Goal: Task Accomplishment & Management: Use online tool/utility

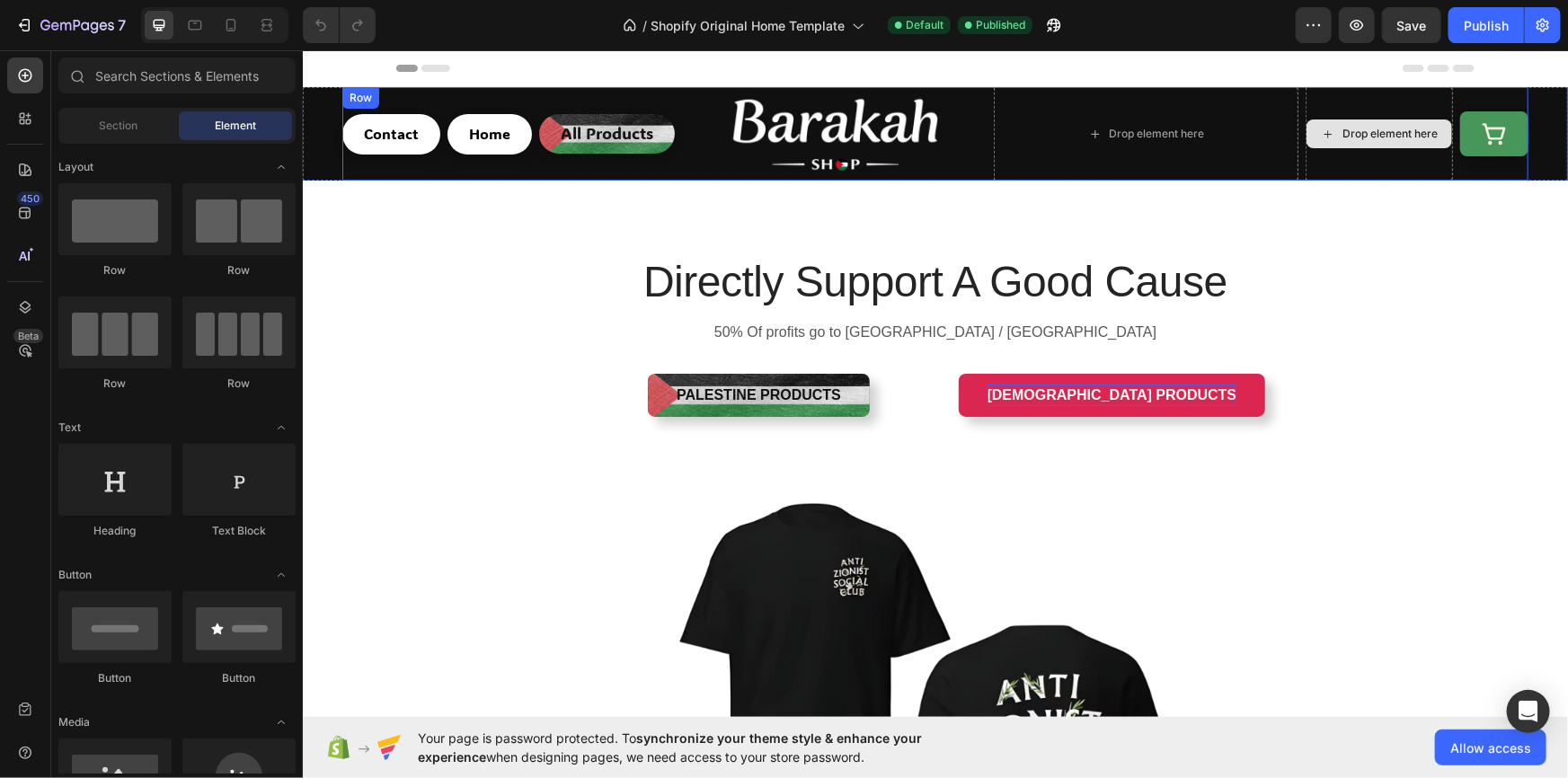
click at [1110, 387] on p "Islamic Products" at bounding box center [1111, 394] width 250 height 21
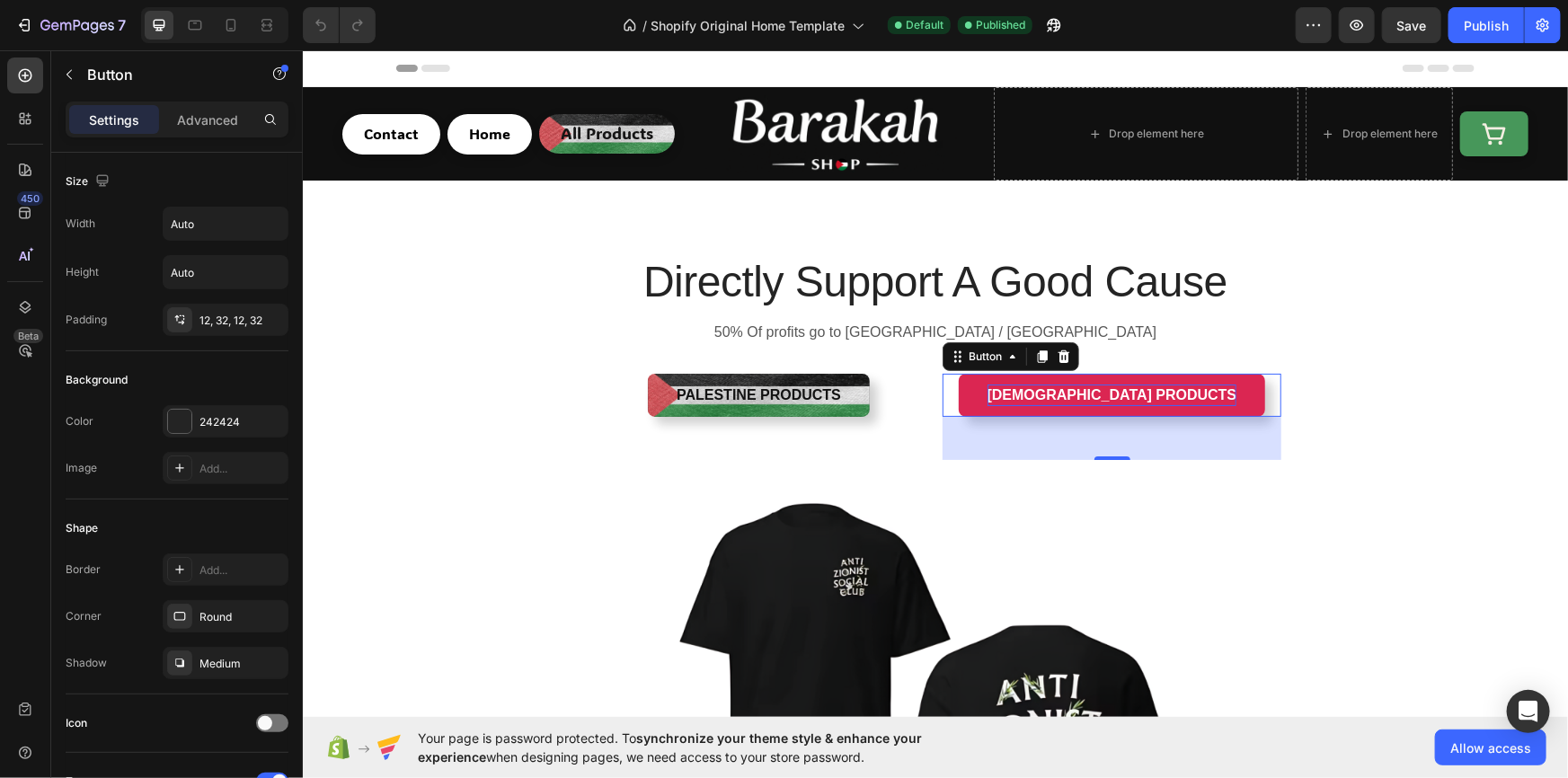
click at [1037, 394] on p "Islamic Products" at bounding box center [1111, 394] width 250 height 21
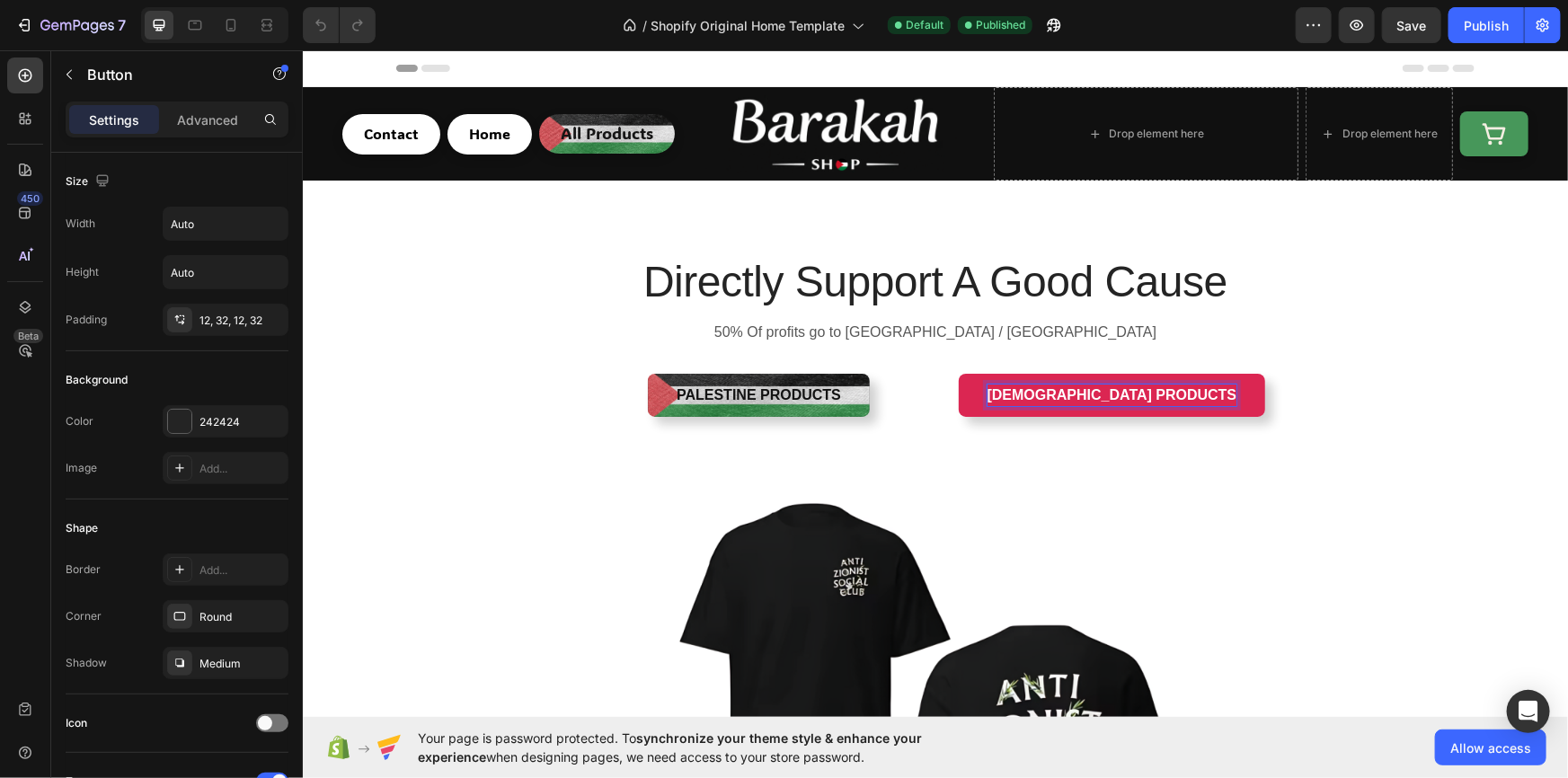
click at [1018, 392] on button "Islamic Products" at bounding box center [1111, 394] width 307 height 43
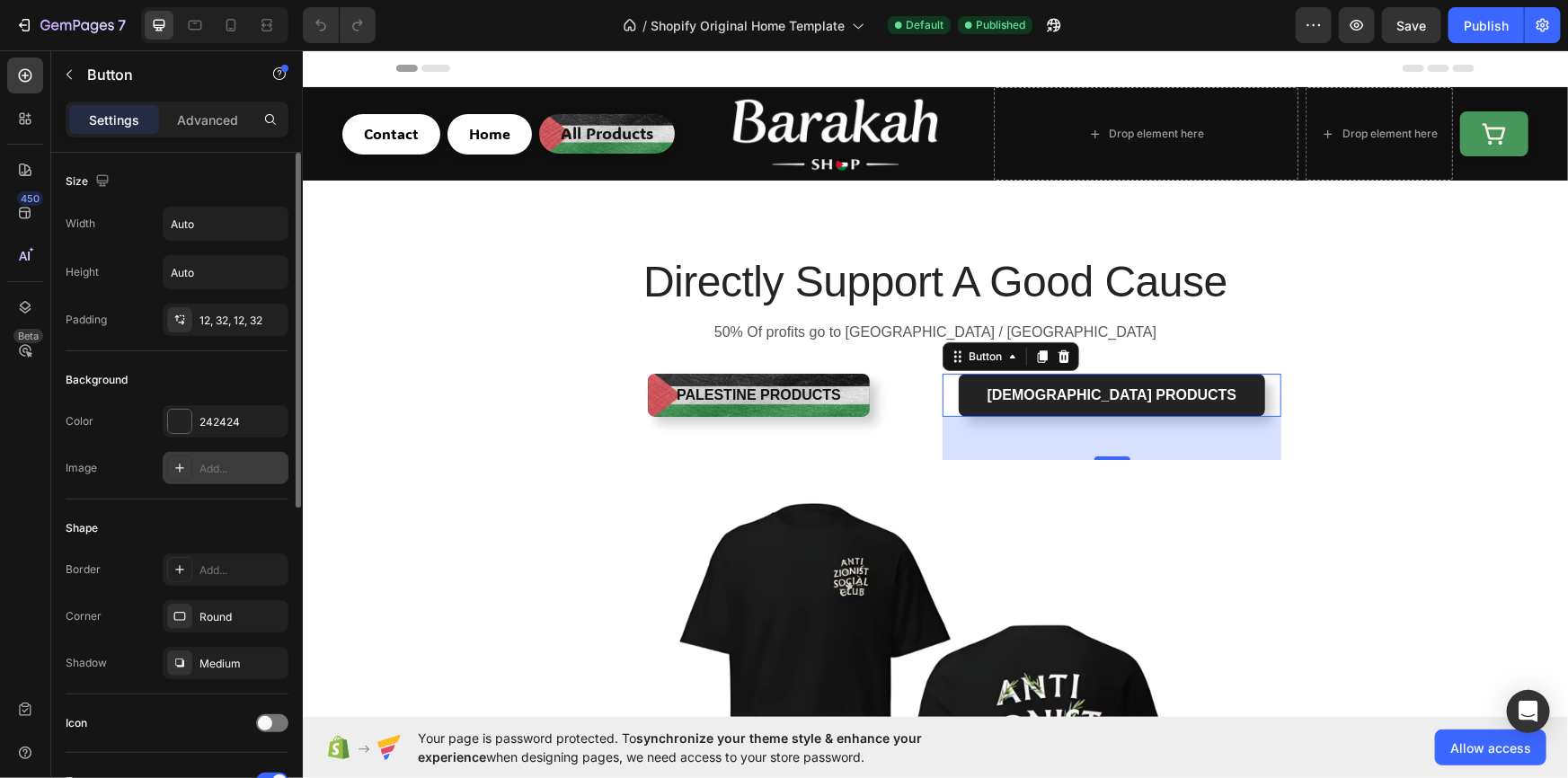
click at [196, 453] on div "Add..." at bounding box center [225, 467] width 125 height 32
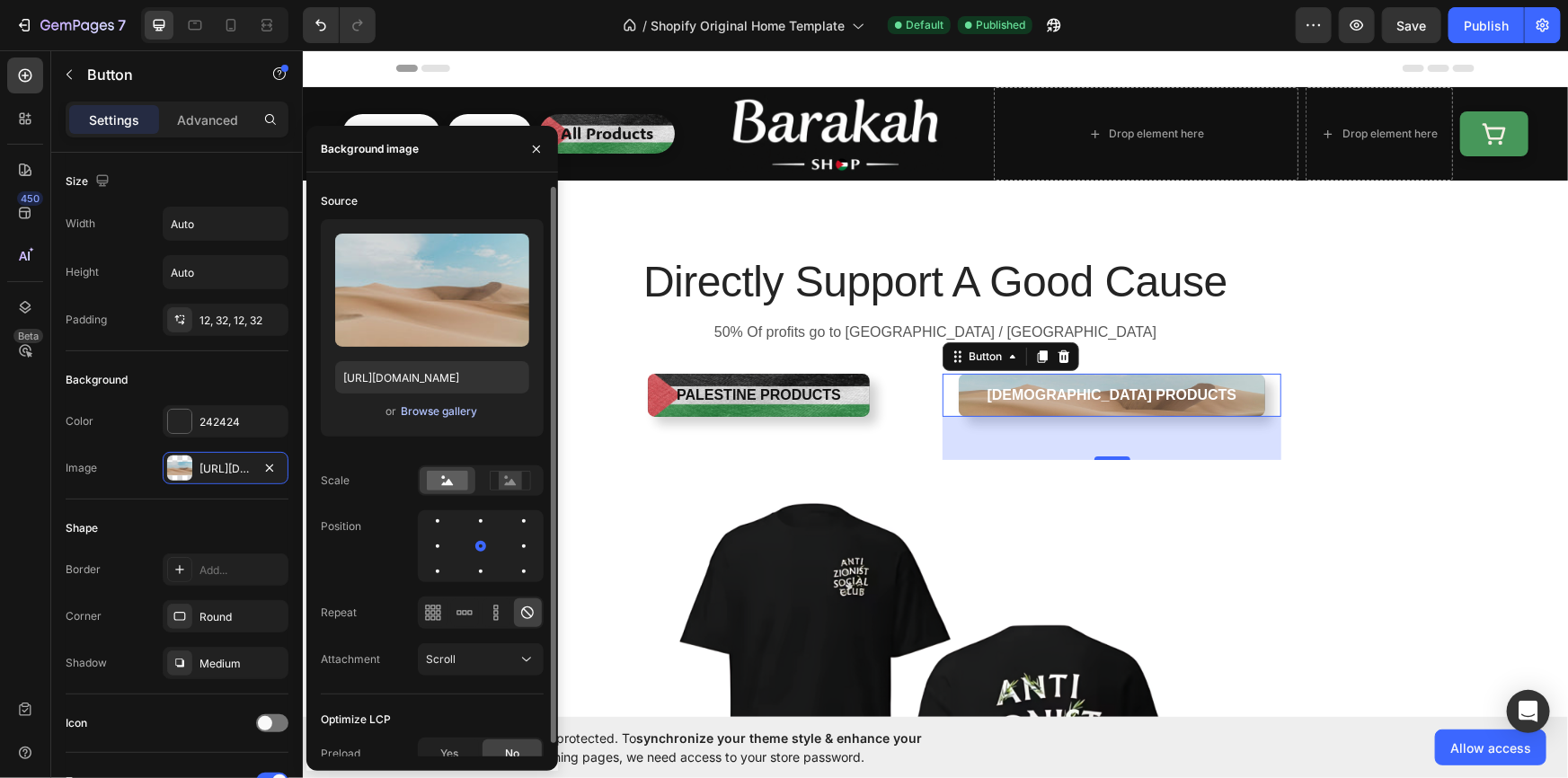
click at [427, 412] on div "Browse gallery" at bounding box center [439, 412] width 77 height 17
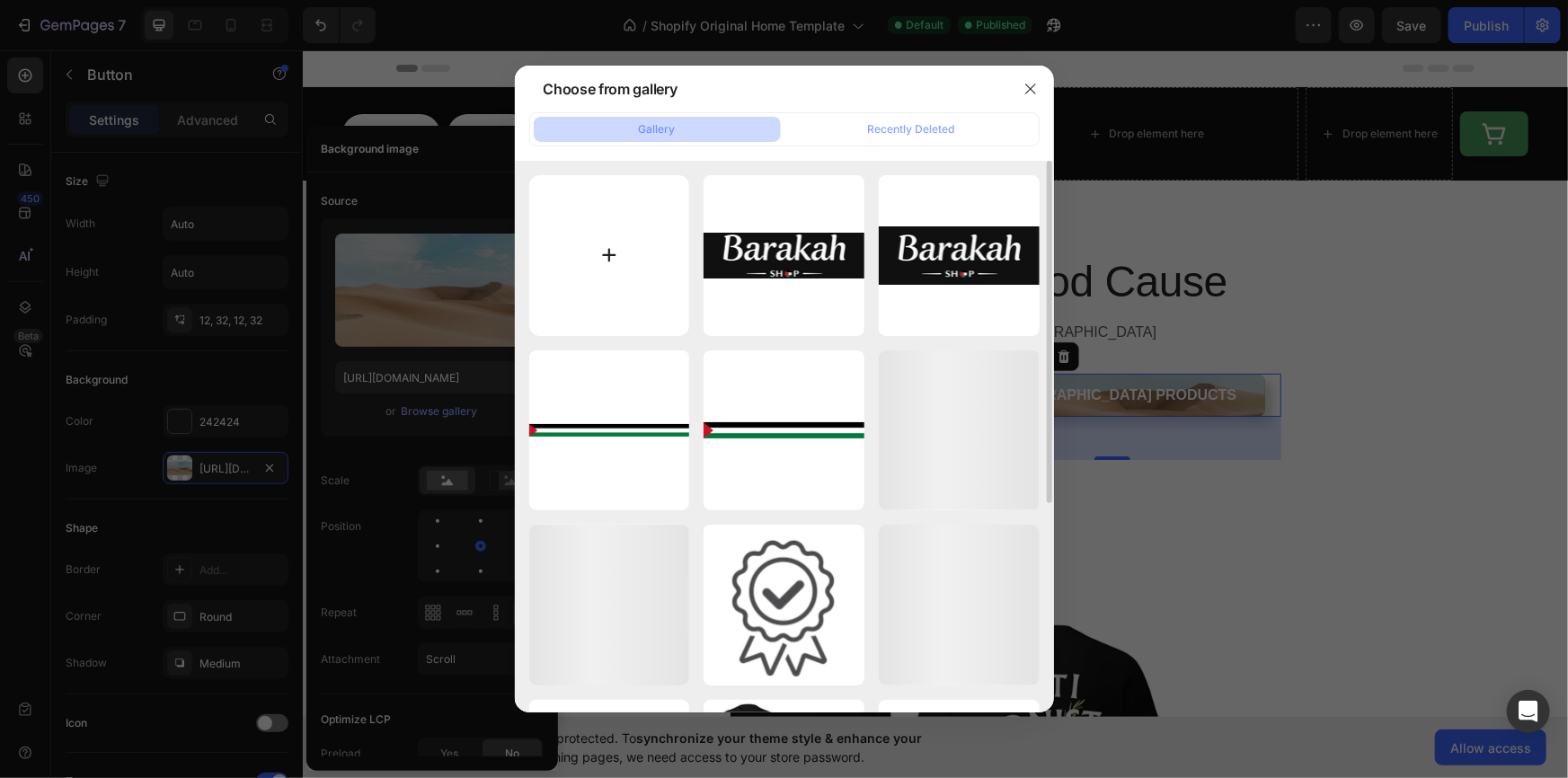
click at [587, 230] on input "file" at bounding box center [609, 255] width 160 height 160
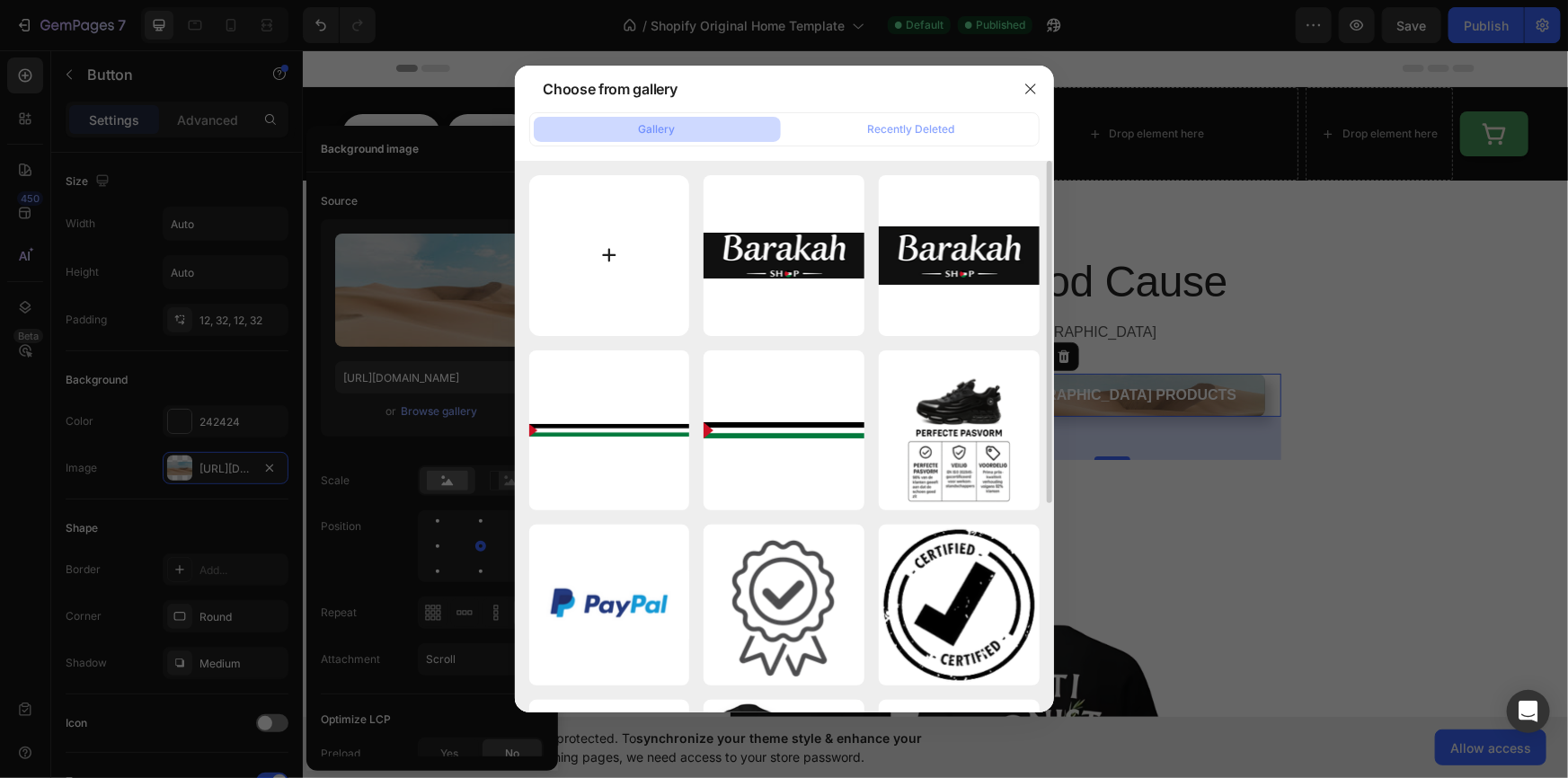
type input "C:\fakepath\54345345.png"
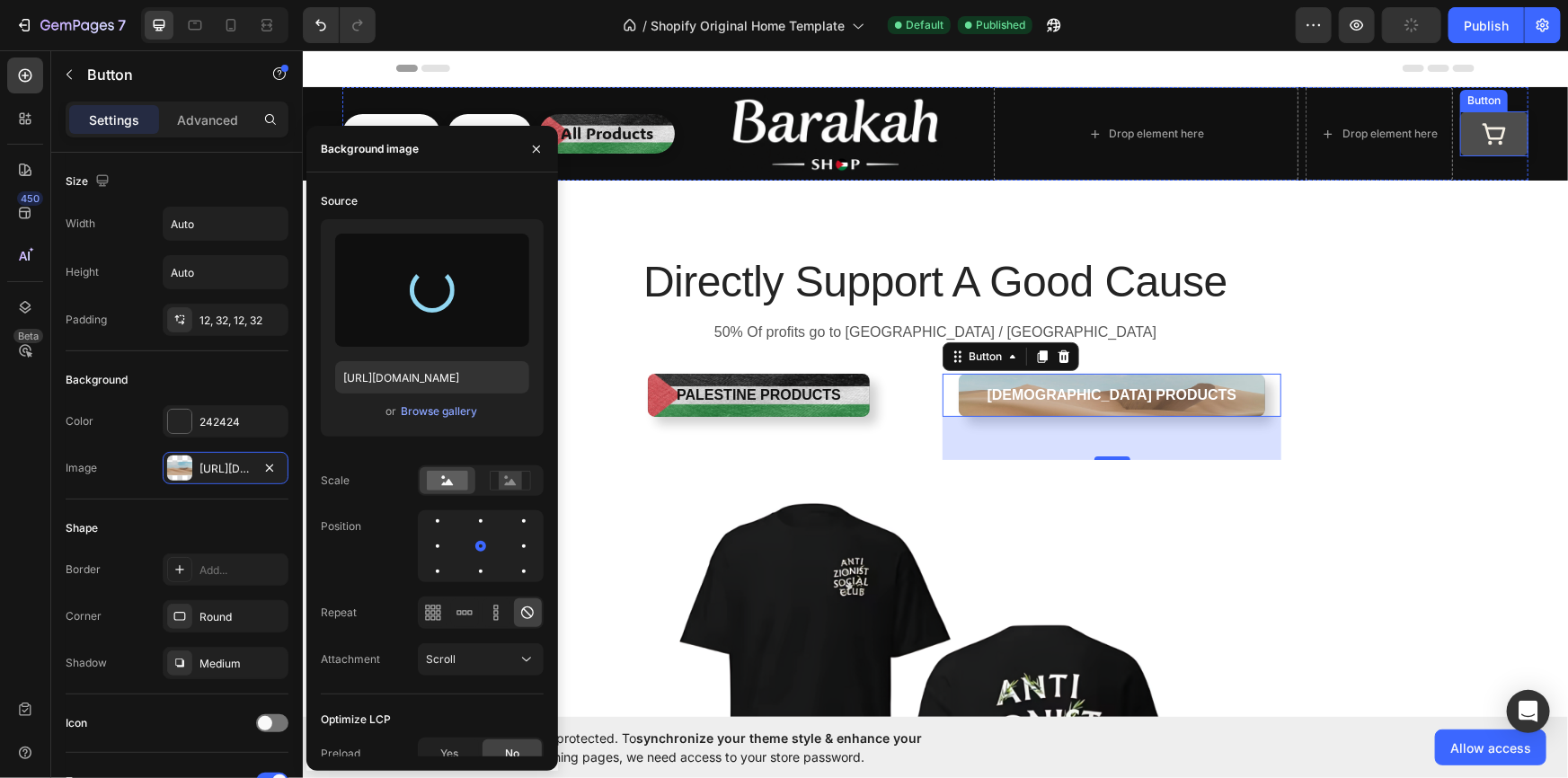
type input "https://cdn.shopify.com/s/files/1/0956/5238/0998/files/gempages_581905781733983…"
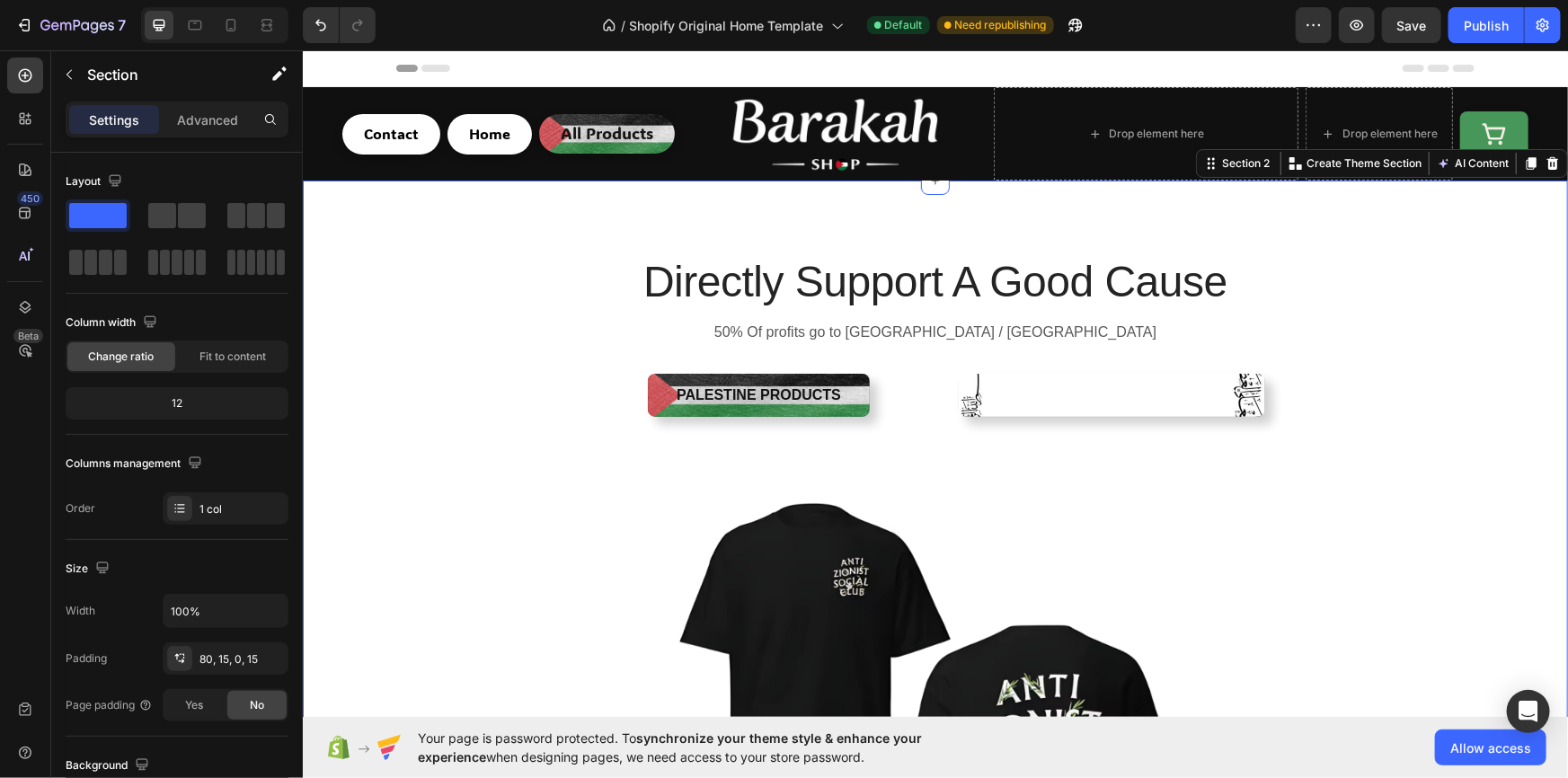
click at [1392, 437] on div "Directly Support A Good Cause Heading 50% Of profits go to Palestine / Gaza Tex…" at bounding box center [934, 646] width 1238 height 789
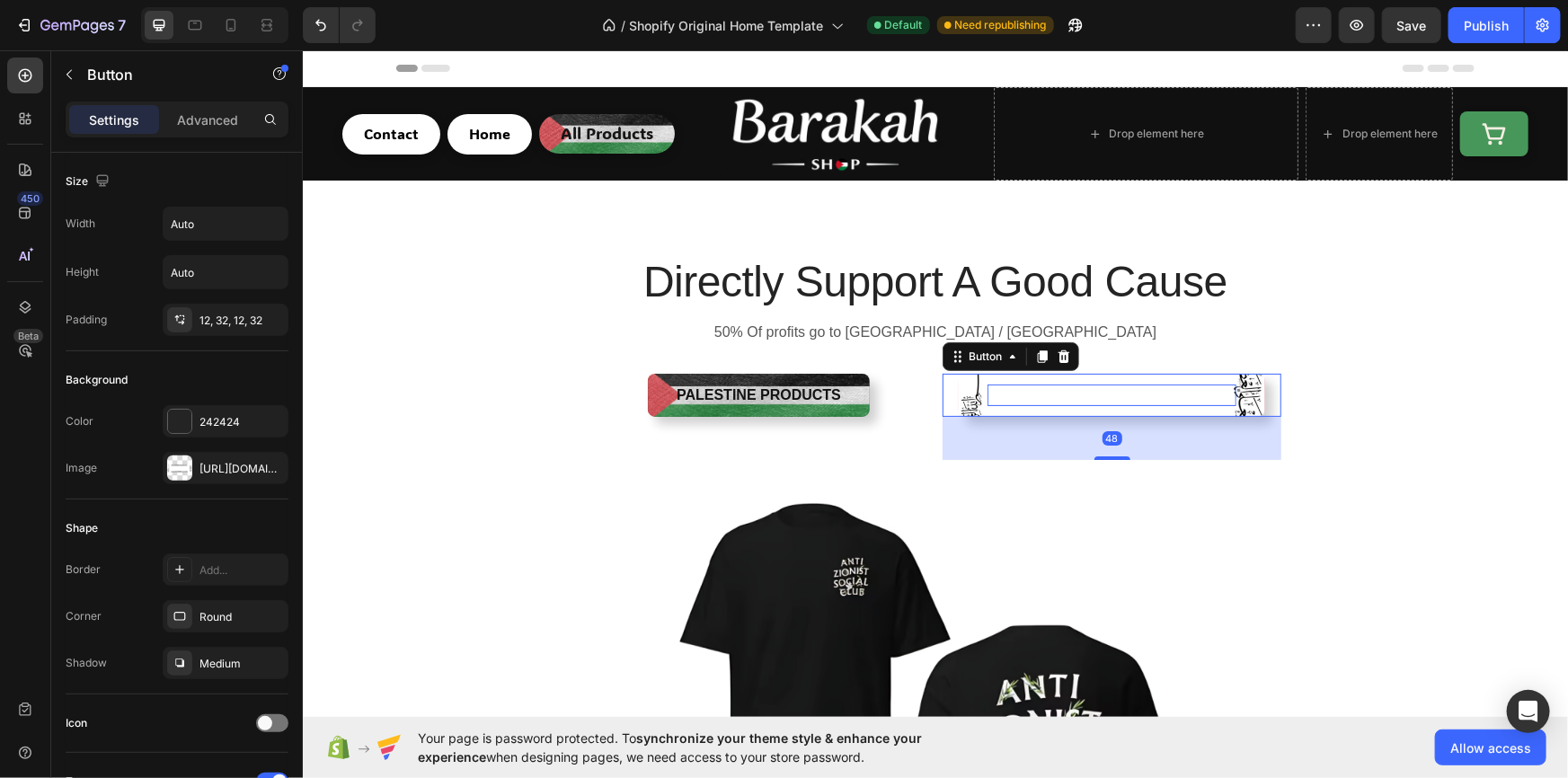
click at [1126, 392] on p "Islamic Products" at bounding box center [1111, 394] width 250 height 21
click at [211, 468] on div "https://cdn.shopify.com/s/files/1/0956/5238/0998/files/gempages_581905781733983…" at bounding box center [225, 469] width 53 height 17
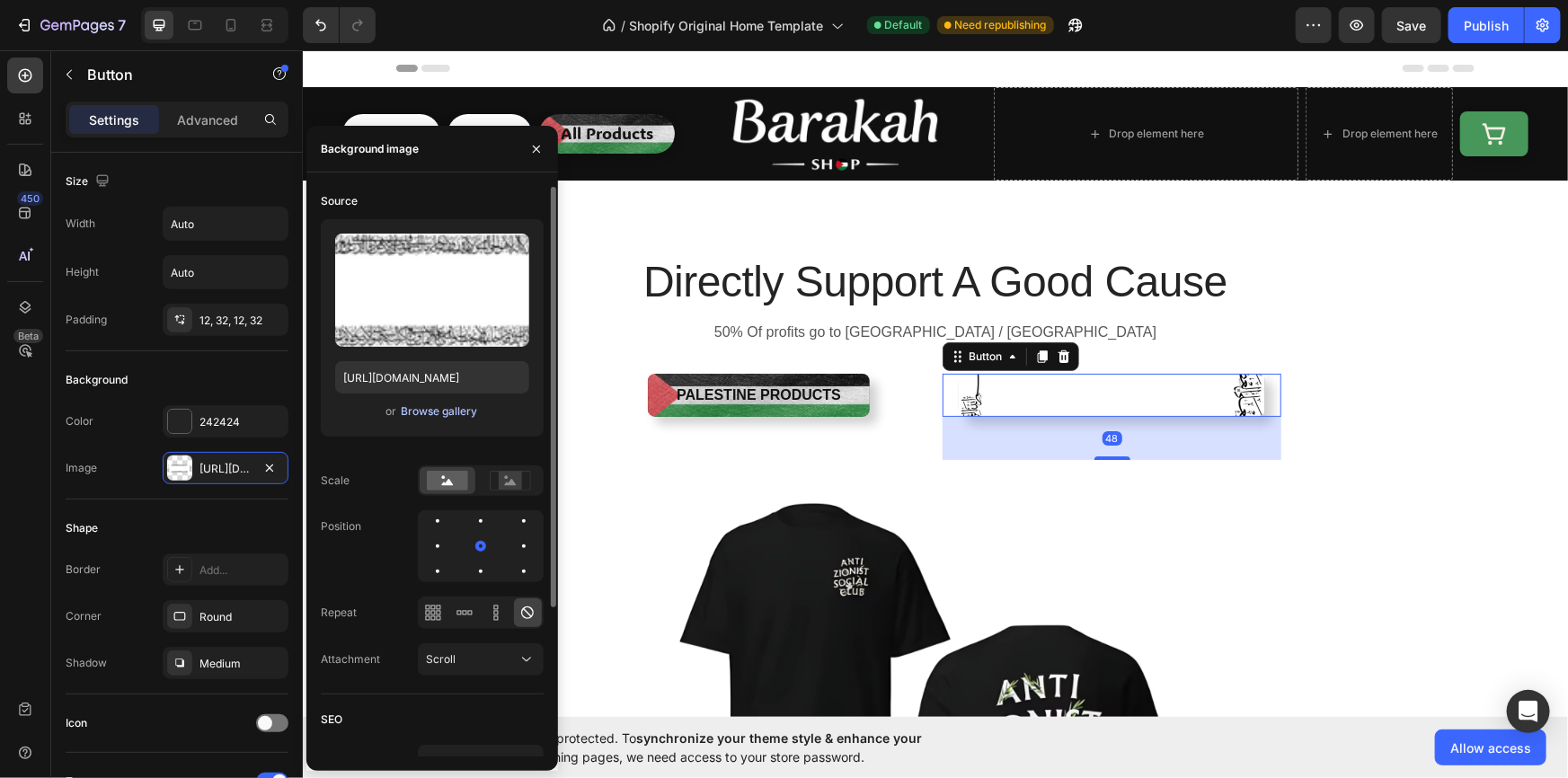
click at [416, 411] on div "Browse gallery" at bounding box center [439, 412] width 77 height 17
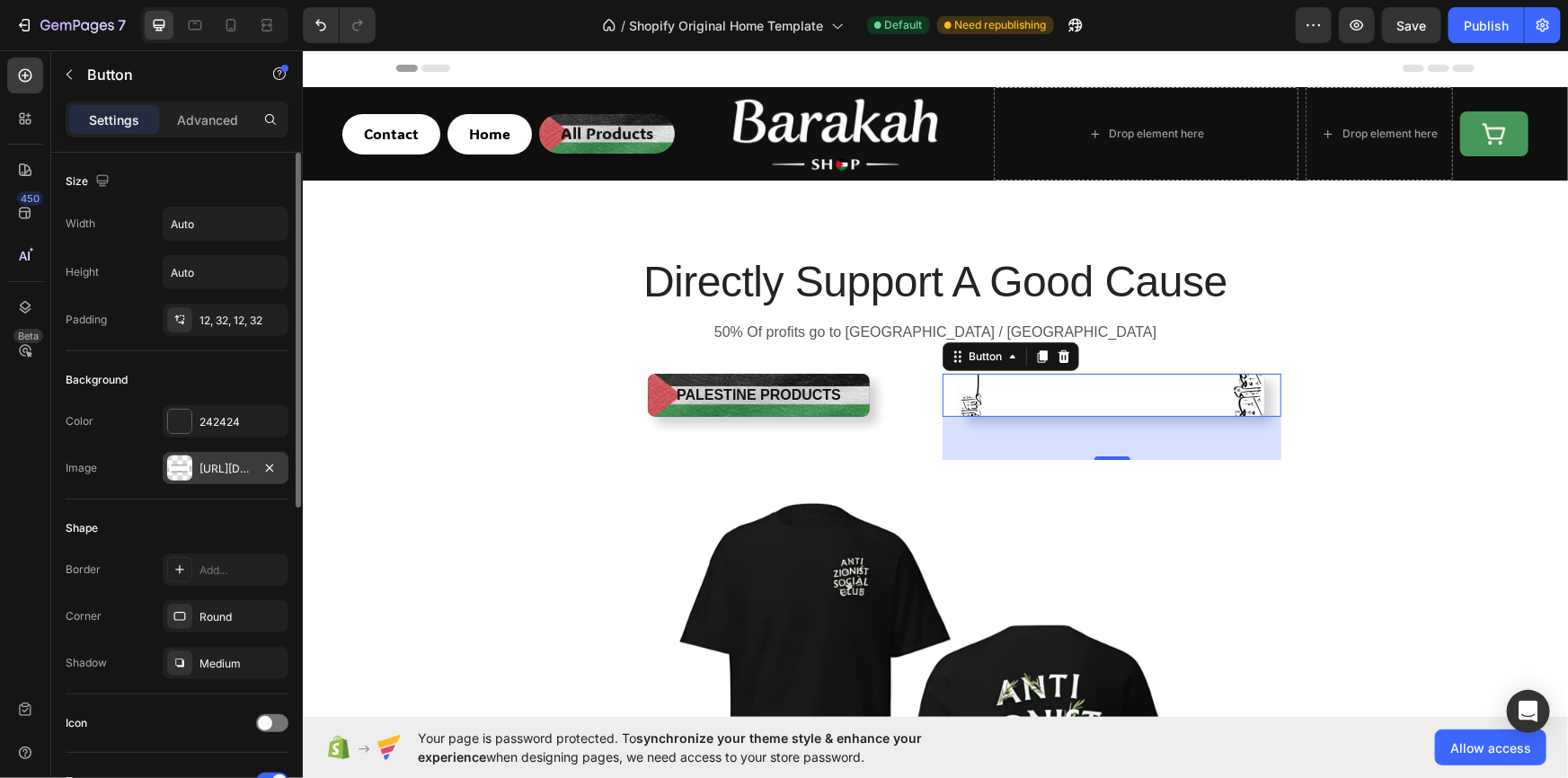
click at [239, 468] on div "https://cdn.shopify.com/s/files/1/0956/5238/0998/files/gempages_581905781733983…" at bounding box center [225, 469] width 53 height 17
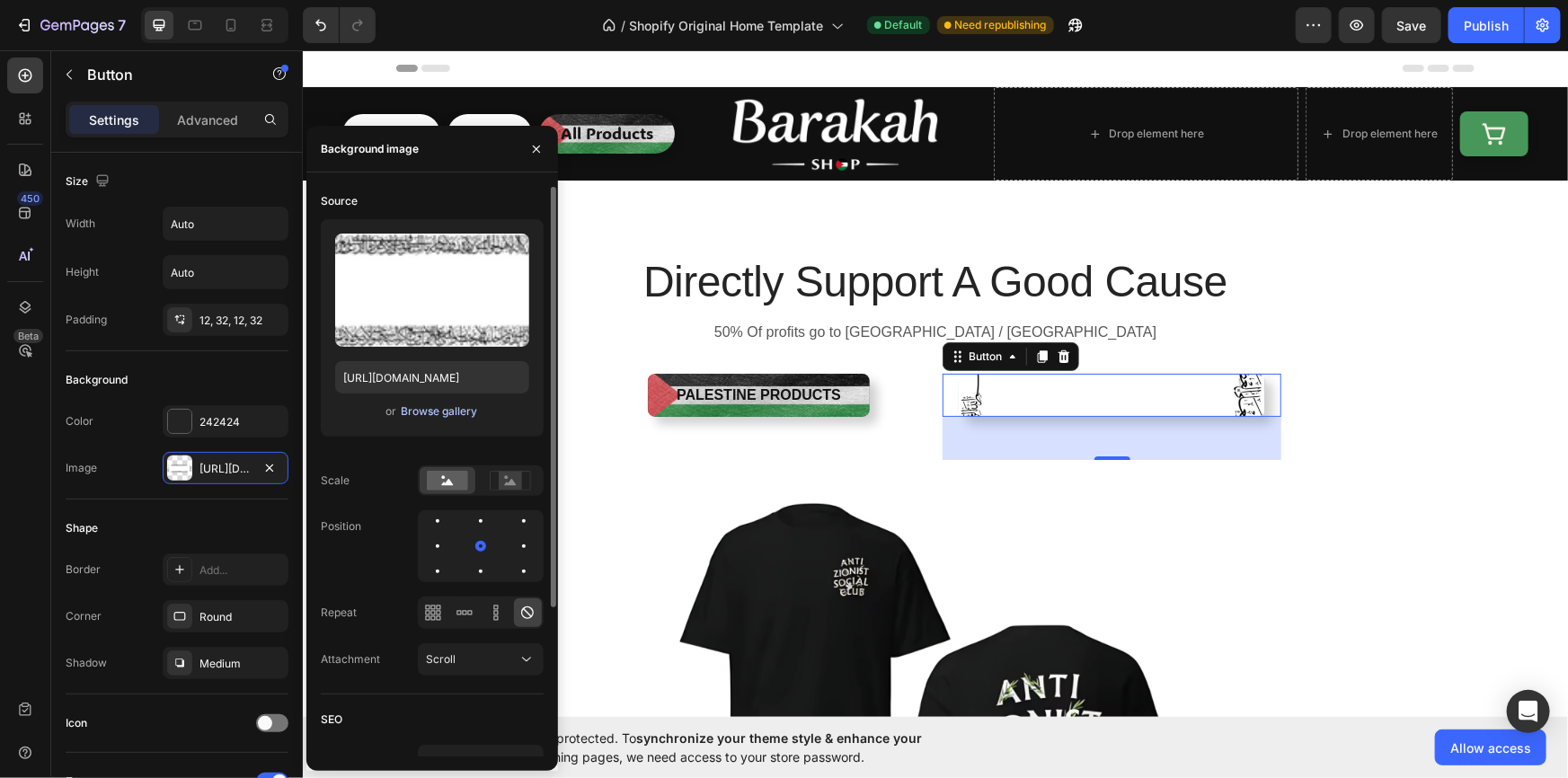
click at [448, 403] on button "Browse gallery" at bounding box center [439, 411] width 78 height 18
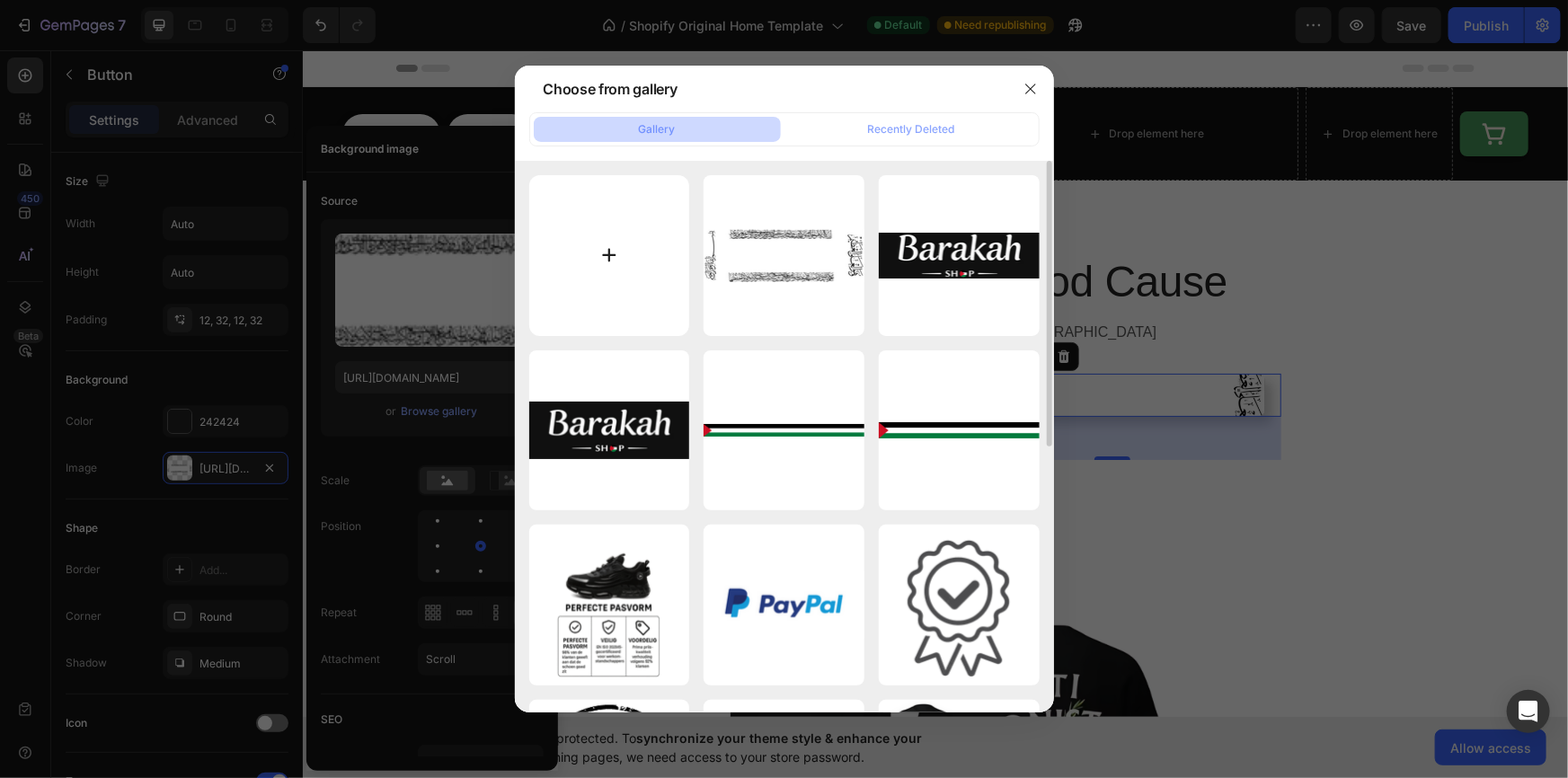
click at [581, 225] on input "file" at bounding box center [609, 255] width 160 height 160
type input "C:\fakepath\678iyuhgjhgk.png"
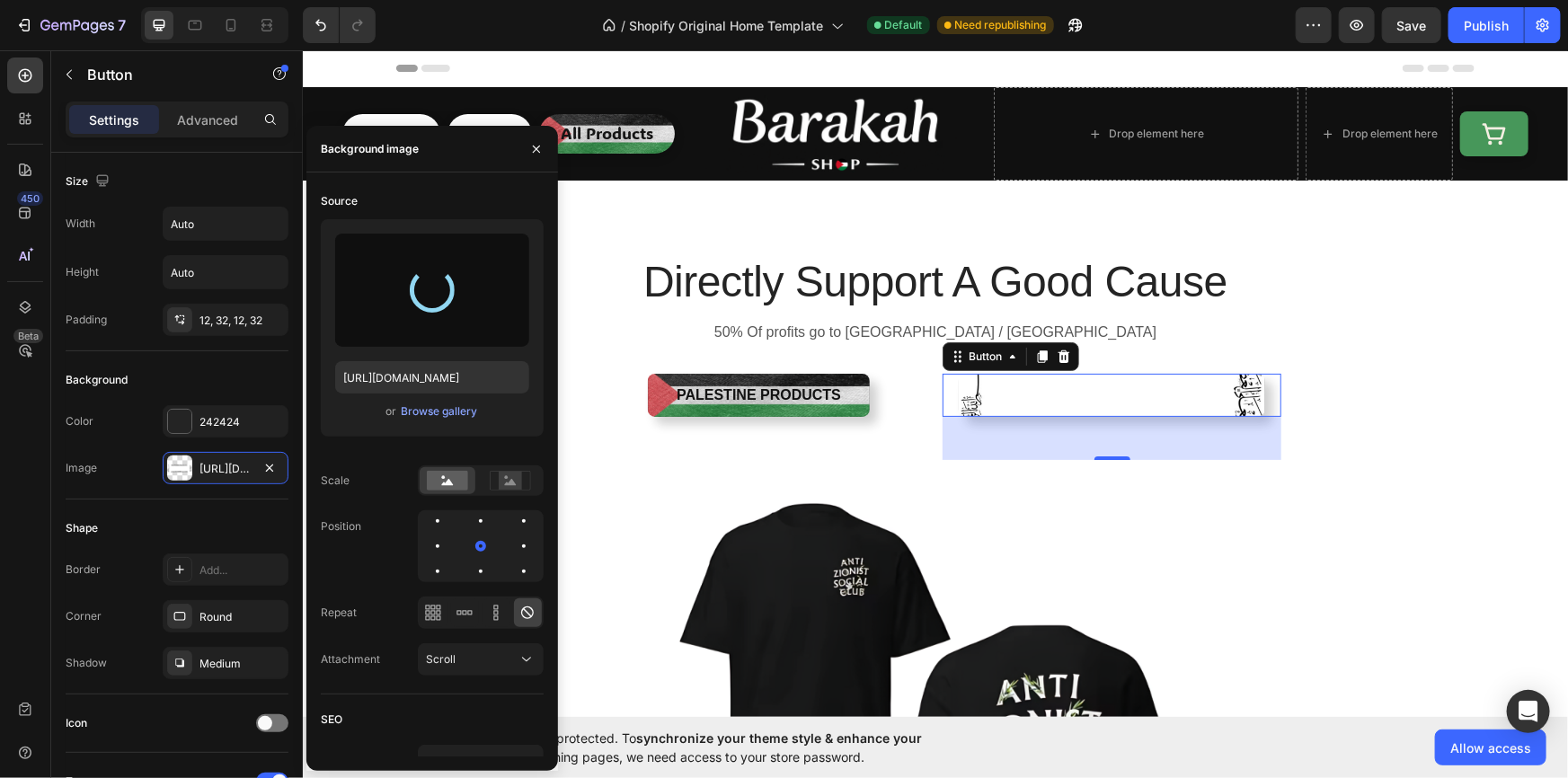
type input "https://cdn.shopify.com/s/files/1/0956/5238/0998/files/gempages_581905781733983…"
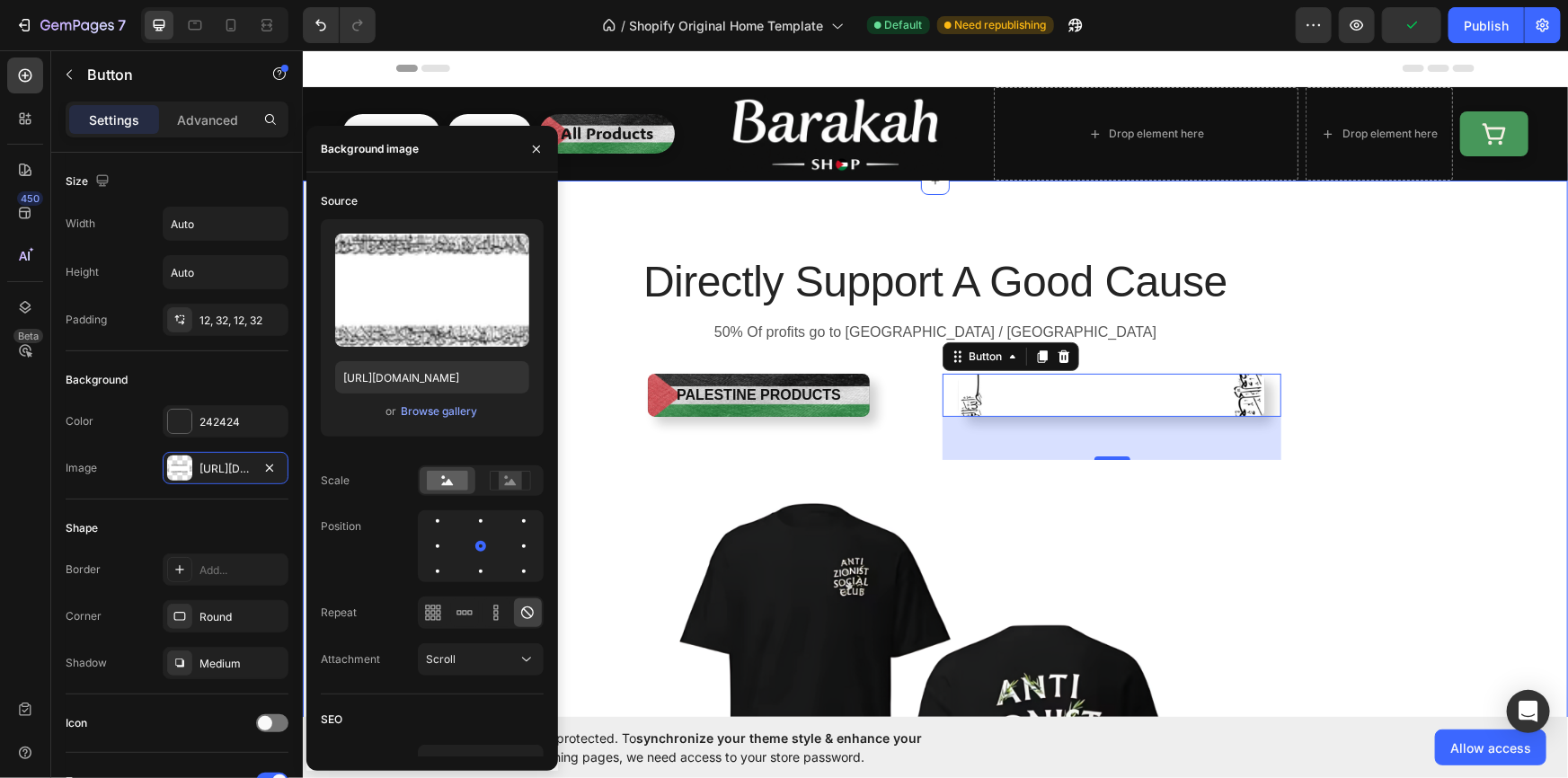
click at [1366, 306] on div "Directly Support A Good Cause Heading 50% Of profits go to Palestine / Gaza Tex…" at bounding box center [934, 646] width 1238 height 789
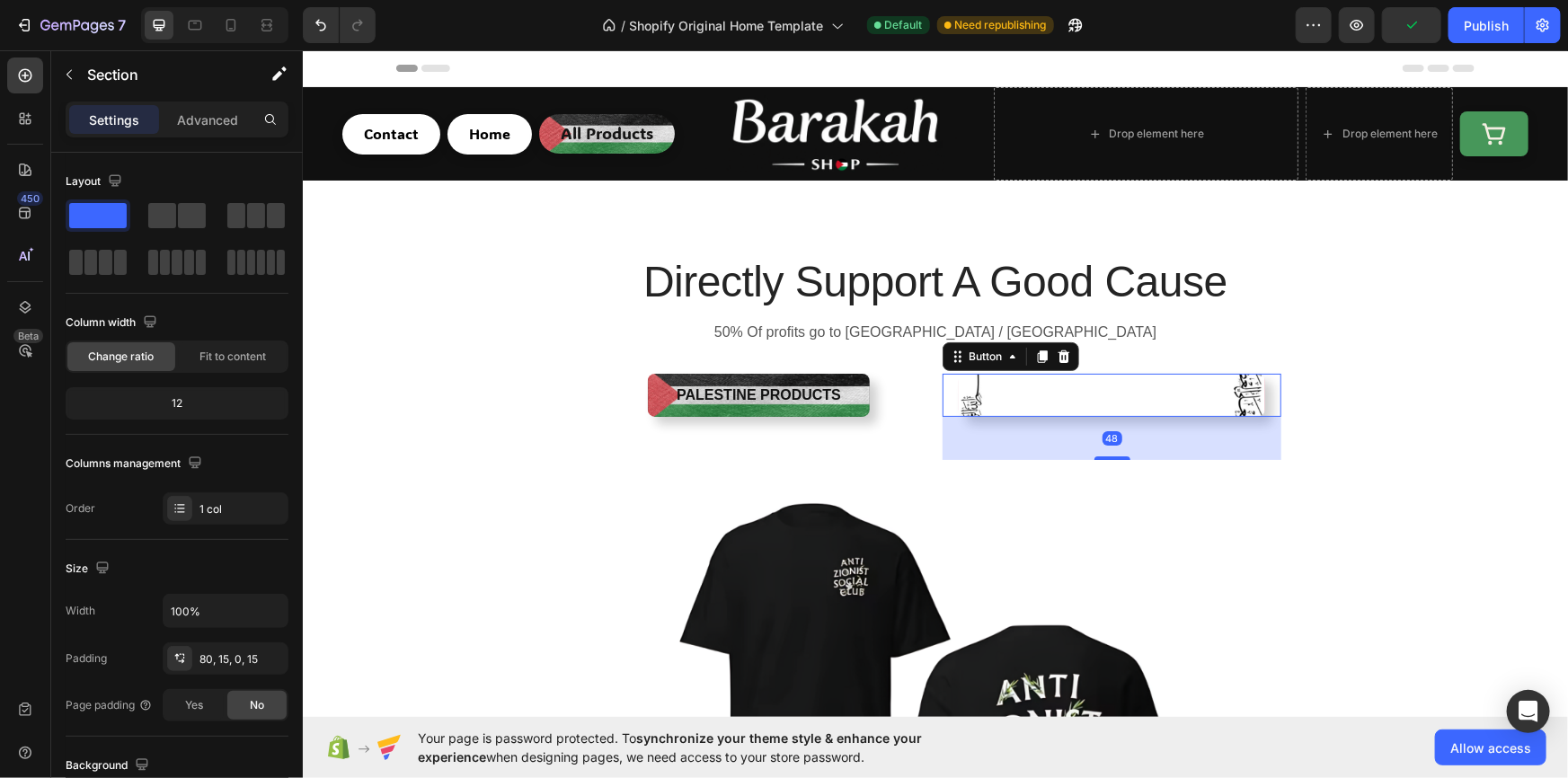
click at [1093, 406] on button "[DEMOGRAPHIC_DATA] Products" at bounding box center [1111, 394] width 307 height 43
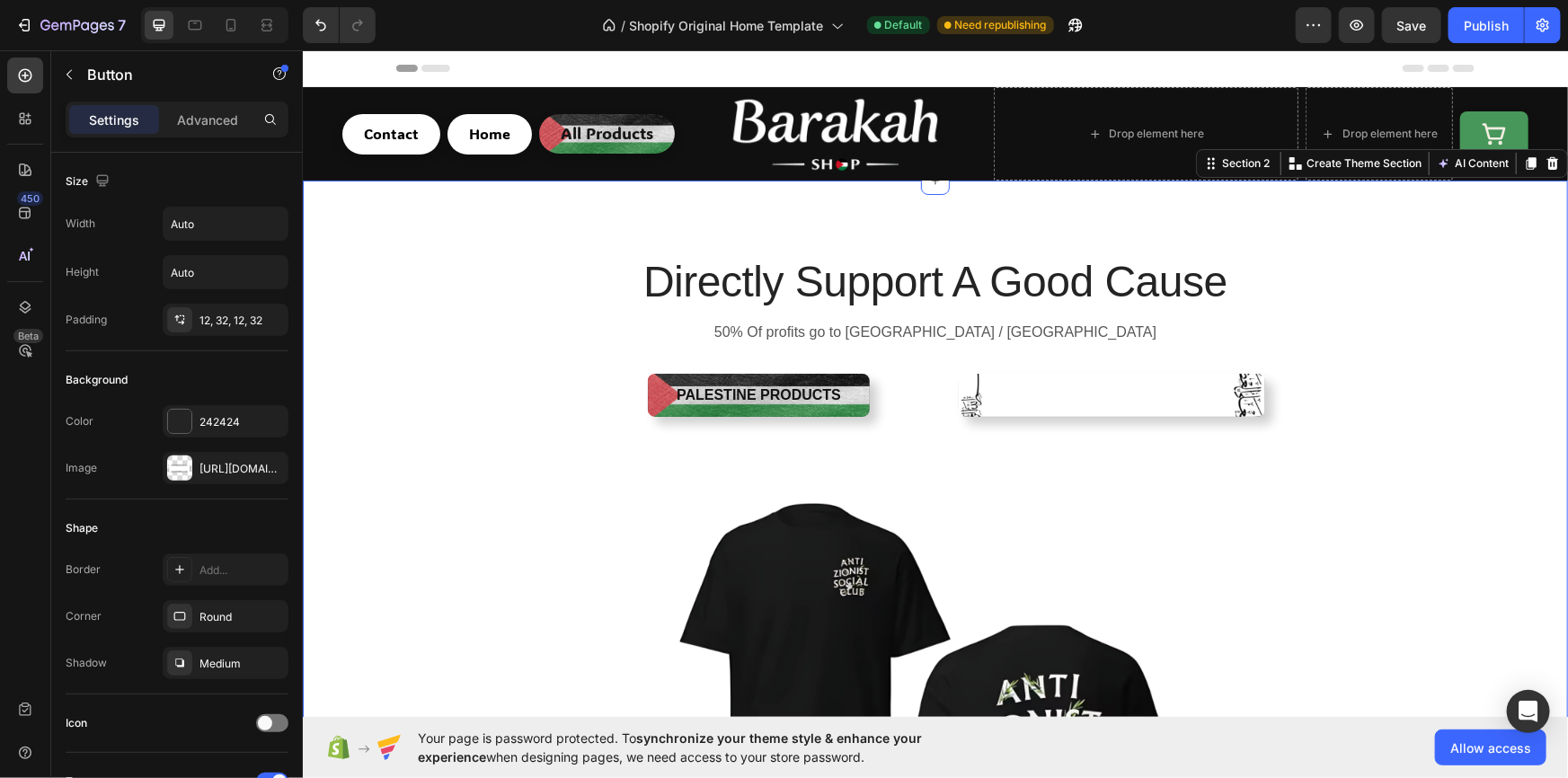
click at [1488, 426] on div "Directly Support A Good Cause Heading 50% Of profits go to Palestine / Gaza Tex…" at bounding box center [934, 646] width 1238 height 789
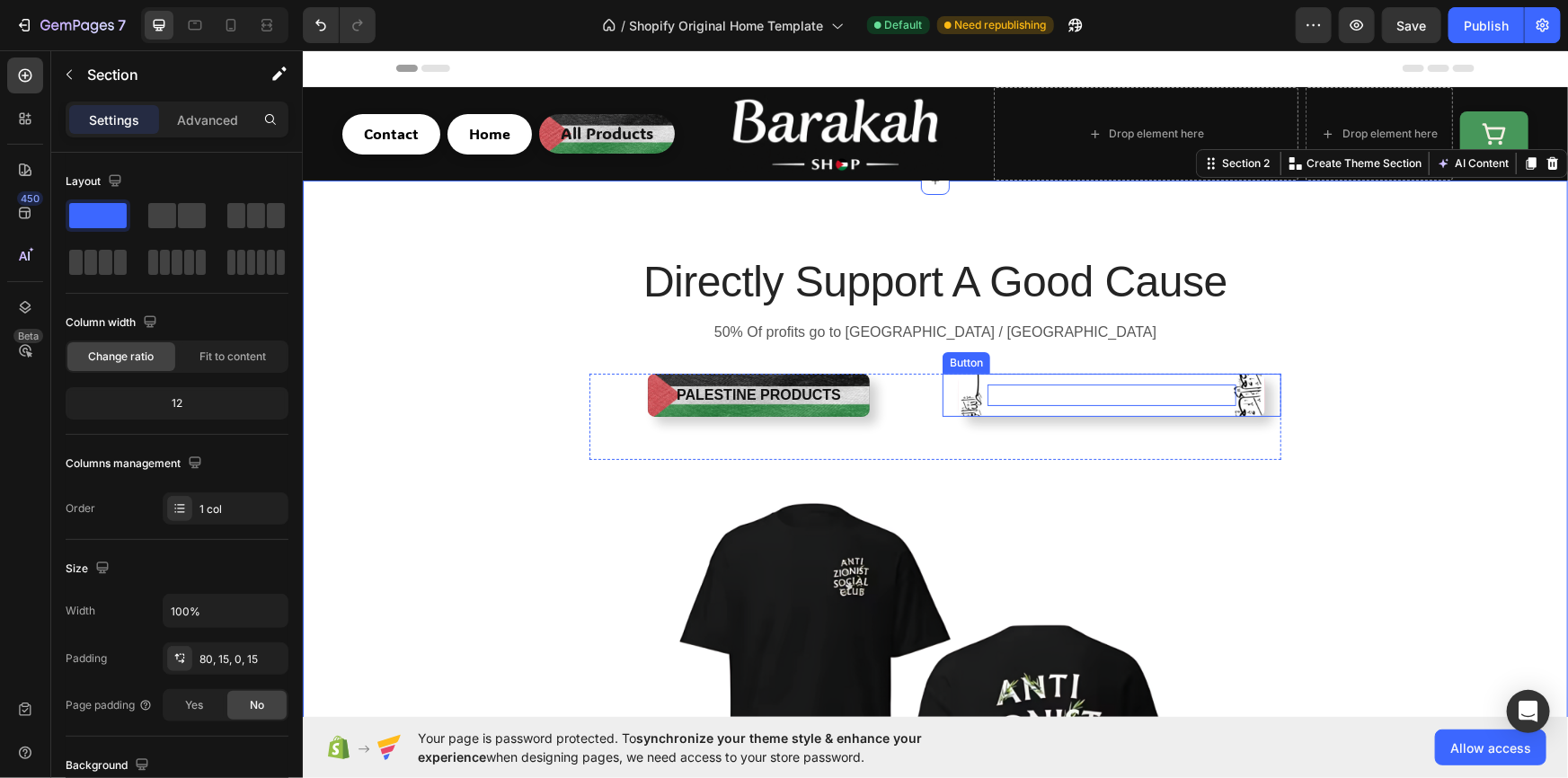
click at [1109, 385] on p "Islamic Products" at bounding box center [1111, 394] width 250 height 21
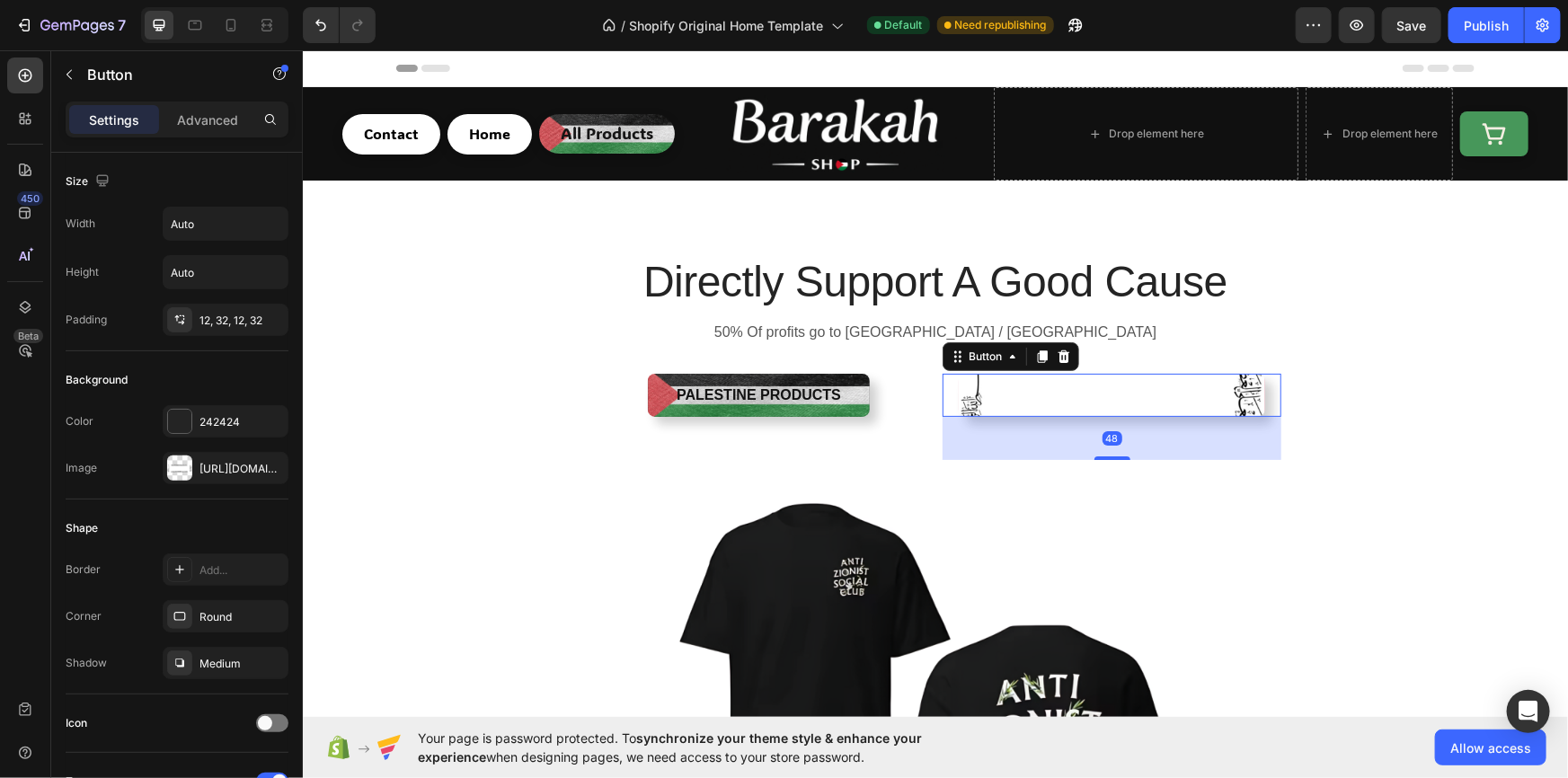
click at [1008, 407] on button "Islamic Products" at bounding box center [1111, 394] width 307 height 43
click at [225, 461] on div "https://cdn.shopify.com/s/files/1/0956/5238/0998/files/gempages_581905781733983…" at bounding box center [225, 469] width 53 height 17
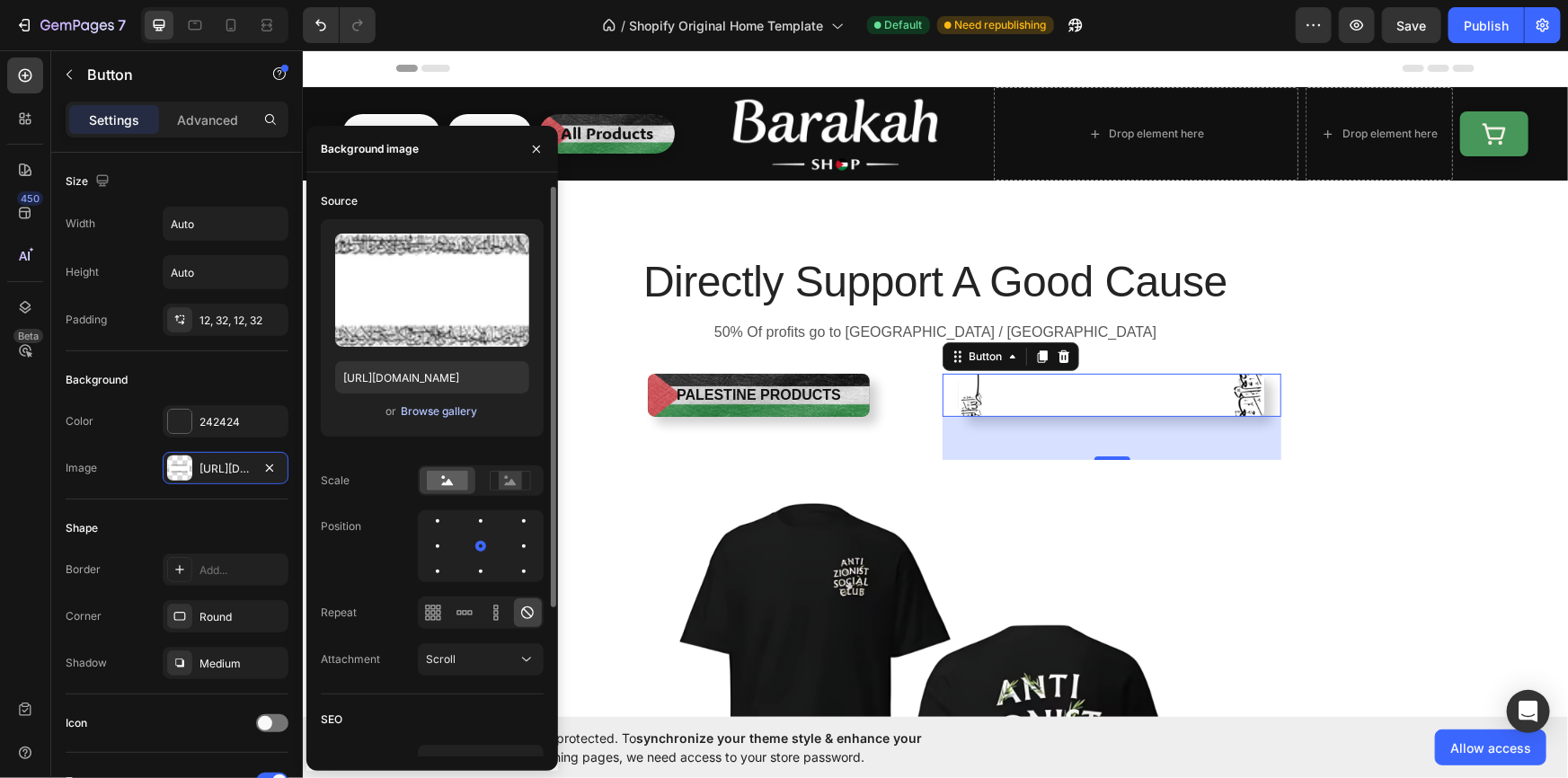
click at [424, 407] on div "Browse gallery" at bounding box center [439, 412] width 77 height 17
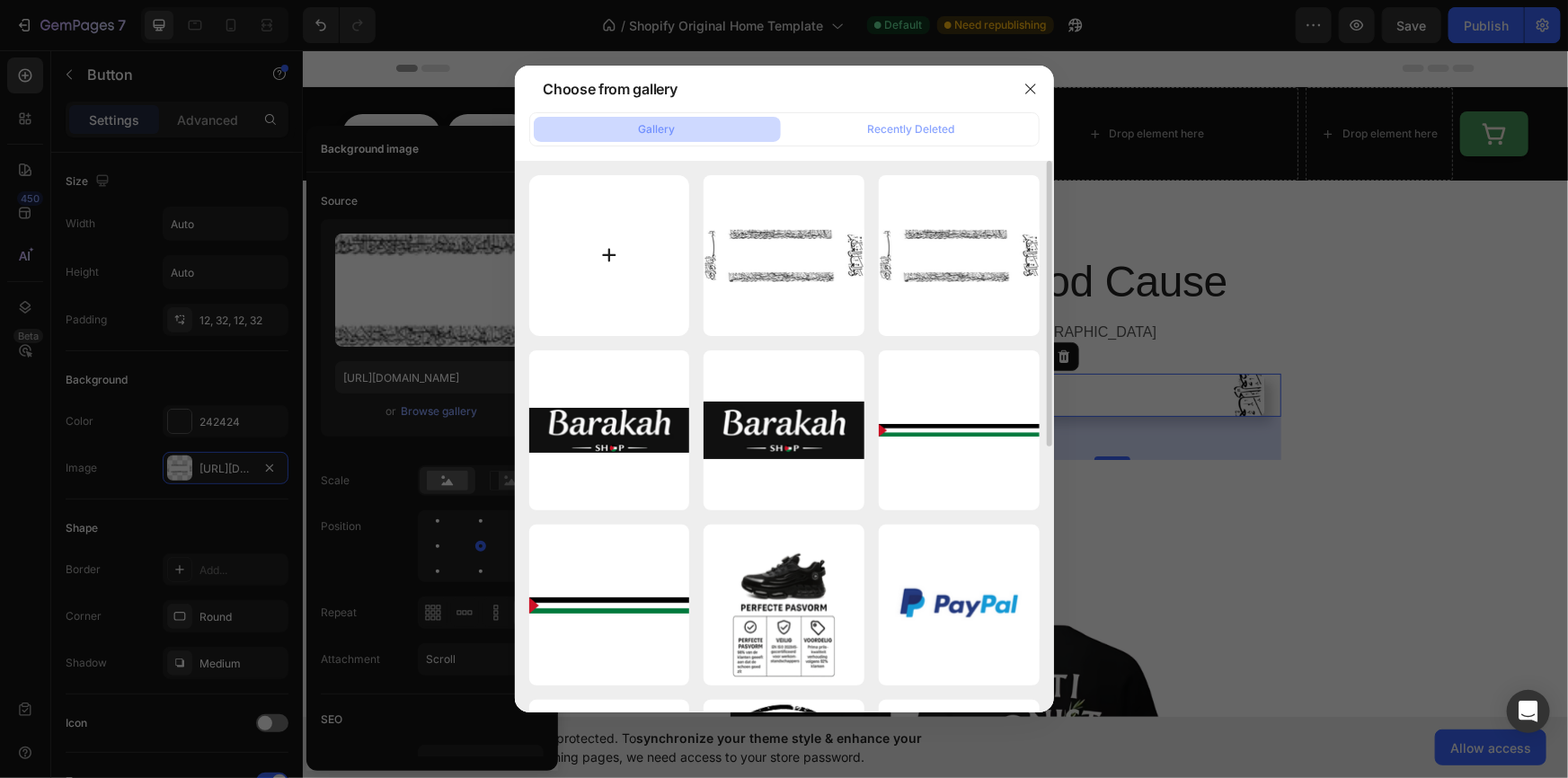
click at [641, 221] on input "file" at bounding box center [609, 255] width 160 height 160
type input "C:\fakepath\6r5uyfhggfj.png"
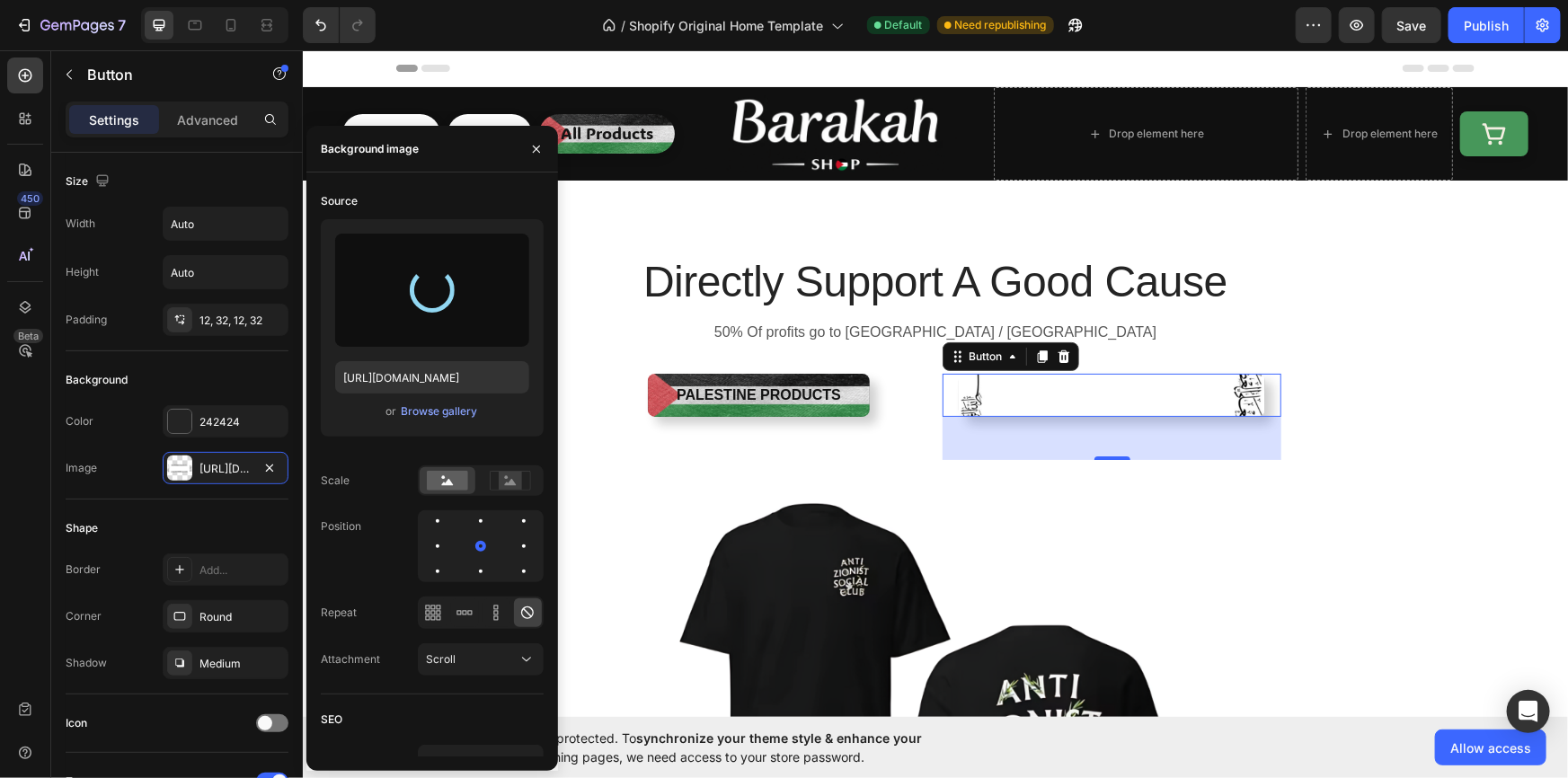
type input "https://cdn.shopify.com/s/files/1/0956/5238/0998/files/gempages_581905781733983…"
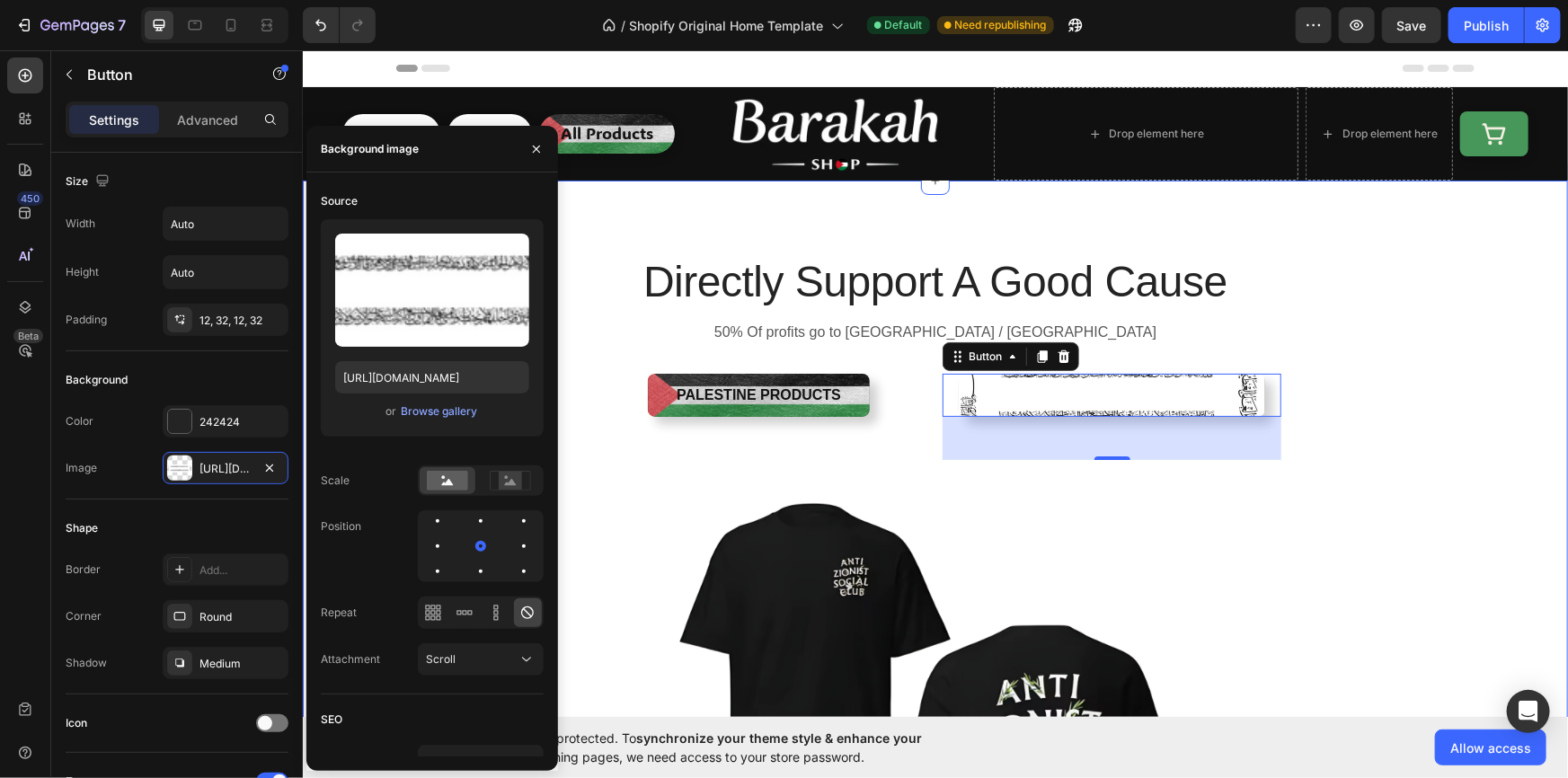
click at [1358, 356] on div "Directly Support A Good Cause Heading 50% Of profits go to Palestine / Gaza Tex…" at bounding box center [934, 646] width 1238 height 789
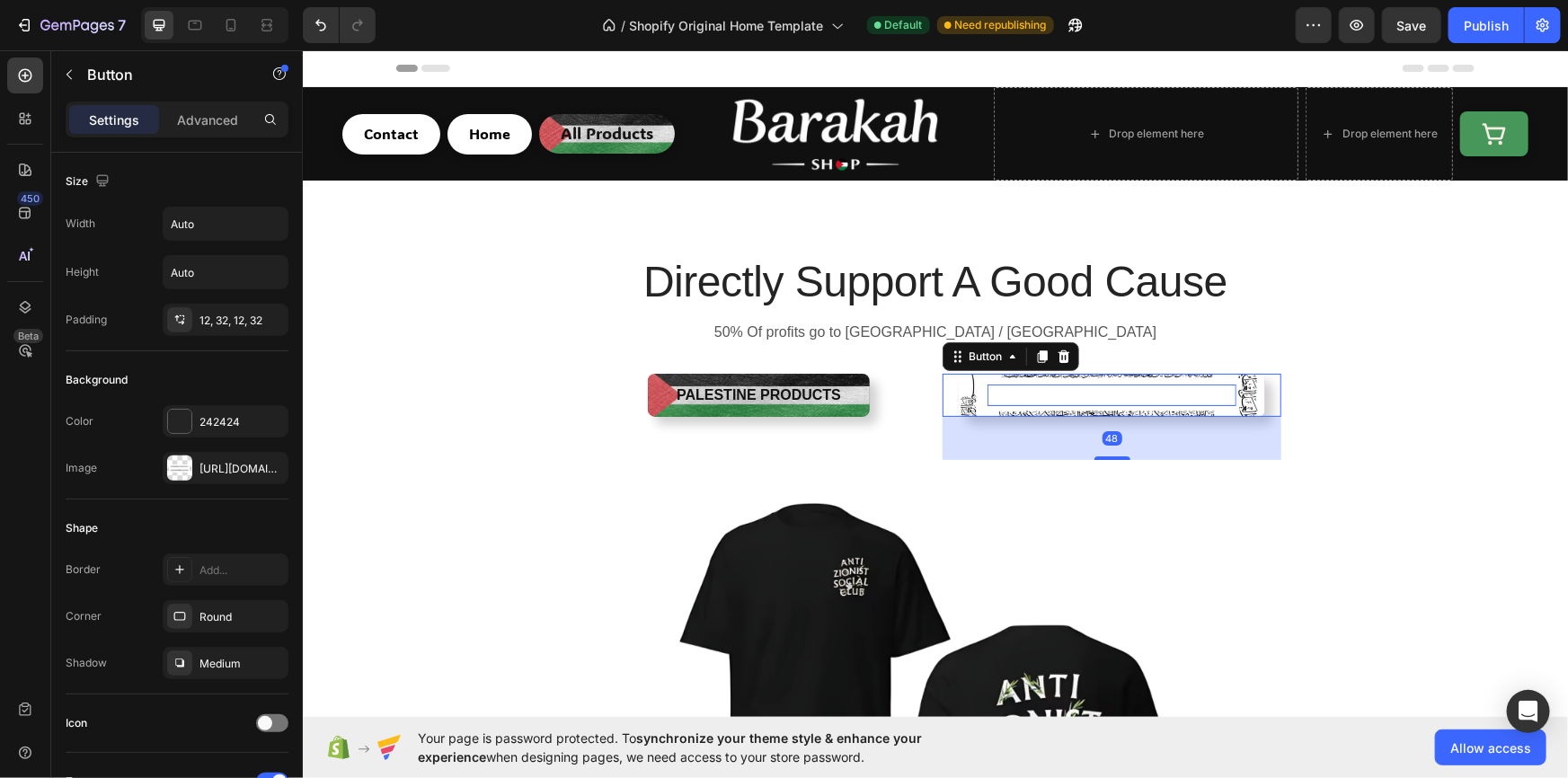
click at [1147, 389] on p "Islamic Products" at bounding box center [1111, 394] width 250 height 21
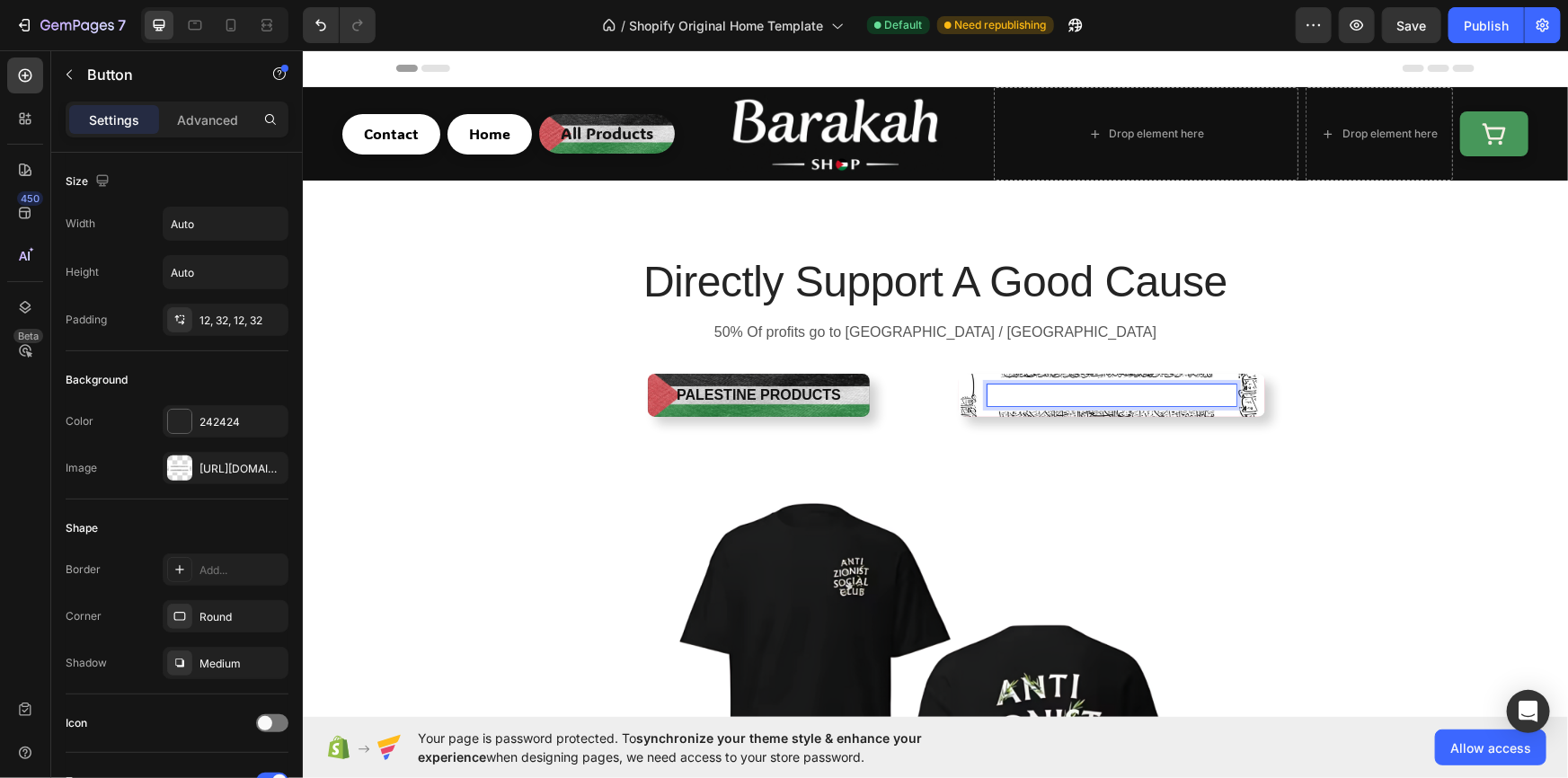
click at [1047, 387] on p "Islamic Products" at bounding box center [1111, 394] width 250 height 21
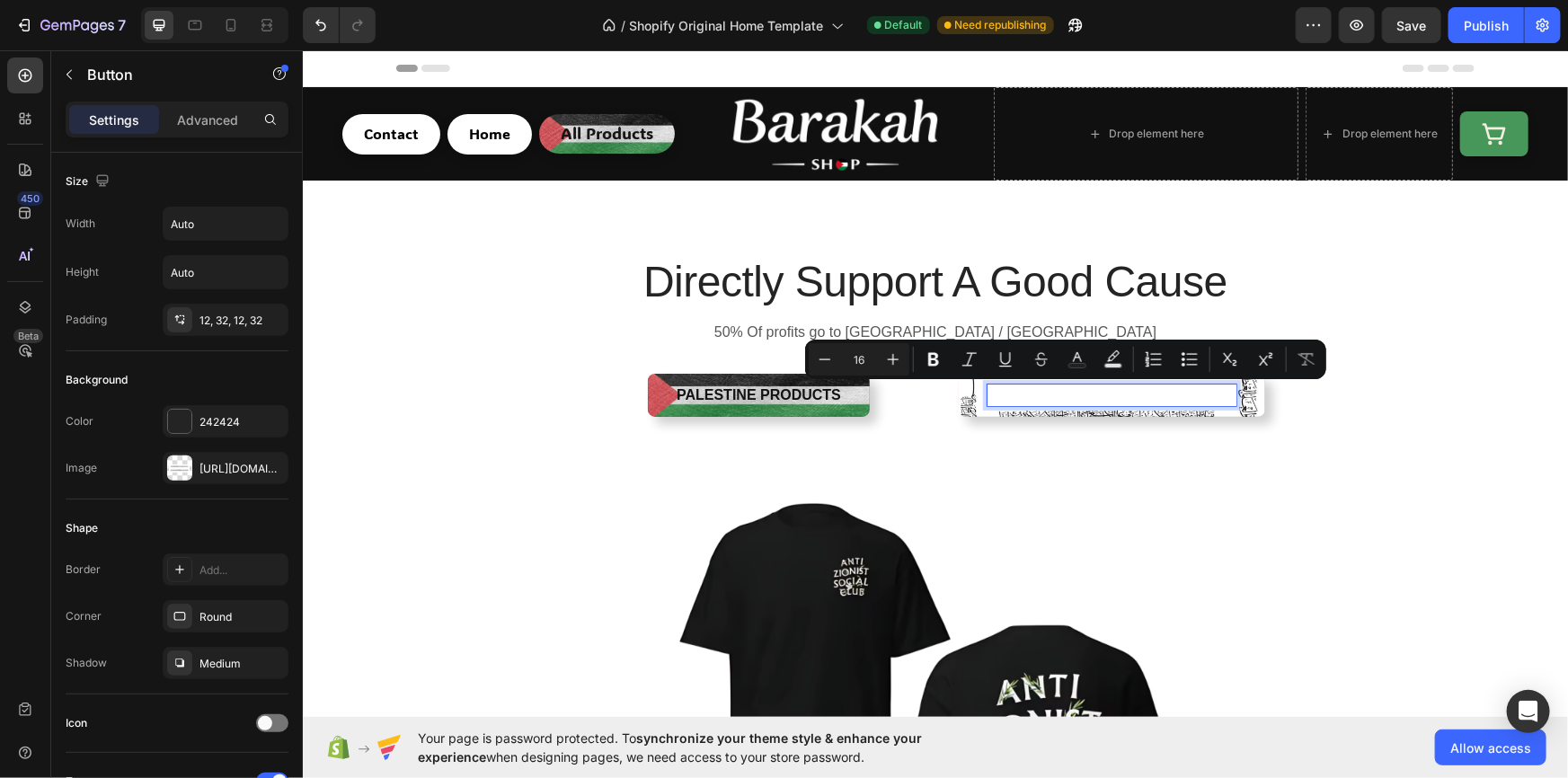
click at [1114, 387] on p "Islamic Products" at bounding box center [1111, 394] width 250 height 21
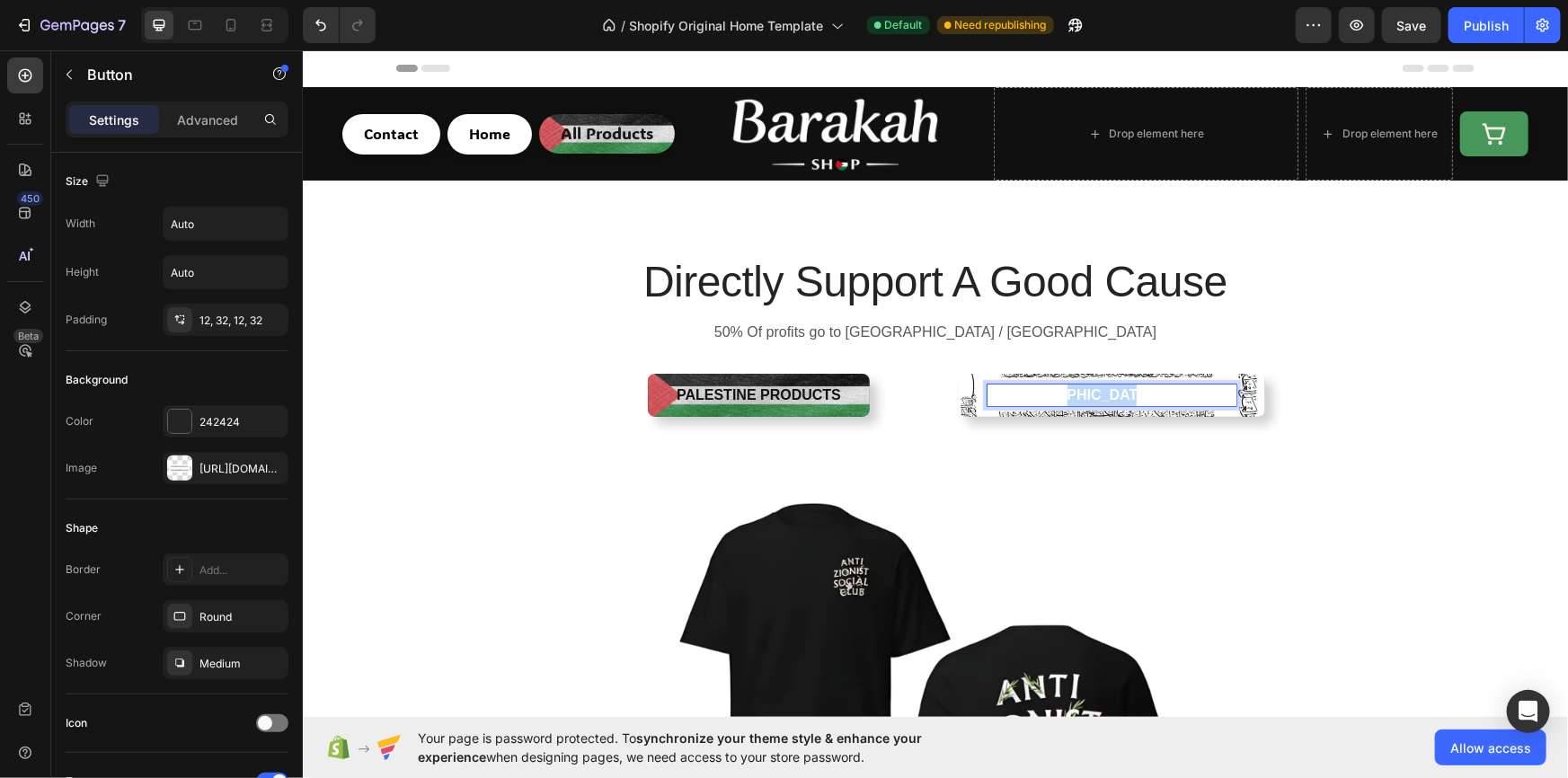
click at [1114, 387] on p "Islamic Products" at bounding box center [1111, 394] width 250 height 21
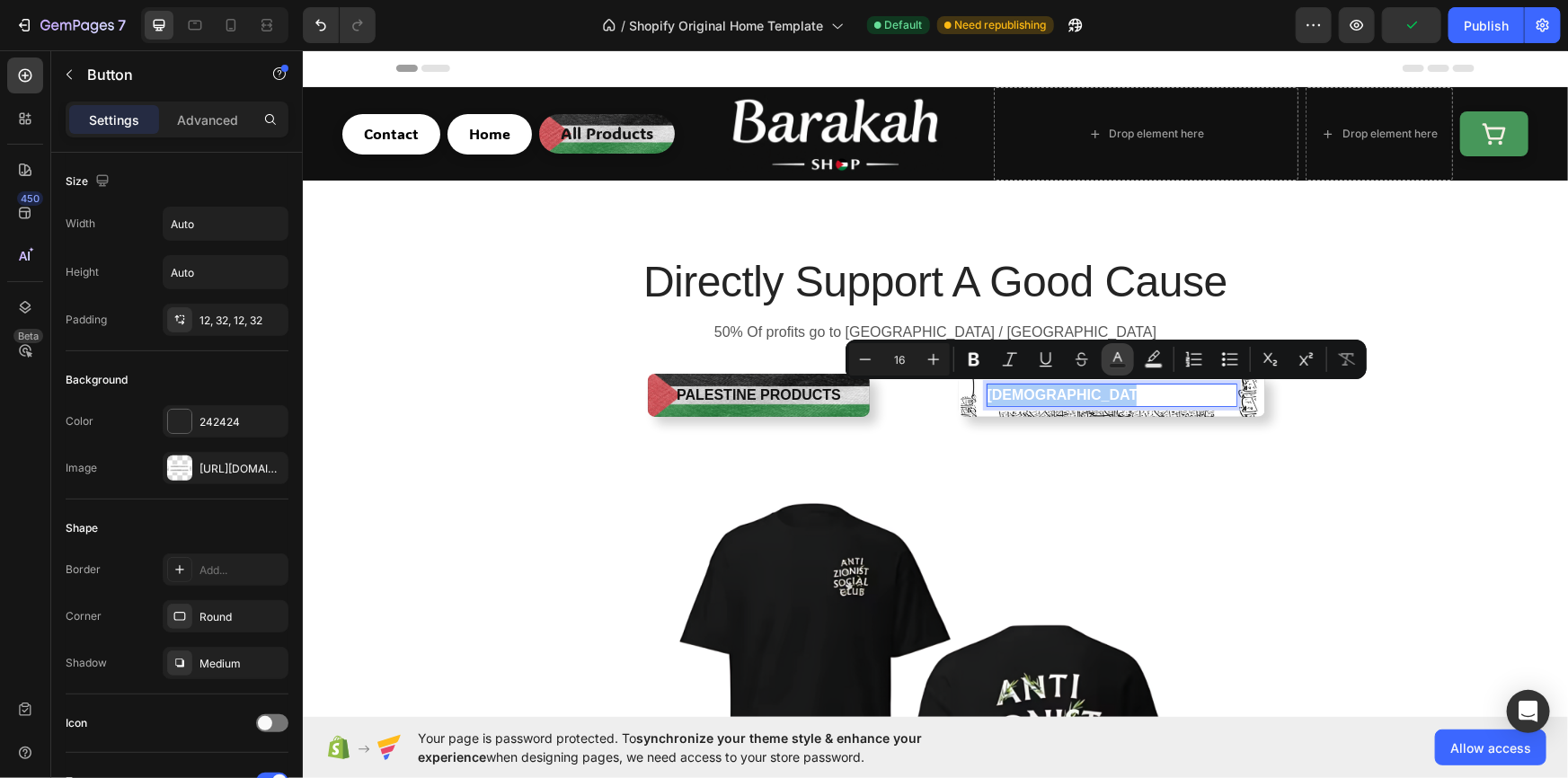
click at [1112, 359] on icon "Editor contextual toolbar" at bounding box center [1117, 359] width 18 height 18
type input "FFFFFF"
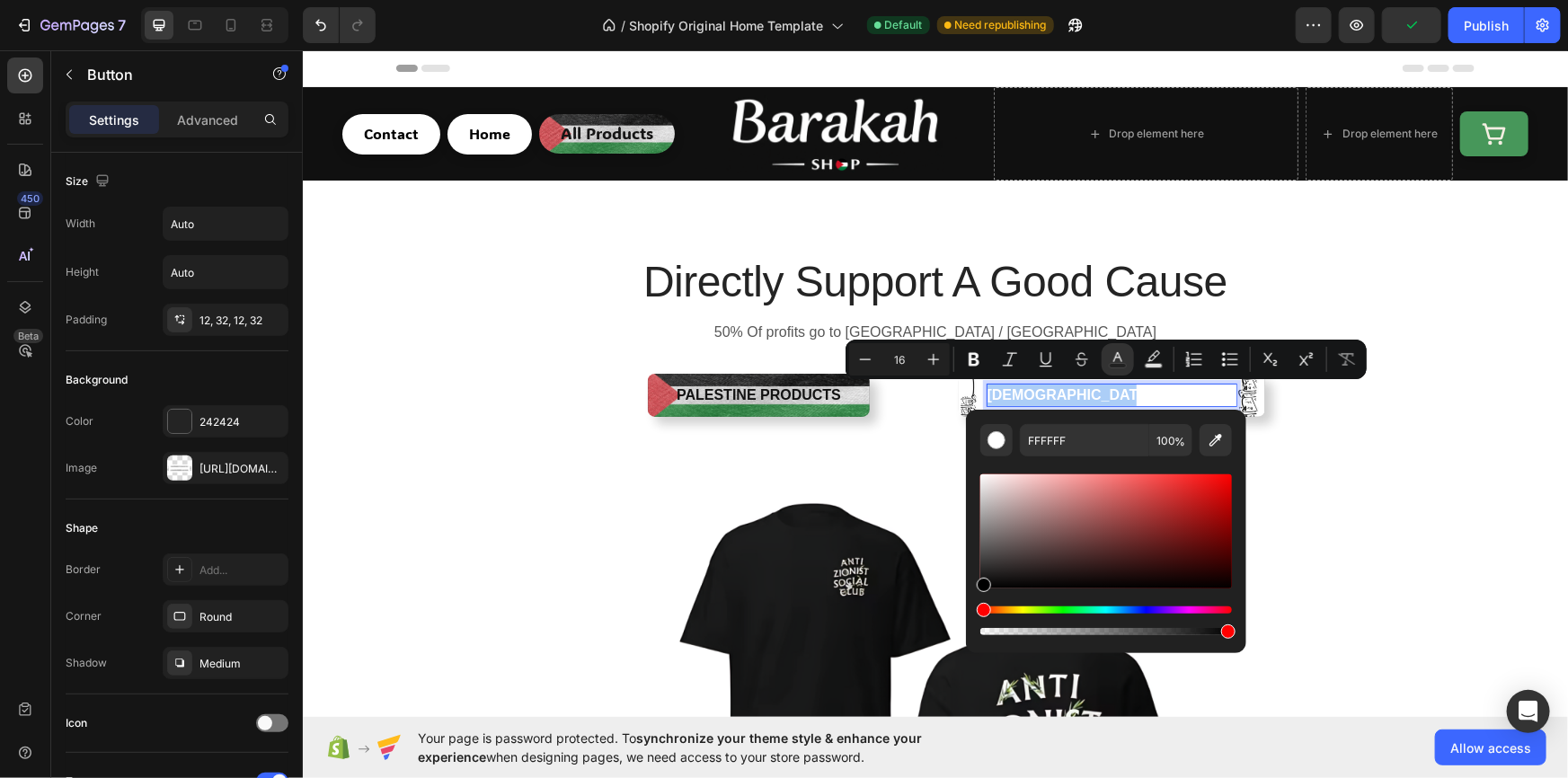
drag, startPoint x: 1009, startPoint y: 505, endPoint x: 977, endPoint y: 598, distance: 98.4
click at [977, 598] on div "FFFFFF 100 %" at bounding box center [1106, 524] width 280 height 230
type input "000000"
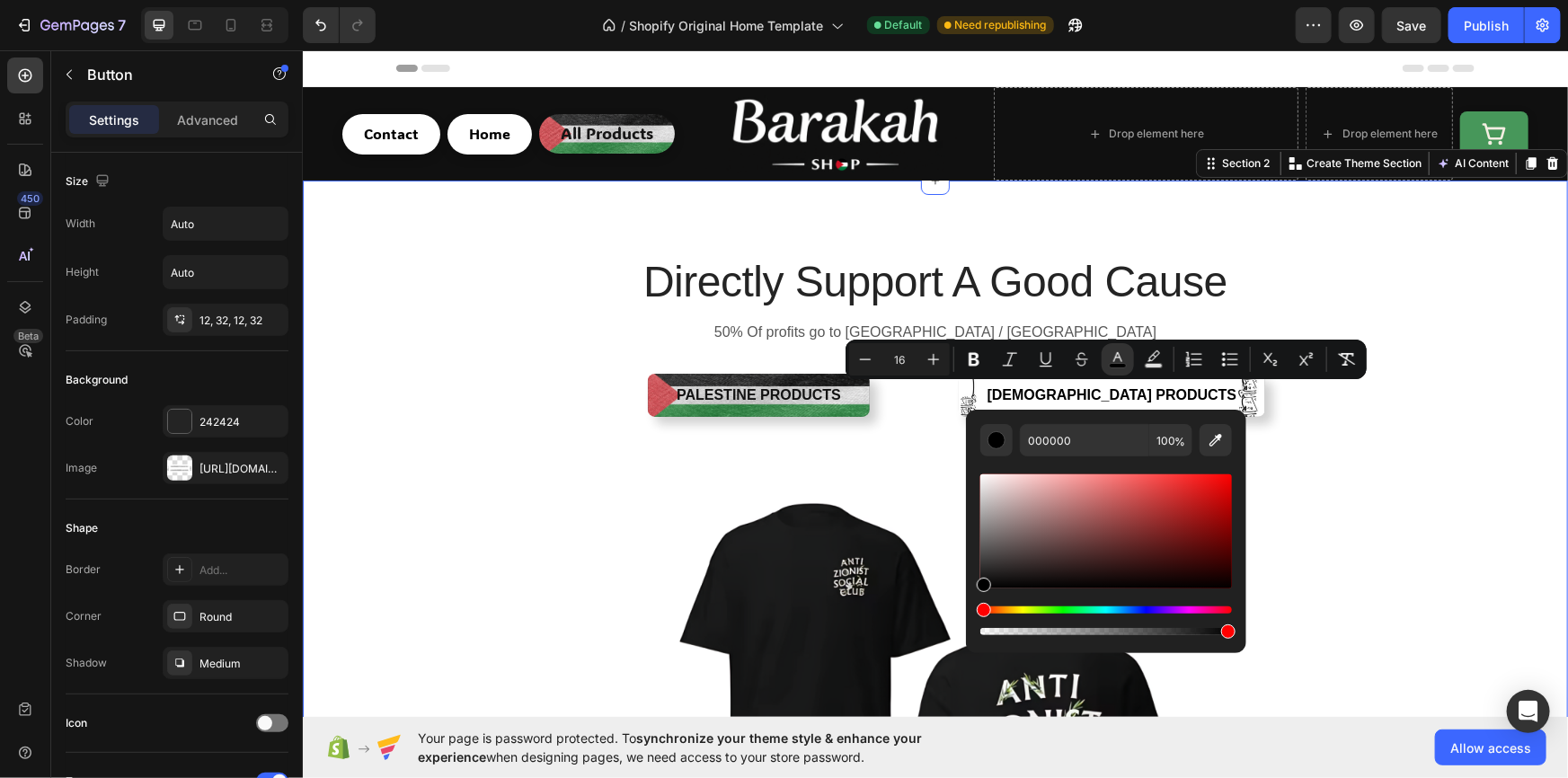
click at [1367, 490] on div "Directly Support A Good Cause Heading 50% Of profits go to Palestine / Gaza Tex…" at bounding box center [934, 646] width 1238 height 789
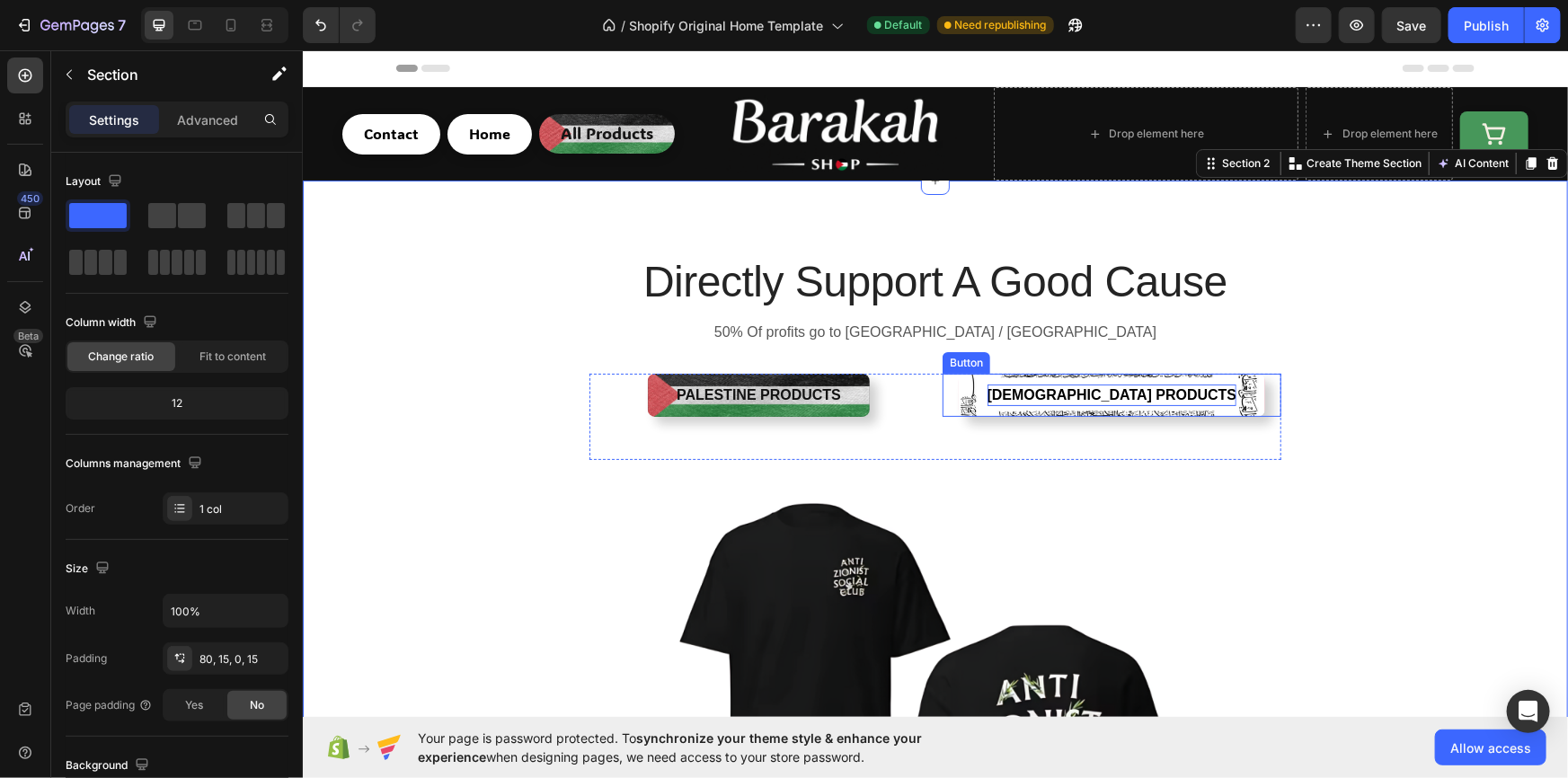
click at [1071, 404] on p "Islamic Products" at bounding box center [1111, 394] width 250 height 21
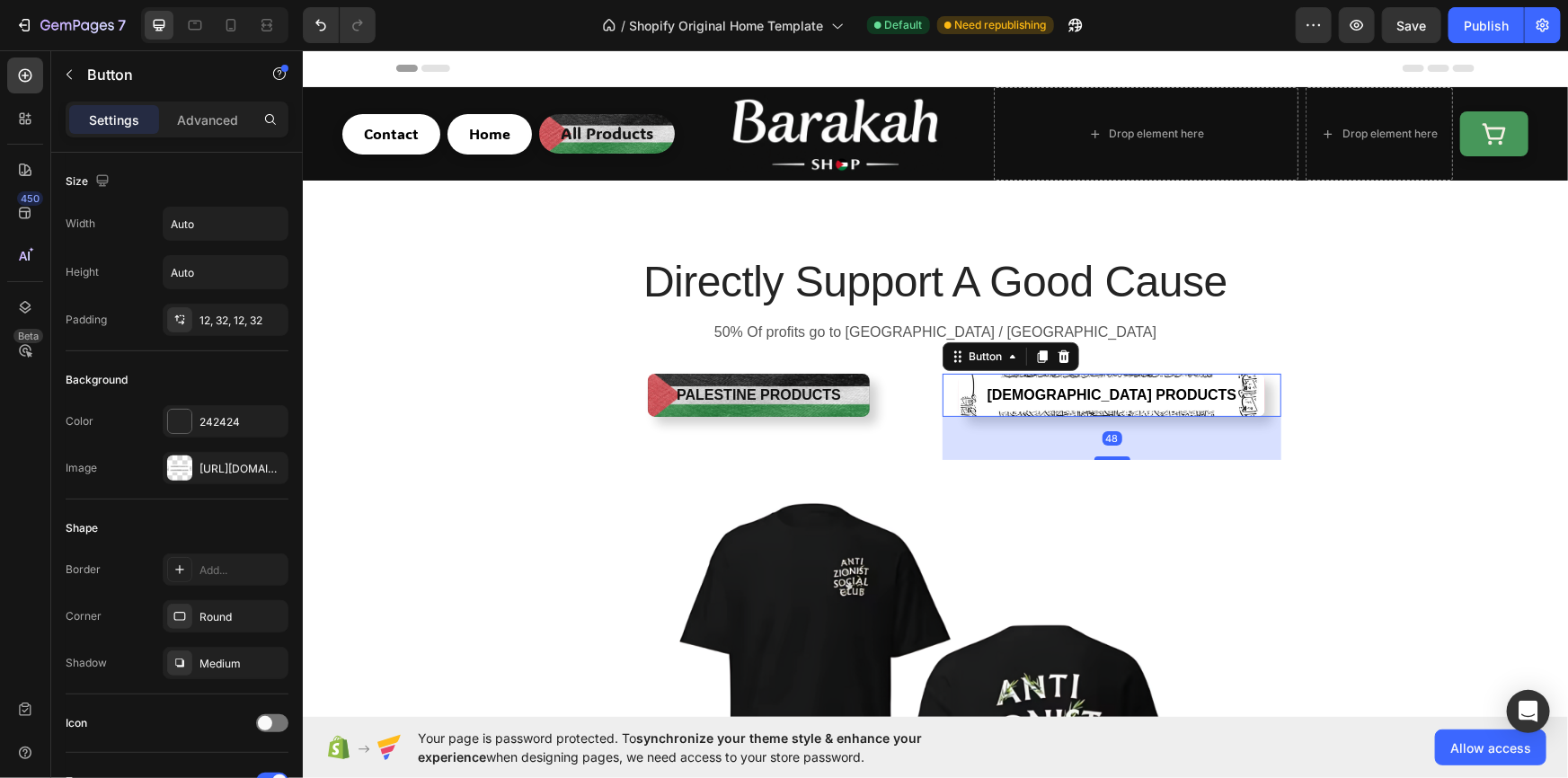
click at [1008, 407] on button "Islamic Products" at bounding box center [1111, 394] width 307 height 43
click at [265, 463] on icon "button" at bounding box center [270, 468] width 15 height 15
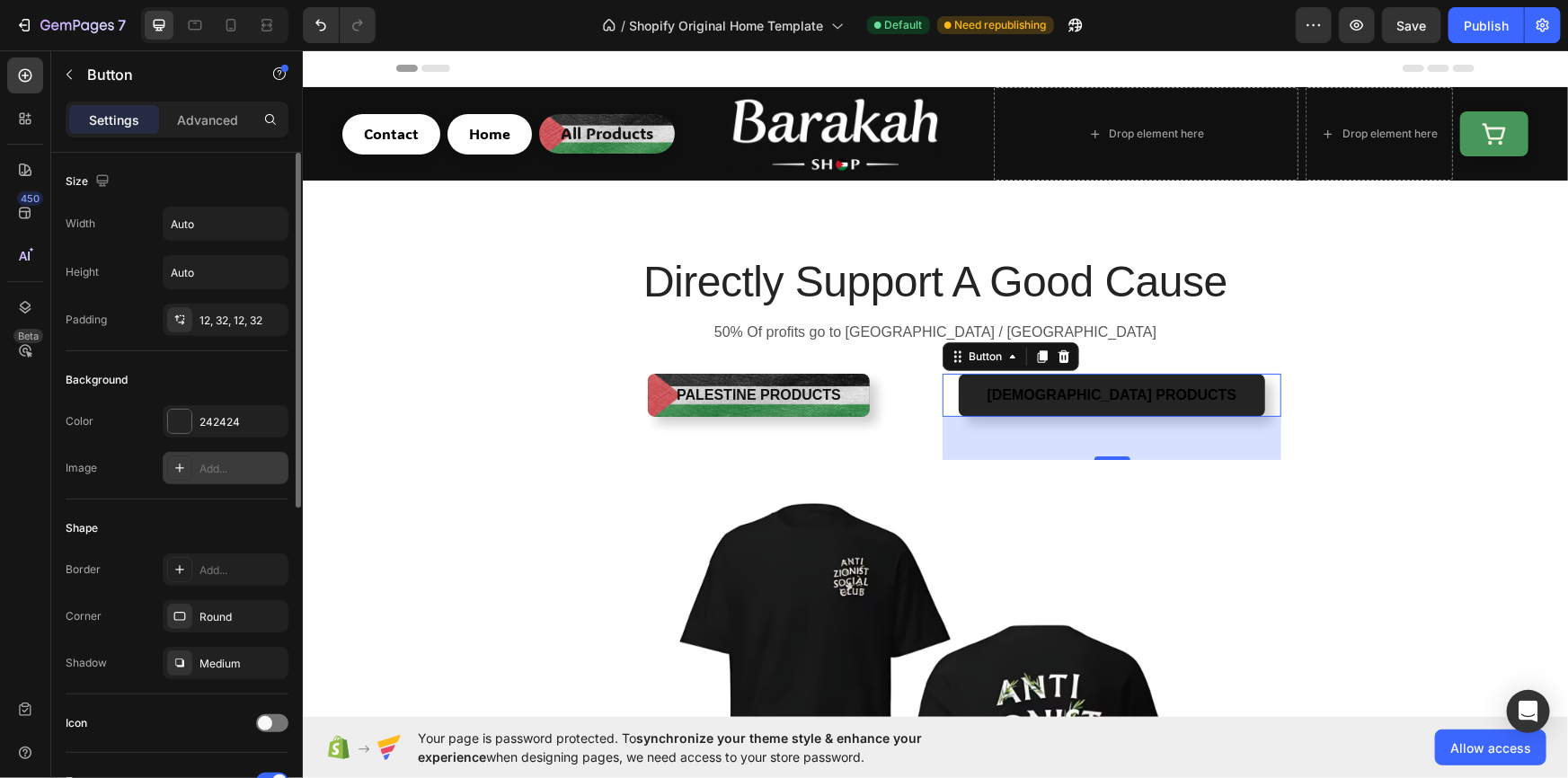
click at [239, 461] on div "Add..." at bounding box center [242, 469] width 85 height 17
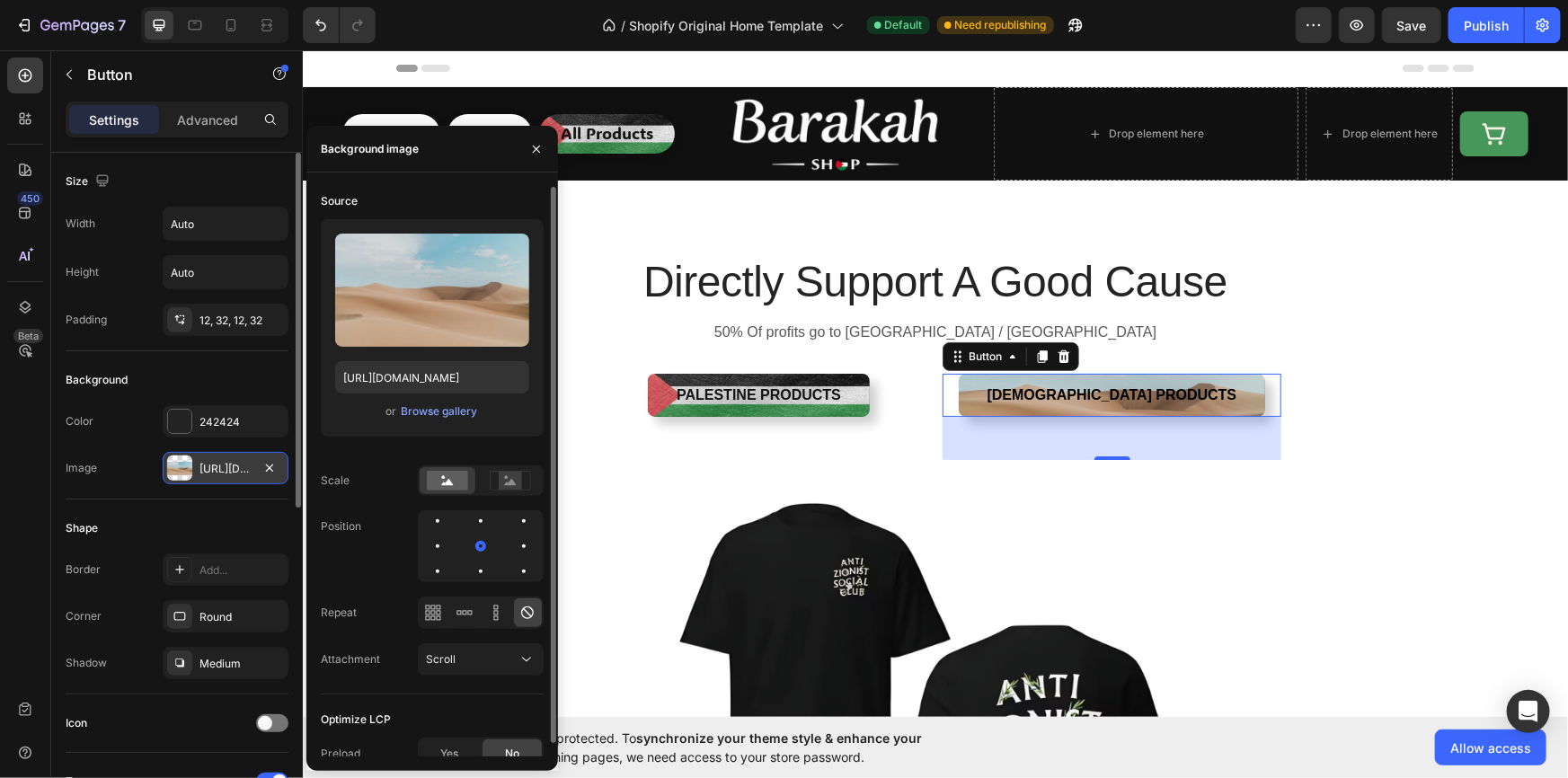
click at [453, 397] on div "Upload Image https://cdn.shopify.com/s/files/1/2005/9307/files/background_setti…" at bounding box center [432, 328] width 223 height 218
click at [460, 404] on div "Browse gallery" at bounding box center [439, 412] width 77 height 17
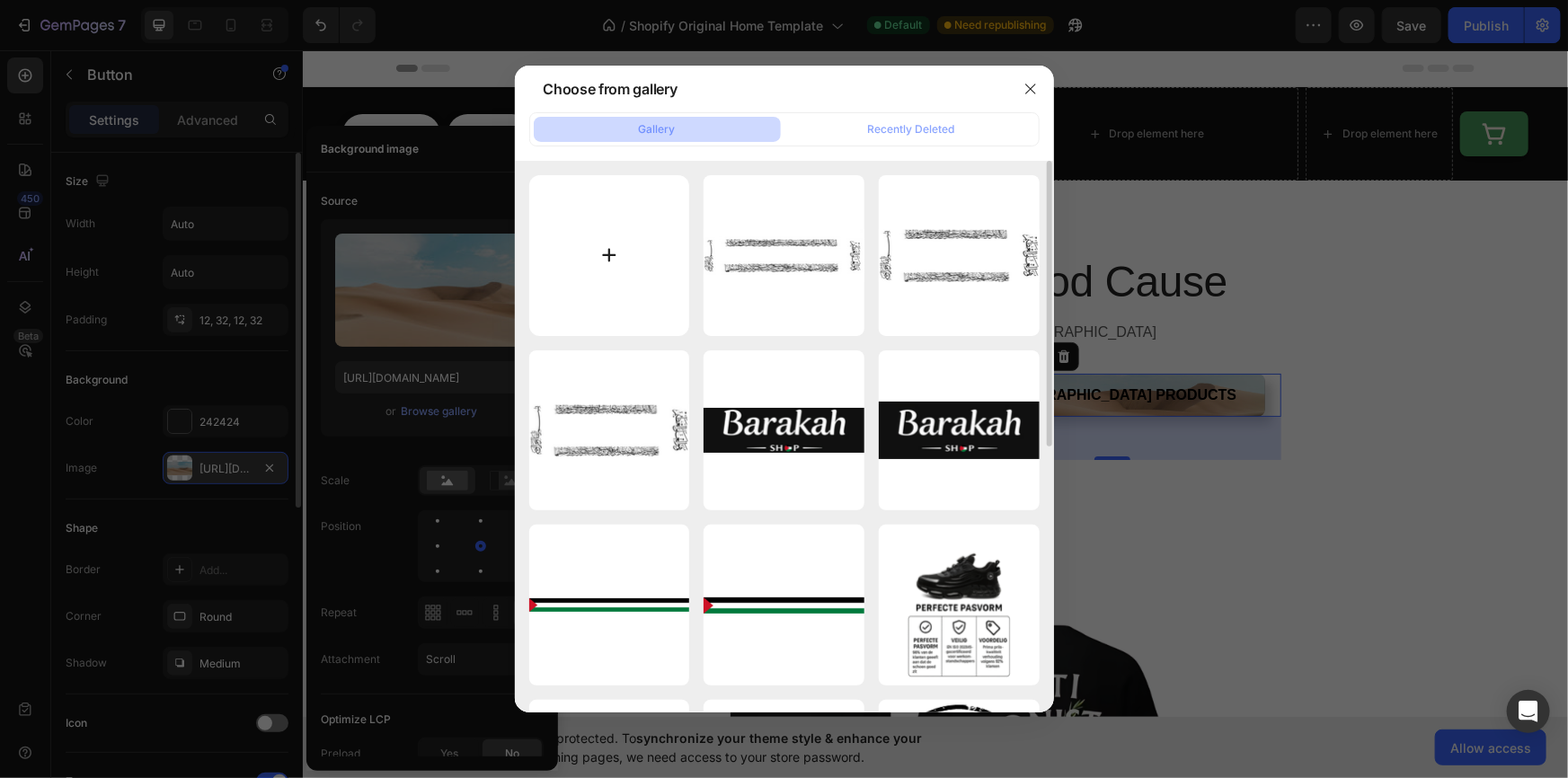
click at [595, 218] on input "file" at bounding box center [609, 255] width 160 height 160
type input "C:\fakepath\sfdsfsdf.png"
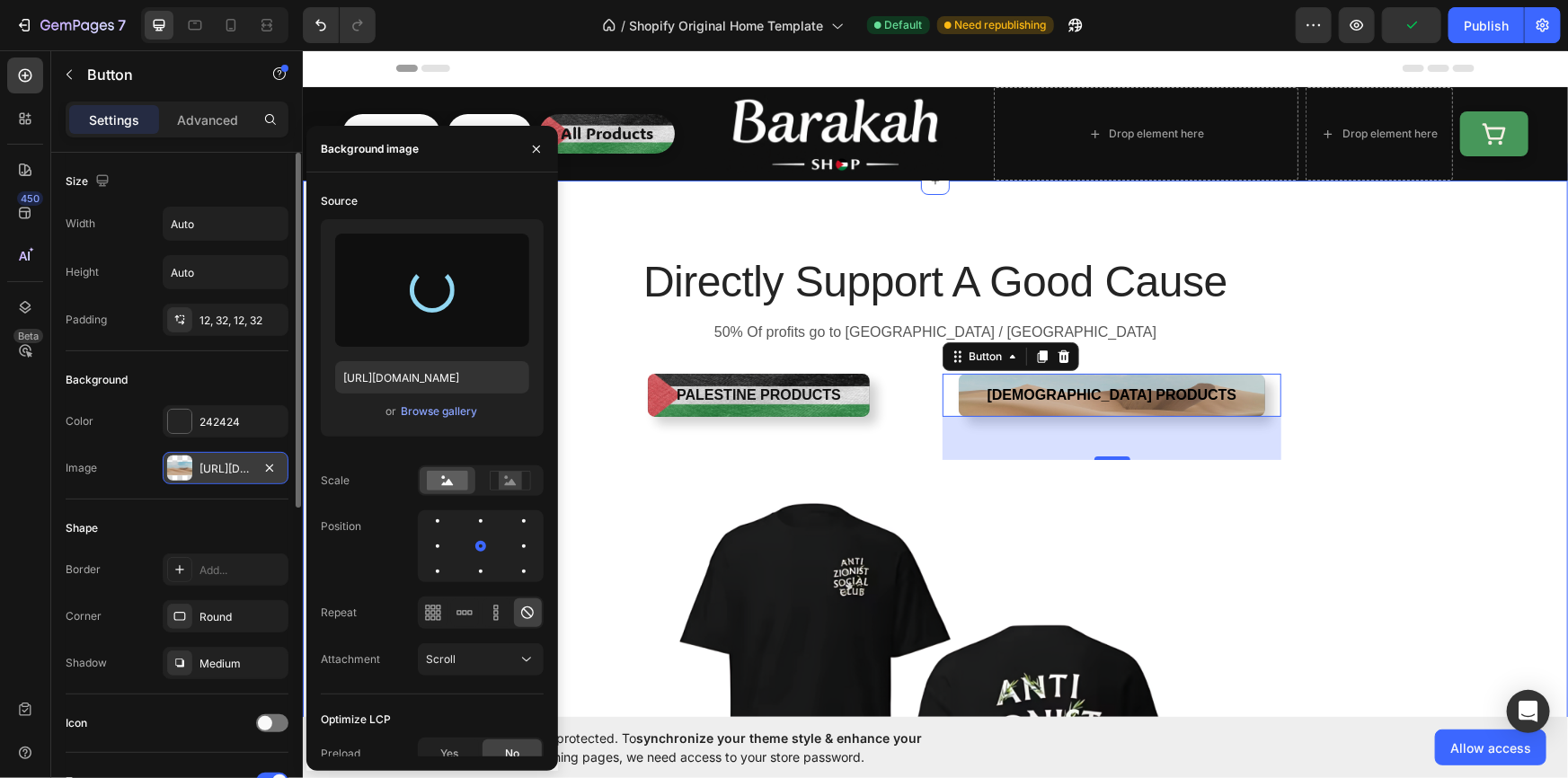
type input "https://cdn.shopify.com/s/files/1/0956/5238/0998/files/gempages_581905781733983…"
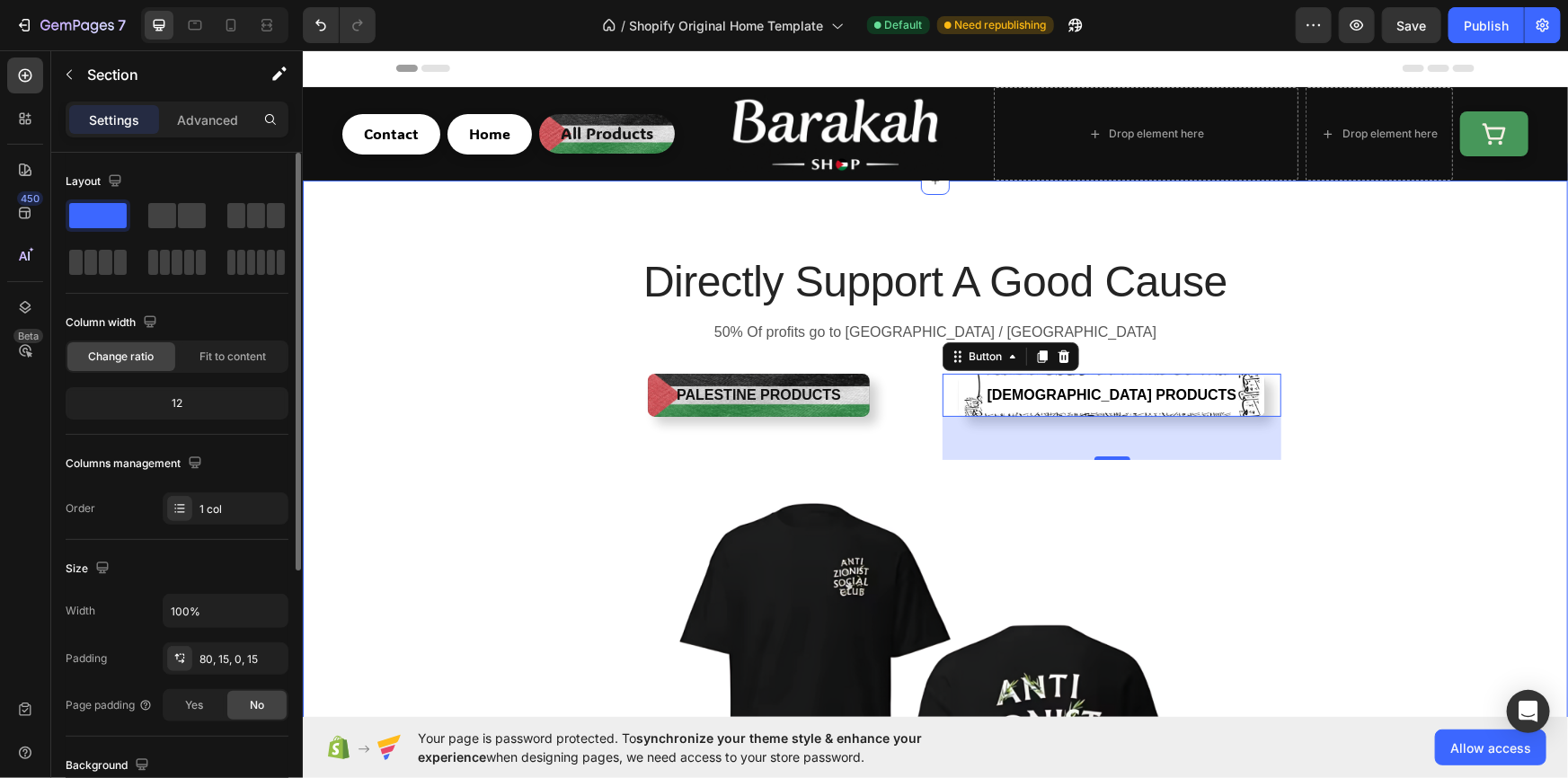
click at [1406, 312] on div "Directly Support A Good Cause Heading 50% Of profits go to Palestine / Gaza Tex…" at bounding box center [934, 646] width 1238 height 789
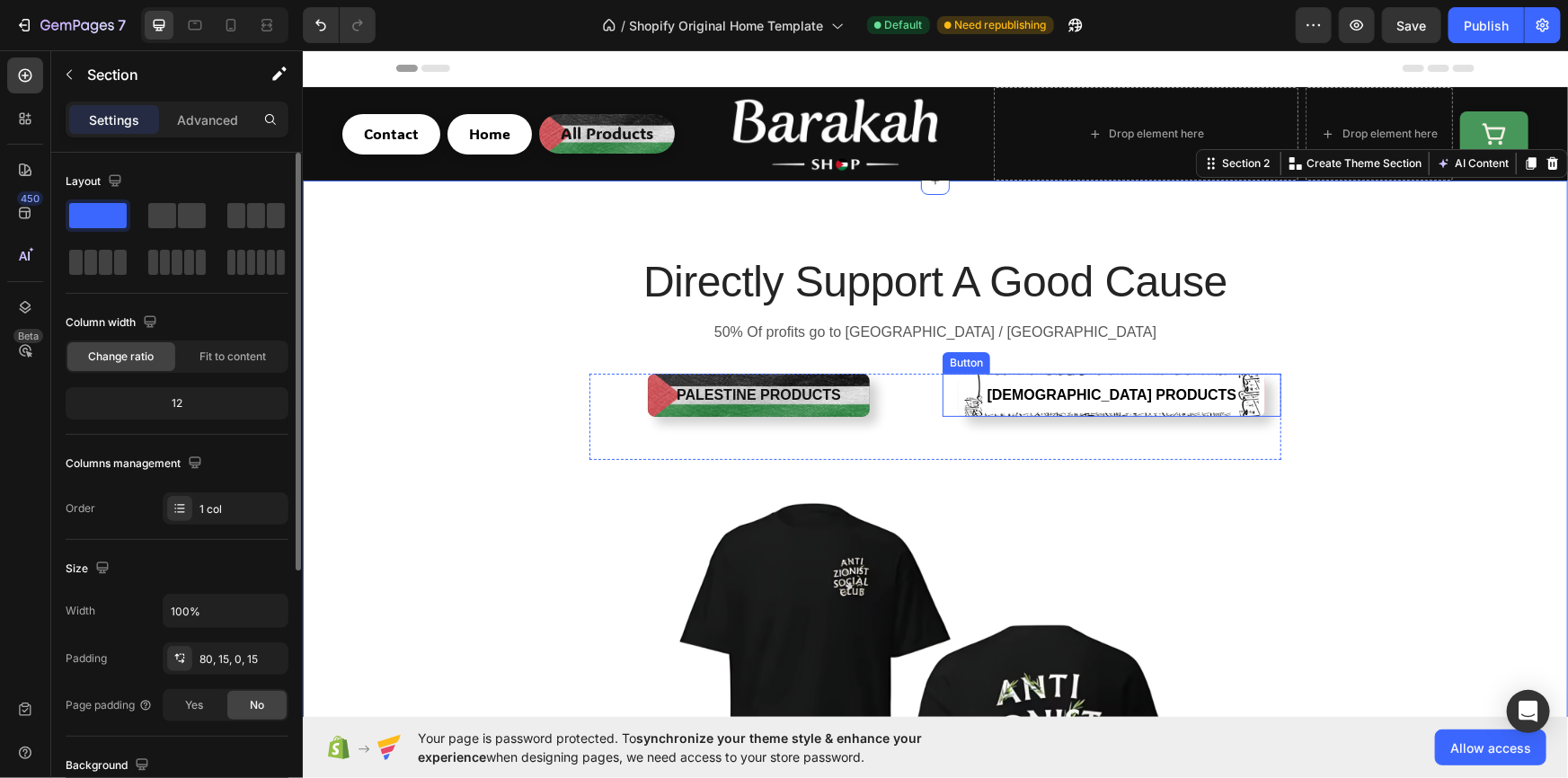
click at [1011, 395] on button "Islamic Products" at bounding box center [1111, 394] width 307 height 43
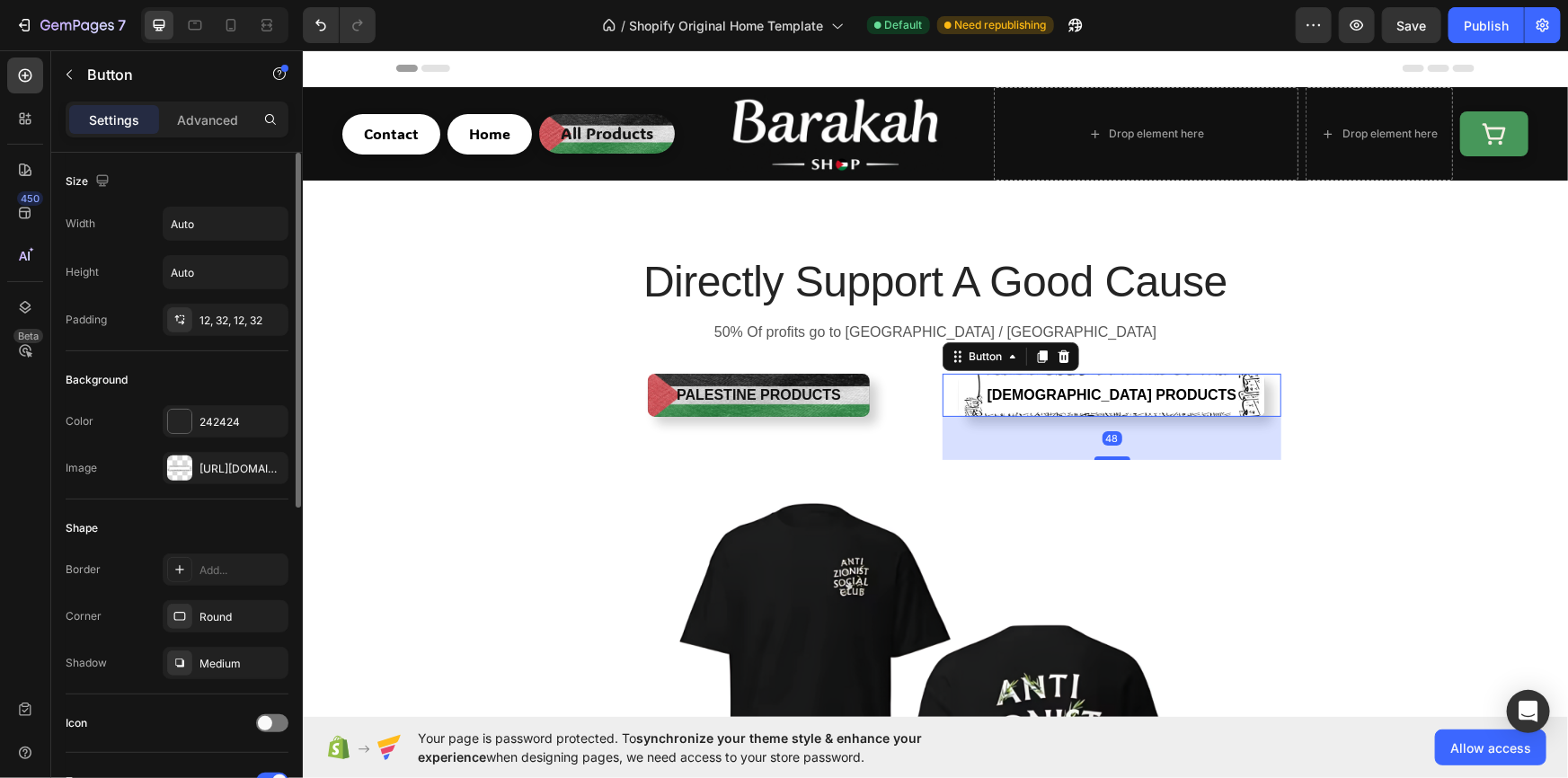
click at [227, 447] on div "Color 242424 Image https://cdn.shopify.com/s/files/1/0956/5238/0998/files/gempa…" at bounding box center [177, 445] width 223 height 79
click at [230, 448] on div "Color 242424 Image https://cdn.shopify.com/s/files/1/0956/5238/0998/files/gempa…" at bounding box center [177, 445] width 223 height 79
click at [241, 461] on div "https://cdn.shopify.com/s/files/1/0956/5238/0998/files/gempages_581905781733983…" at bounding box center [225, 469] width 53 height 17
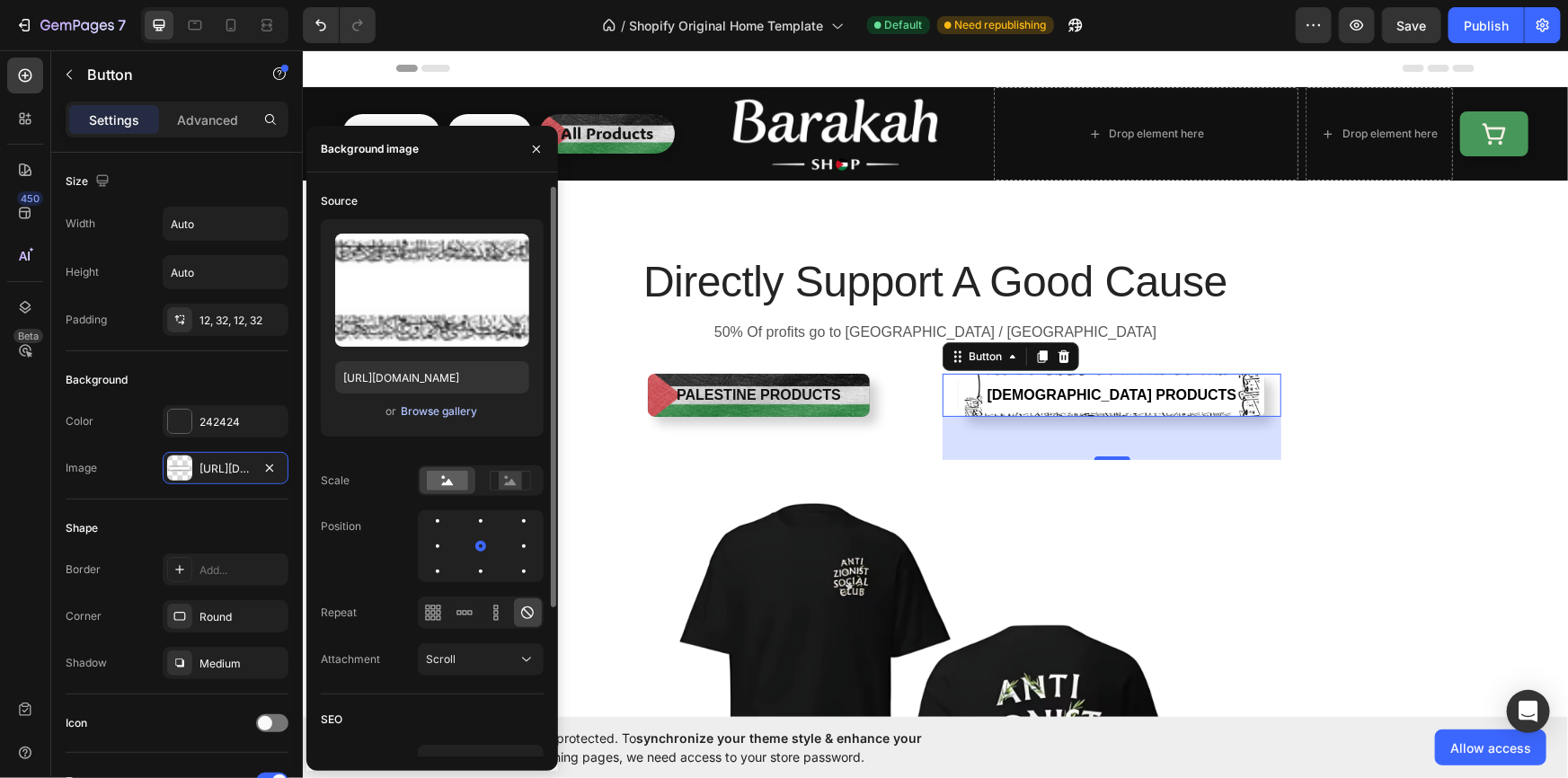
click at [440, 403] on button "Browse gallery" at bounding box center [439, 411] width 78 height 18
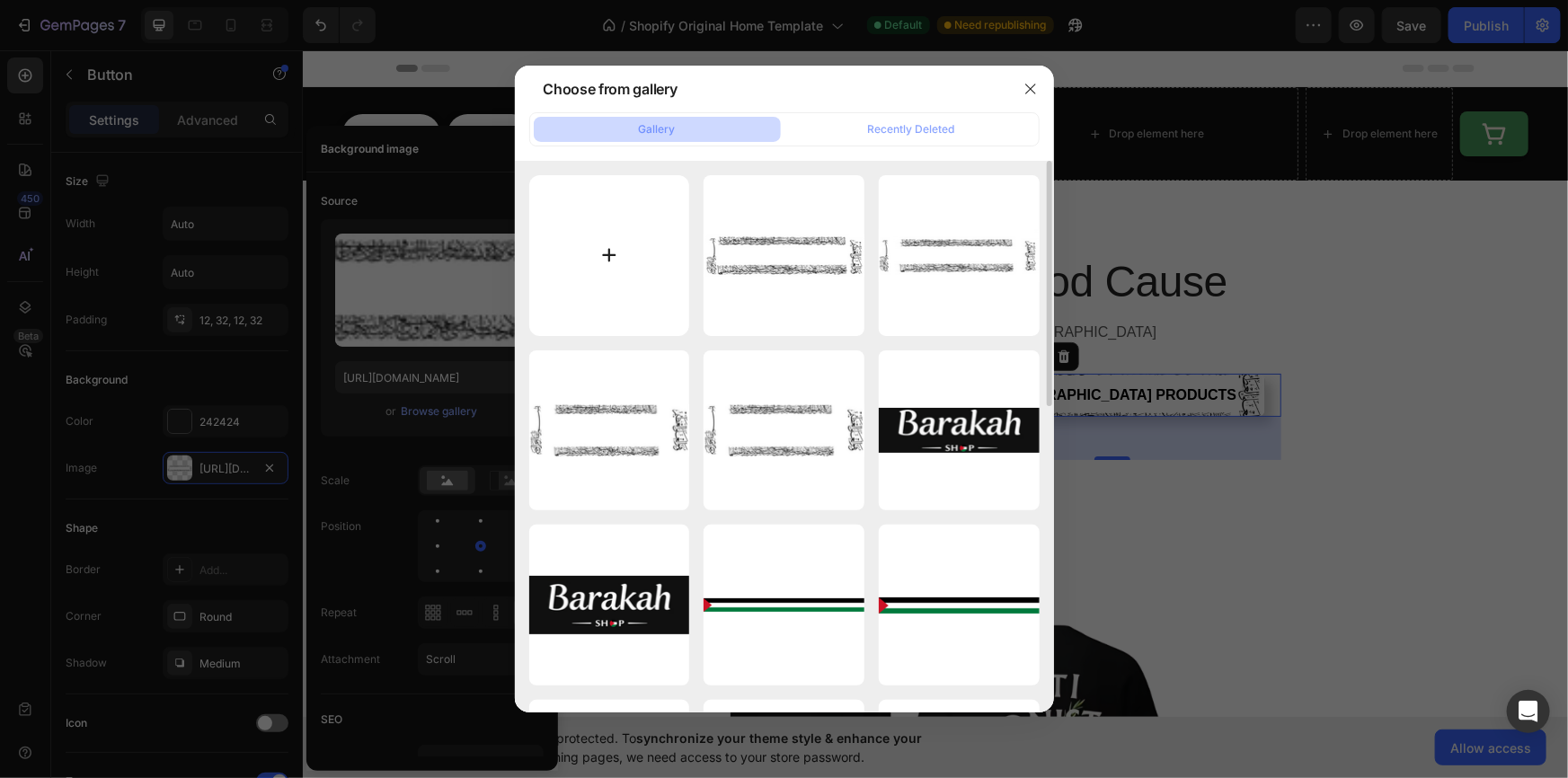
click at [665, 219] on input "file" at bounding box center [609, 255] width 160 height 160
type input "C:\fakepath\65ruhfggh.png"
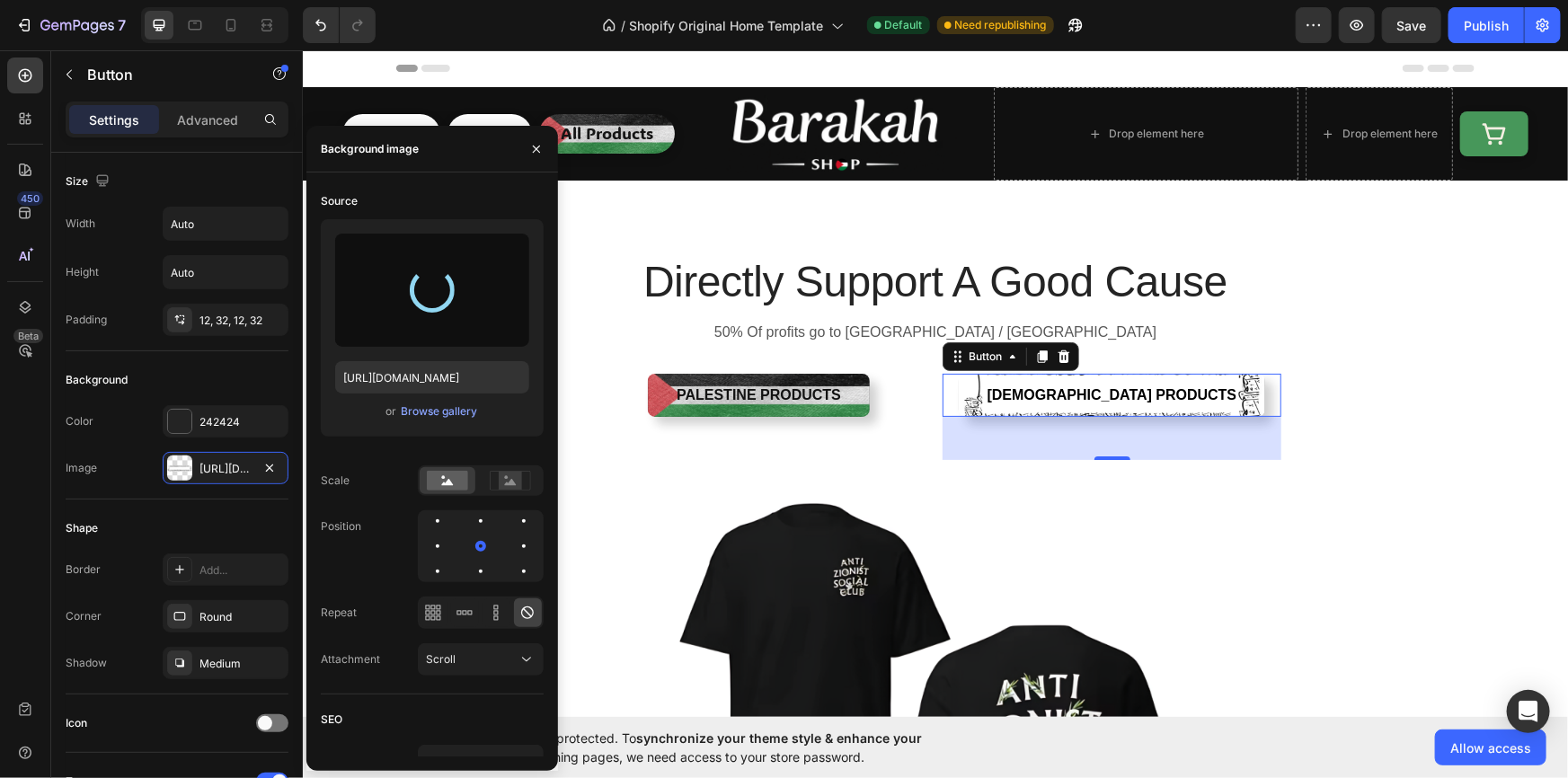
type input "https://cdn.shopify.com/s/files/1/0956/5238/0998/files/gempages_581905781733983…"
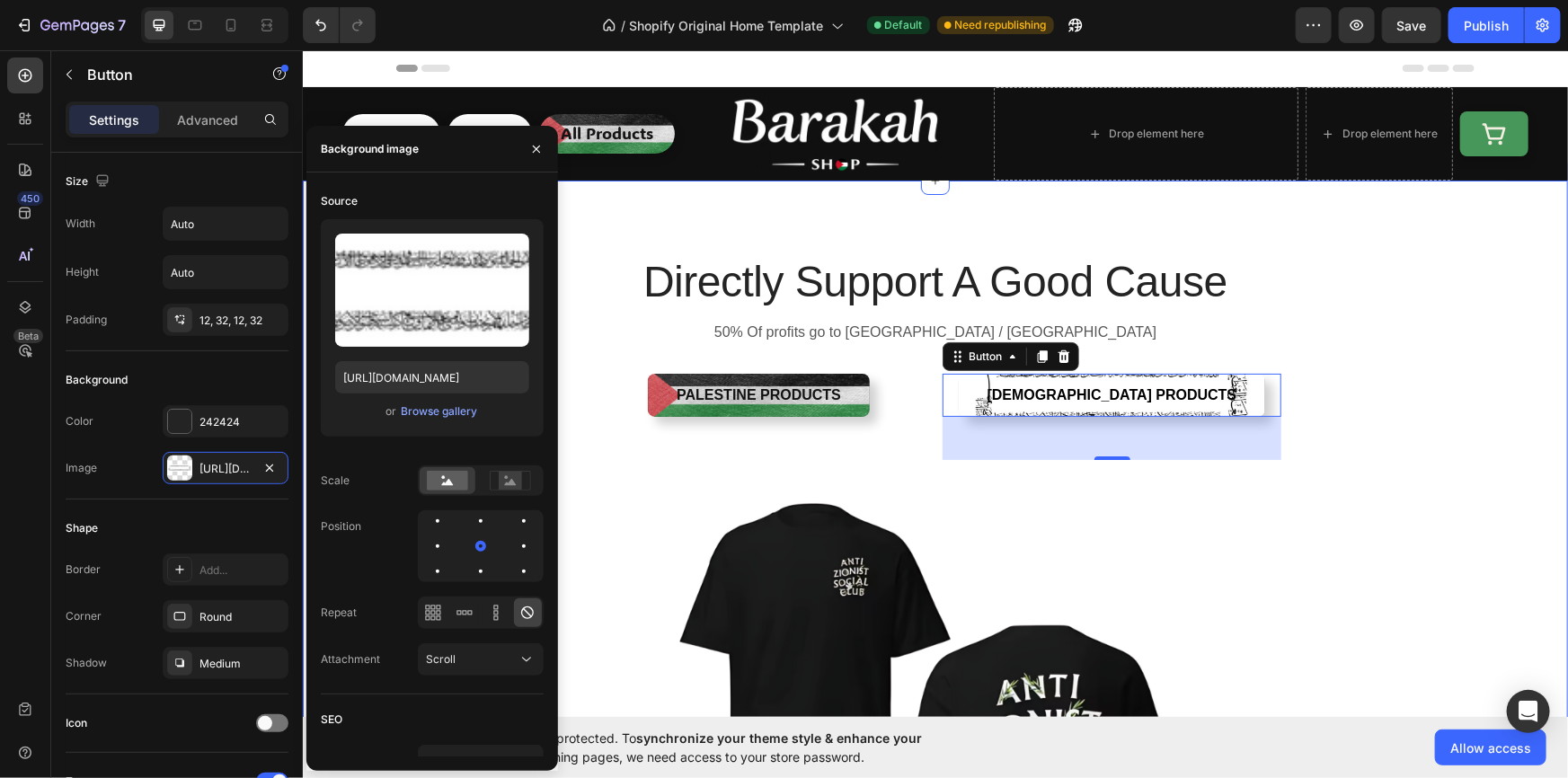
click at [1464, 455] on div "Directly Support A Good Cause Heading 50% Of profits go to Palestine / Gaza Tex…" at bounding box center [934, 646] width 1238 height 789
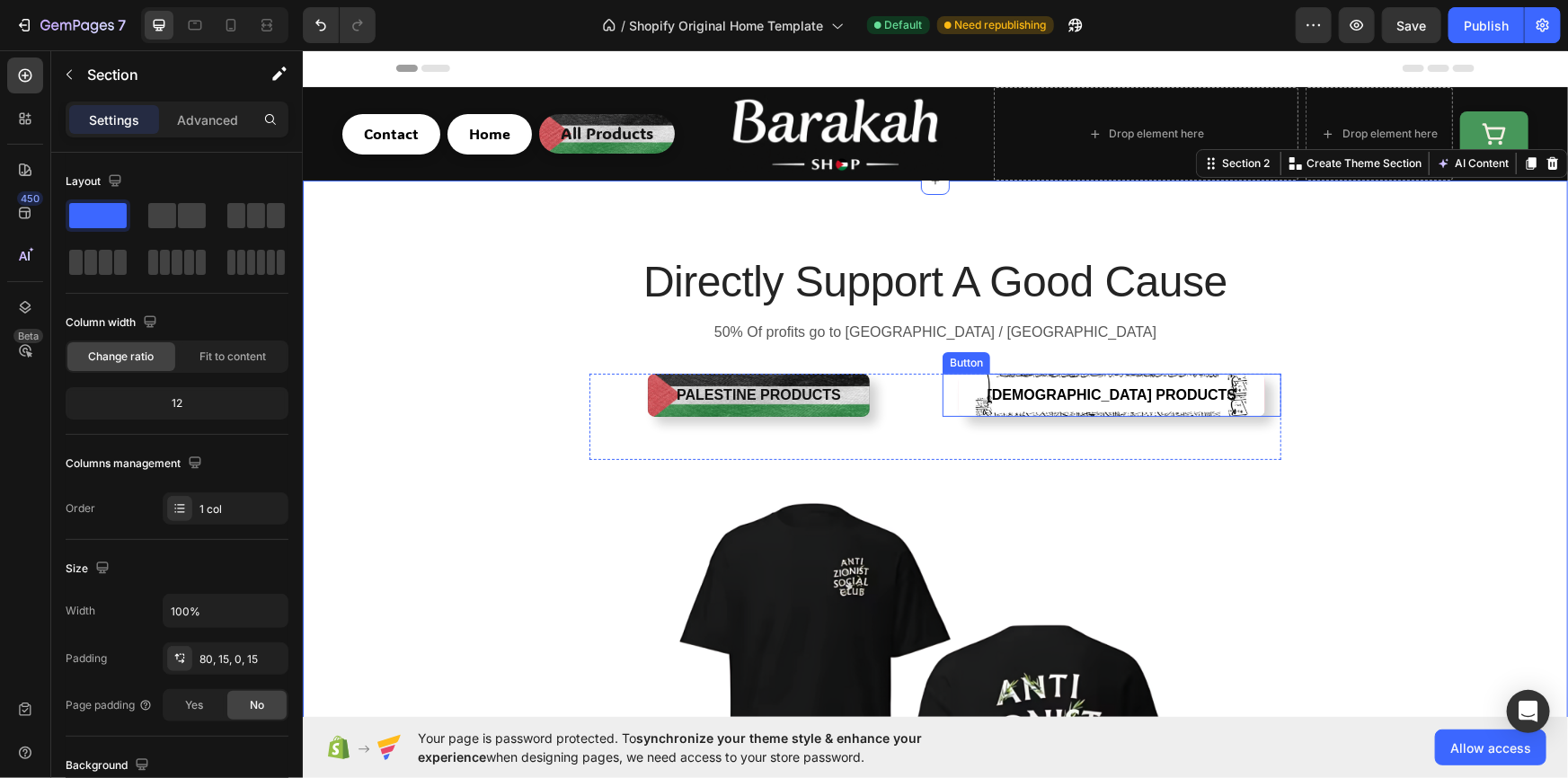
click at [1189, 383] on button "Islamic Products" at bounding box center [1111, 394] width 307 height 43
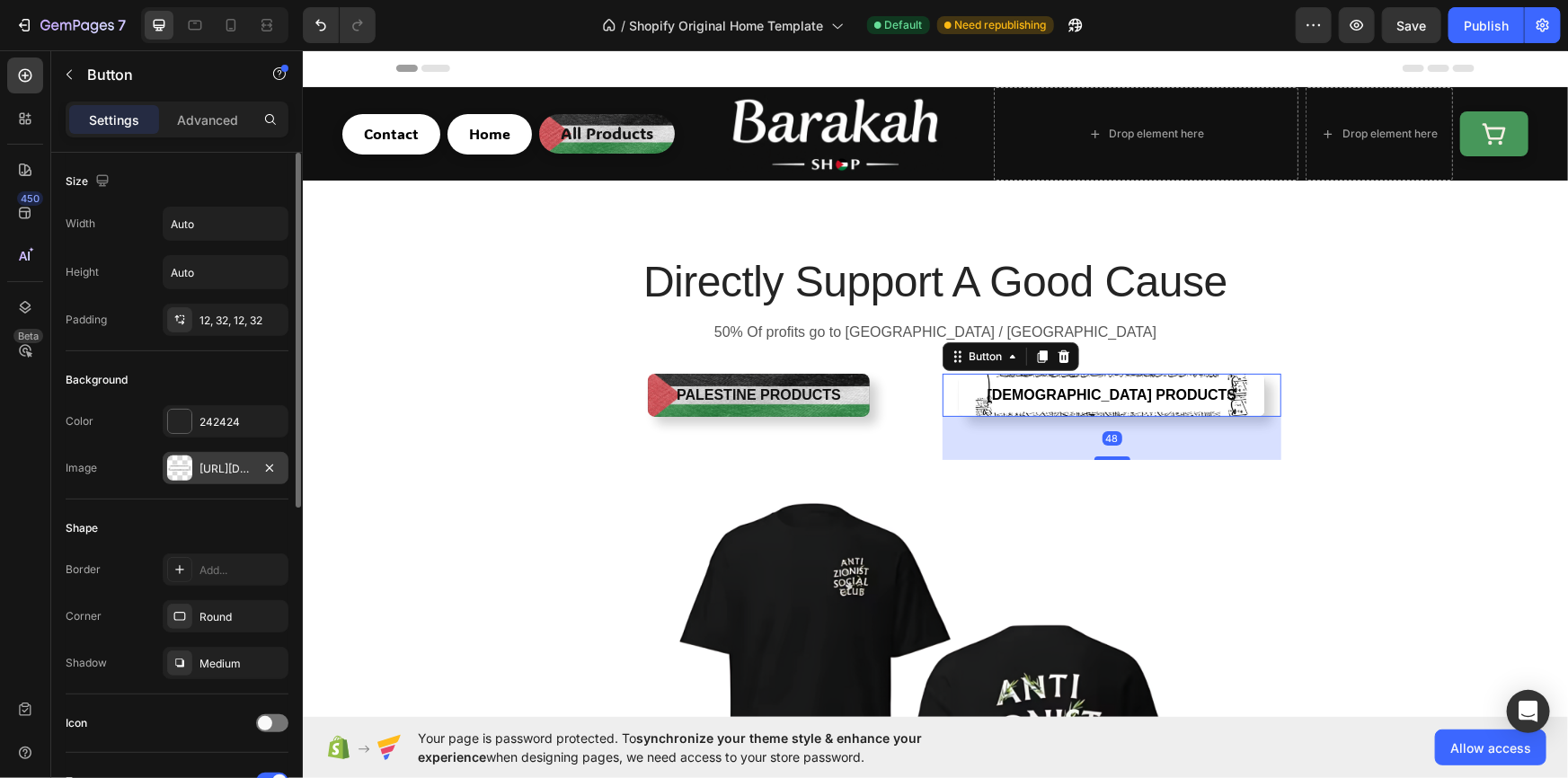
click at [195, 470] on div "https://cdn.shopify.com/s/files/1/0956/5238/0998/files/gempages_581905781733983…" at bounding box center [225, 467] width 125 height 32
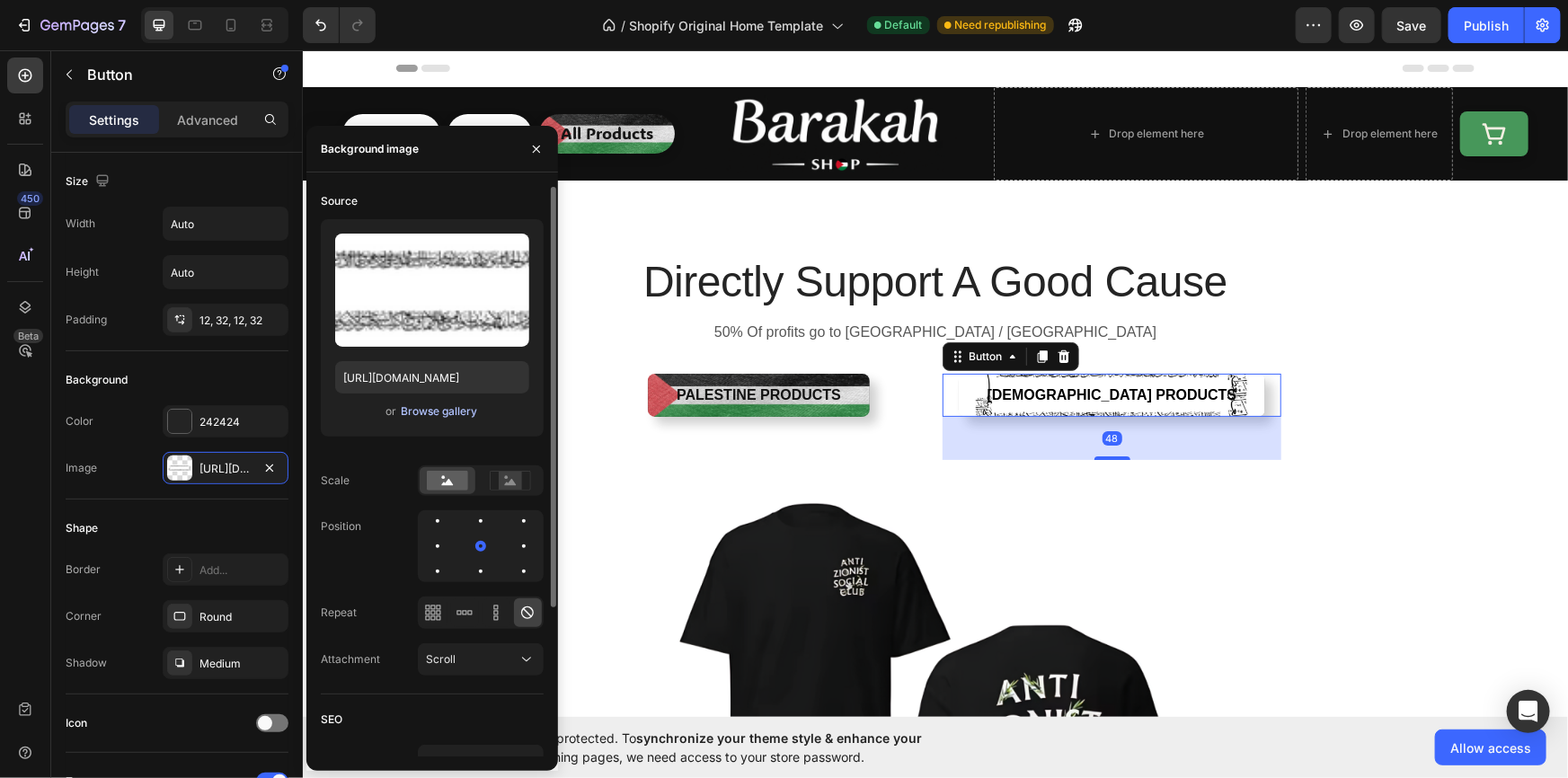
click at [436, 407] on div "Browse gallery" at bounding box center [439, 412] width 77 height 17
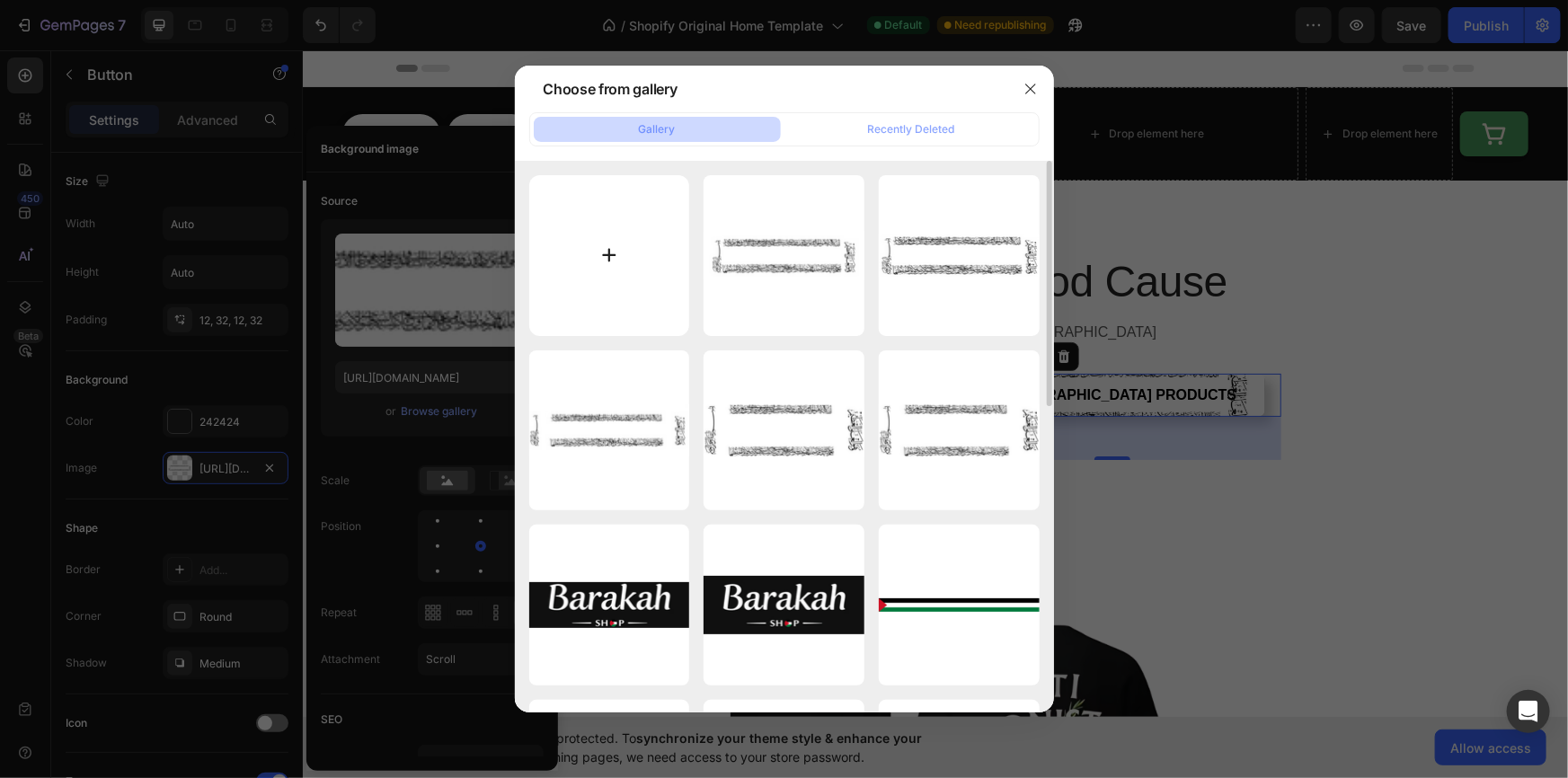
click at [608, 262] on input "file" at bounding box center [609, 255] width 160 height 160
type input "C:\fakepath\4eyrddfh.png"
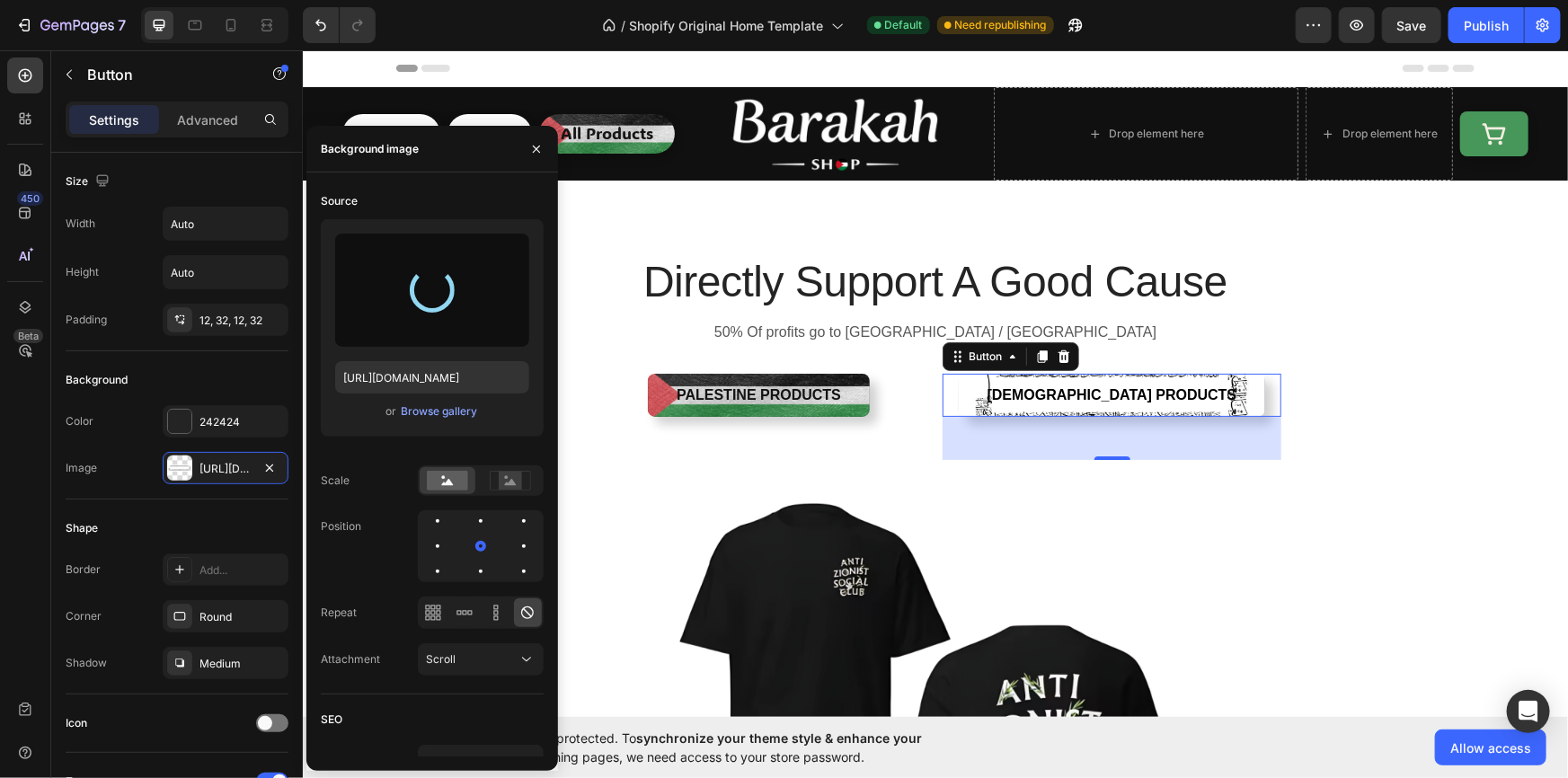
type input "https://cdn.shopify.com/s/files/1/0956/5238/0998/files/gempages_581905781733983…"
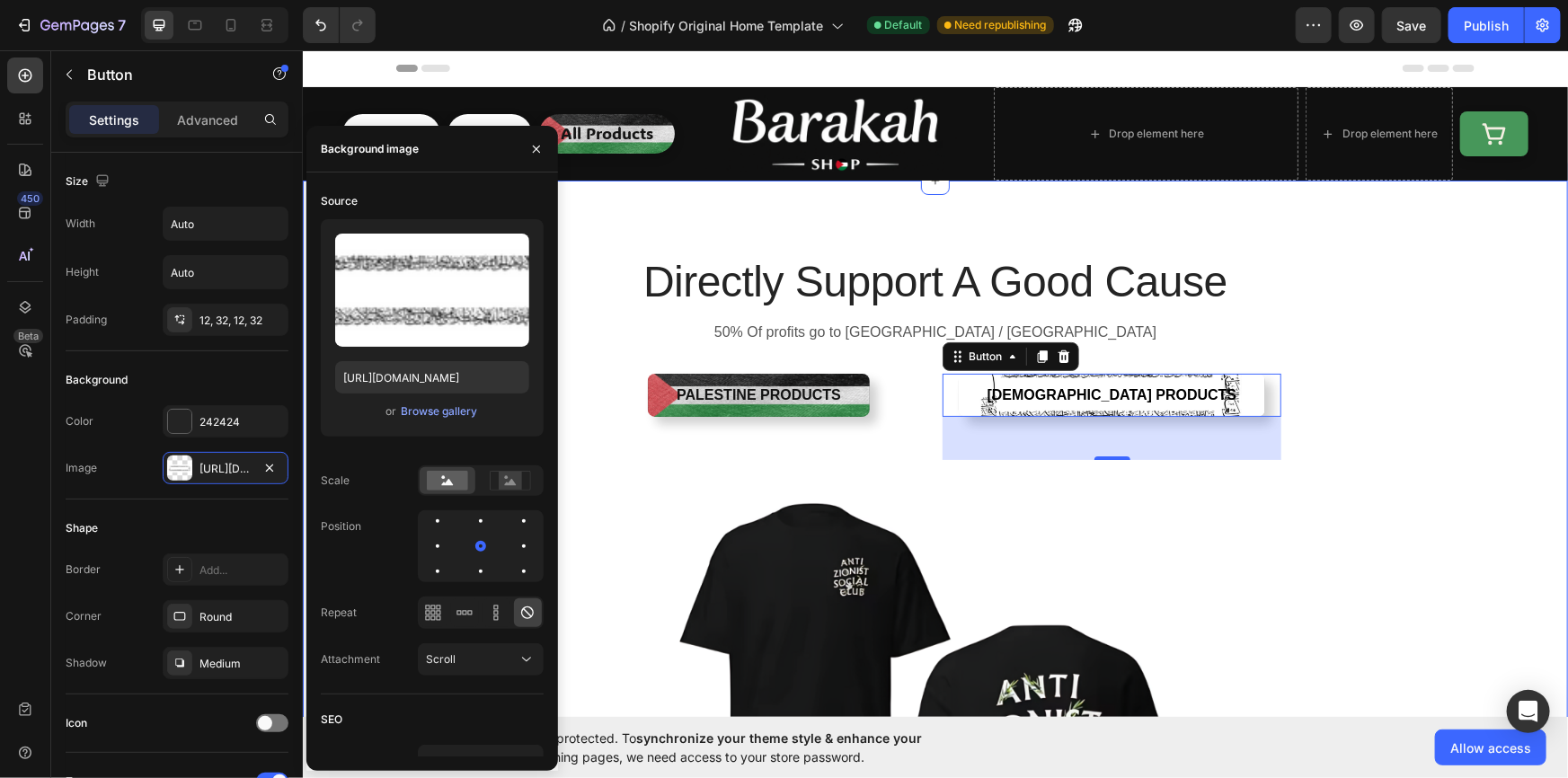
click at [1474, 404] on div "Directly Support A Good Cause Heading 50% Of profits go to Palestine / Gaza Tex…" at bounding box center [934, 646] width 1238 height 789
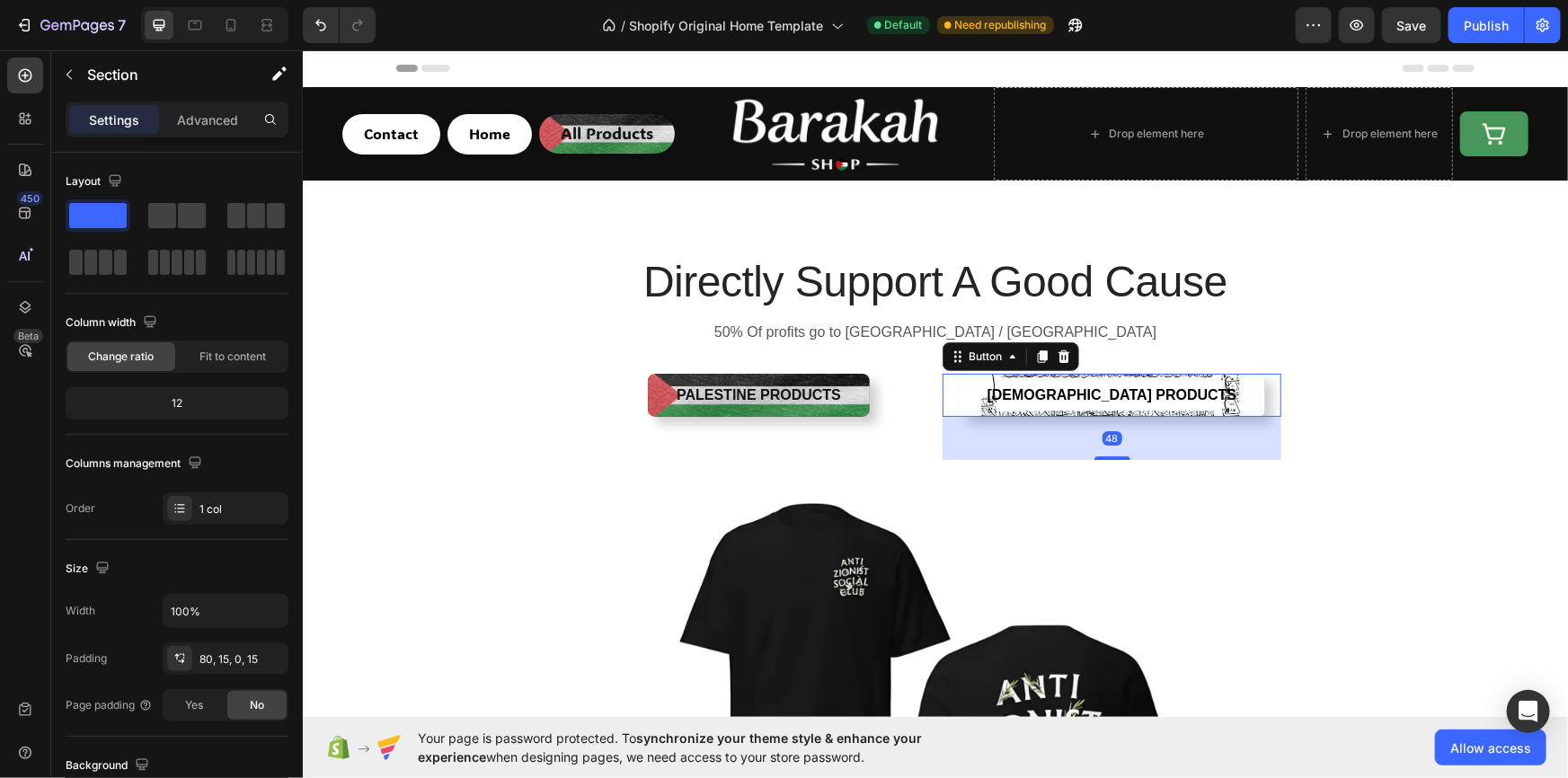
click at [1199, 387] on button "Islamic Products" at bounding box center [1111, 394] width 307 height 43
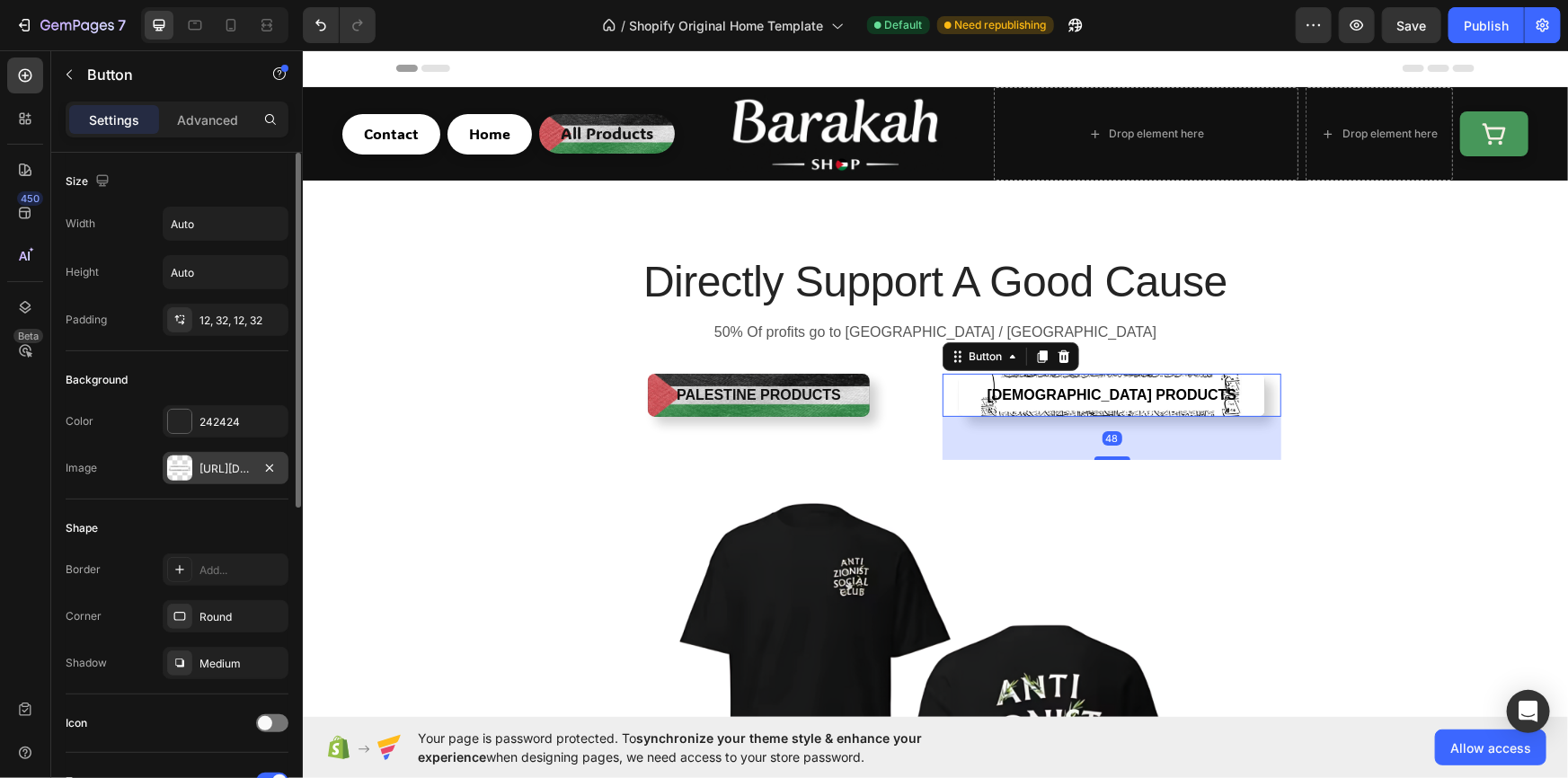
click at [230, 466] on div "https://cdn.shopify.com/s/files/1/0956/5238/0998/files/gempages_581905781733983…" at bounding box center [225, 469] width 53 height 17
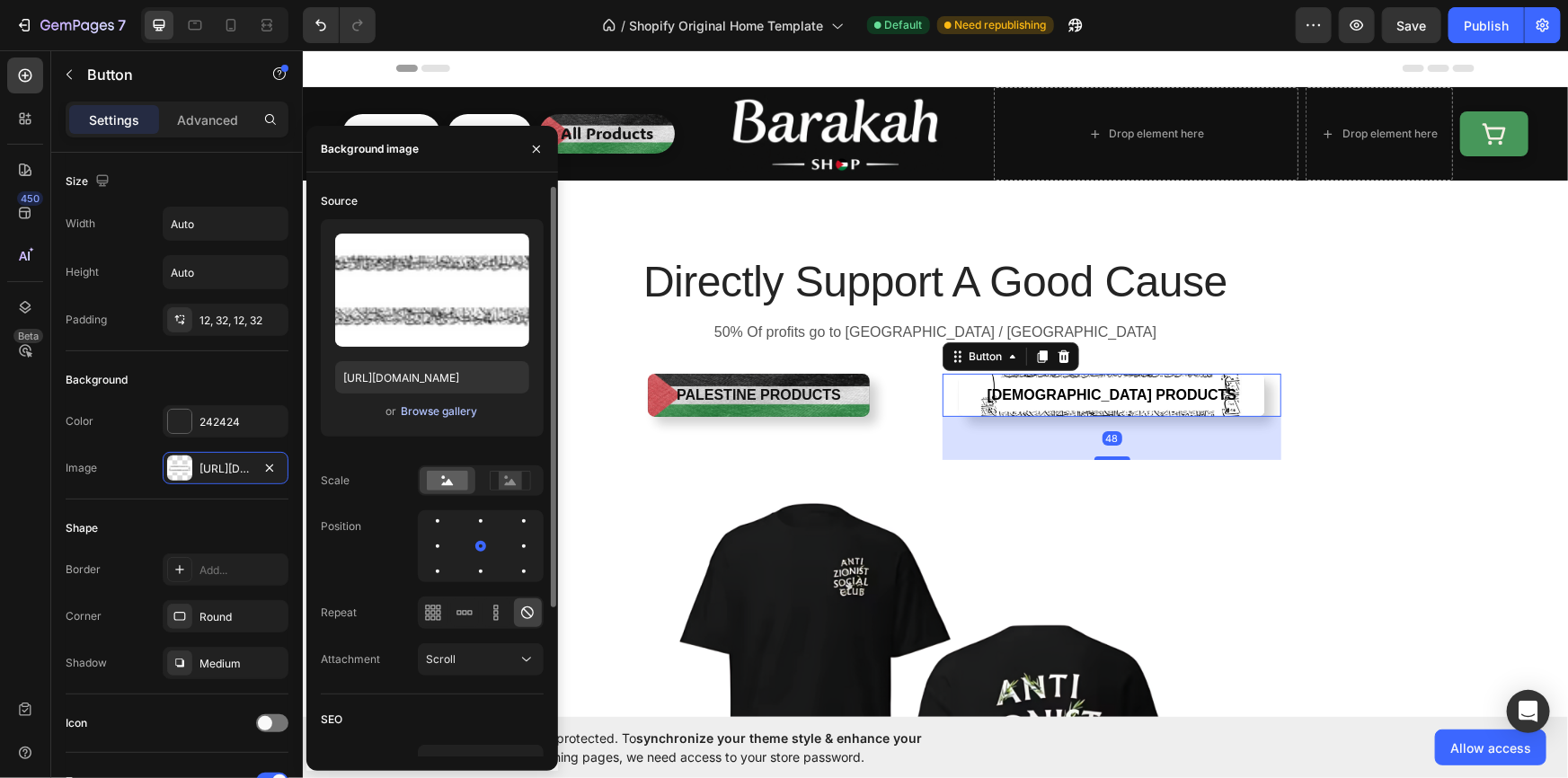
click at [407, 417] on div "Browse gallery" at bounding box center [439, 412] width 77 height 17
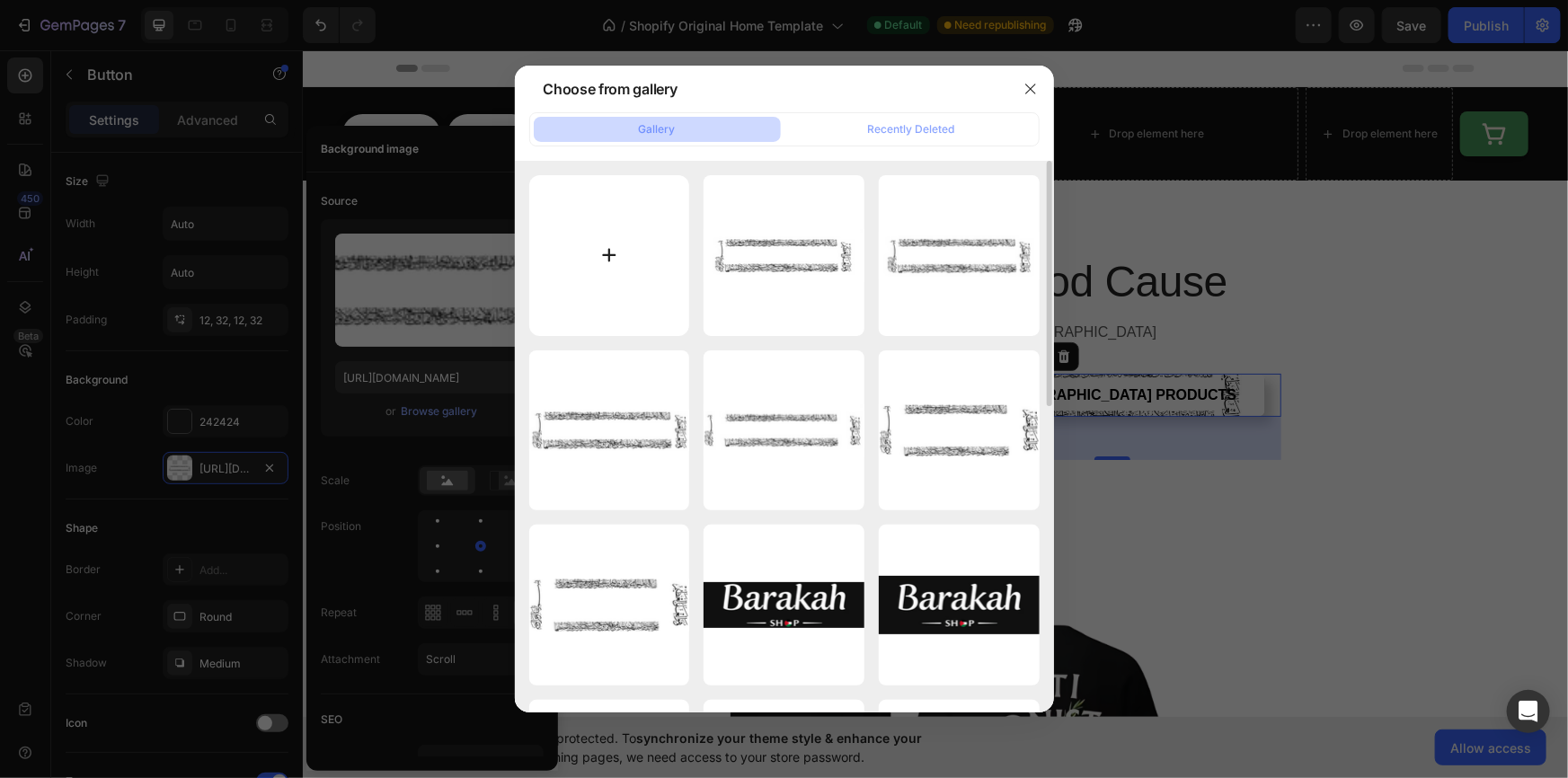
click at [628, 273] on input "file" at bounding box center [609, 255] width 160 height 160
type input "C:\fakepath\65rtyuhfgh.png"
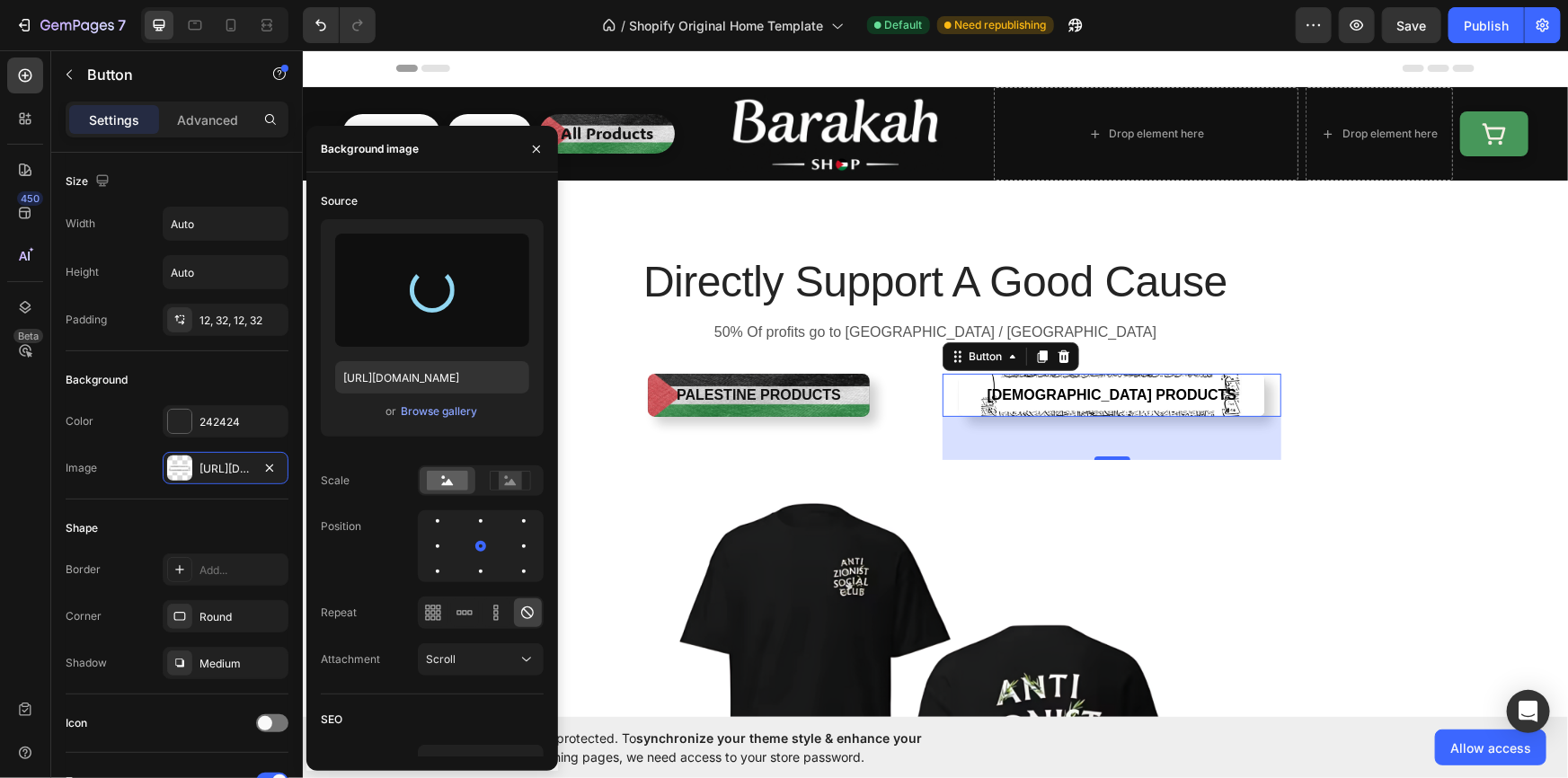
type input "https://cdn.shopify.com/s/files/1/0956/5238/0998/files/gempages_581905781733983…"
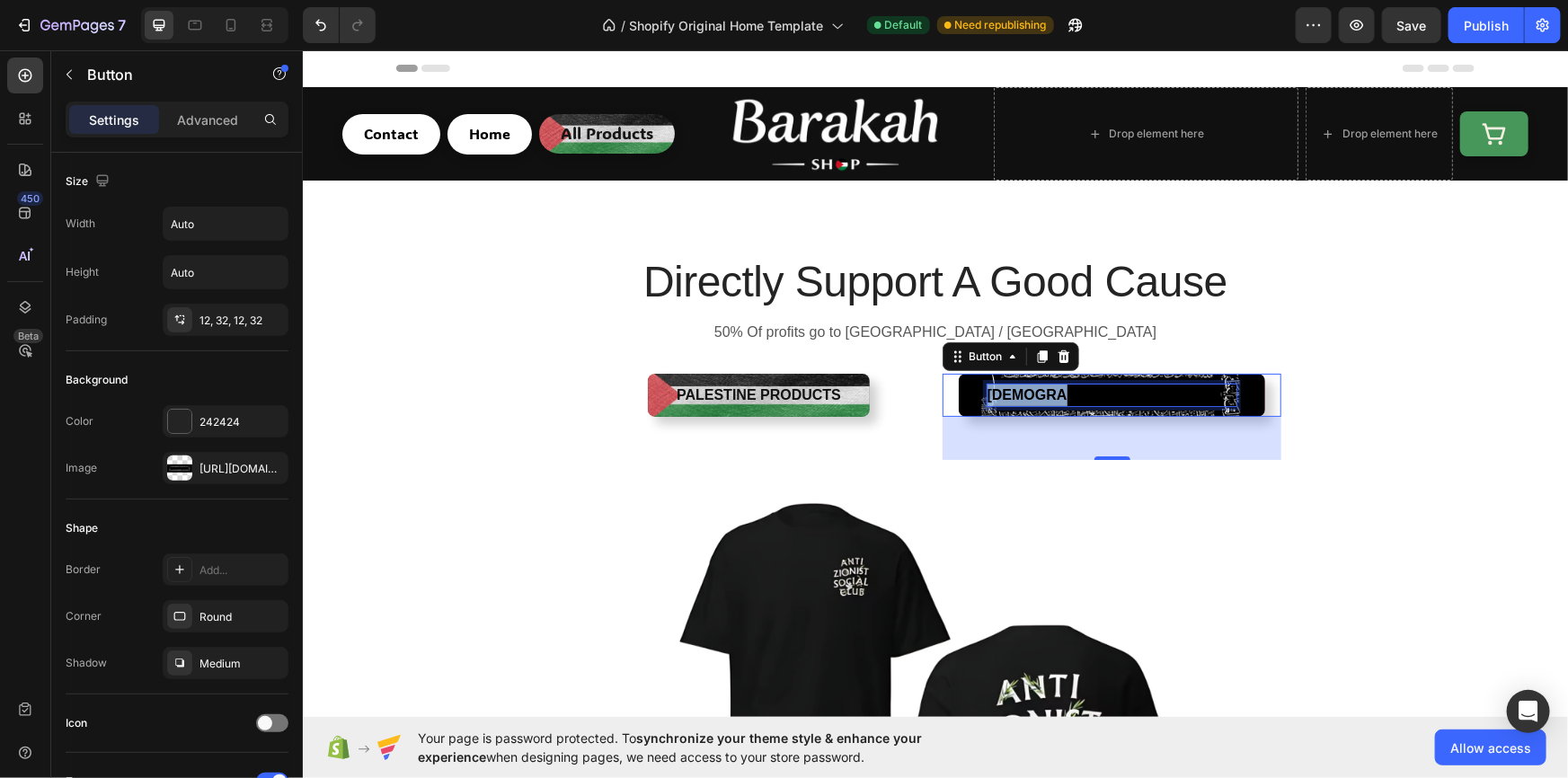
click at [1064, 393] on span "Islamic Products" at bounding box center [1111, 394] width 250 height 16
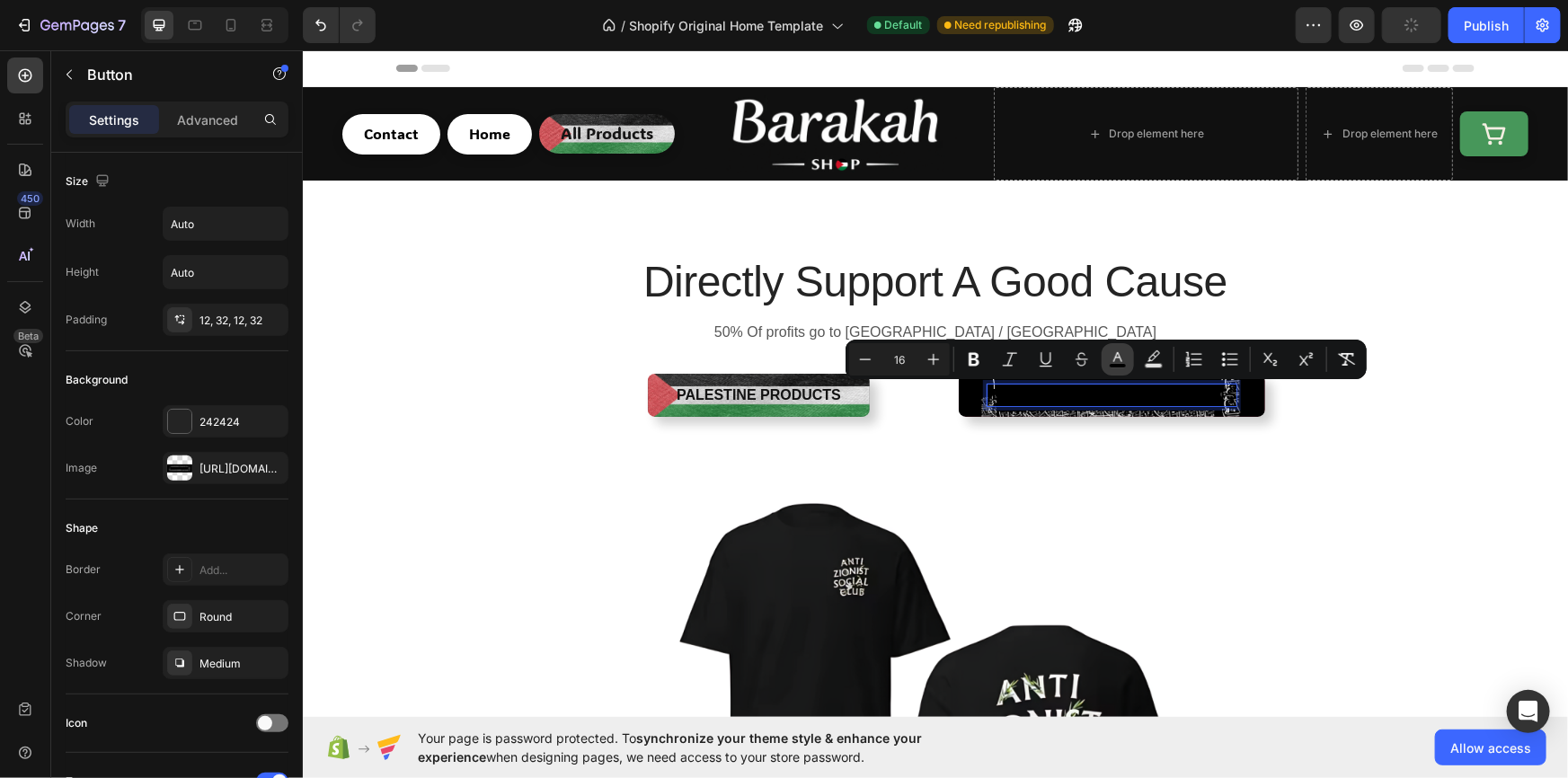
click at [1114, 350] on icon "Editor contextual toolbar" at bounding box center [1117, 359] width 18 height 18
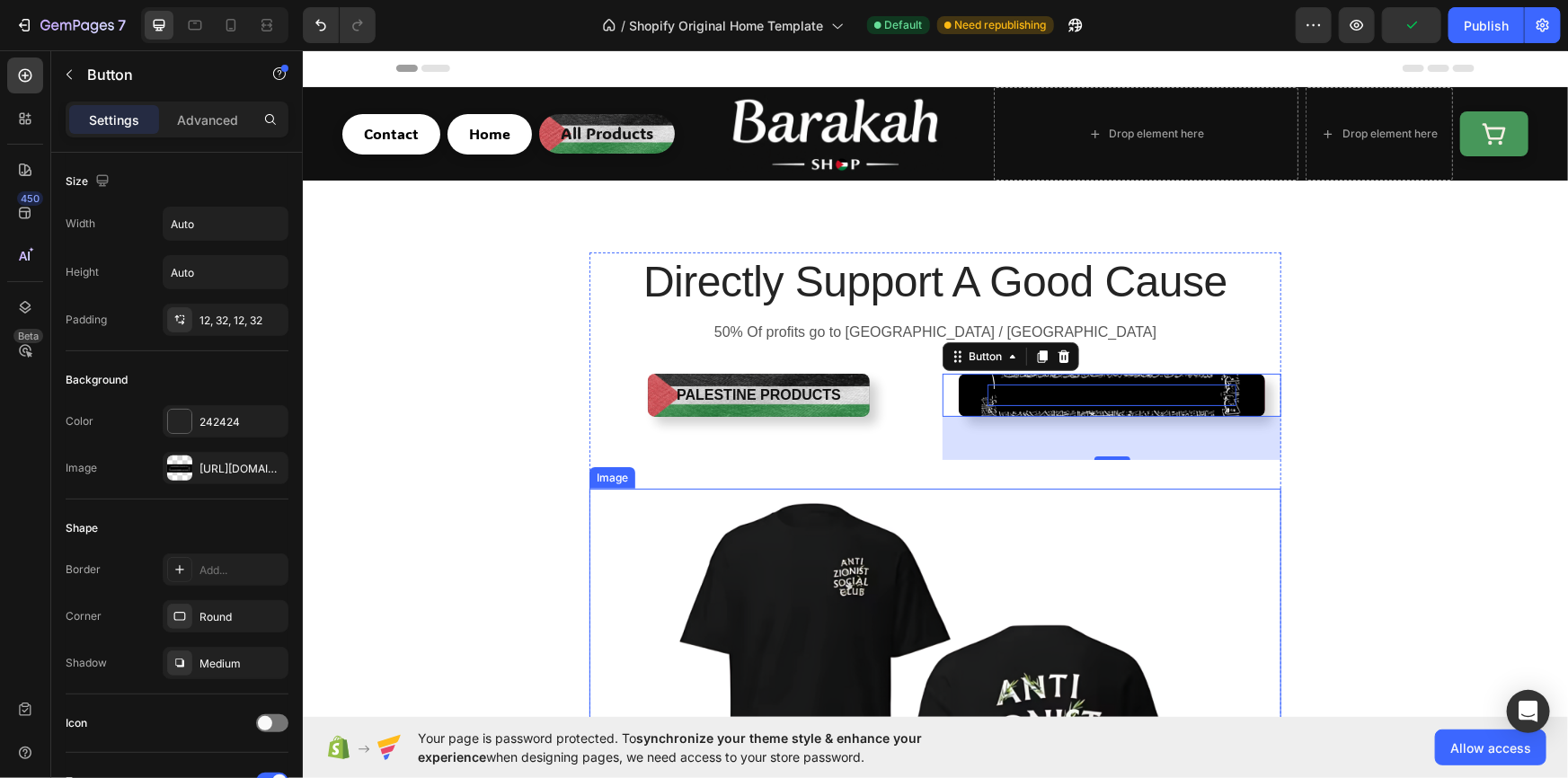
drag, startPoint x: 1315, startPoint y: 614, endPoint x: 992, endPoint y: 497, distance: 343.5
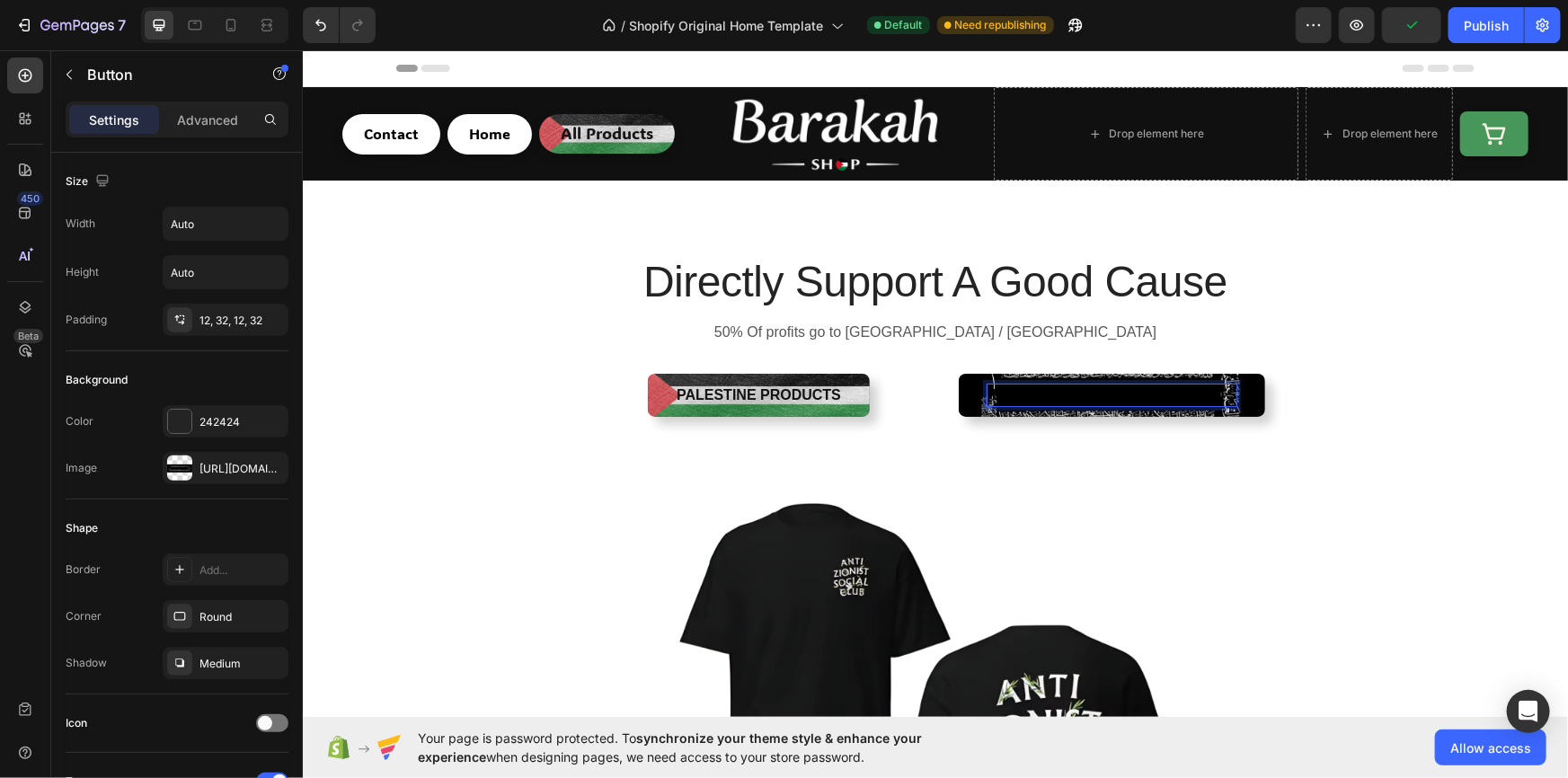
click at [1088, 390] on span "Islamic Products" at bounding box center [1111, 394] width 250 height 16
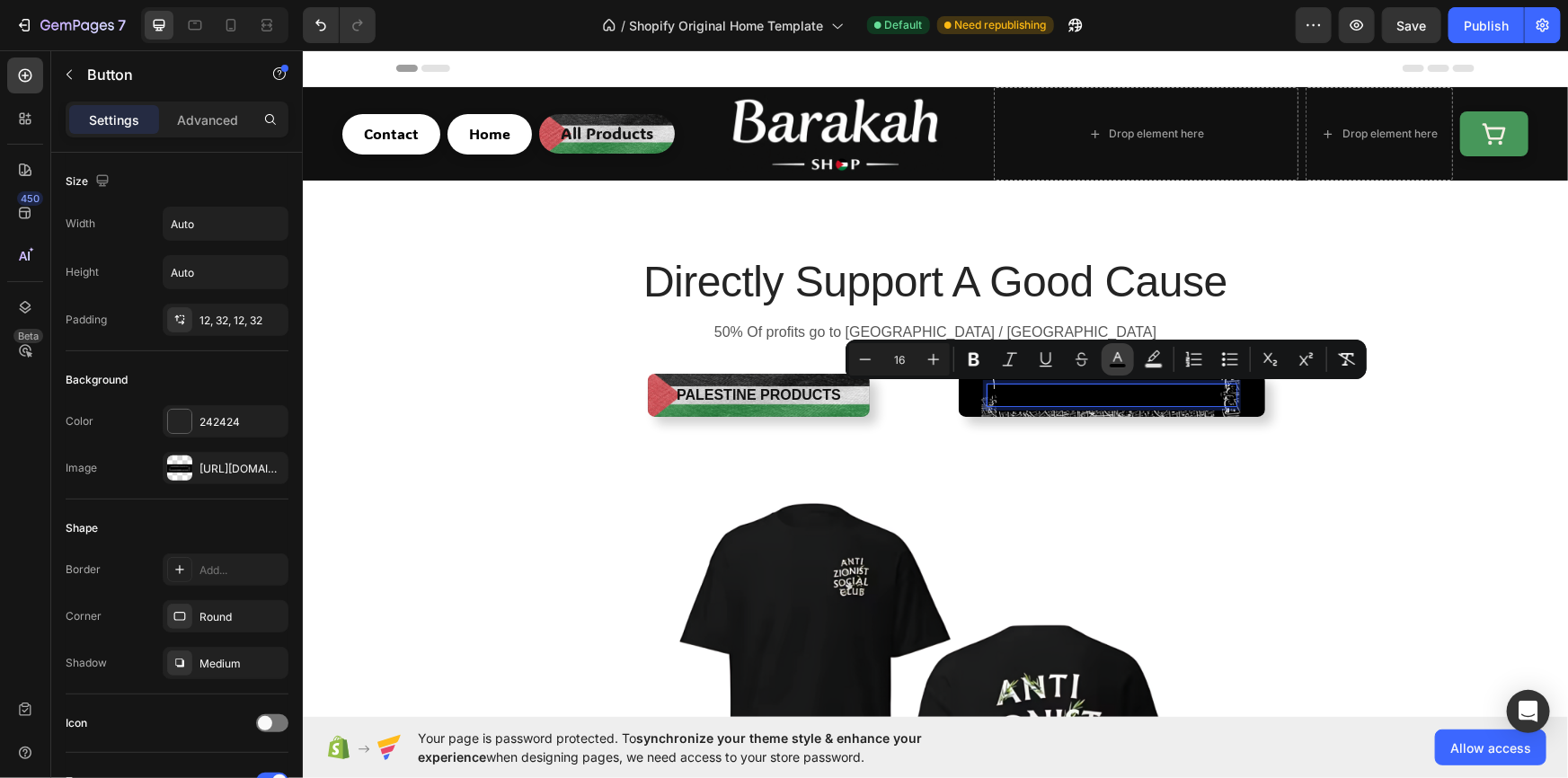
click at [1122, 359] on icon "Editor contextual toolbar" at bounding box center [1117, 359] width 18 height 18
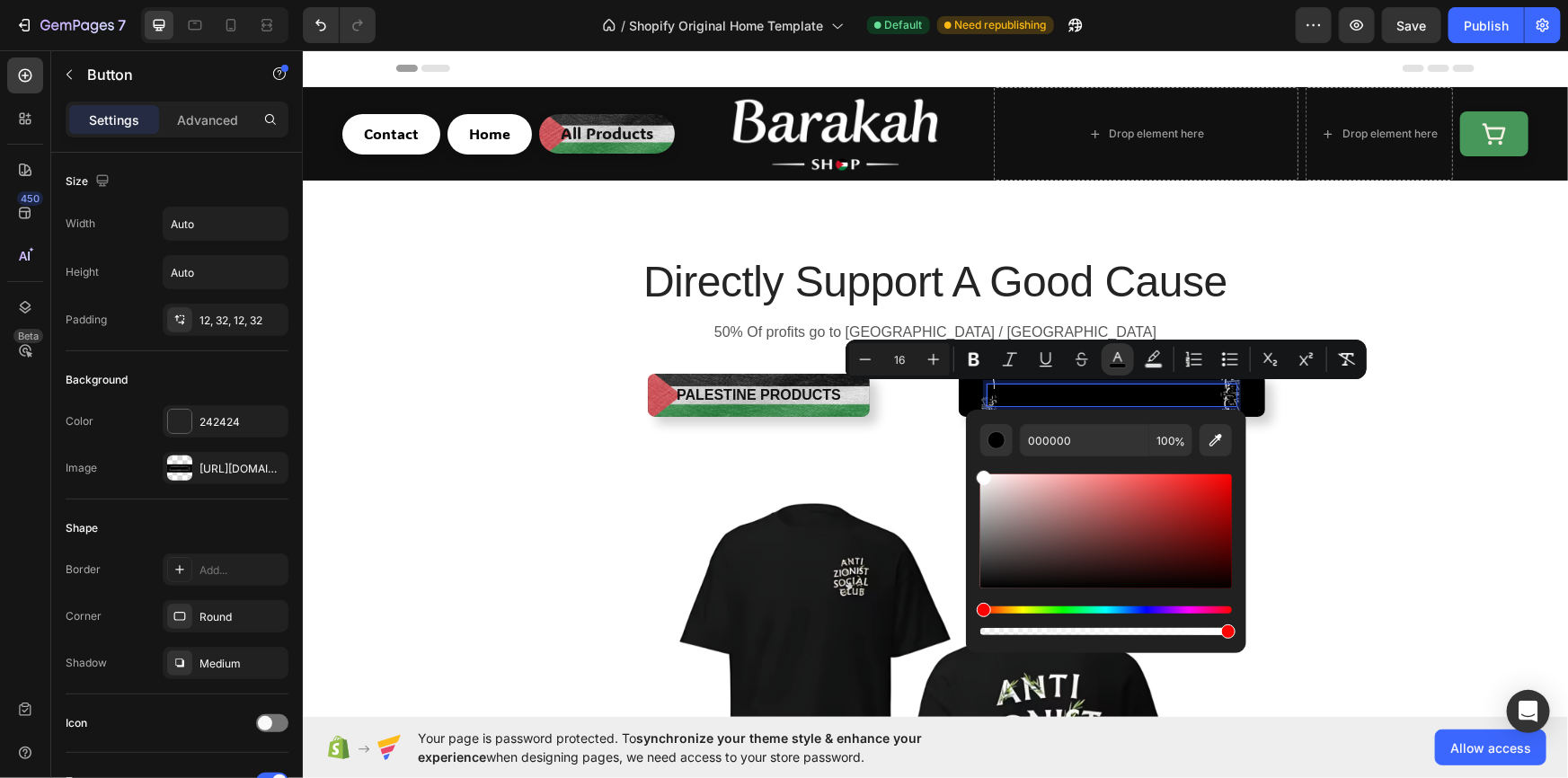
drag, startPoint x: 1004, startPoint y: 492, endPoint x: 975, endPoint y: 469, distance: 37.0
click at [975, 469] on div "000000 100 %" at bounding box center [1106, 524] width 280 height 230
type input "FFFFFF"
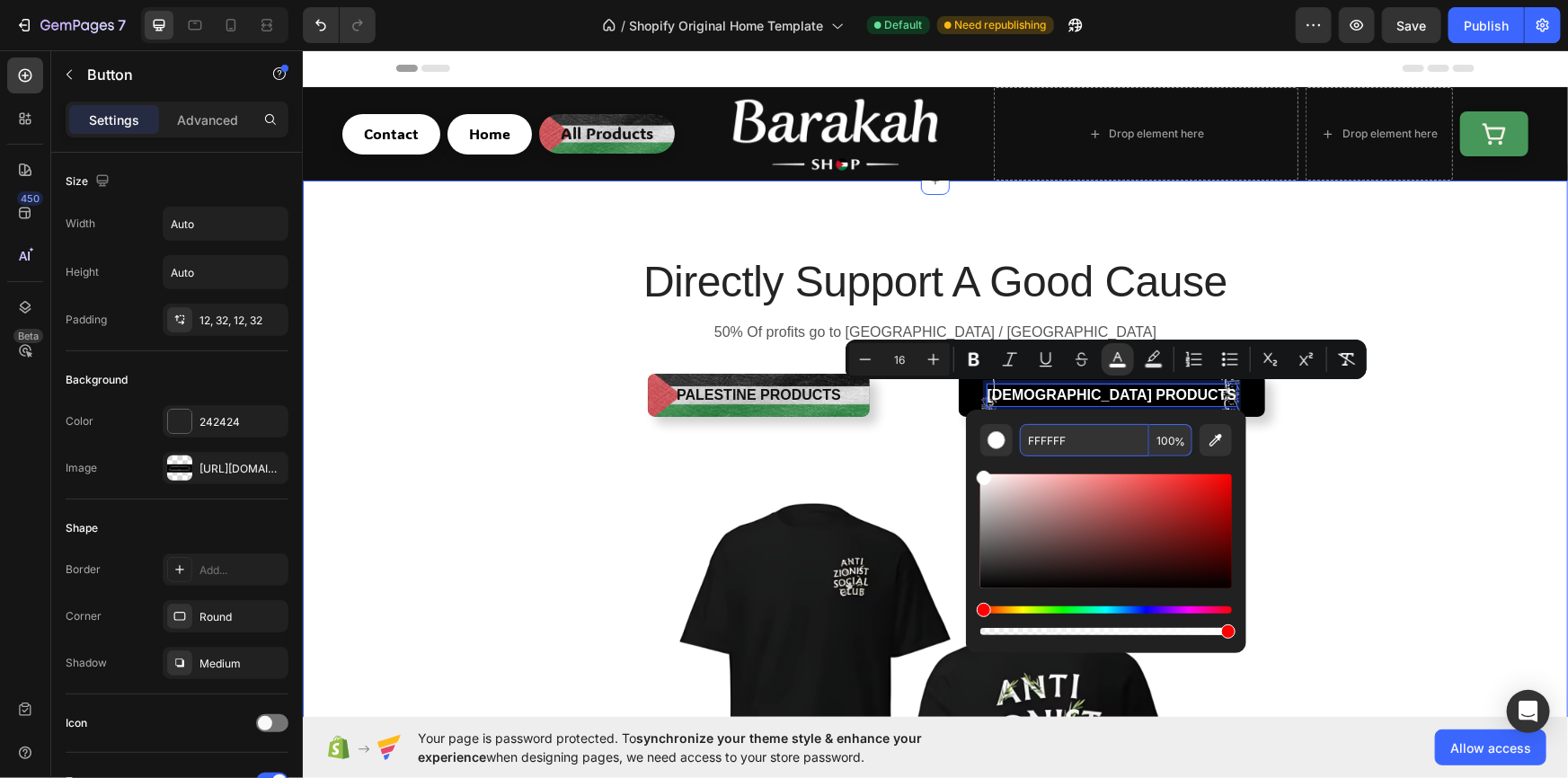
click at [1386, 428] on div "Directly Support A Good Cause Heading 50% Of profits go to Palestine / Gaza Tex…" at bounding box center [934, 646] width 1238 height 789
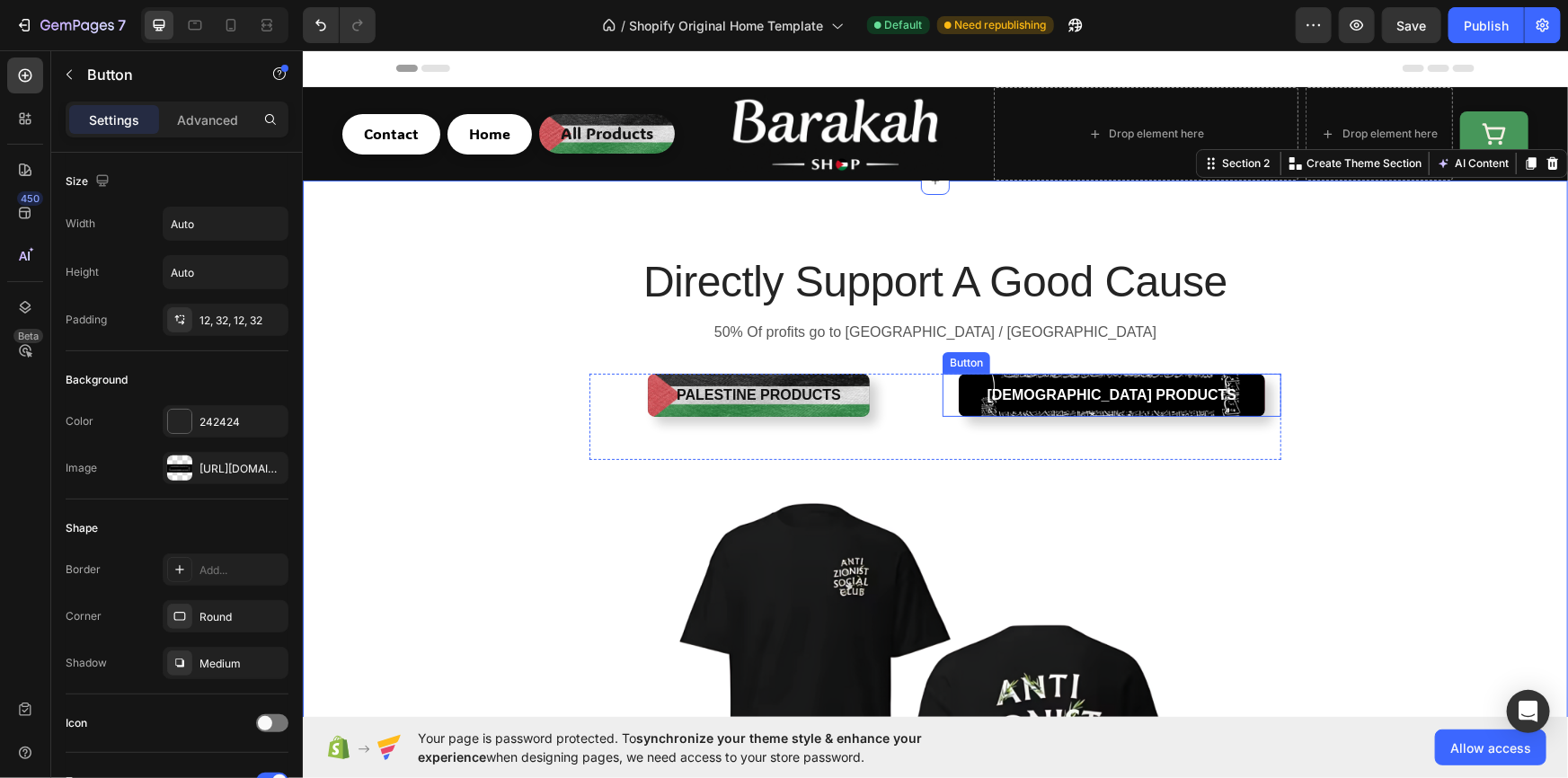
click at [1018, 392] on button "Islamic Products" at bounding box center [1111, 394] width 307 height 43
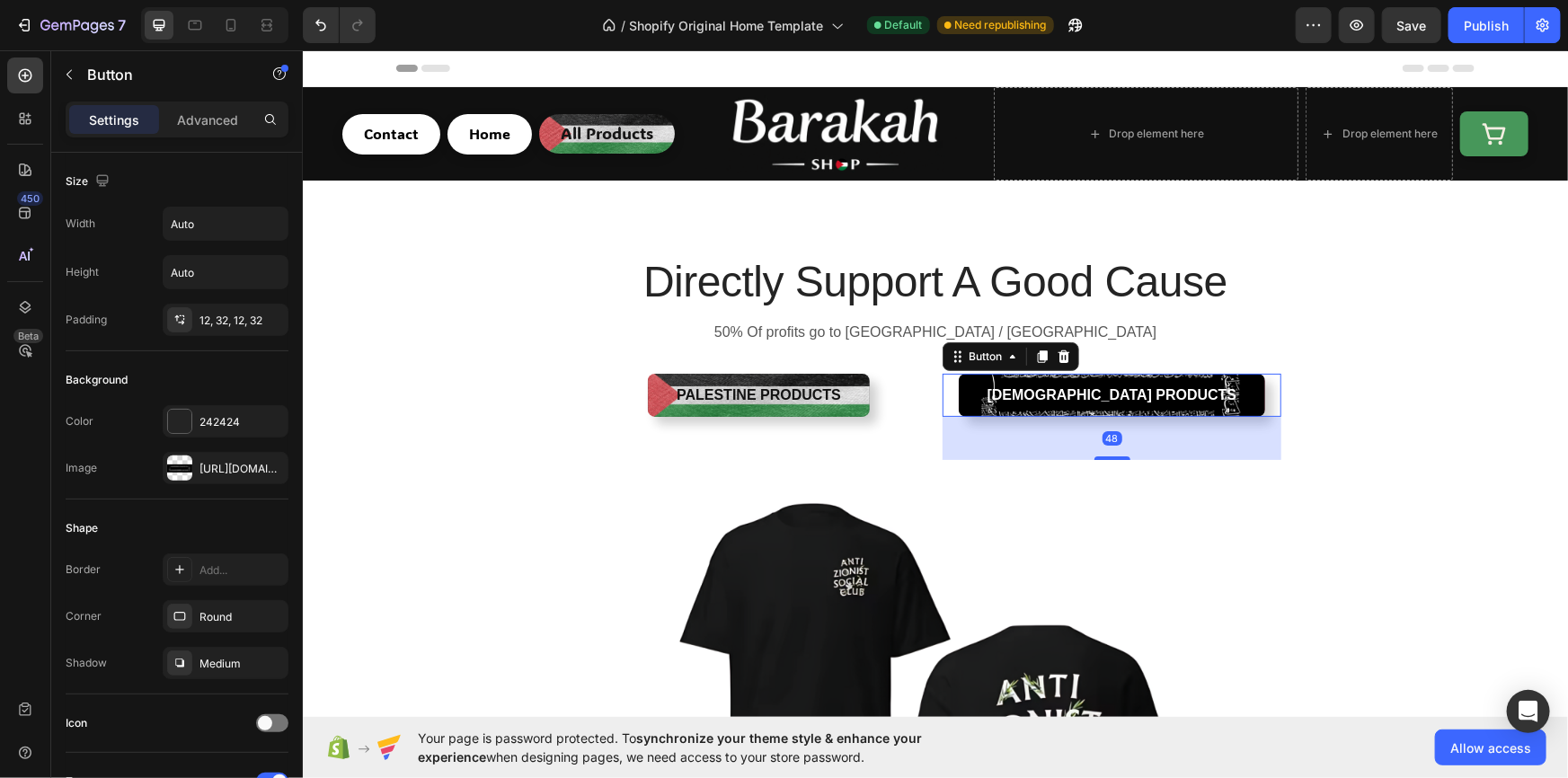
click at [1013, 395] on button "Islamic Products" at bounding box center [1111, 394] width 307 height 43
click at [195, 457] on div "https://cdn.shopify.com/s/files/1/0956/5238/0998/files/gempages_581905781733983…" at bounding box center [225, 467] width 125 height 32
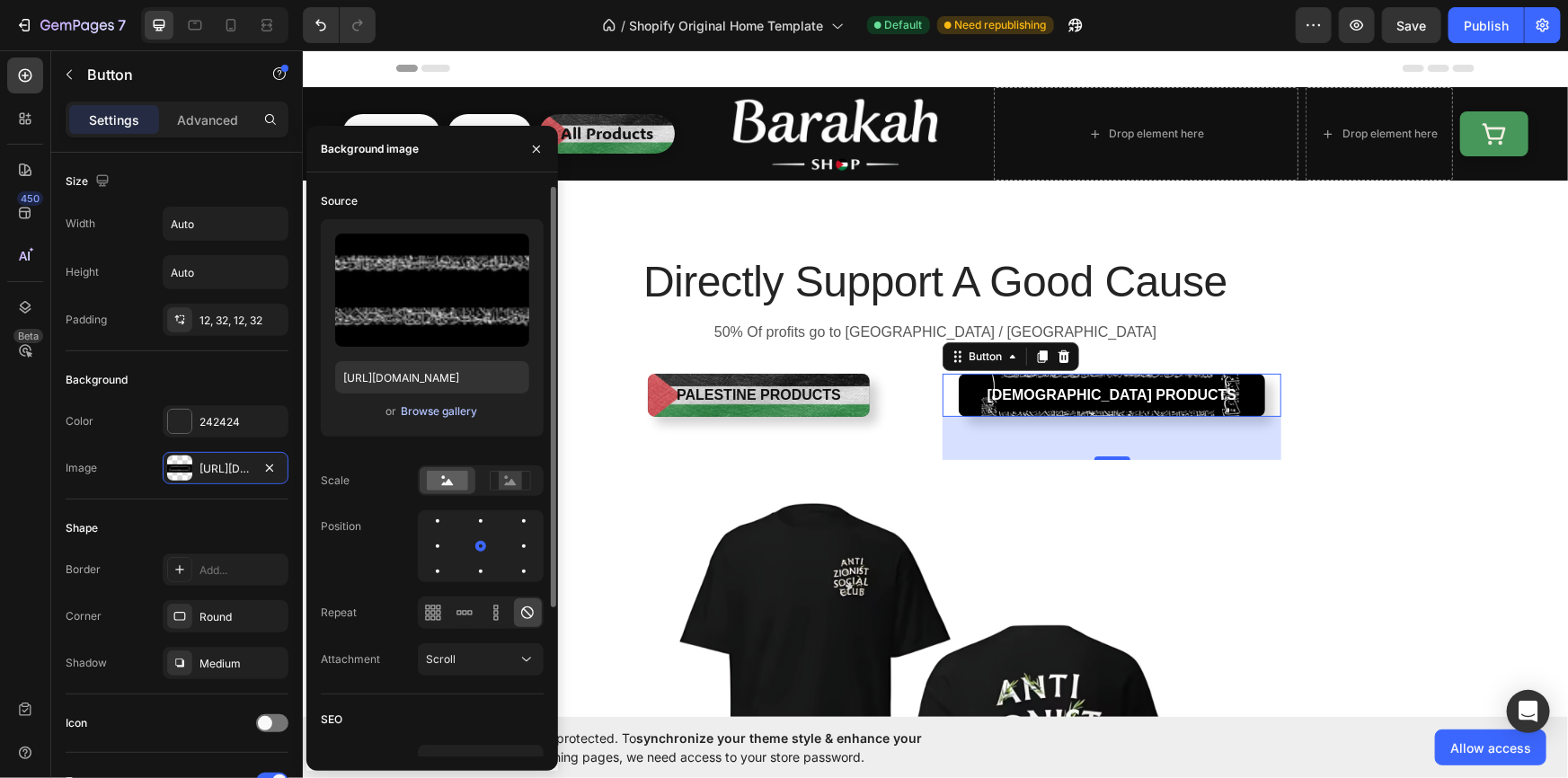
click at [430, 404] on div "Browse gallery" at bounding box center [439, 412] width 77 height 17
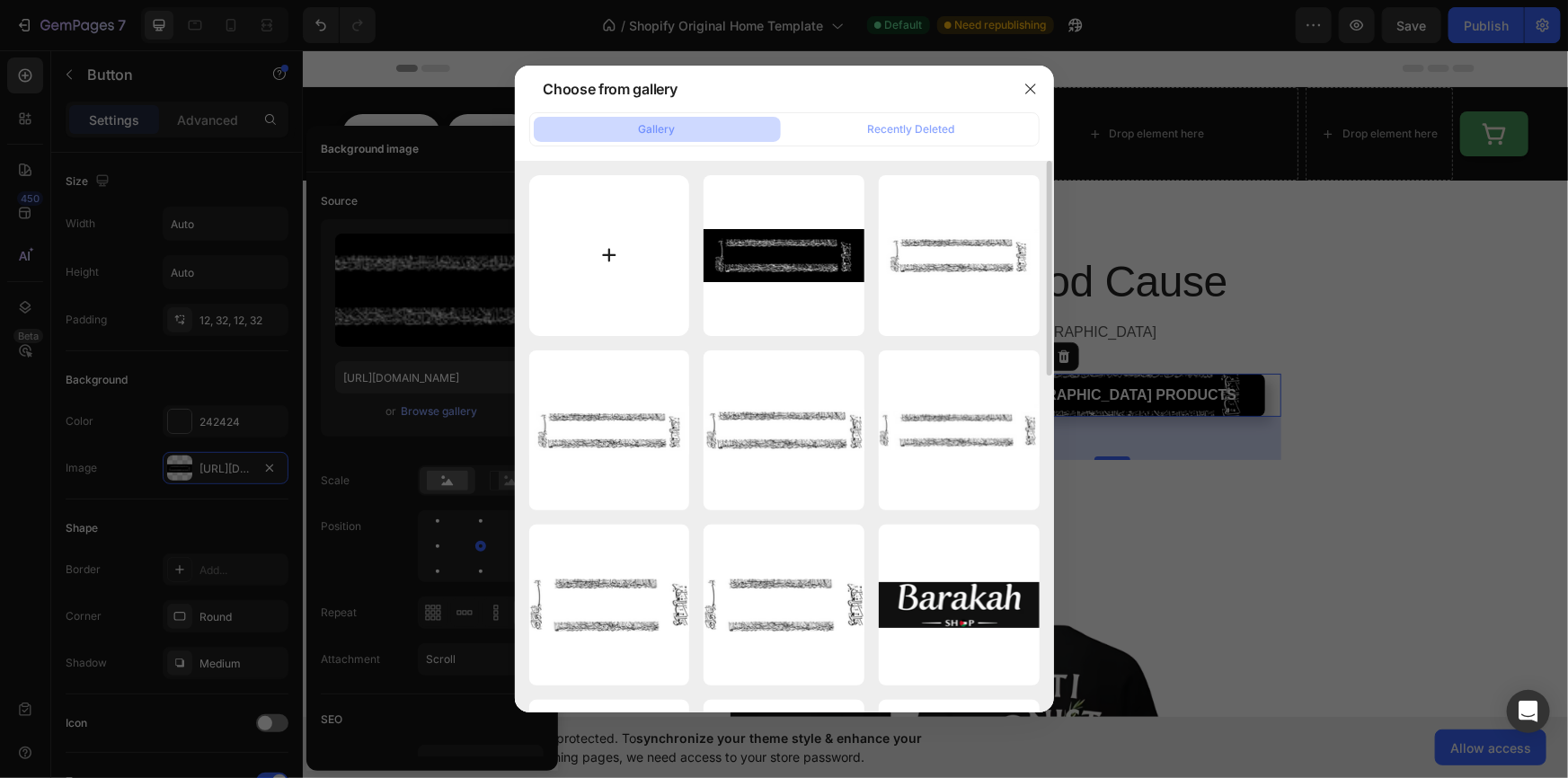
click at [577, 243] on input "file" at bounding box center [609, 255] width 160 height 160
type input "C:\fakepath\67ytughijh.png"
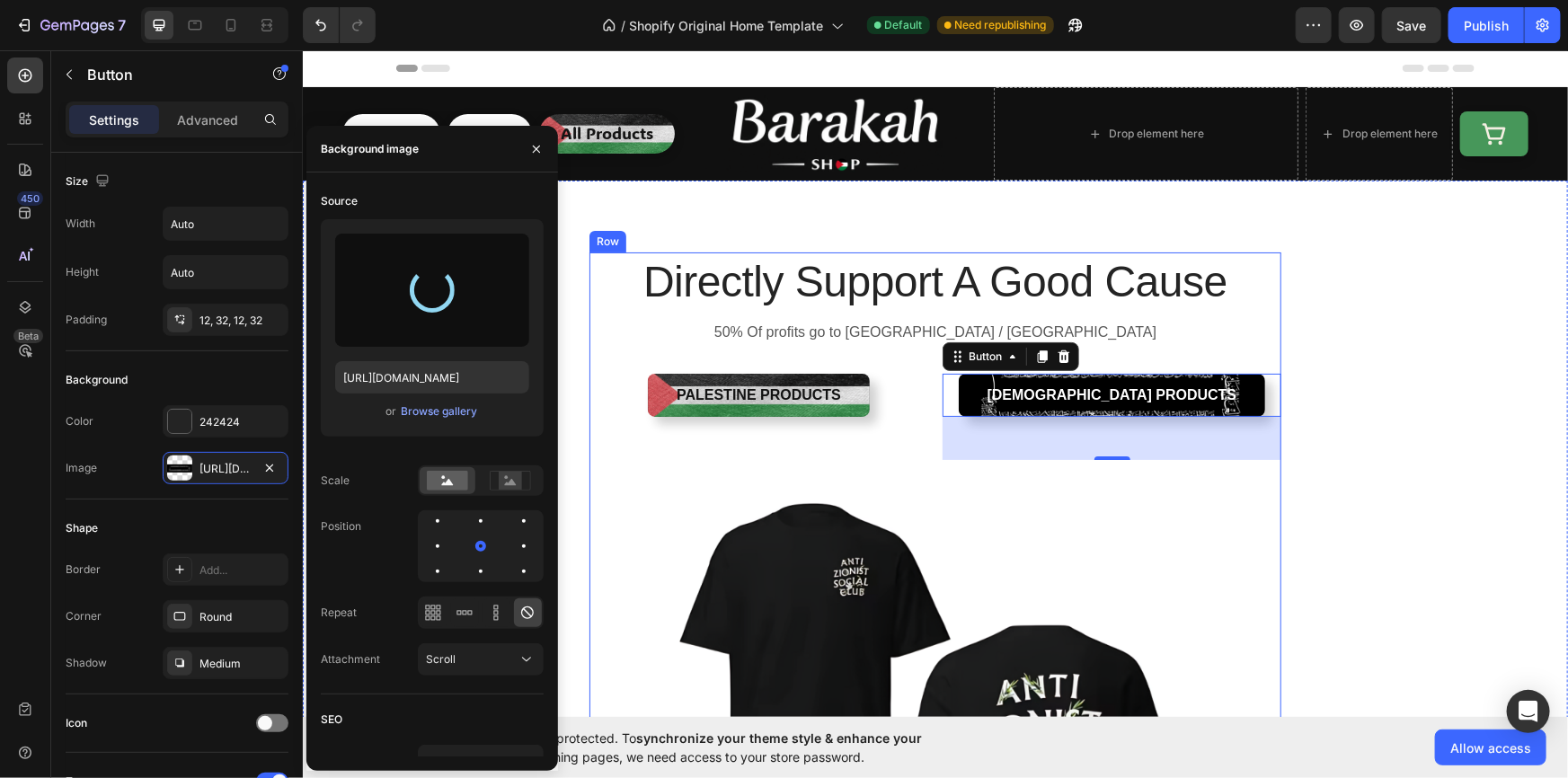
type input "https://cdn.shopify.com/s/files/1/0956/5238/0998/files/gempages_581905781733983…"
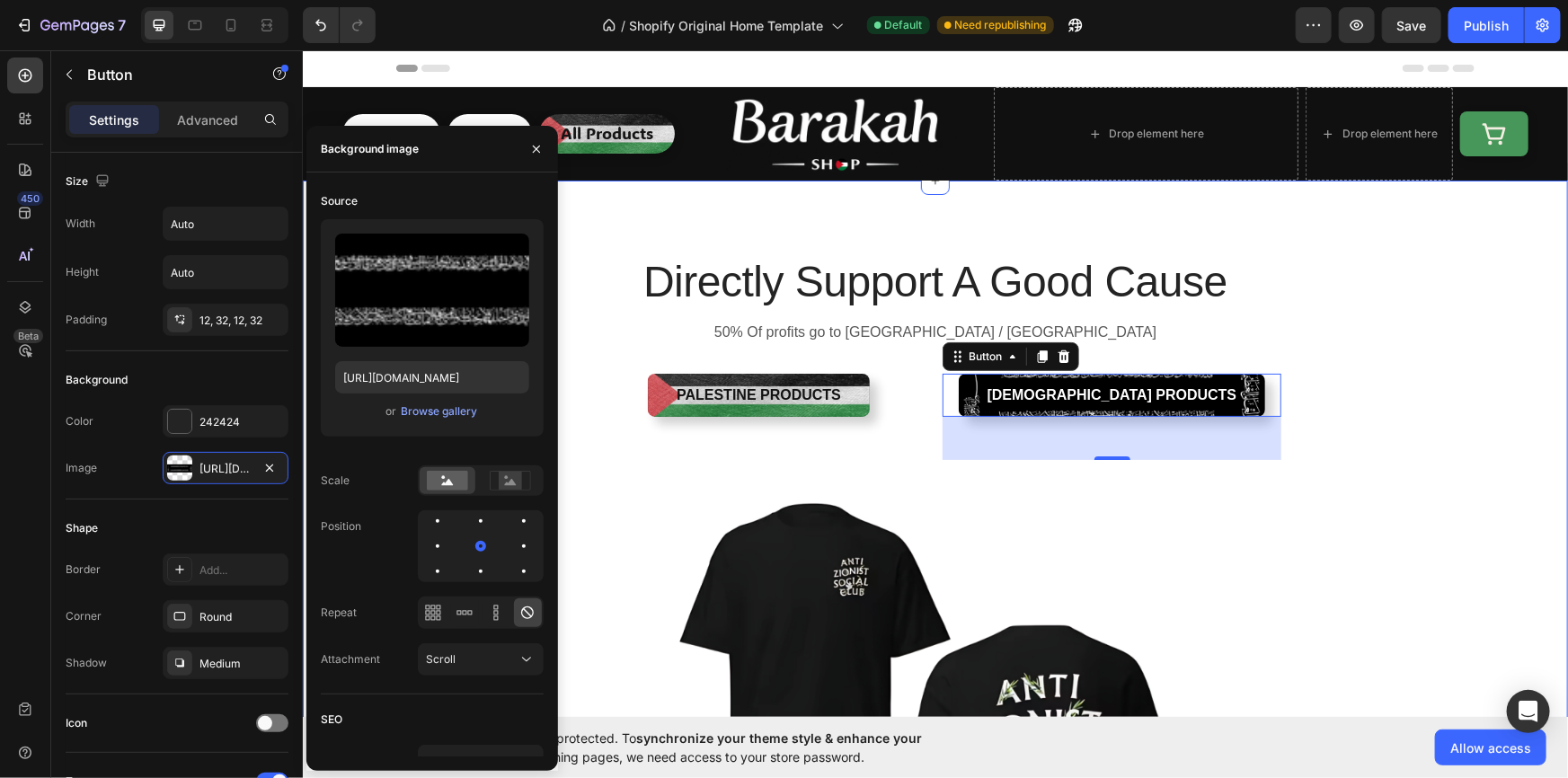
click at [1438, 285] on div "Directly Support A Good Cause Heading 50% Of profits go to Palestine / Gaza Tex…" at bounding box center [934, 646] width 1238 height 789
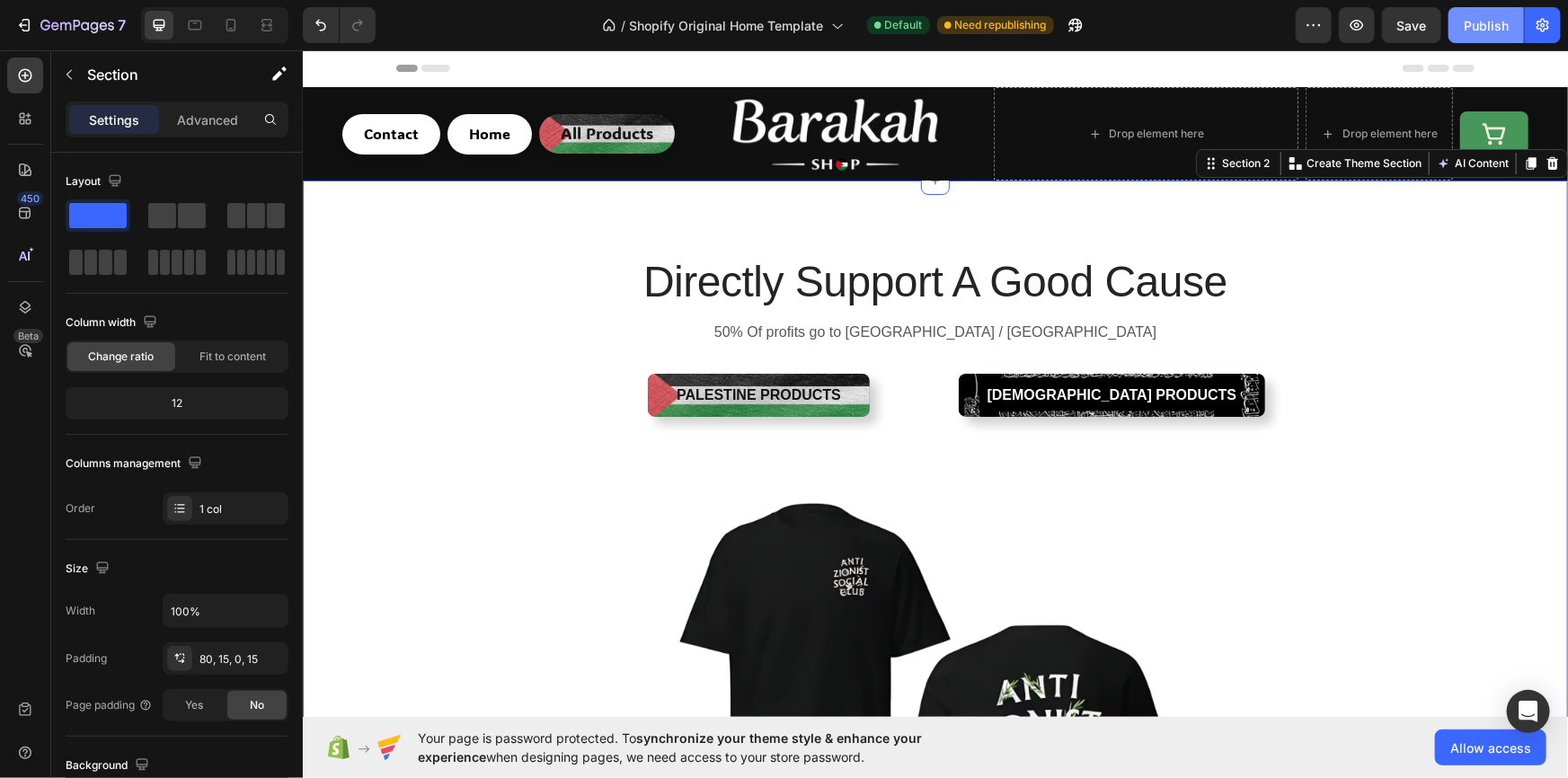
click at [1471, 33] on div "Publish" at bounding box center [1486, 26] width 45 height 18
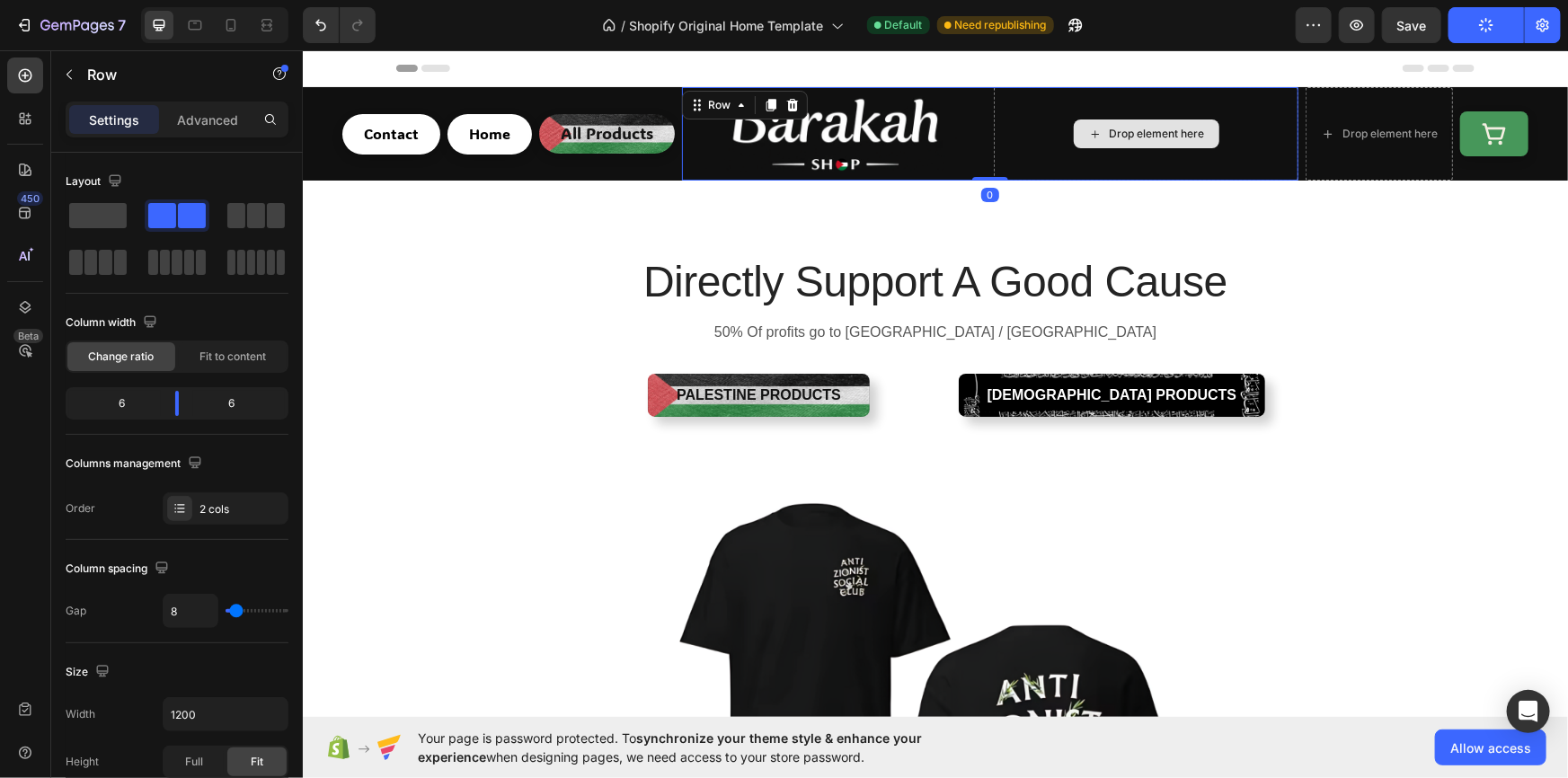
click at [1099, 160] on div "Drop element here" at bounding box center [1145, 133] width 304 height 93
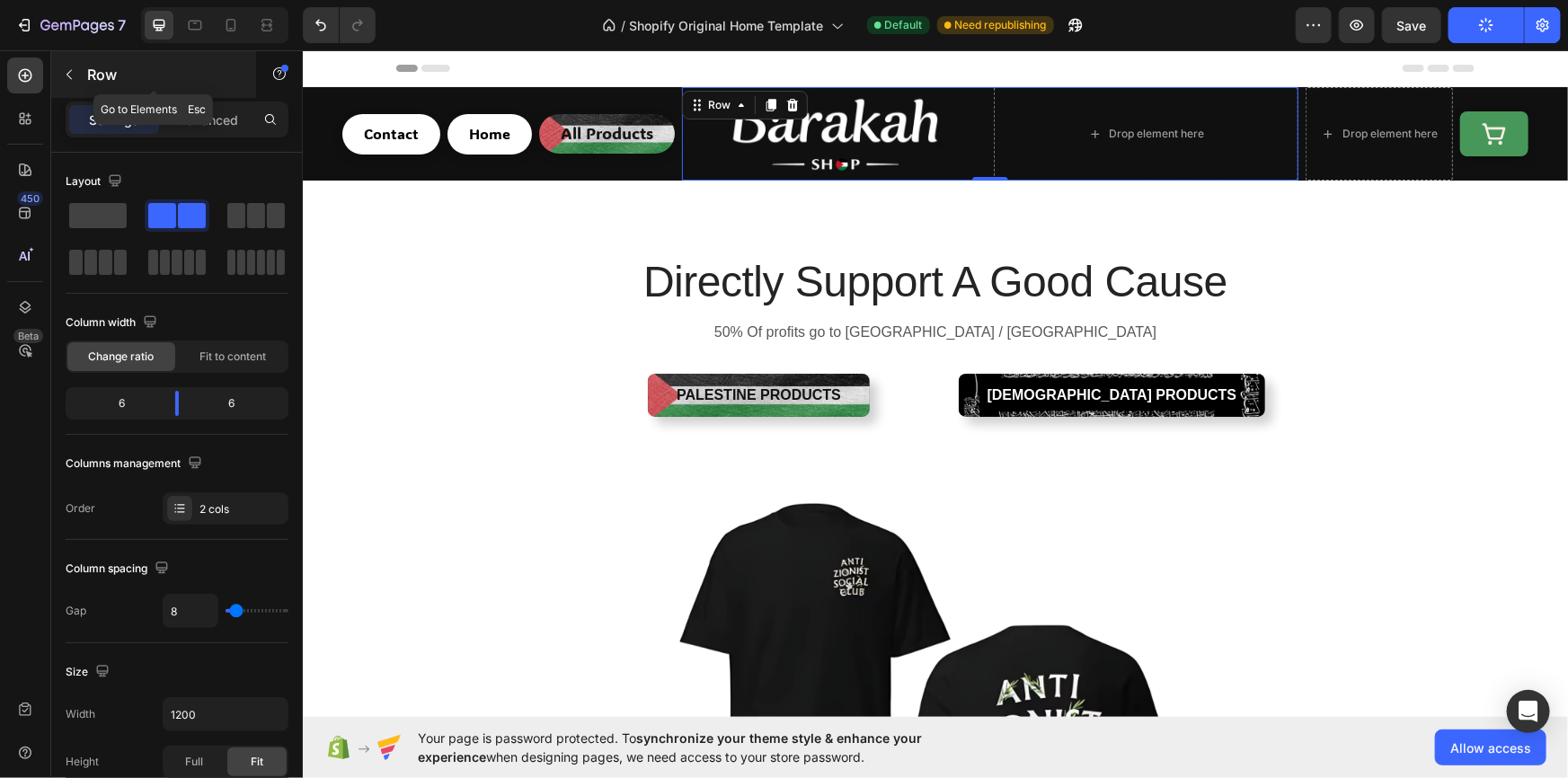
click at [89, 74] on p "Row" at bounding box center [164, 74] width 153 height 21
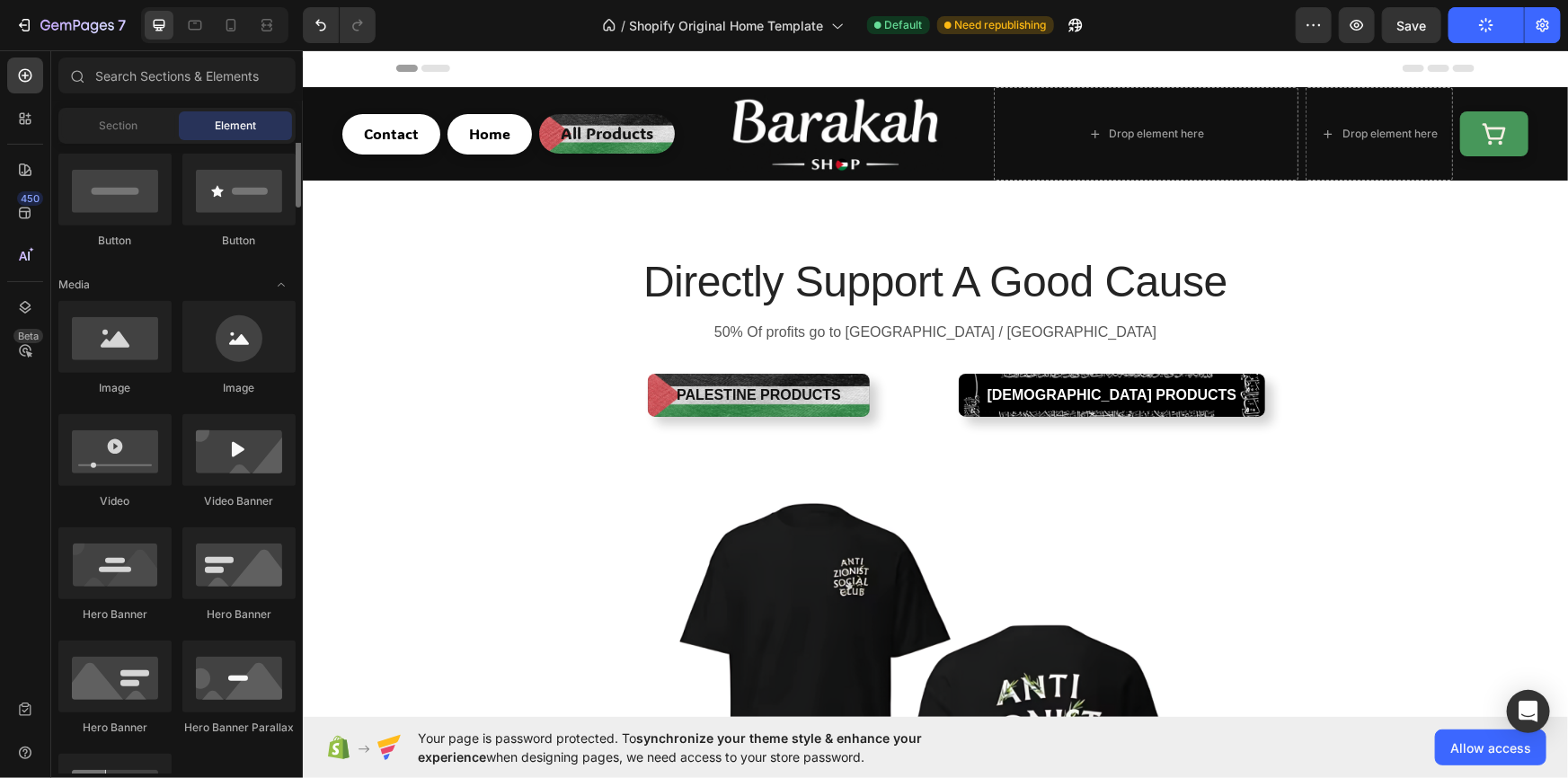
scroll to position [328, 0]
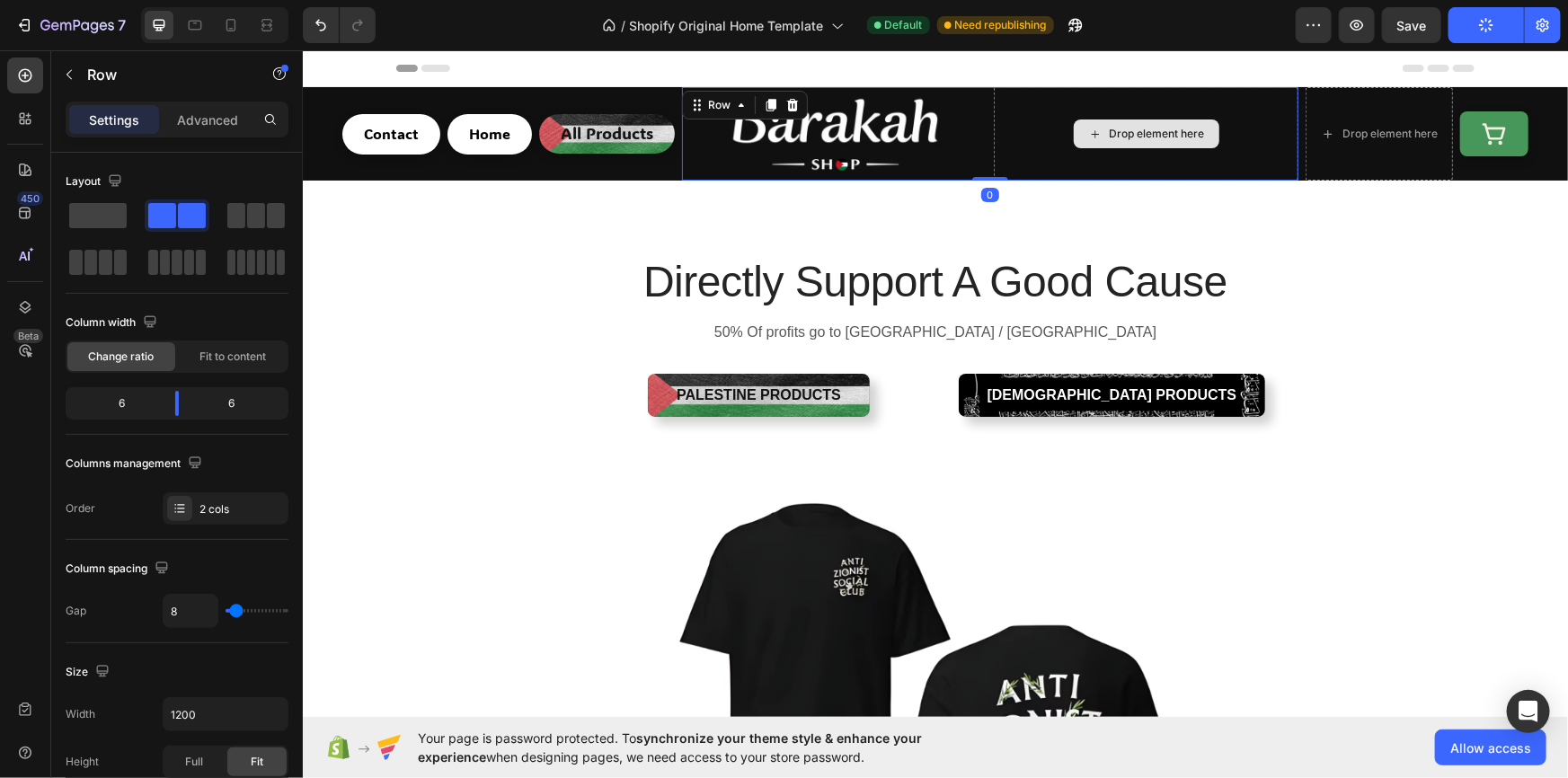
click at [1071, 107] on div "Drop element here" at bounding box center [1145, 133] width 304 height 93
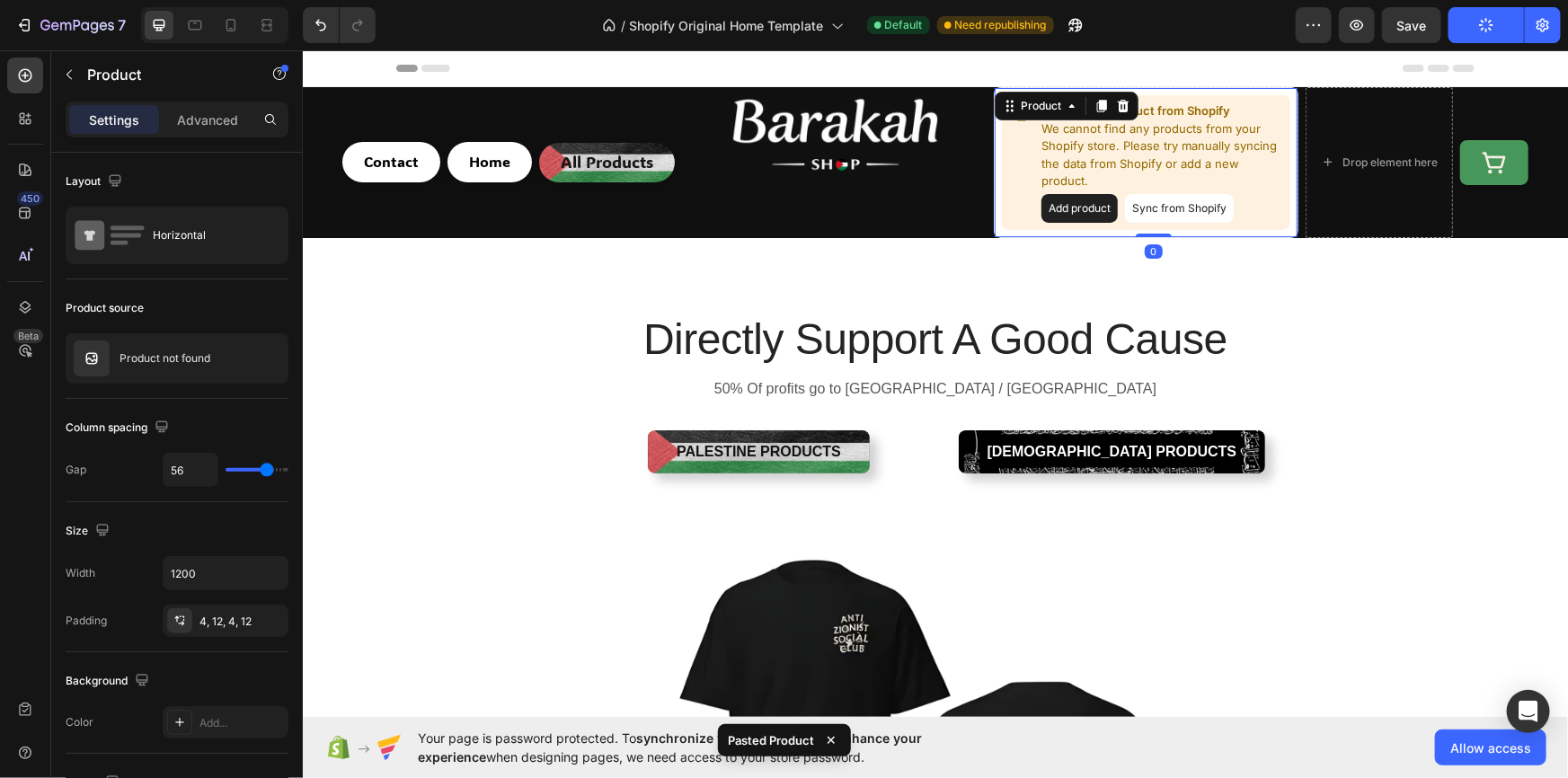
click at [1075, 206] on button "Add product" at bounding box center [1079, 207] width 77 height 29
click at [1177, 215] on button "Sync from Shopify" at bounding box center [1178, 207] width 109 height 29
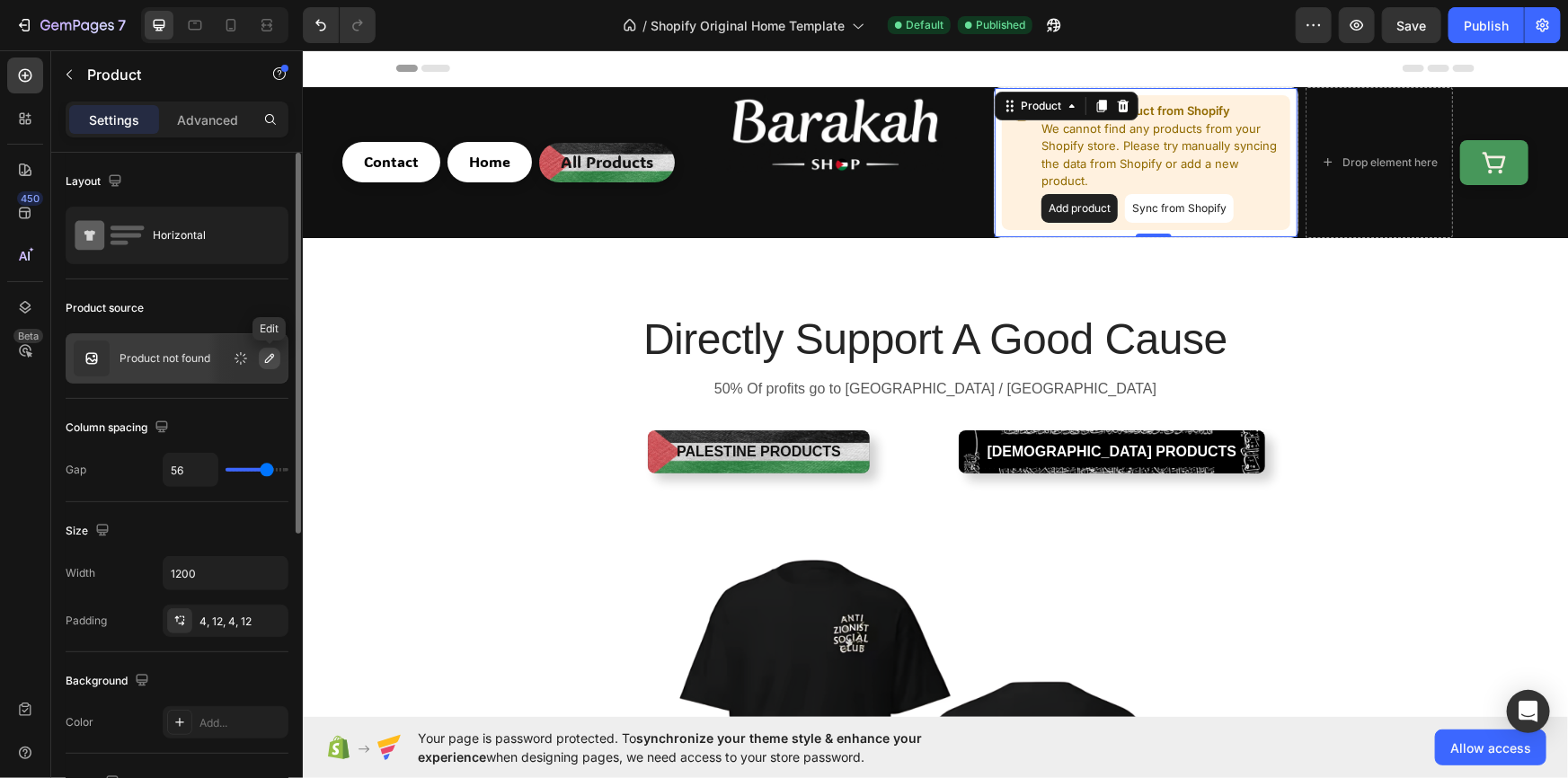
click at [264, 365] on icon "button" at bounding box center [270, 359] width 15 height 15
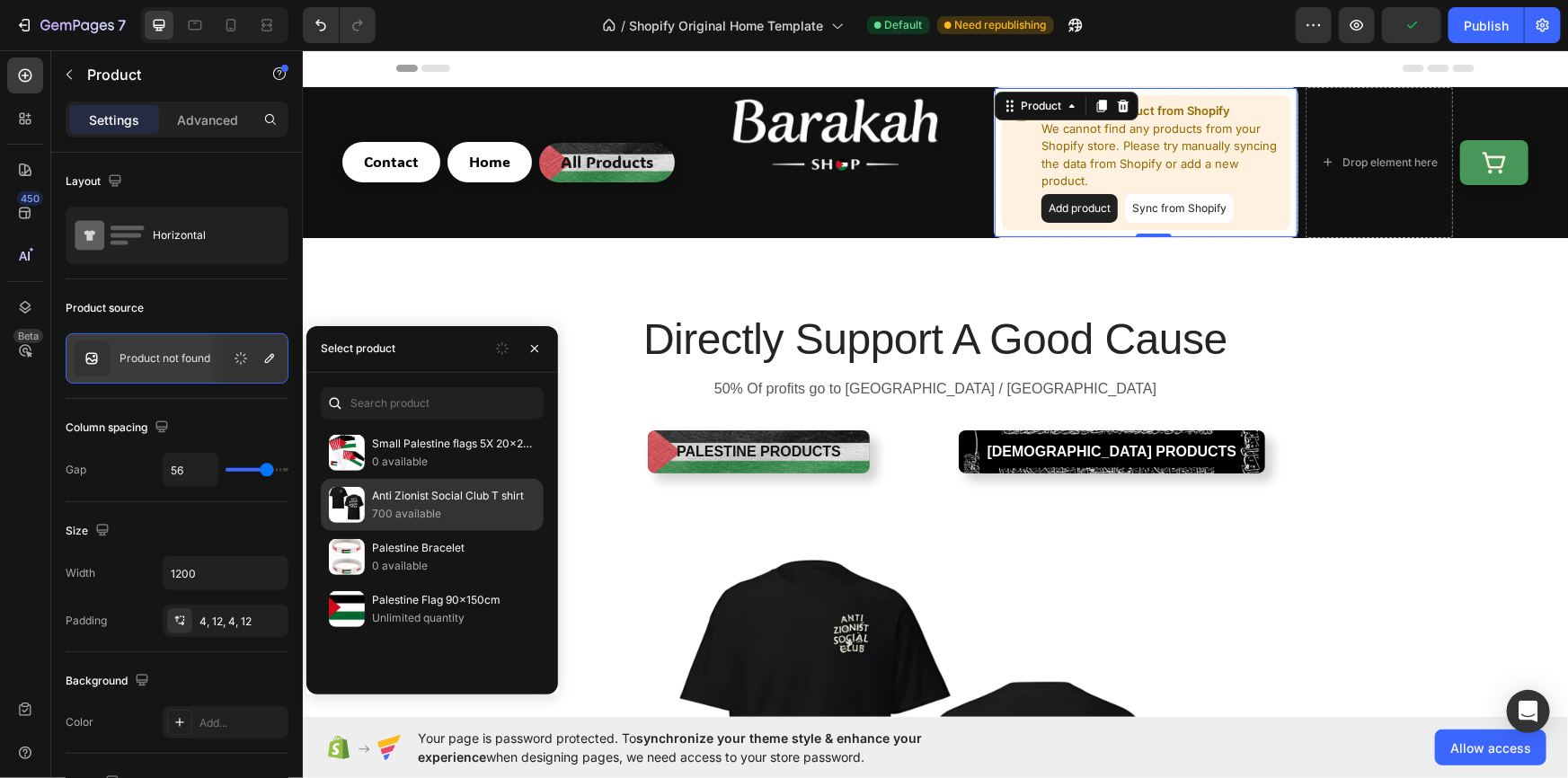
click at [411, 531] on div "Anti Zionist Social Club T shirt 700 available" at bounding box center [432, 557] width 223 height 53
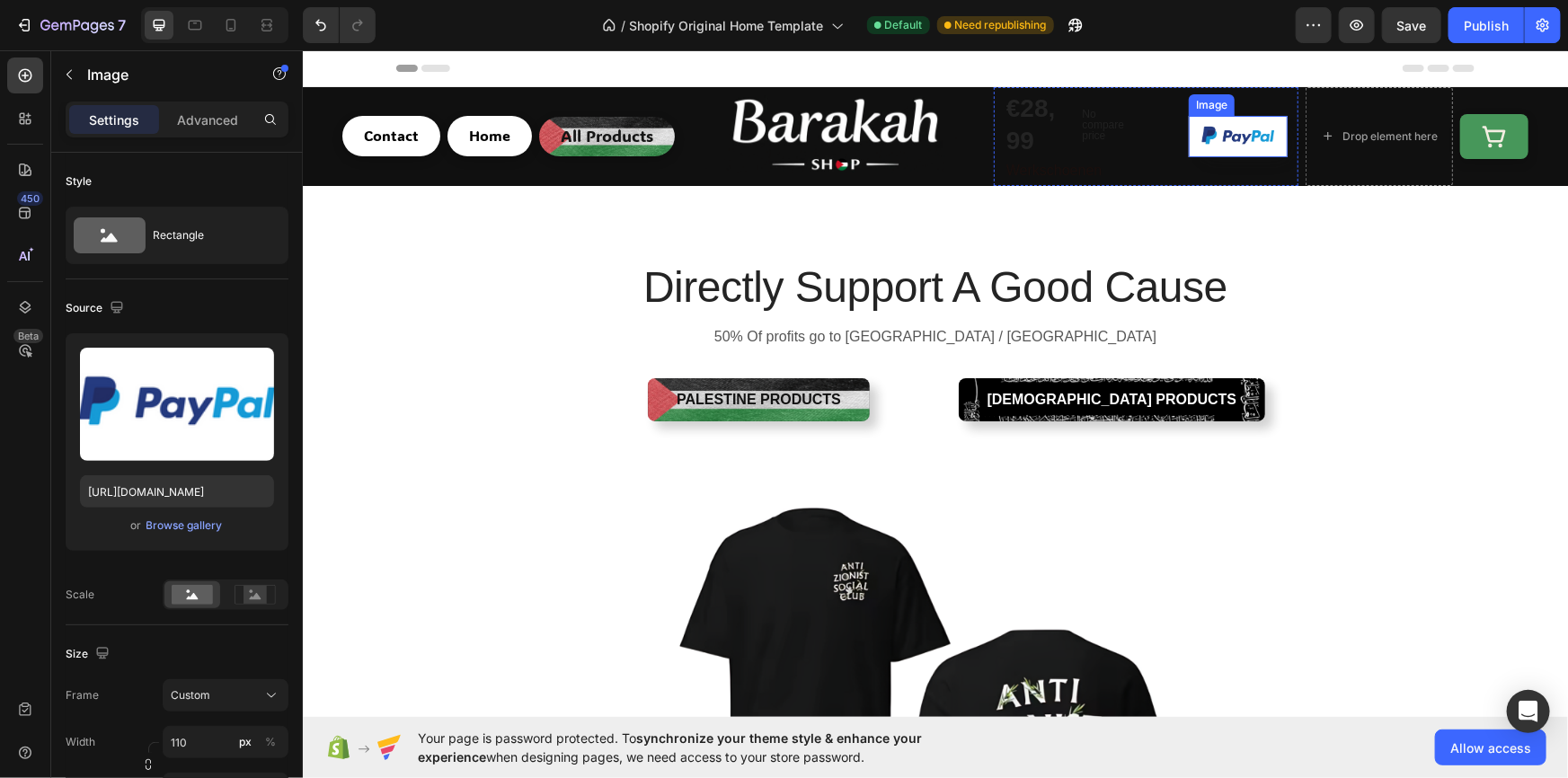
click at [1236, 132] on img at bounding box center [1236, 136] width 99 height 41
click at [1301, 88] on div at bounding box center [1306, 98] width 21 height 21
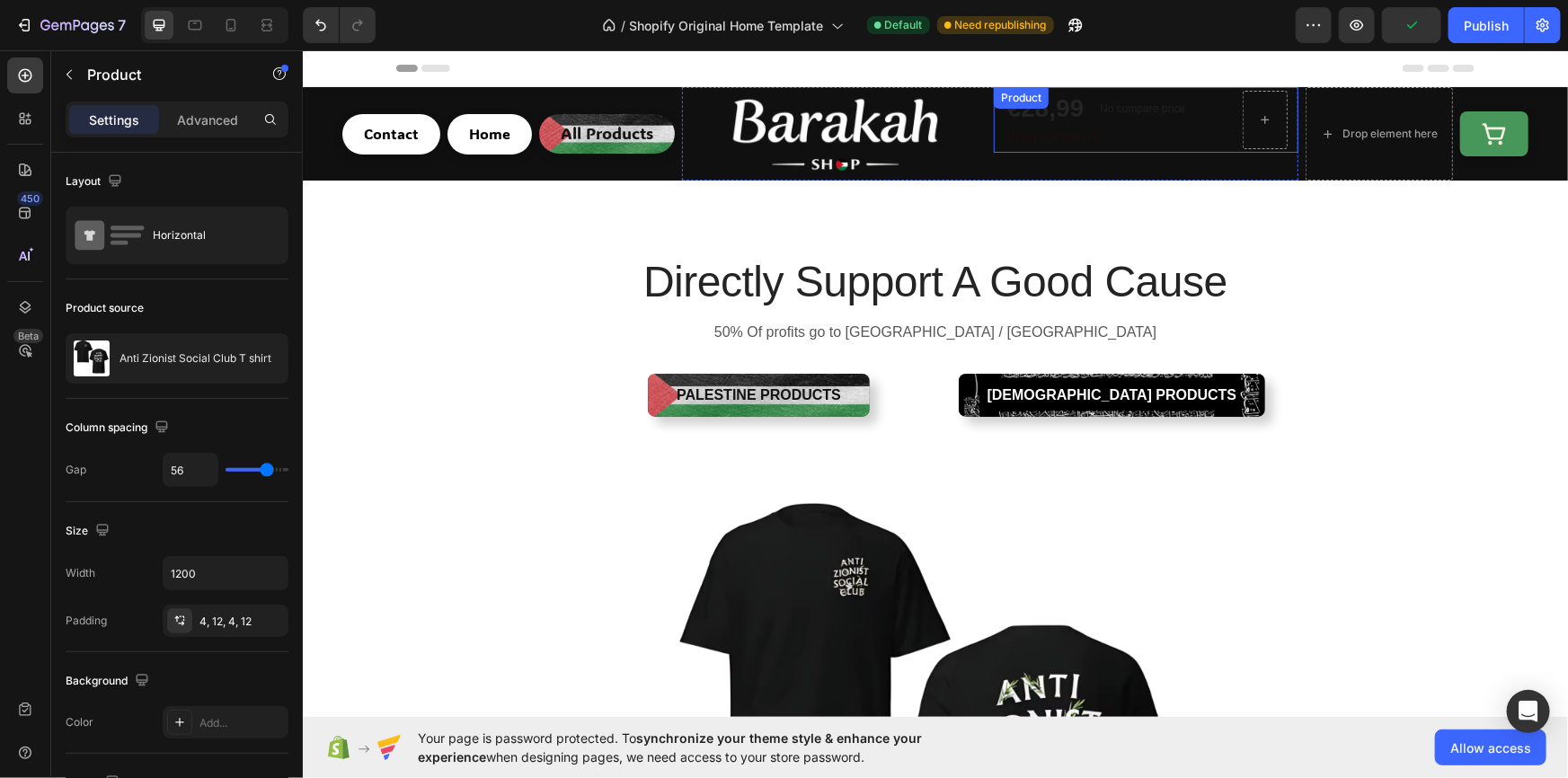
click at [993, 108] on div "€28,99 Product Price Product Price No compare price Product Price Row Werkschoe…" at bounding box center [1145, 119] width 304 height 65
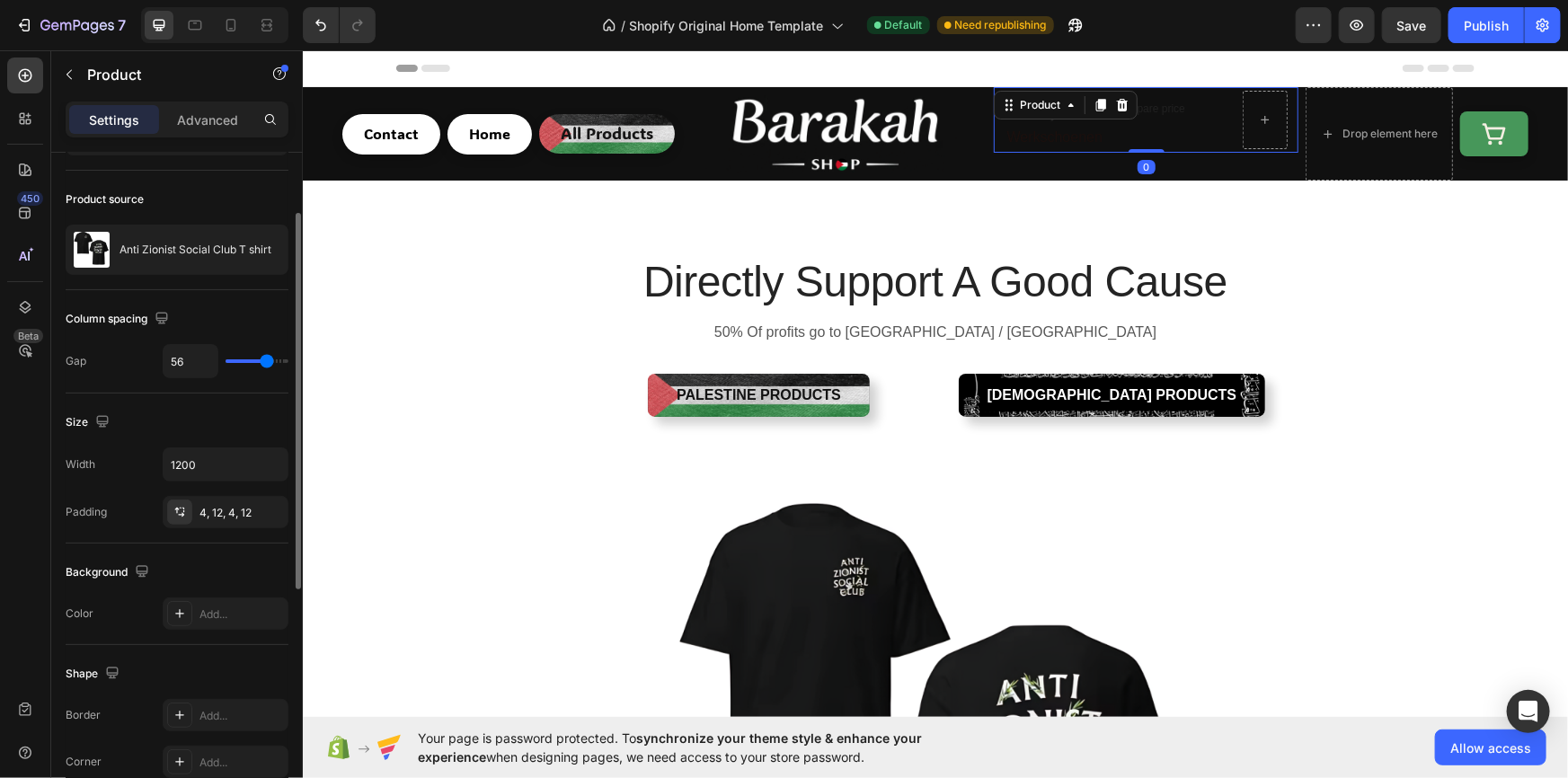
scroll to position [273, 0]
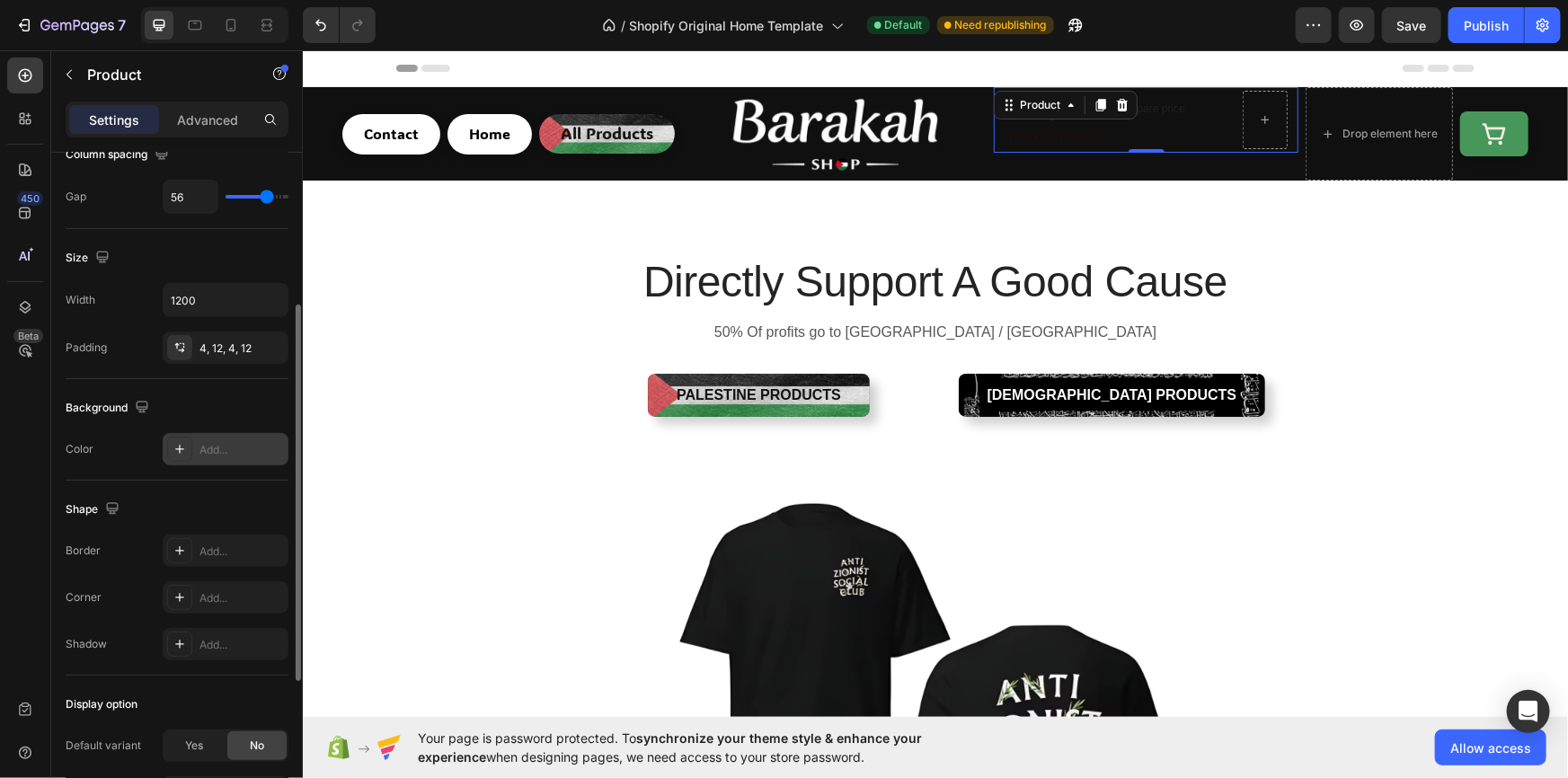
click at [195, 456] on div "Add..." at bounding box center [225, 449] width 125 height 32
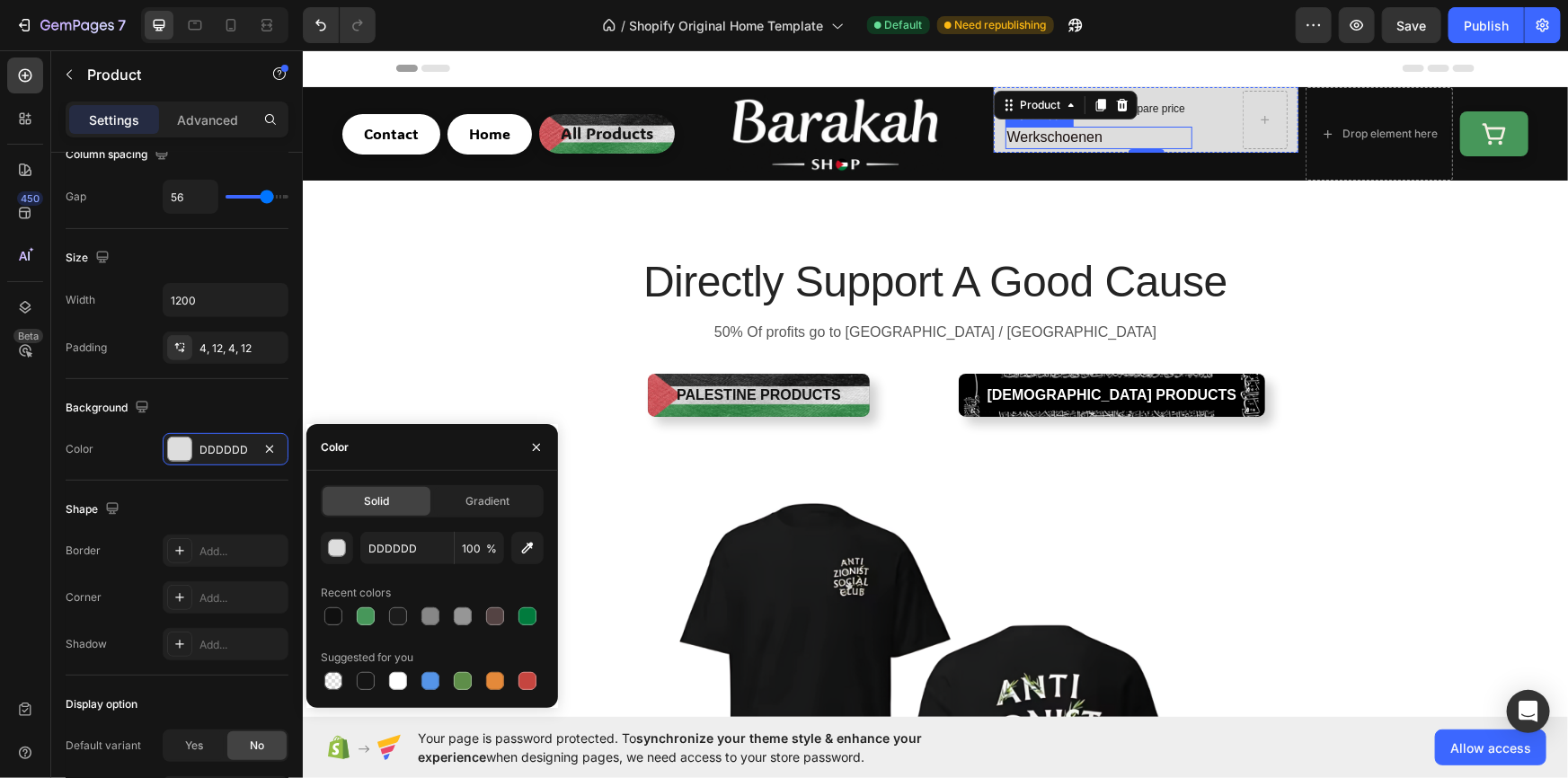
click at [1122, 139] on p "Werkschoenen" at bounding box center [1098, 136] width 183 height 18
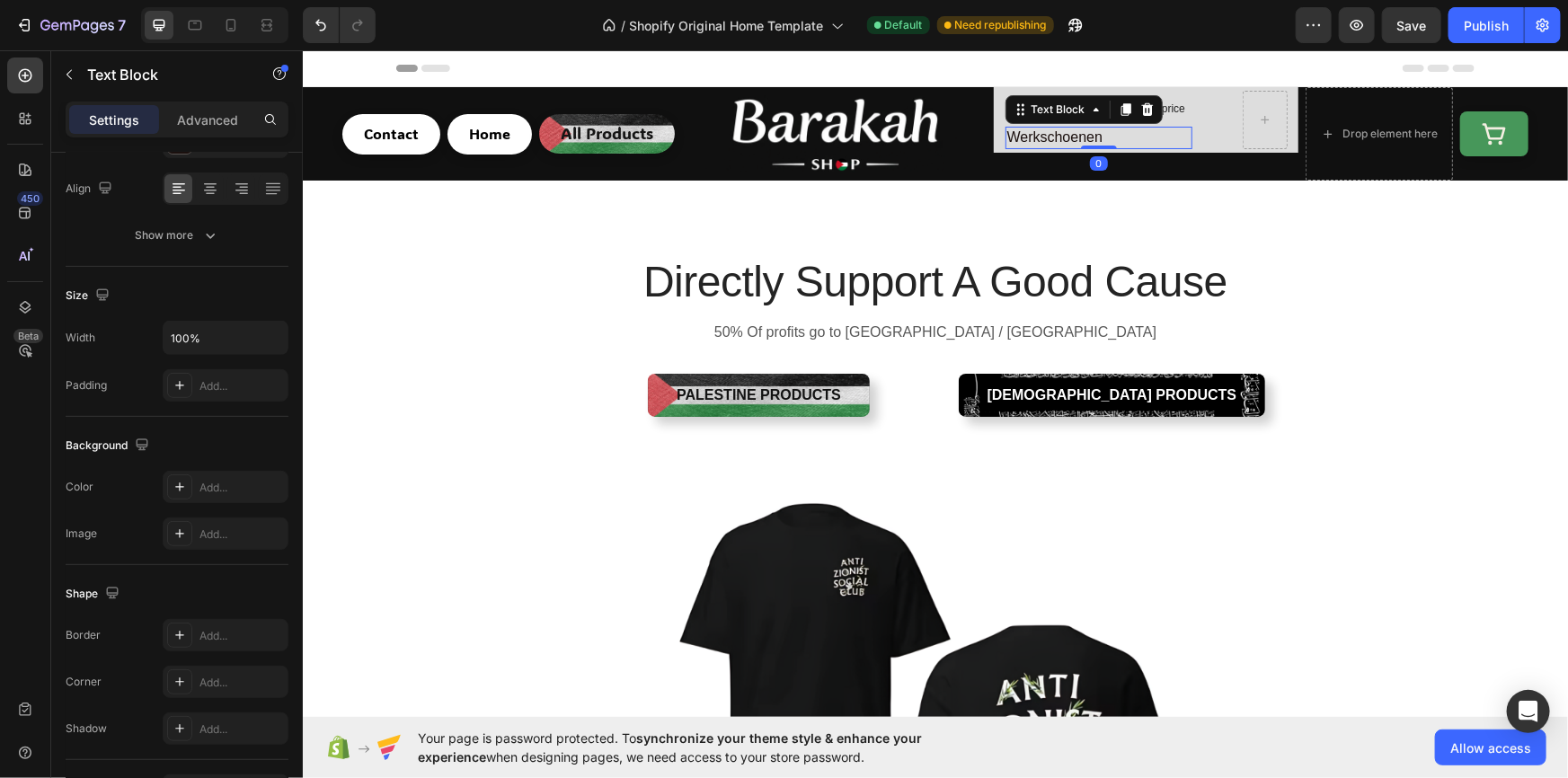
scroll to position [0, 0]
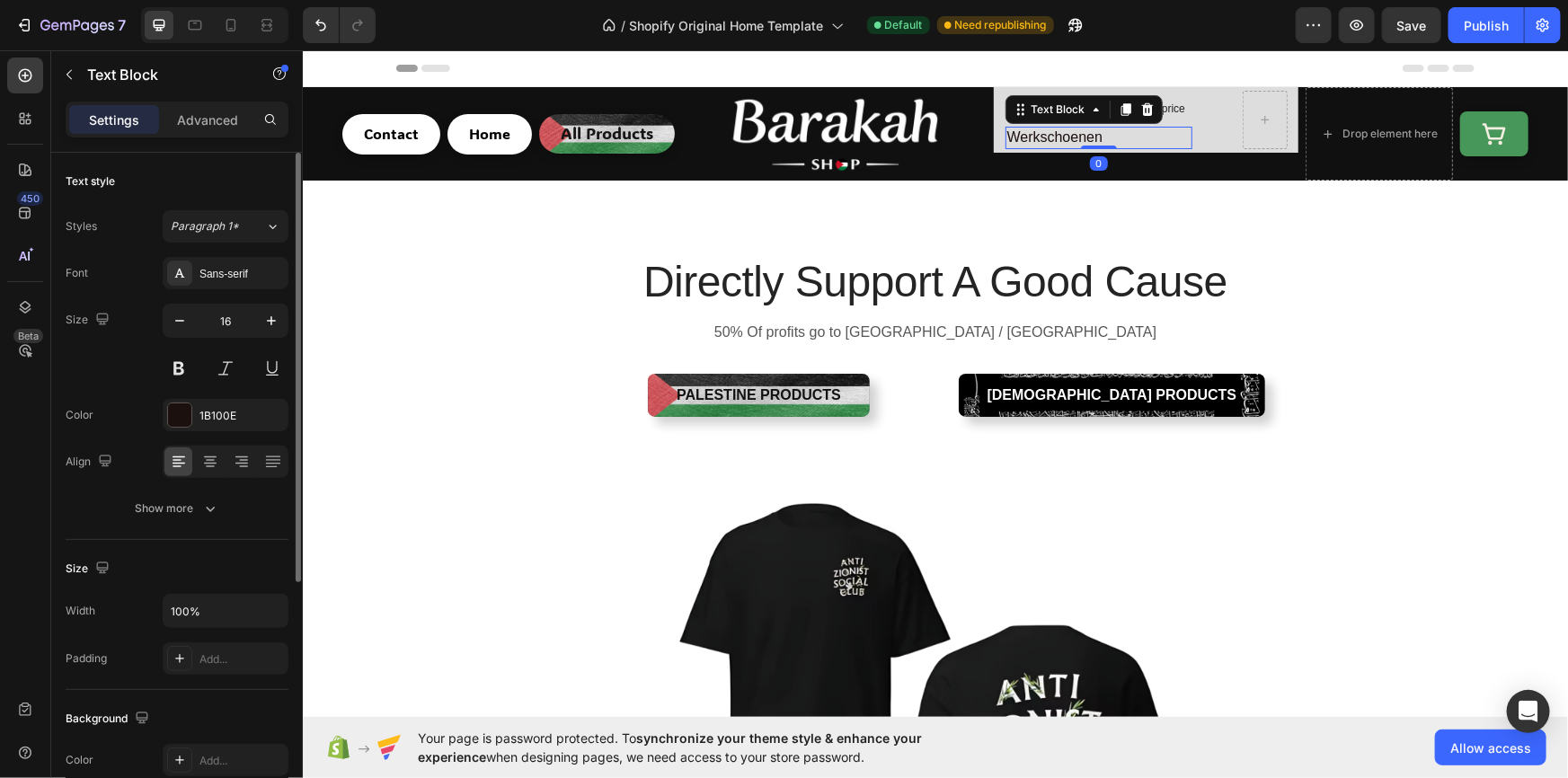
click at [1121, 139] on p "Werkschoenen" at bounding box center [1098, 136] width 183 height 18
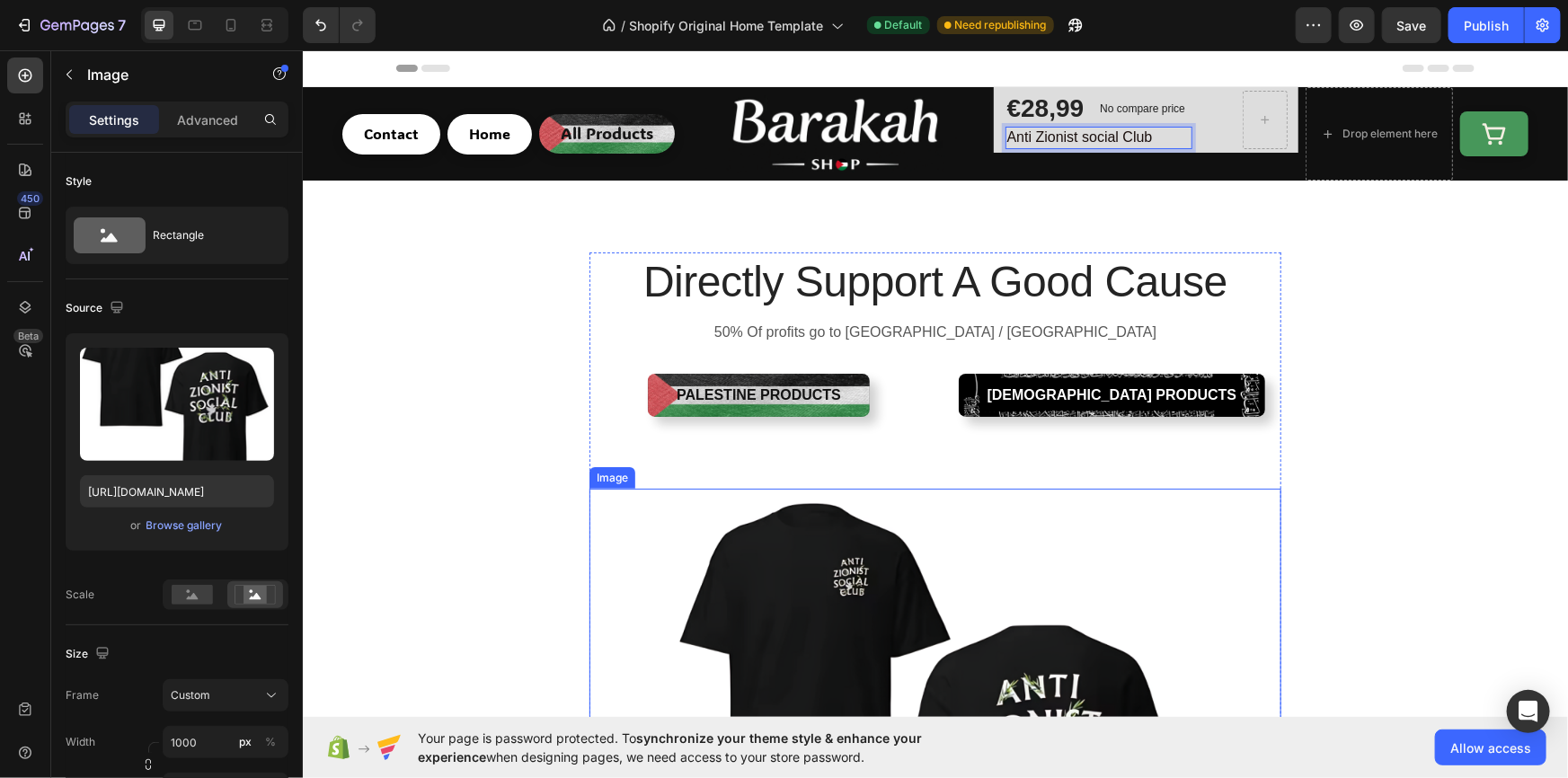
click at [1271, 513] on img at bounding box center [934, 764] width 691 height 553
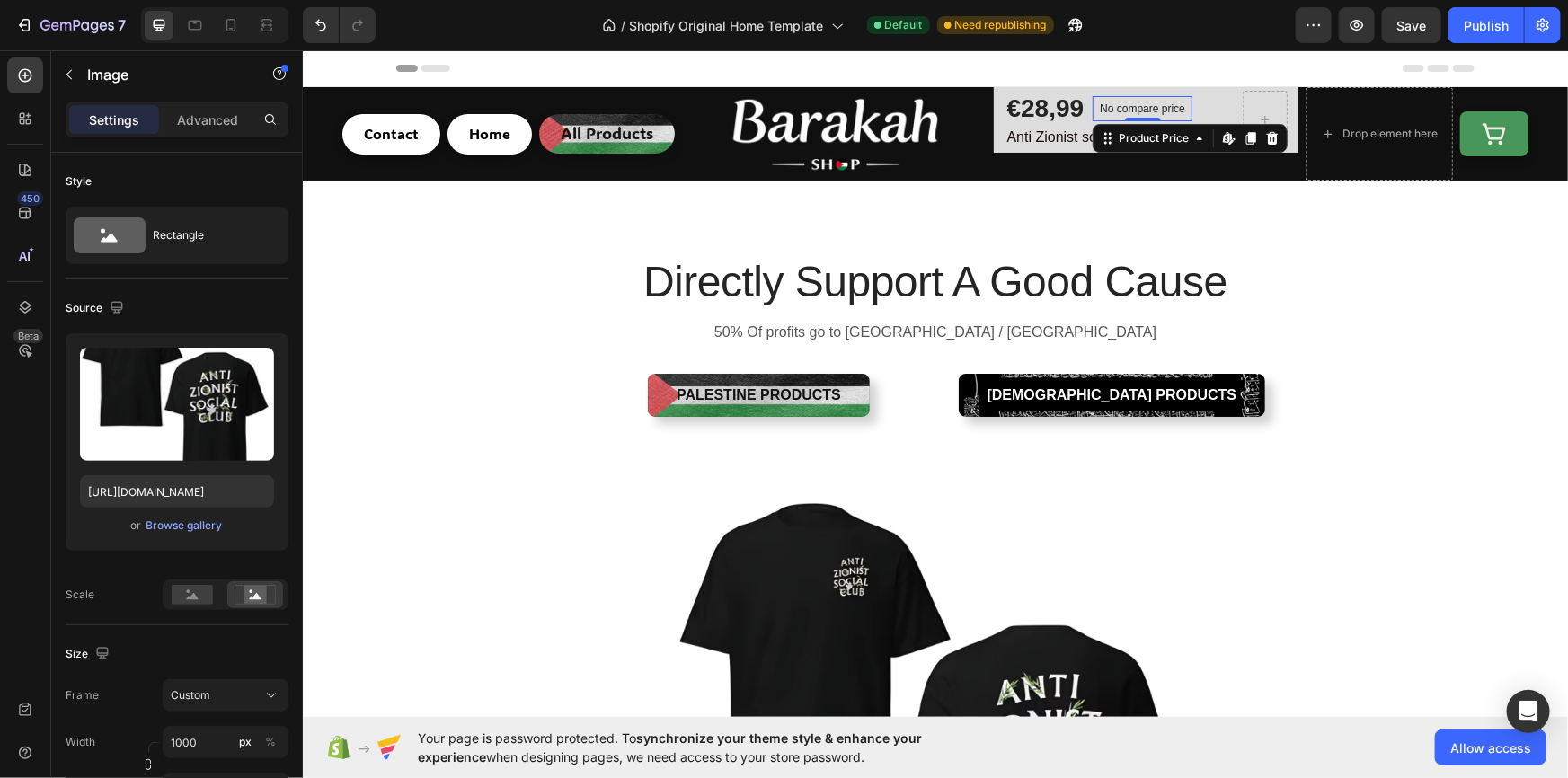
click at [1147, 109] on p "No compare price" at bounding box center [1141, 108] width 86 height 11
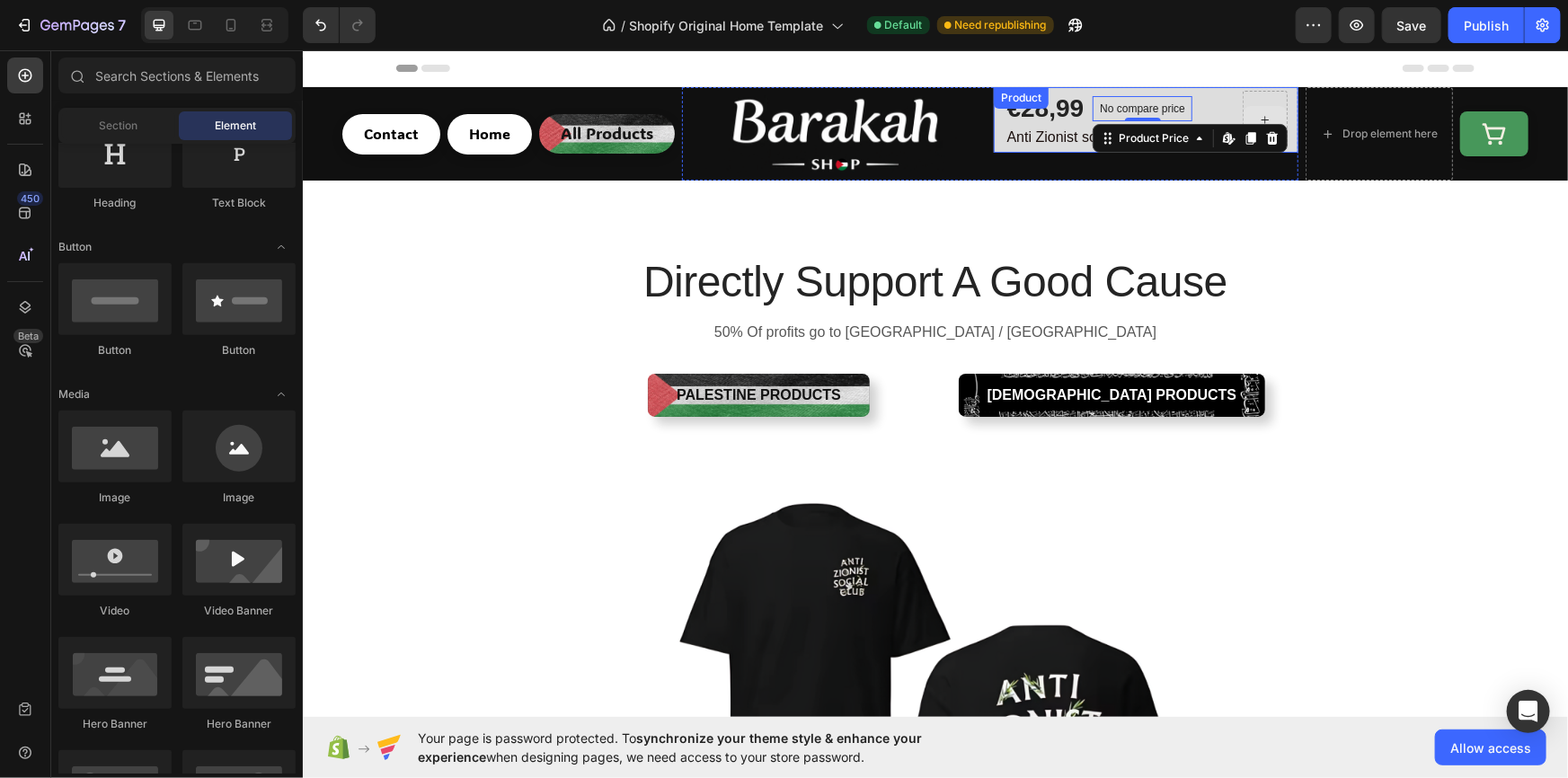
click at [1257, 120] on icon at bounding box center [1265, 119] width 15 height 16
click at [1257, 112] on icon at bounding box center [1265, 119] width 15 height 16
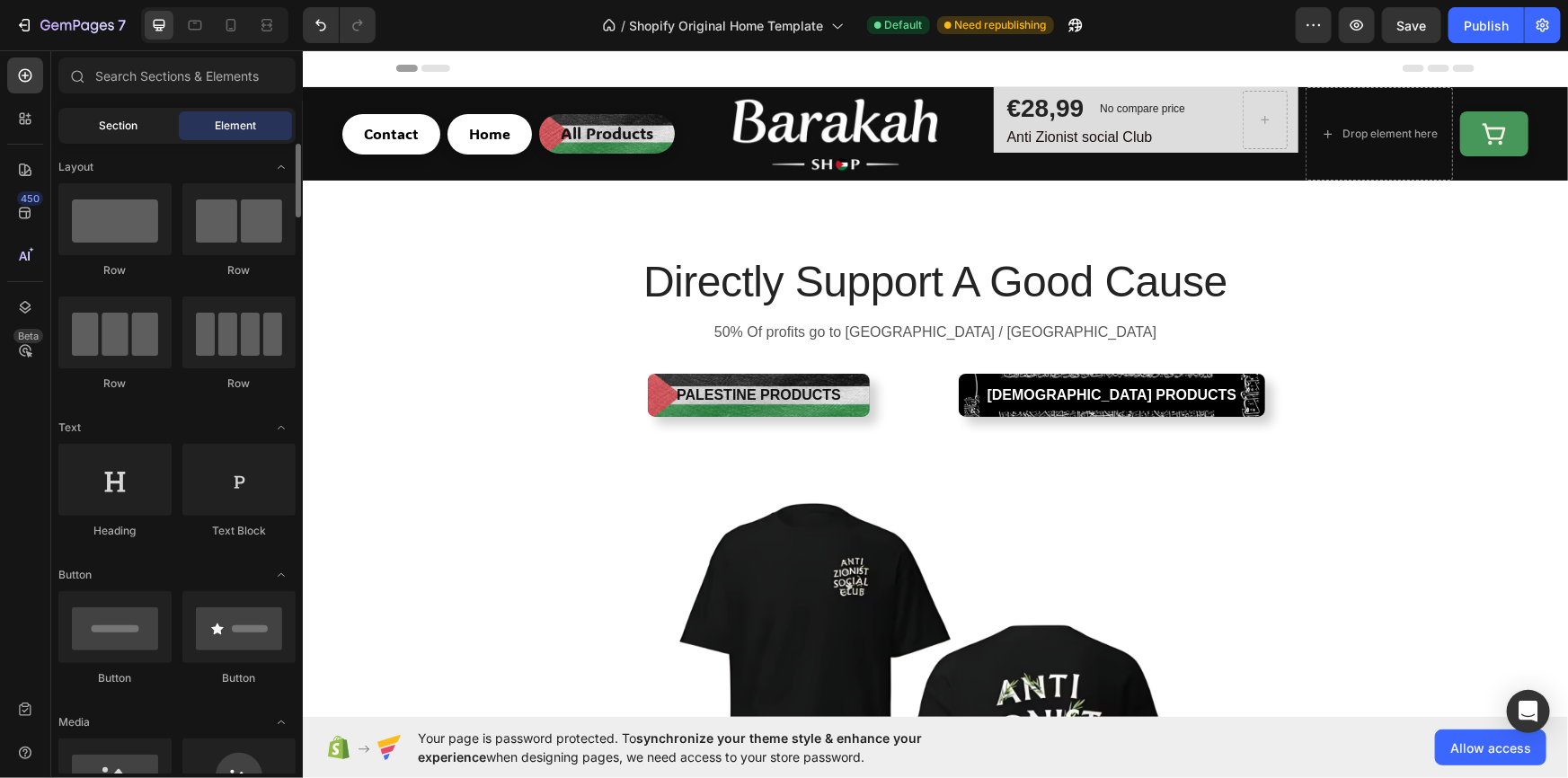
click at [112, 124] on span "Section" at bounding box center [119, 126] width 39 height 17
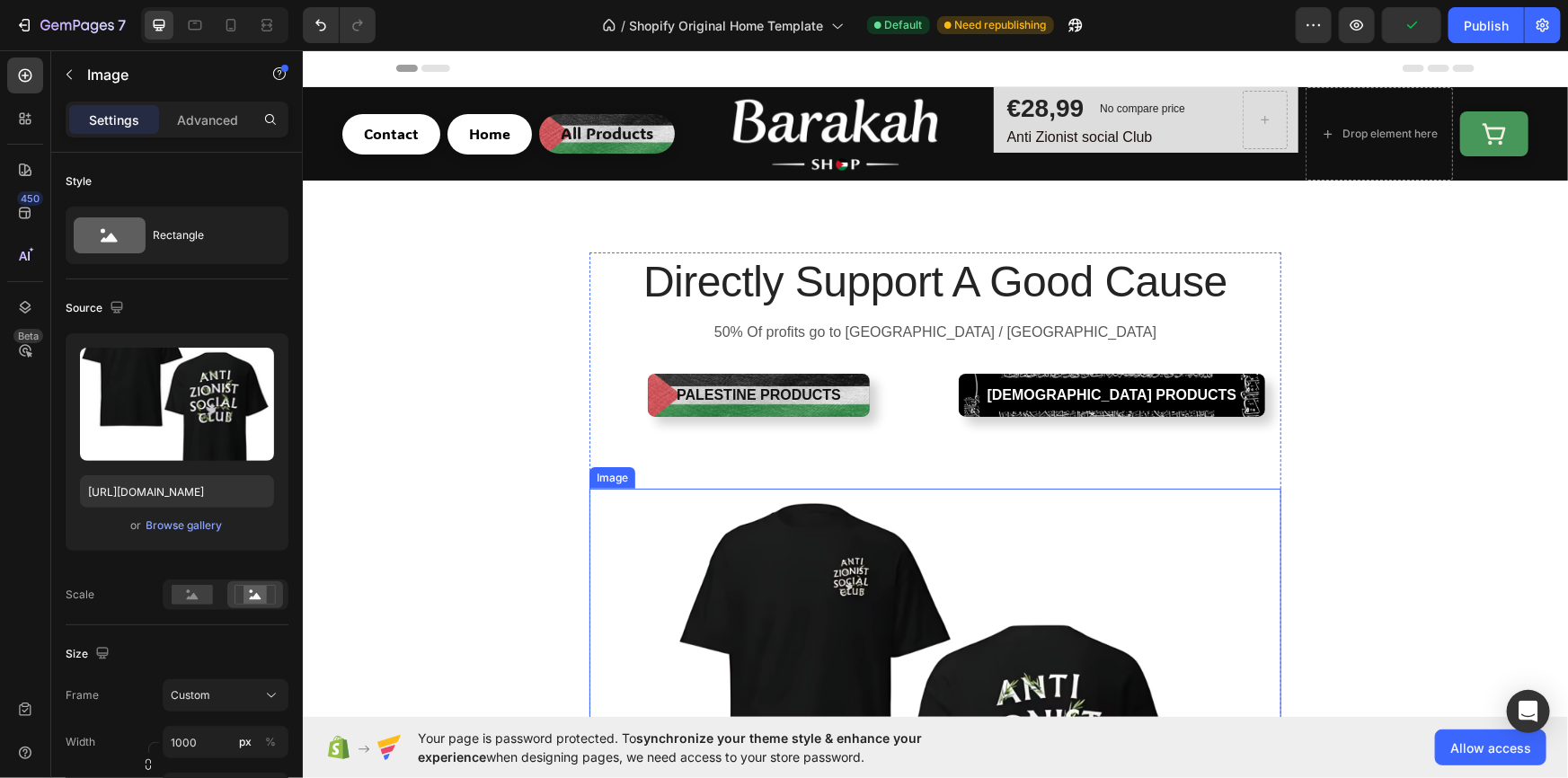
click at [1078, 511] on img at bounding box center [934, 764] width 691 height 553
click at [205, 114] on p "Advanced" at bounding box center [207, 120] width 61 height 18
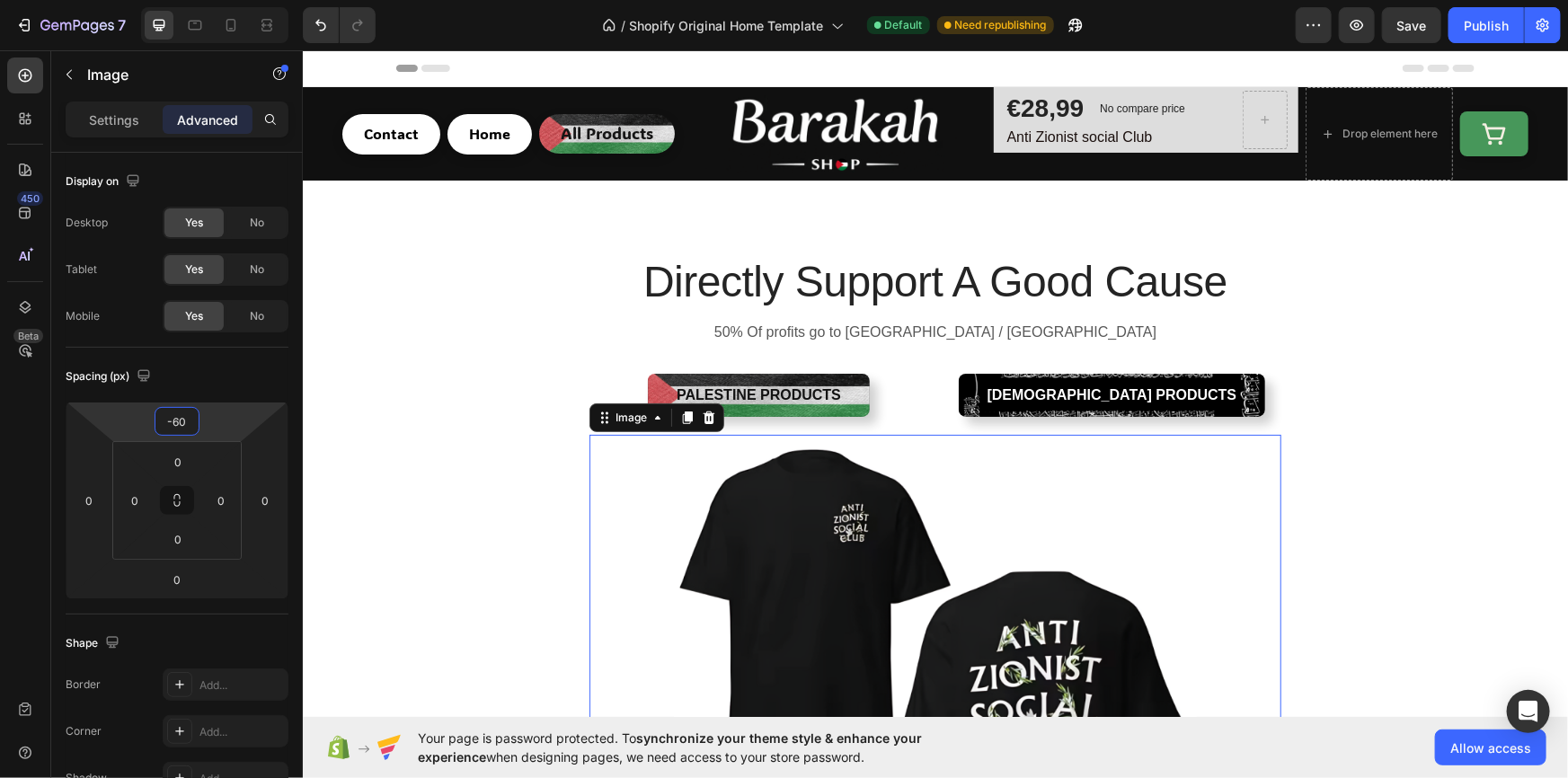
type input "-62"
drag, startPoint x: 217, startPoint y: 419, endPoint x: 242, endPoint y: 444, distance: 35.4
click at [242, 0] on html "7 / Shopify Original Home Template Default Need republishing Preview Save Publi…" at bounding box center [784, 0] width 1568 height 0
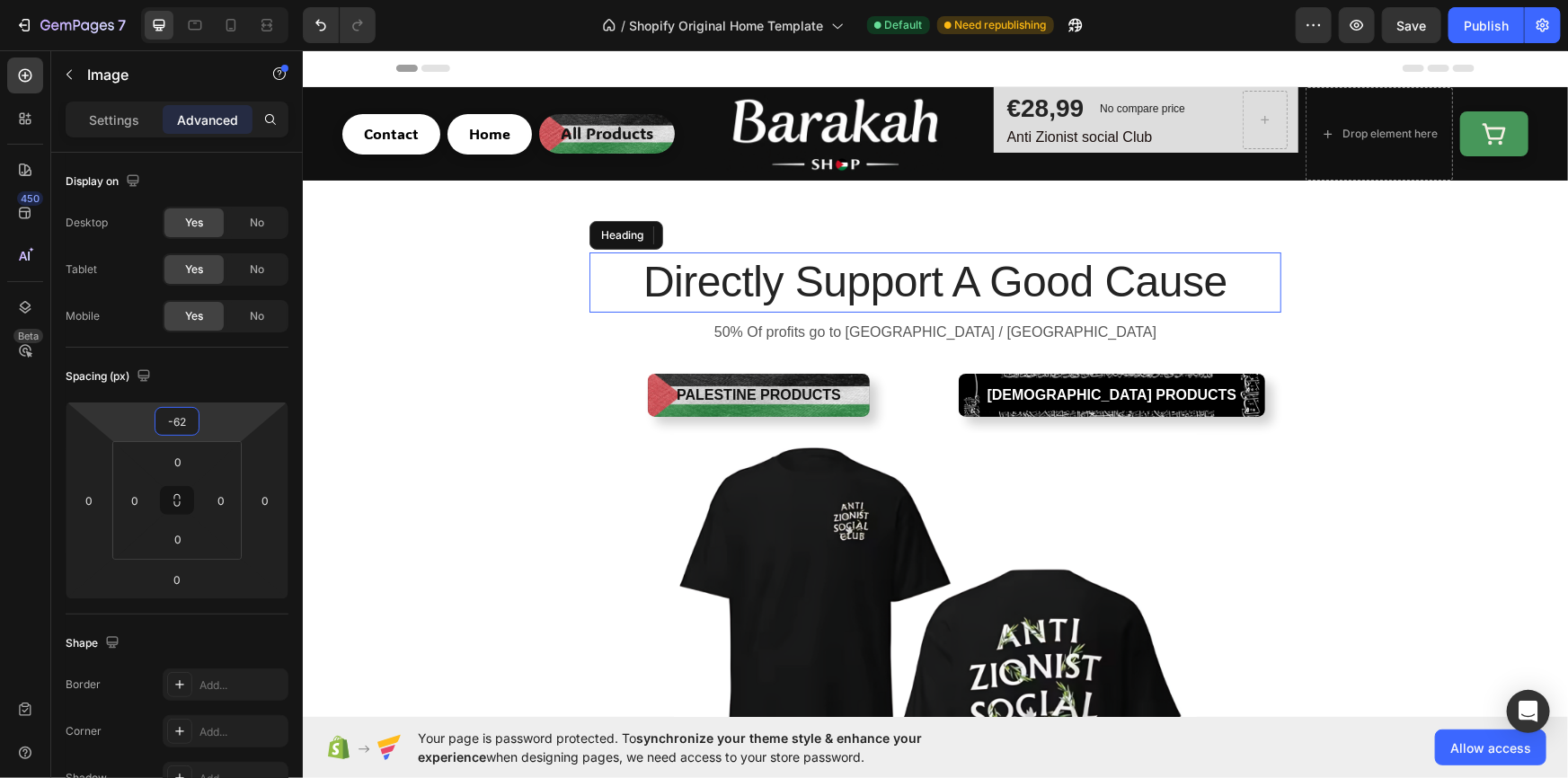
click at [619, 291] on h2 "Directly Support A Good Cause" at bounding box center [934, 281] width 691 height 59
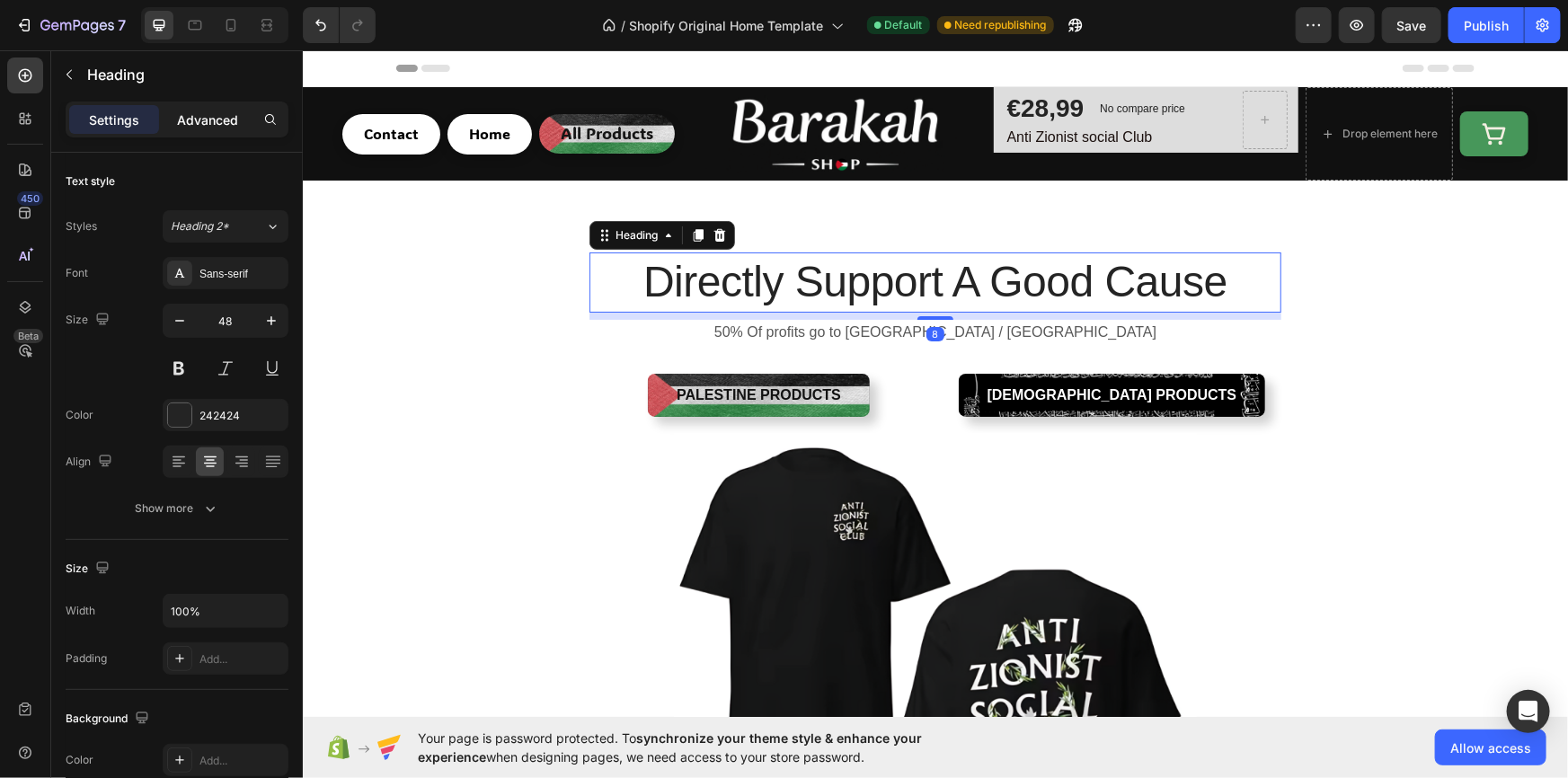
click at [227, 118] on p "Advanced" at bounding box center [207, 120] width 61 height 18
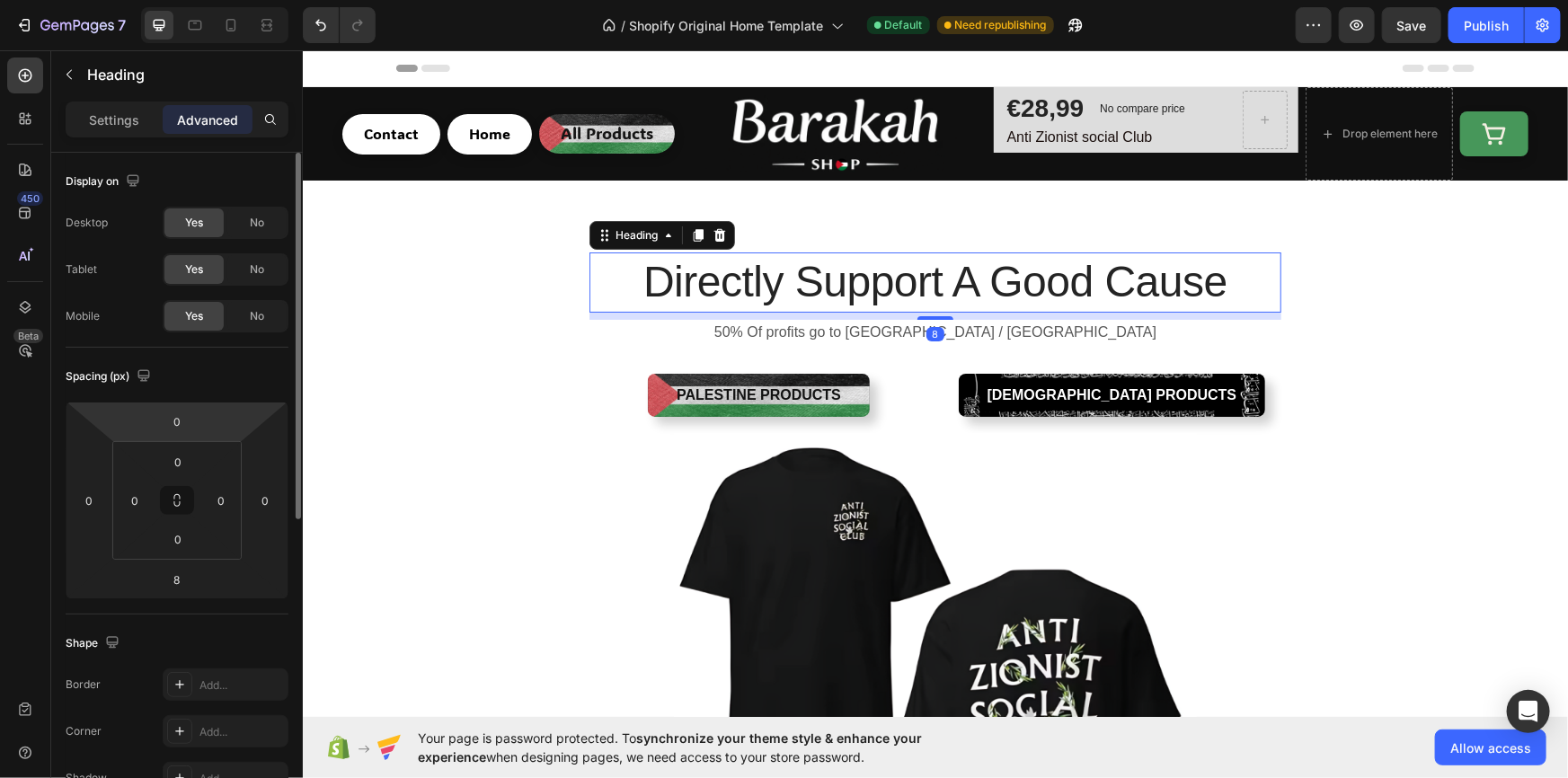
drag, startPoint x: 196, startPoint y: 418, endPoint x: 206, endPoint y: 424, distance: 11.7
click at [206, 424] on div "0 0 8 0" at bounding box center [177, 501] width 223 height 197
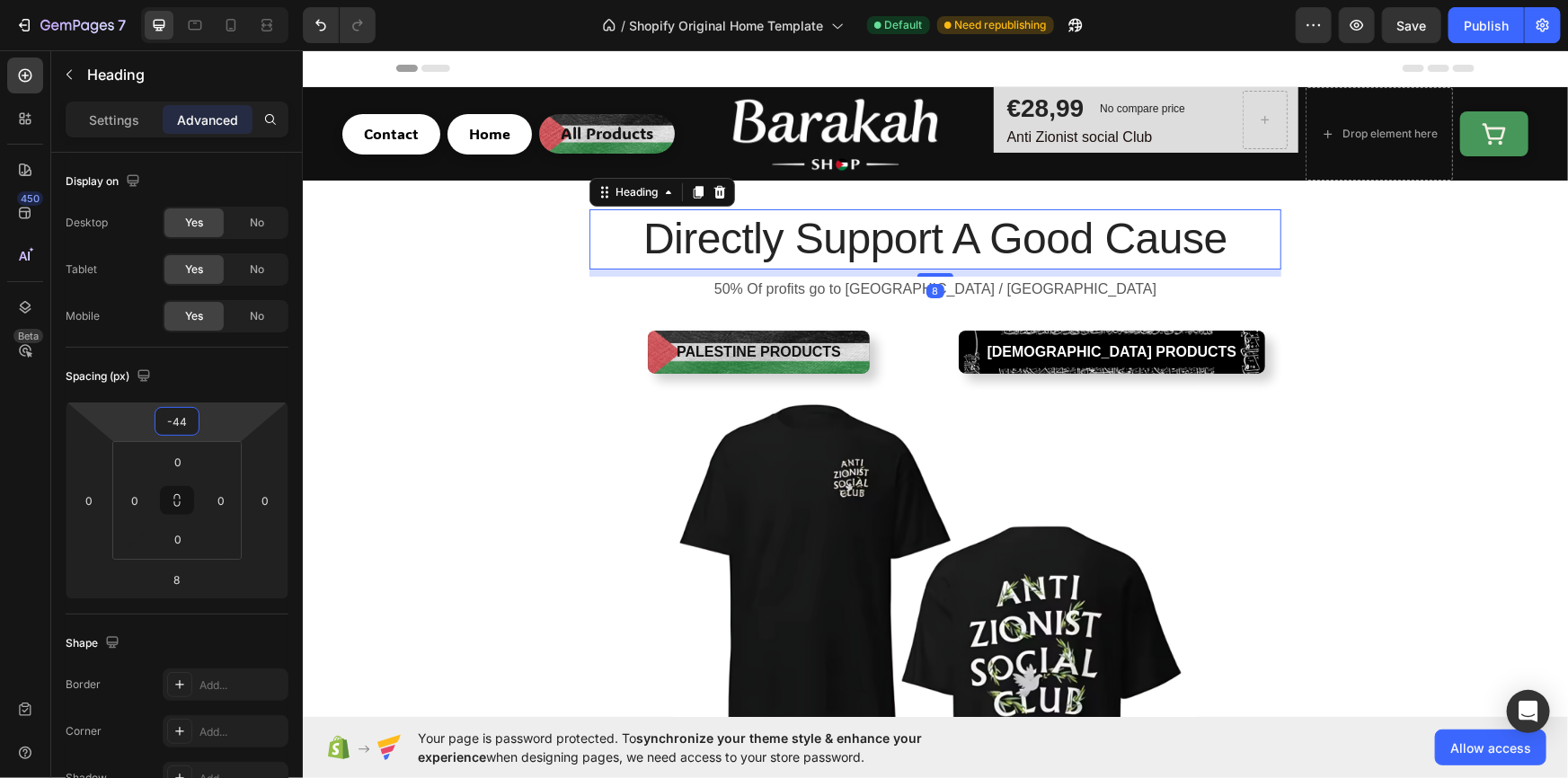
type input "-42"
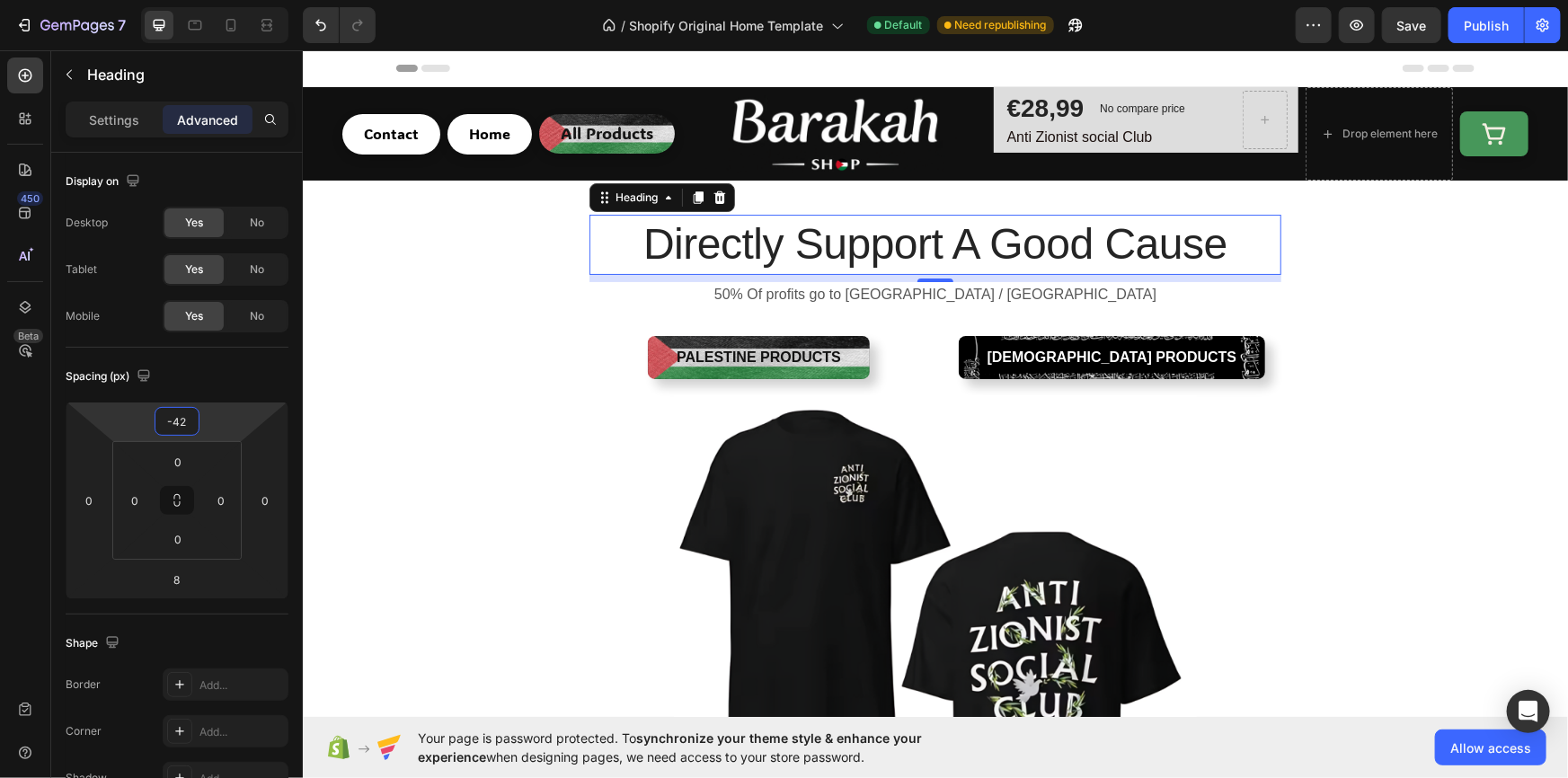
drag, startPoint x: 219, startPoint y: 421, endPoint x: 225, endPoint y: 440, distance: 19.9
click at [225, 0] on html "7 / Shopify Original Home Template Default Need republishing Preview Save Publi…" at bounding box center [784, 0] width 1568 height 0
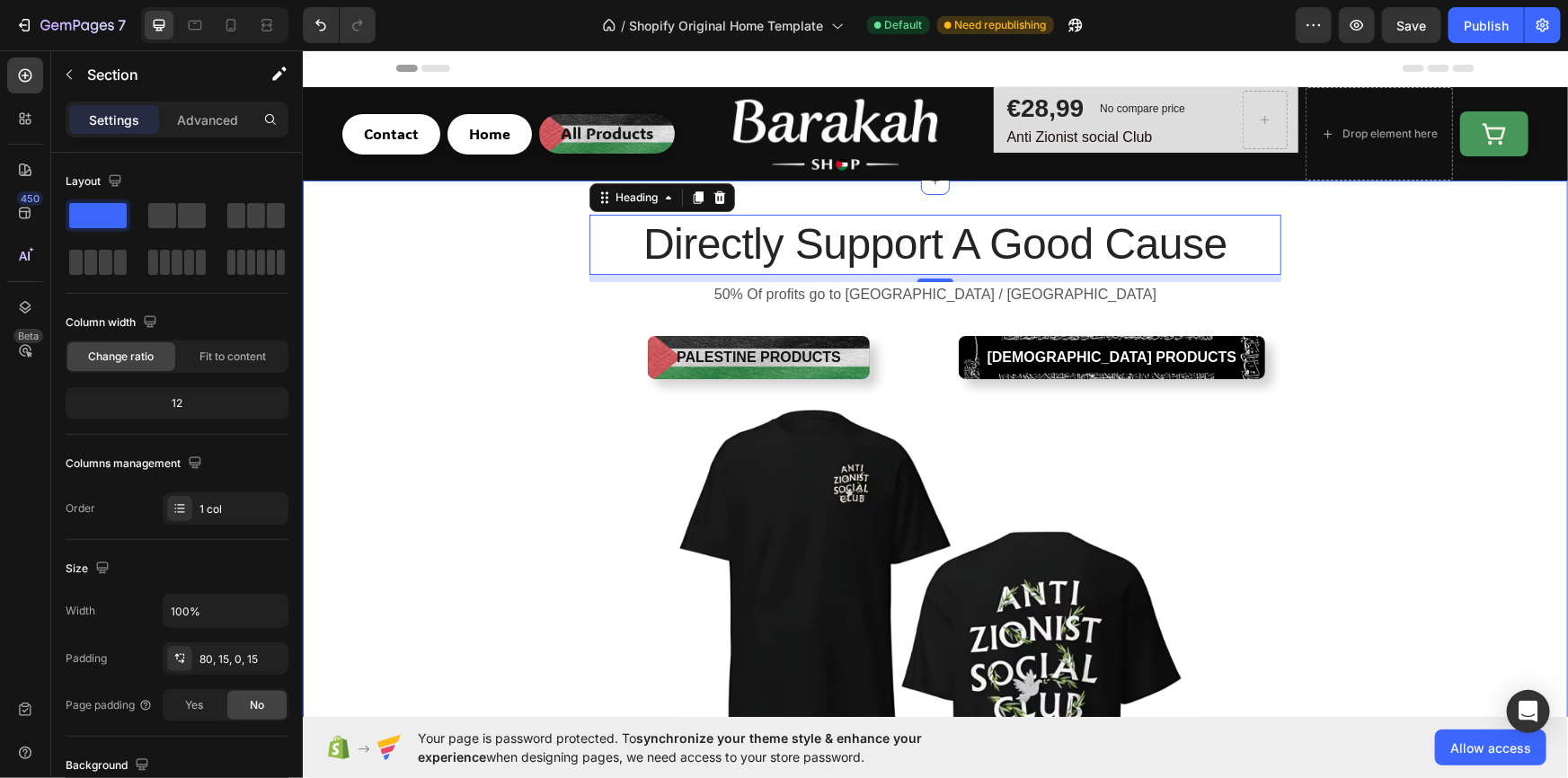
click at [1446, 492] on div "Directly Support A Good Cause Heading 8 50% Of profits go to Palestine / Gaza T…" at bounding box center [934, 599] width 1238 height 695
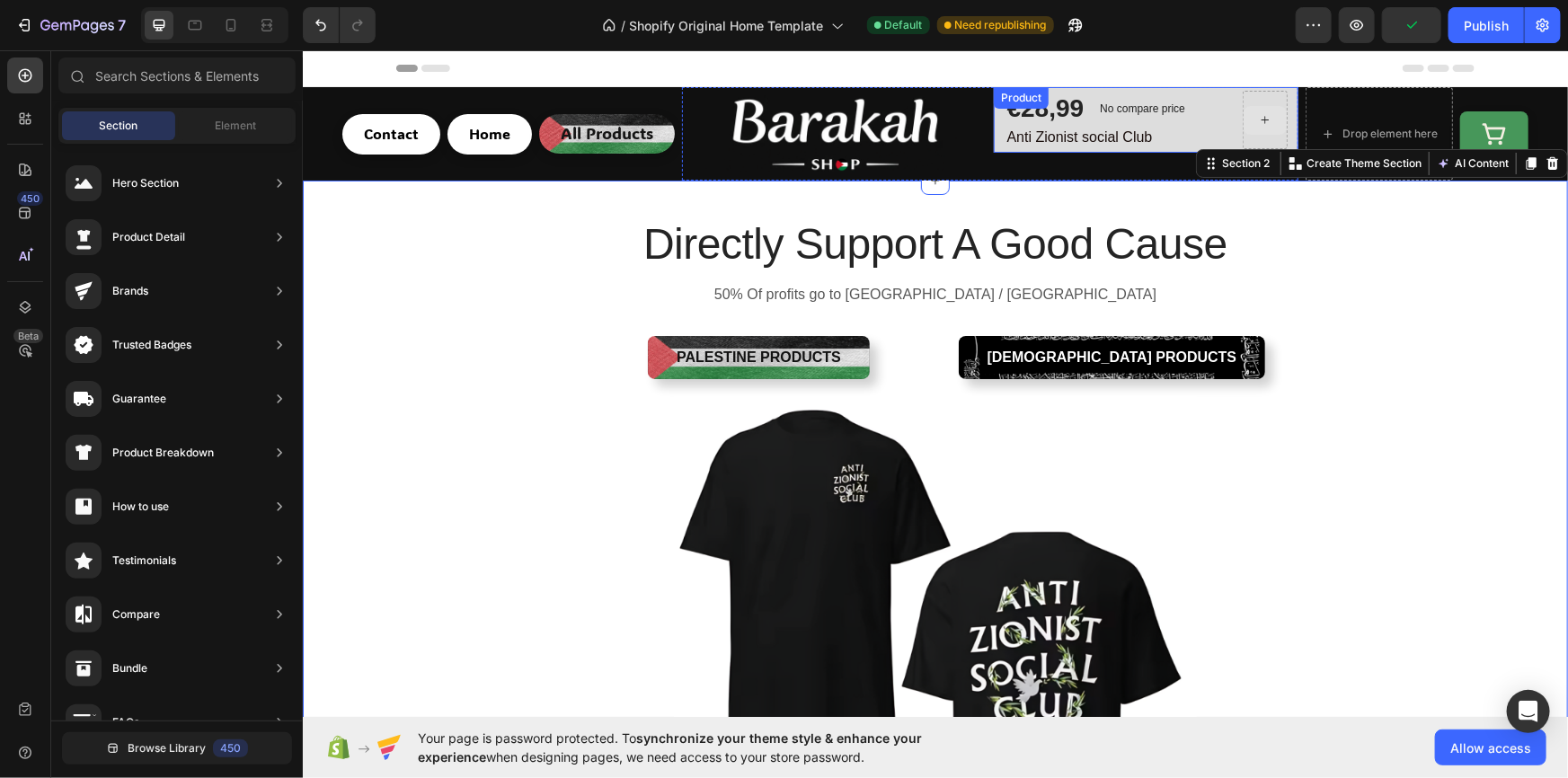
click at [1257, 115] on icon at bounding box center [1265, 119] width 15 height 16
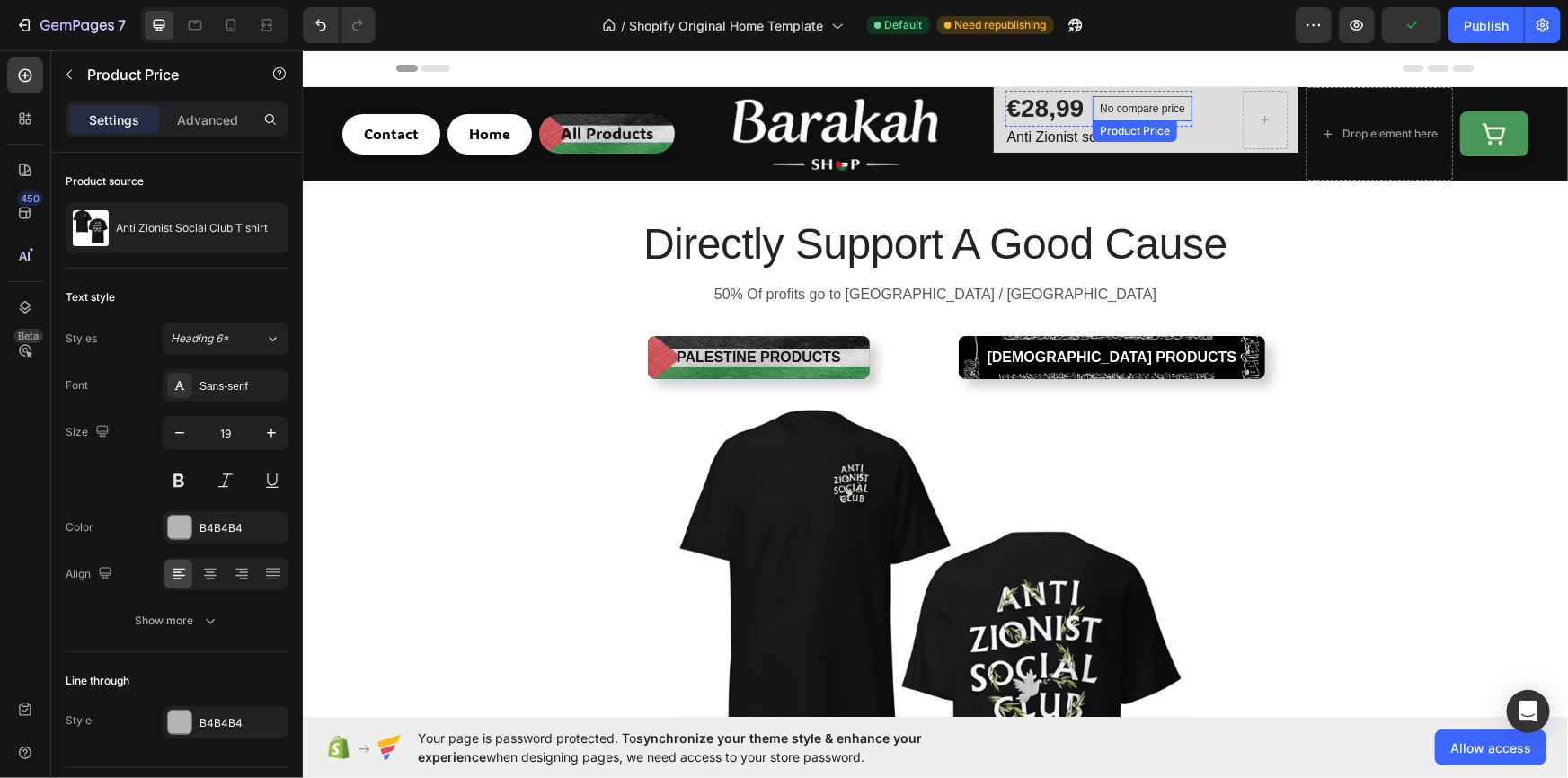
click at [1137, 102] on p "No compare price" at bounding box center [1141, 108] width 86 height 11
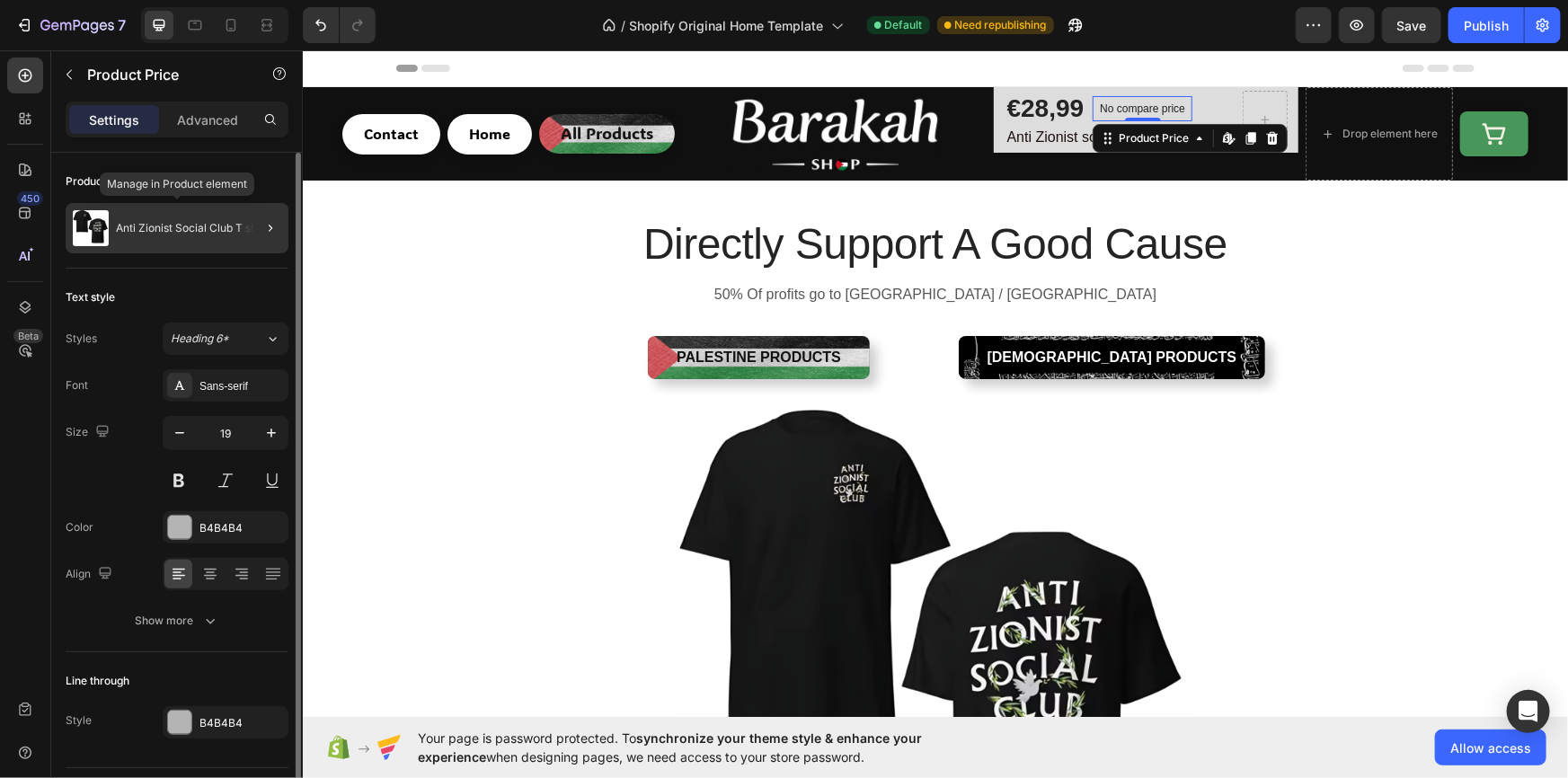
click at [214, 240] on div "Anti Zionist Social Club T shirt" at bounding box center [177, 228] width 223 height 51
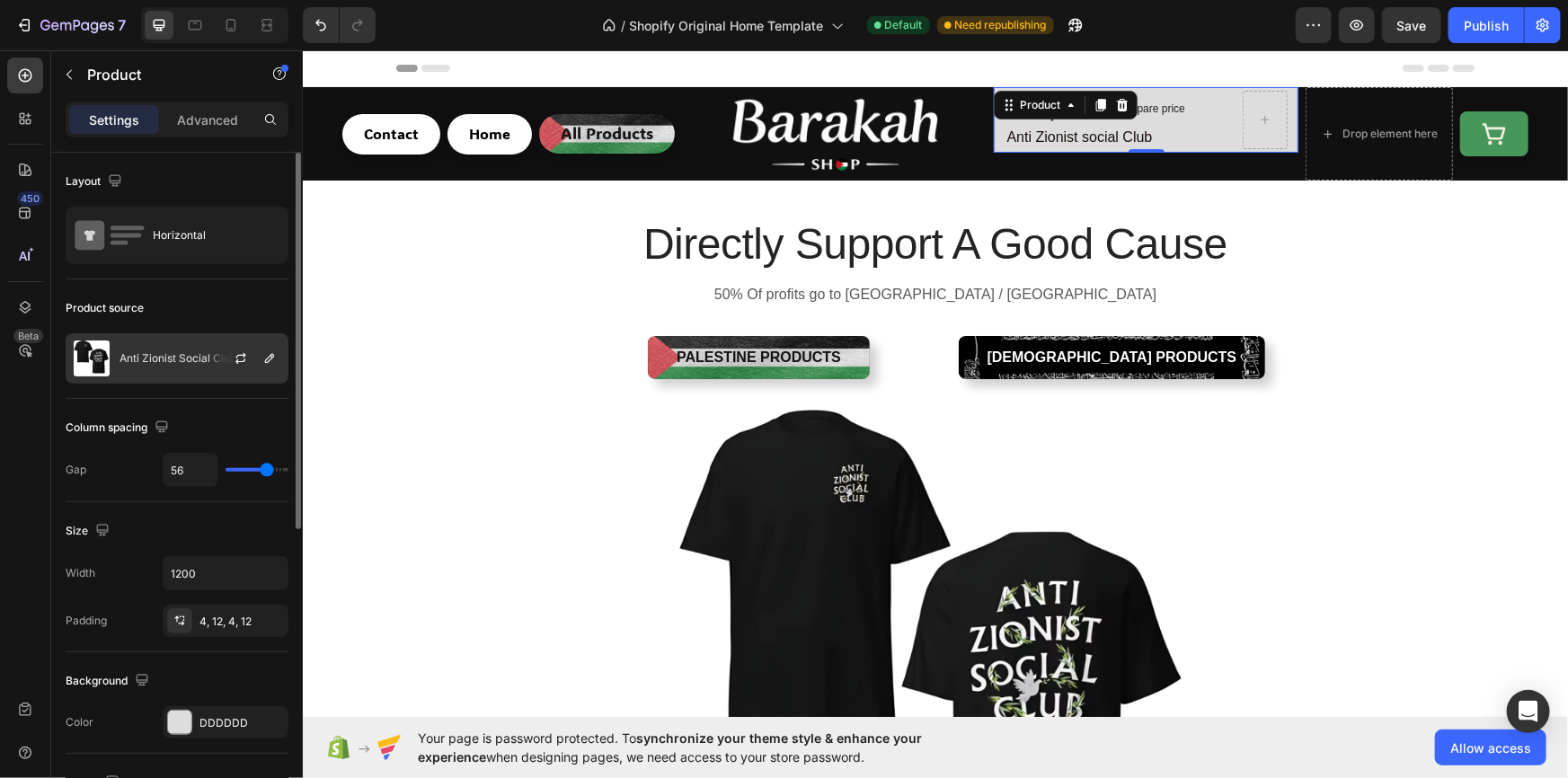
click at [208, 359] on div at bounding box center [248, 359] width 79 height 49
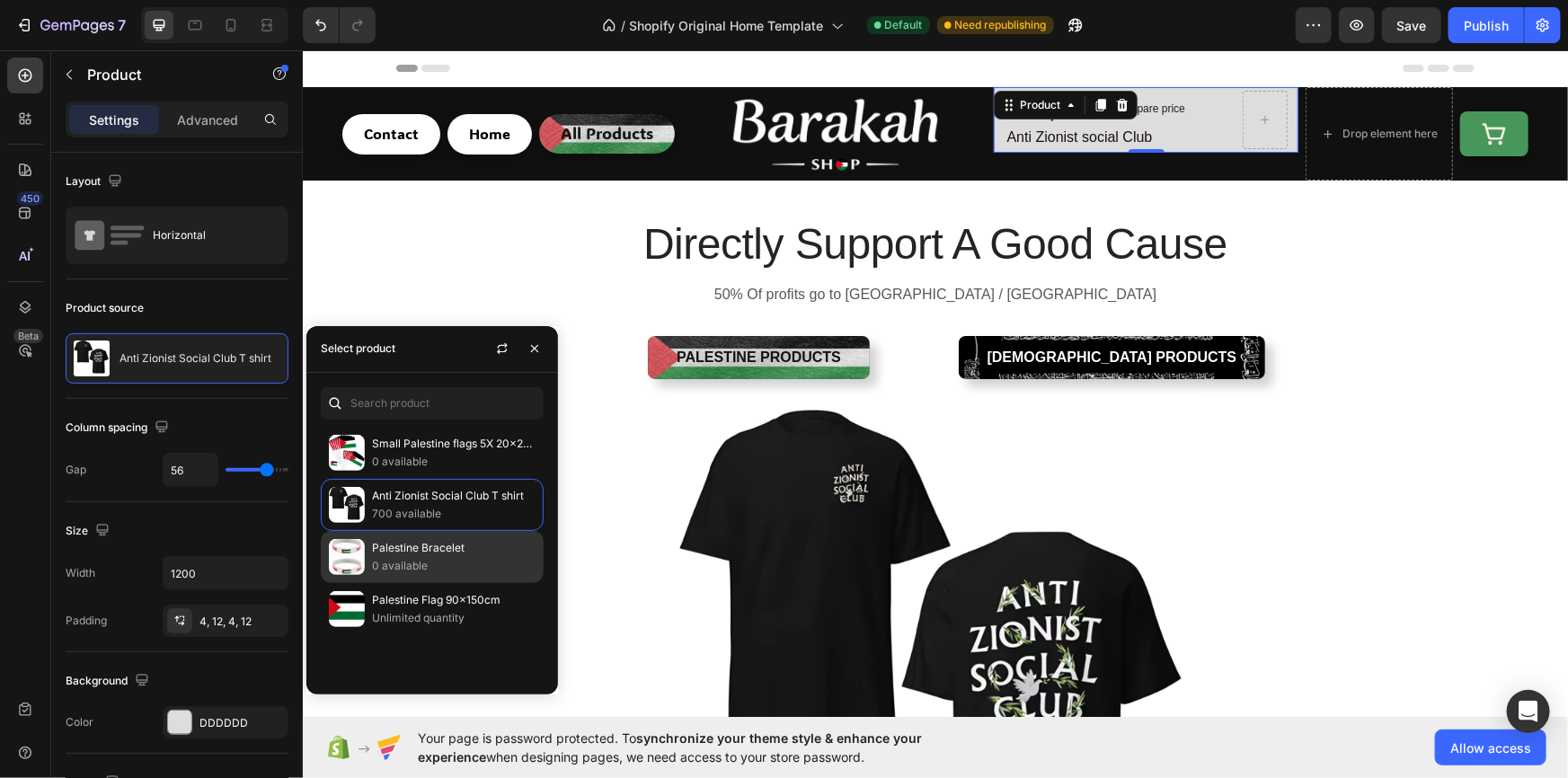
click at [450, 559] on p "0 available" at bounding box center [454, 565] width 163 height 18
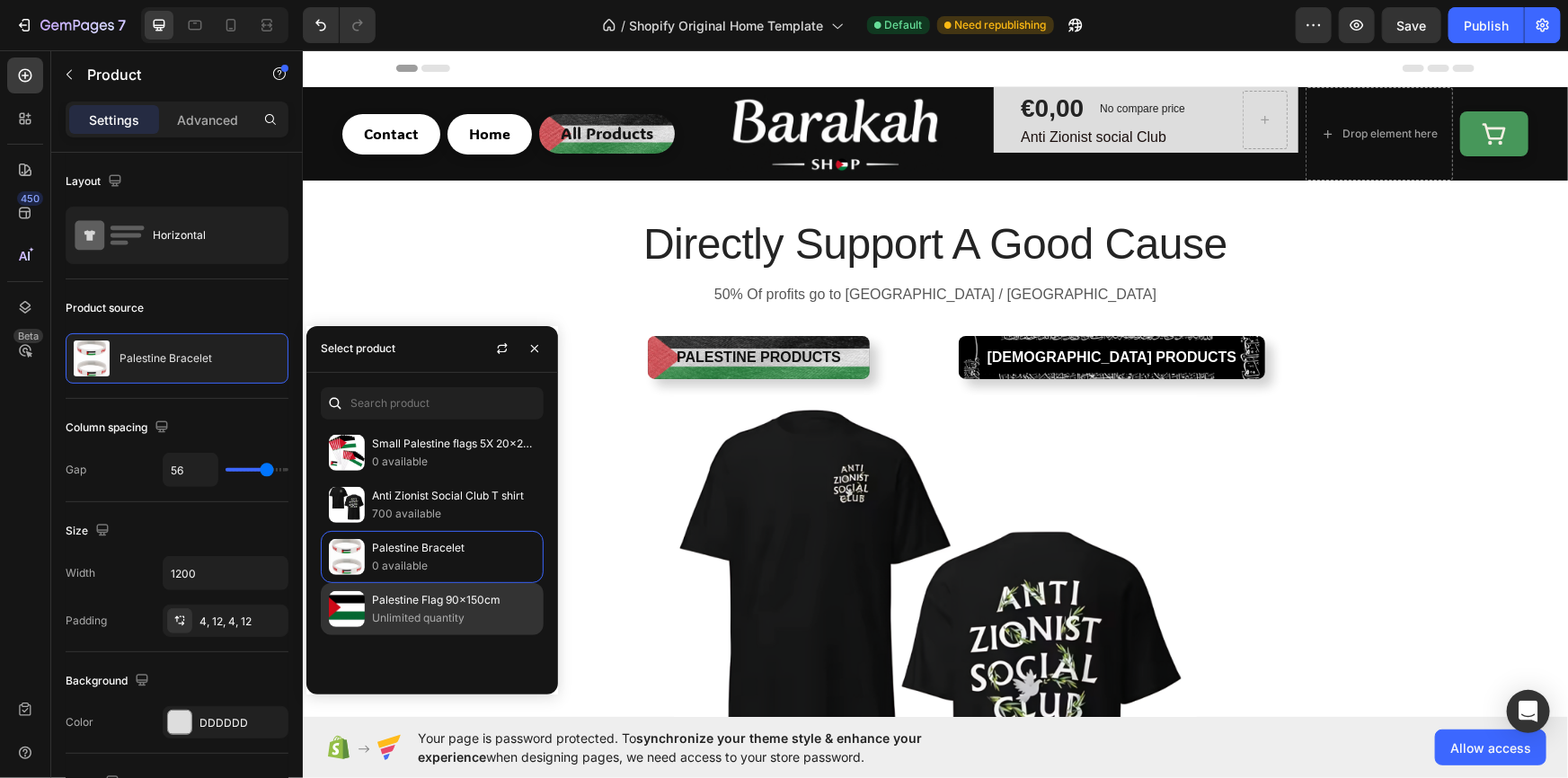
click at [430, 602] on p "Palestine Flag 90x150cm" at bounding box center [454, 599] width 163 height 18
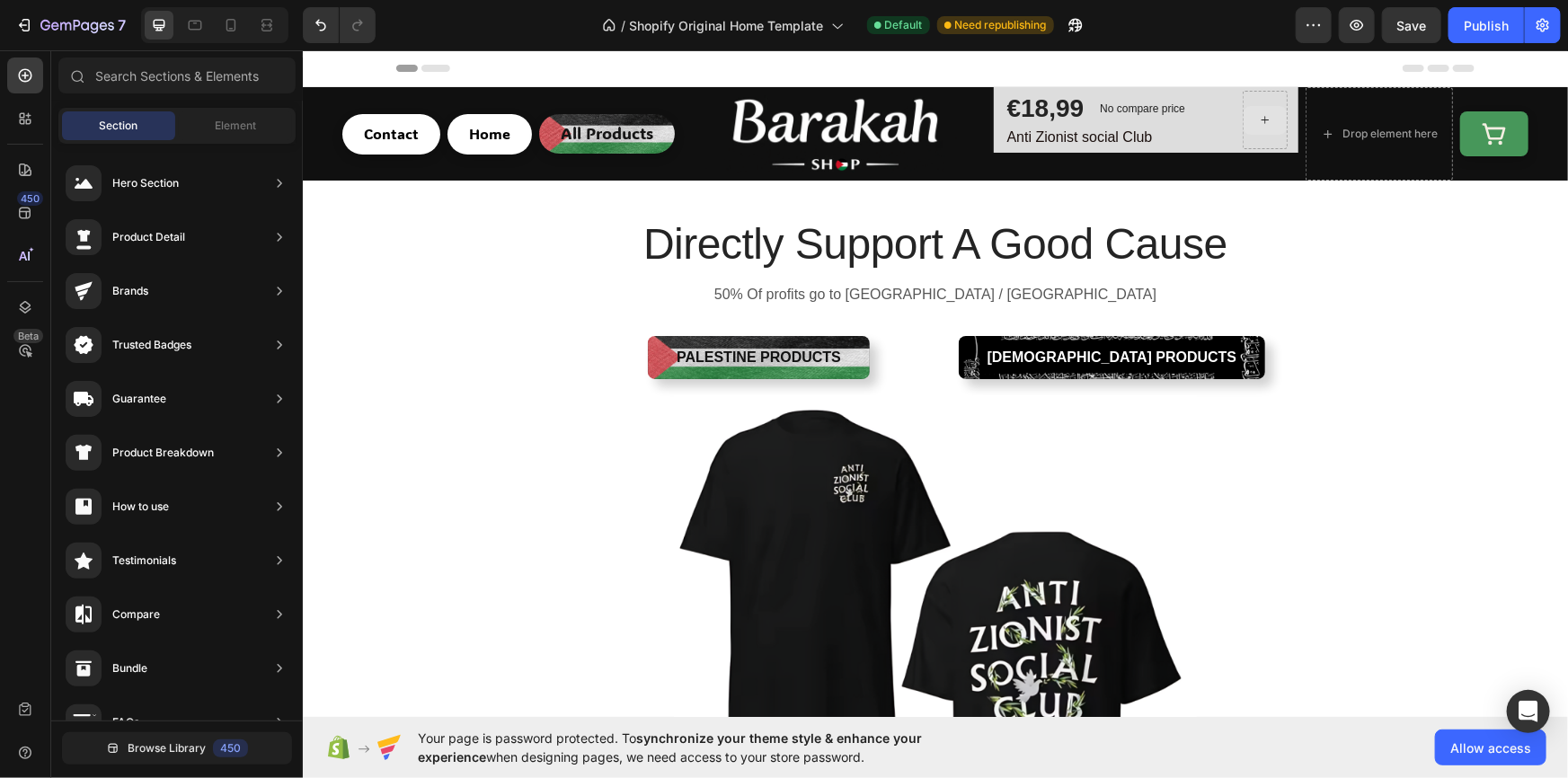
click at [1260, 121] on icon at bounding box center [1264, 119] width 7 height 7
click at [1265, 126] on div at bounding box center [1264, 119] width 43 height 29
click at [231, 116] on div "Element" at bounding box center [235, 125] width 113 height 29
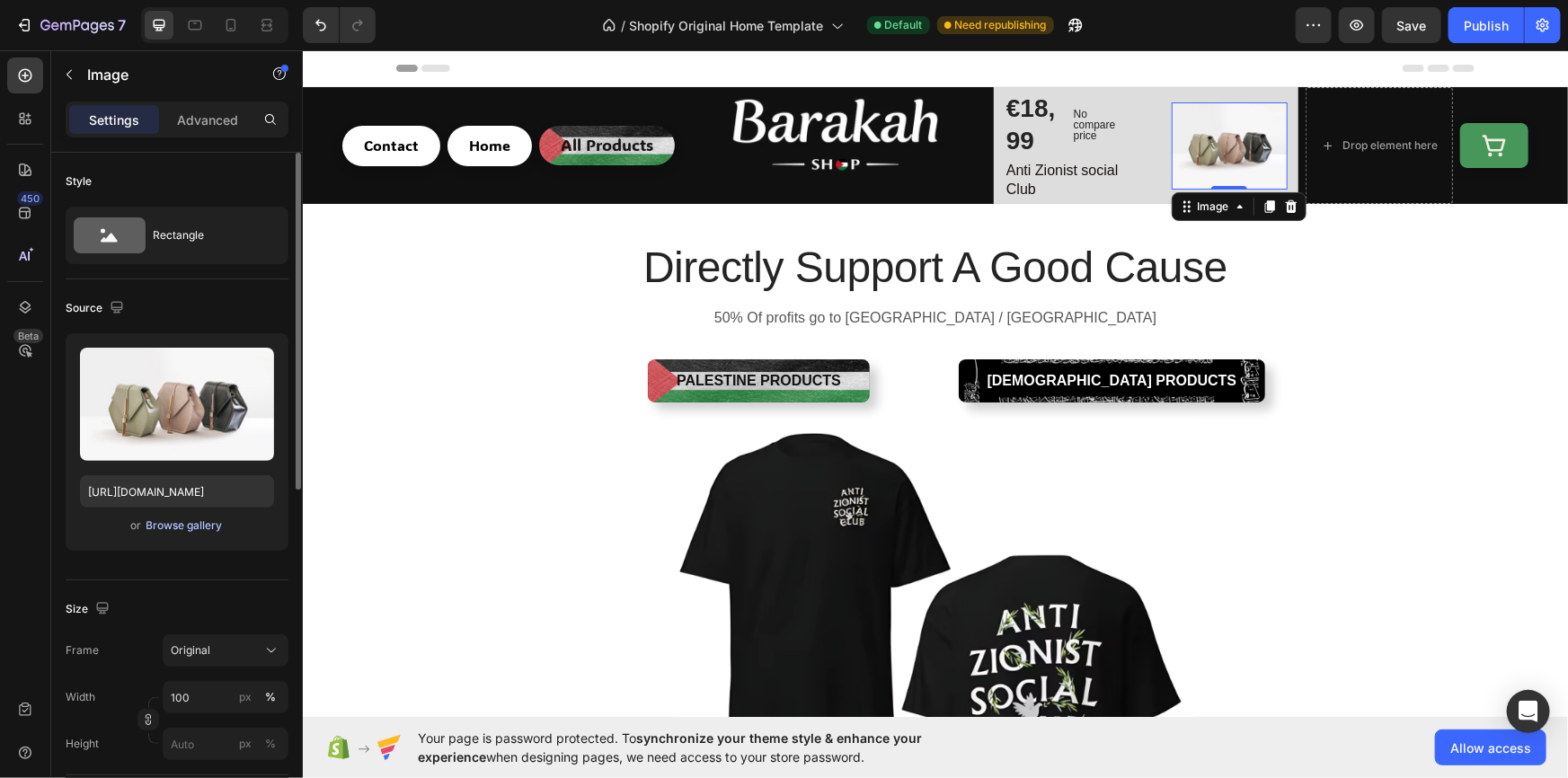
click at [195, 530] on div "Browse gallery" at bounding box center [184, 525] width 77 height 17
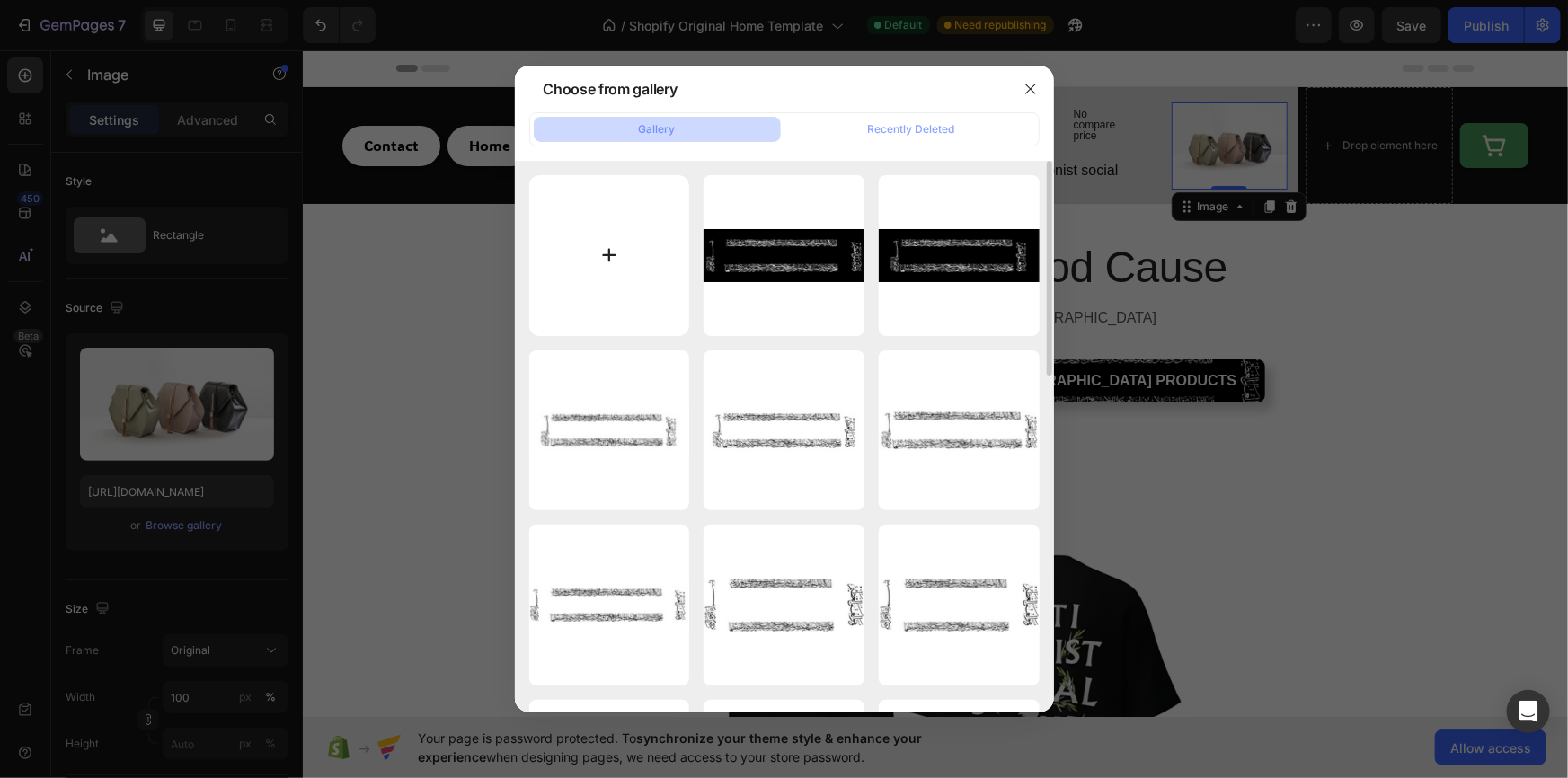
click at [622, 281] on input "file" at bounding box center [609, 255] width 160 height 160
click at [629, 270] on input "file" at bounding box center [609, 255] width 160 height 160
type input "C:\fakepath\Flag_of_Hejaz_(1920).svg.png"
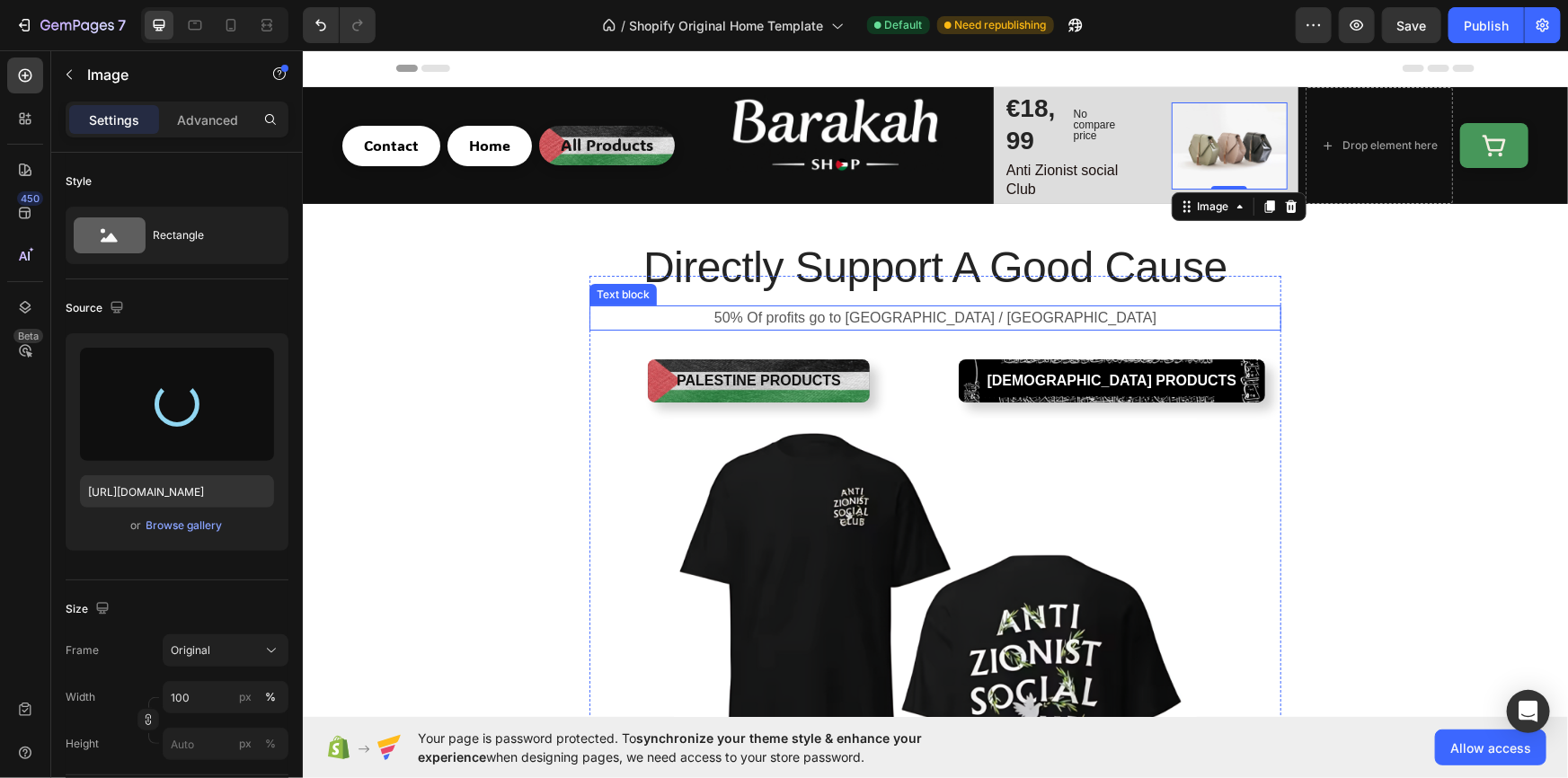
type input "https://cdn.shopify.com/s/files/1/0956/5238/0998/files/gempages_581905781733983…"
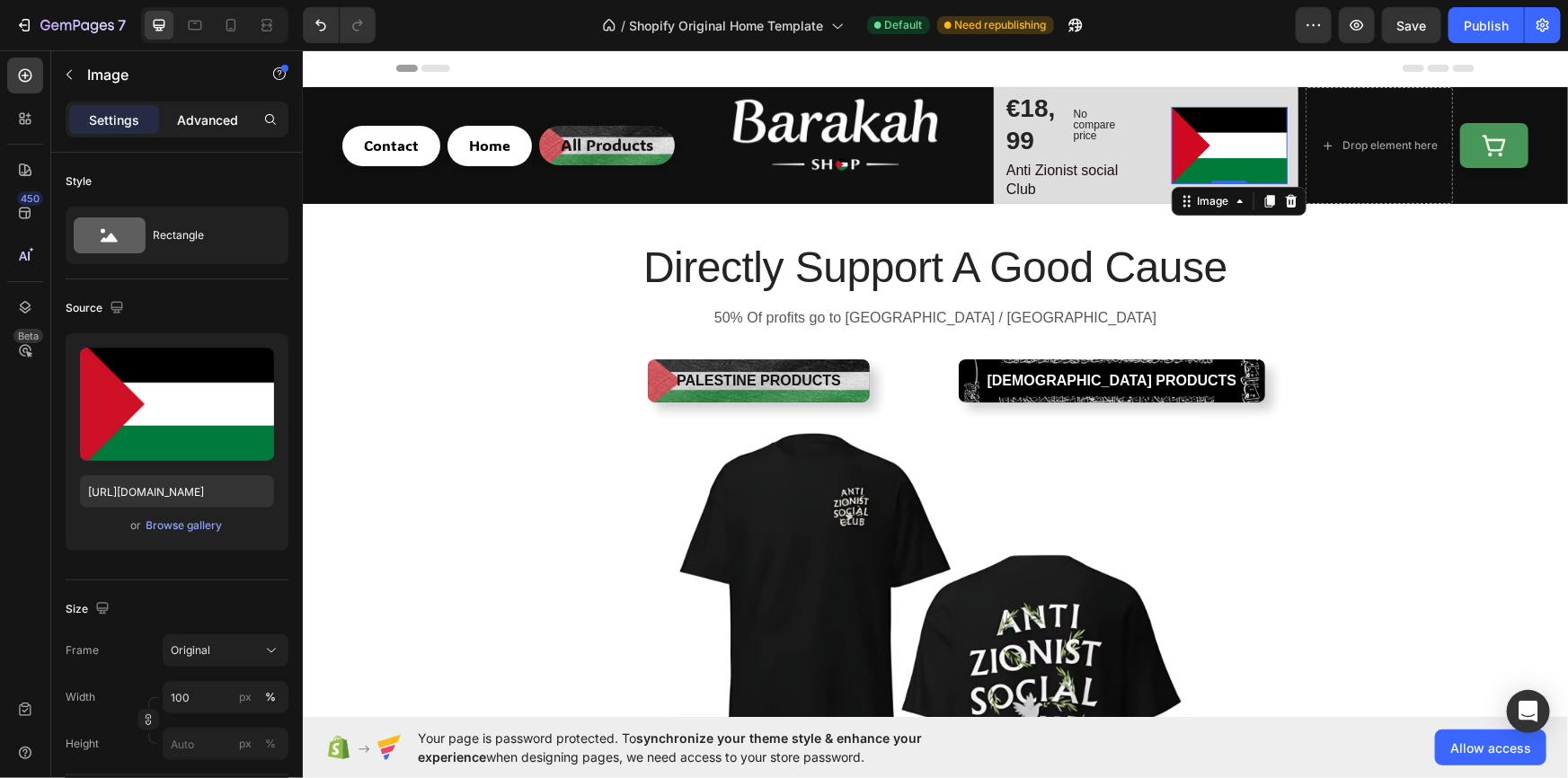
click at [195, 111] on p "Advanced" at bounding box center [207, 120] width 61 height 18
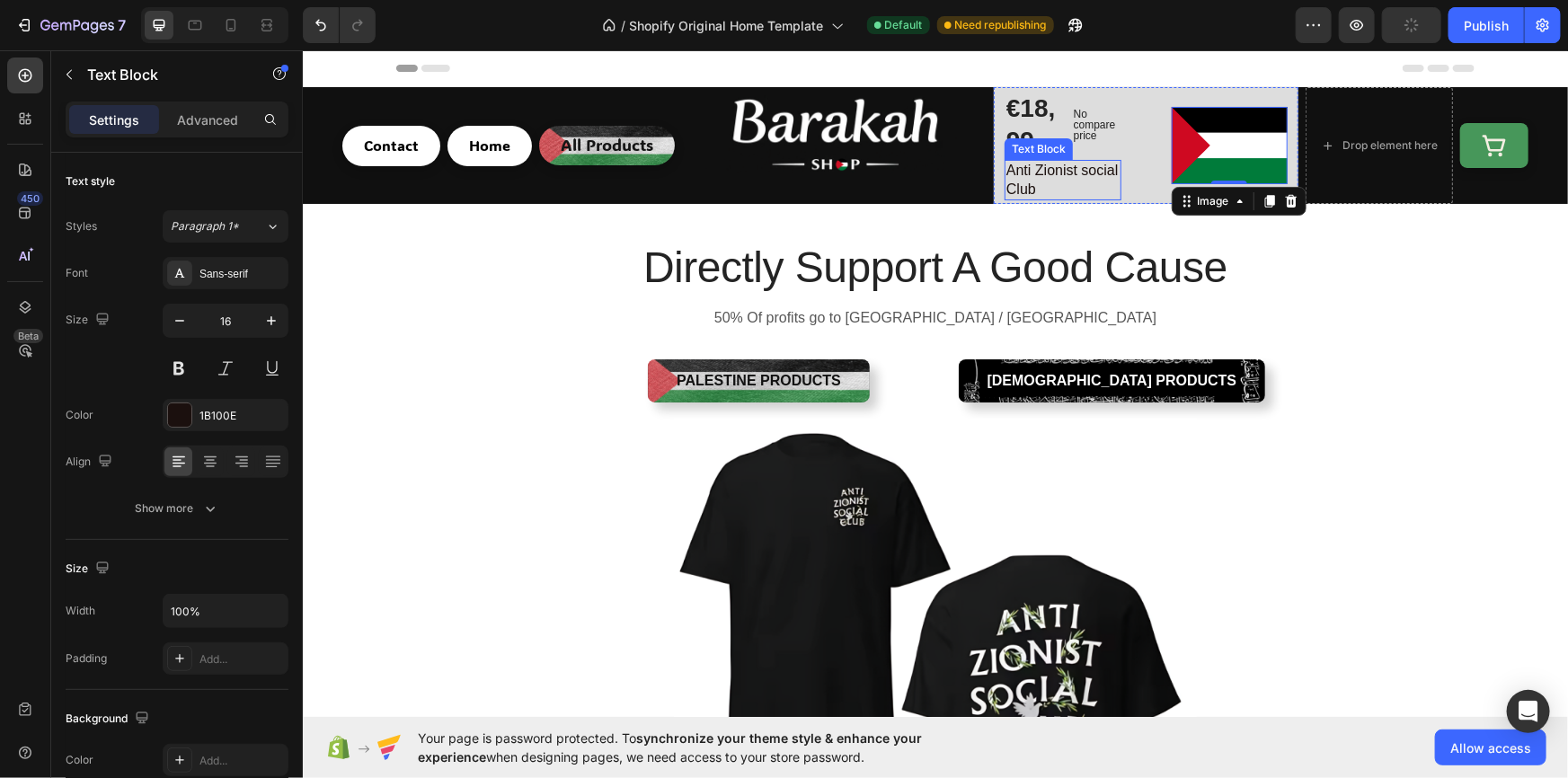
click at [1047, 181] on p "Anti Zionist social Club" at bounding box center [1062, 179] width 113 height 38
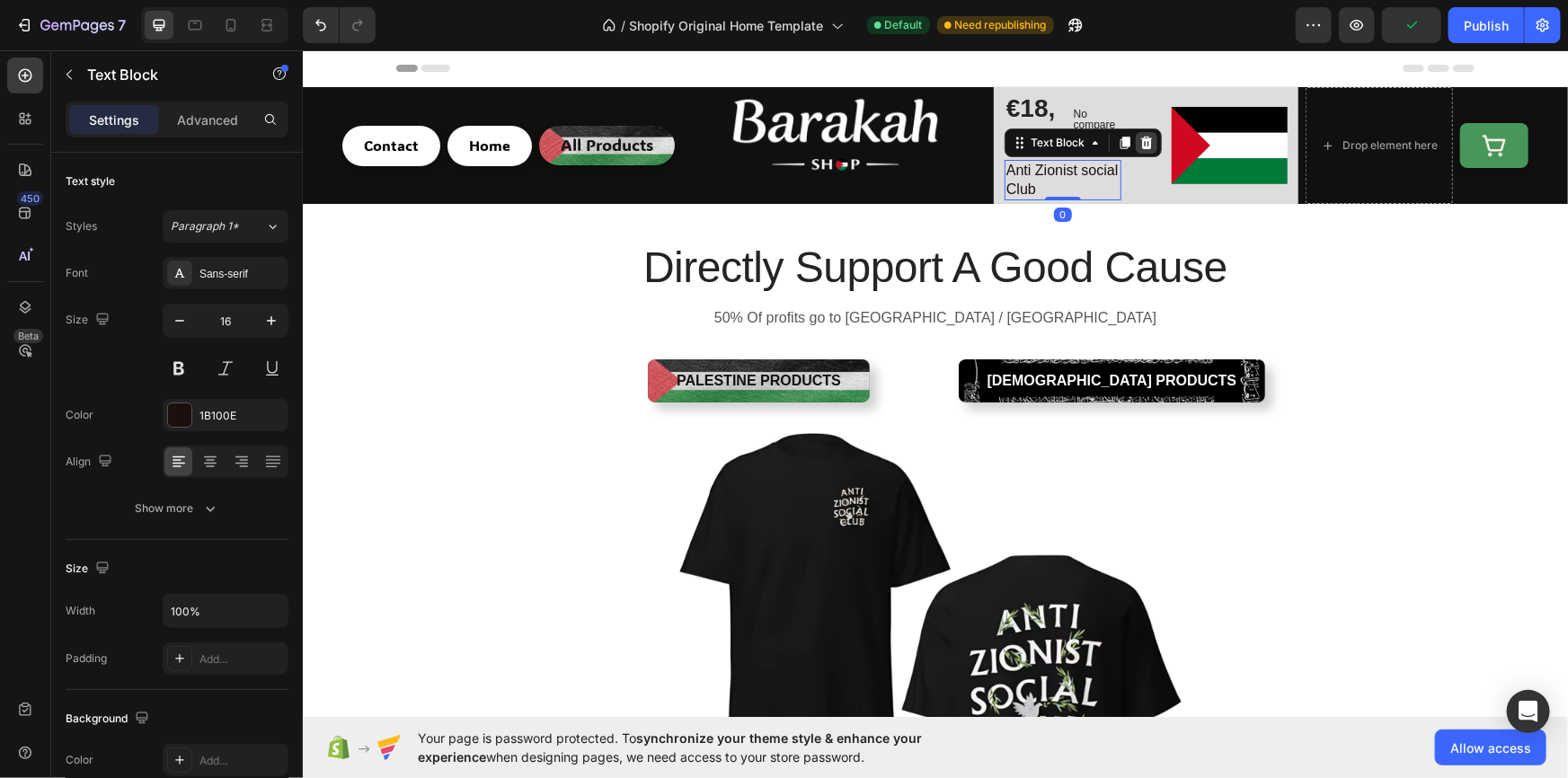
click at [1140, 143] on icon at bounding box center [1146, 142] width 12 height 13
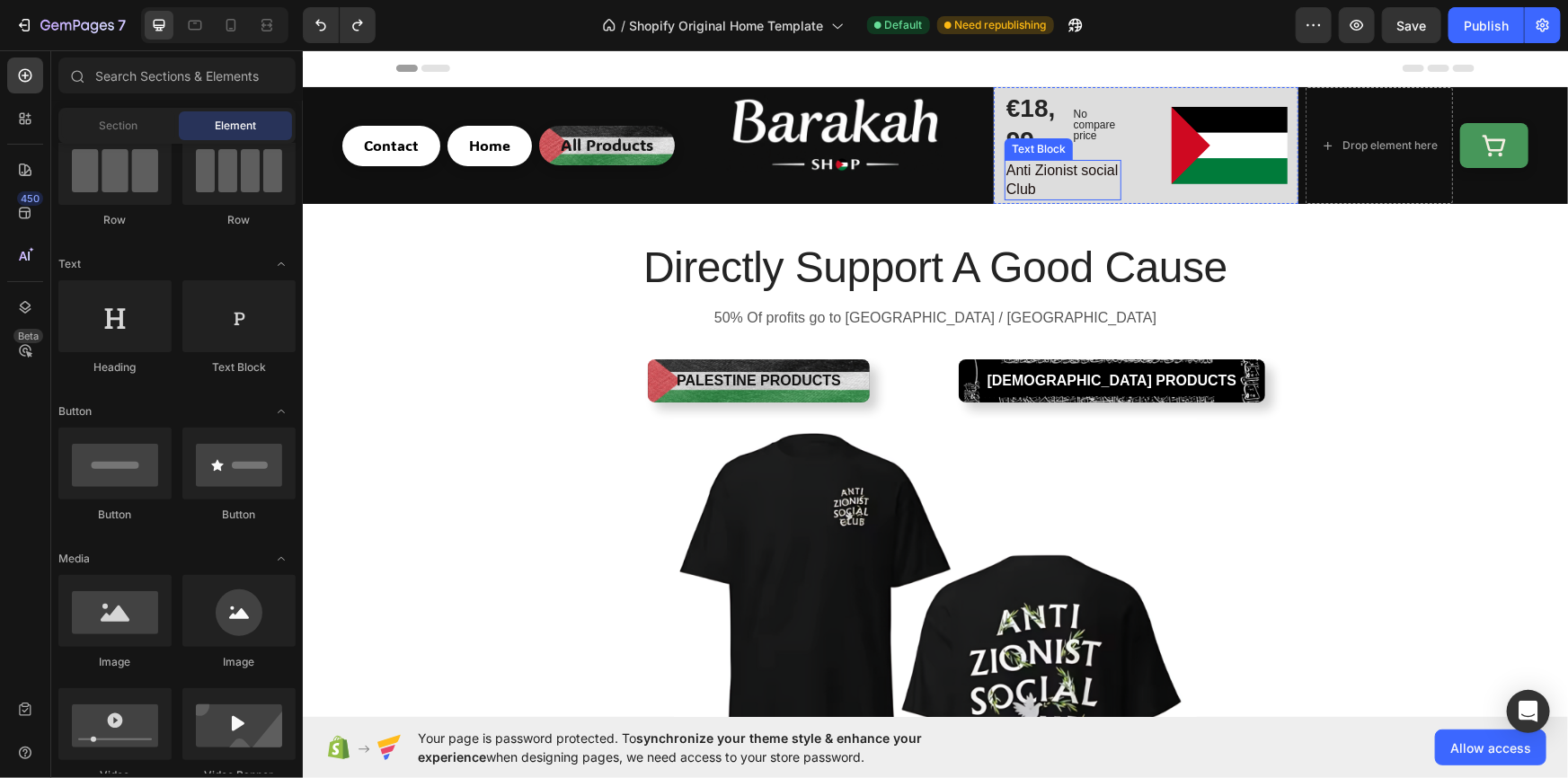
click at [1044, 171] on p "Anti Zionist social Club" at bounding box center [1062, 179] width 113 height 38
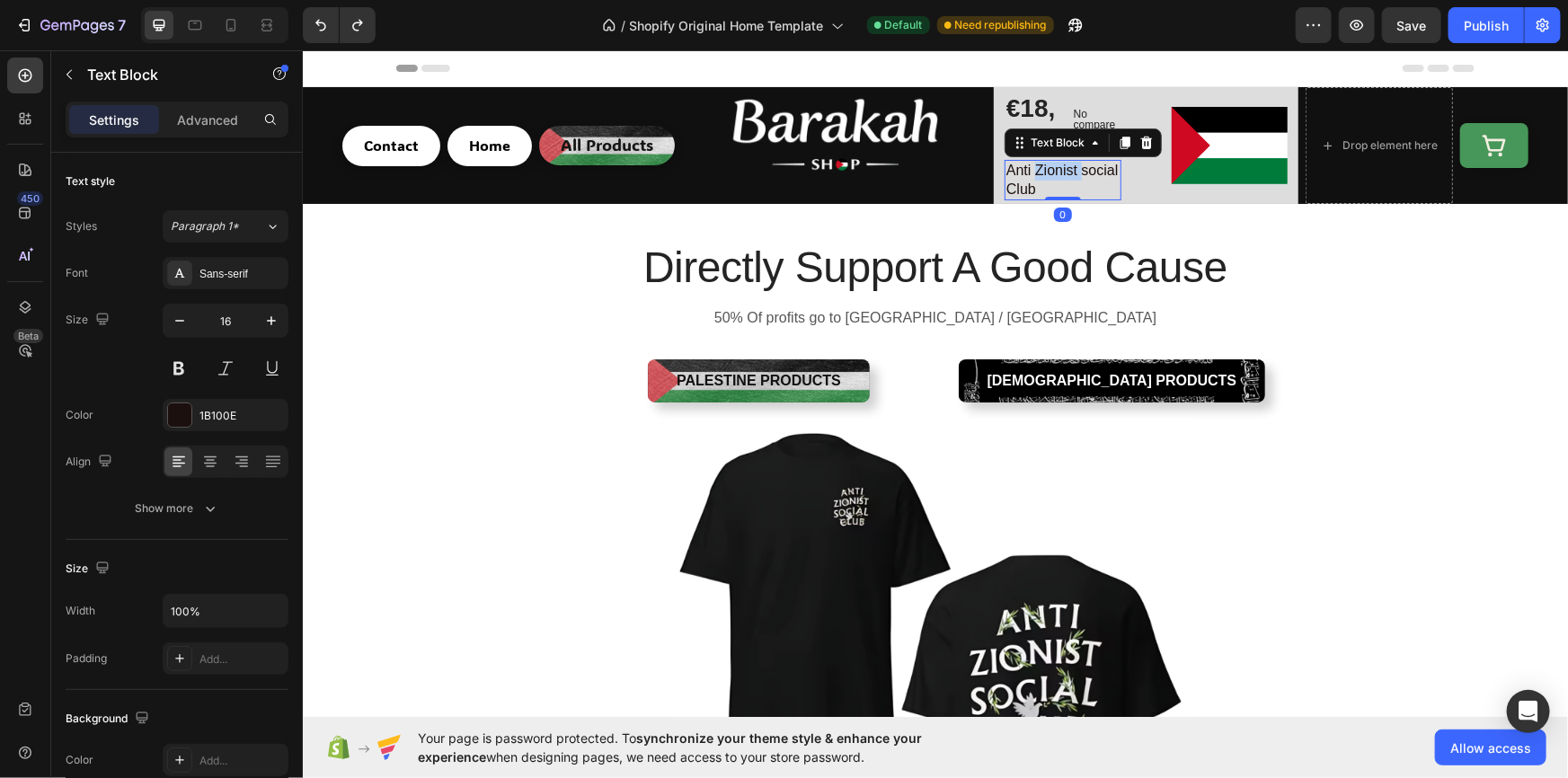
click at [1044, 171] on p "Anti Zionist social Club" at bounding box center [1062, 179] width 113 height 38
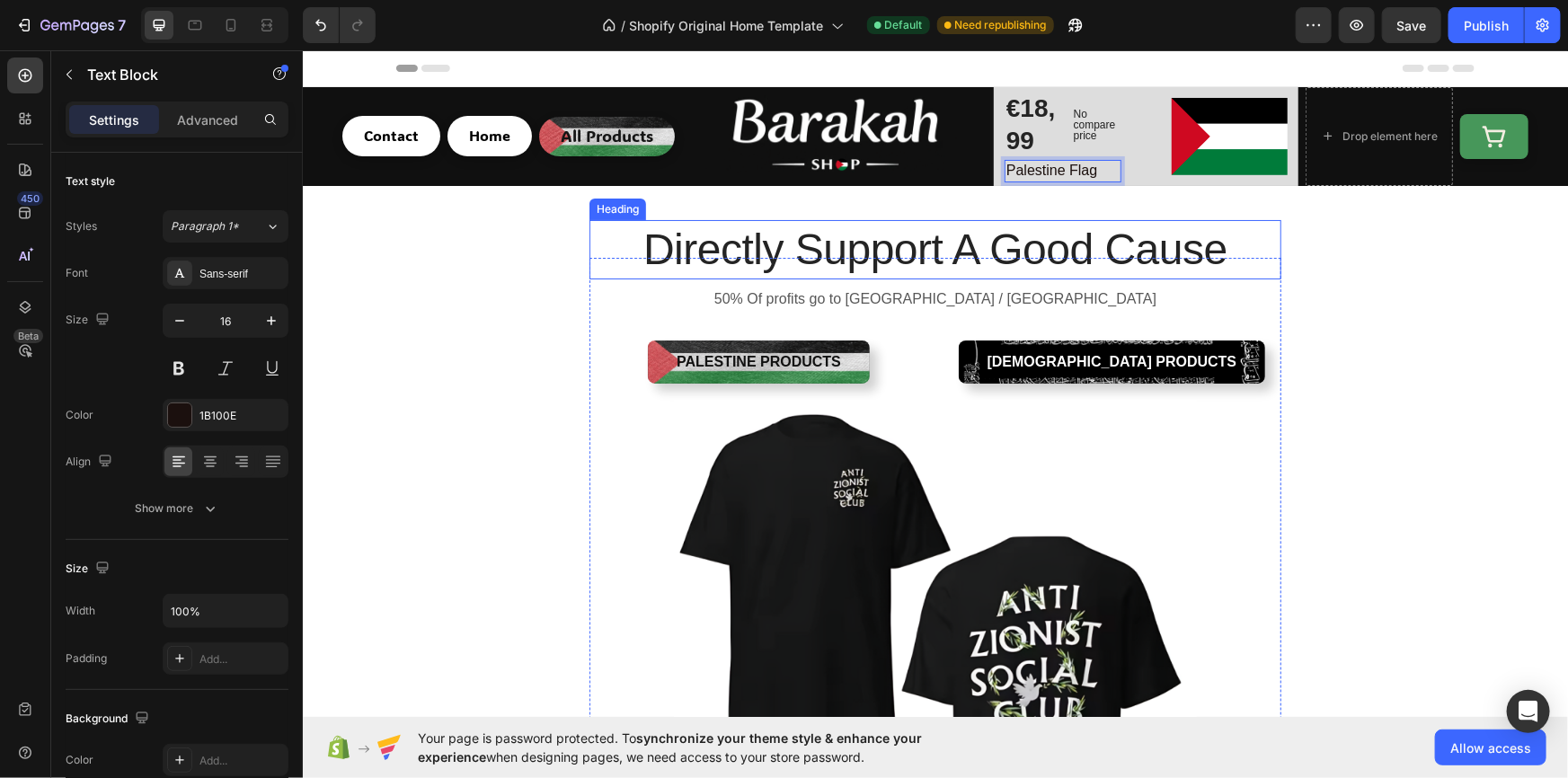
click at [1219, 224] on h2 "Directly Support A Good Cause" at bounding box center [934, 249] width 691 height 59
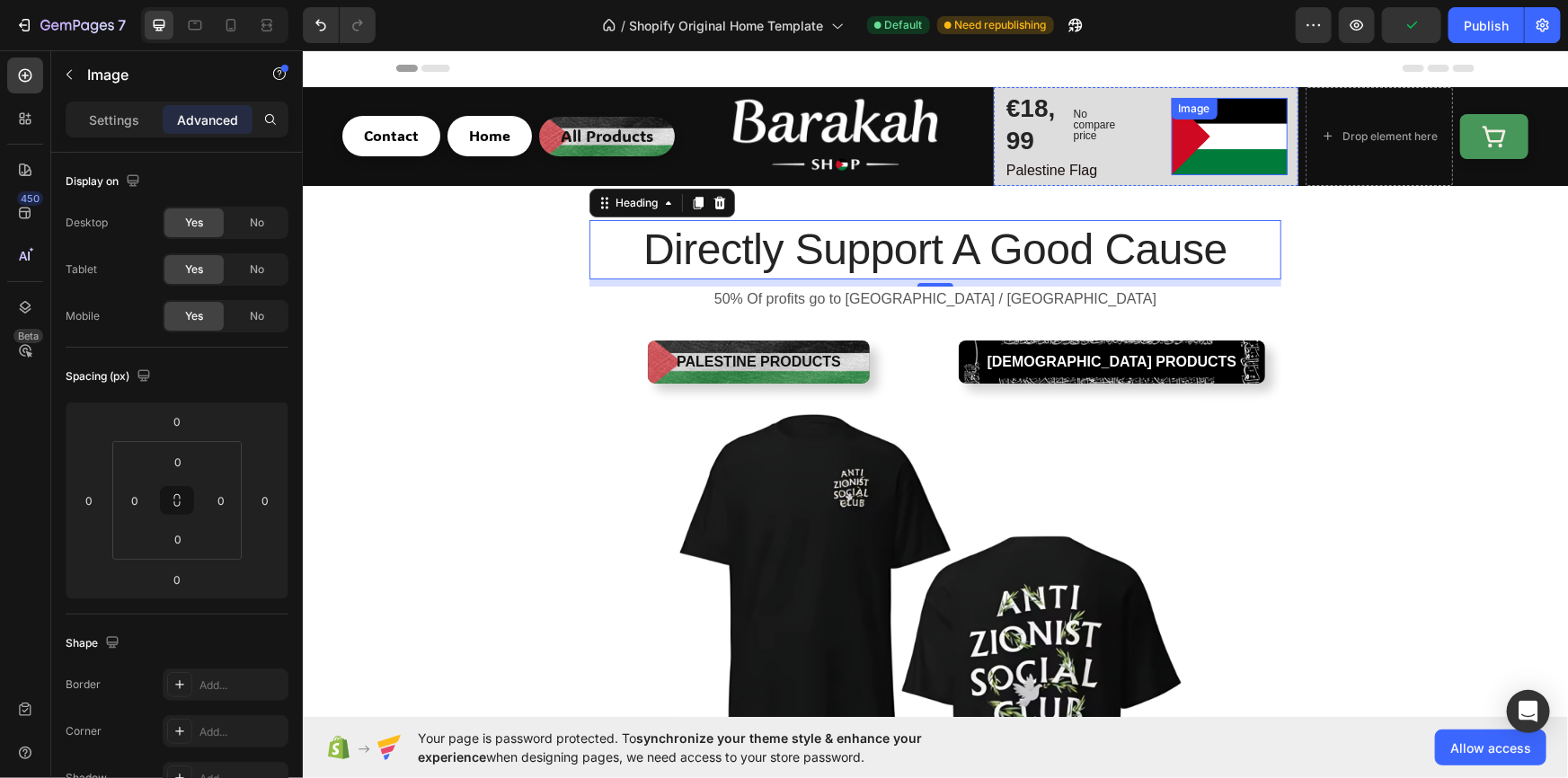
click at [1173, 143] on img at bounding box center [1229, 136] width 117 height 78
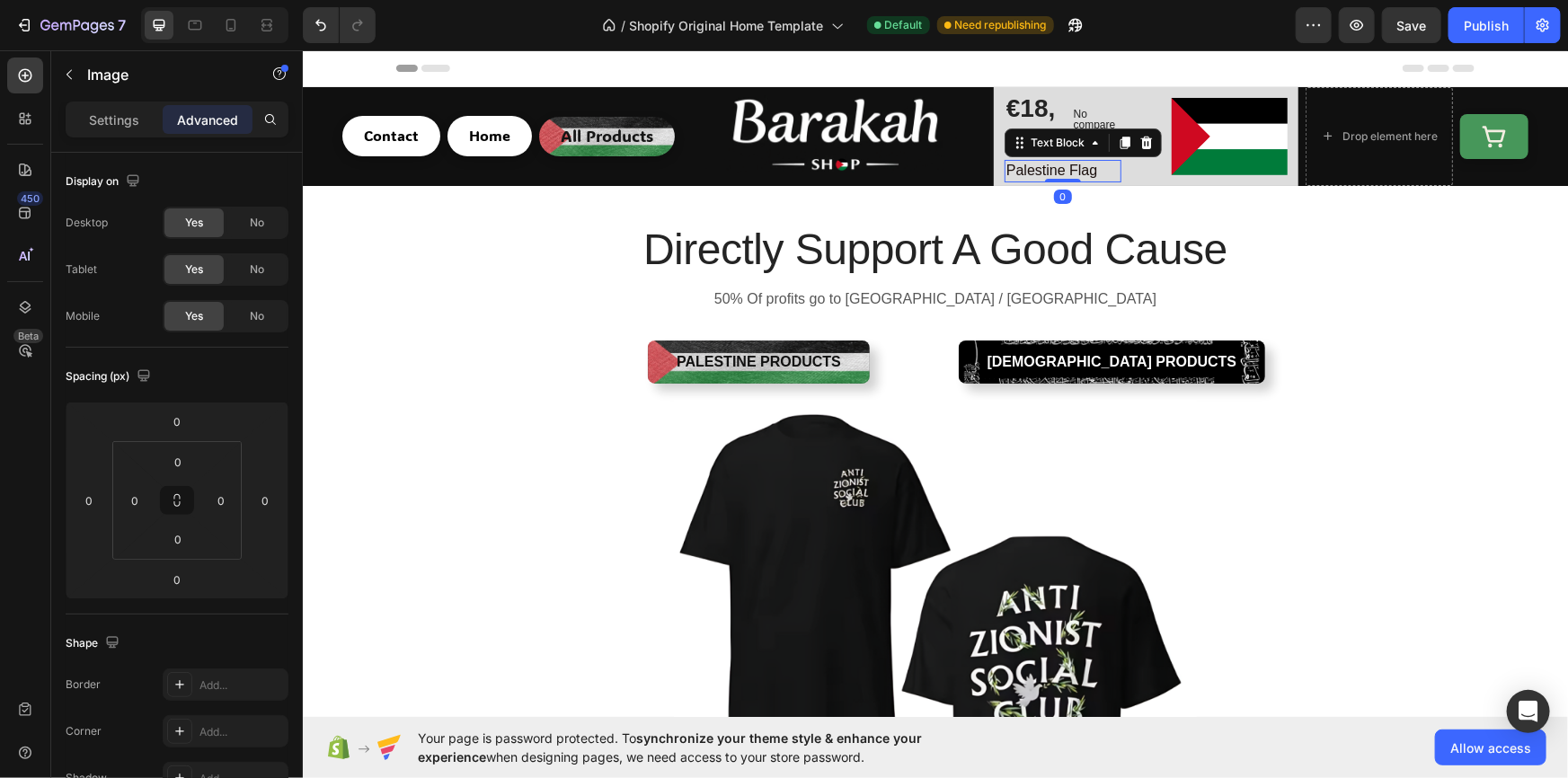
click at [1059, 170] on p "Palestine Flag" at bounding box center [1062, 170] width 113 height 18
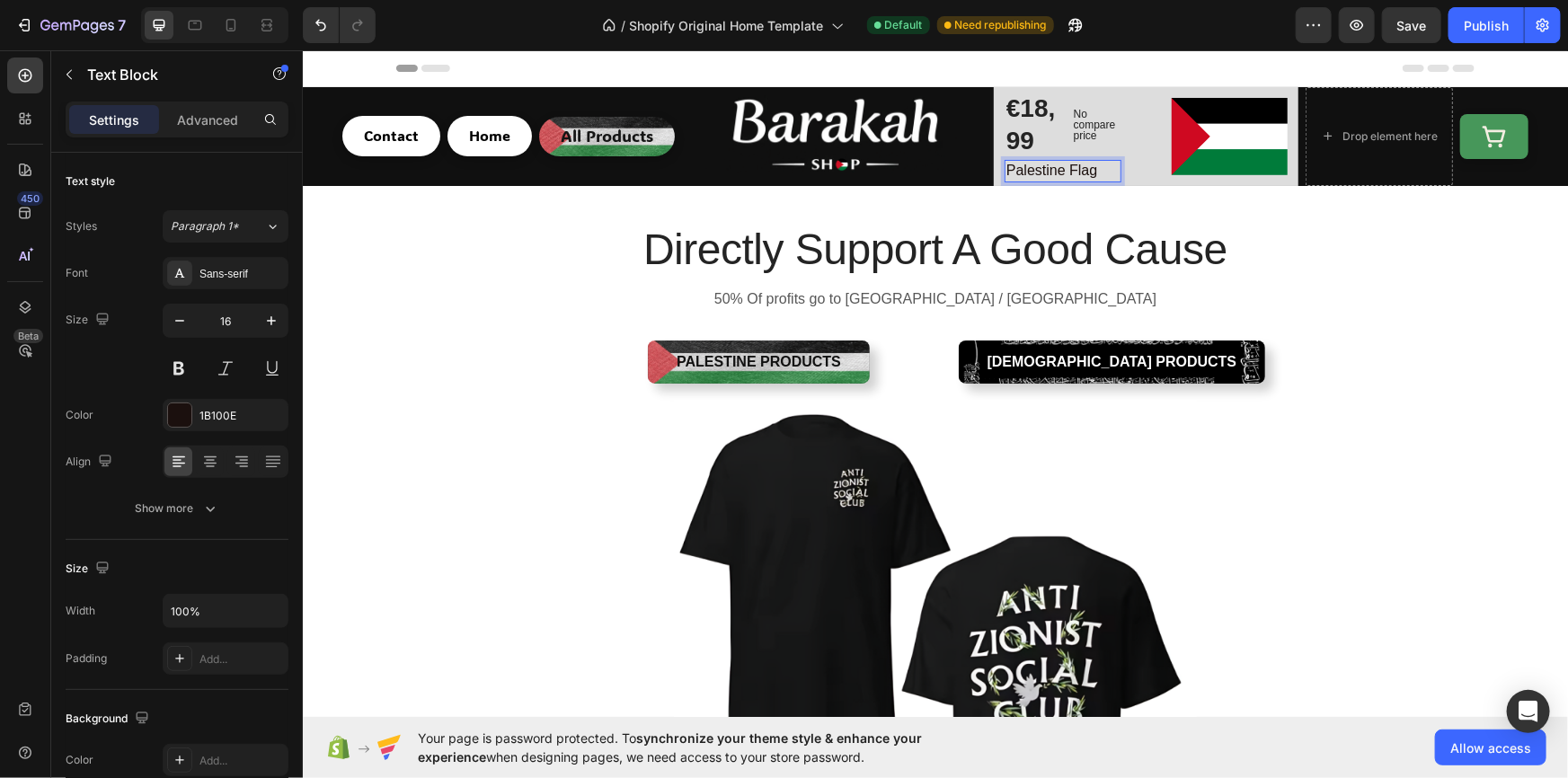
click at [1078, 169] on p "Palestine Flag" at bounding box center [1062, 170] width 113 height 18
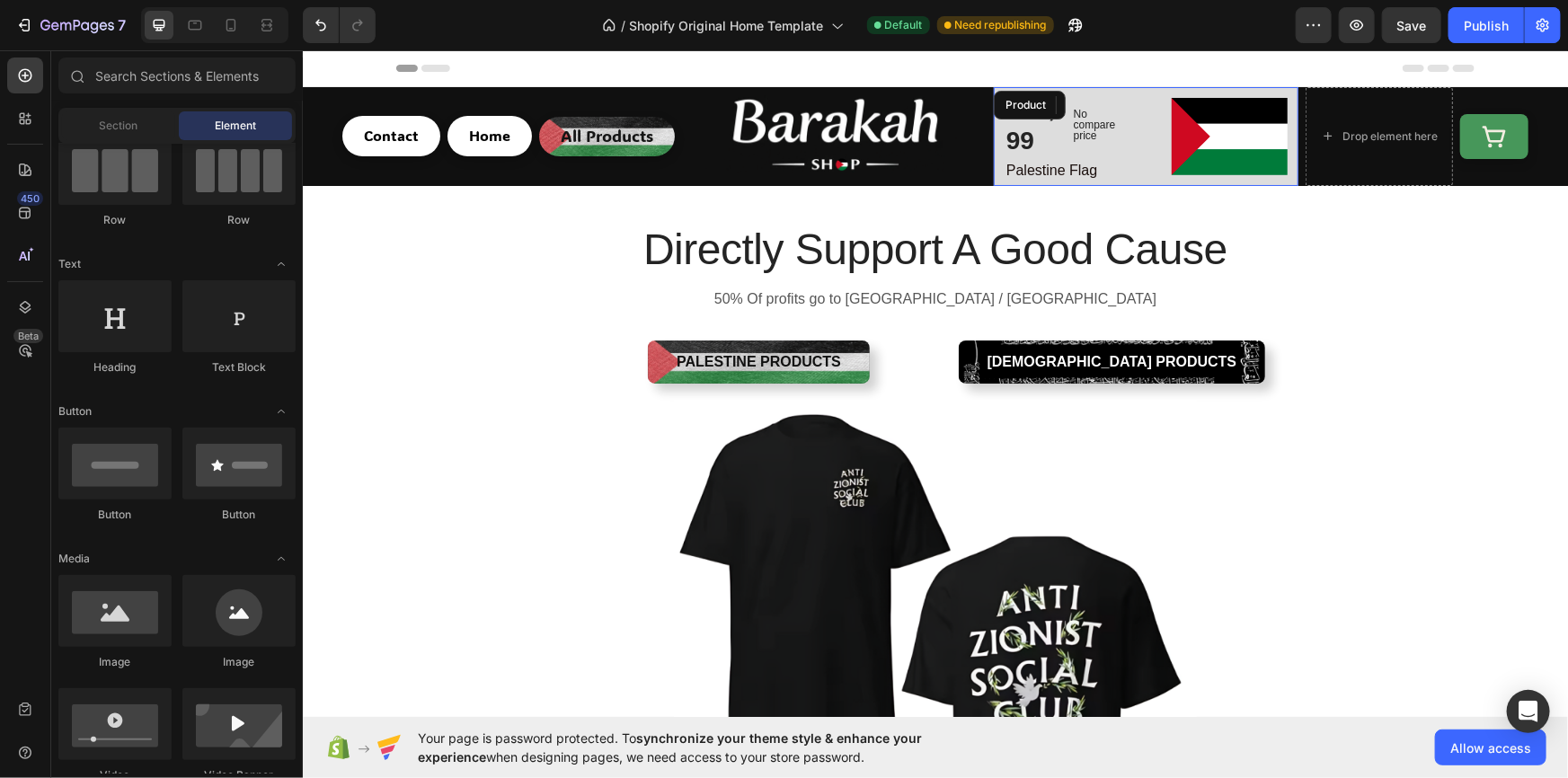
click at [995, 139] on div "€18,99 Product Price Product Price No compare price Product Price Row Palestine…" at bounding box center [1145, 136] width 304 height 99
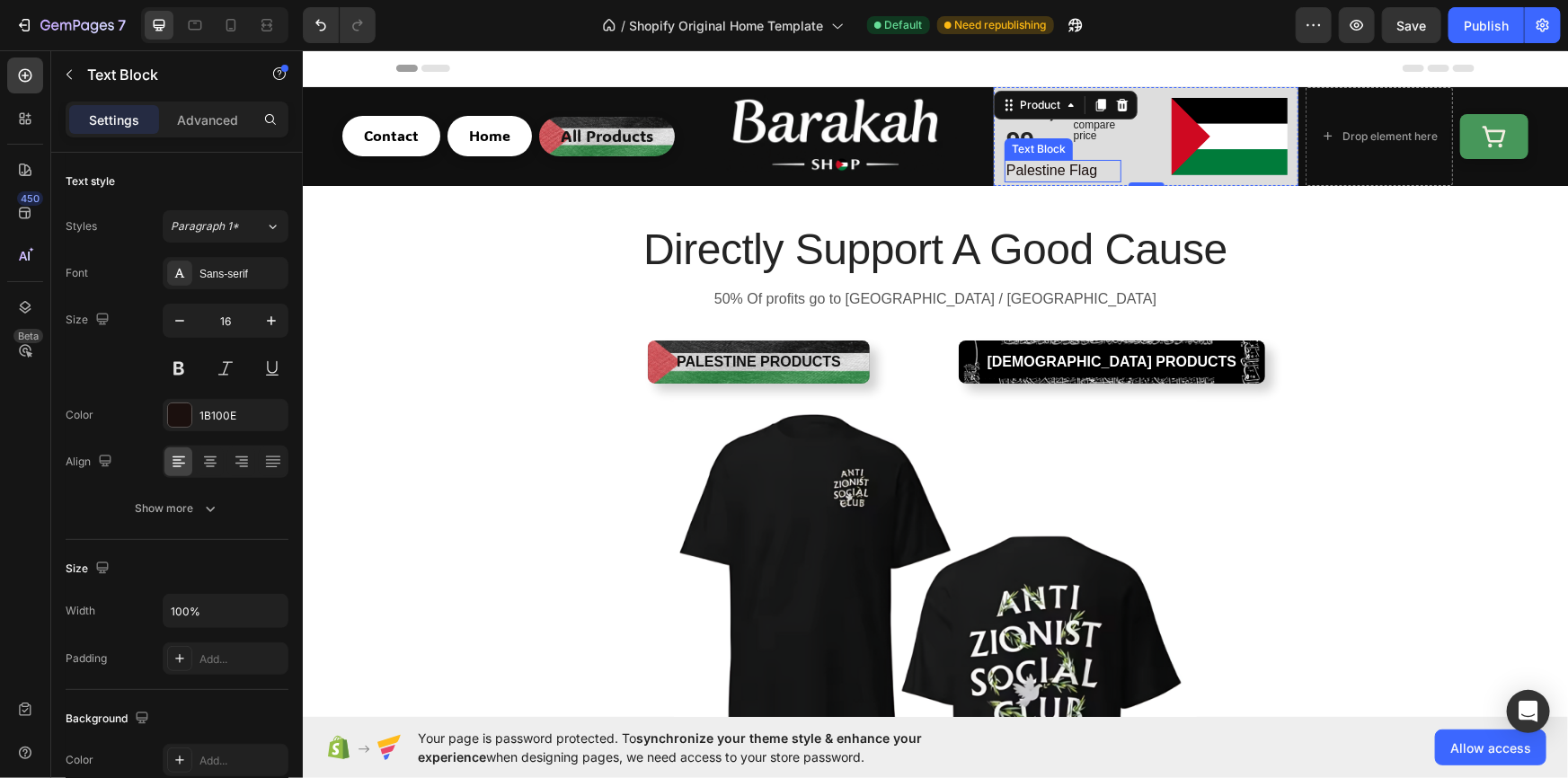
click at [1083, 169] on p "Palestine Flag" at bounding box center [1062, 170] width 113 height 18
click at [1083, 168] on p "Palestine Flag" at bounding box center [1062, 170] width 113 height 18
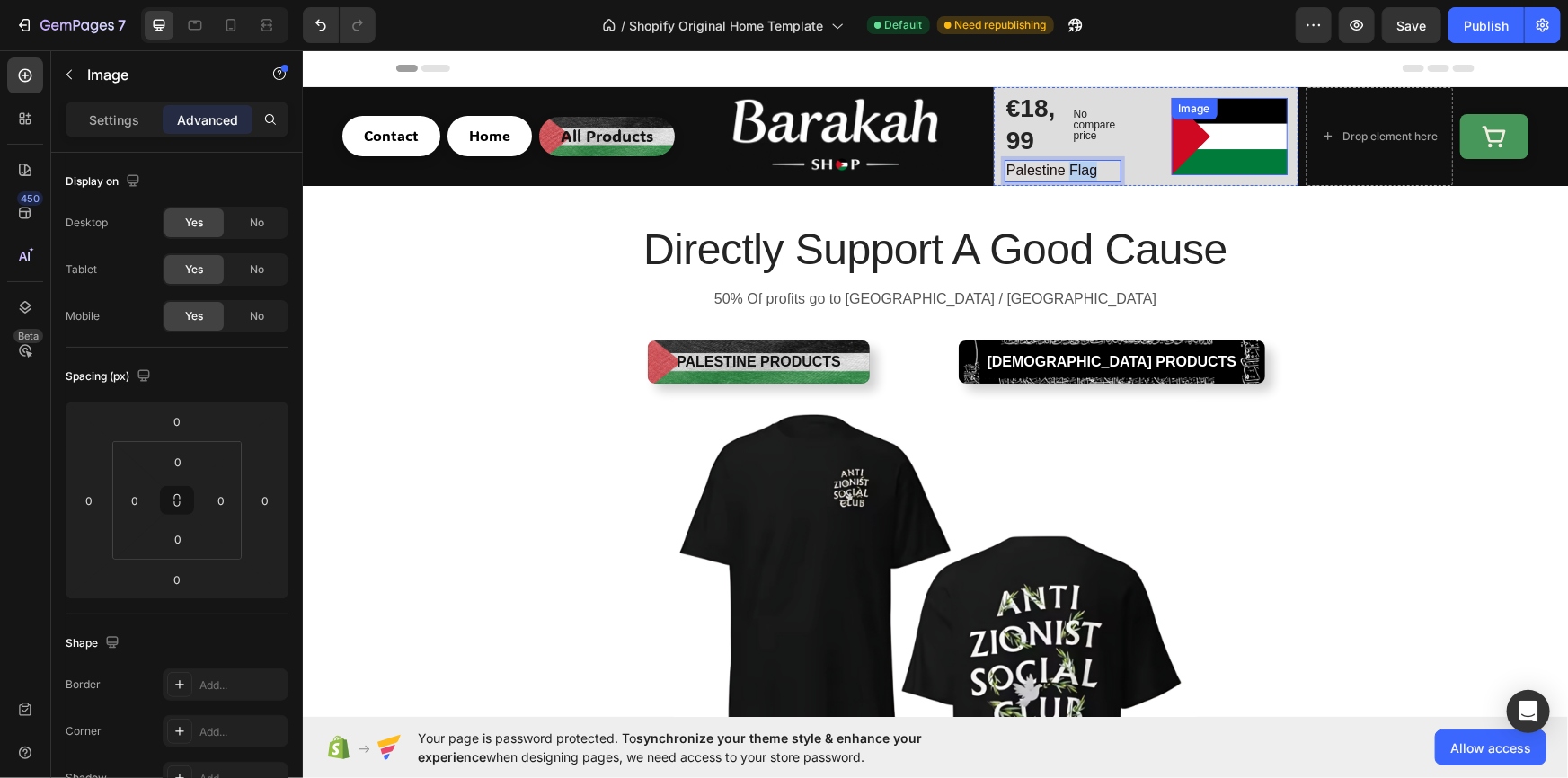
click at [1208, 167] on img at bounding box center [1229, 136] width 117 height 78
click at [1045, 124] on div "€18,99" at bounding box center [1031, 124] width 54 height 69
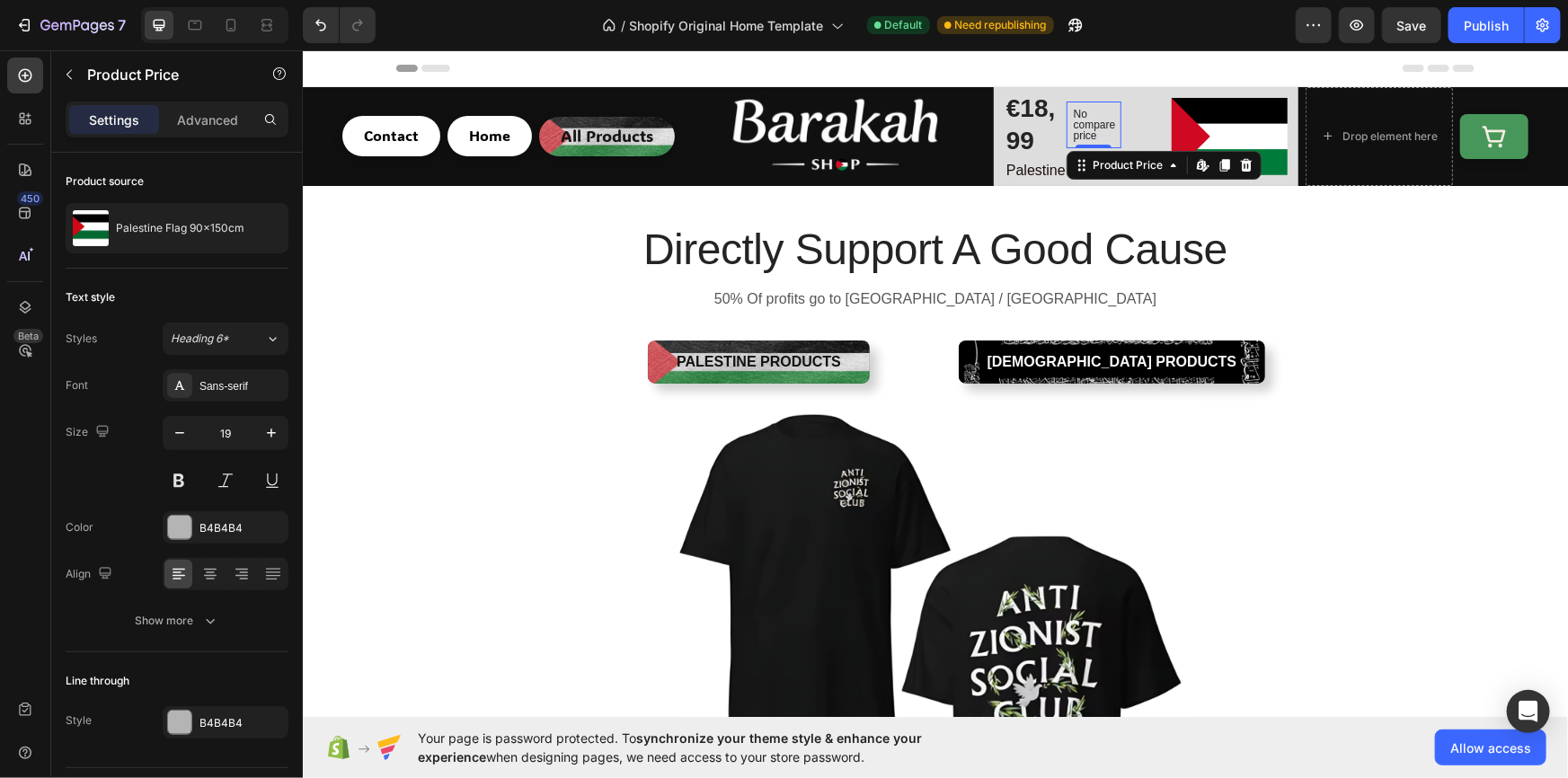
click at [1066, 139] on div "No compare price" at bounding box center [1092, 124] width 54 height 47
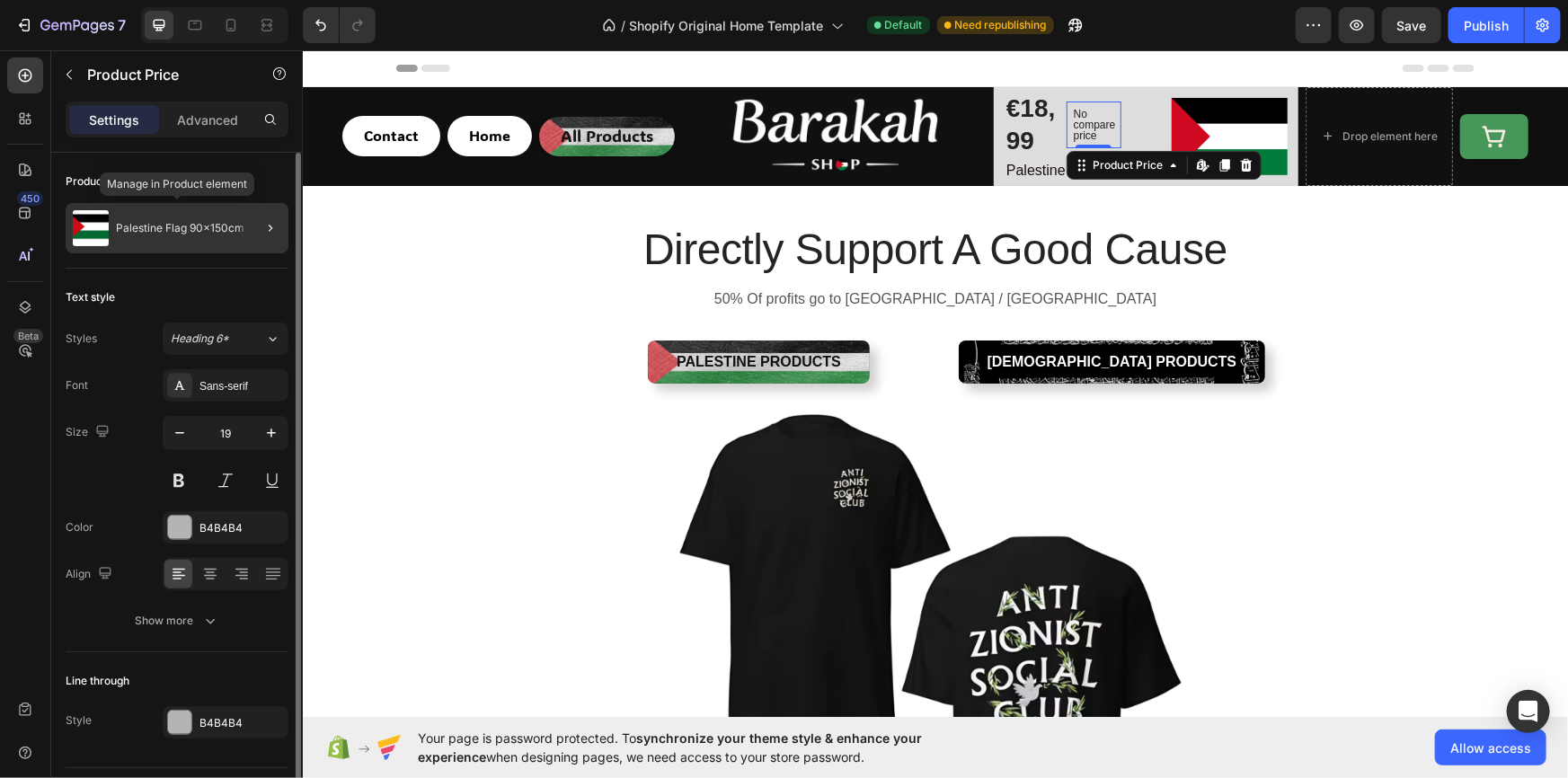
click at [170, 222] on p "Palestine Flag 90x150cm" at bounding box center [180, 229] width 128 height 13
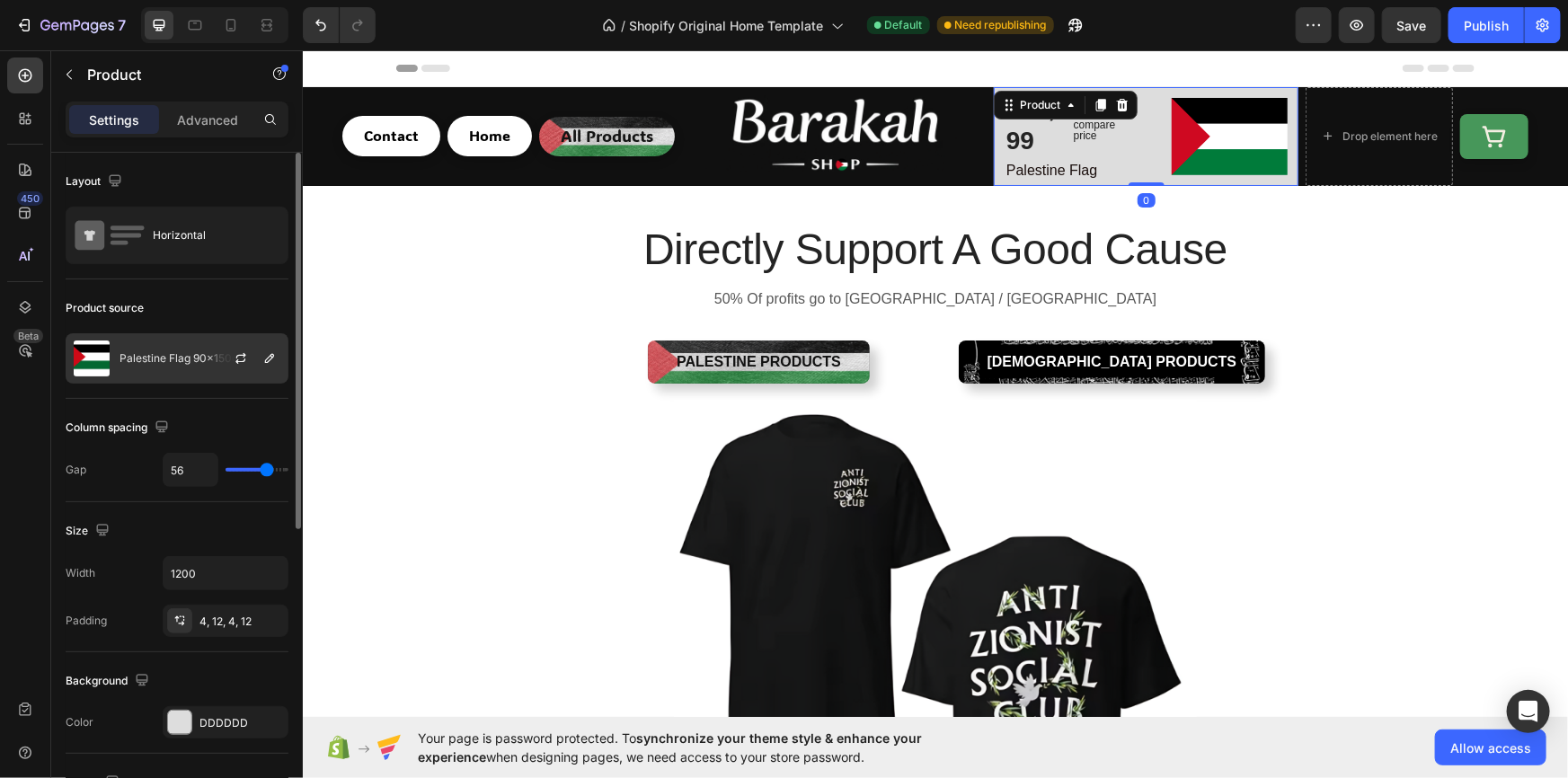
click at [172, 364] on p "Palestine Flag 90x150cm" at bounding box center [183, 359] width 128 height 13
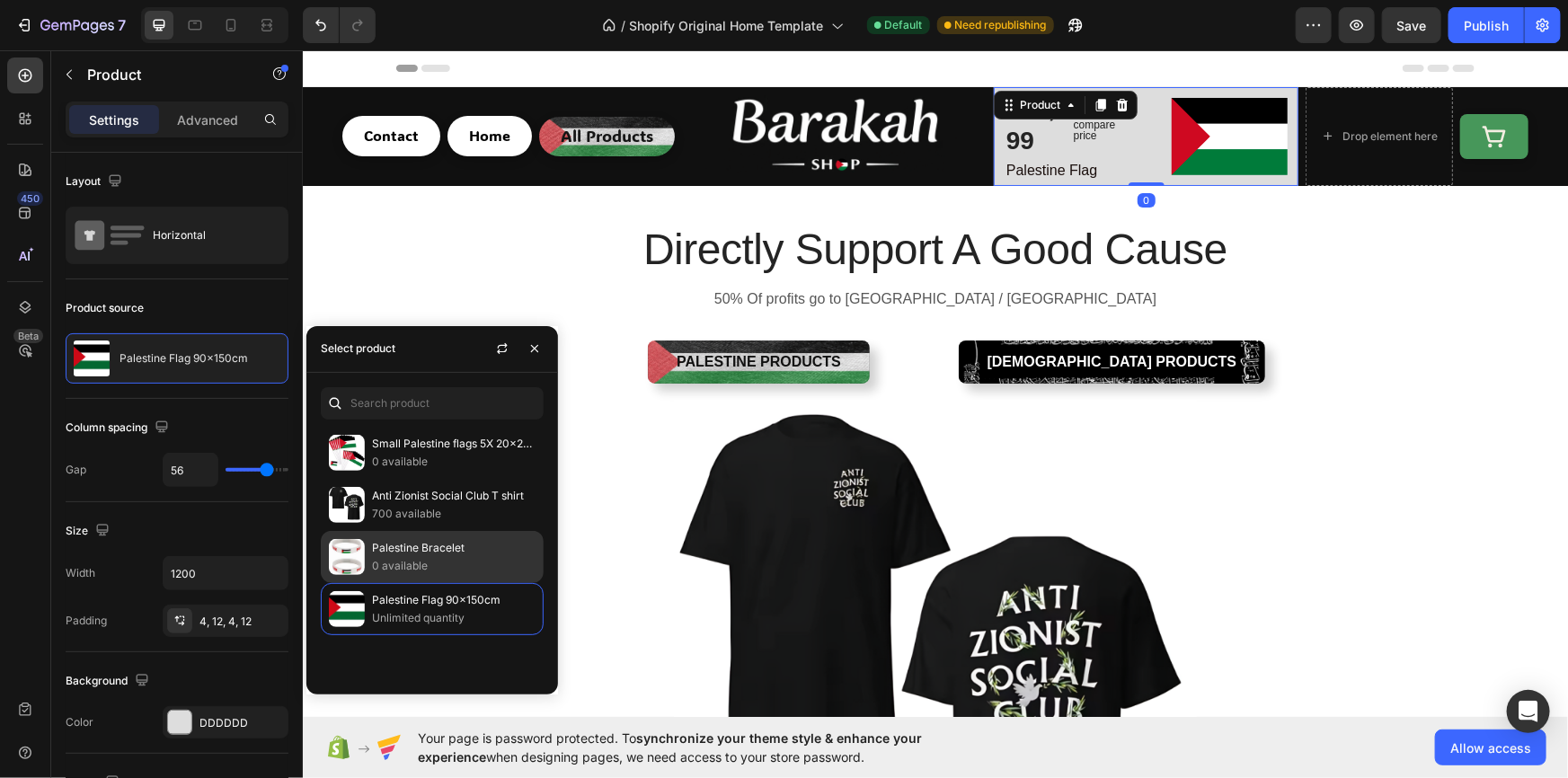
click at [419, 549] on p "Palestine Bracelet" at bounding box center [454, 548] width 163 height 18
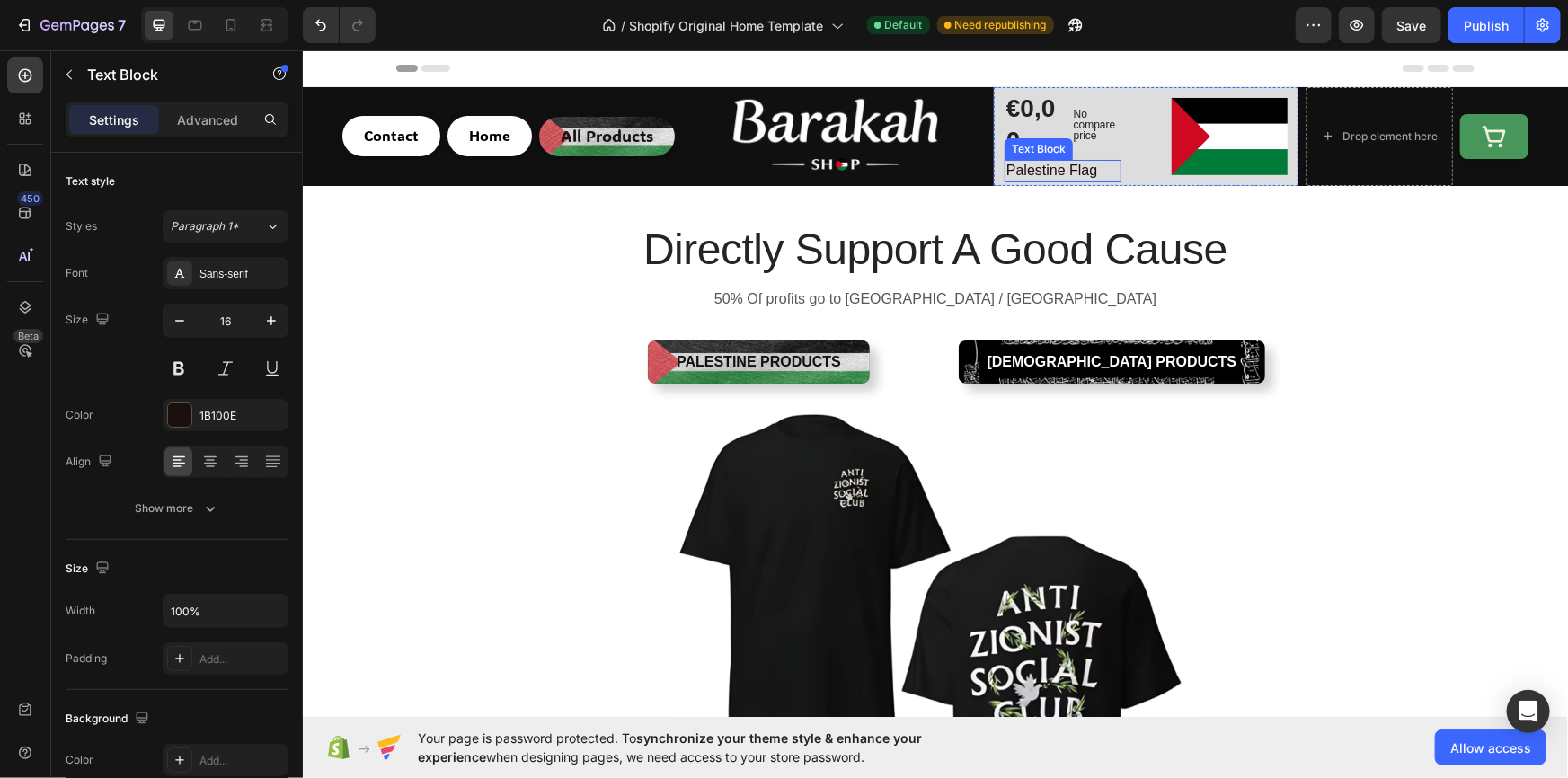
click at [1067, 167] on p "Palestine Flag" at bounding box center [1062, 170] width 113 height 18
click at [1081, 169] on p "Palestine Flag" at bounding box center [1062, 170] width 113 height 18
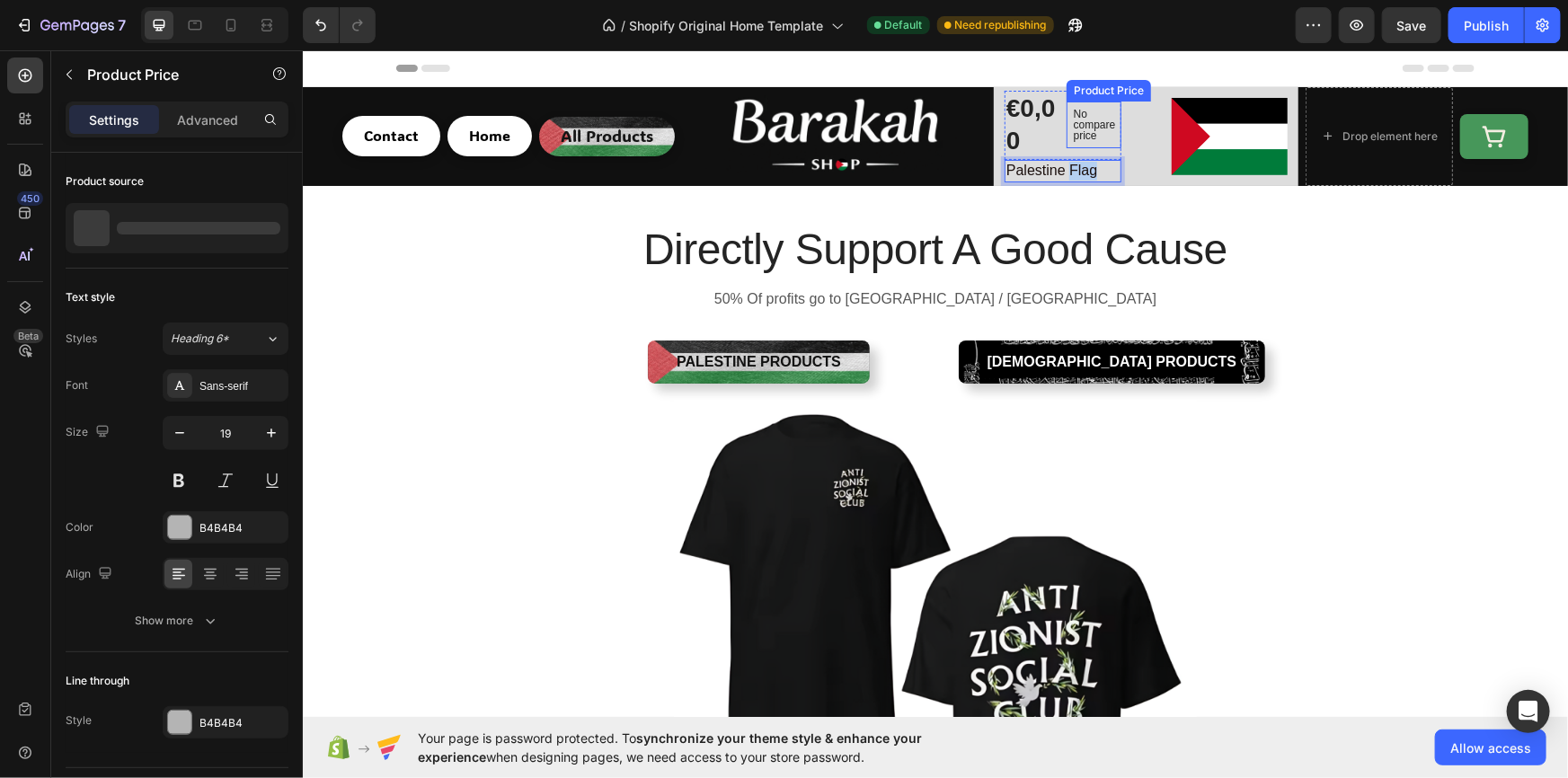
click at [1067, 101] on div "No compare price" at bounding box center [1092, 124] width 54 height 47
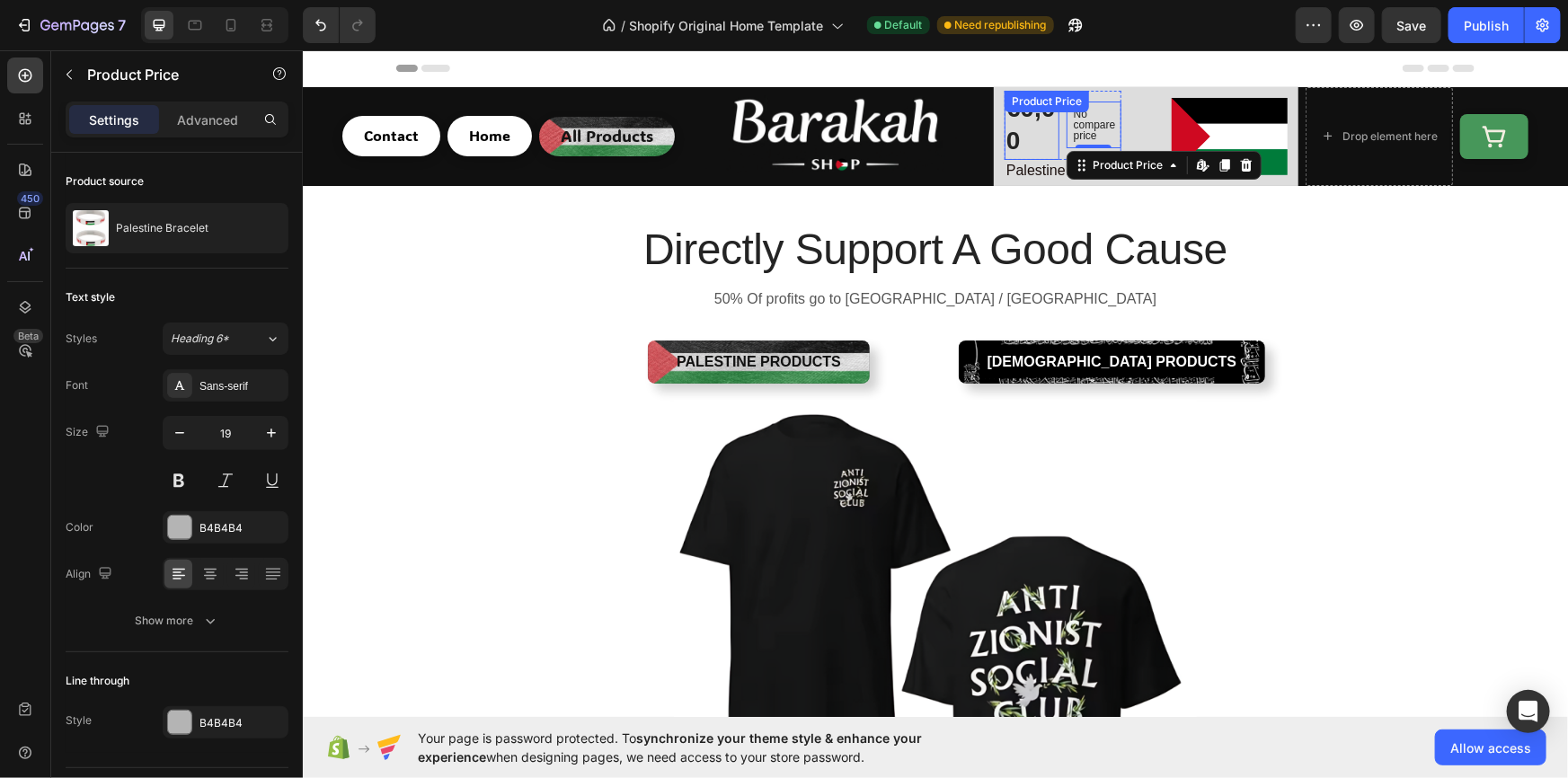
click at [1046, 104] on div "Product Price" at bounding box center [1046, 100] width 77 height 17
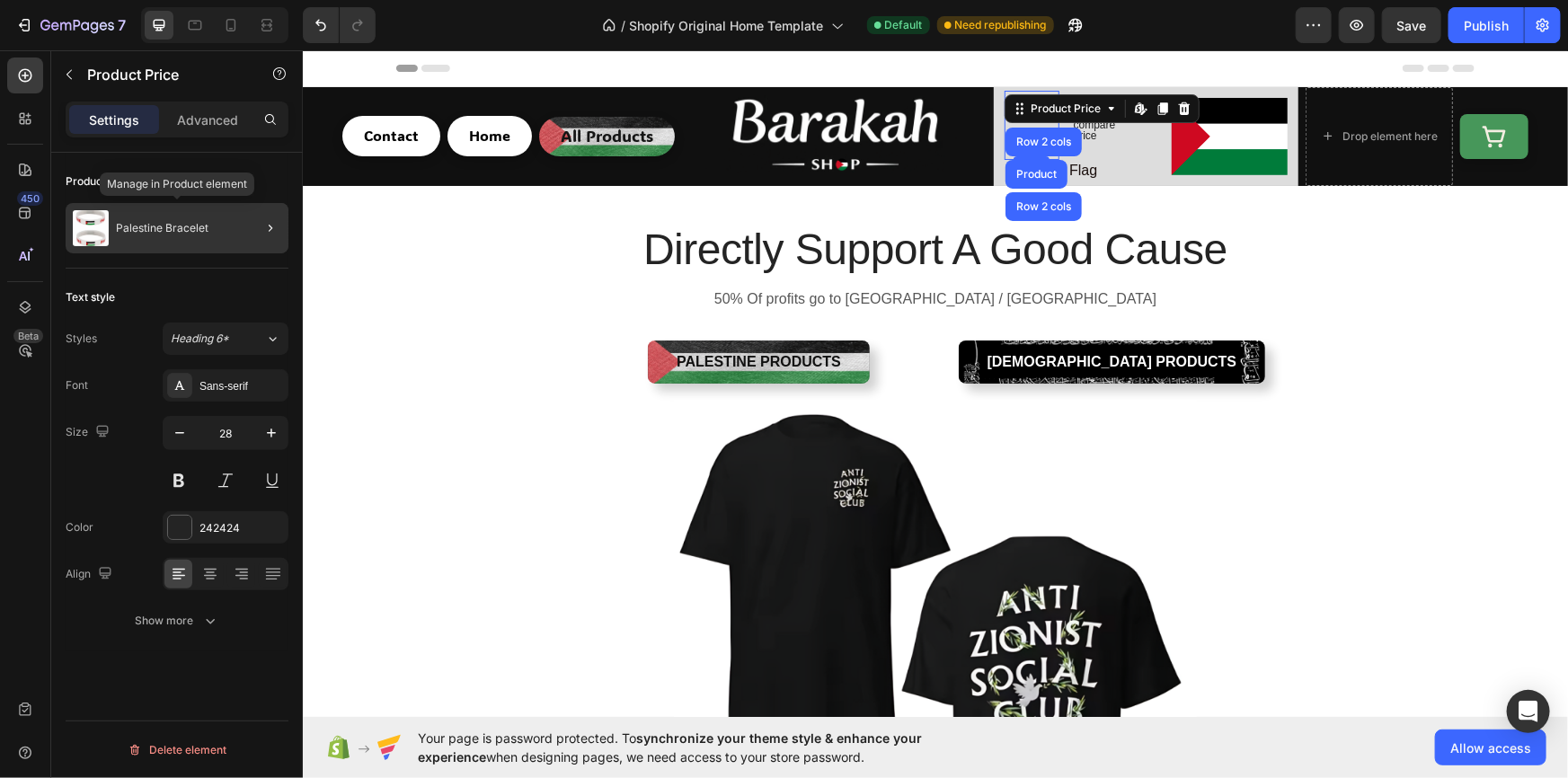
click at [197, 242] on div "Palestine Bracelet" at bounding box center [177, 228] width 223 height 51
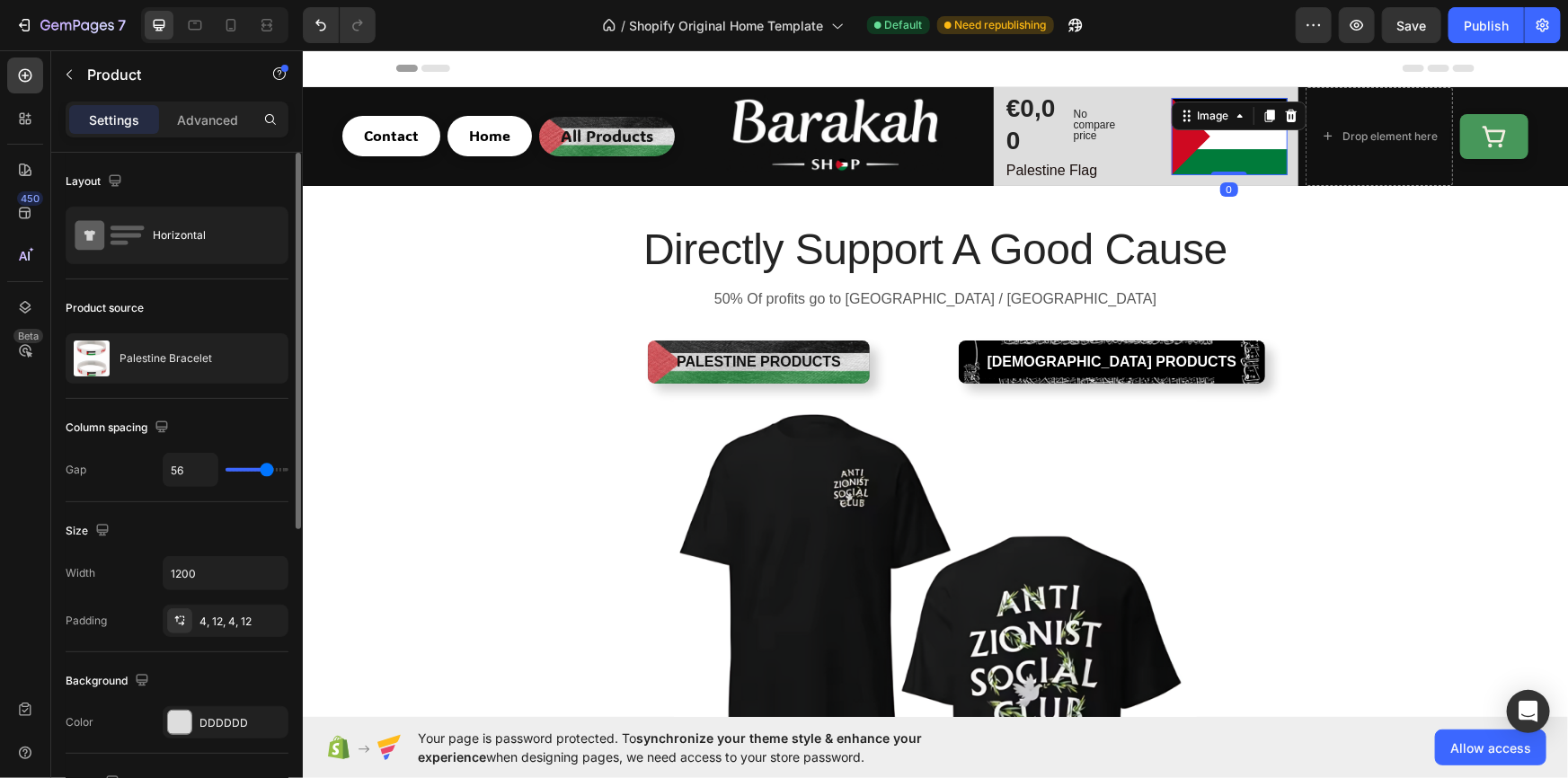
click at [1200, 148] on img at bounding box center [1229, 136] width 117 height 78
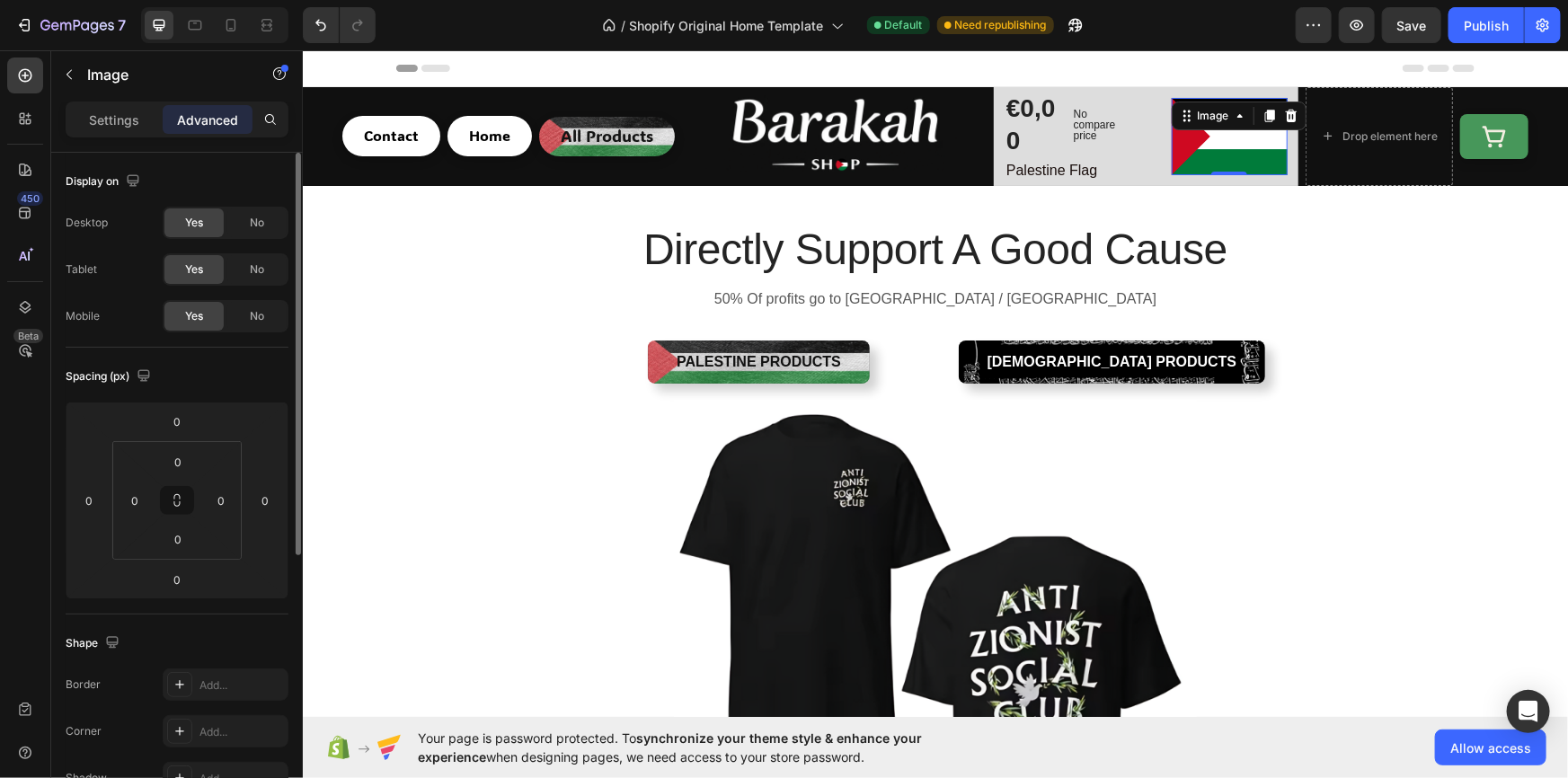
click at [1195, 156] on img at bounding box center [1229, 136] width 117 height 78
click at [96, 118] on p "Settings" at bounding box center [113, 120] width 51 height 18
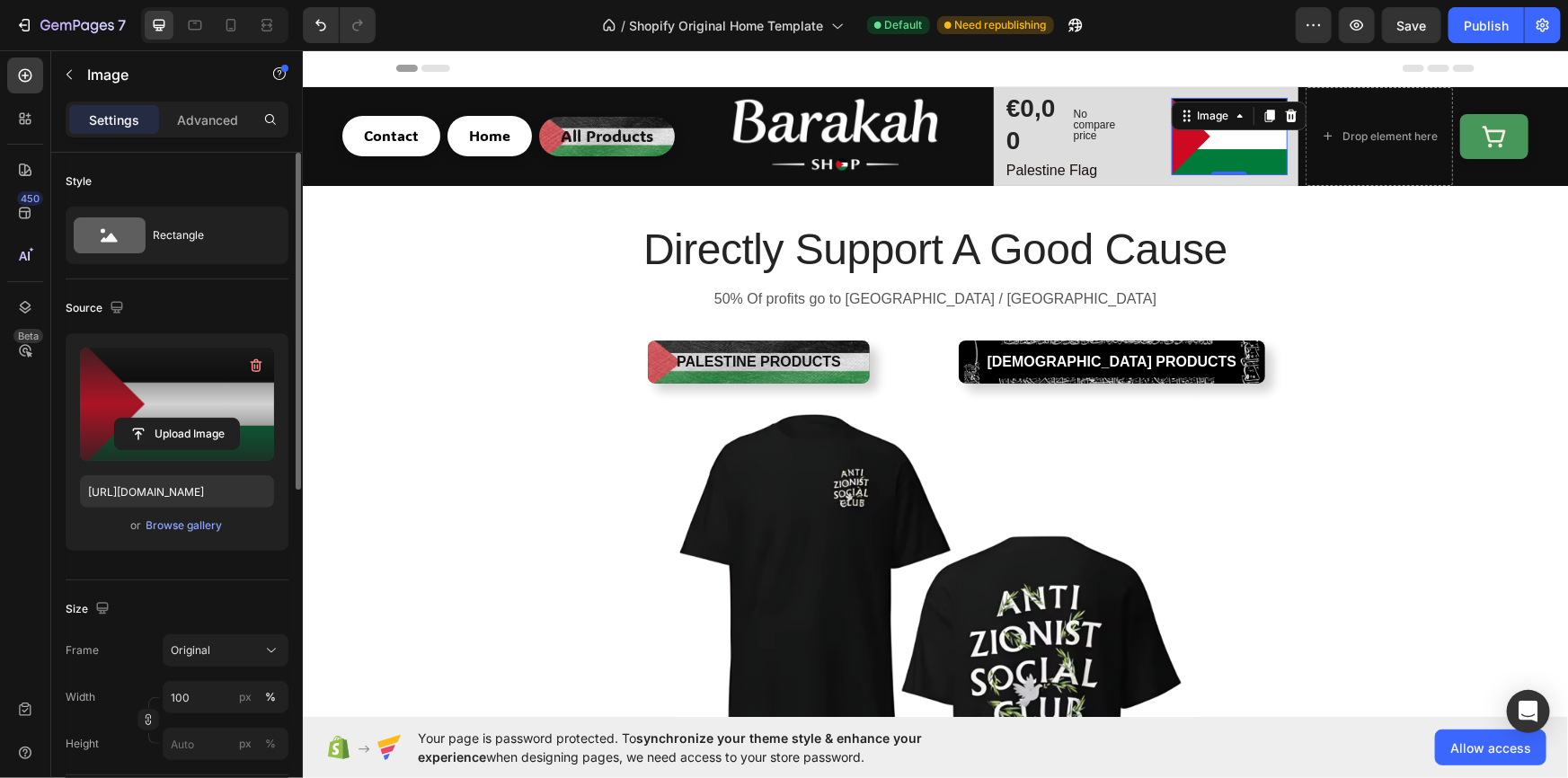
click at [188, 395] on label at bounding box center [177, 404] width 195 height 113
click at [188, 418] on input "file" at bounding box center [177, 433] width 124 height 30
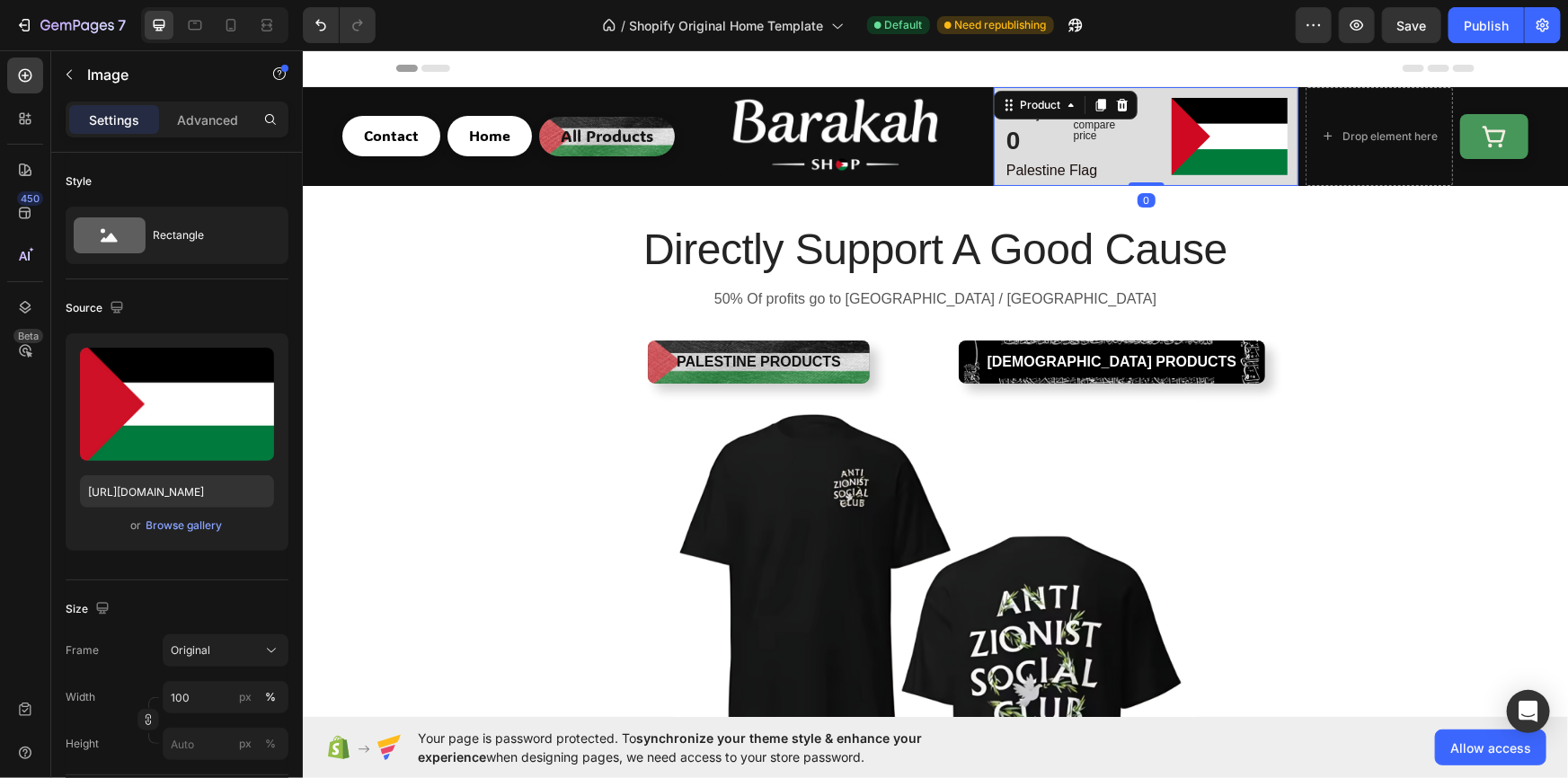
click at [993, 168] on div "€0,00 Product Price Product Price No compare price Product Price Row Palestine …" at bounding box center [1145, 136] width 304 height 99
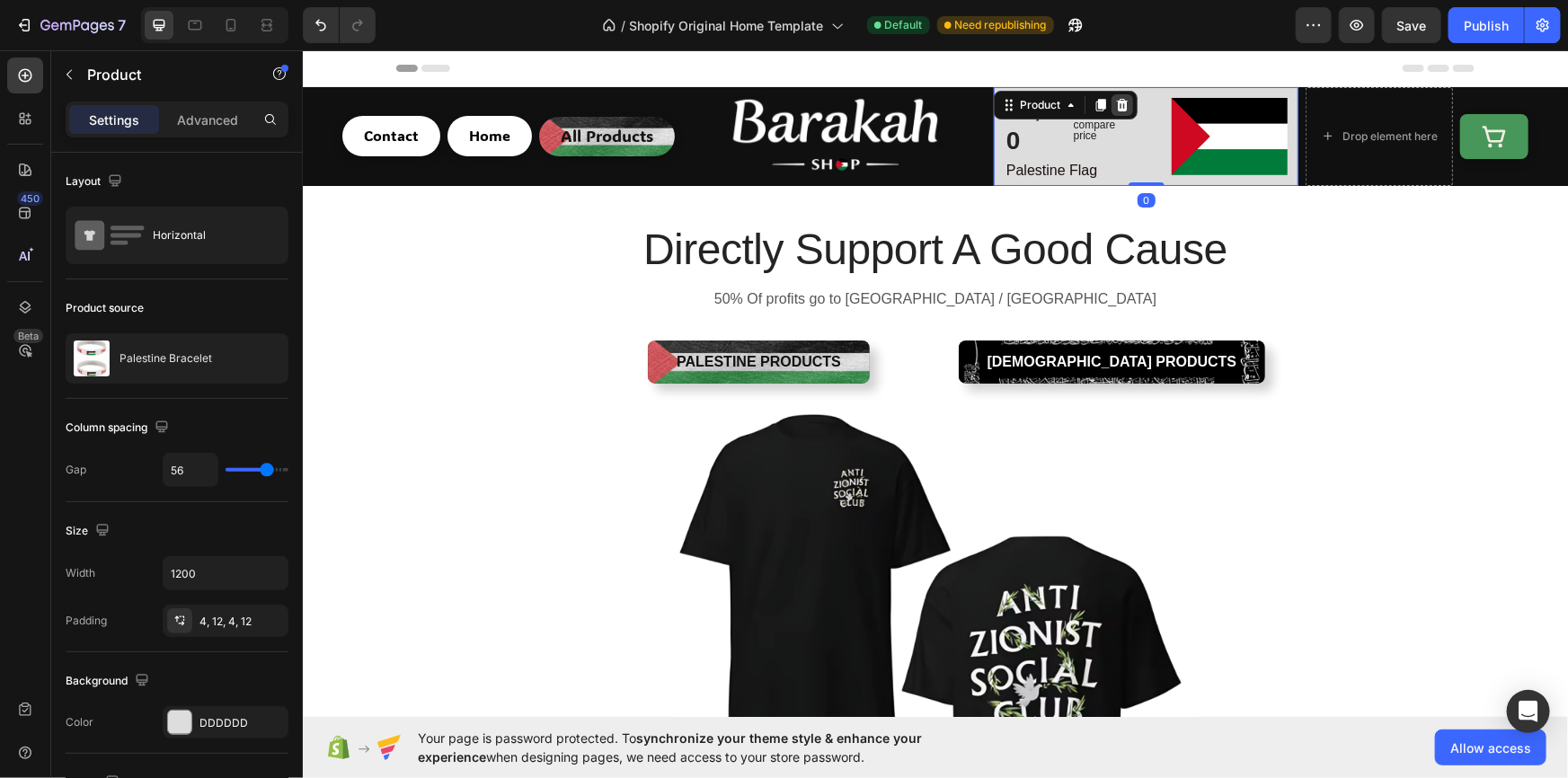
click at [1119, 99] on icon at bounding box center [1122, 104] width 12 height 13
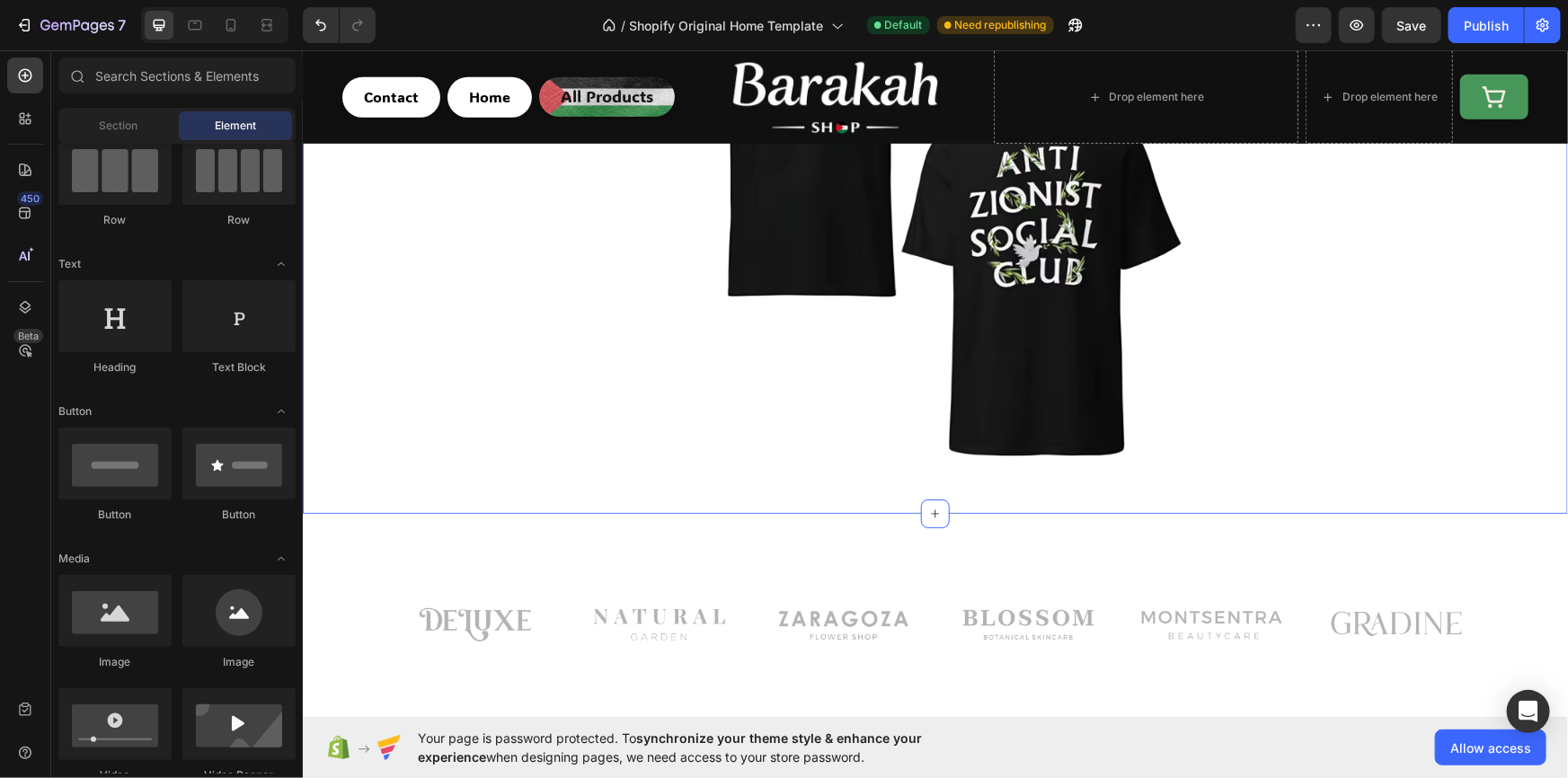
scroll to position [598, 0]
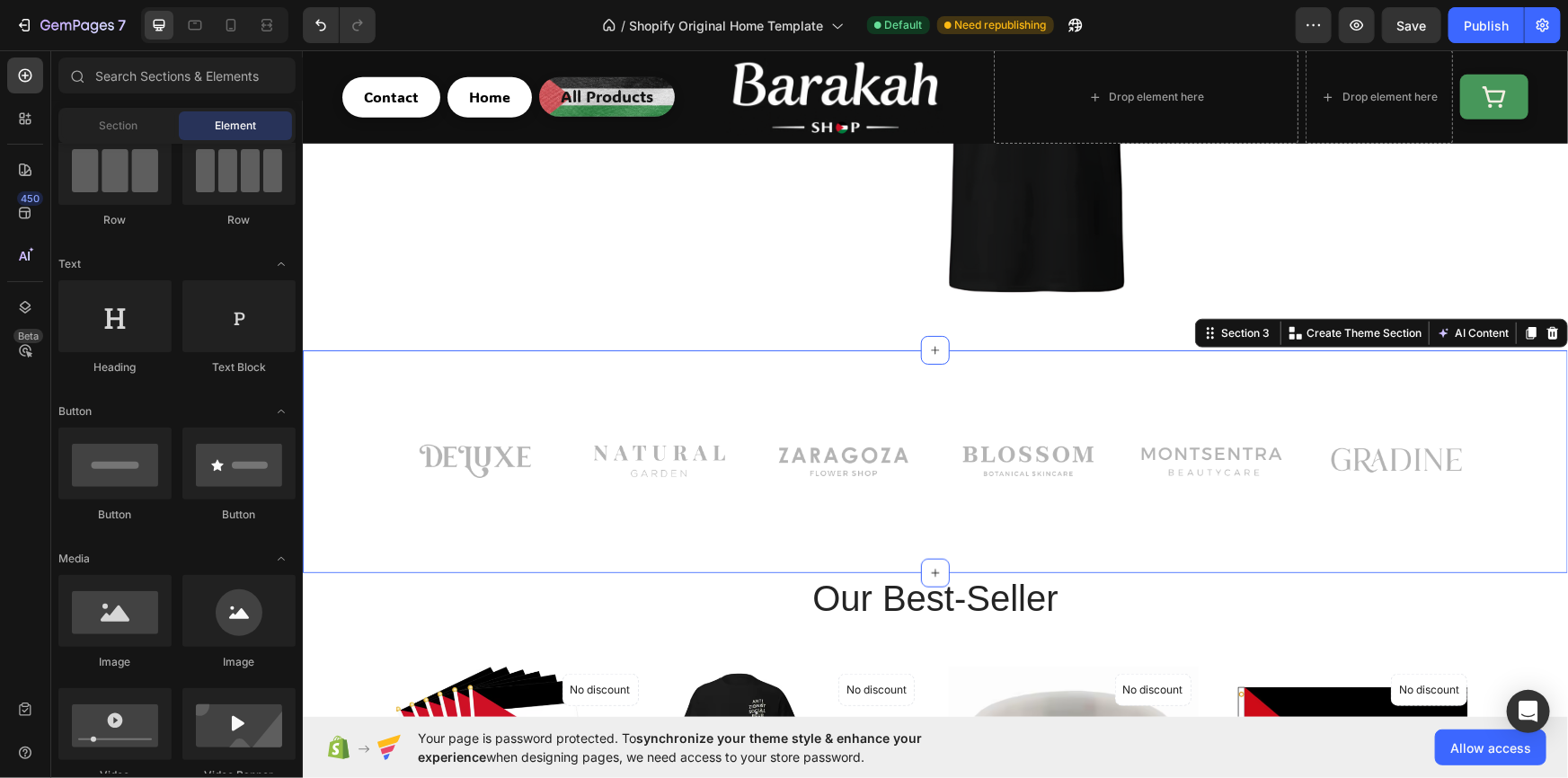
click at [546, 395] on div "Image Image Image Row Image Image Image Row Row Section 3 You can create reusab…" at bounding box center [934, 461] width 1265 height 223
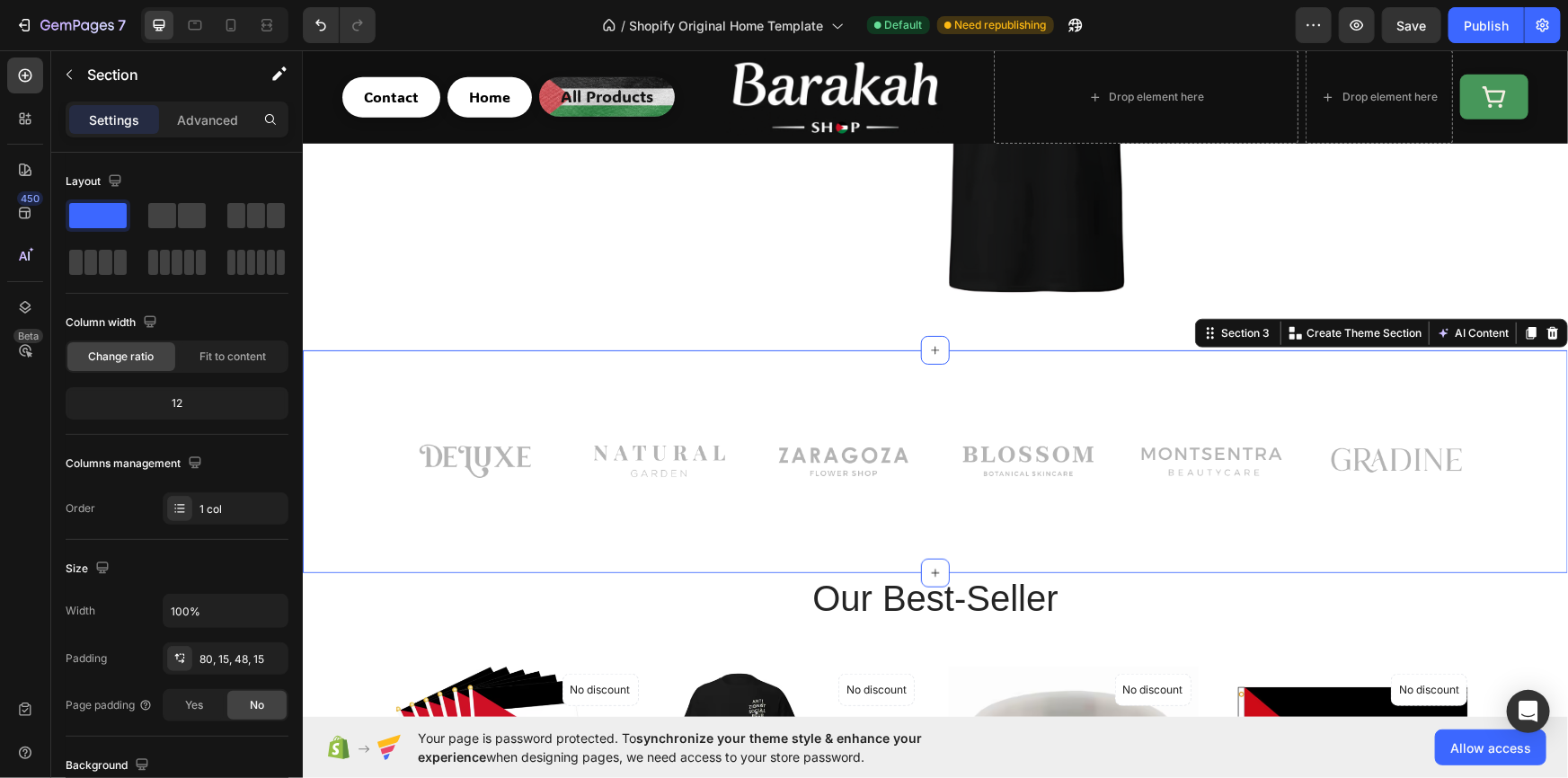
click at [591, 407] on div "Image Image Image Row Image Image Image Row Row Section 3 You can create reusab…" at bounding box center [934, 461] width 1265 height 223
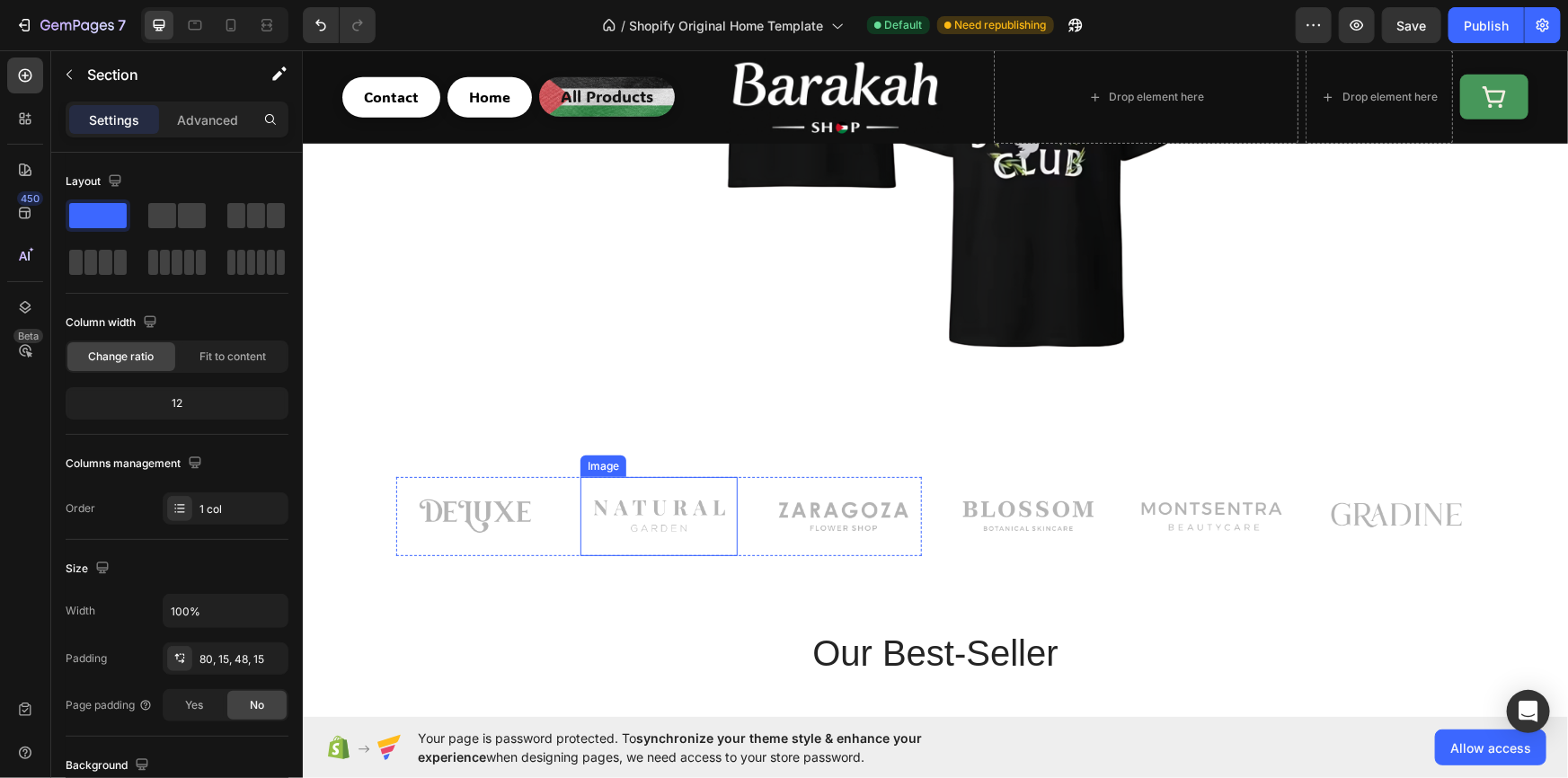
scroll to position [489, 0]
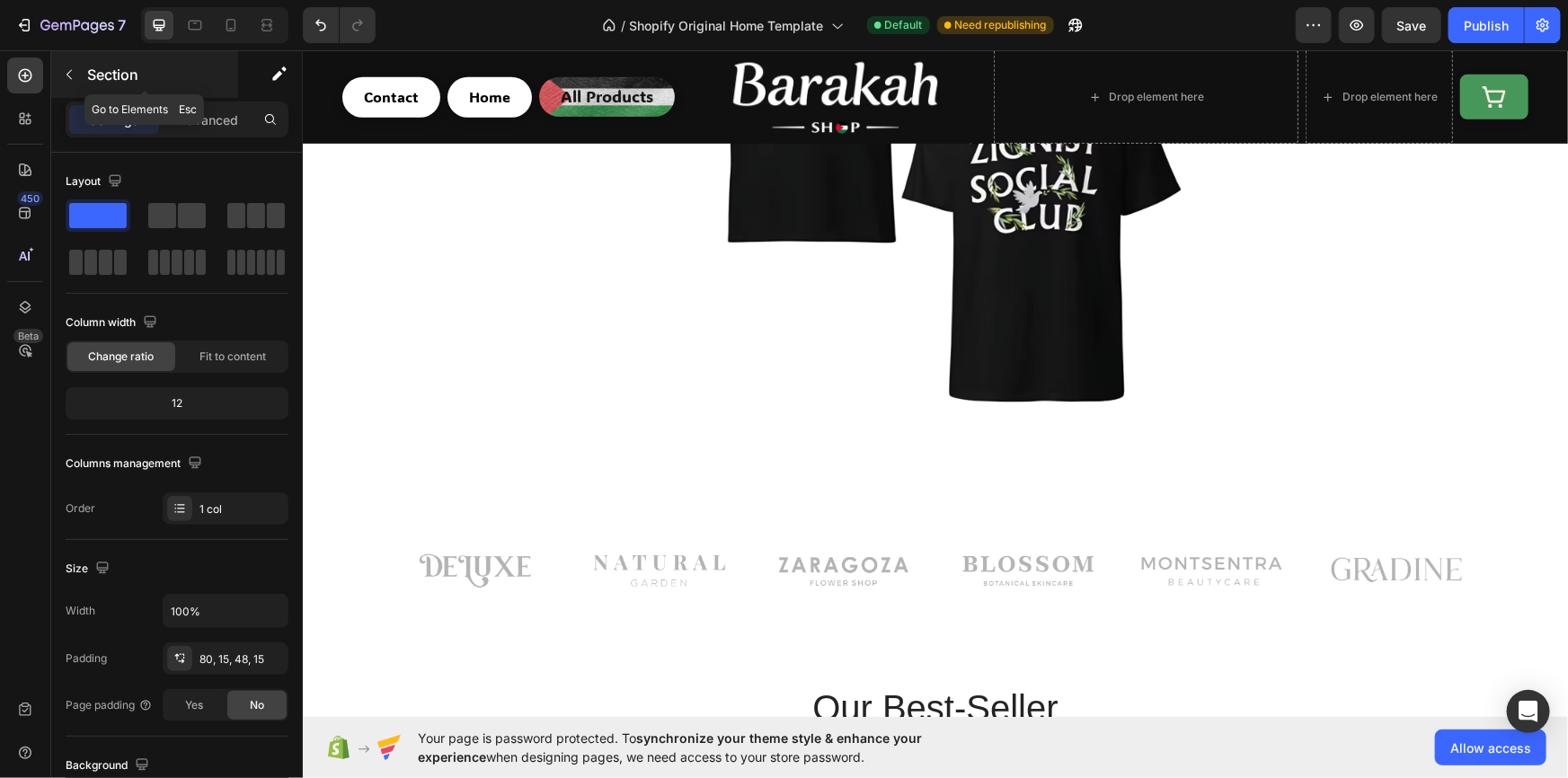
click at [96, 86] on div "Section" at bounding box center [145, 75] width 187 height 47
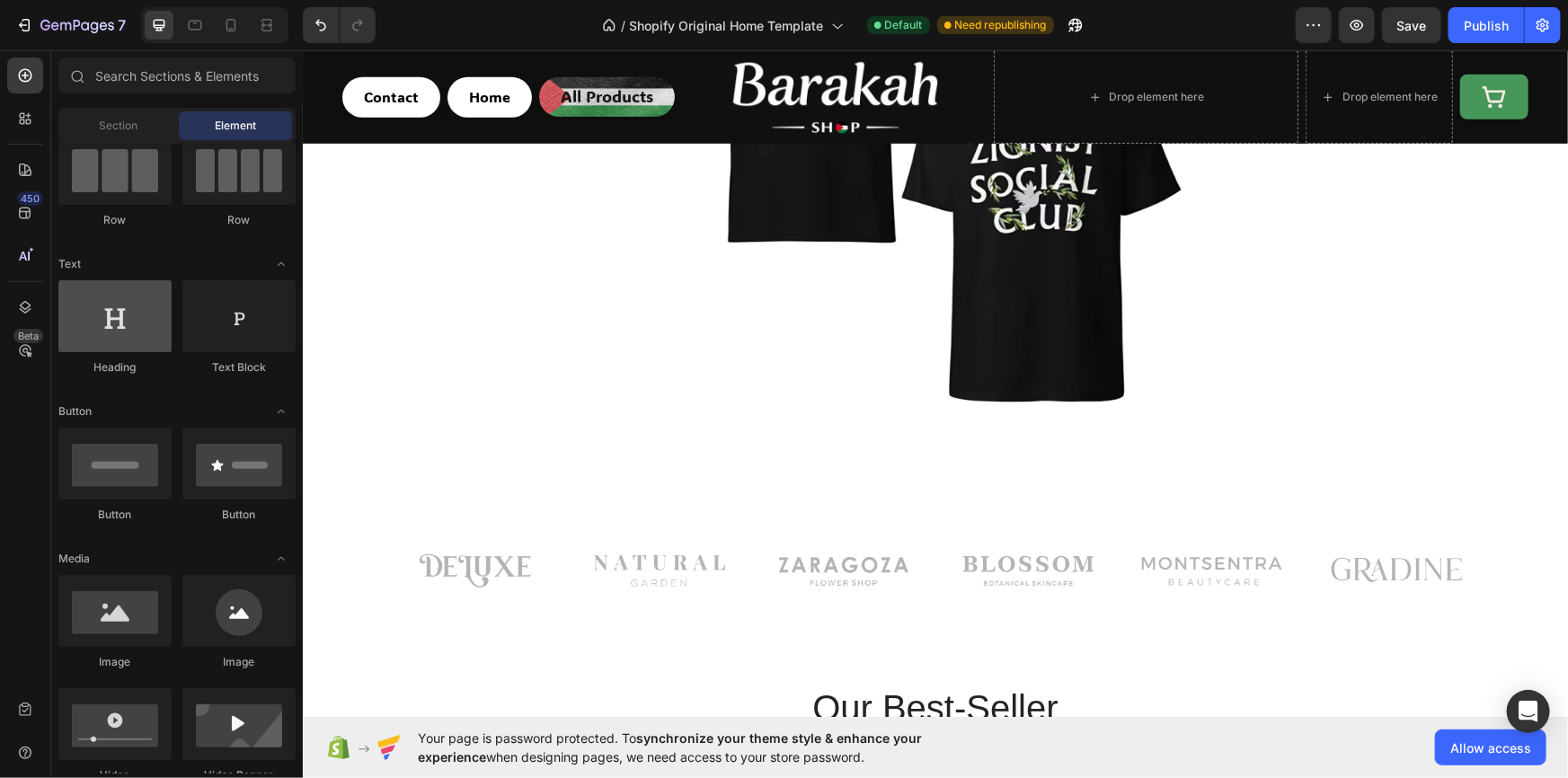
scroll to position [0, 0]
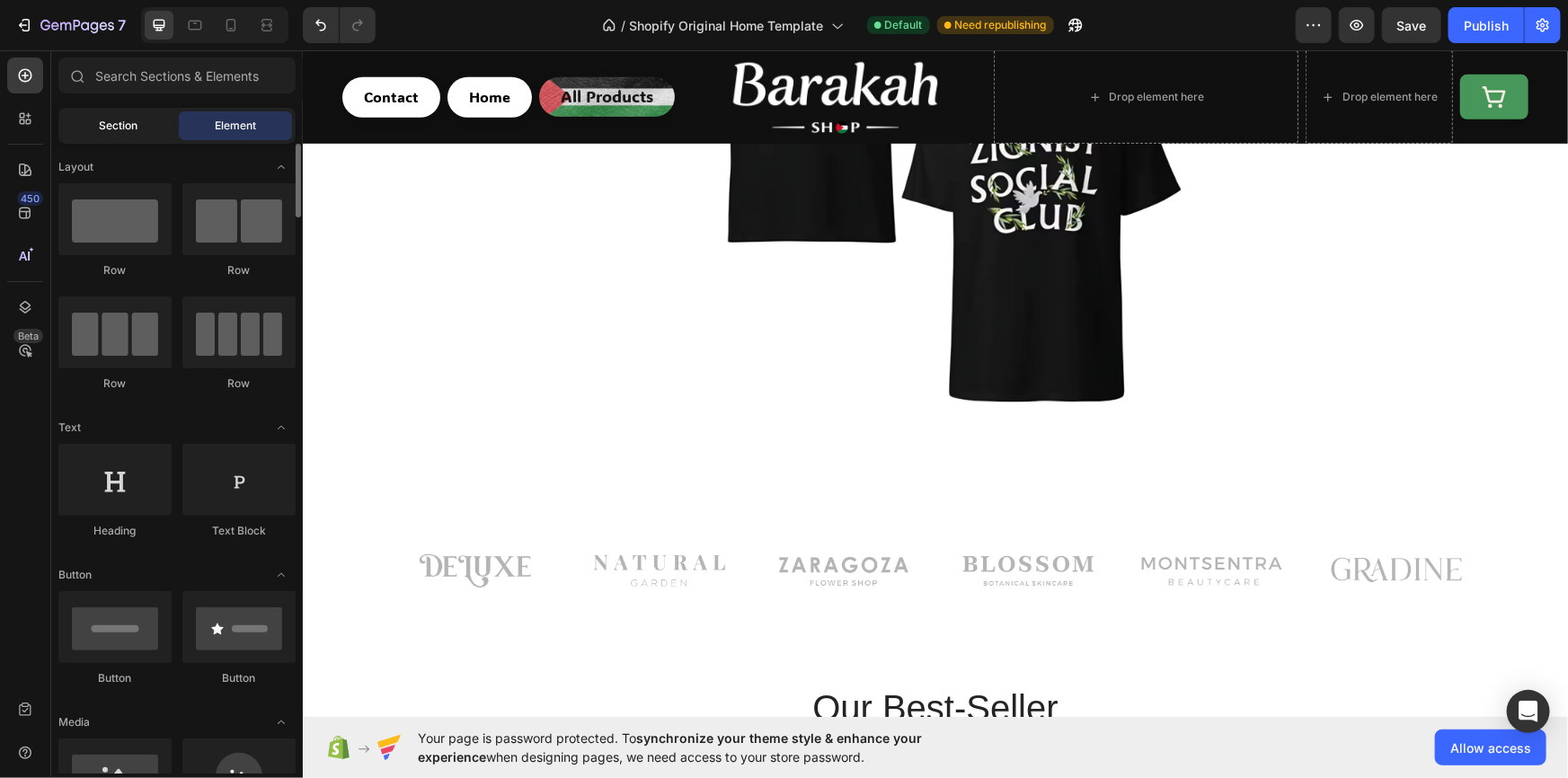
click at [108, 129] on span "Section" at bounding box center [119, 126] width 39 height 17
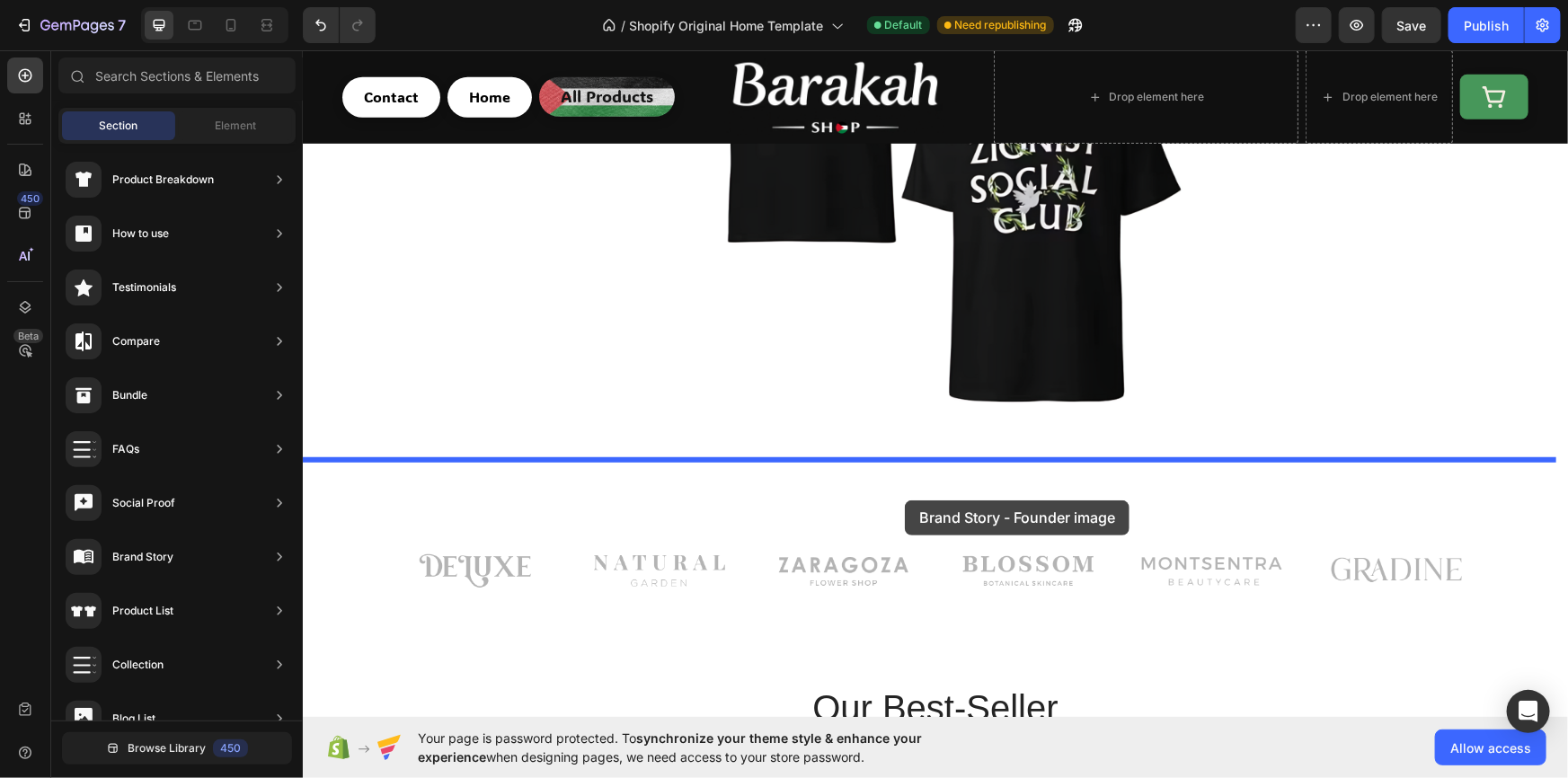
drag, startPoint x: 748, startPoint y: 489, endPoint x: 904, endPoint y: 500, distance: 156.4
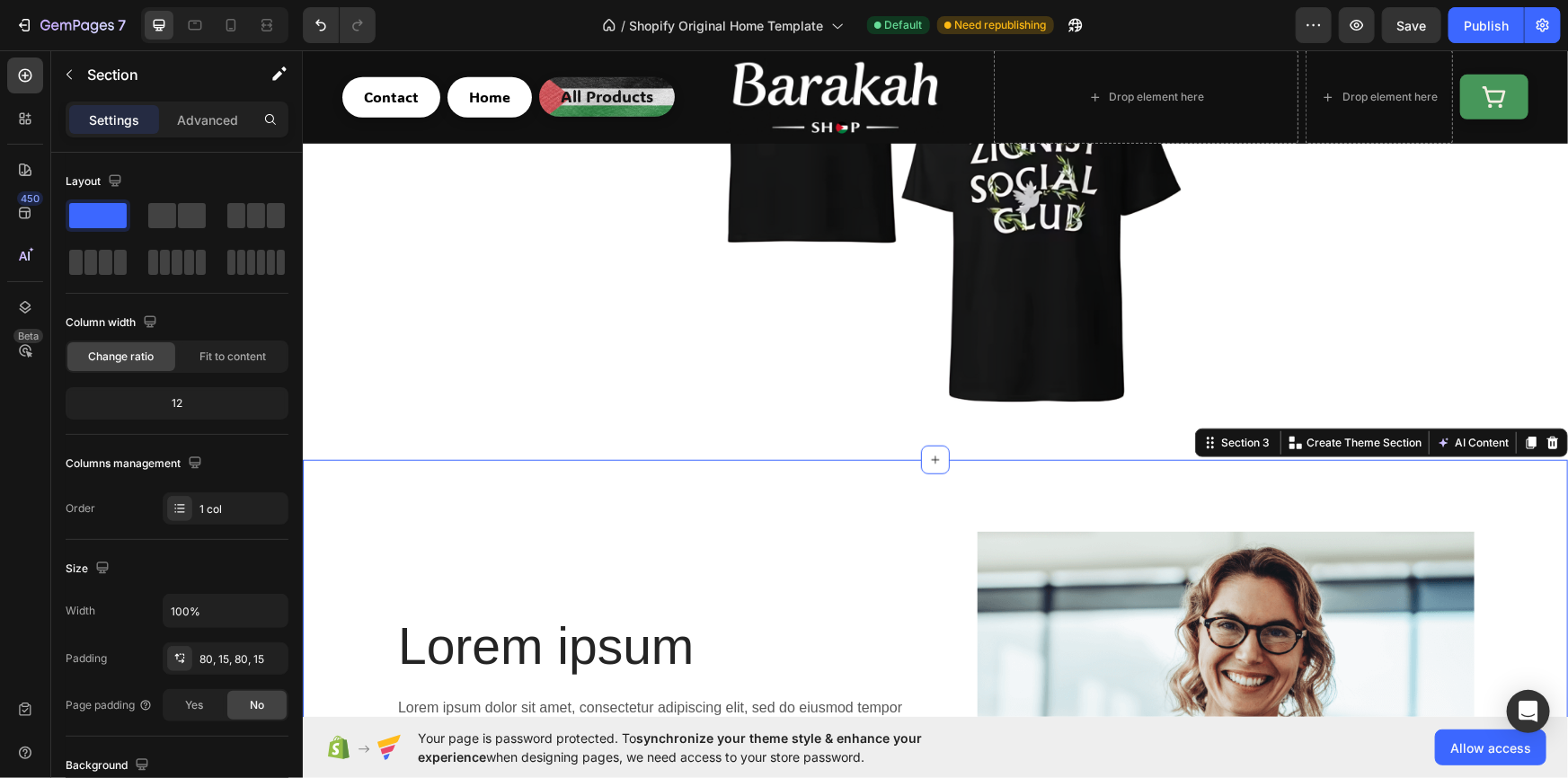
scroll to position [835, 0]
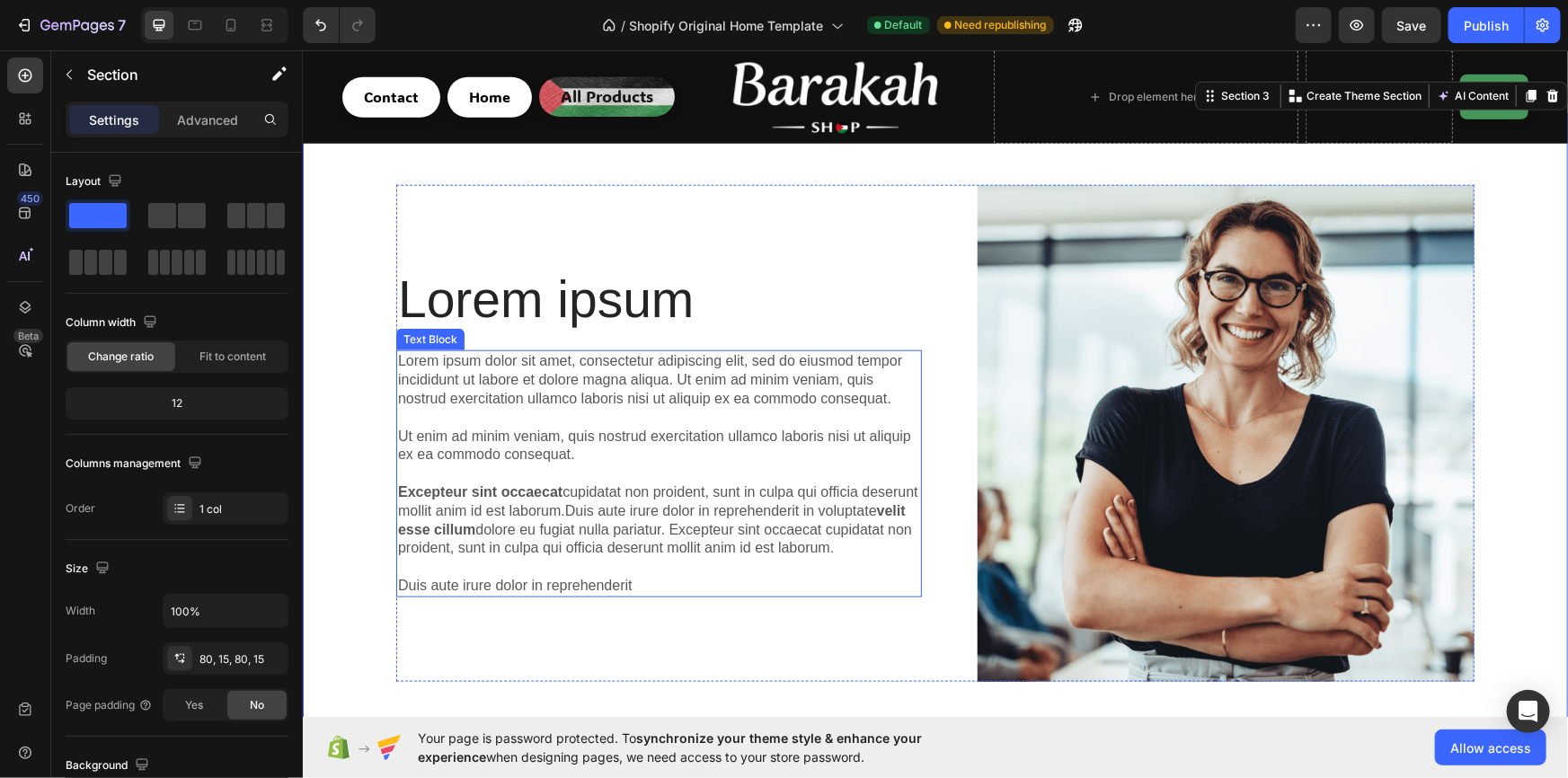
click at [544, 367] on p "Lorem ipsum dolor sit amet, consectetur adipiscing elit, sed do eiusmod tempor …" at bounding box center [658, 472] width 522 height 242
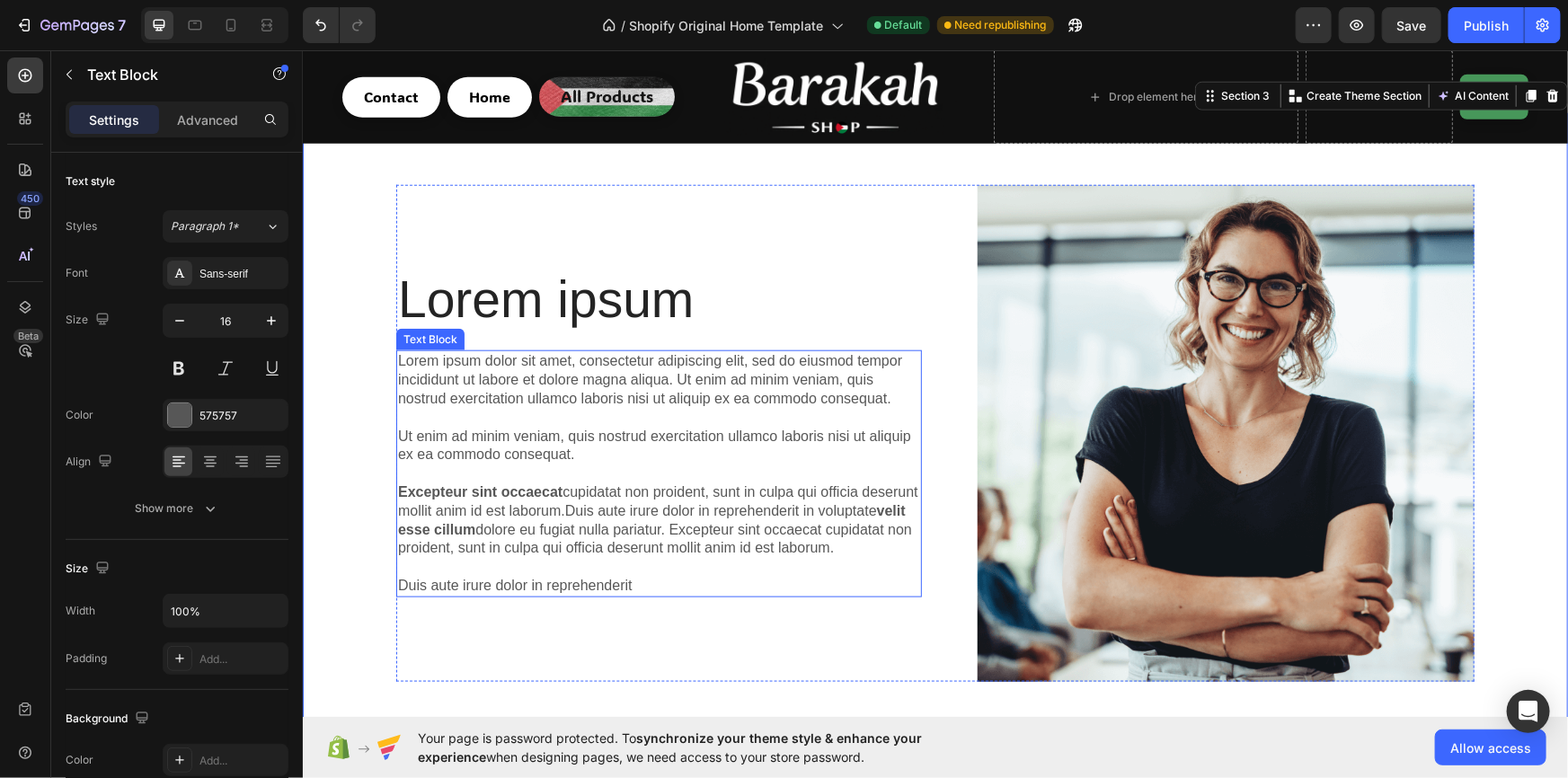
click at [544, 367] on p "Lorem ipsum dolor sit amet, consectetur adipiscing elit, sed do eiusmod tempor …" at bounding box center [658, 472] width 522 height 242
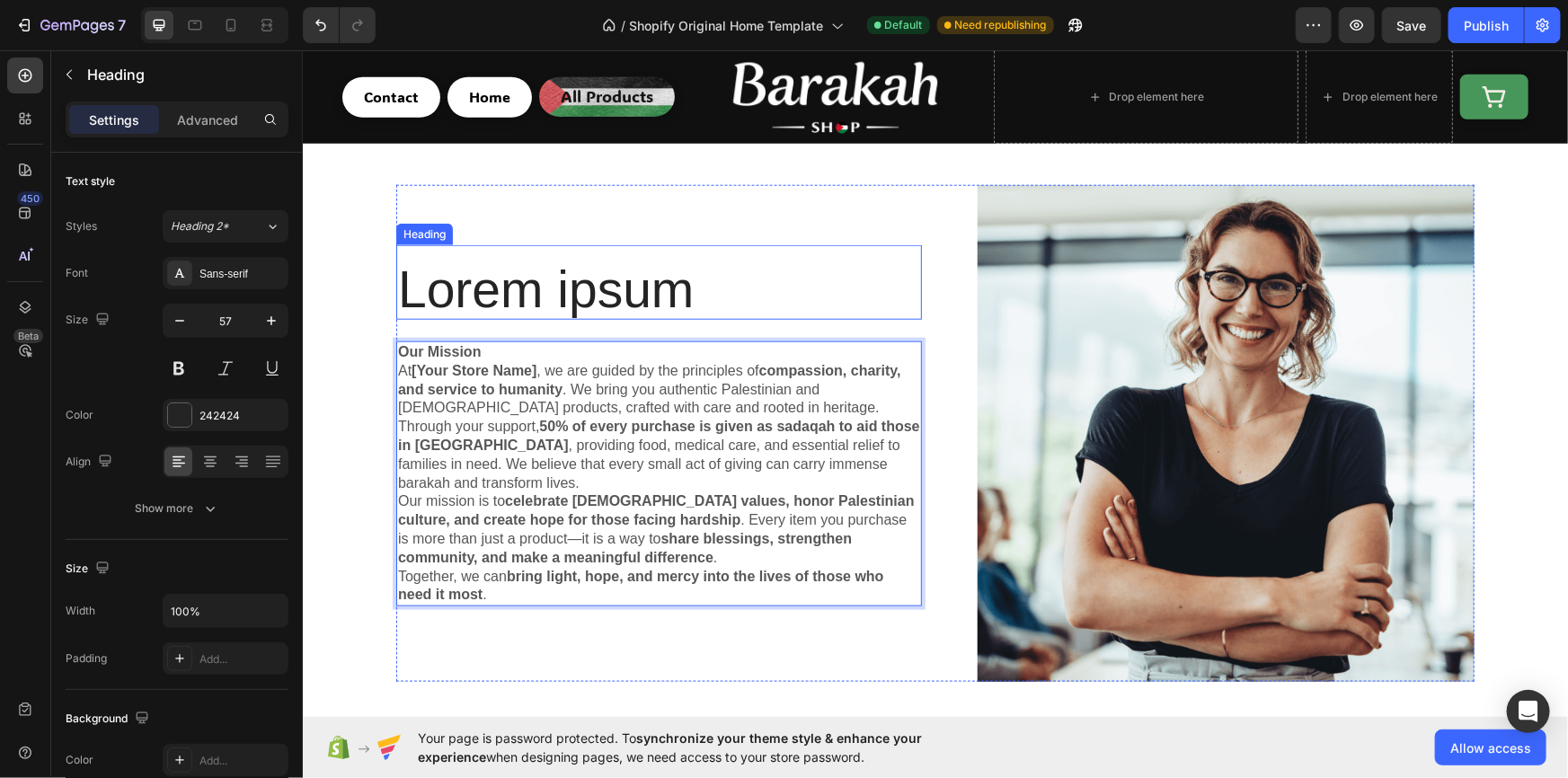
click at [460, 287] on h2 "Lorem ipsum" at bounding box center [658, 289] width 525 height 60
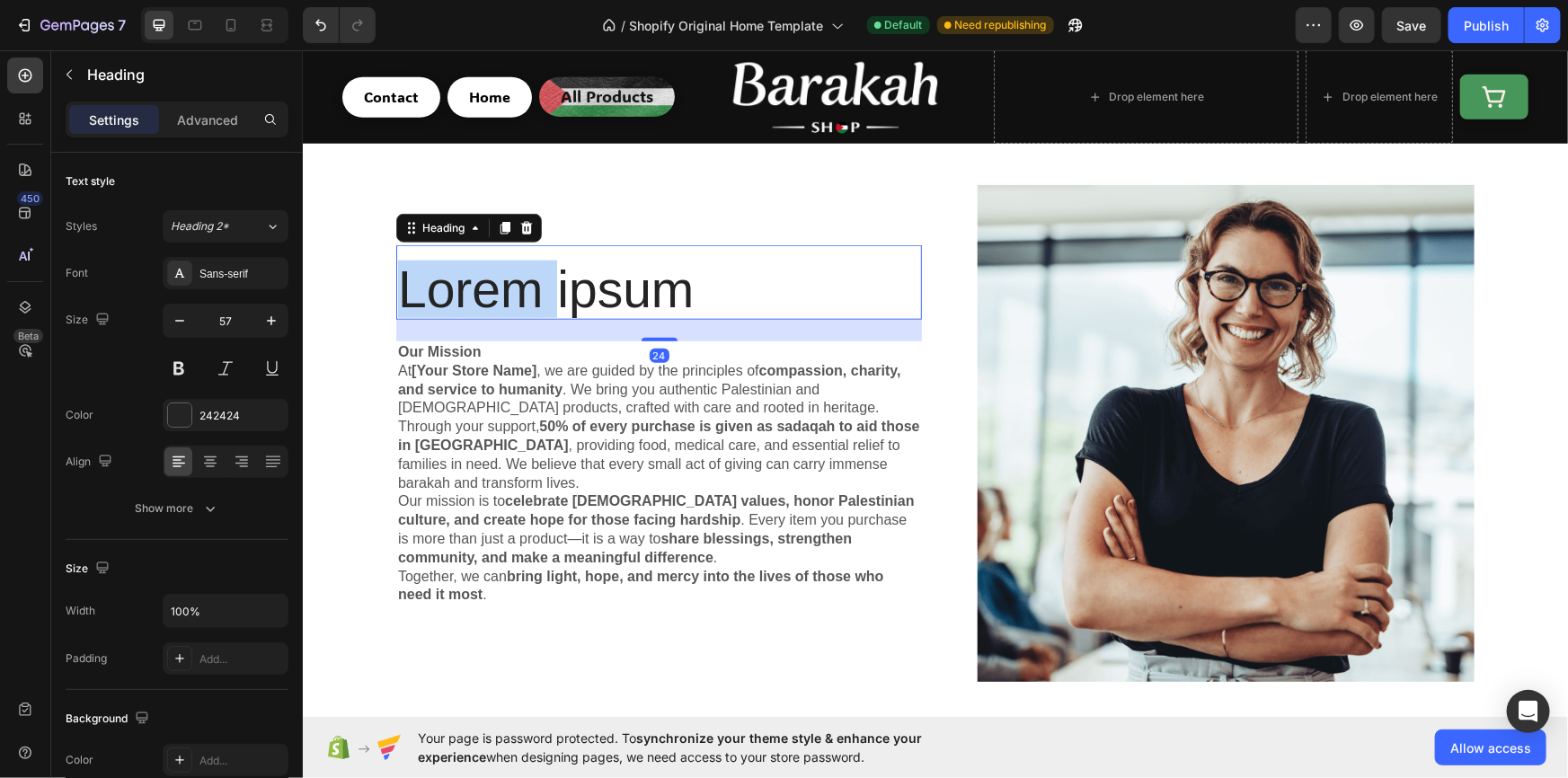
click at [460, 287] on h2 "Lorem ipsum" at bounding box center [658, 289] width 525 height 60
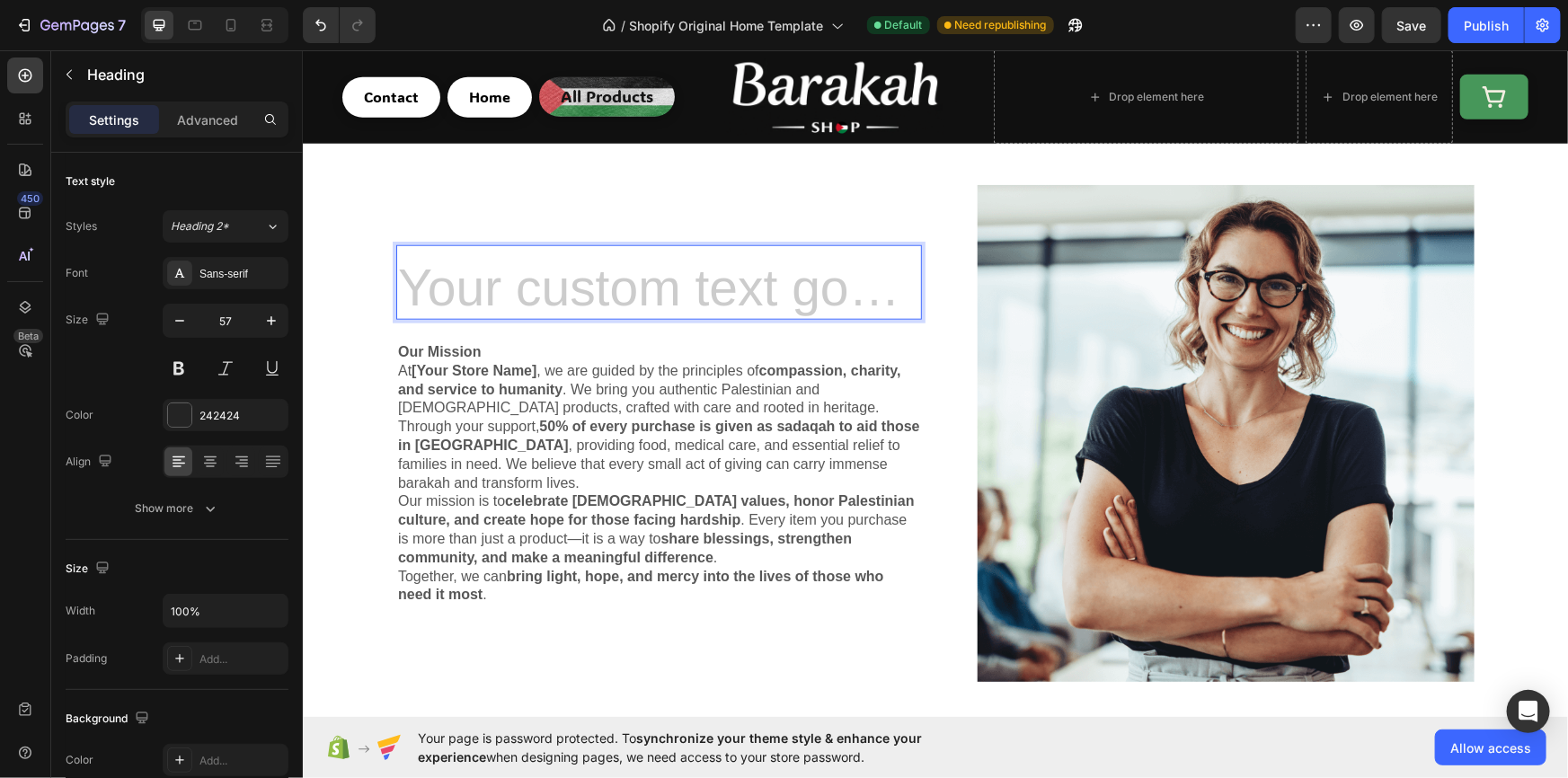
click at [466, 292] on h2 "Rich Text Editor. Editing area: main" at bounding box center [658, 289] width 525 height 60
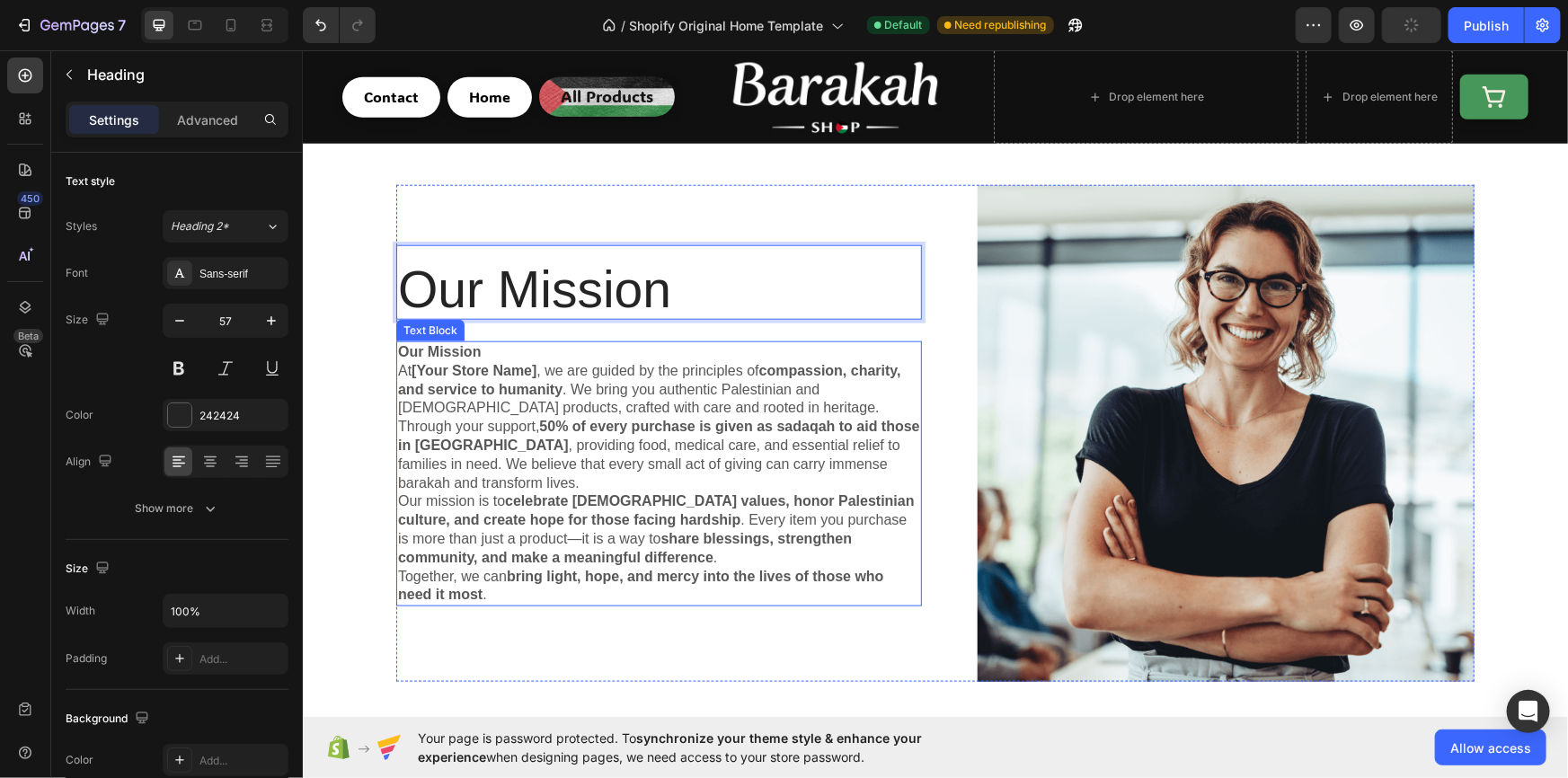
click at [434, 369] on strong "[Your Store Name]" at bounding box center [472, 370] width 124 height 16
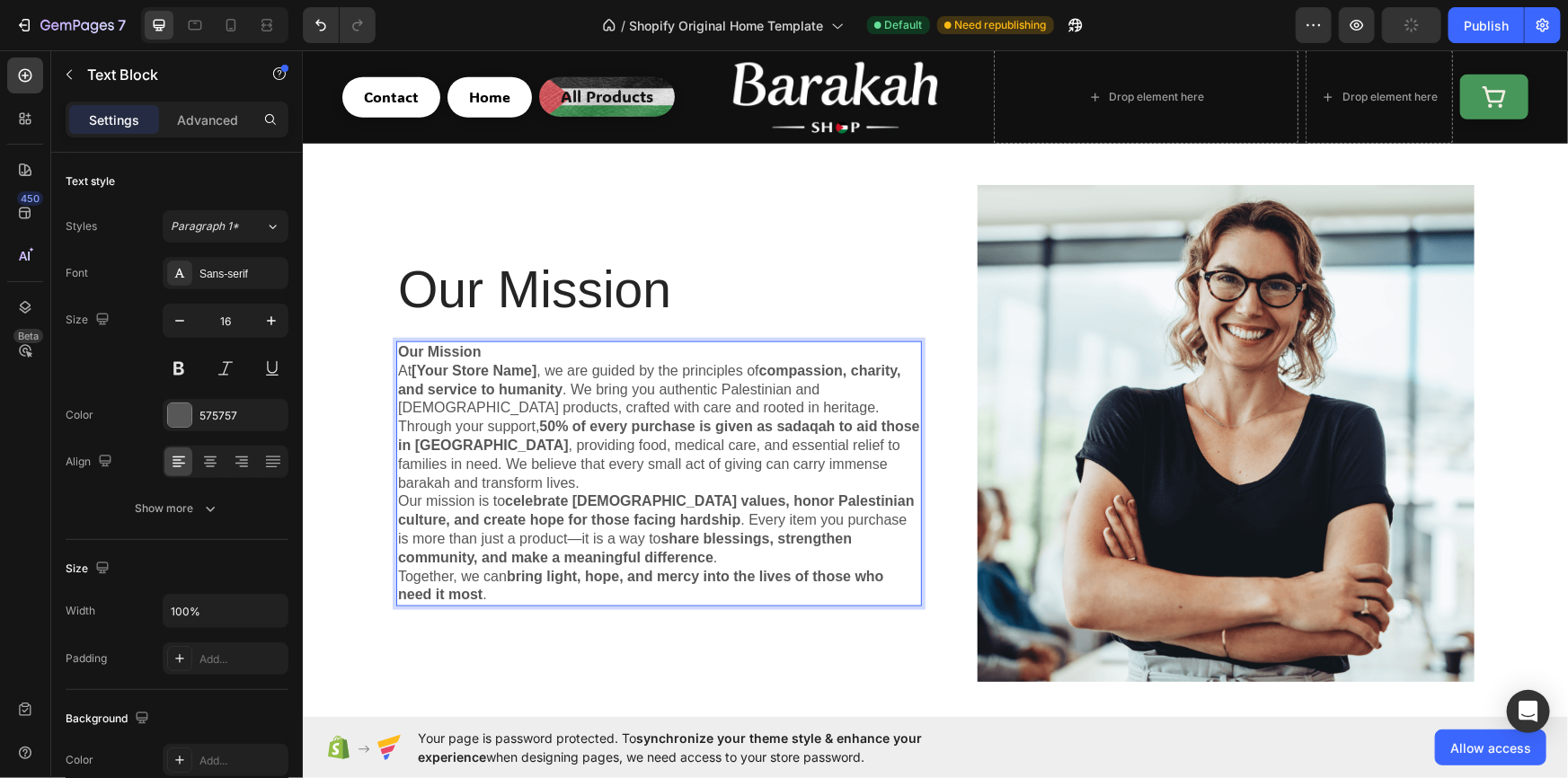
click at [530, 368] on strong "[Your Store Name]" at bounding box center [472, 370] width 124 height 16
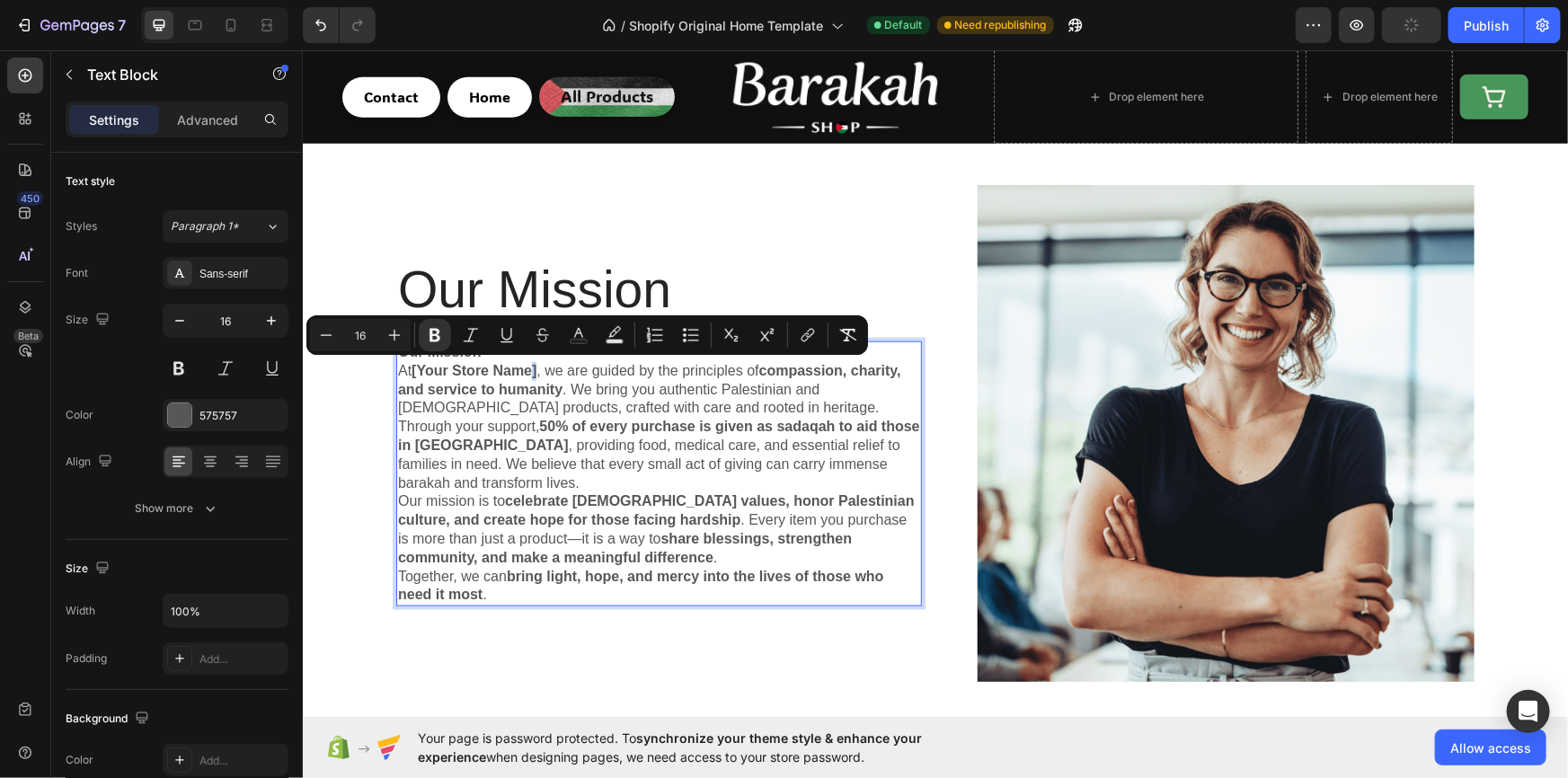
click at [530, 368] on strong "[Your Store Name]" at bounding box center [472, 370] width 124 height 16
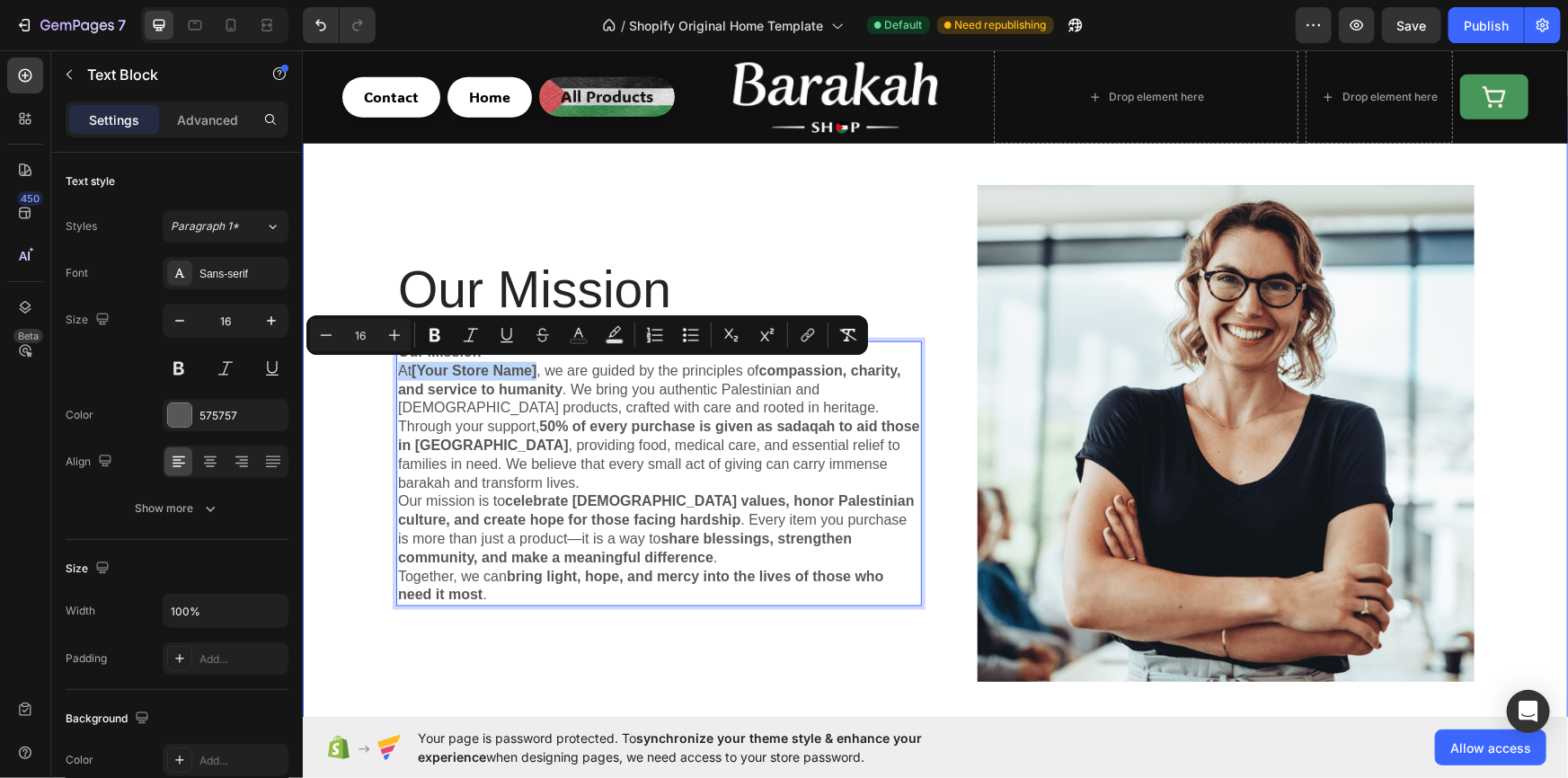
drag, startPoint x: 531, startPoint y: 368, endPoint x: 346, endPoint y: 374, distance: 185.1
click at [346, 374] on div "Our Mission Heading Our Mission At [Your Store Name] , we are guided by the pri…" at bounding box center [934, 440] width 1238 height 512
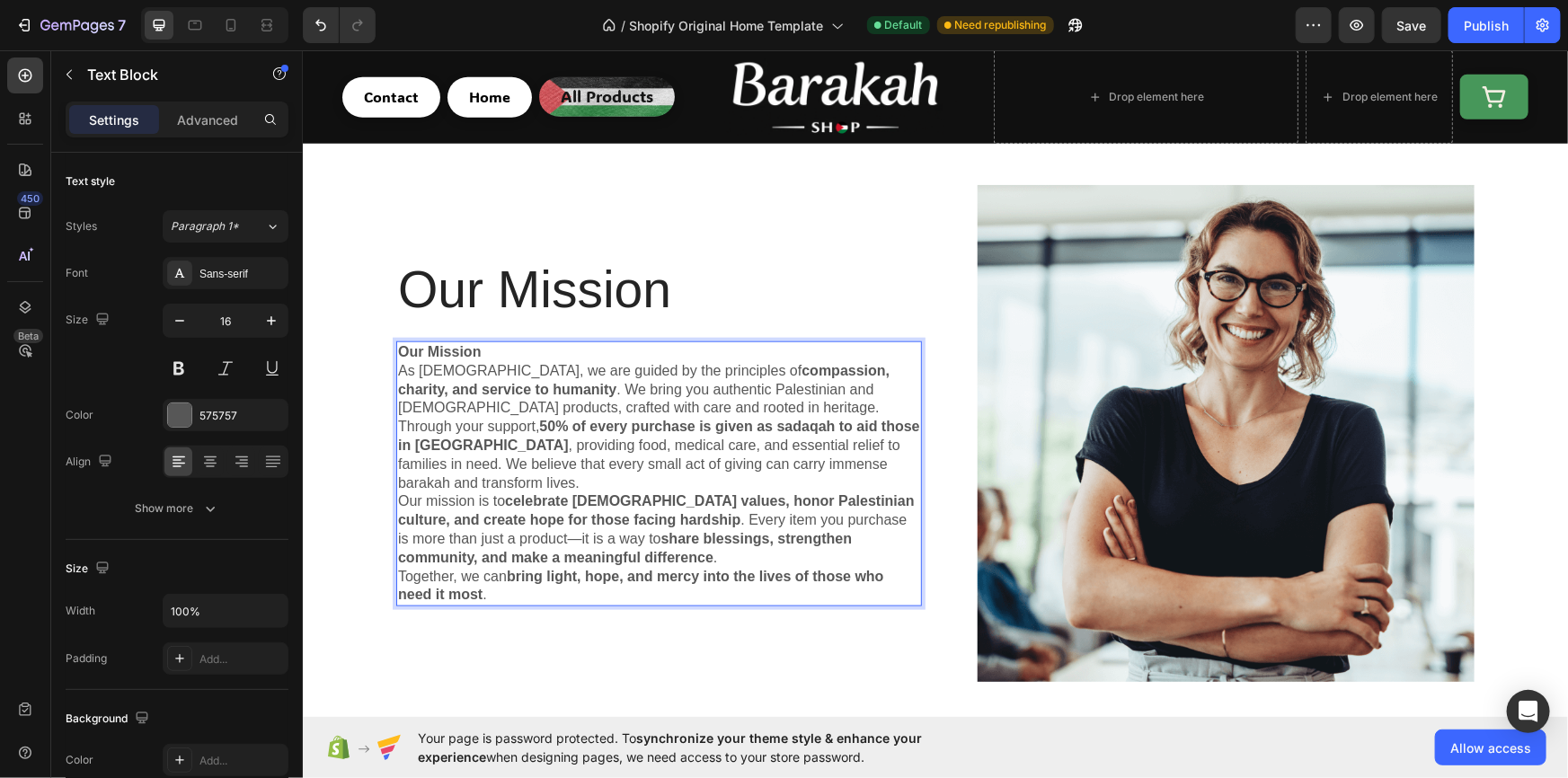
click at [535, 370] on p "As muslims, we are guided by the principles of compassion, charity, and service…" at bounding box center [658, 389] width 522 height 55
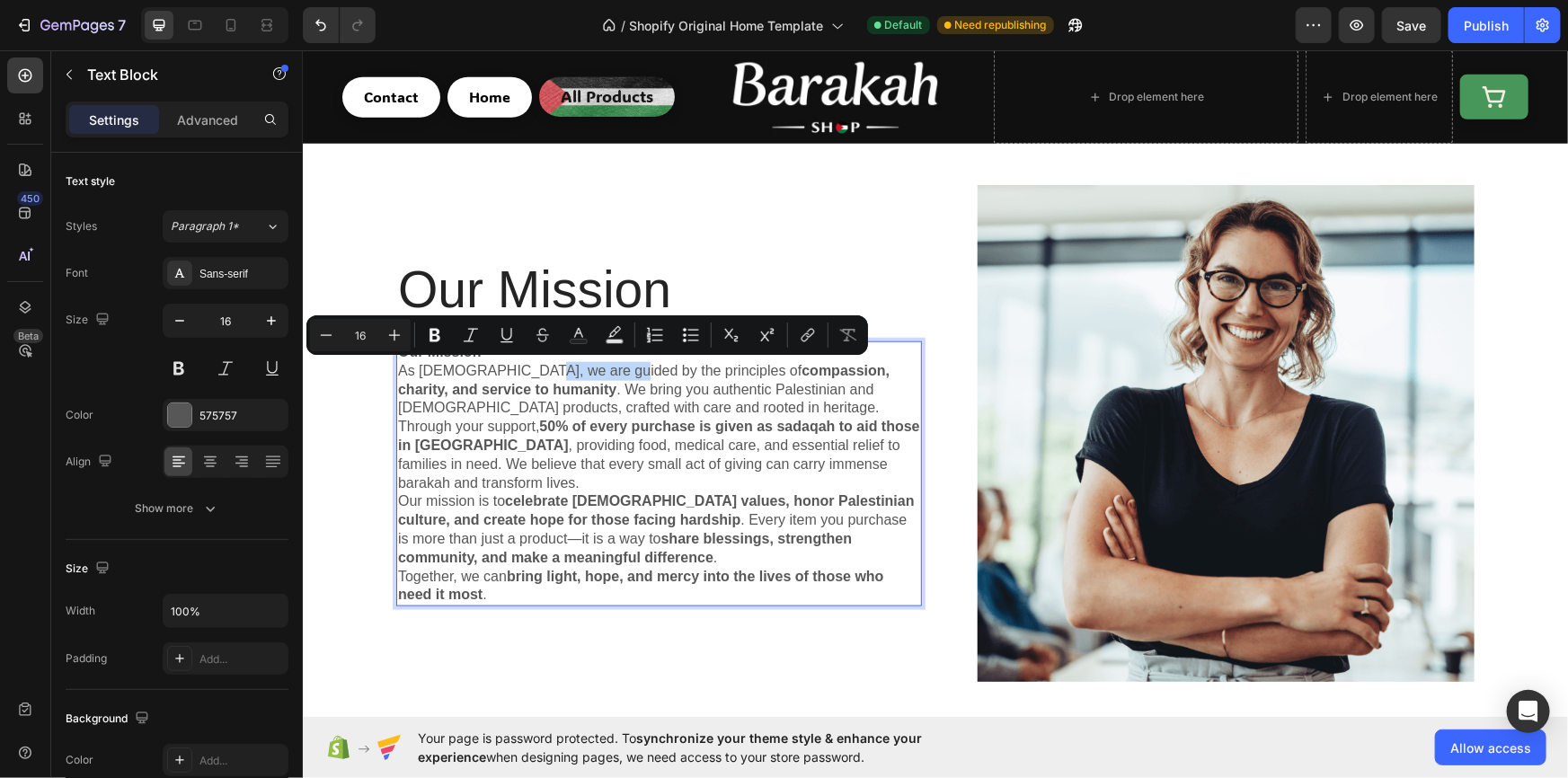
drag, startPoint x: 522, startPoint y: 368, endPoint x: 607, endPoint y: 374, distance: 85.2
click at [607, 374] on p "As muslims, we are guided by the principles of compassion, charity, and service…" at bounding box center [658, 389] width 522 height 55
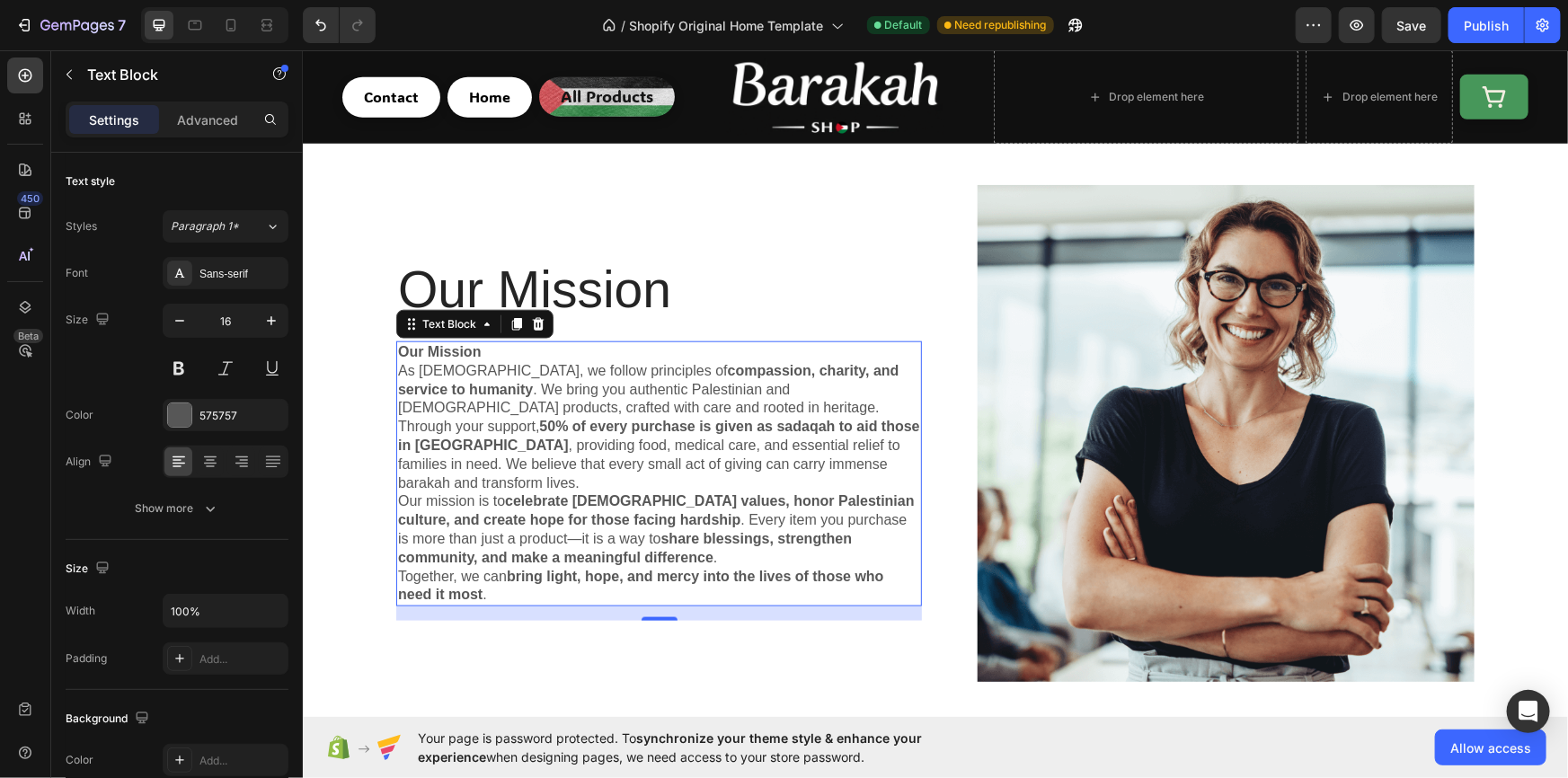
click at [395, 348] on div "Our Mission As muslims, we follow principles of compassion, charity, and servic…" at bounding box center [658, 473] width 525 height 265
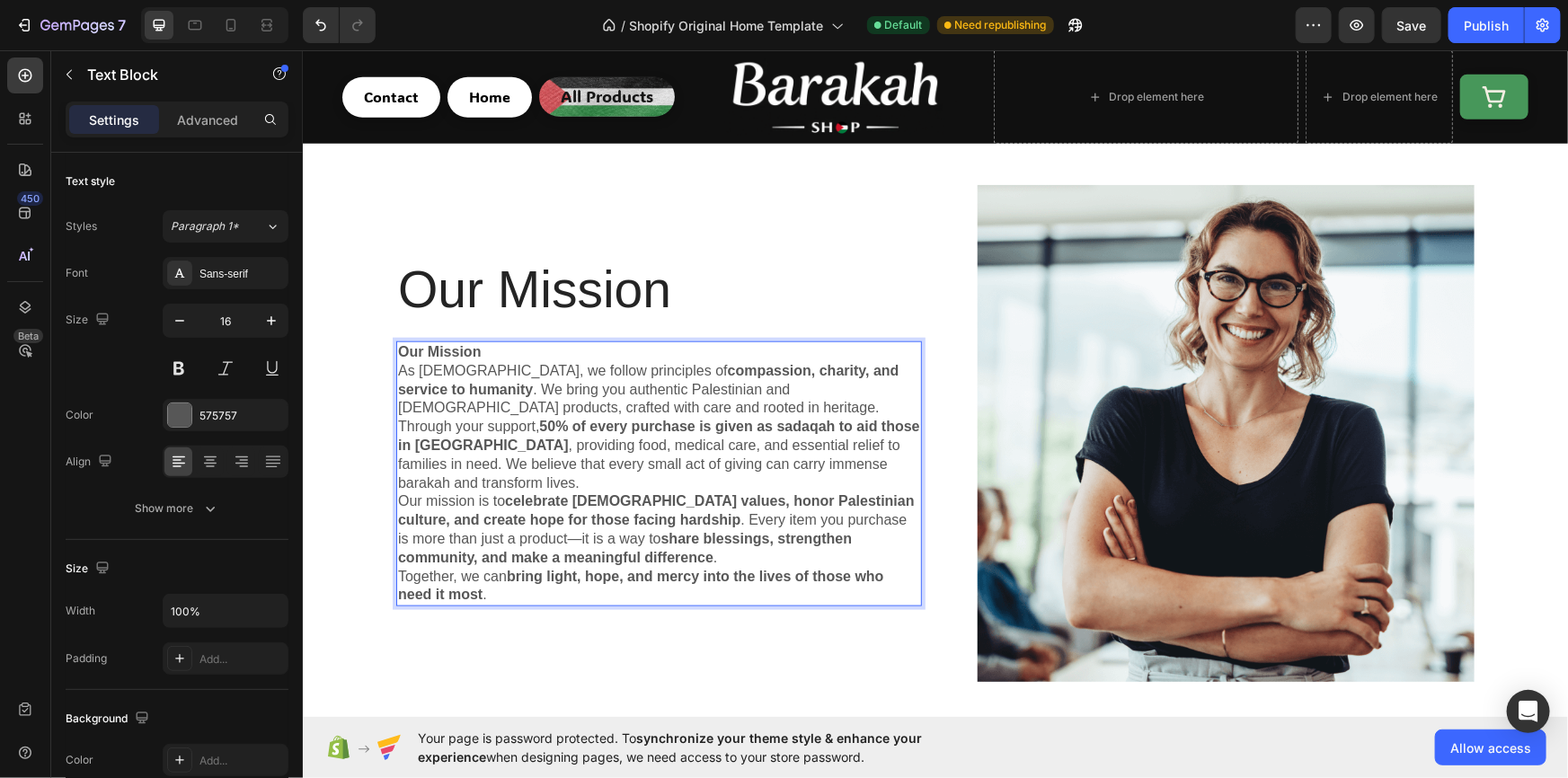
click at [400, 348] on strong "Our Mission" at bounding box center [439, 350] width 83 height 16
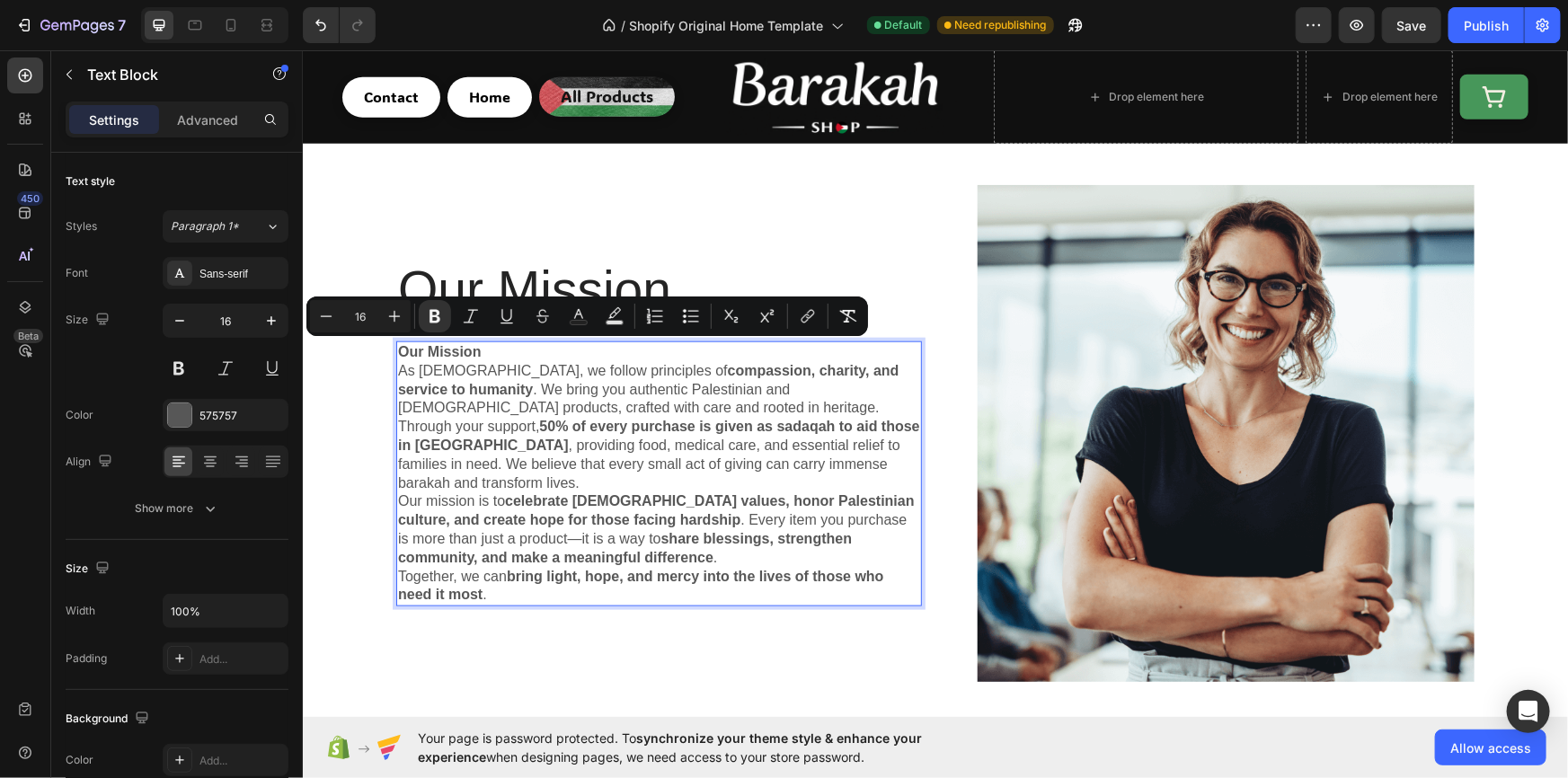
click at [440, 351] on strong "Our Mission" at bounding box center [439, 350] width 83 height 16
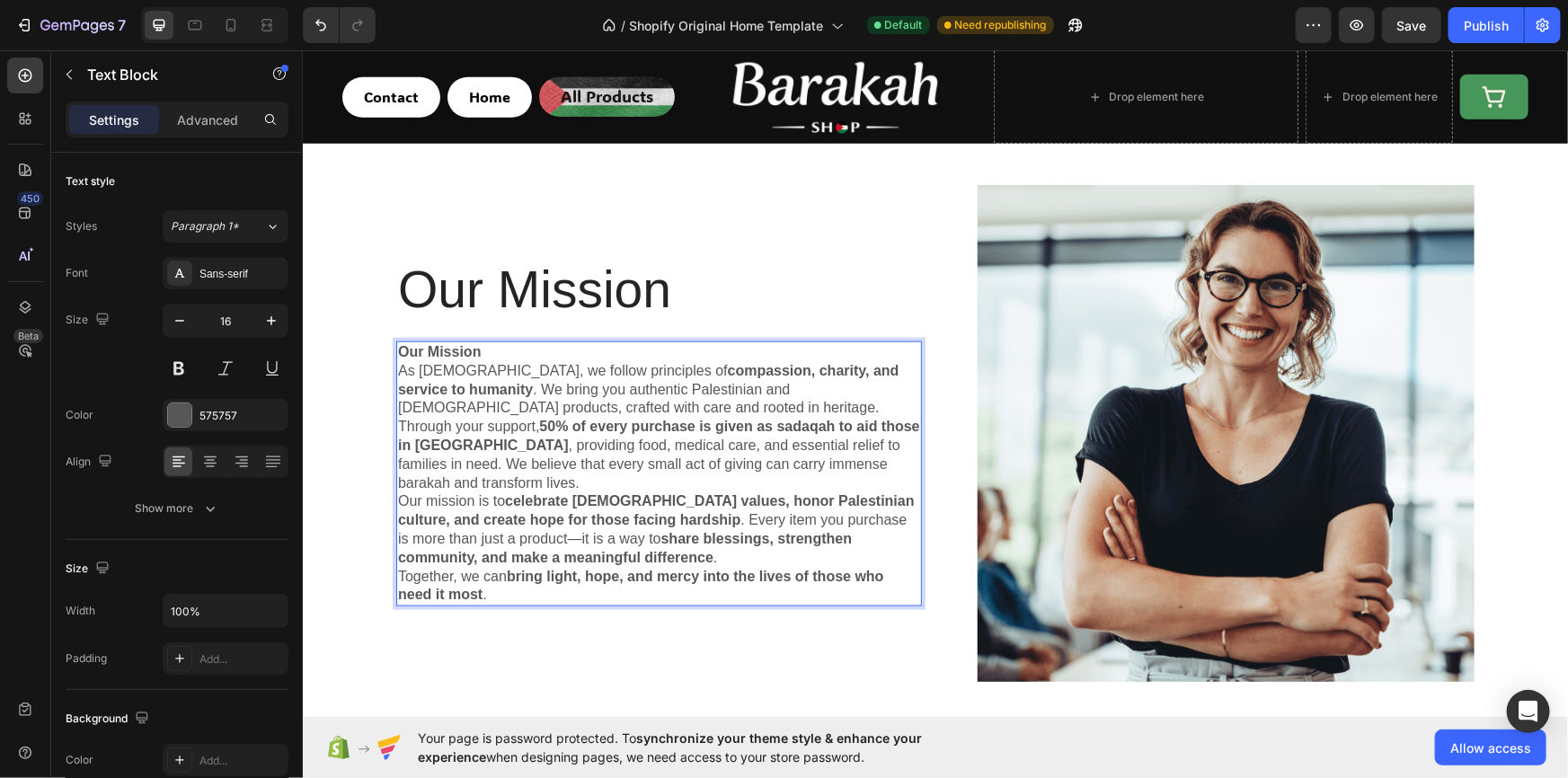
click at [444, 348] on strong "Our Mission" at bounding box center [439, 350] width 83 height 16
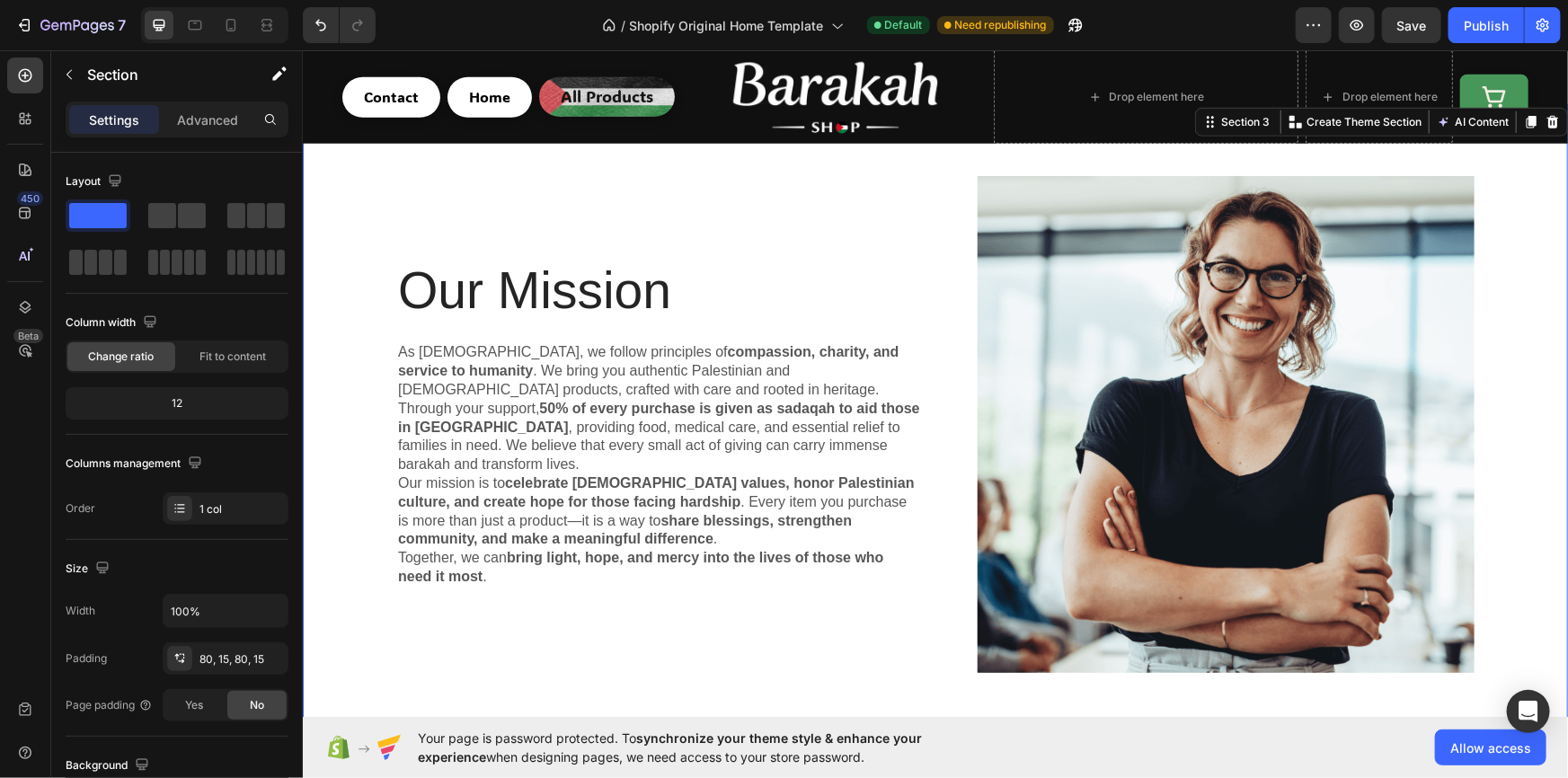
click at [364, 396] on div "Our Mission Heading As muslims, we follow principles of compassion, charity, an…" at bounding box center [934, 430] width 1238 height 512
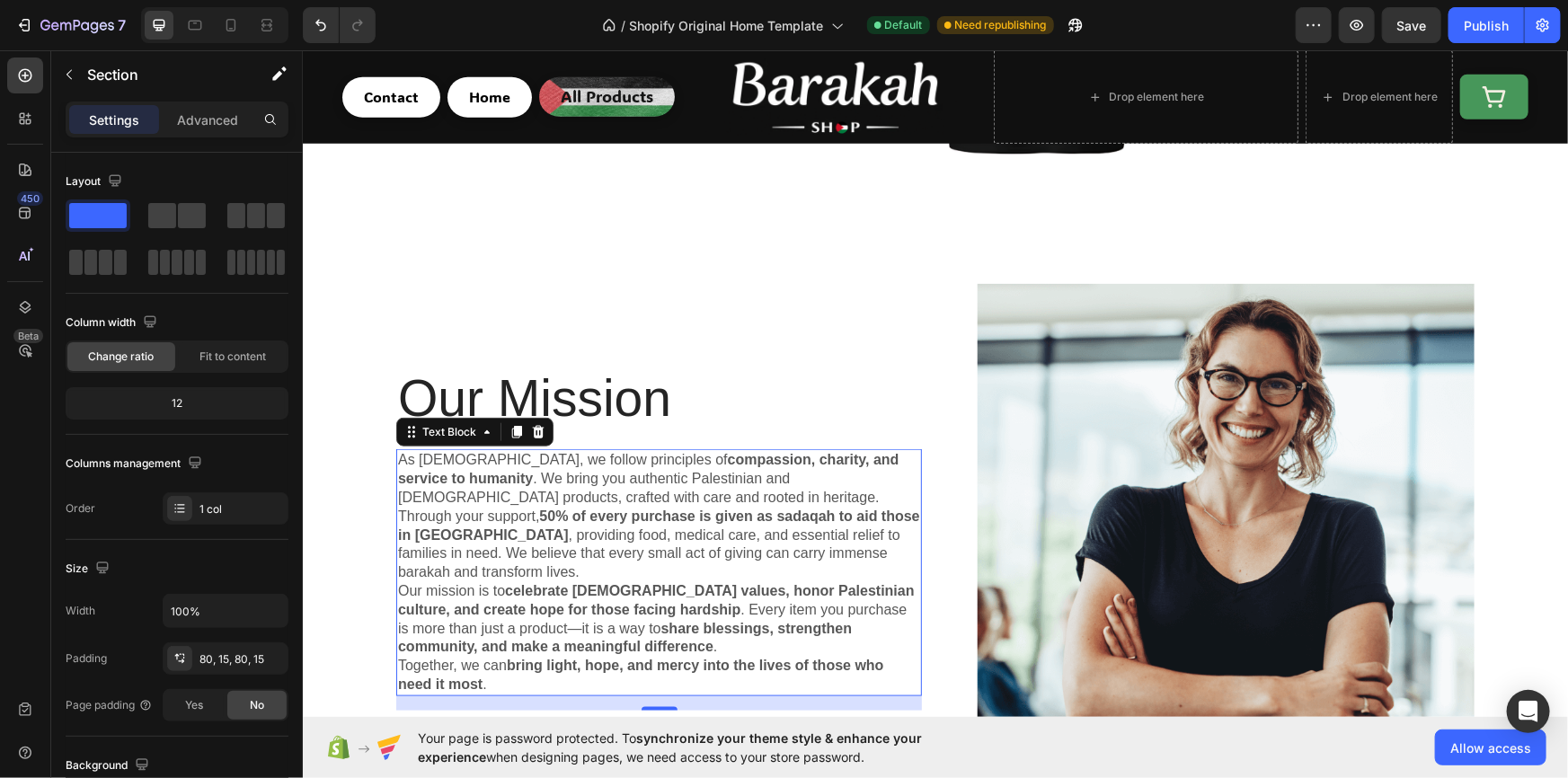
click at [568, 477] on p "As muslims, we follow principles of compassion, charity, and service to humanit…" at bounding box center [658, 477] width 522 height 55
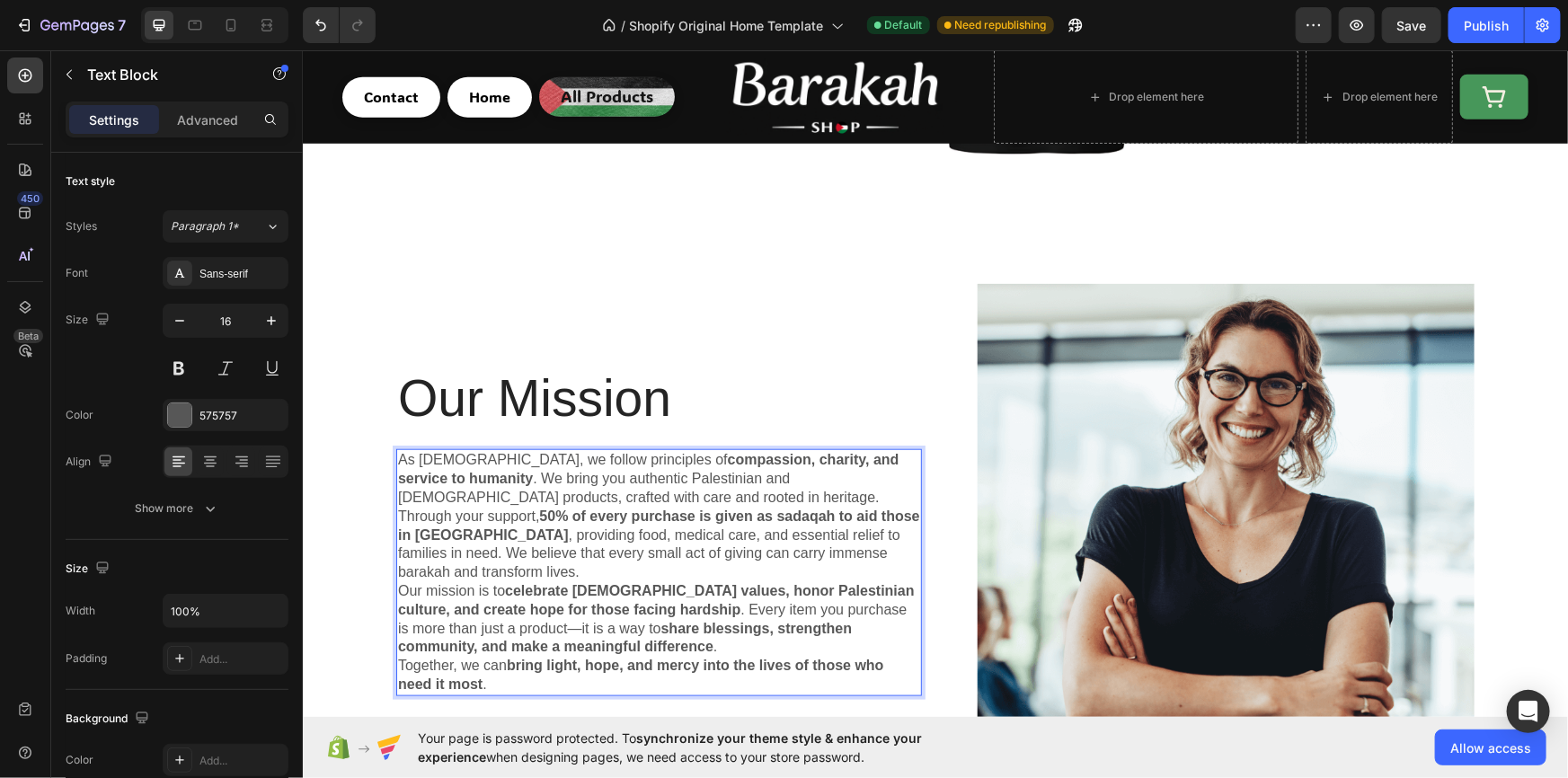
click at [643, 476] on p "As muslims, we follow principles of compassion, charity, and service to humanit…" at bounding box center [658, 477] width 522 height 55
click at [881, 481] on p "As muslims, we follow principles of compassion, charity, and service to humanit…" at bounding box center [658, 477] width 522 height 55
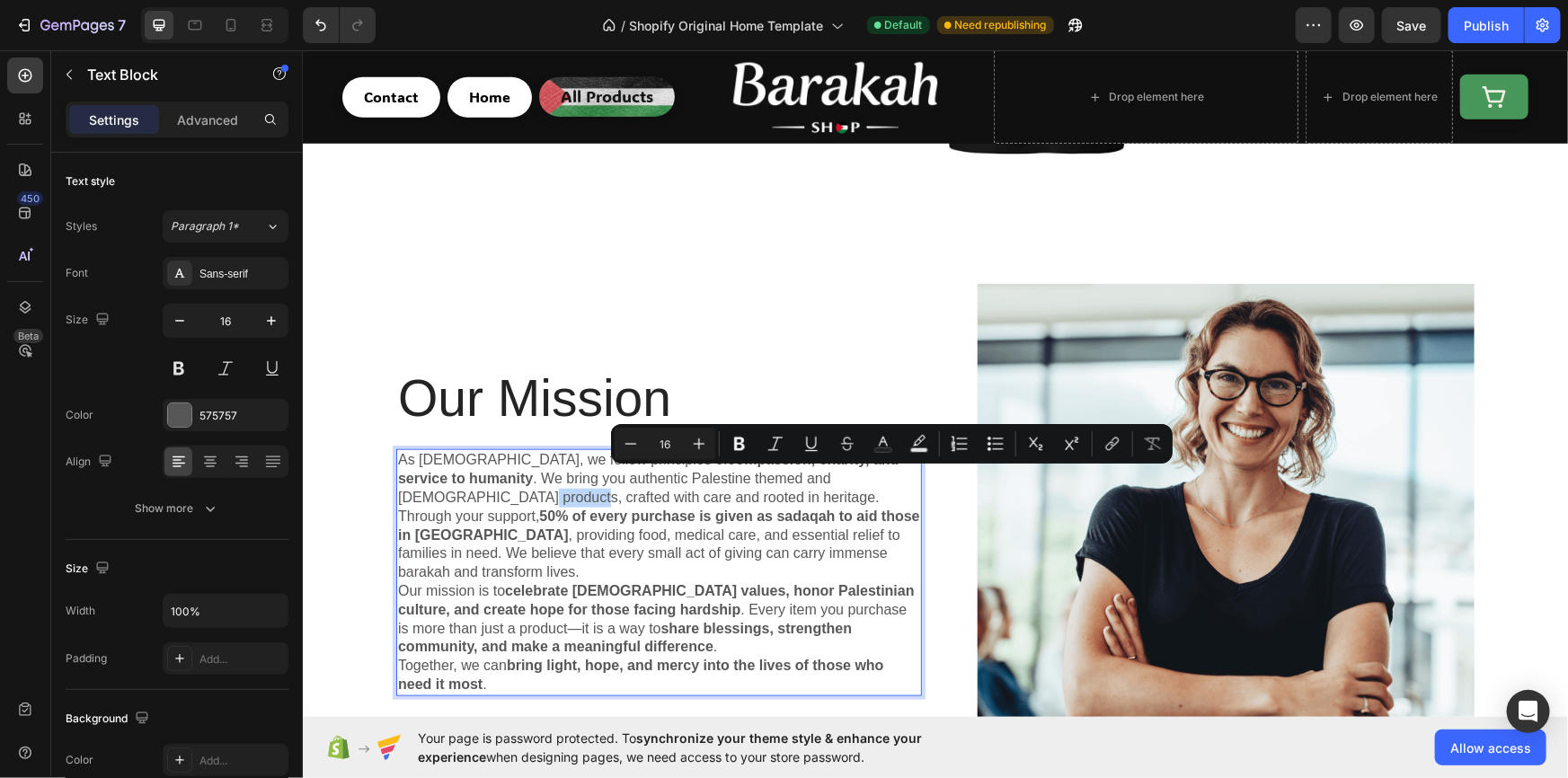
click at [870, 477] on p "As muslims, we follow principles of compassion, charity, and service to humanit…" at bounding box center [658, 477] width 522 height 55
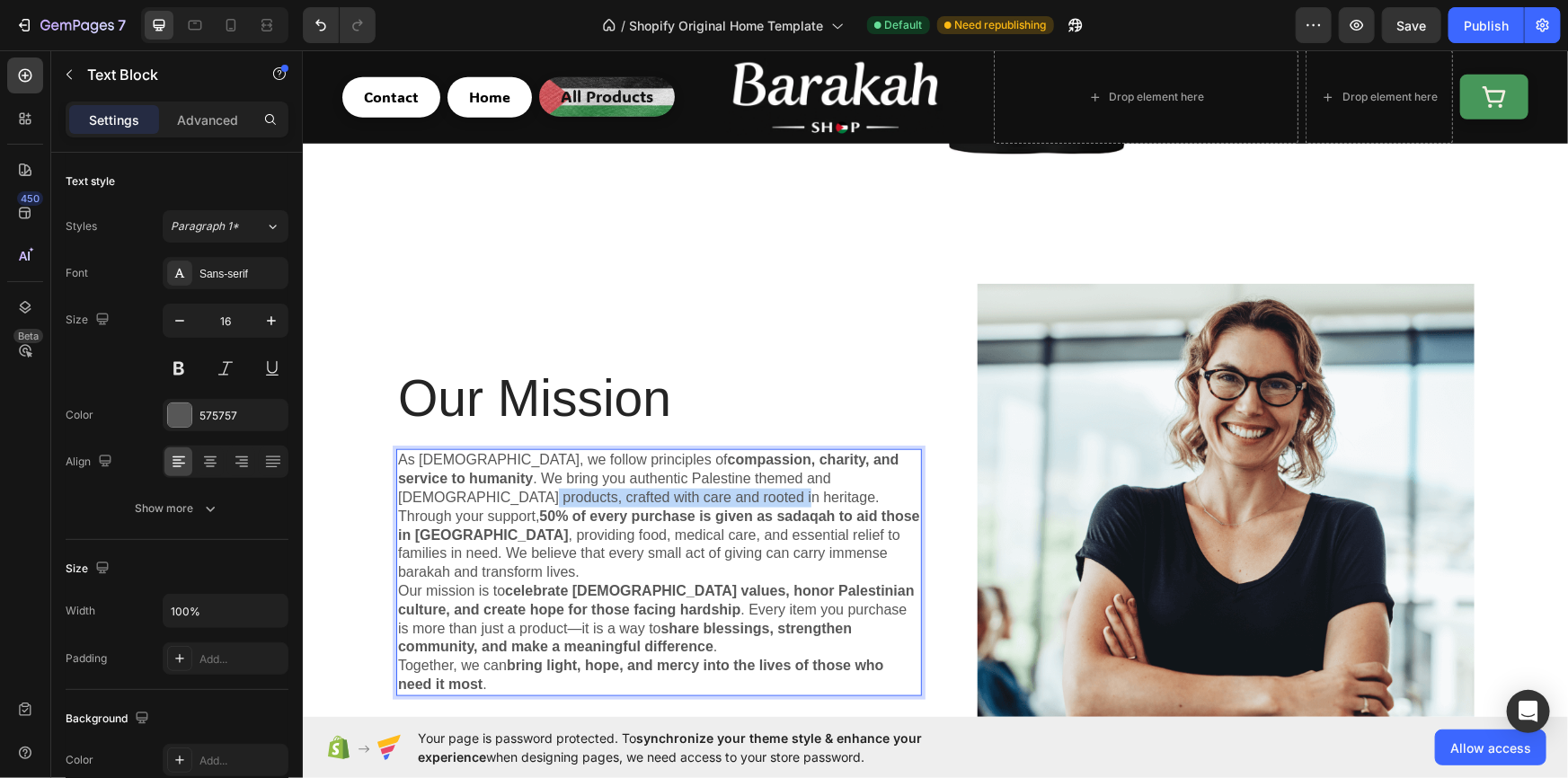
drag, startPoint x: 868, startPoint y: 477, endPoint x: 620, endPoint y: 498, distance: 248.9
click at [620, 498] on p "As muslims, we follow principles of compassion, charity, and service to humanit…" at bounding box center [658, 477] width 522 height 55
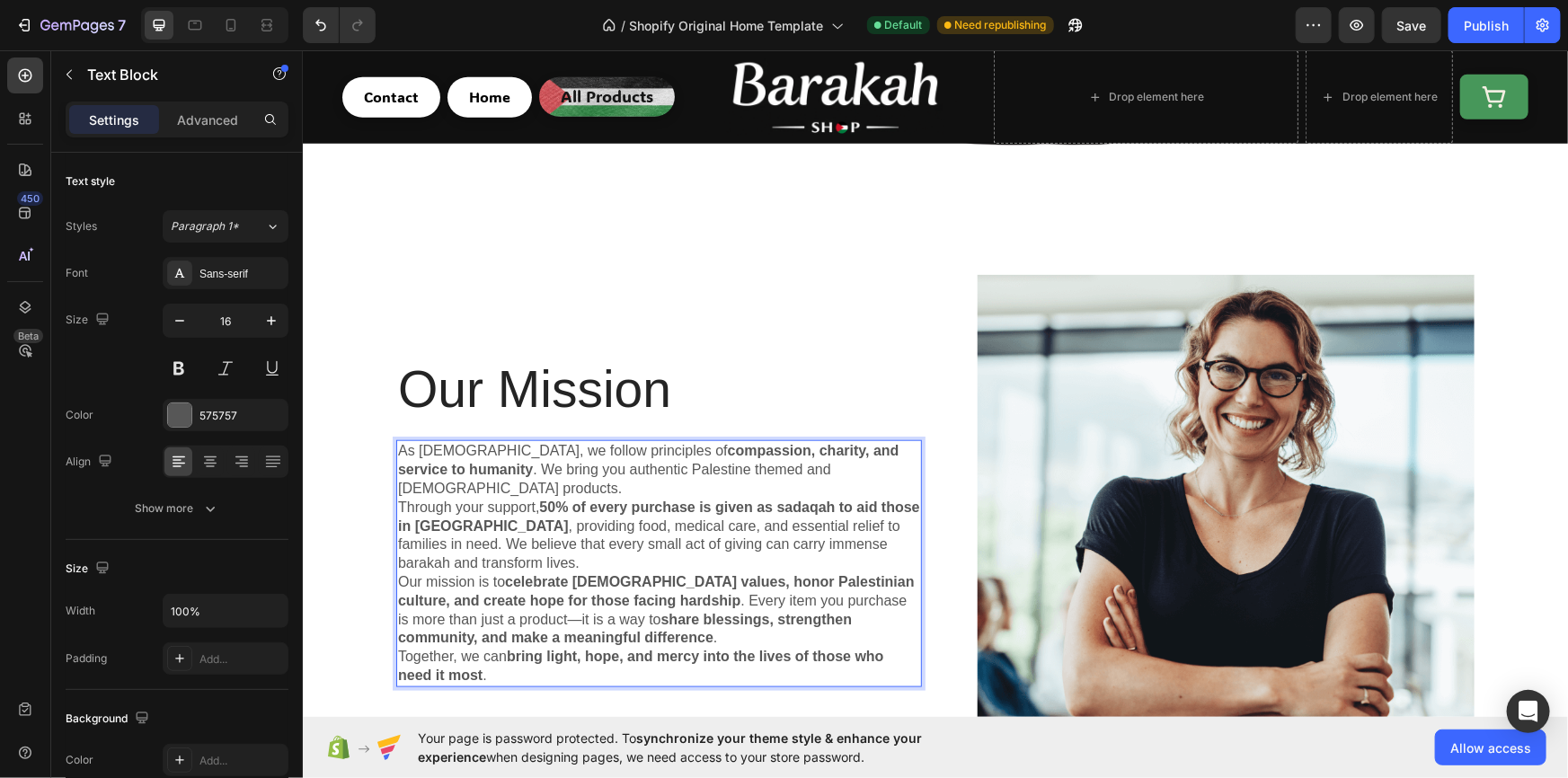
scroll to position [799, 0]
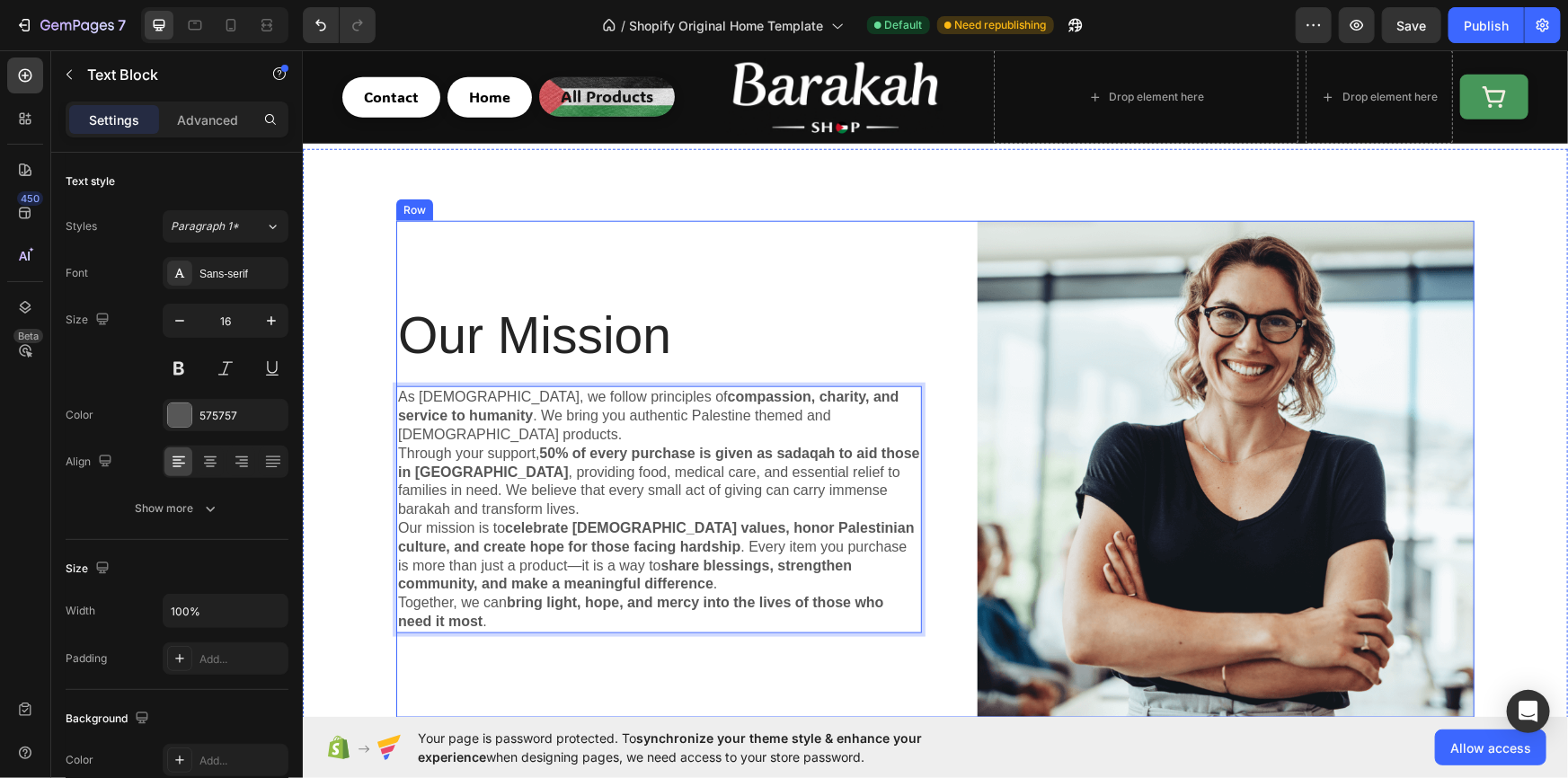
click at [672, 265] on div "Our Mission Heading As muslims, we follow principles of compassion, charity, an…" at bounding box center [658, 468] width 525 height 497
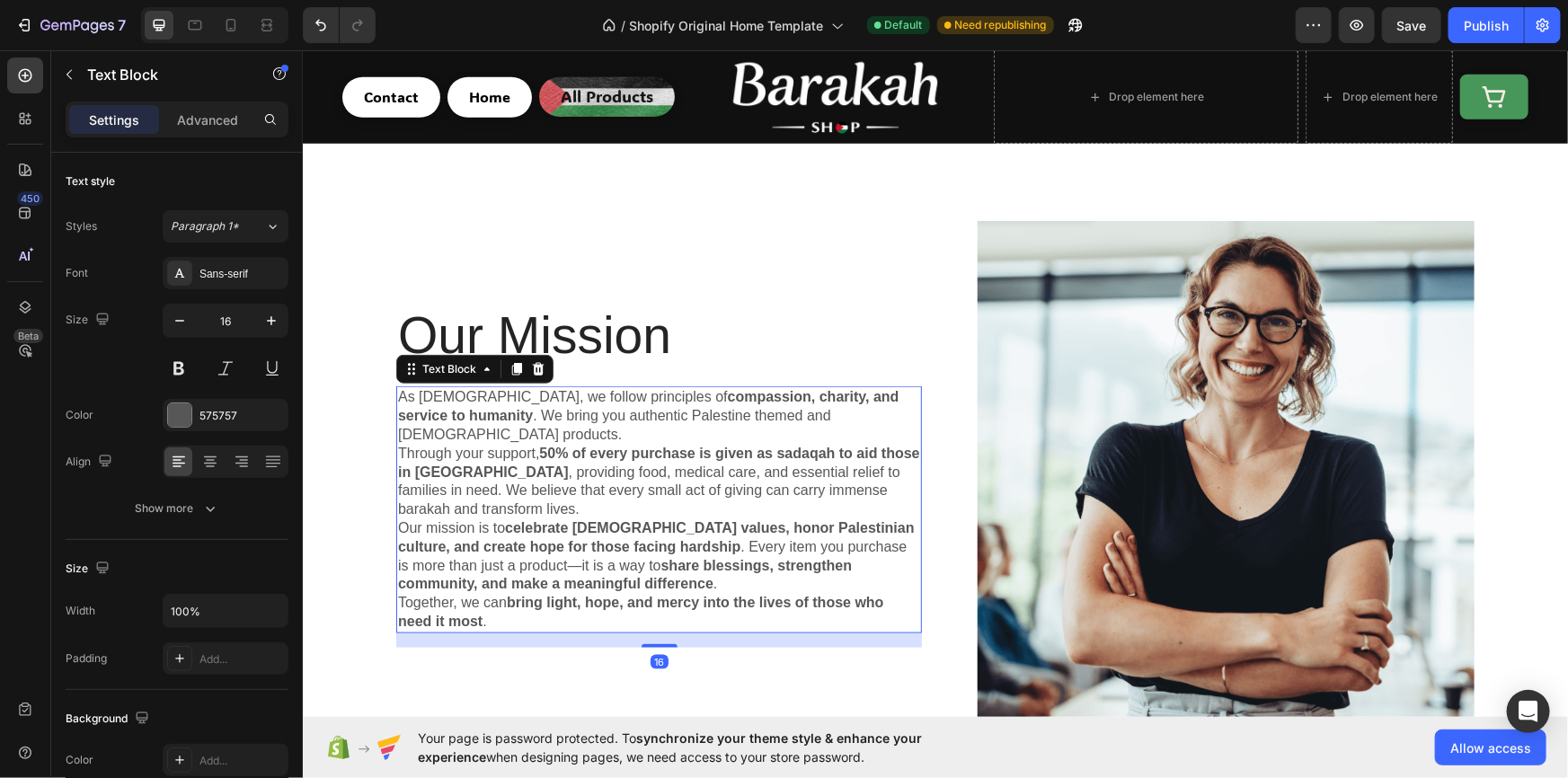
click at [512, 519] on strong "celebrate Islamic values, honor Palestinian culture, and create hope for those …" at bounding box center [655, 536] width 516 height 34
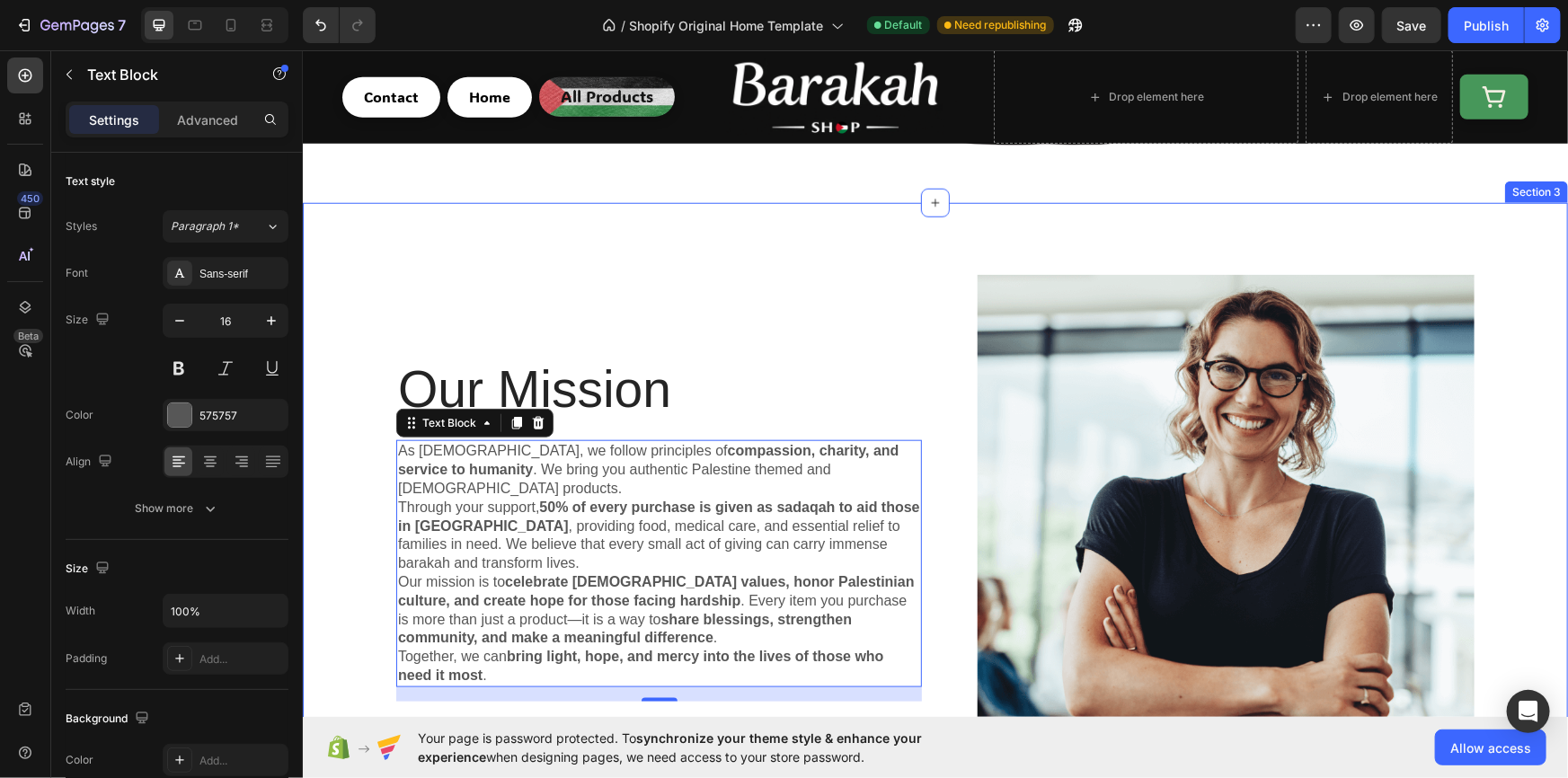
scroll to position [854, 0]
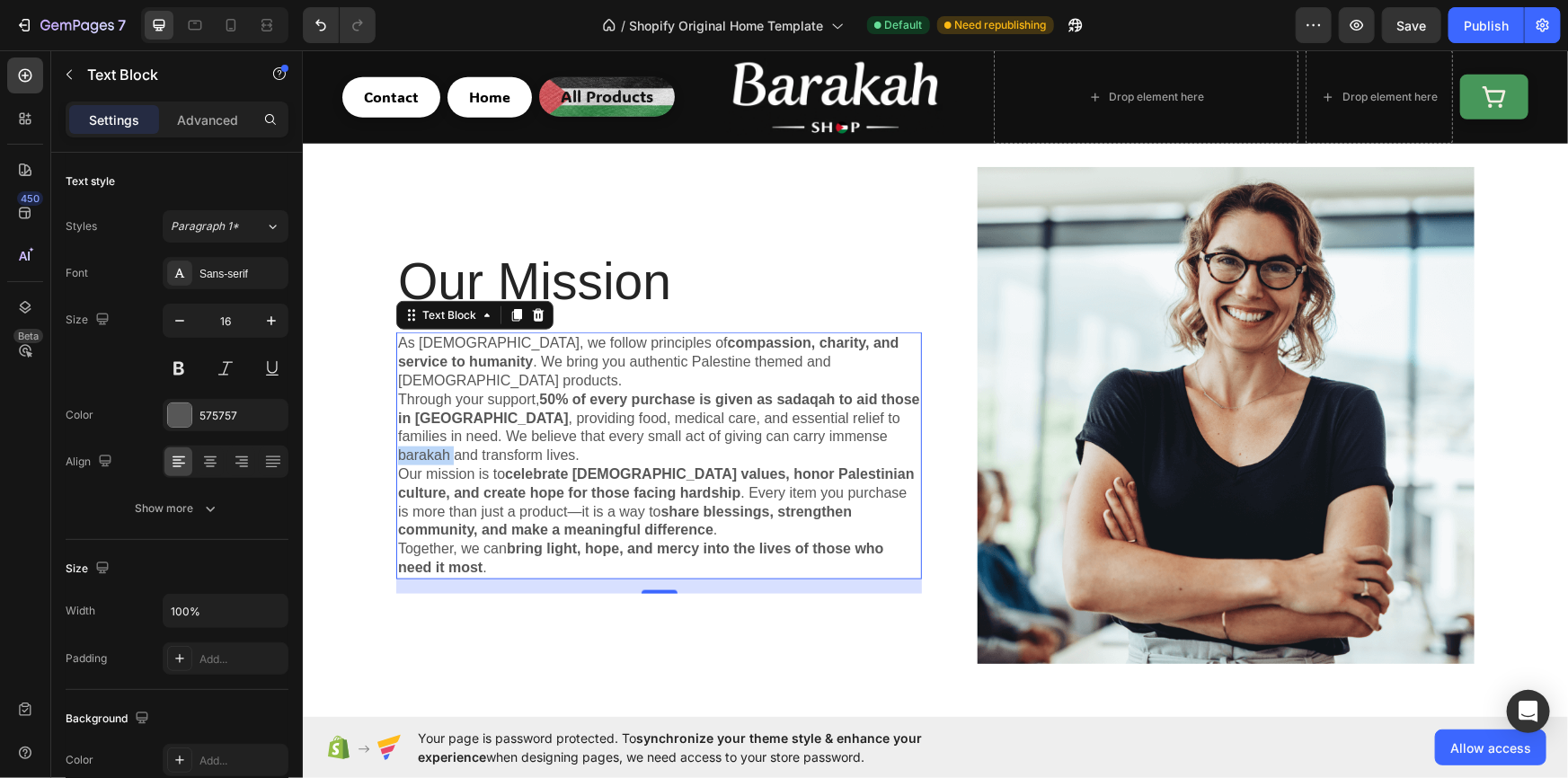
click at [864, 420] on p "Through your support, 50% of every purchase is given as sadaqah to aid those in…" at bounding box center [658, 427] width 522 height 75
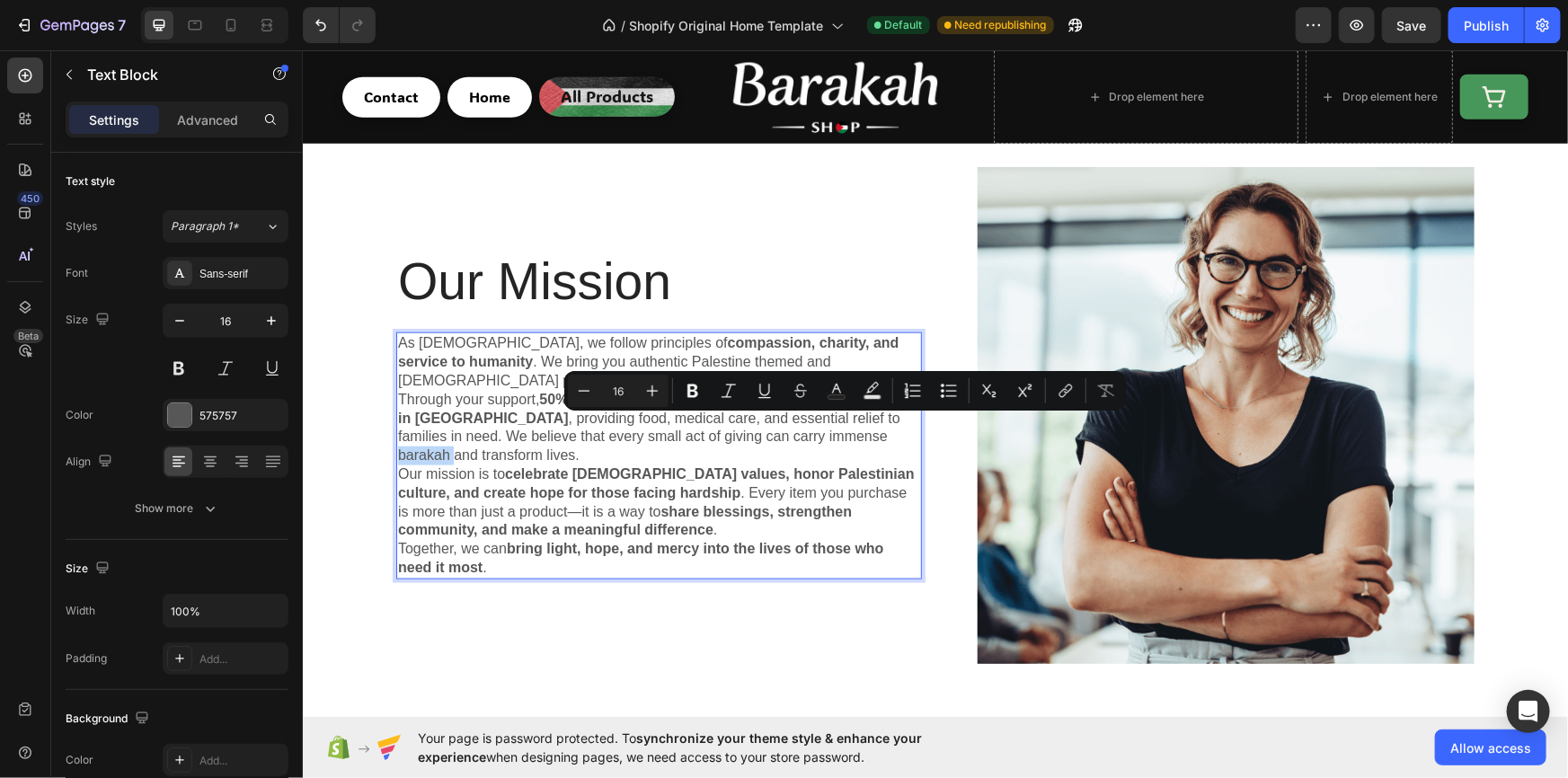
click at [870, 424] on p "Through your support, 50% of every purchase is given as sadaqah to aid those in…" at bounding box center [658, 427] width 522 height 75
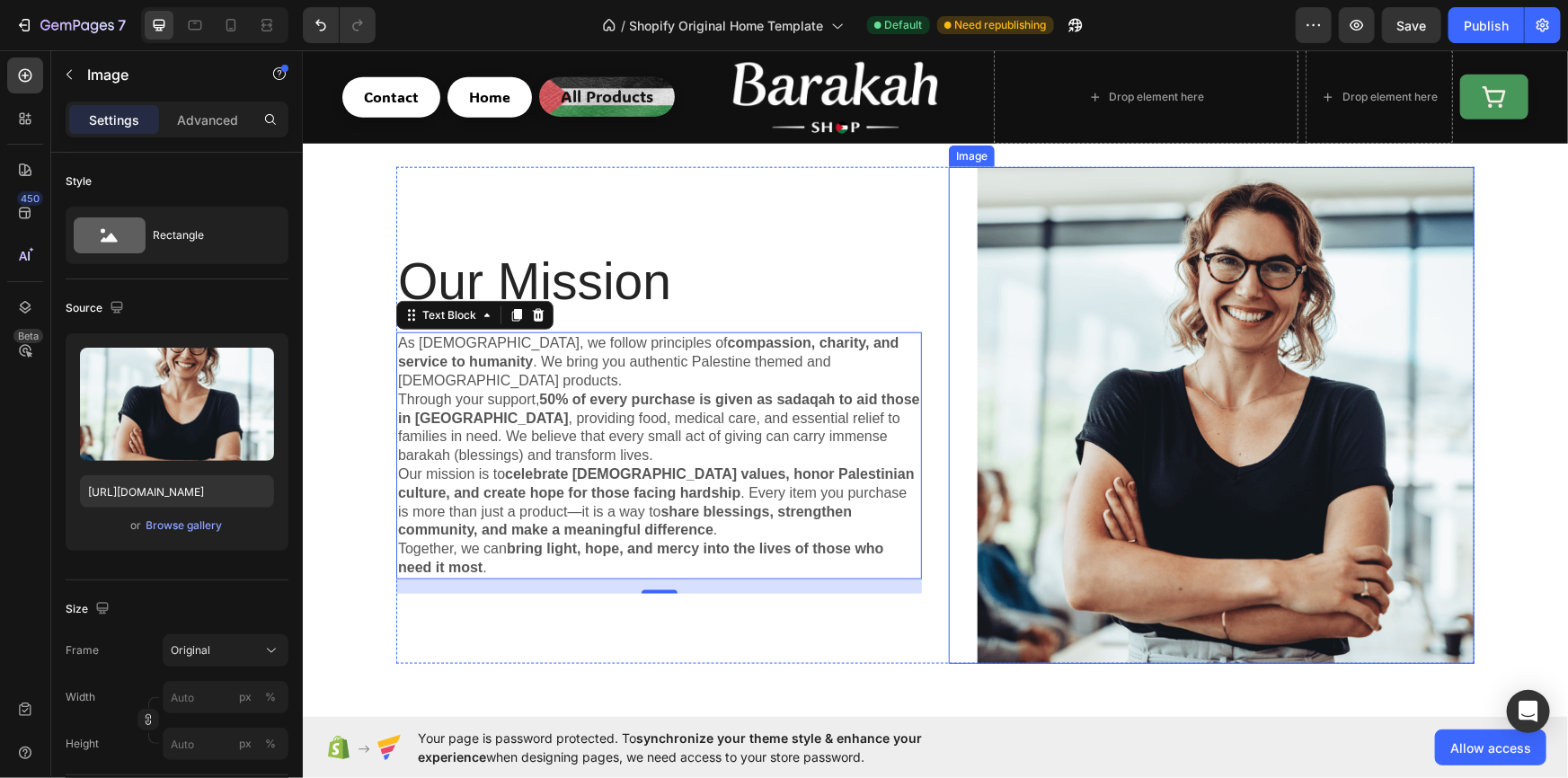
click at [1165, 396] on img at bounding box center [1224, 414] width 497 height 497
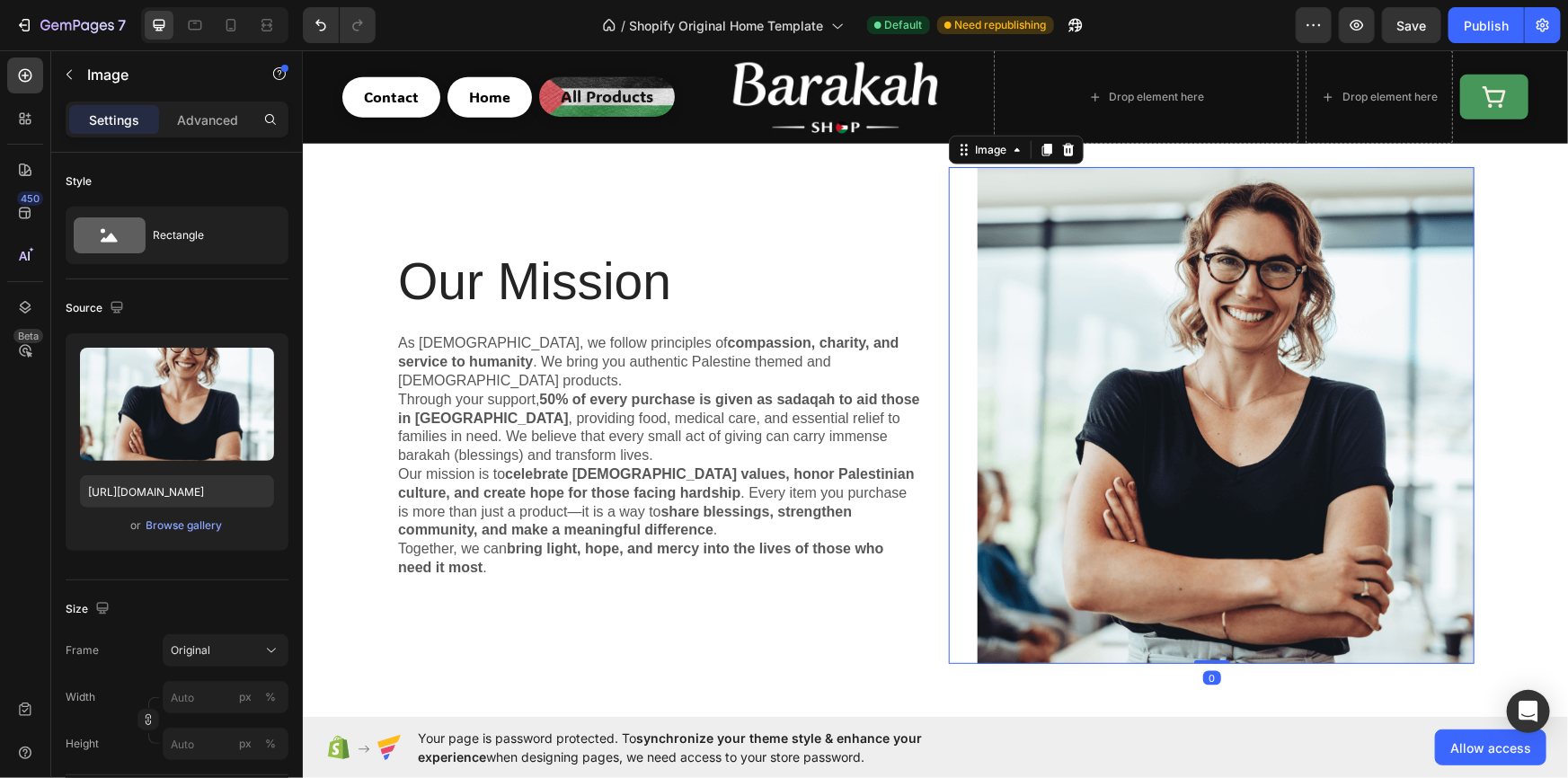
scroll to position [799, 0]
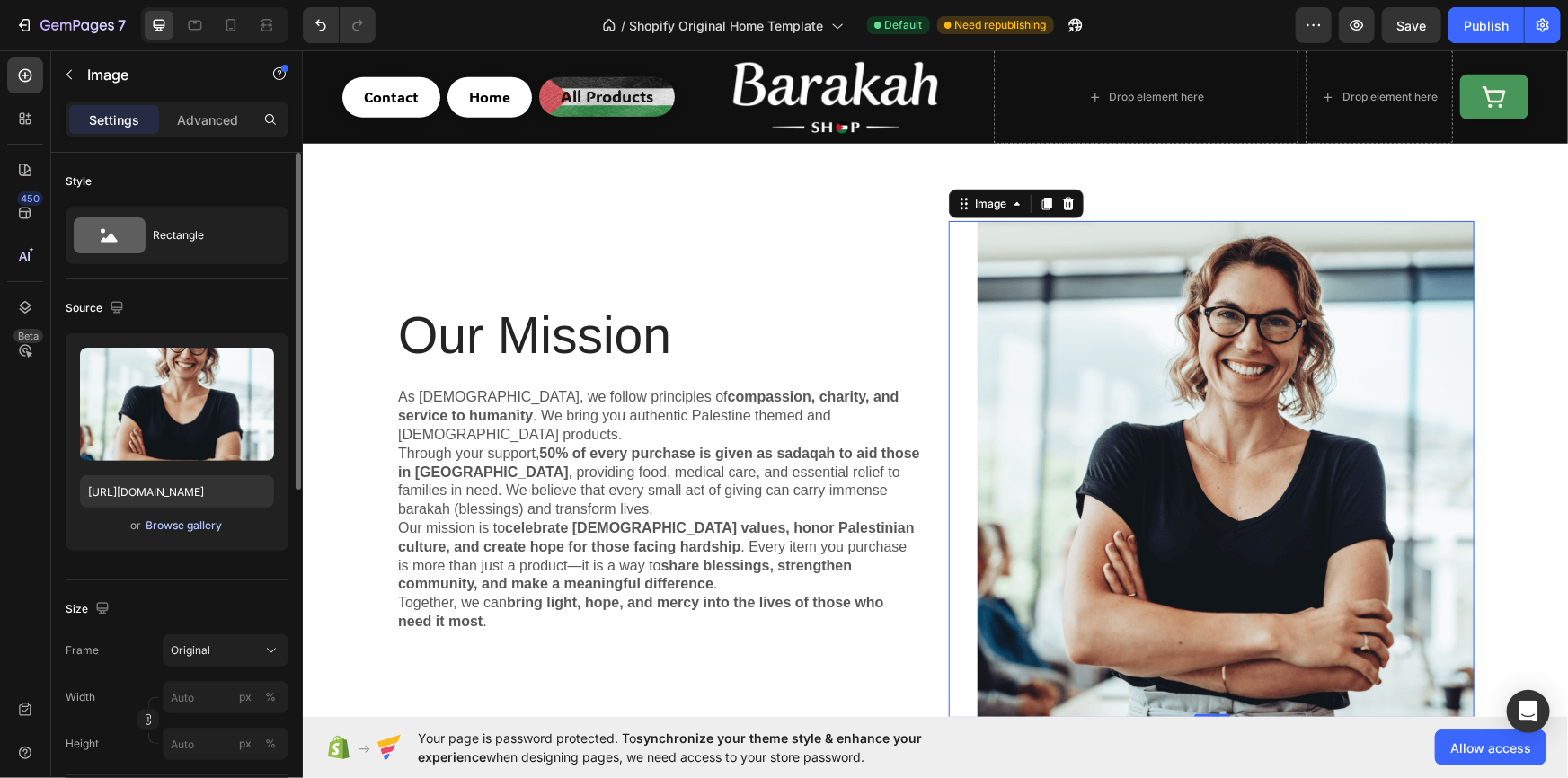
click at [202, 519] on div "Browse gallery" at bounding box center [184, 525] width 77 height 17
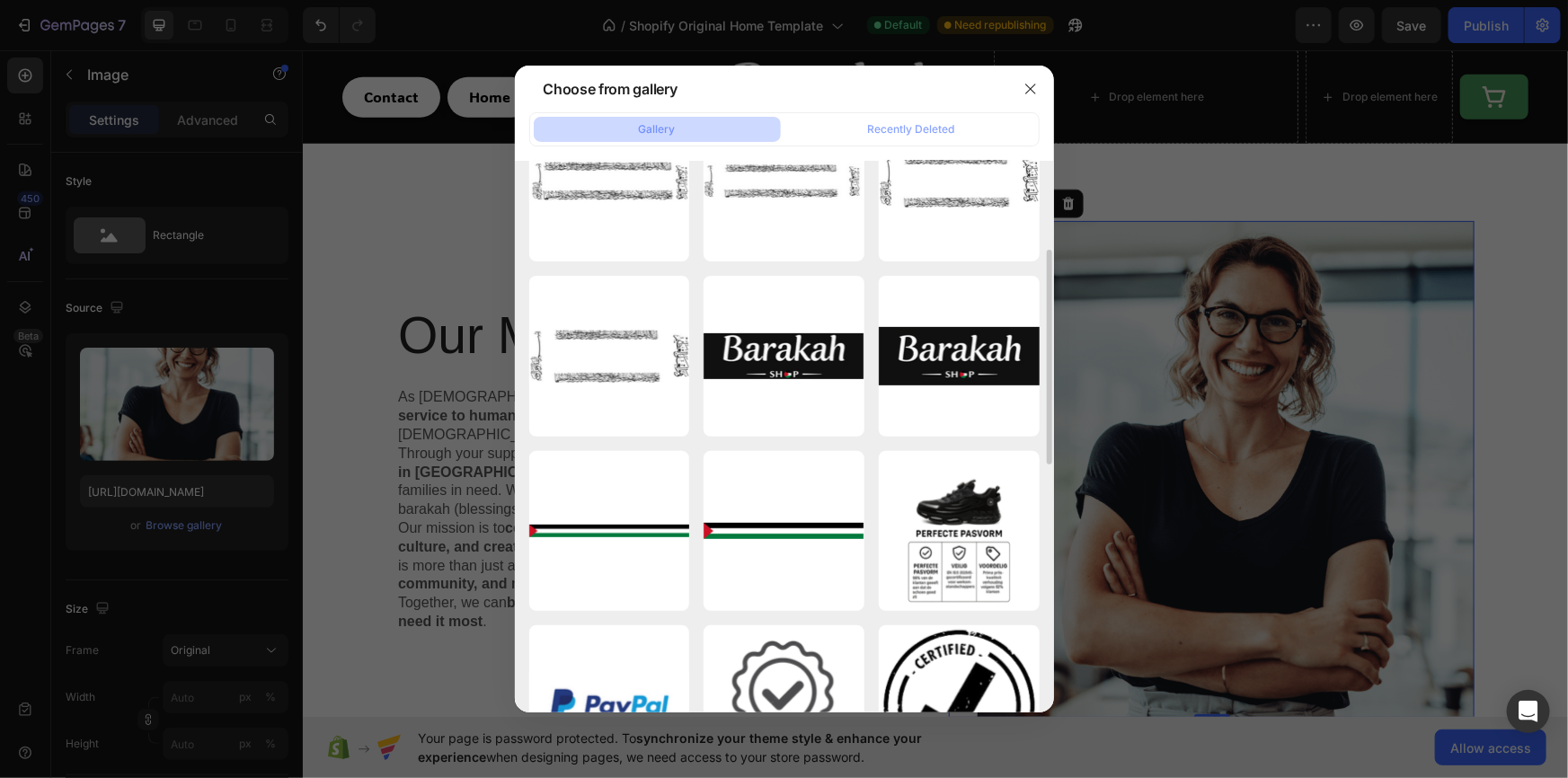
scroll to position [370, 0]
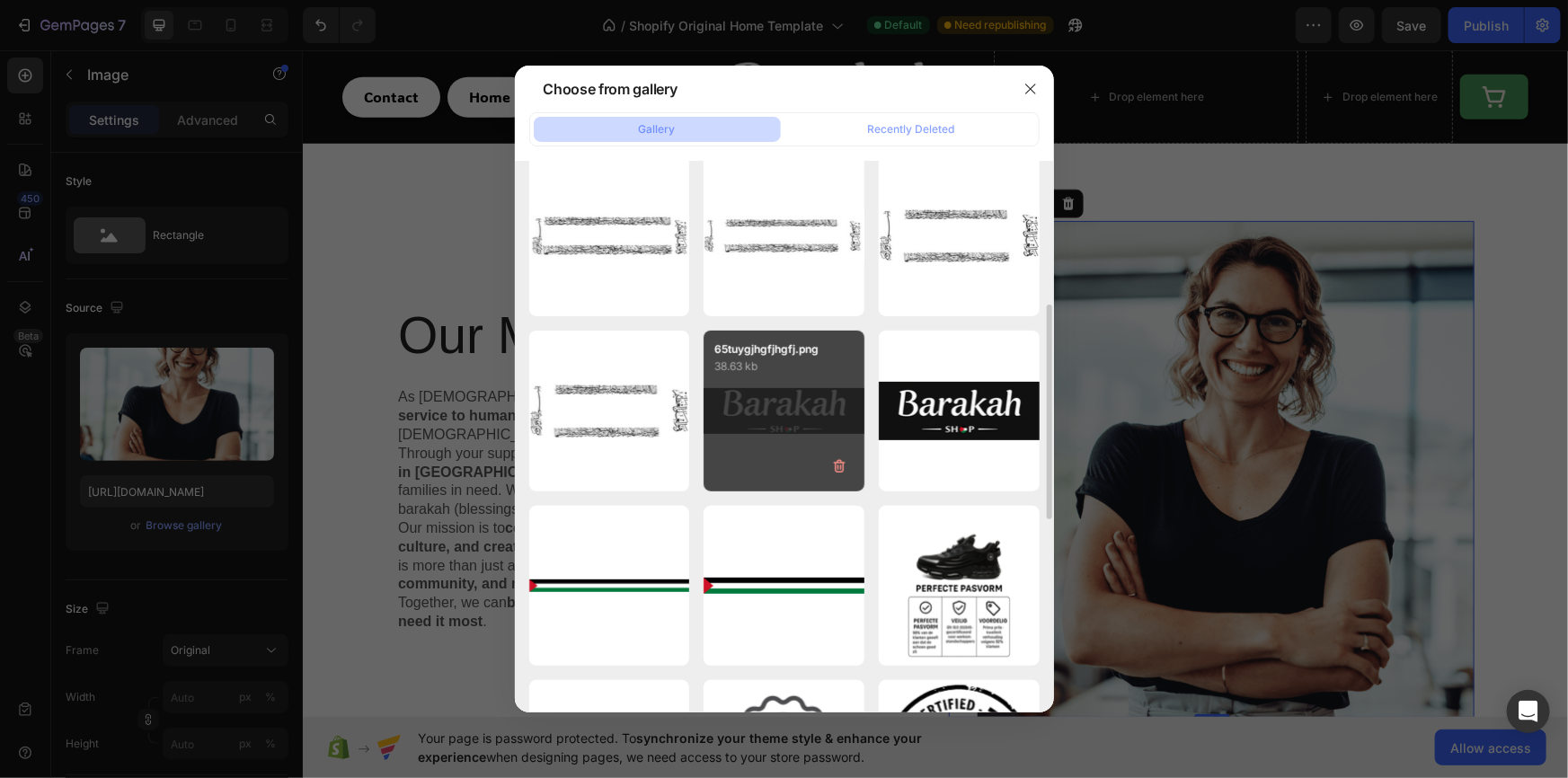
click at [750, 397] on div "65tuygjhgfjhgfj.png 38.63 kb" at bounding box center [784, 411] width 160 height 160
type input "https://cdn.shopify.com/s/files/1/0956/5238/0998/files/gempages_581905781733983…"
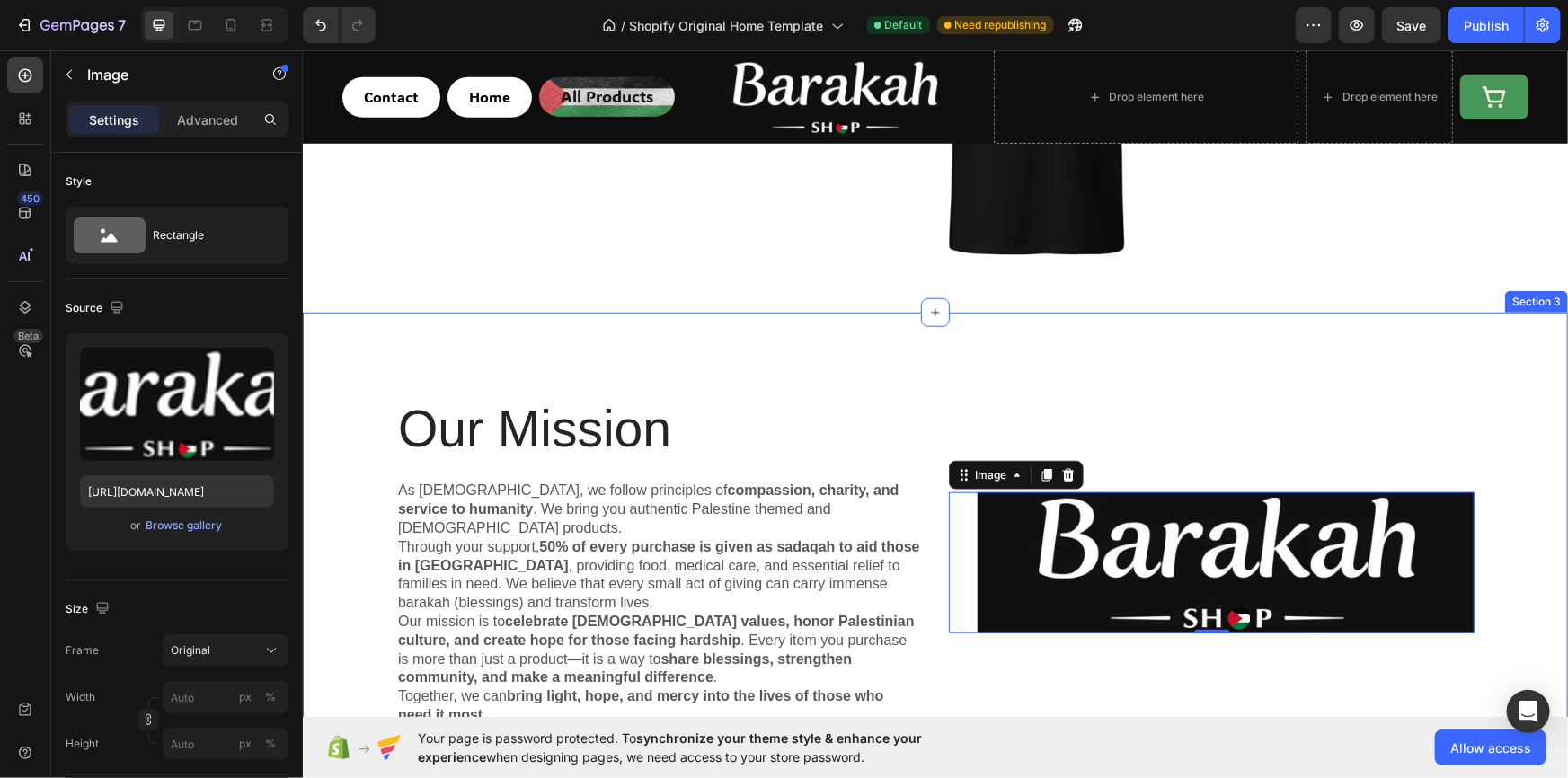
scroll to position [691, 0]
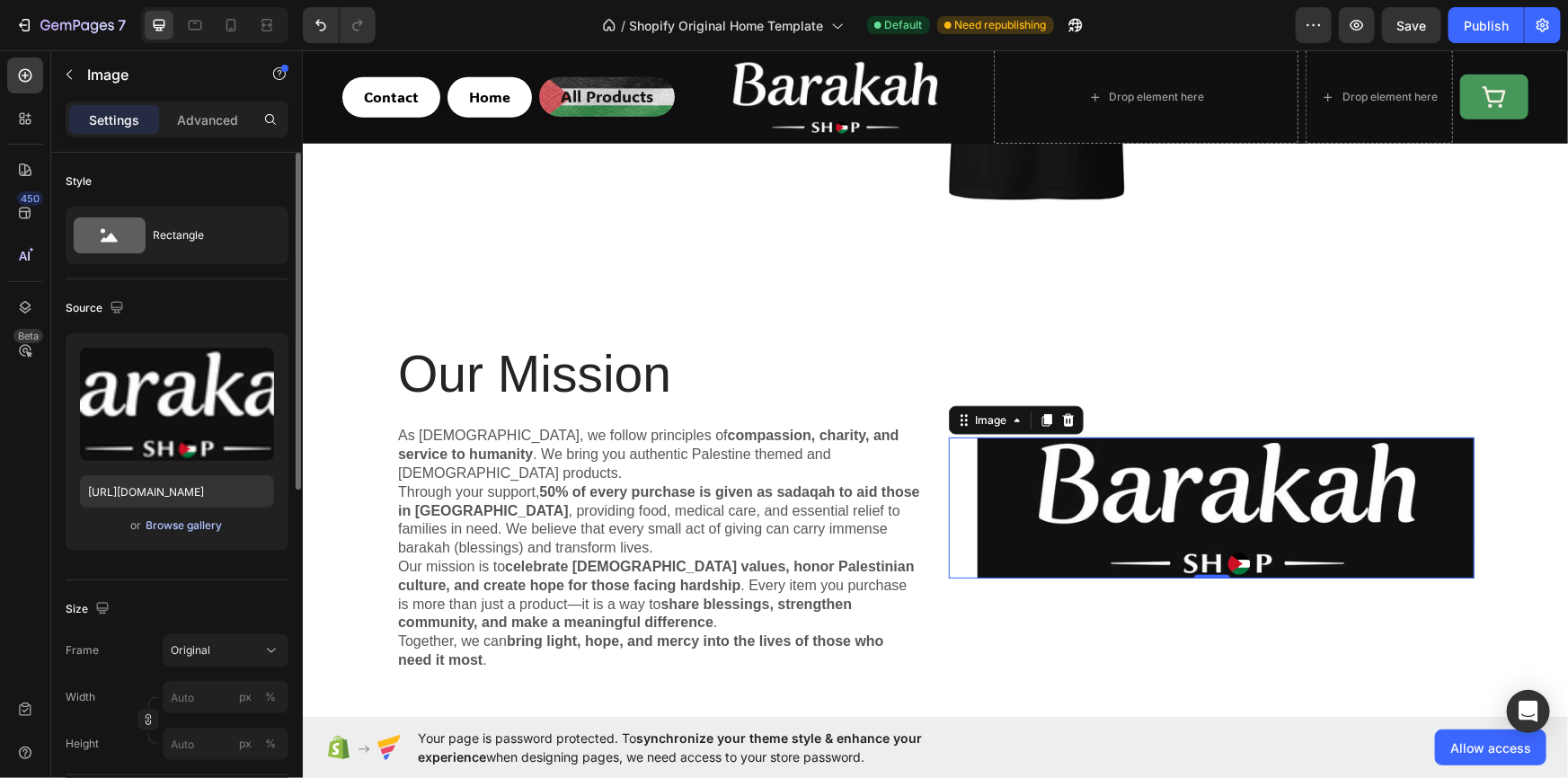
click at [159, 531] on div "Browse gallery" at bounding box center [184, 525] width 77 height 17
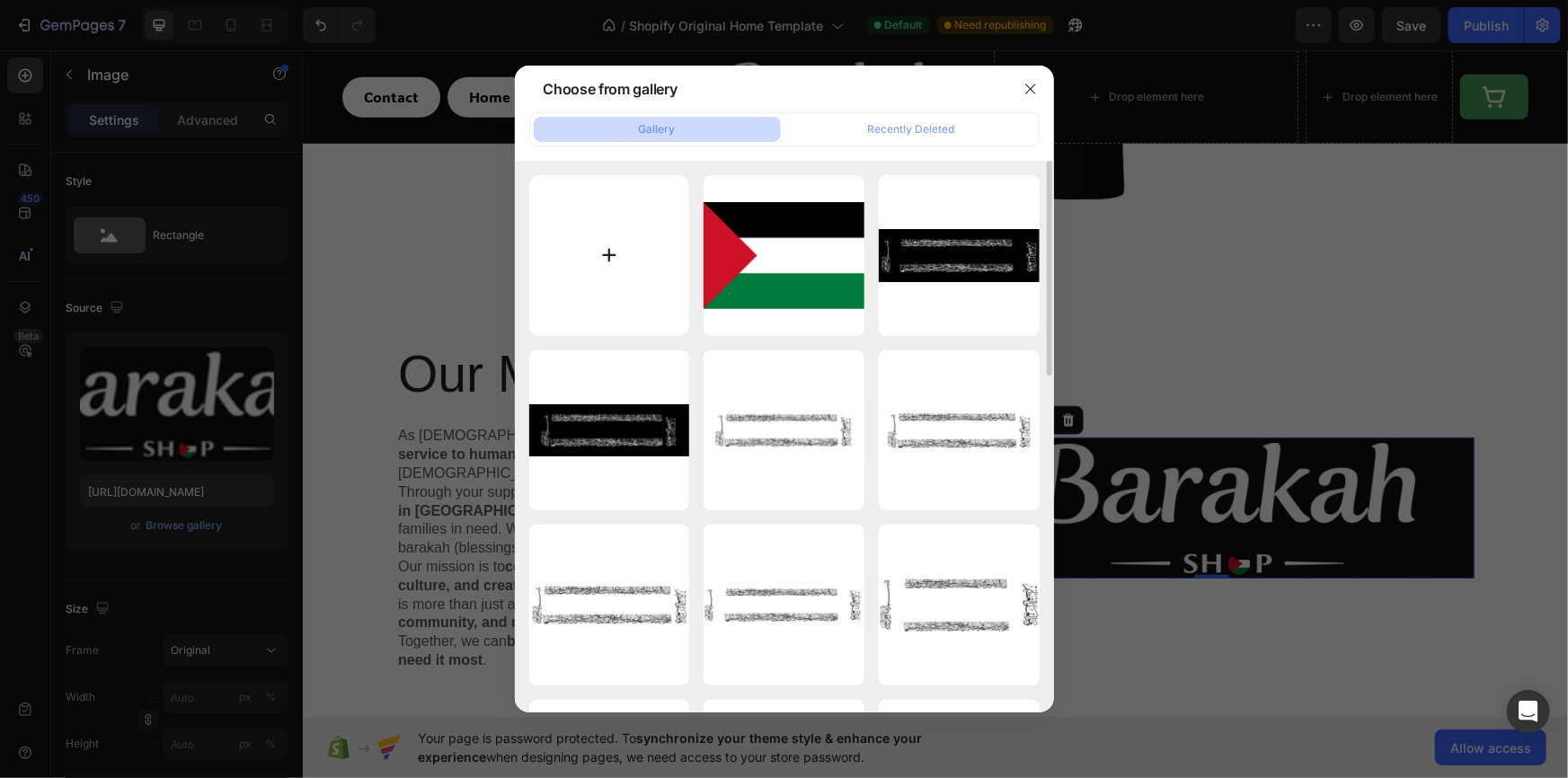
click at [597, 286] on input "file" at bounding box center [609, 255] width 160 height 160
type input "C:\fakepath\342Z24V-highres-1699943405.webp"
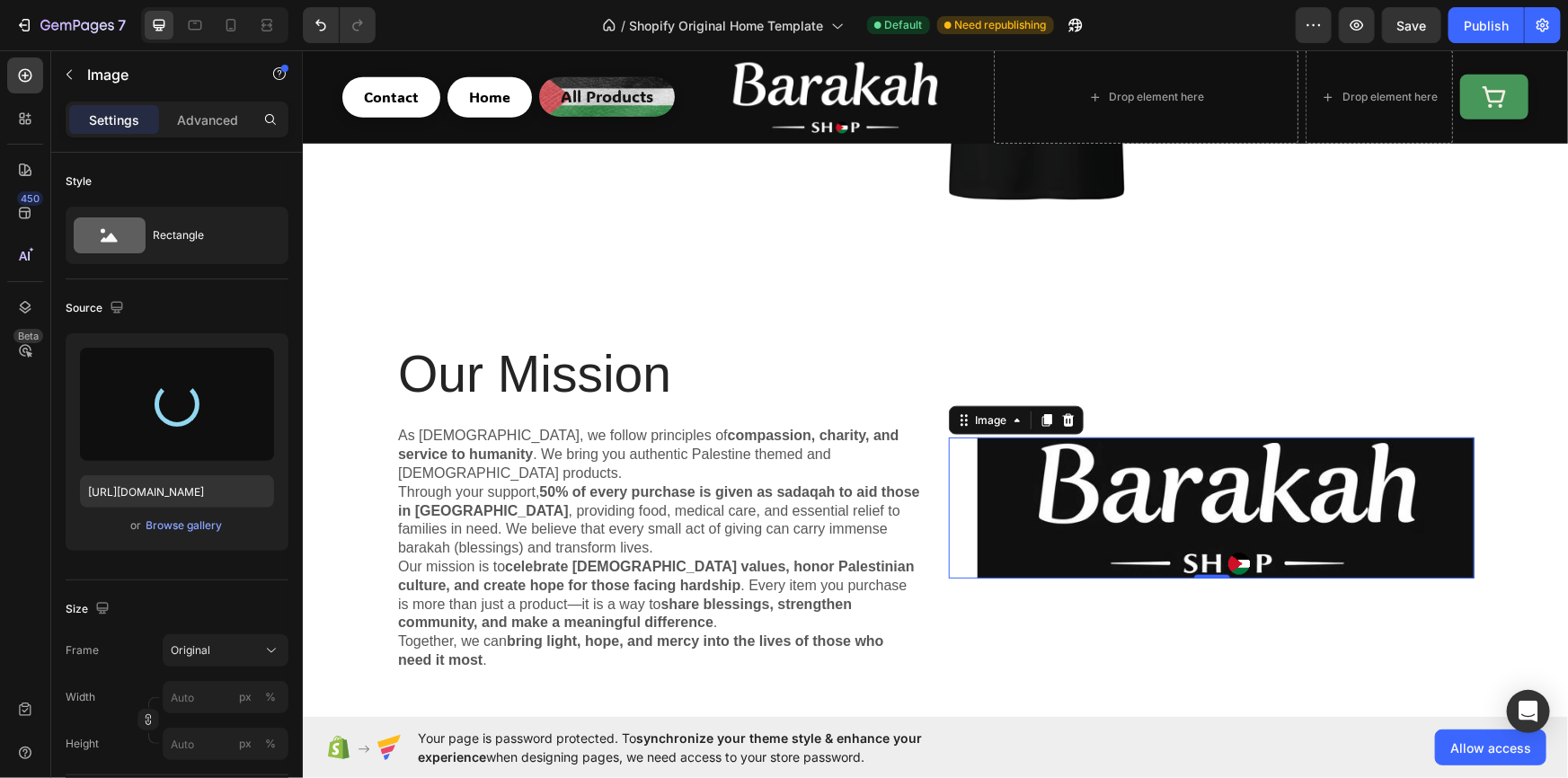
type input "https://cdn.shopify.com/s/files/1/0956/5238/0998/files/gempages_581905781733983…"
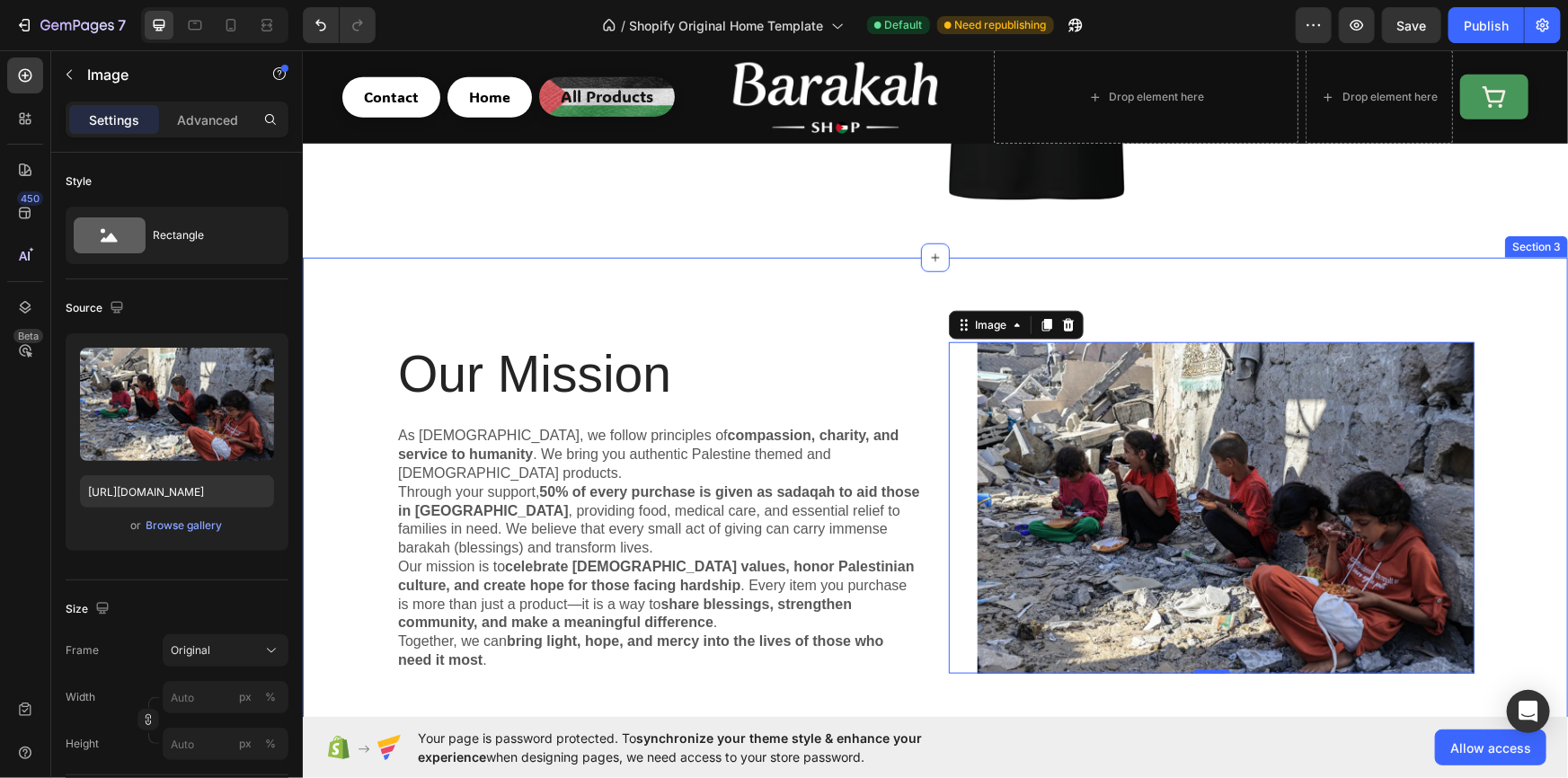
scroll to position [799, 0]
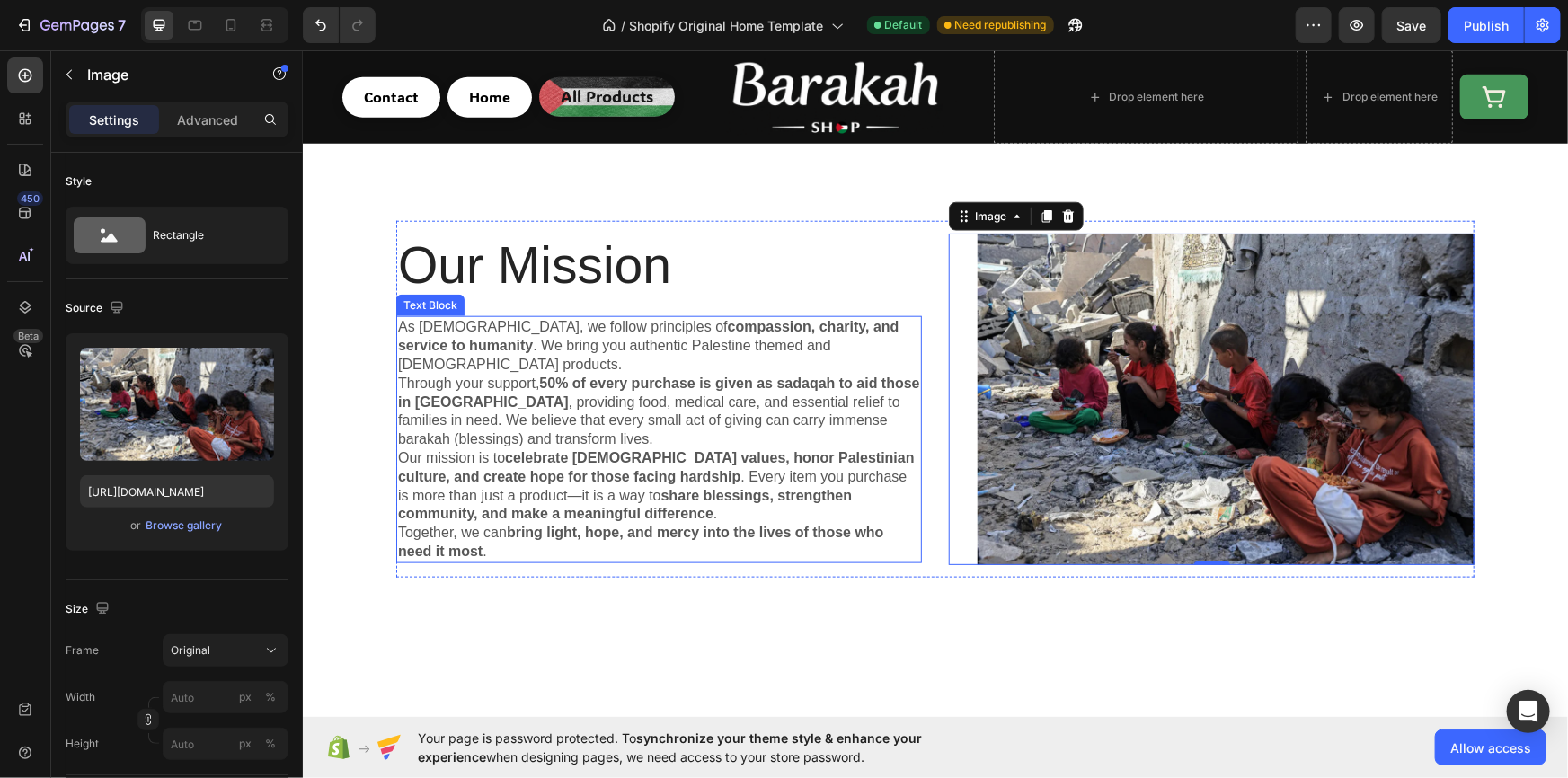
click at [598, 374] on strong "50% of every purchase is given as sadaqah to aid those in Gaza" at bounding box center [658, 391] width 522 height 34
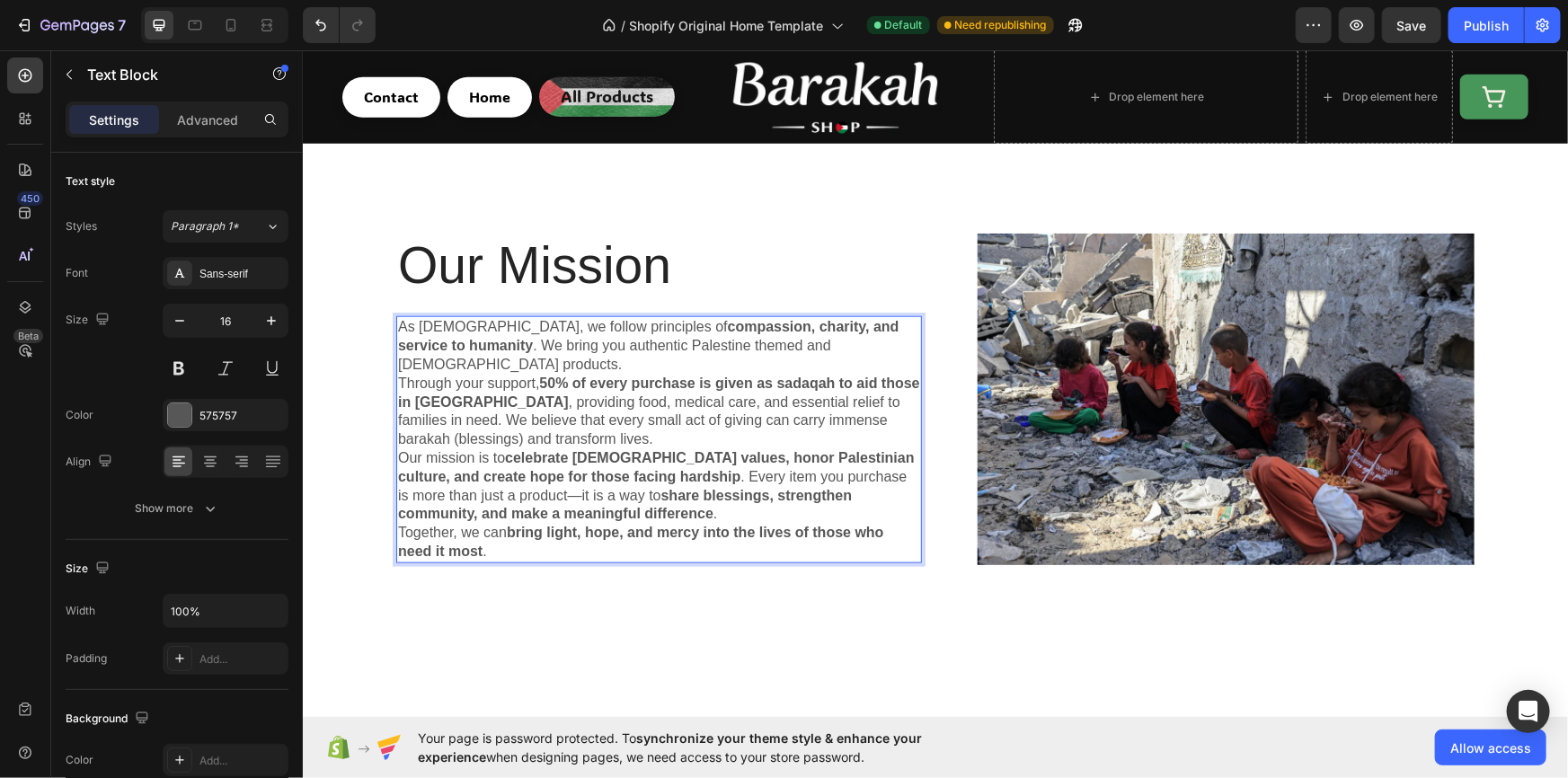
click at [581, 374] on strong "50% of every purchase is given as sadaqah to aid those in Gaza" at bounding box center [658, 391] width 522 height 34
click at [597, 374] on strong "50% of every purchase is given as sadaqah to aid those in Gaza" at bounding box center [658, 391] width 522 height 34
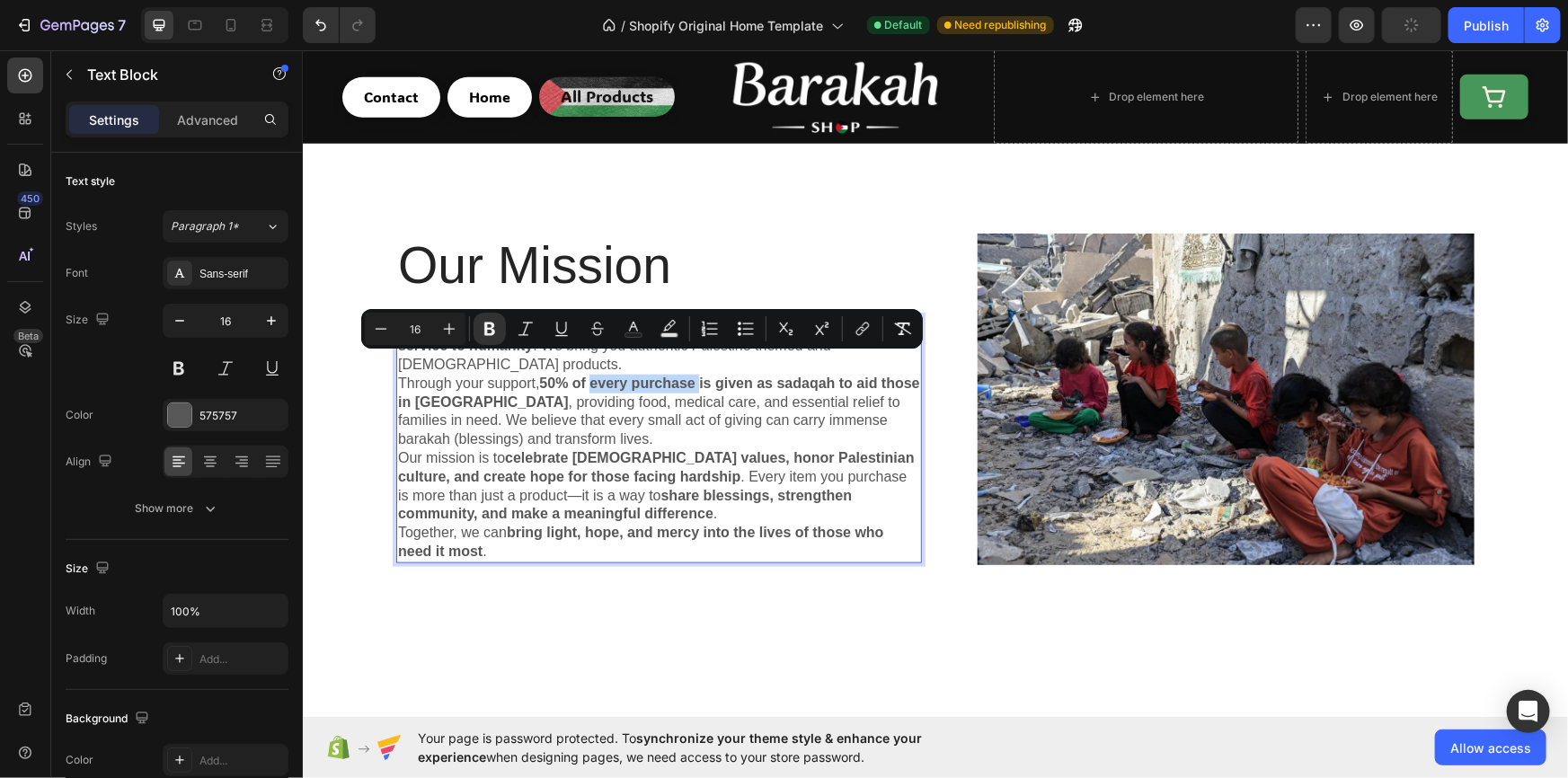
drag, startPoint x: 588, startPoint y: 363, endPoint x: 696, endPoint y: 360, distance: 108.0
click at [696, 374] on strong "50% of every purchase is given as sadaqah to aid those in Gaza" at bounding box center [658, 391] width 522 height 34
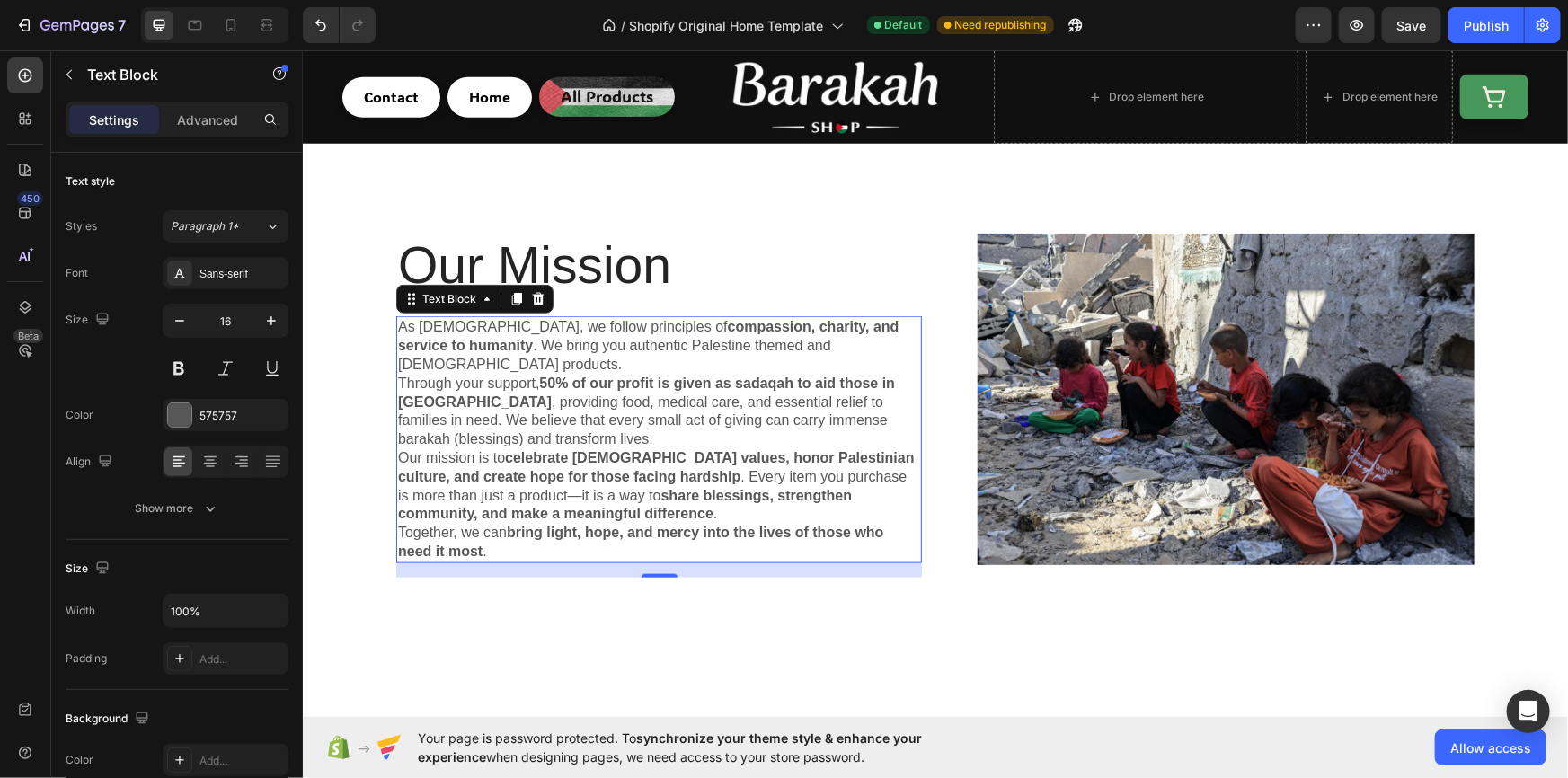
click at [559, 394] on p "Through your support, 50% of our profit is given as sadaqah to aid those in Gaz…" at bounding box center [658, 410] width 522 height 75
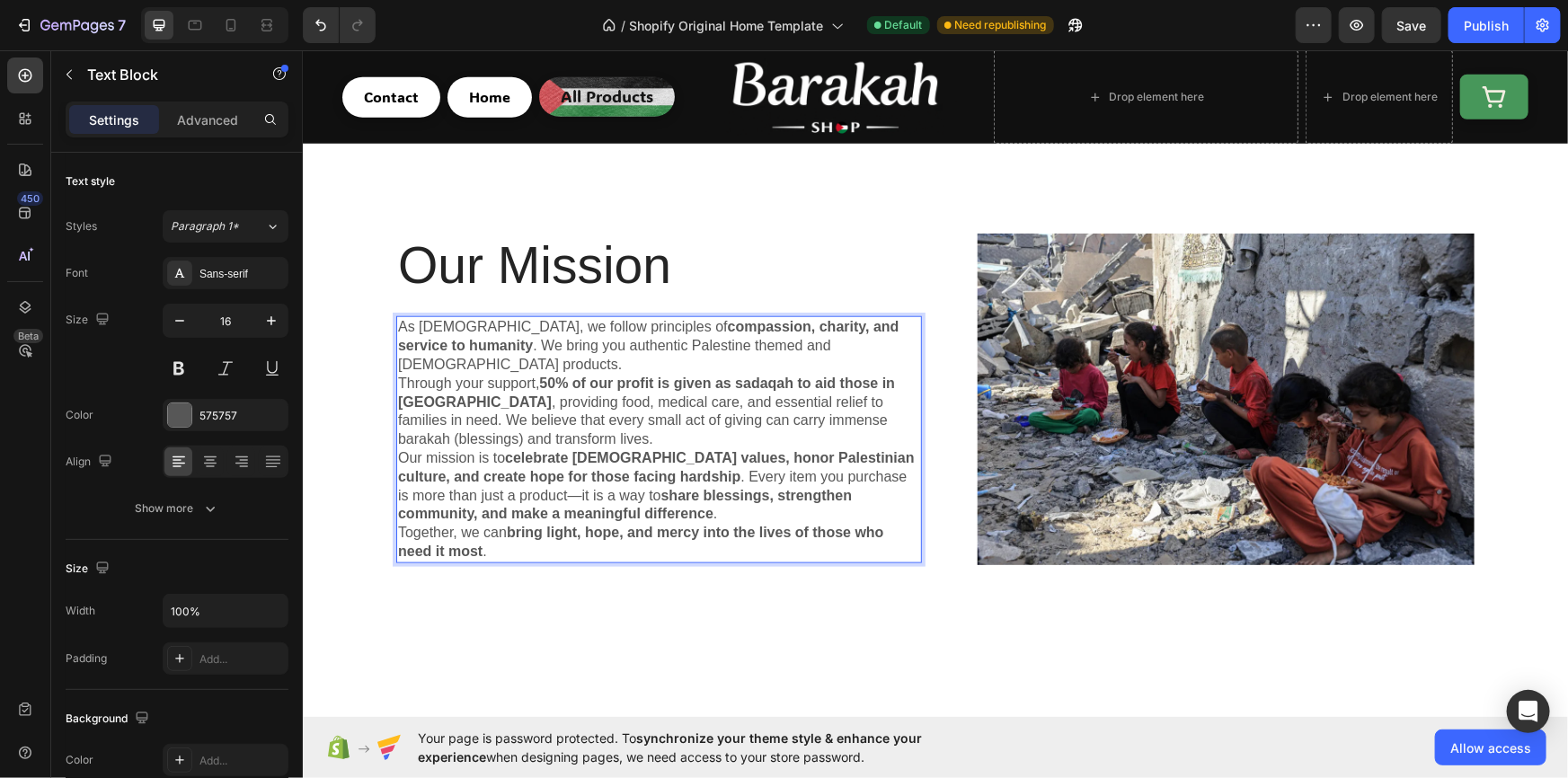
click at [524, 449] on strong "celebrate Islamic values, honor Palestinian culture, and create hope for those …" at bounding box center [655, 466] width 516 height 34
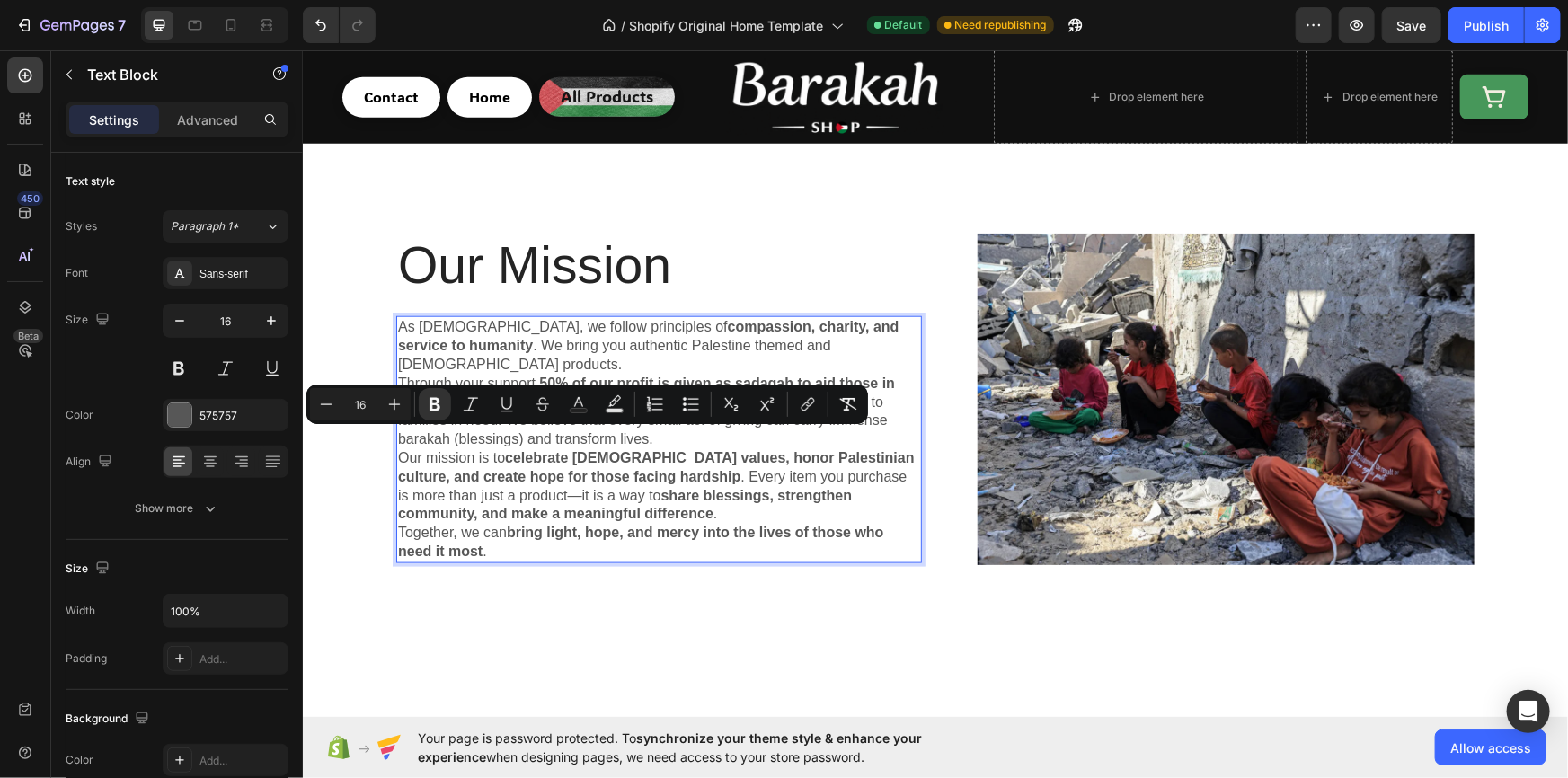
click at [711, 487] on strong "share blessings, strengthen community, and make a meaningful difference" at bounding box center [624, 503] width 454 height 34
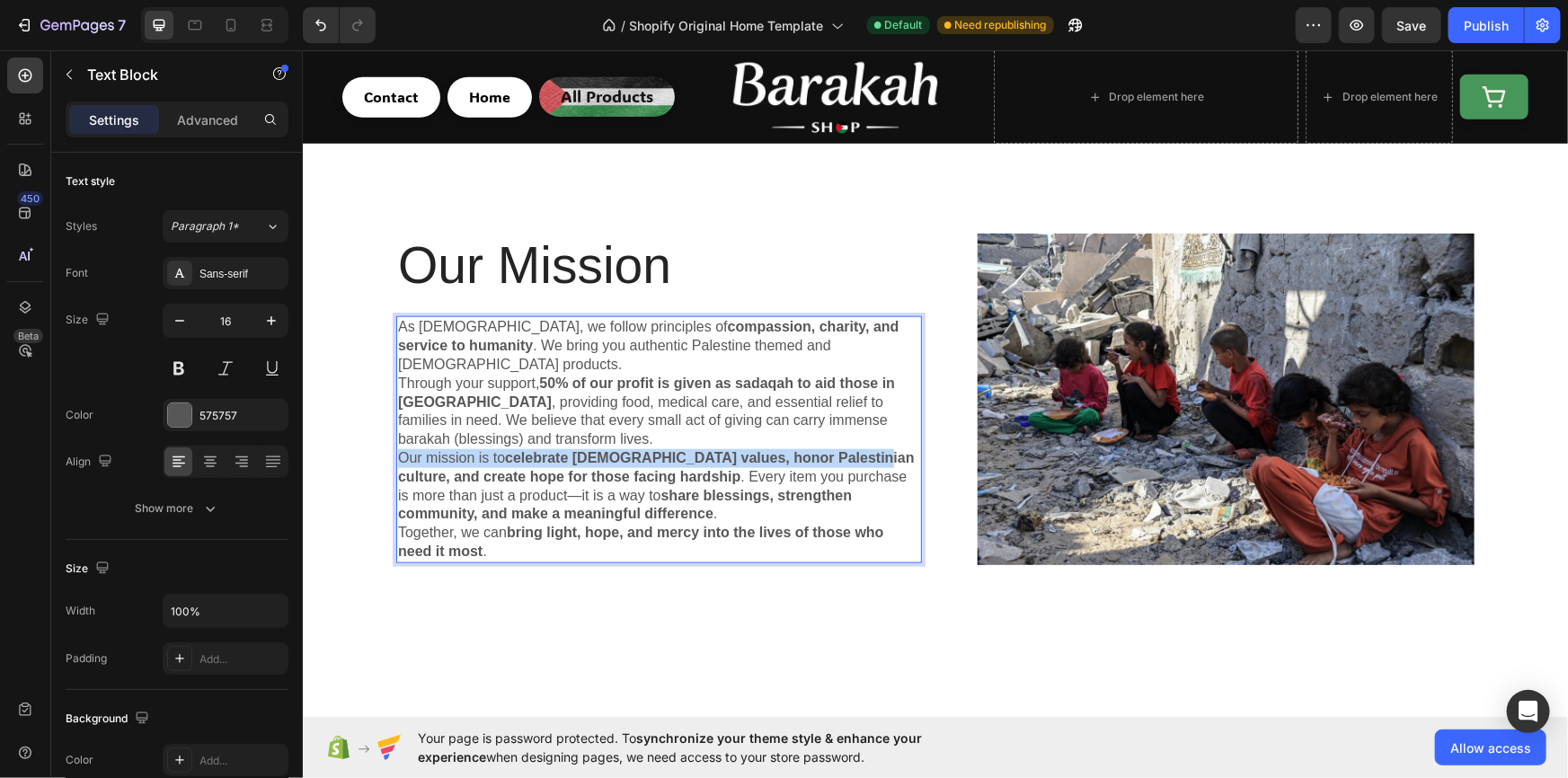
drag, startPoint x: 391, startPoint y: 432, endPoint x: 849, endPoint y: 431, distance: 458.0
click at [849, 448] on p "Our mission is to celebrate Islamic values, honor Palestinian culture, and crea…" at bounding box center [658, 485] width 522 height 75
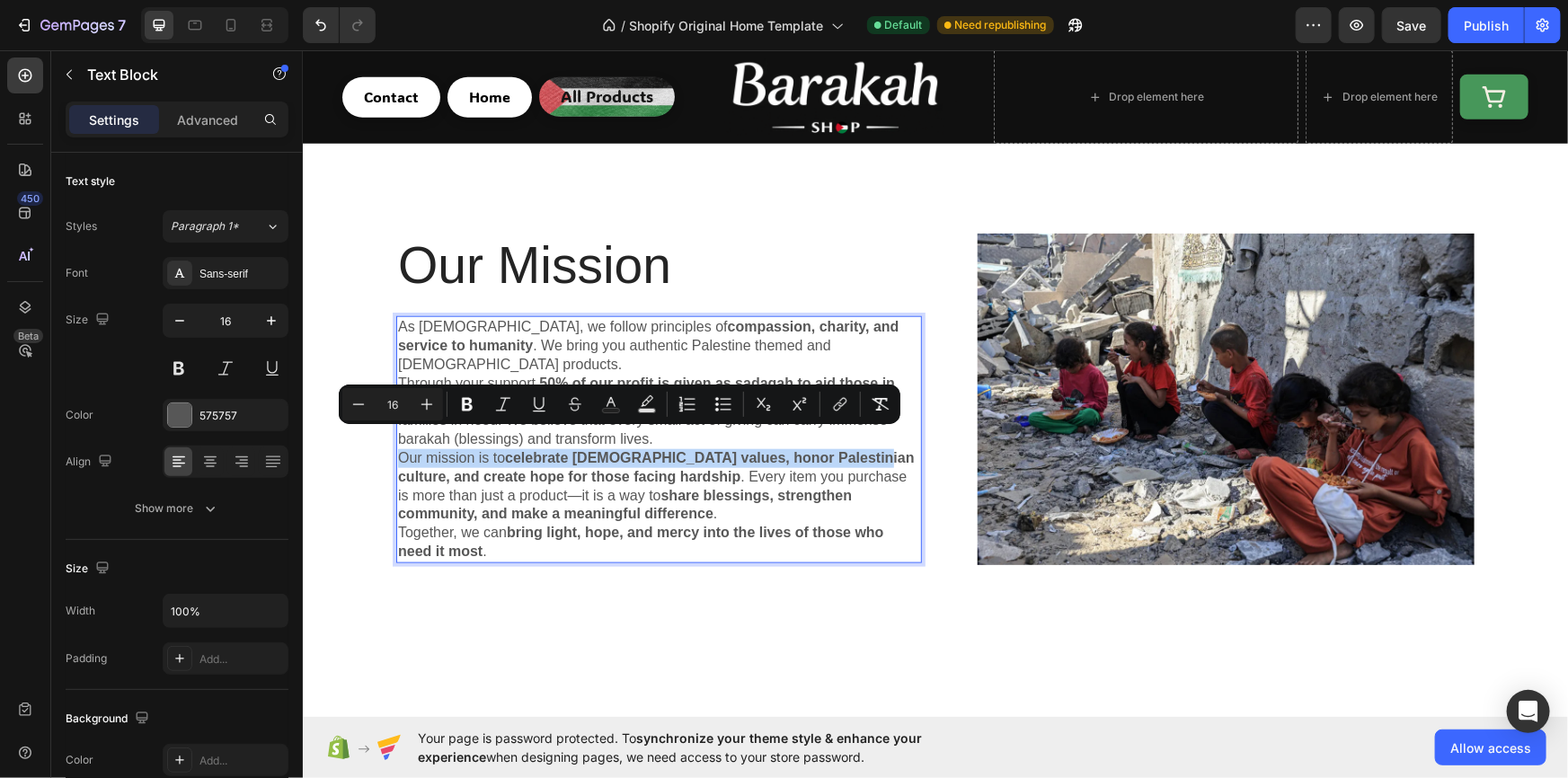
copy p "Our mission is to celebrate Islamic values, honor Palestinian culture"
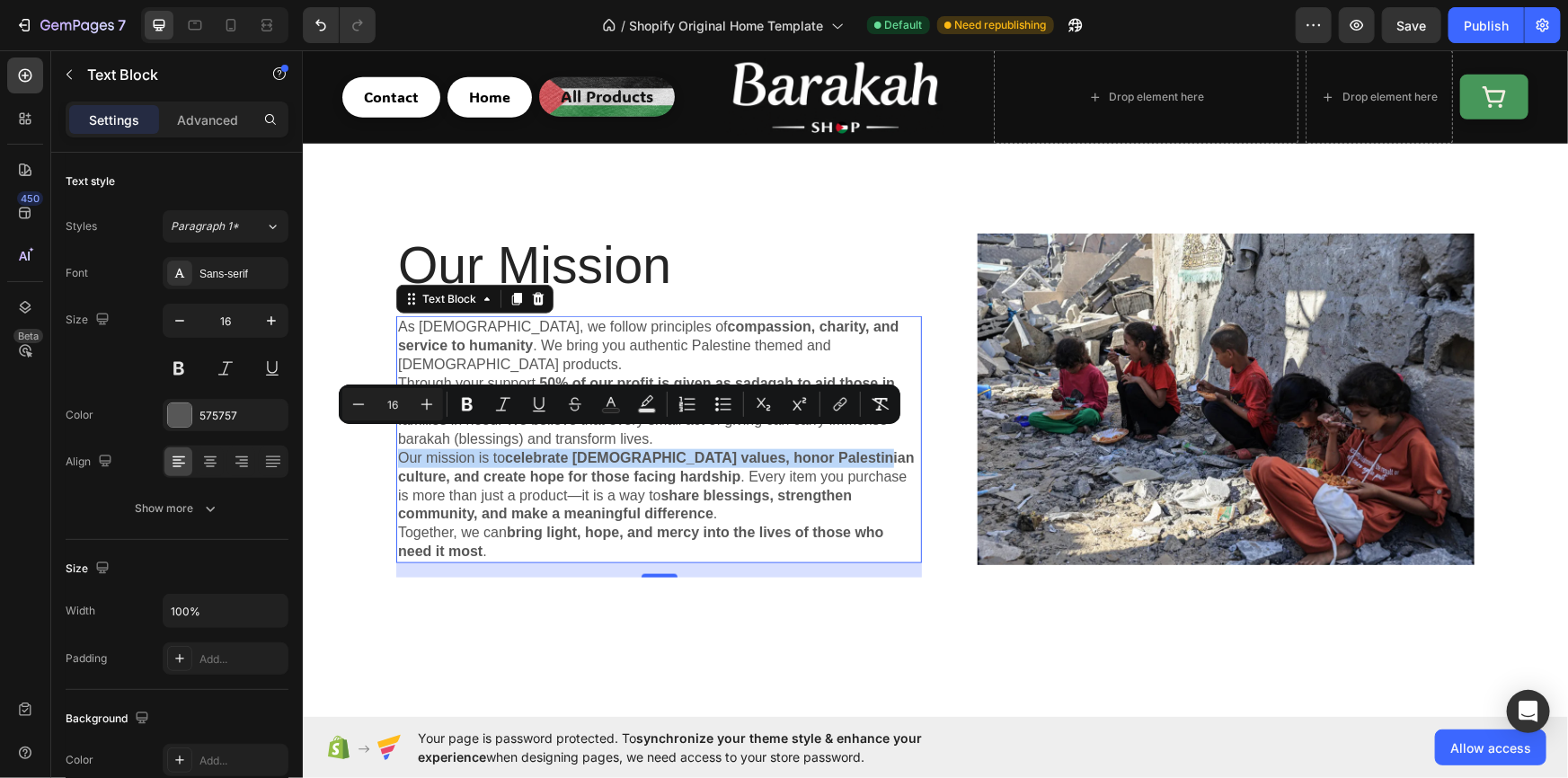
click at [481, 448] on p "Our mission is to celebrate Islamic values, honor Palestinian culture, and crea…" at bounding box center [658, 485] width 522 height 75
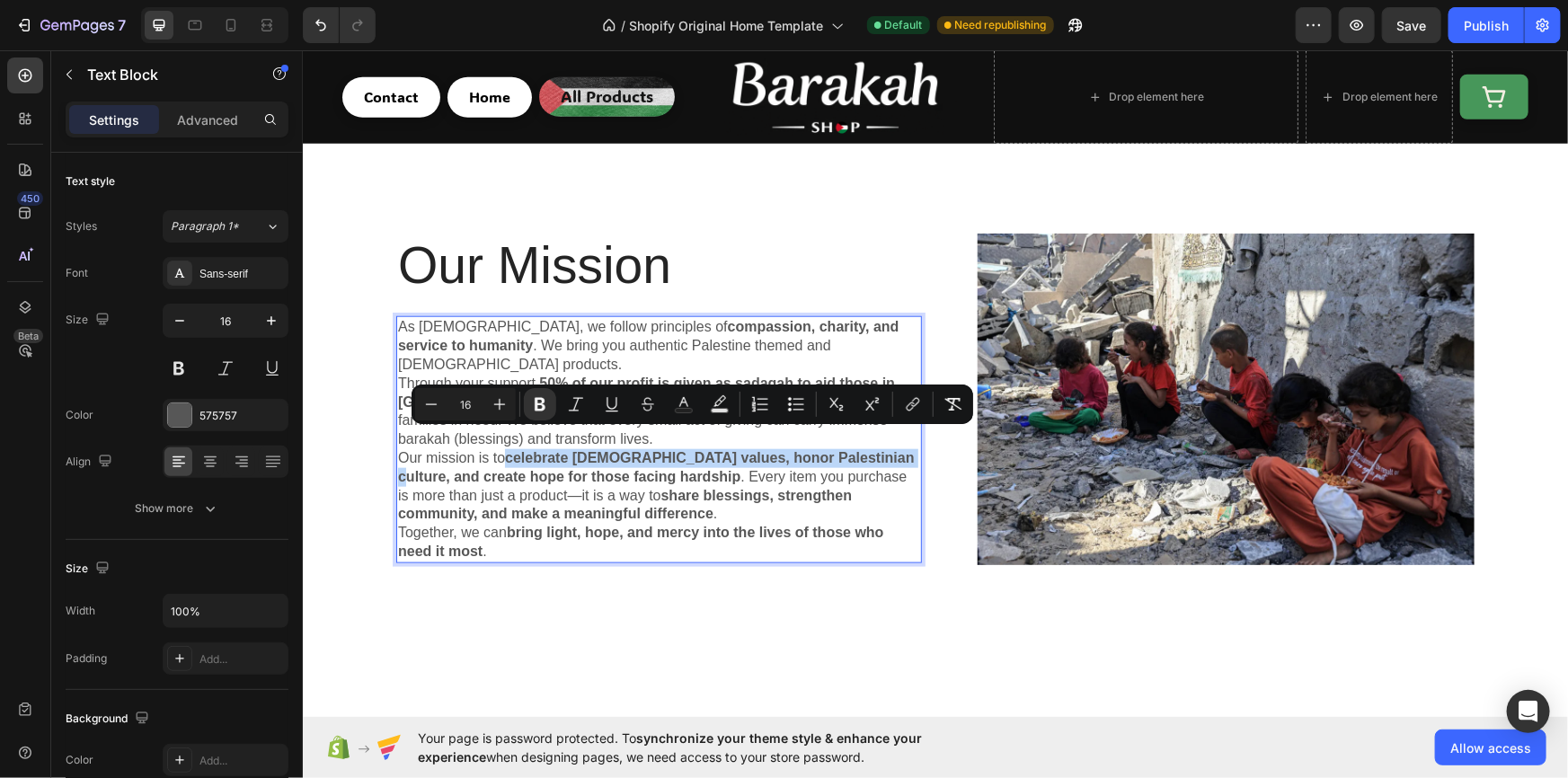
drag, startPoint x: 501, startPoint y: 437, endPoint x: 878, endPoint y: 436, distance: 377.0
click at [878, 449] on strong "celebrate Islamic values, honor Palestinian culture, and create hope for those …" at bounding box center [655, 466] width 516 height 34
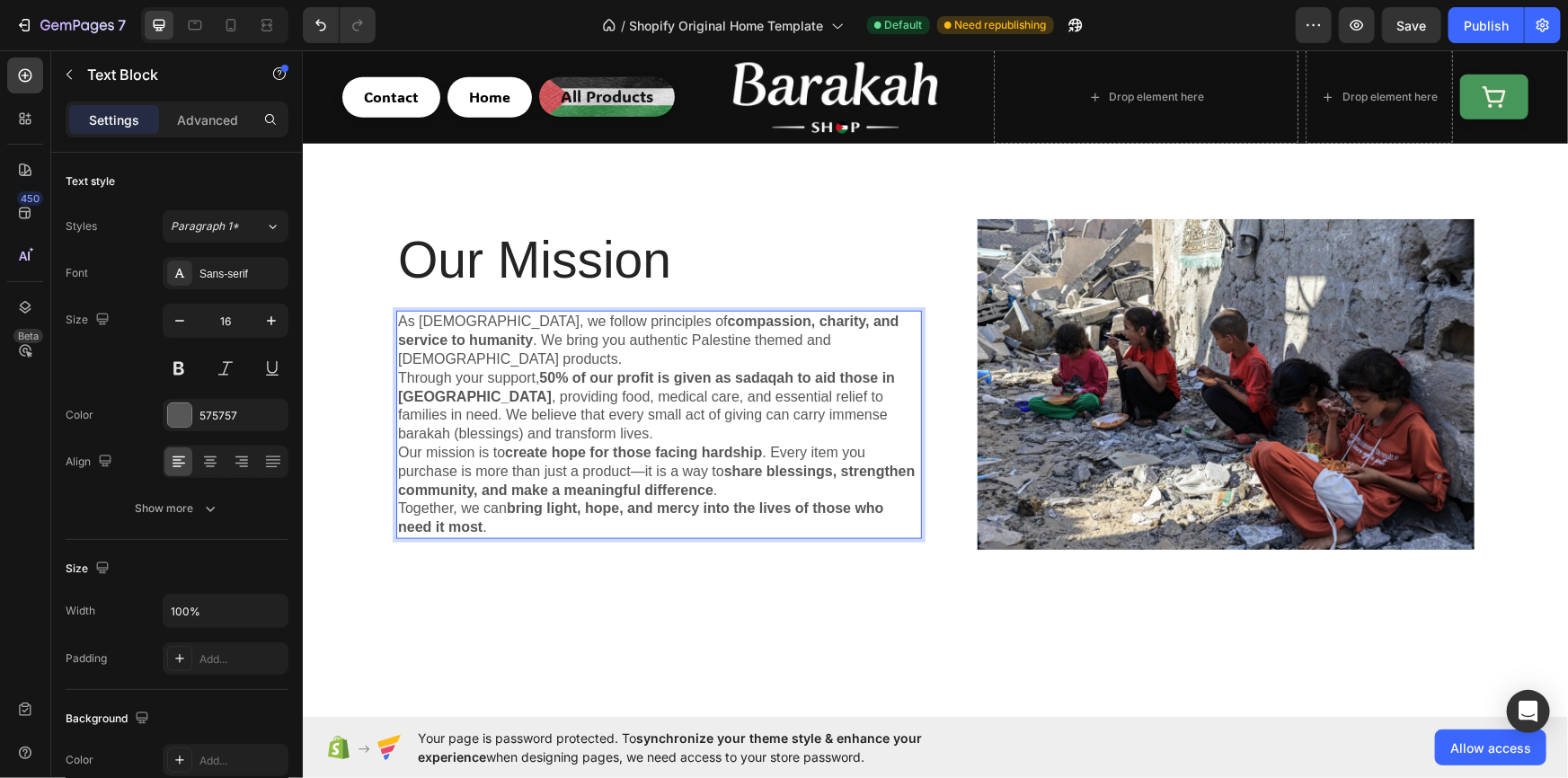
drag, startPoint x: 841, startPoint y: 455, endPoint x: 841, endPoint y: 466, distance: 11.0
click at [841, 466] on p "Our mission is to create hope for those facing hardship . Every item you purcha…" at bounding box center [658, 471] width 522 height 55
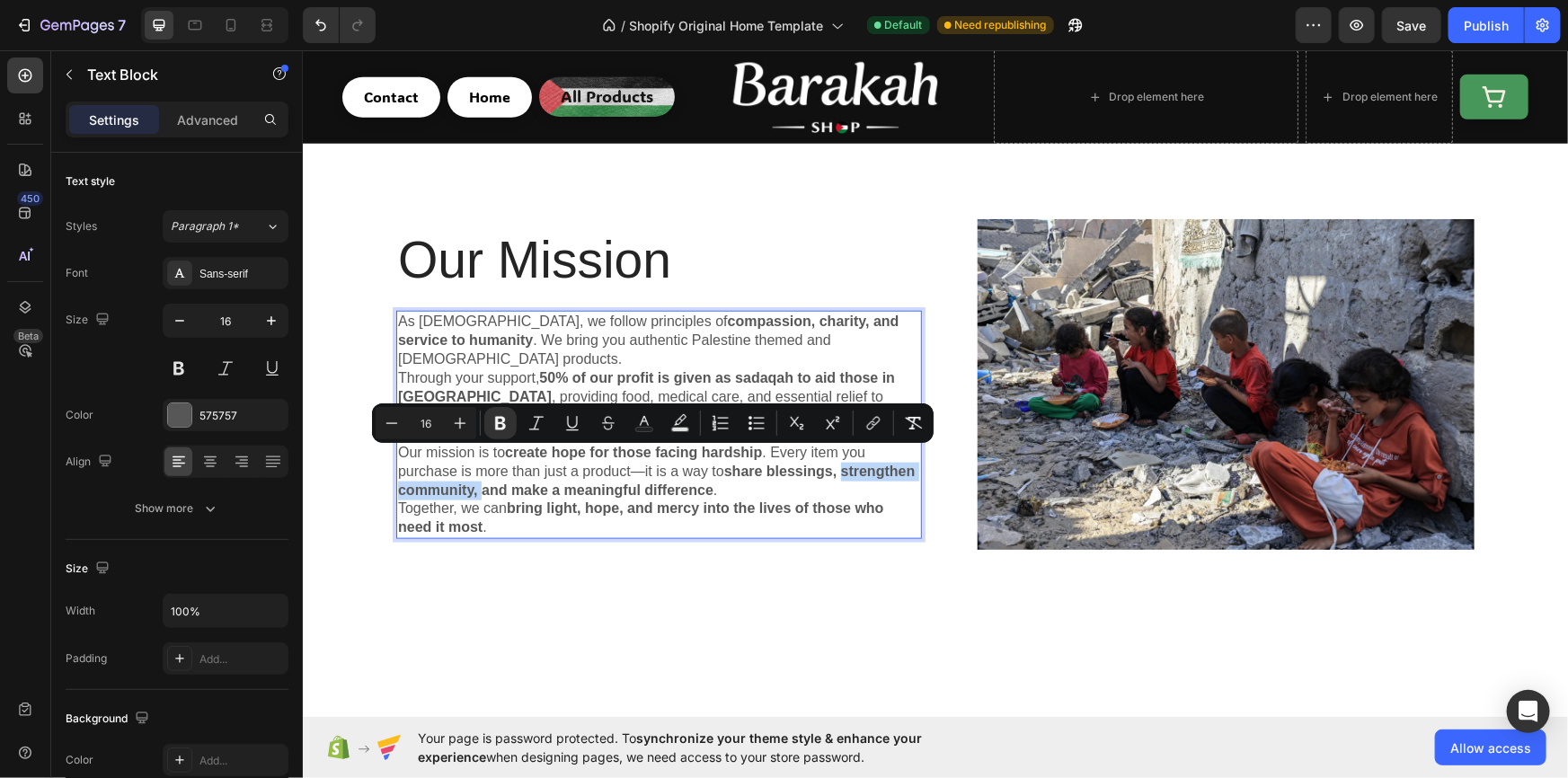
drag, startPoint x: 836, startPoint y: 460, endPoint x: 477, endPoint y: 476, distance: 359.4
click at [477, 476] on strong "share blessings, strengthen community, and make a meaningful difference" at bounding box center [655, 479] width 516 height 34
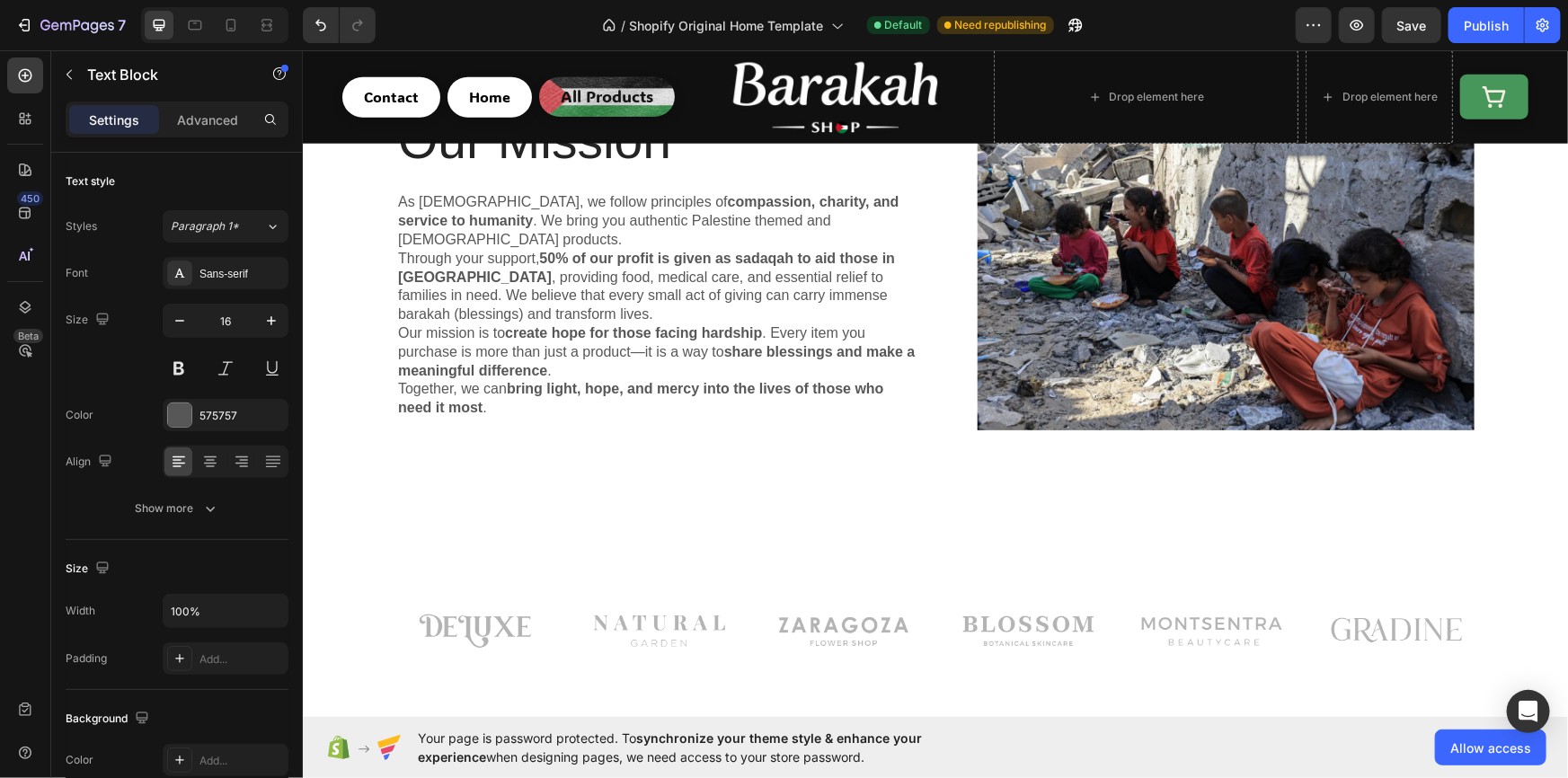
scroll to position [489, 0]
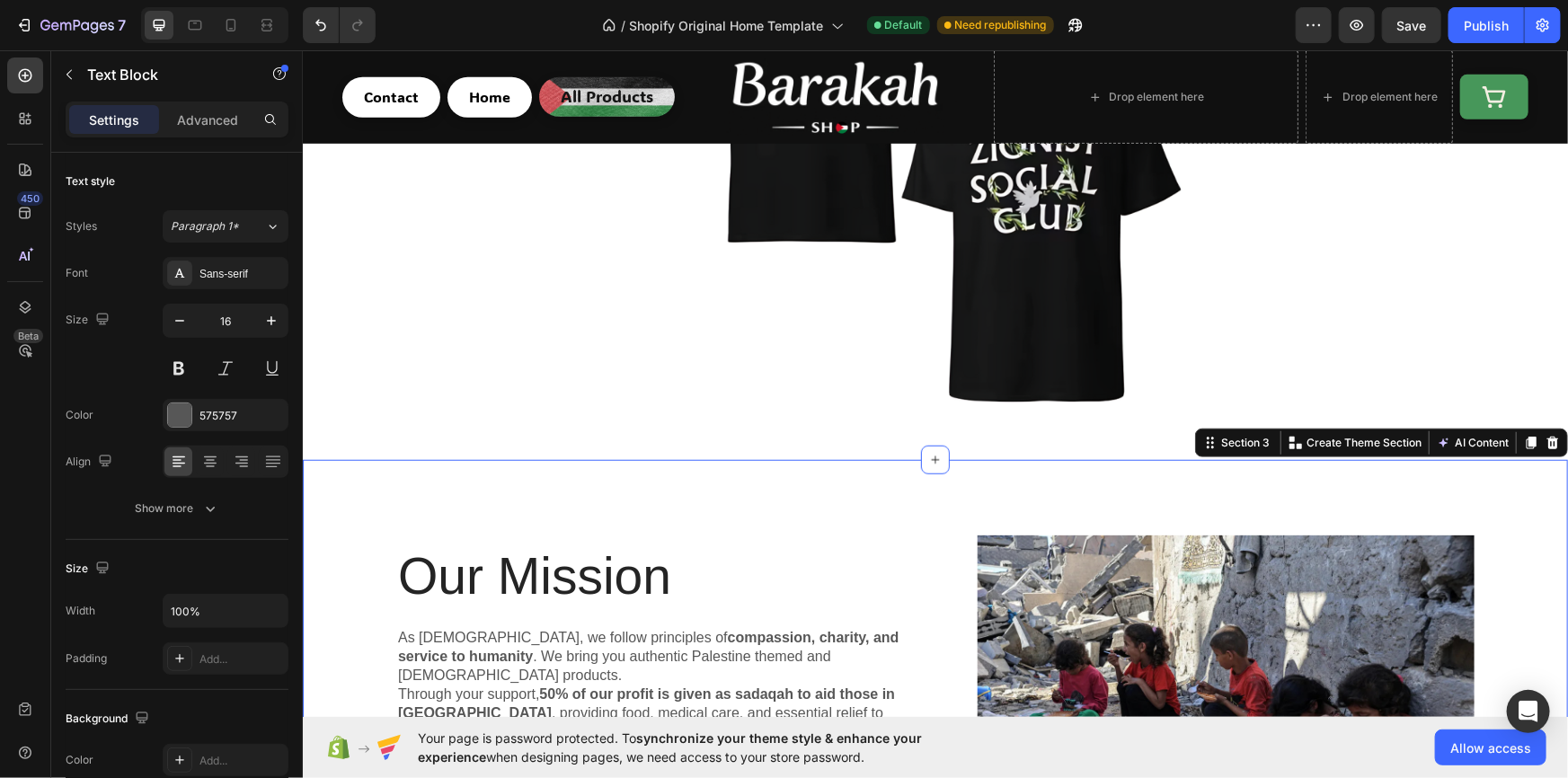
click at [758, 504] on div "Our Mission Heading As muslims, we follow principles of compassion, charity, an…" at bounding box center [934, 707] width 1265 height 496
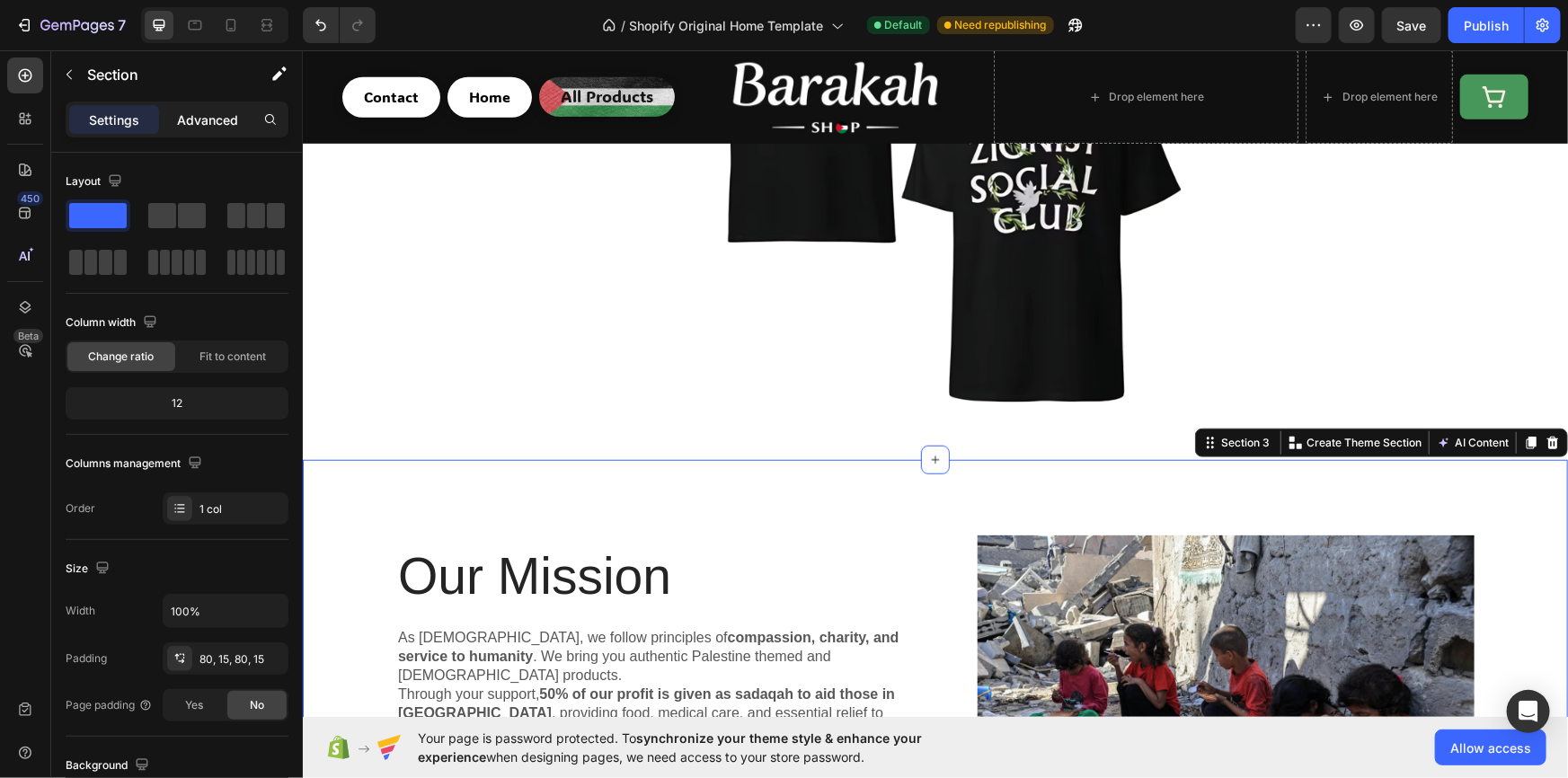
click at [189, 126] on p "Advanced" at bounding box center [207, 120] width 61 height 18
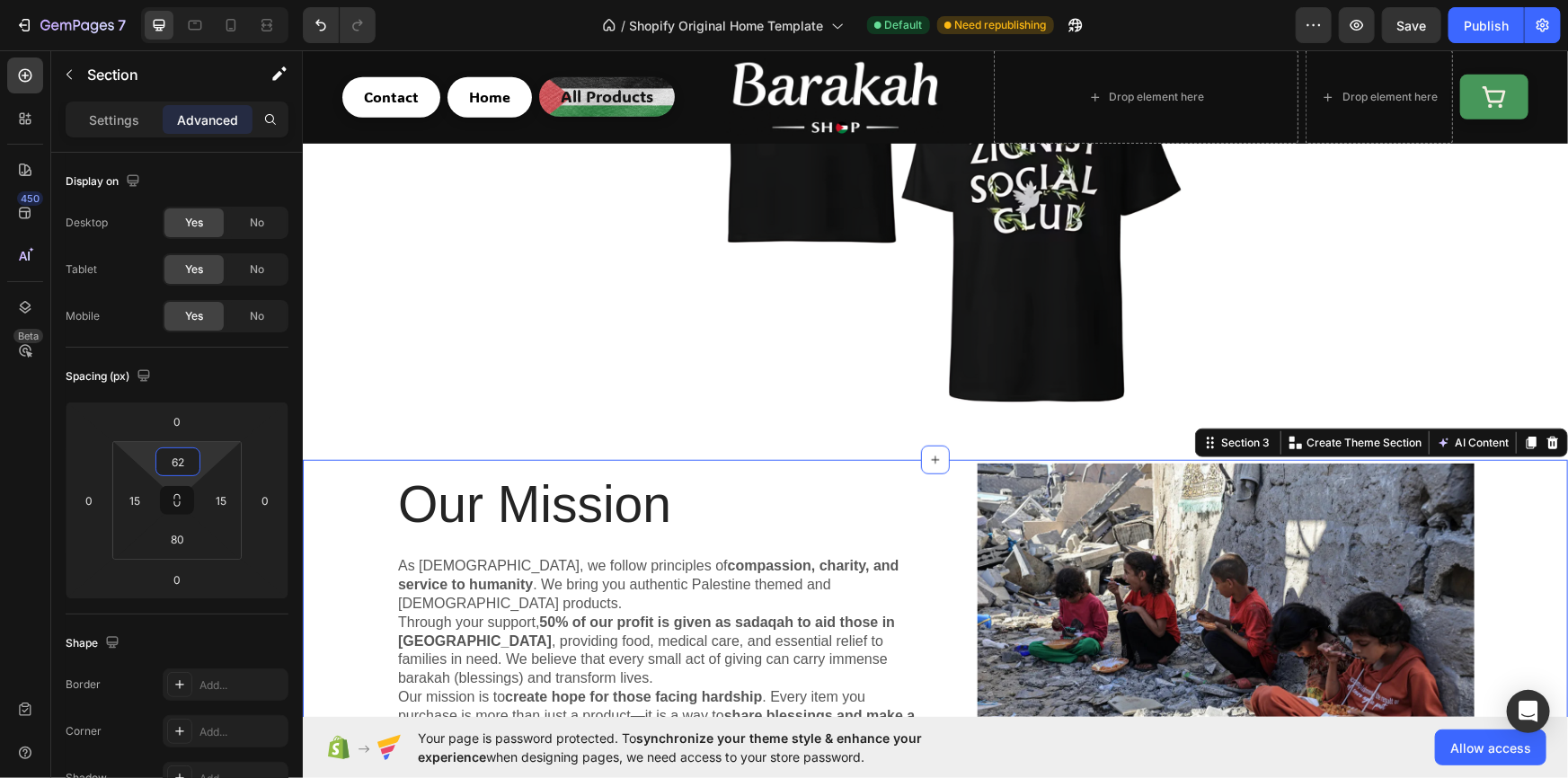
type input "0"
drag, startPoint x: 215, startPoint y: 458, endPoint x: 230, endPoint y: 522, distance: 65.7
click at [230, 0] on html "7 / Shopify Original Home Template Default Need republishing Preview Save Publi…" at bounding box center [784, 0] width 1568 height 0
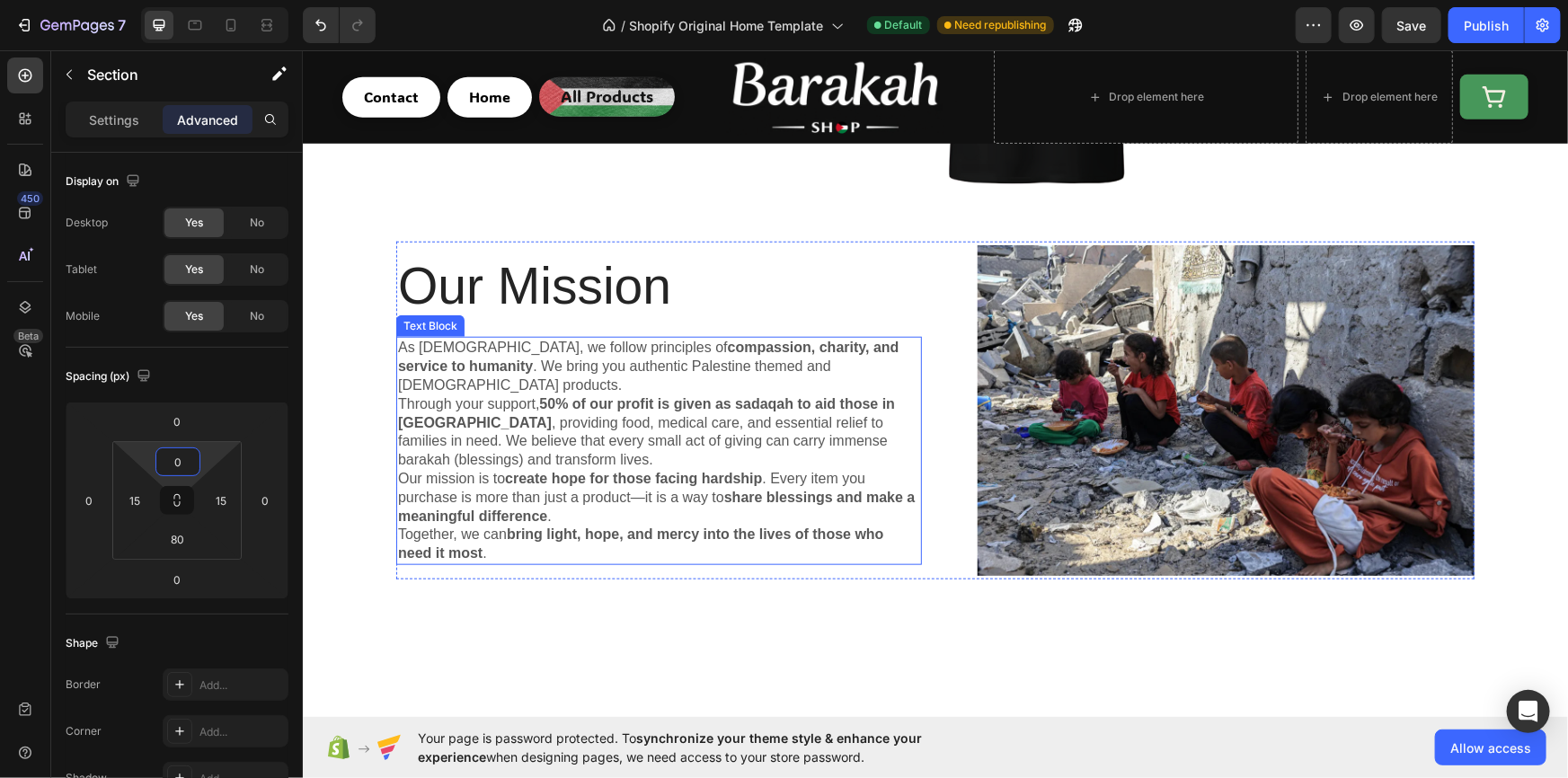
scroll to position [870, 0]
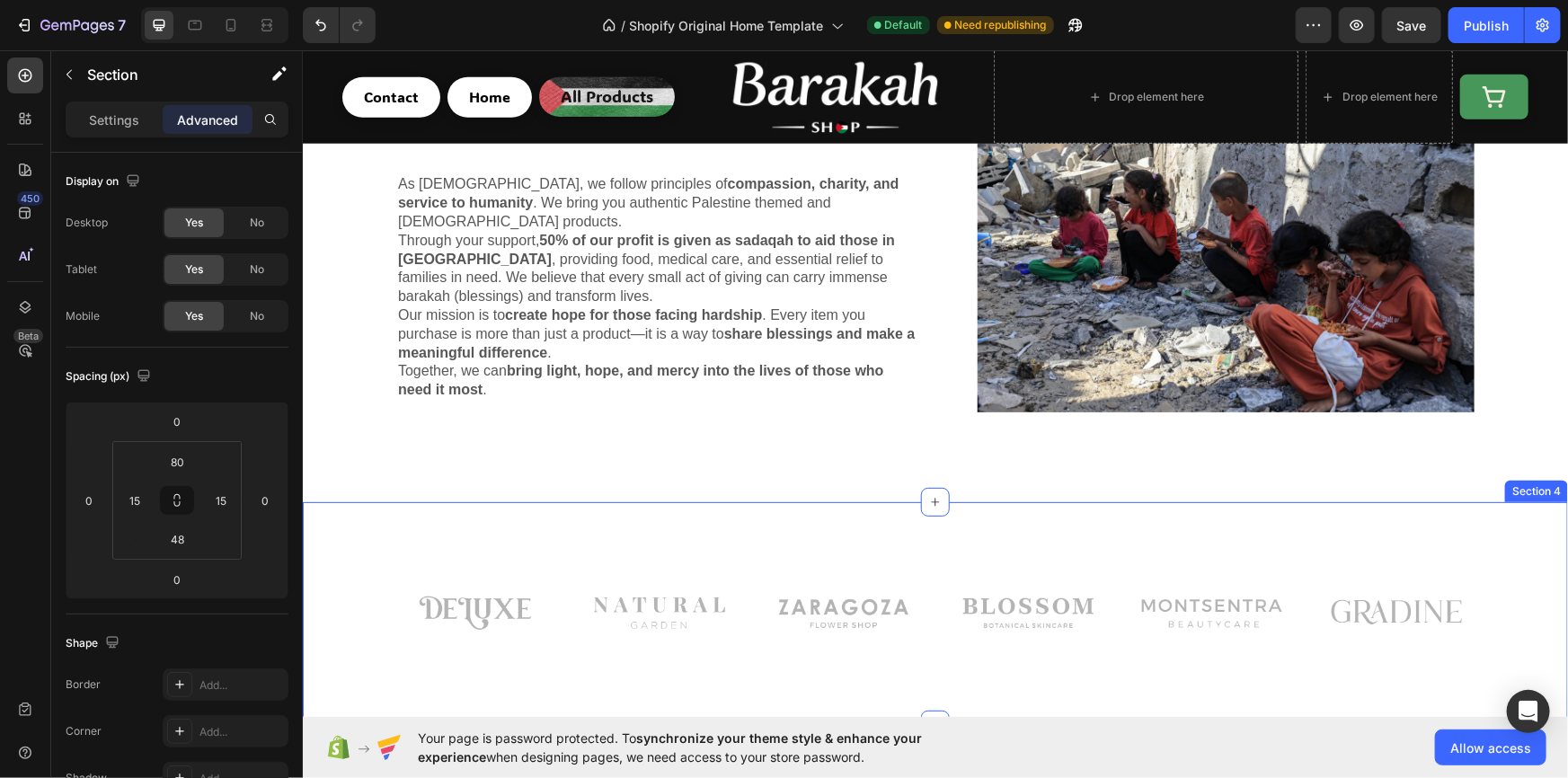
click at [503, 544] on div "Image Image Image Row Image Image Image Row Row Section 4" at bounding box center [934, 613] width 1265 height 223
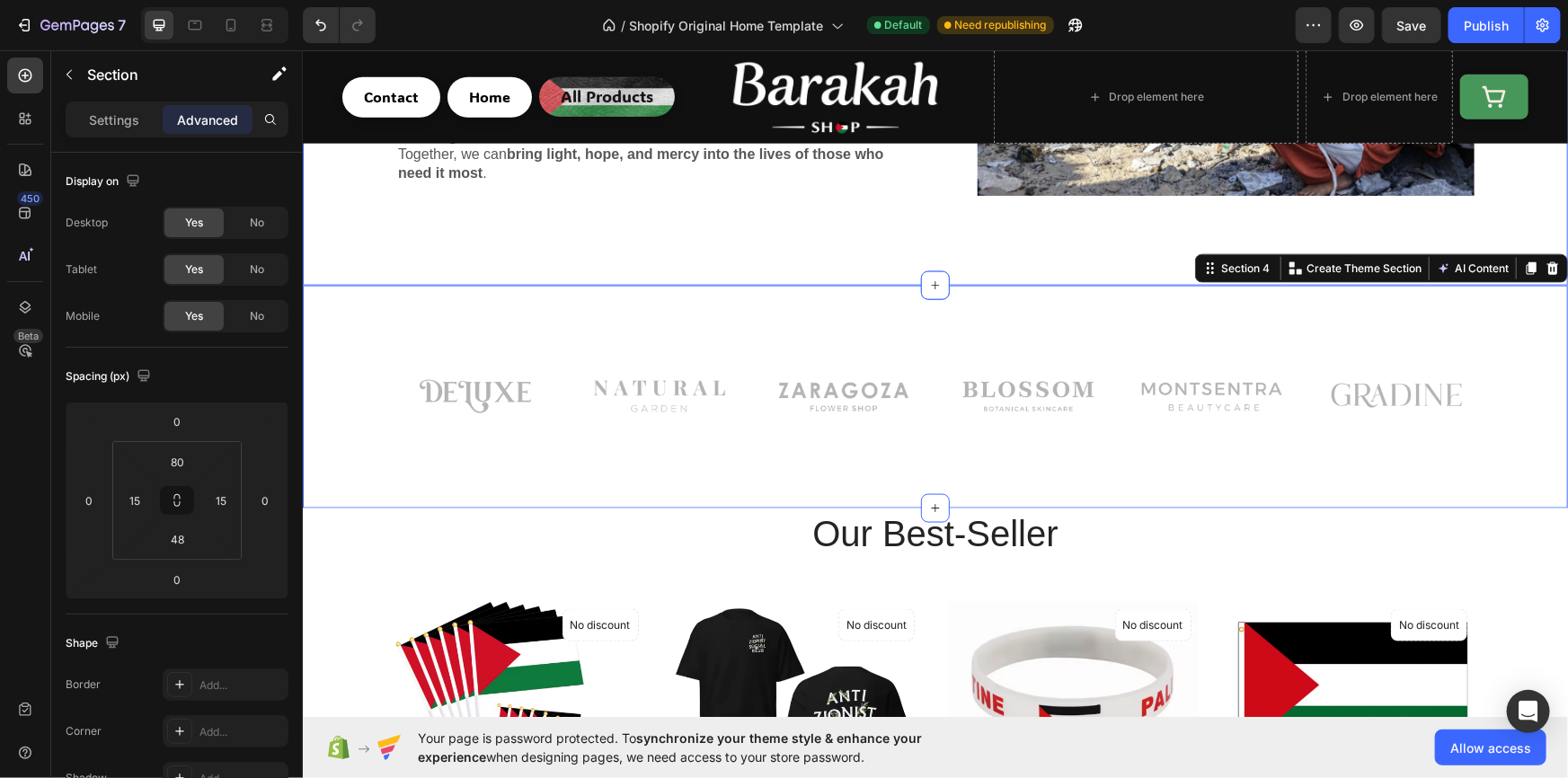
scroll to position [979, 0]
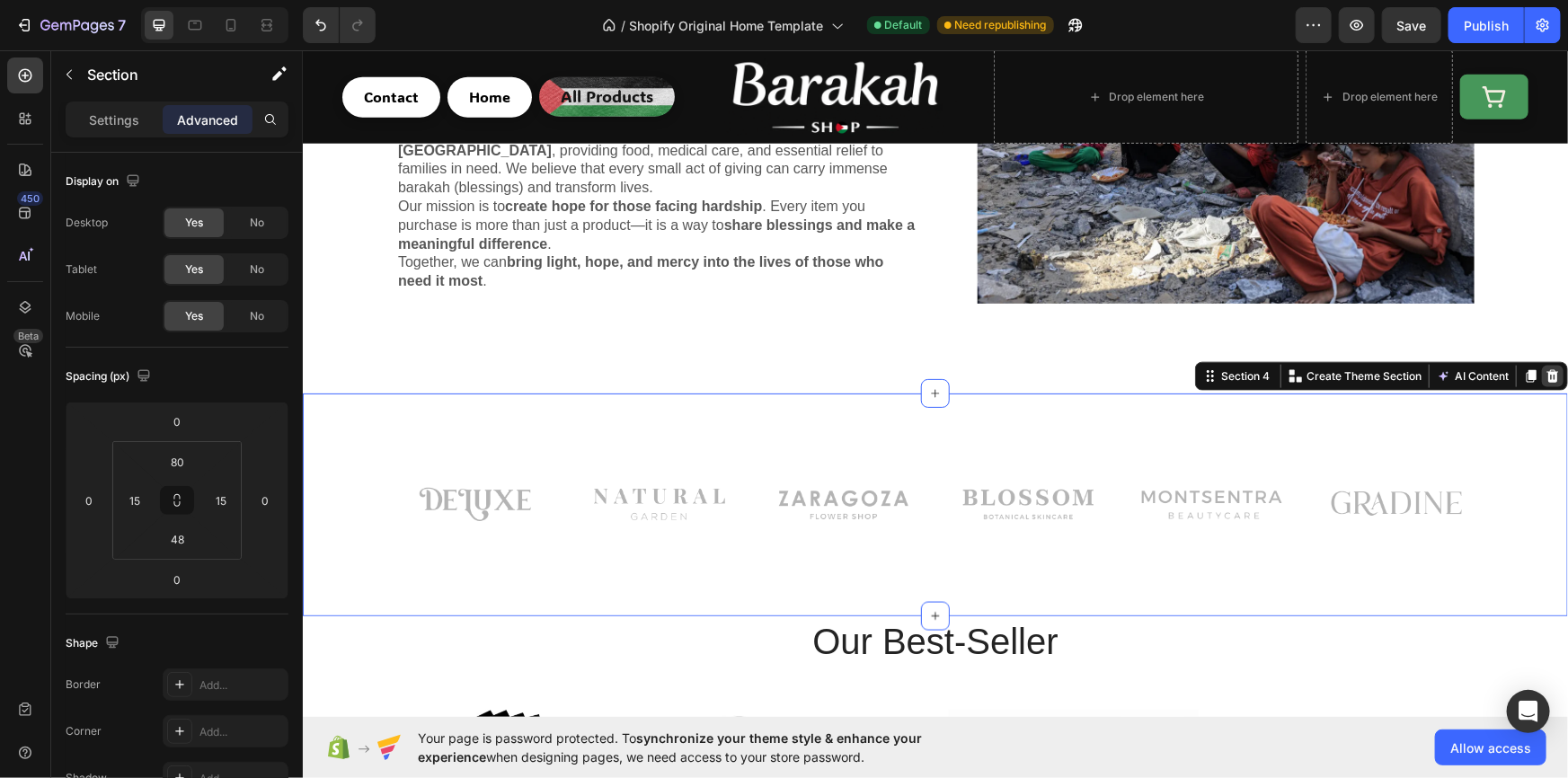
click at [1546, 370] on icon at bounding box center [1551, 376] width 12 height 13
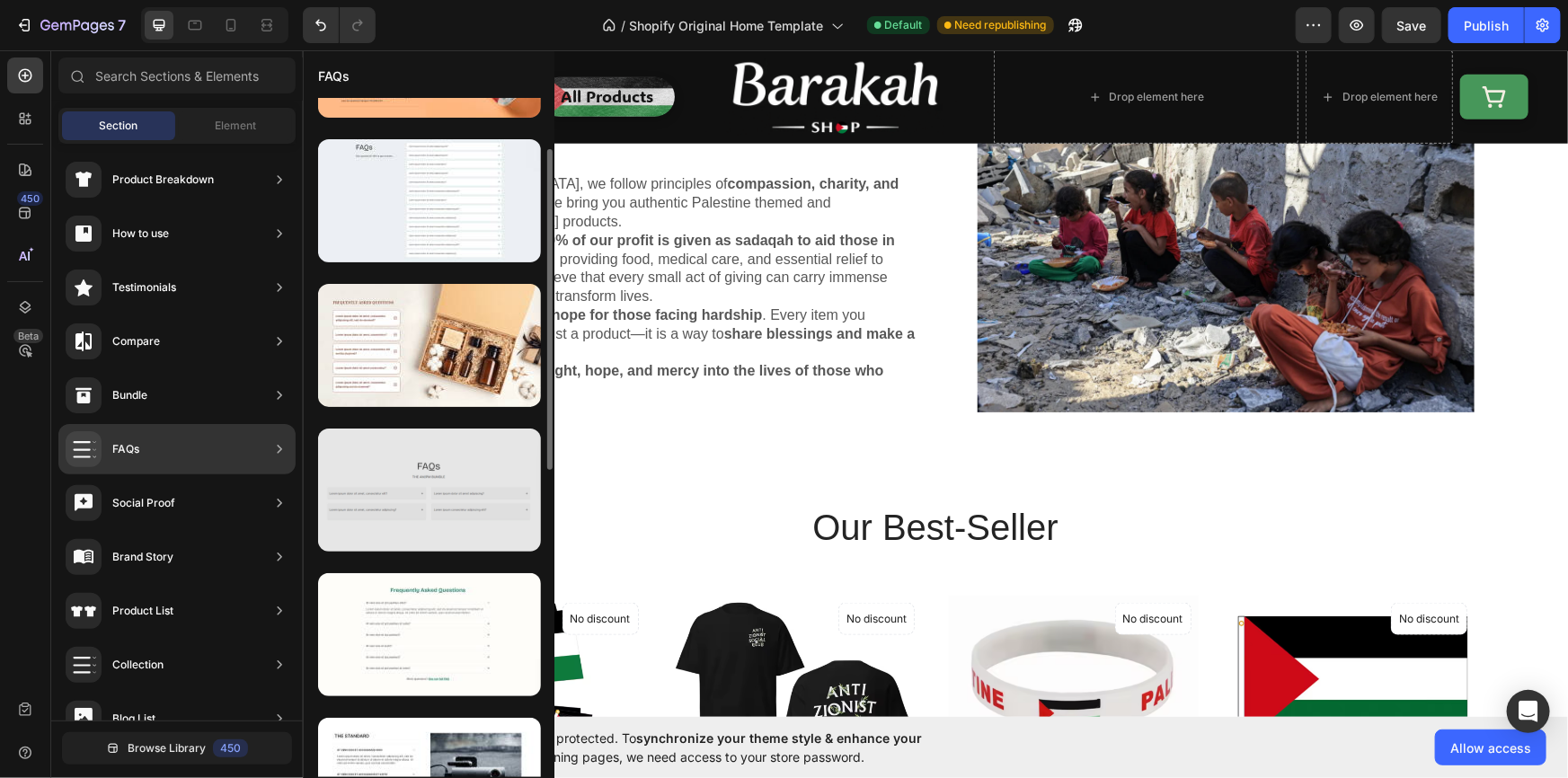
scroll to position [273, 0]
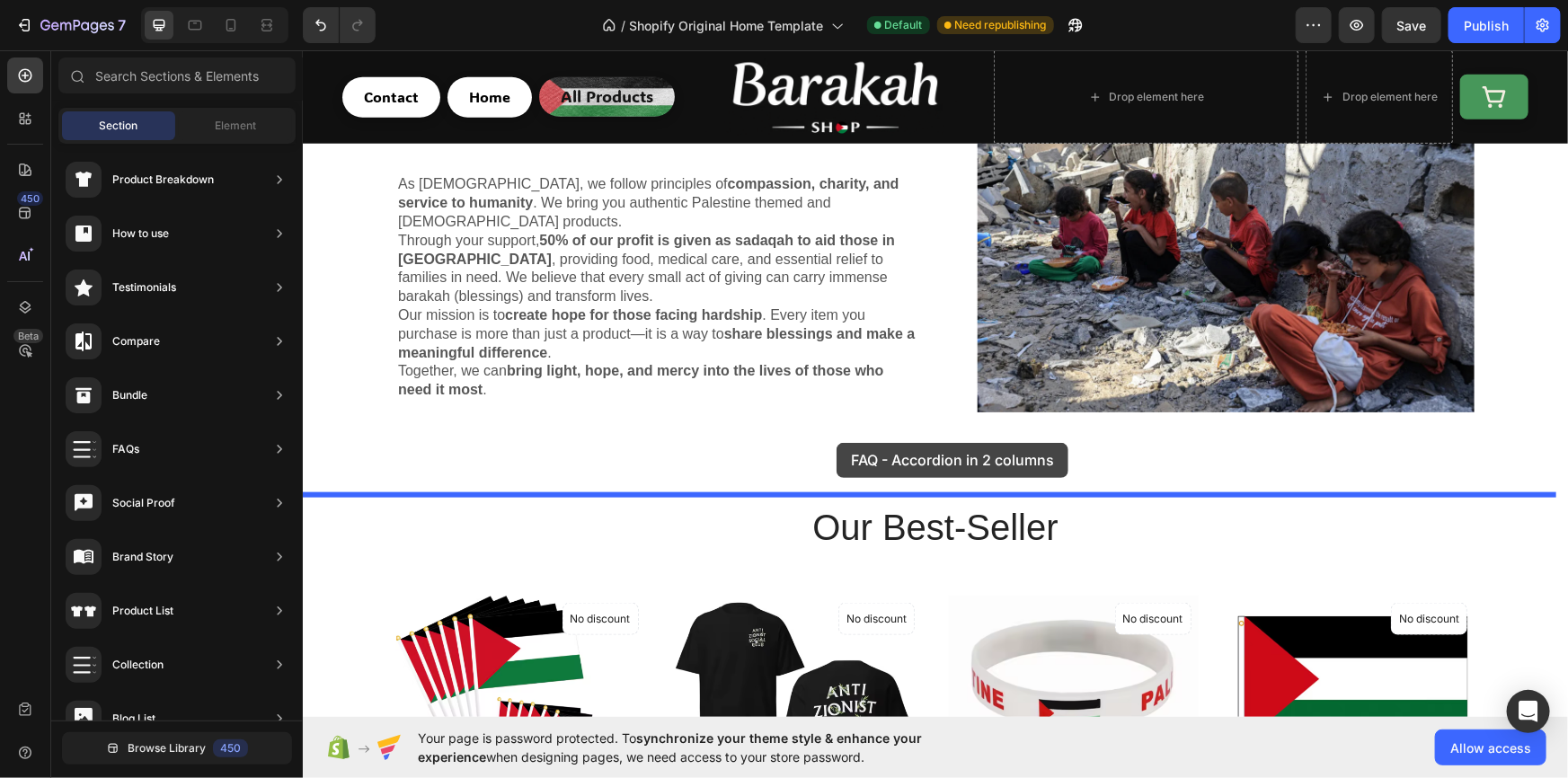
drag, startPoint x: 736, startPoint y: 396, endPoint x: 835, endPoint y: 442, distance: 109.2
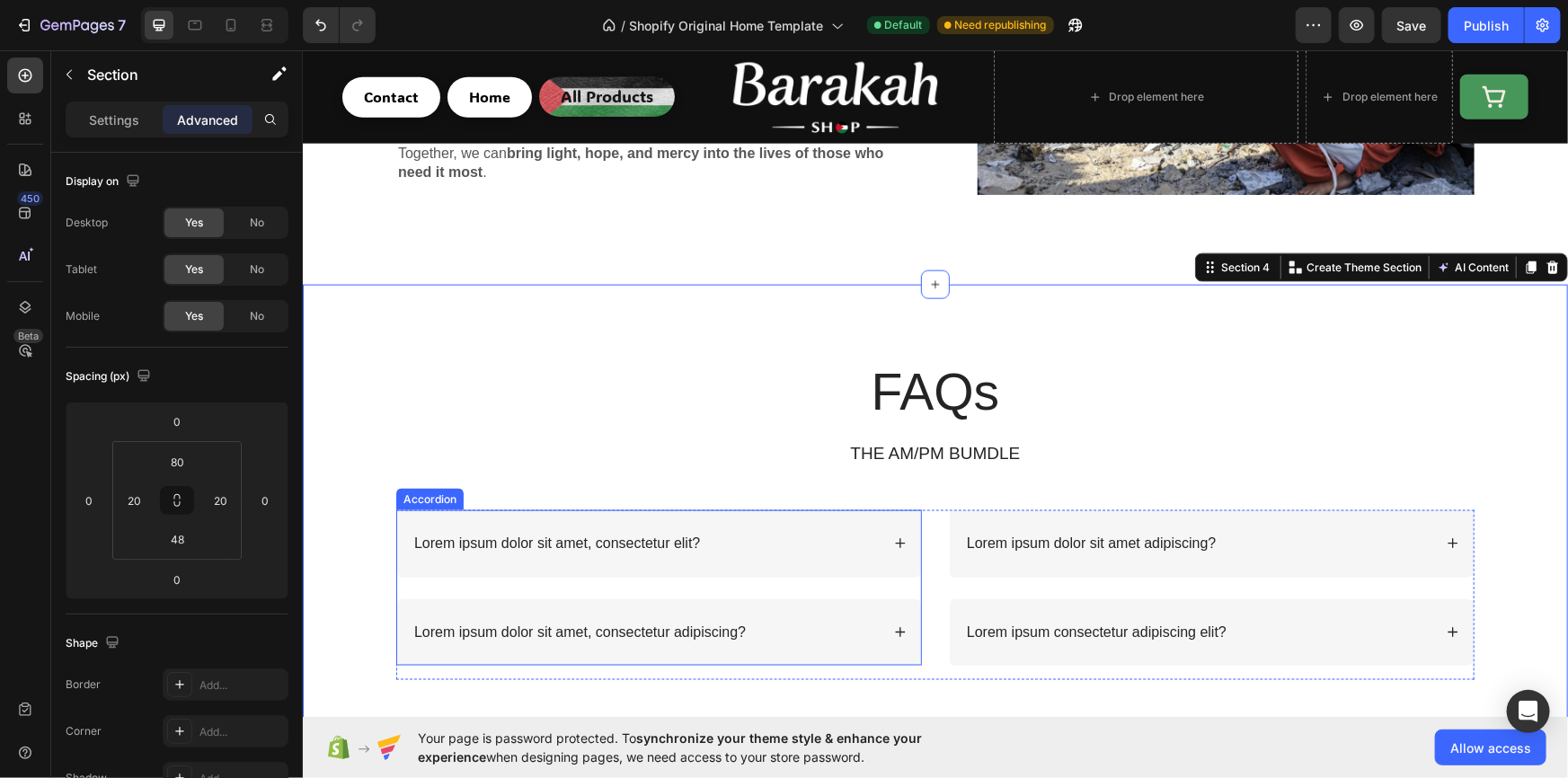
scroll to position [1033, 0]
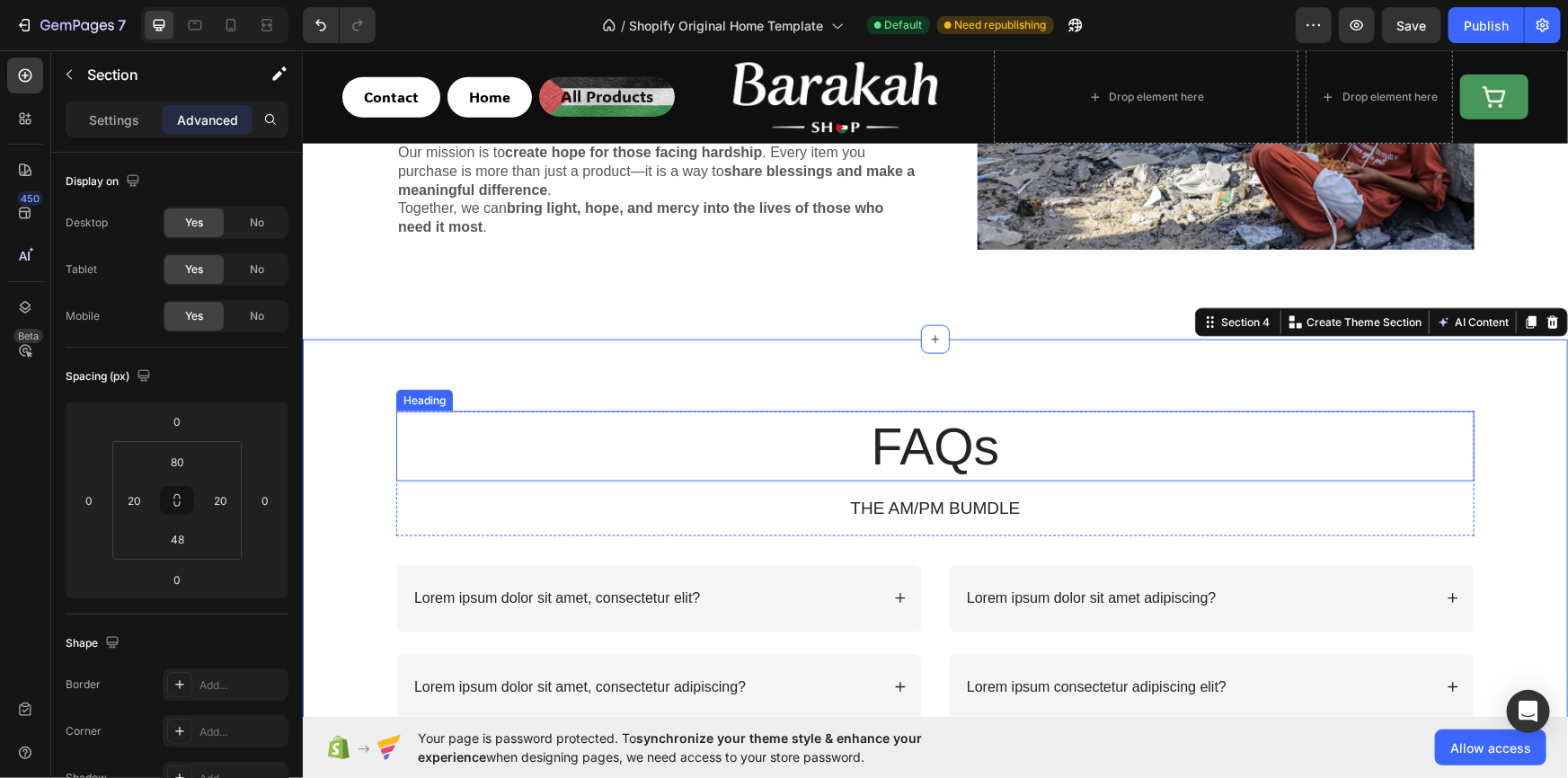
click at [763, 401] on div "FAQs Heading THE AM/PM BUMDLE Text Block Row Lorem ipsum dolor sit amet, consec…" at bounding box center [934, 564] width 1265 height 453
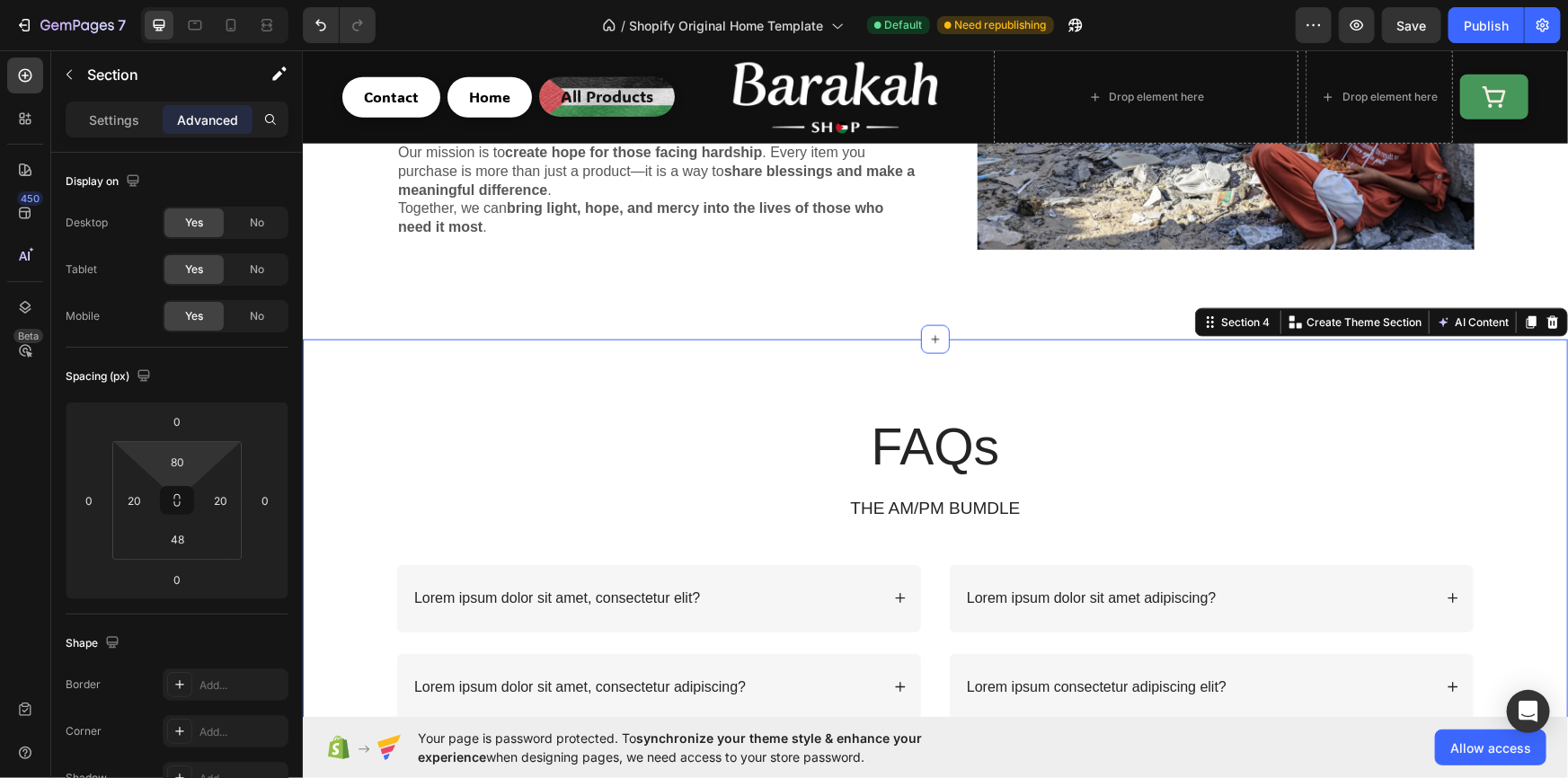
type input "0"
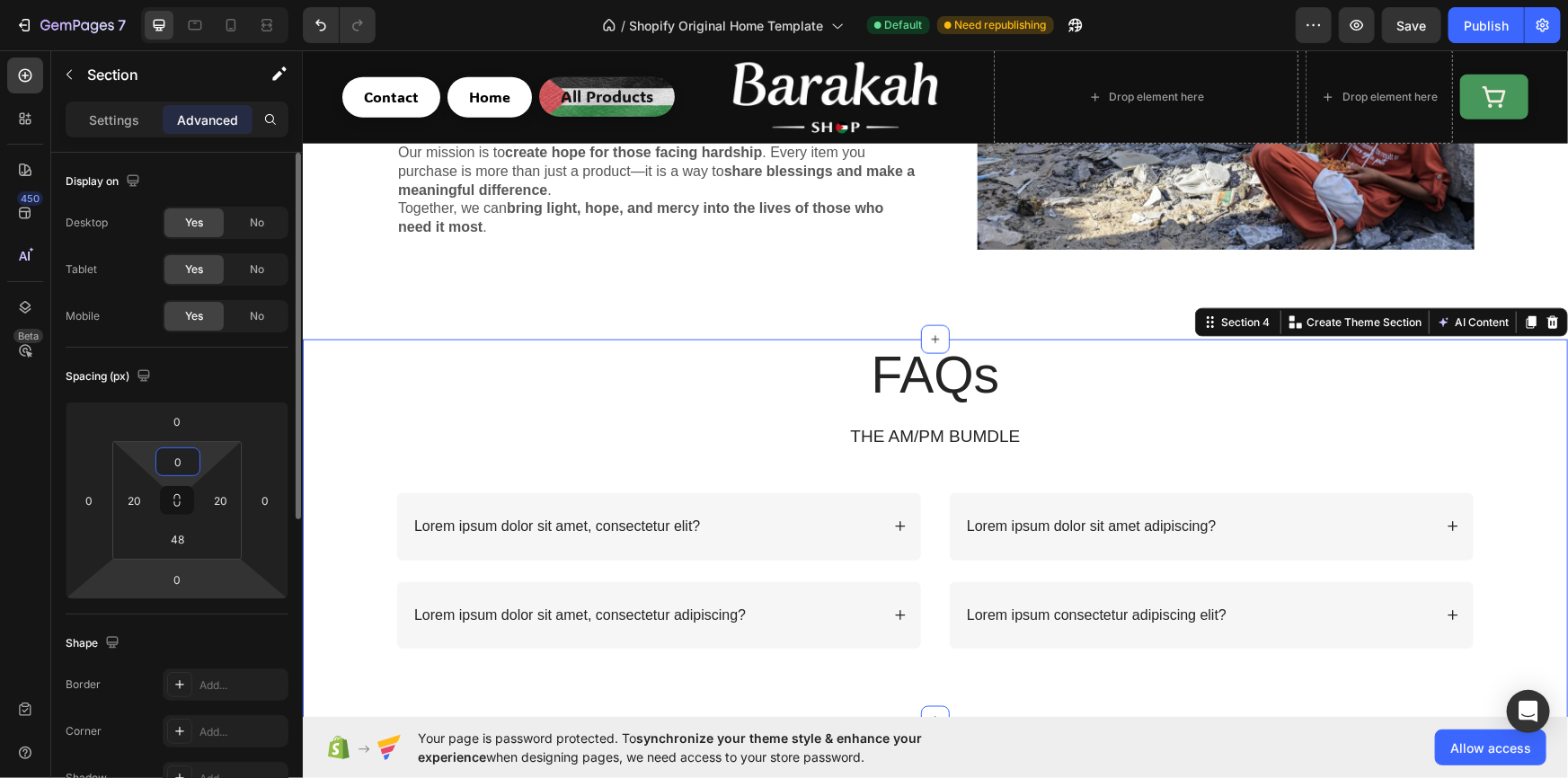
drag, startPoint x: 212, startPoint y: 442, endPoint x: 246, endPoint y: 586, distance: 148.0
click at [243, 0] on html "7 / Shopify Original Home Template Default Need republishing Preview Save Publi…" at bounding box center [784, 0] width 1568 height 0
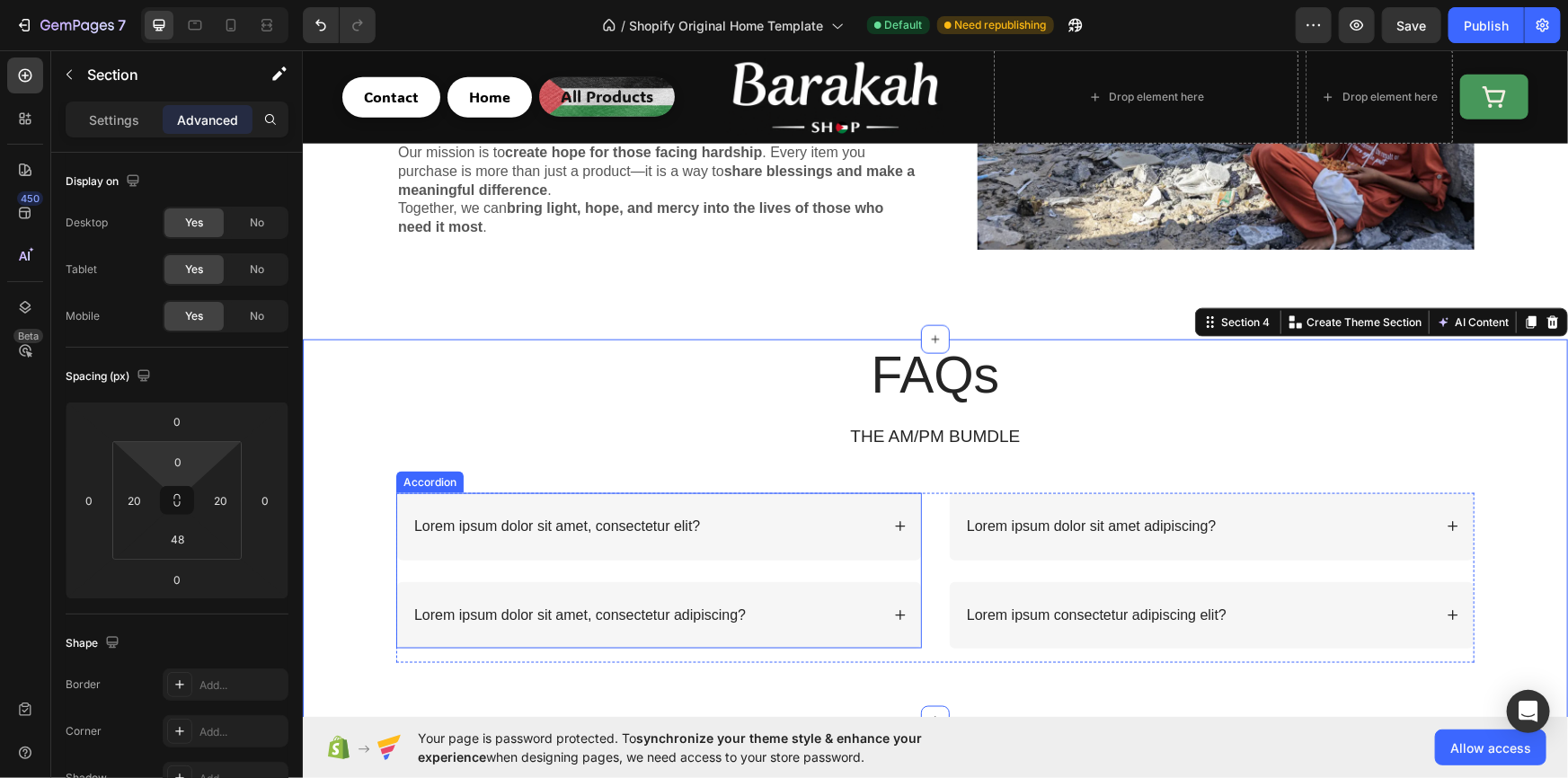
click at [530, 525] on p "Lorem ipsum dolor sit amet, consectetur elit?" at bounding box center [556, 525] width 286 height 18
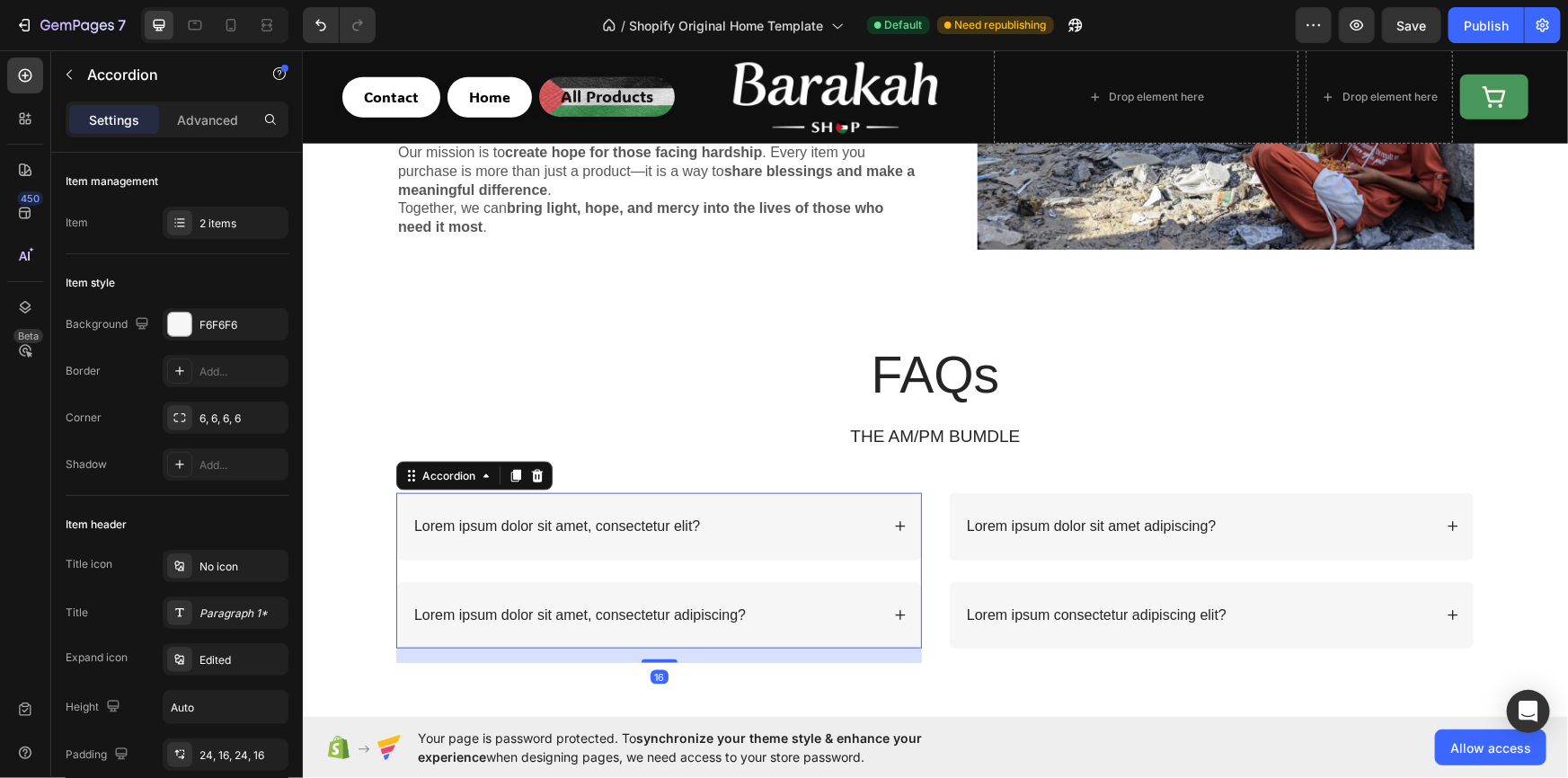
click at [581, 520] on p "Lorem ipsum dolor sit amet, consectetur elit?" at bounding box center [556, 525] width 286 height 18
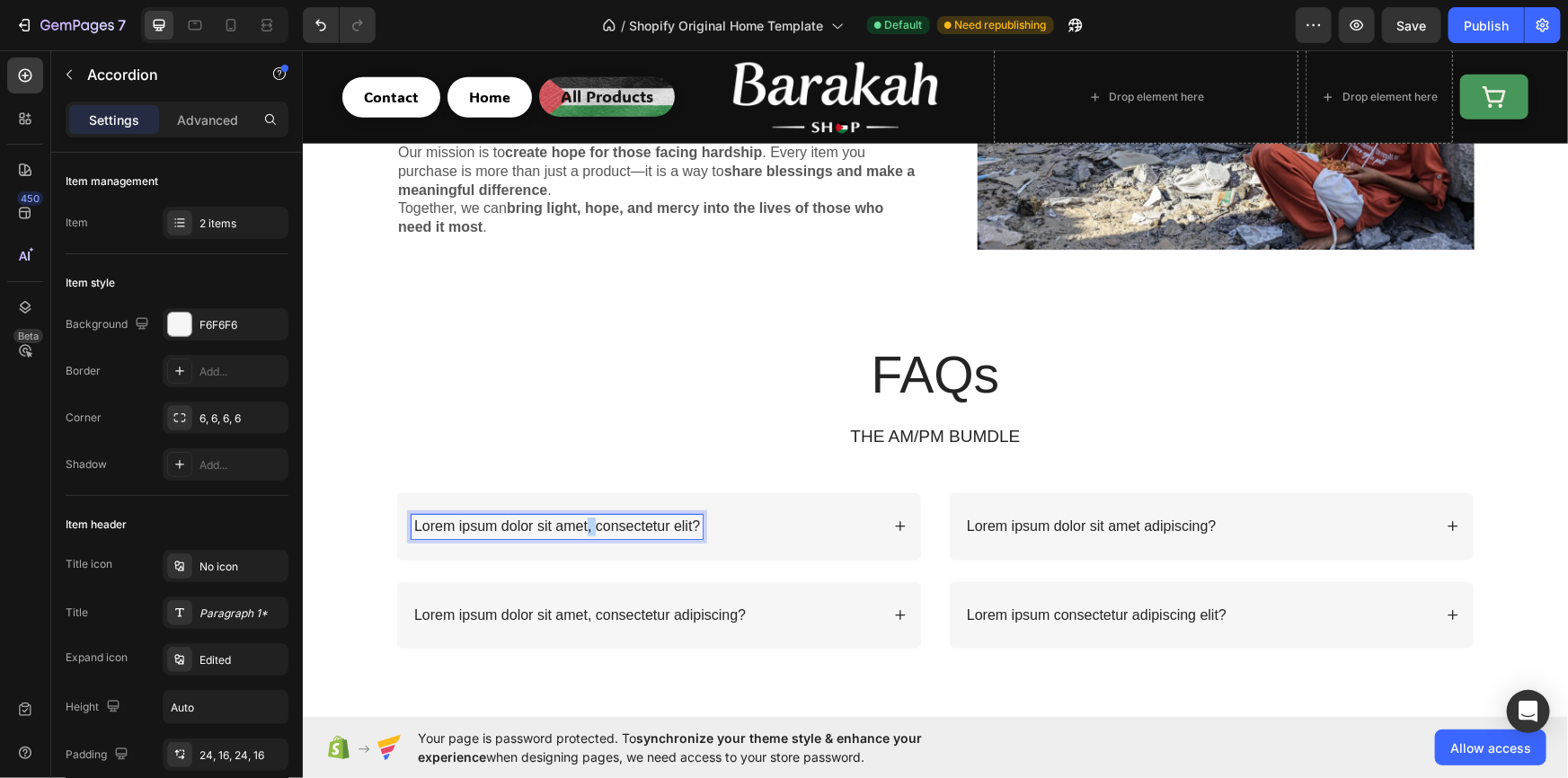
click at [581, 520] on p "Lorem ipsum dolor sit amet, consectetur elit?" at bounding box center [556, 525] width 286 height 18
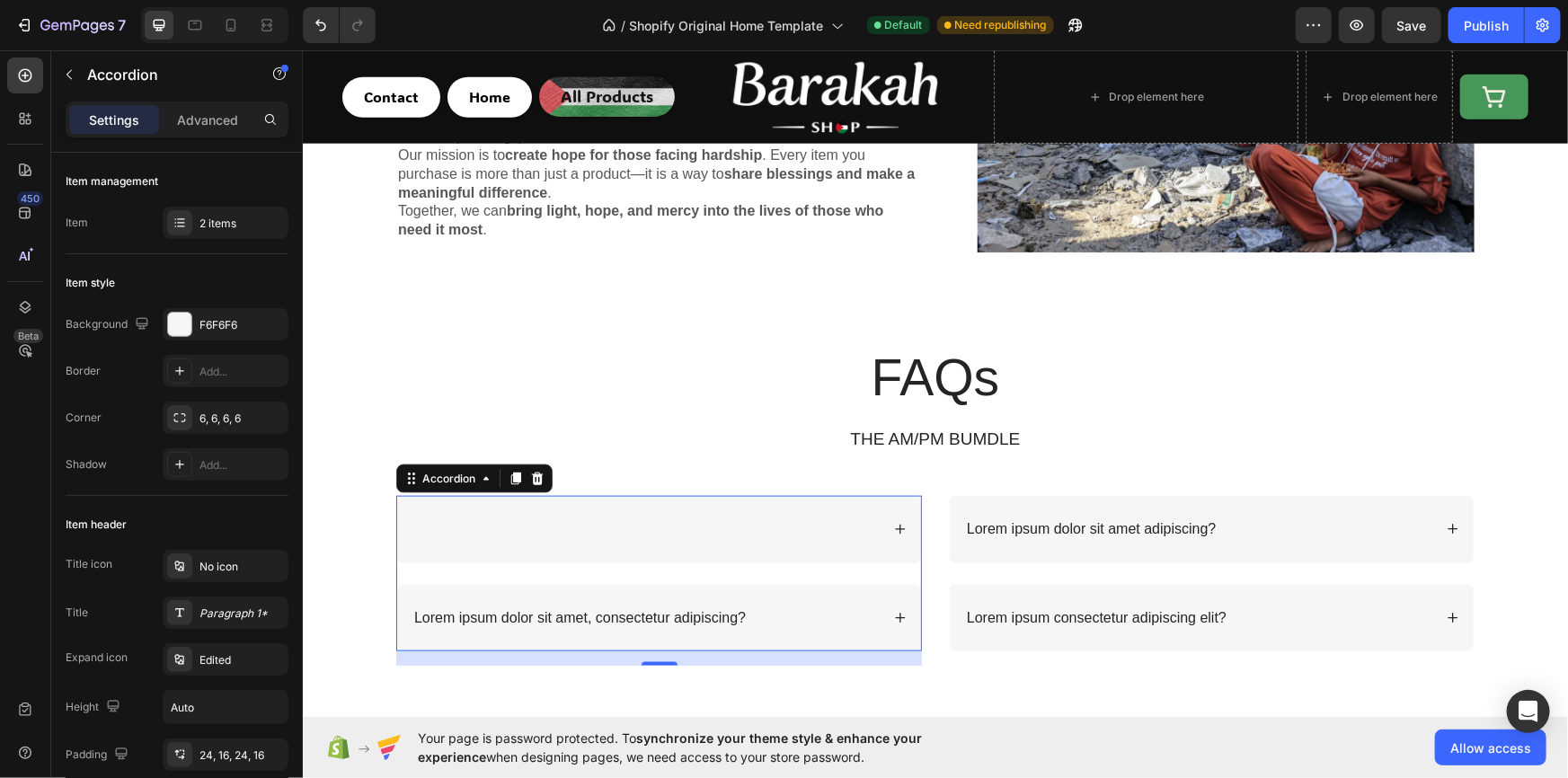
click at [463, 529] on div at bounding box center [644, 528] width 468 height 24
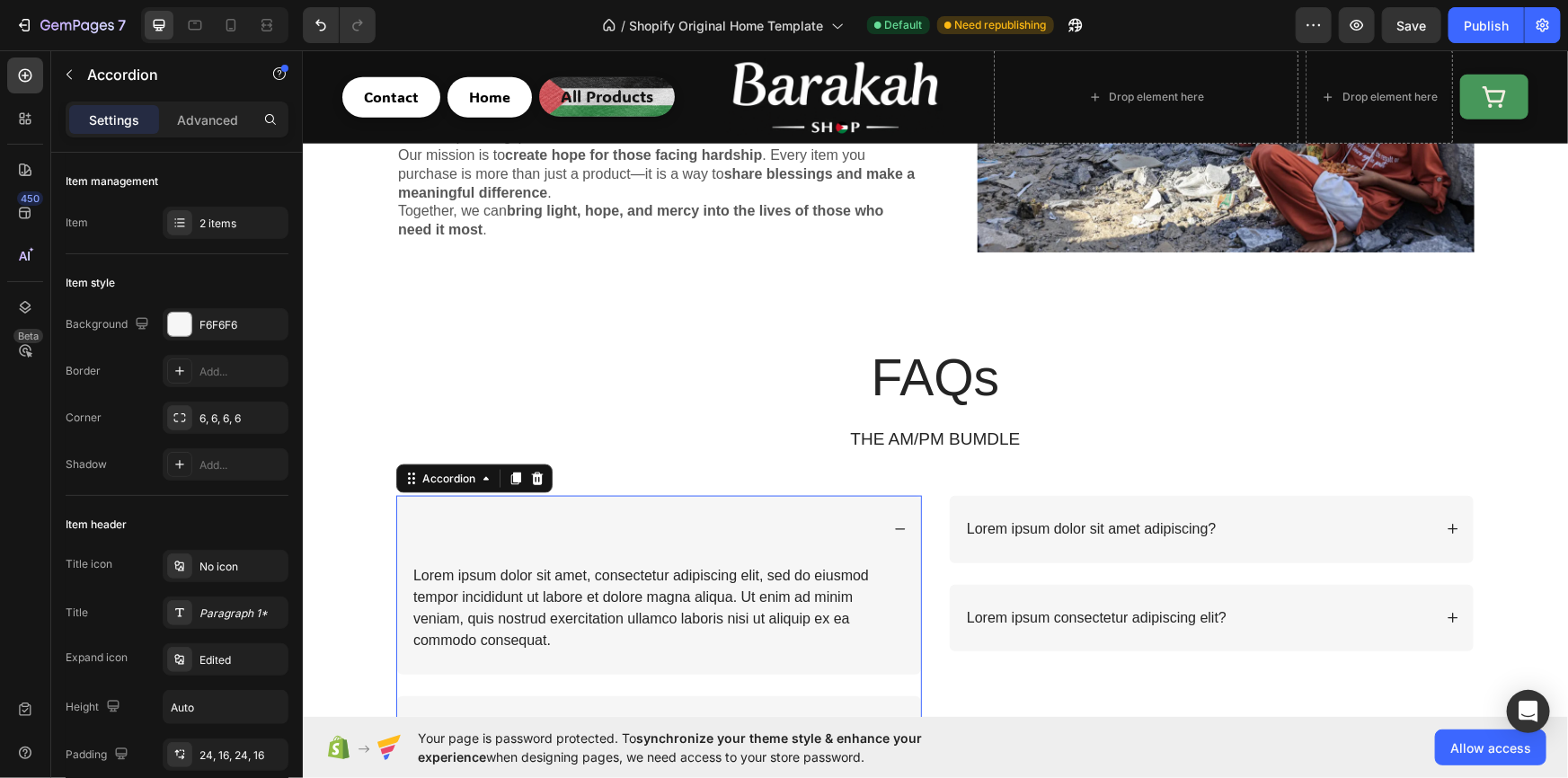
click at [445, 519] on div at bounding box center [644, 528] width 468 height 24
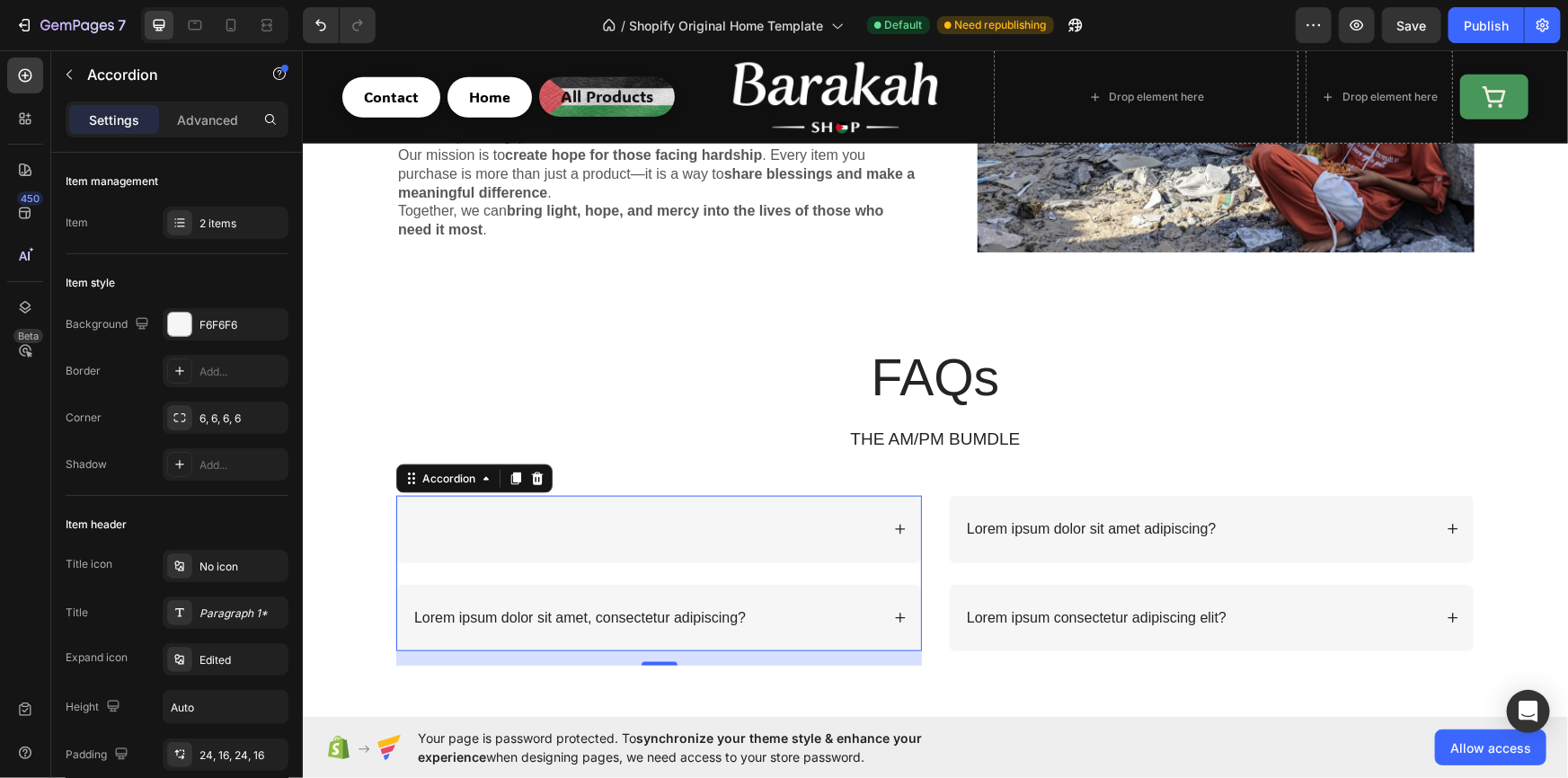
click at [414, 516] on div at bounding box center [644, 528] width 468 height 24
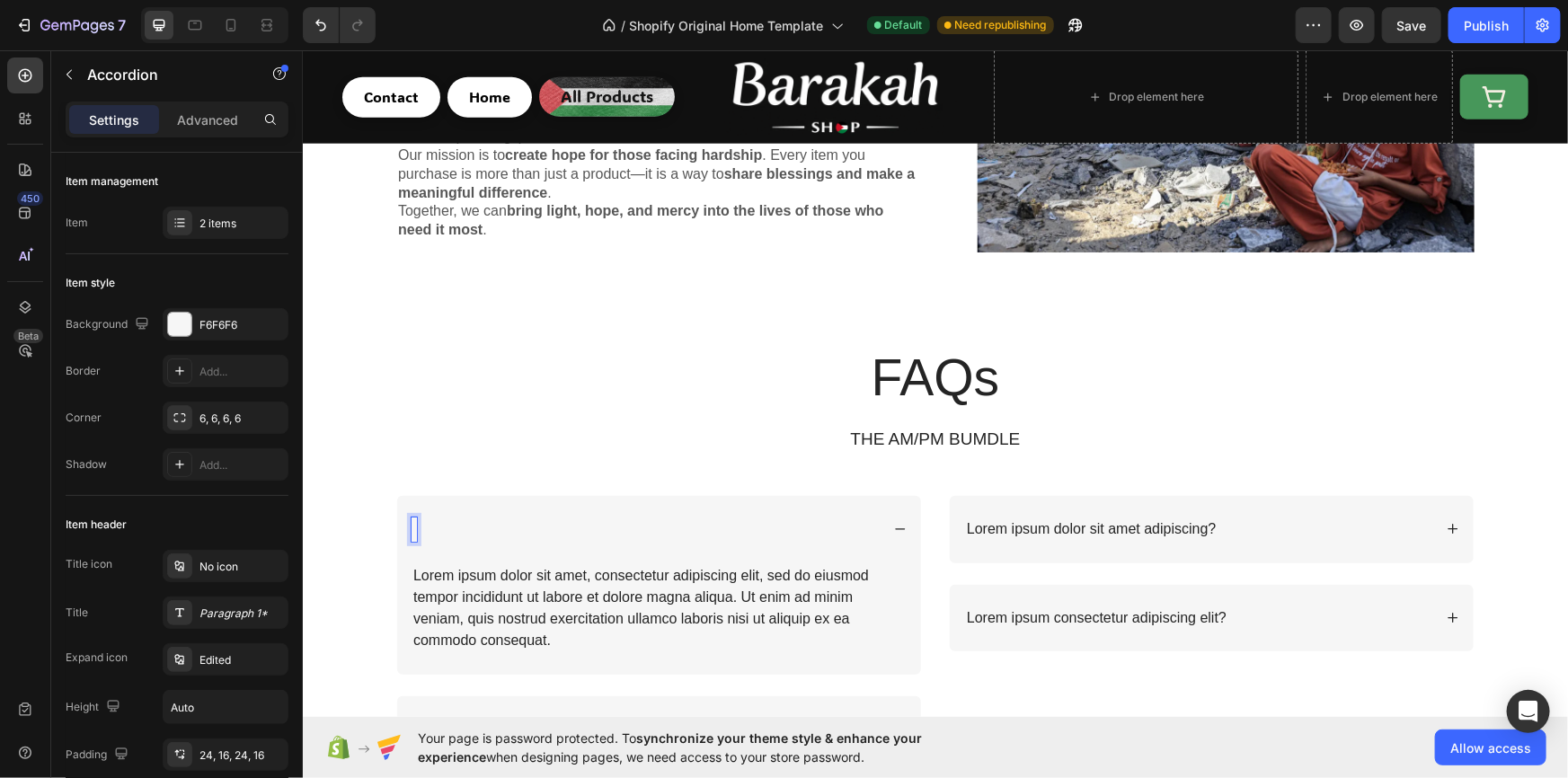
click at [410, 516] on div "Rich Text Editor. Editing area: main" at bounding box center [413, 528] width 6 height 24
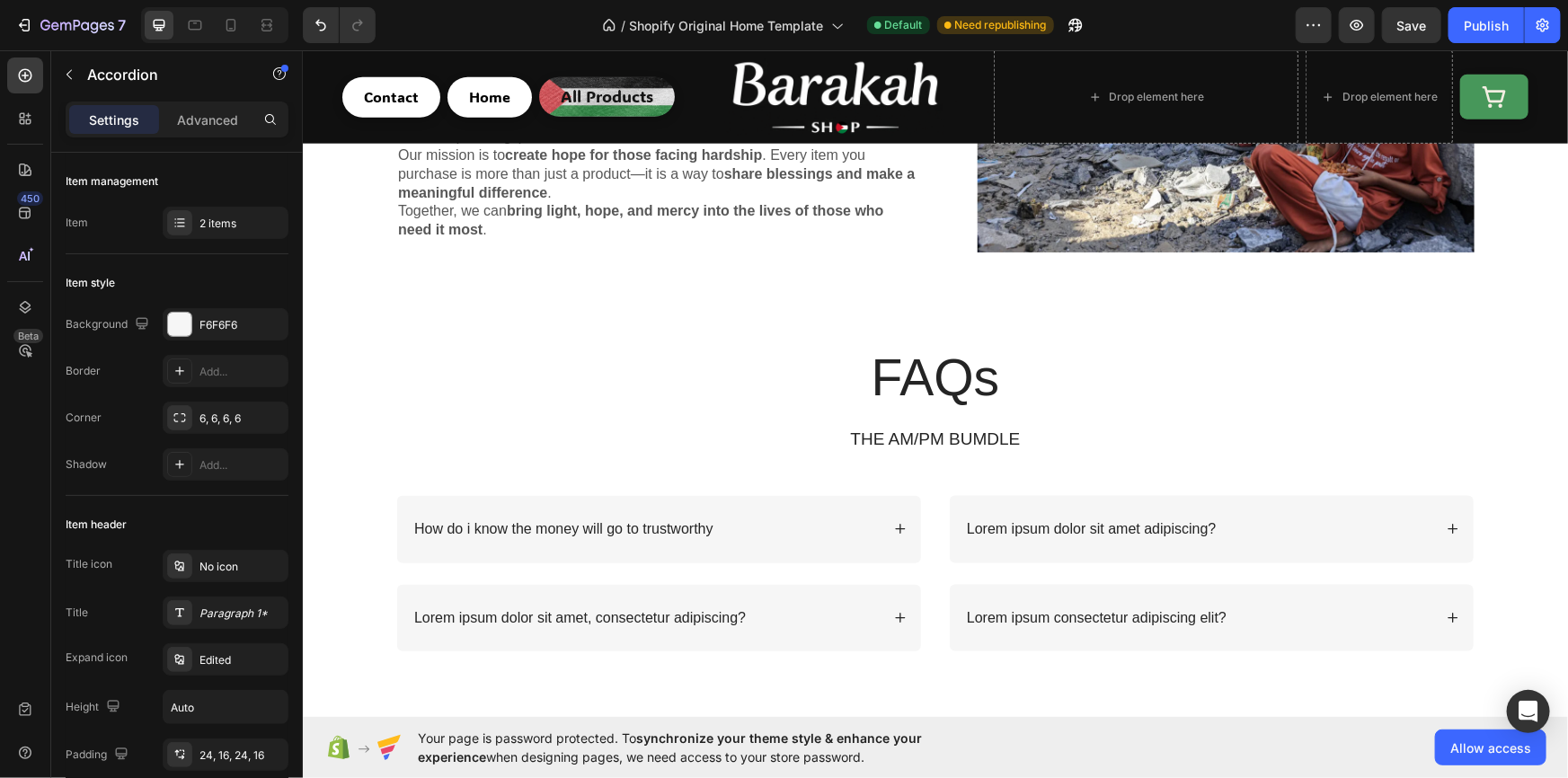
click at [629, 520] on p "How do i know the money will go to trustworthy" at bounding box center [562, 528] width 300 height 18
click at [695, 522] on p "How do i know the money will go to a trustworthy" at bounding box center [568, 528] width 311 height 18
click at [844, 525] on div "How do i know the money will go to a trustworthy charity?" at bounding box center [644, 528] width 468 height 24
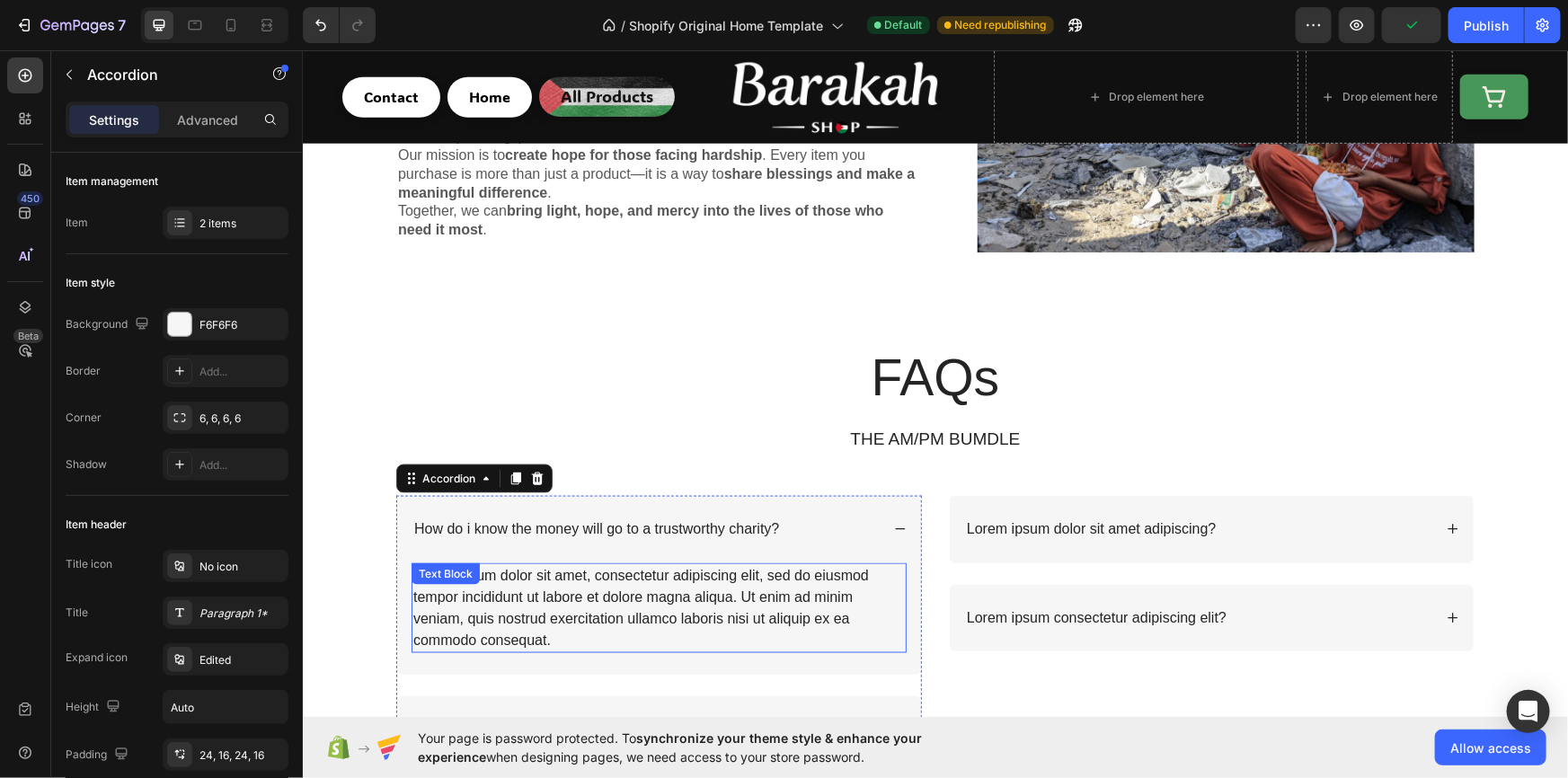
click at [567, 581] on div "Lorem ipsum dolor sit amet, consectetur adipiscing elit, sed do eiusmod tempor …" at bounding box center [657, 607] width 495 height 89
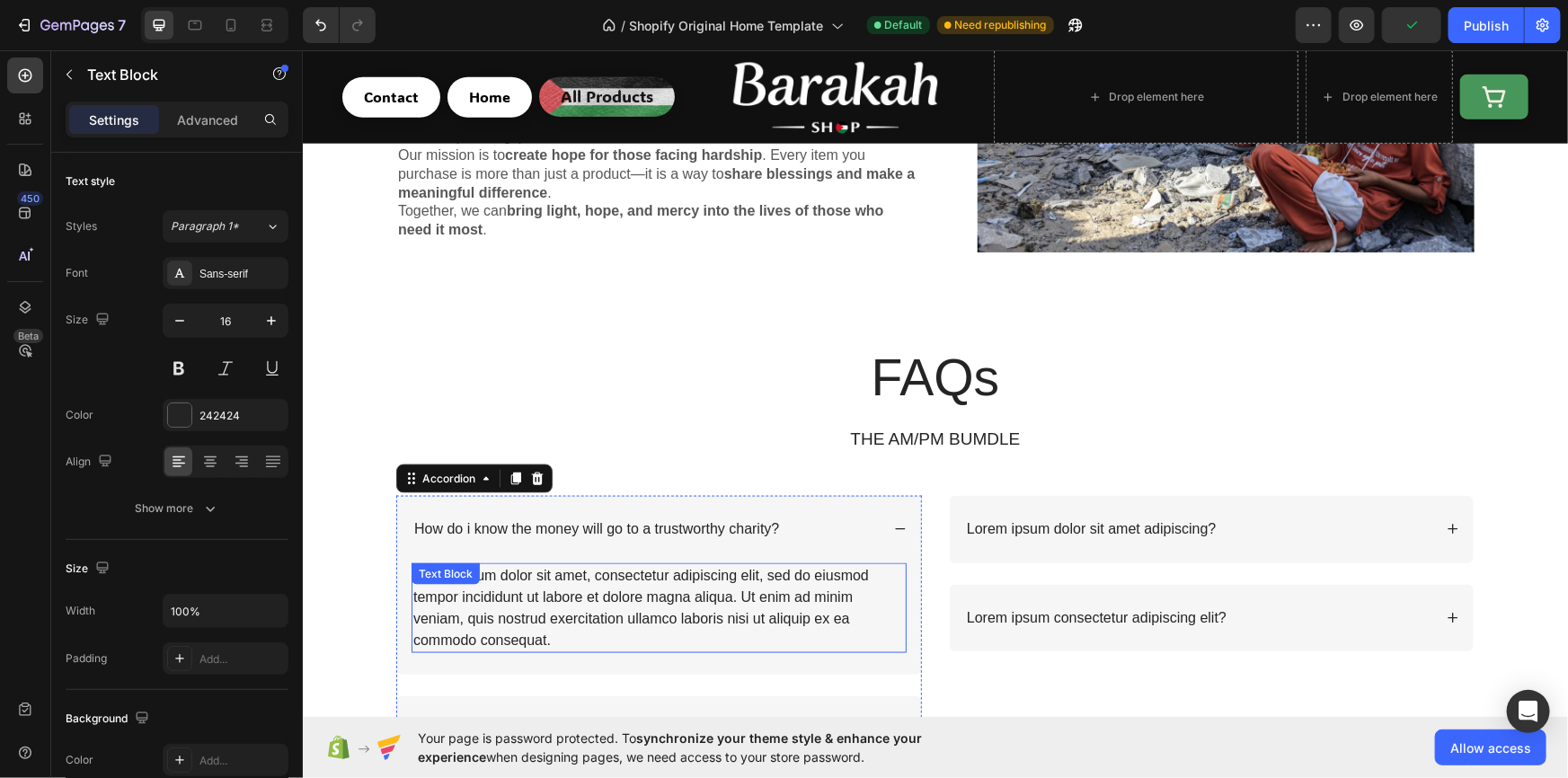
click at [567, 581] on div "Lorem ipsum dolor sit amet, consectetur adipiscing elit, sed do eiusmod tempor …" at bounding box center [657, 607] width 495 height 89
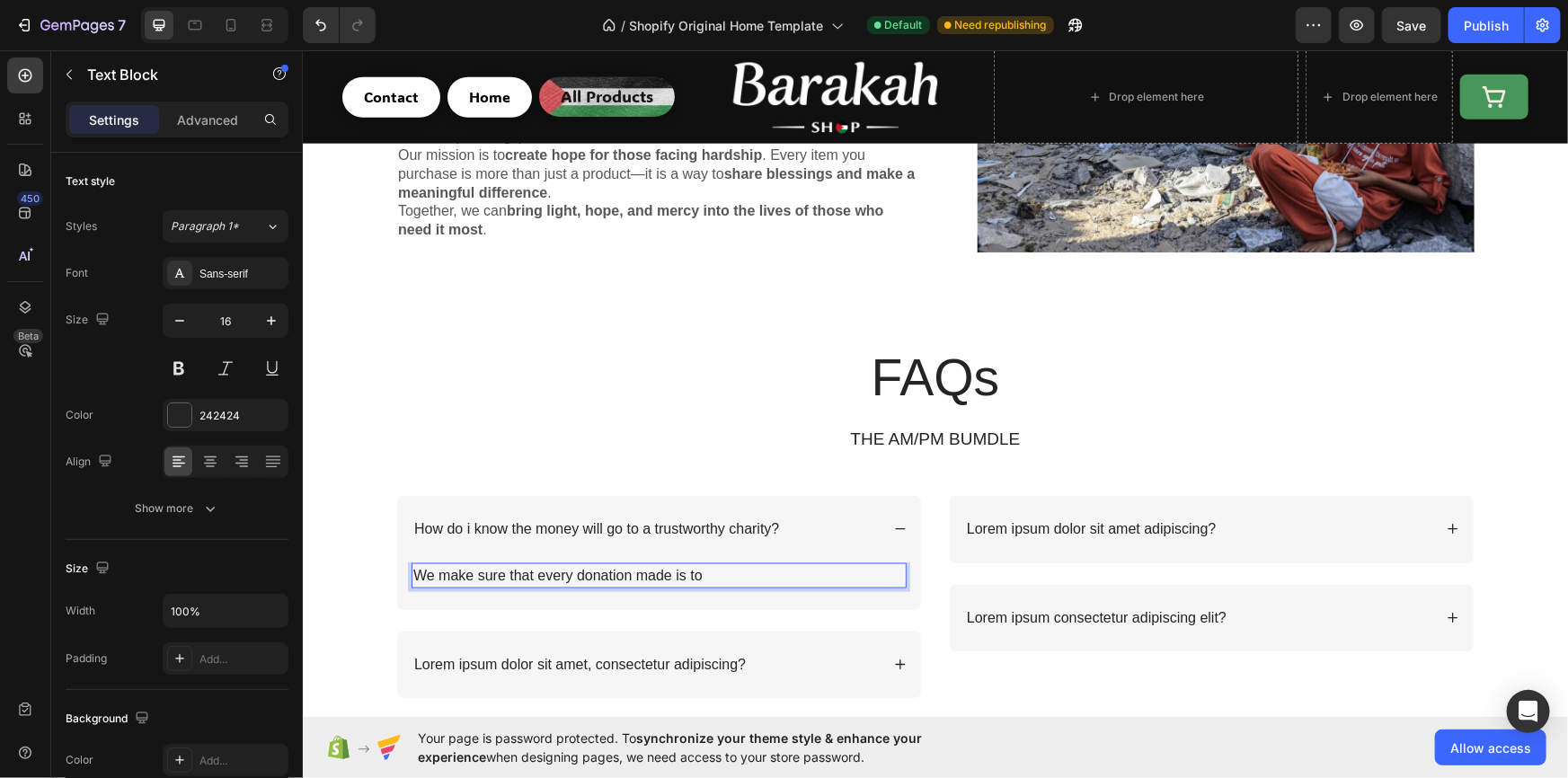
click at [733, 564] on p "We make sure that every donation made is to" at bounding box center [657, 574] width 491 height 21
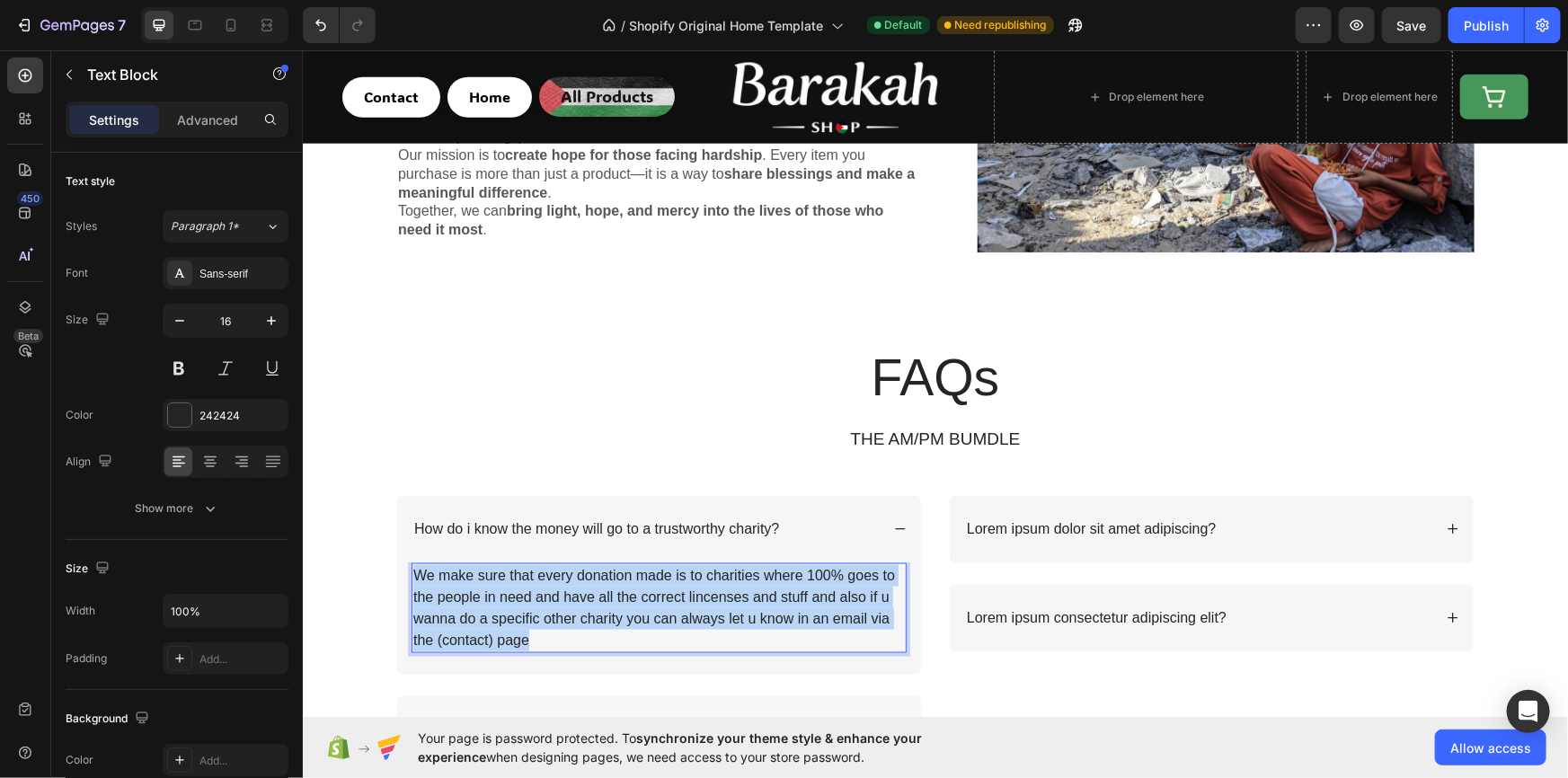
copy p "We make sure that every donation made is to charities where 100% goes to the pe…"
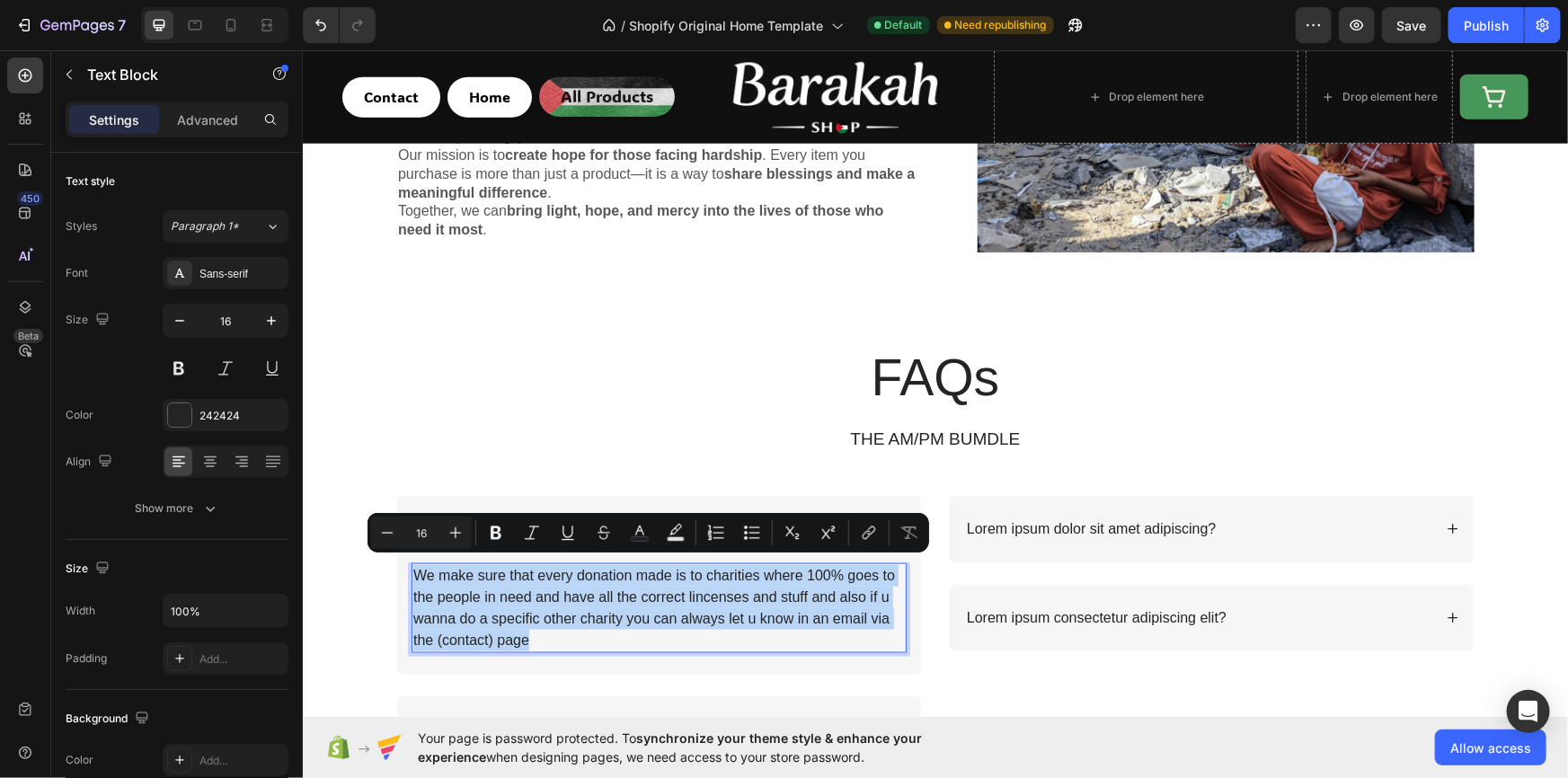
click at [576, 617] on p "We make sure that every donation made is to charities where 100% goes to the pe…" at bounding box center [657, 607] width 491 height 87
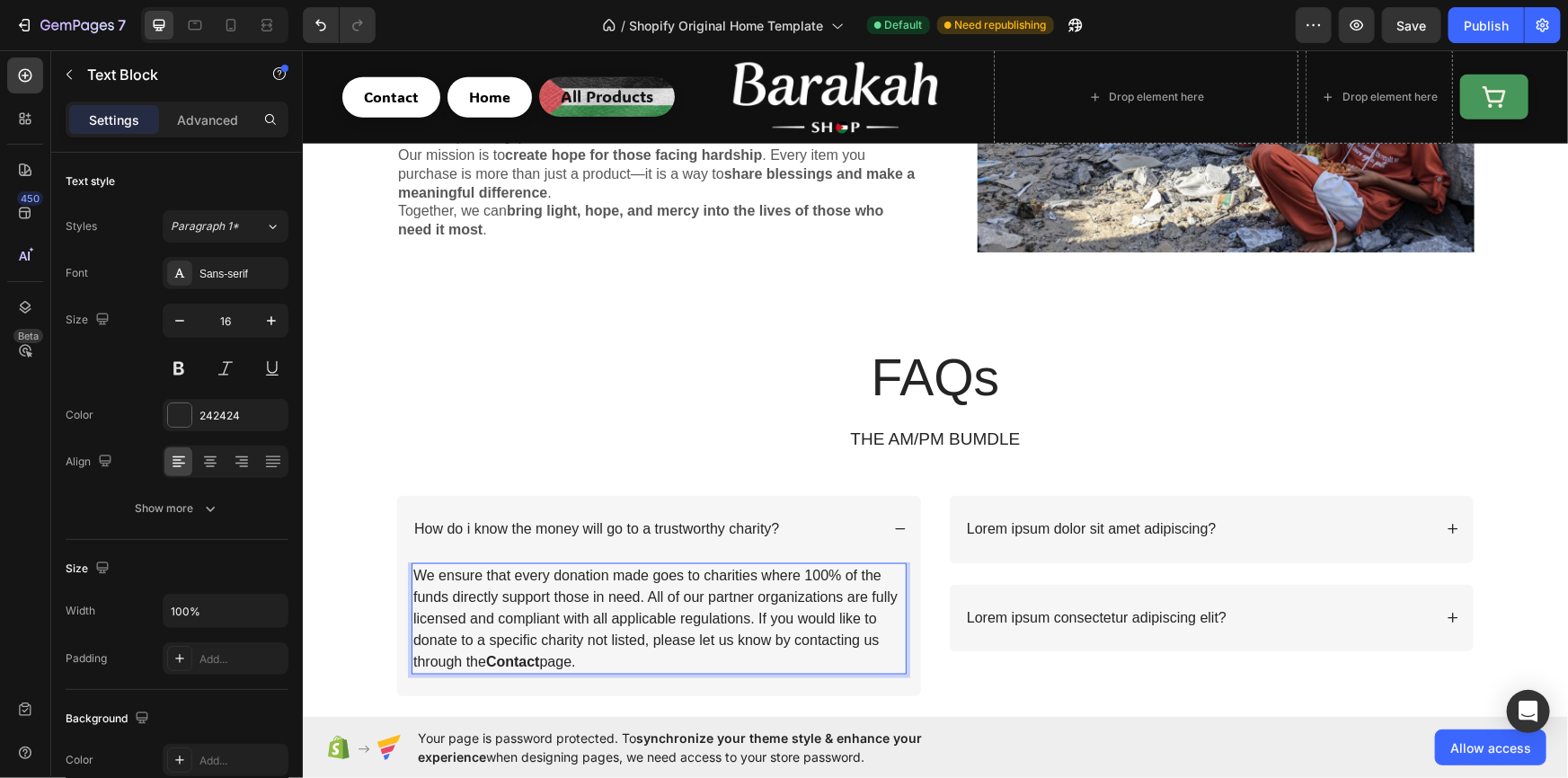
click at [714, 585] on p "We ensure that every donation made goes to charities where 100% of the funds di…" at bounding box center [657, 618] width 491 height 108
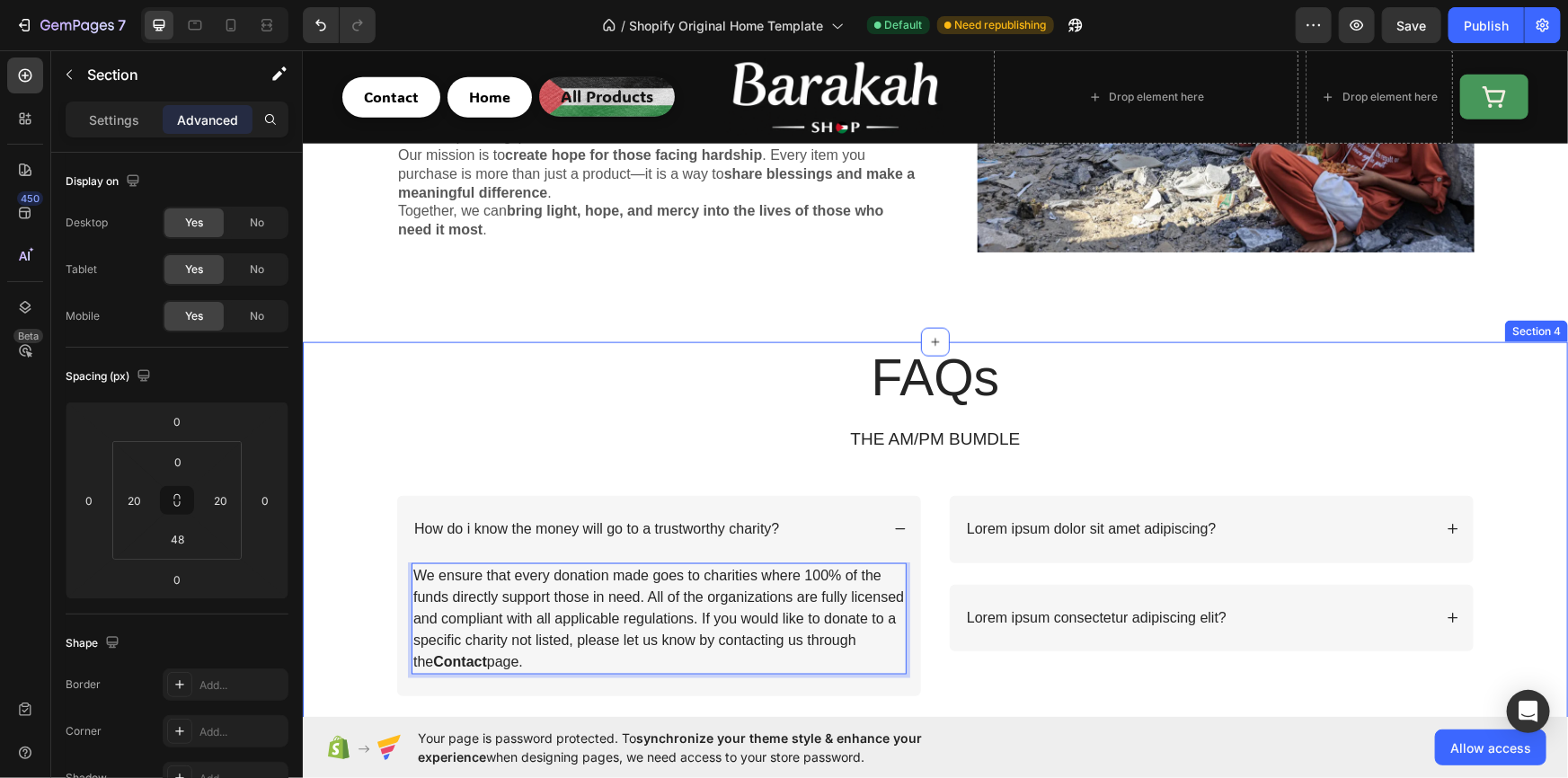
click at [371, 534] on div "FAQs Heading THE AM/PM BUMDLE Text Block Row How do i know the money will go to…" at bounding box center [934, 576] width 1229 height 471
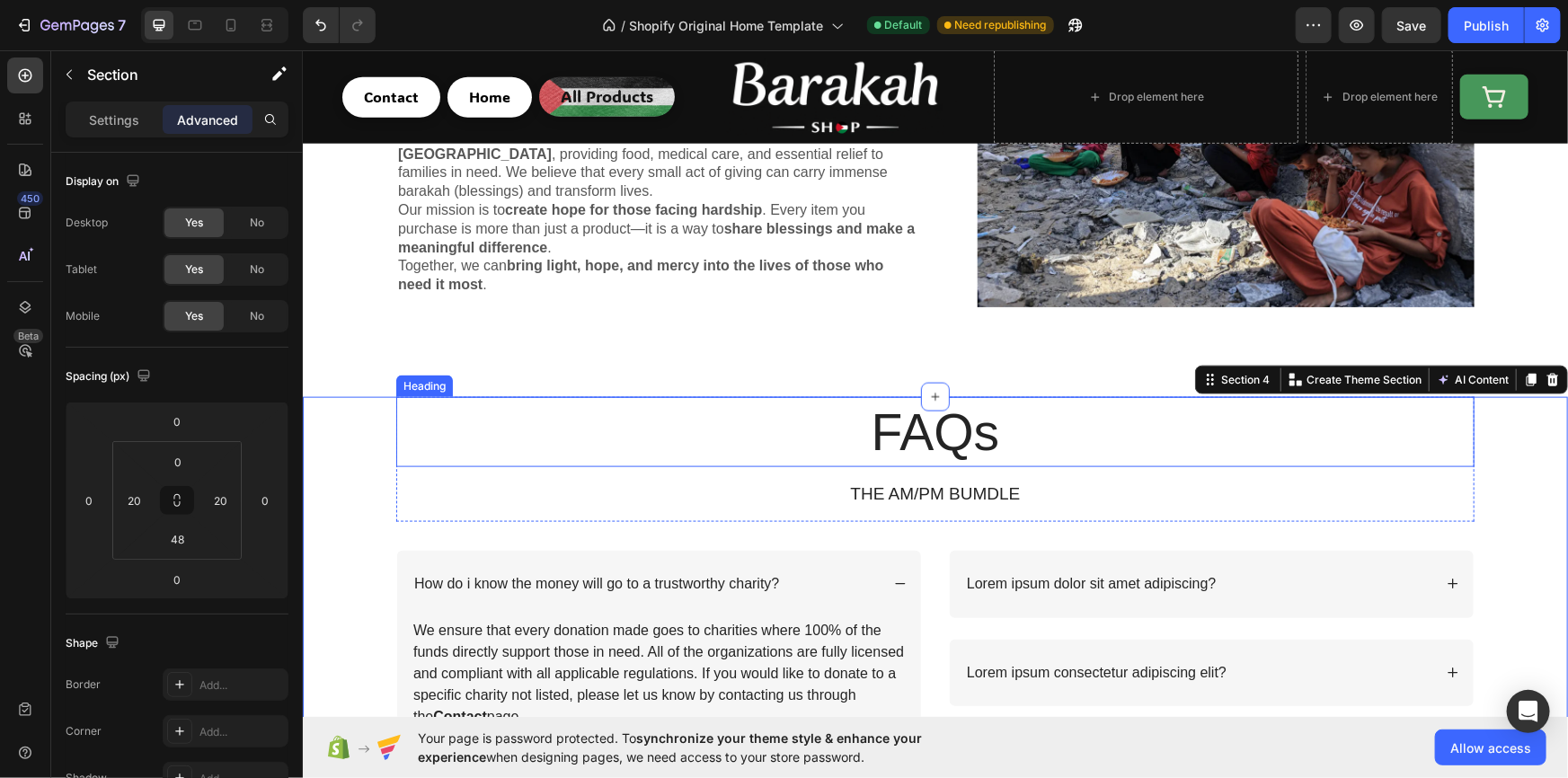
scroll to position [1085, 0]
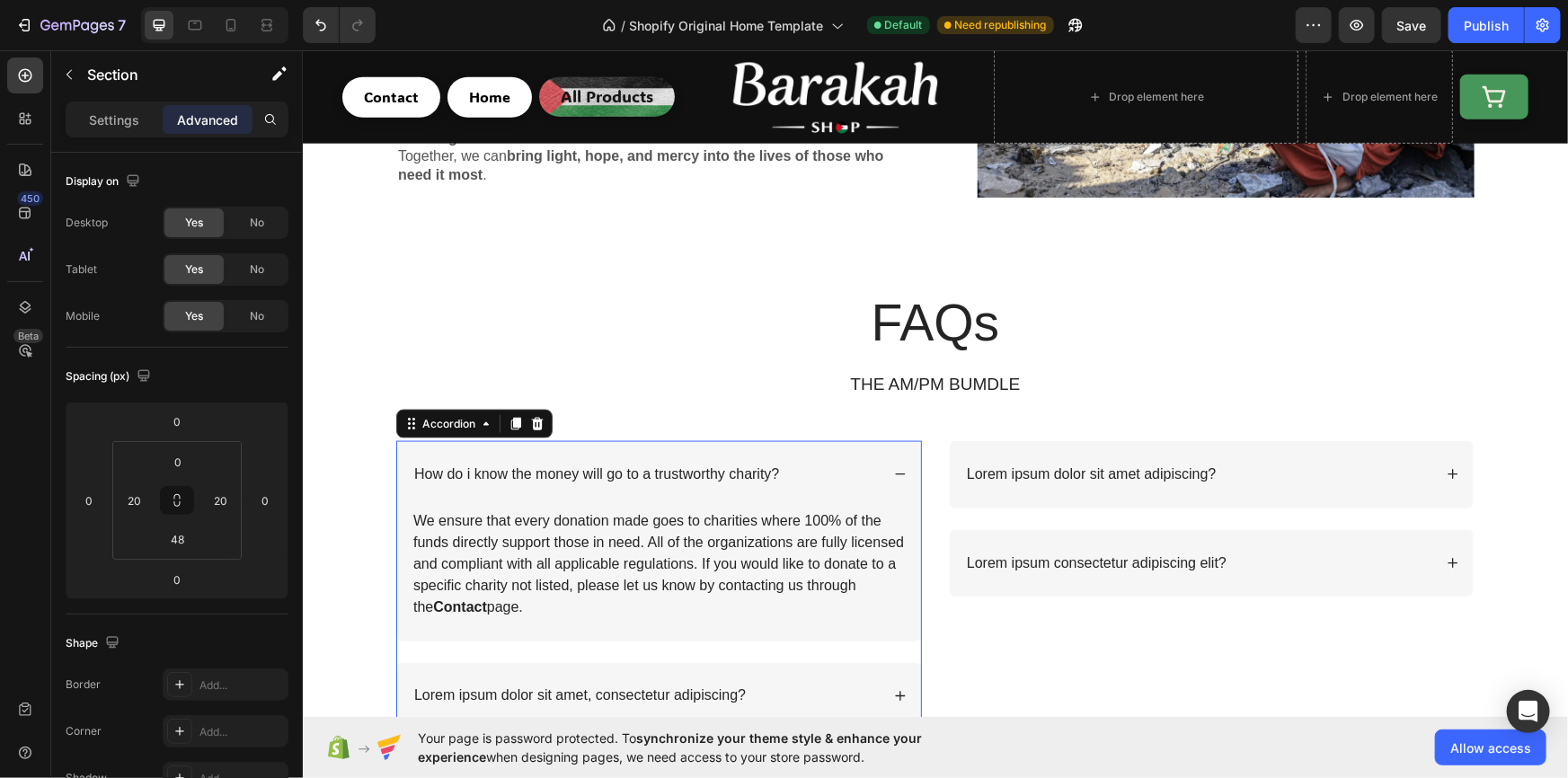
click at [804, 468] on div "How do i know the money will go to a trustworthy charity?" at bounding box center [644, 474] width 468 height 24
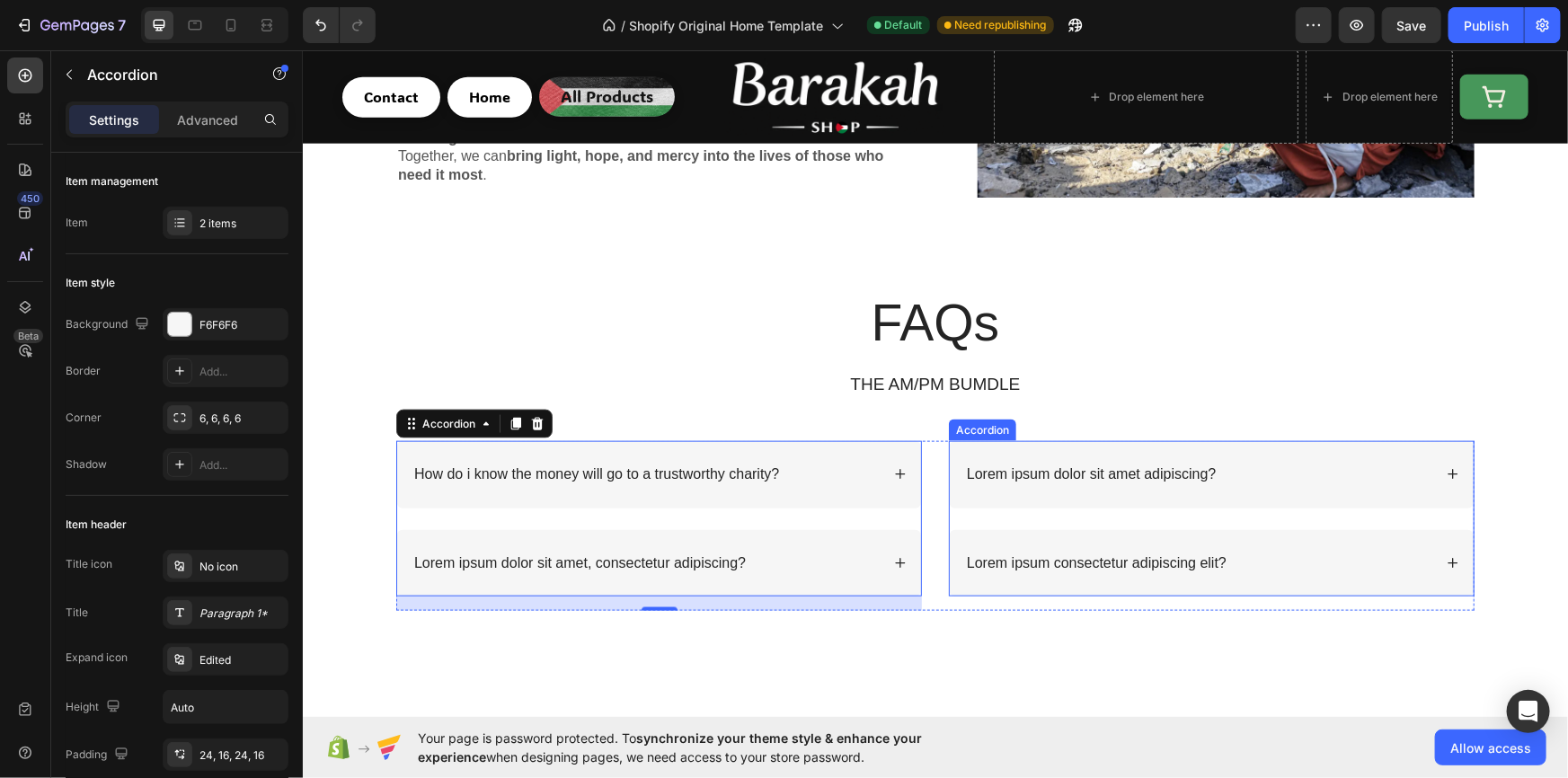
click at [1170, 466] on p "Lorem ipsum dolor sit amet adipiscing?" at bounding box center [1091, 474] width 249 height 18
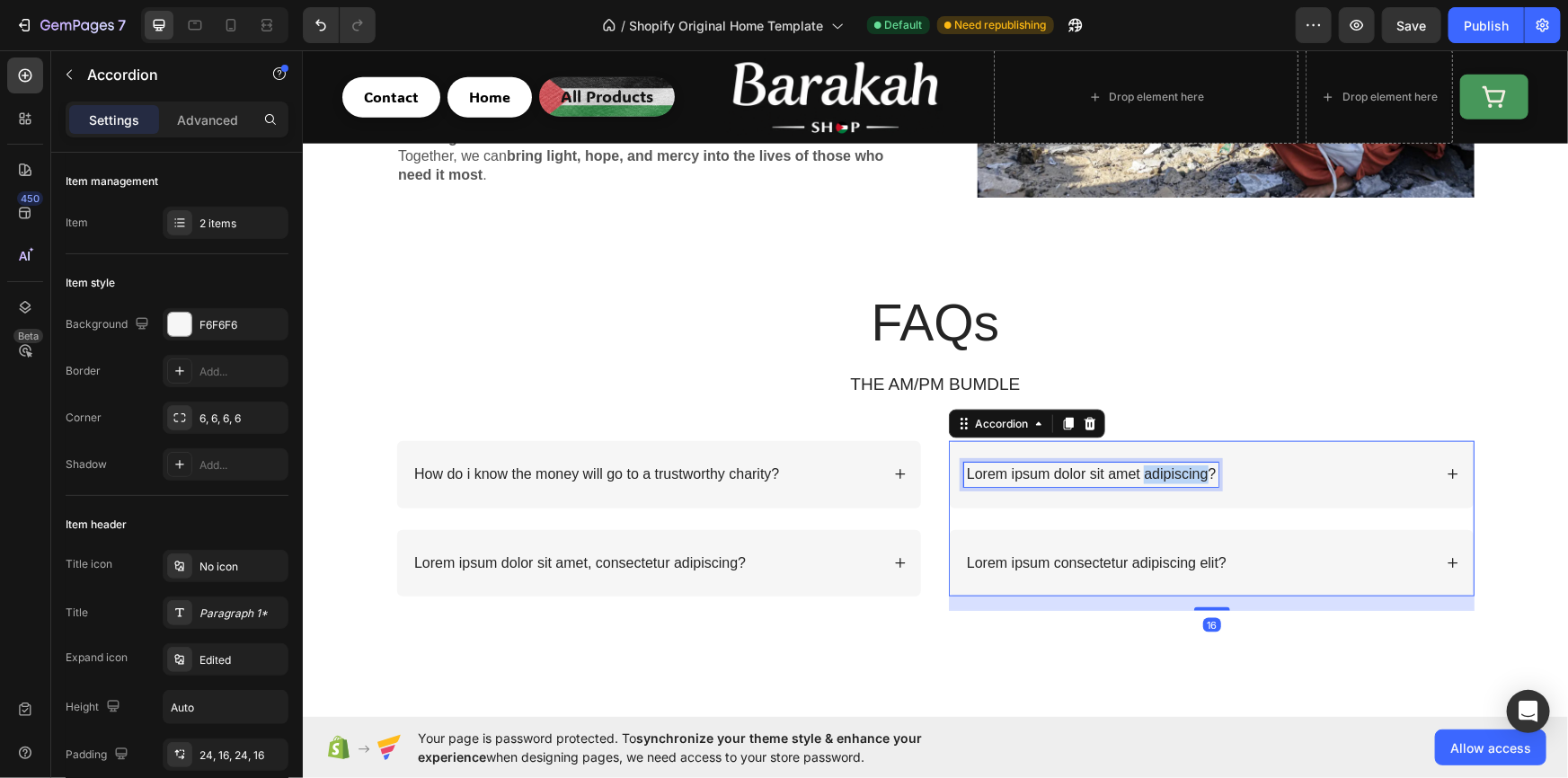
click at [1170, 466] on p "Lorem ipsum dolor sit amet adipiscing?" at bounding box center [1091, 474] width 249 height 18
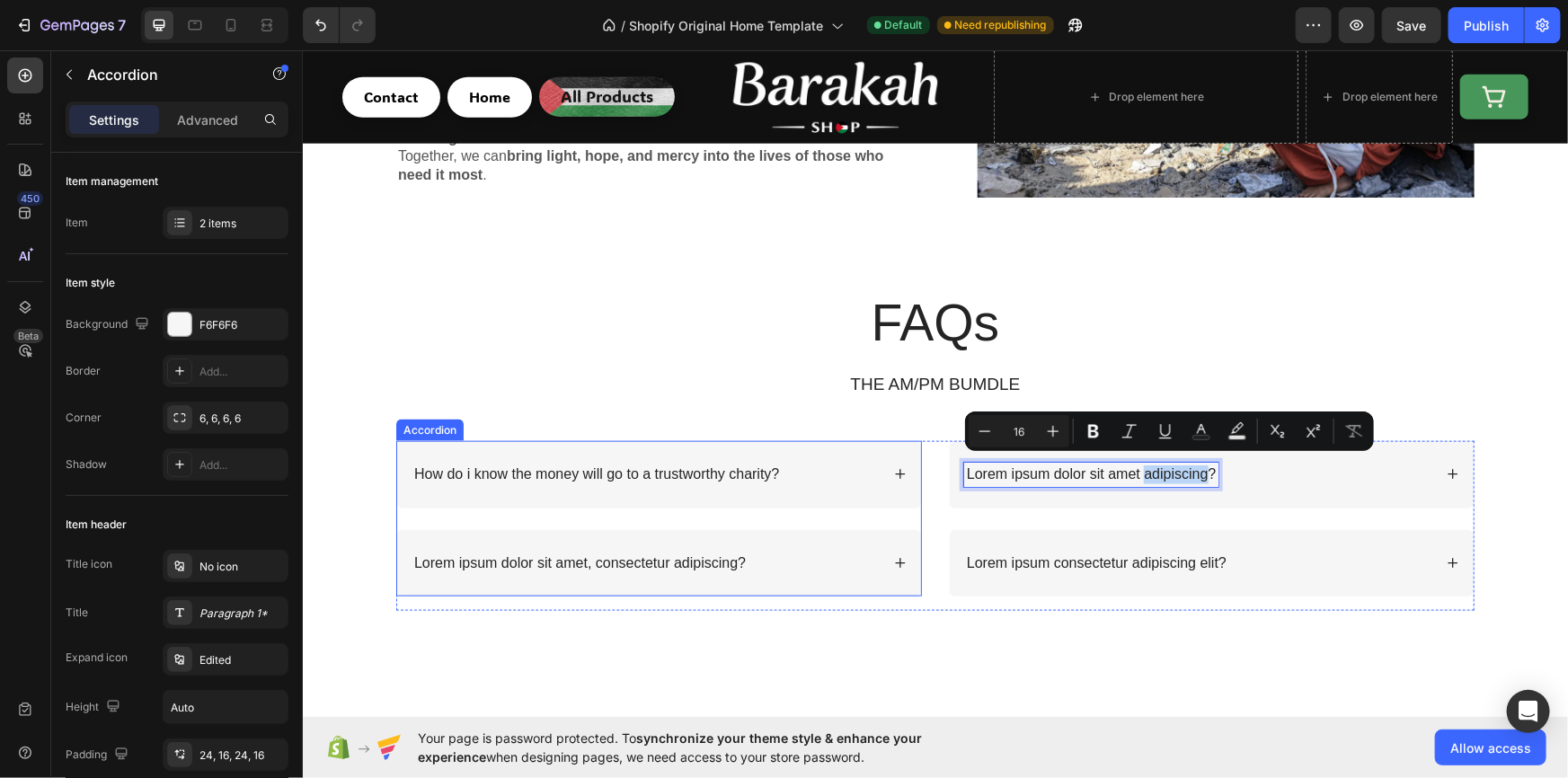
click at [831, 462] on div "How do i know the money will go to a trustworthy charity?" at bounding box center [644, 474] width 468 height 24
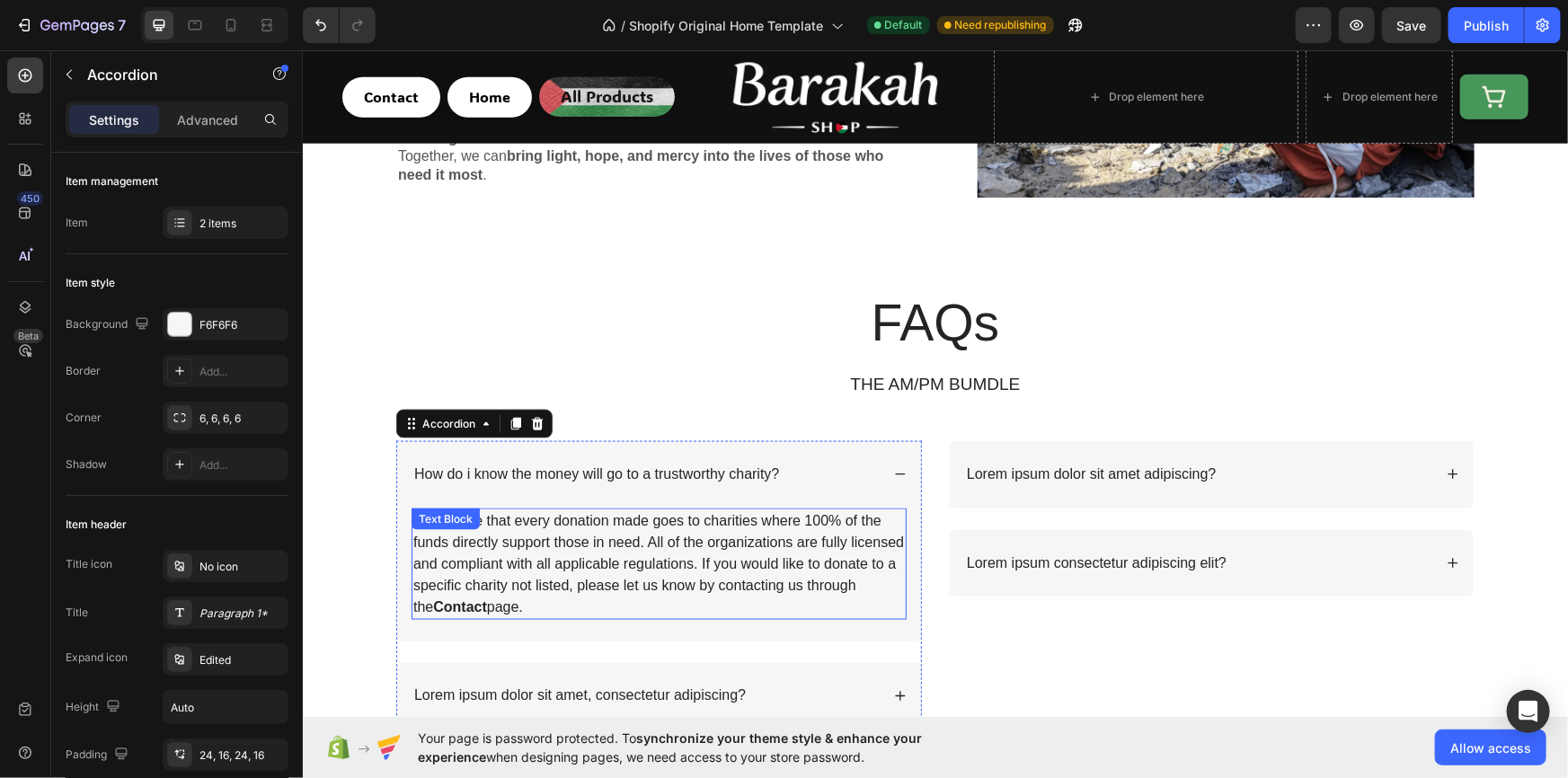
click at [606, 536] on p "We ensure that every donation made goes to charities where 100% of the funds di…" at bounding box center [657, 563] width 491 height 108
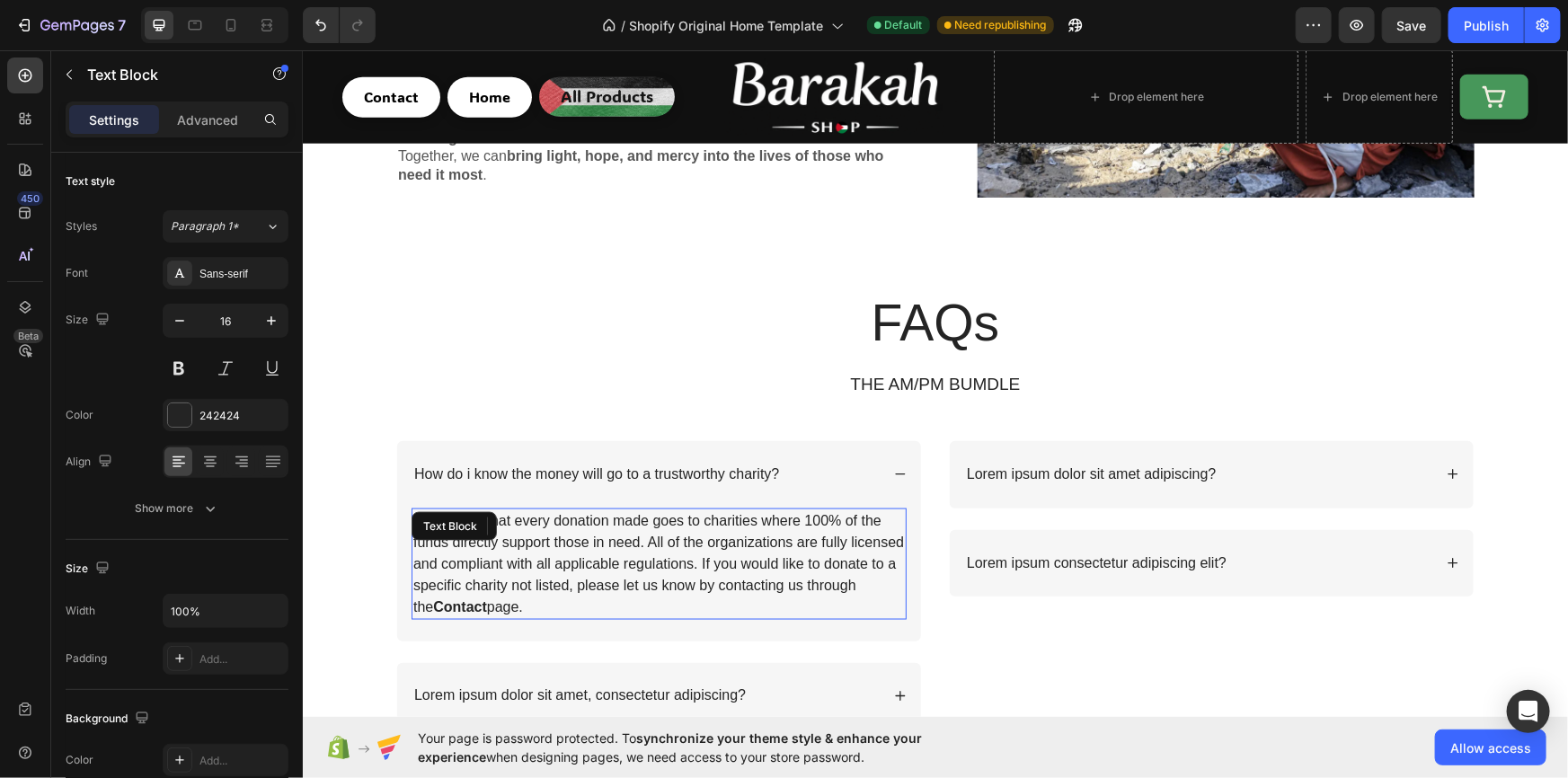
click at [606, 536] on p "We ensure that every donation made goes to charities where 100% of the funds di…" at bounding box center [657, 563] width 491 height 108
copy p "We ensure that every donation made goes to charities where 100% of the funds di…"
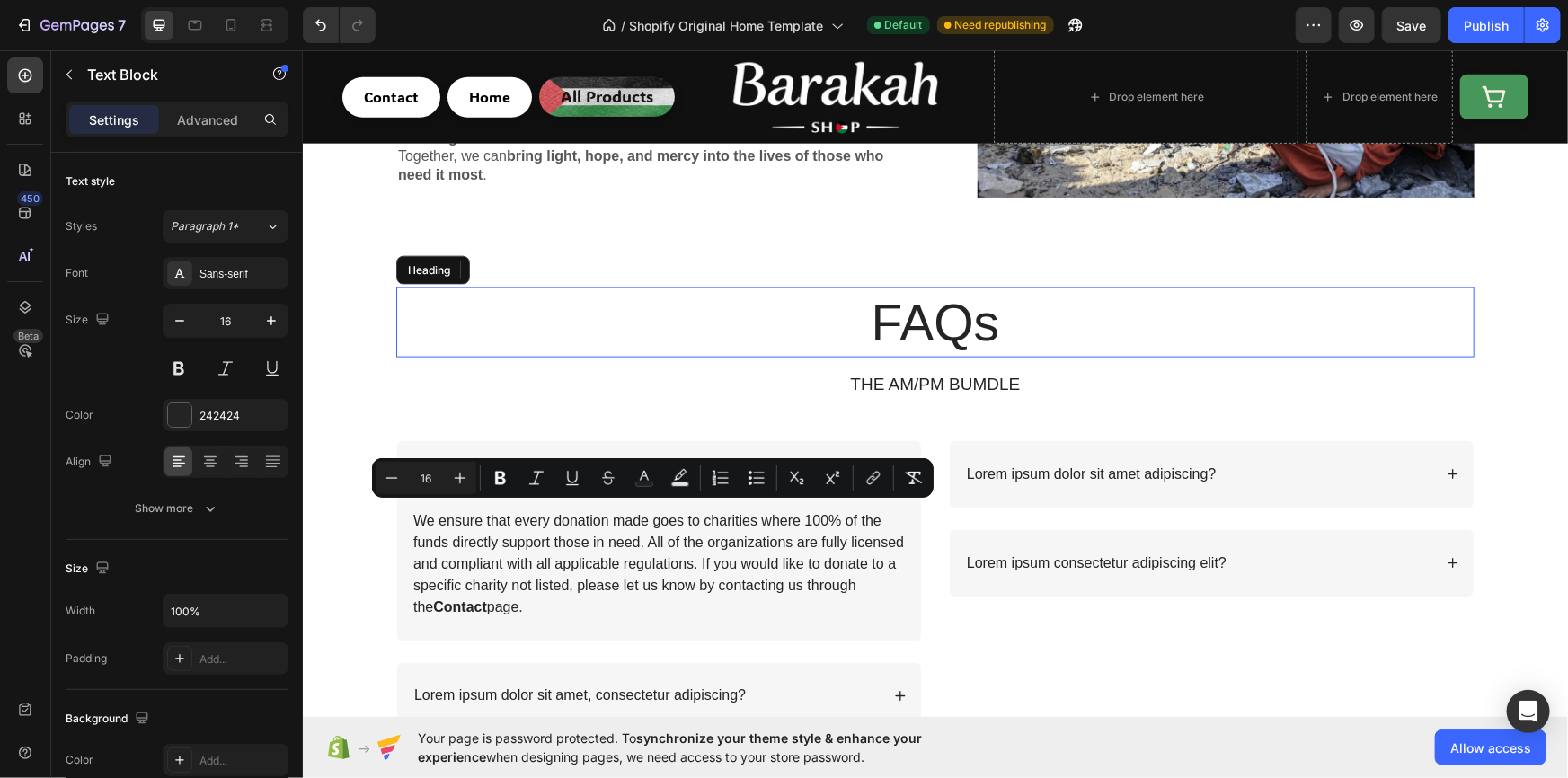
click at [717, 337] on h2 "FAQs" at bounding box center [935, 322] width 1079 height 70
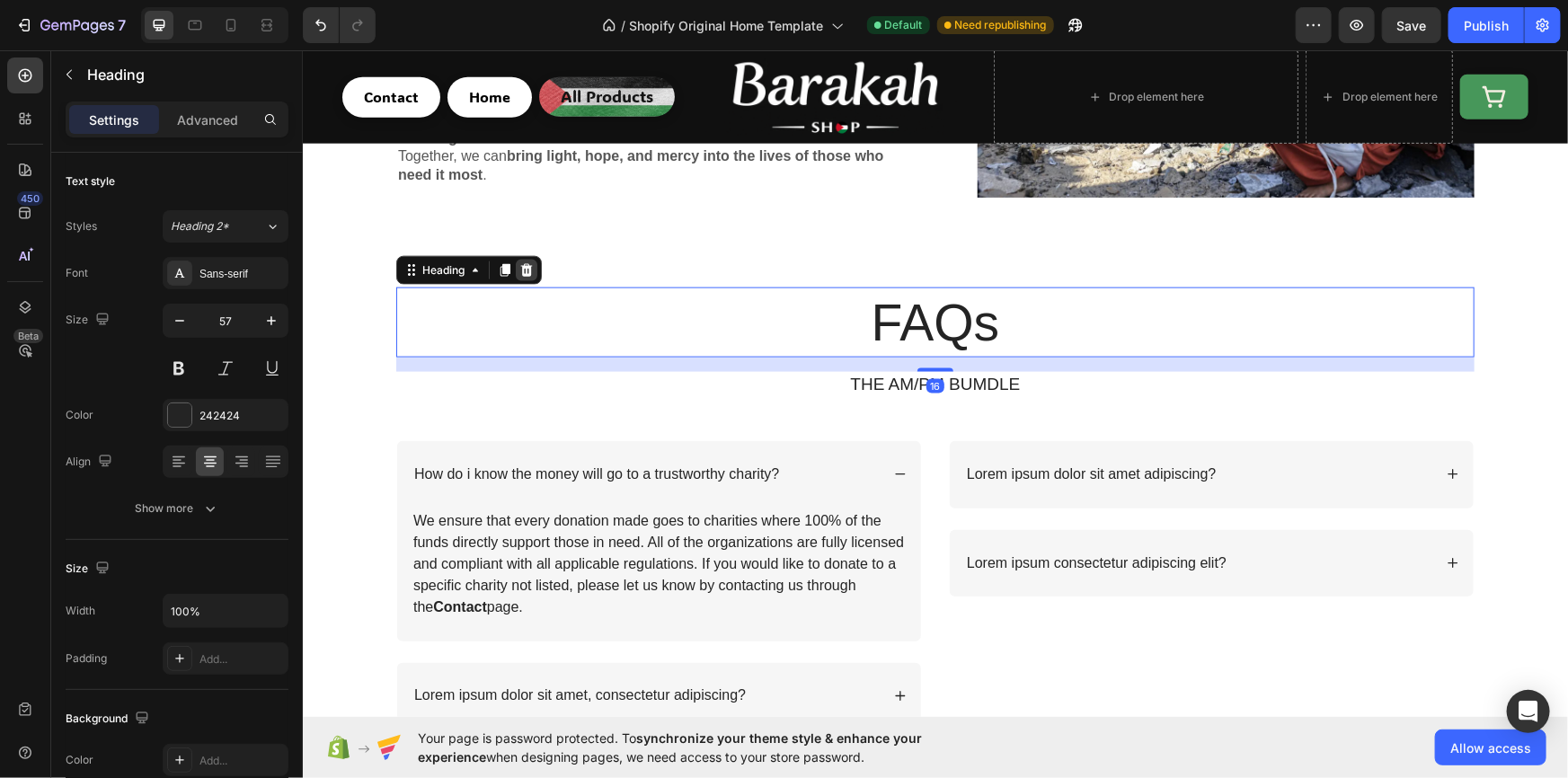
click at [523, 267] on icon at bounding box center [525, 270] width 12 height 13
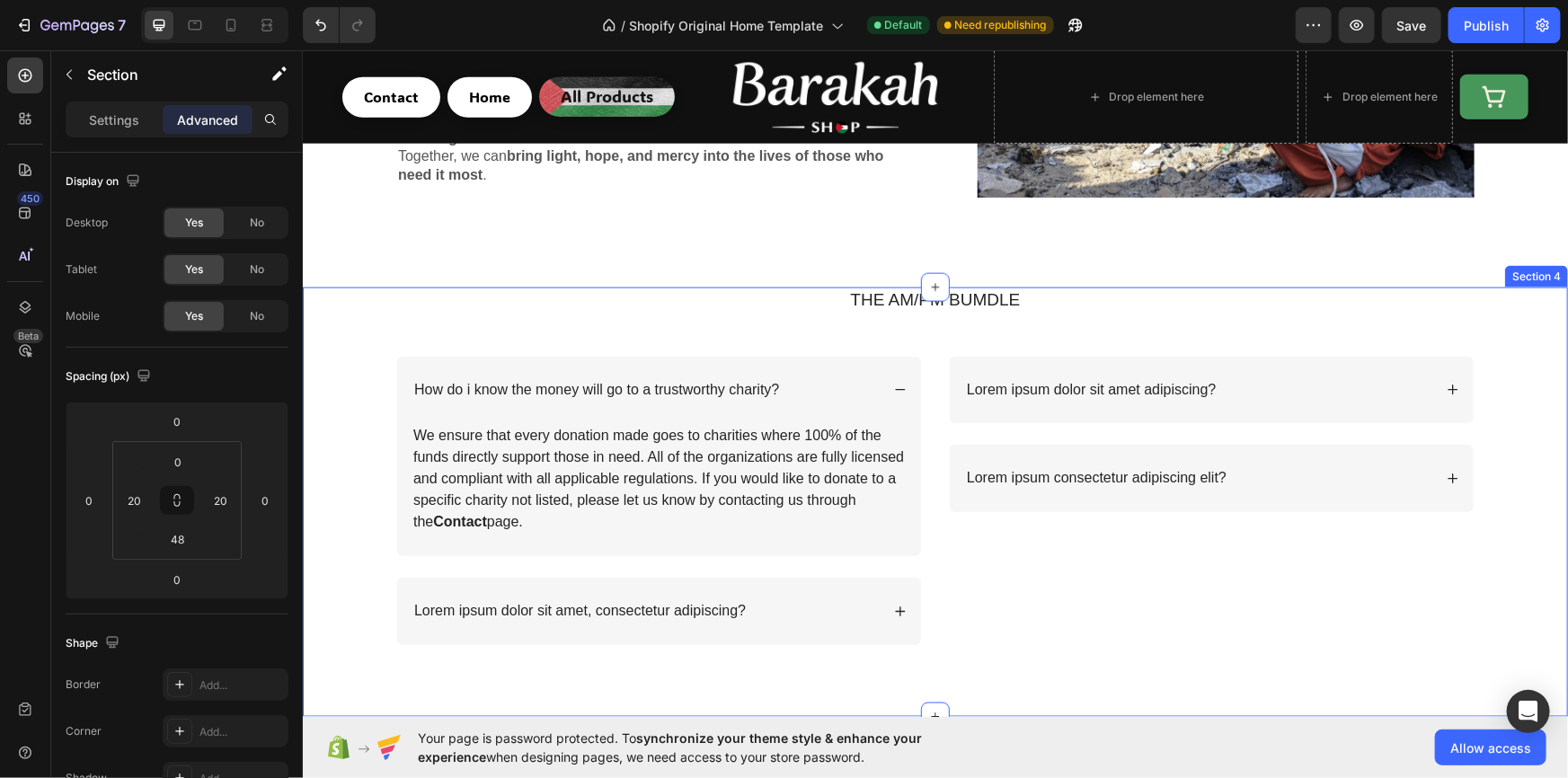
click at [588, 323] on div "THE AM/PM BUMDLE Text Block Row How do i know the money will go to a trustworth…" at bounding box center [934, 479] width 1229 height 386
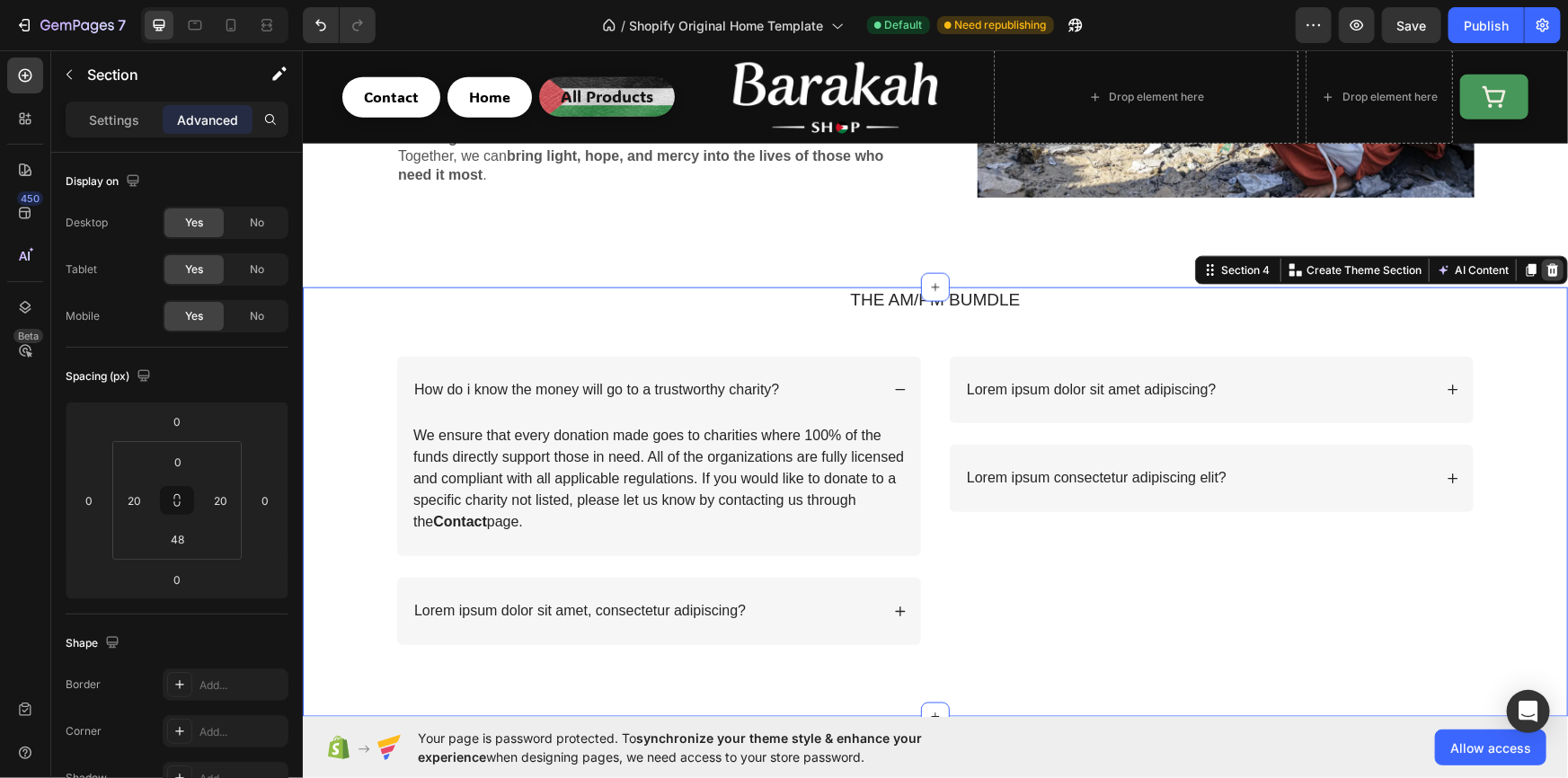
click at [1546, 264] on icon at bounding box center [1551, 270] width 12 height 13
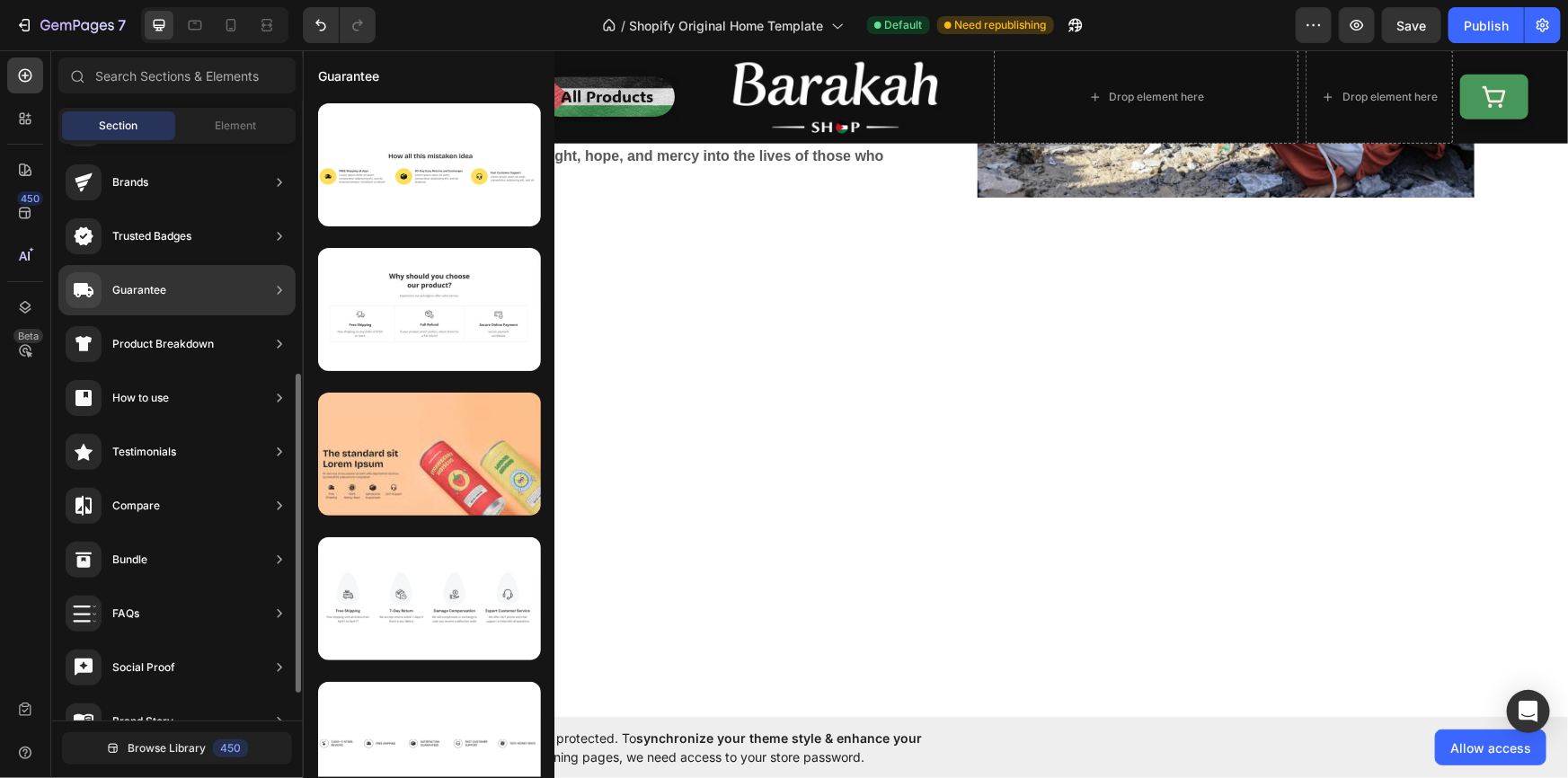
scroll to position [53, 0]
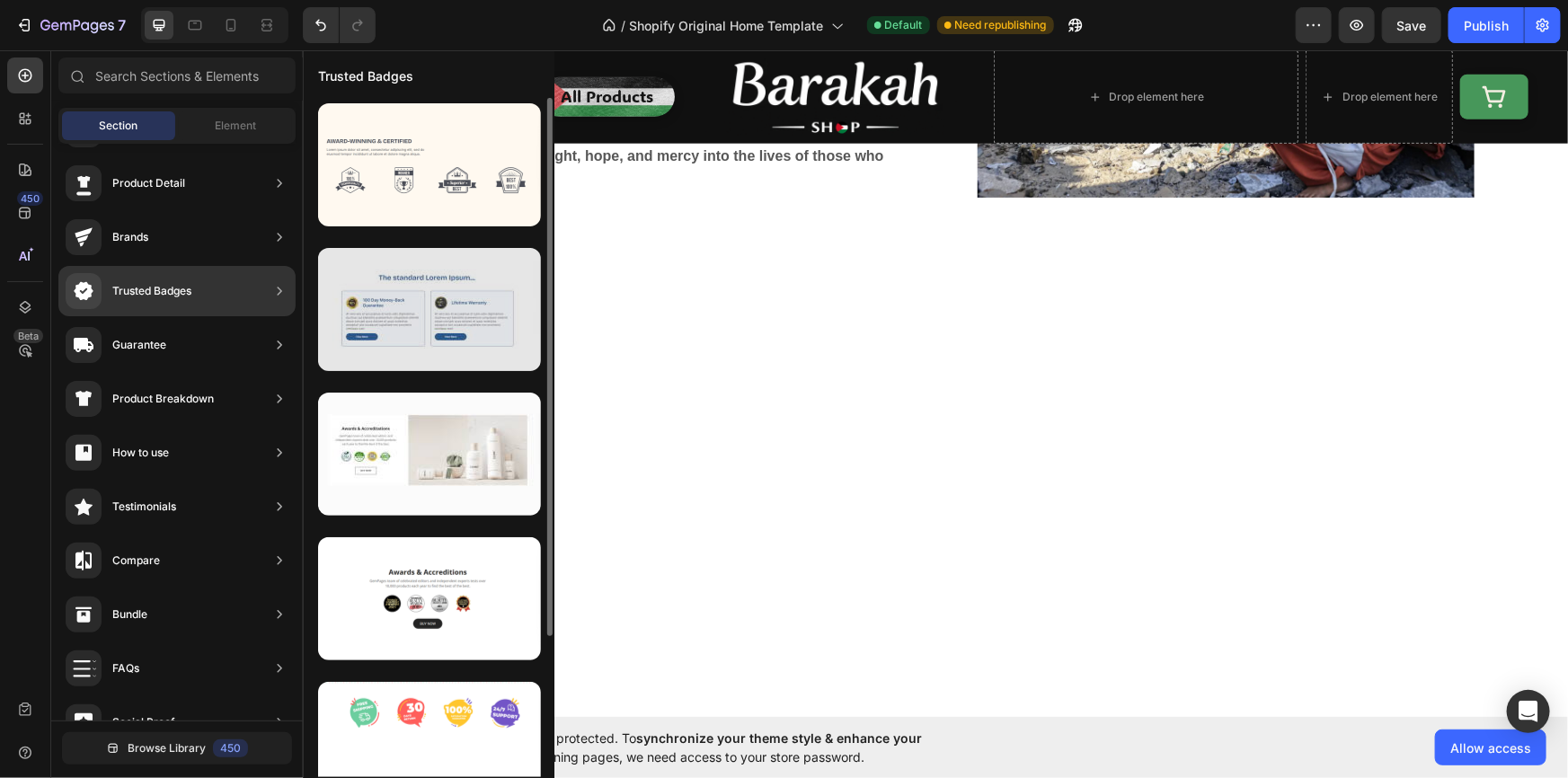
click at [409, 336] on div at bounding box center [430, 310] width 223 height 124
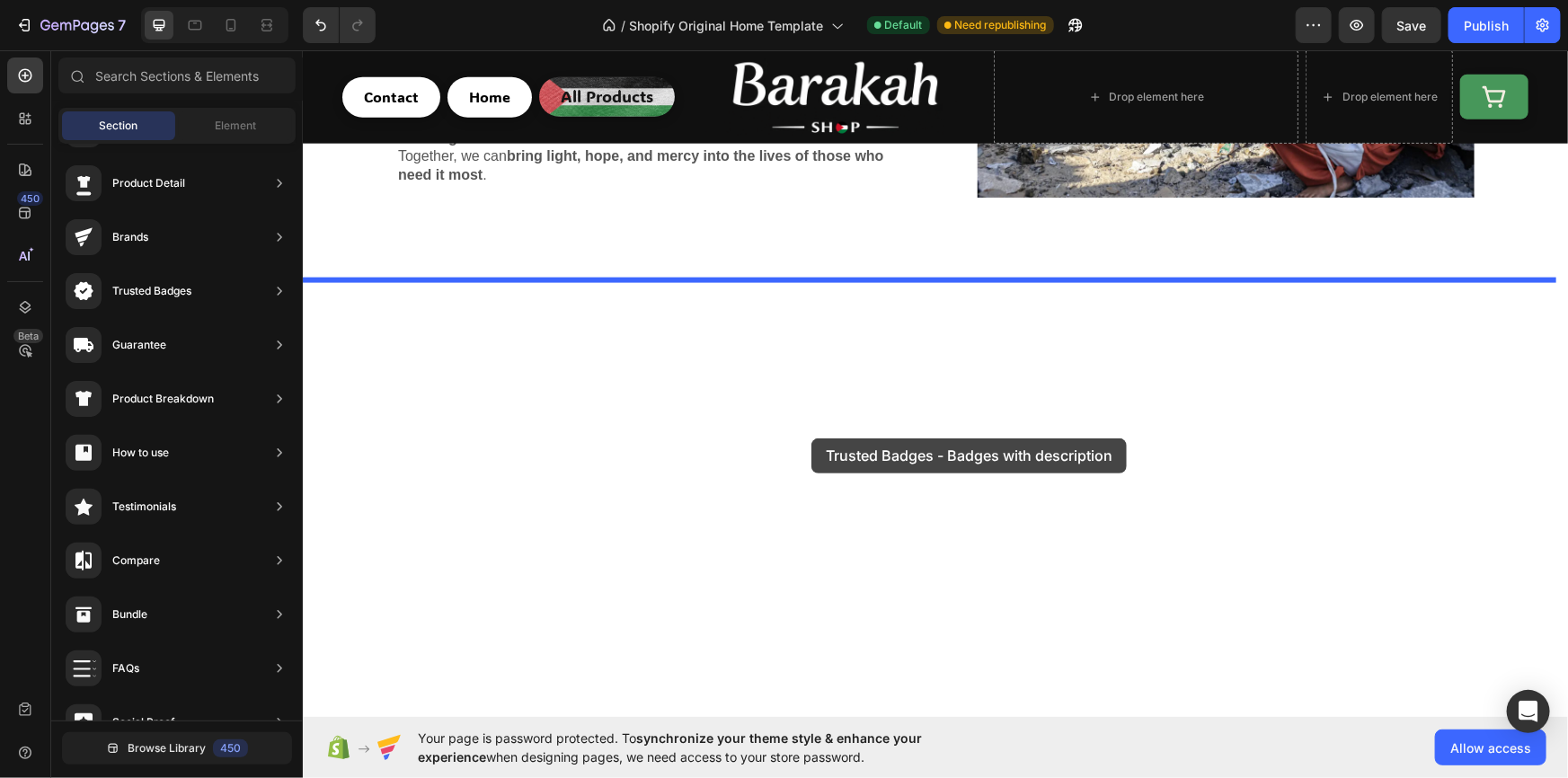
drag, startPoint x: 712, startPoint y: 385, endPoint x: 810, endPoint y: 438, distance: 111.4
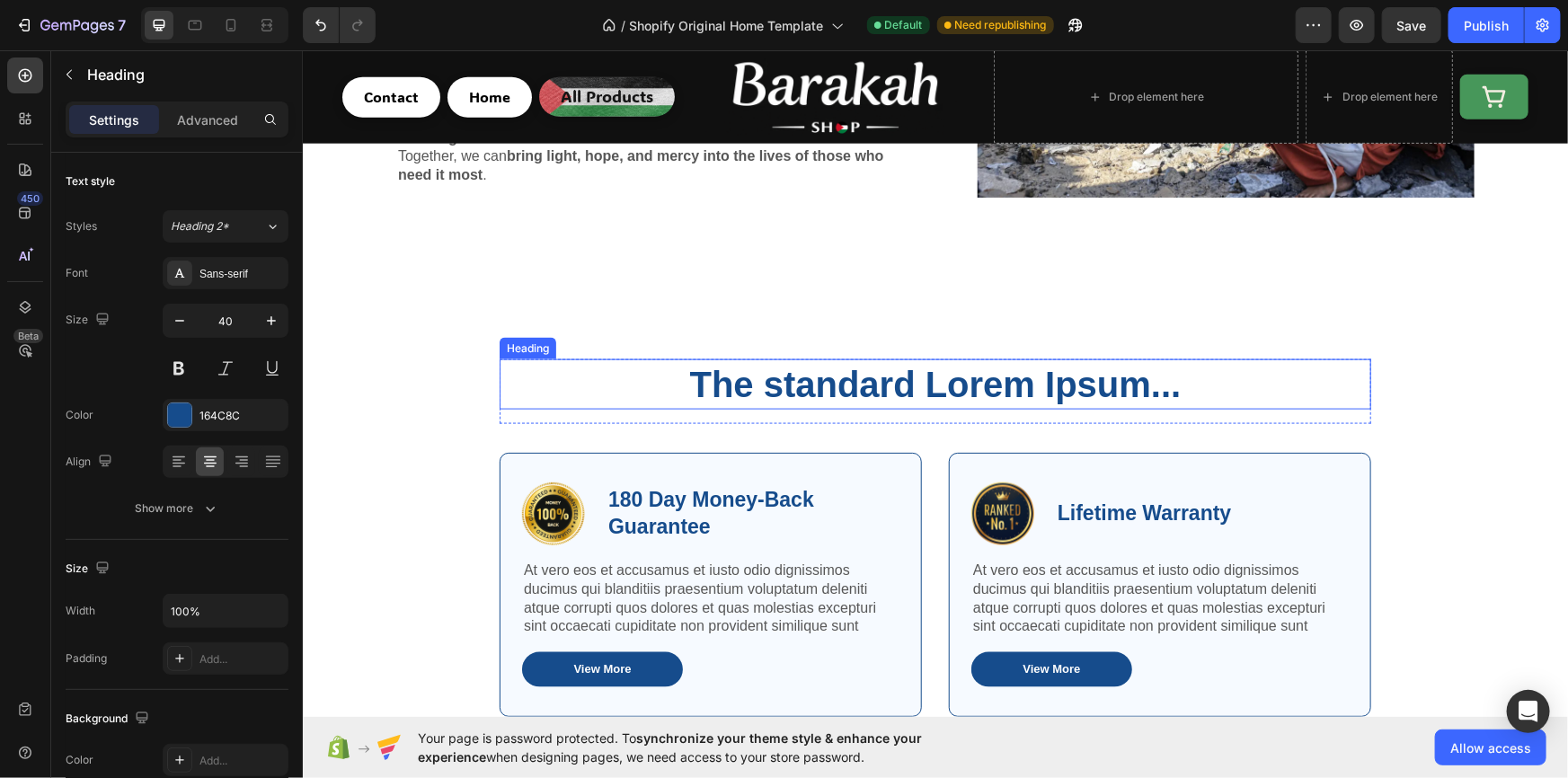
click at [767, 368] on h2 "The standard Lorem Ipsum..." at bounding box center [934, 383] width 871 height 51
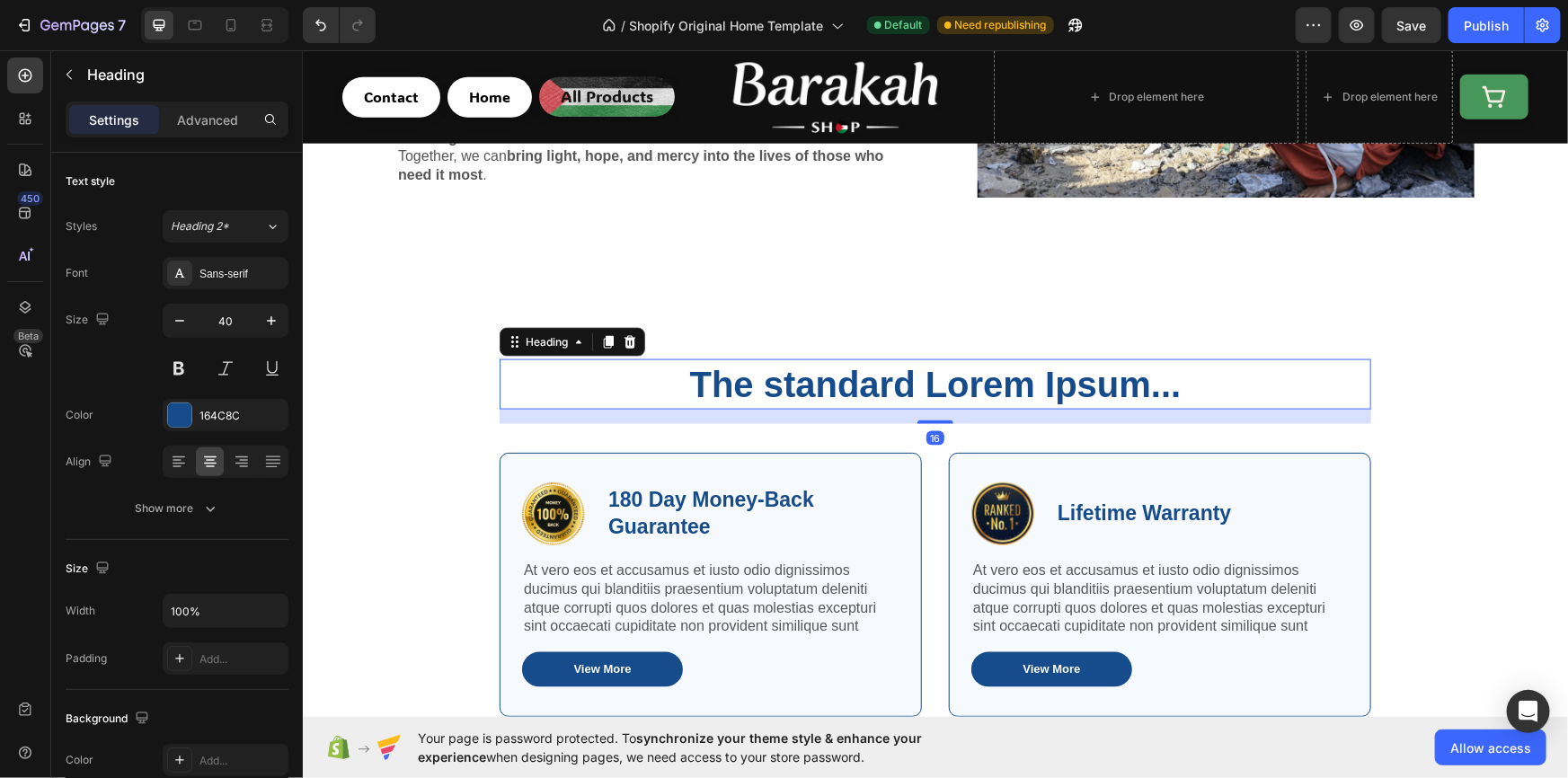
click at [767, 368] on h2 "The standard Lorem Ipsum..." at bounding box center [934, 383] width 871 height 51
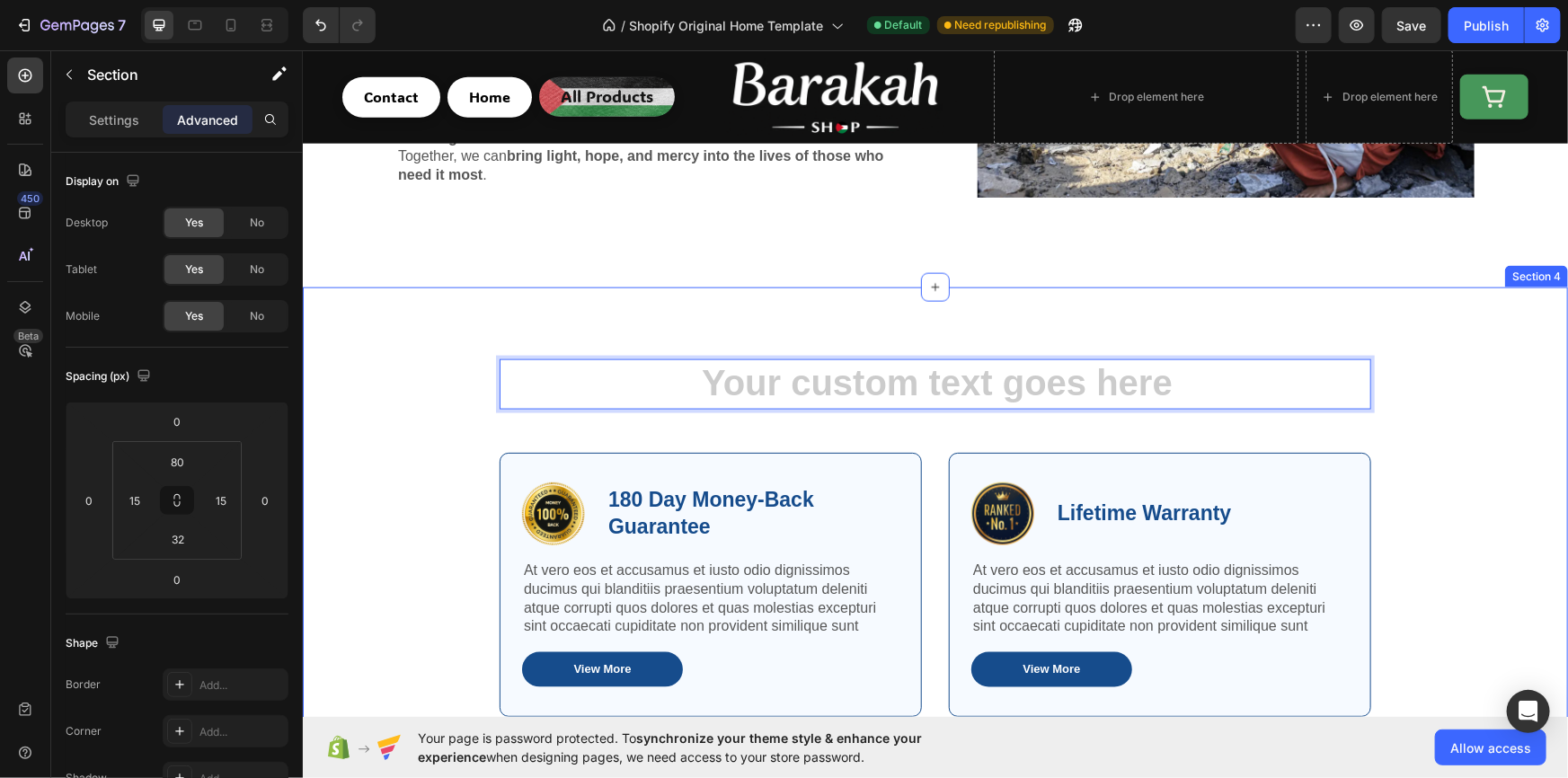
click at [435, 359] on div "Heading 16 Row Image 180 Day Money-Back Guarantee Text Block Row At vero eos et…" at bounding box center [934, 559] width 1238 height 401
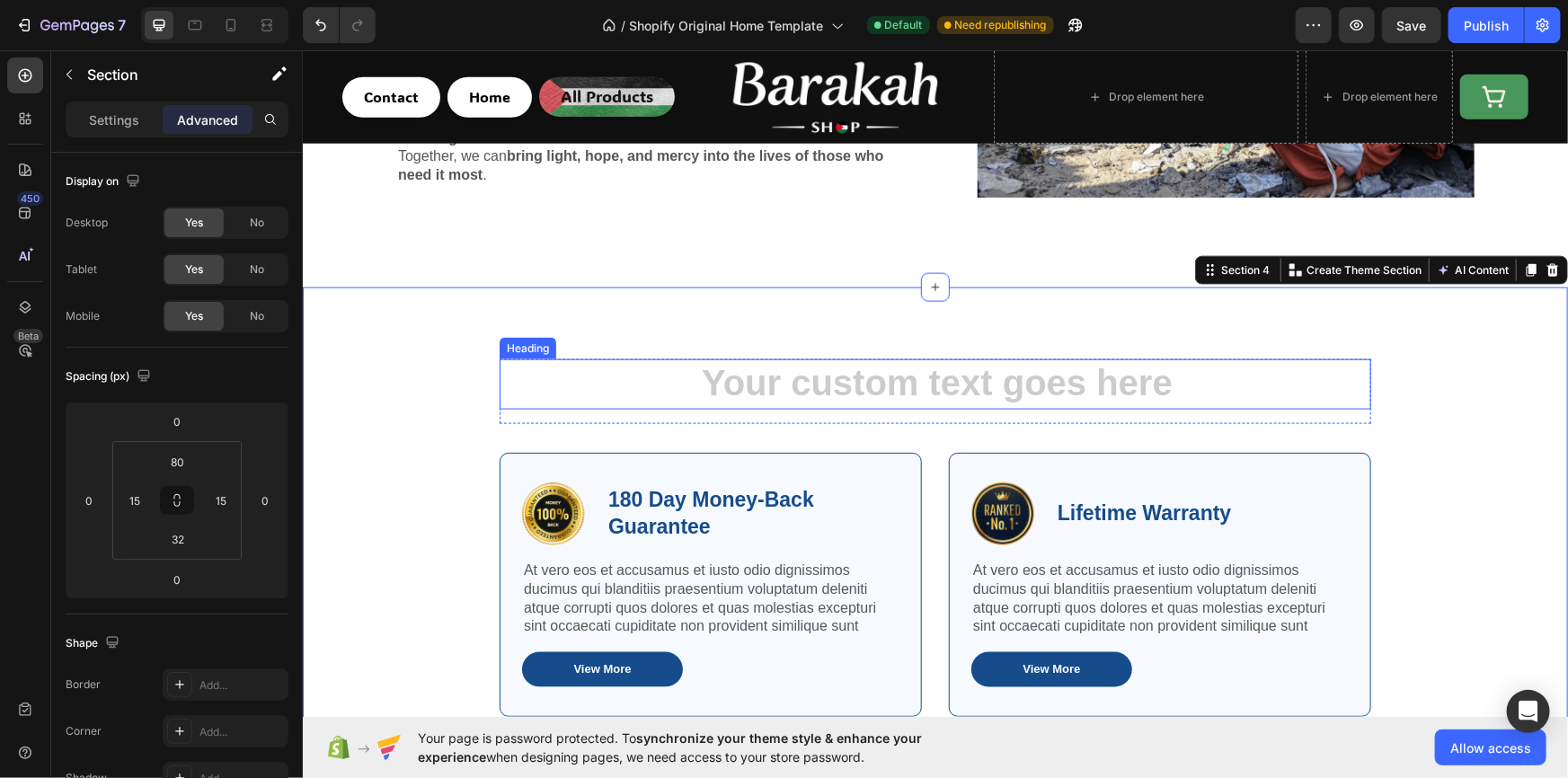
click at [538, 371] on h2 "Rich Text Editor. Editing area: main" at bounding box center [934, 383] width 871 height 51
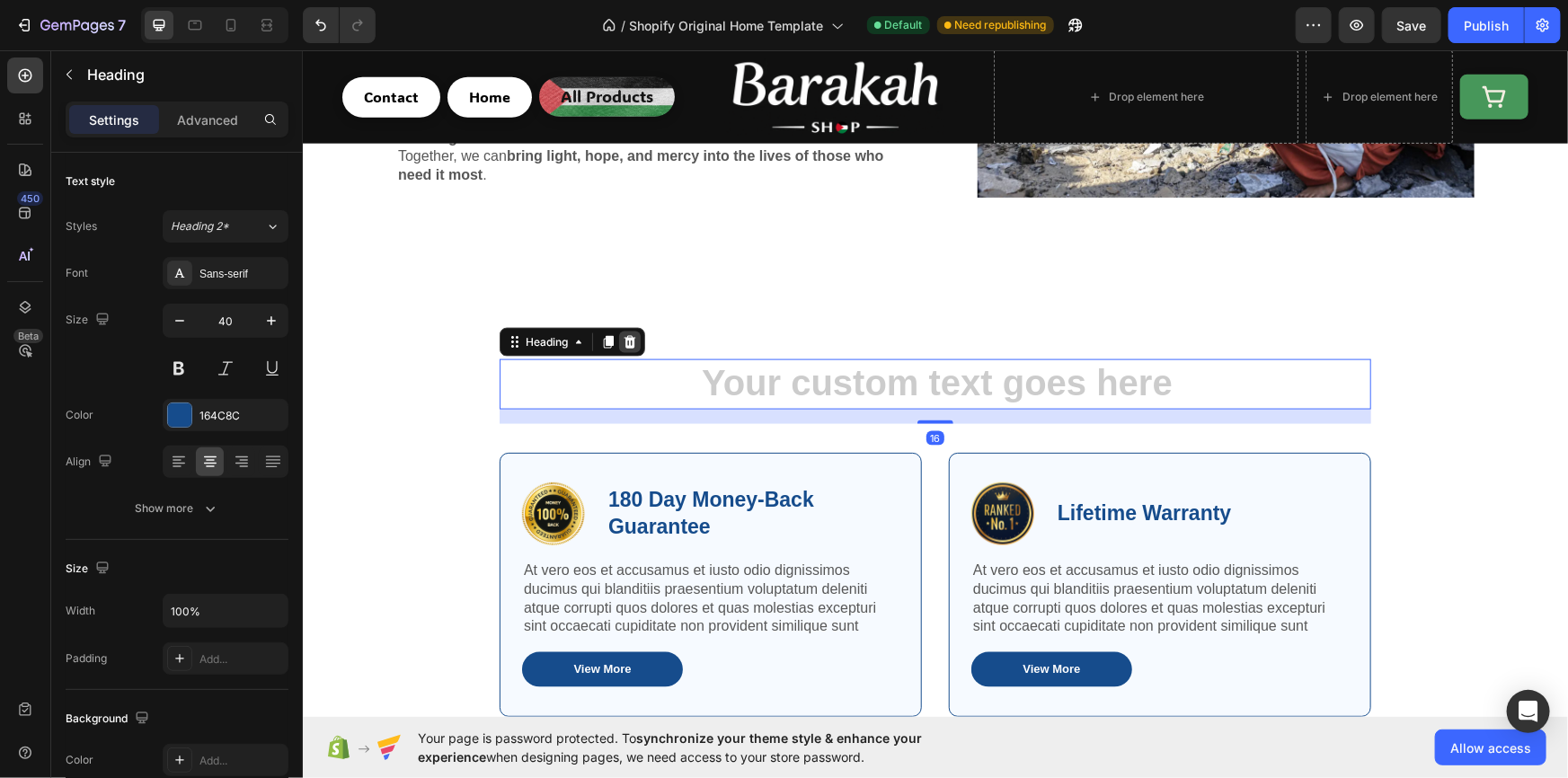
click at [631, 332] on div at bounding box center [629, 341] width 21 height 21
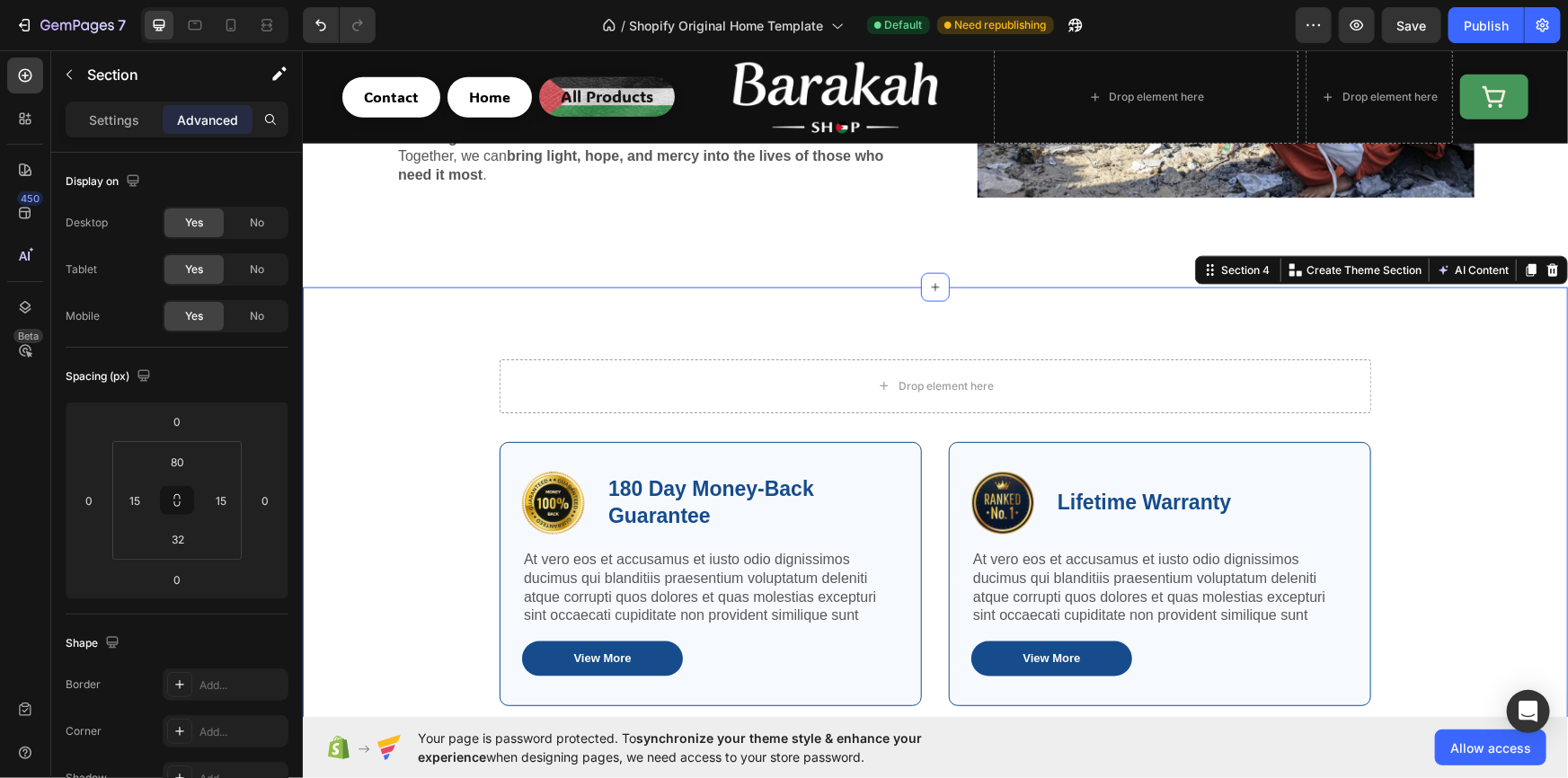
click at [697, 294] on div "Drop element here Row Image 180 Day Money-Back Guarantee Text Block Row At vero…" at bounding box center [934, 532] width 1265 height 490
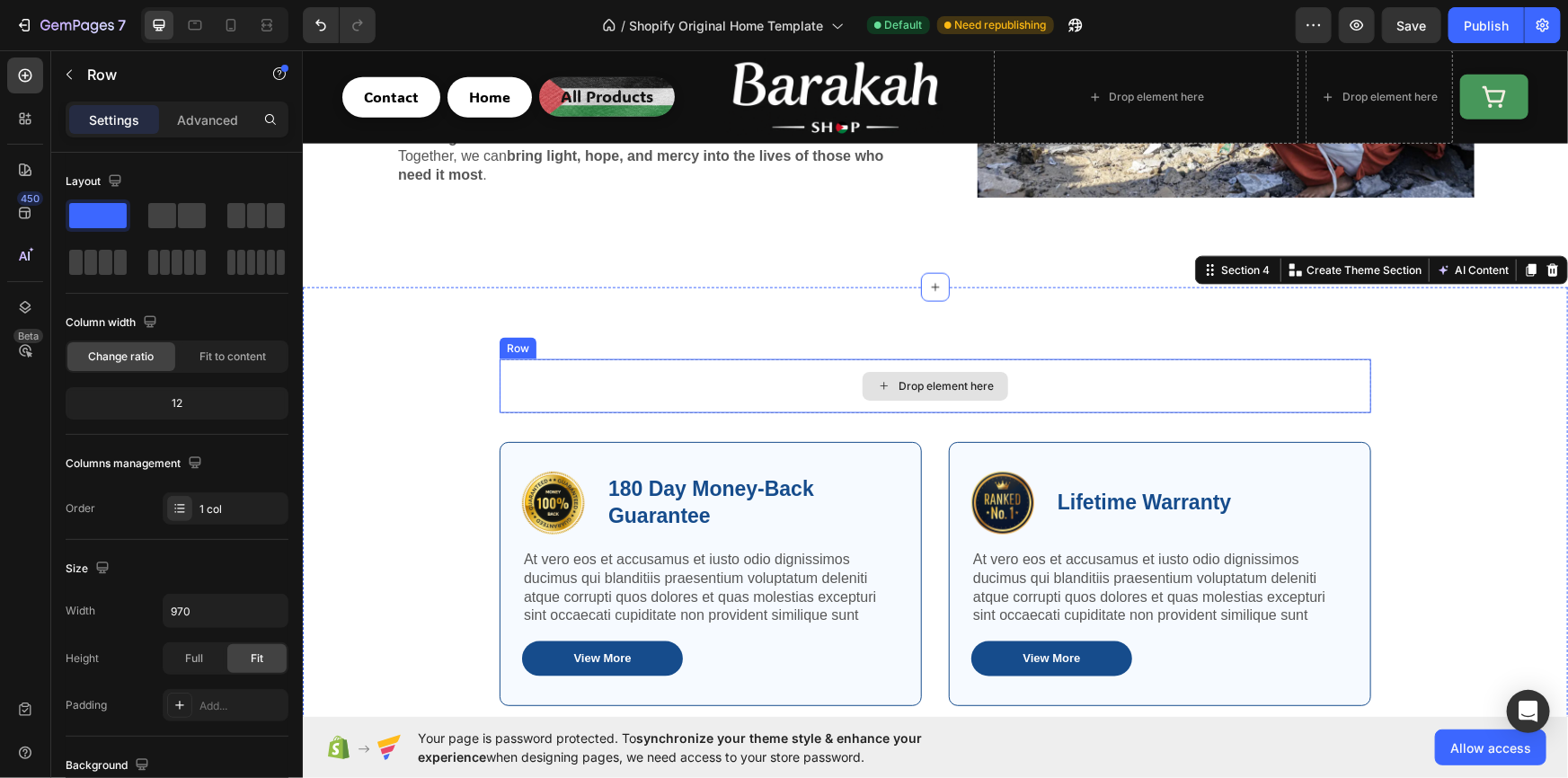
click at [715, 361] on div "Drop element here" at bounding box center [934, 385] width 871 height 53
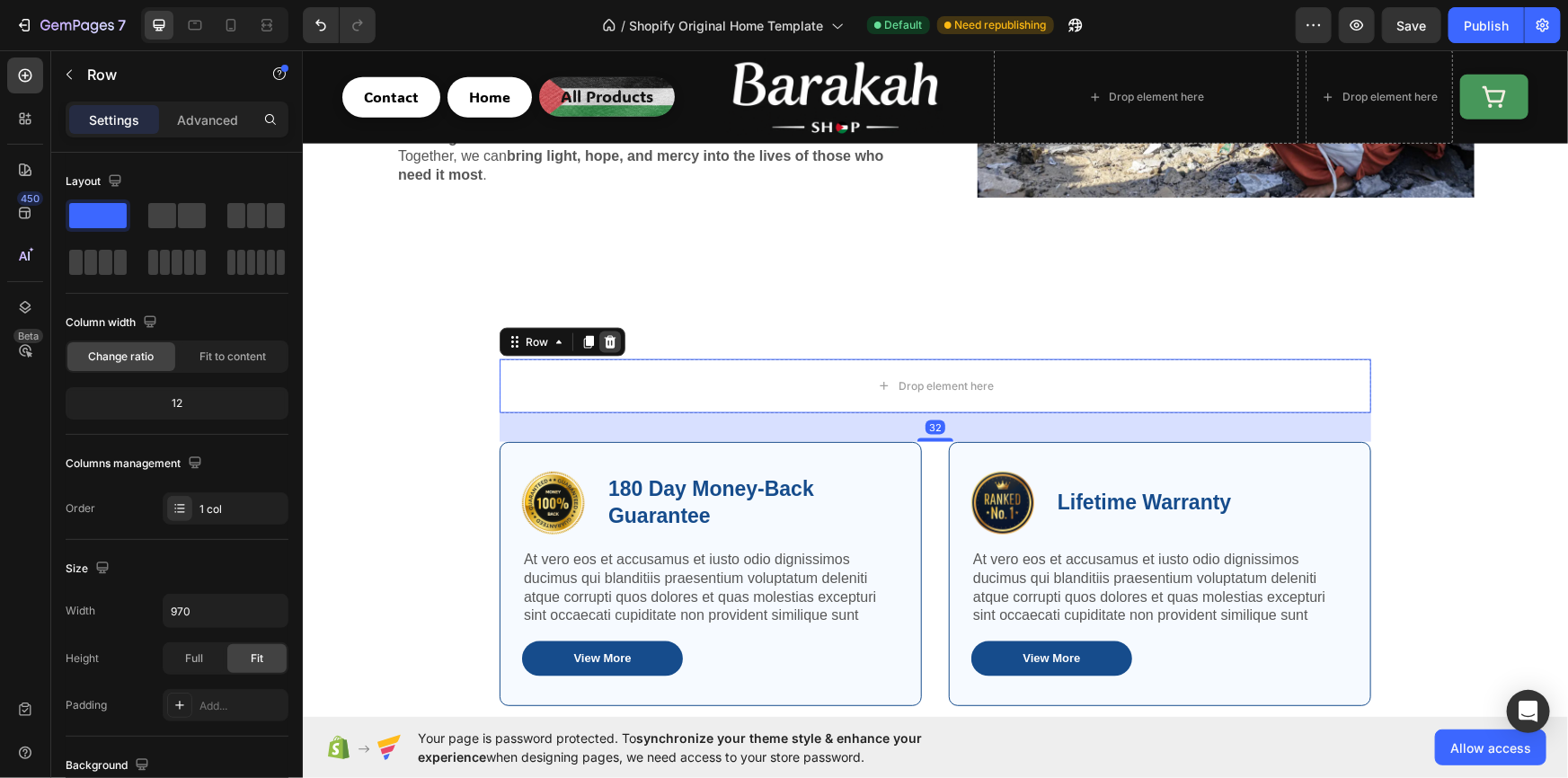
click at [602, 335] on icon at bounding box center [609, 342] width 15 height 15
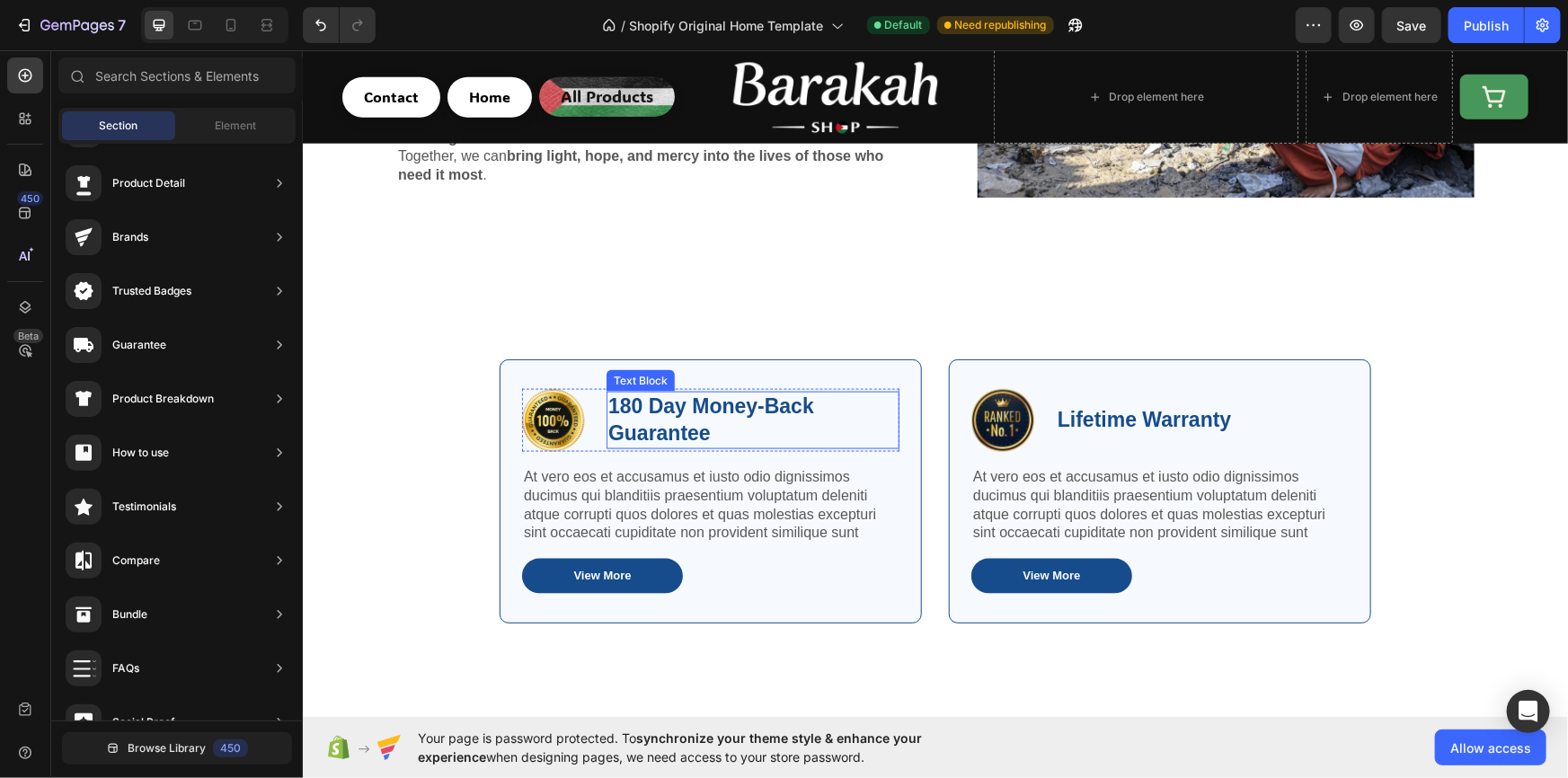
click at [683, 393] on p "180 Day Money-Back Guarantee" at bounding box center [752, 419] width 289 height 53
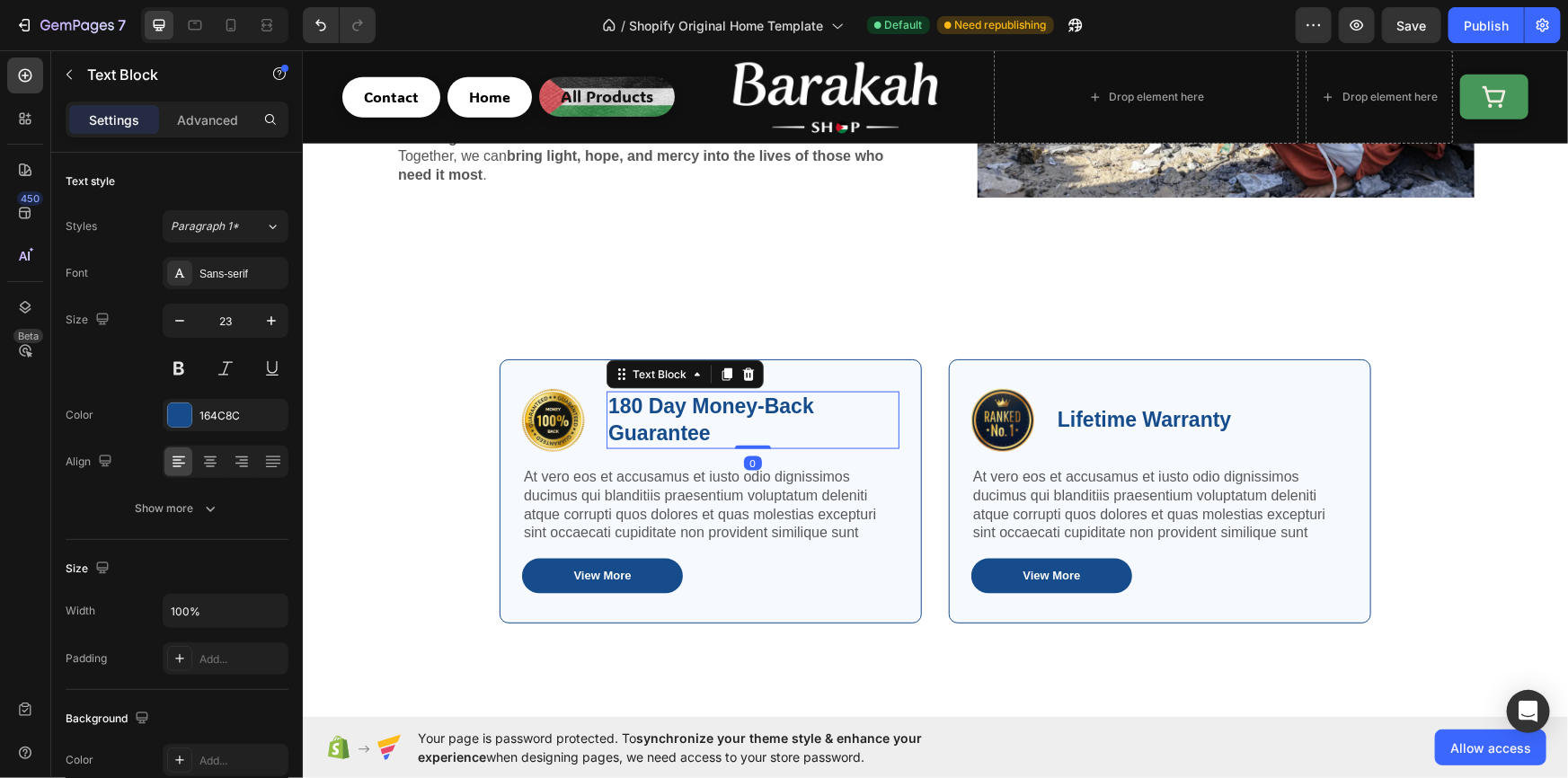
click at [683, 393] on p "180 Day Money-Back Guarantee" at bounding box center [752, 419] width 289 height 53
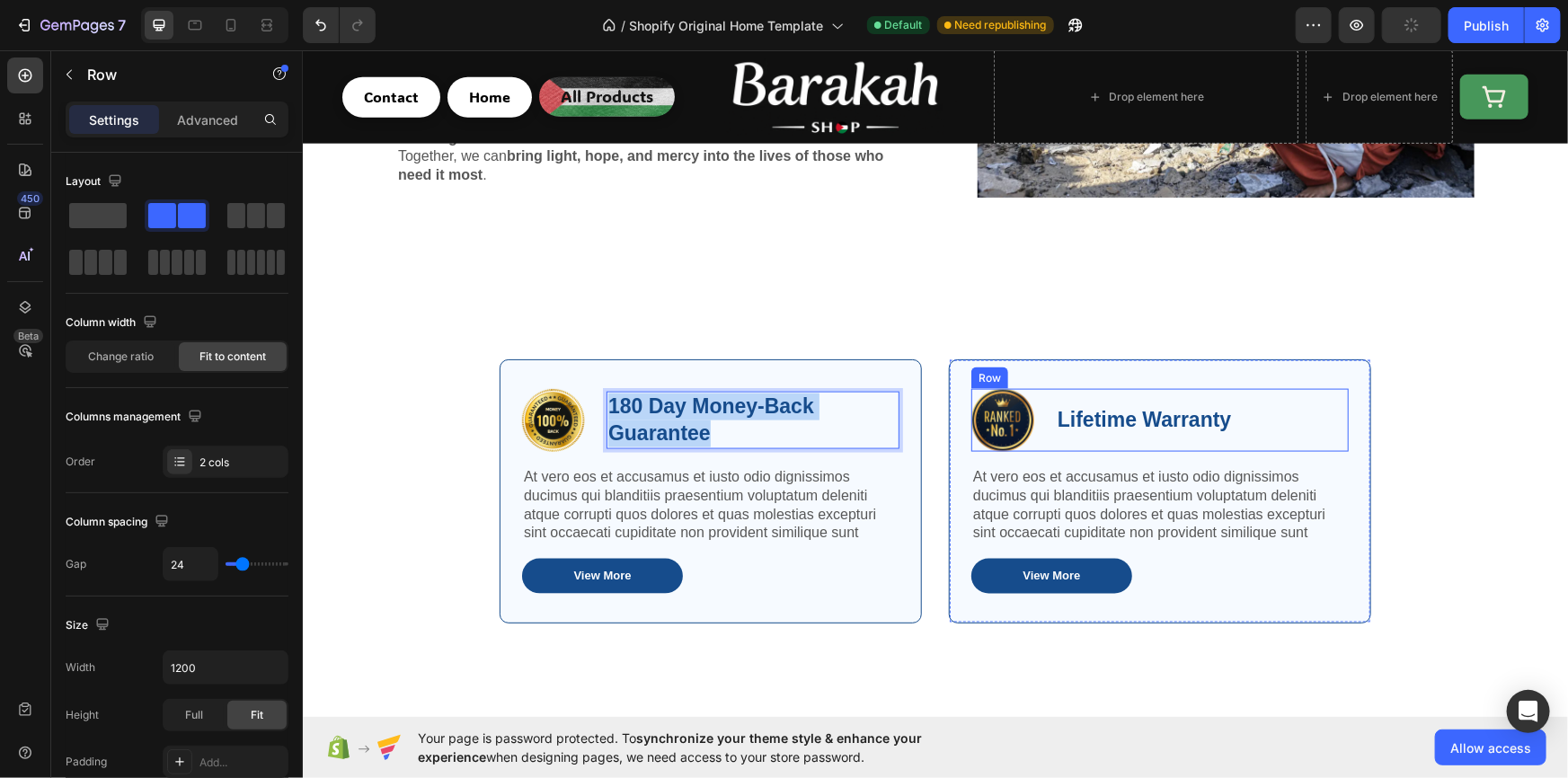
click at [1218, 388] on div "Lifetime Warranty Text Block" at bounding box center [1143, 419] width 177 height 63
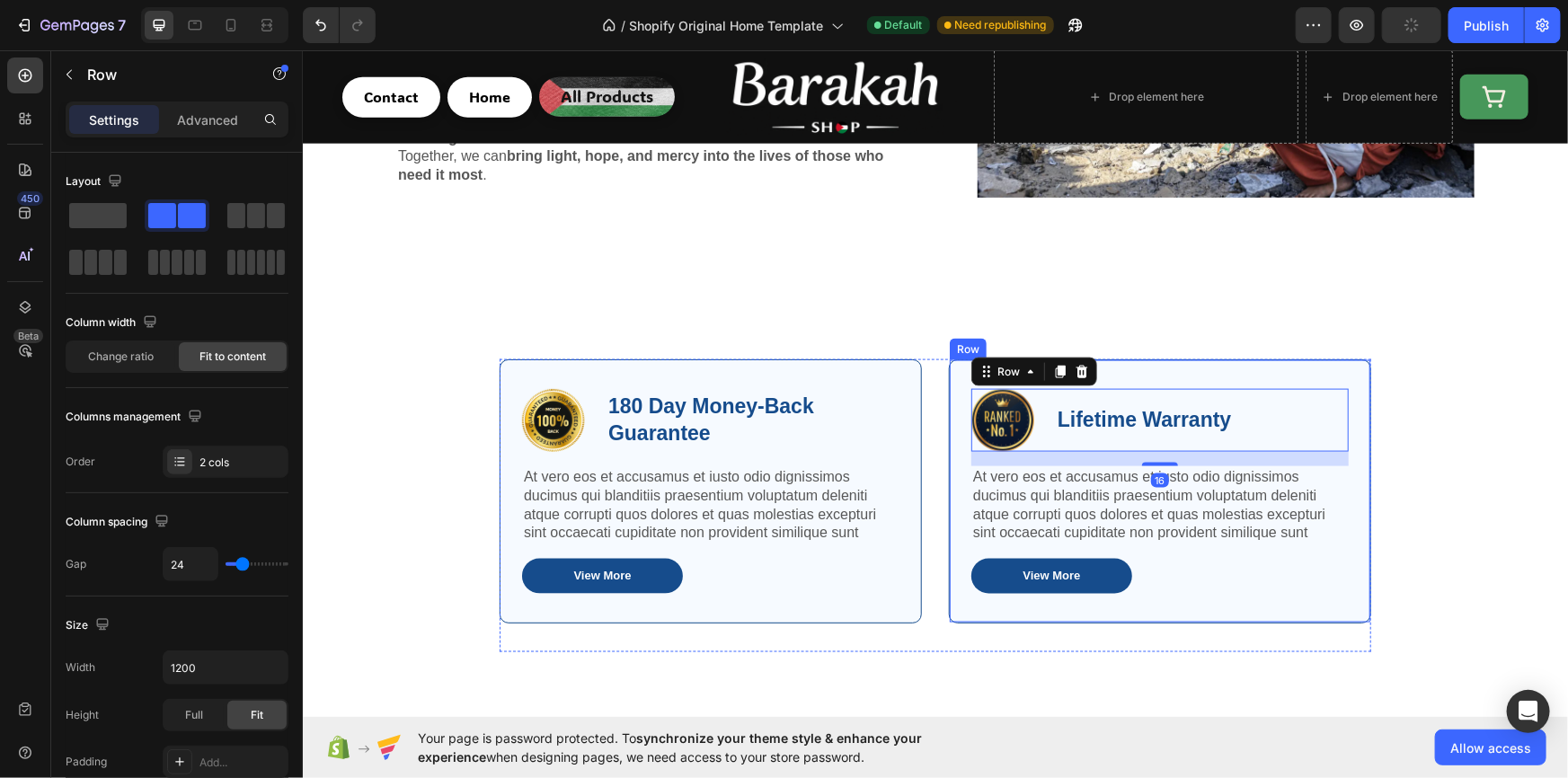
click at [1156, 367] on div "Image Lifetime Warranty Text Block Row 16 At vero eos et accusamus et iusto odi…" at bounding box center [1159, 490] width 422 height 265
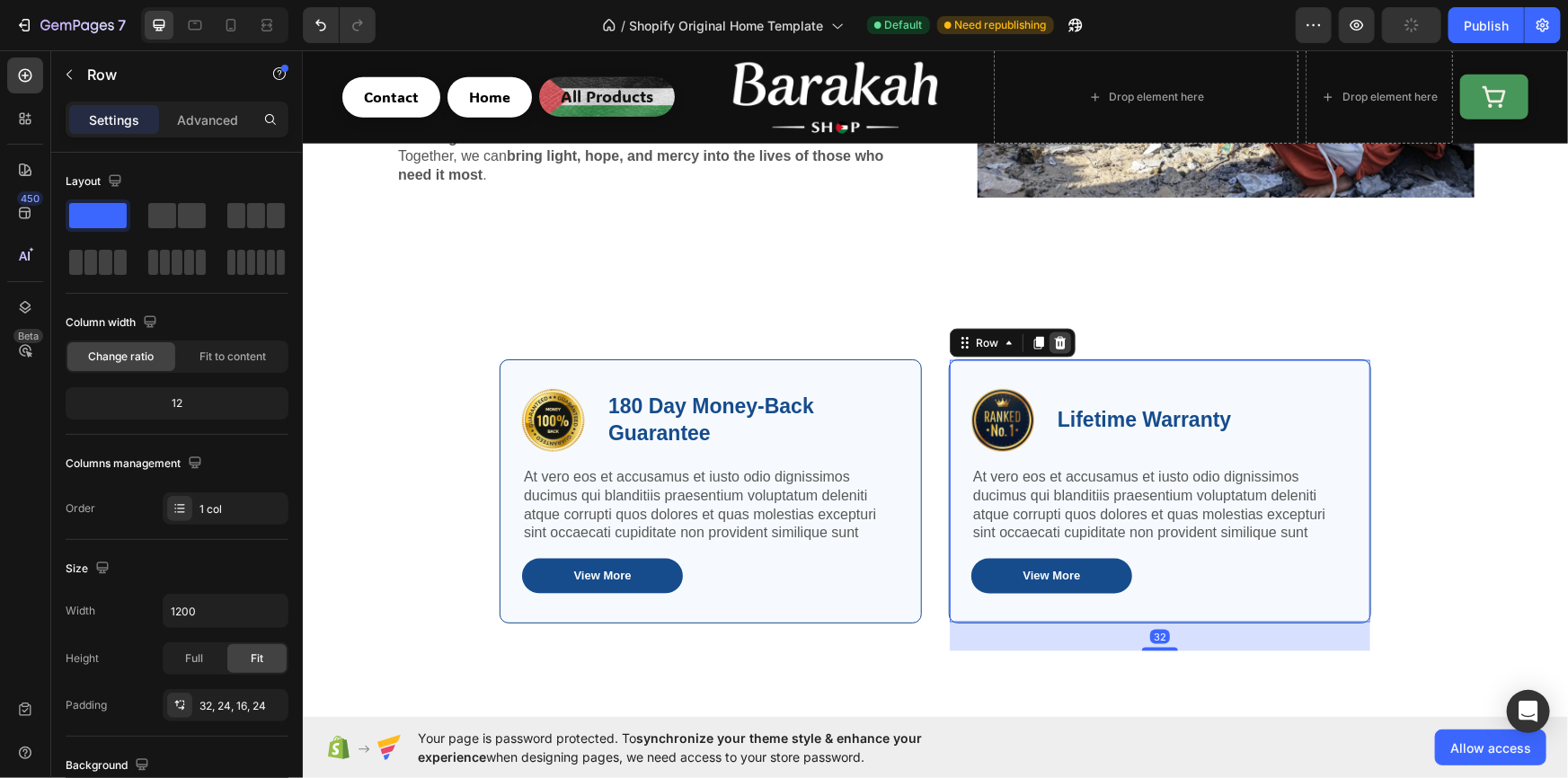
click at [1052, 336] on icon at bounding box center [1059, 343] width 15 height 15
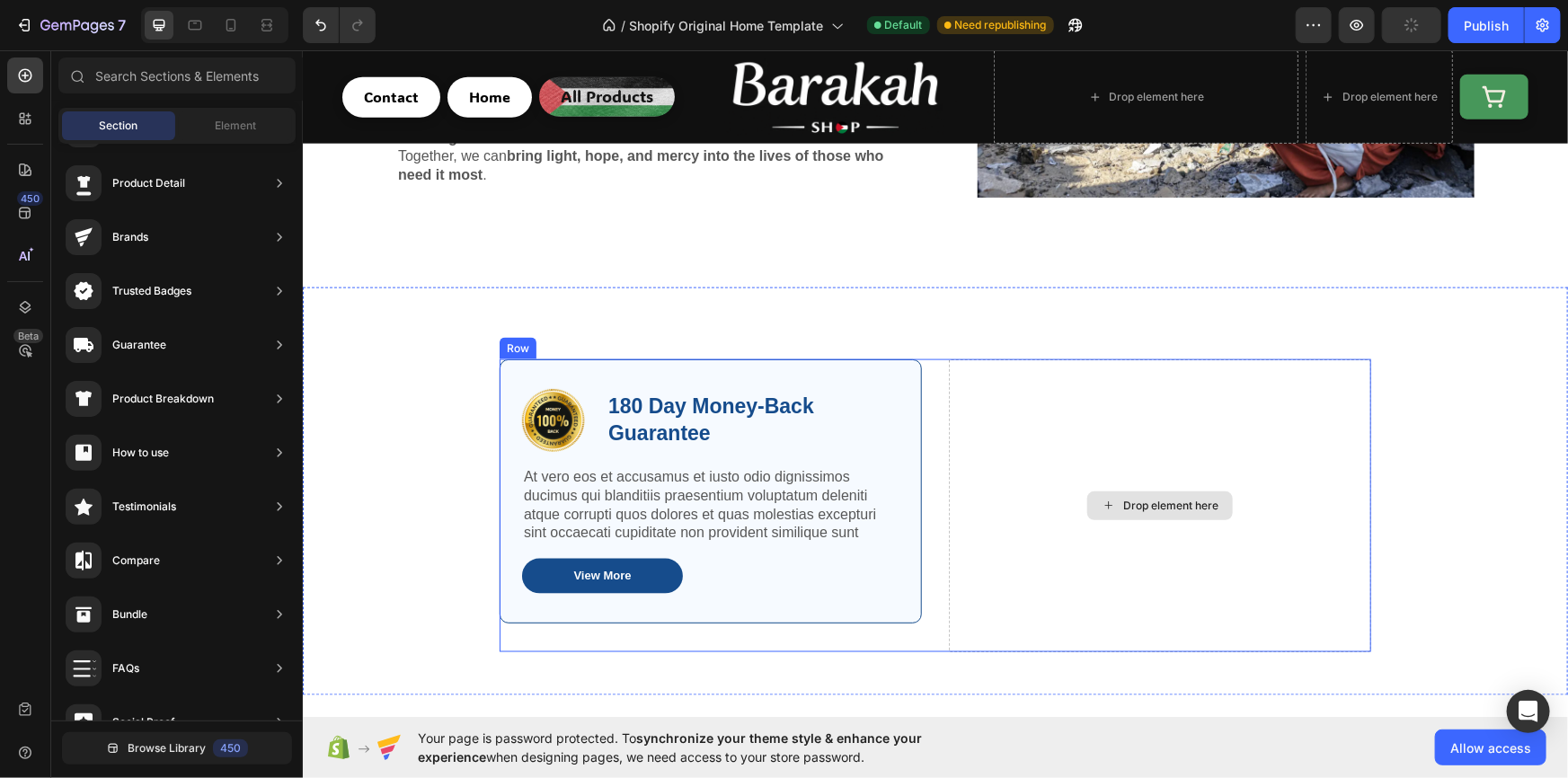
click at [1012, 404] on div "Drop element here" at bounding box center [1159, 505] width 422 height 293
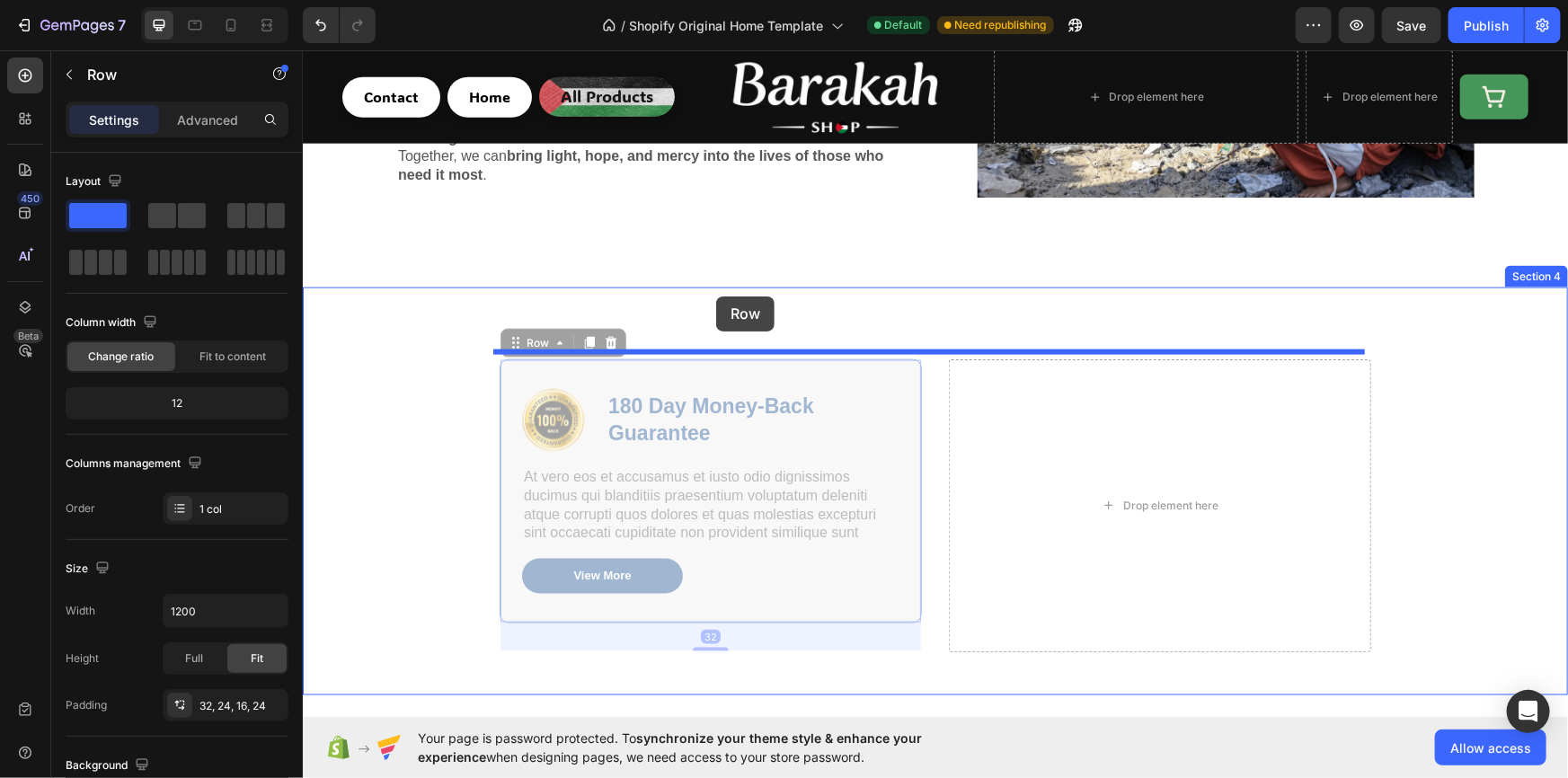
drag, startPoint x: 583, startPoint y: 359, endPoint x: 715, endPoint y: 296, distance: 146.3
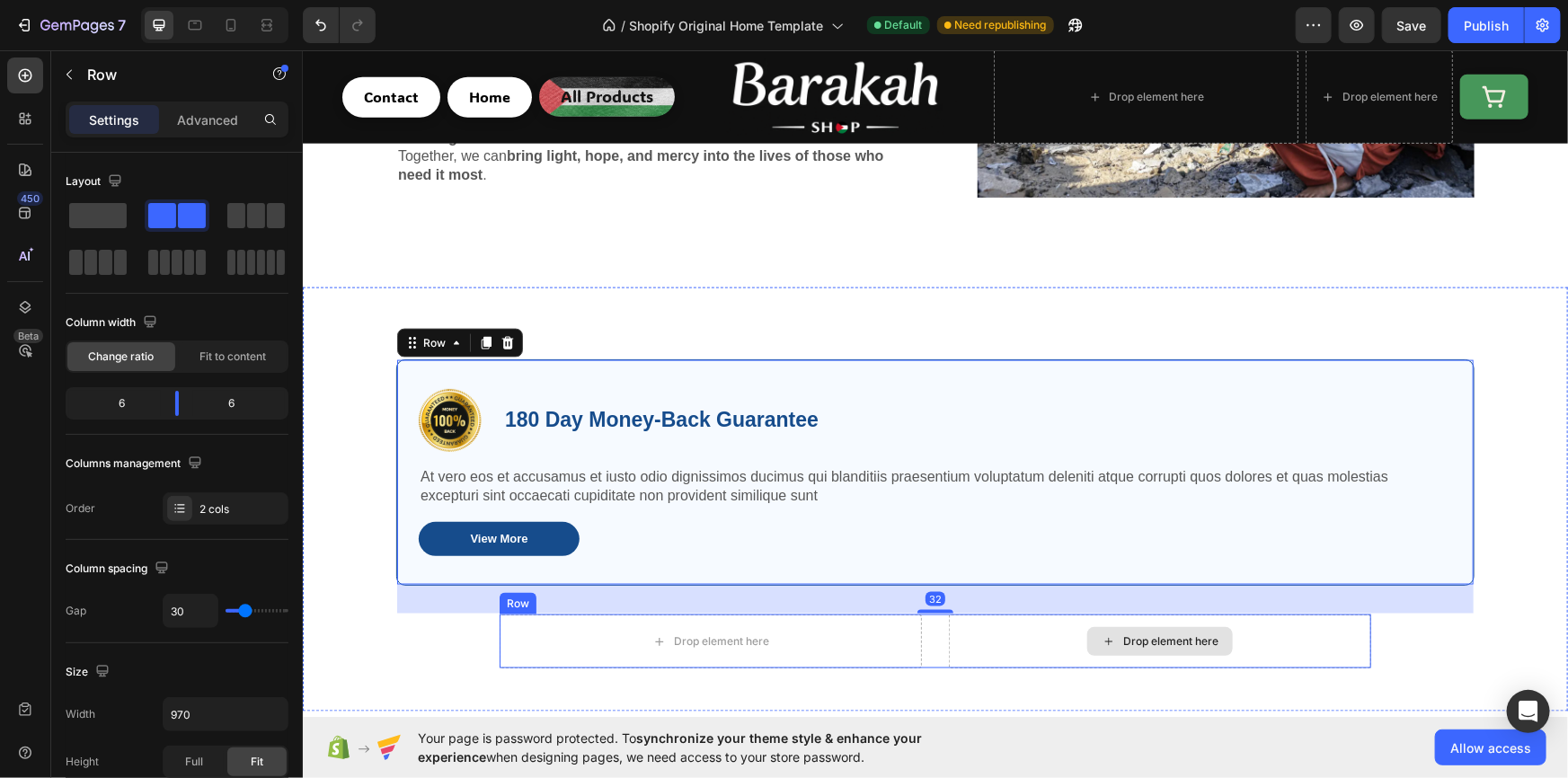
click at [1048, 631] on div "Drop element here" at bounding box center [1159, 641] width 422 height 53
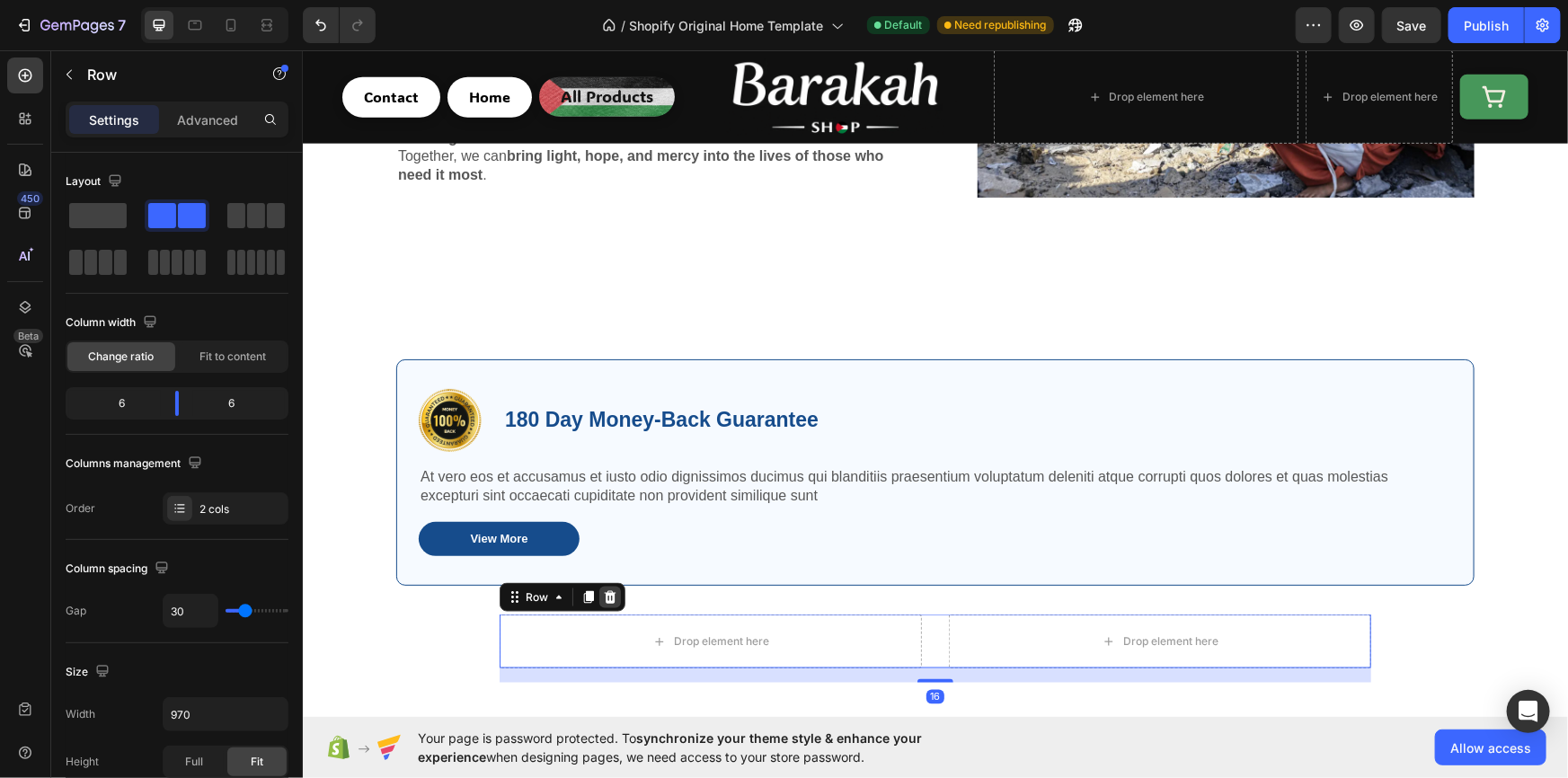
click at [602, 589] on icon at bounding box center [609, 596] width 15 height 15
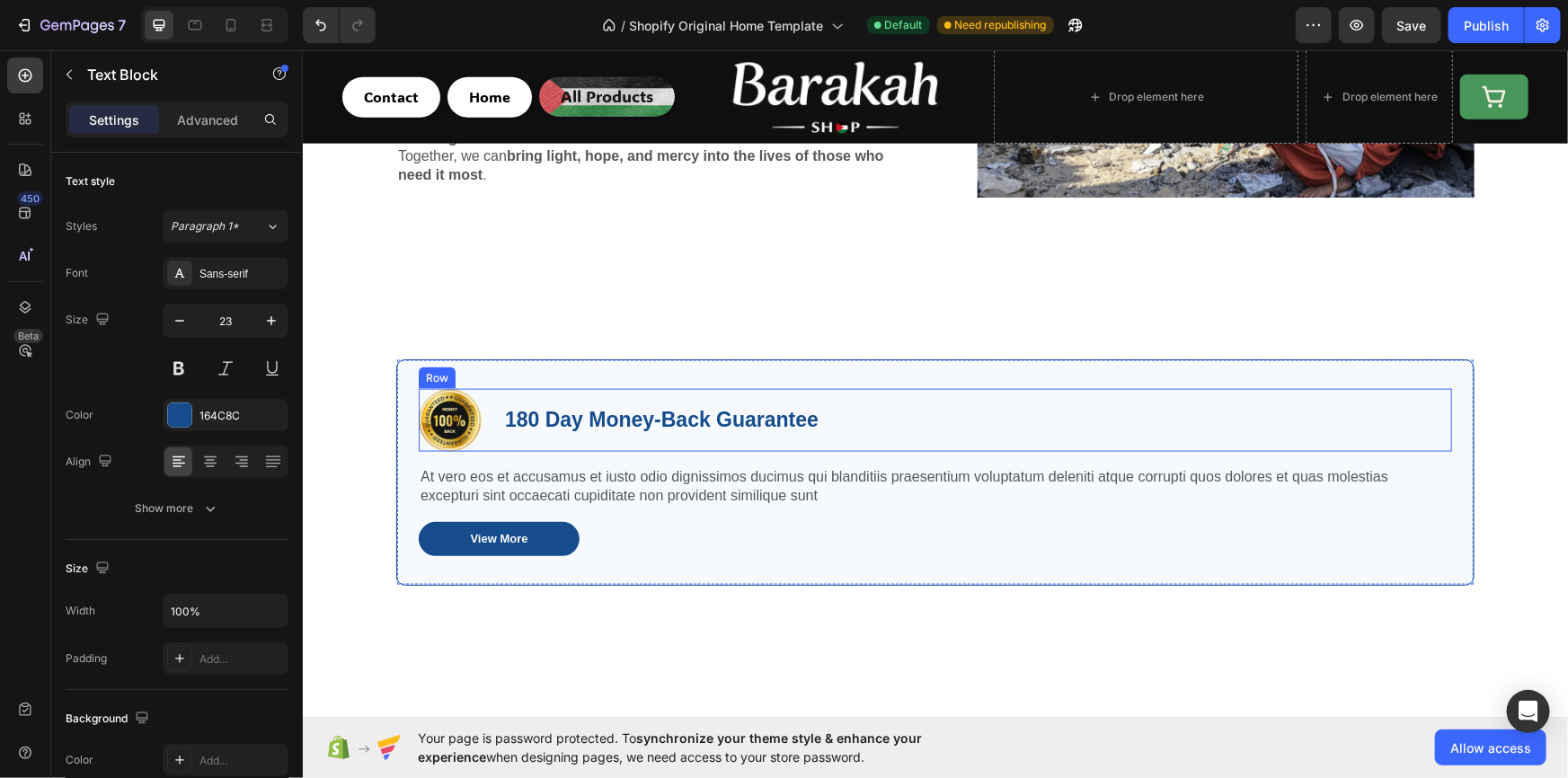
click at [548, 413] on p "180 Day Money-Back Guarantee" at bounding box center [661, 419] width 313 height 27
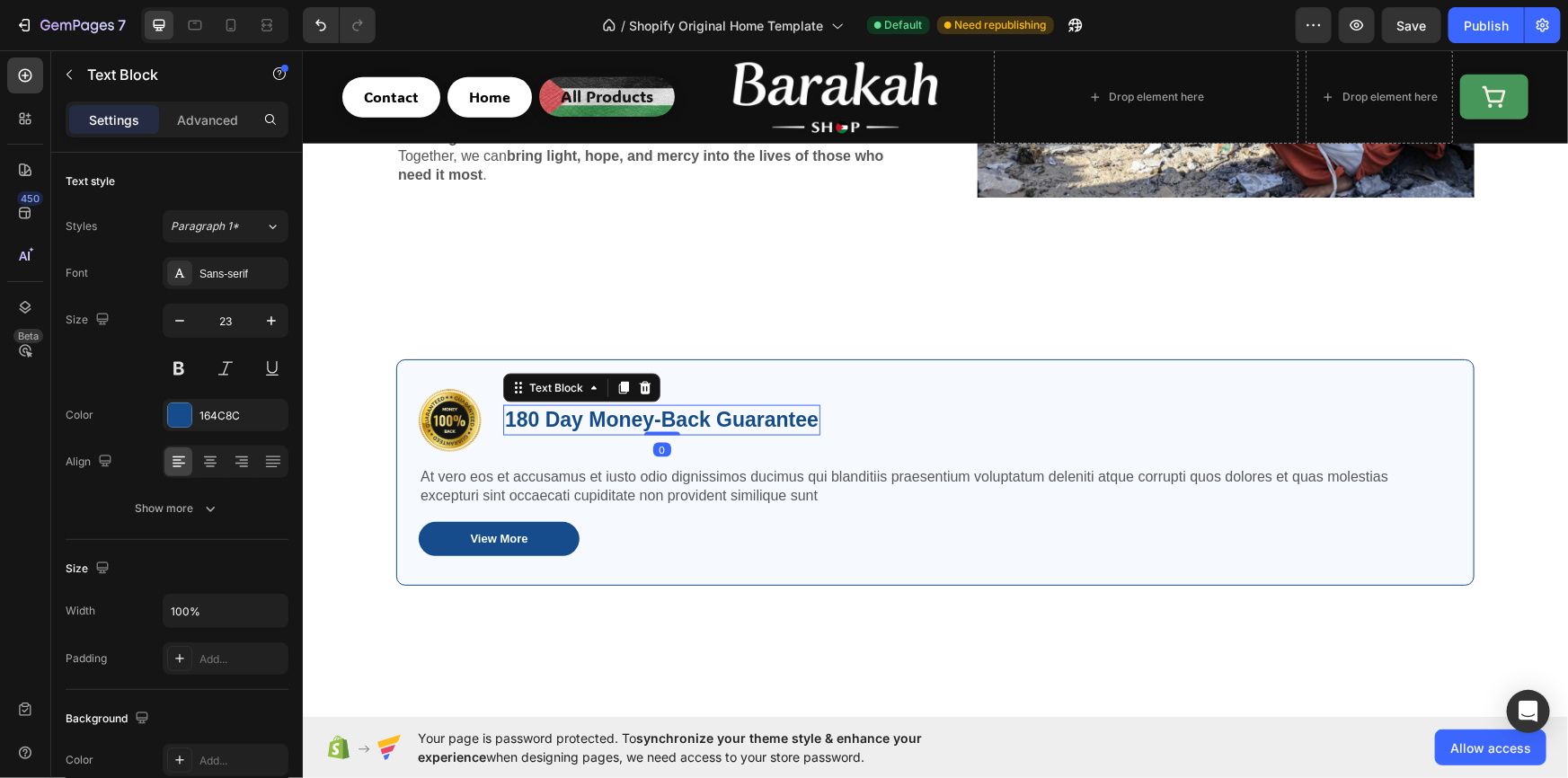
click at [548, 413] on p "180 Day Money-Back Guarantee" at bounding box center [661, 419] width 313 height 27
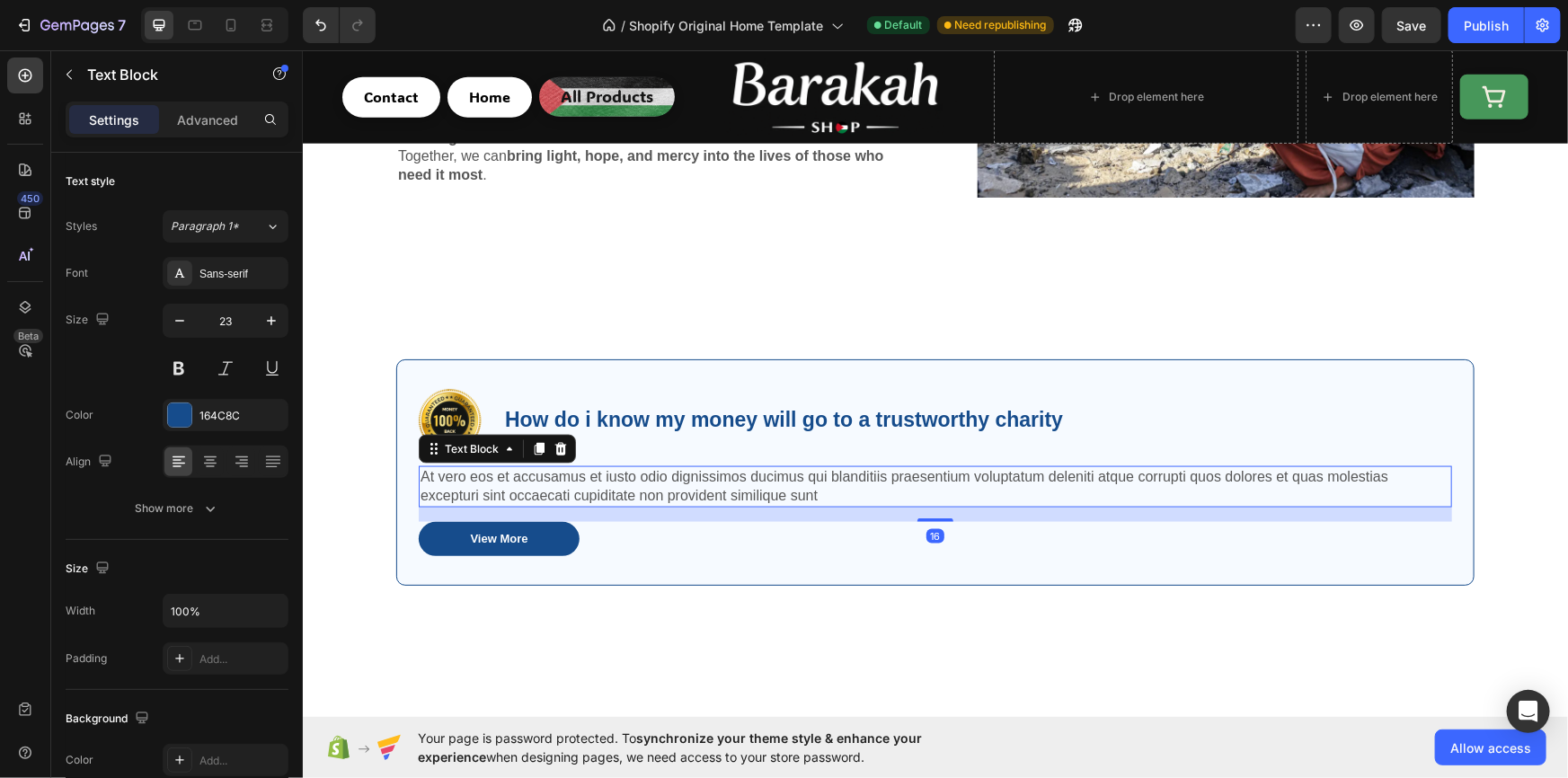
click at [597, 473] on p "At vero eos et accusamus et iusto odio dignissimos ducimus qui blanditiis praes…" at bounding box center [934, 486] width 1030 height 38
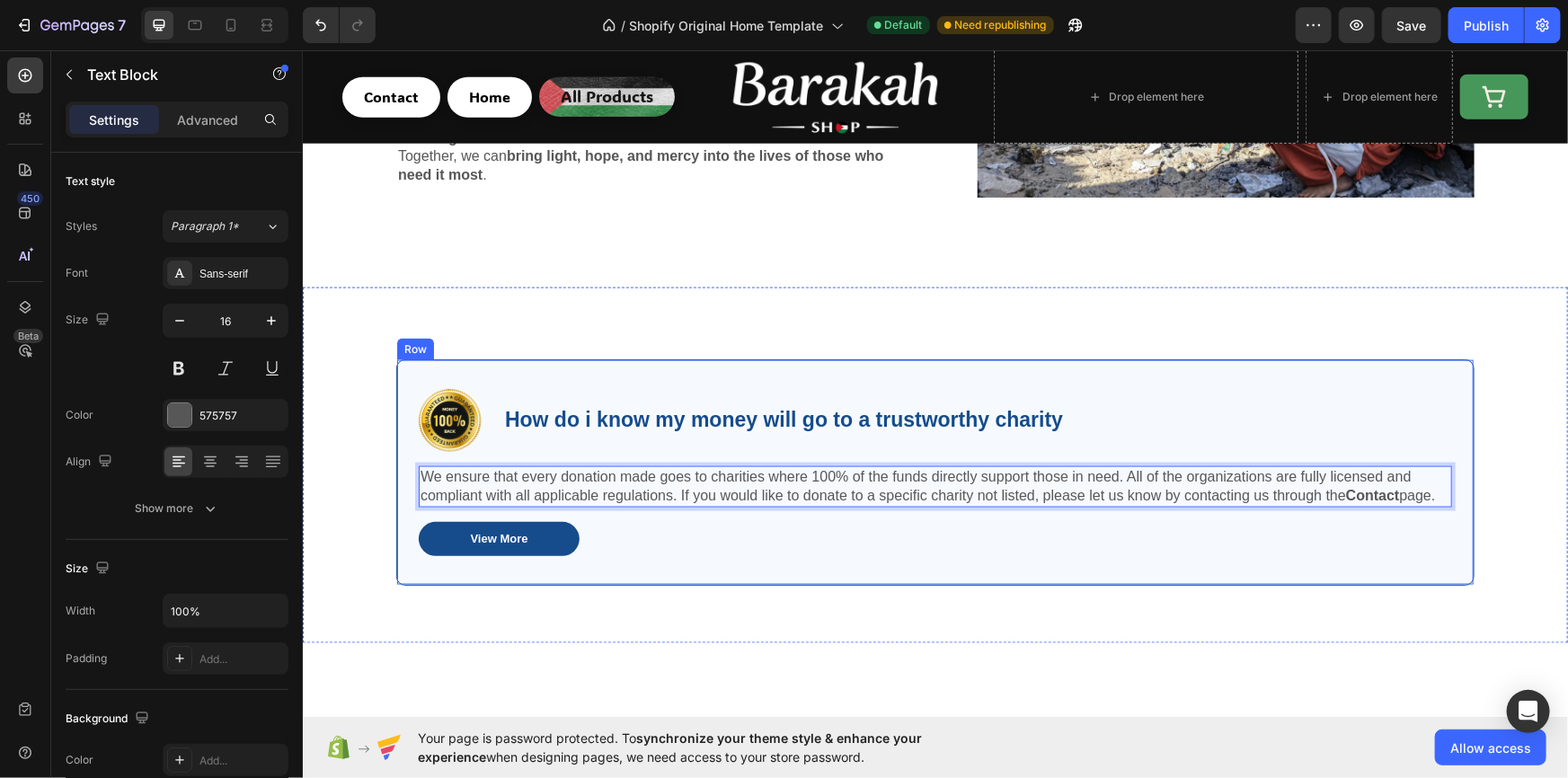
click at [382, 348] on div "Image How do i know my money will go to a trustworthy charity Text Block Row We…" at bounding box center [934, 465] width 1265 height 357
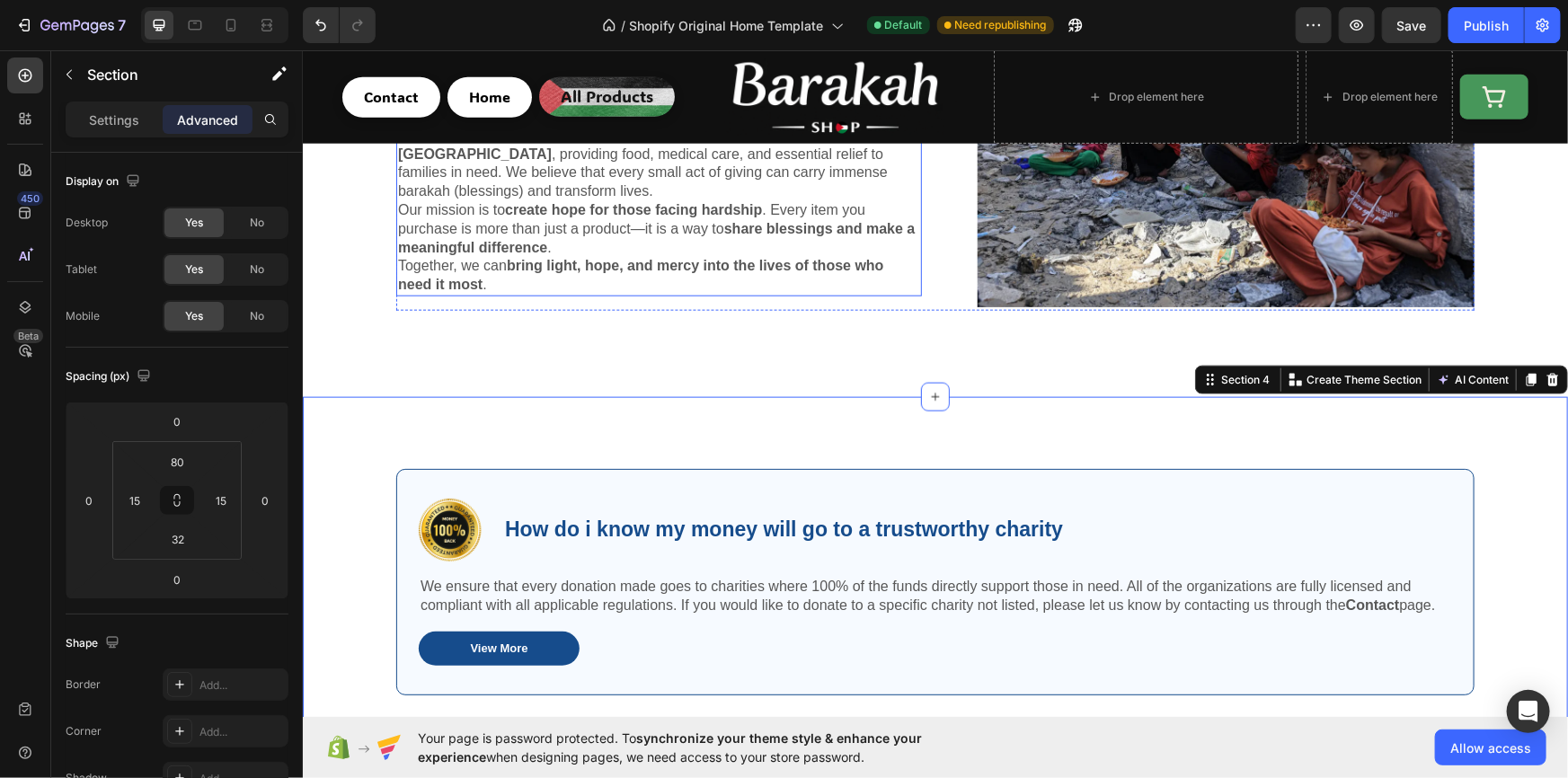
scroll to position [1031, 0]
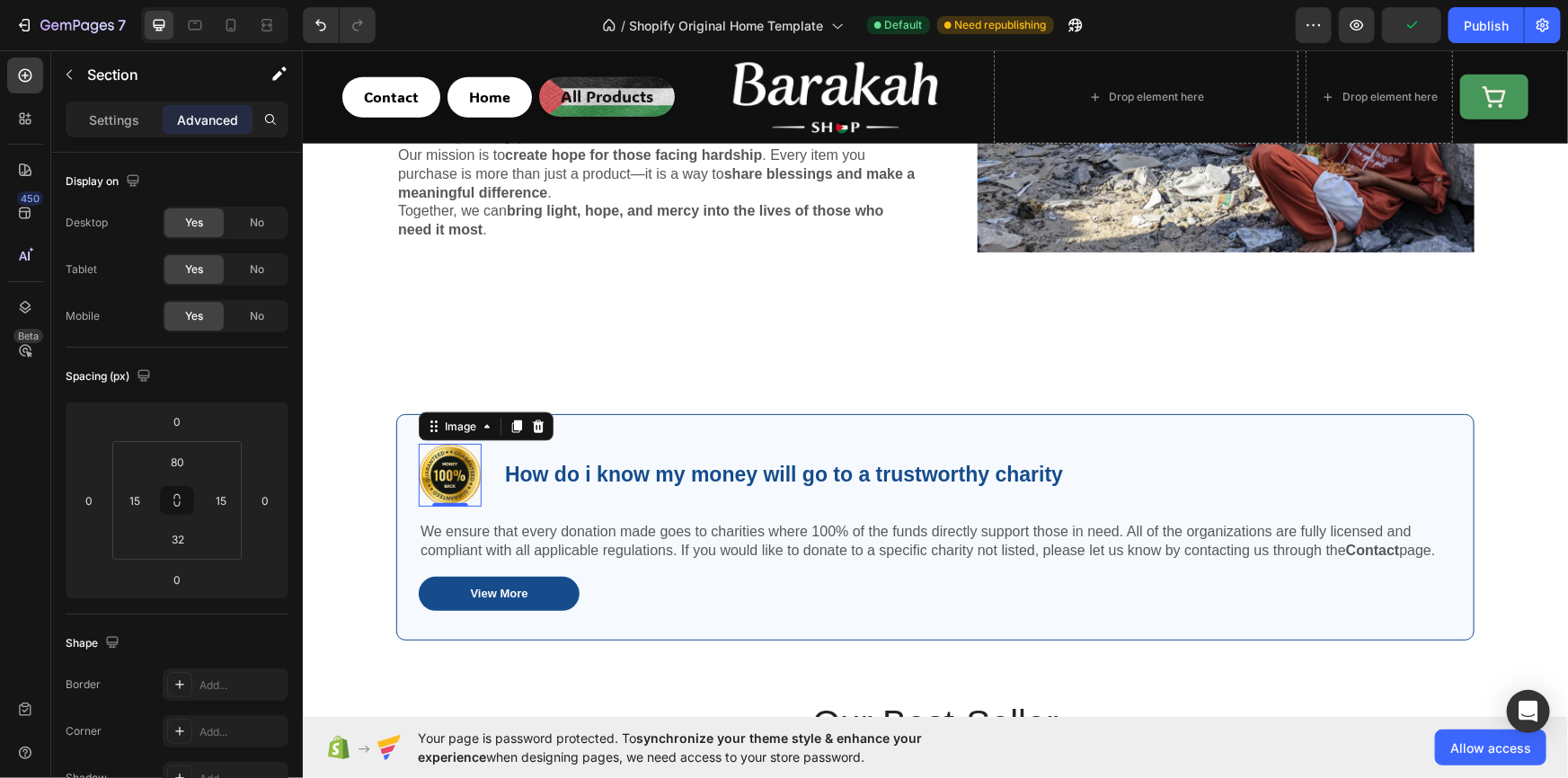
click at [453, 463] on img at bounding box center [449, 475] width 63 height 63
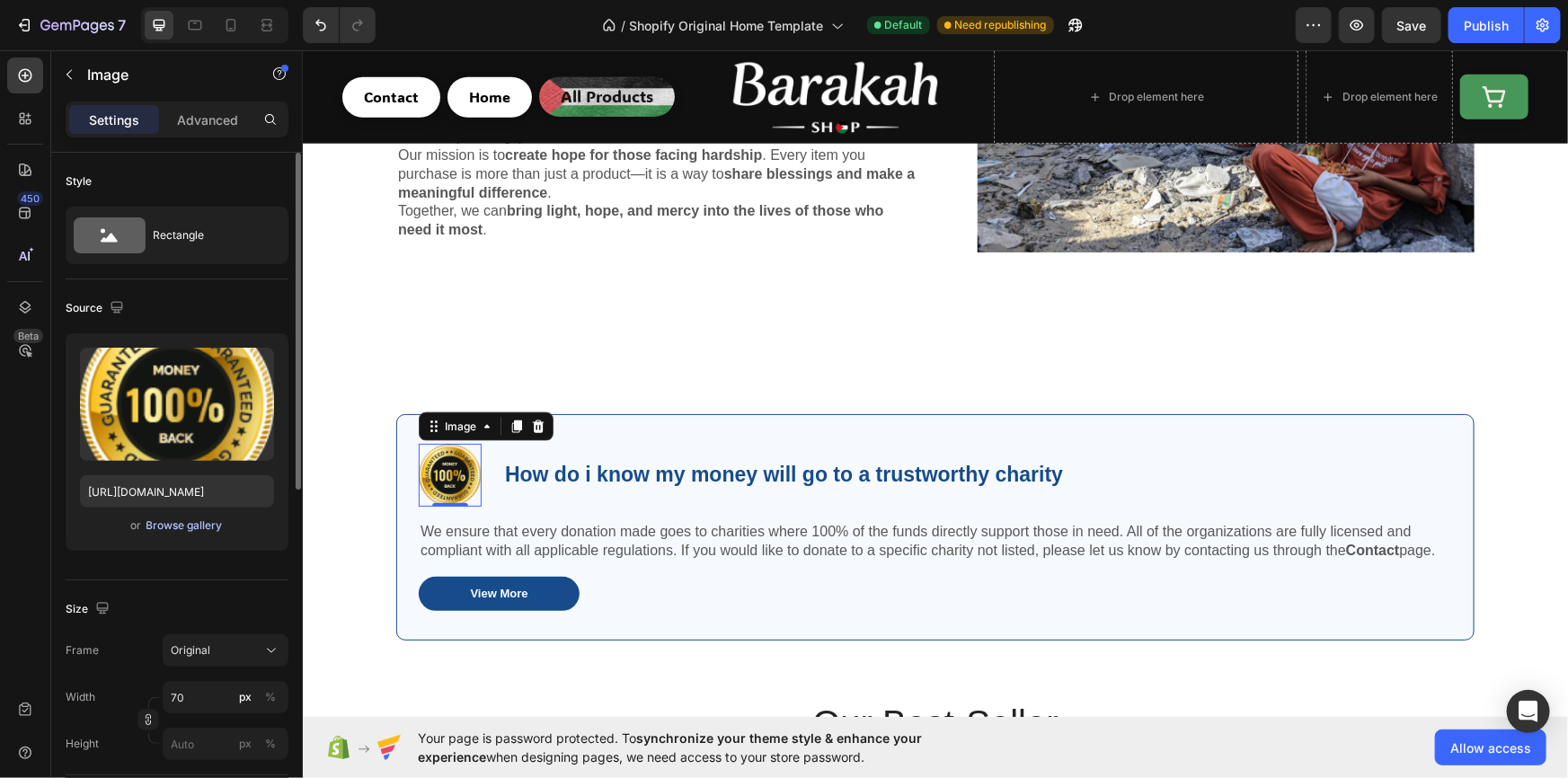
click at [206, 520] on div "Browse gallery" at bounding box center [184, 525] width 77 height 17
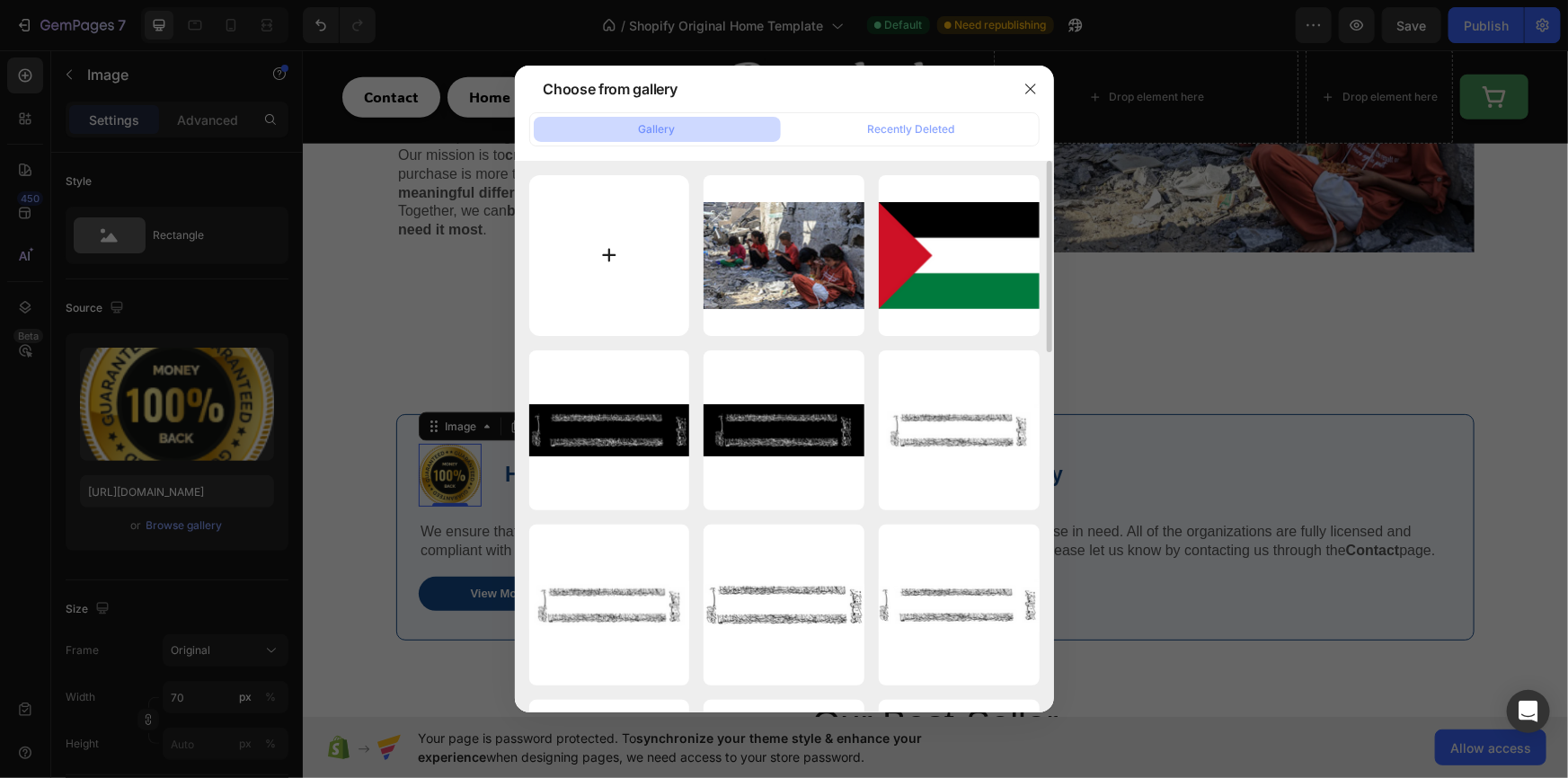
click at [614, 271] on input "file" at bounding box center [609, 255] width 160 height 160
type input "C:\fakepath\Eo_circle_green_white_checkmark.svg.png"
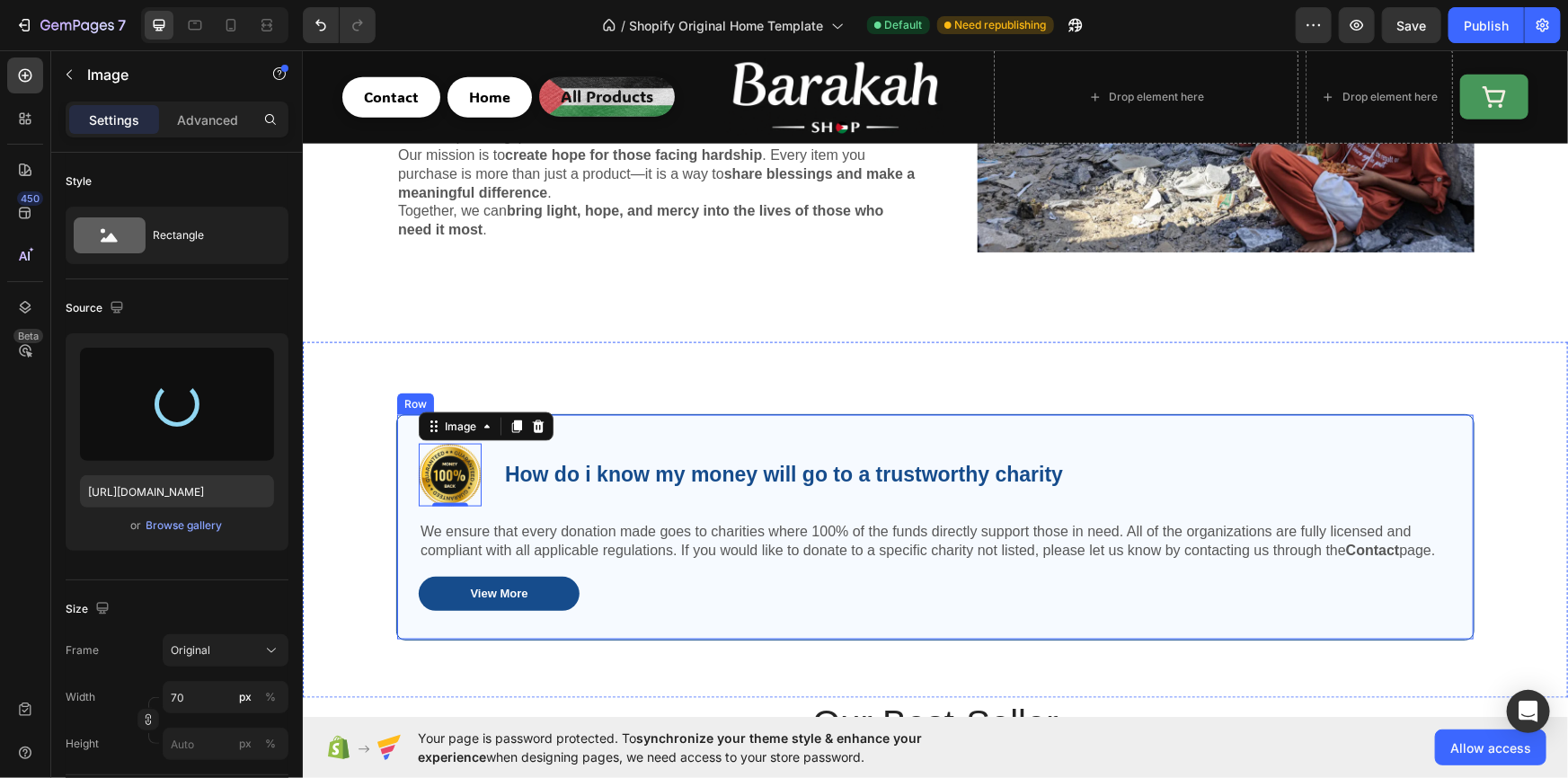
click at [585, 416] on div "Image 0 How do i know my money will go to a trustworthy charity Text Block Row …" at bounding box center [935, 526] width 1079 height 228
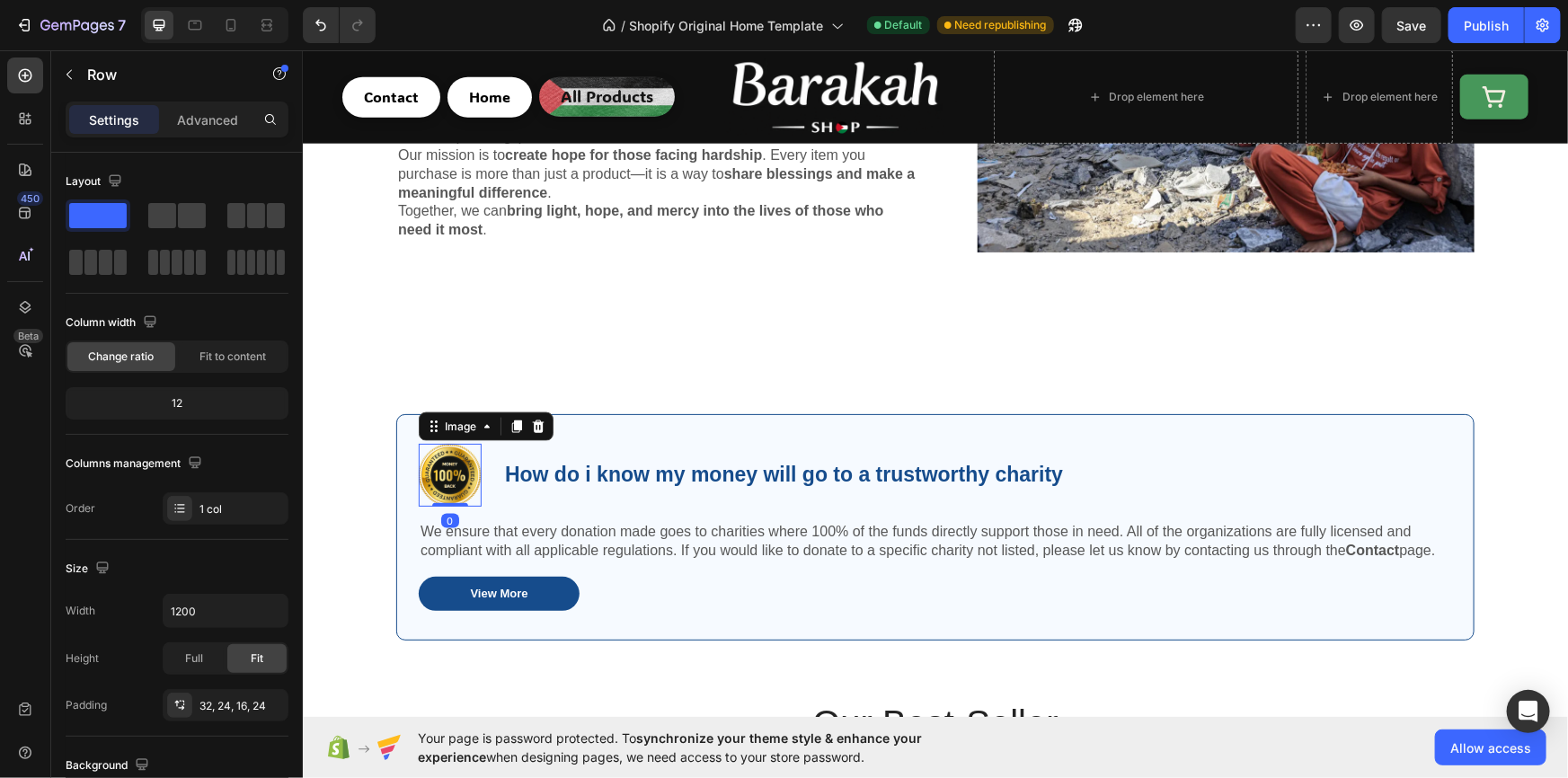
click at [466, 456] on img at bounding box center [449, 475] width 63 height 63
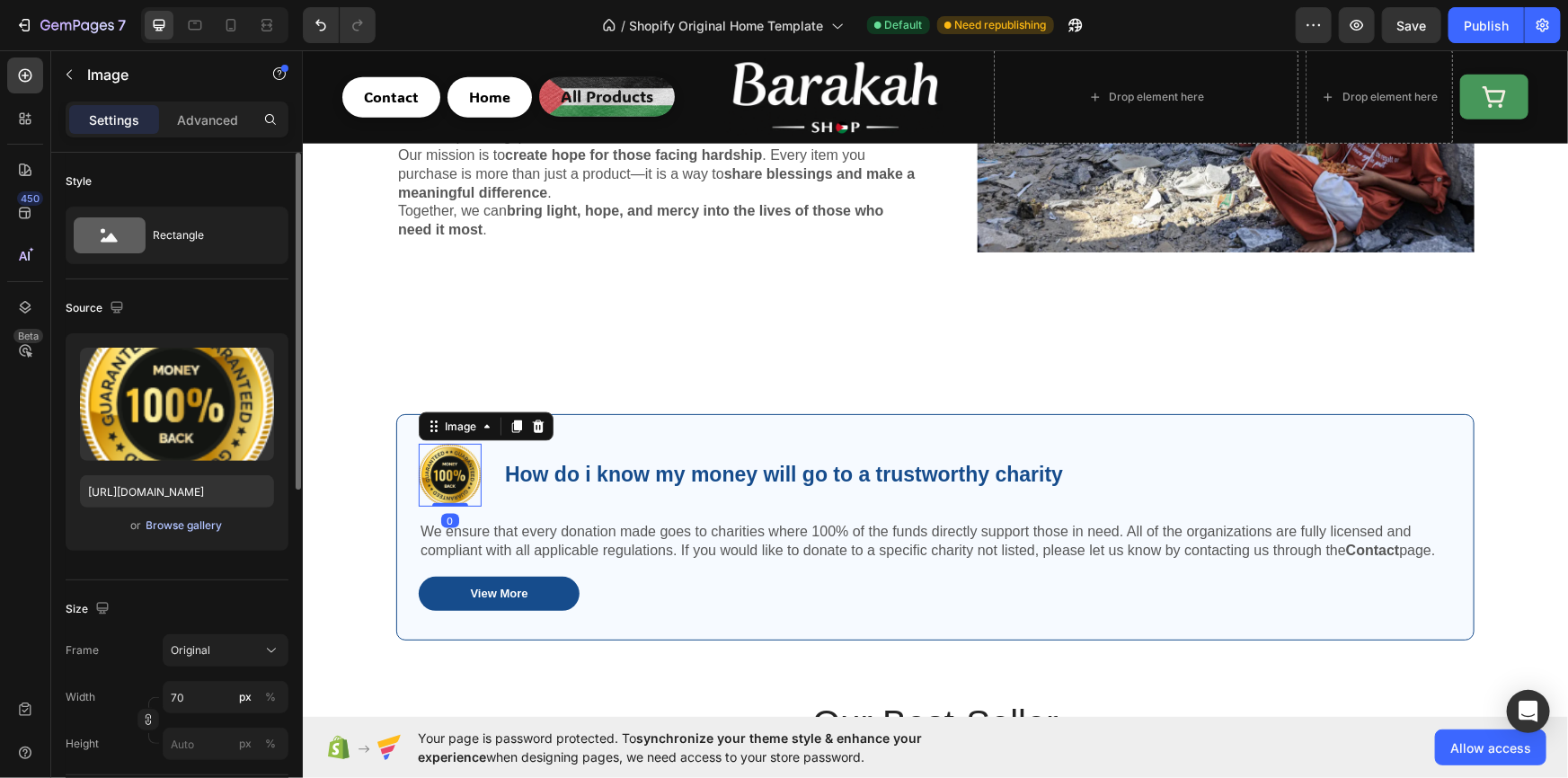
click at [198, 521] on div "Browse gallery" at bounding box center [184, 525] width 77 height 17
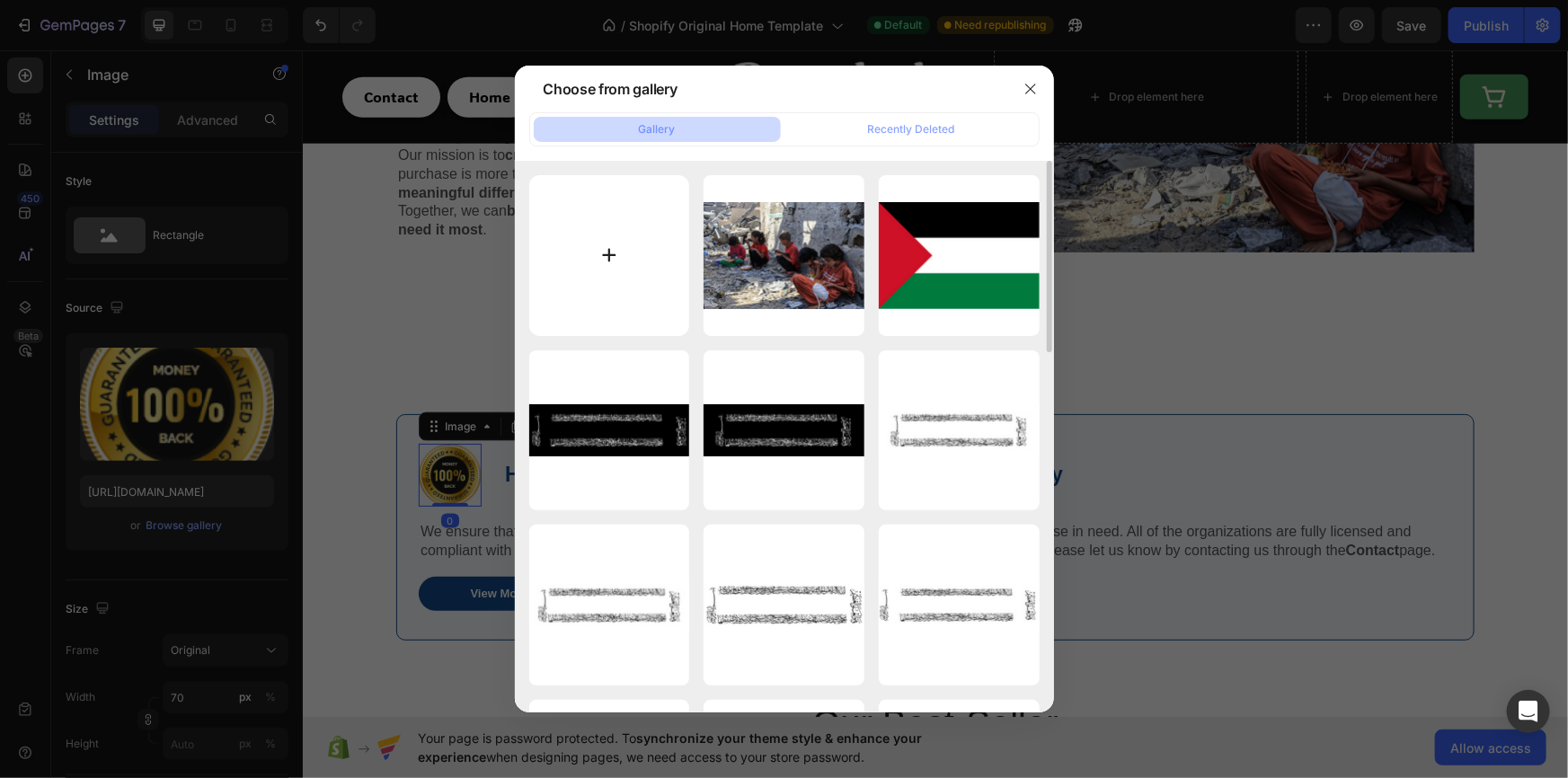
click at [575, 270] on input "file" at bounding box center [609, 255] width 160 height 160
type input "C:\fakepath\Eo_circle_green_white_checkmark.svg.png"
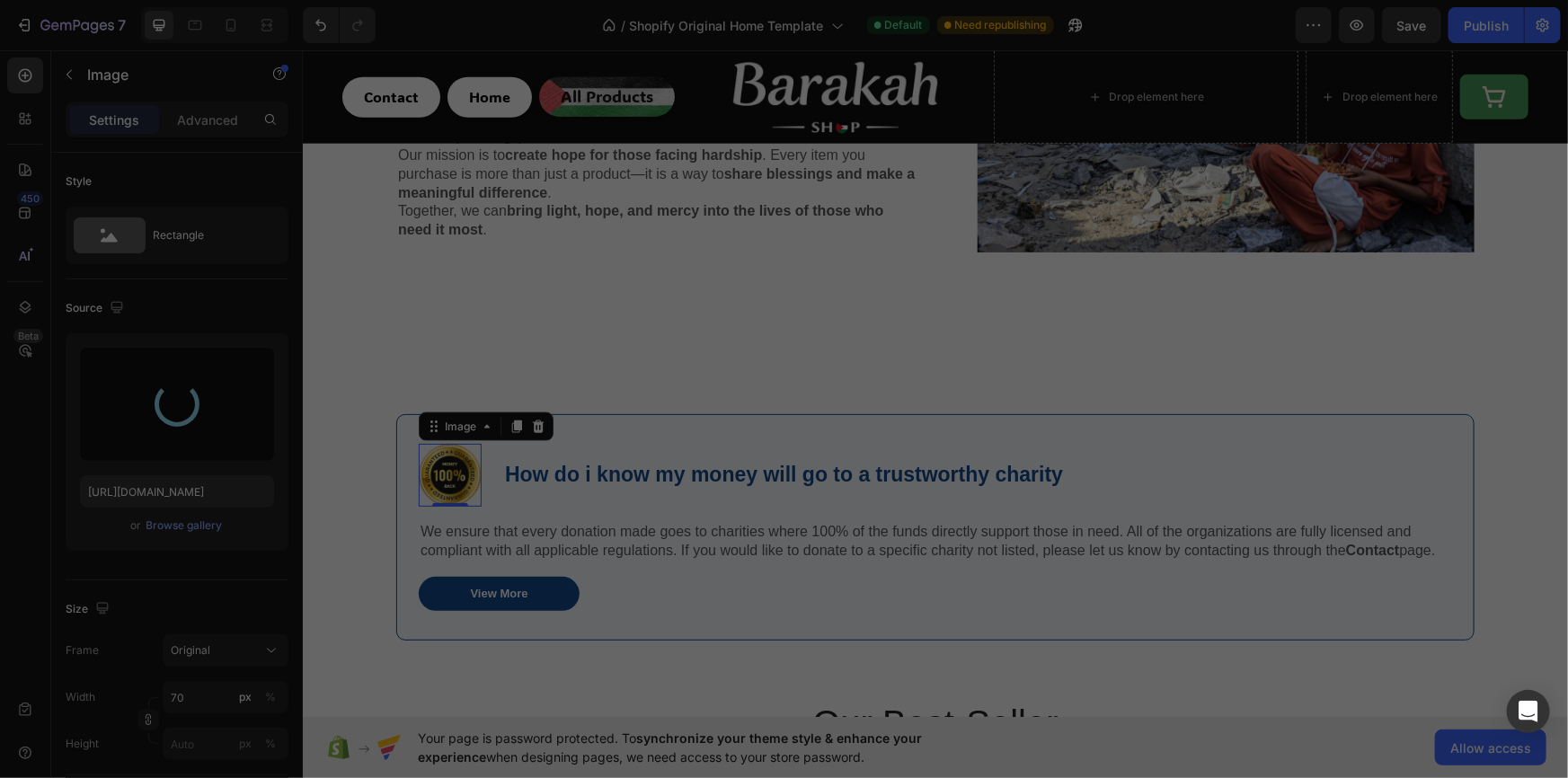
type input "https://cdn.shopify.com/s/files/1/0956/5238/0998/files/gempages_581905781733983…"
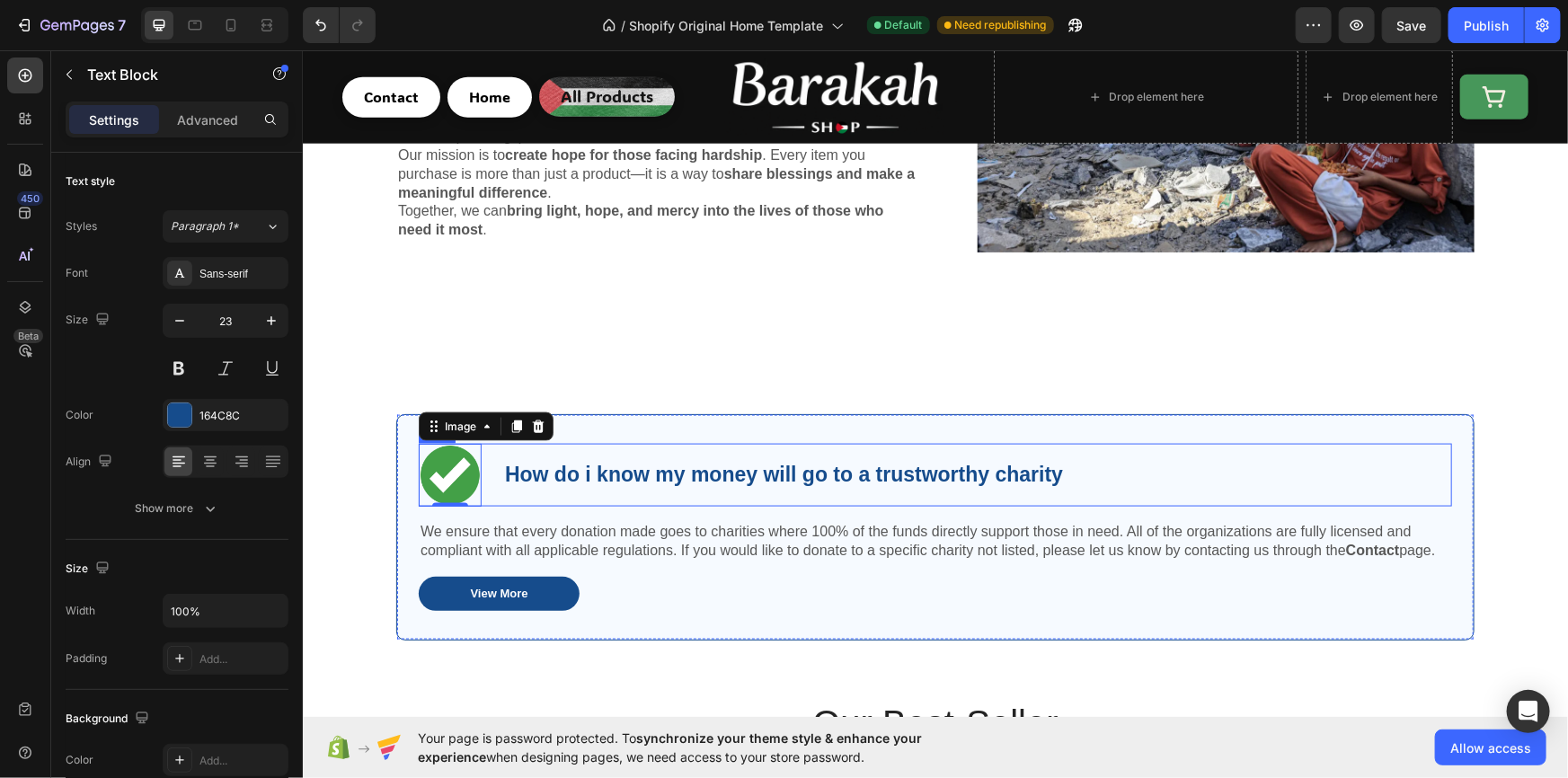
click at [1045, 465] on p "How do i know my money will go to a trustworthy charity" at bounding box center [783, 474] width 558 height 27
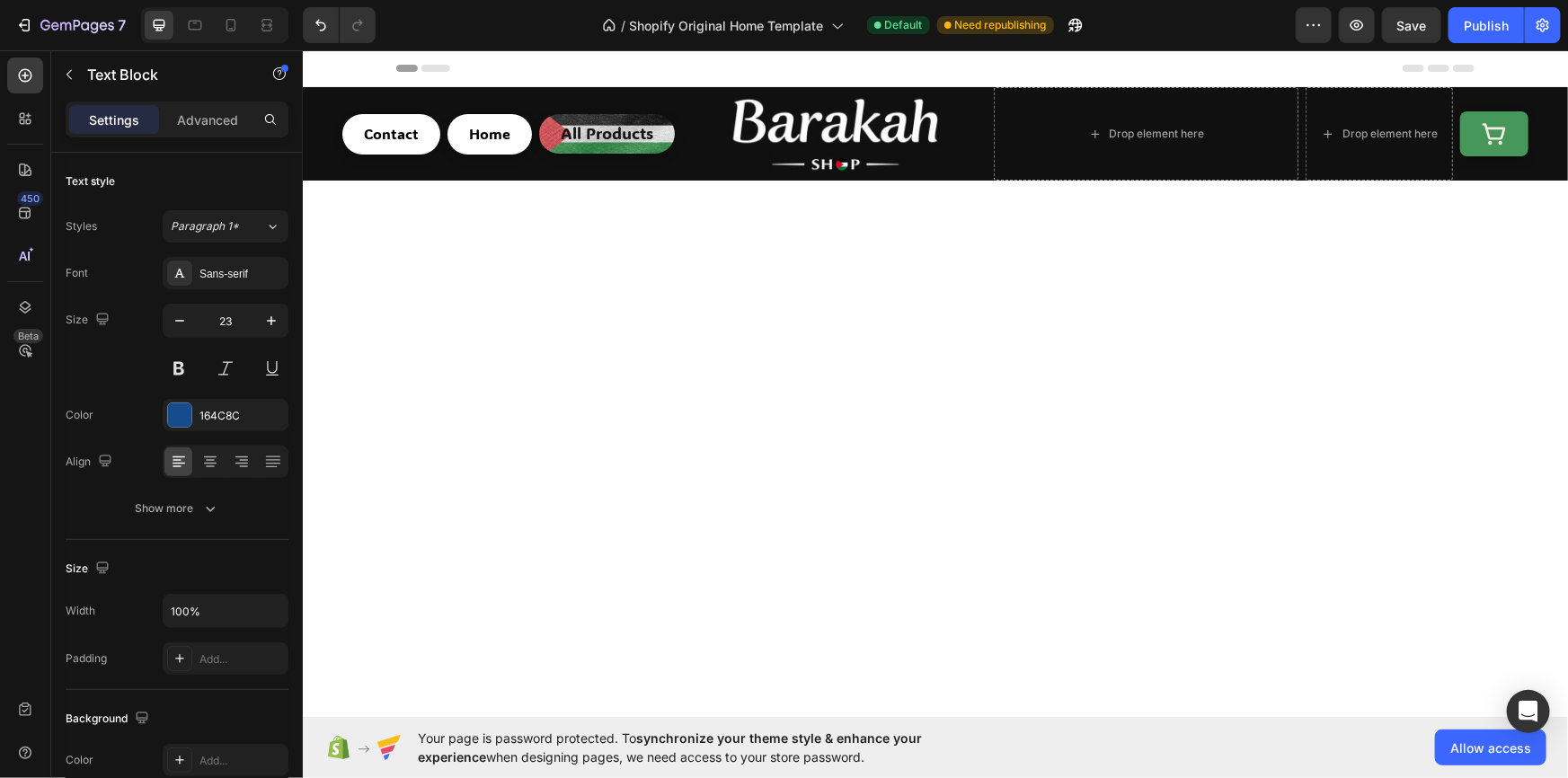
scroll to position [1031, 0]
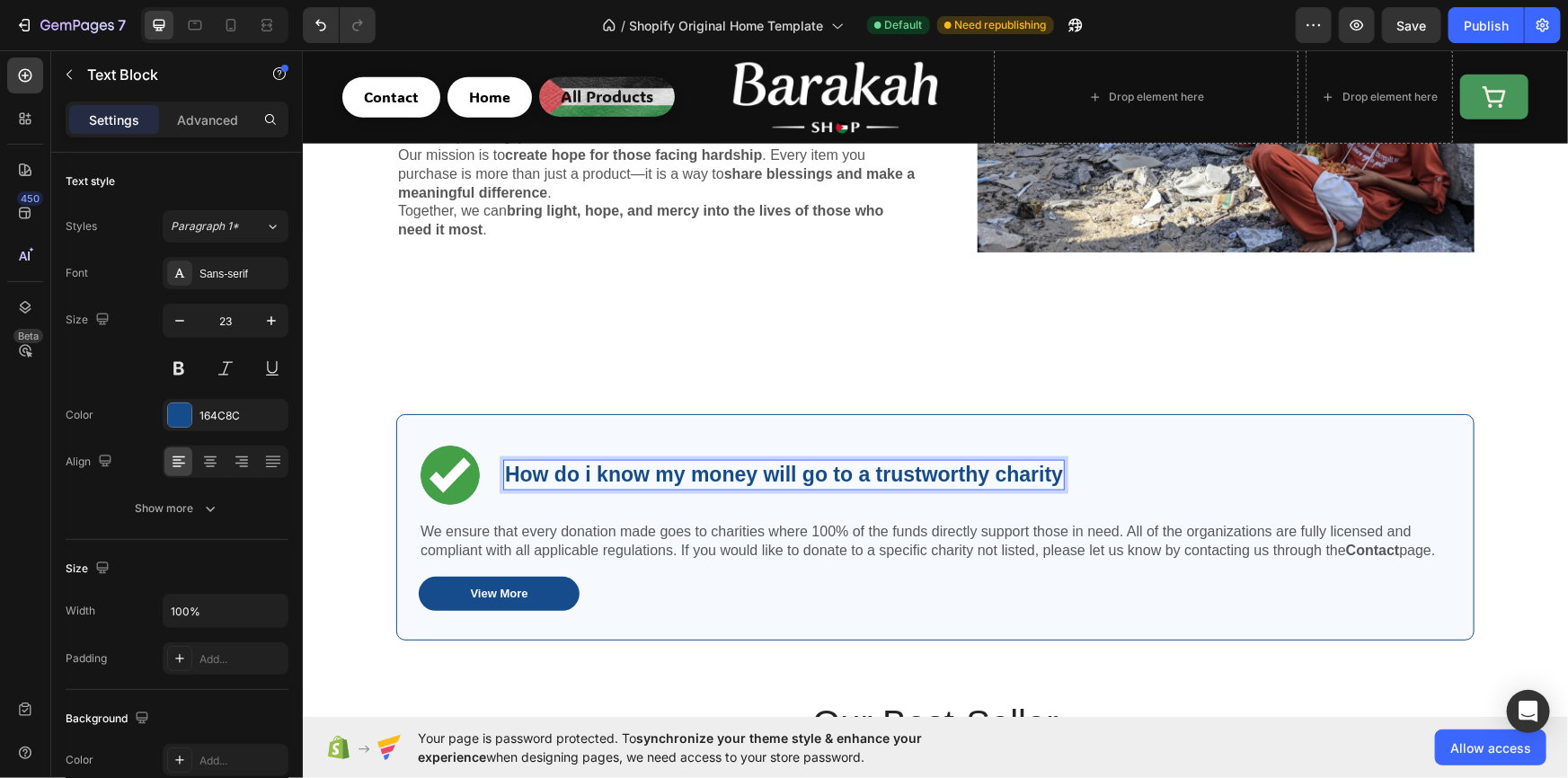
click at [1045, 465] on p "How do i know my money will go to a trustworthy charity" at bounding box center [783, 474] width 558 height 27
click at [708, 417] on div "Image How do i know my money will go to a trustworthy charity? Text Block 0 Row…" at bounding box center [935, 526] width 1079 height 228
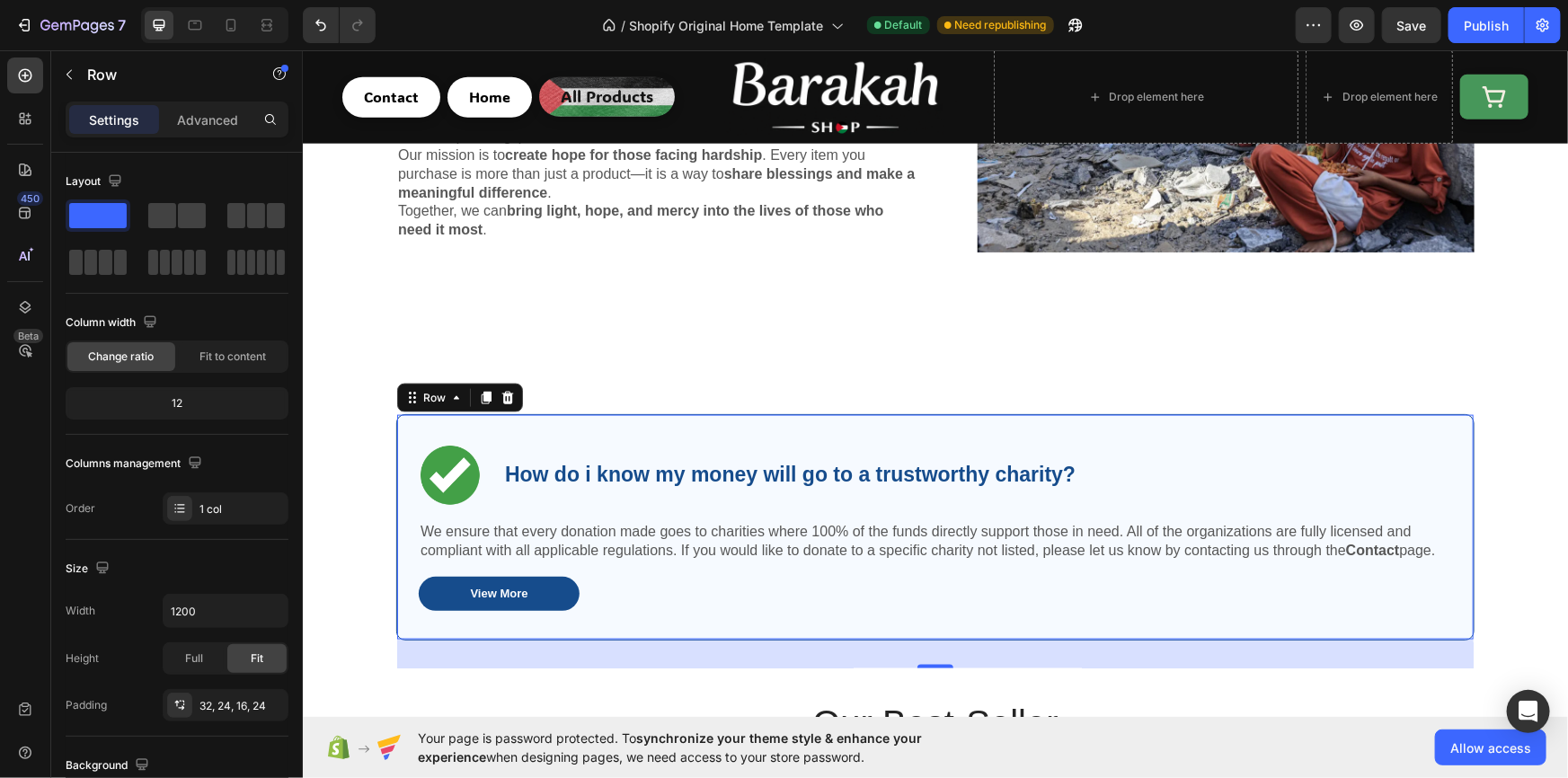
click at [578, 413] on div "Image How do i know my money will go to a trustworthy charity? Text Block Row W…" at bounding box center [935, 526] width 1079 height 228
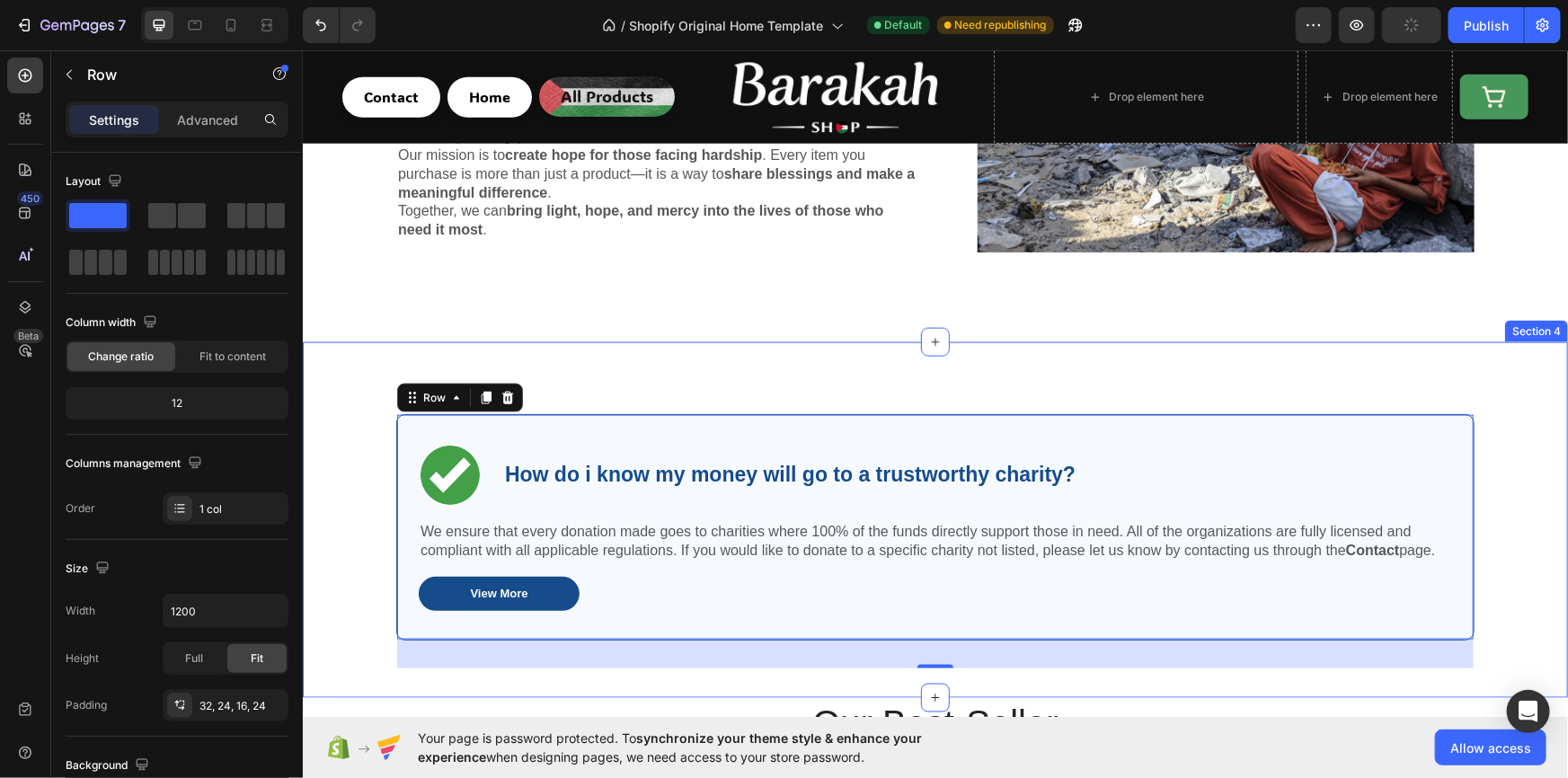
click at [370, 416] on div "Image How do i know my money will go to a trustworthy charity? Text Block Row W…" at bounding box center [934, 541] width 1238 height 256
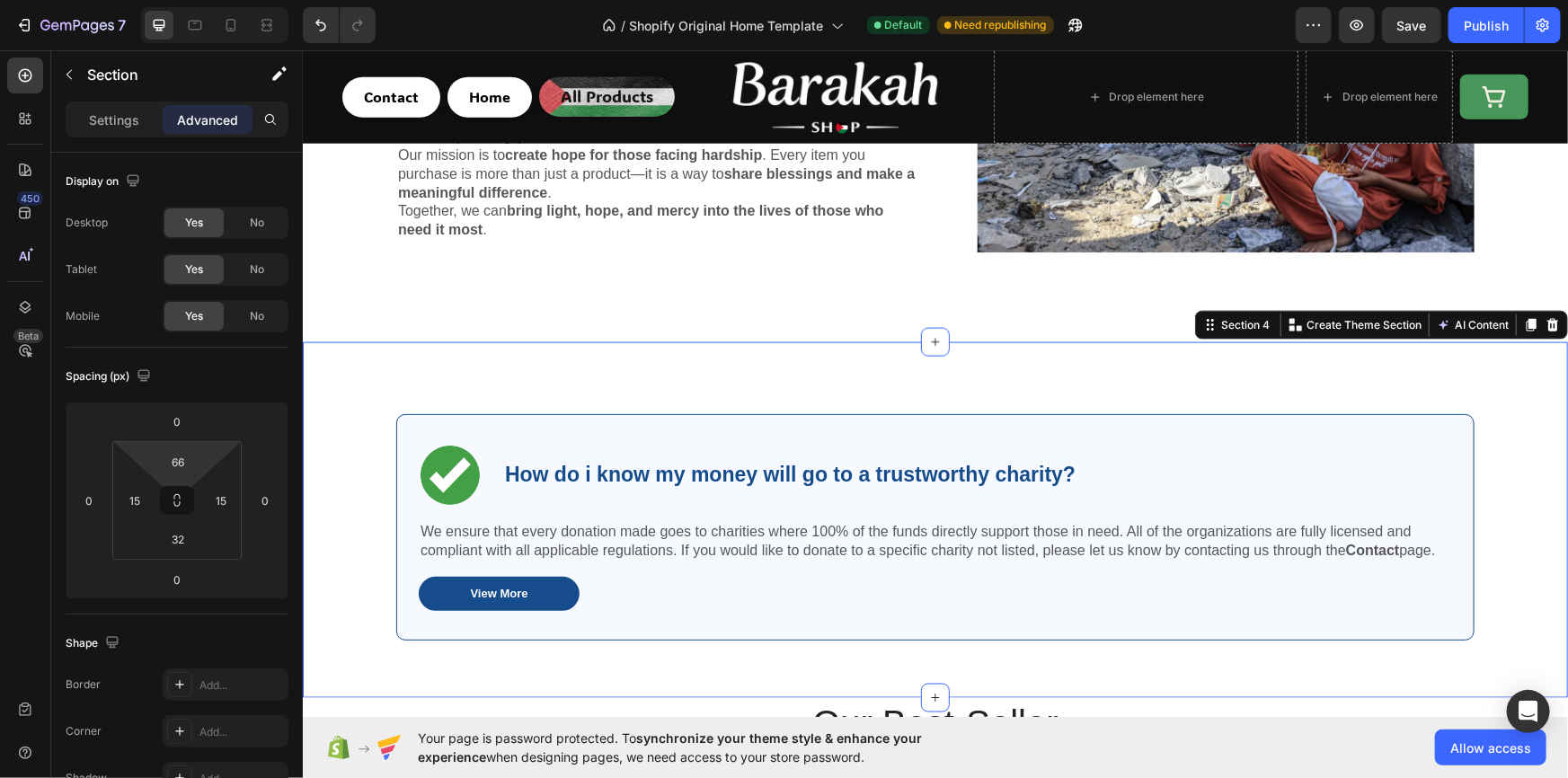
type input "0"
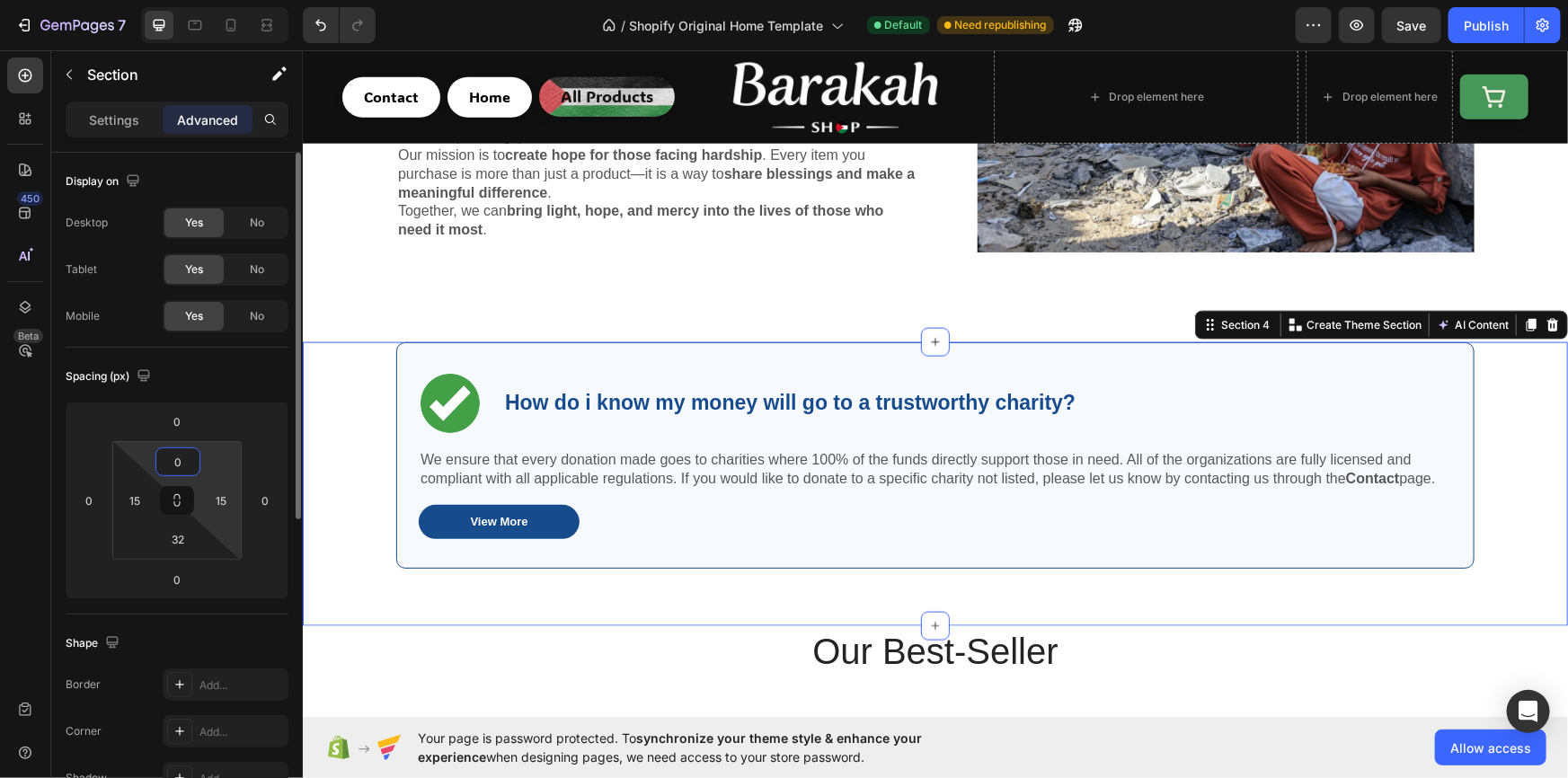
drag, startPoint x: 208, startPoint y: 449, endPoint x: 238, endPoint y: 530, distance: 86.4
click at [233, 0] on html "7 / Shopify Original Home Template Default Need republishing Preview Save Publi…" at bounding box center [784, 0] width 1568 height 0
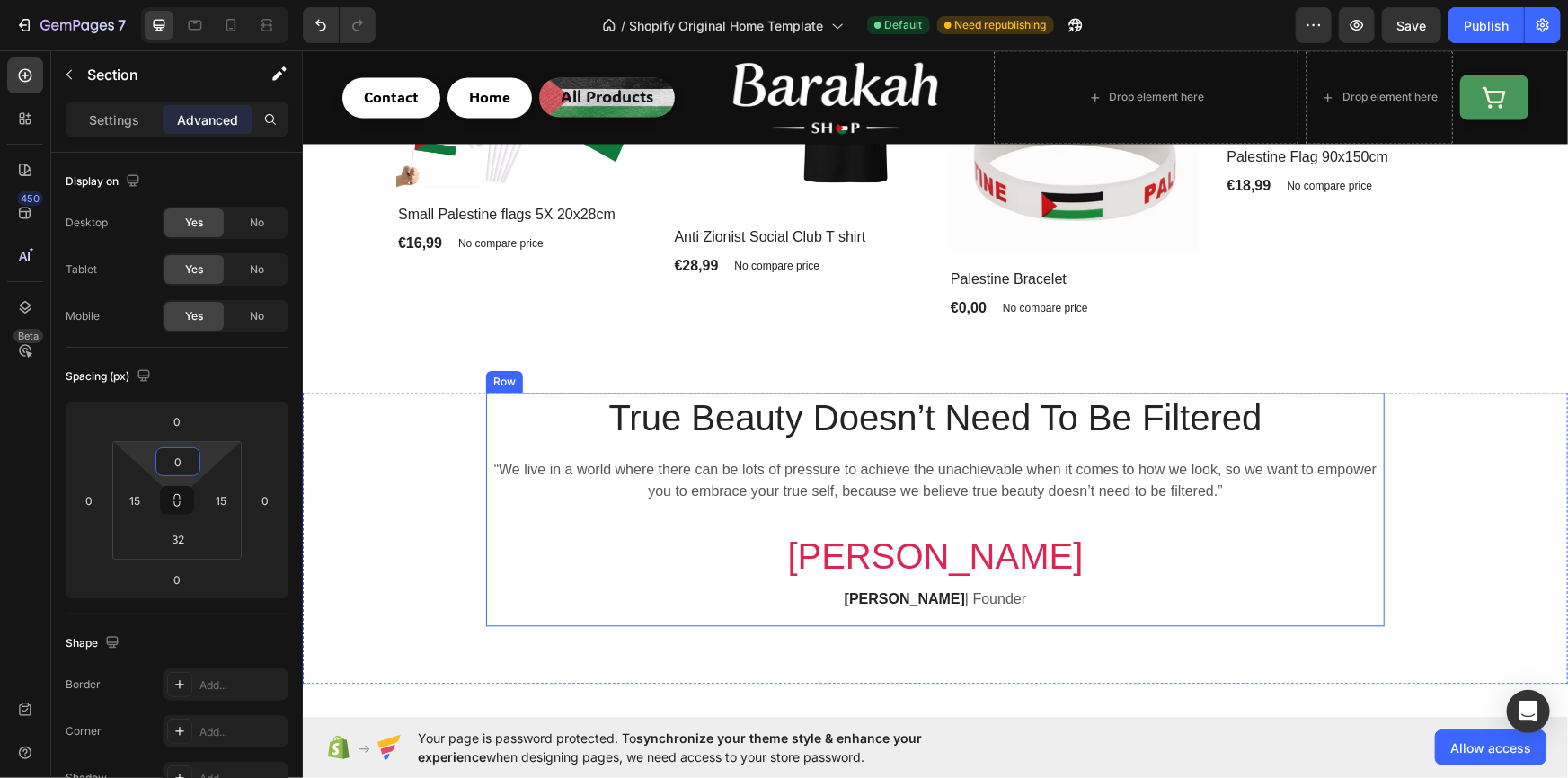
scroll to position [1742, 0]
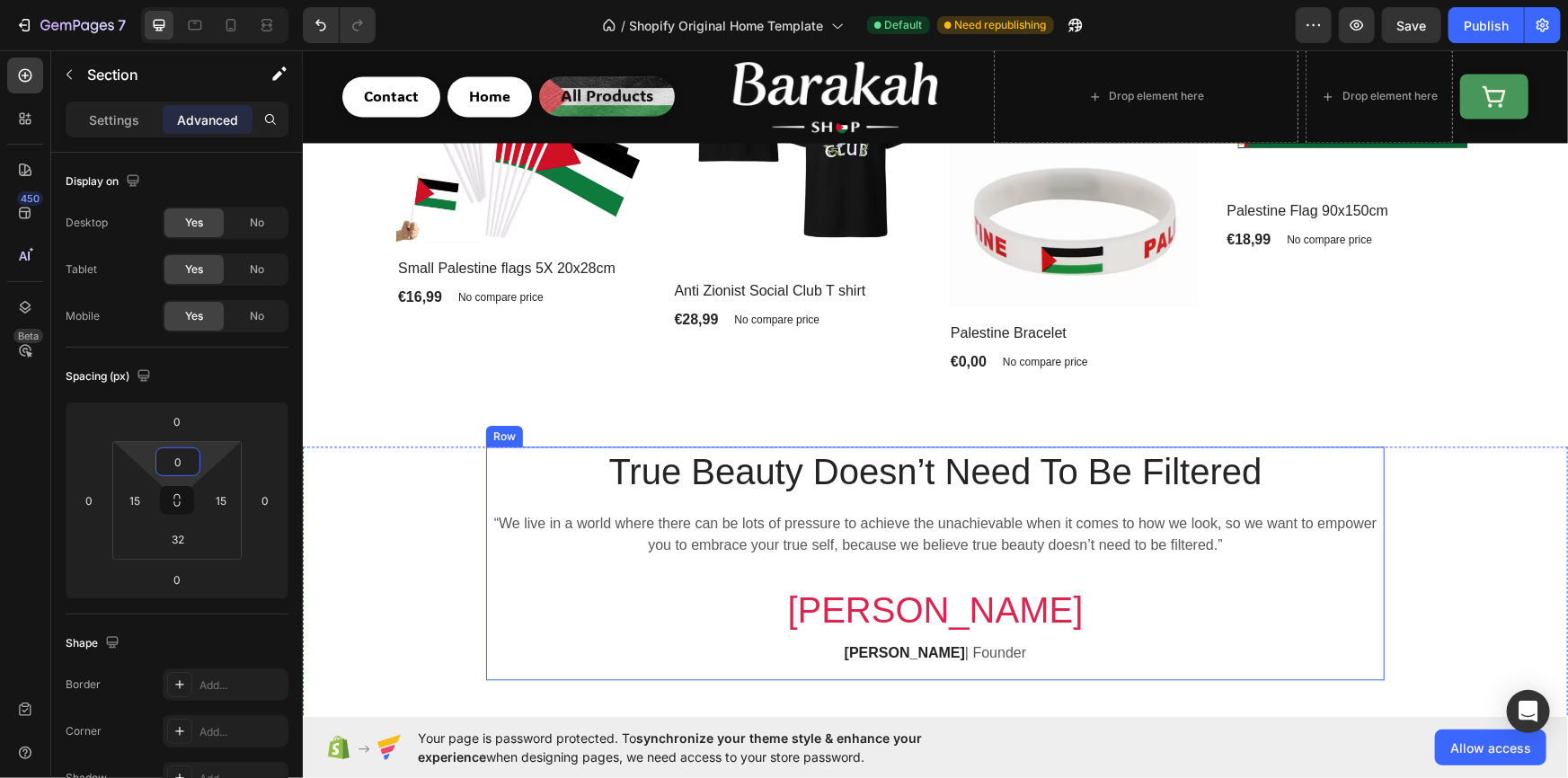
click at [460, 505] on div "True Beauty Doesn’t Need To Be Filtered Heading “We live in a world where there…" at bounding box center [934, 570] width 1238 height 248
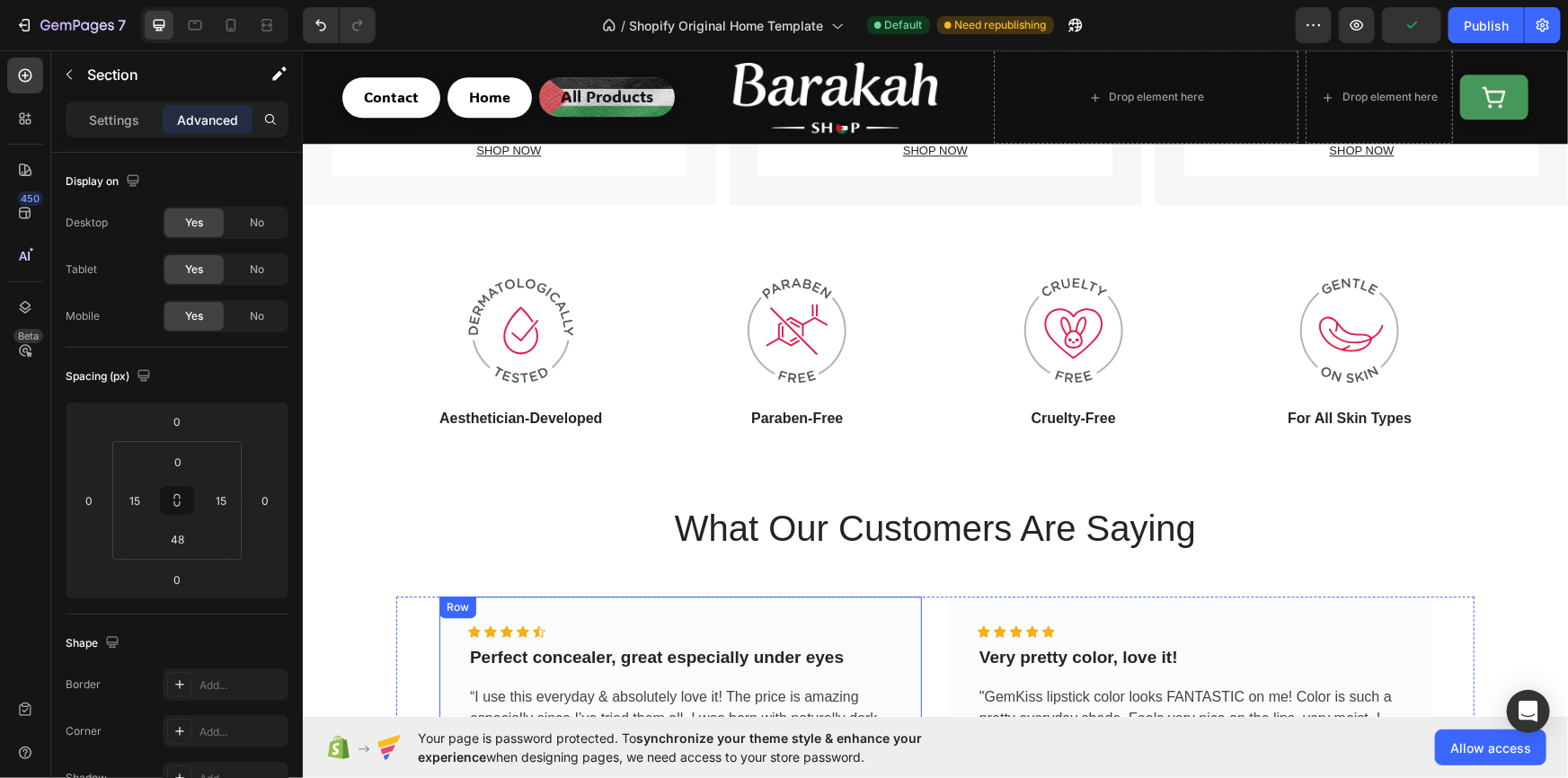
scroll to position [2395, 0]
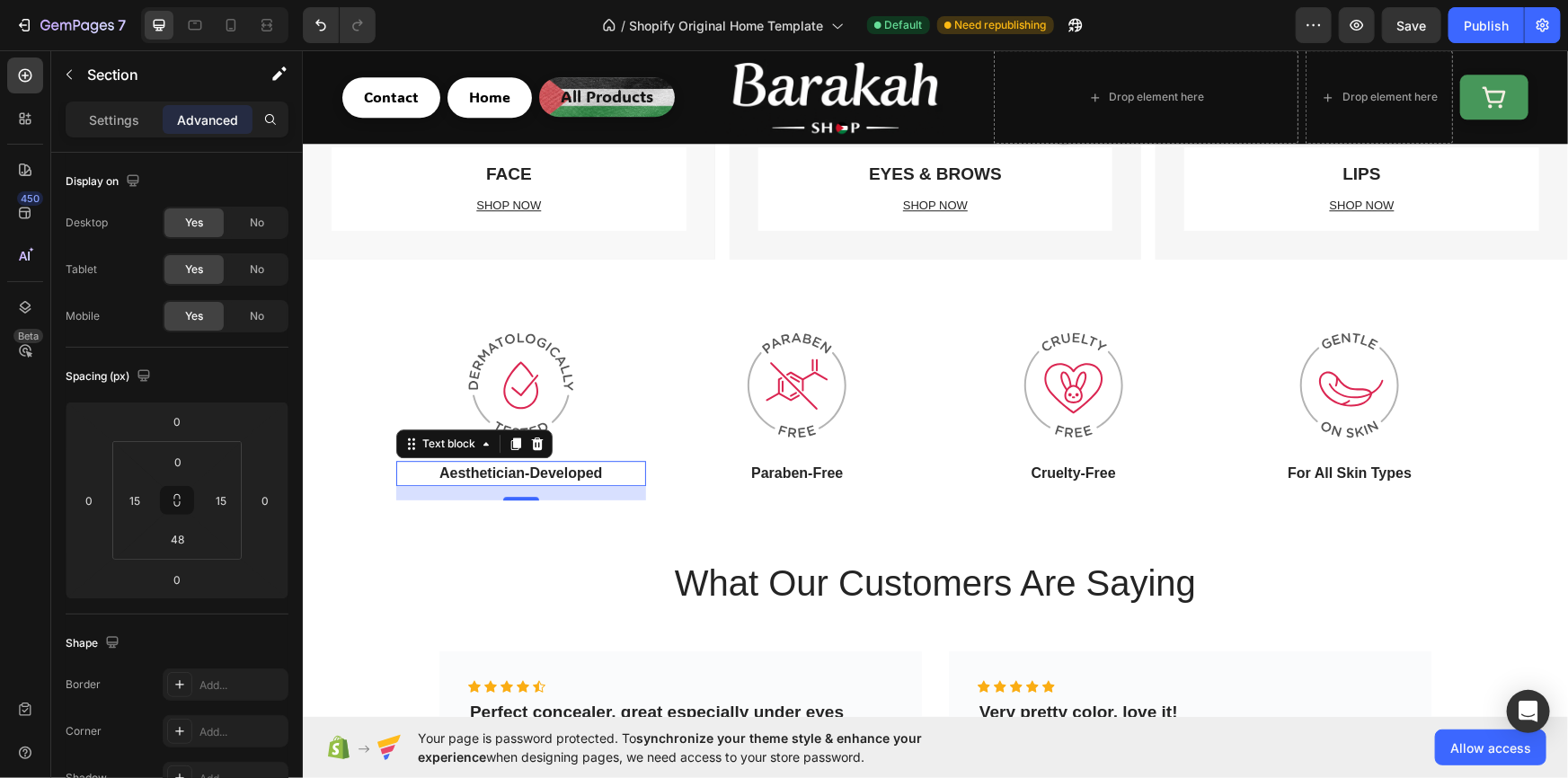
click at [534, 466] on p "Aesthetician-Developed" at bounding box center [520, 472] width 246 height 21
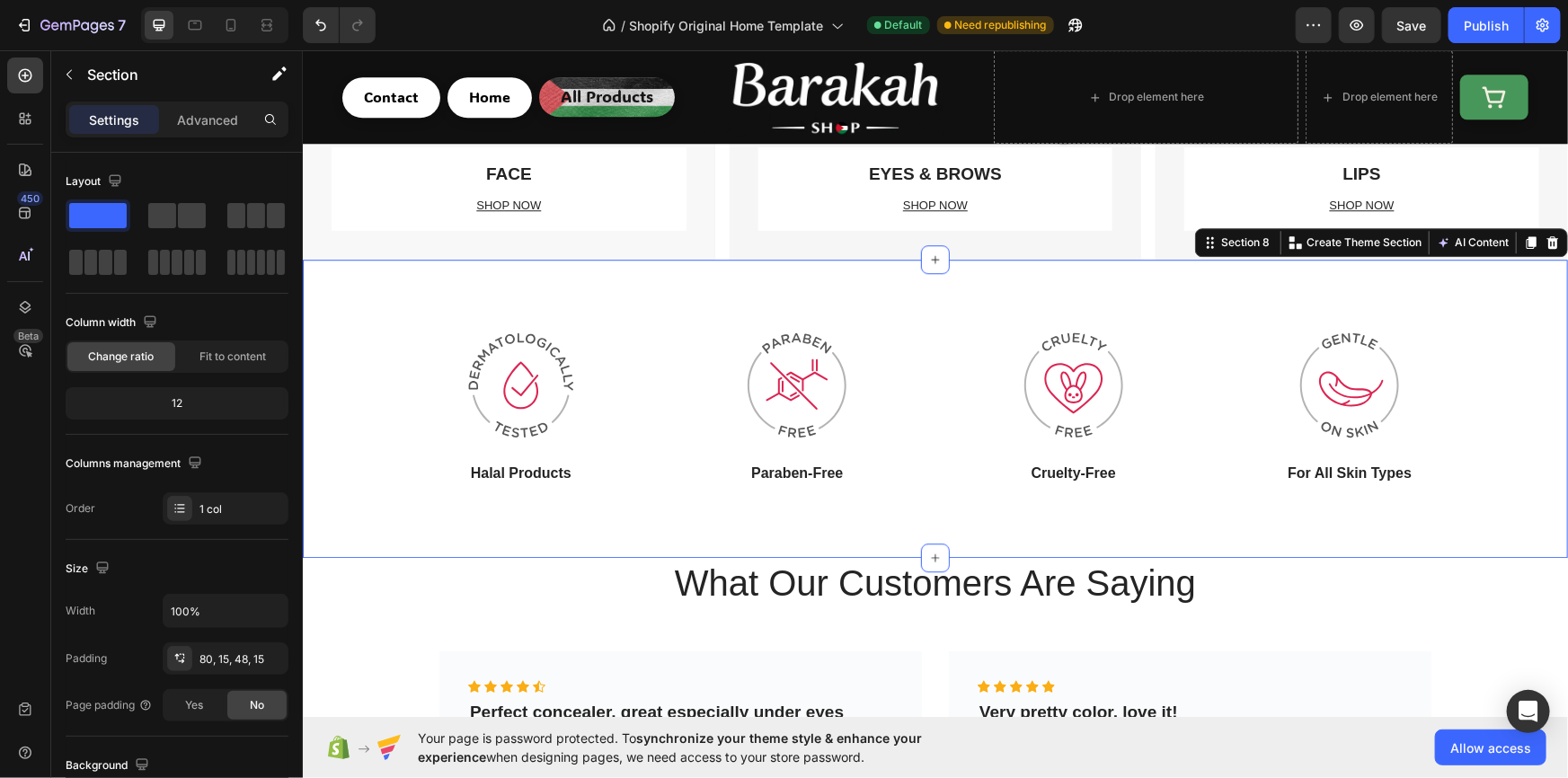
click at [434, 514] on div "Image Halal Products Text block Image Paraben-Free Text block Image Cruelty-Fre…" at bounding box center [934, 408] width 1265 height 299
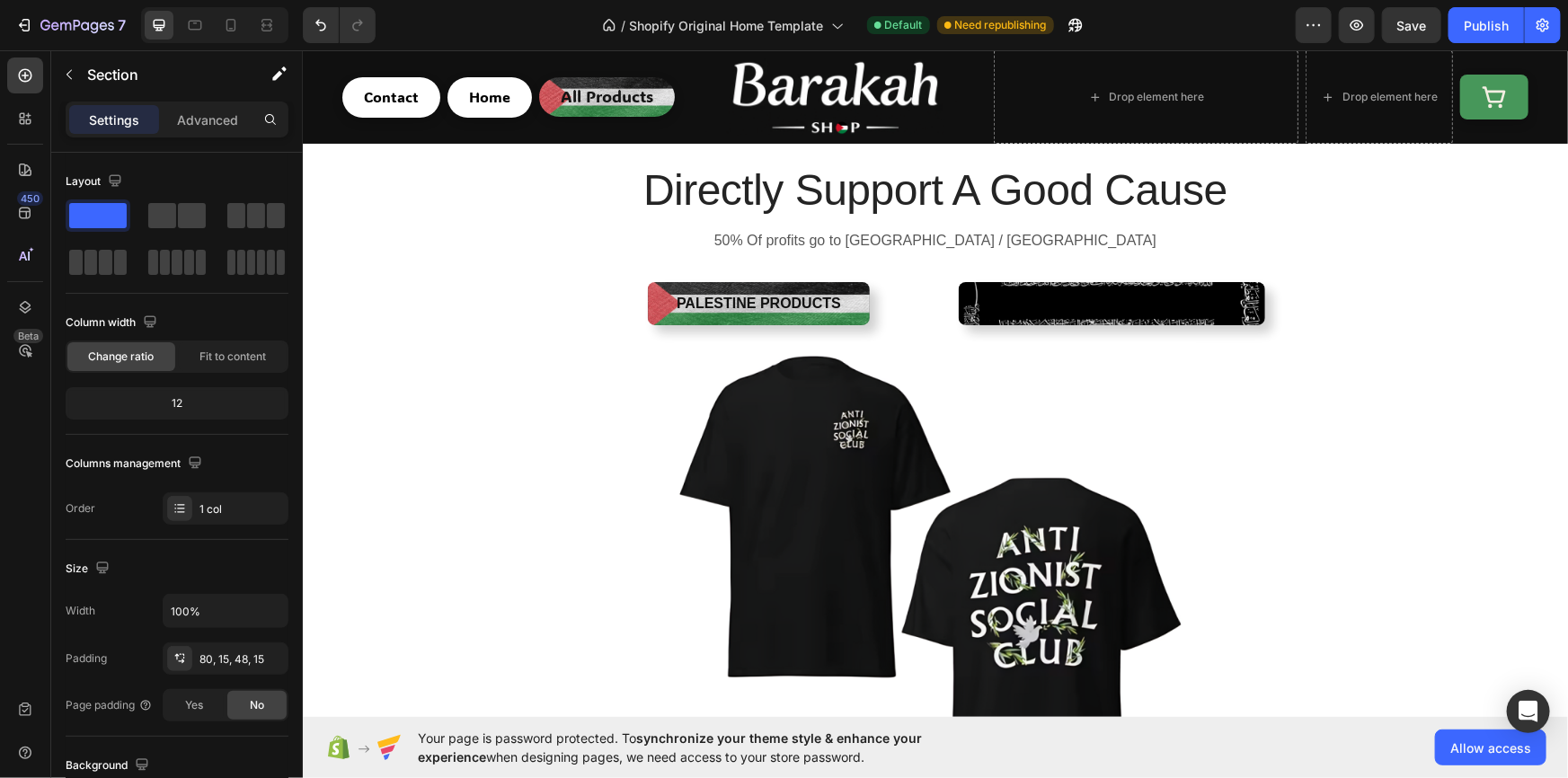
scroll to position [0, 0]
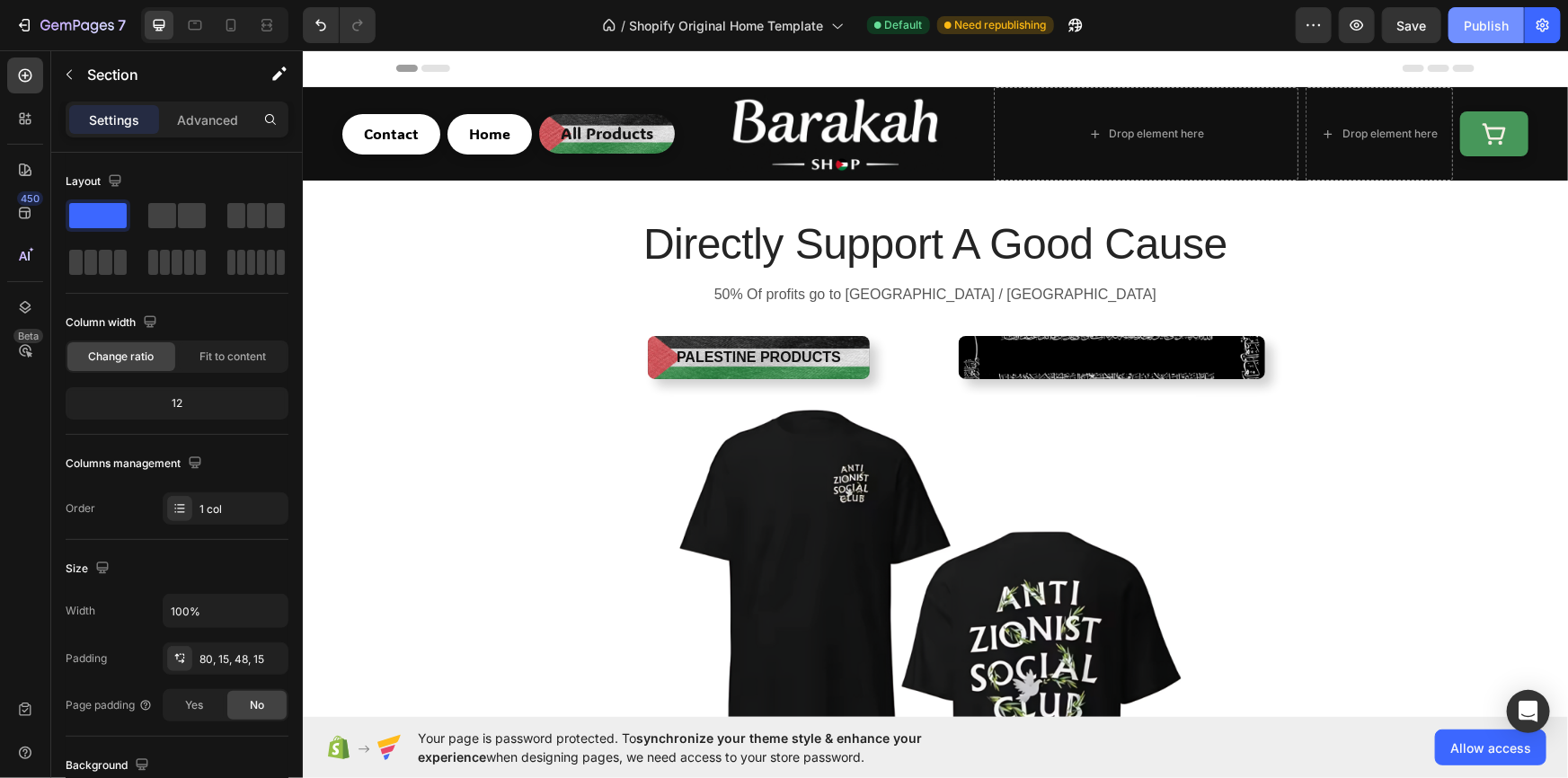
click at [1468, 28] on div "Publish" at bounding box center [1486, 26] width 45 height 18
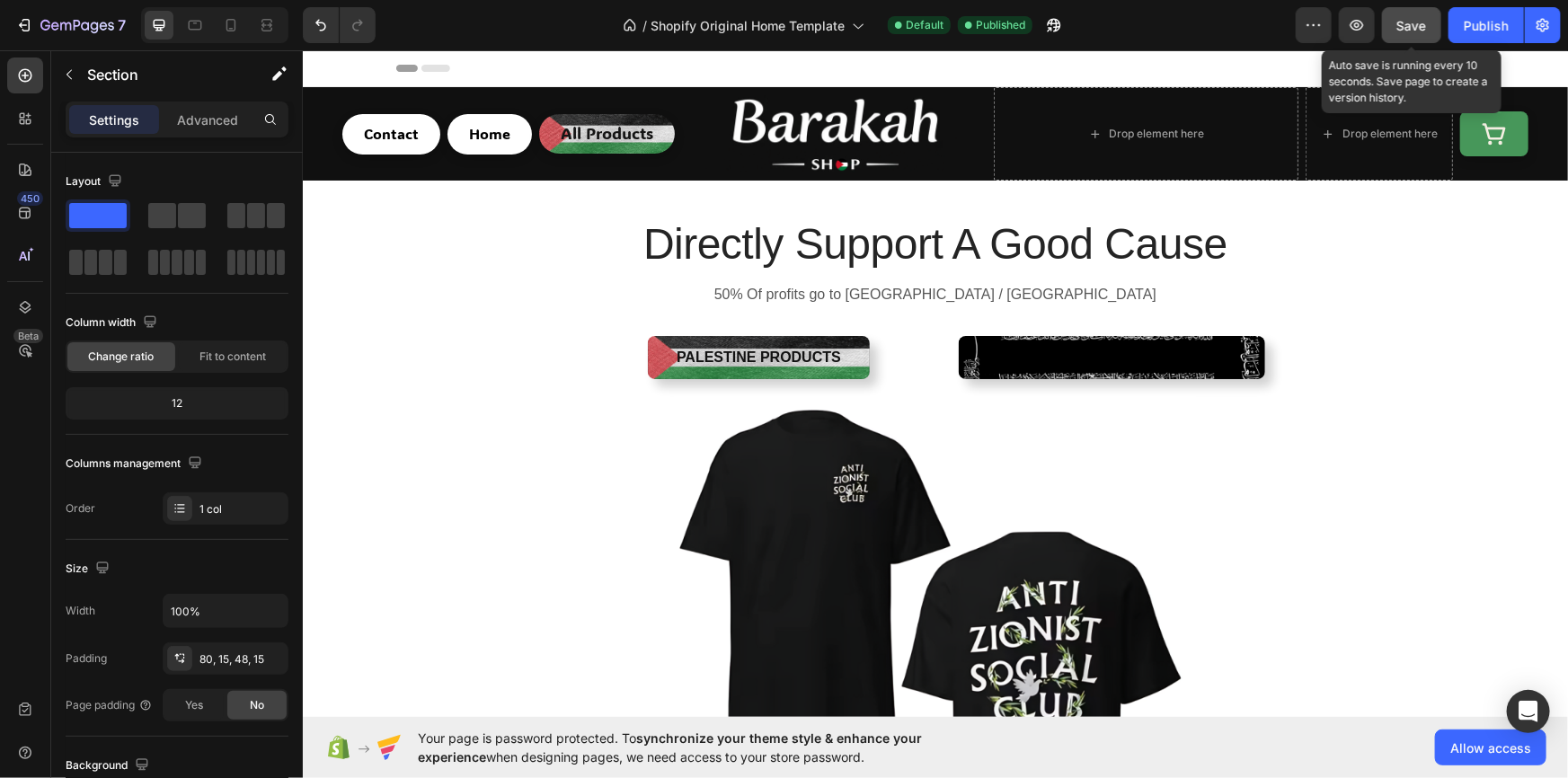
click at [1399, 34] on div "Save" at bounding box center [1412, 26] width 29 height 18
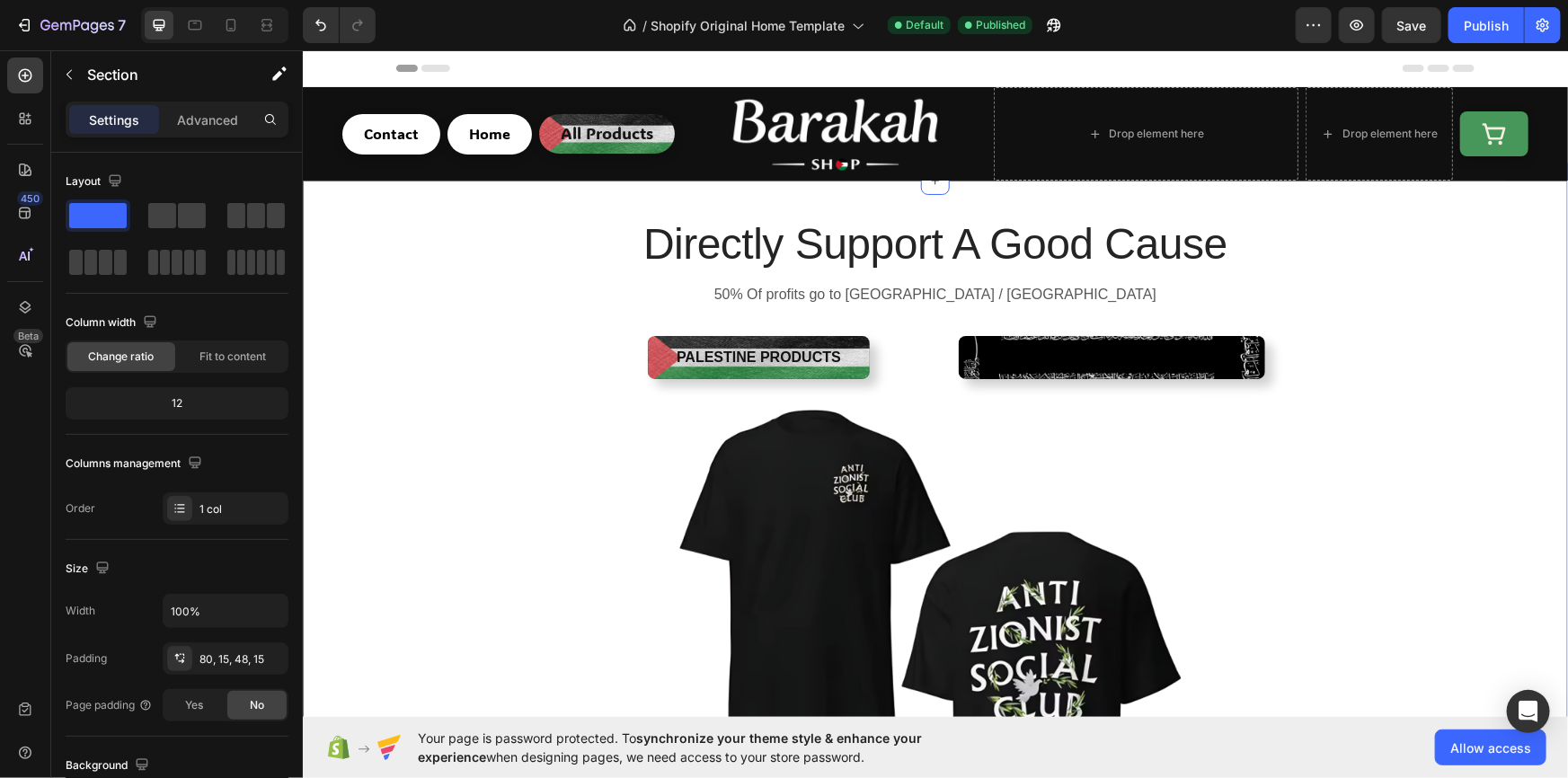
click at [406, 226] on div "Directly Support A Good Cause Heading 50% Of profits go to Palestine / Gaza Tex…" at bounding box center [934, 563] width 1265 height 767
click at [408, 277] on div "Directly Support A Good Cause Heading 50% Of profits go to Palestine / Gaza Tex…" at bounding box center [934, 599] width 1238 height 695
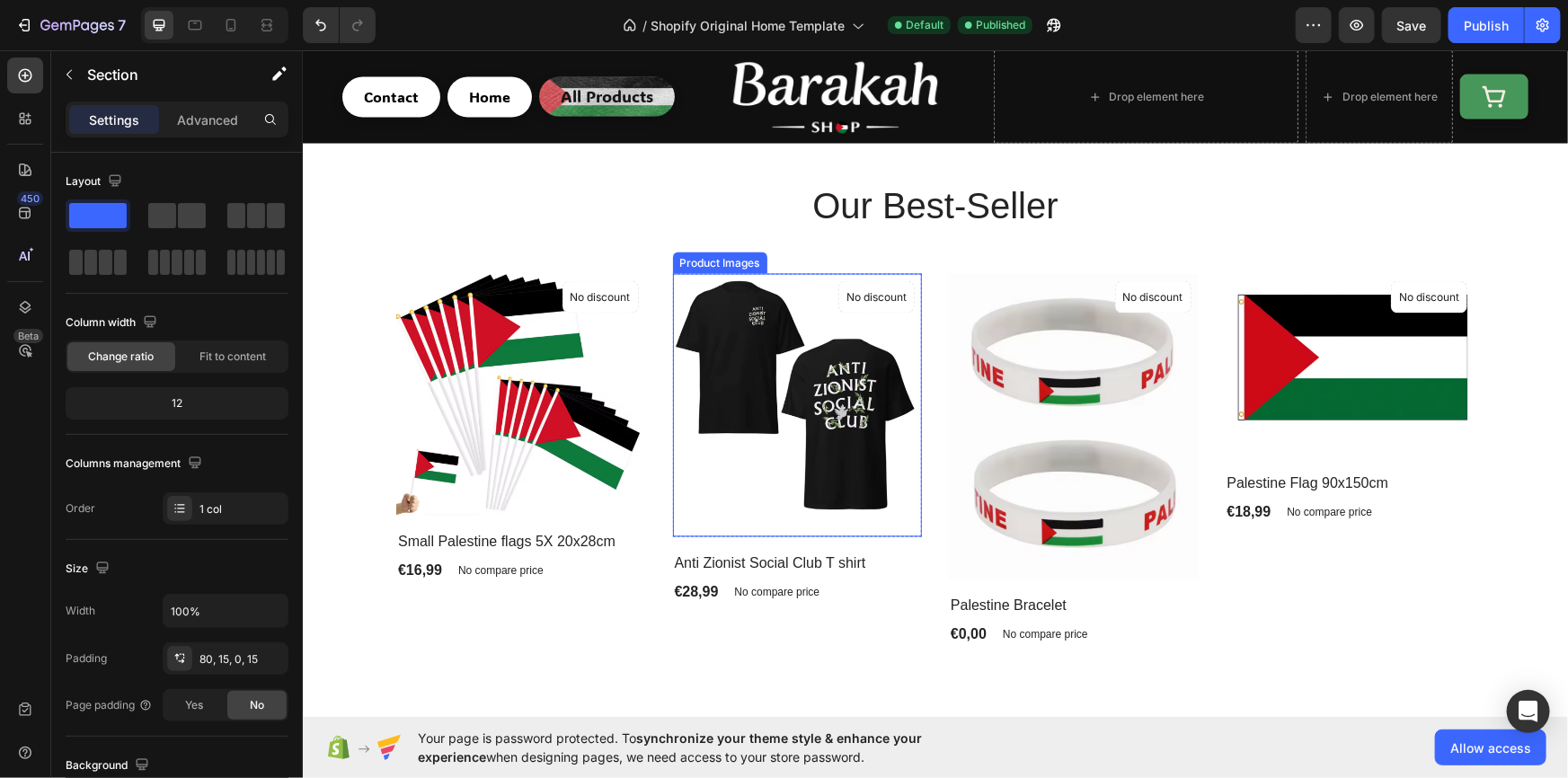
scroll to position [1415, 0]
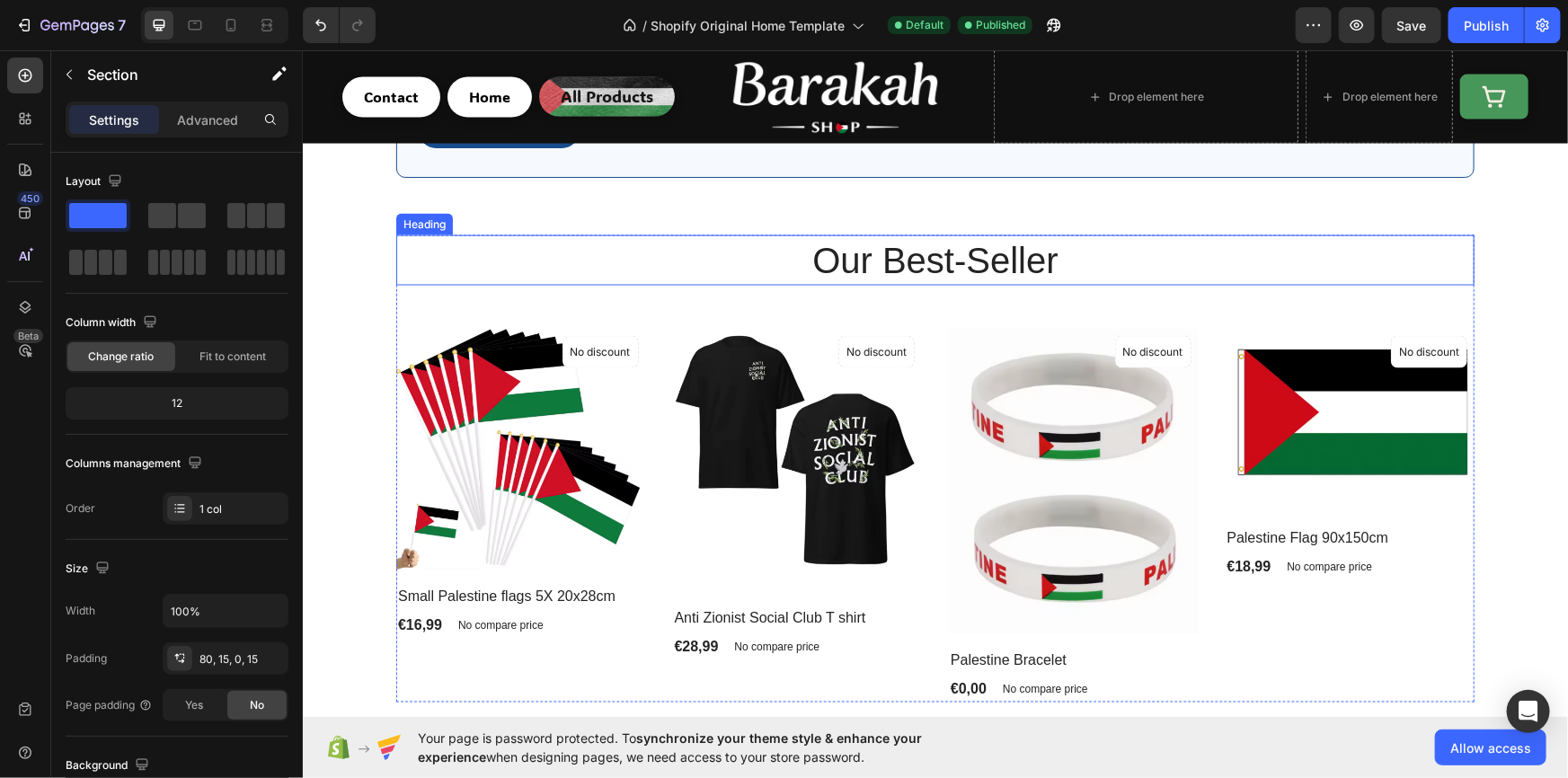
click at [1045, 265] on p "Our Best-Seller" at bounding box center [935, 259] width 1075 height 47
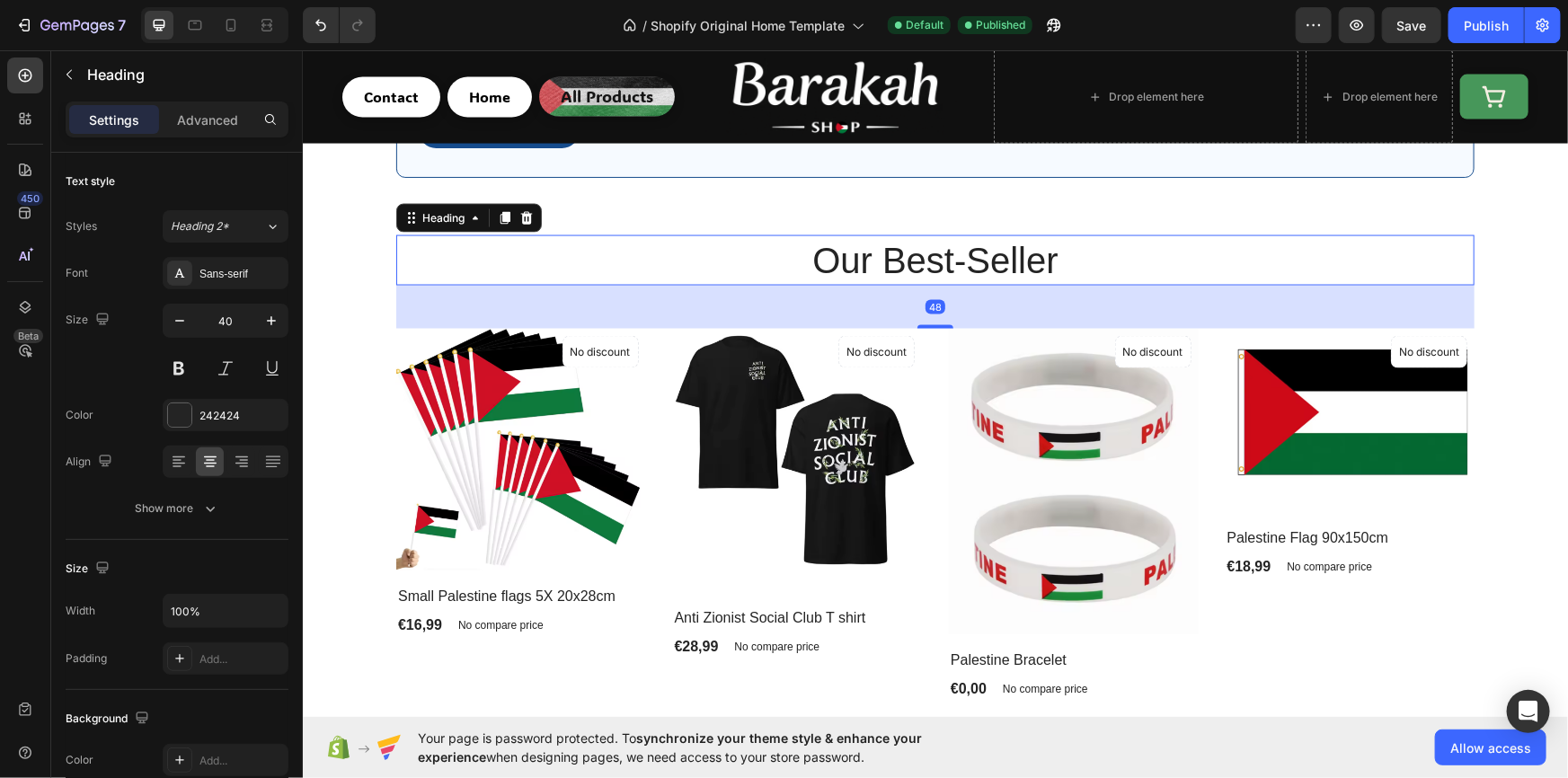
click at [1056, 265] on p "Our Best-Seller" at bounding box center [935, 259] width 1075 height 47
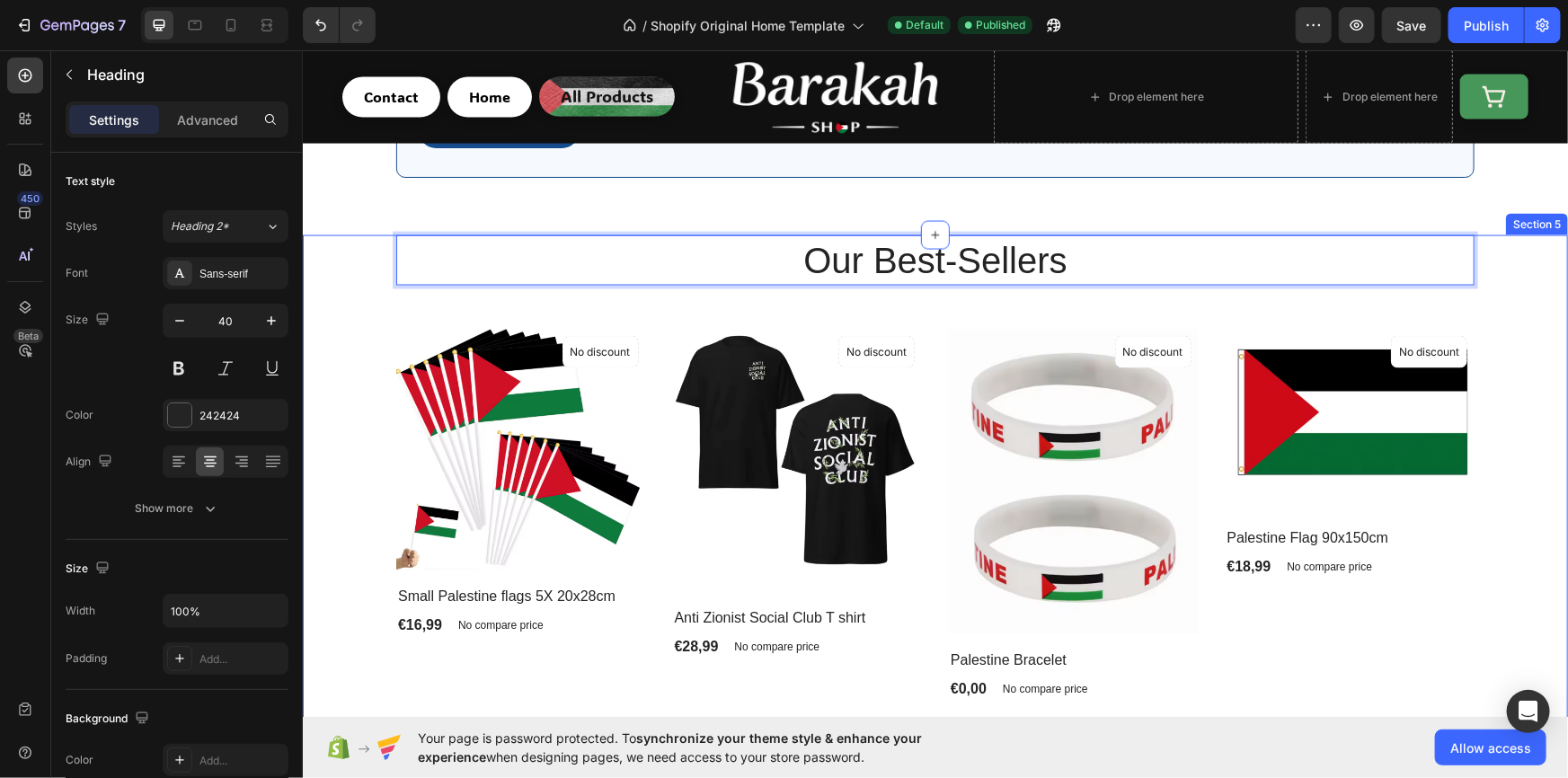
click at [364, 355] on div "Our Best-Sellers Heading 48 Product Images No discount Not be displayed when pu…" at bounding box center [934, 468] width 1238 height 468
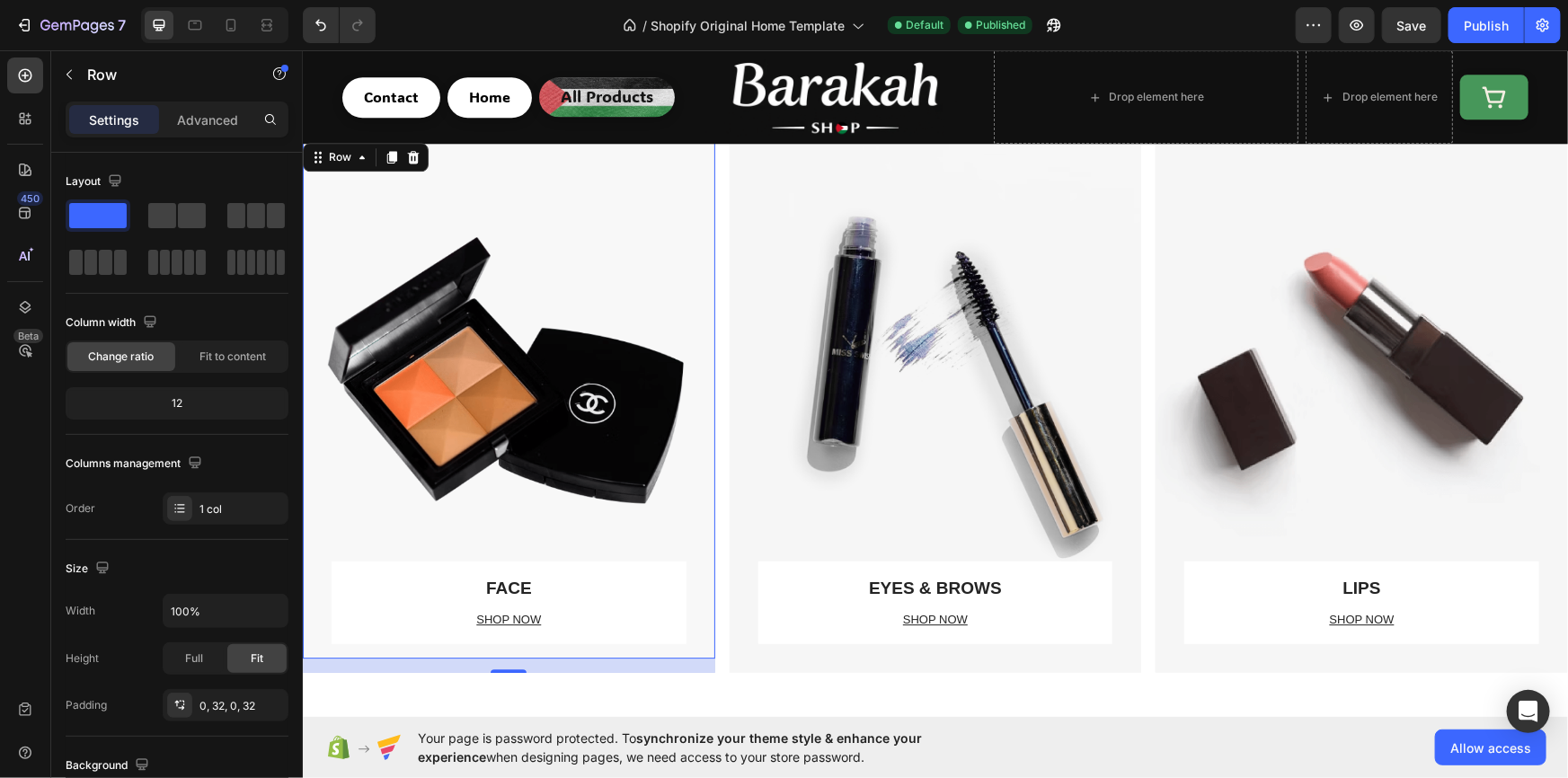
click at [561, 414] on div "FACE Text block SHOP NOW Text block Row" at bounding box center [508, 397] width 355 height 519
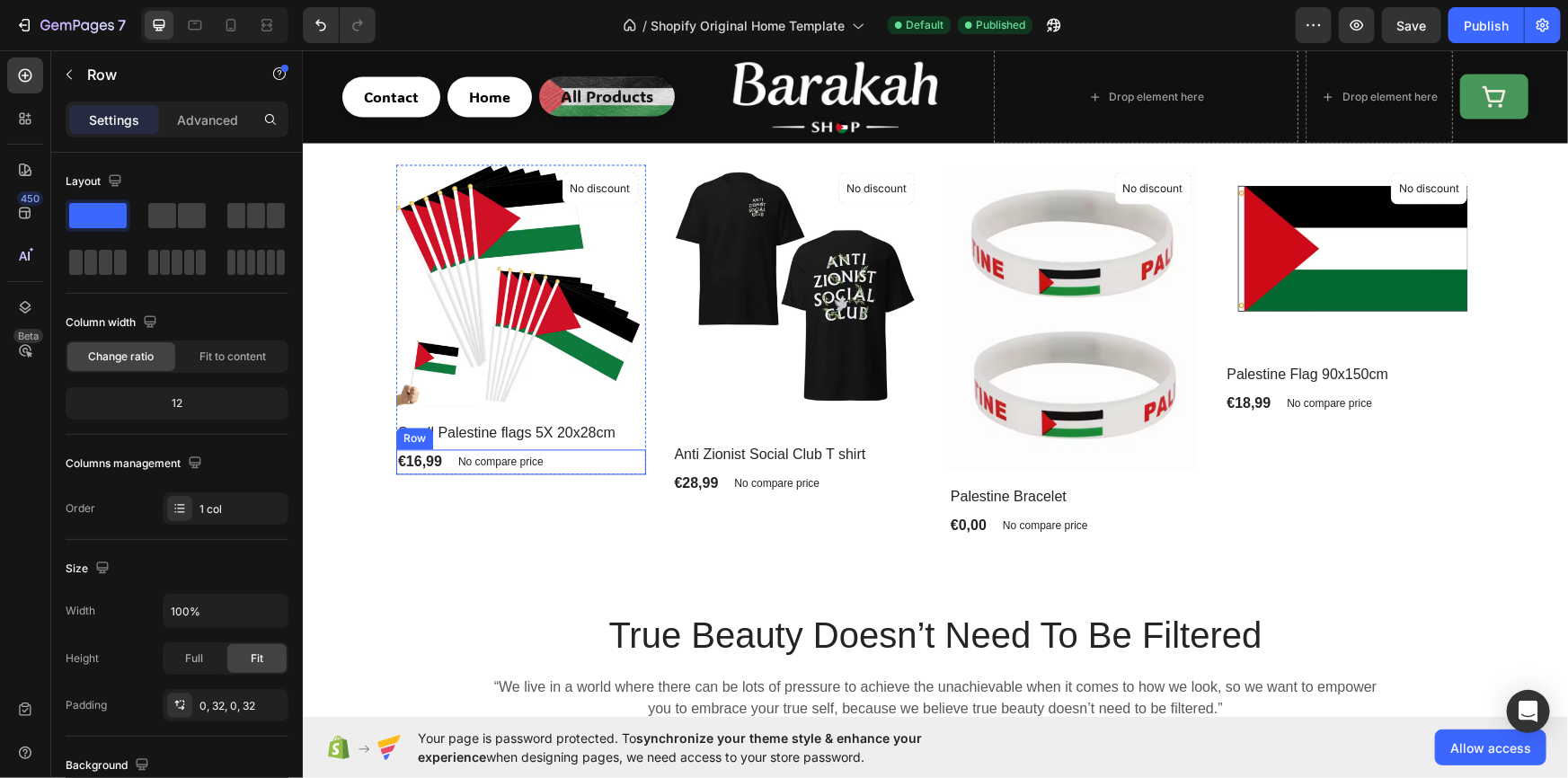
scroll to position [1525, 0]
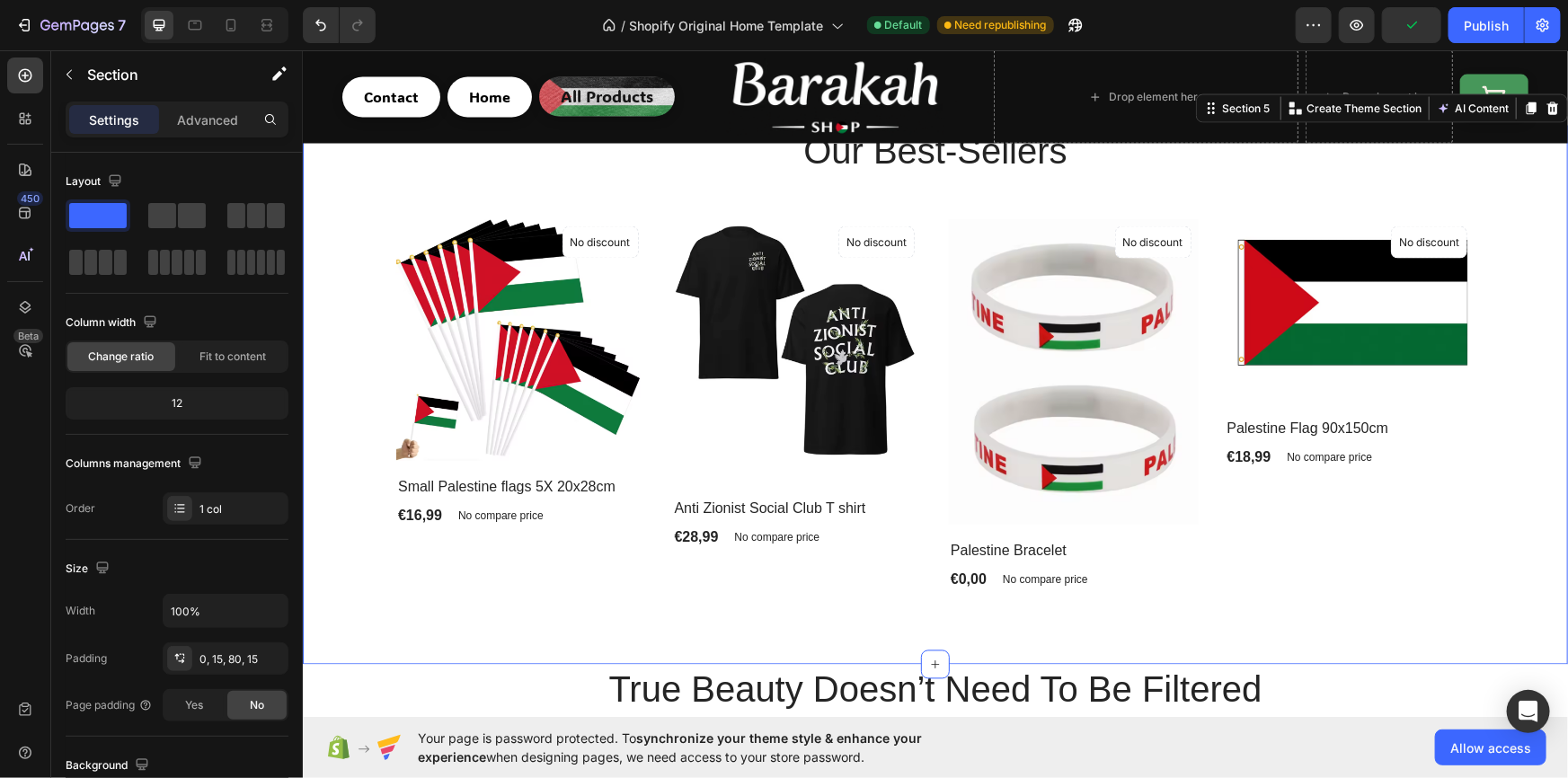
click at [370, 294] on div "Our Best-Sellers Heading Product Images No discount Not be displayed when publi…" at bounding box center [934, 359] width 1238 height 468
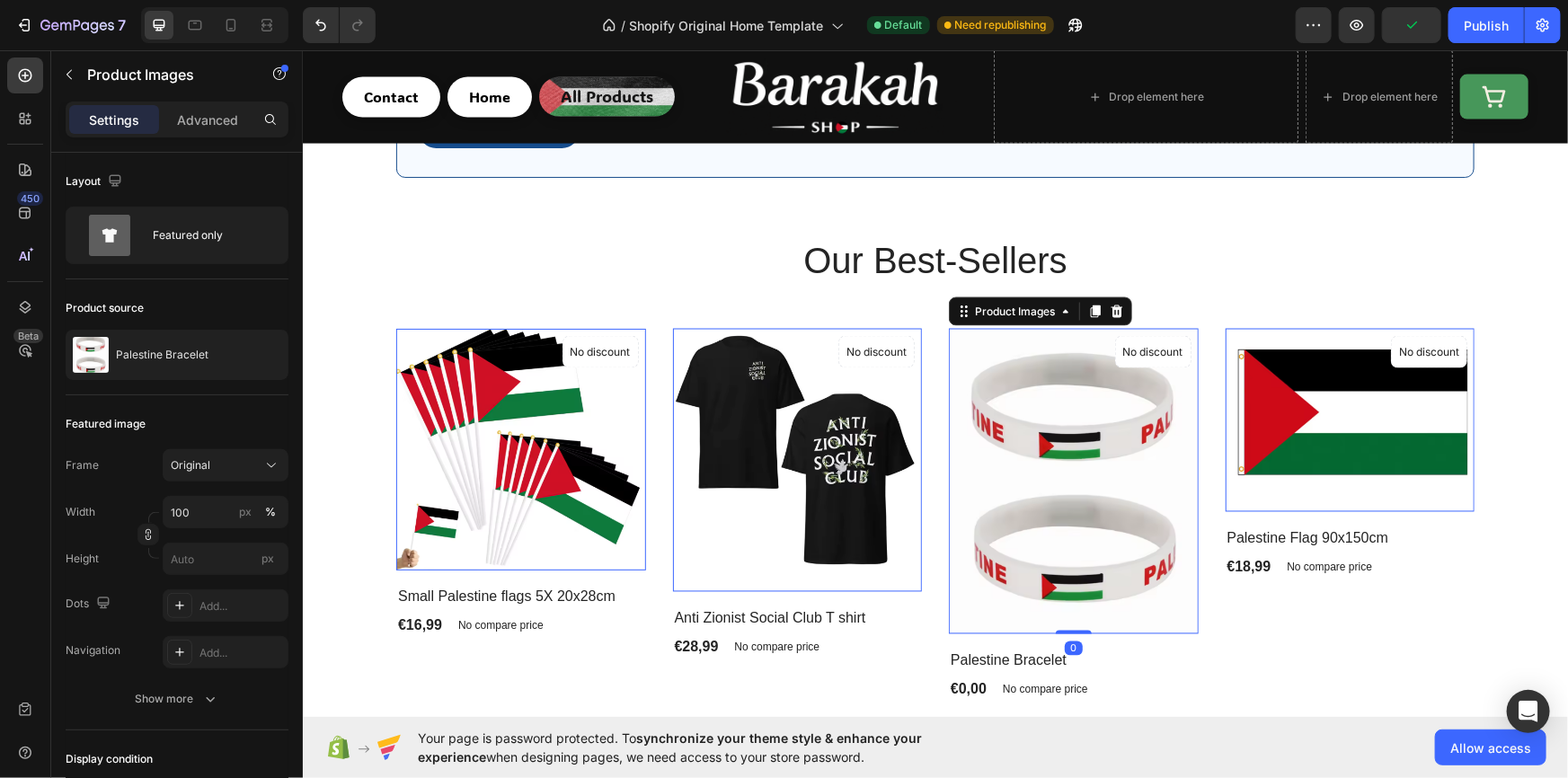
click at [950, 341] on img at bounding box center [1072, 481] width 250 height 306
click at [301, 50] on icon at bounding box center [301, 50] width 0 height 0
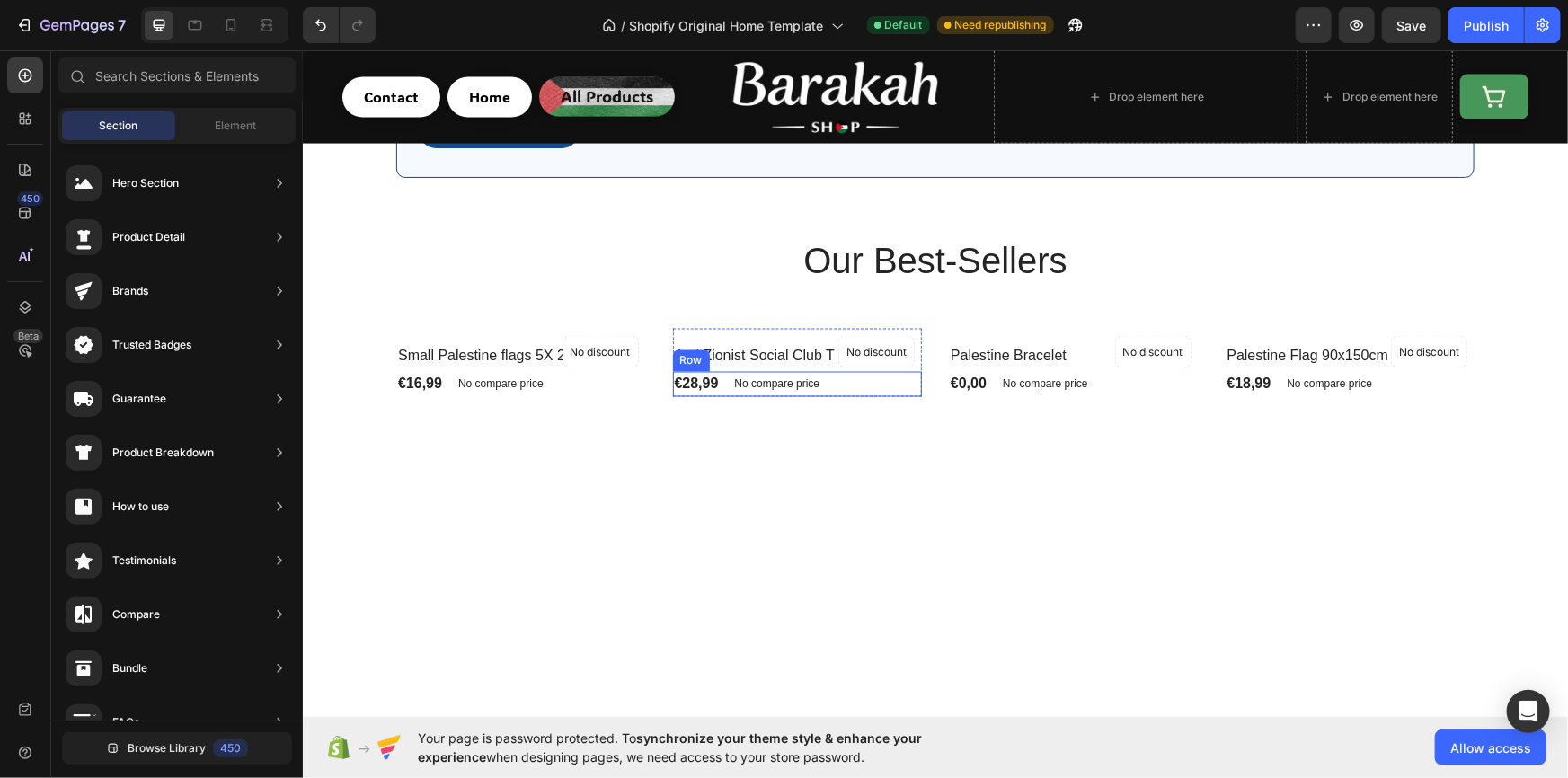
click at [645, 384] on div "€28,99 Product Price Product Price No compare price Product Price Row" at bounding box center [520, 383] width 250 height 25
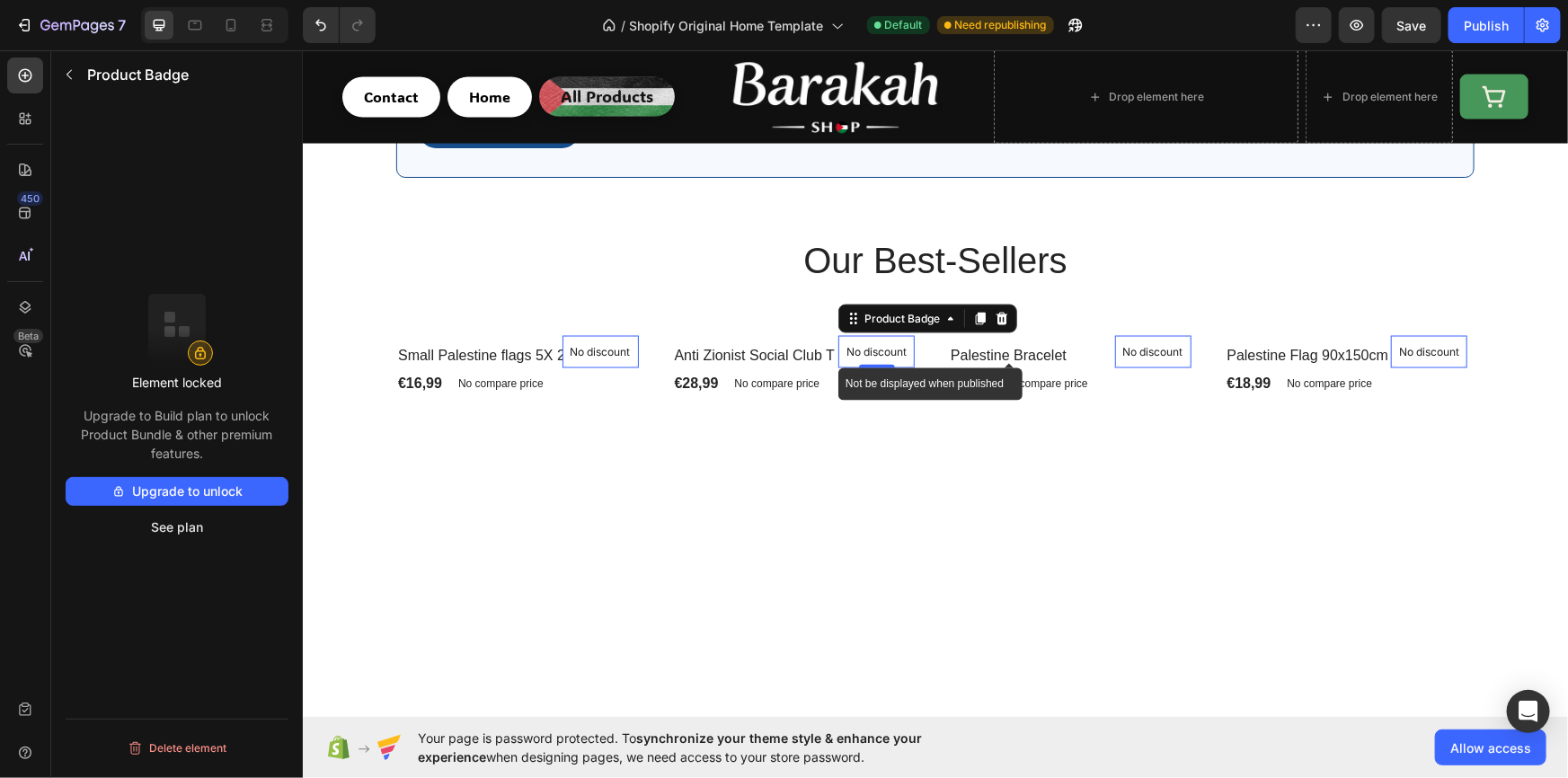
click at [637, 357] on div "No discount" at bounding box center [599, 351] width 75 height 30
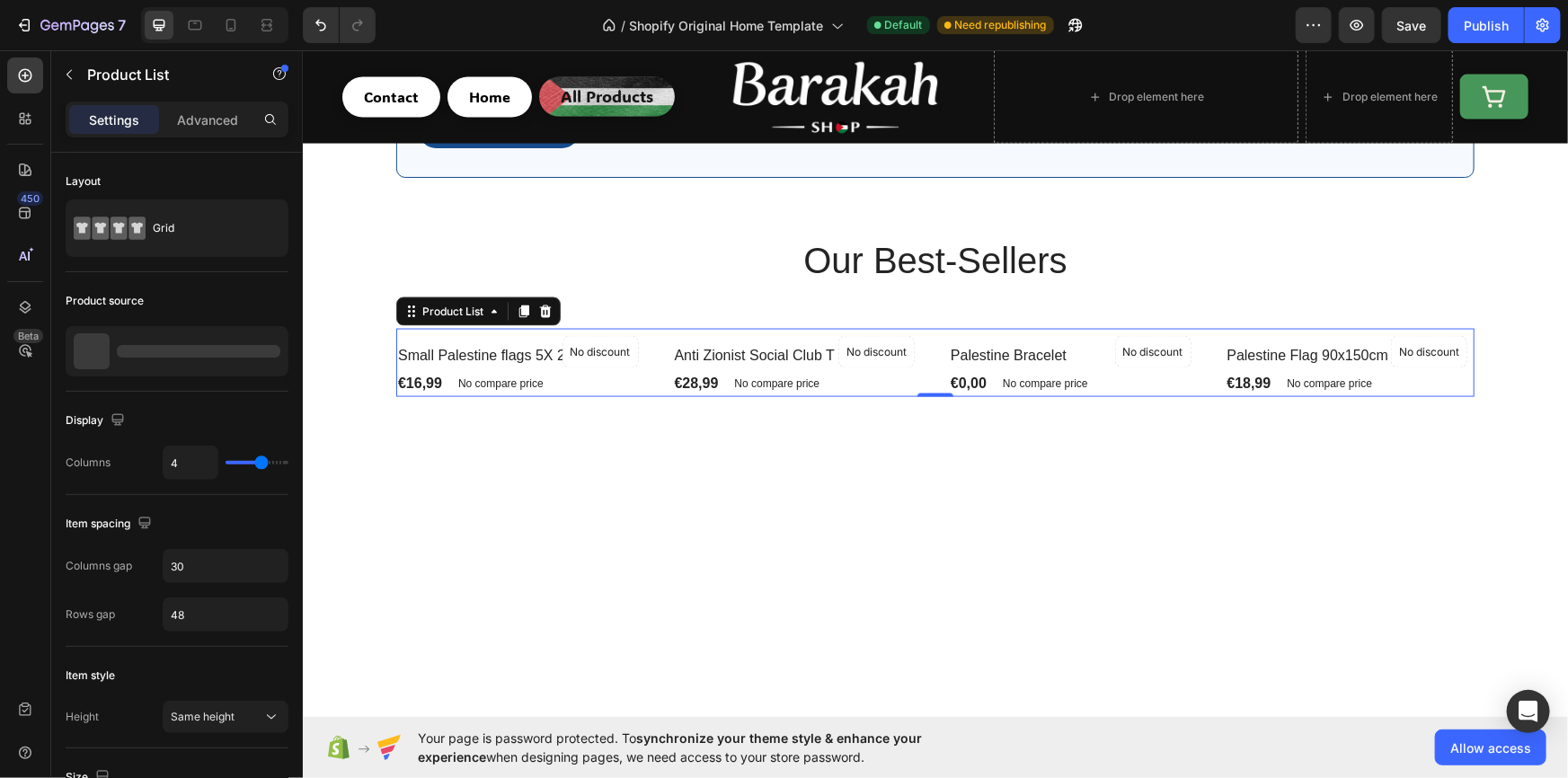
click at [920, 383] on div "No discount Not be displayed when published Product Badge Row Small Palestine f…" at bounding box center [935, 362] width 1079 height 68
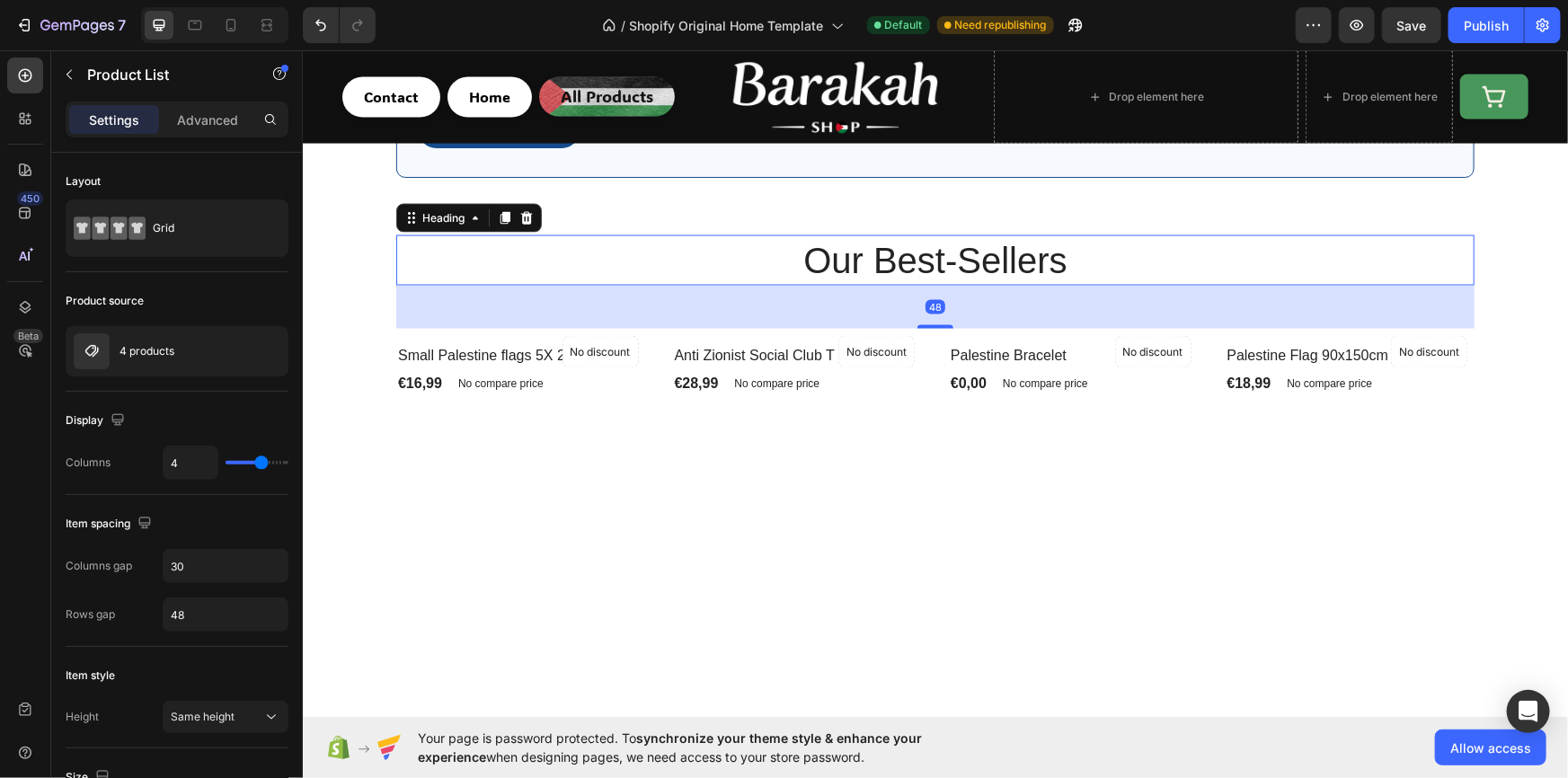
click at [713, 251] on h2 "Our Best-Sellers" at bounding box center [935, 259] width 1079 height 51
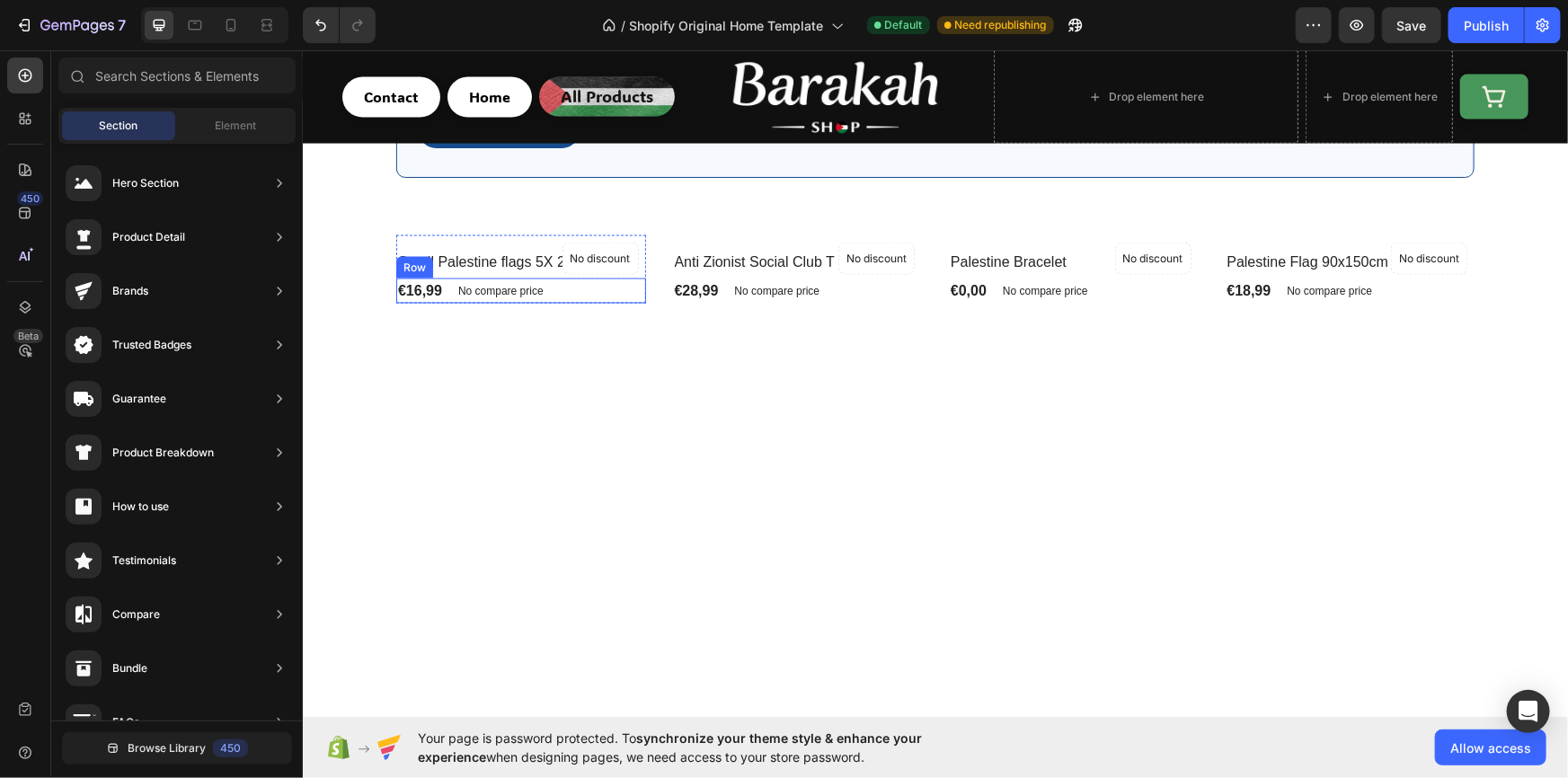
click at [634, 297] on div "€16,99 Product Price Product Price No compare price Product Price Row" at bounding box center [520, 289] width 250 height 25
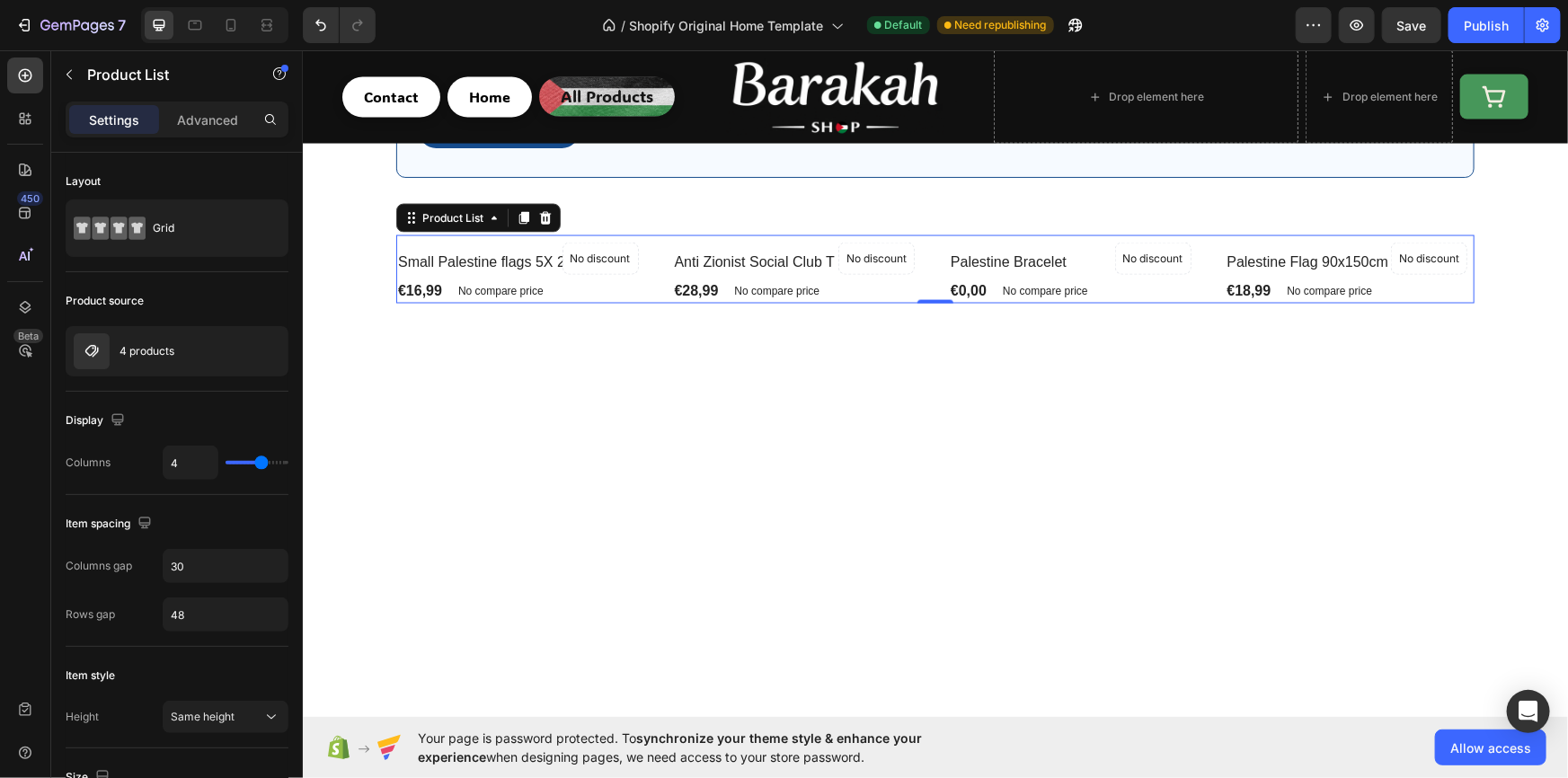
click at [654, 298] on div "No discount Not be displayed when published Product Badge Row Small Palestine f…" at bounding box center [935, 268] width 1079 height 68
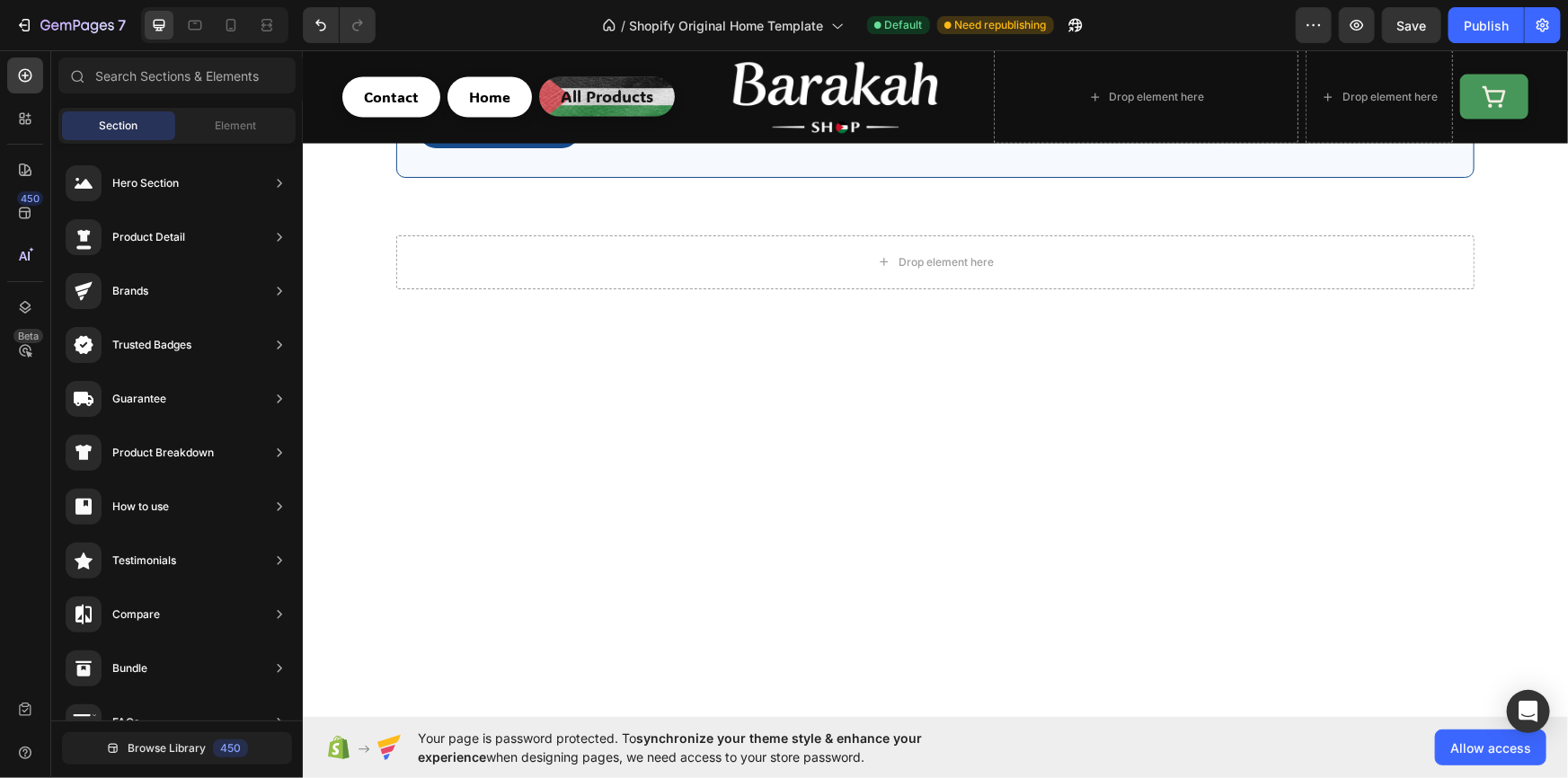
click at [636, 377] on div at bounding box center [934, 484] width 1238 height 248
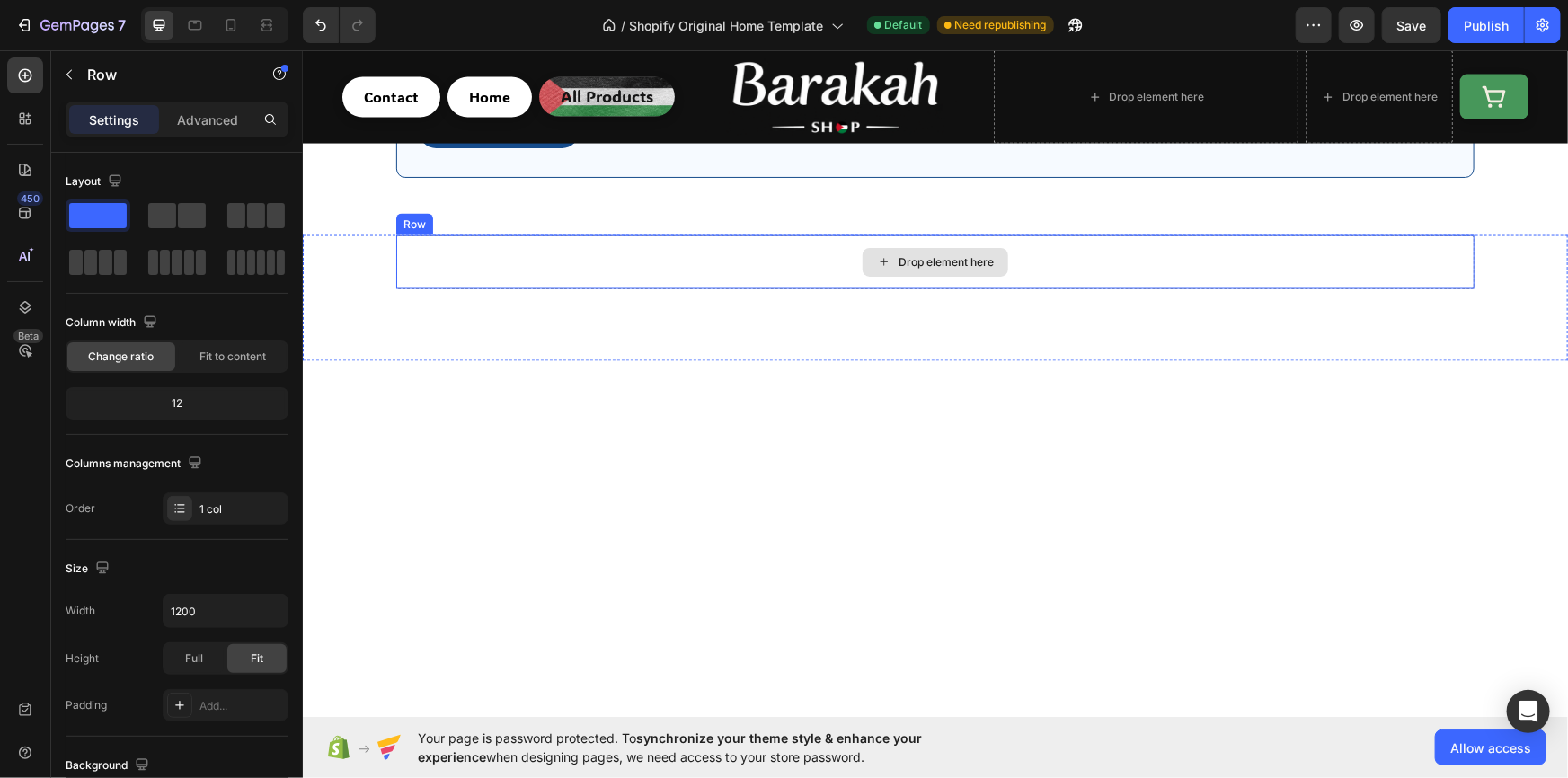
click at [631, 270] on div "Drop element here" at bounding box center [935, 261] width 1079 height 53
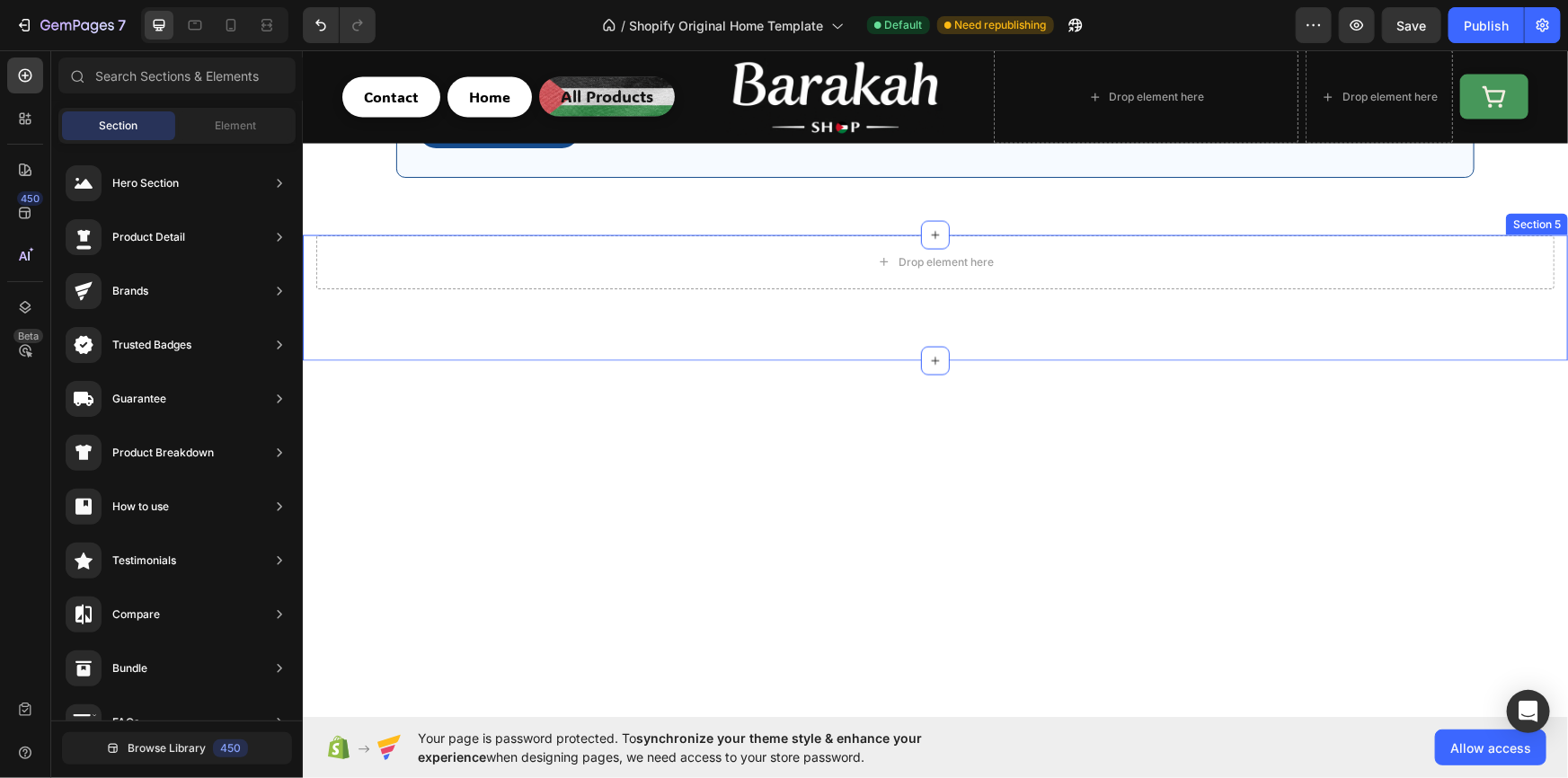
click at [574, 300] on div "Drop element here Section 5" at bounding box center [934, 297] width 1265 height 125
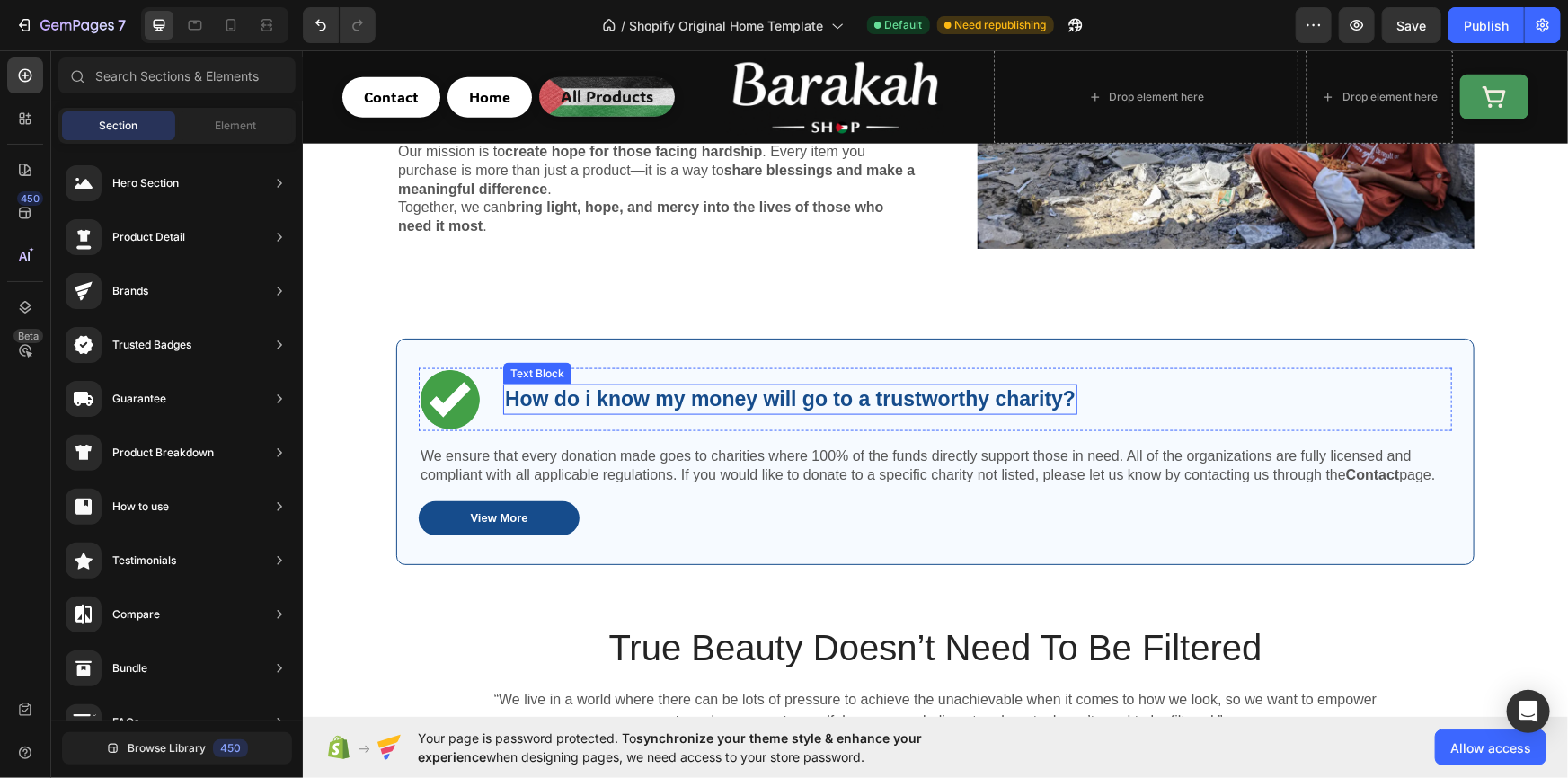
scroll to position [1306, 0]
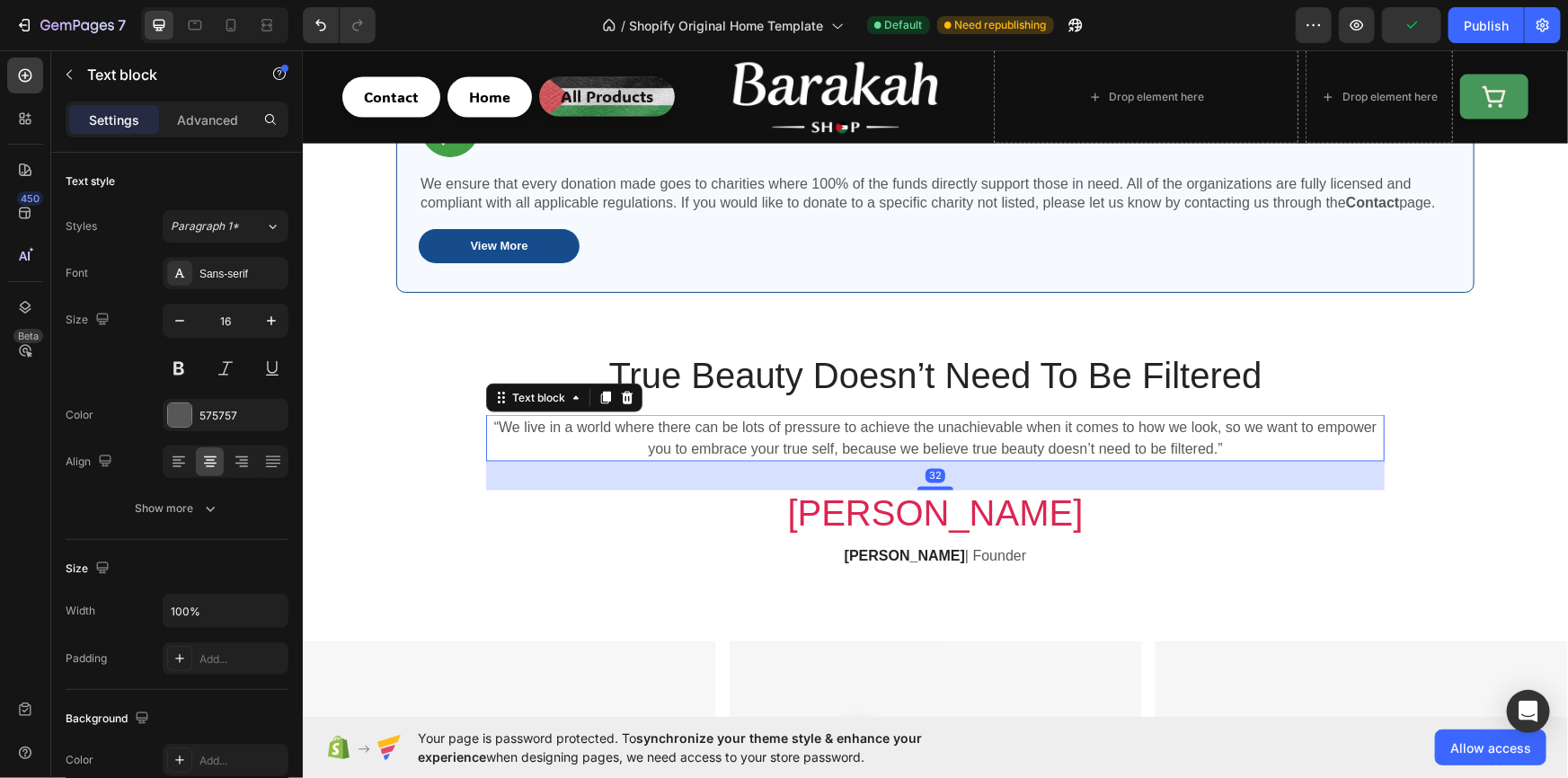
click at [485, 420] on div "“We live in a world where there can be lots of pressure to achieve the unachiev…" at bounding box center [934, 437] width 899 height 47
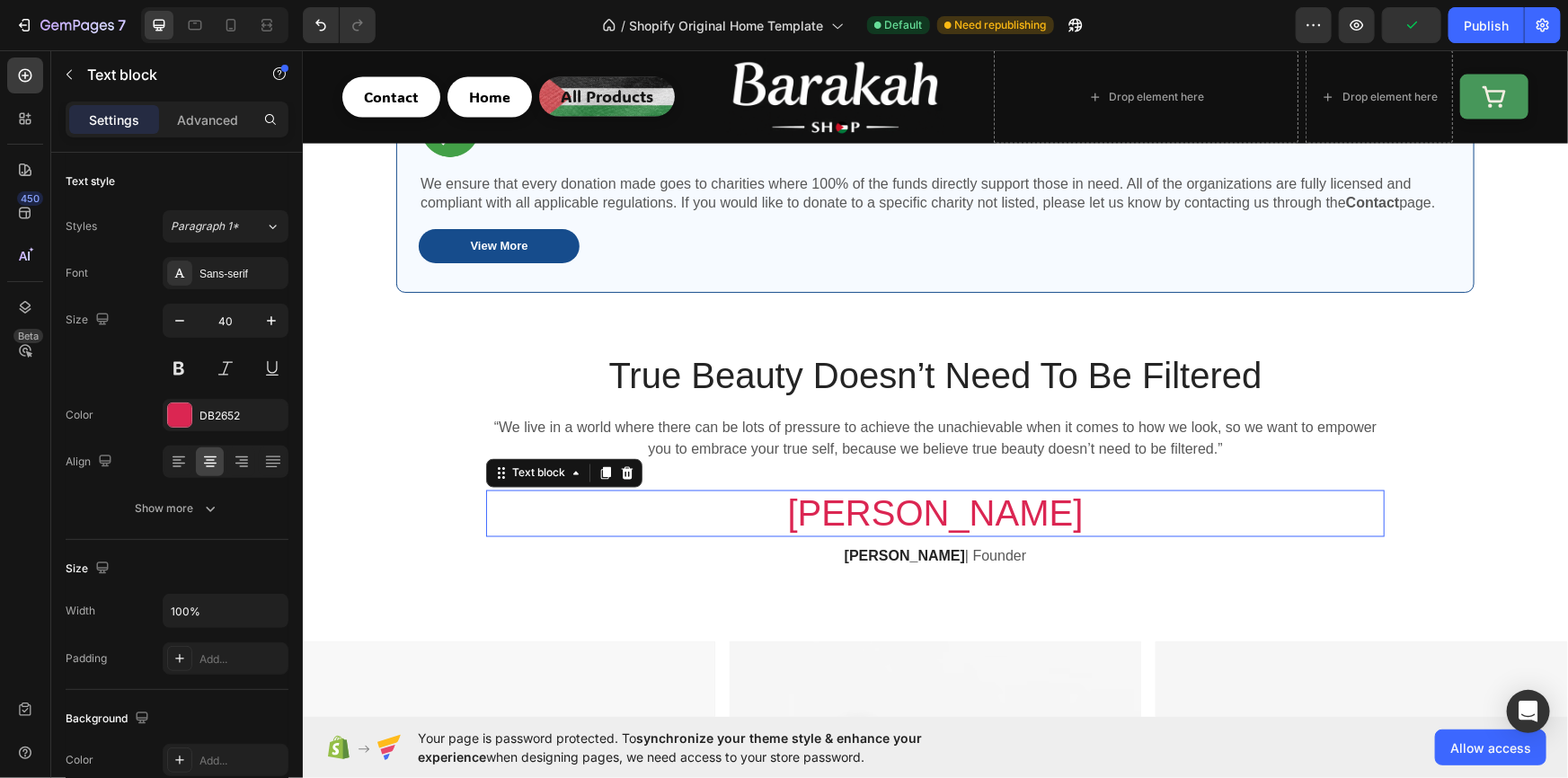
click at [742, 515] on p "Vivian" at bounding box center [934, 513] width 895 height 43
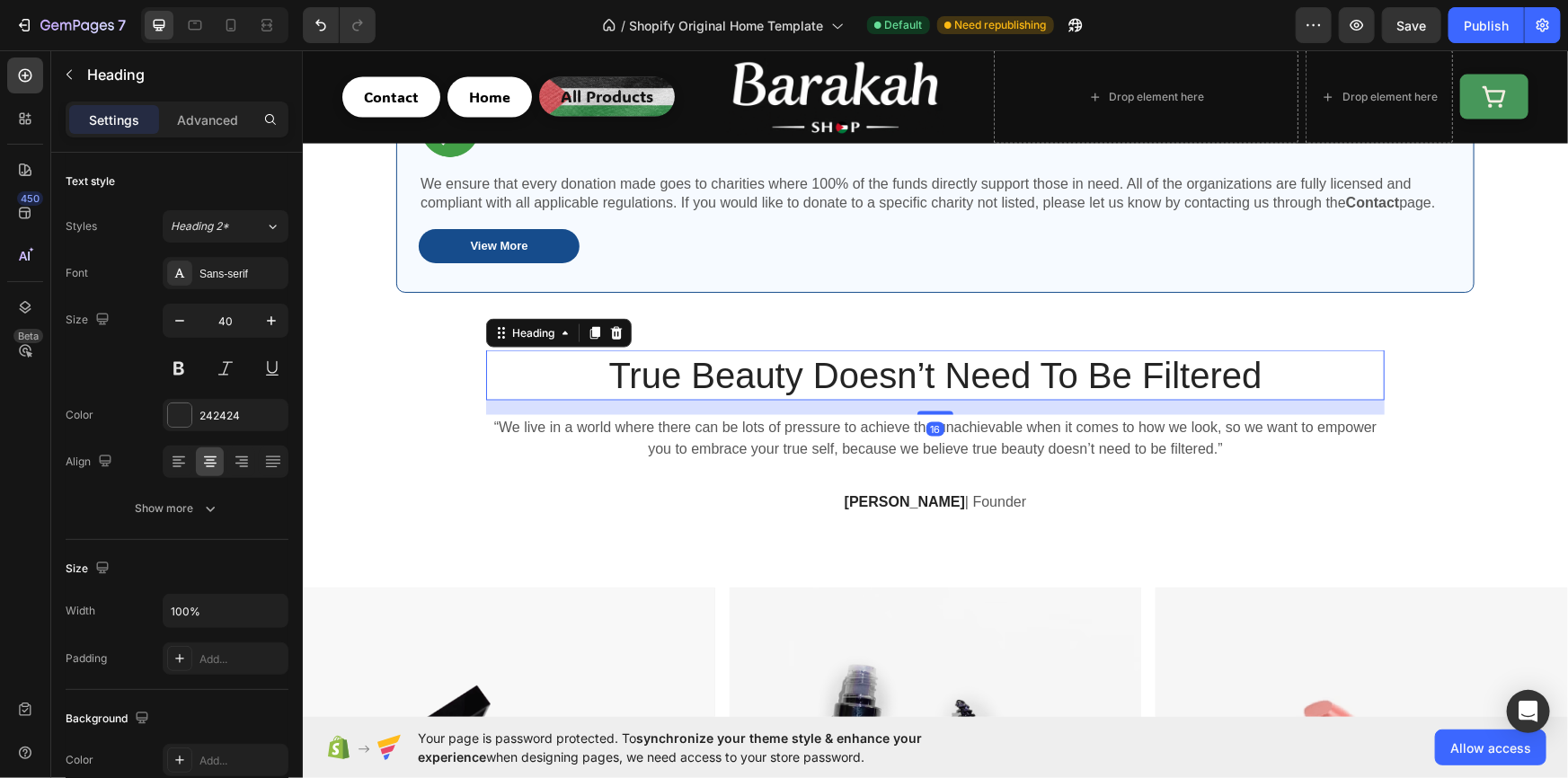
click at [594, 351] on p "True Beauty Doesn’t Need To Be Filtered" at bounding box center [934, 374] width 895 height 47
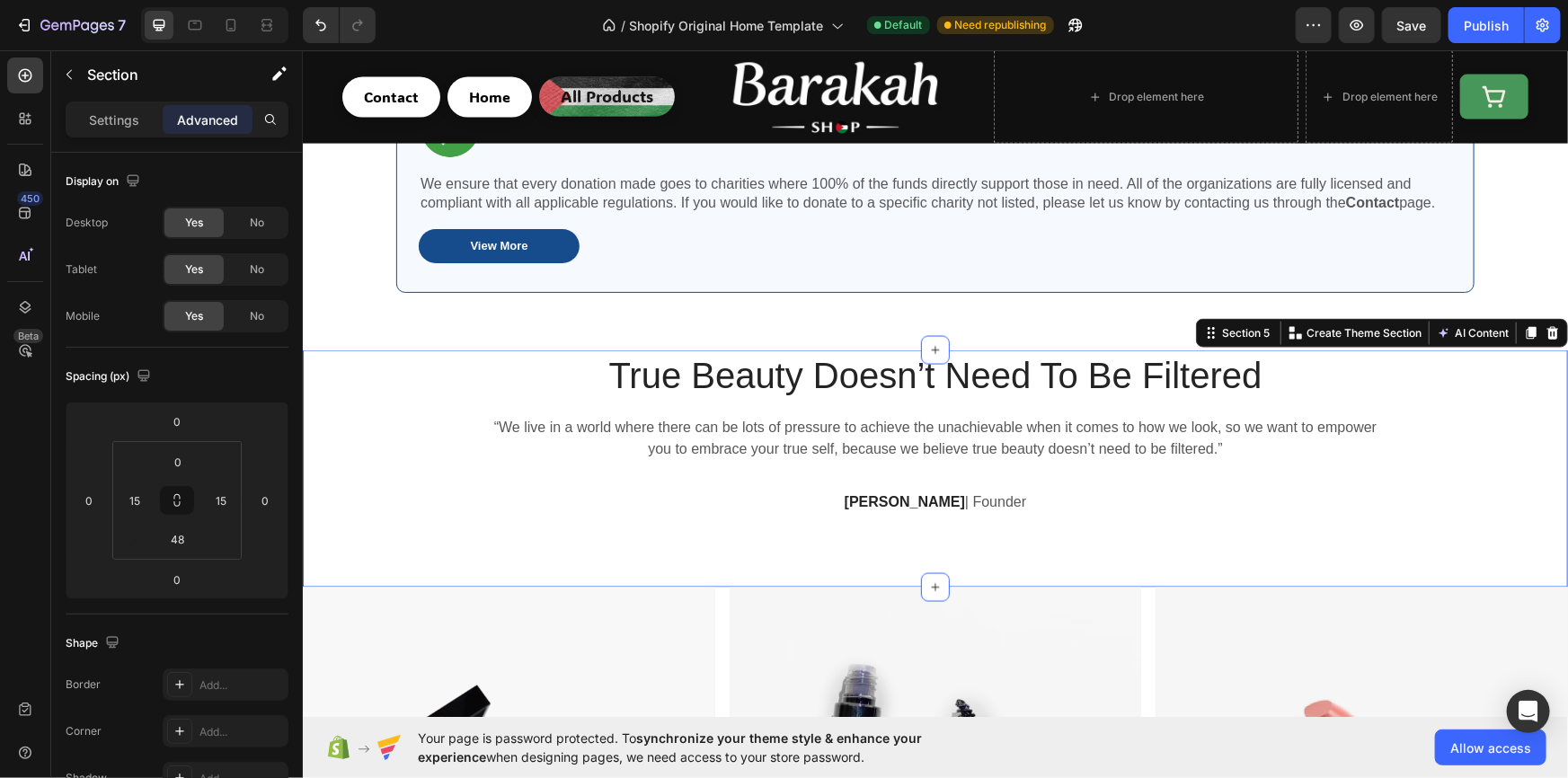
click at [466, 377] on div "True Beauty Doesn’t Need To Be Filtered Heading “We live in a world where there…" at bounding box center [934, 446] width 1238 height 194
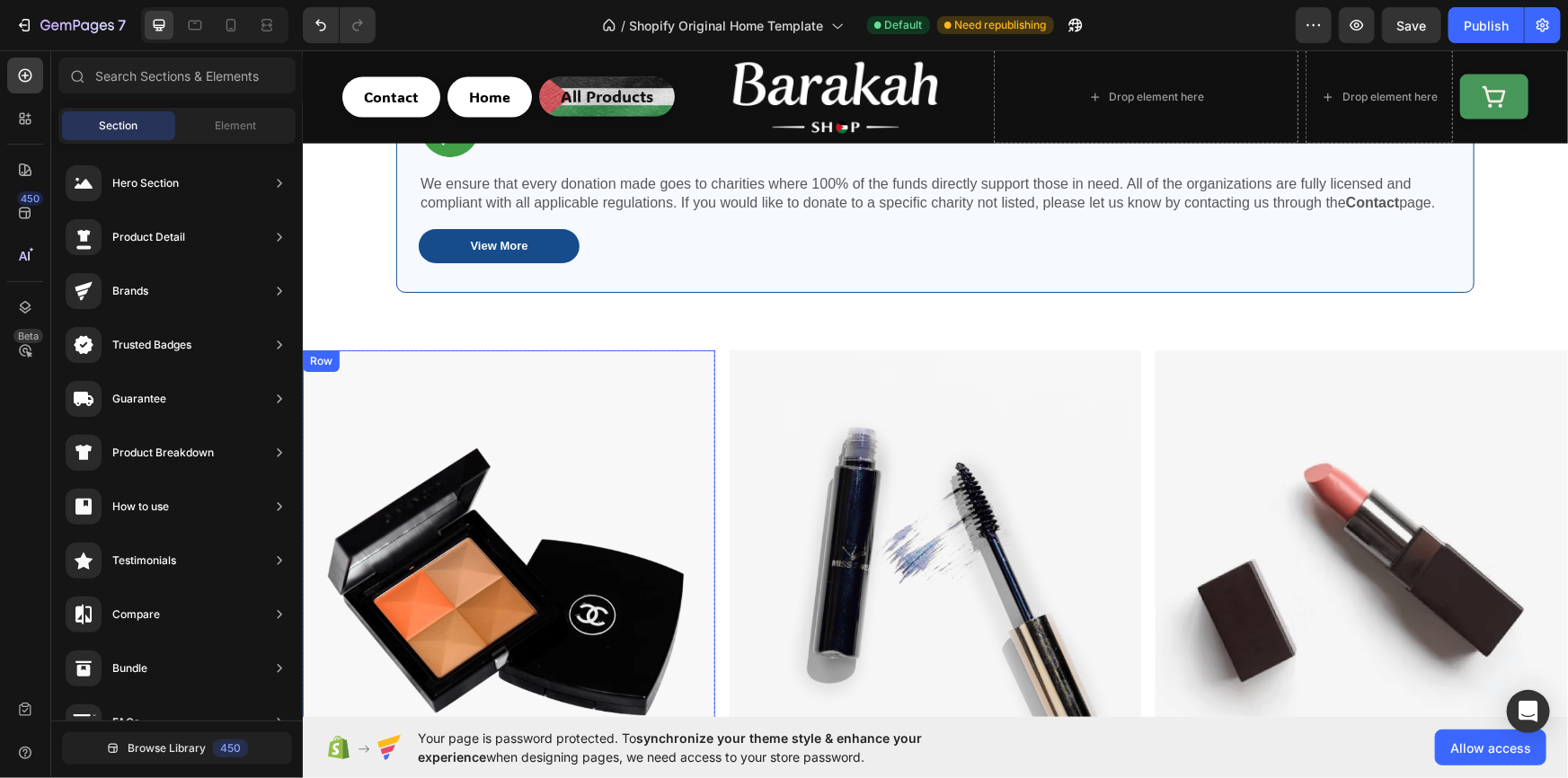
click at [608, 407] on div "FACE Text block SHOP NOW Text block Row" at bounding box center [508, 608] width 355 height 519
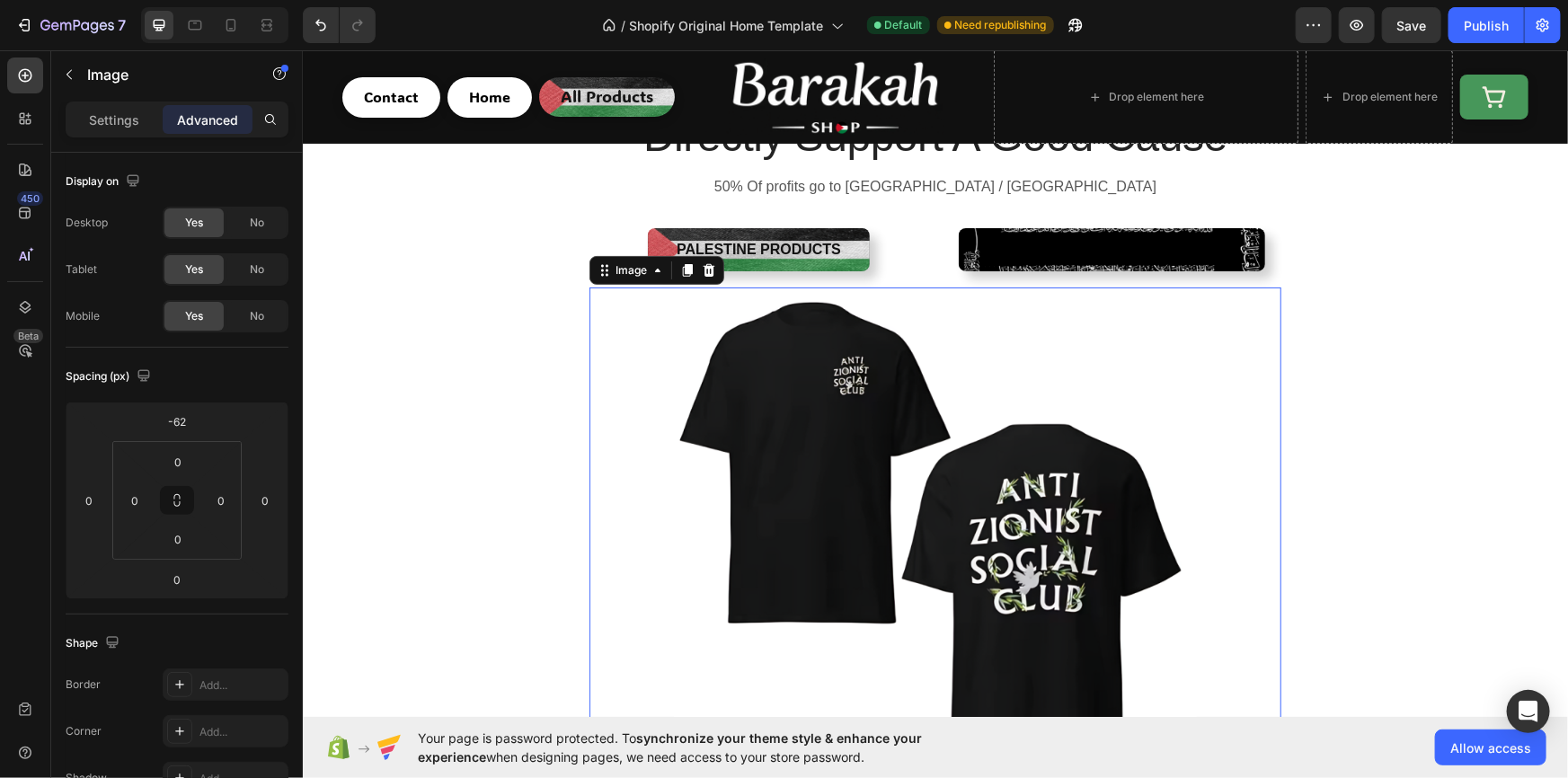
click at [830, 416] on img at bounding box center [934, 563] width 691 height 553
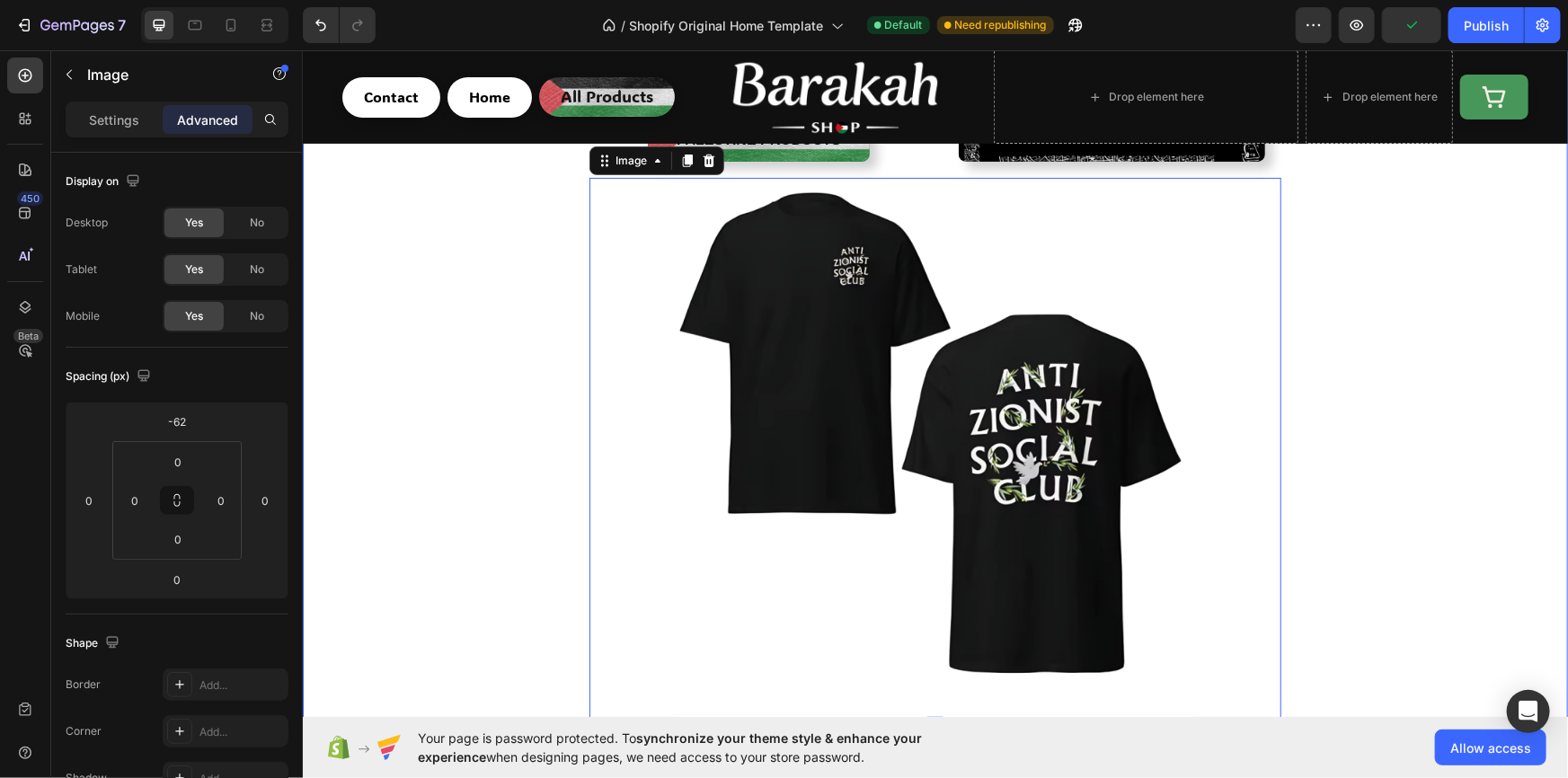
scroll to position [271, 0]
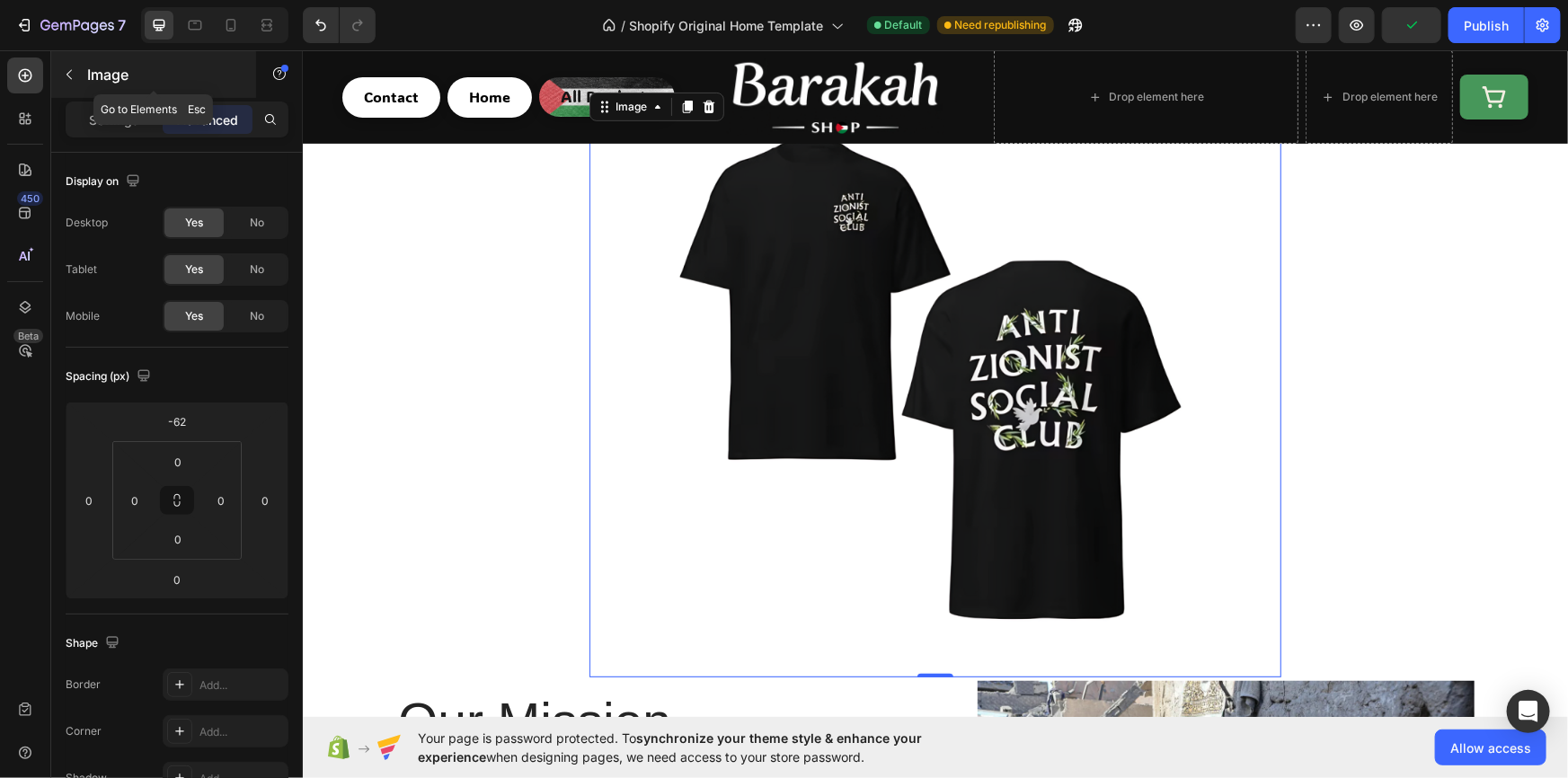
click at [124, 67] on p "Image" at bounding box center [164, 74] width 153 height 21
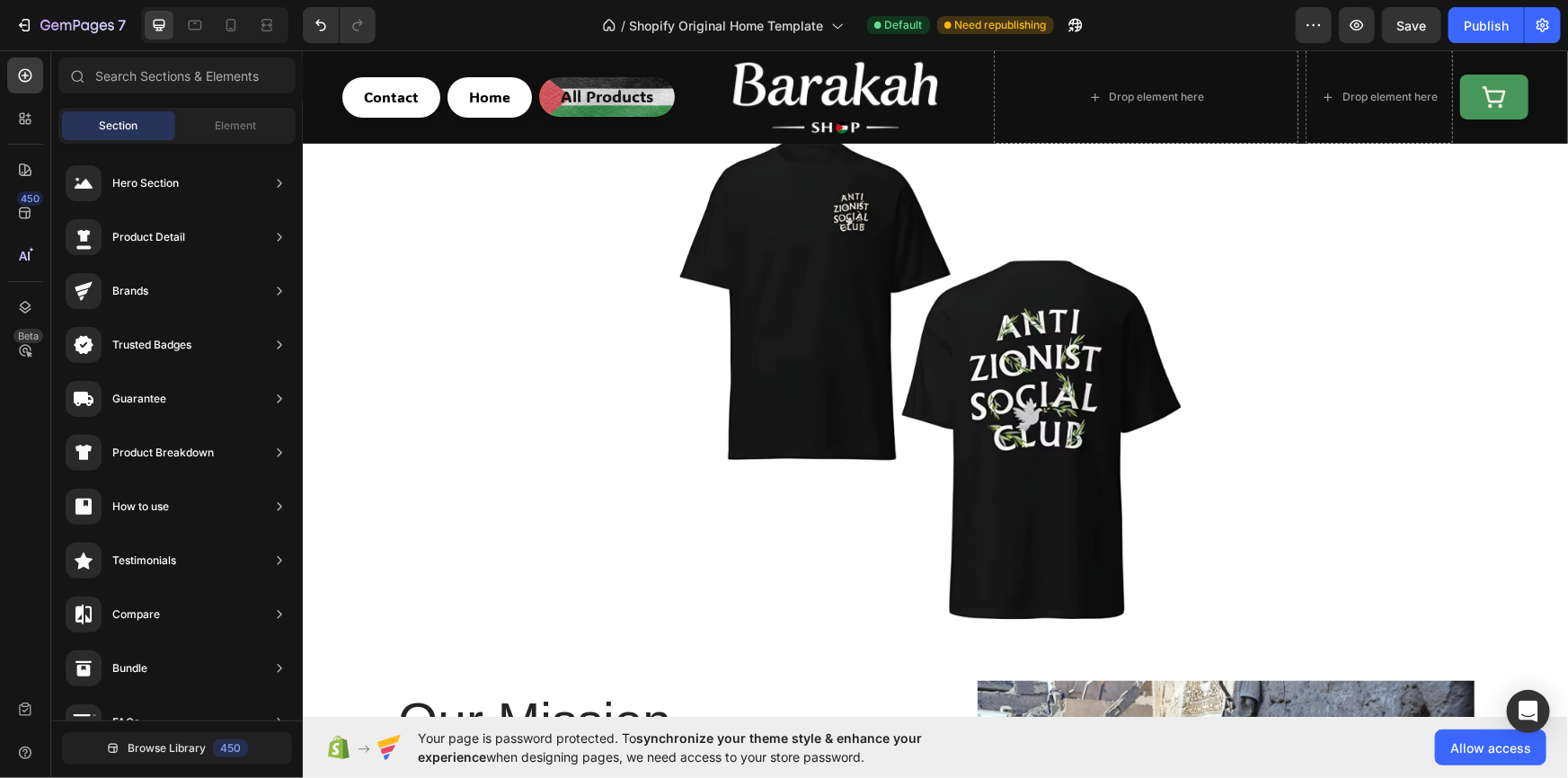
click at [230, 141] on div "Section Element" at bounding box center [176, 125] width 237 height 36
click at [212, 128] on div "Element" at bounding box center [235, 125] width 113 height 29
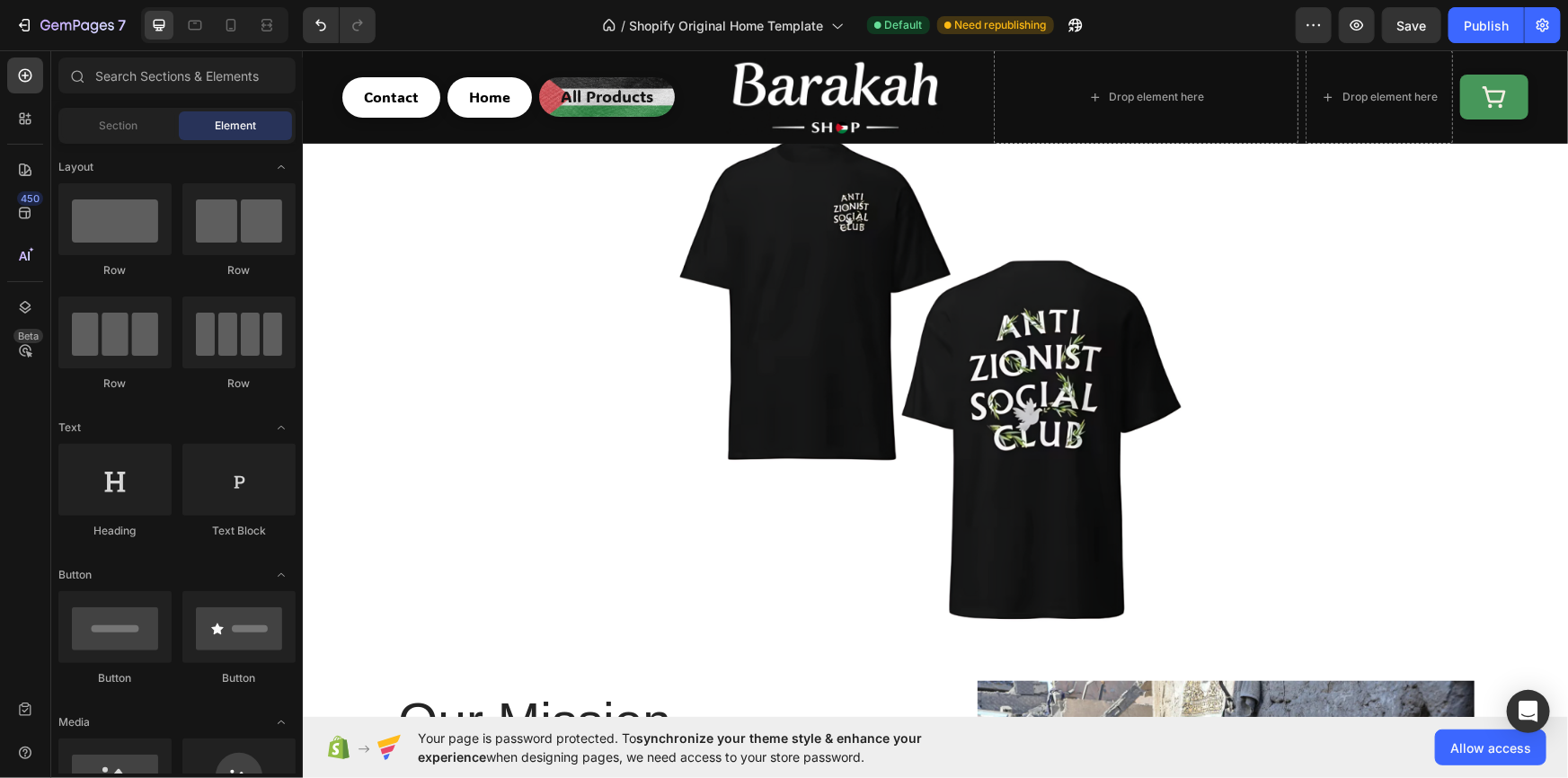
scroll to position [109, 0]
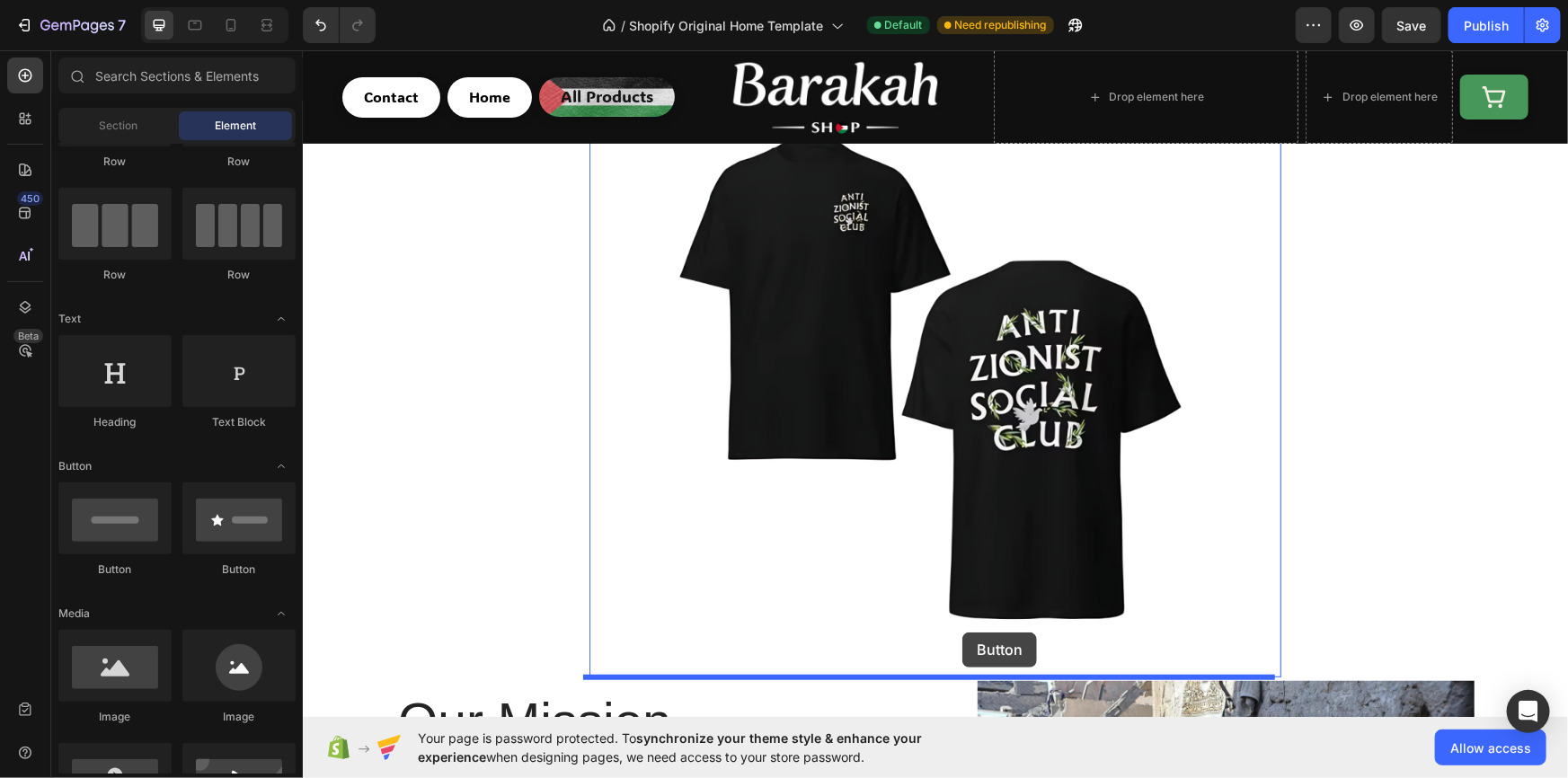
drag, startPoint x: 414, startPoint y: 573, endPoint x: 961, endPoint y: 631, distance: 550.1
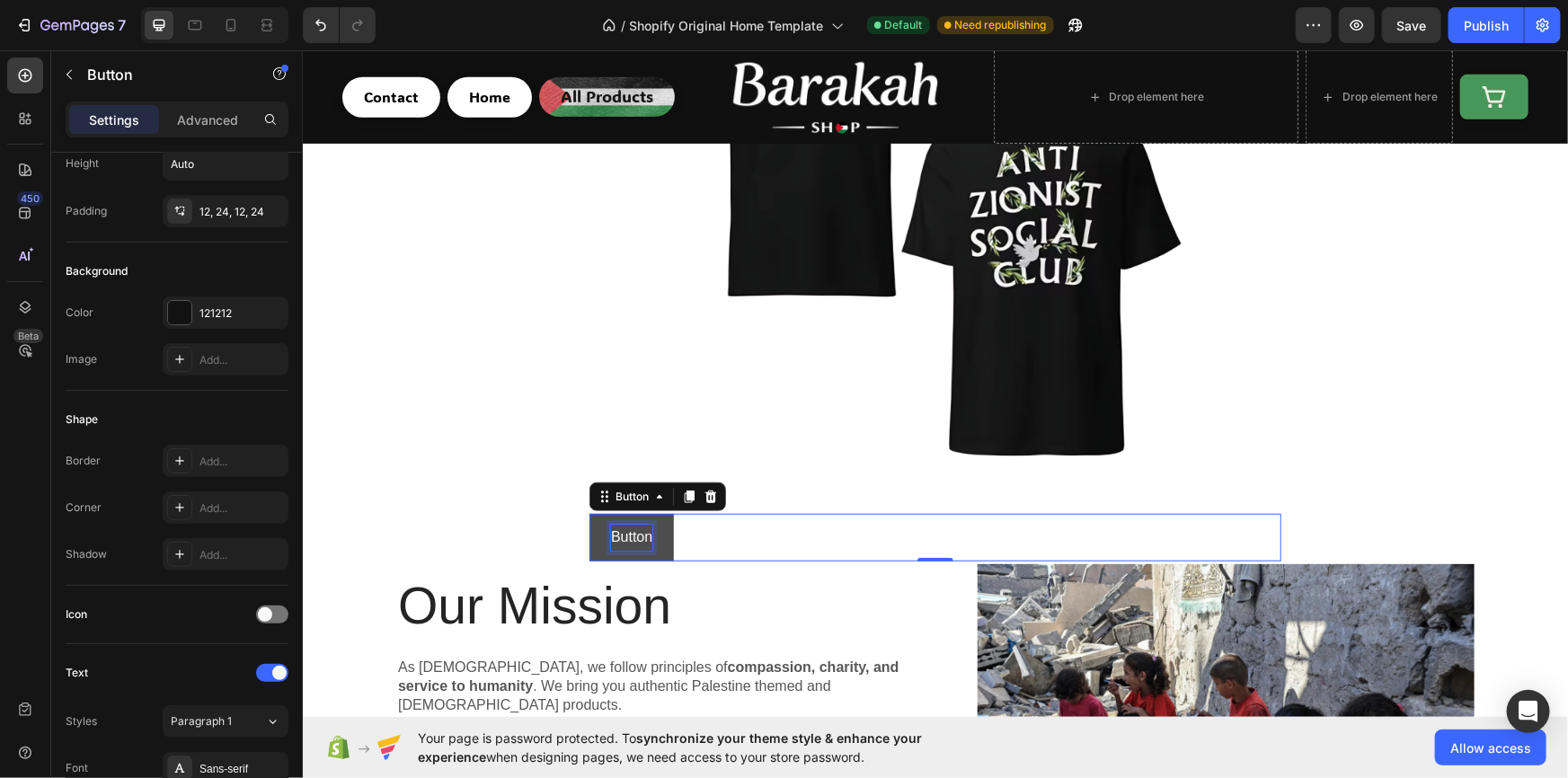
click at [625, 533] on p "Button" at bounding box center [631, 536] width 41 height 26
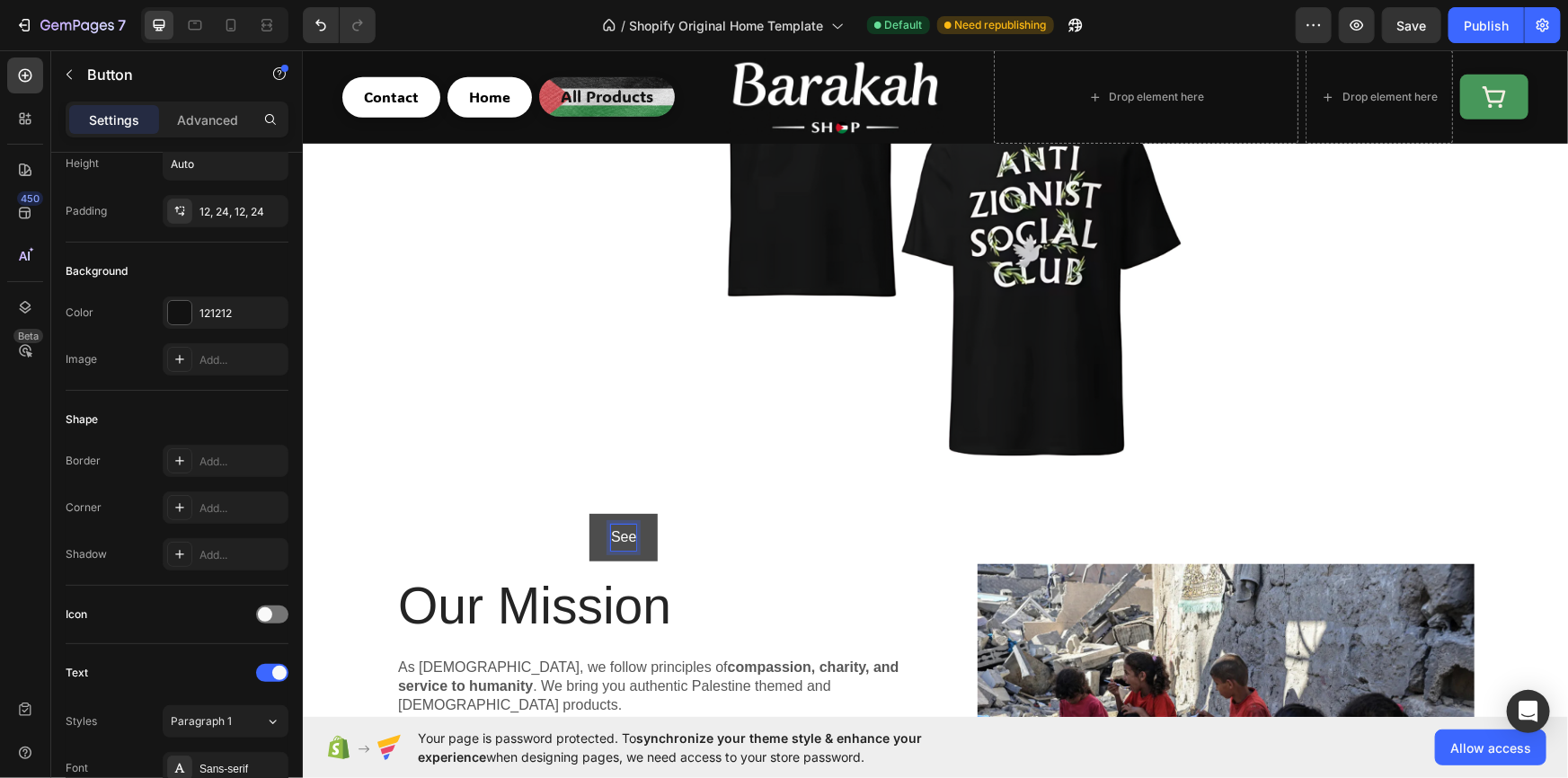
click at [588, 513] on button "See" at bounding box center [622, 537] width 68 height 48
click at [588, 513] on button "See T" at bounding box center [629, 537] width 81 height 48
click at [594, 531] on button "See T-Shirt" at bounding box center [645, 537] width 115 height 48
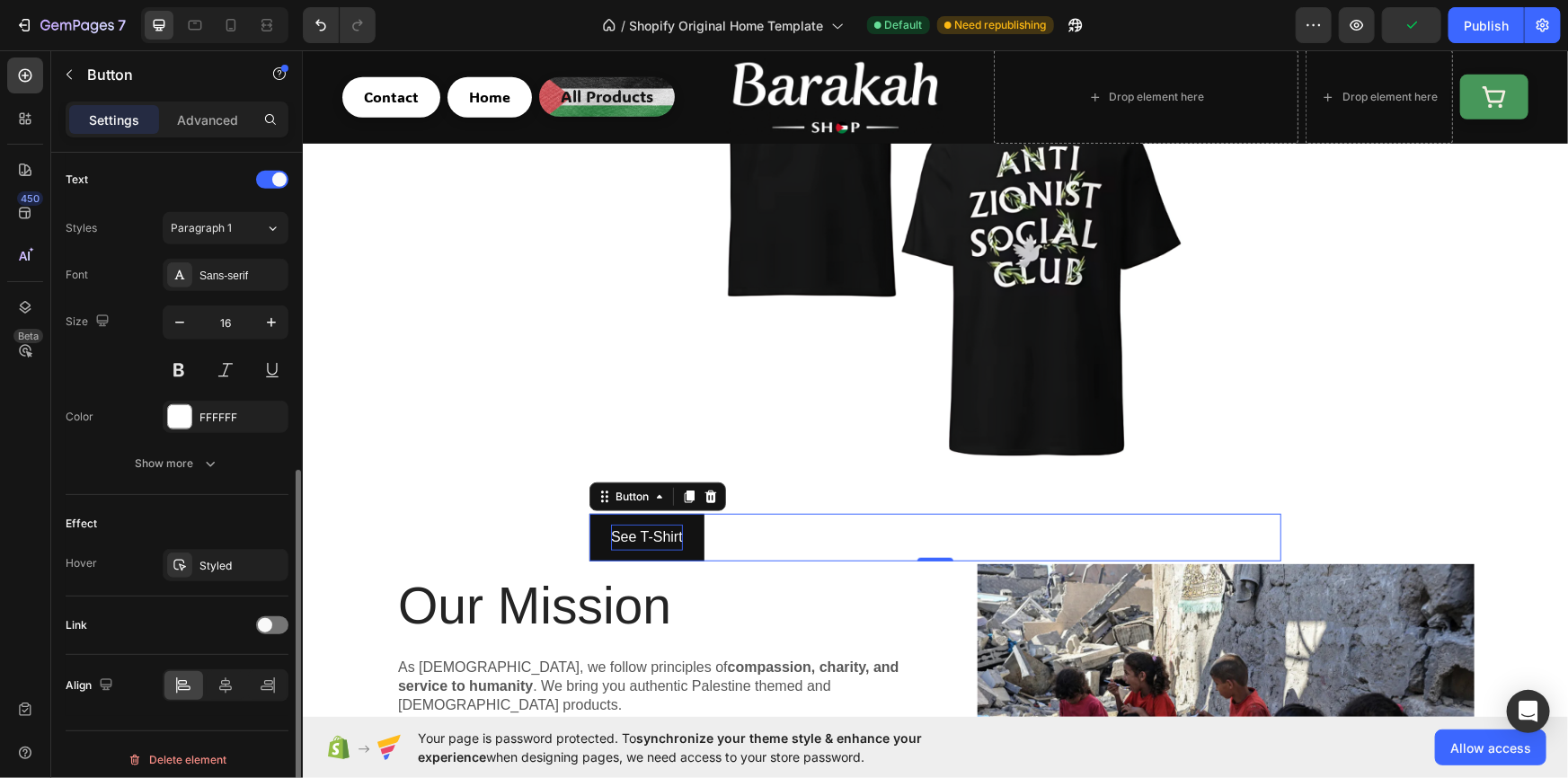
scroll to position [610, 0]
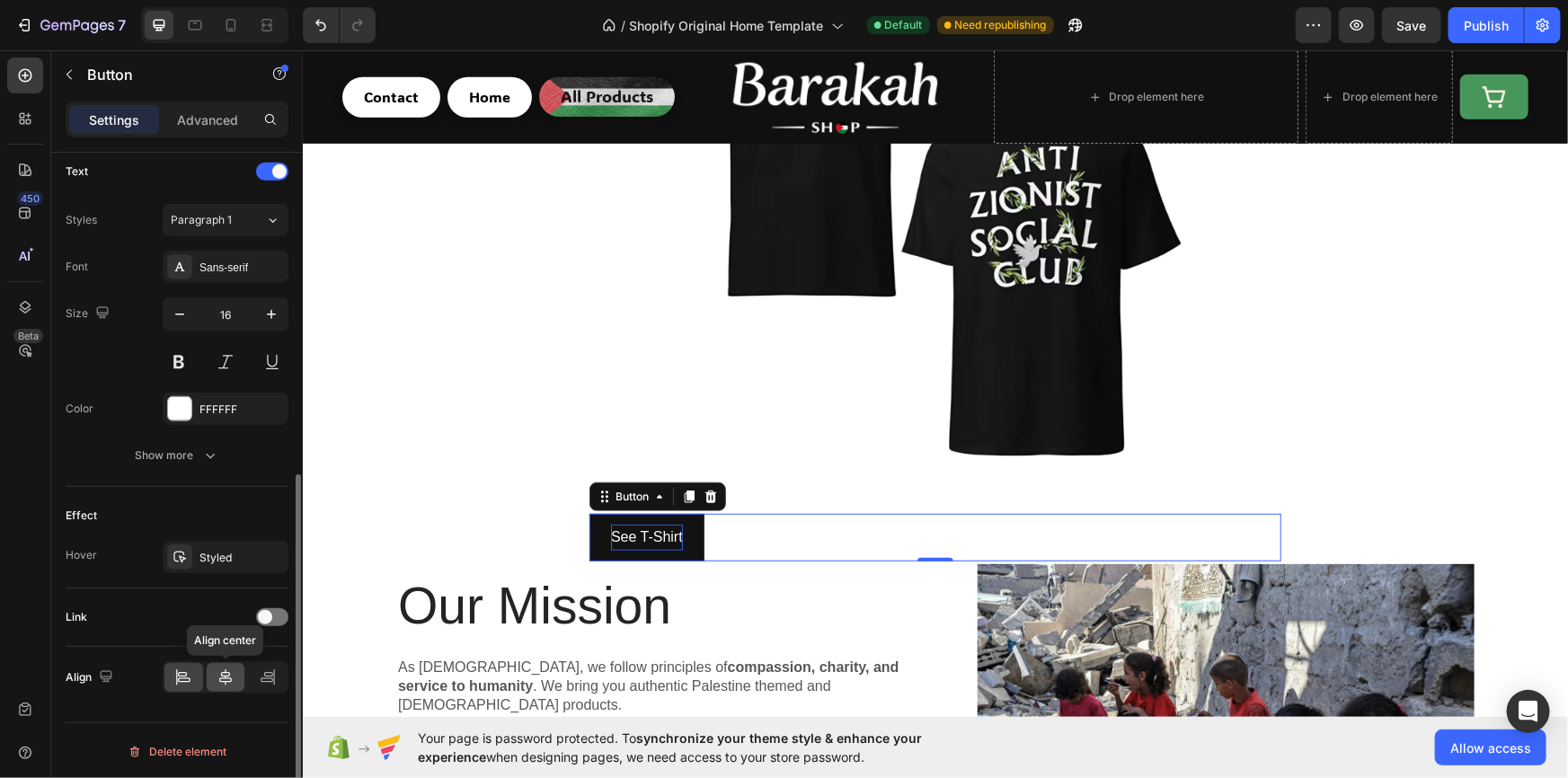
click at [229, 686] on div at bounding box center [226, 677] width 39 height 29
click at [227, 685] on div at bounding box center [226, 677] width 39 height 29
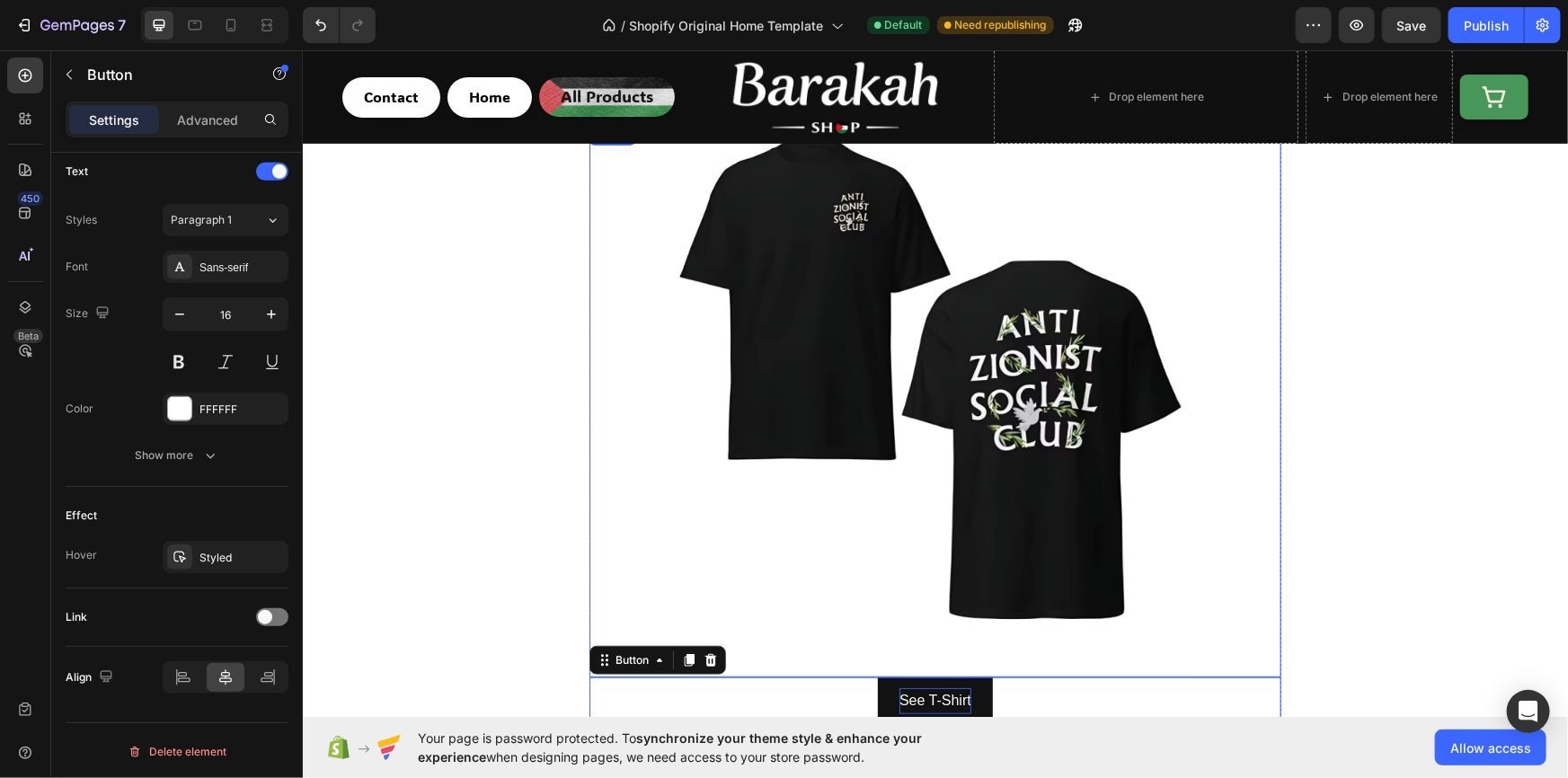
scroll to position [435, 0]
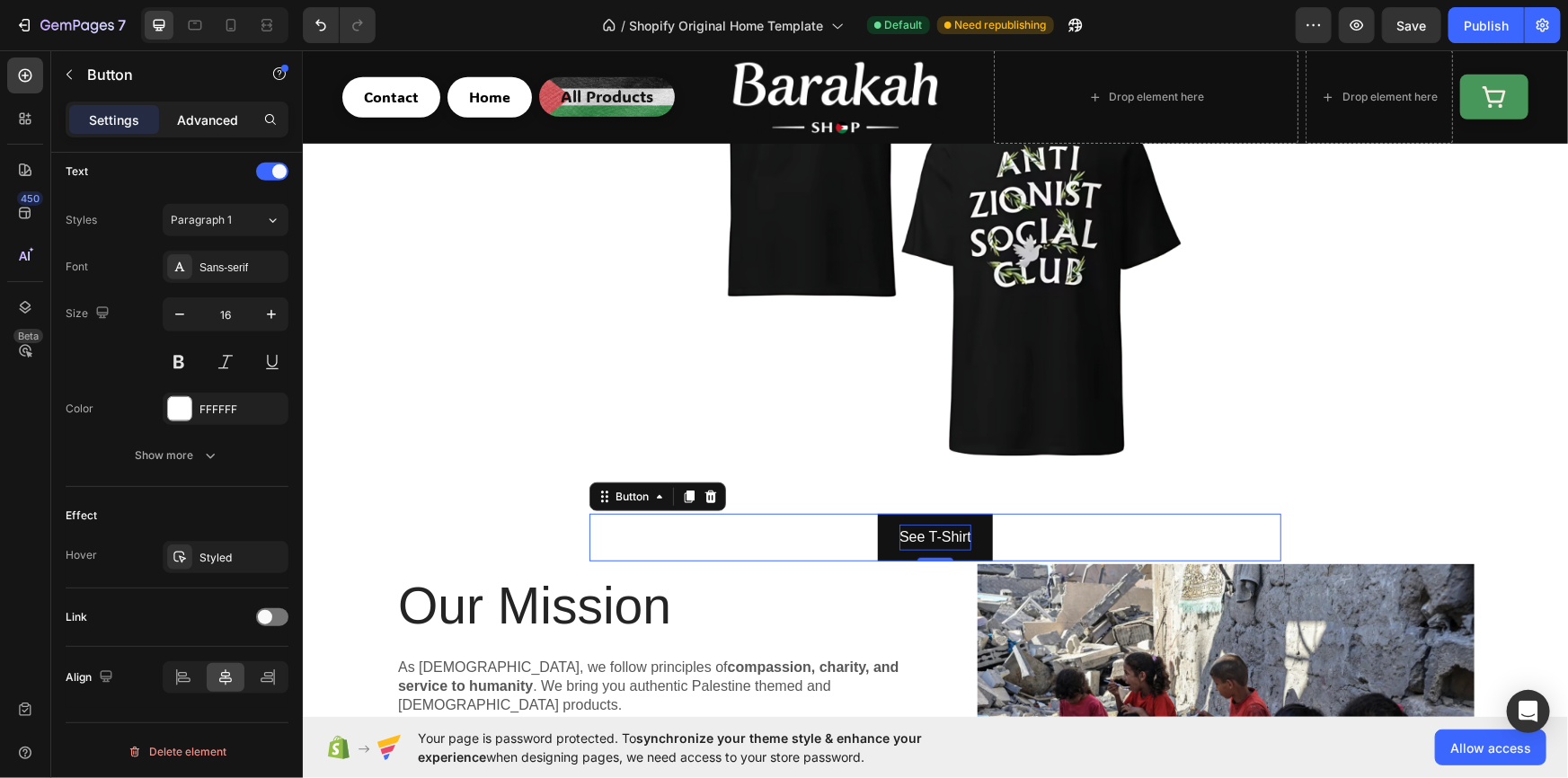
click at [204, 106] on div "Advanced" at bounding box center [206, 119] width 89 height 29
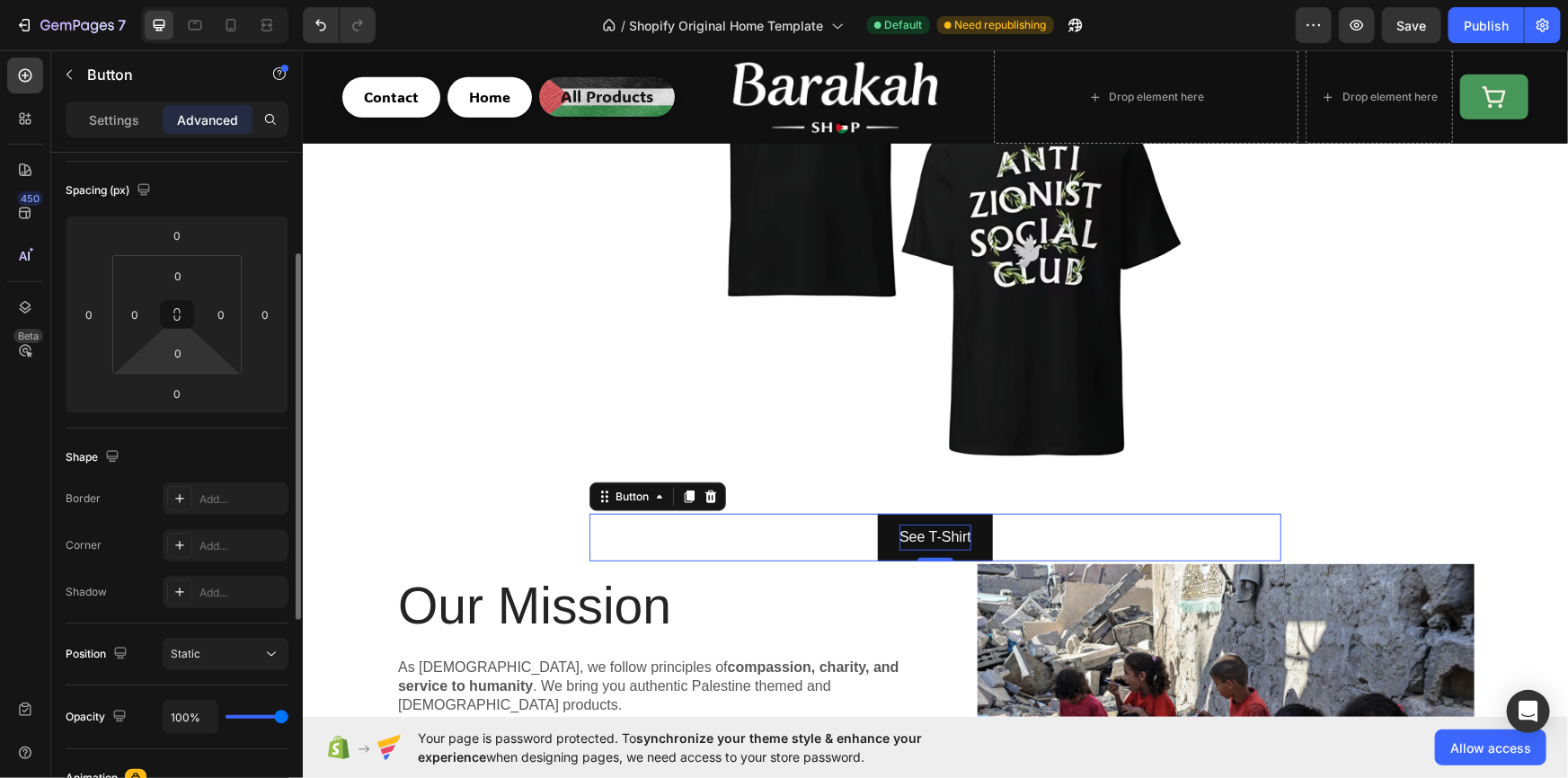
scroll to position [241, 0]
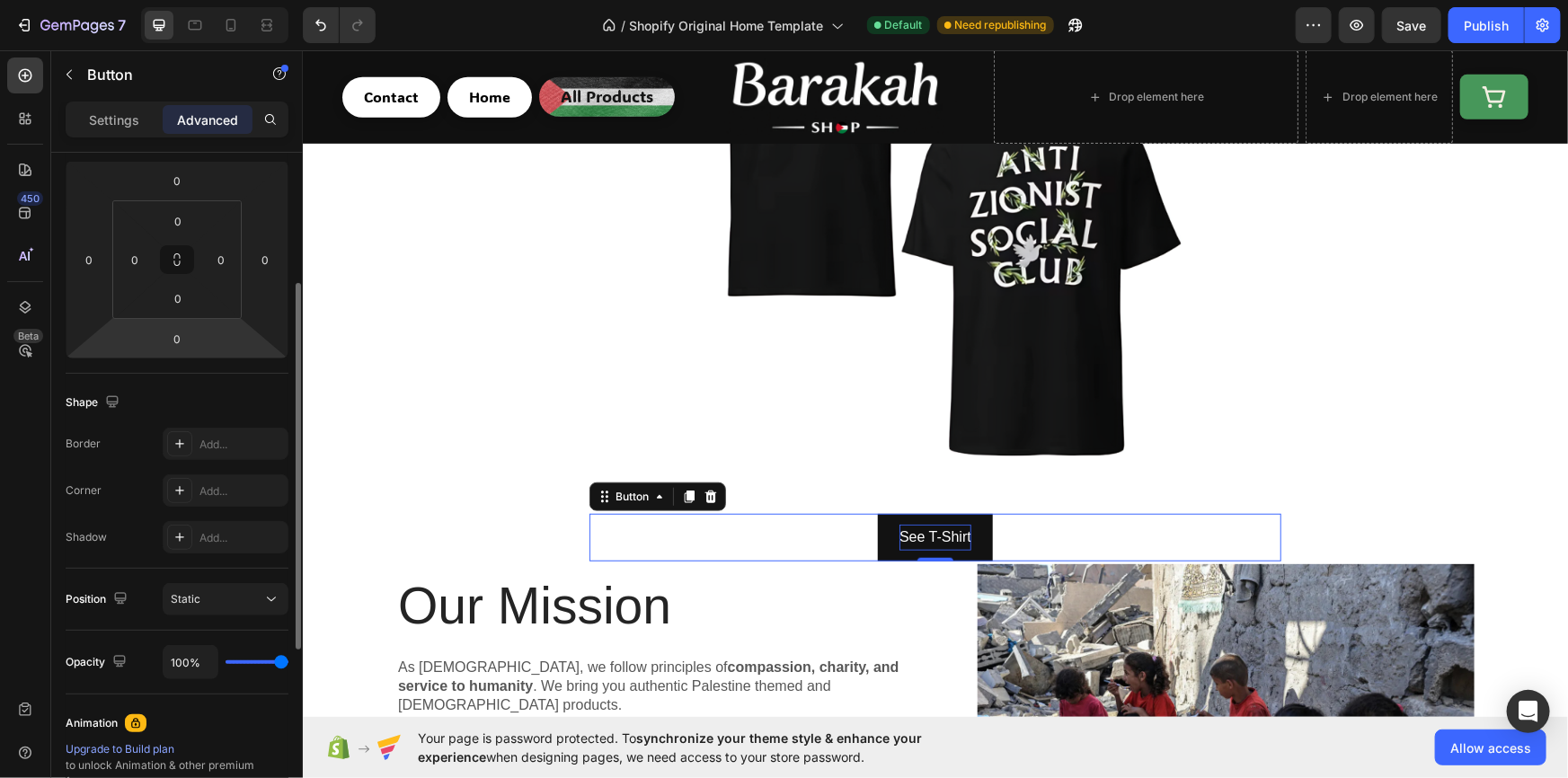
click at [215, 471] on div "Border Add... Corner Add... Shadow Add..." at bounding box center [177, 490] width 223 height 125
click at [222, 477] on div "Add..." at bounding box center [225, 490] width 125 height 32
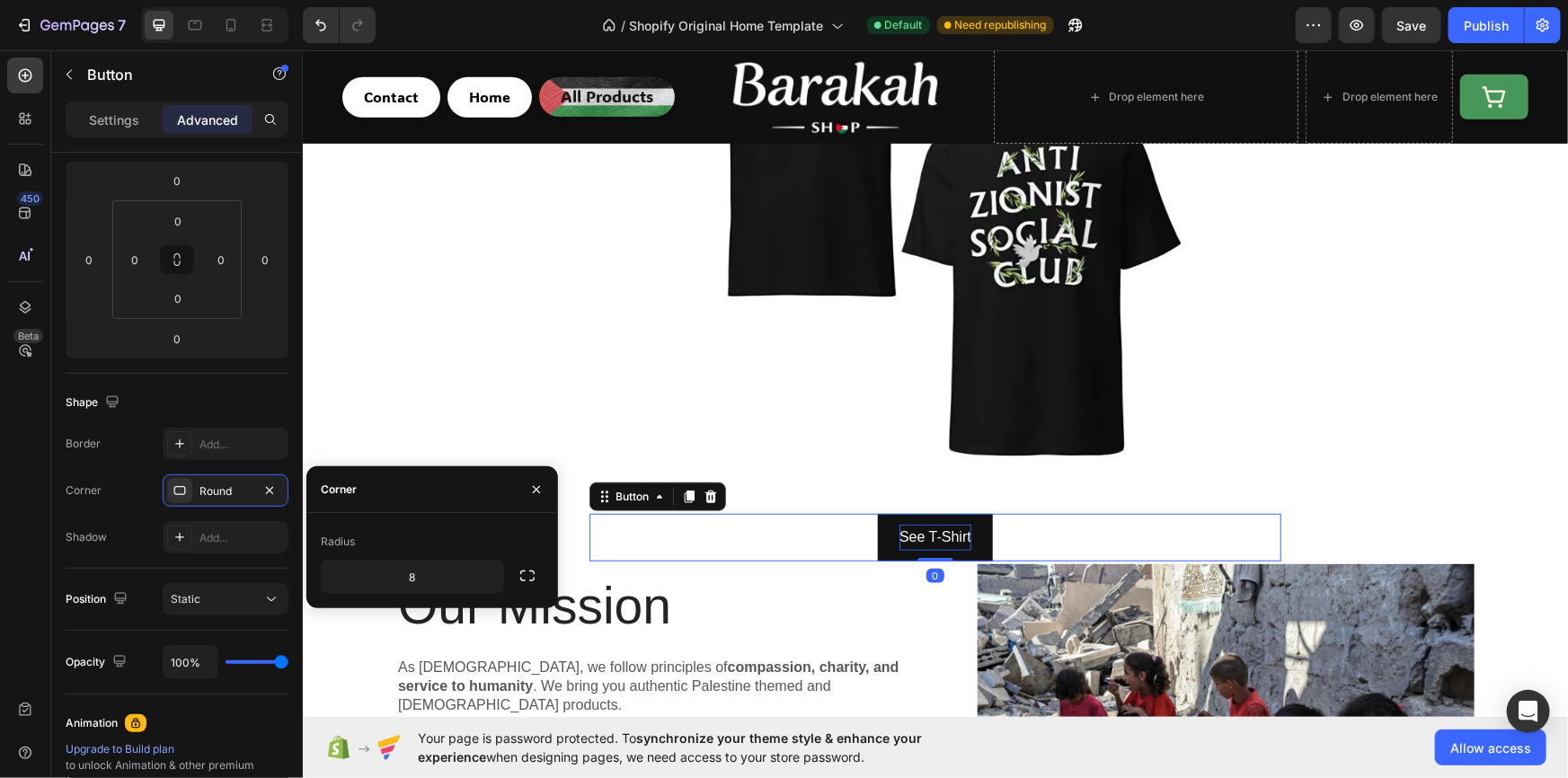
click at [485, 529] on div "Radius" at bounding box center [432, 541] width 223 height 29
click at [479, 576] on icon "button" at bounding box center [487, 576] width 18 height 18
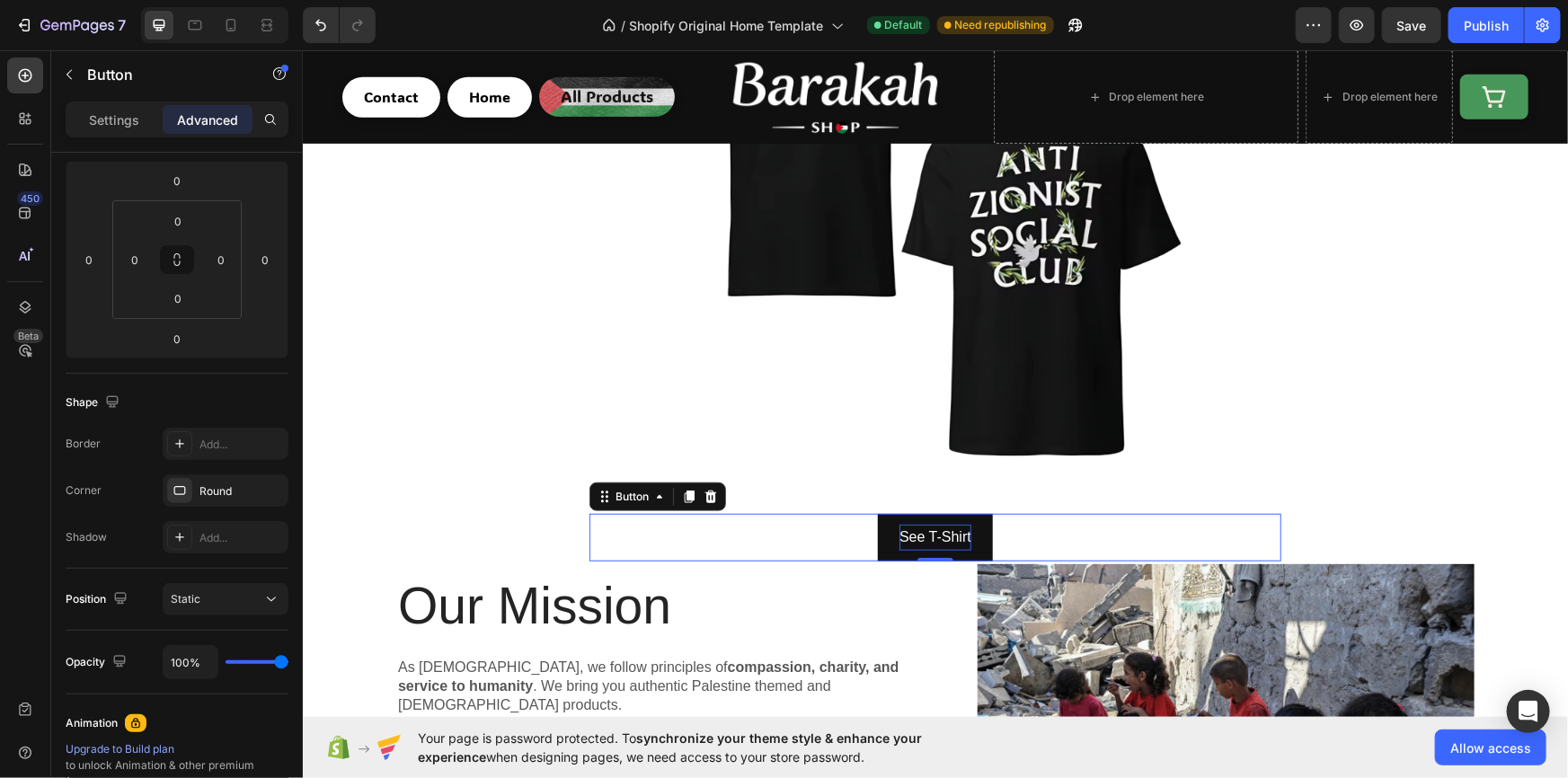
click at [109, 144] on div "Settings Advanced" at bounding box center [177, 127] width 252 height 52
click at [122, 111] on p "Settings" at bounding box center [113, 120] width 51 height 18
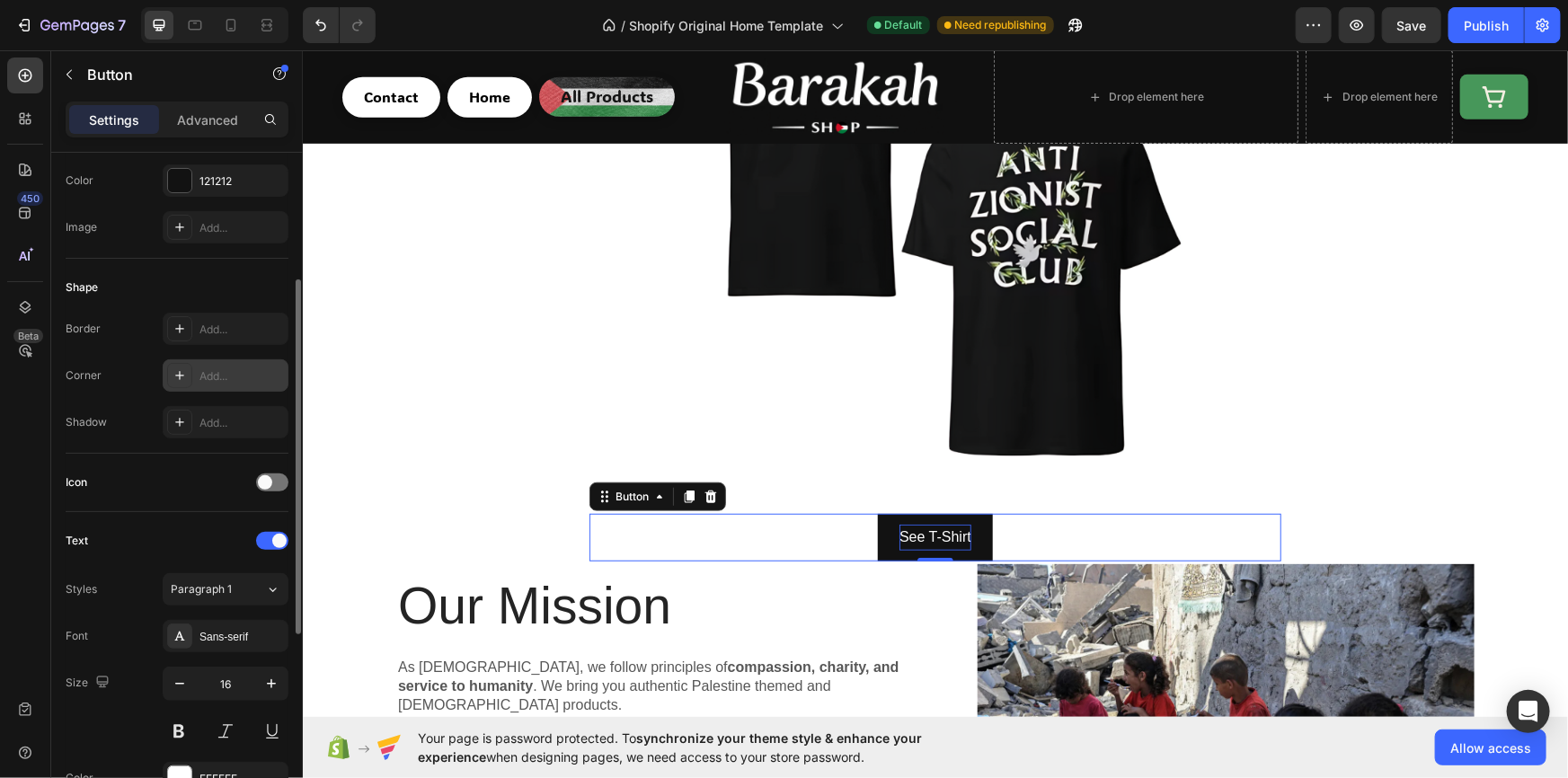
click at [250, 372] on div "Add..." at bounding box center [242, 377] width 85 height 17
type input "8"
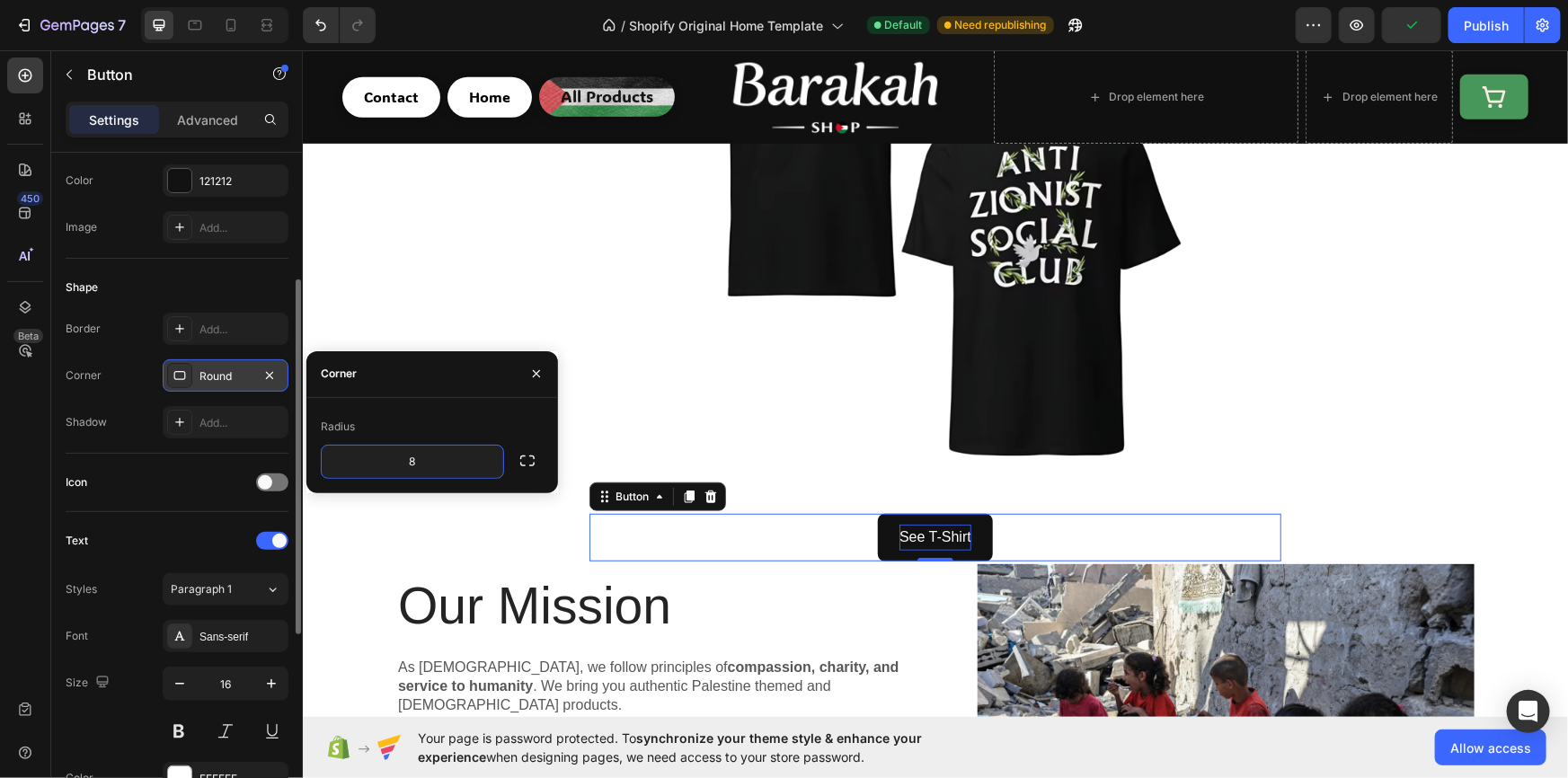
click at [843, 531] on div "See T-Shirt Button 0" at bounding box center [934, 537] width 691 height 48
click at [1131, 522] on div "See T-Shirt Button 0" at bounding box center [934, 537] width 691 height 48
click at [194, 117] on p "Advanced" at bounding box center [207, 120] width 61 height 18
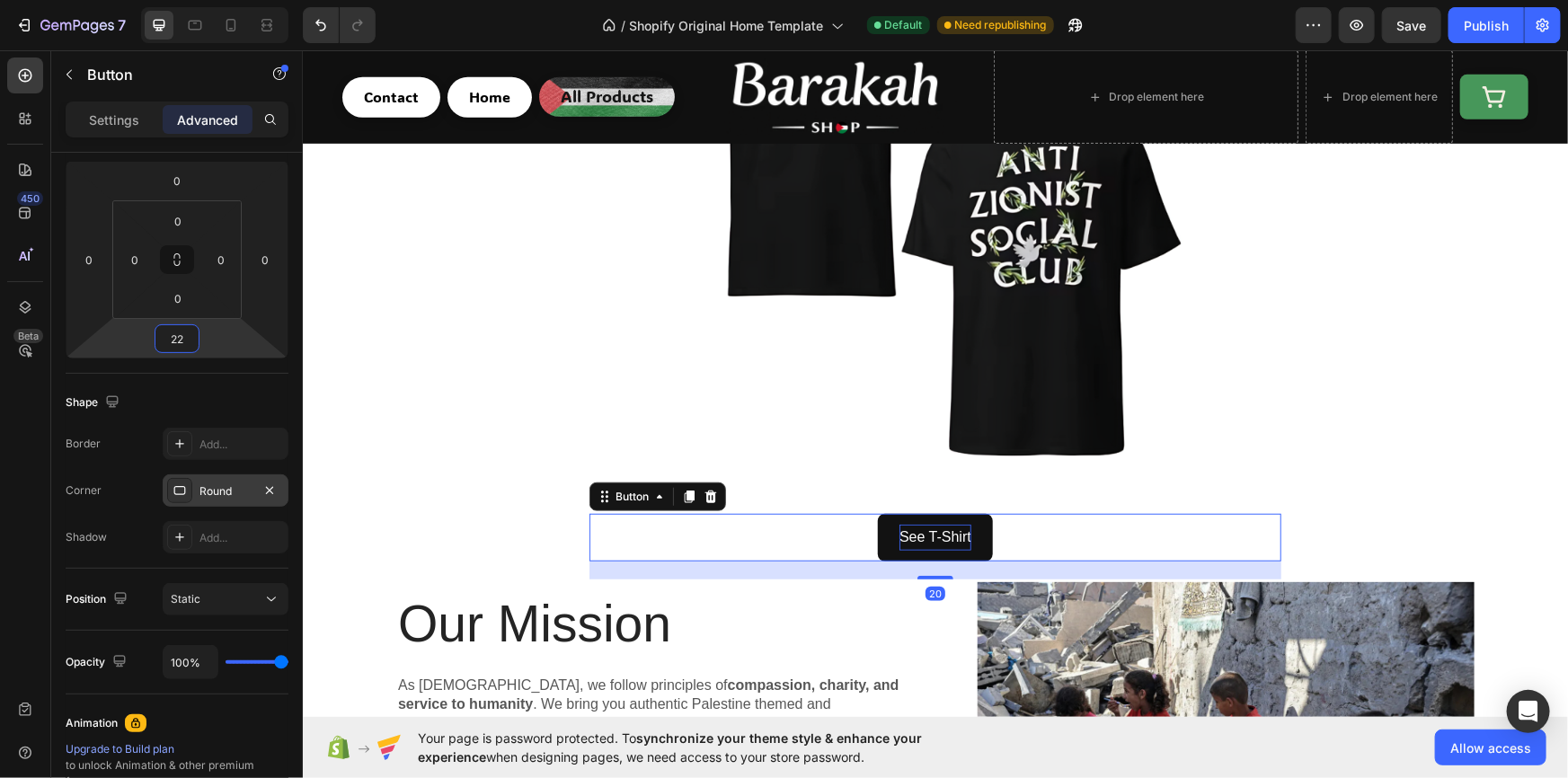
type input "24"
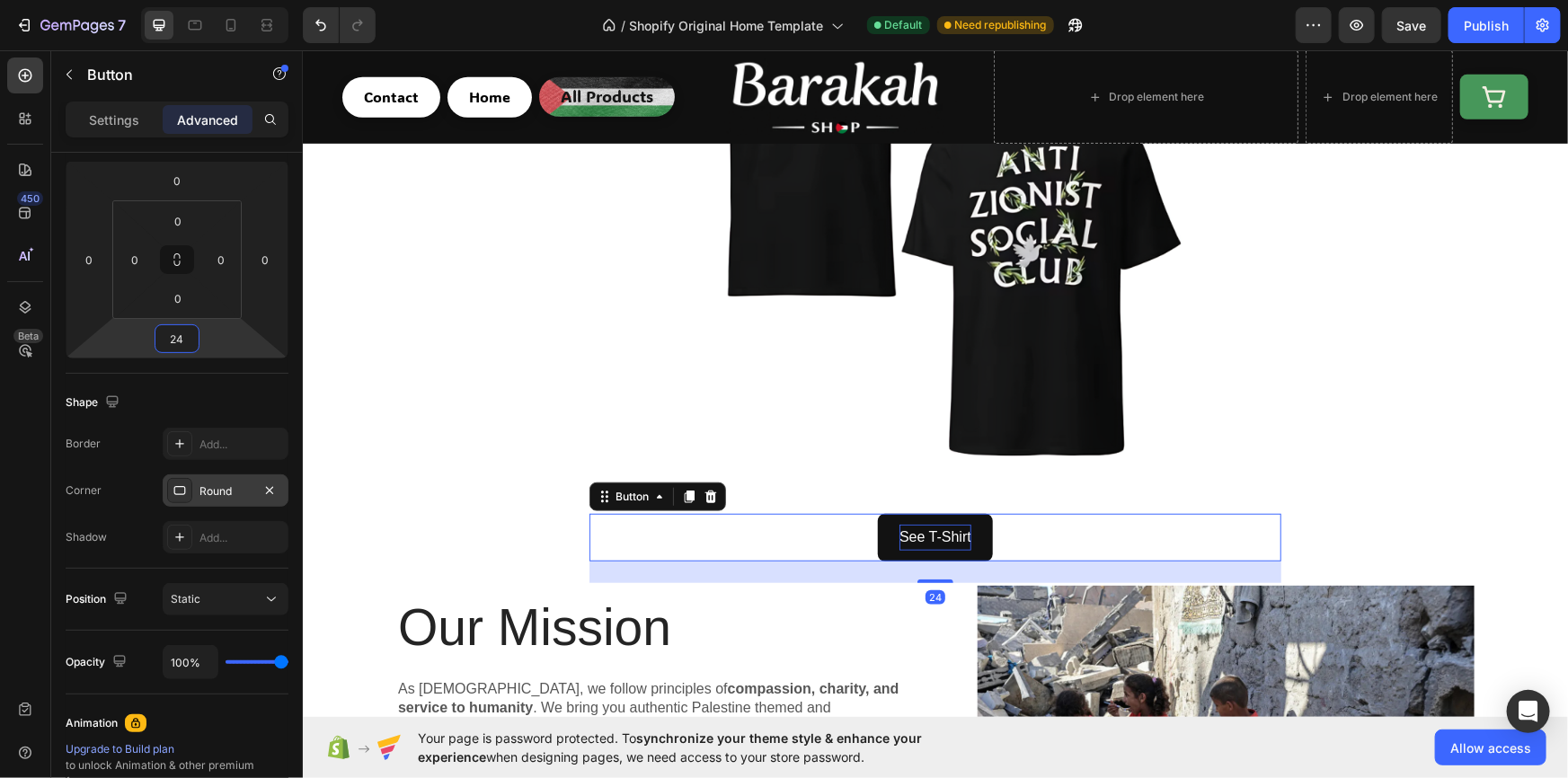
drag, startPoint x: 219, startPoint y: 332, endPoint x: 202, endPoint y: 322, distance: 19.7
click at [202, 0] on html "7 / Shopify Original Home Template Default Need republishing Preview Save Publi…" at bounding box center [784, 0] width 1568 height 0
drag, startPoint x: 208, startPoint y: 209, endPoint x: 224, endPoint y: 228, distance: 24.8
click at [224, 0] on html "7 / Shopify Original Home Template Default Need republishing Preview Save Publi…" at bounding box center [784, 0] width 1568 height 0
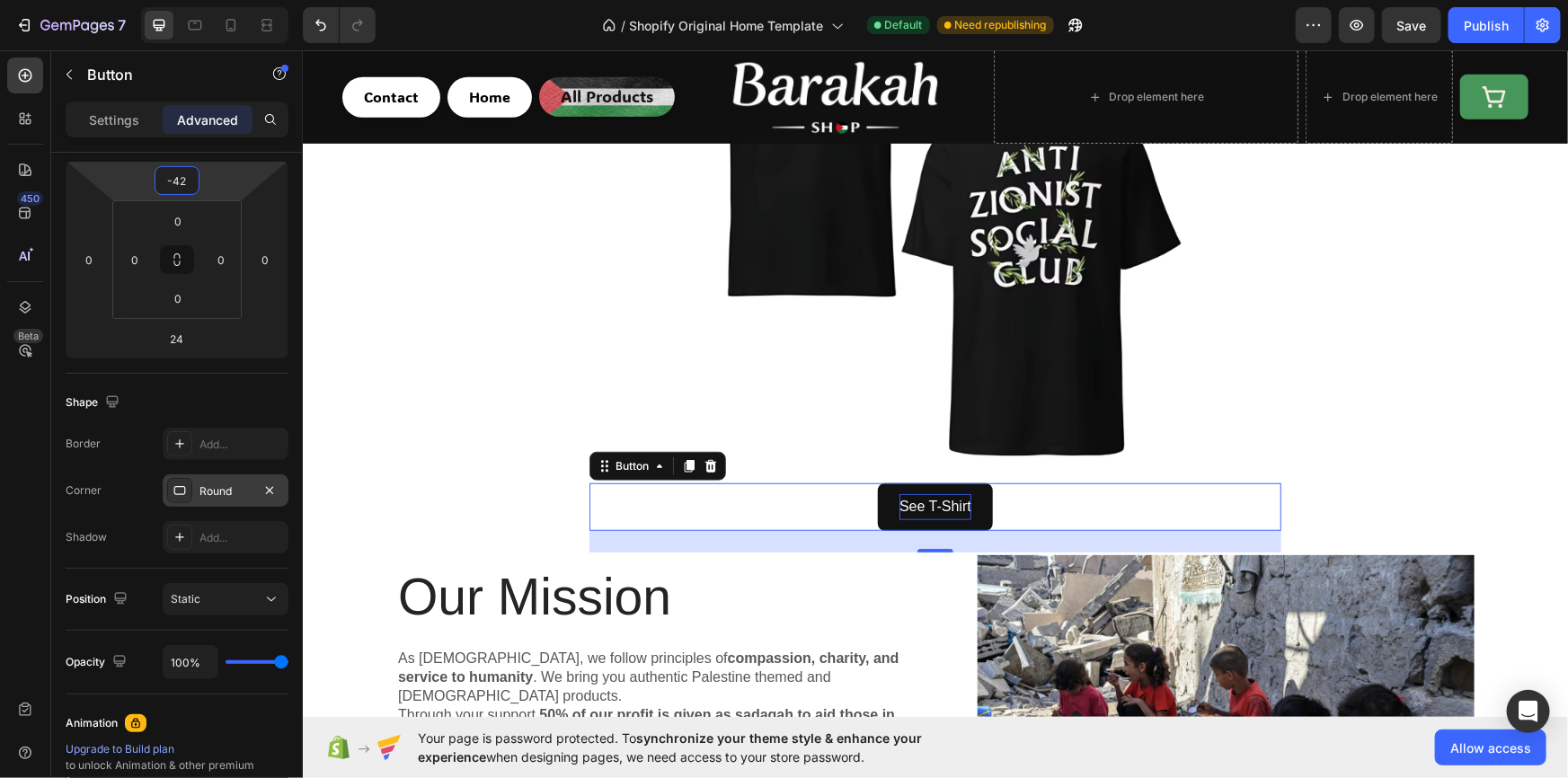
type input "-44"
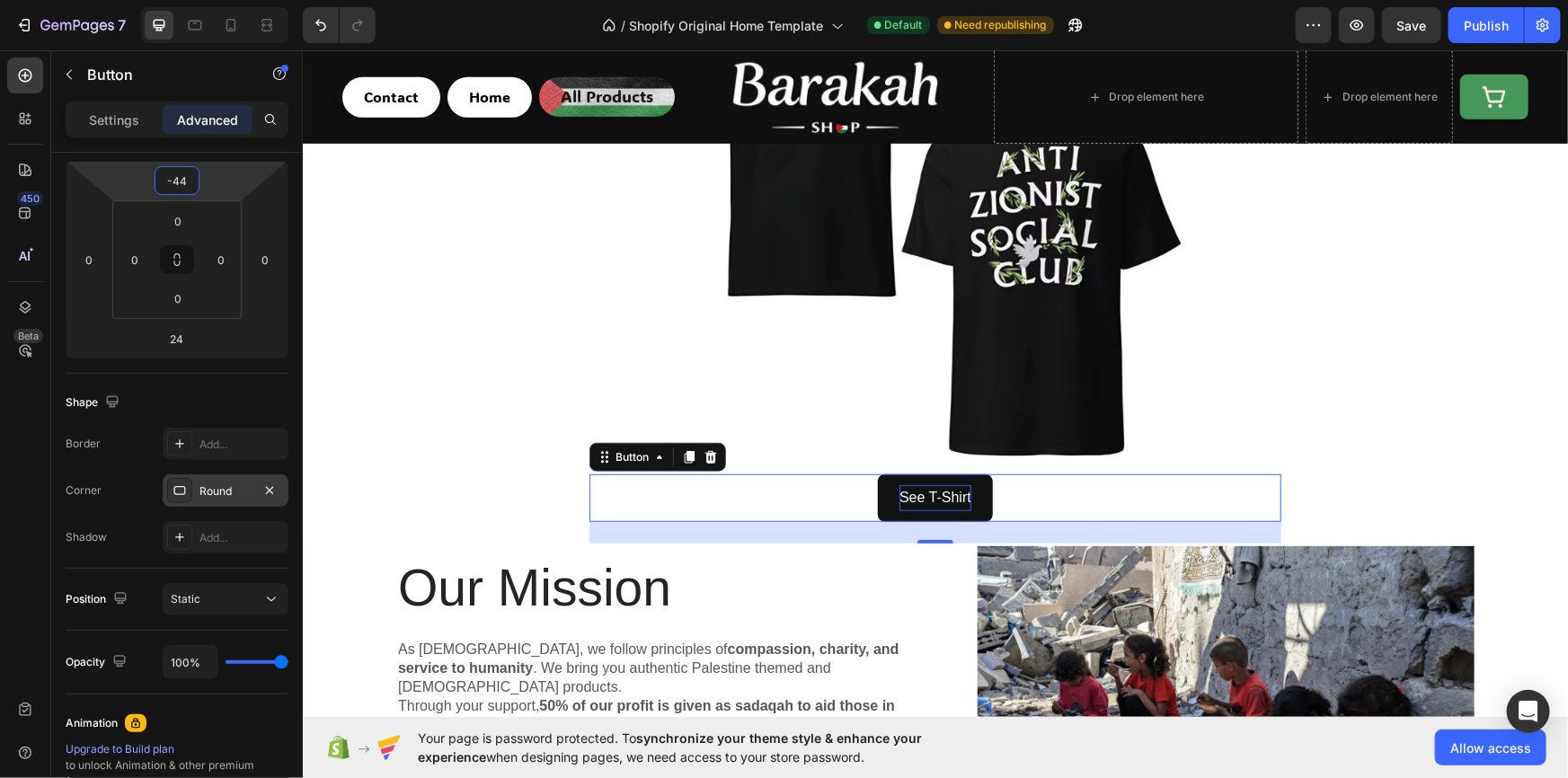
drag, startPoint x: 228, startPoint y: 187, endPoint x: 236, endPoint y: 193, distance: 10.0
click at [236, 0] on html "7 / Shopify Original Home Template Default Need republishing Preview Save Publi…" at bounding box center [784, 0] width 1568 height 0
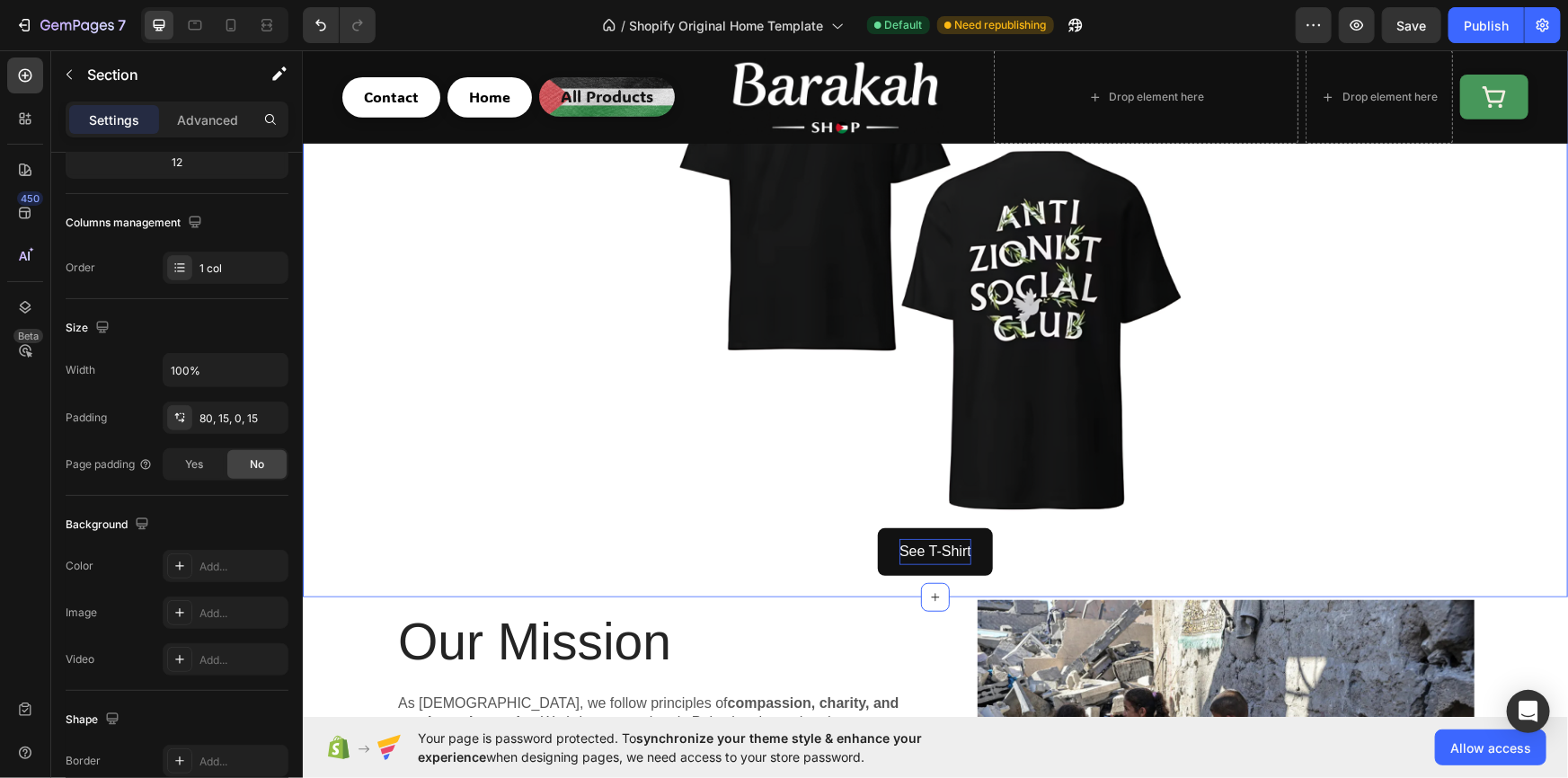
click at [1371, 394] on div "Directly Support A Good Cause Heading 50% Of profits go to Palestine / Gaza Tex…" at bounding box center [934, 233] width 1238 height 725
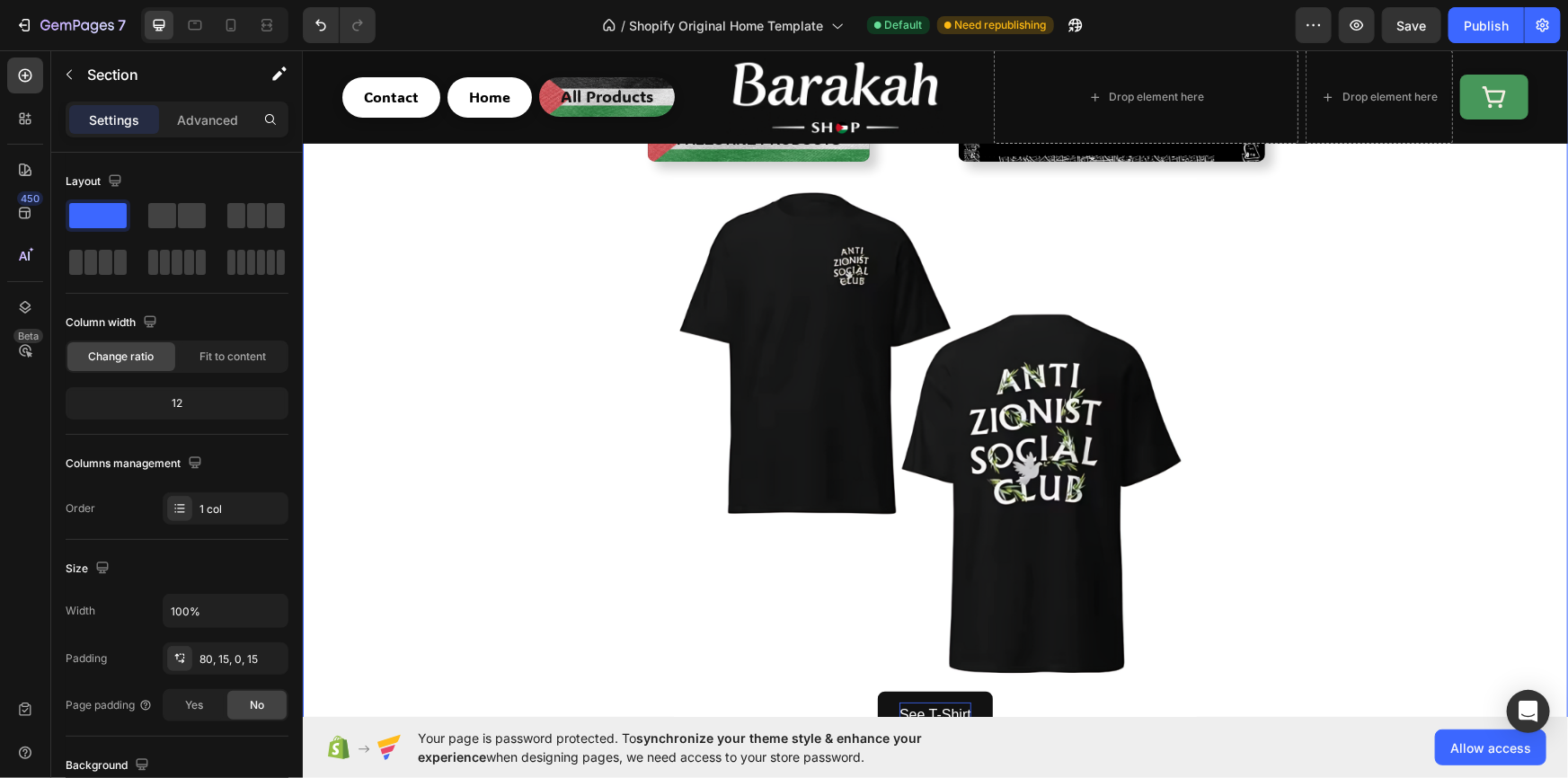
scroll to position [326, 0]
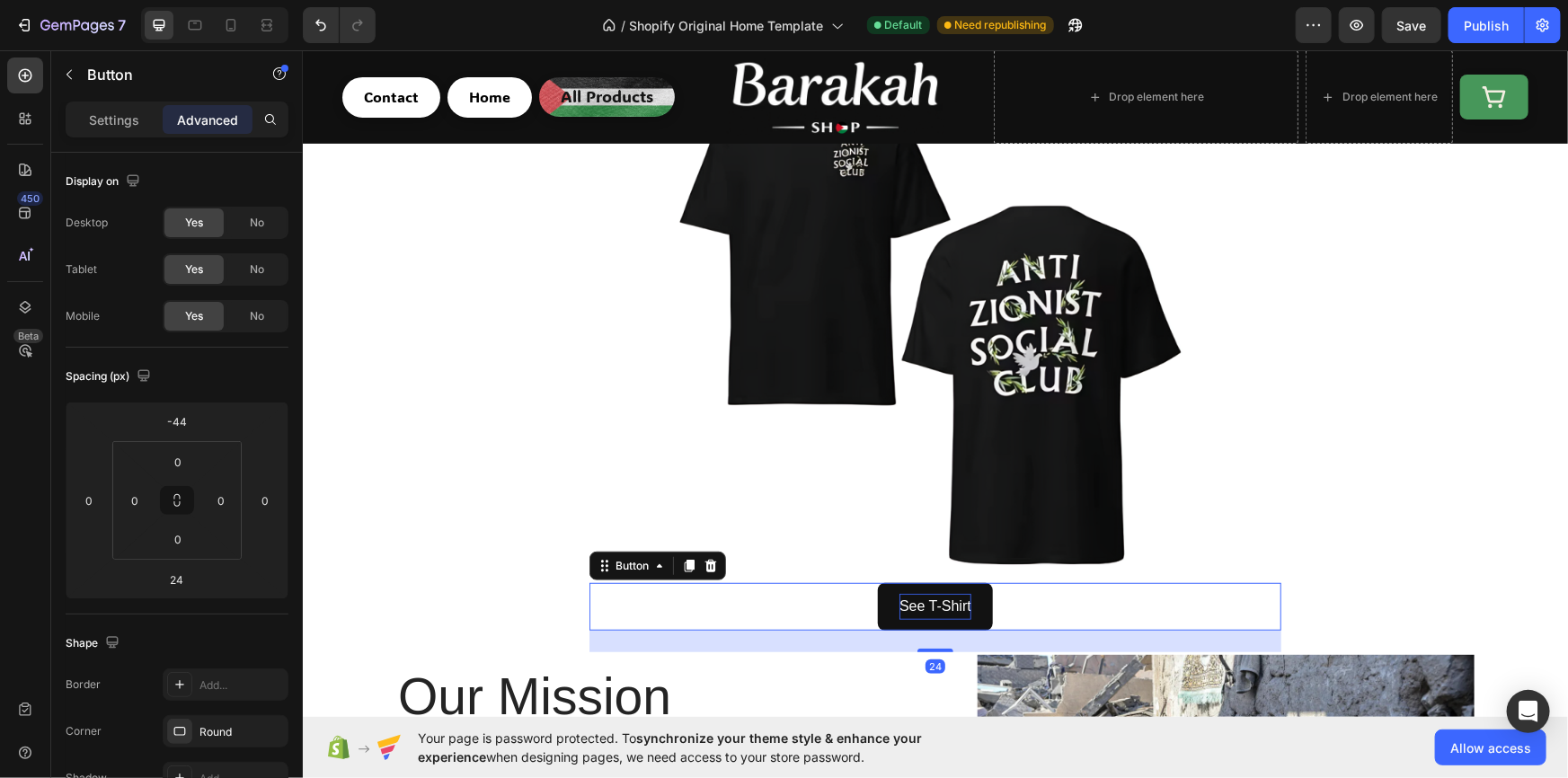
click at [1011, 603] on div "See T-Shirt Button 24" at bounding box center [934, 607] width 691 height 48
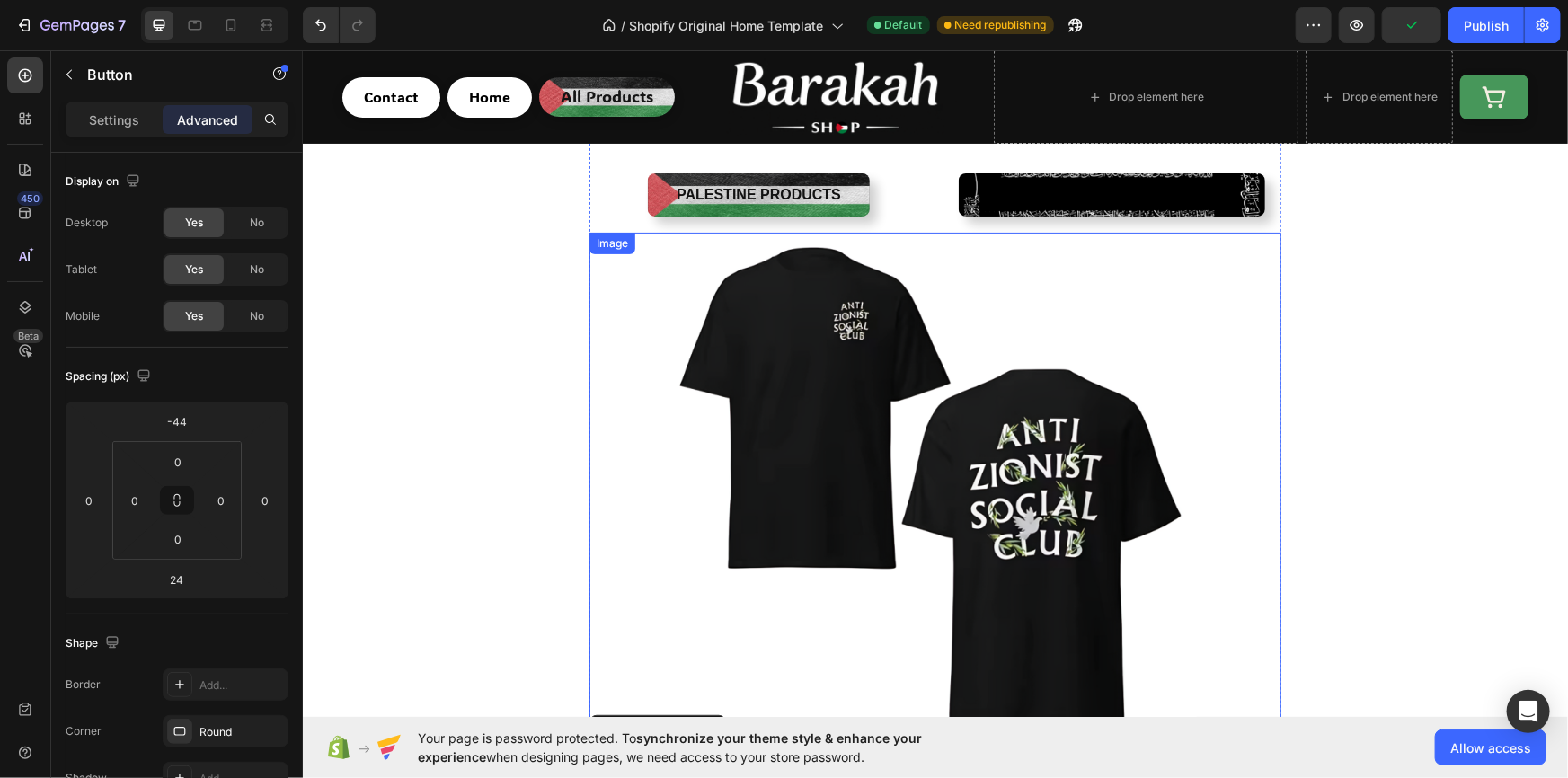
scroll to position [271, 0]
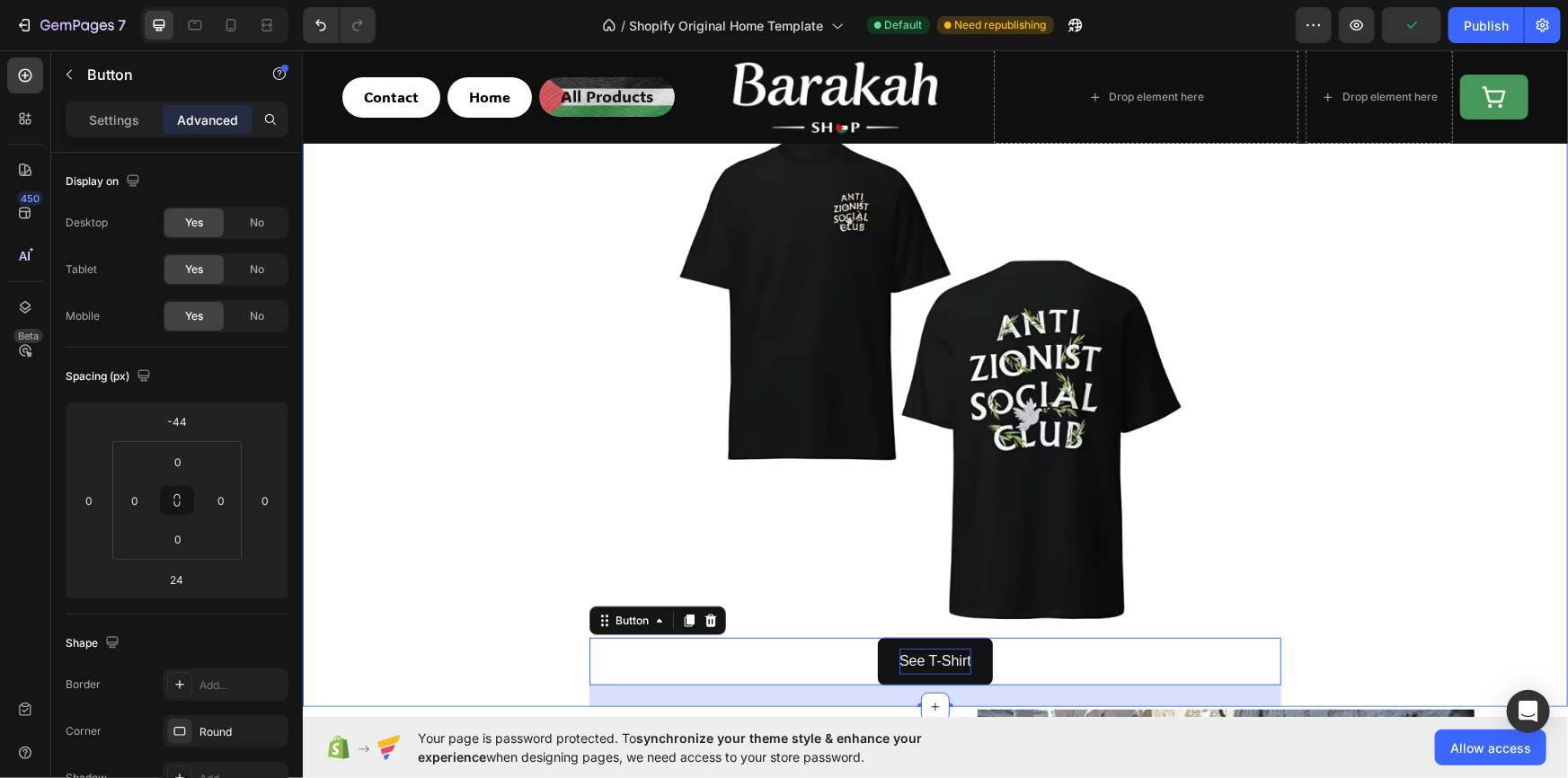
click at [510, 379] on div "Directly Support A Good Cause Heading 50% Of profits go to Palestine / Gaza Tex…" at bounding box center [934, 343] width 1238 height 725
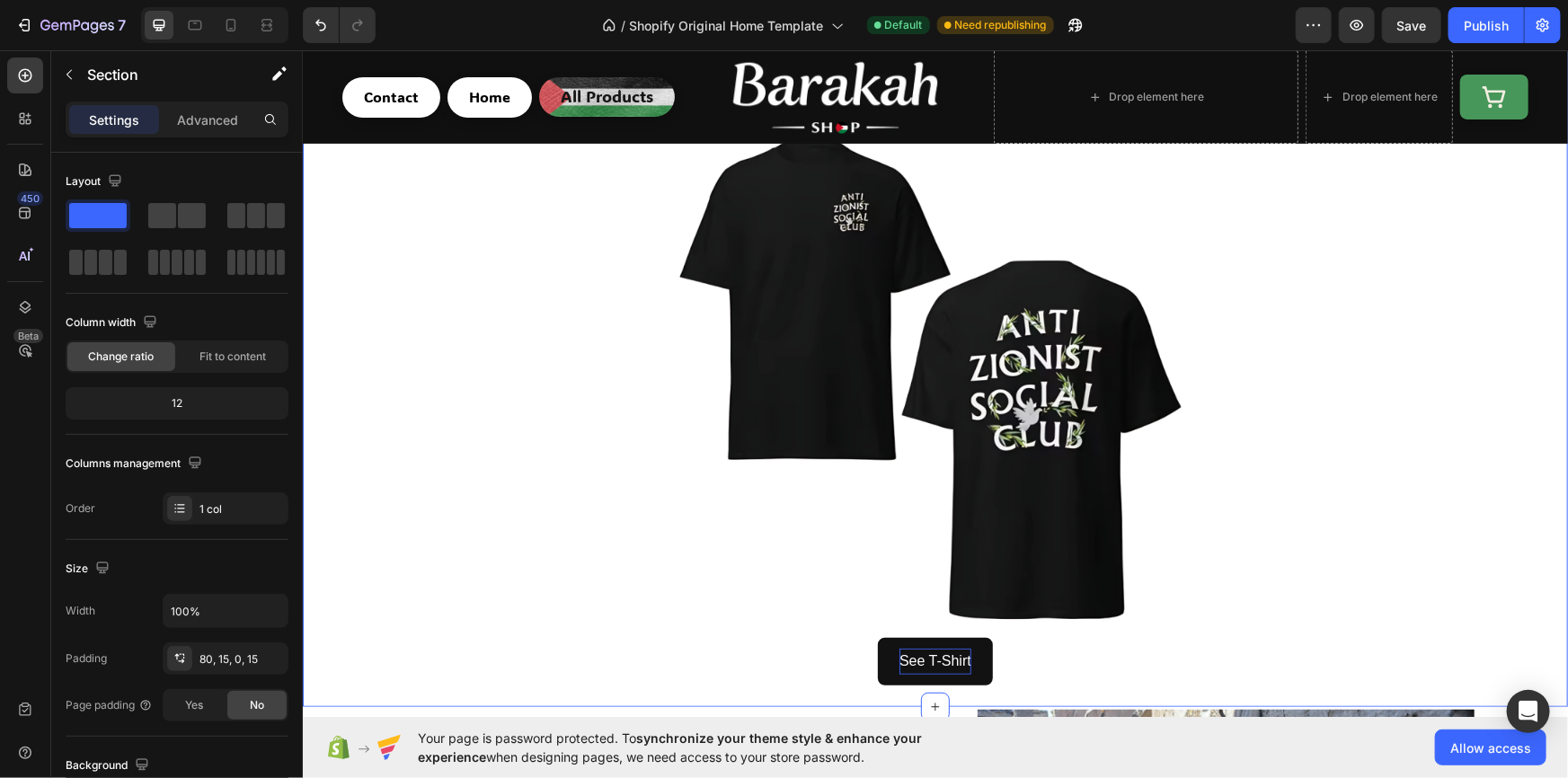
scroll to position [218, 0]
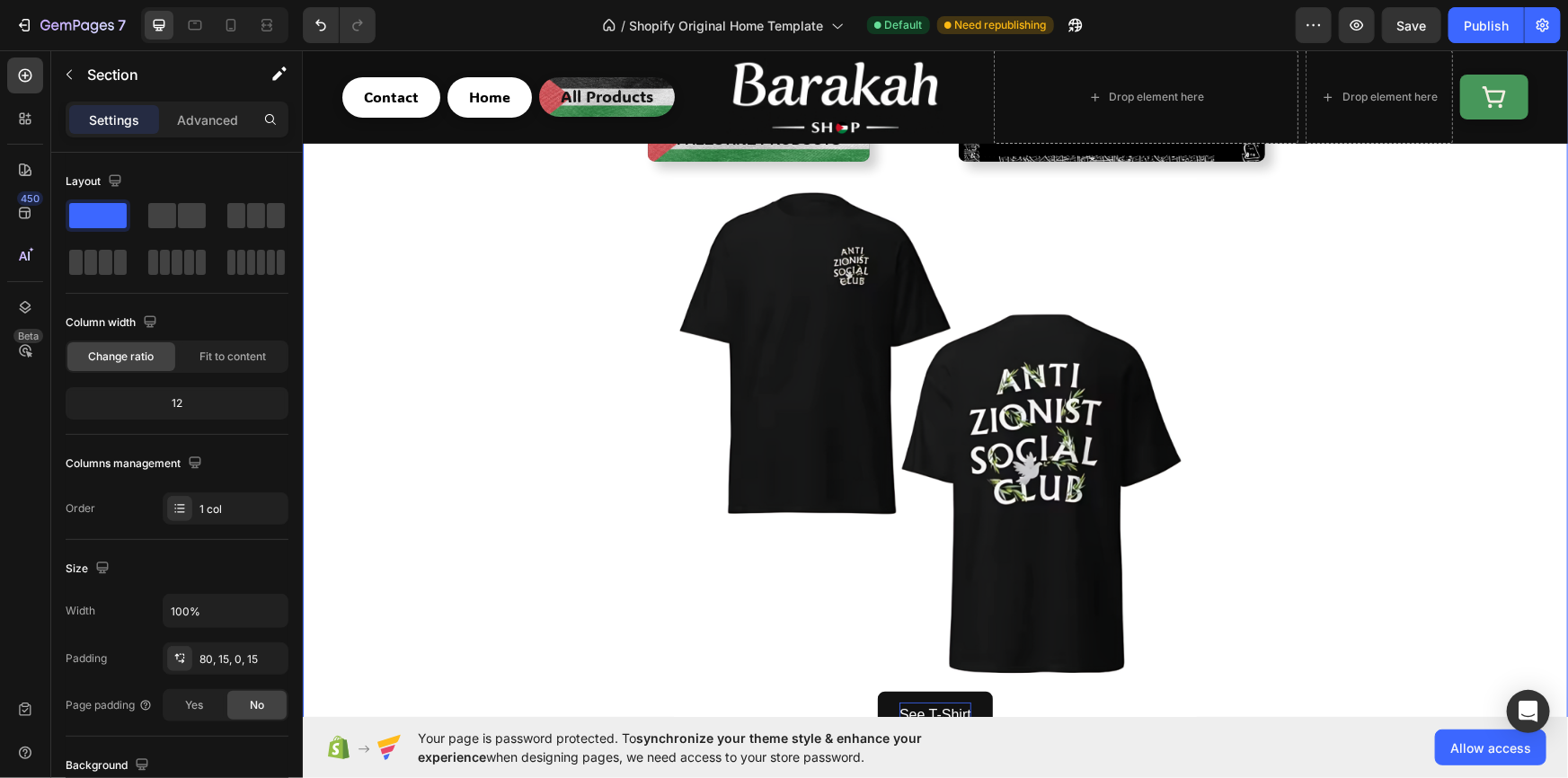
click at [493, 302] on div "Directly Support A Good Cause Heading 50% Of profits go to Palestine / Gaza Tex…" at bounding box center [934, 396] width 1238 height 725
click at [488, 348] on div "Directly Support A Good Cause Heading 50% Of profits go to Palestine / Gaza Tex…" at bounding box center [934, 396] width 1238 height 725
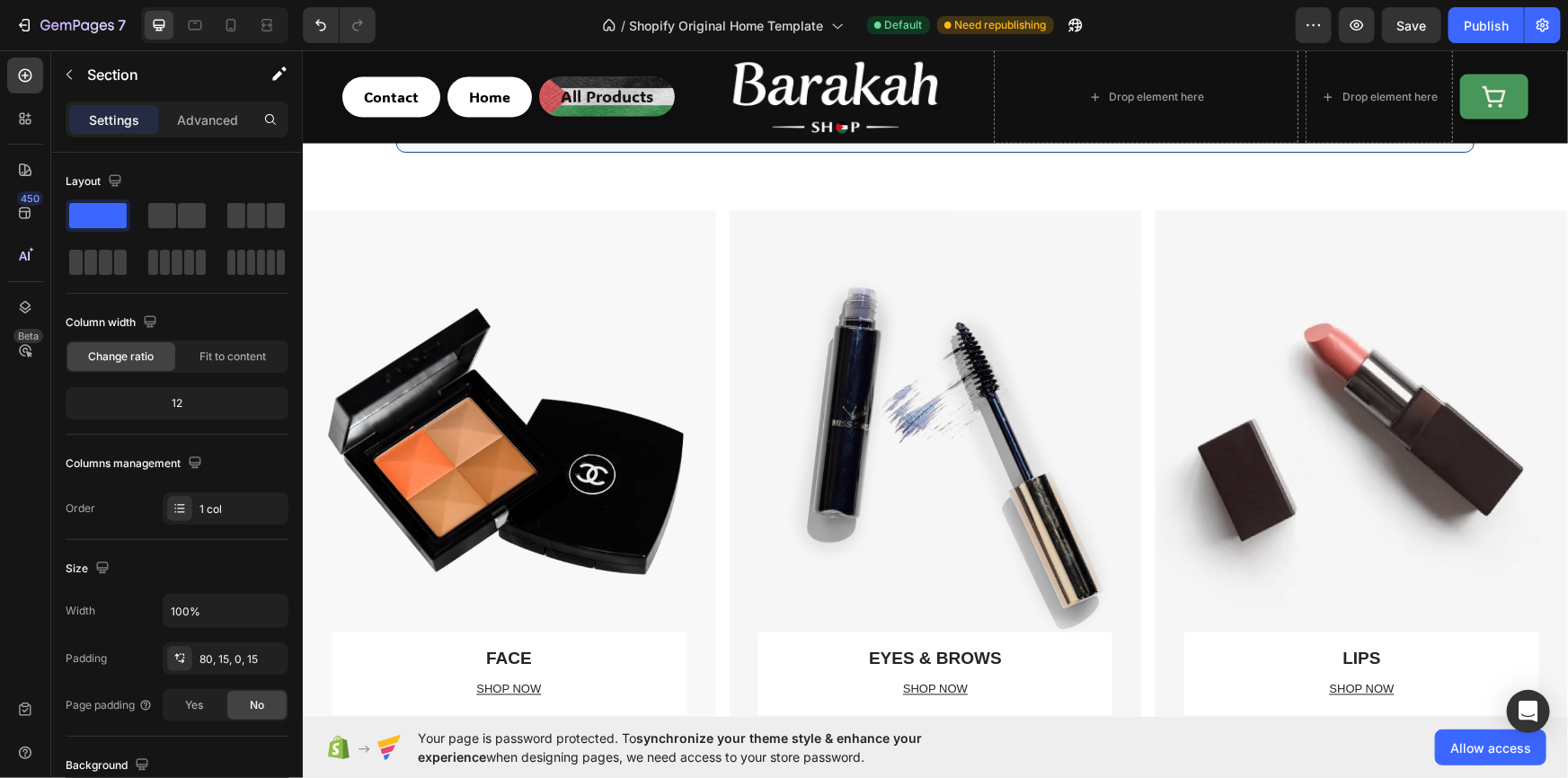
scroll to position [1197, 0]
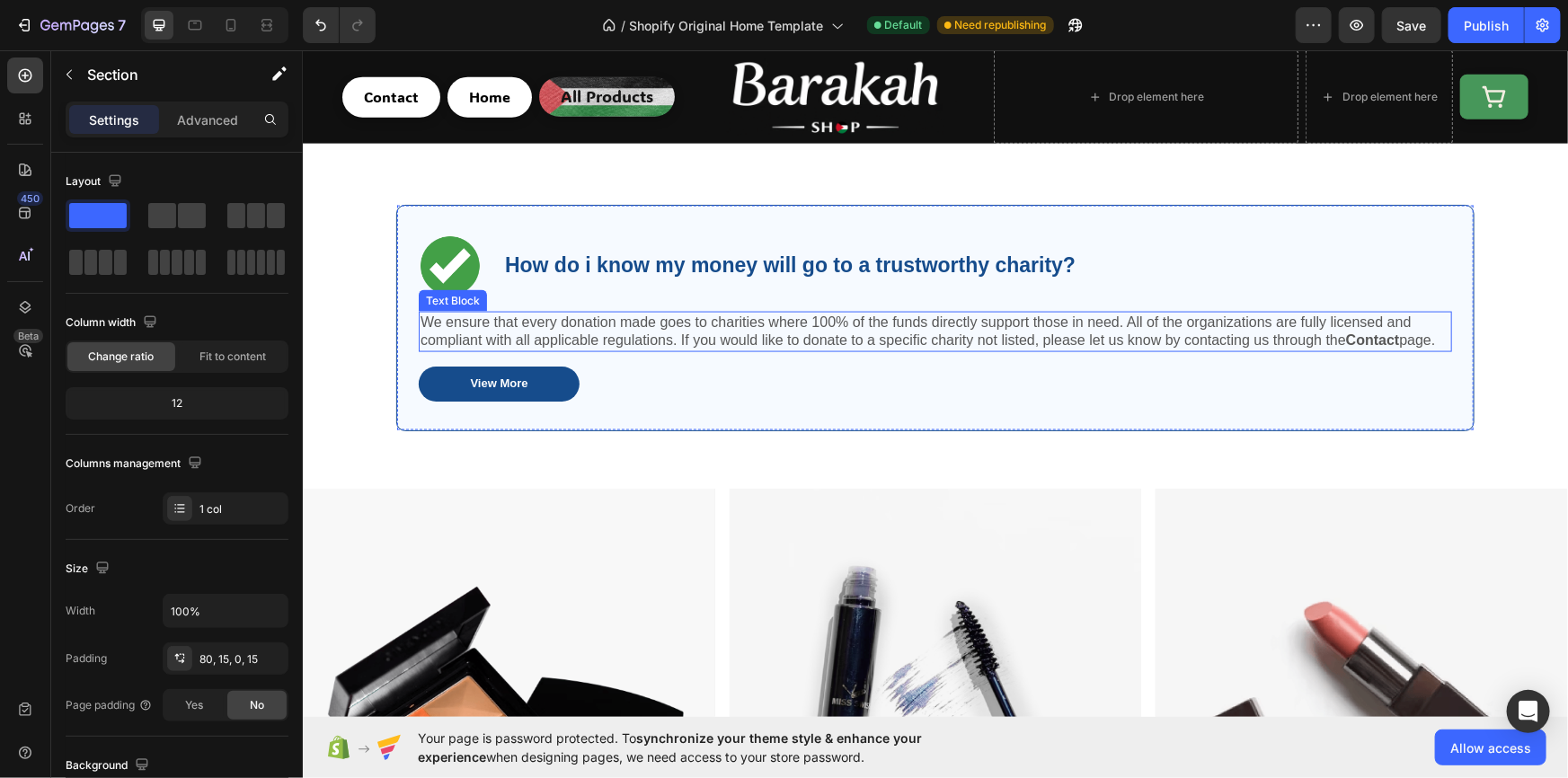
click at [572, 320] on p "We ensure that every donation made goes to charities where 100% of the funds di…" at bounding box center [934, 331] width 1030 height 38
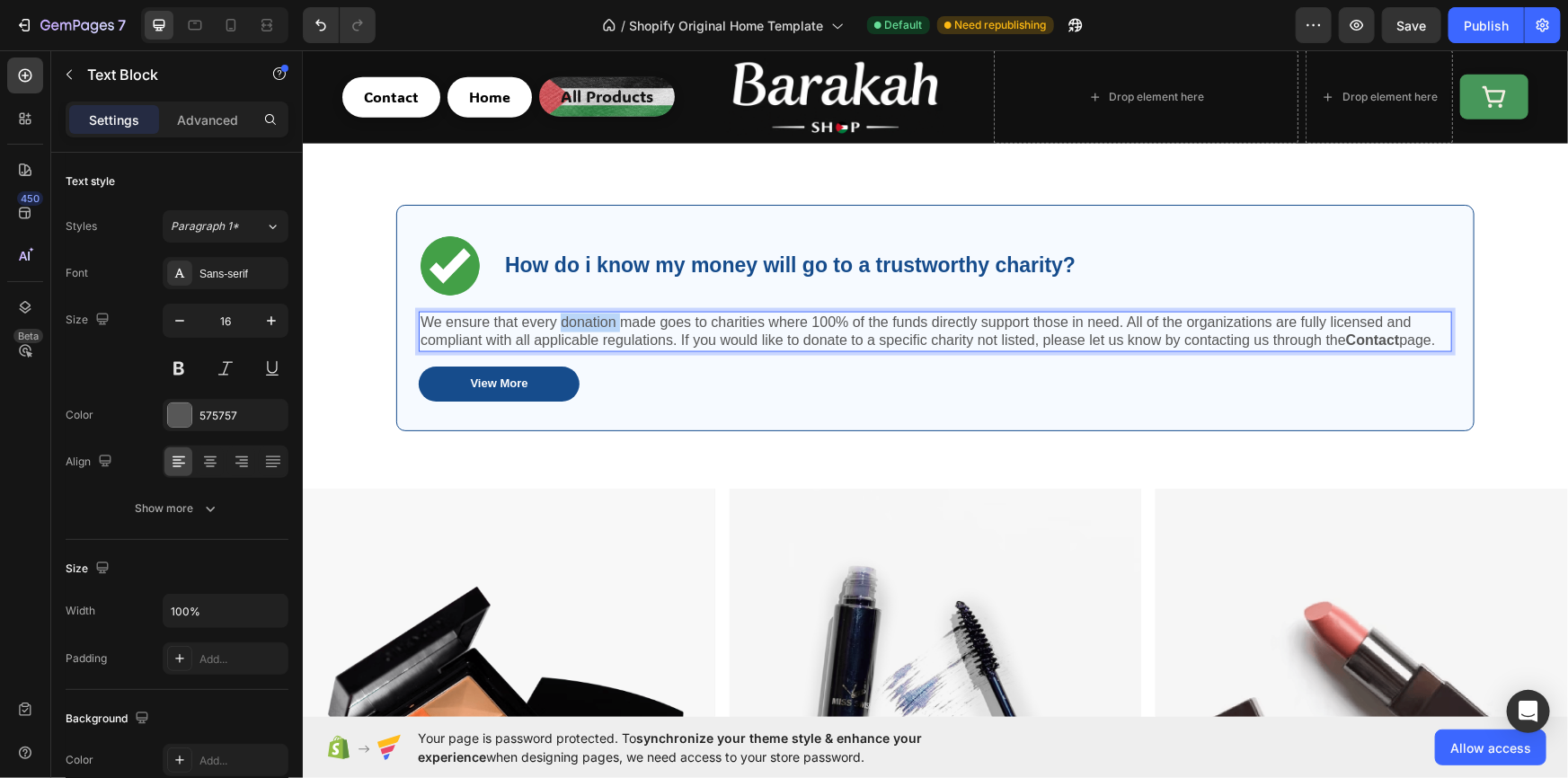
click at [572, 320] on p "We ensure that every donation made goes to charities where 100% of the funds di…" at bounding box center [934, 331] width 1030 height 38
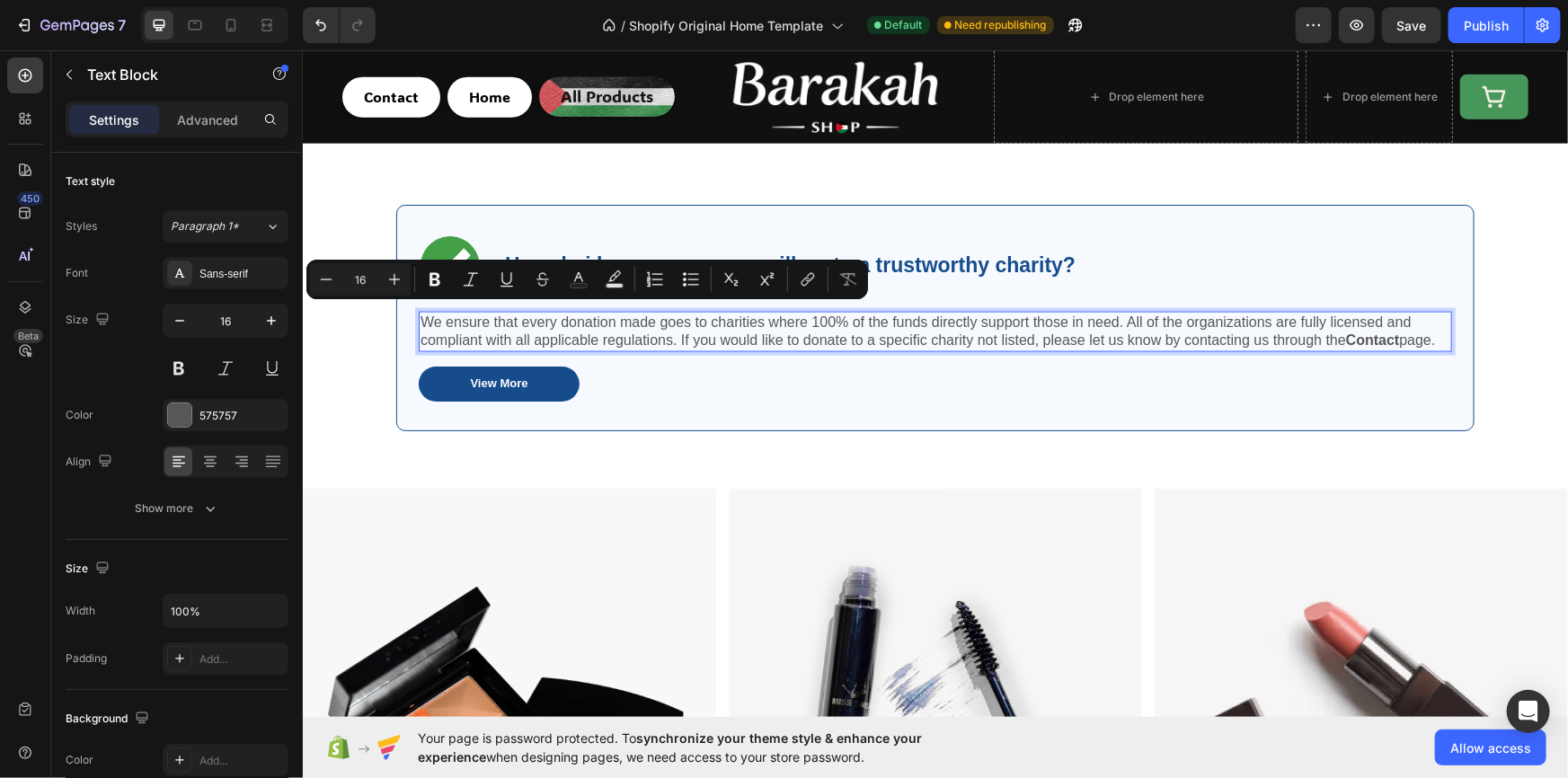
click at [479, 316] on p "We ensure that every donation made goes to charities where 100% of the funds di…" at bounding box center [934, 331] width 1030 height 38
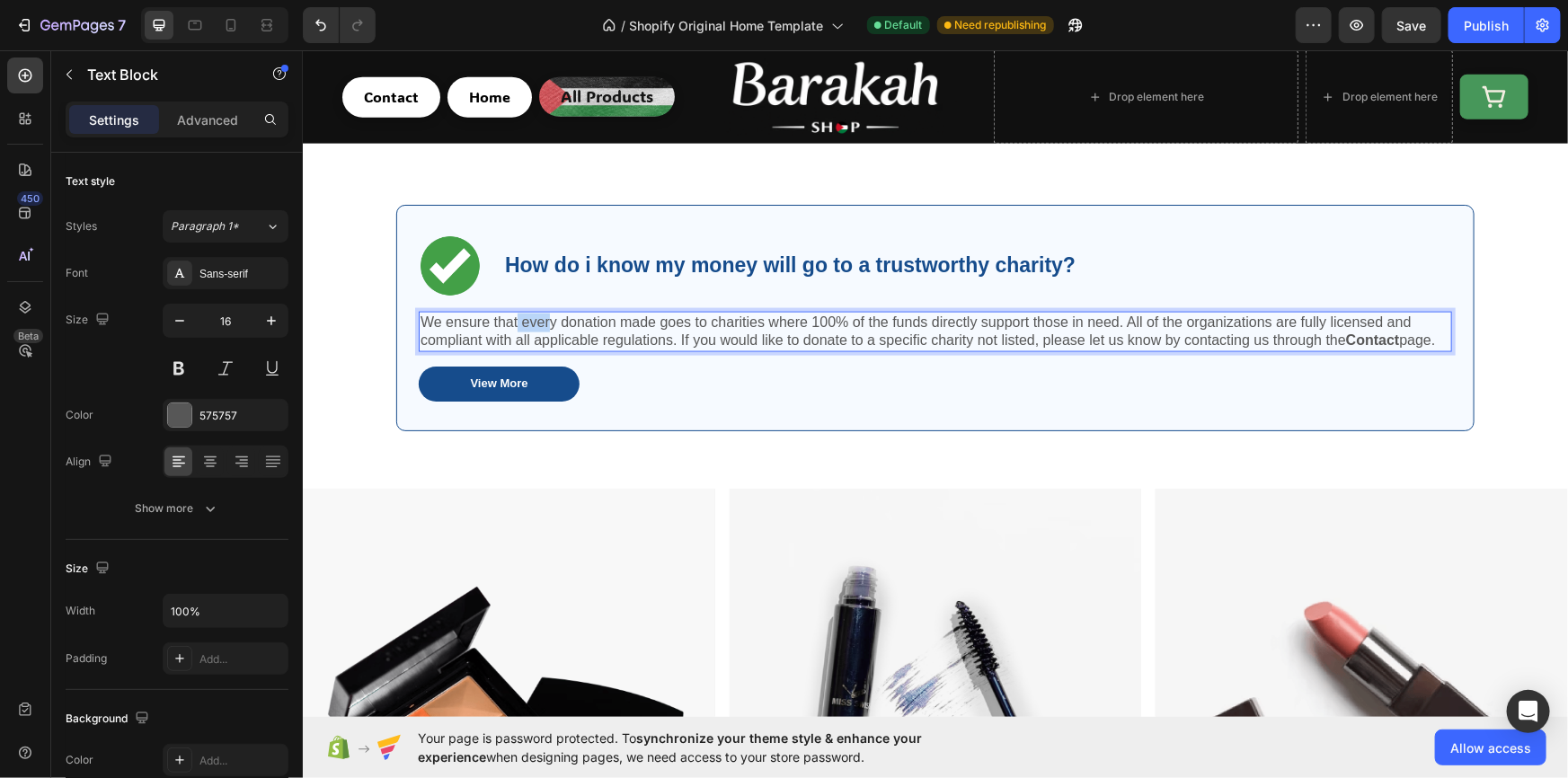
drag, startPoint x: 512, startPoint y: 313, endPoint x: 540, endPoint y: 319, distance: 28.6
click at [540, 319] on p "We ensure that every donation made goes to charities where 100% of the funds di…" at bounding box center [934, 331] width 1030 height 38
click at [565, 319] on p "We ensure that every donation made goes to charities where 100% of the funds di…" at bounding box center [934, 331] width 1030 height 38
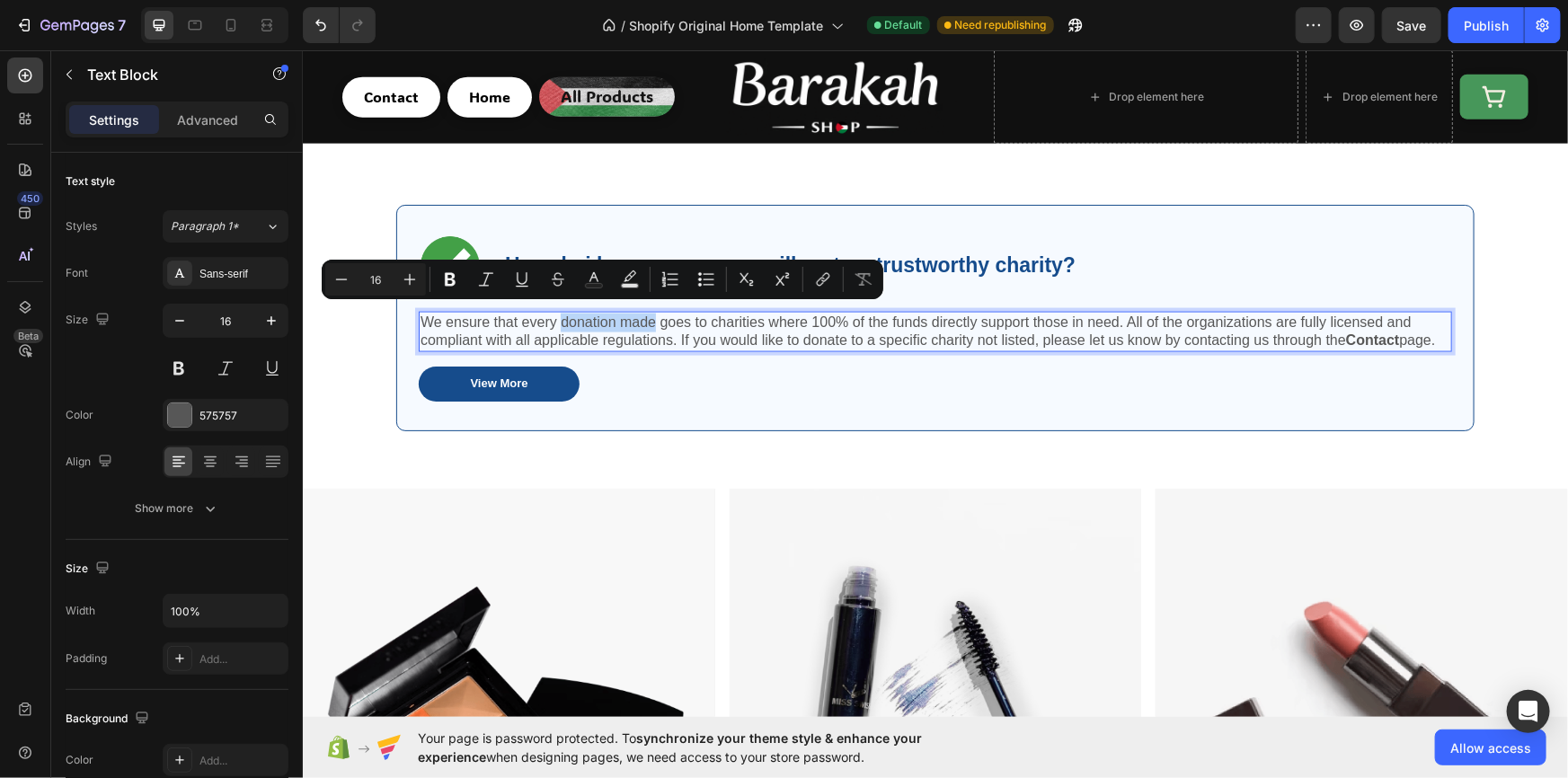
drag, startPoint x: 553, startPoint y: 315, endPoint x: 646, endPoint y: 316, distance: 93.0
click at [646, 316] on p "We ensure that every donation made goes to charities where 100% of the funds di…" at bounding box center [934, 331] width 1030 height 38
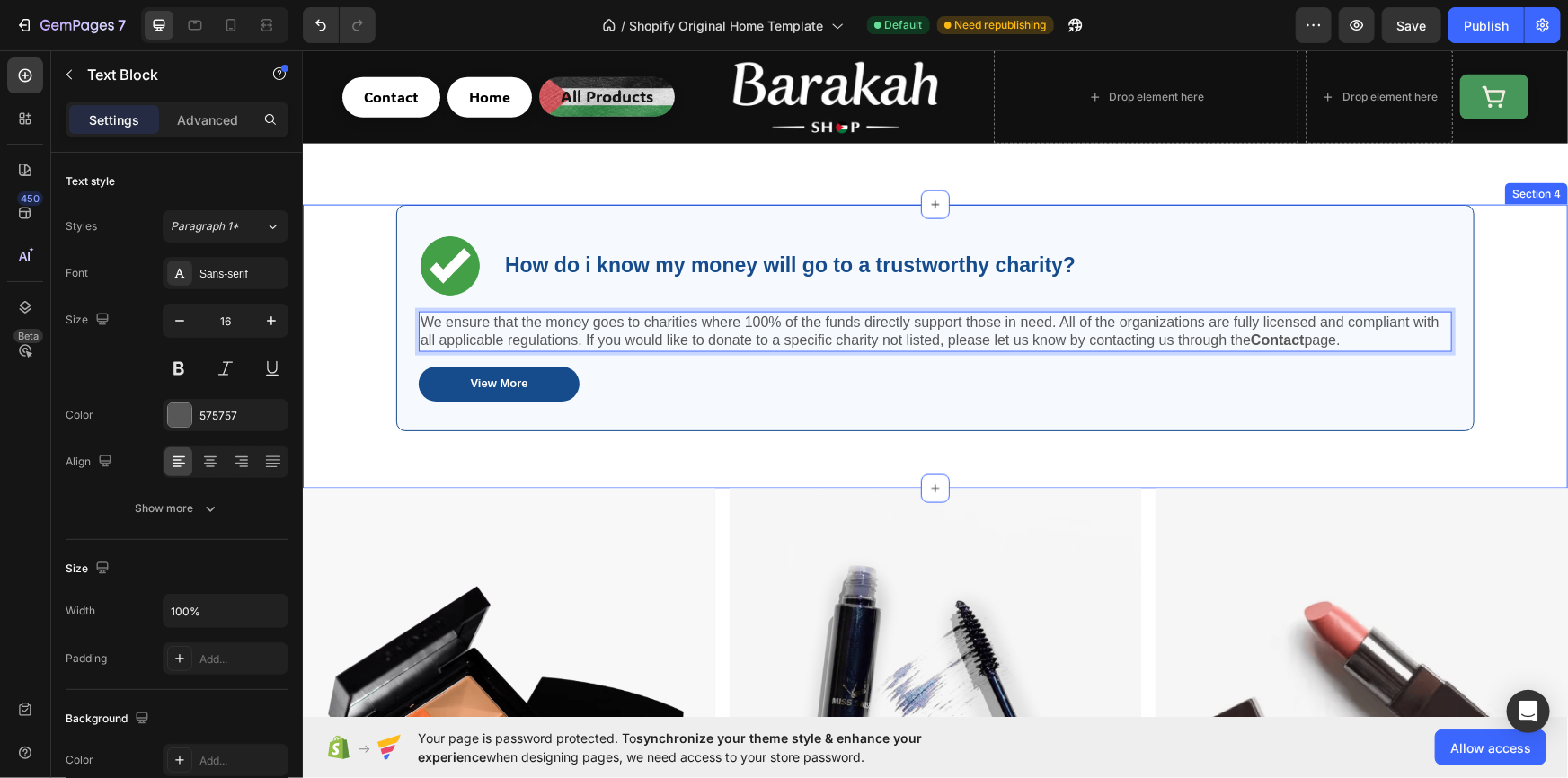
click at [381, 332] on div "Image How do i know my money will go to a trustworthy charity? Text Block Row W…" at bounding box center [934, 332] width 1238 height 256
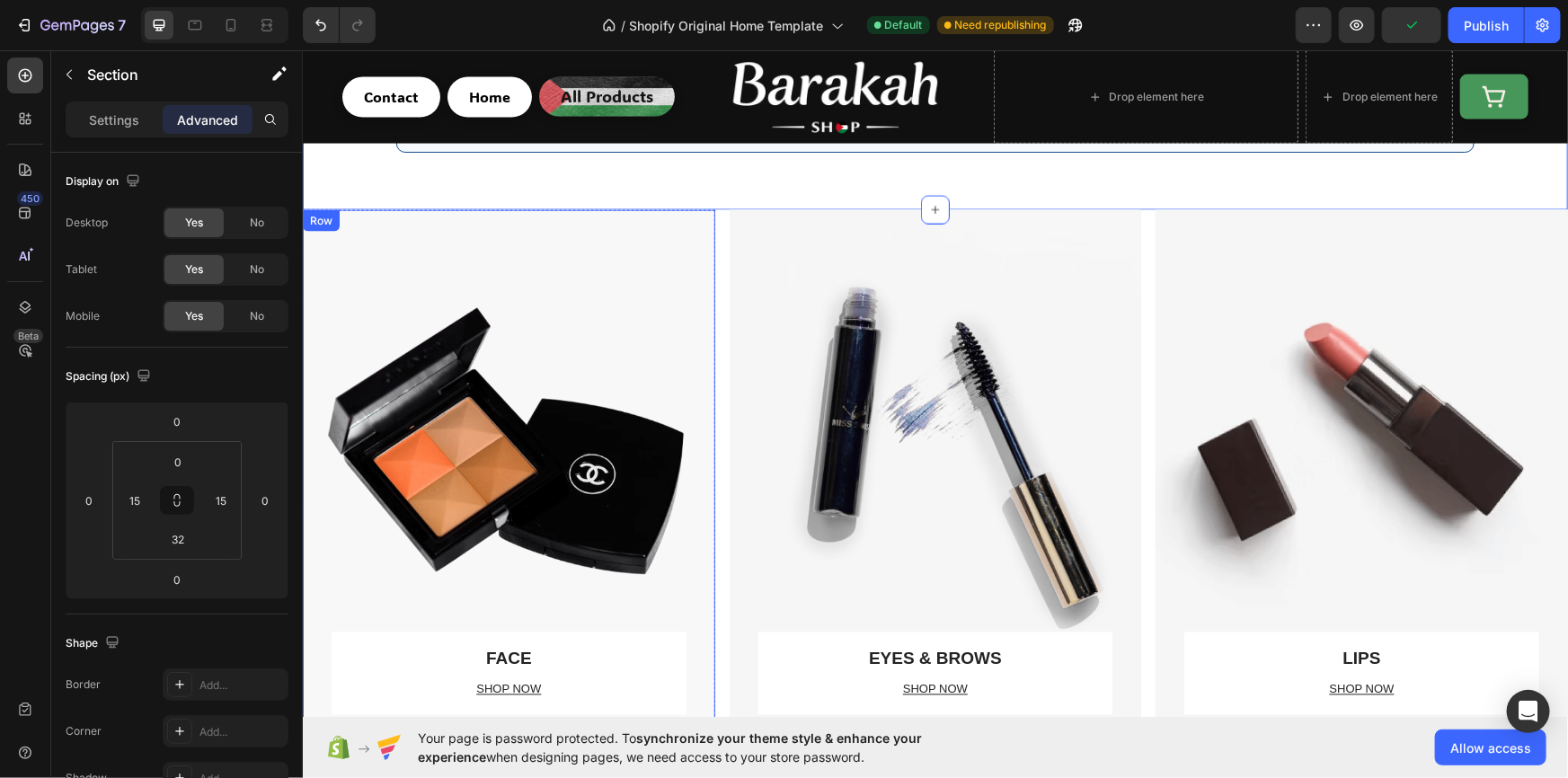
scroll to position [1578, 0]
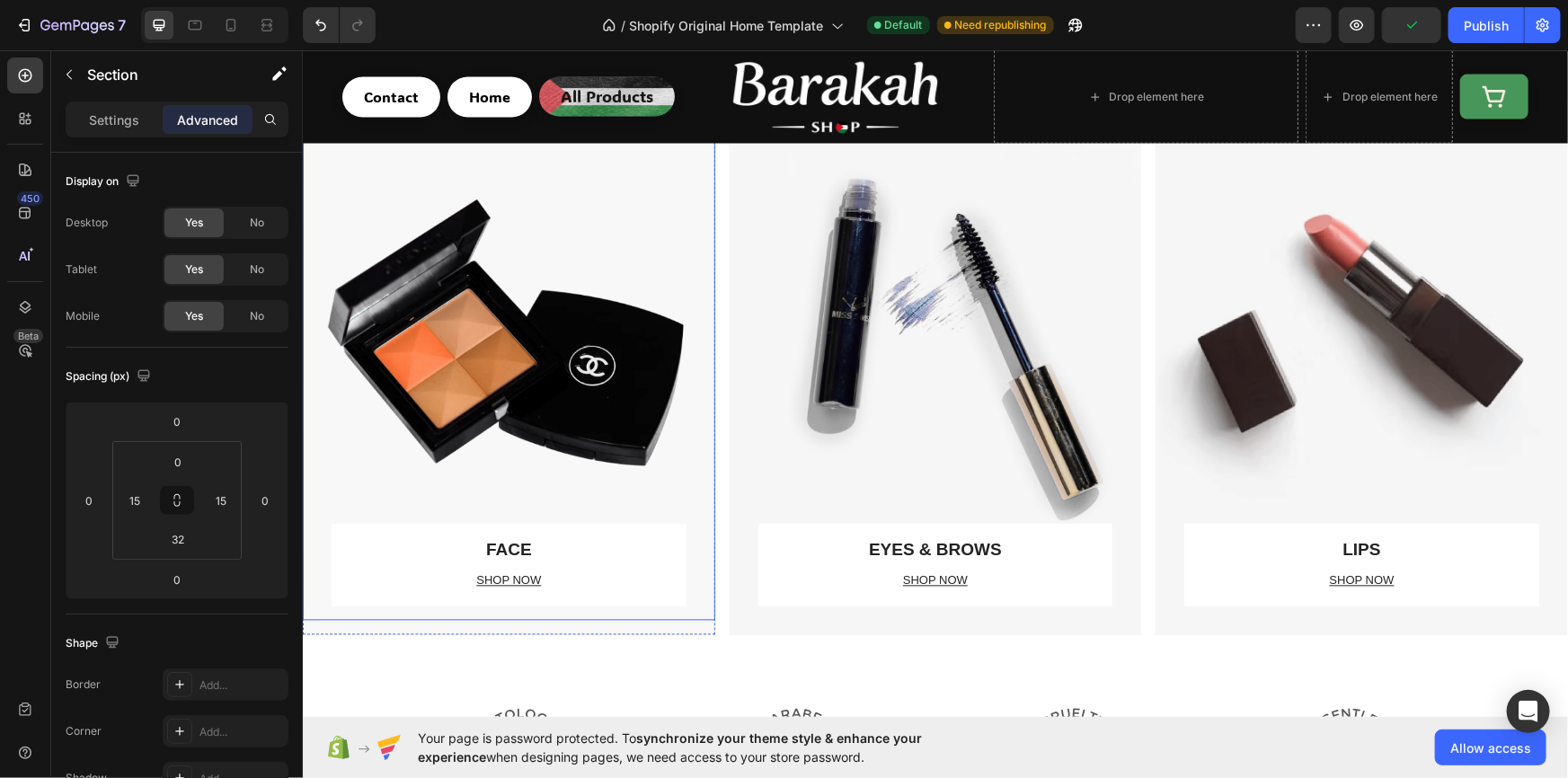
click at [561, 340] on div "FACE Text block SHOP NOW Text block Row" at bounding box center [508, 360] width 355 height 519
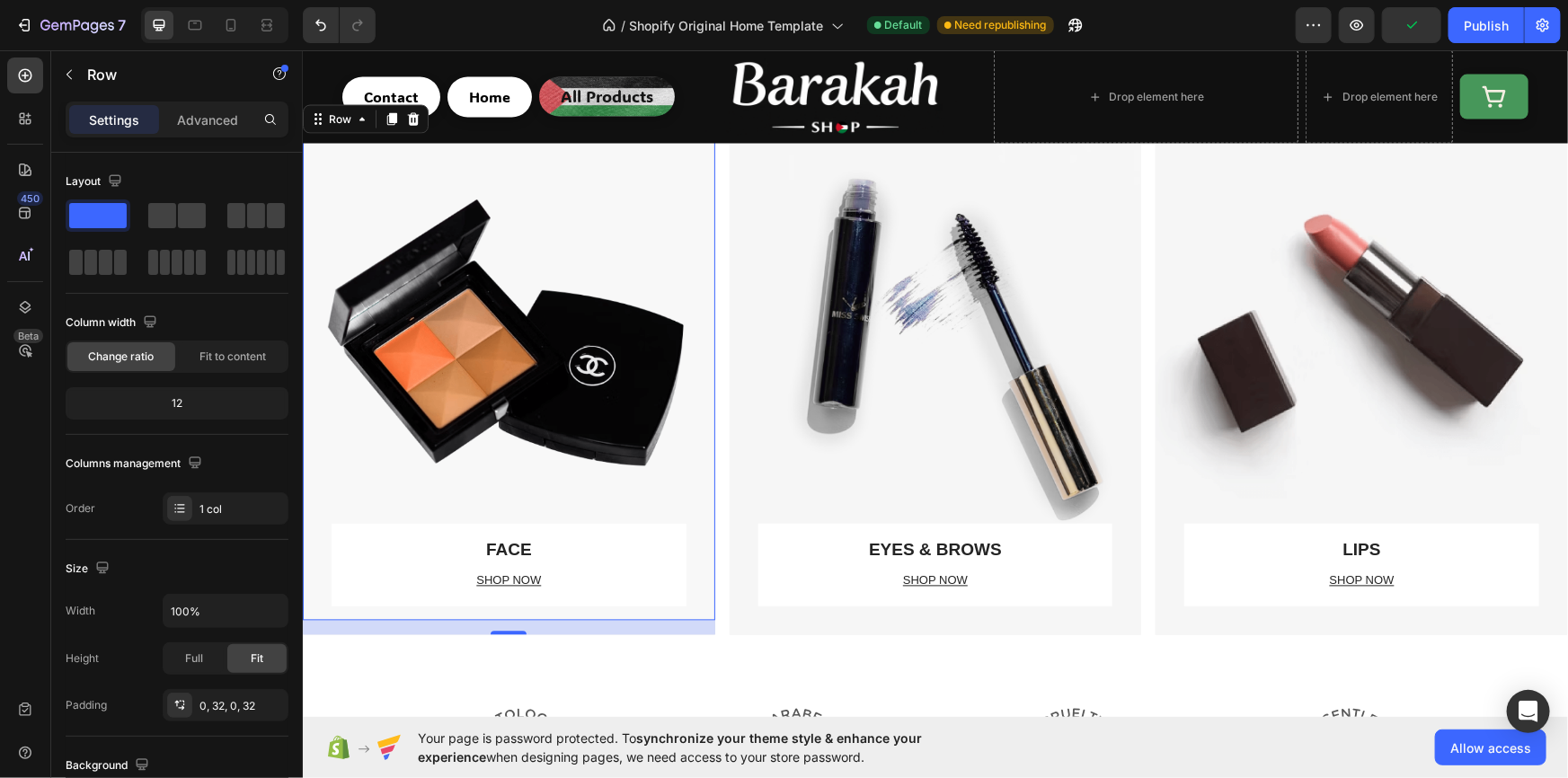
scroll to position [1797, 0]
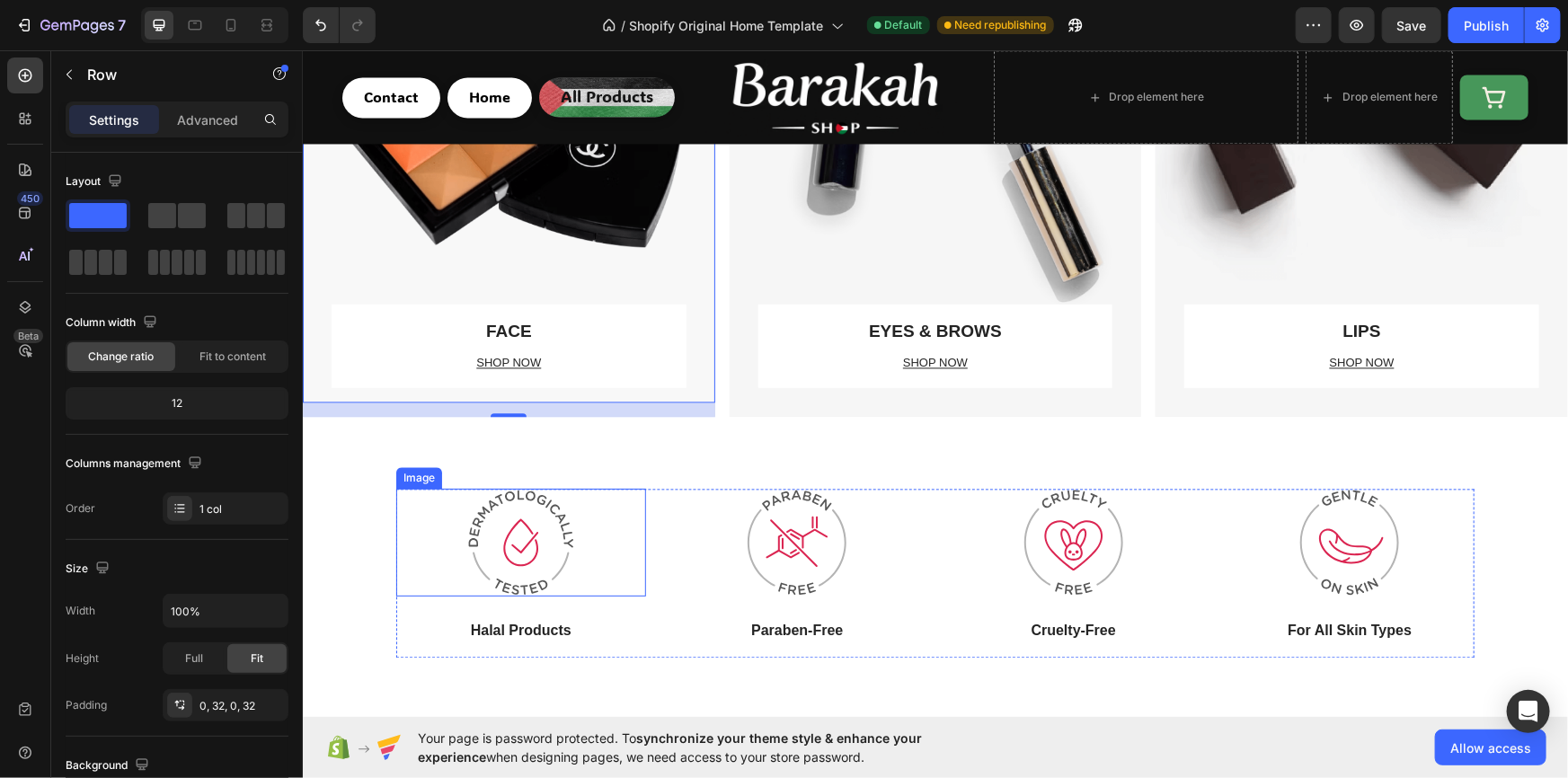
click at [529, 507] on img at bounding box center [520, 541] width 108 height 108
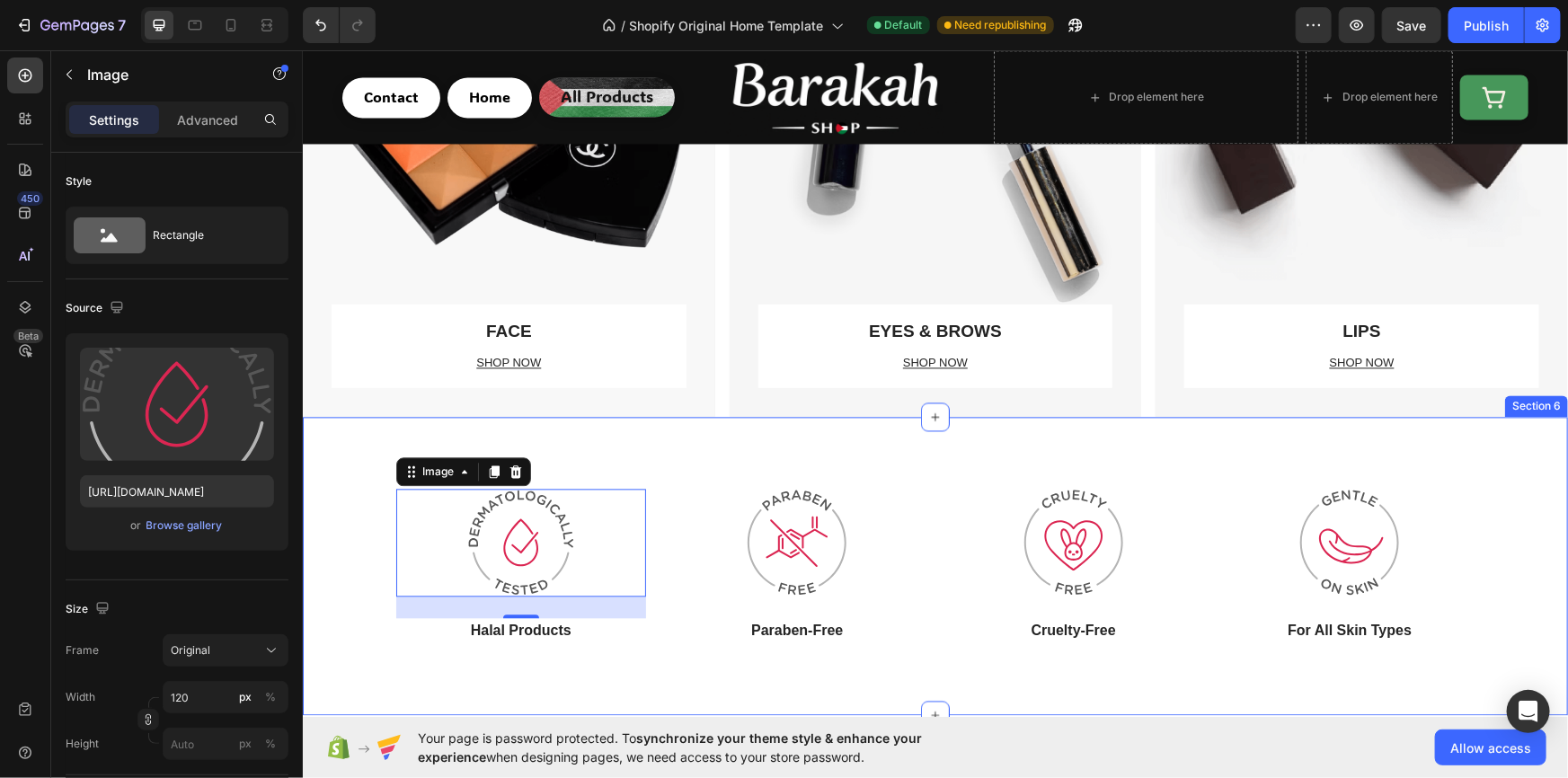
click at [578, 432] on div "Image 24 Halal Products Text block Image Paraben-Free Text block Image Cruelty-…" at bounding box center [934, 565] width 1265 height 299
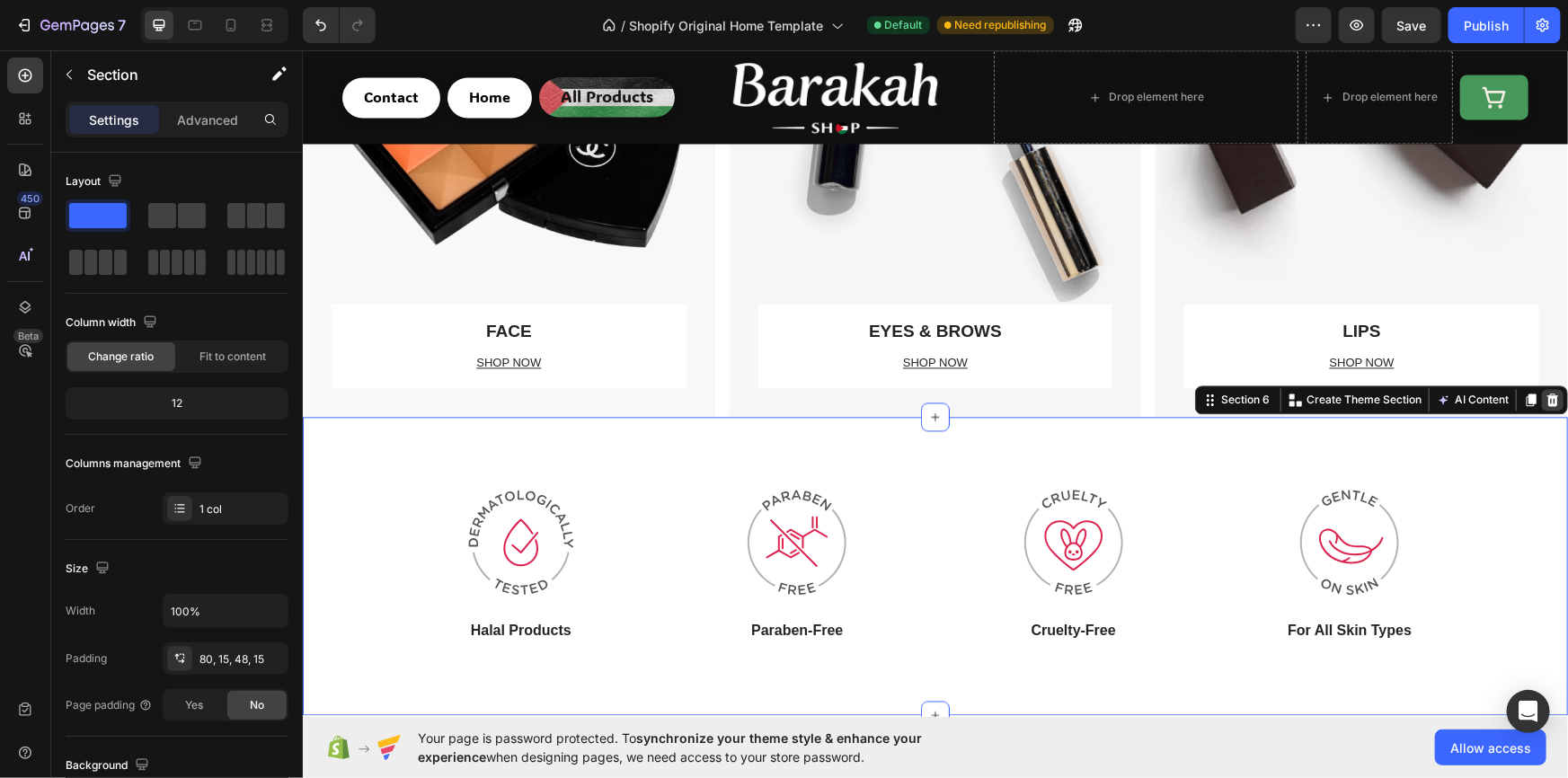
click at [1546, 395] on icon at bounding box center [1551, 398] width 12 height 13
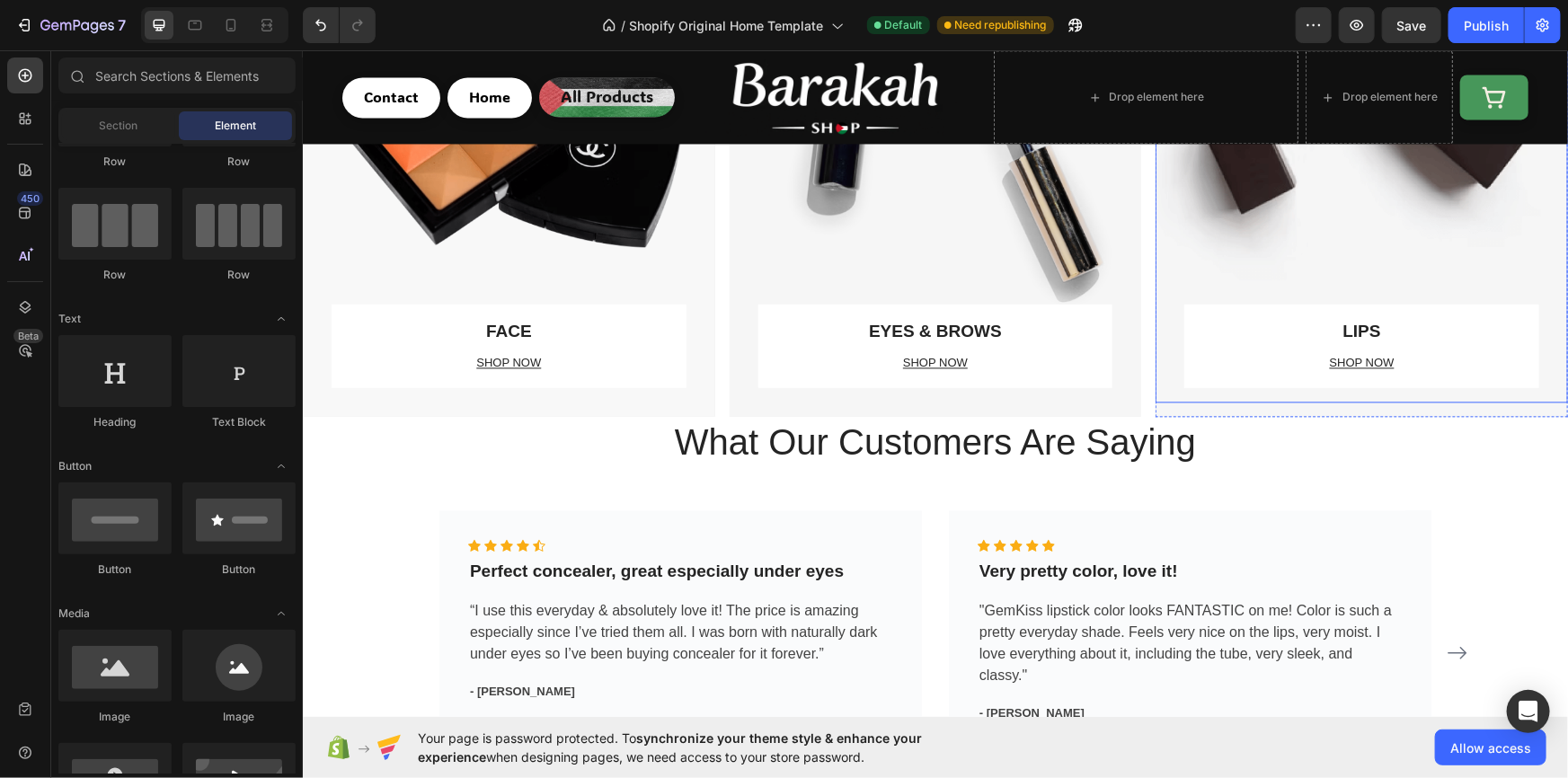
scroll to position [1904, 0]
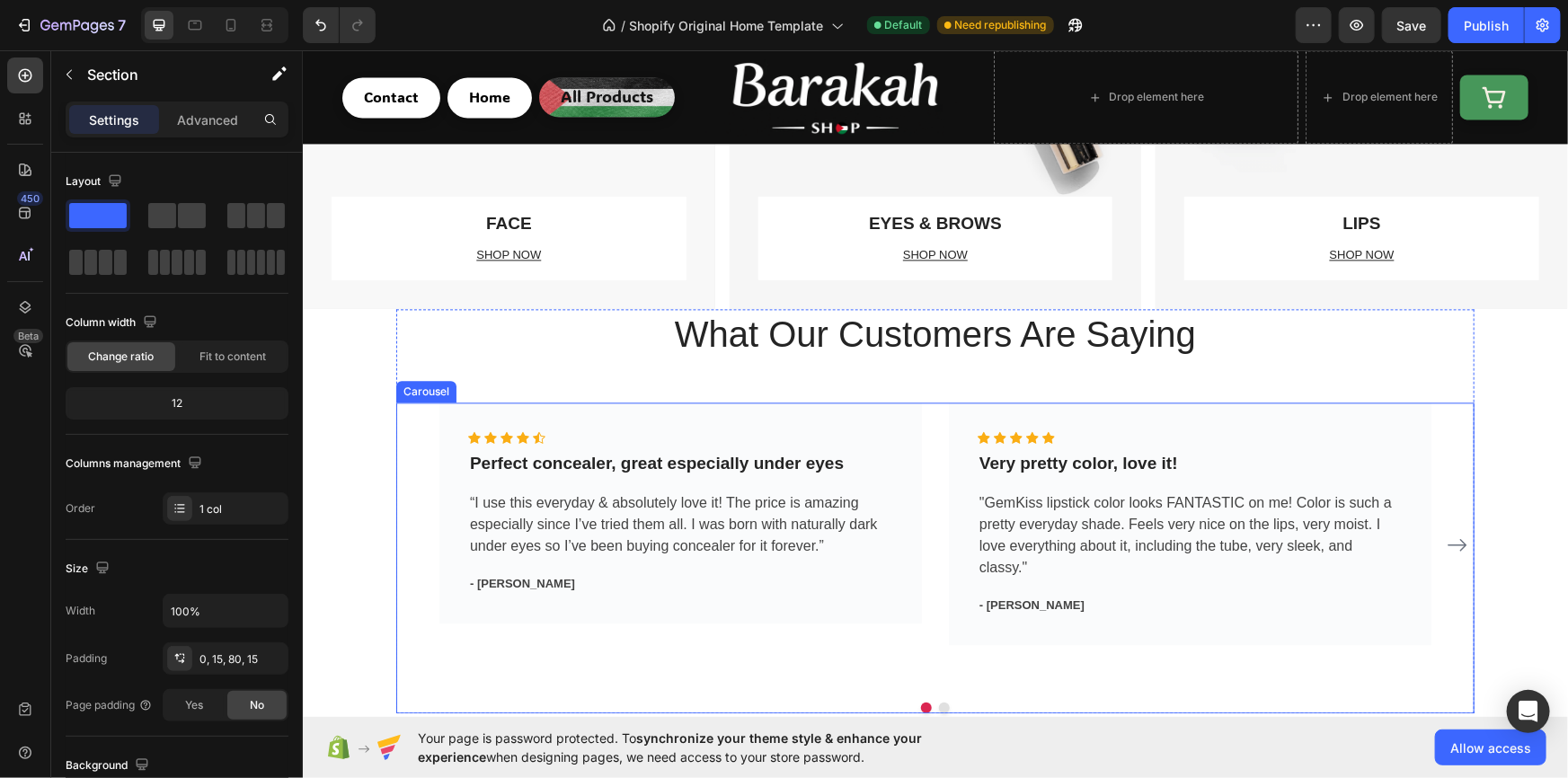
click at [369, 401] on div "What Our Customers Are Saying Heading Icon Icon Icon Icon Icon Icon List Hoz Pe…" at bounding box center [934, 510] width 1238 height 405
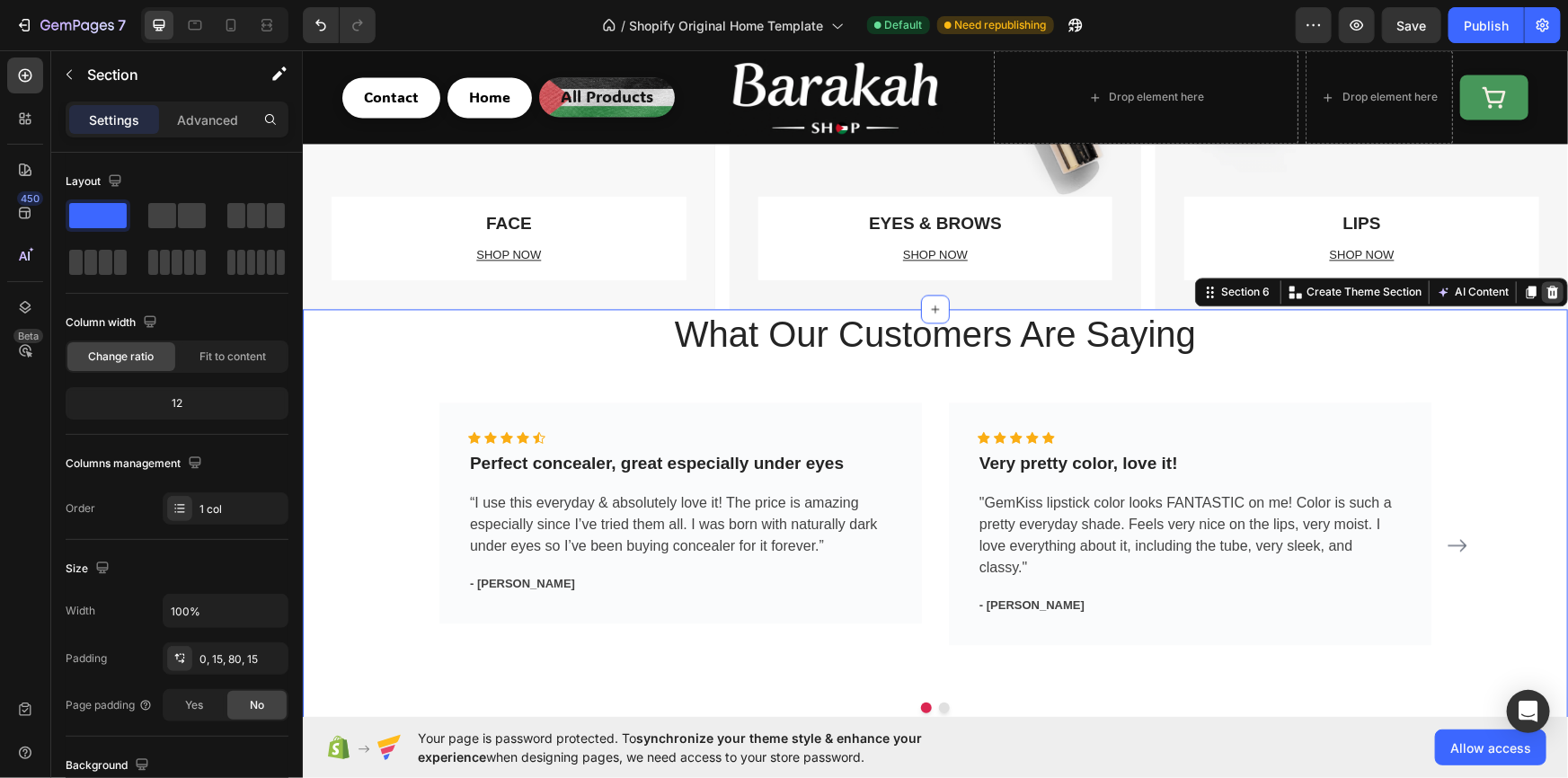
click at [1547, 284] on div at bounding box center [1551, 290] width 21 height 21
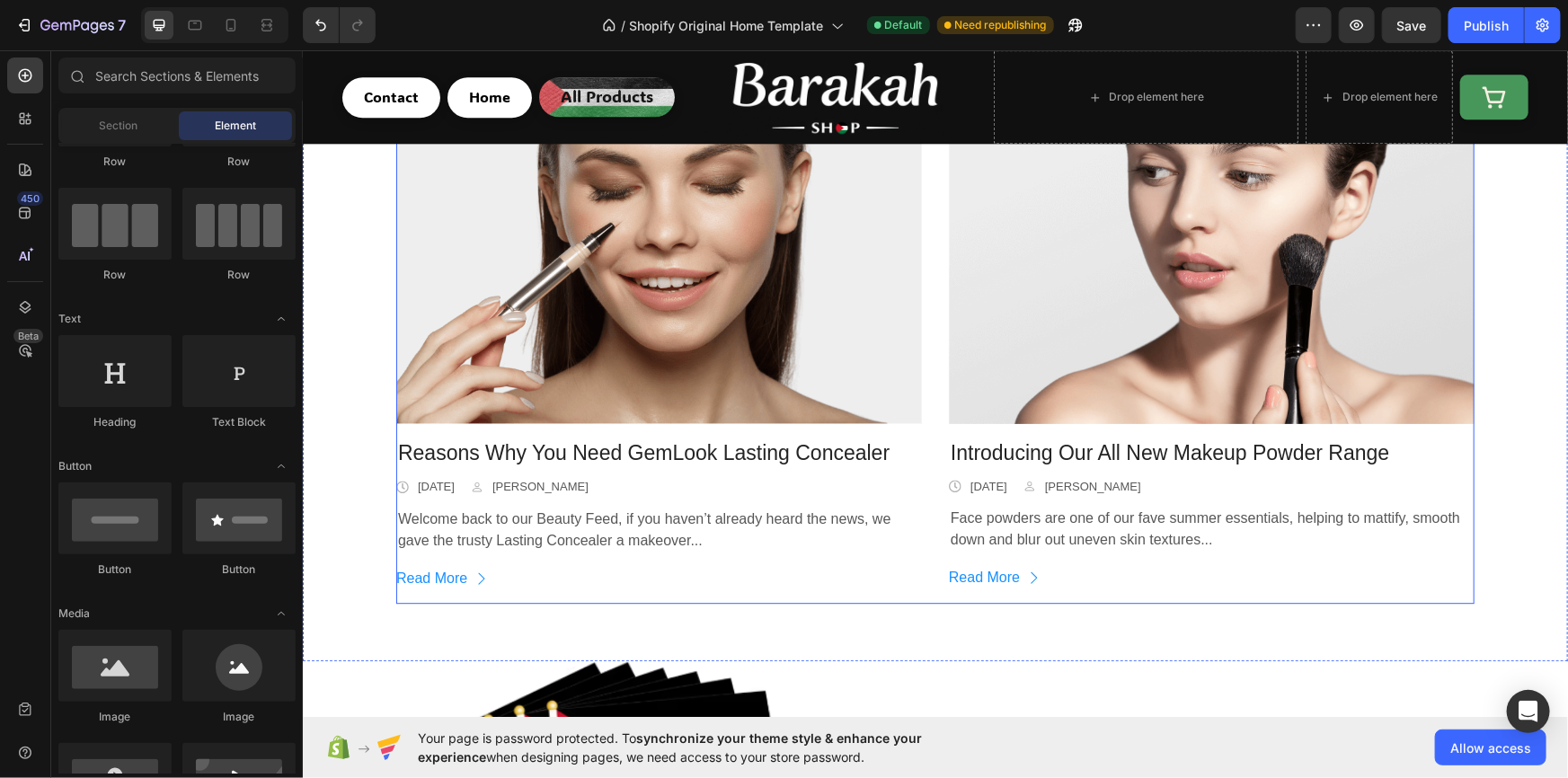
scroll to position [2014, 0]
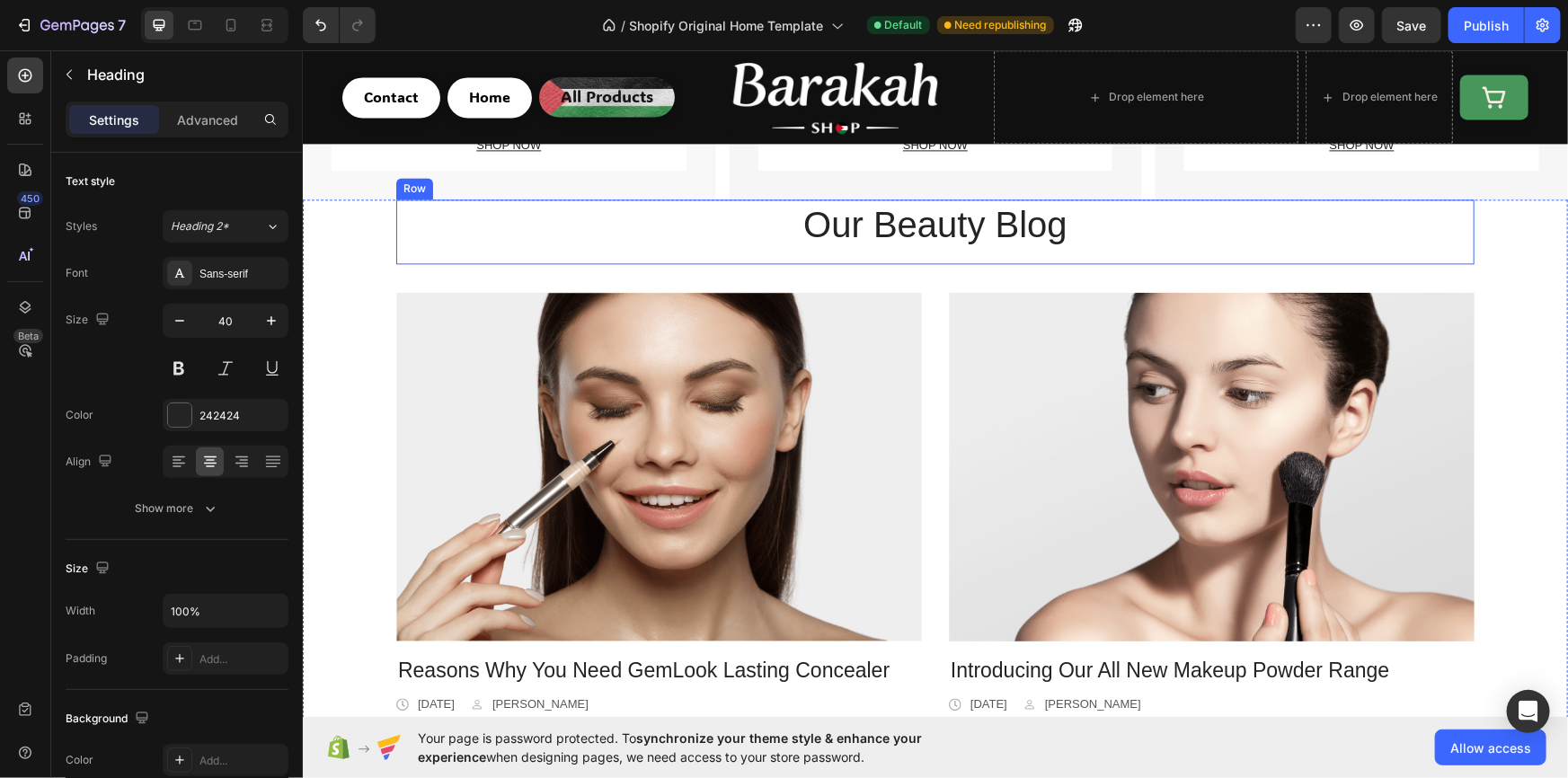
click at [618, 242] on p "Our Beauty Blog" at bounding box center [935, 223] width 1075 height 47
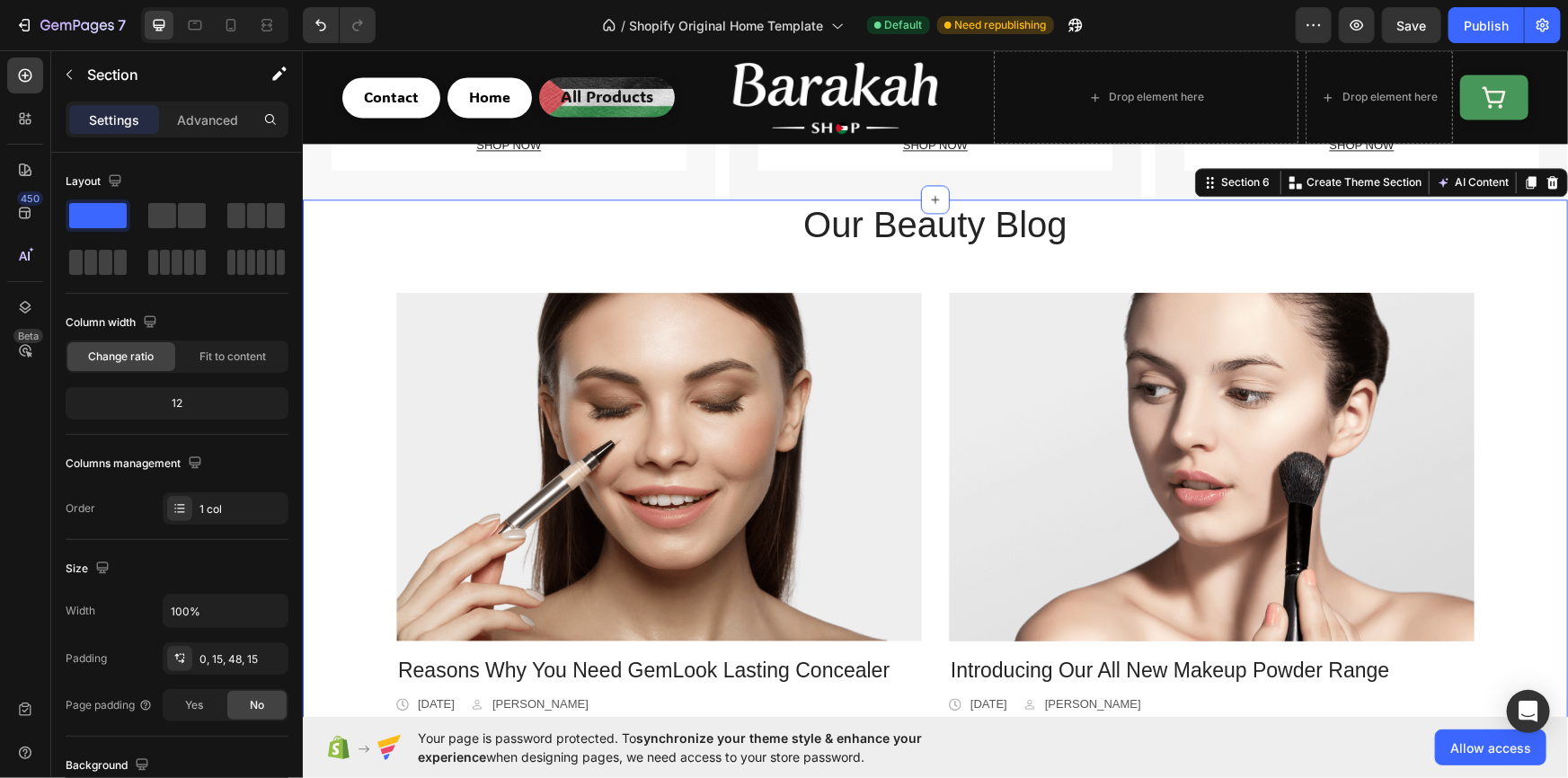
click at [365, 244] on div "Our Beauty Blog Heading Row Image Reasons Why You Need GemLook Lasting Conceale…" at bounding box center [934, 516] width 1238 height 637
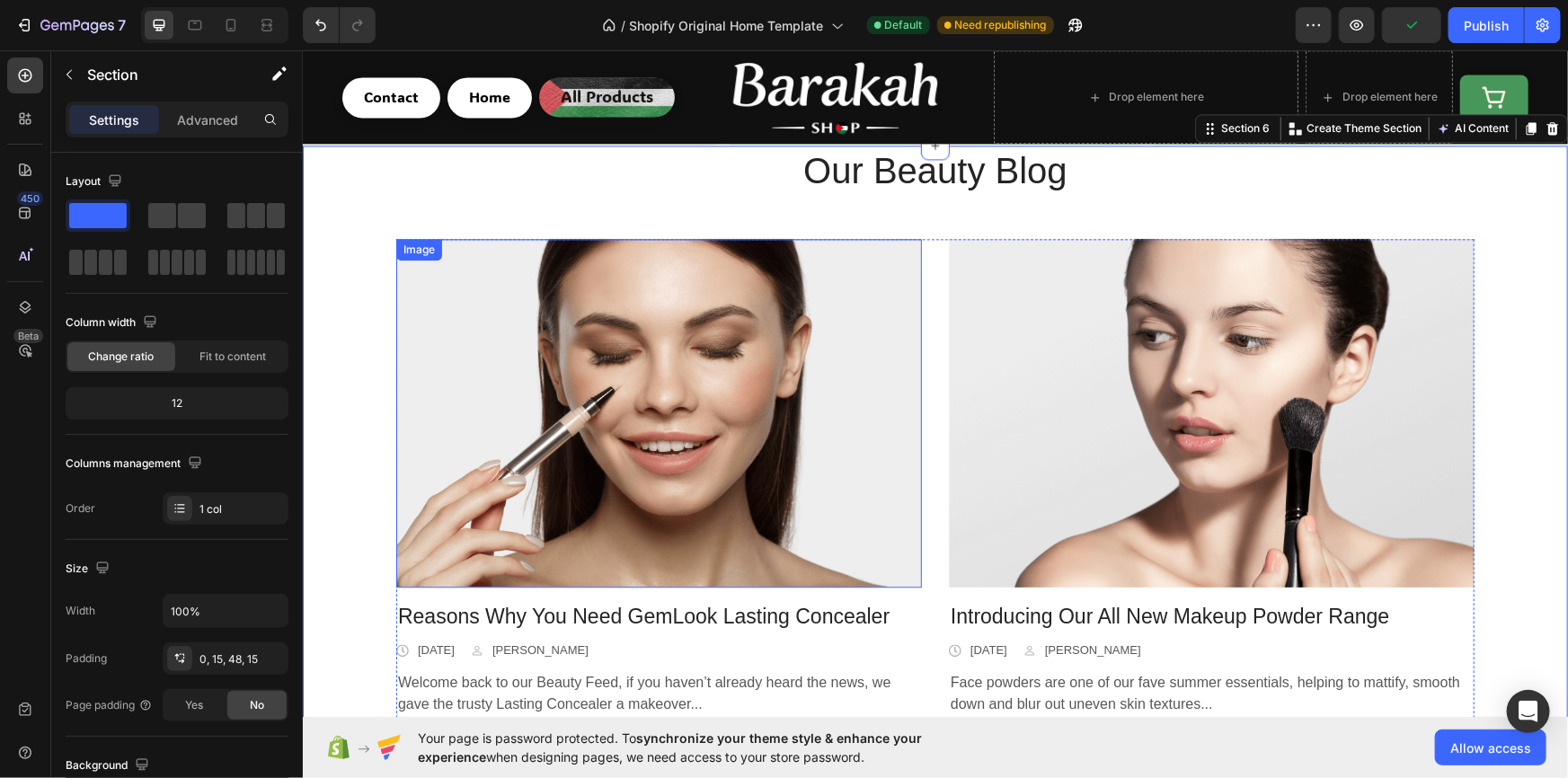
scroll to position [1904, 0]
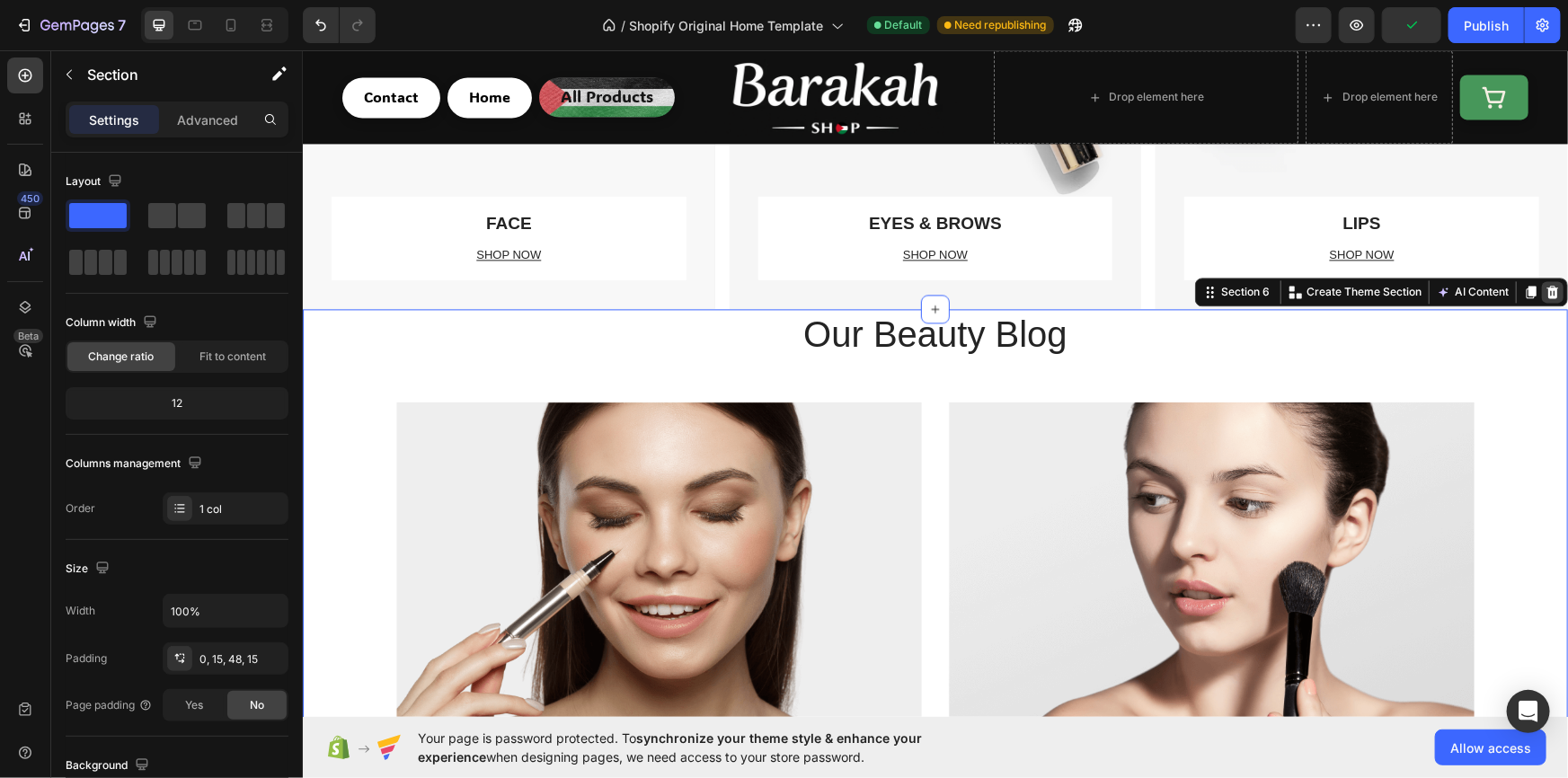
click at [1546, 289] on icon at bounding box center [1551, 290] width 12 height 13
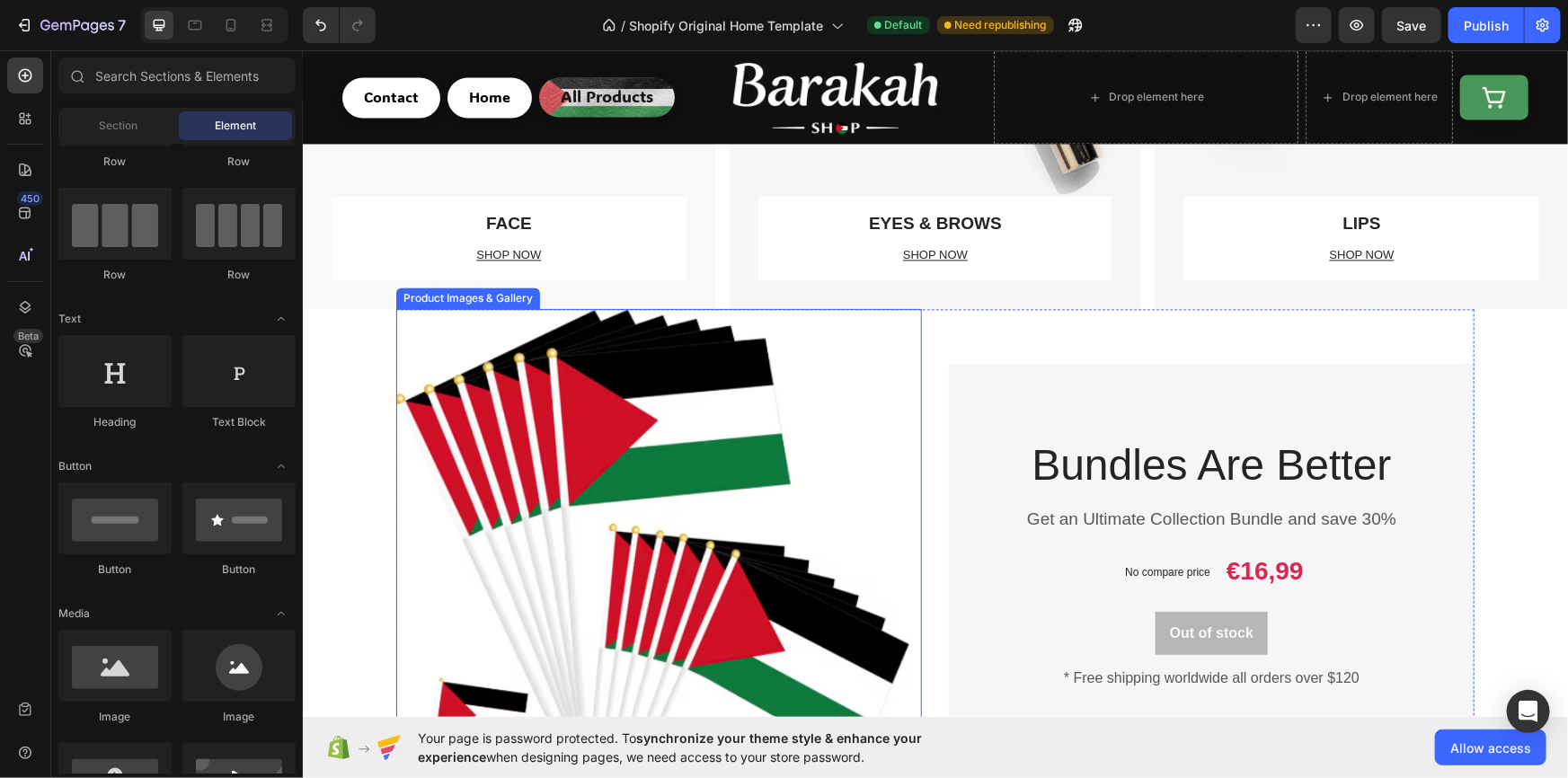
scroll to position [1742, 0]
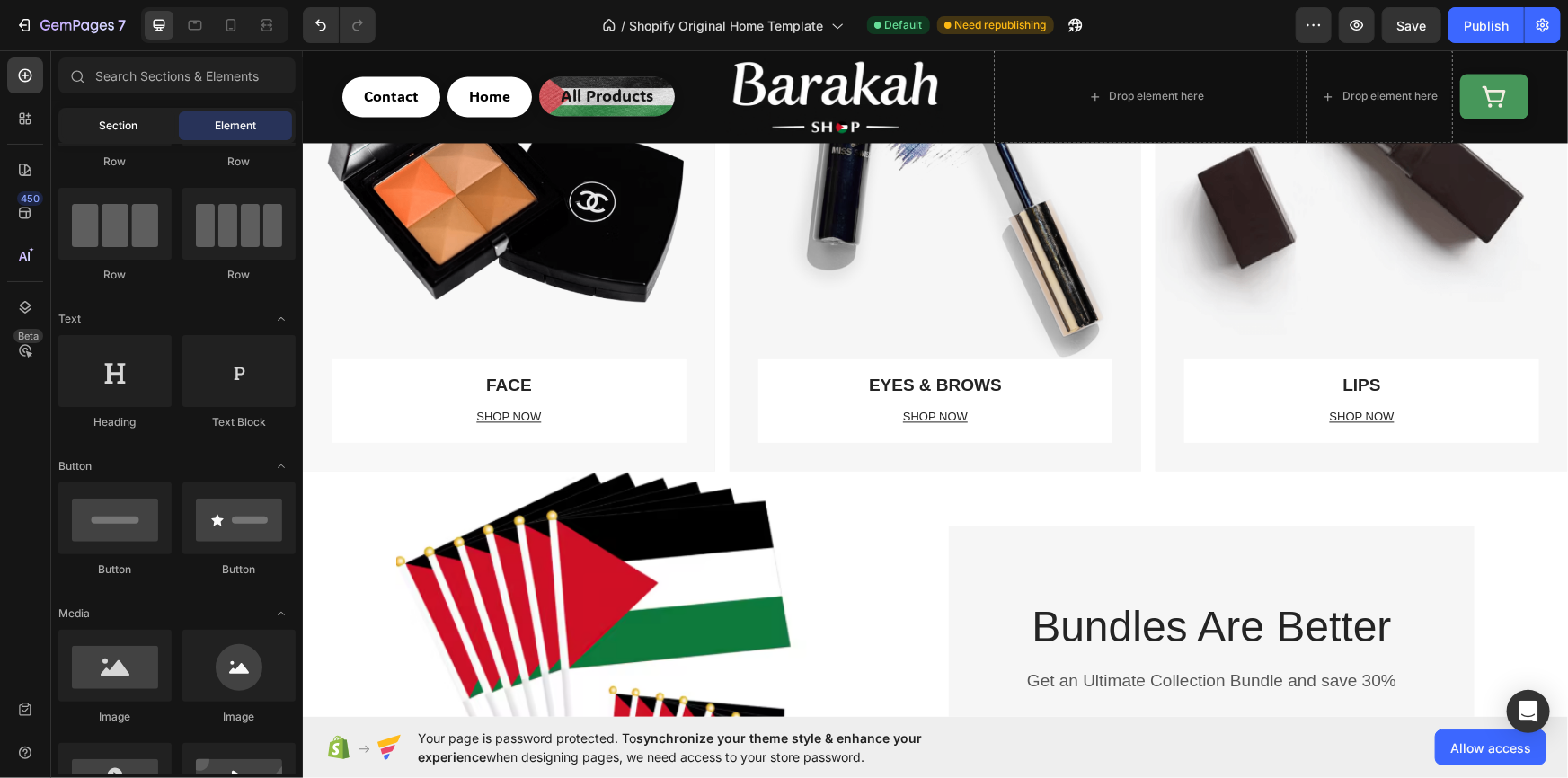
click at [126, 129] on span "Section" at bounding box center [119, 126] width 39 height 17
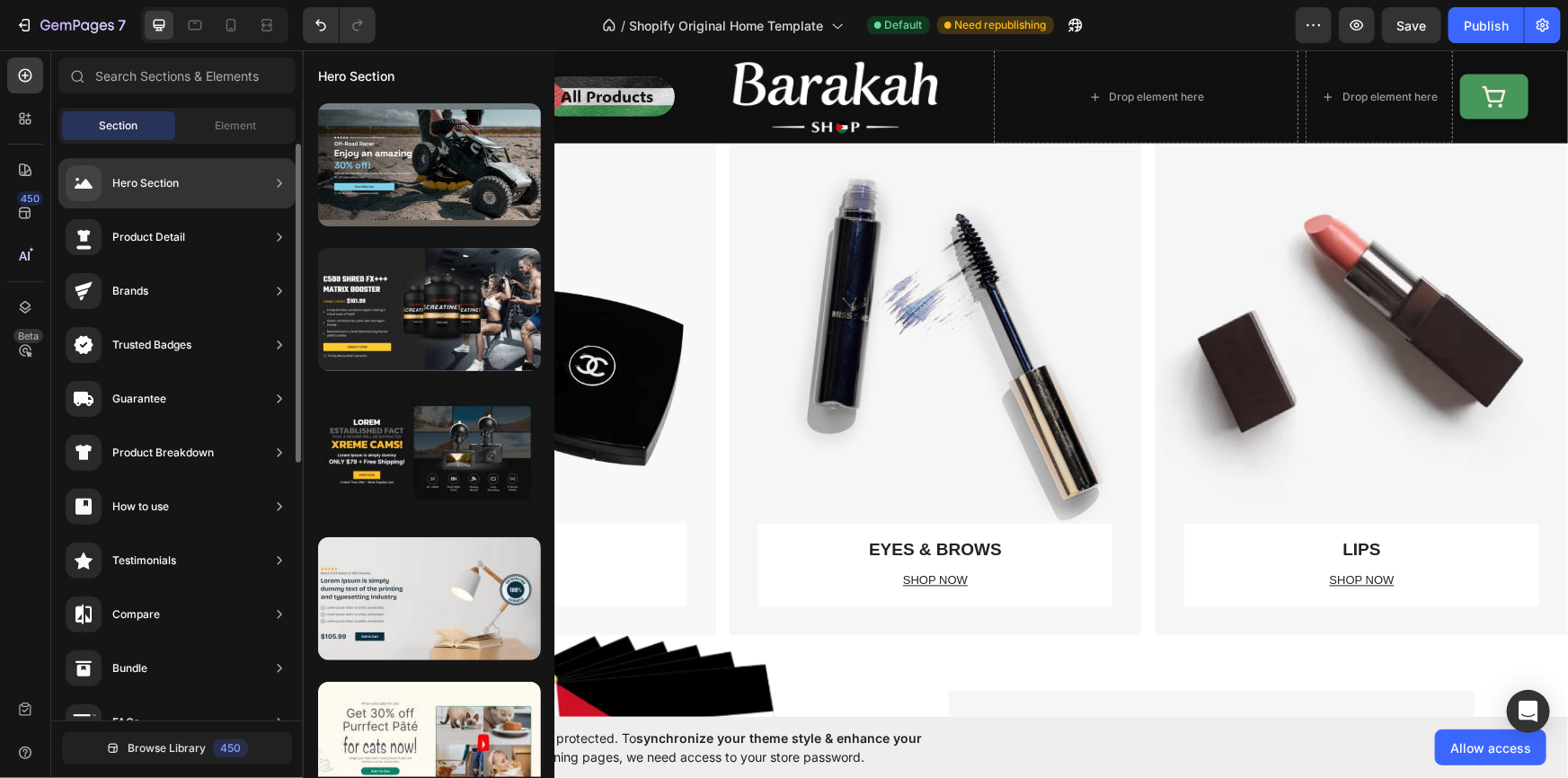
scroll to position [0, 0]
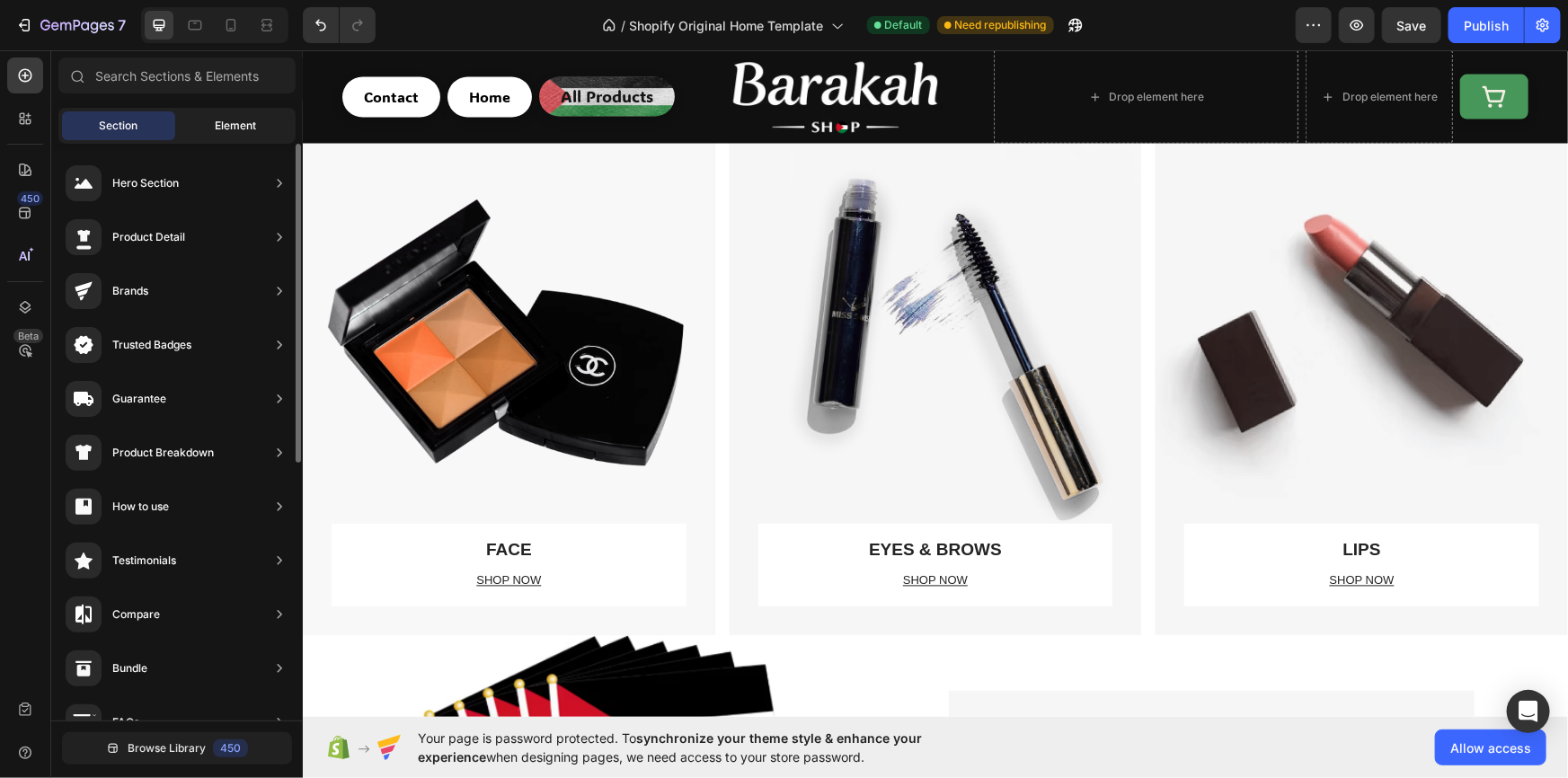
click at [247, 117] on div "Element" at bounding box center [235, 125] width 113 height 29
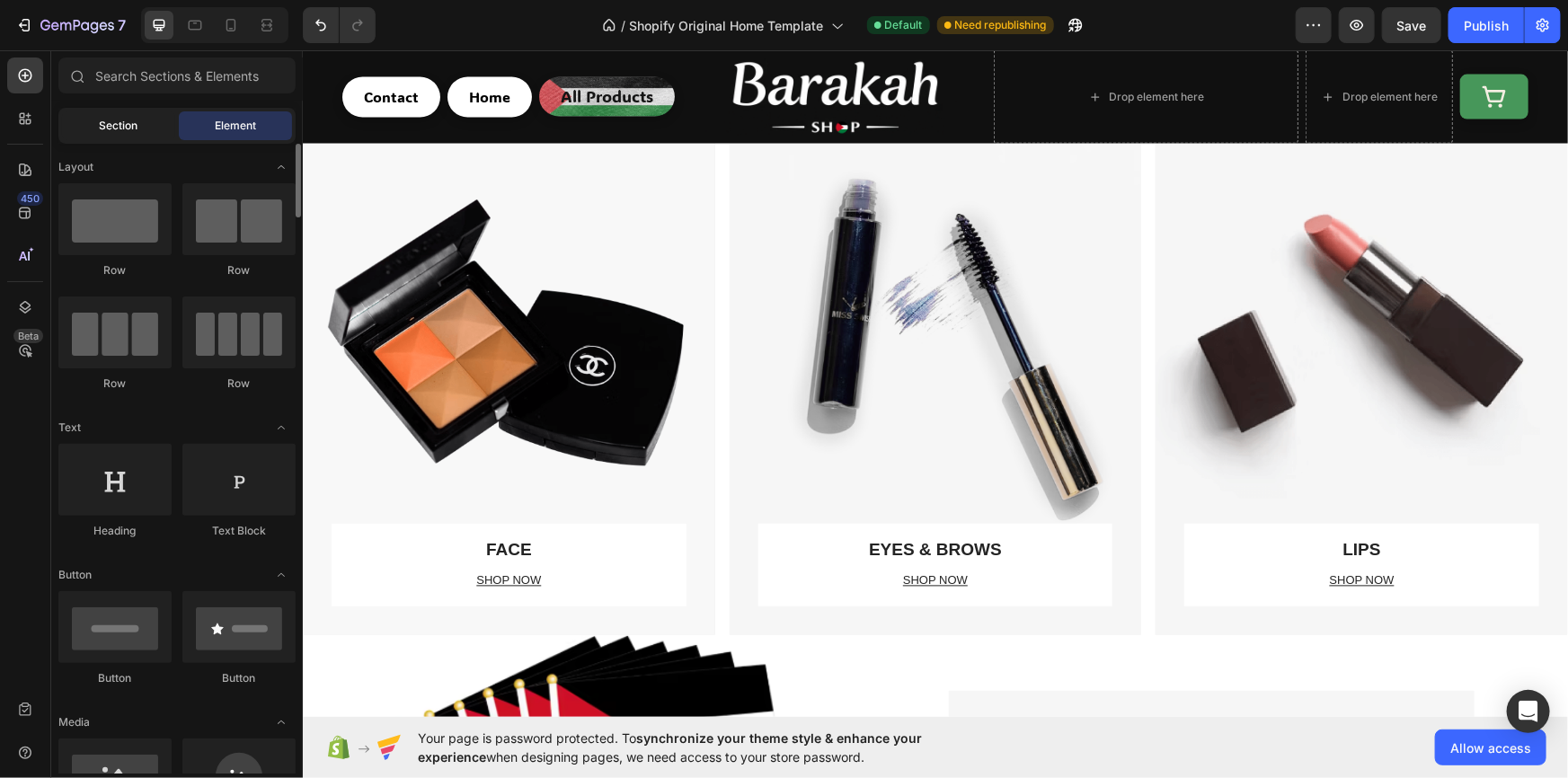
click at [119, 118] on span "Section" at bounding box center [119, 126] width 39 height 17
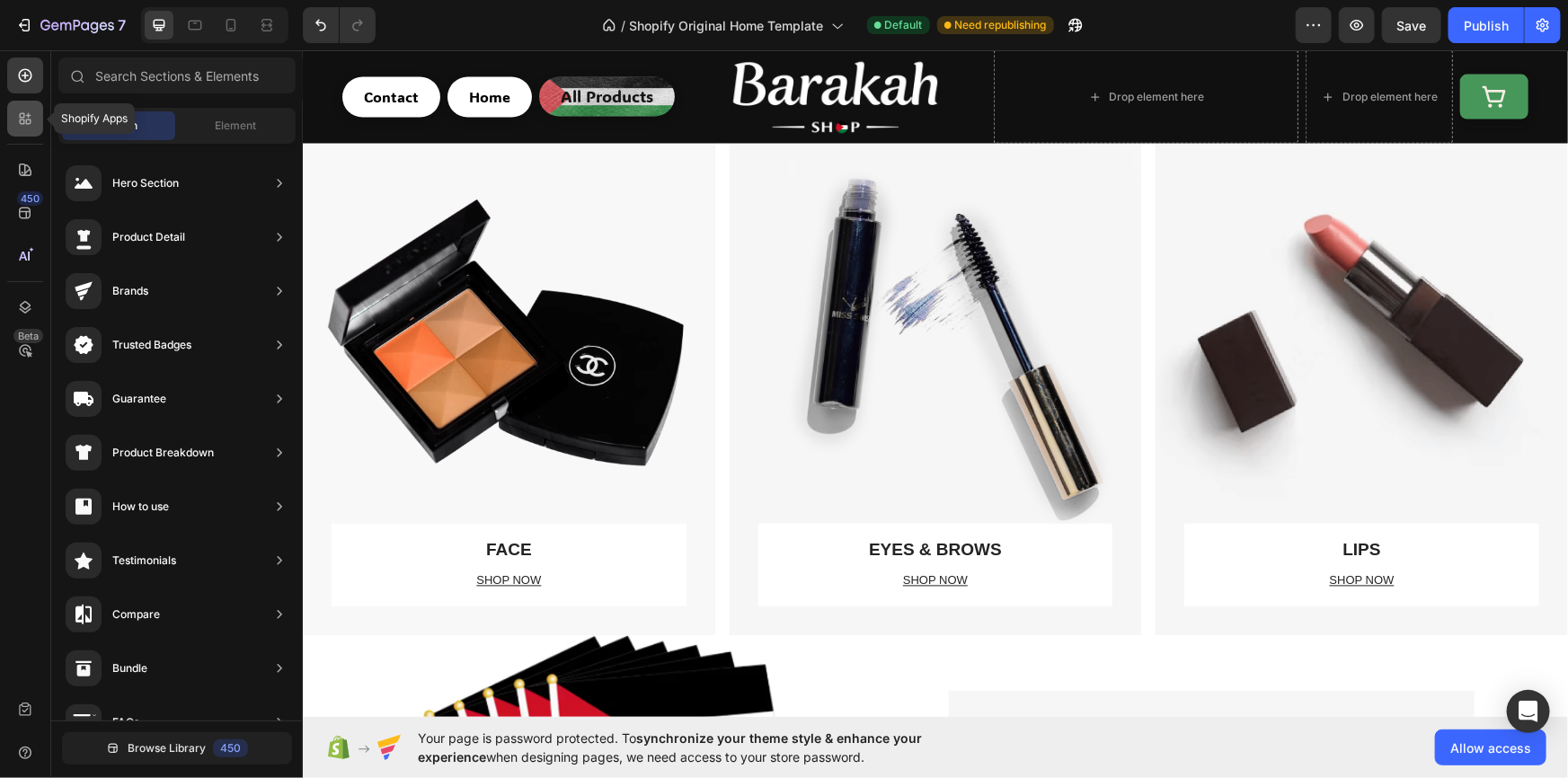
click at [26, 120] on icon at bounding box center [29, 123] width 6 height 6
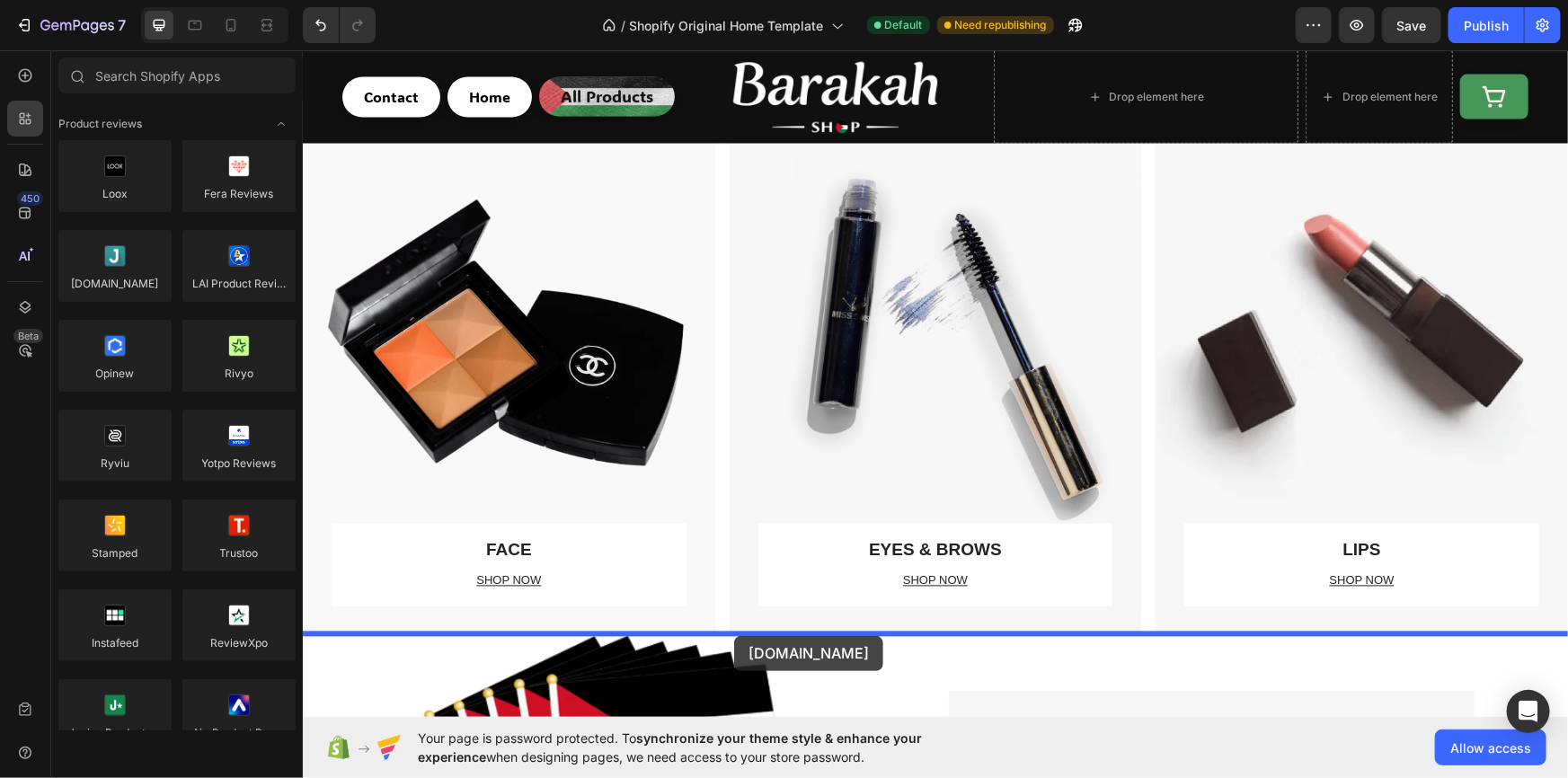
drag, startPoint x: 445, startPoint y: 335, endPoint x: 733, endPoint y: 636, distance: 416.6
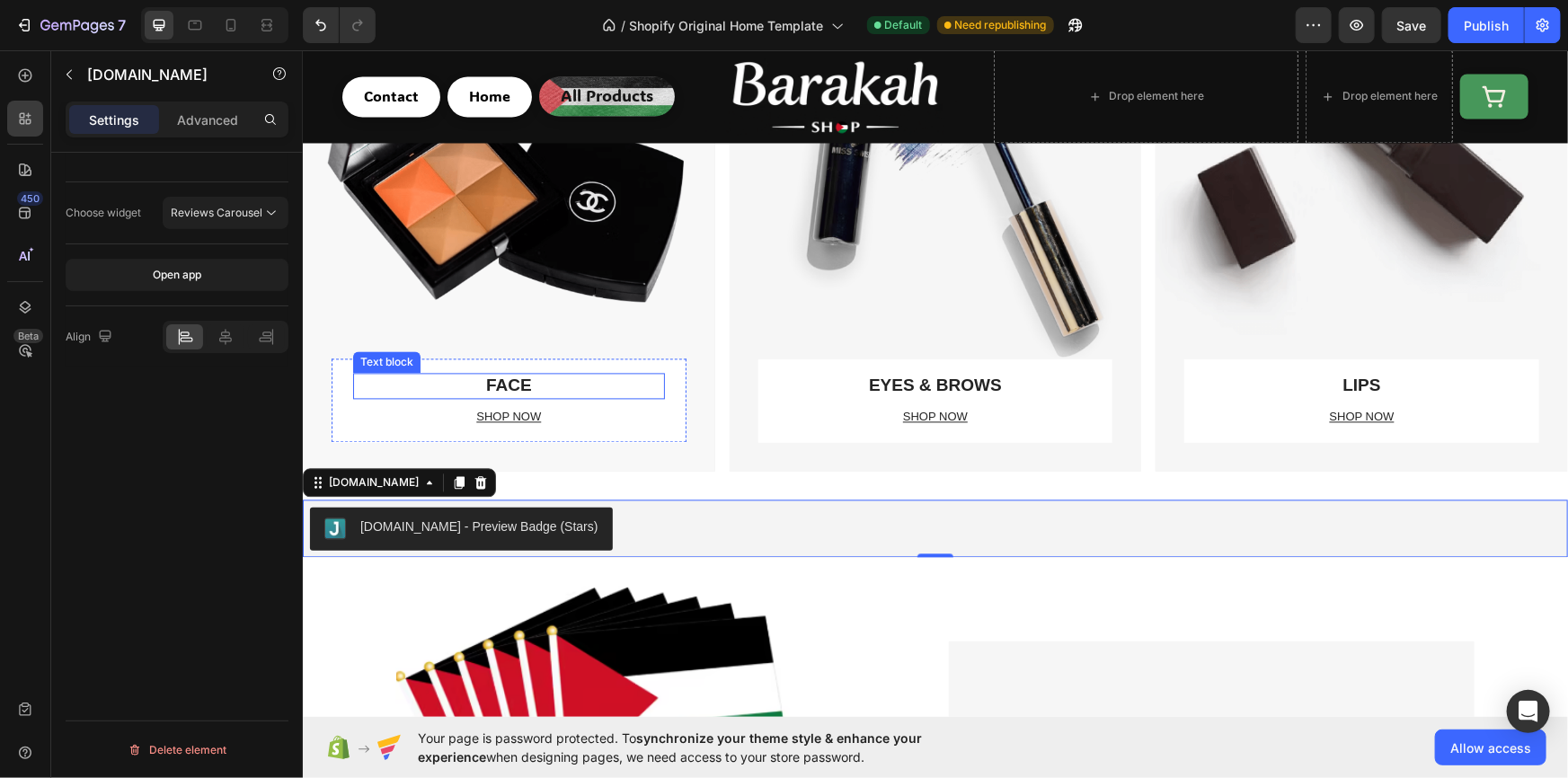
scroll to position [1797, 0]
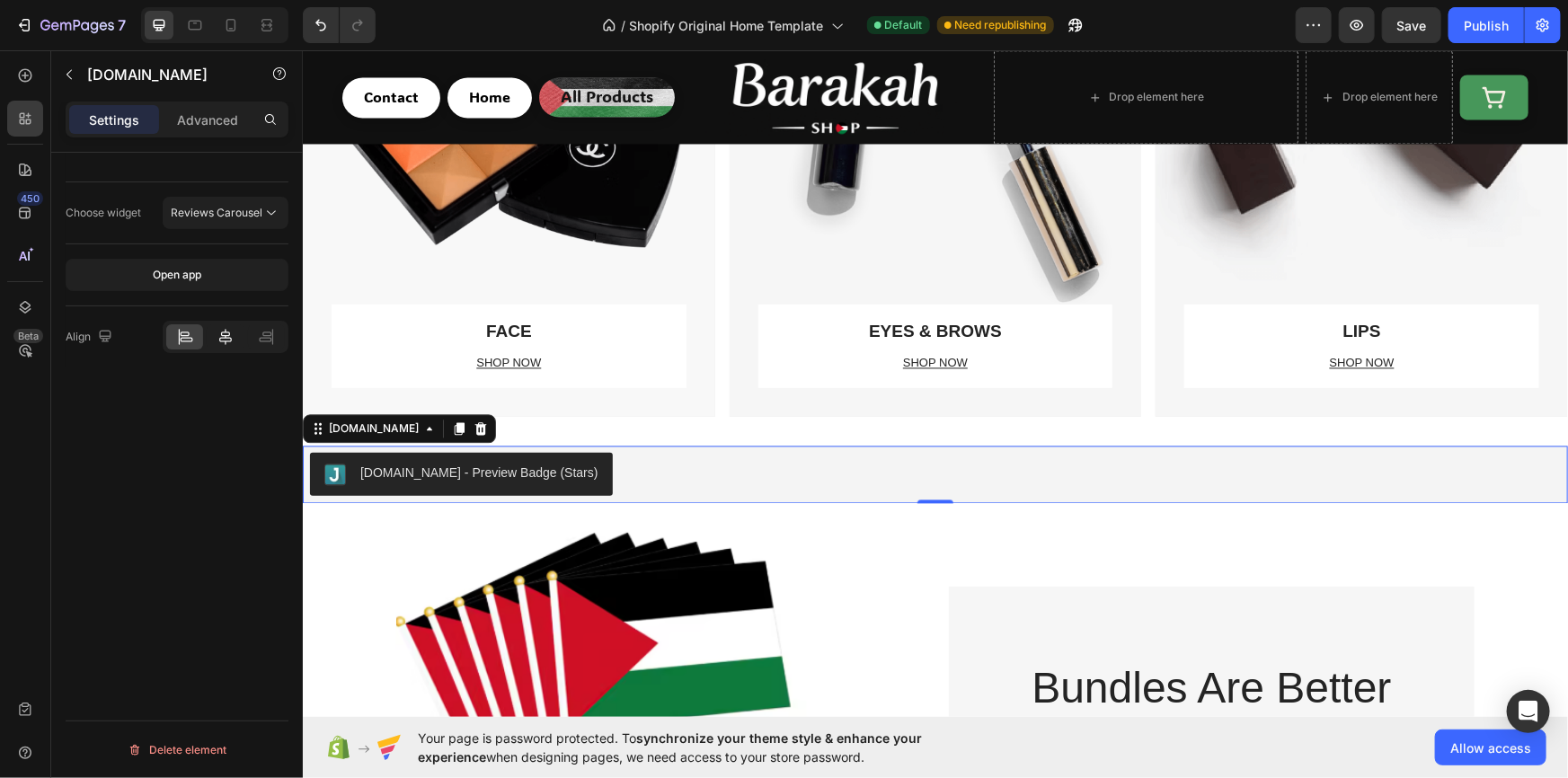
click at [213, 341] on div at bounding box center [225, 336] width 37 height 25
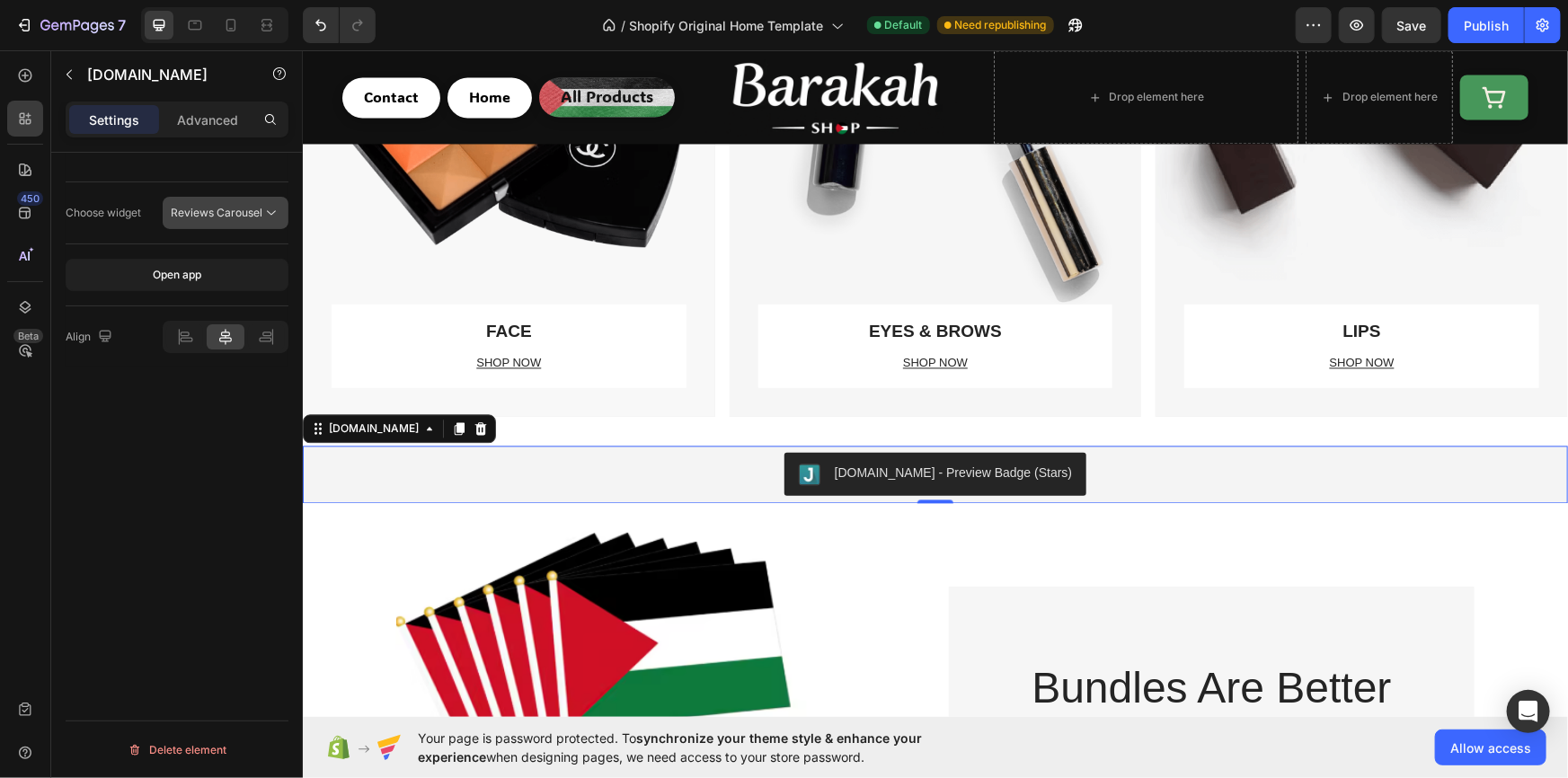
click at [224, 209] on span "Reviews Carousel" at bounding box center [216, 212] width 91 height 14
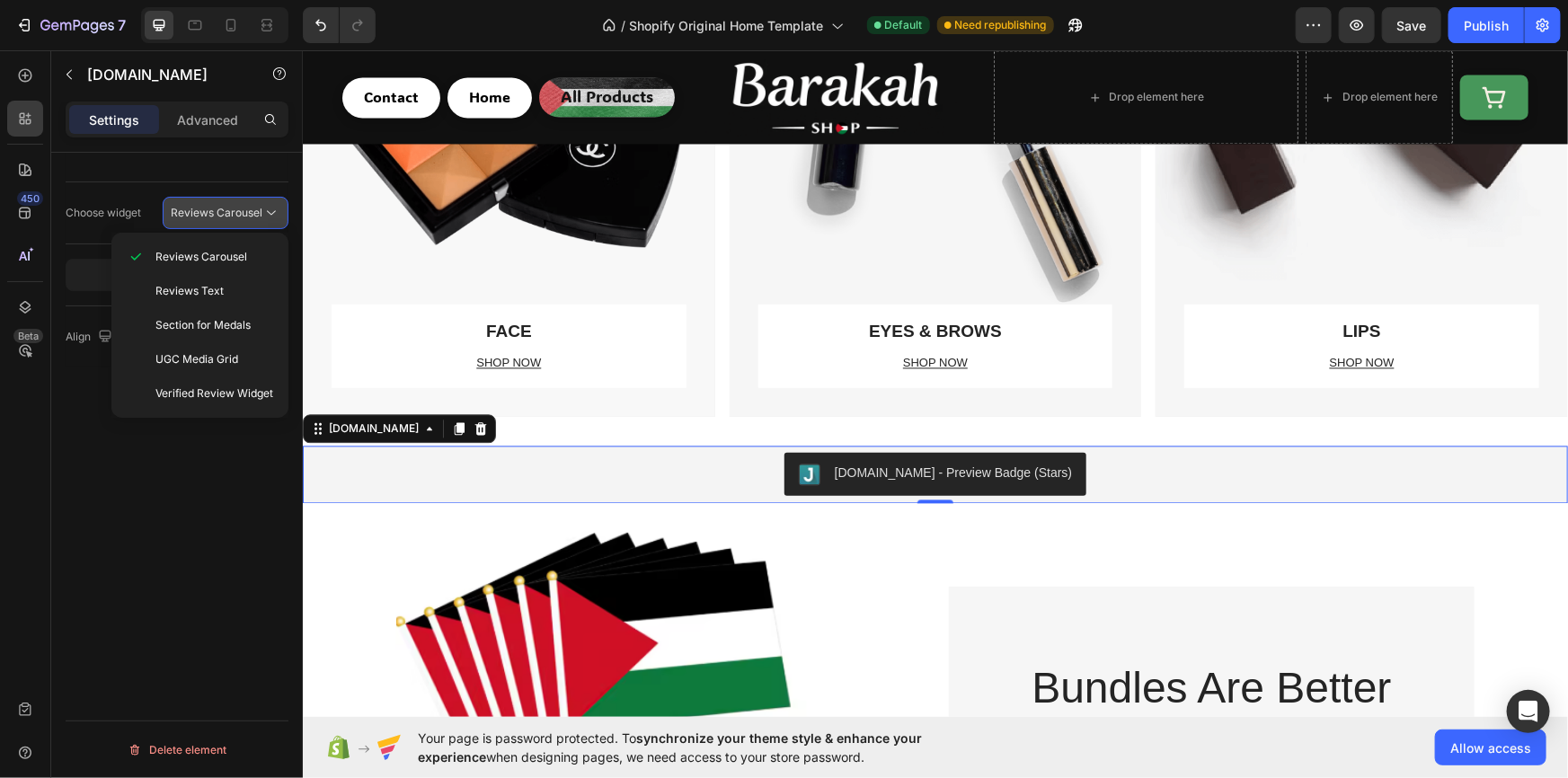
click at [224, 209] on span "Reviews Carousel" at bounding box center [216, 212] width 91 height 14
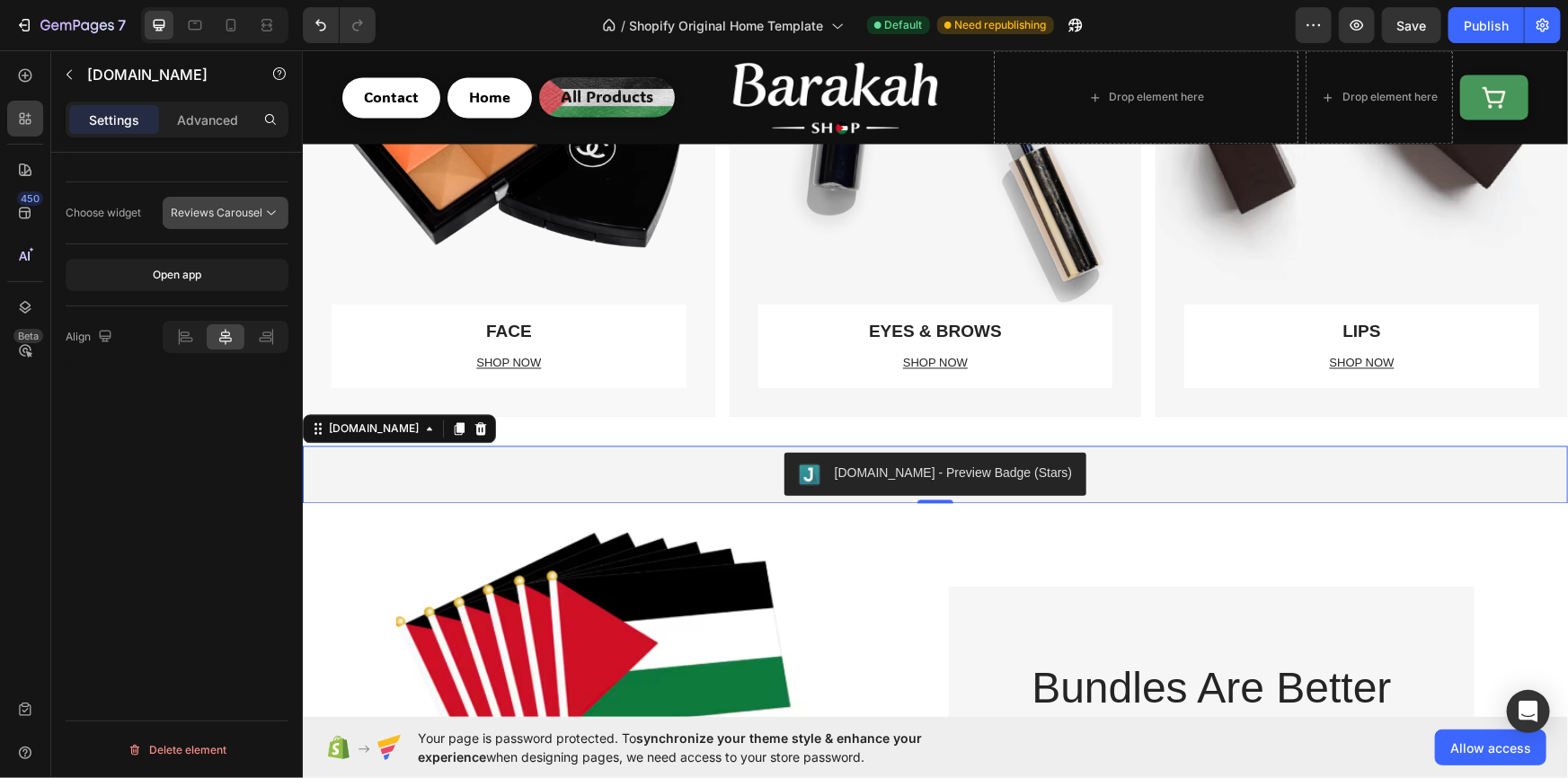
click at [224, 209] on span "Reviews Carousel" at bounding box center [216, 212] width 91 height 14
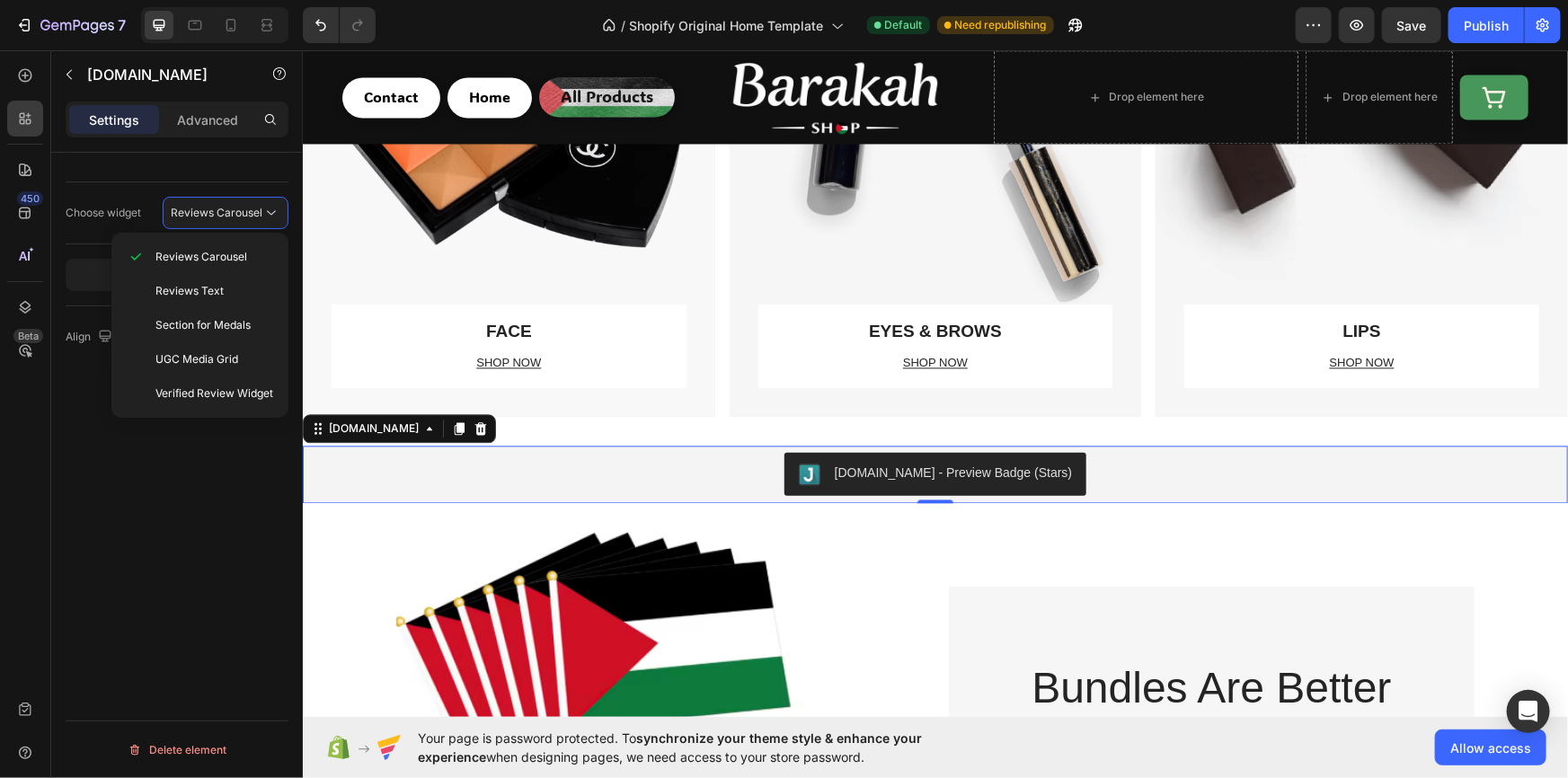
click at [138, 533] on div "Choose widget Reviews Carousel Open app Align Delete element" at bounding box center [177, 491] width 252 height 677
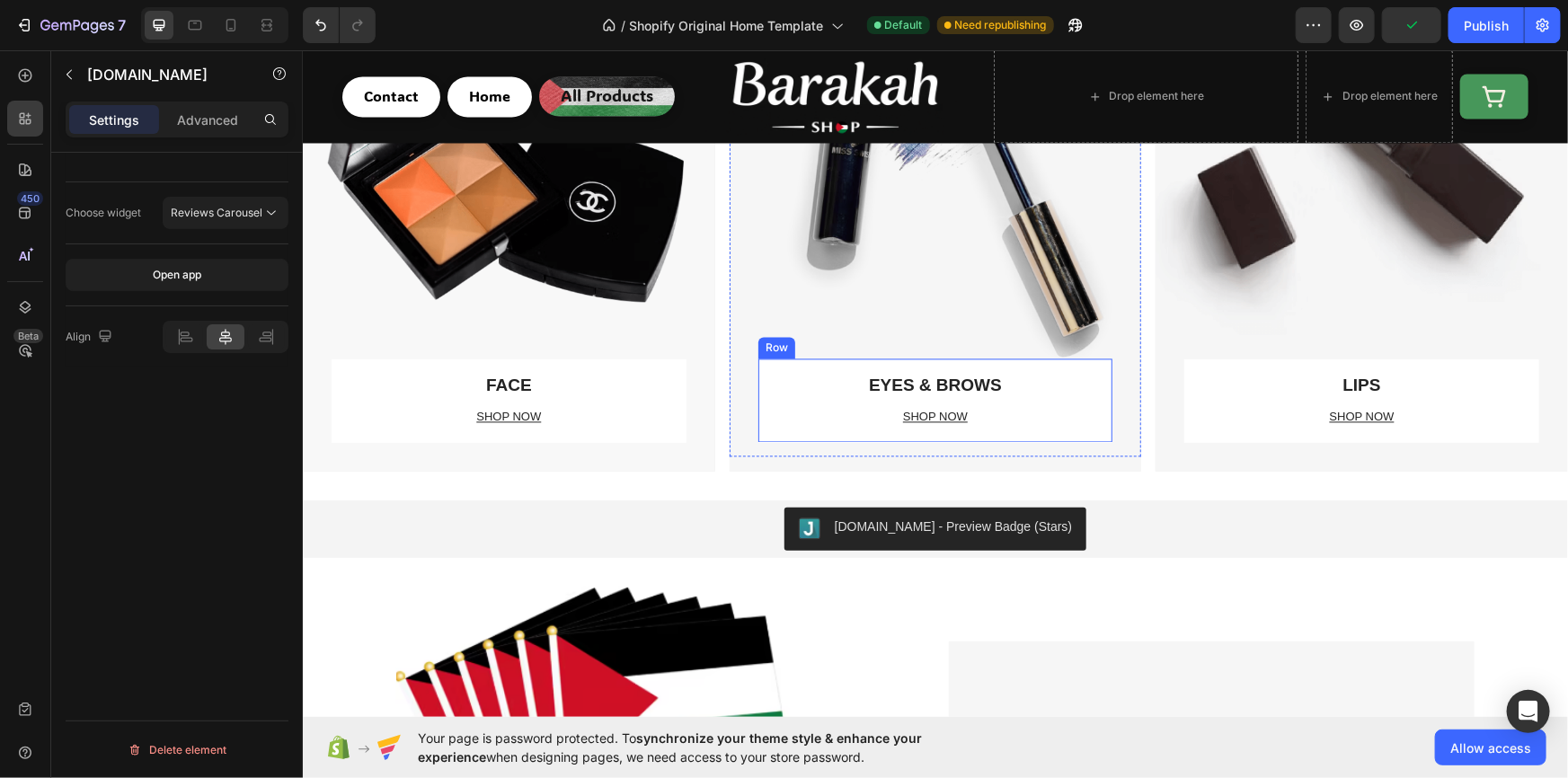
scroll to position [1525, 0]
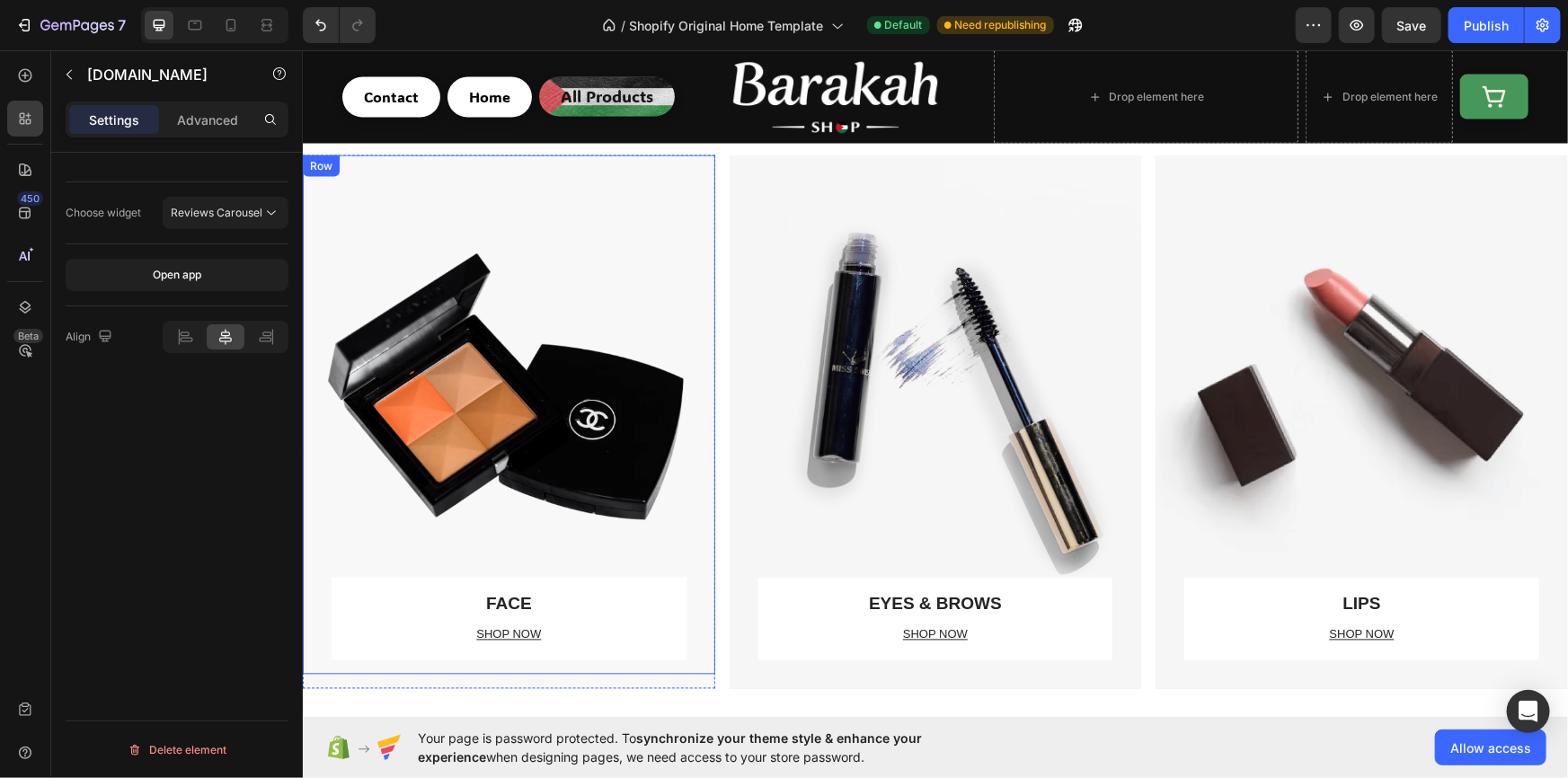
click at [627, 336] on div "FACE Text block SHOP NOW Text block Row" at bounding box center [508, 414] width 355 height 519
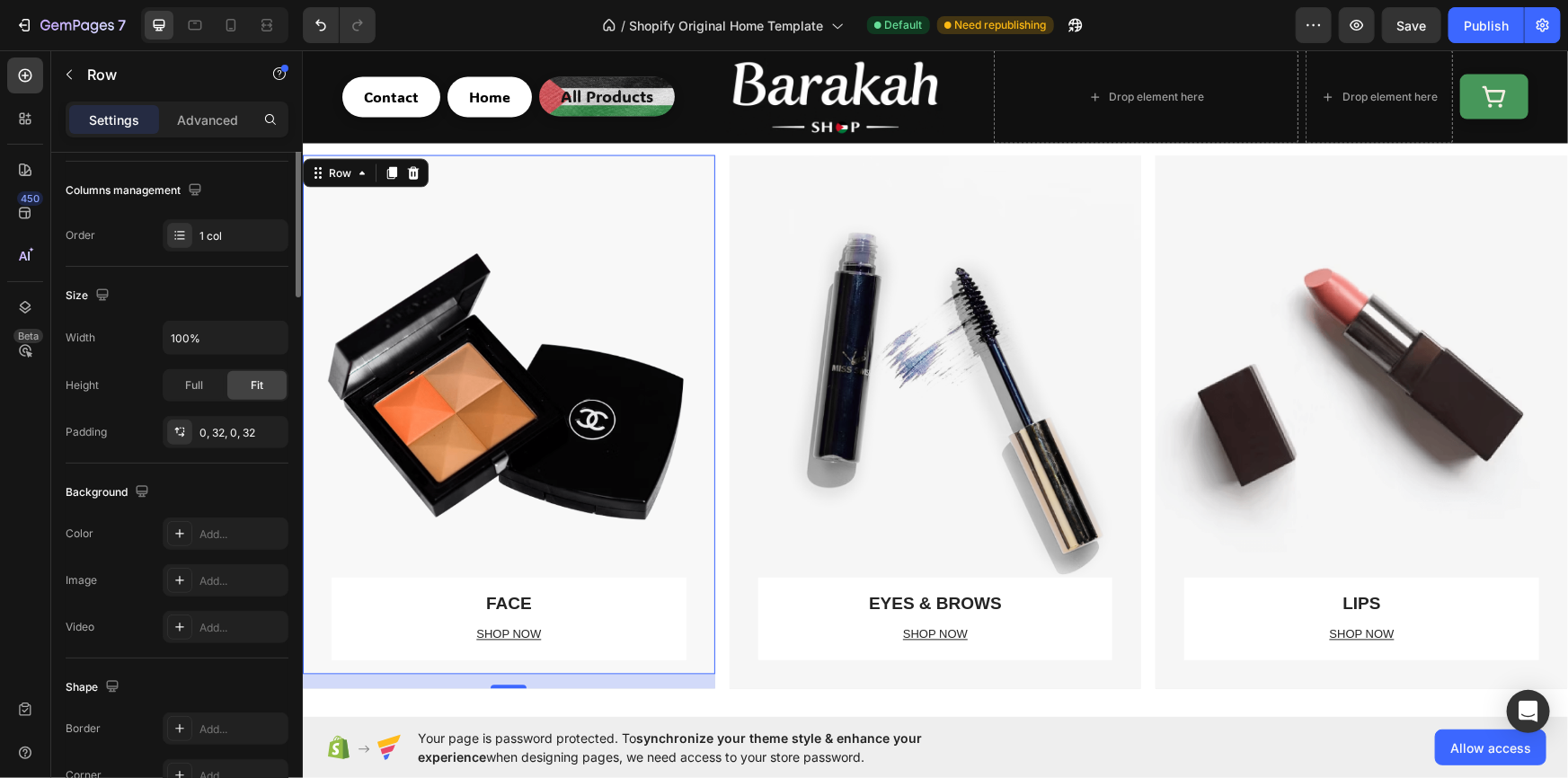
scroll to position [383, 0]
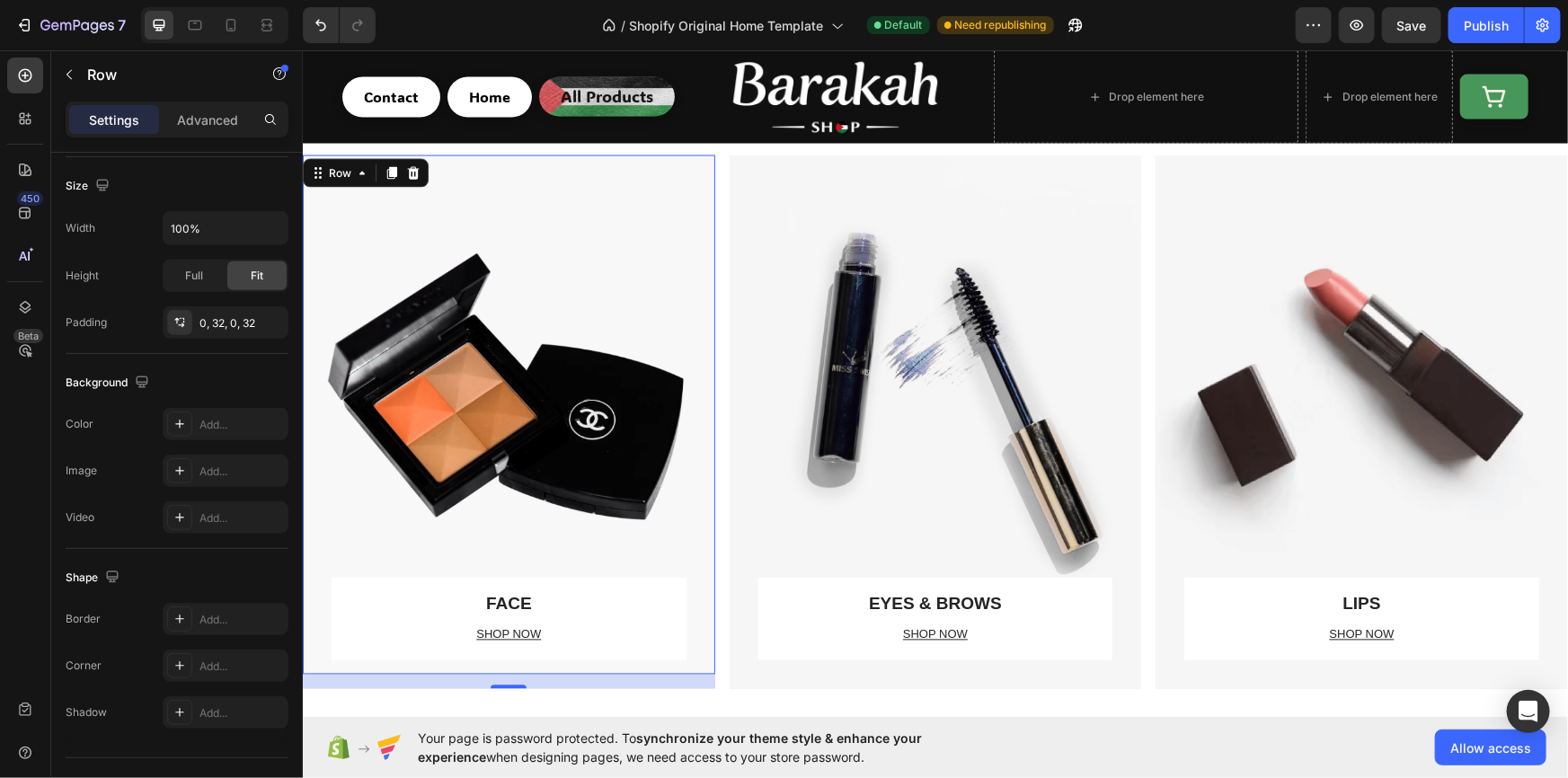
click at [490, 458] on div "FACE Text block SHOP NOW Text block Row" at bounding box center [508, 414] width 355 height 519
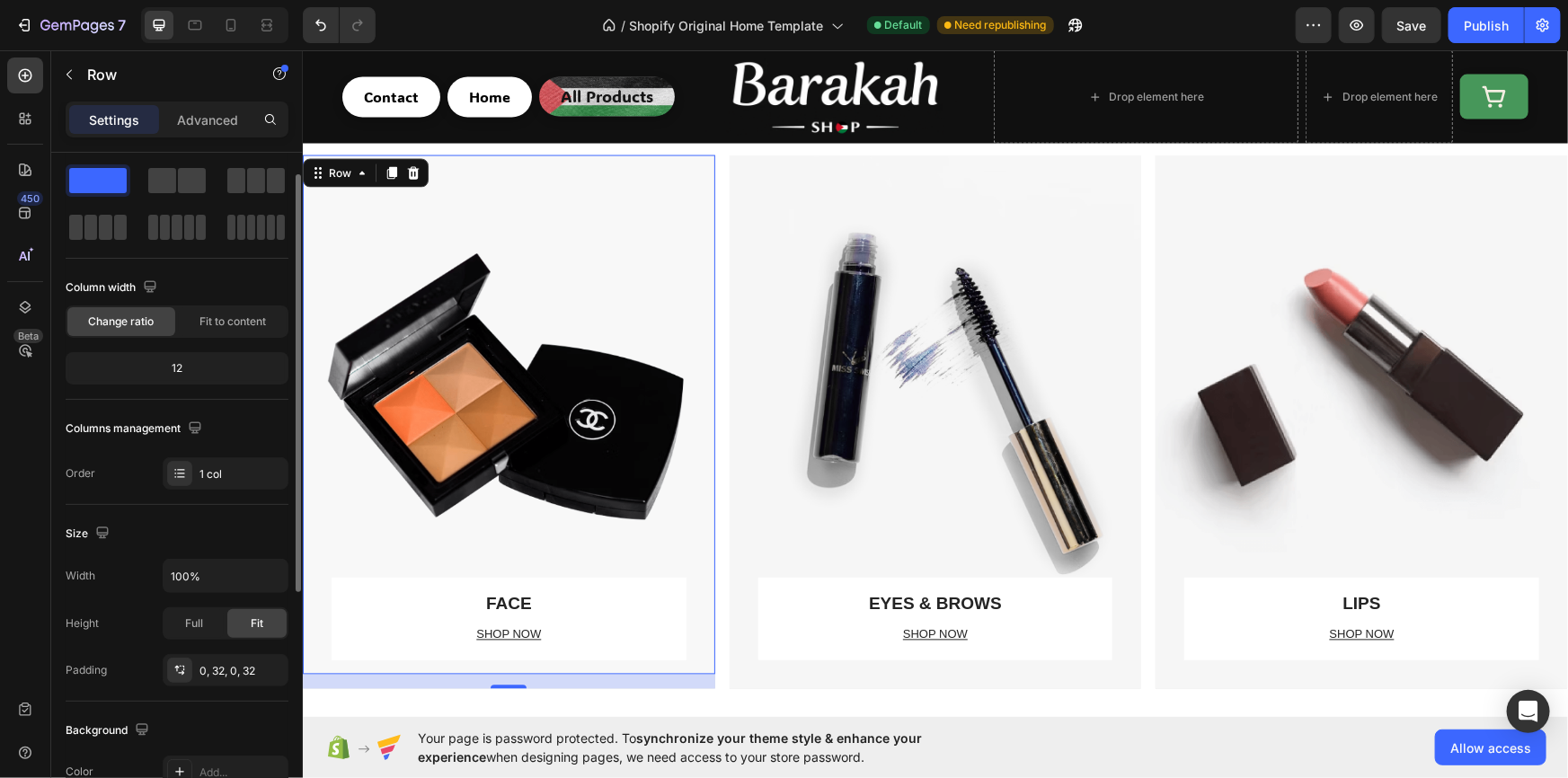
scroll to position [0, 0]
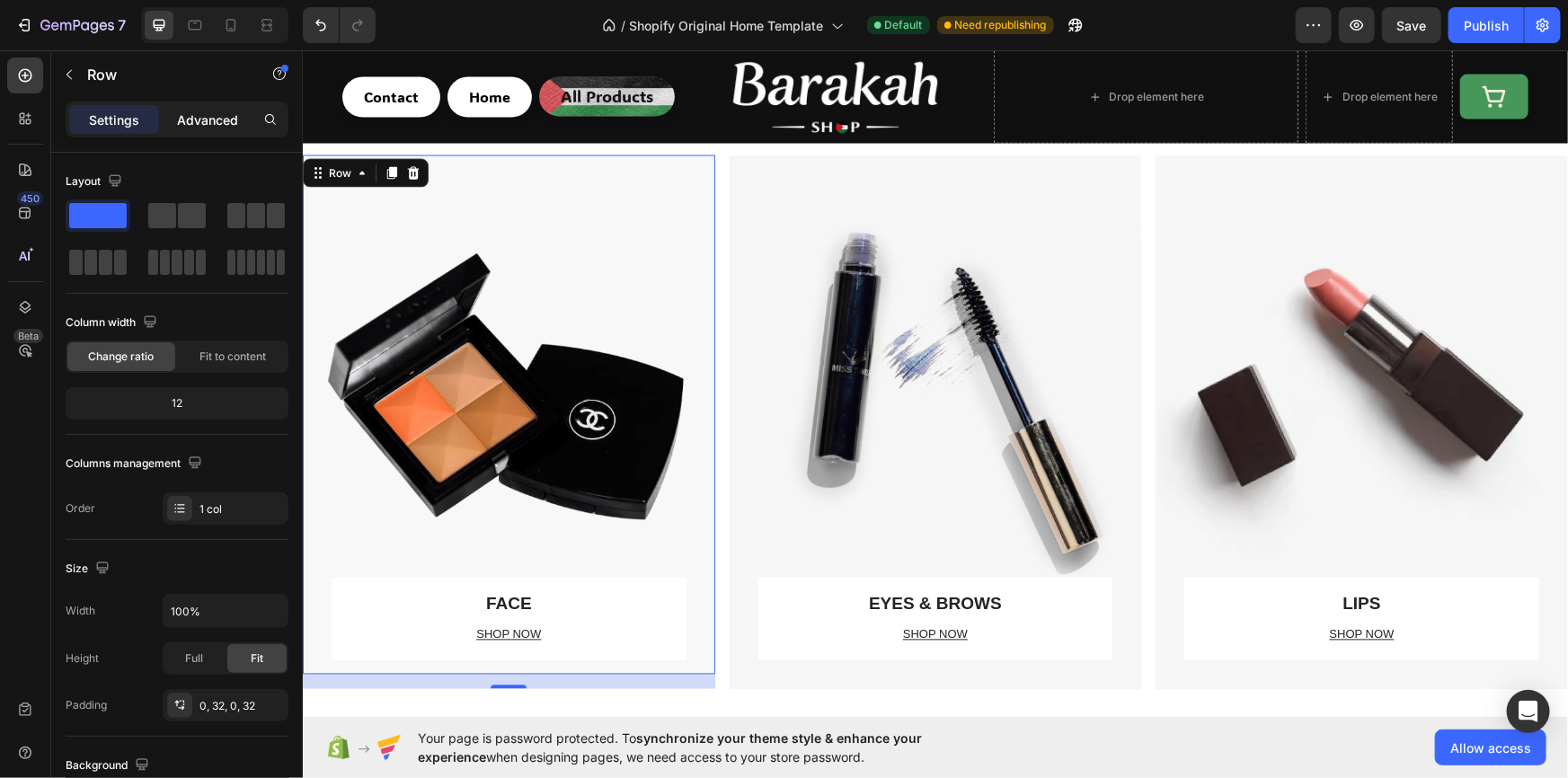
click at [209, 112] on p "Advanced" at bounding box center [207, 120] width 61 height 18
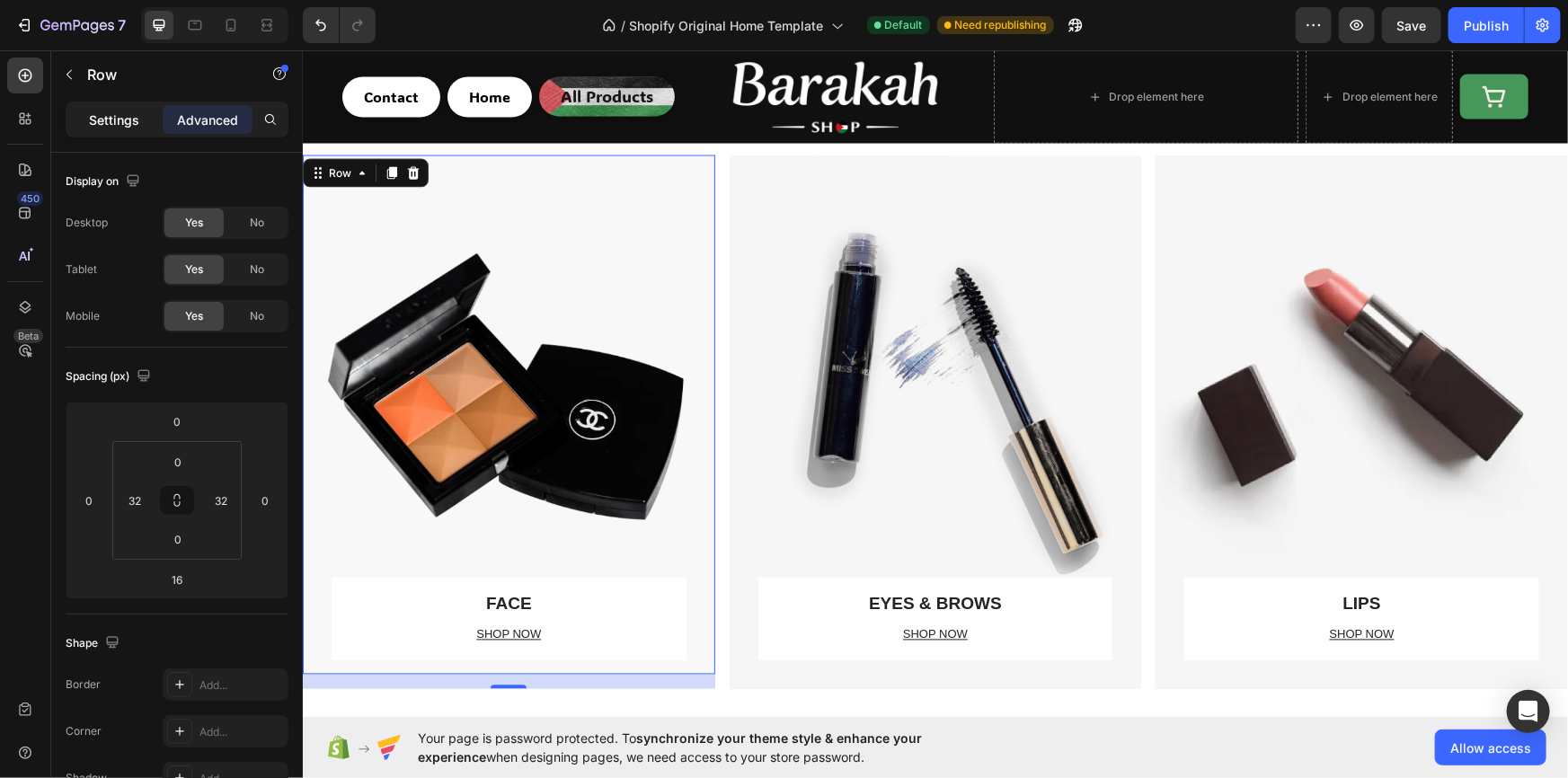
click at [127, 117] on p "Settings" at bounding box center [113, 120] width 51 height 18
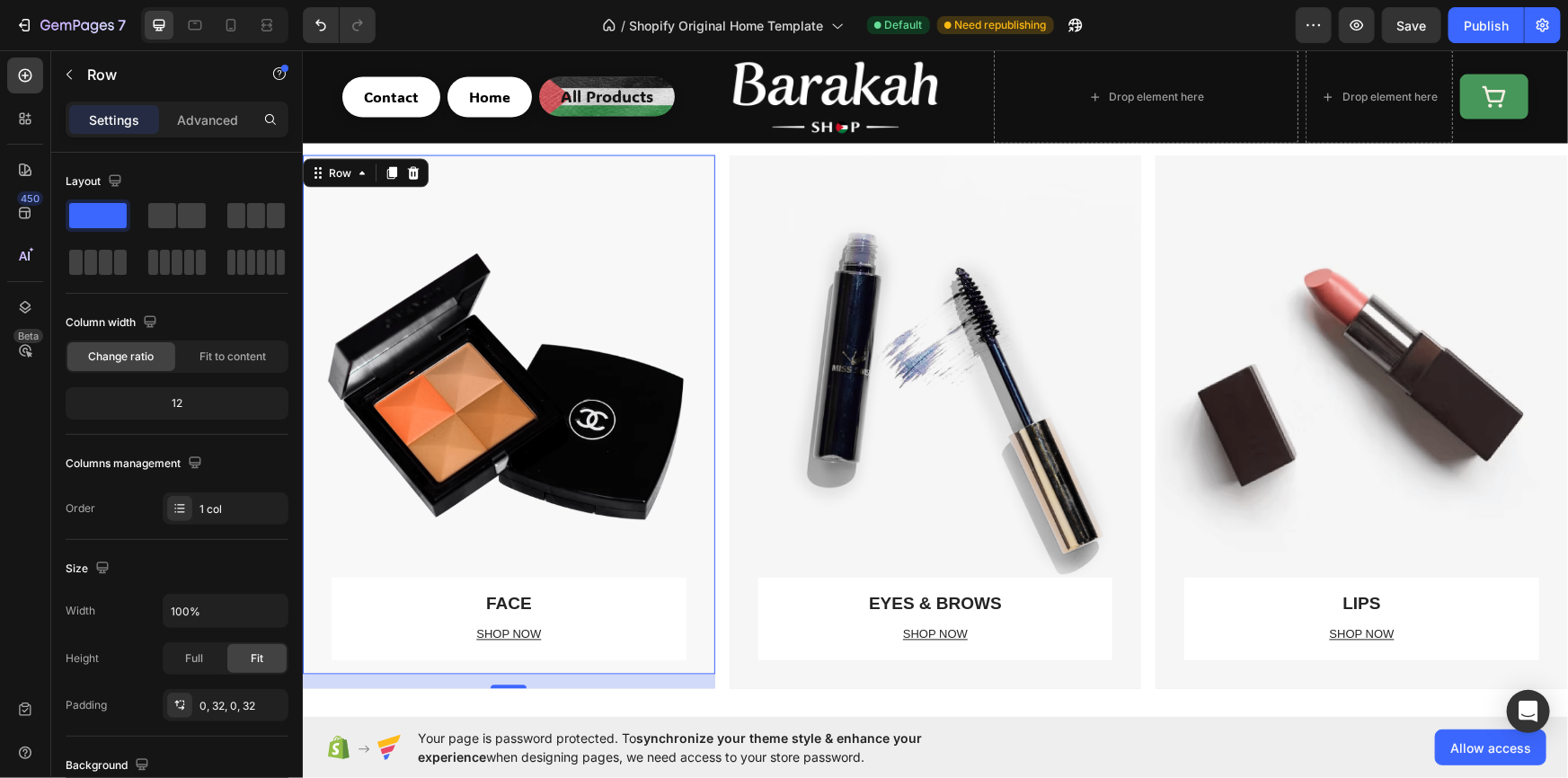
click at [504, 373] on div "FACE Text block SHOP NOW Text block Row" at bounding box center [508, 414] width 355 height 519
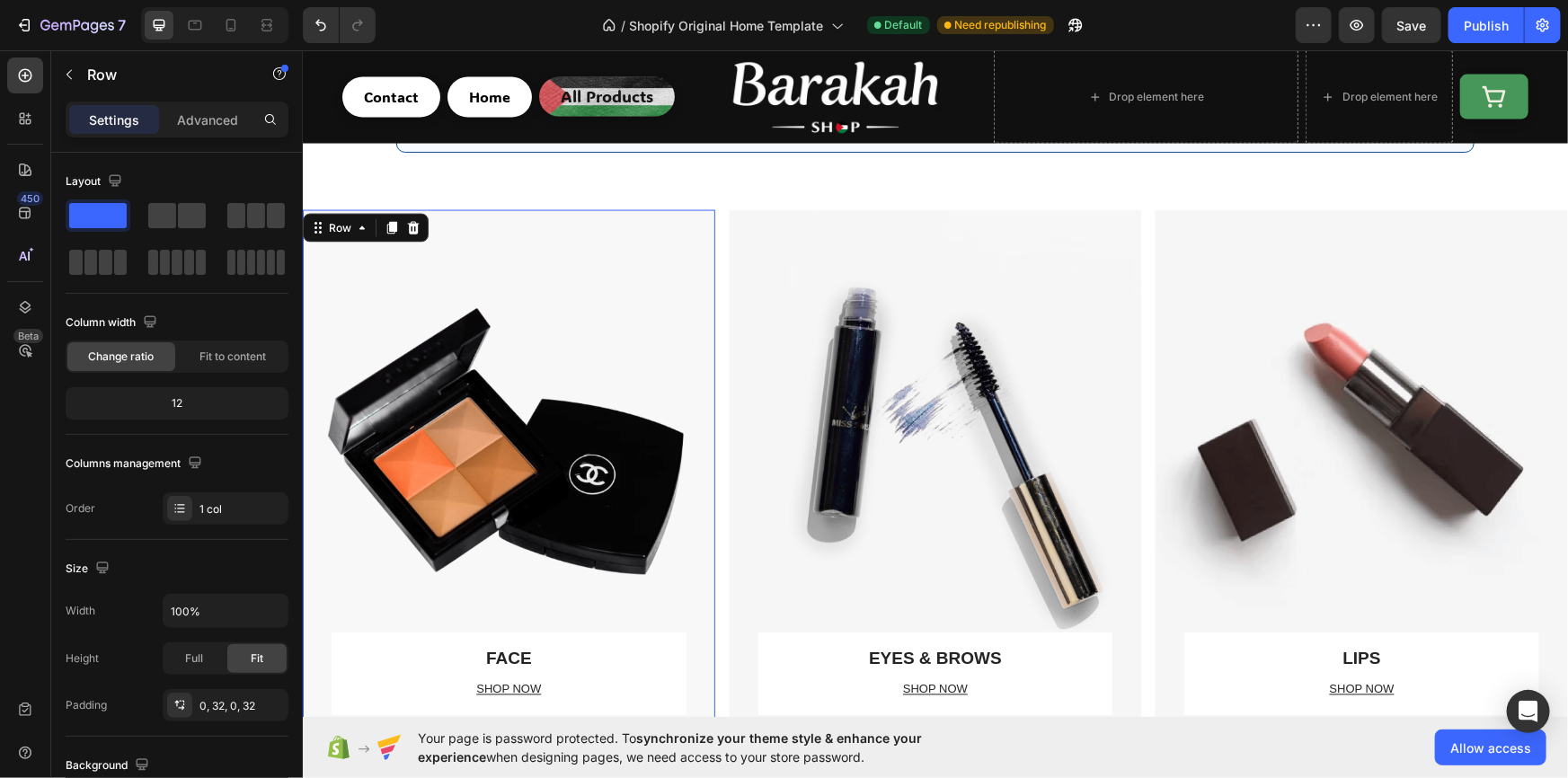
click at [536, 408] on div "FACE Text block SHOP NOW Text block Row" at bounding box center [508, 468] width 355 height 519
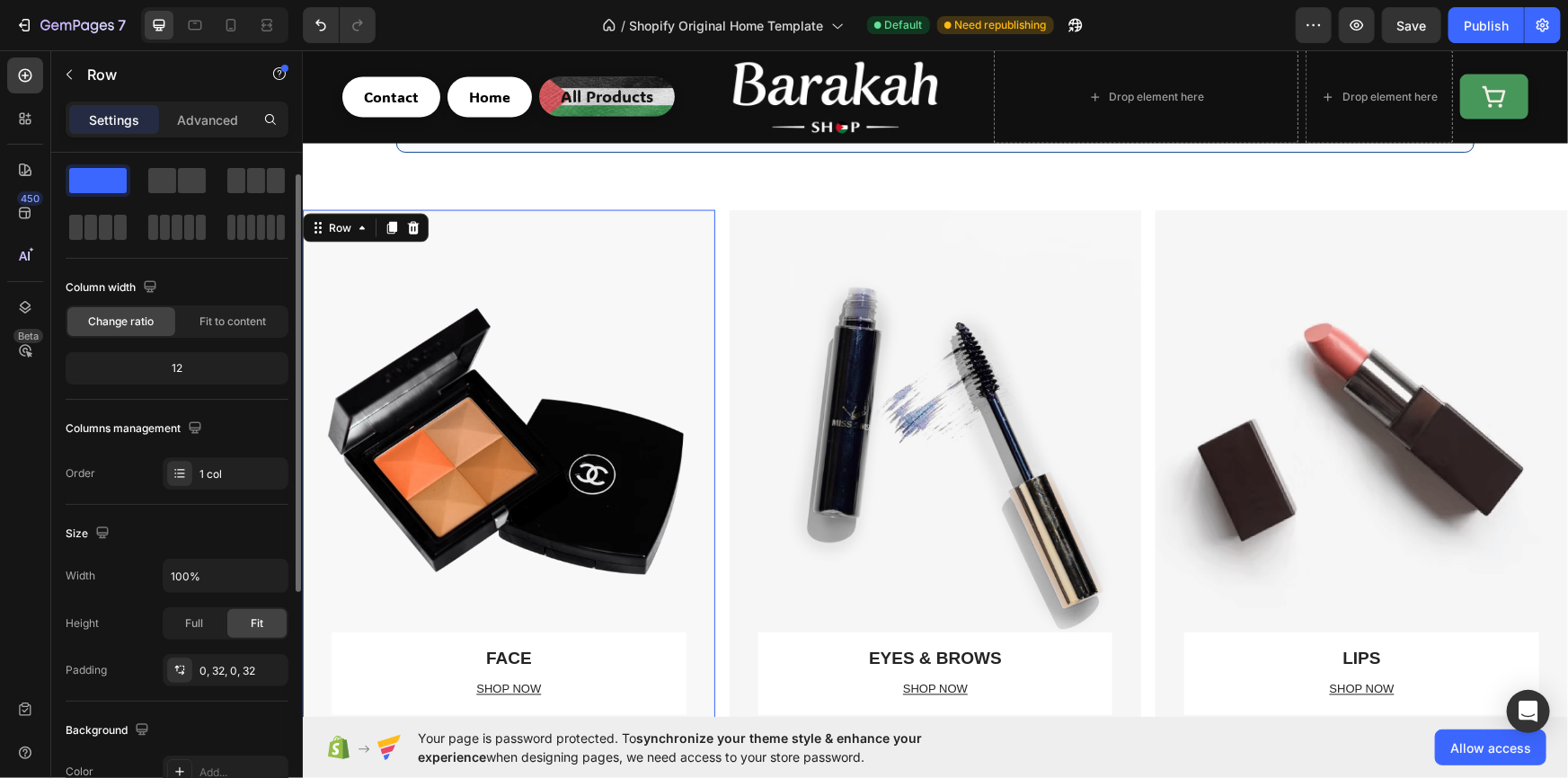
scroll to position [0, 0]
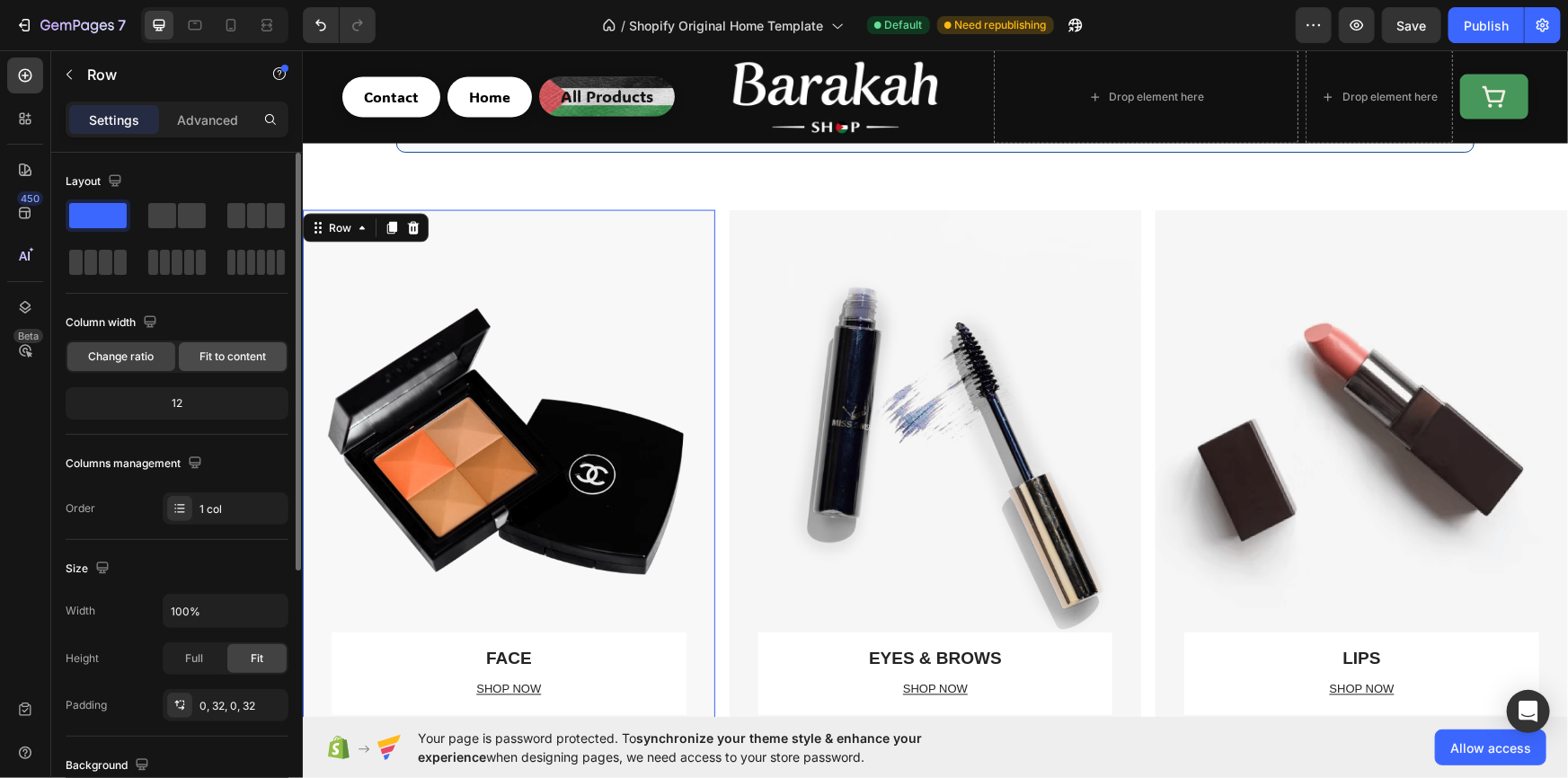
click at [220, 360] on span "Fit to content" at bounding box center [232, 357] width 66 height 17
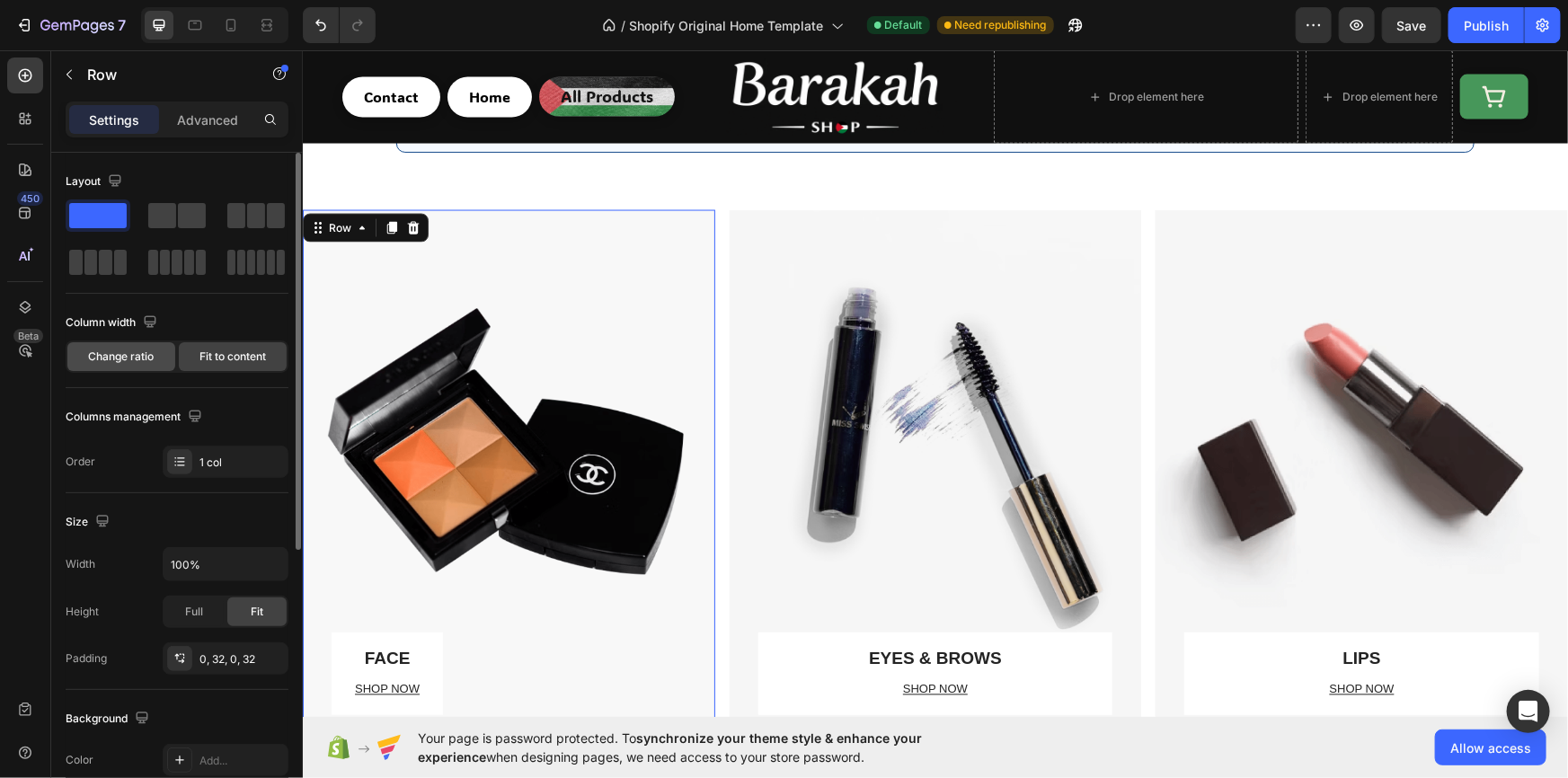
click at [153, 348] on span "Change ratio" at bounding box center [121, 357] width 65 height 17
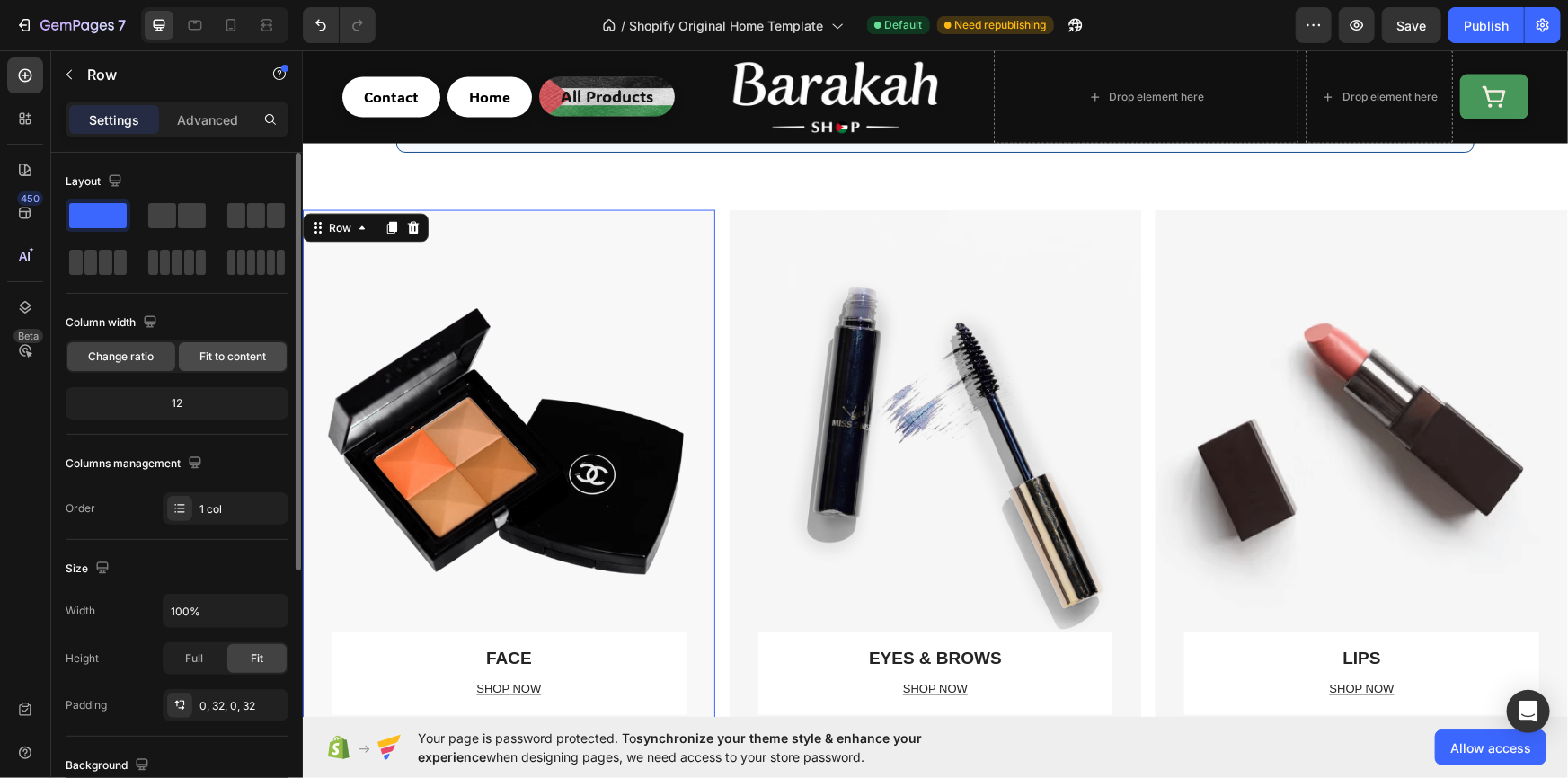
click at [206, 358] on span "Fit to content" at bounding box center [232, 357] width 66 height 17
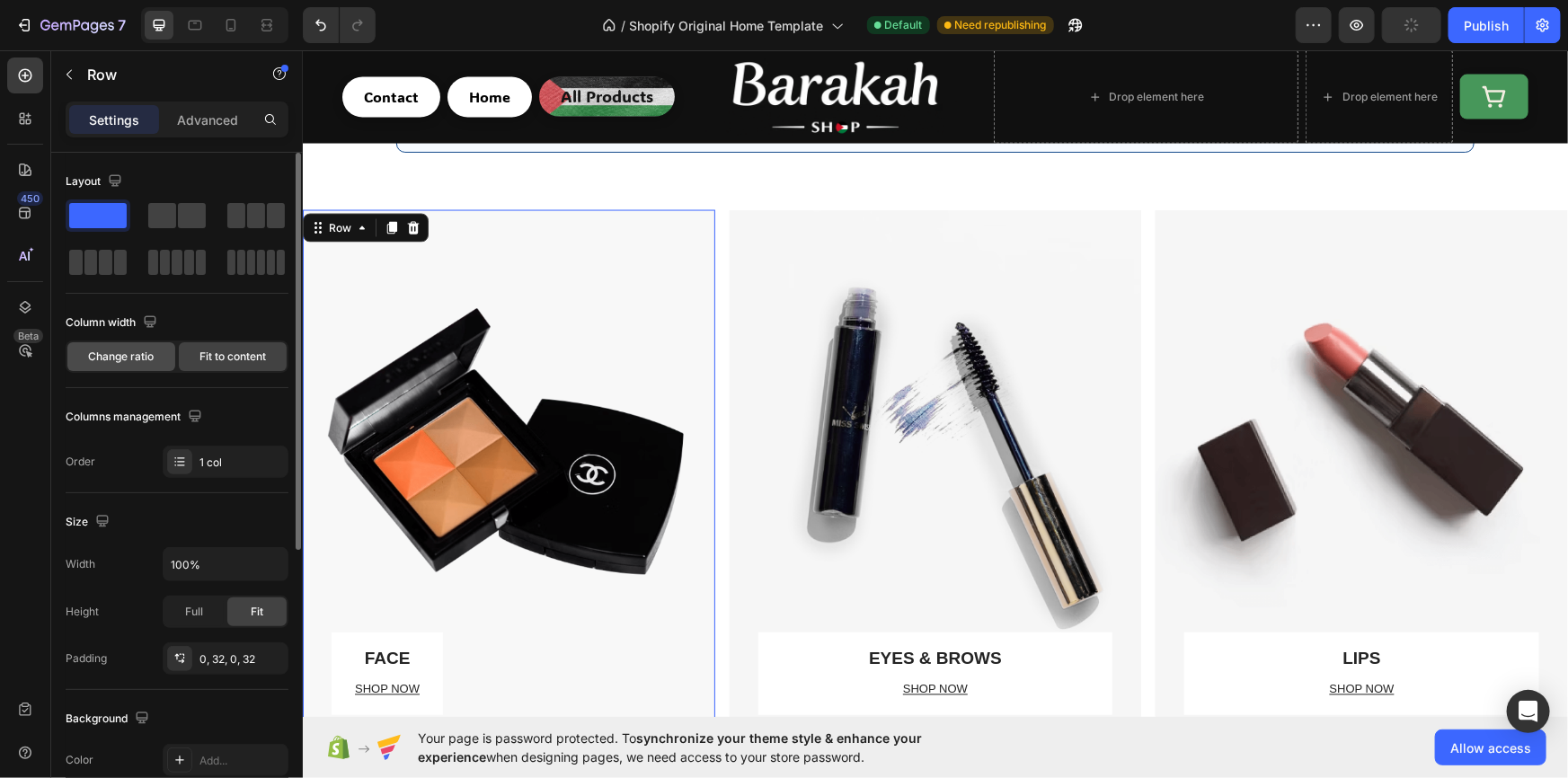
click at [156, 349] on div "Change ratio" at bounding box center [121, 356] width 108 height 29
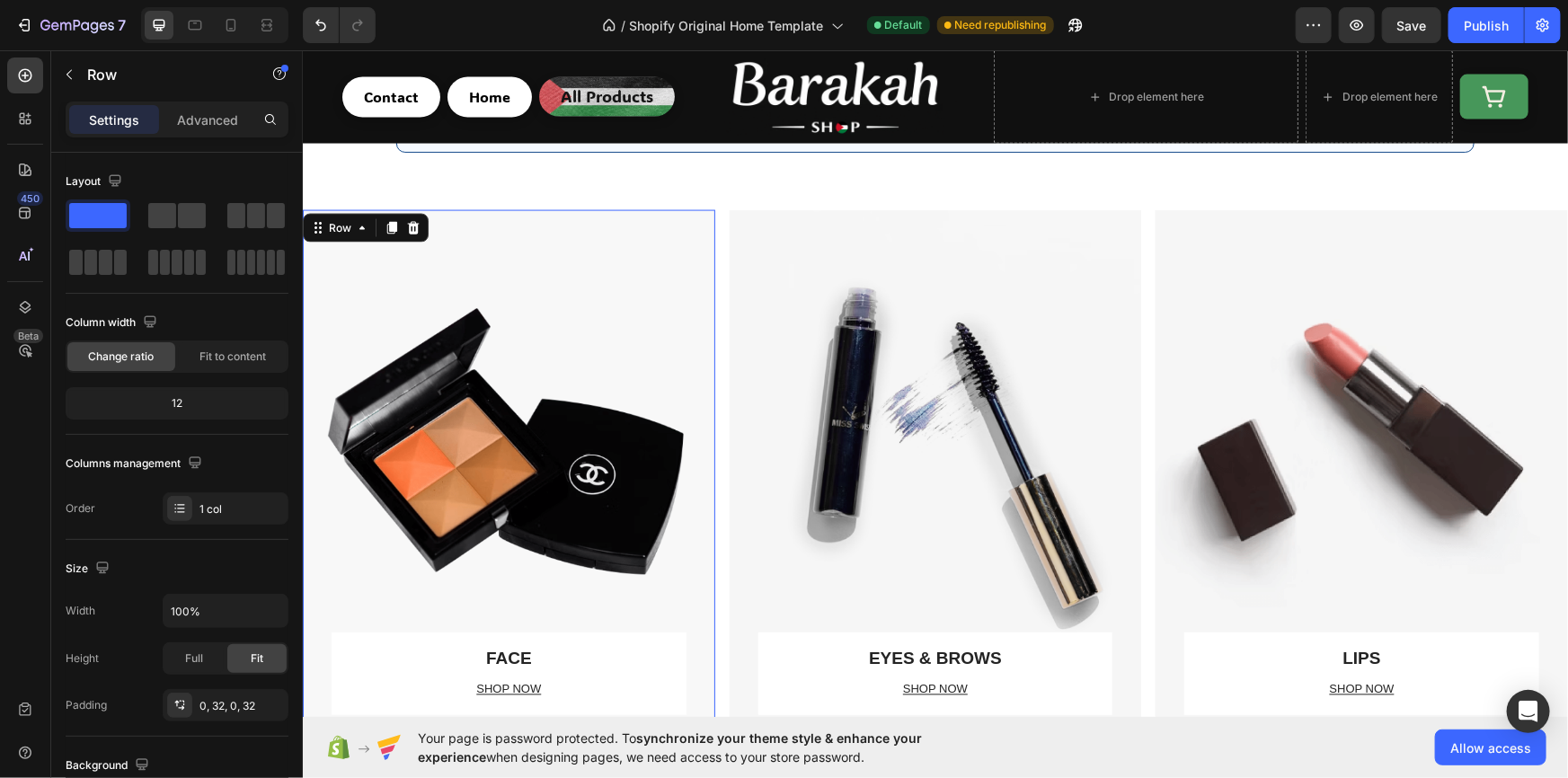
click at [570, 591] on div "FACE Text block SHOP NOW Text block Row" at bounding box center [508, 468] width 355 height 519
click at [867, 365] on div "EYES & BROWS Text block SHOP NOW Text block Row" at bounding box center [935, 468] width 355 height 519
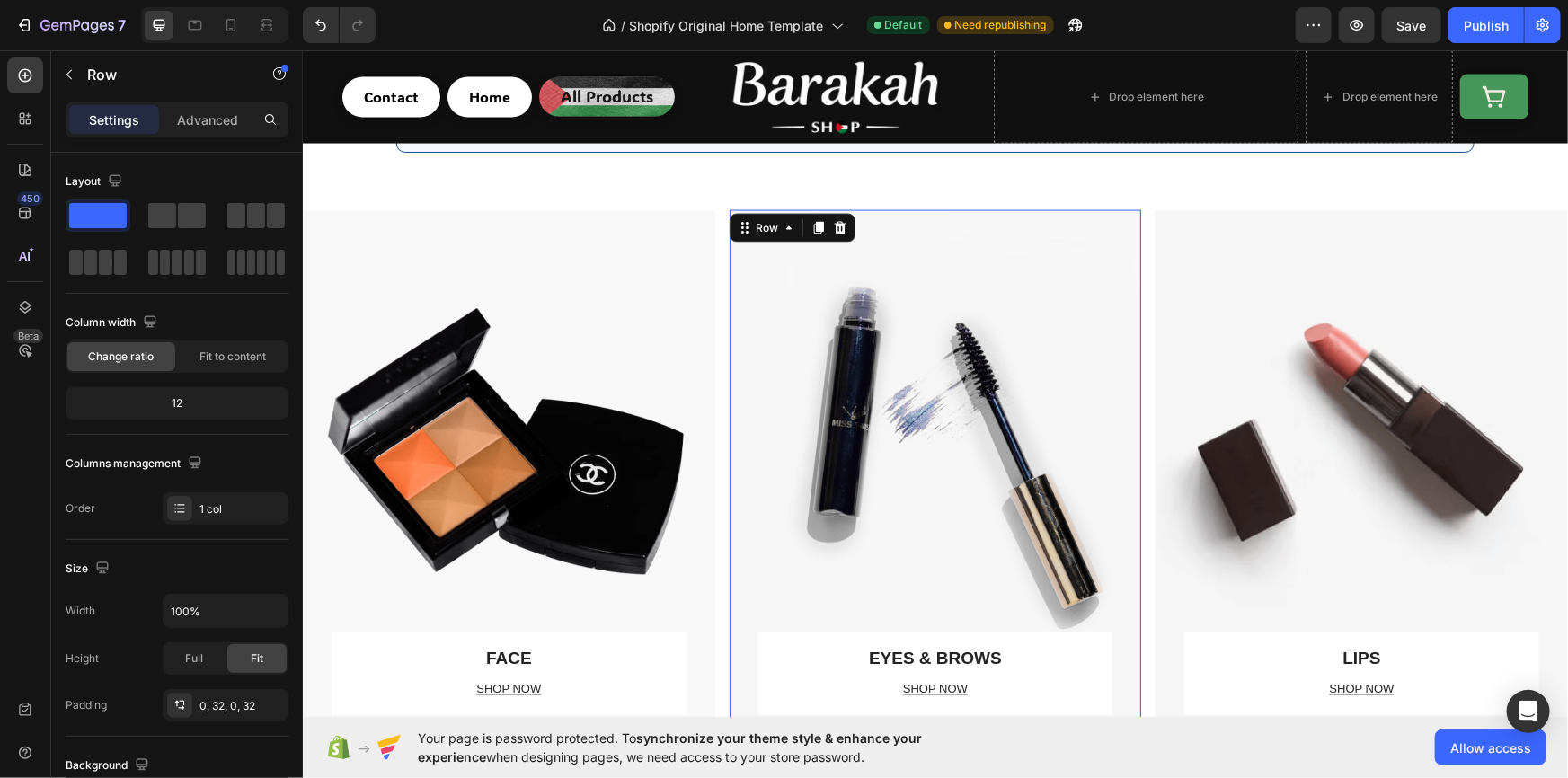
scroll to position [1525, 0]
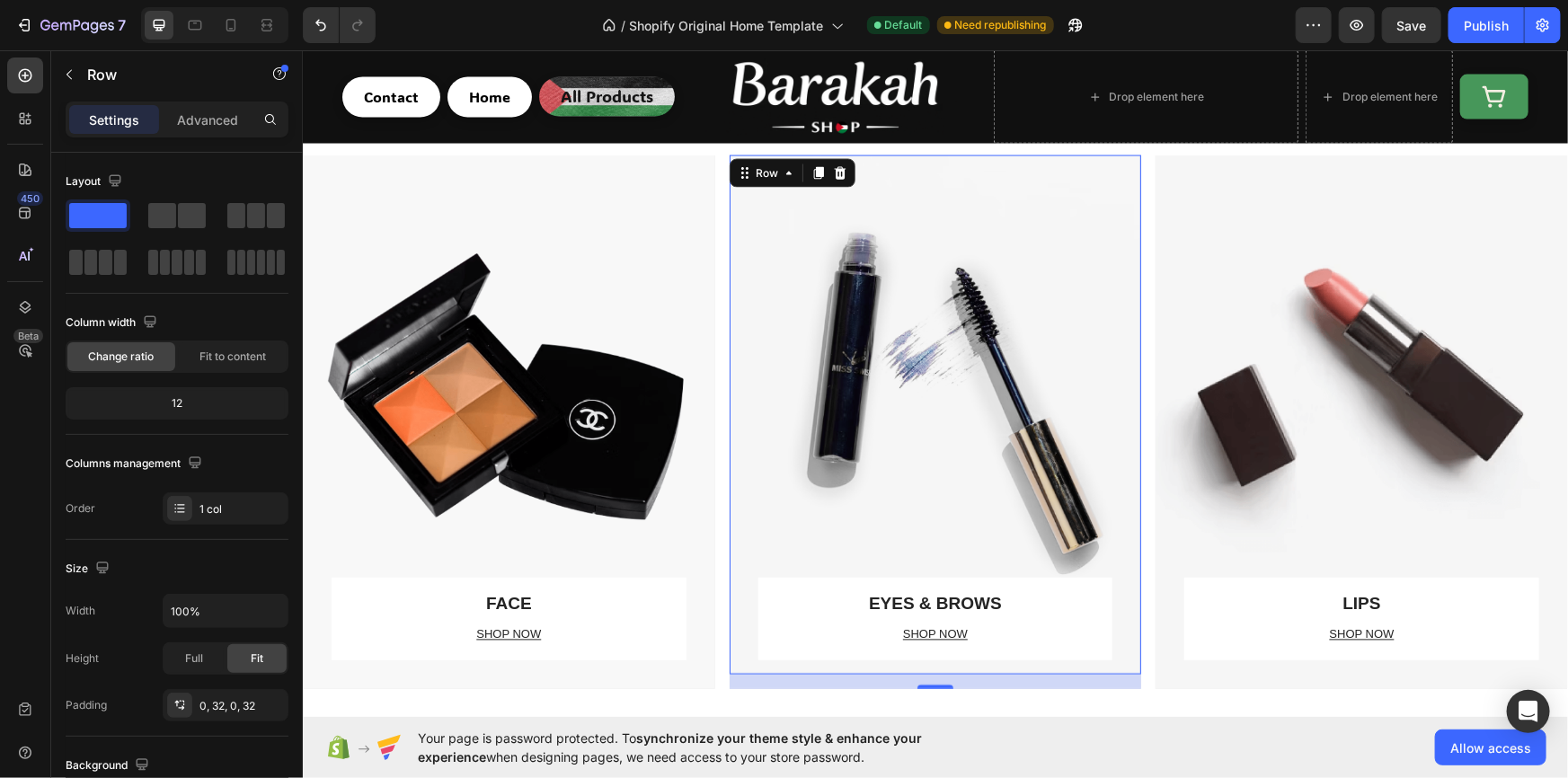
click at [933, 422] on div "EYES & BROWS Text block SHOP NOW Text block Row" at bounding box center [935, 414] width 355 height 519
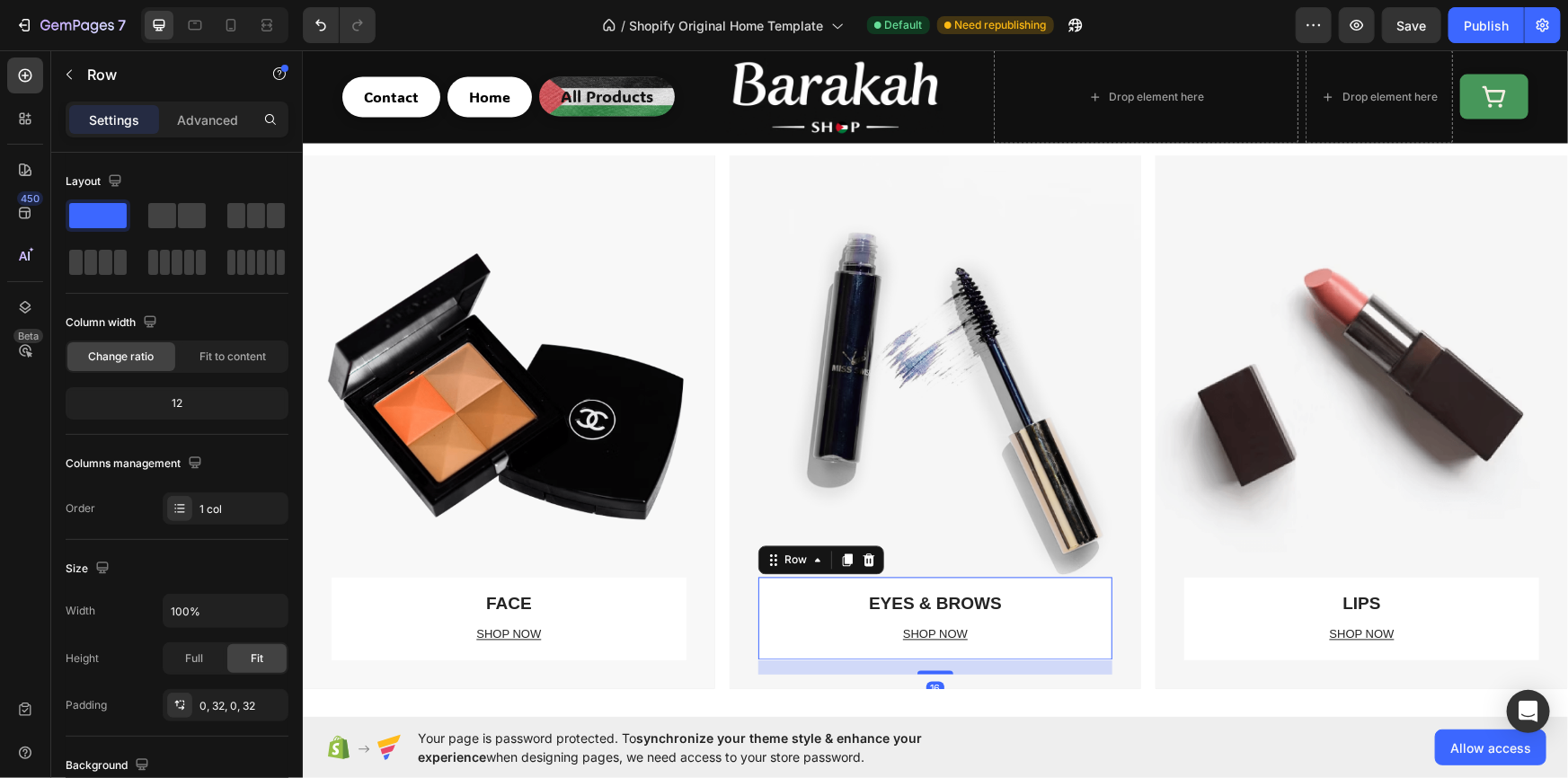
click at [994, 621] on div "EYES & BROWS Text block SHOP NOW Text block" at bounding box center [935, 618] width 312 height 53
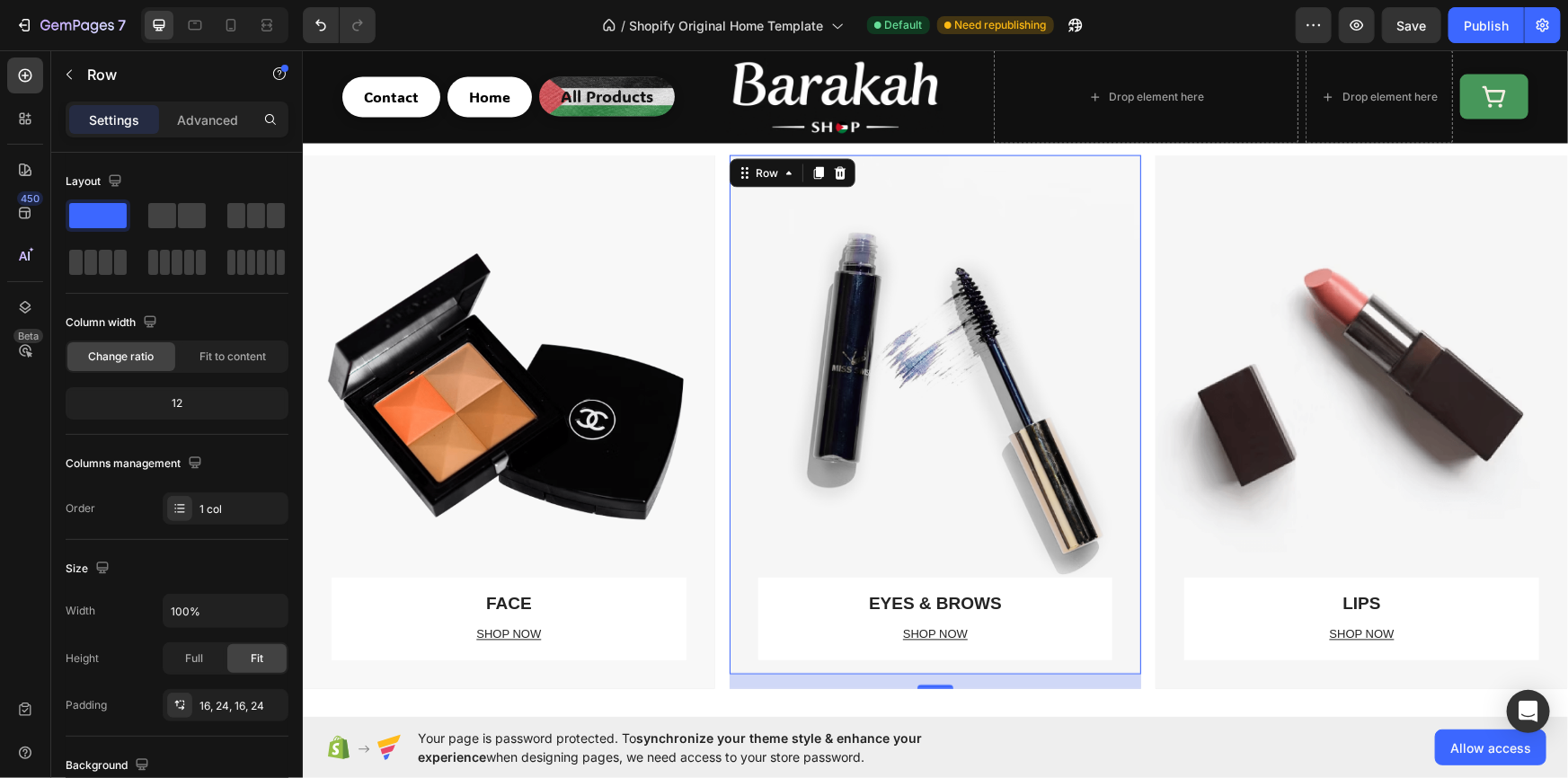
click at [926, 513] on div "EYES & BROWS Text block SHOP NOW Text block Row" at bounding box center [935, 414] width 355 height 519
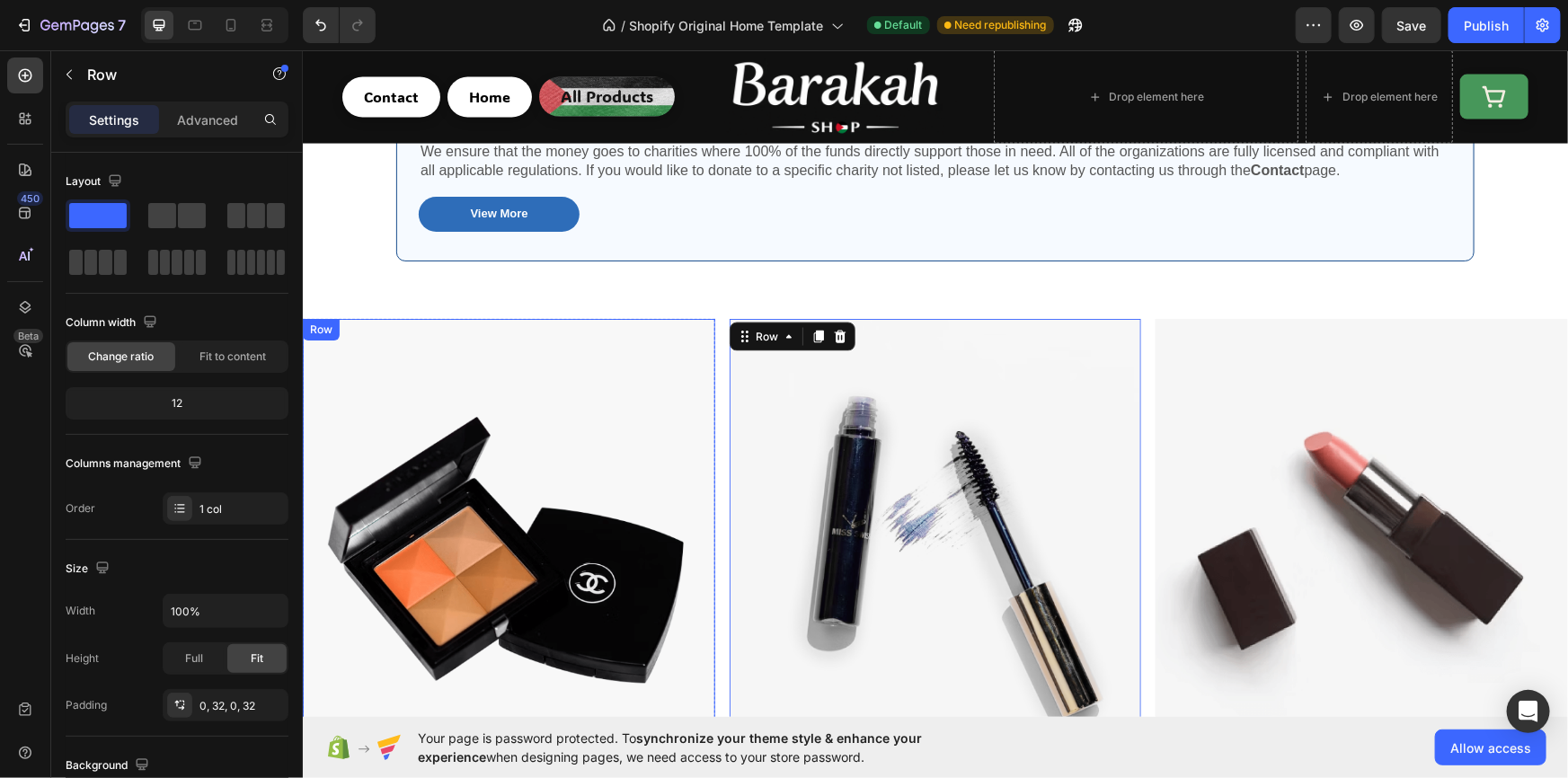
scroll to position [1252, 0]
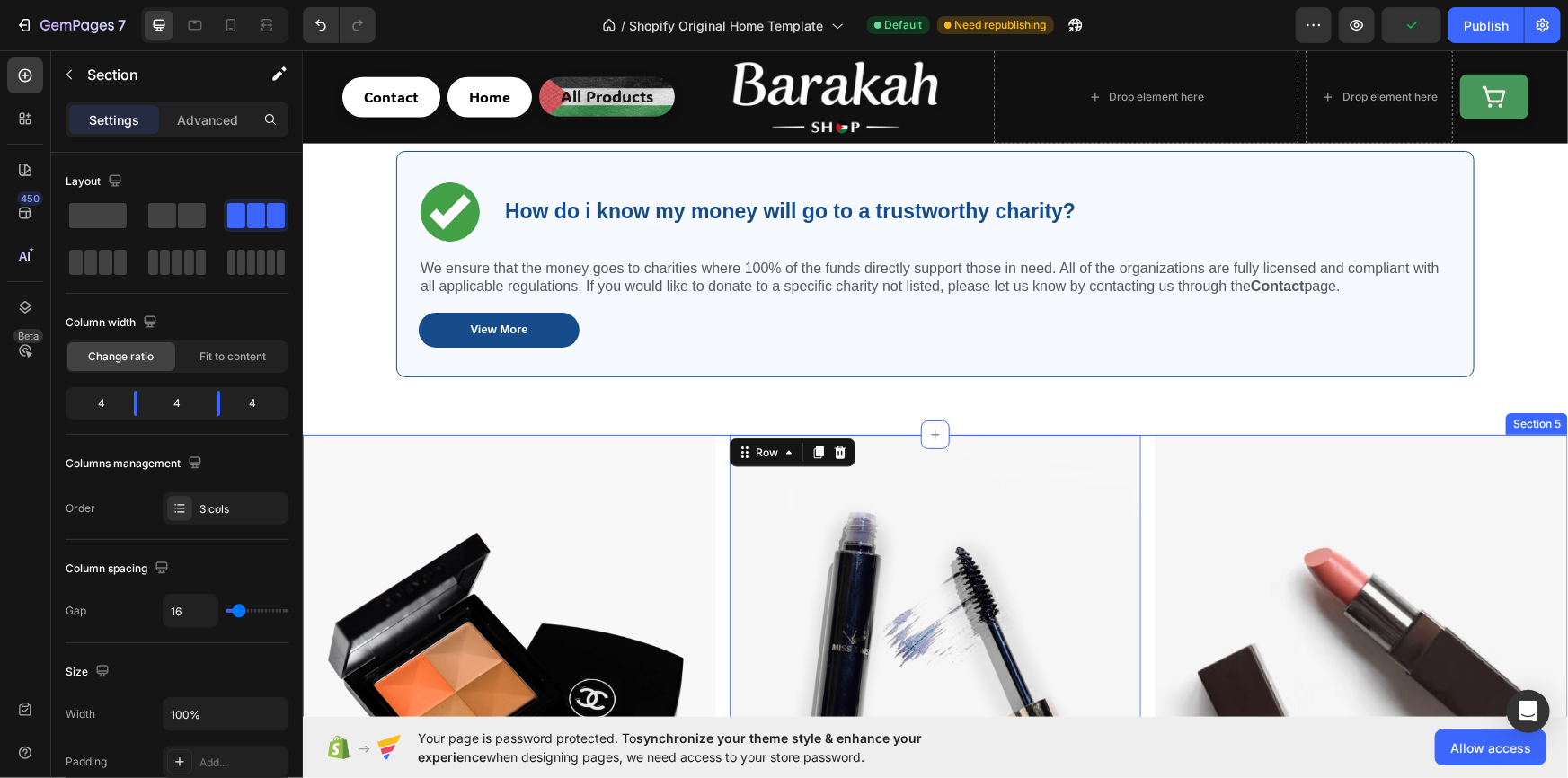
click at [716, 443] on div "FACE Text block SHOP NOW Text block Row Row Hero Banner EYES & BROWS Text block…" at bounding box center [934, 701] width 1265 height 534
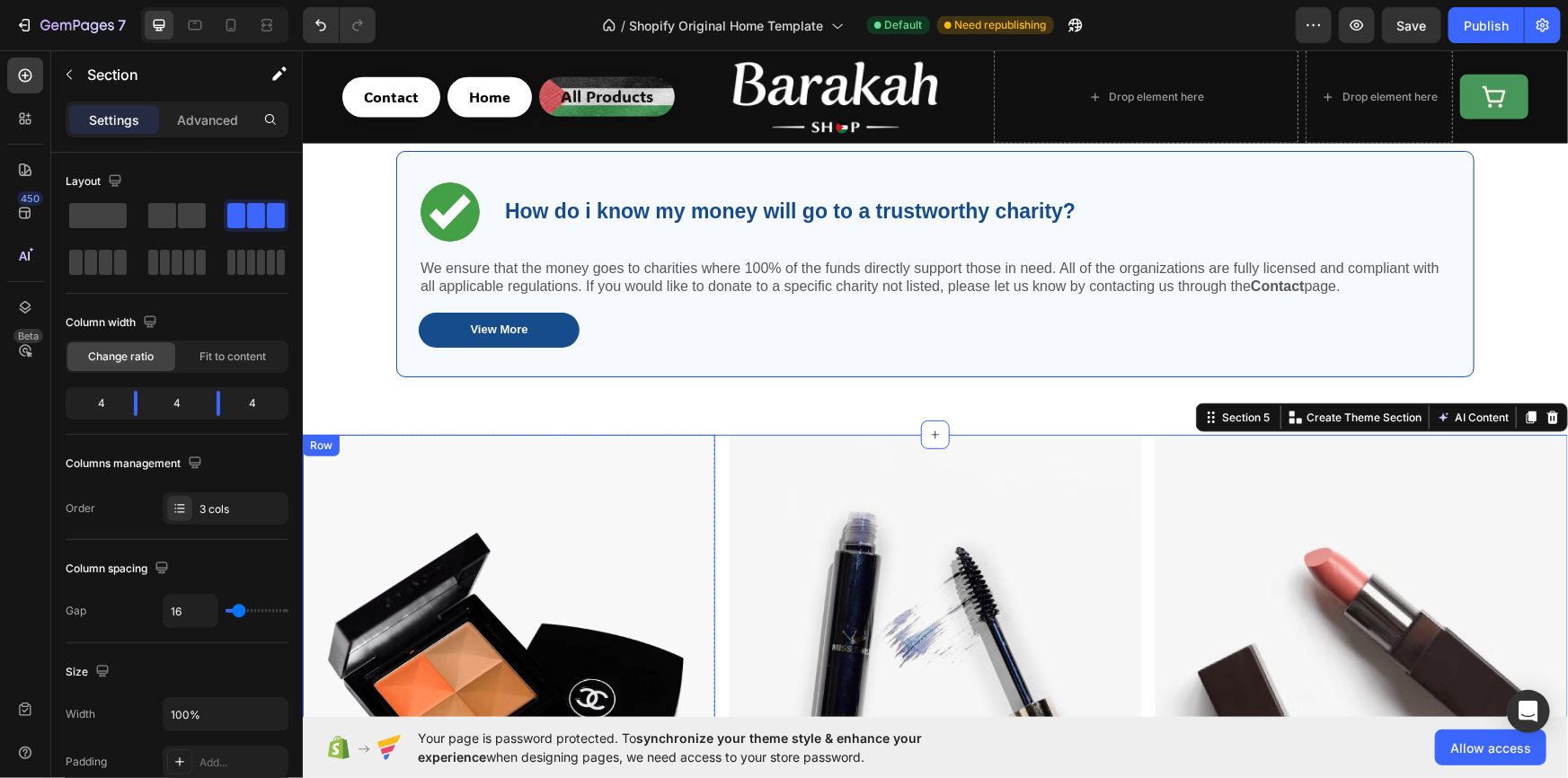
click at [475, 474] on div "FACE Text block SHOP NOW Text block Row" at bounding box center [508, 693] width 355 height 519
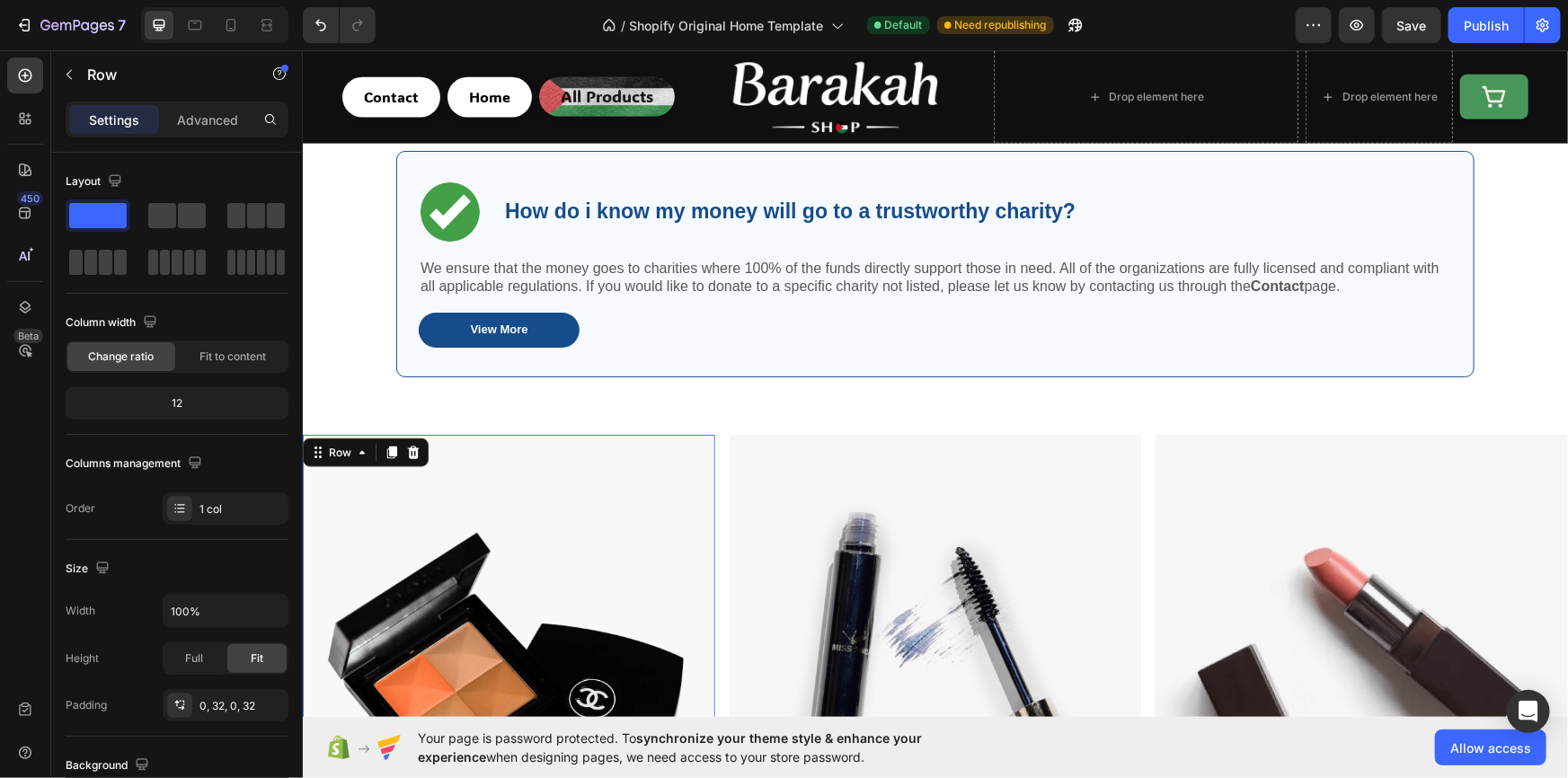
click at [555, 558] on div "FACE Text block SHOP NOW Text block Row" at bounding box center [508, 693] width 355 height 519
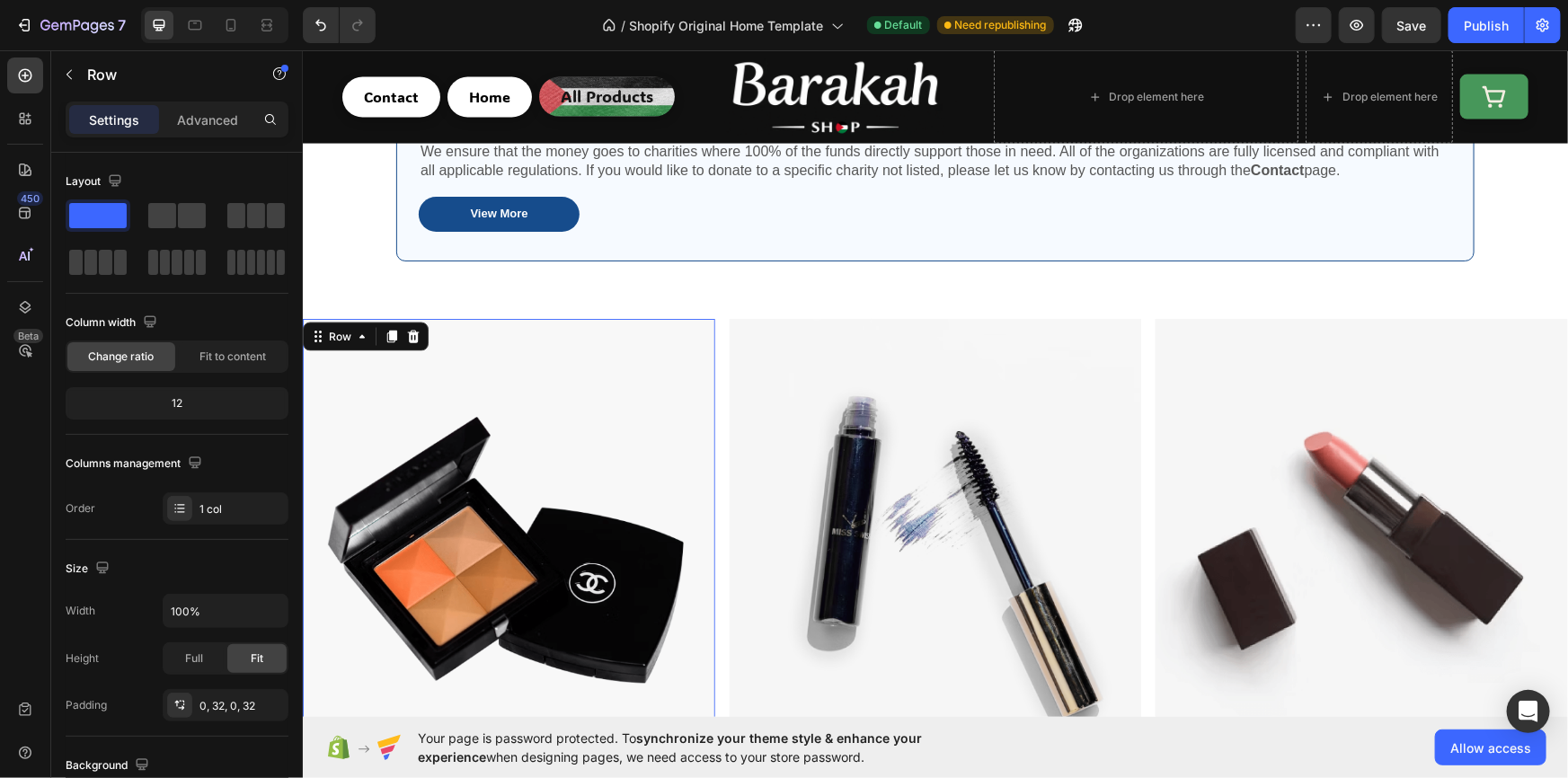
click at [538, 496] on div "FACE Text block SHOP NOW Text block Row" at bounding box center [508, 577] width 355 height 519
click at [200, 124] on p "Advanced" at bounding box center [207, 120] width 61 height 18
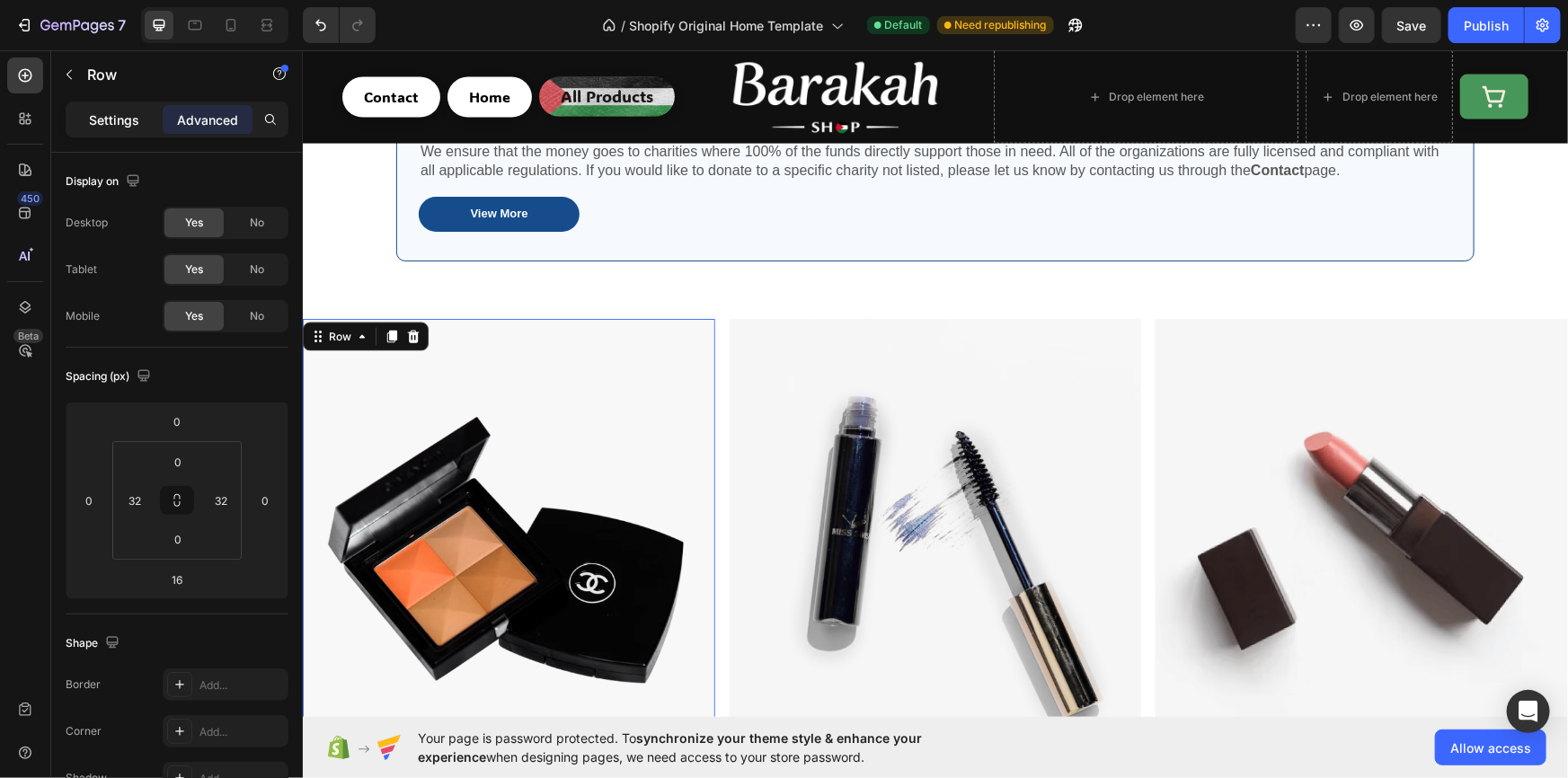
click at [103, 123] on p "Settings" at bounding box center [113, 120] width 51 height 18
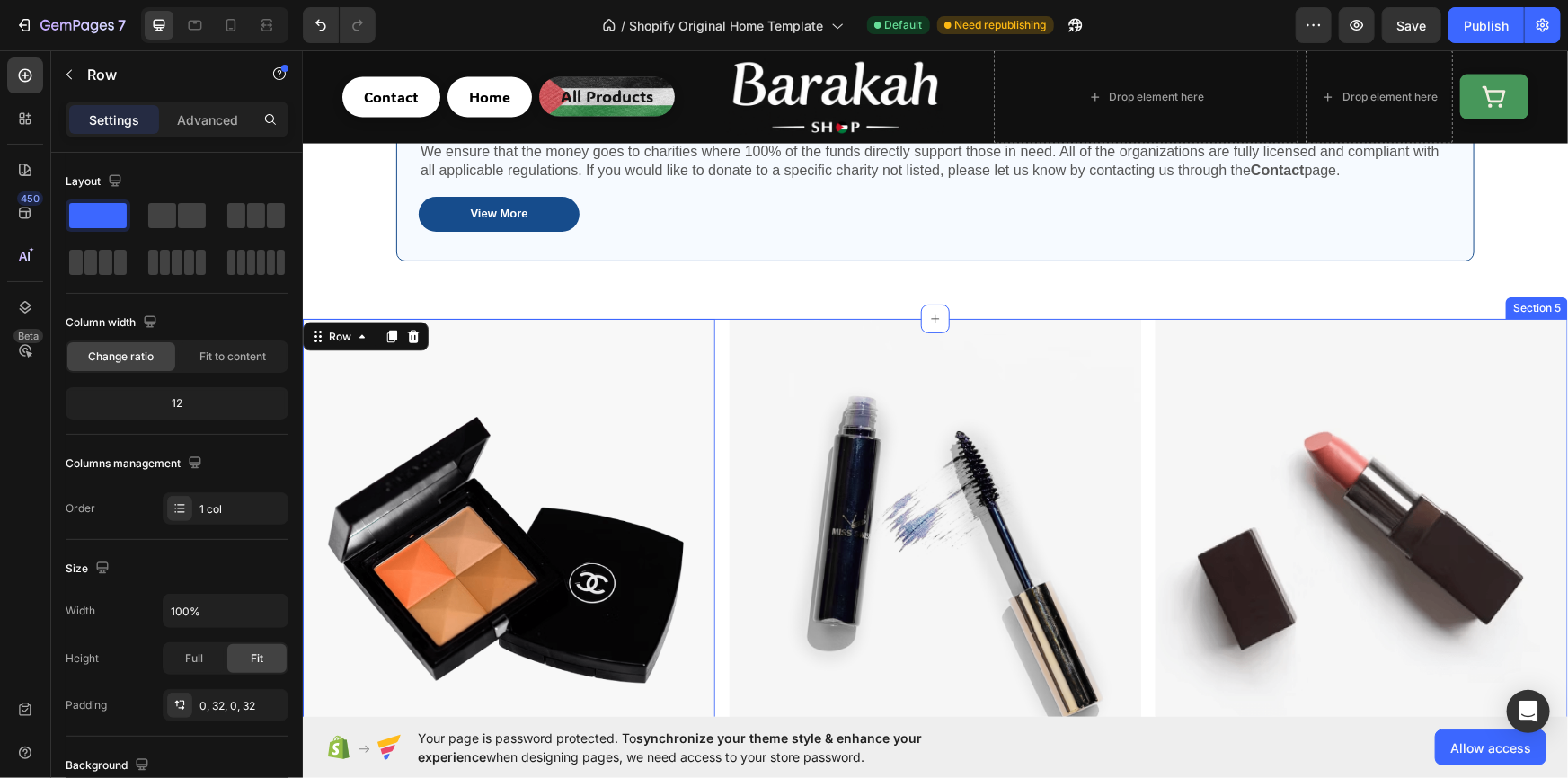
click at [715, 356] on div "FACE Text block SHOP NOW Text block Row Row 16 Hero Banner EYES & BROWS Text bl…" at bounding box center [934, 584] width 1265 height 534
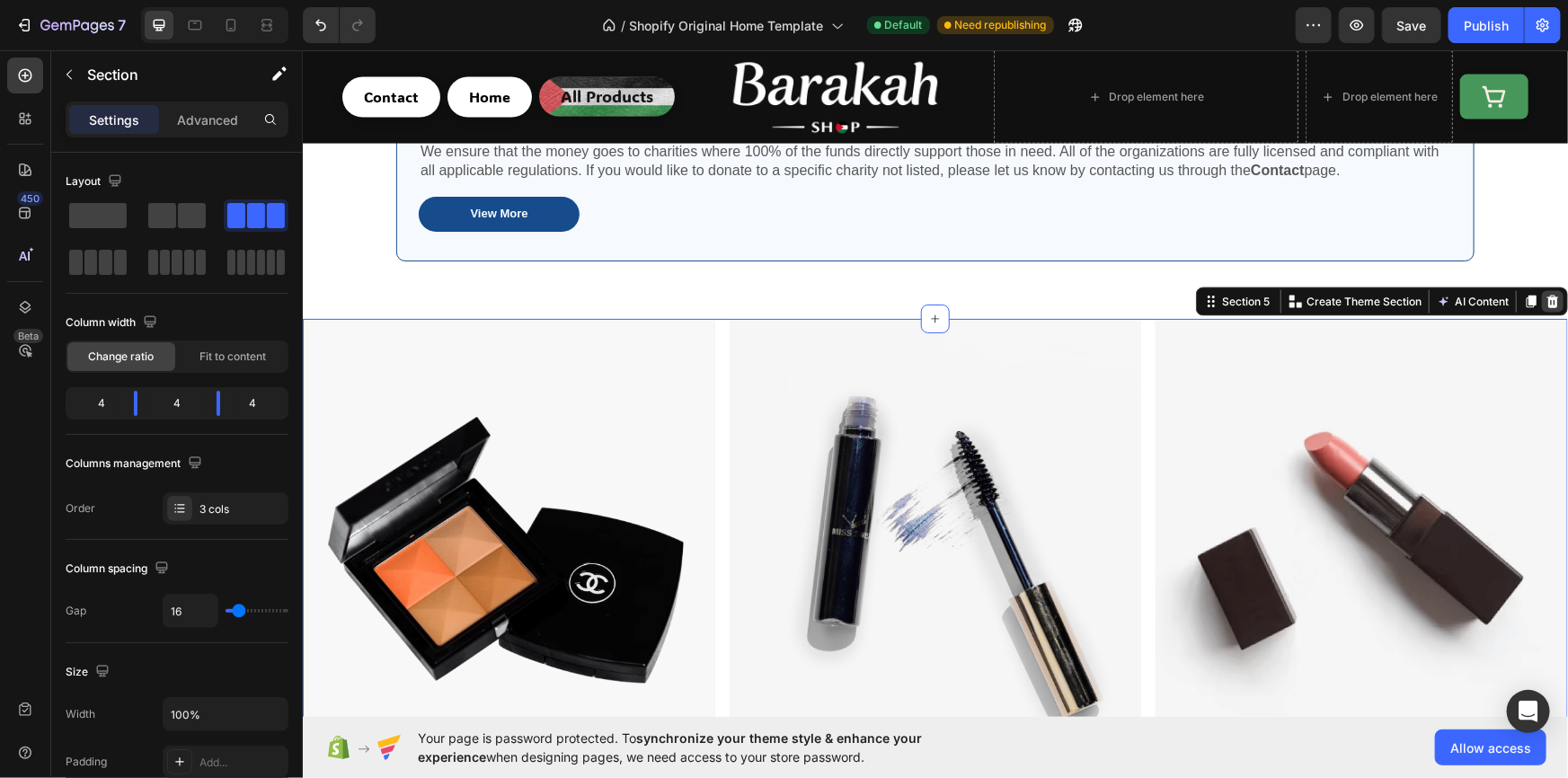
click at [1546, 302] on icon at bounding box center [1551, 301] width 12 height 13
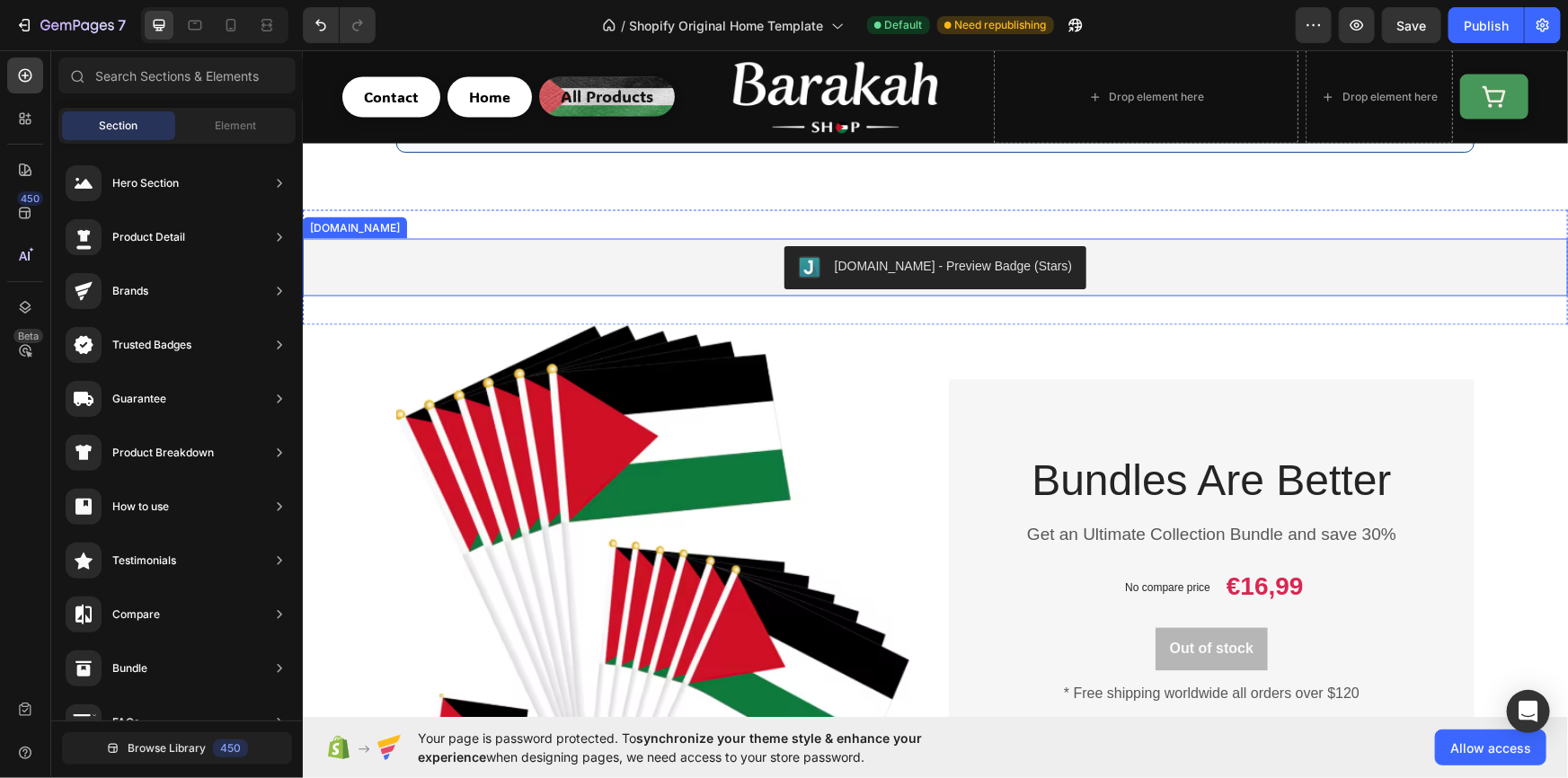
drag, startPoint x: 1194, startPoint y: 284, endPoint x: 1185, endPoint y: 286, distance: 9.2
click at [1187, 285] on div "Judge.me - Preview Badge (Stars)" at bounding box center [934, 266] width 1251 height 43
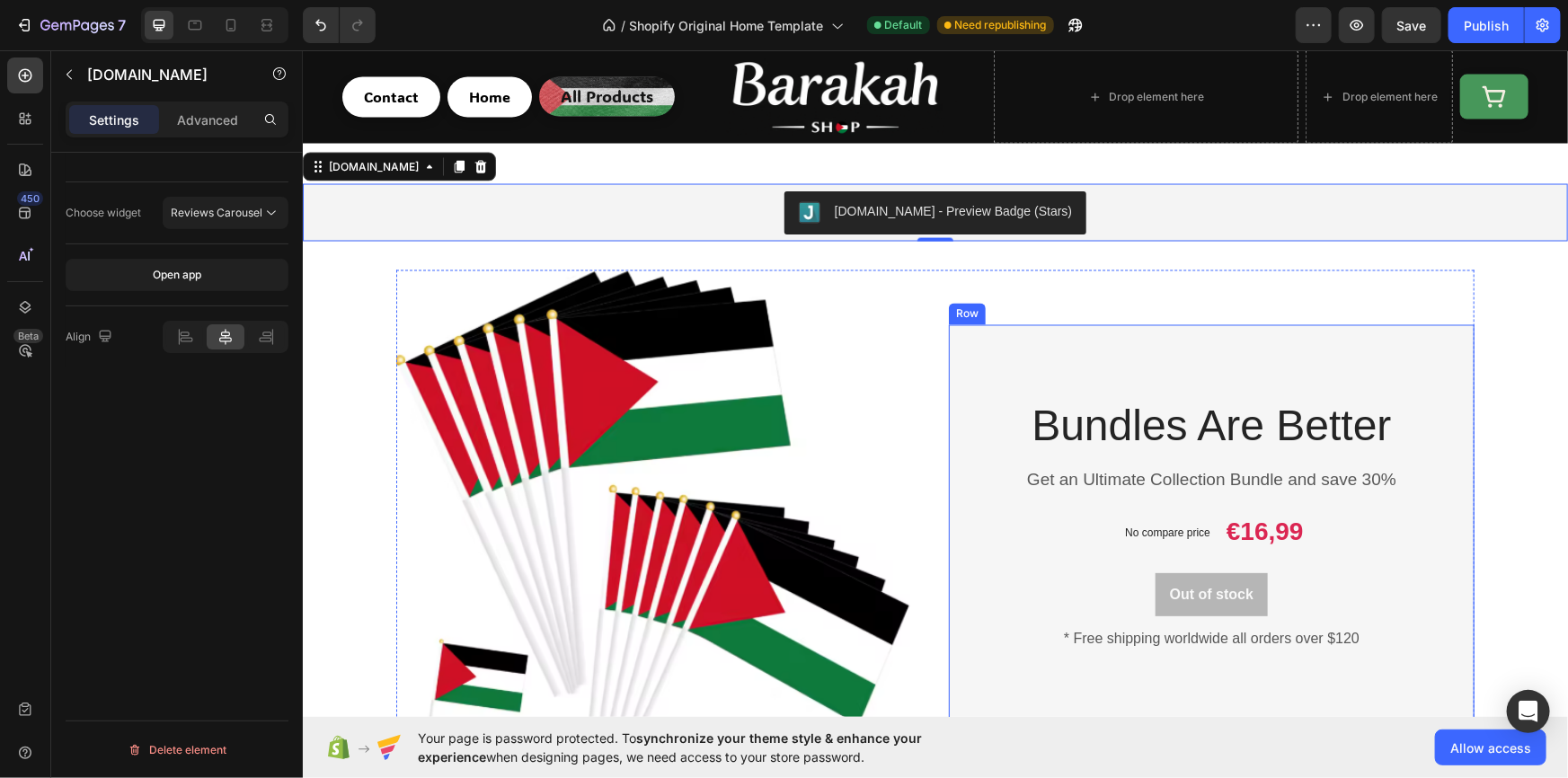
scroll to position [1578, 0]
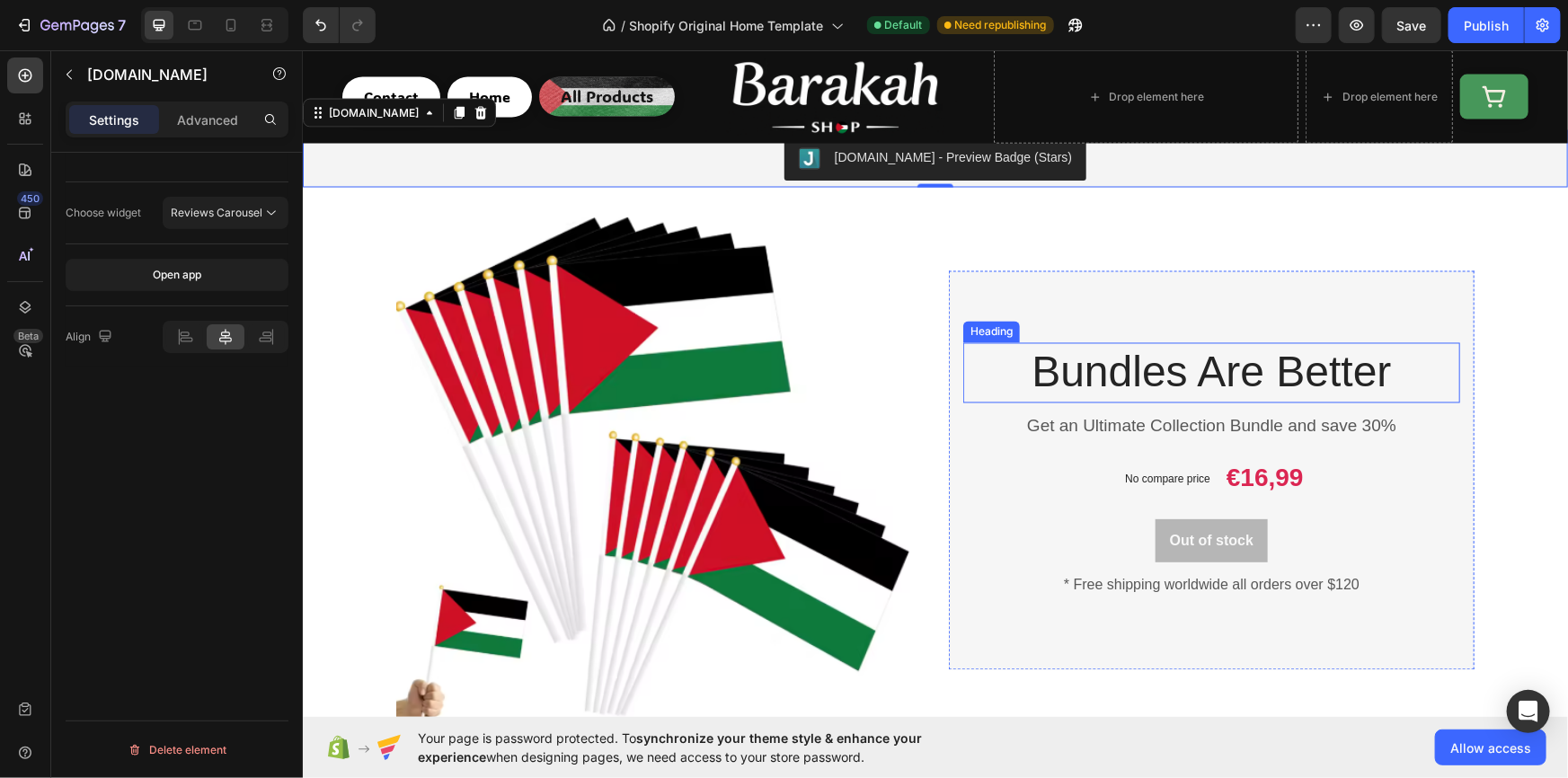
click at [1179, 385] on p "Bundles Are Better" at bounding box center [1210, 371] width 493 height 55
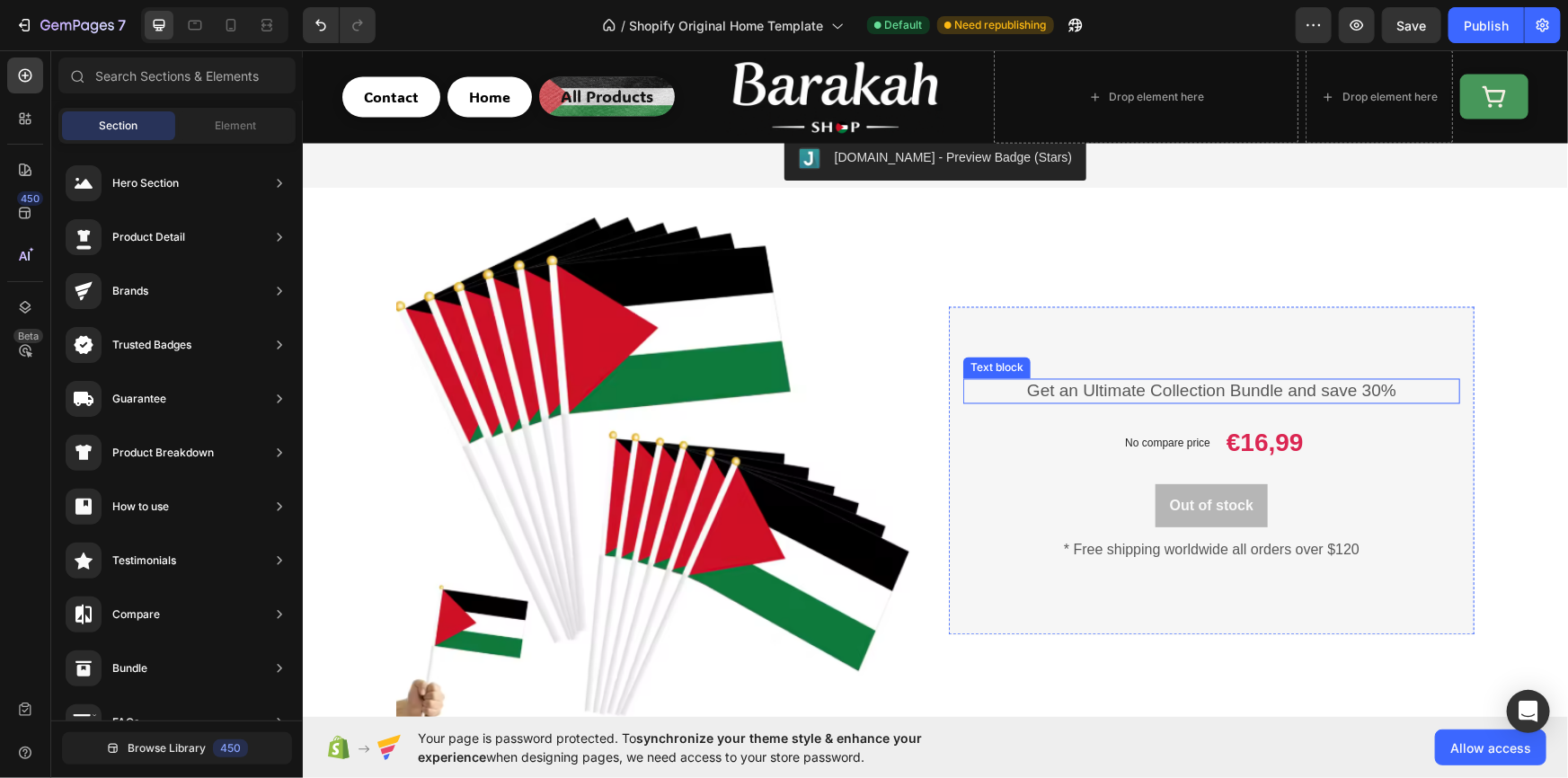
click at [1165, 385] on p "Get an Ultimate Collection Bundle and save 30%" at bounding box center [1210, 391] width 493 height 22
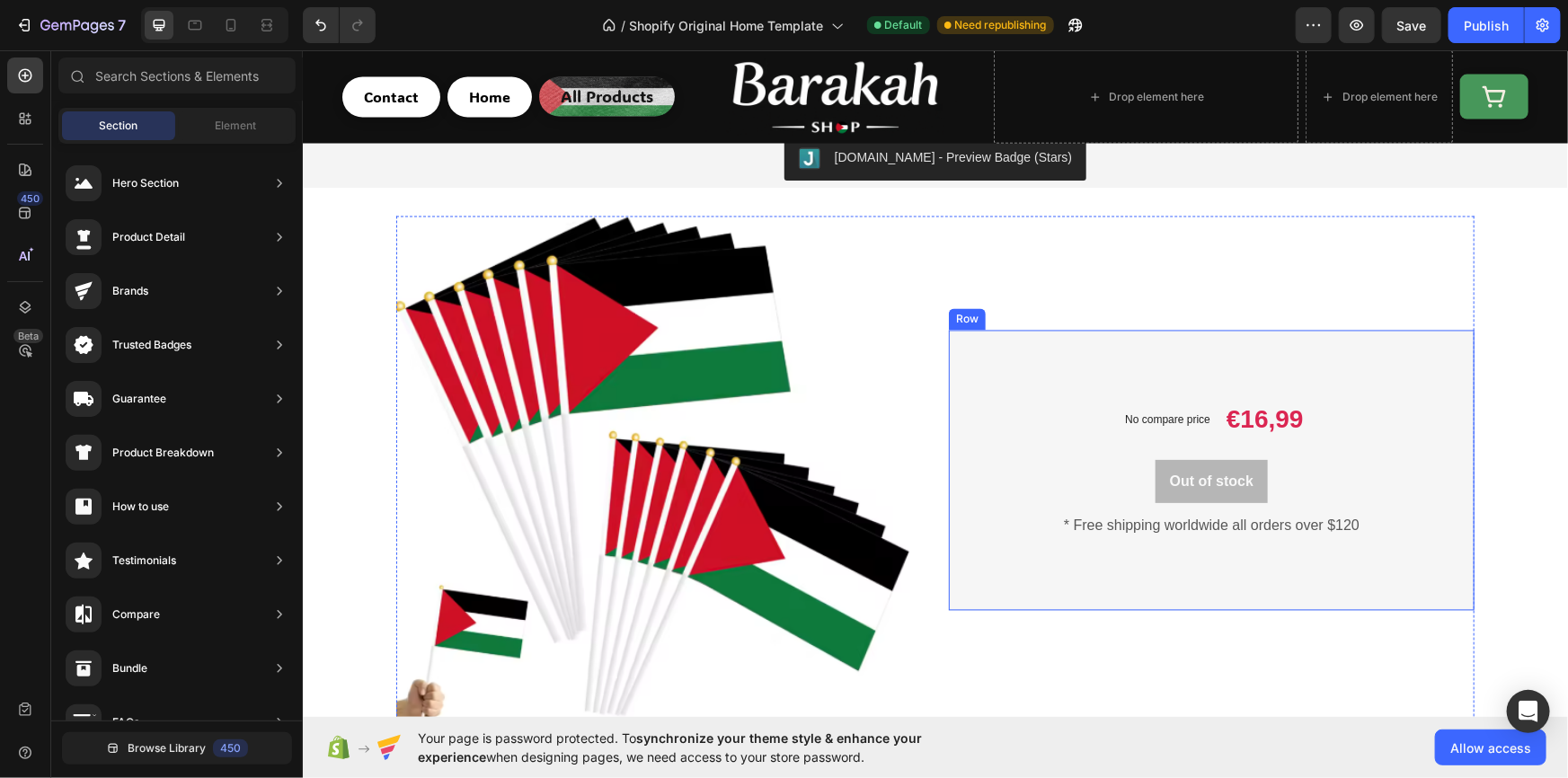
click at [1125, 345] on div "No compare price Product Price €16,99 Product Price Product Price Row Out of st…" at bounding box center [1210, 470] width 525 height 280
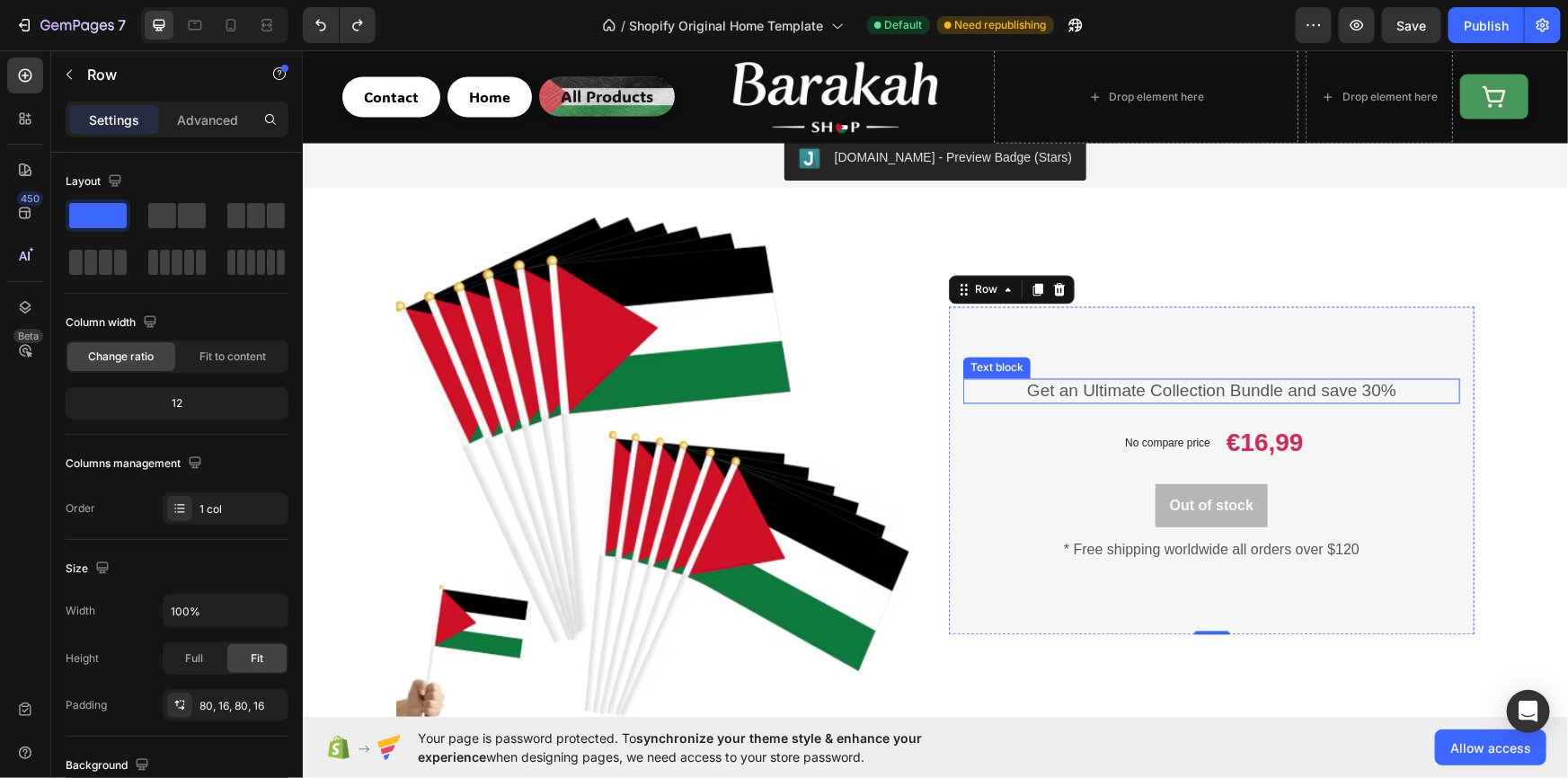
click at [1138, 390] on p "Get an Ultimate Collection Bundle and save 30%" at bounding box center [1210, 391] width 493 height 22
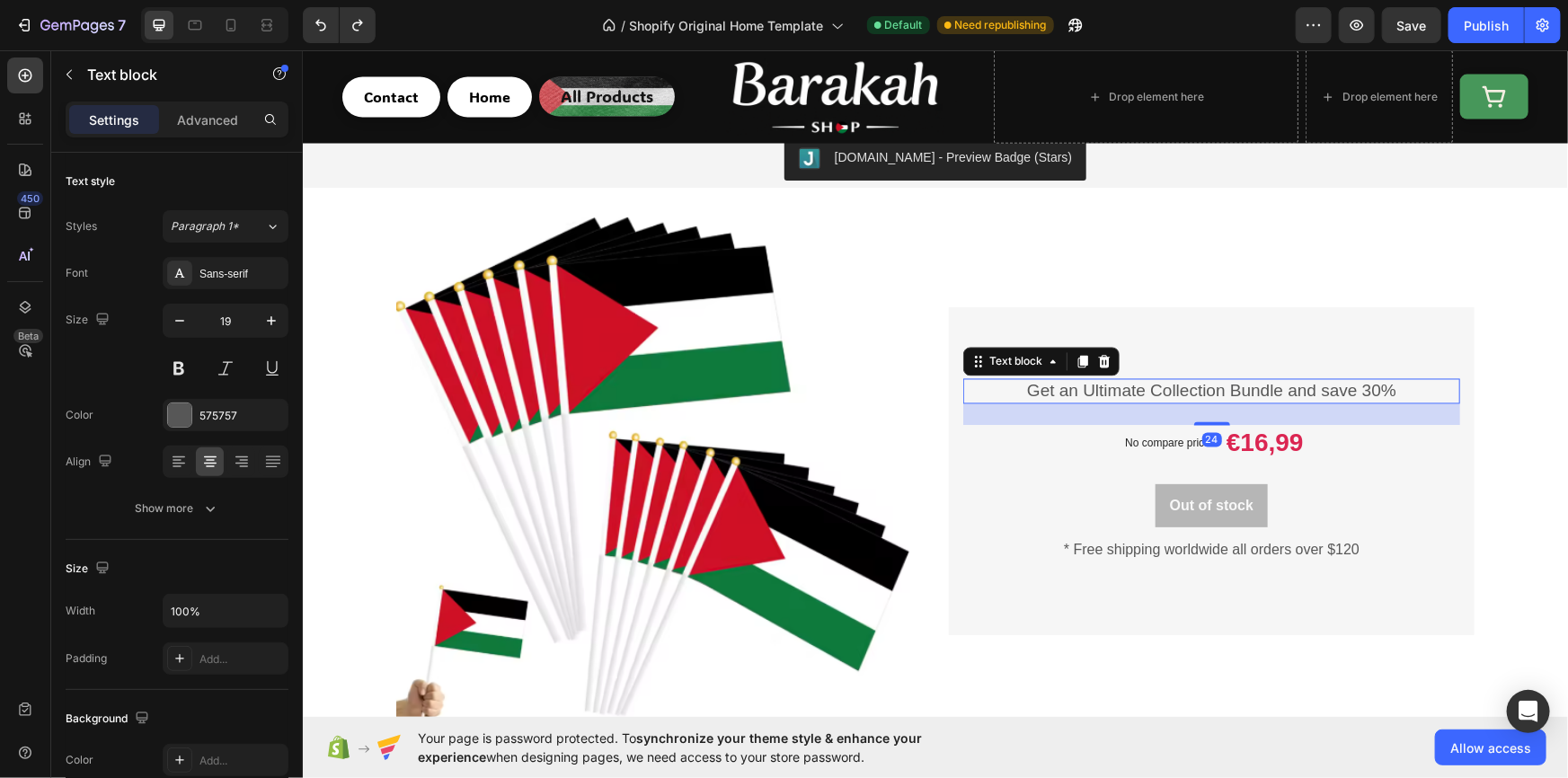
click at [1280, 393] on p "Get an Ultimate Collection Bundle and save 30%" at bounding box center [1210, 391] width 493 height 22
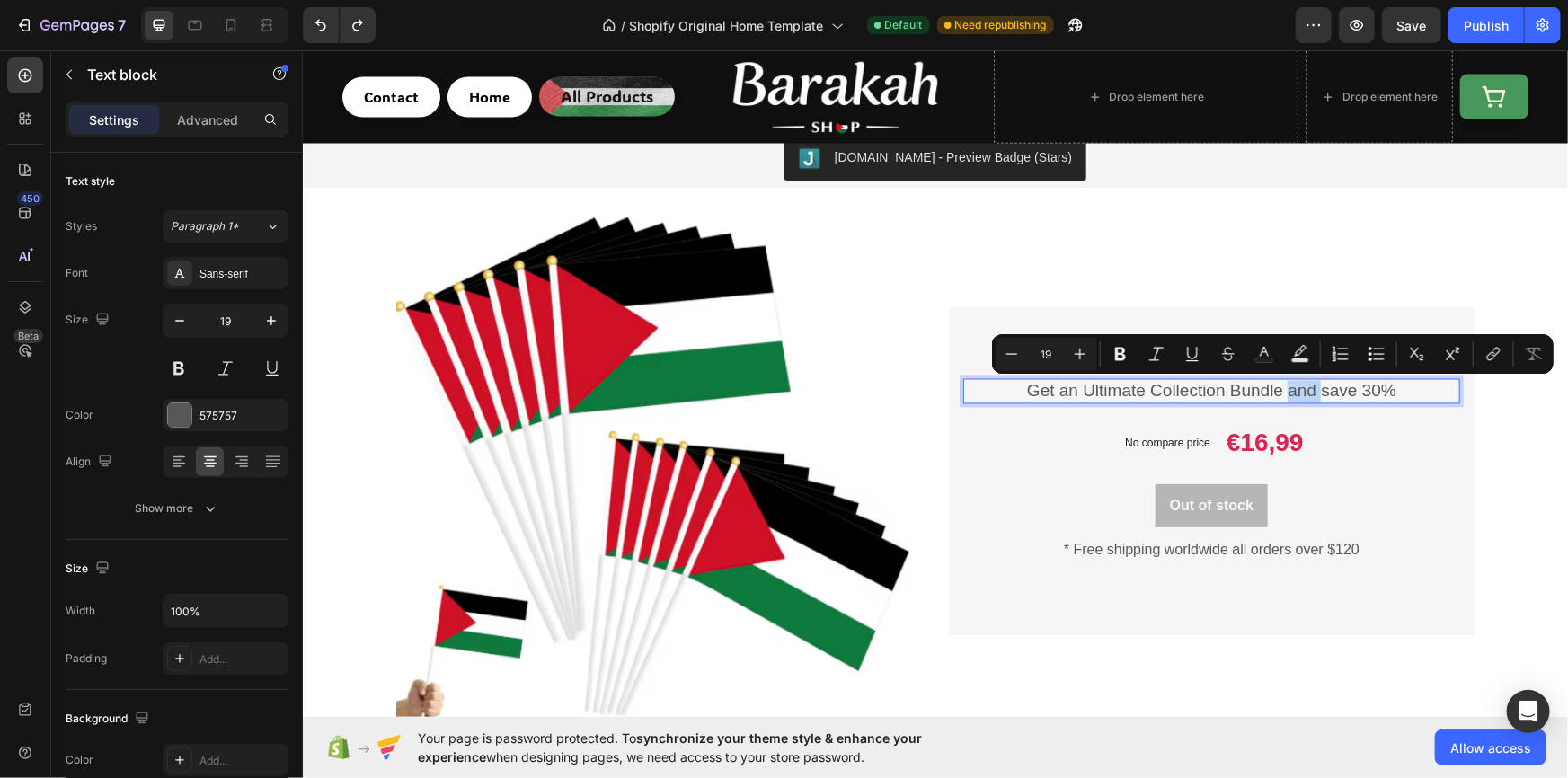
click at [1286, 391] on p "Get an Ultimate Collection Bundle and save 30%" at bounding box center [1210, 391] width 493 height 22
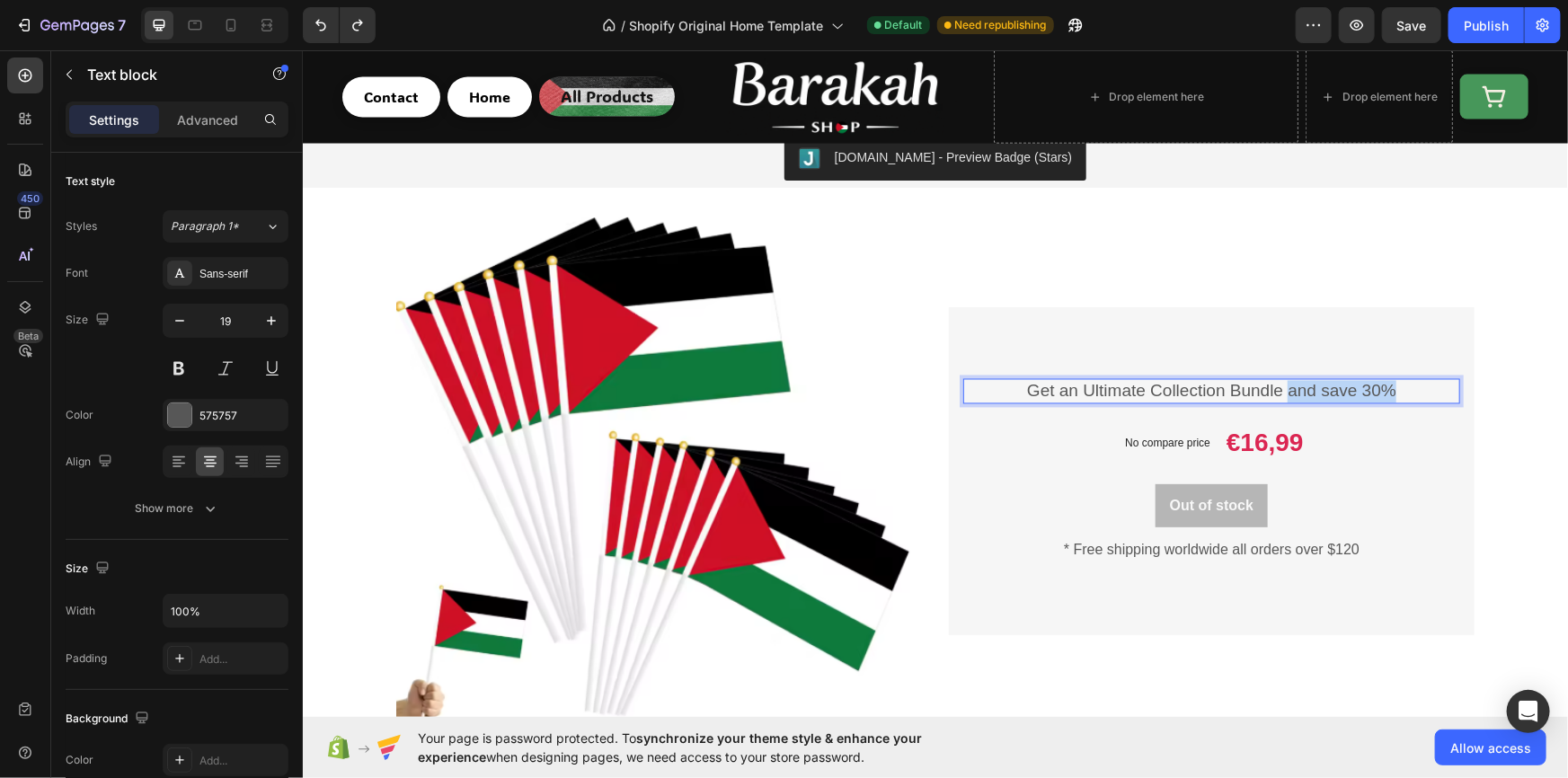
drag, startPoint x: 1282, startPoint y: 391, endPoint x: 1412, endPoint y: 385, distance: 130.1
click at [1412, 385] on p "Get an Ultimate Collection Bundle and save 30%" at bounding box center [1210, 391] width 493 height 22
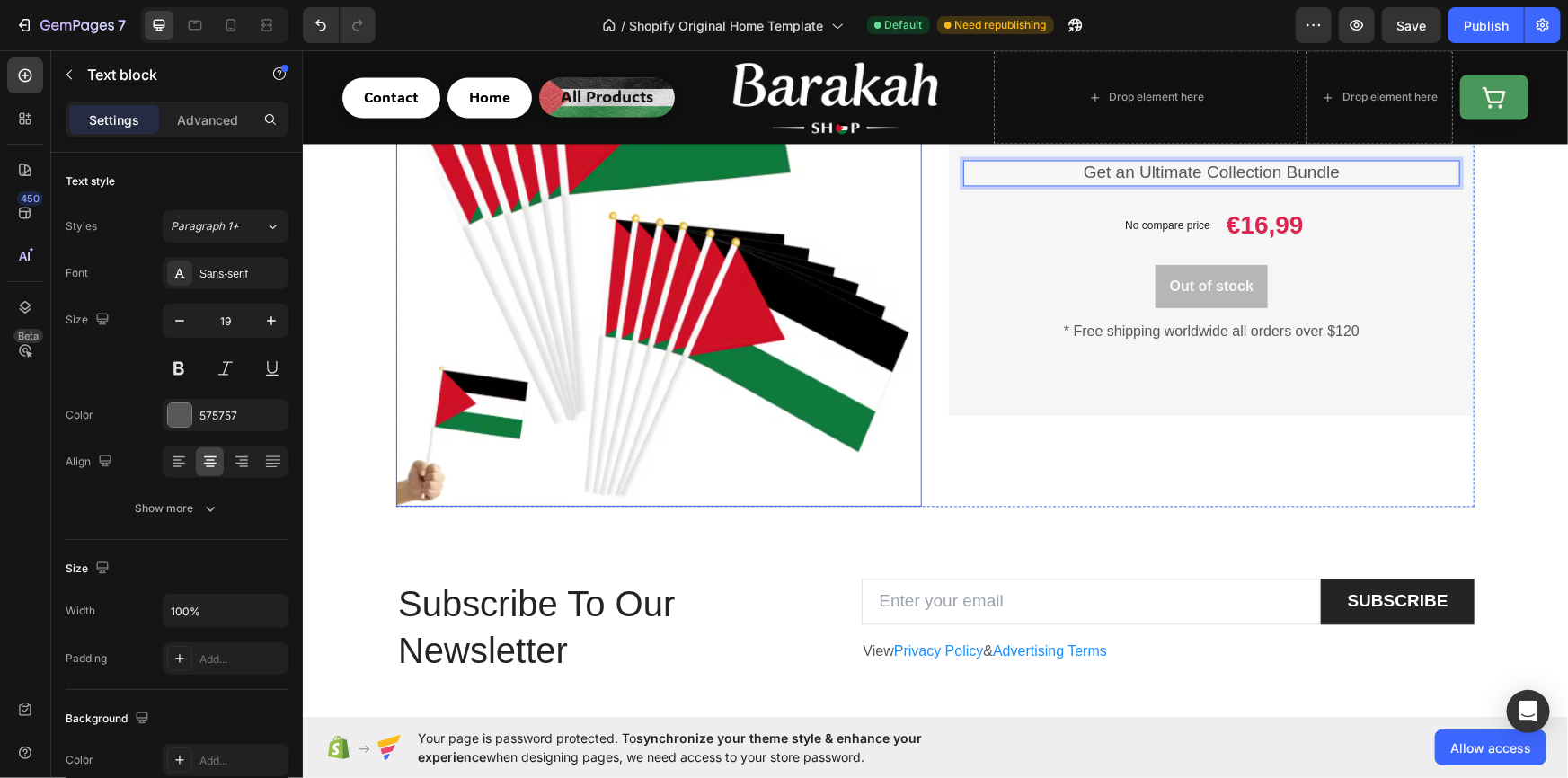
scroll to position [1688, 0]
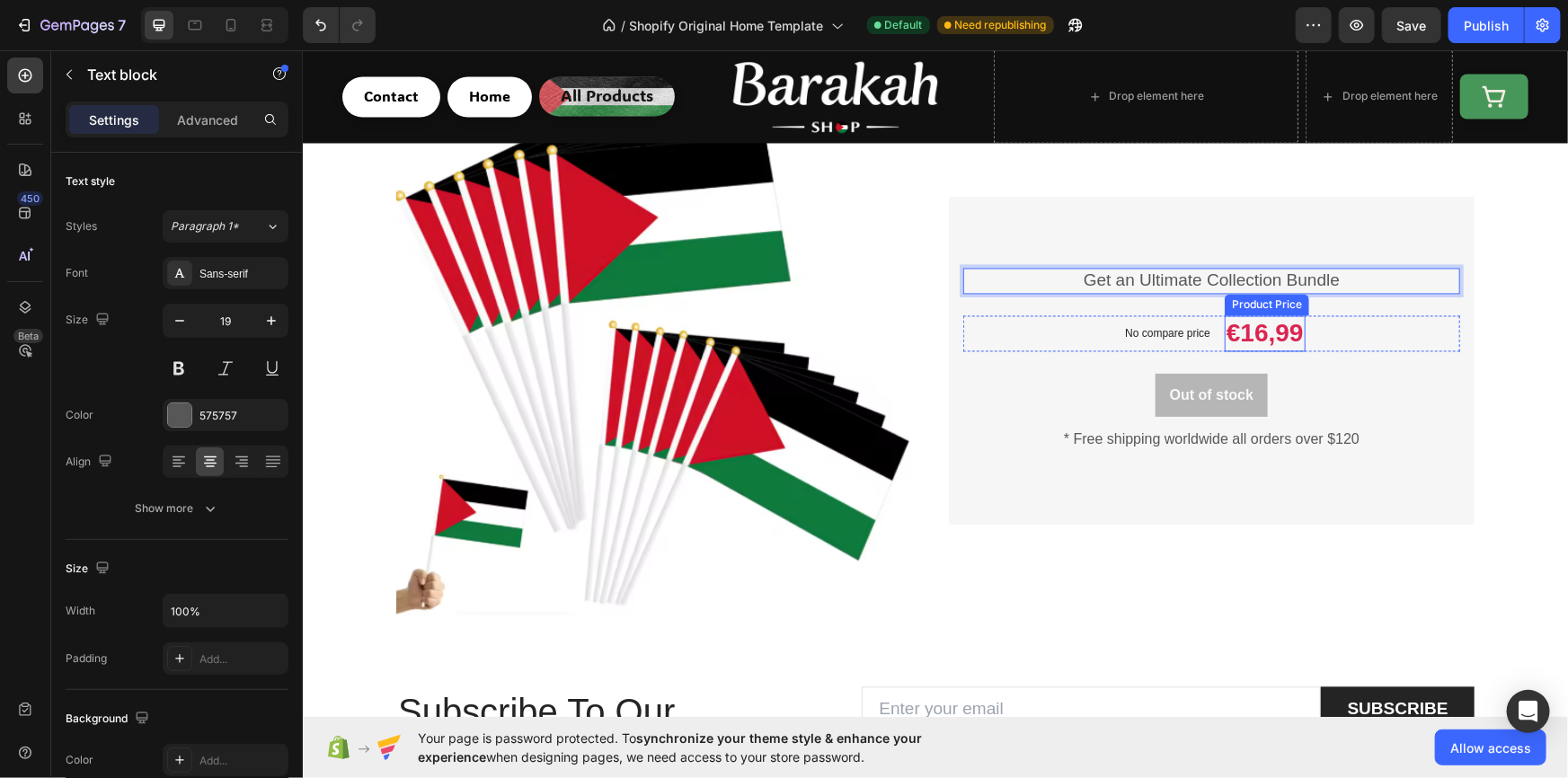
click at [1232, 331] on div "€16,99" at bounding box center [1264, 333] width 81 height 36
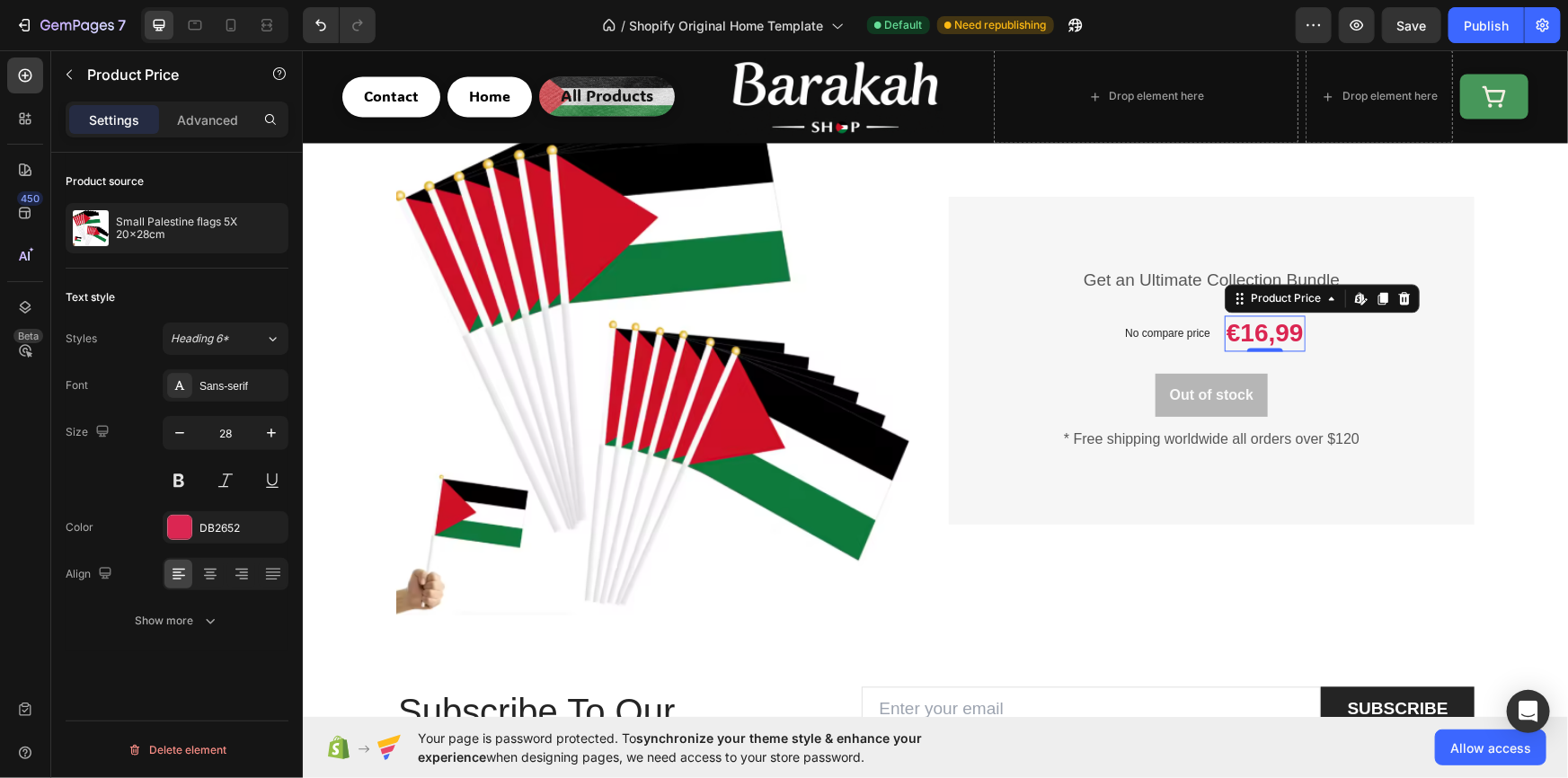
click at [1245, 334] on div "€16,99" at bounding box center [1264, 333] width 81 height 36
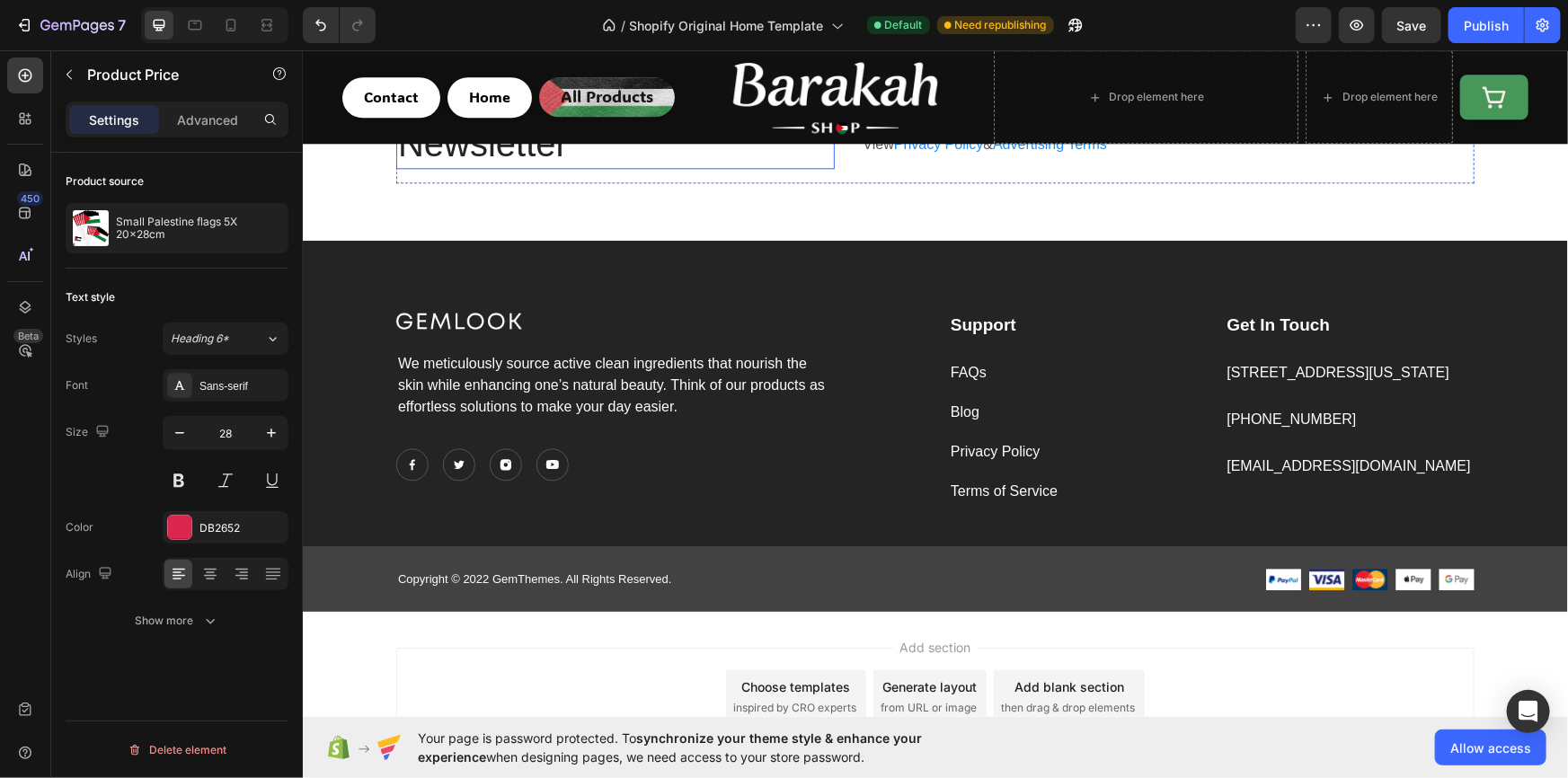
scroll to position [2249, 0]
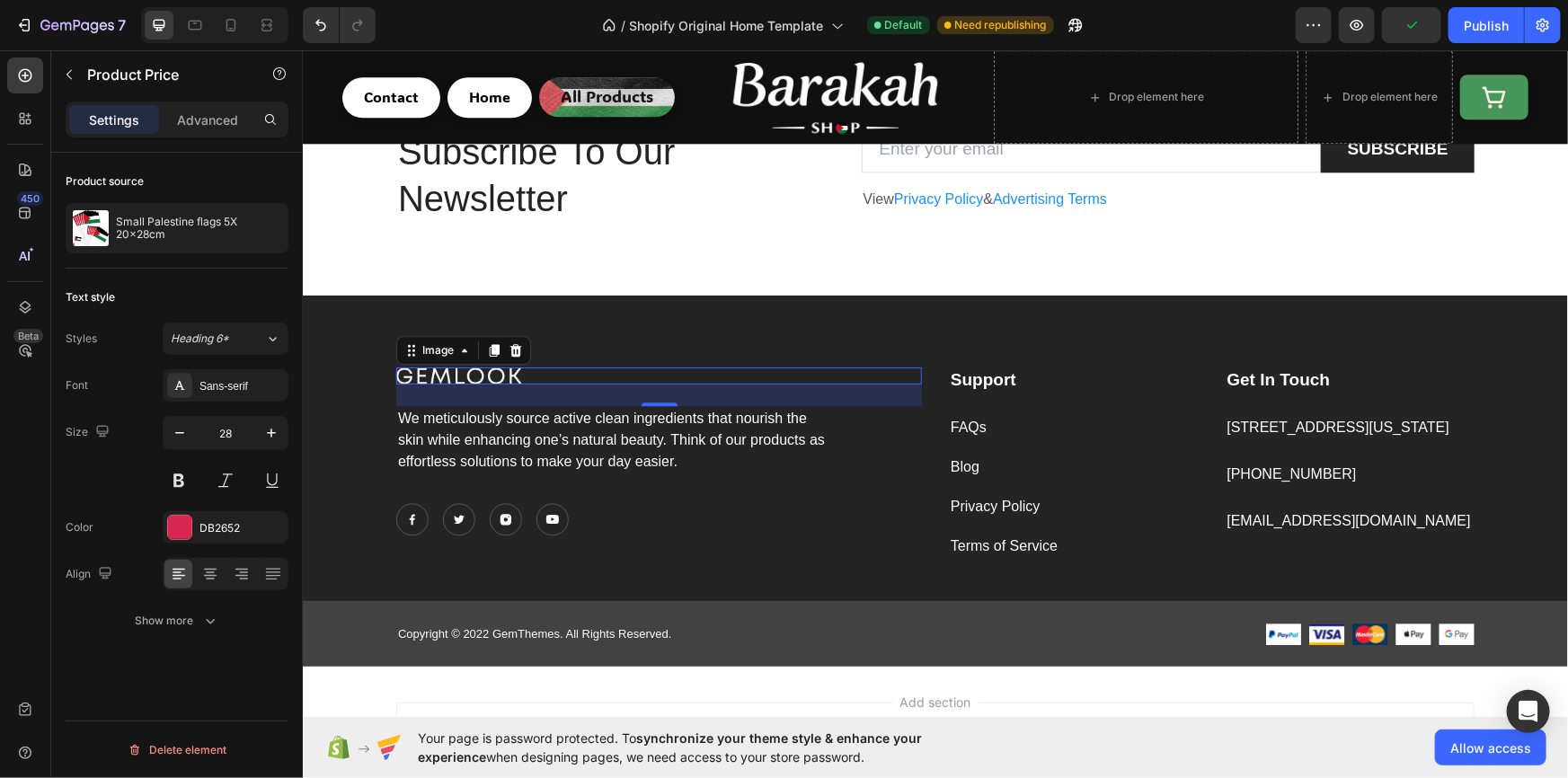
click at [500, 375] on img at bounding box center [458, 375] width 125 height 18
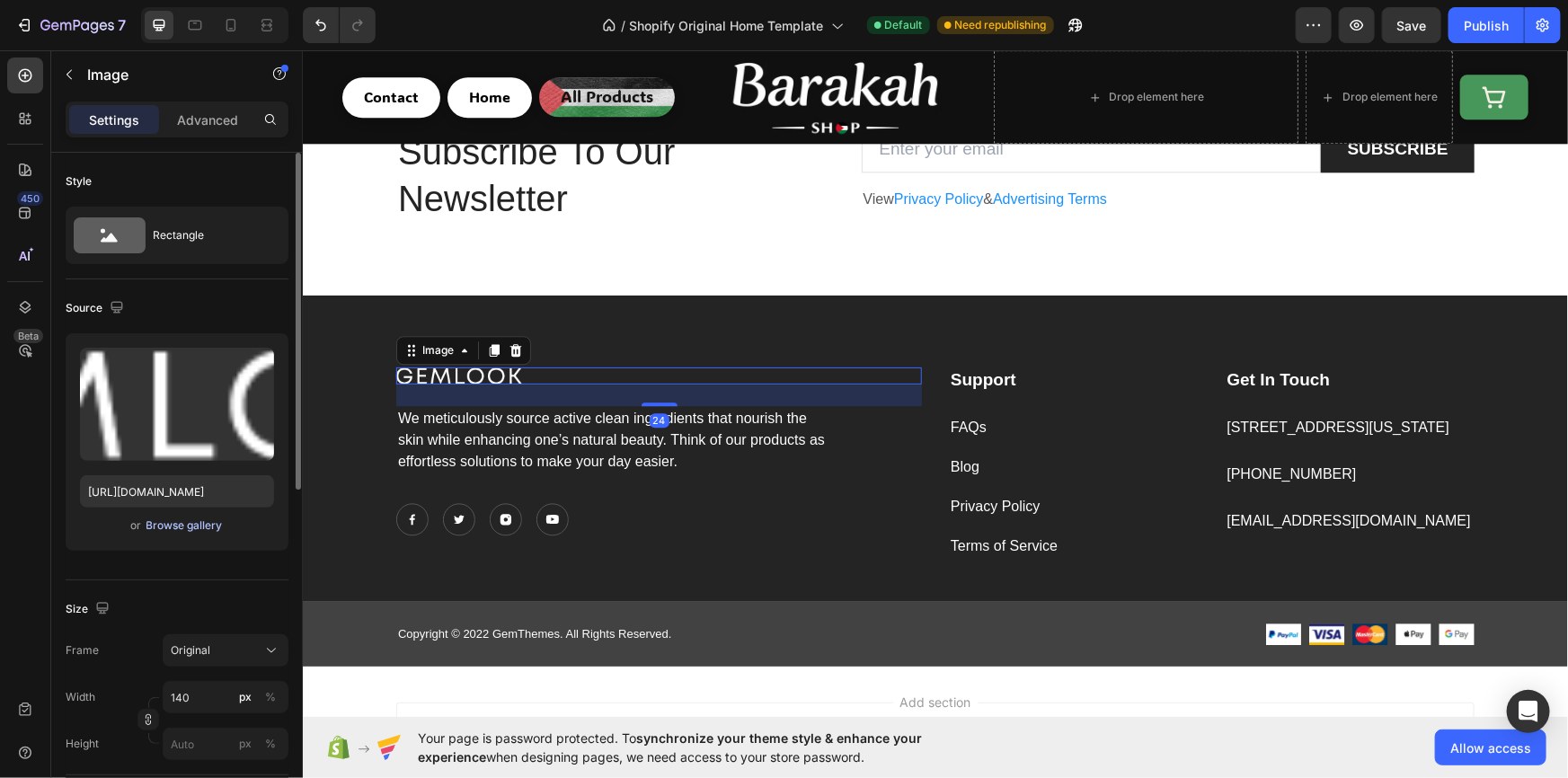
click at [188, 525] on div "Browse gallery" at bounding box center [184, 525] width 77 height 17
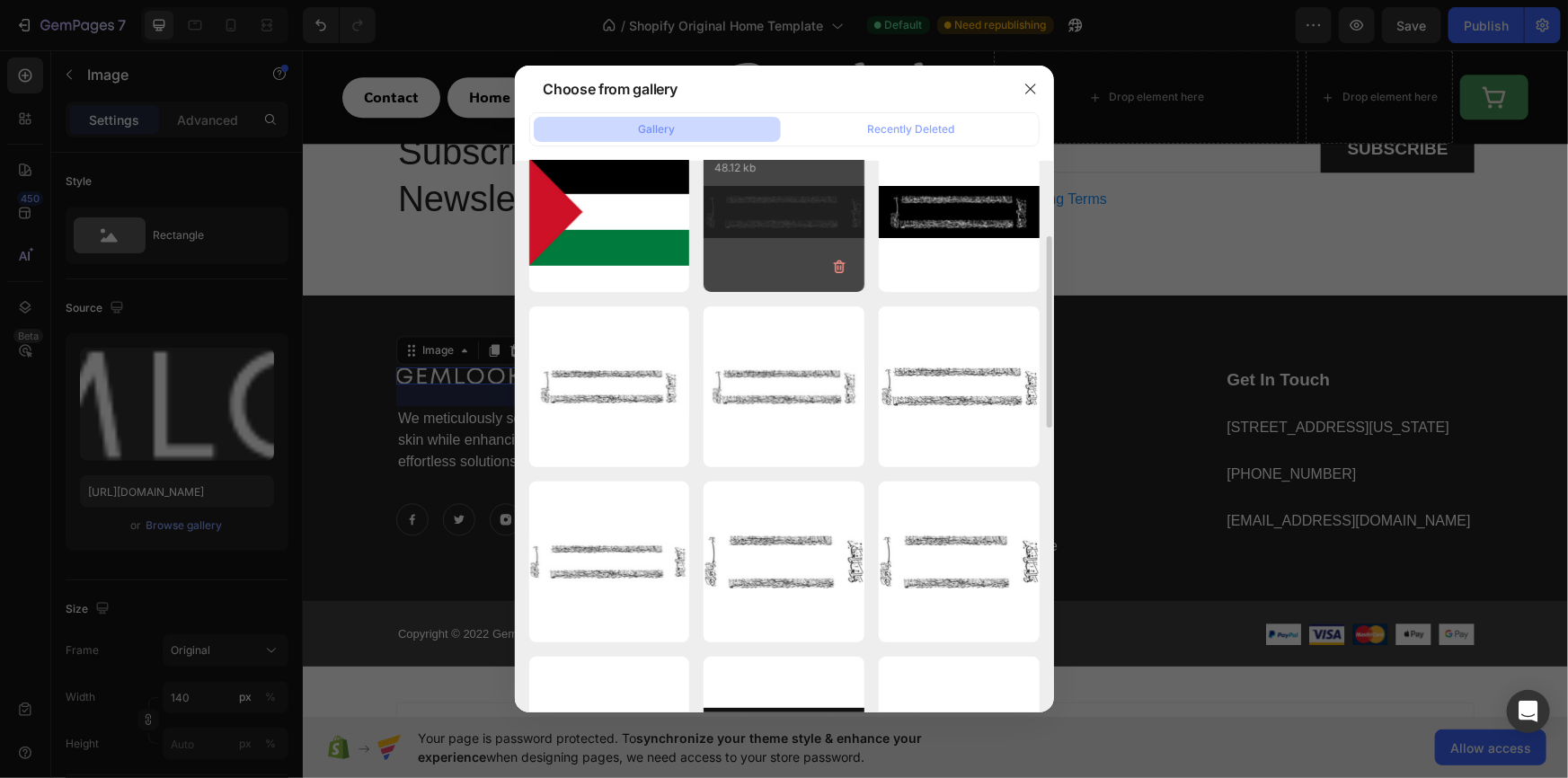
scroll to position [438, 0]
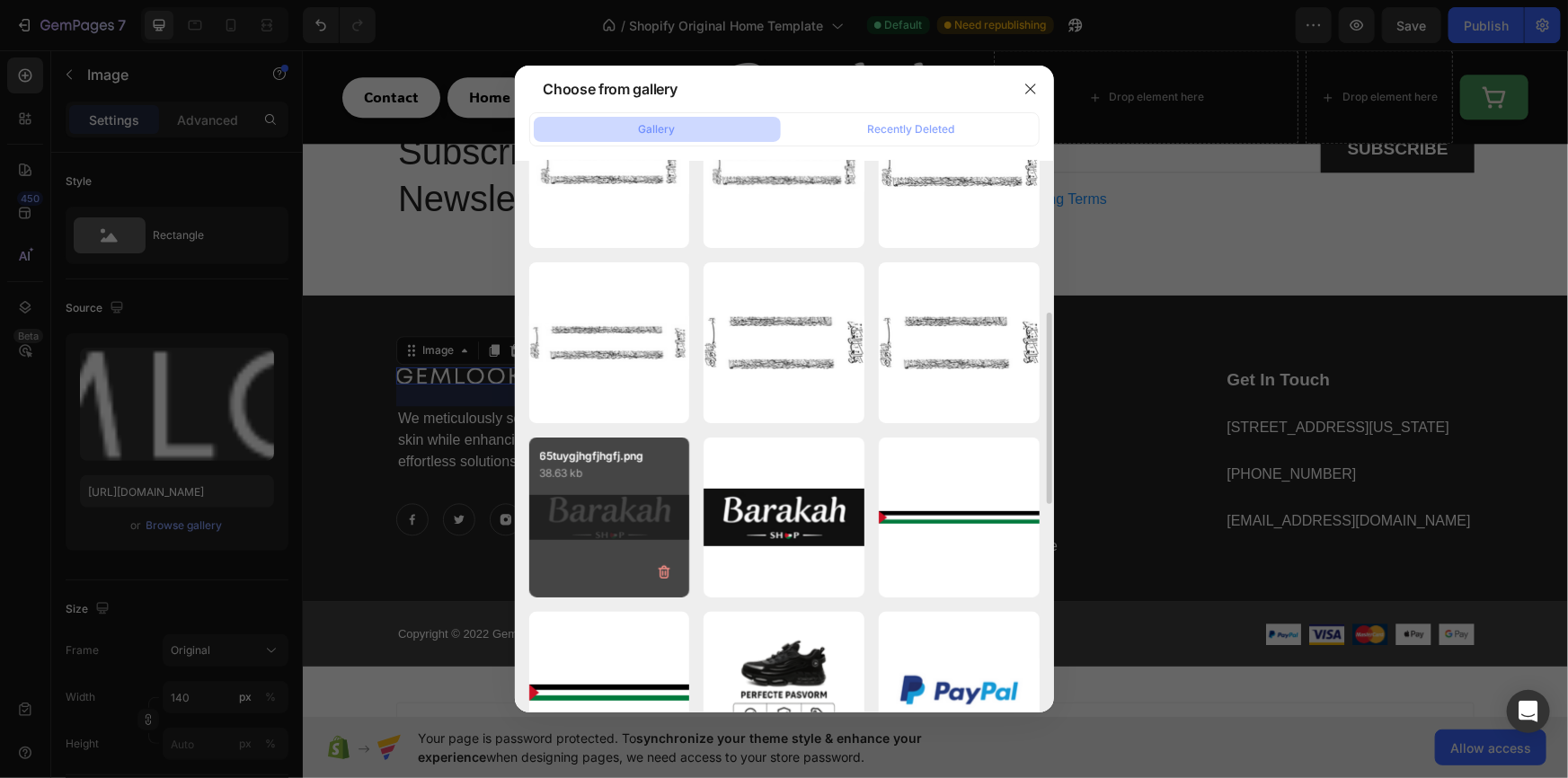
click at [624, 501] on div "65tuygjhgfjhgfj.png 38.63 kb" at bounding box center [609, 518] width 160 height 160
type input "https://cdn.shopify.com/s/files/1/0956/5238/0998/files/gempages_581905781733983…"
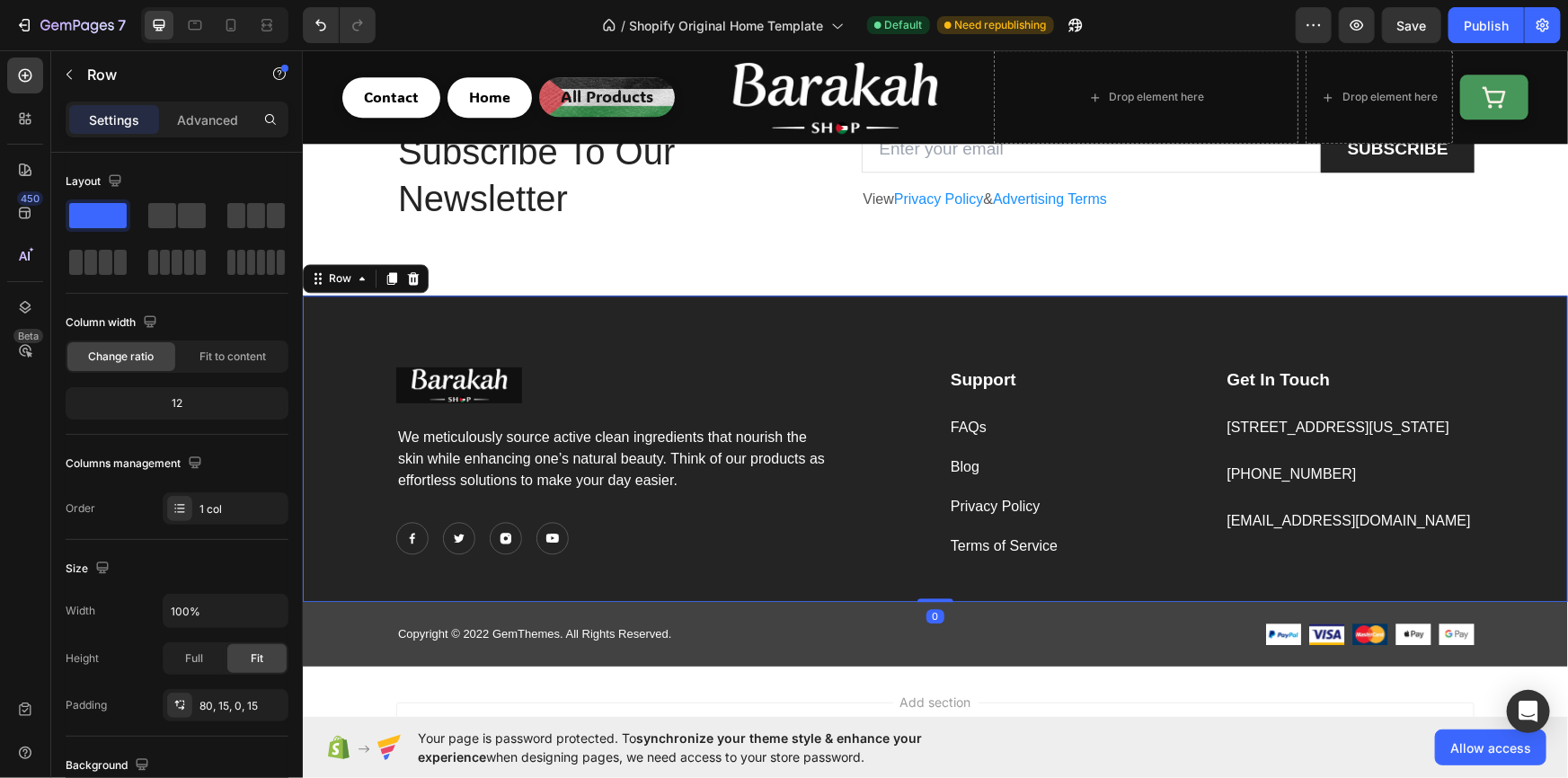
click at [709, 335] on div "Image We meticulously source active clean ingredients that nourish the skin whi…" at bounding box center [934, 448] width 1265 height 306
click at [1467, 27] on div "Publish" at bounding box center [1486, 26] width 45 height 18
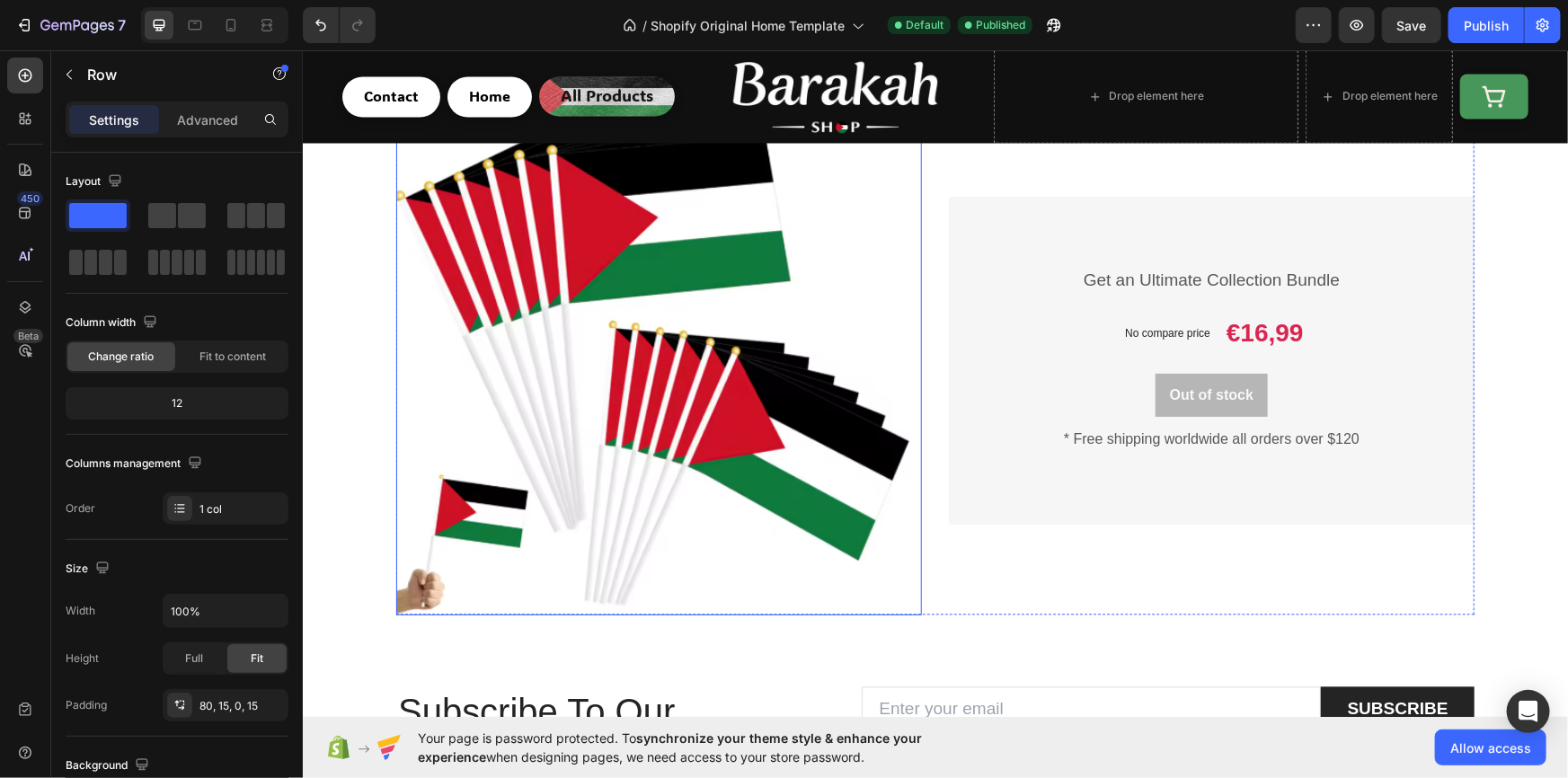
scroll to position [1633, 0]
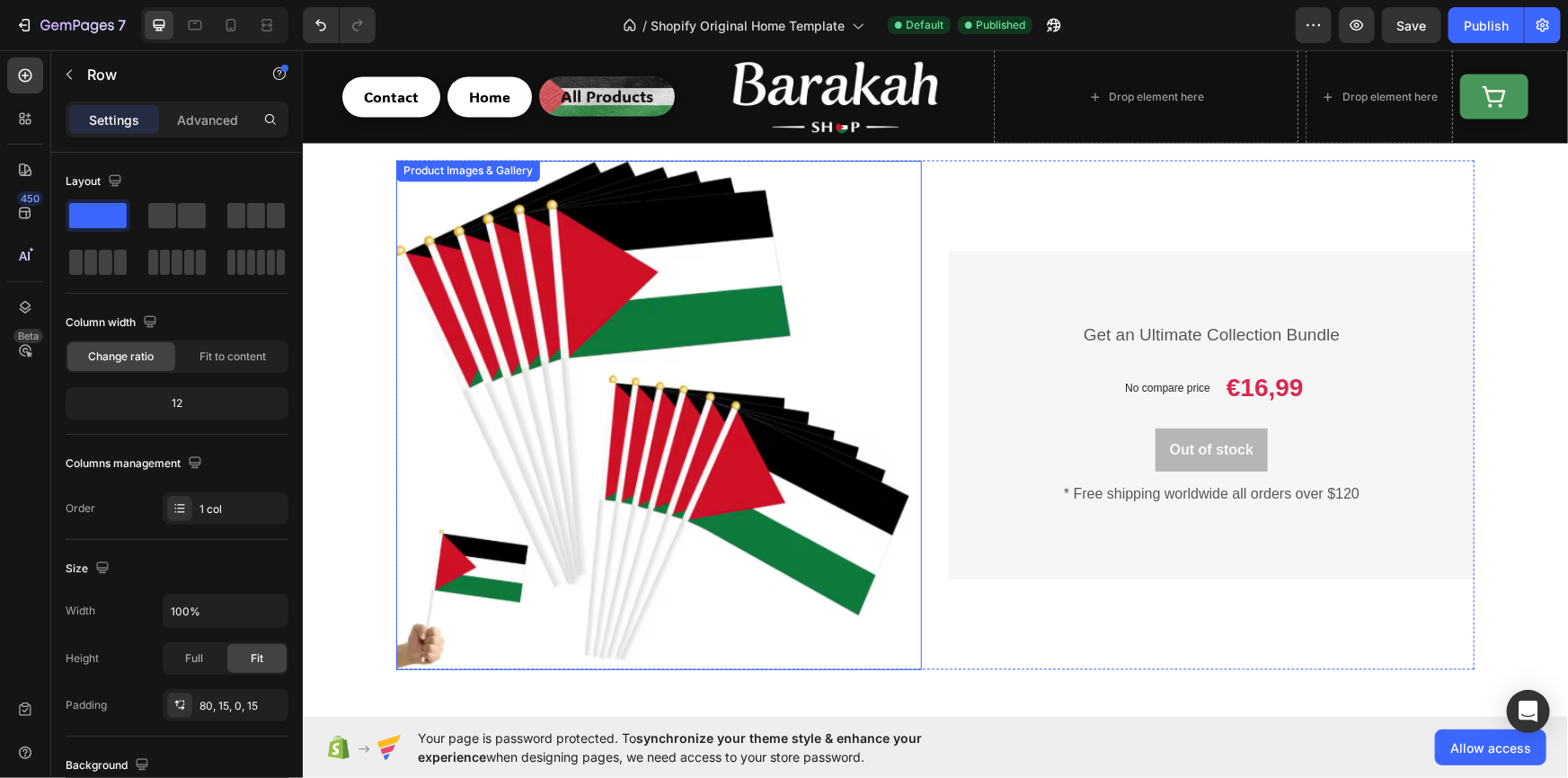
click at [611, 338] on img at bounding box center [658, 414] width 525 height 510
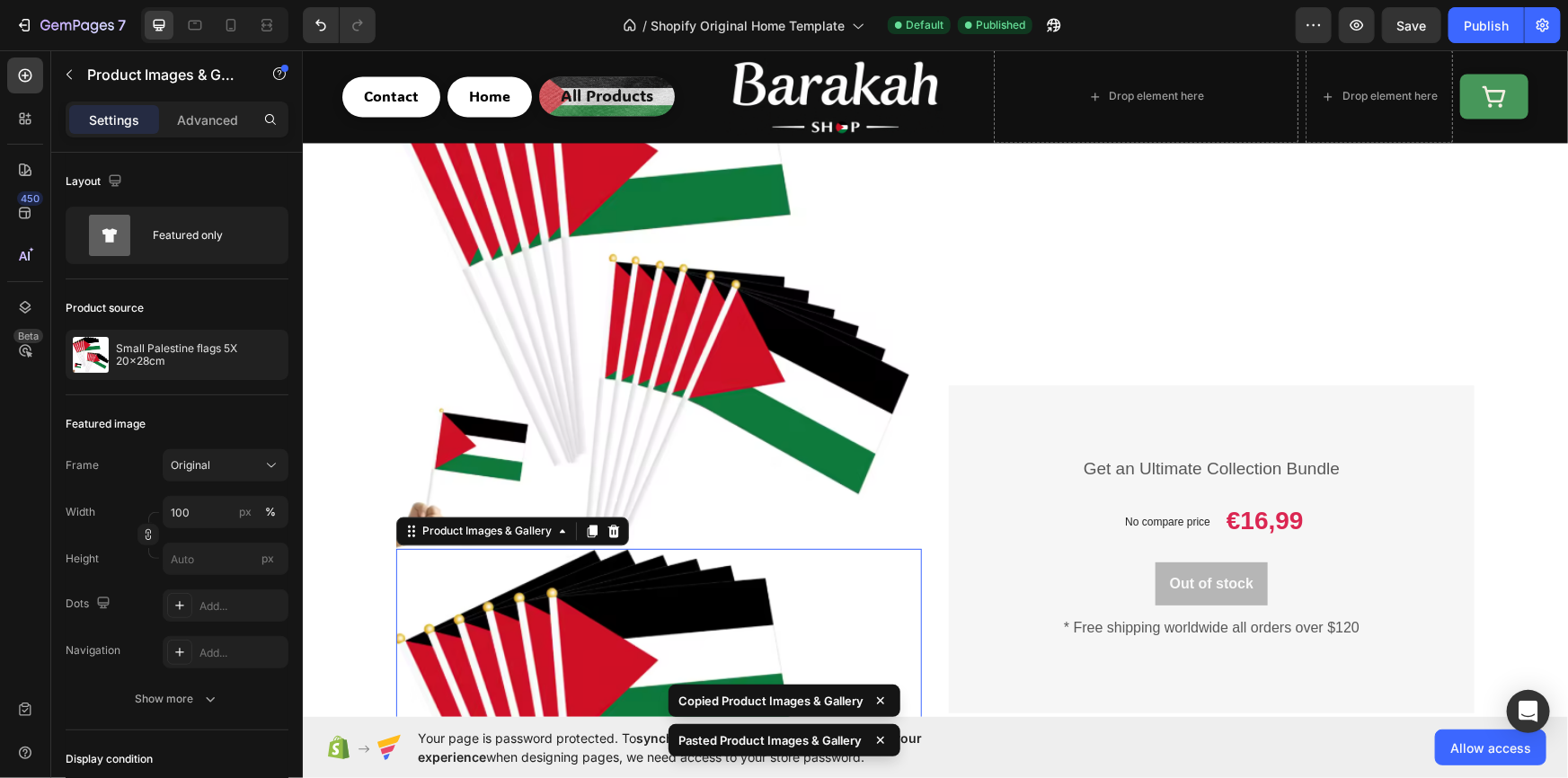
scroll to position [1809, 0]
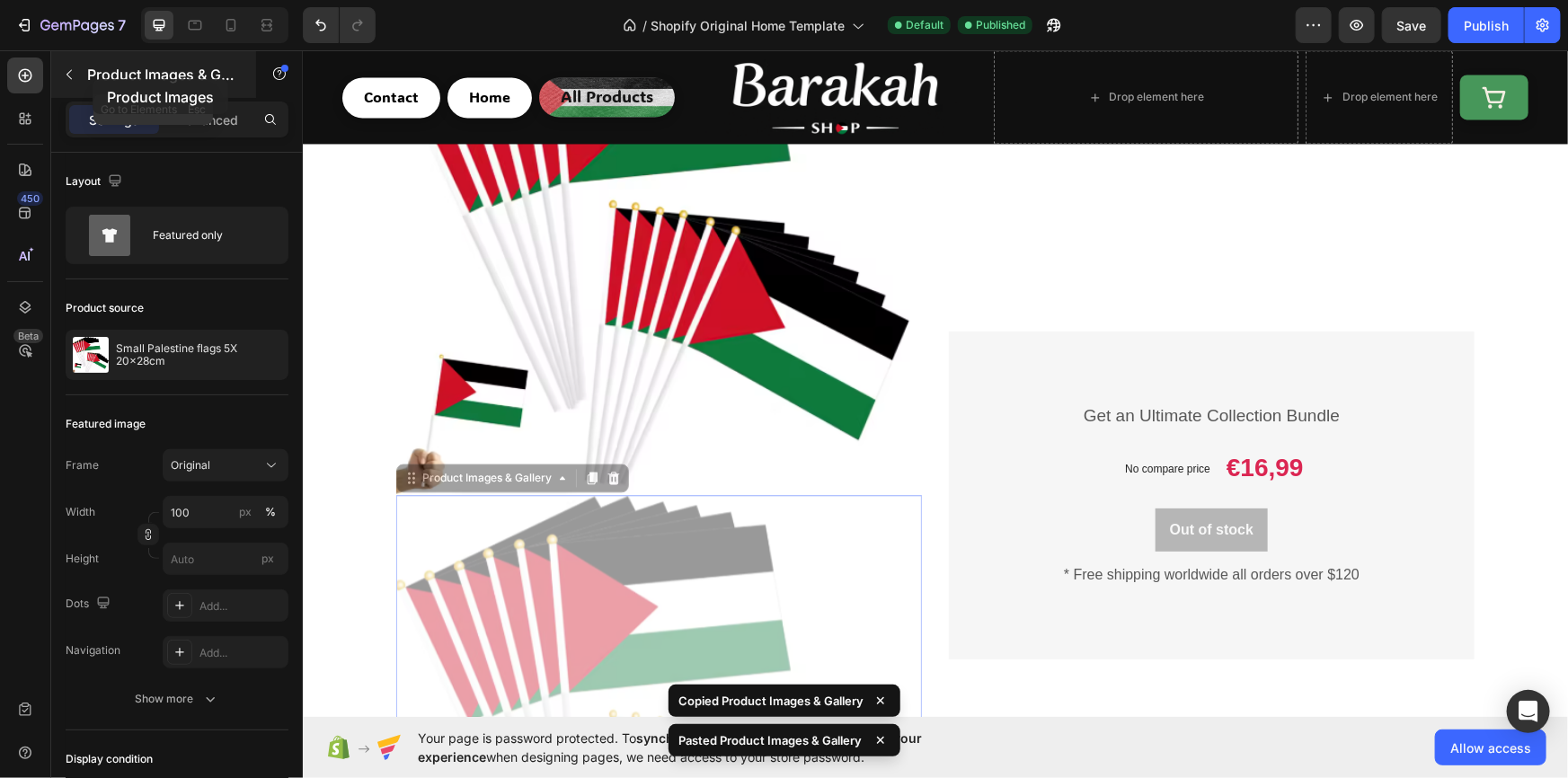
click at [92, 79] on p "Product Images & Gallery" at bounding box center [164, 74] width 153 height 21
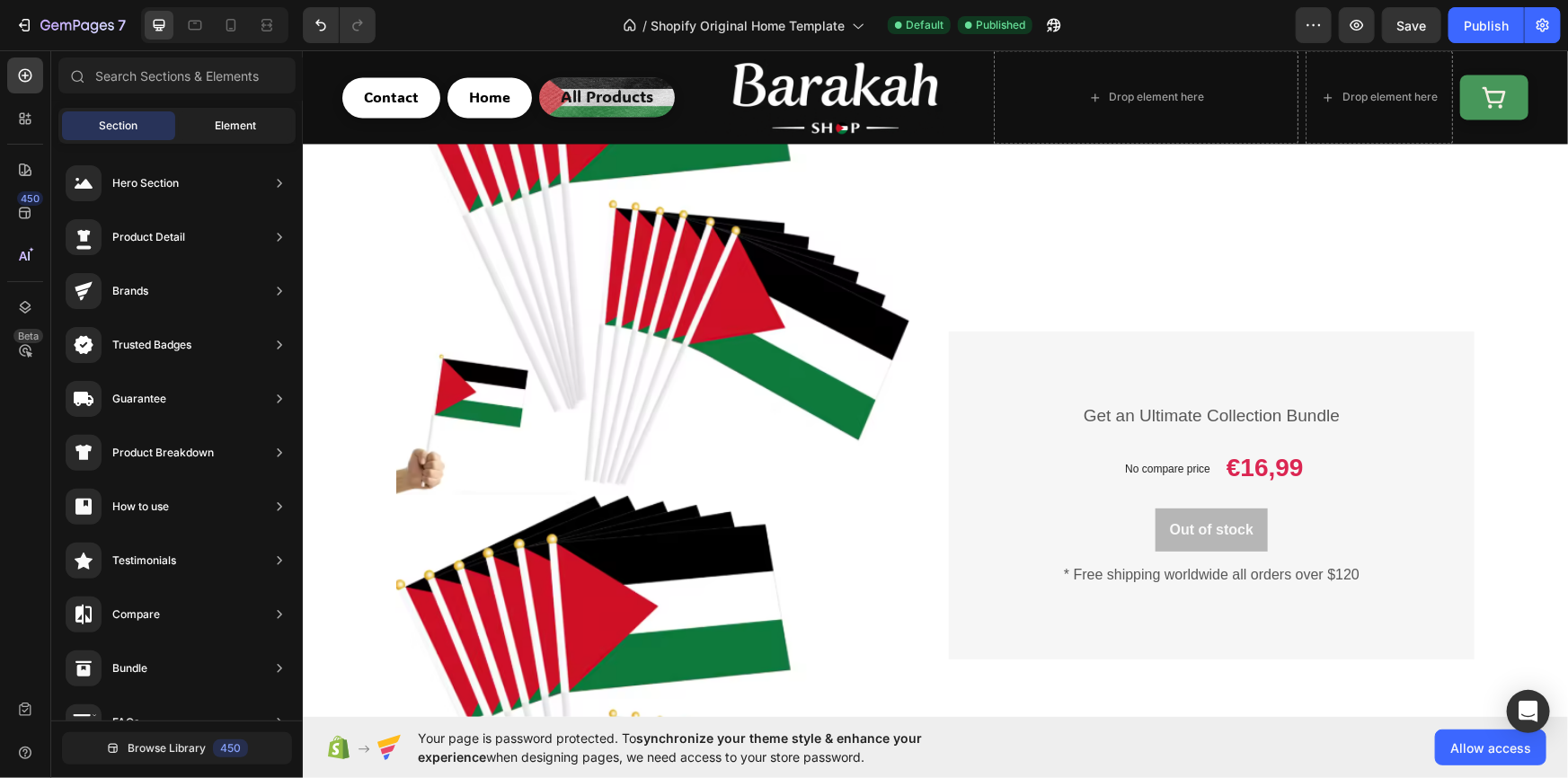
click at [221, 118] on span "Element" at bounding box center [235, 126] width 41 height 17
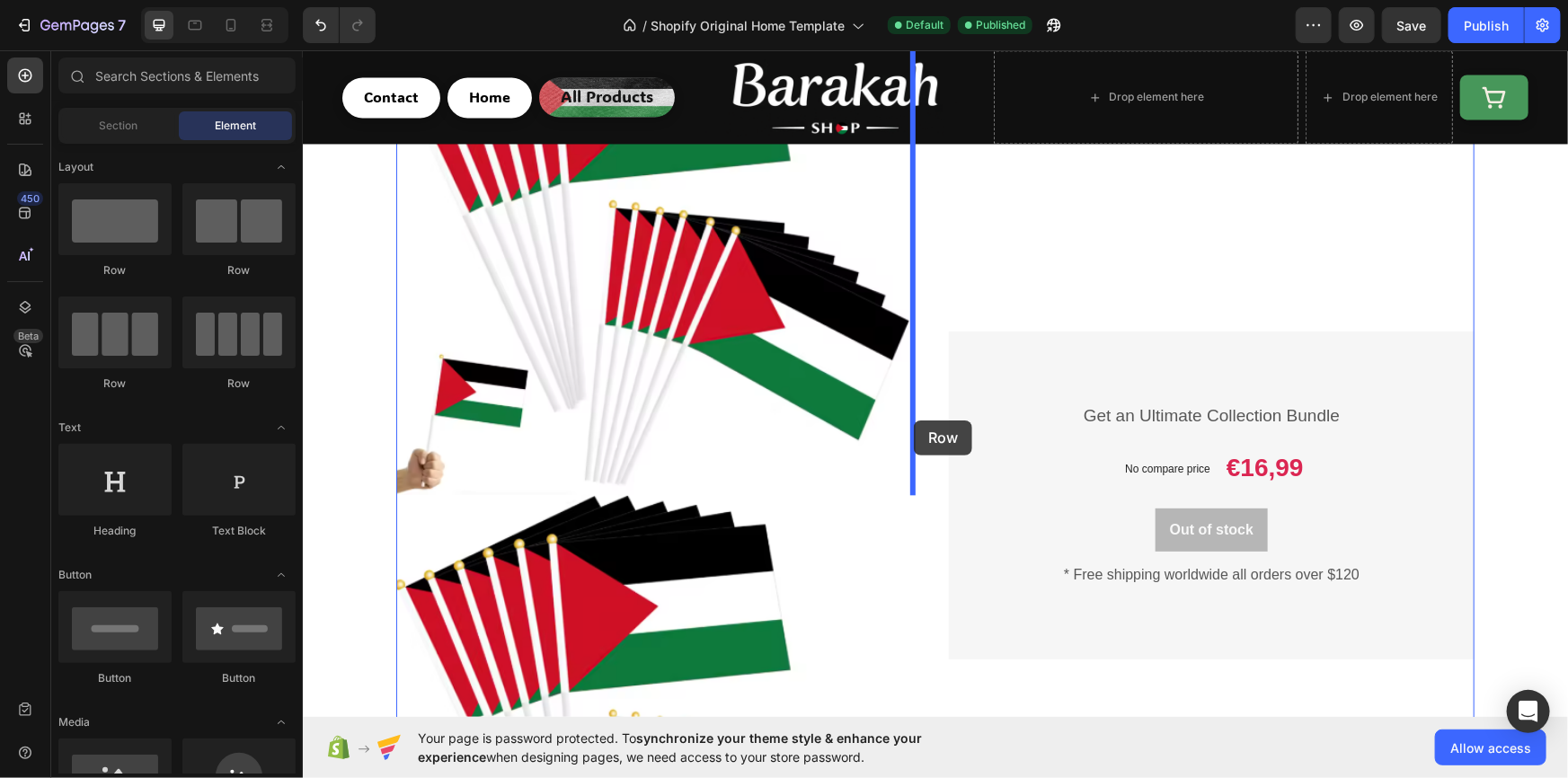
drag, startPoint x: 409, startPoint y: 397, endPoint x: 913, endPoint y: 419, distance: 504.5
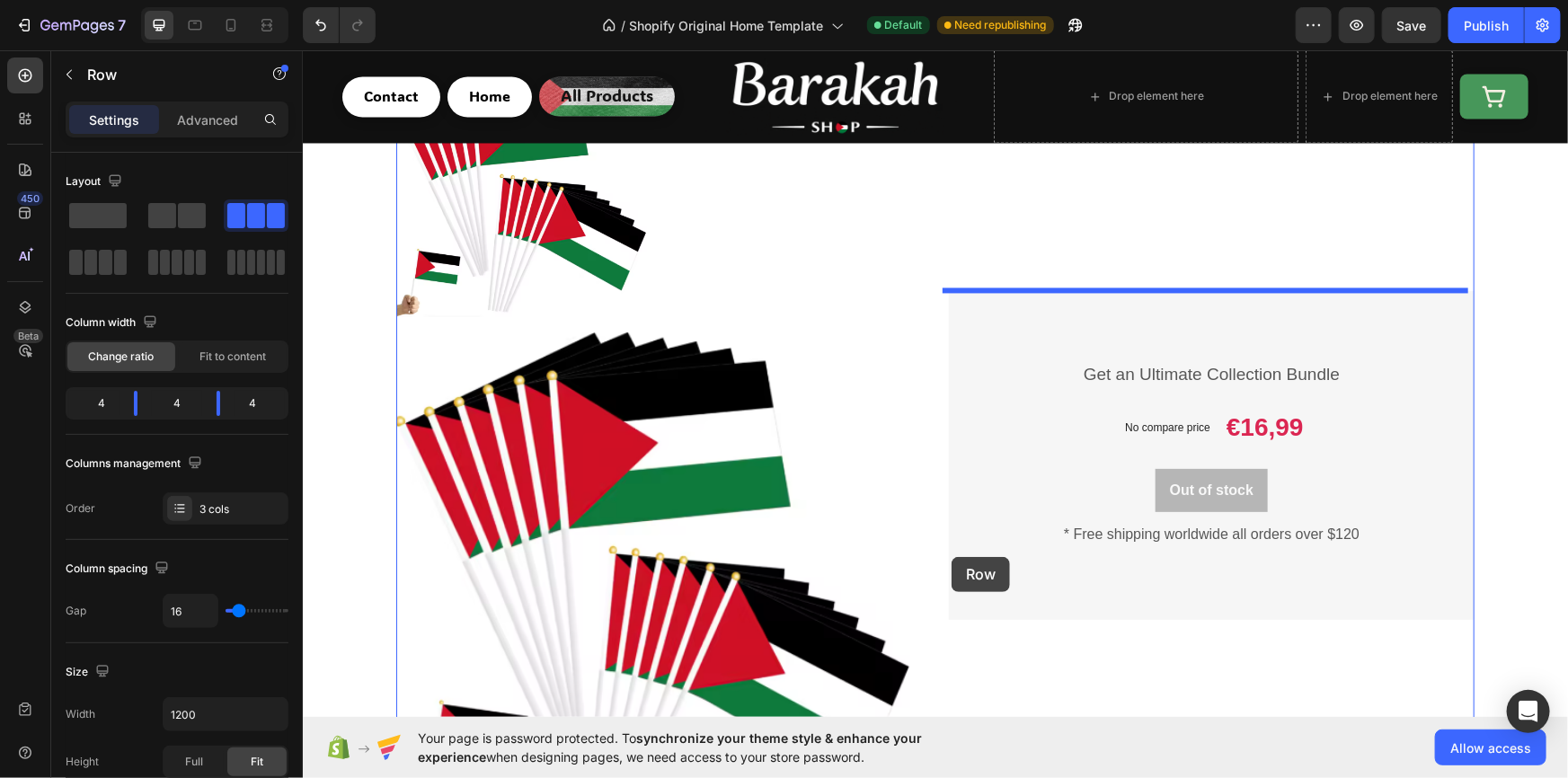
scroll to position [1833, 0]
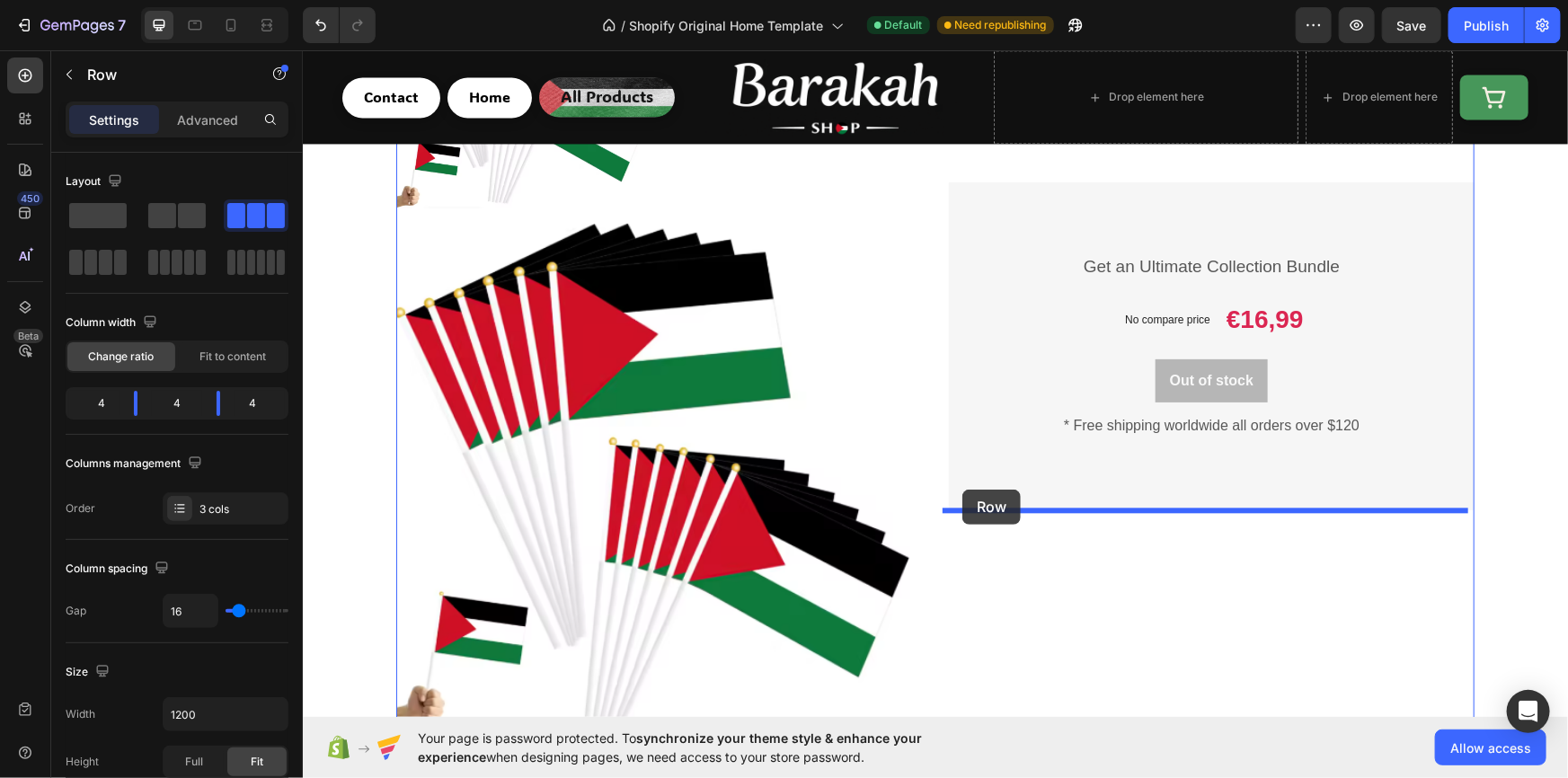
drag, startPoint x: 667, startPoint y: 236, endPoint x: 961, endPoint y: 489, distance: 387.9
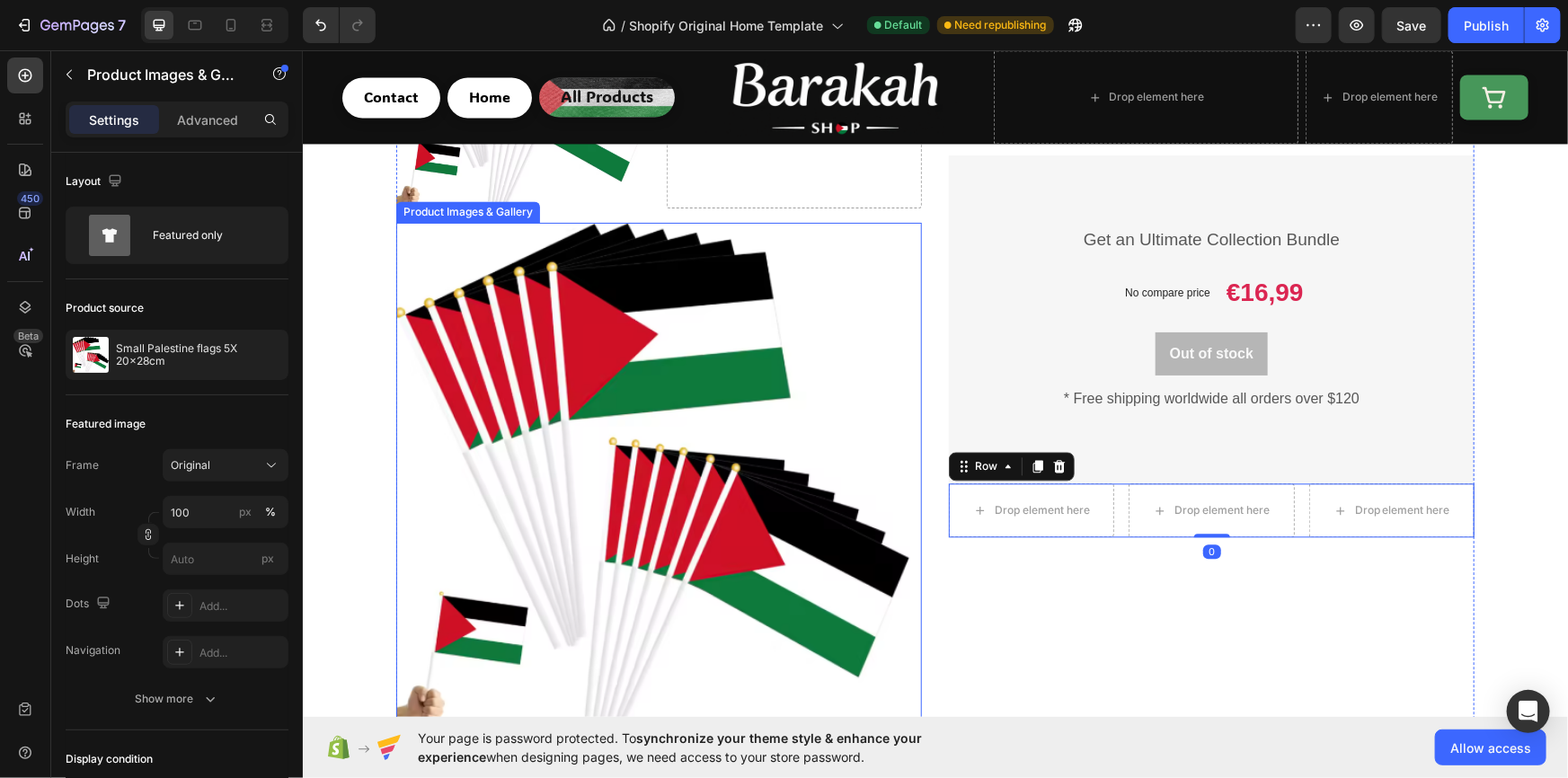
click at [678, 437] on img at bounding box center [658, 477] width 525 height 510
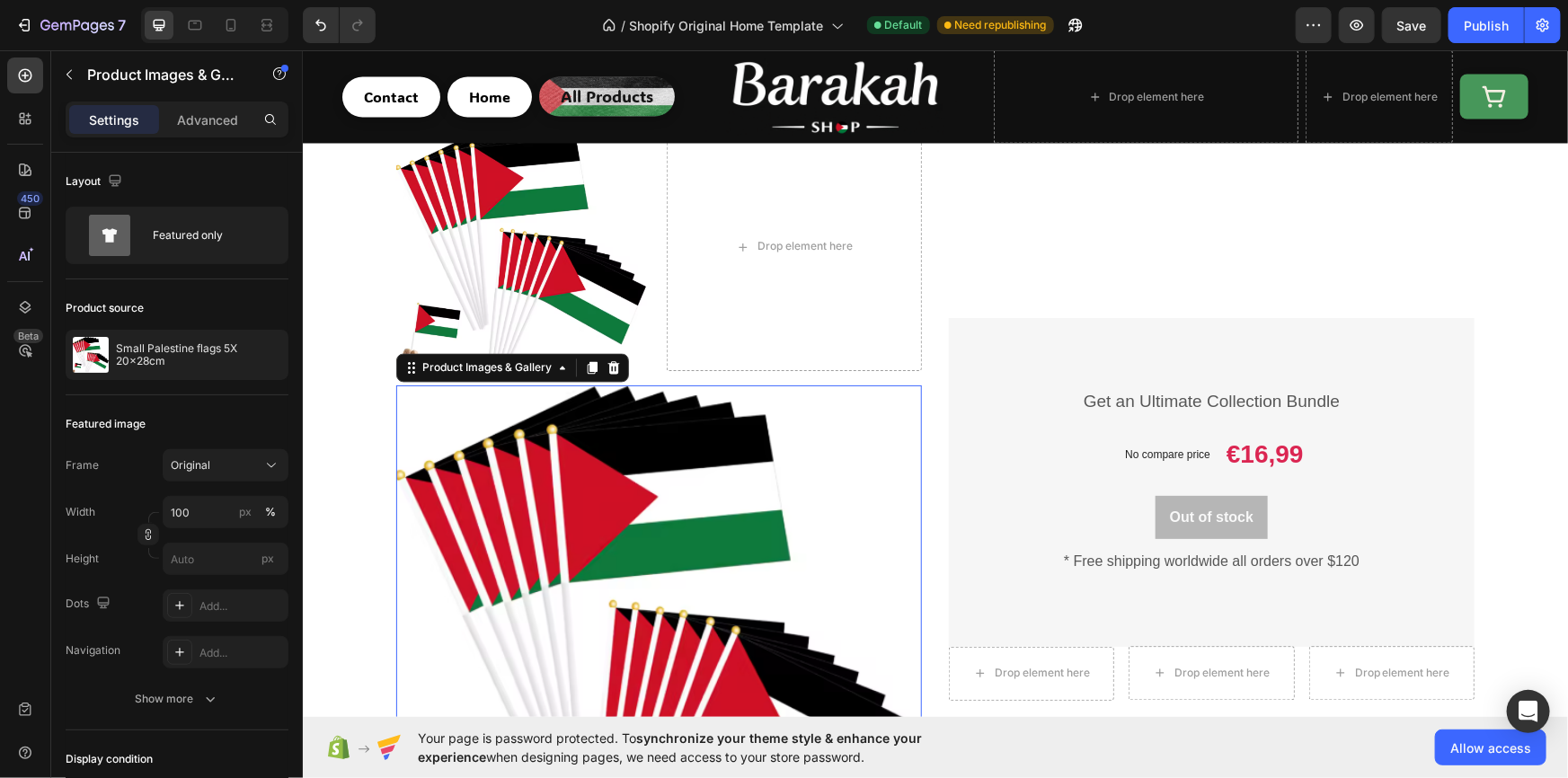
scroll to position [1616, 0]
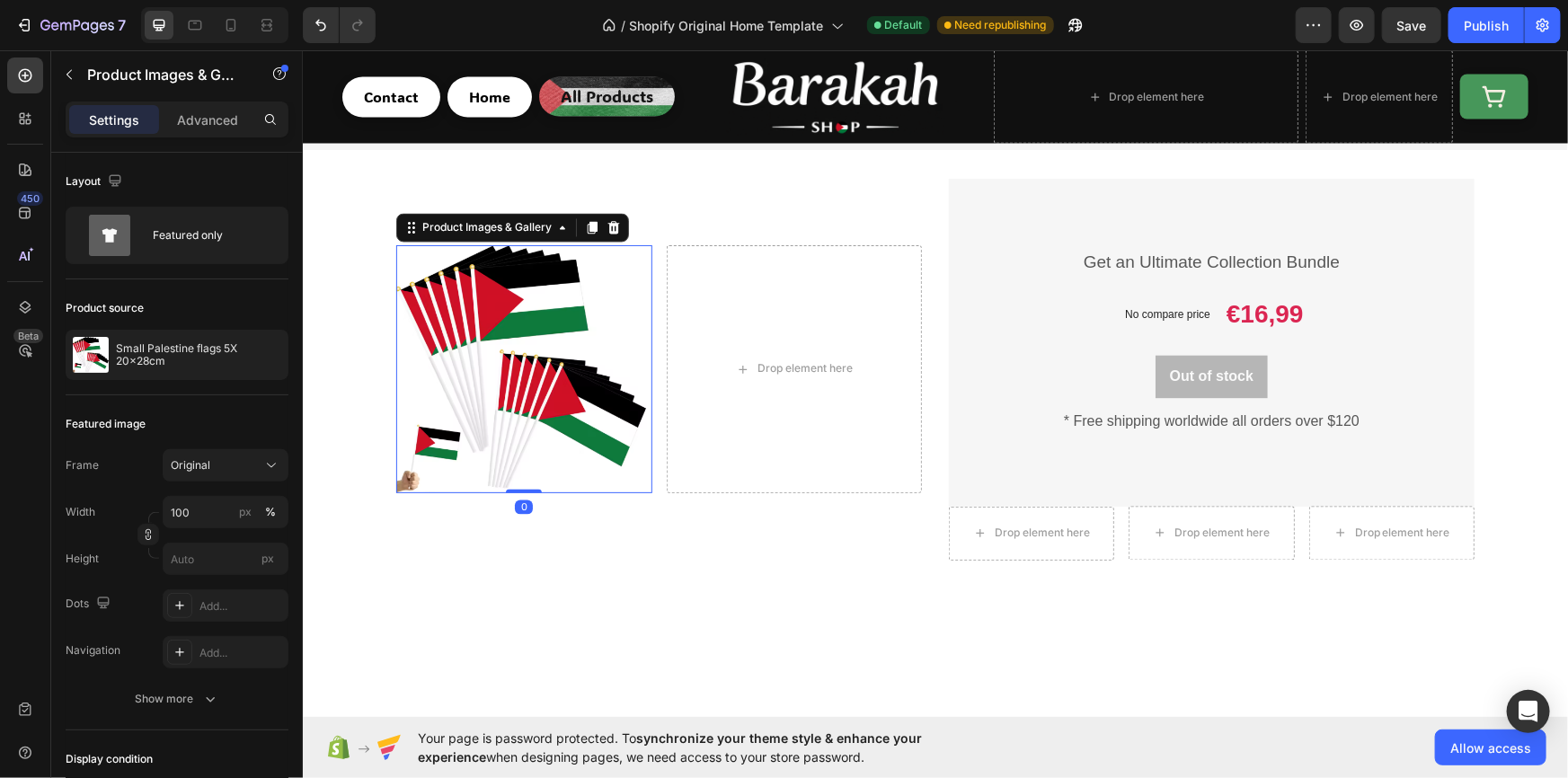
click at [575, 404] on img at bounding box center [524, 368] width 256 height 248
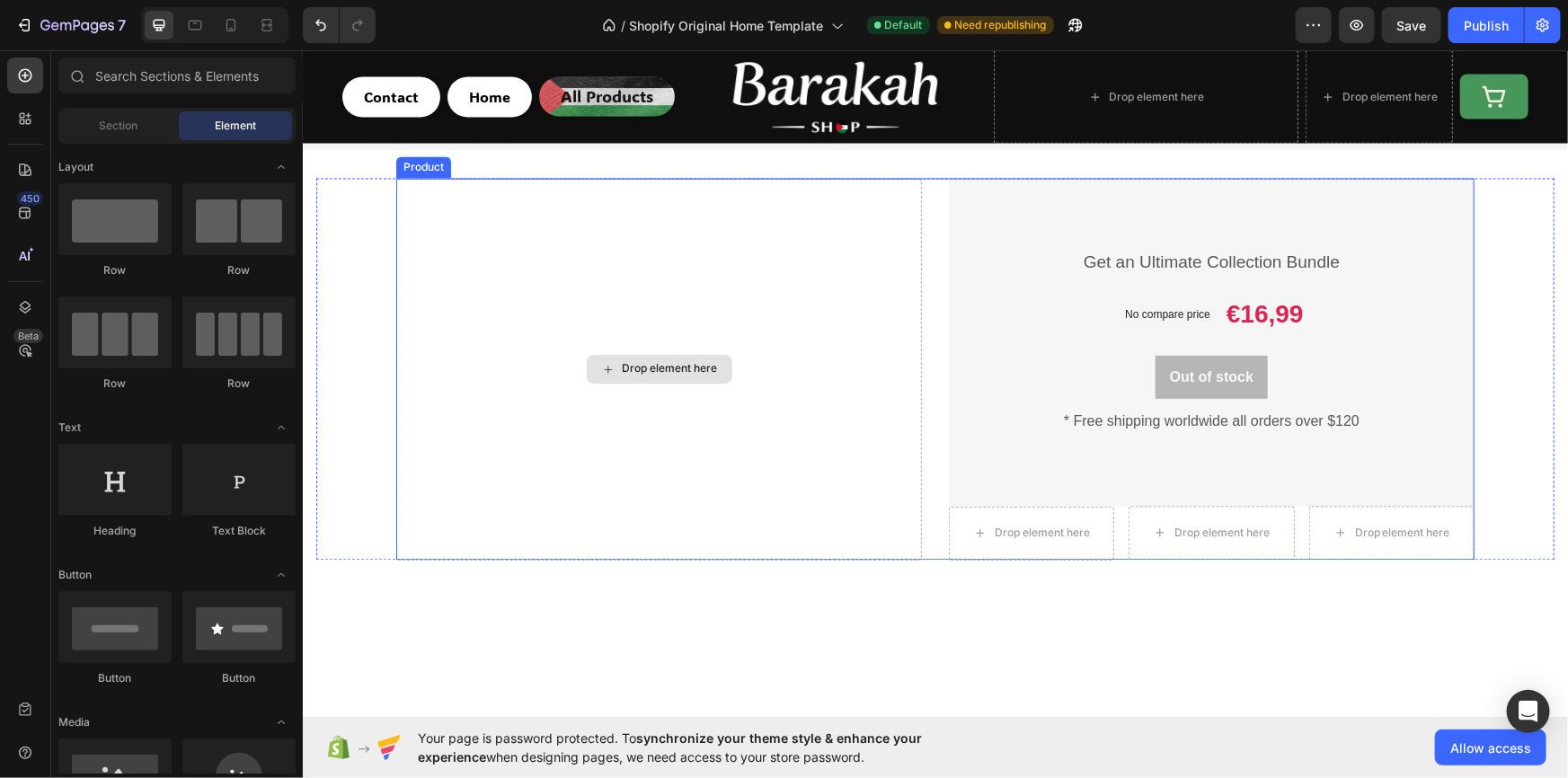
scroll to position [1562, 0]
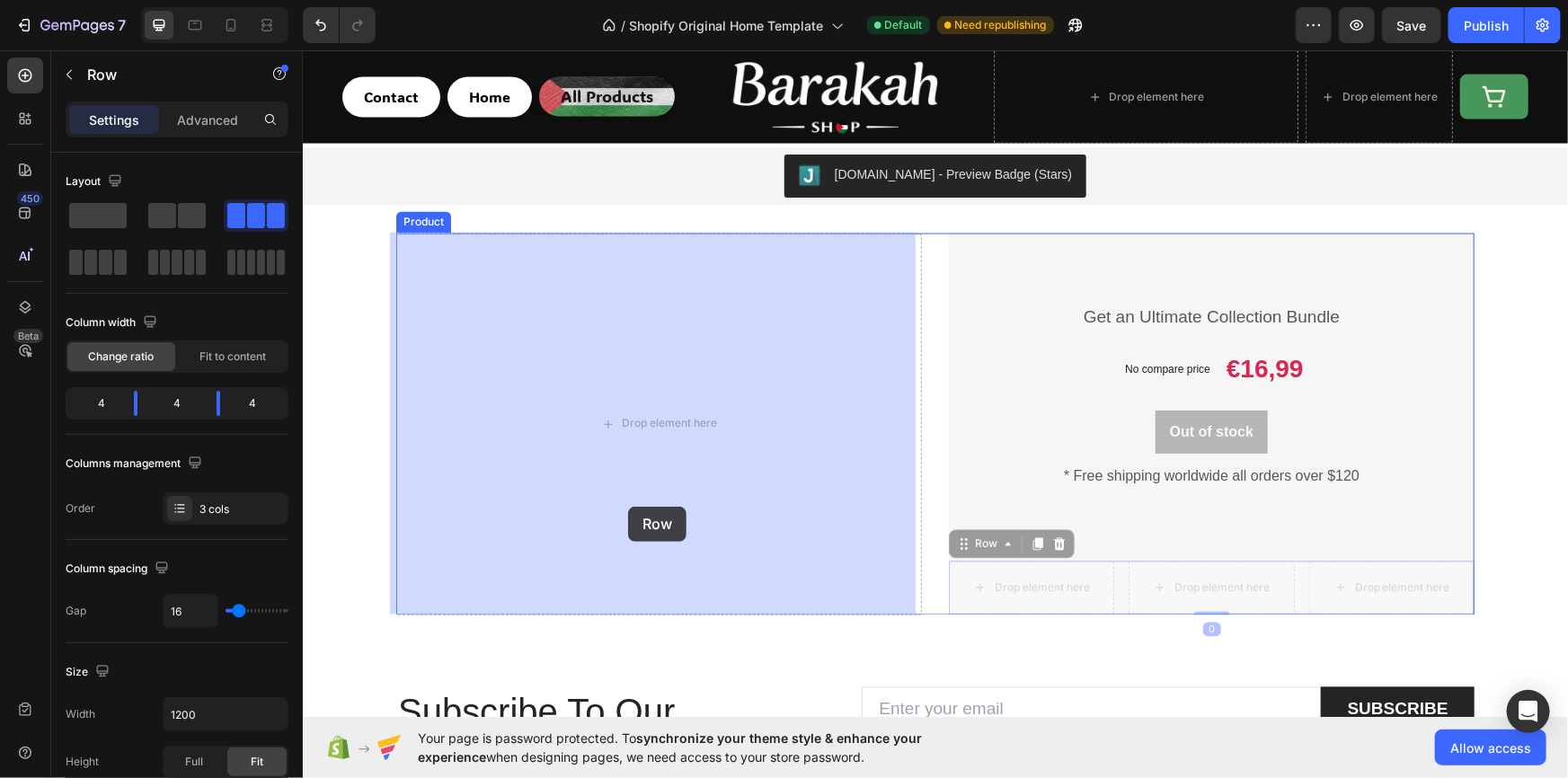
drag, startPoint x: 1115, startPoint y: 600, endPoint x: 627, endPoint y: 506, distance: 497.0
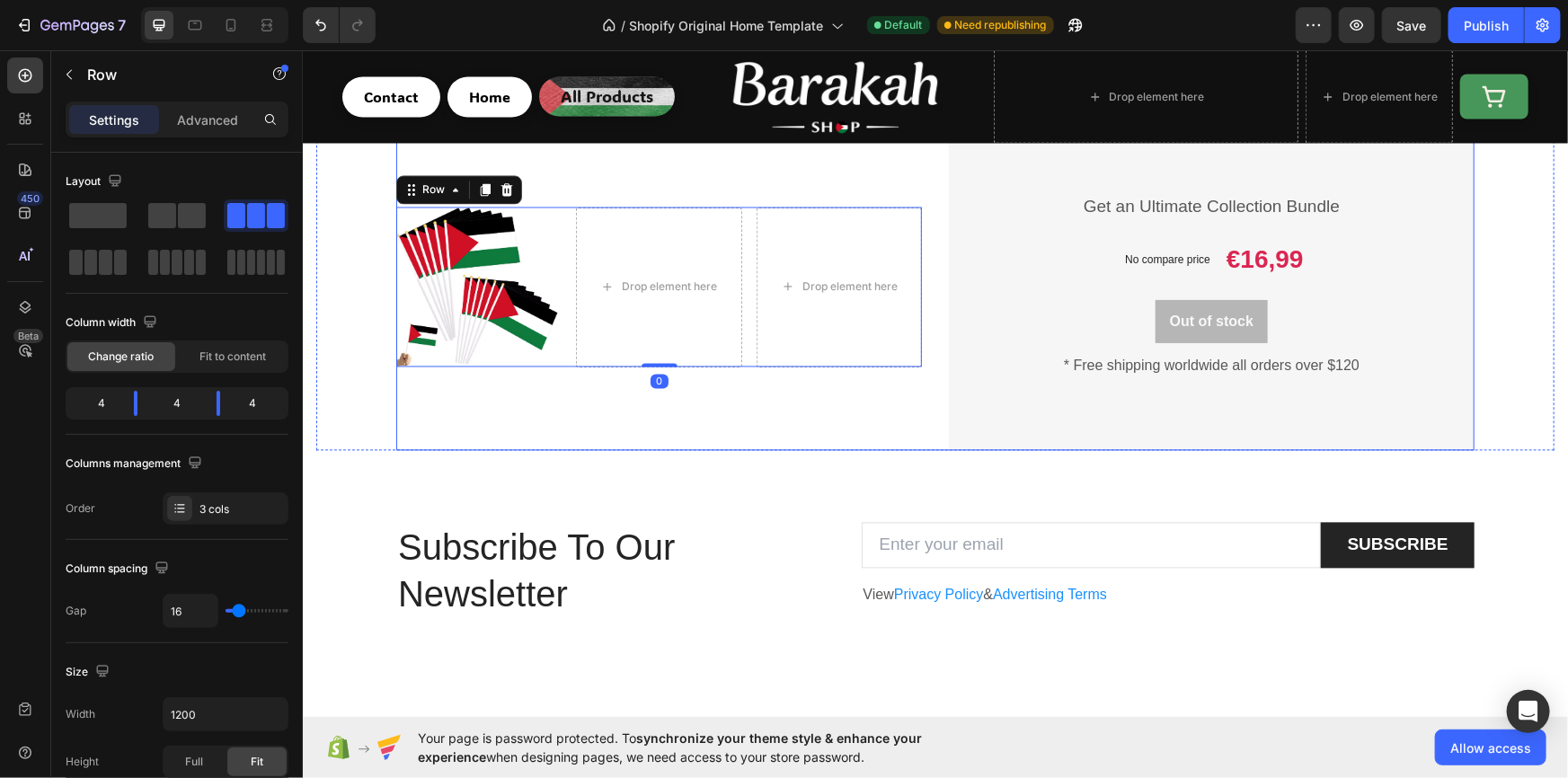
scroll to position [1616, 0]
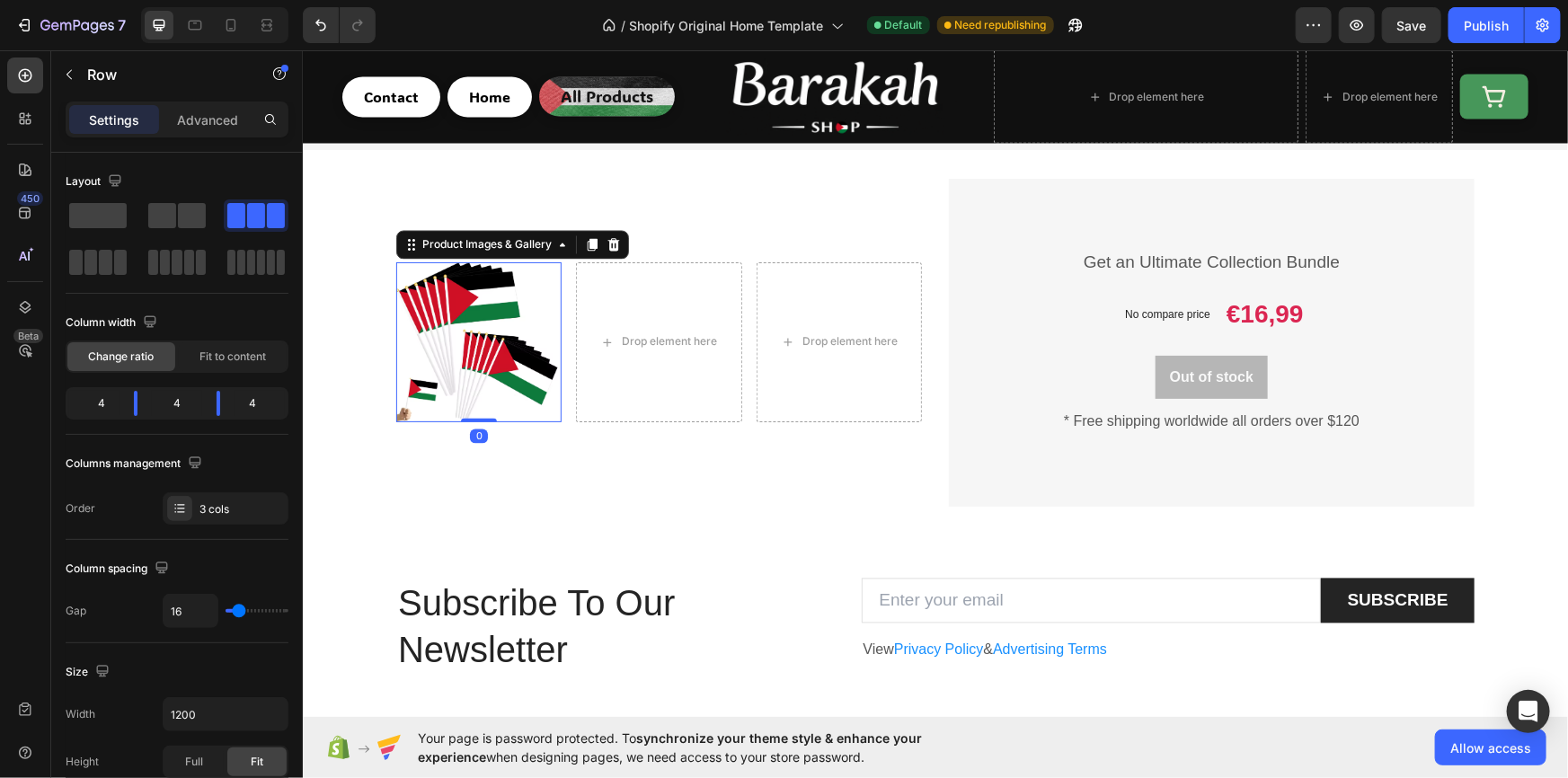
click at [525, 376] on img at bounding box center [477, 342] width 165 height 160
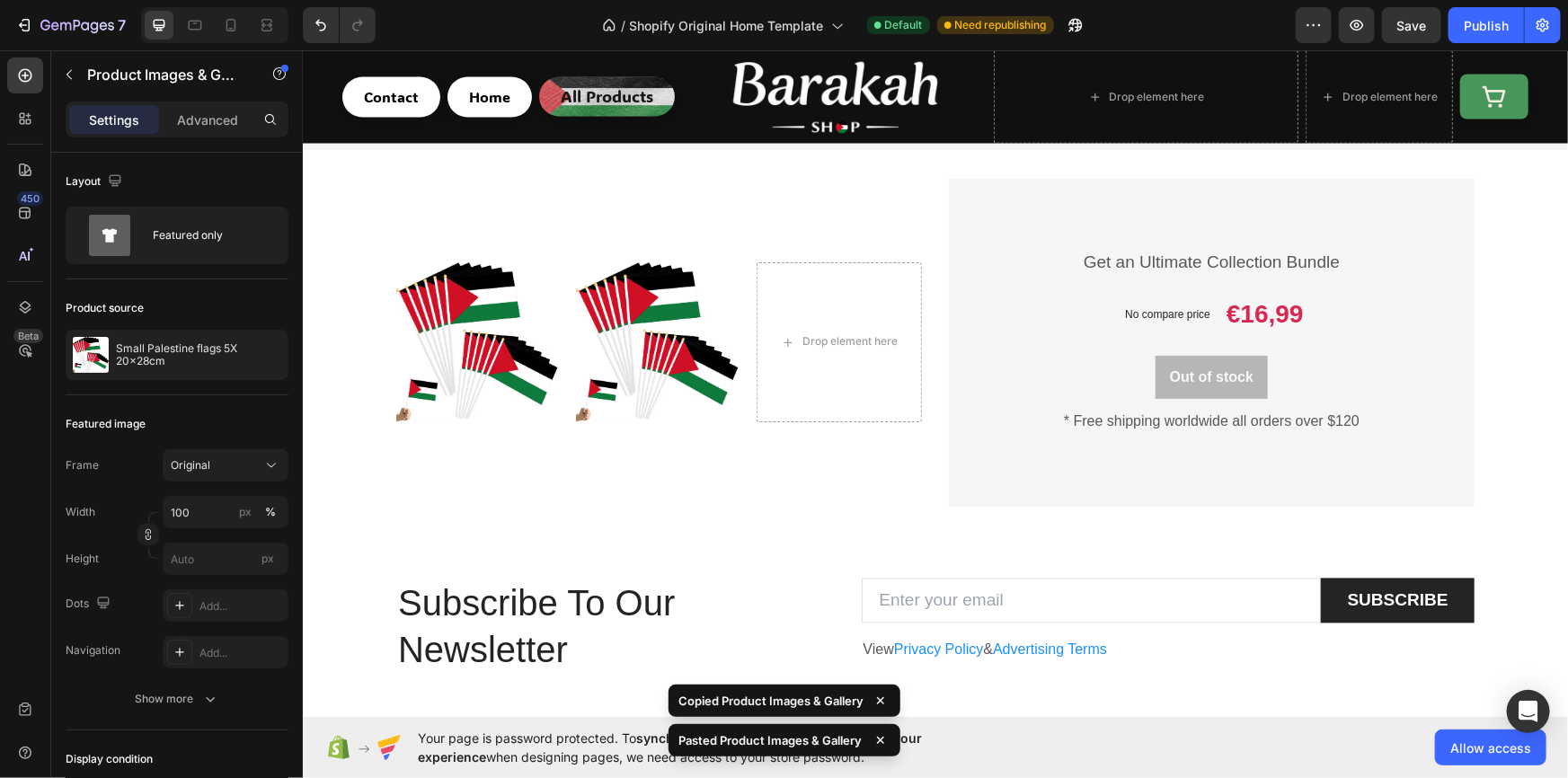
click at [636, 348] on img at bounding box center [657, 342] width 165 height 160
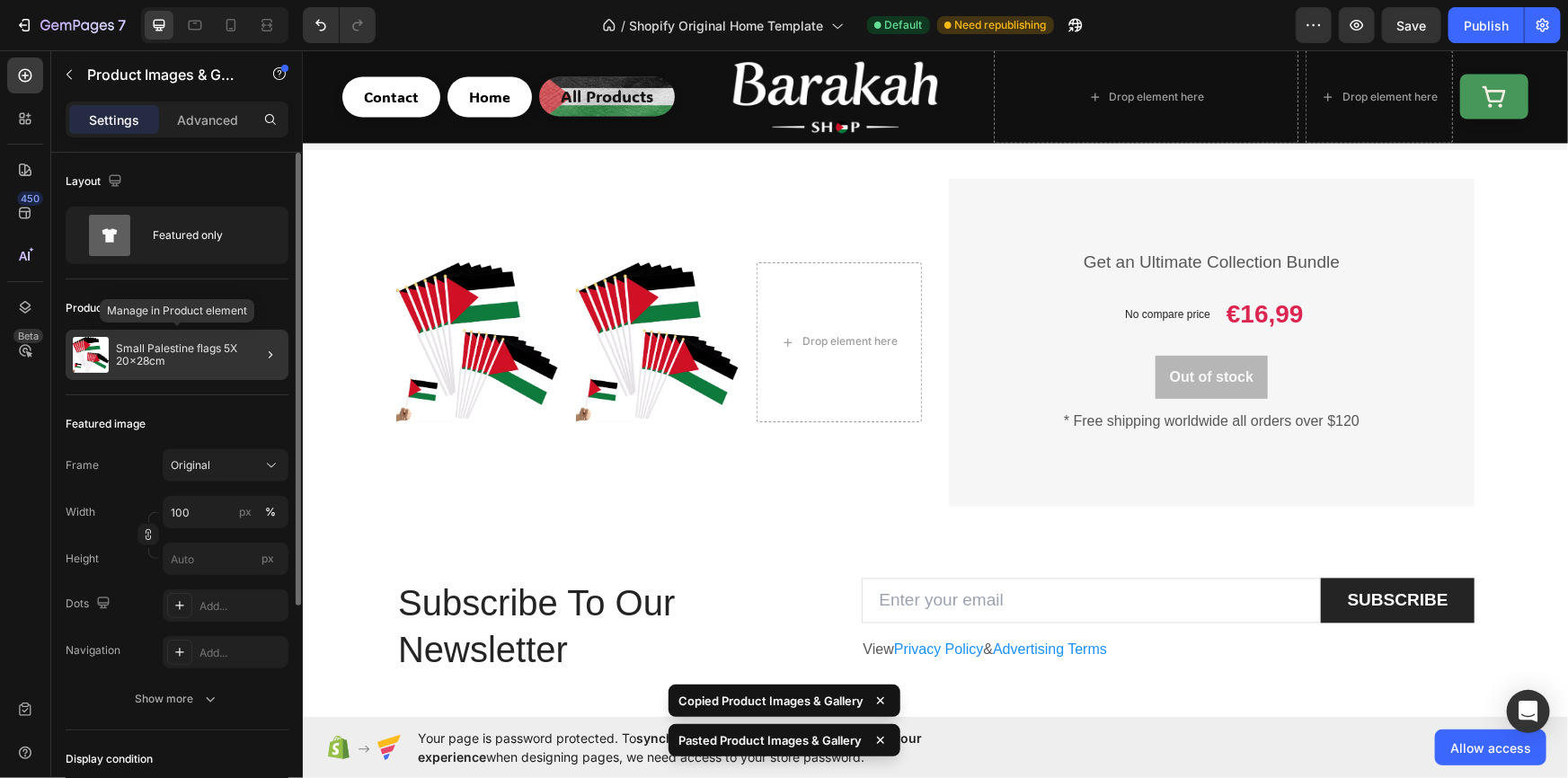
click at [196, 369] on div "Small Palestine flags 5X 20x28cm" at bounding box center [177, 355] width 223 height 51
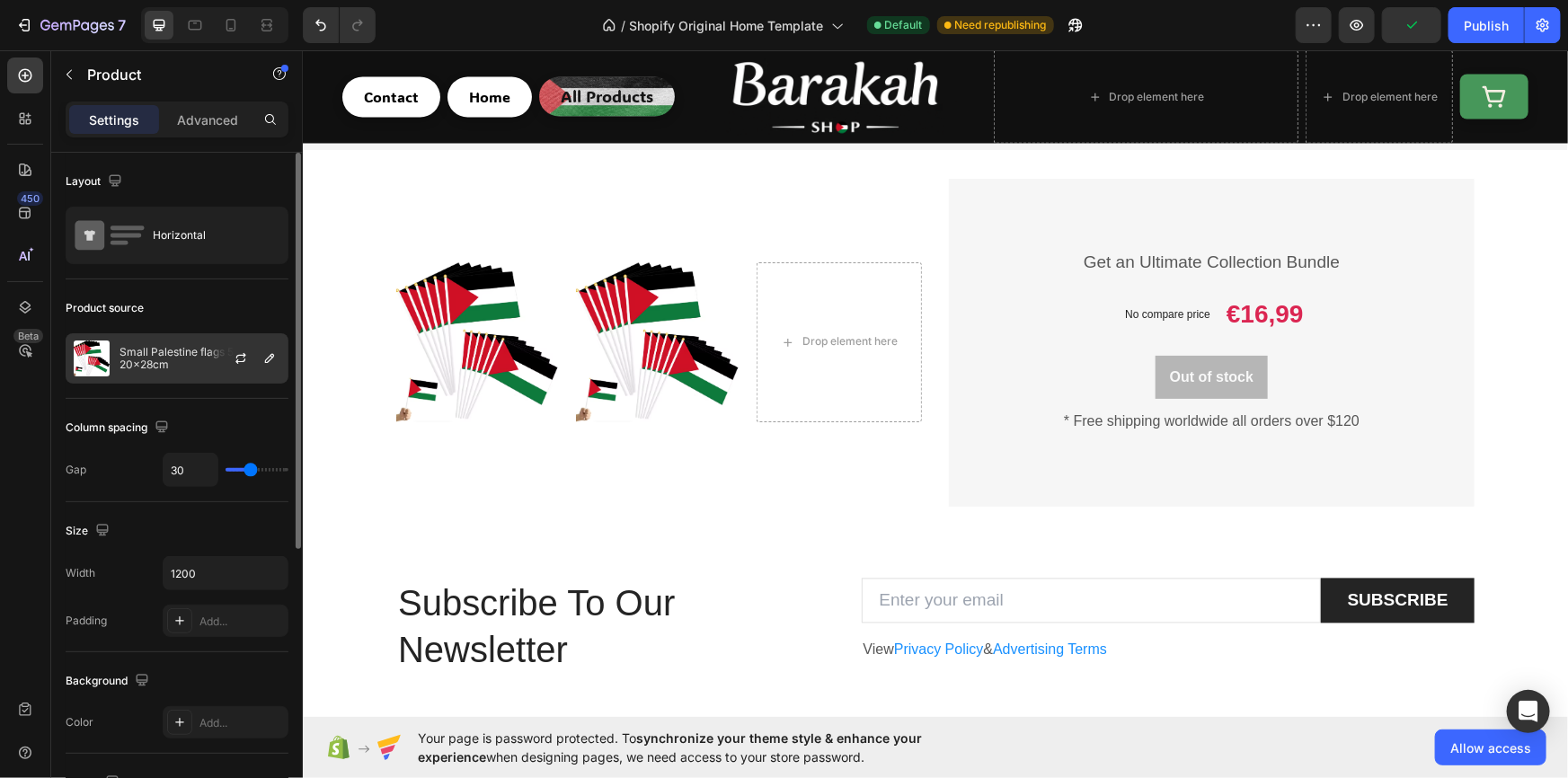
click at [196, 361] on p "Small Palestine flags 5X 20x28cm" at bounding box center [200, 358] width 160 height 25
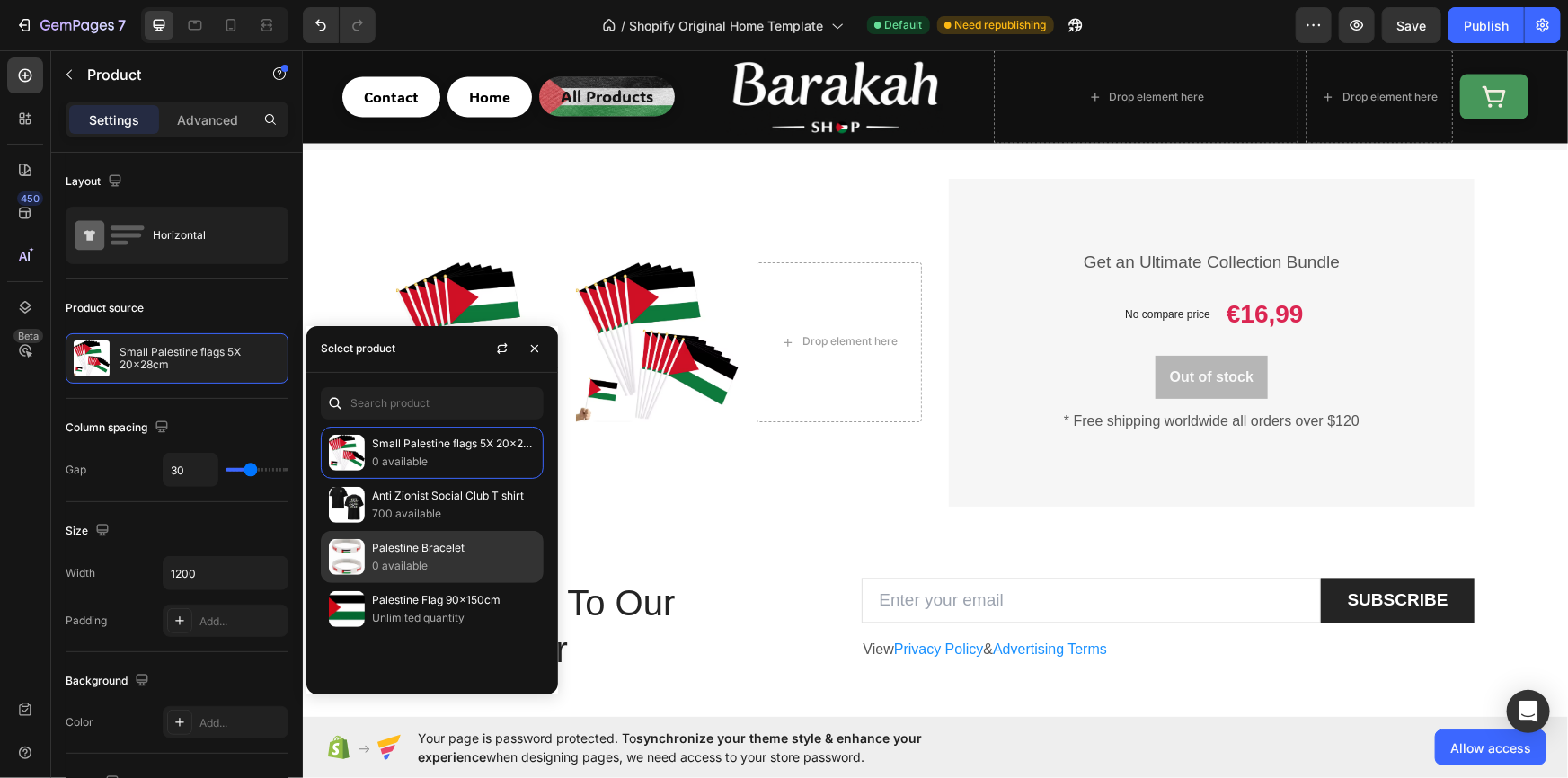
click at [430, 566] on p "0 available" at bounding box center [454, 565] width 163 height 18
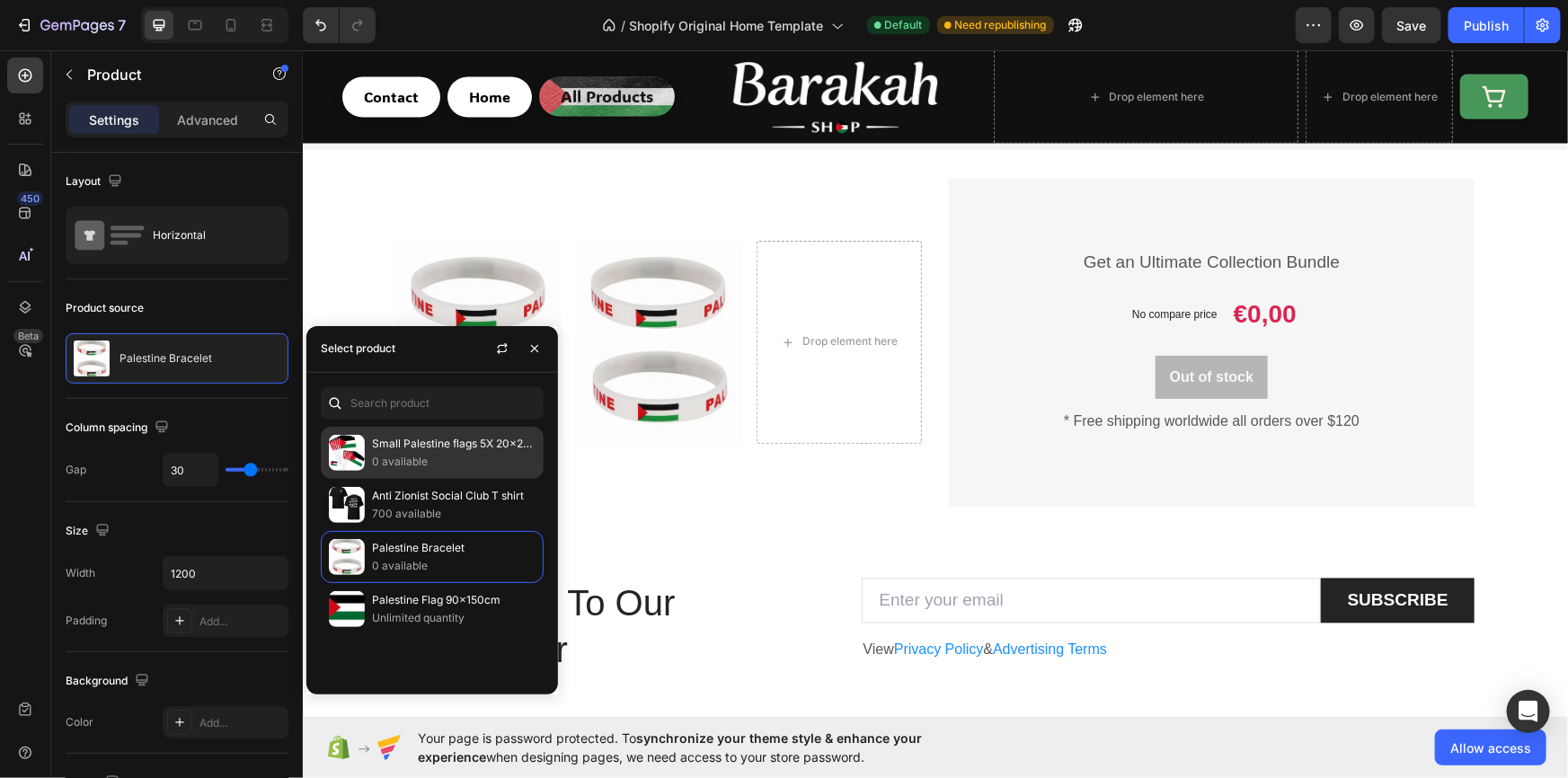
click at [400, 458] on p "0 available" at bounding box center [454, 461] width 163 height 18
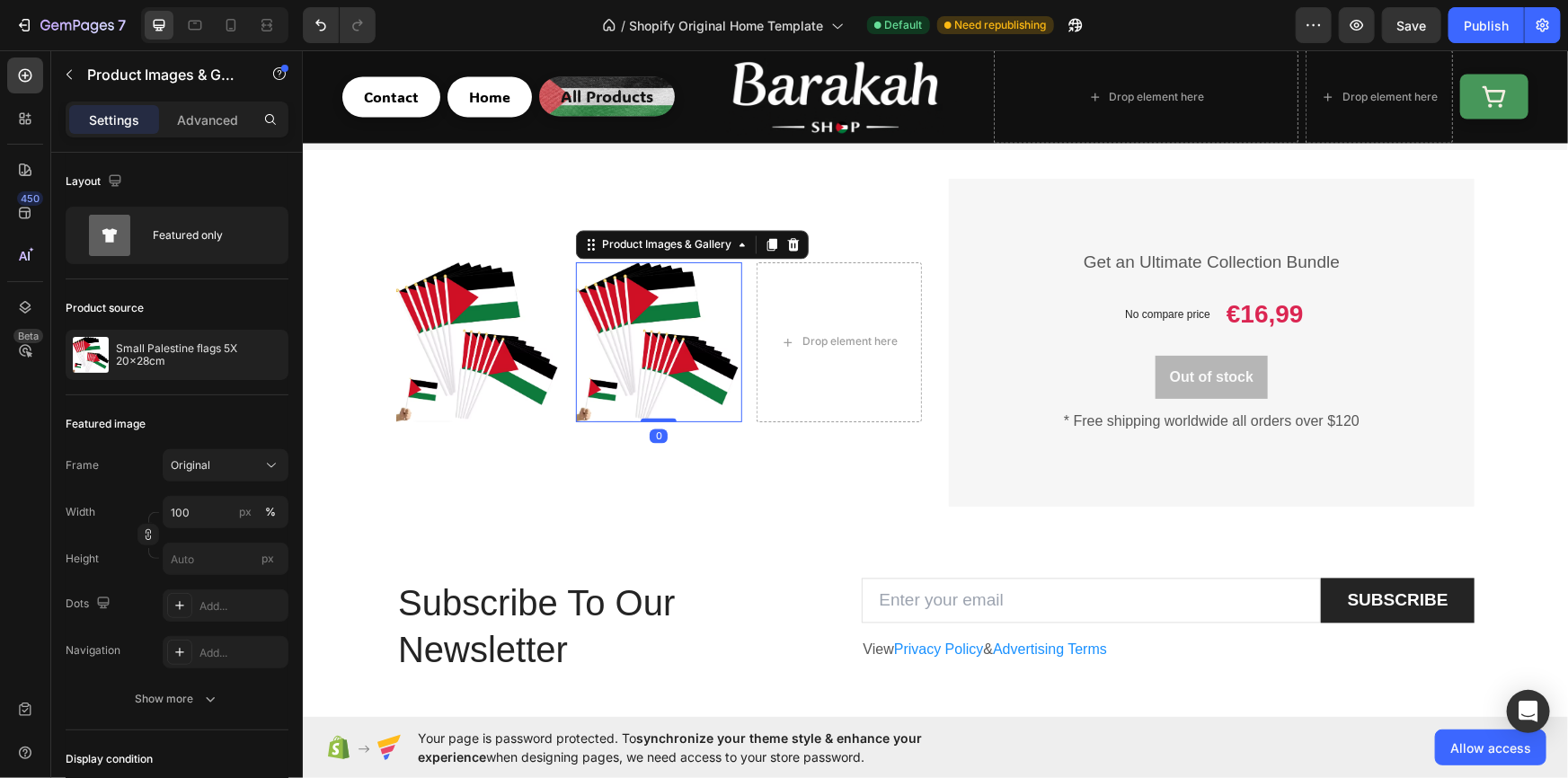
click at [654, 349] on img at bounding box center [657, 342] width 165 height 160
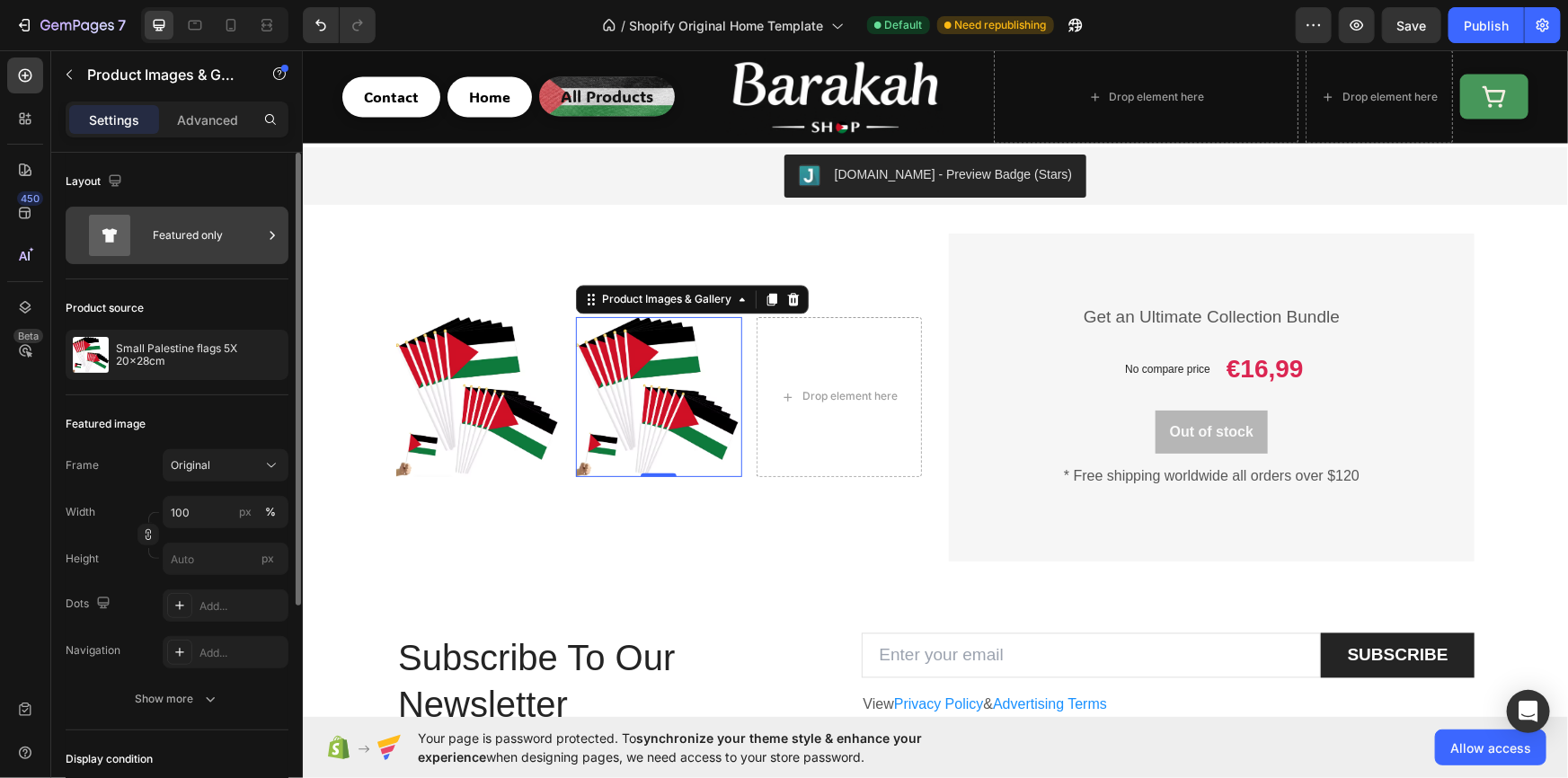
click at [224, 251] on div "Featured only" at bounding box center [207, 235] width 110 height 41
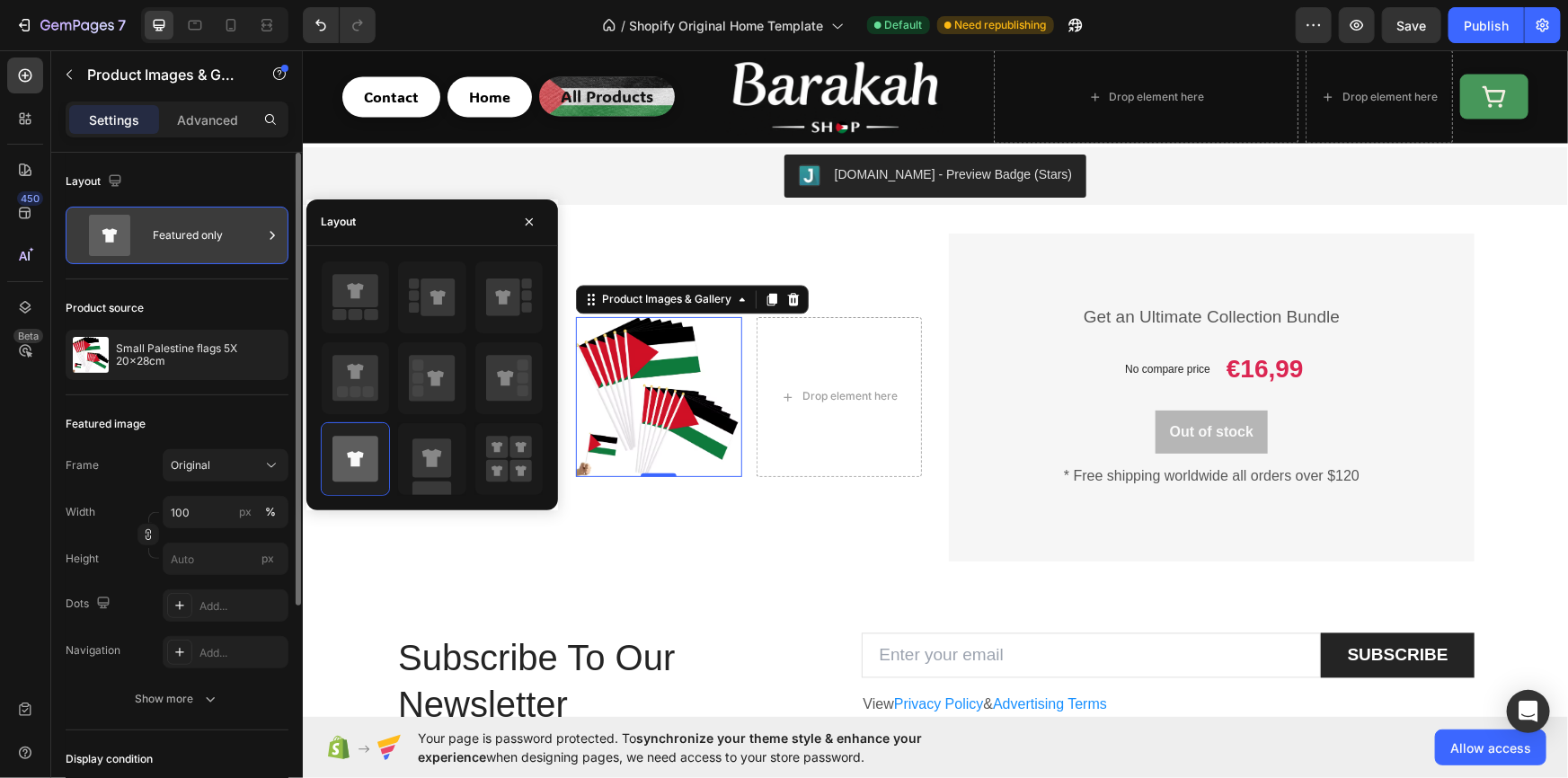
click at [224, 251] on div "Featured only" at bounding box center [207, 235] width 110 height 41
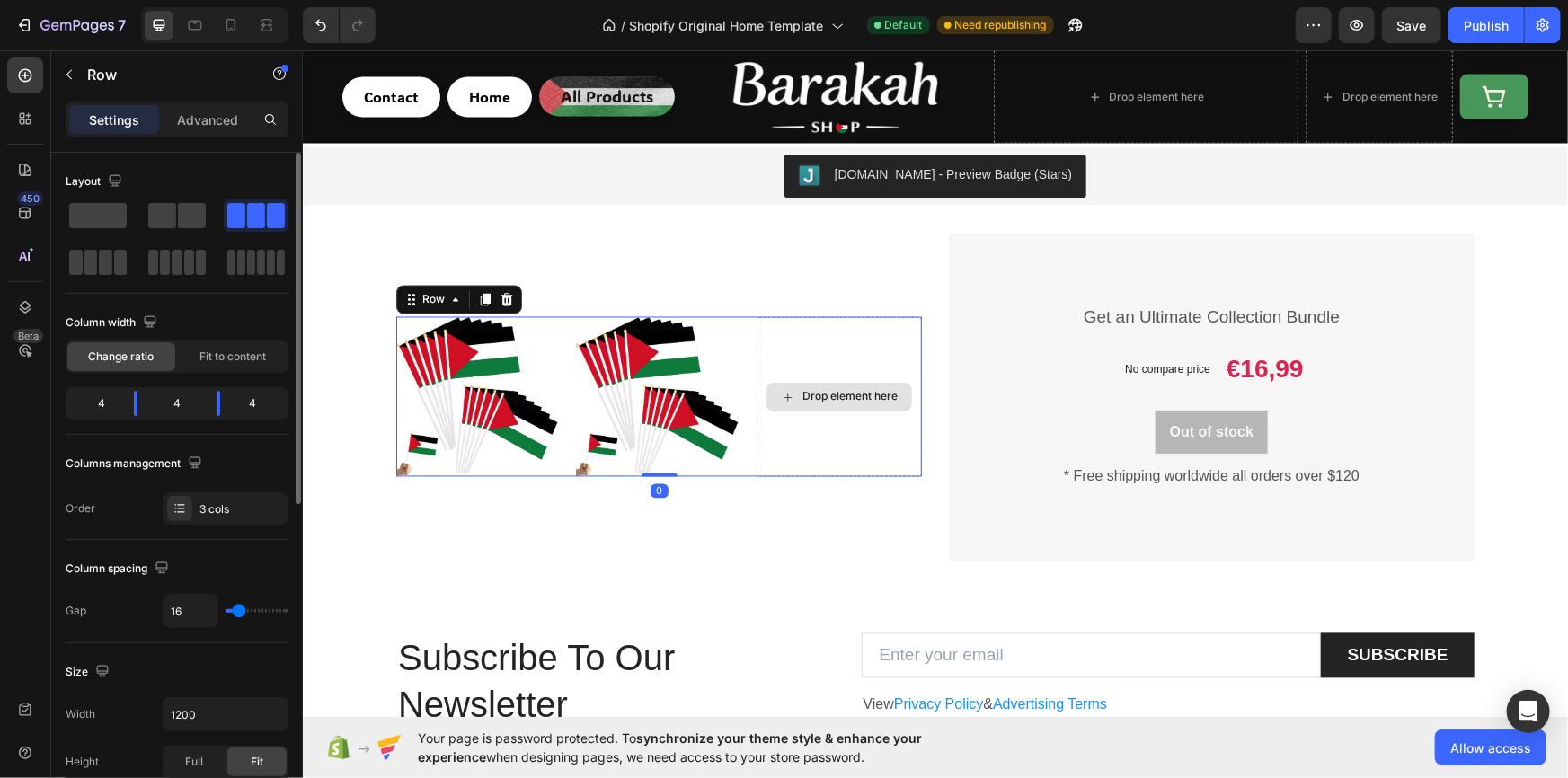
click at [809, 369] on div "Drop element here" at bounding box center [838, 396] width 165 height 160
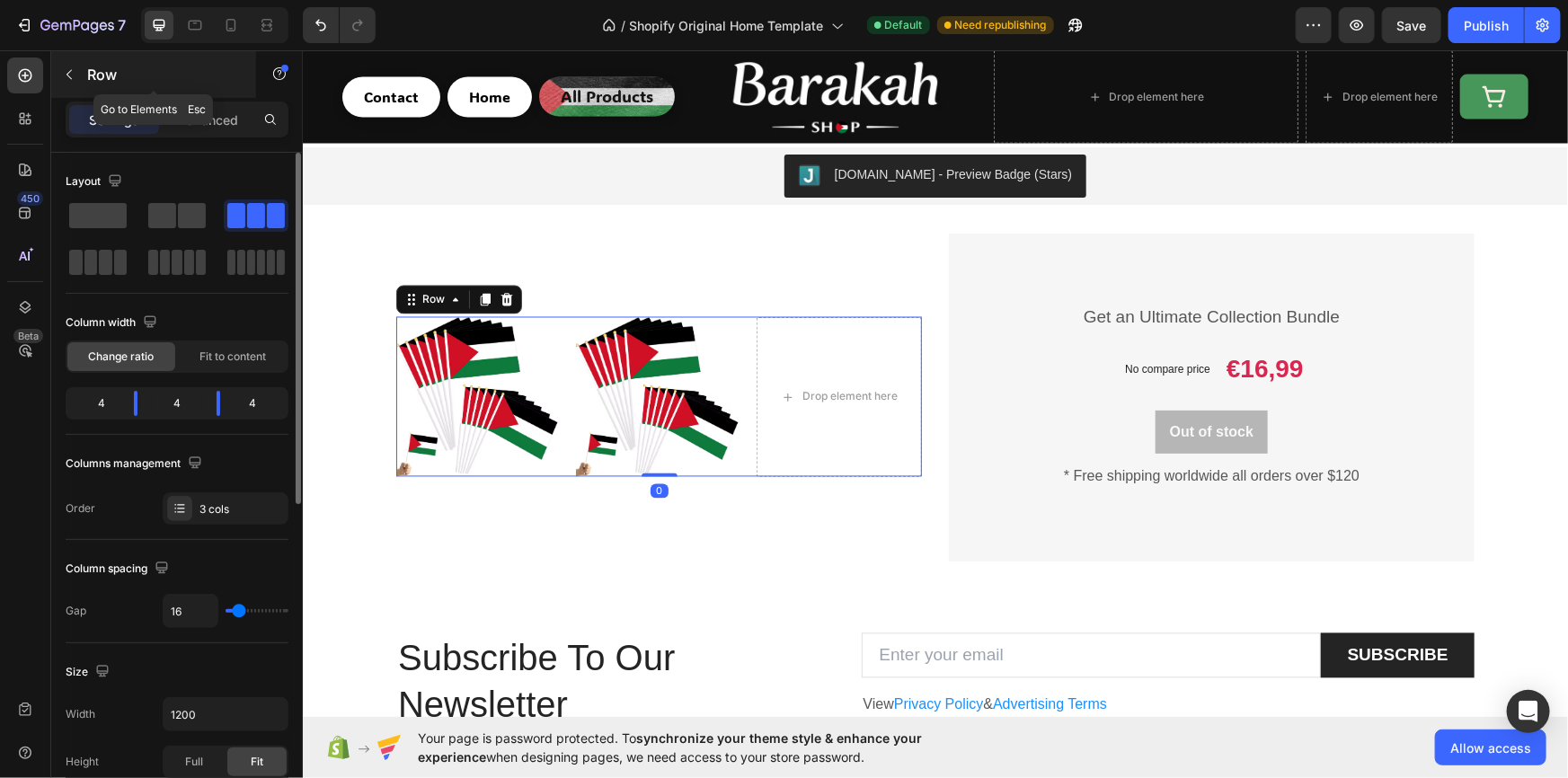
click at [69, 78] on icon "button" at bounding box center [69, 75] width 15 height 15
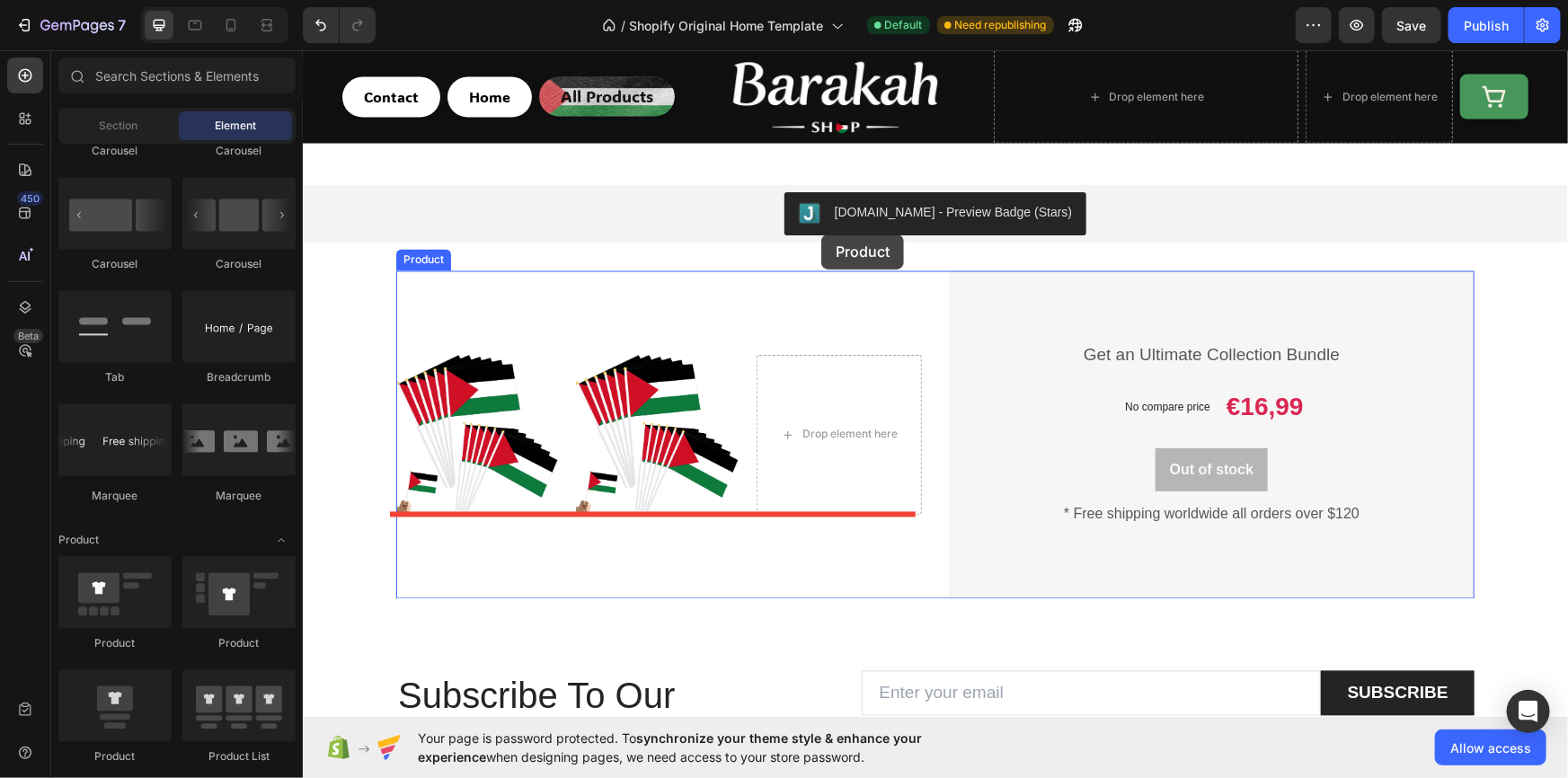
scroll to position [1469, 0]
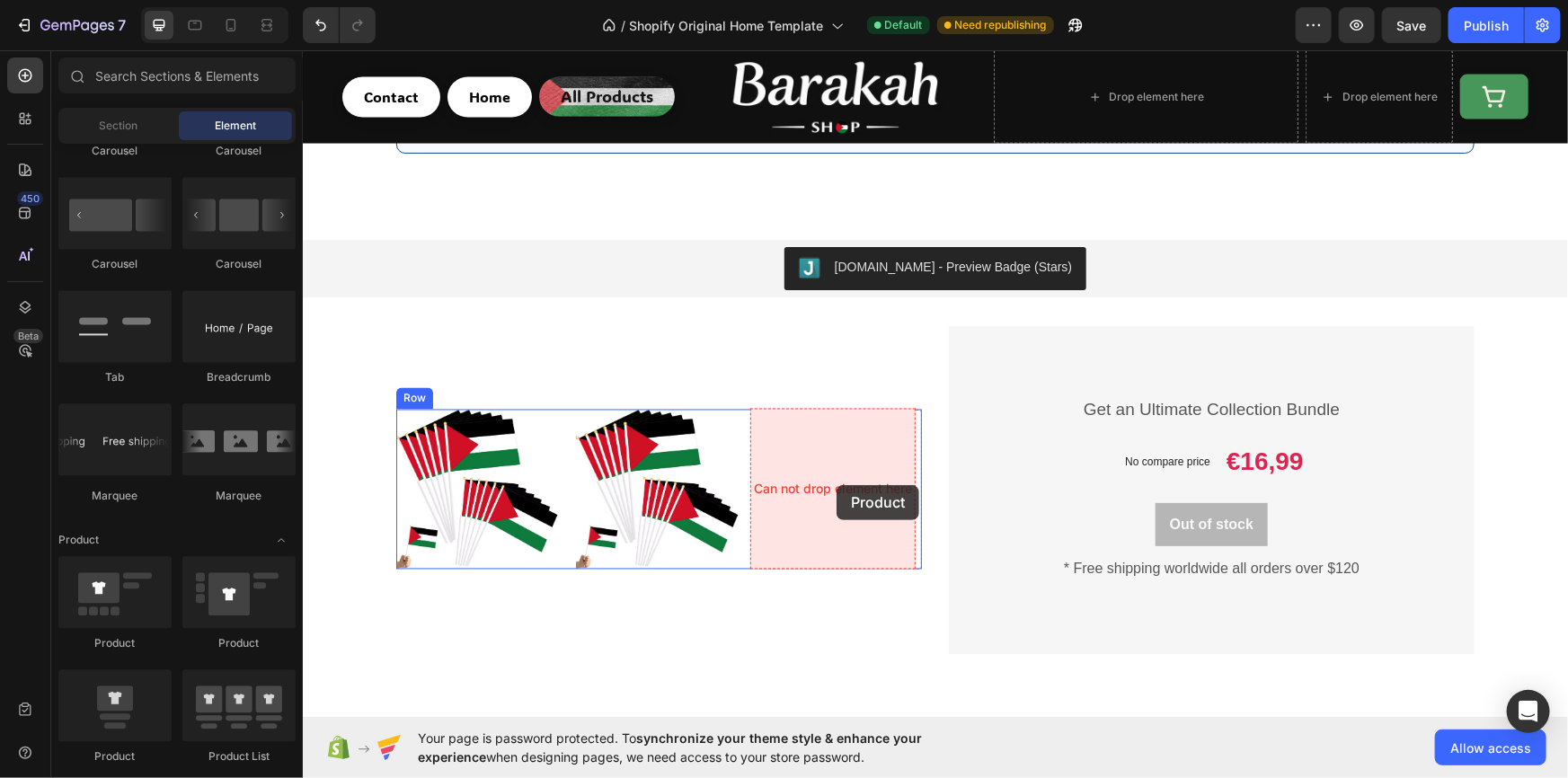
drag, startPoint x: 438, startPoint y: 747, endPoint x: 835, endPoint y: 484, distance: 476.2
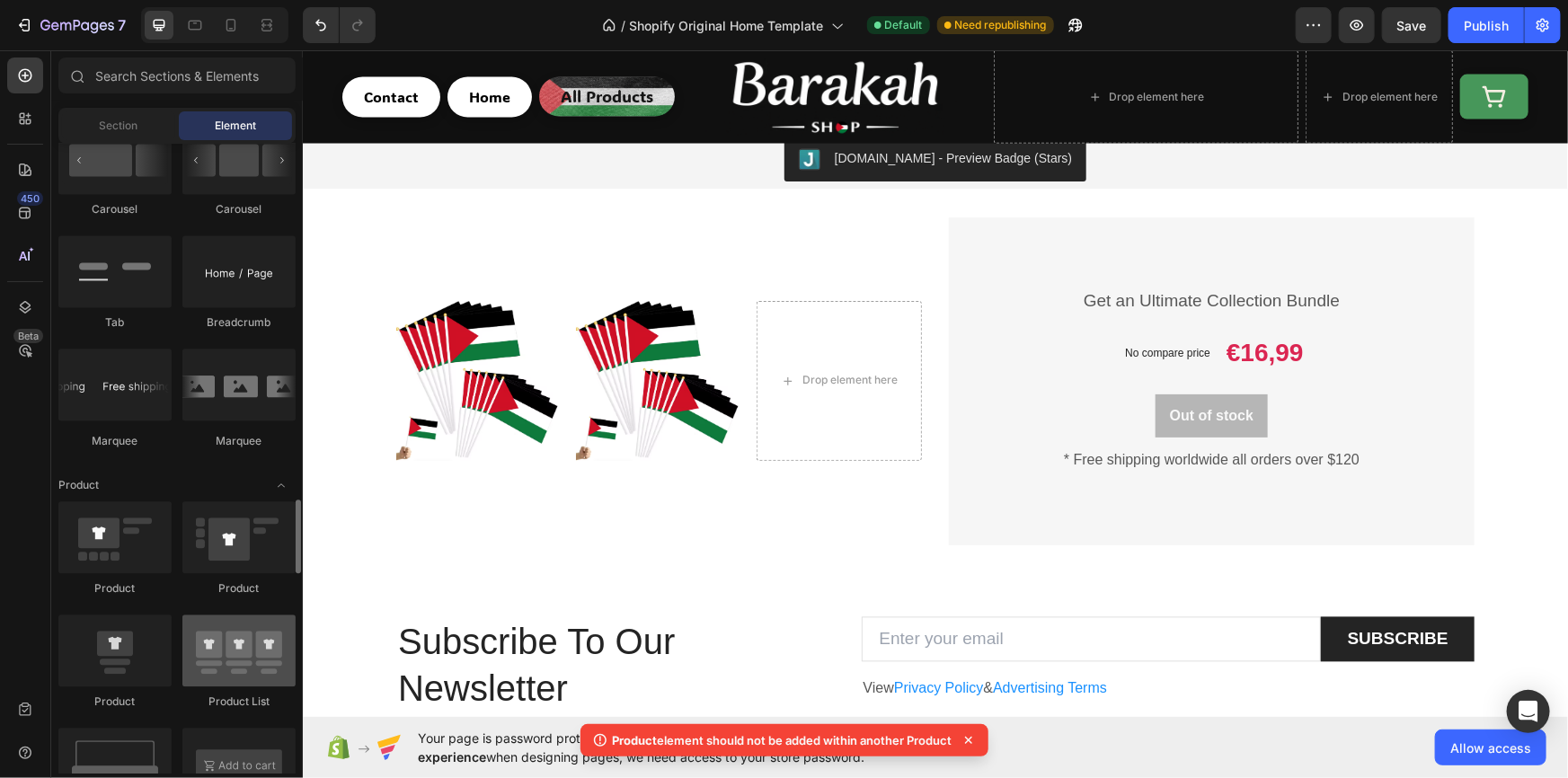
scroll to position [2079, 0]
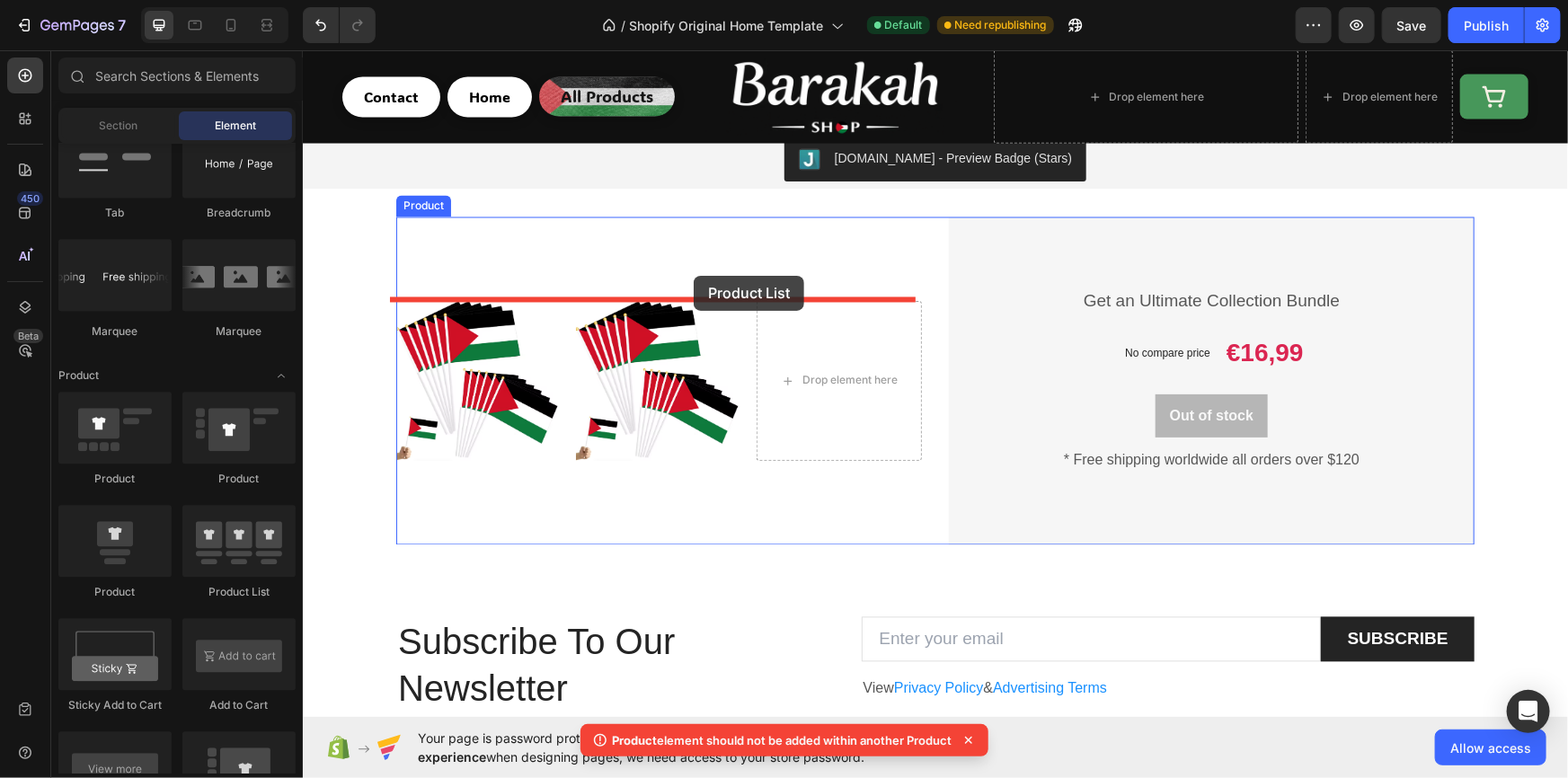
drag, startPoint x: 525, startPoint y: 589, endPoint x: 692, endPoint y: 275, distance: 355.6
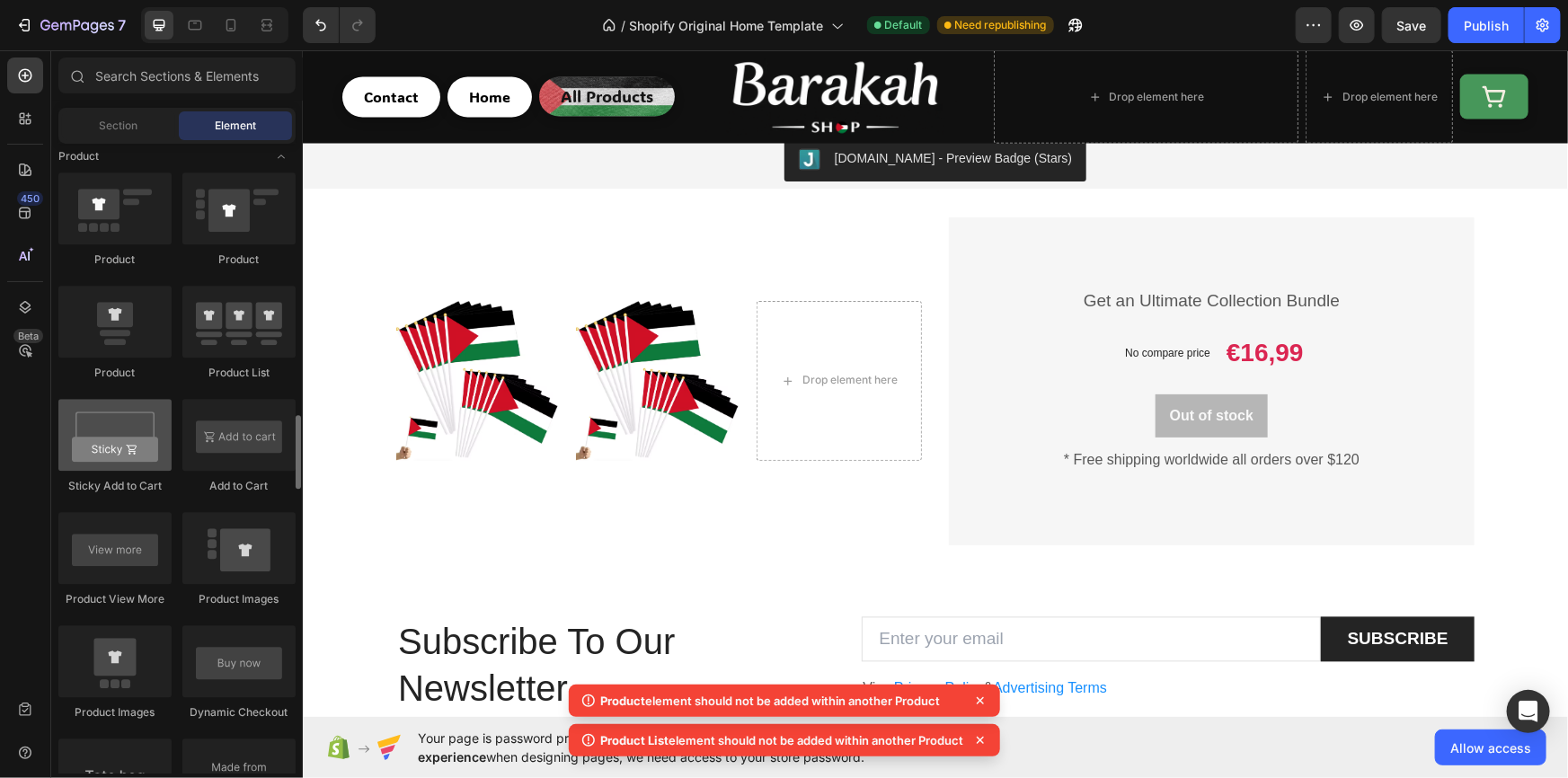
scroll to position [2408, 0]
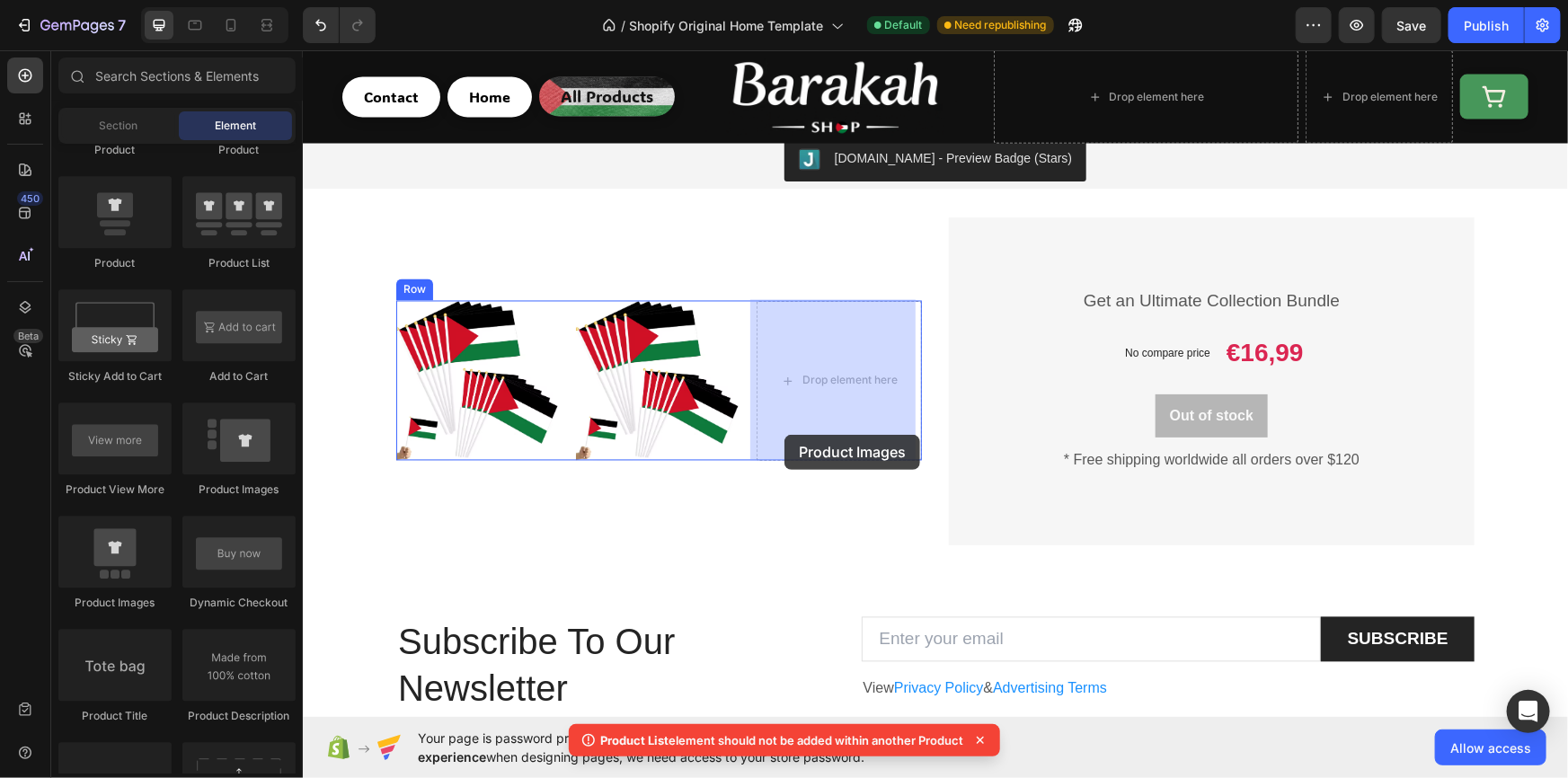
drag, startPoint x: 441, startPoint y: 593, endPoint x: 832, endPoint y: 397, distance: 437.4
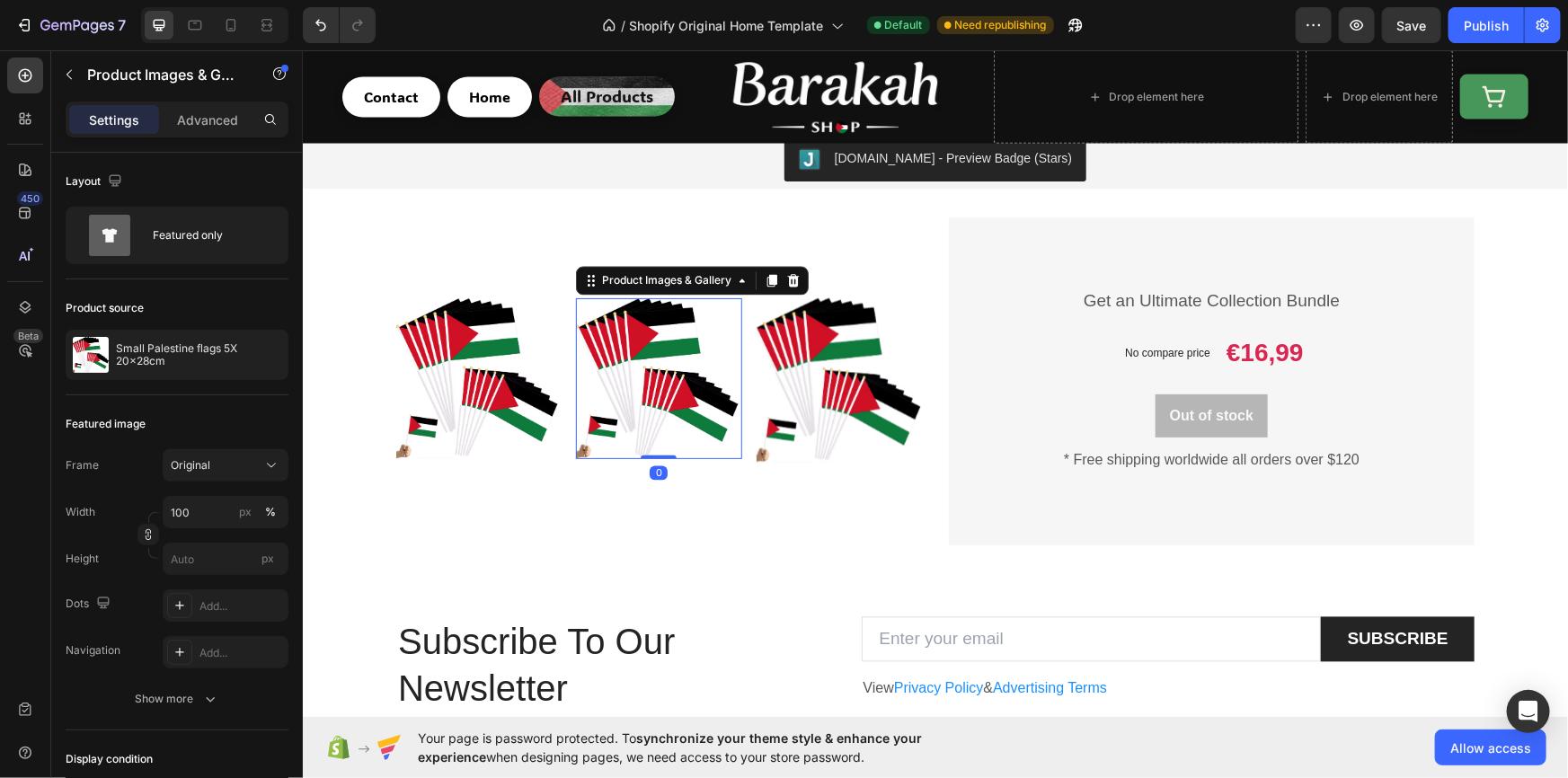
click at [648, 405] on img at bounding box center [657, 378] width 165 height 160
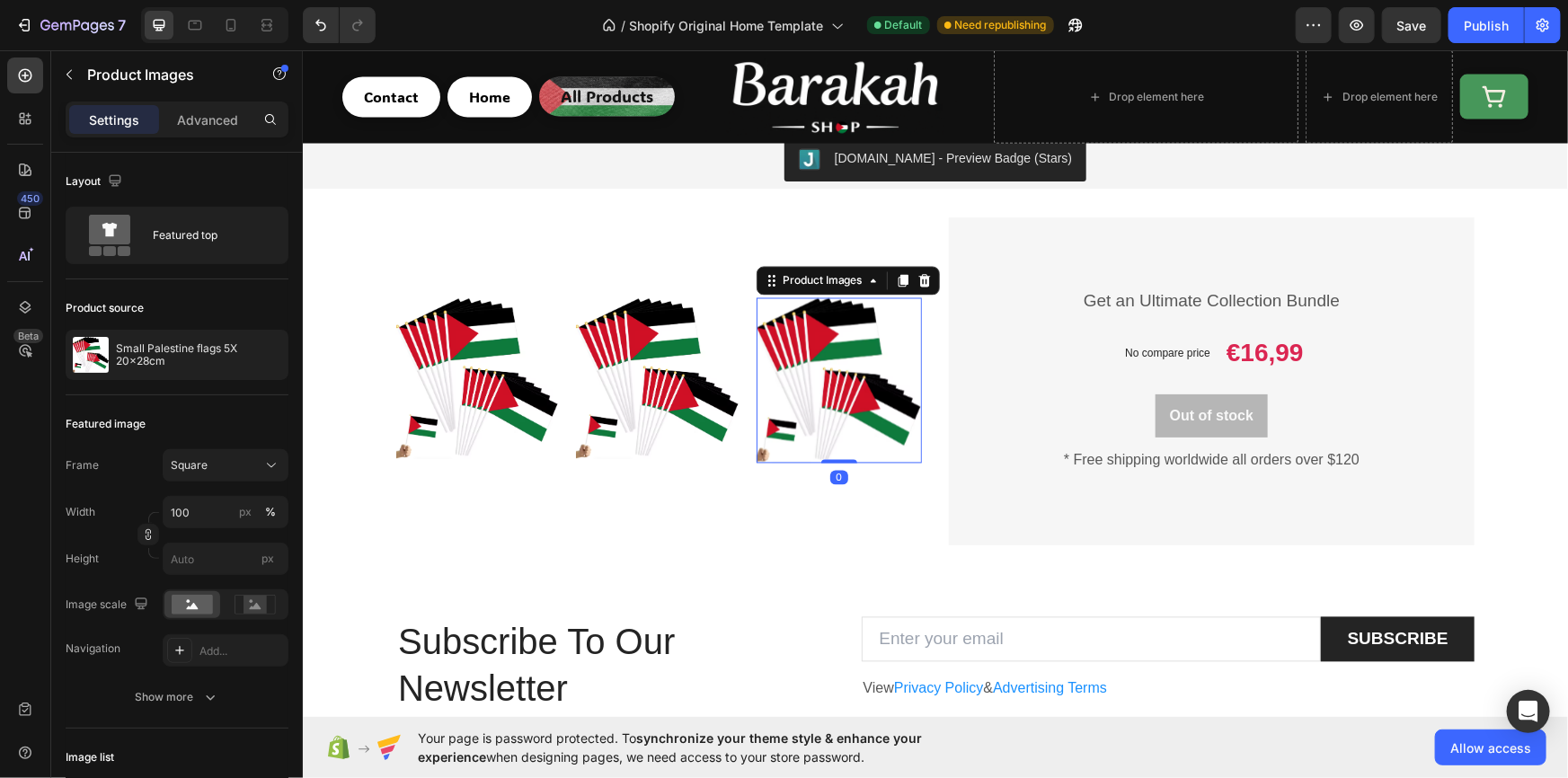
click at [796, 378] on img at bounding box center [838, 380] width 165 height 165
click at [265, 354] on icon "button" at bounding box center [271, 355] width 15 height 15
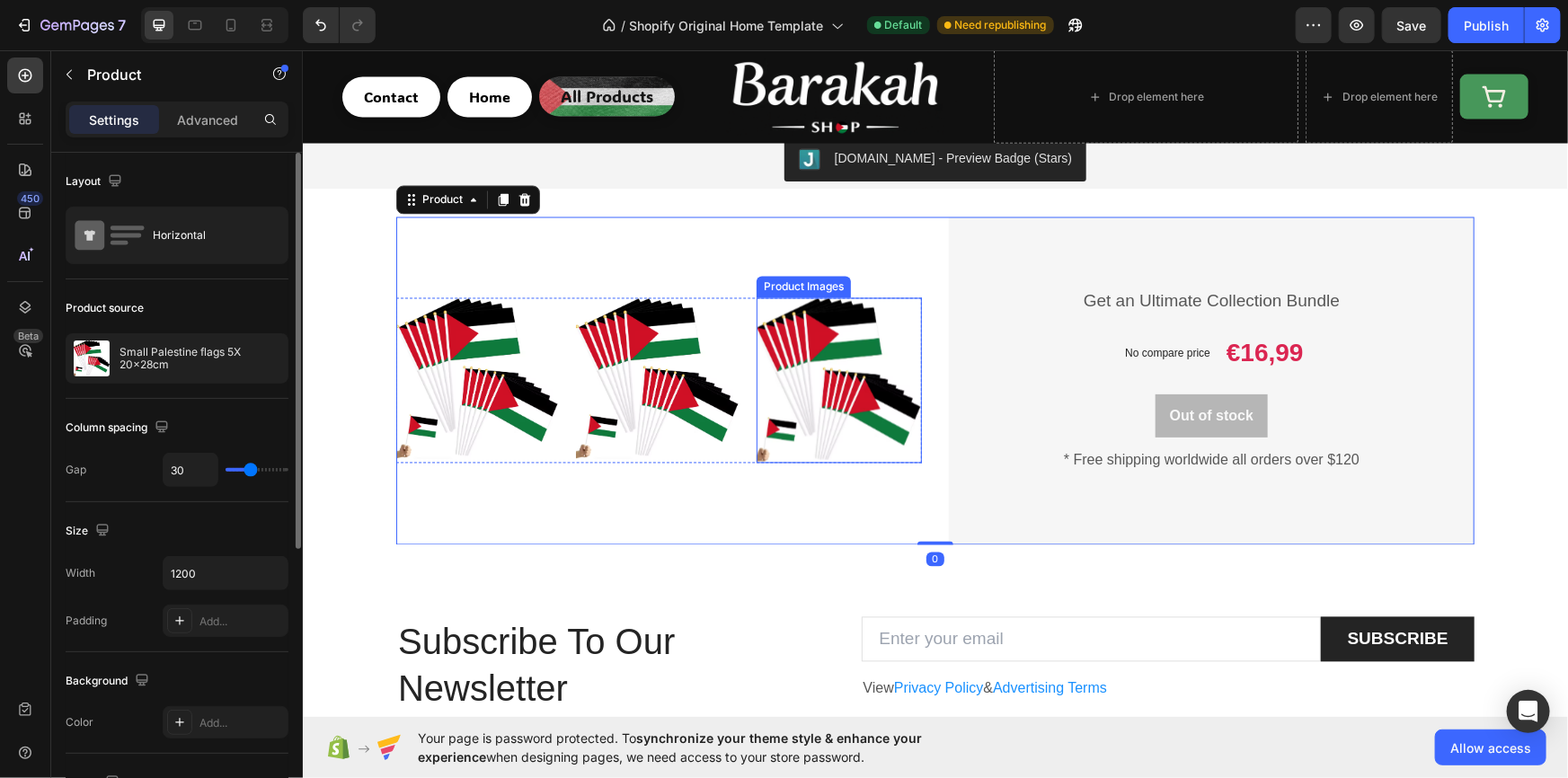
click at [762, 346] on img at bounding box center [838, 380] width 165 height 165
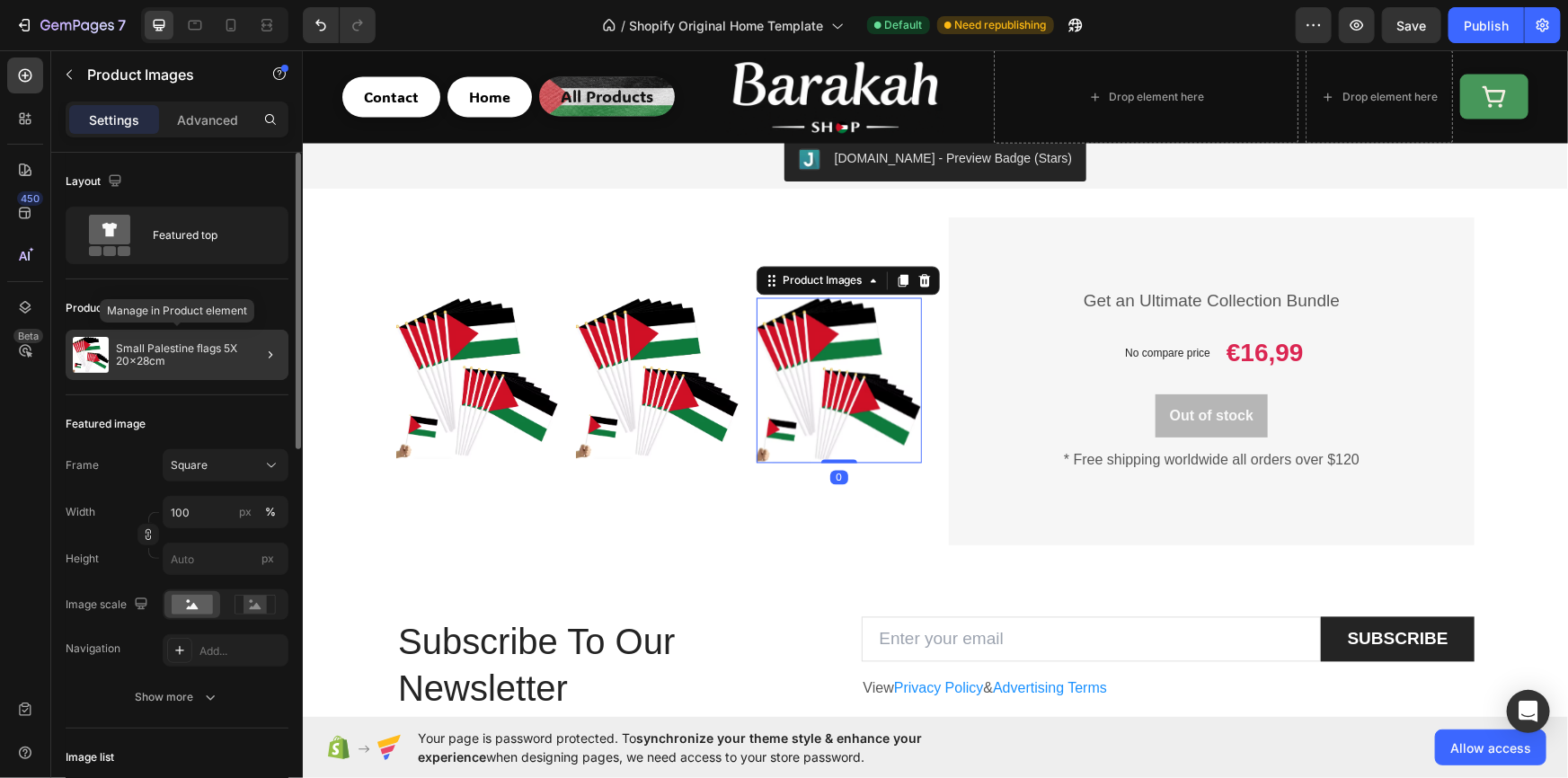
click at [148, 351] on p "Small Palestine flags 5X 20x28cm" at bounding box center [198, 354] width 165 height 25
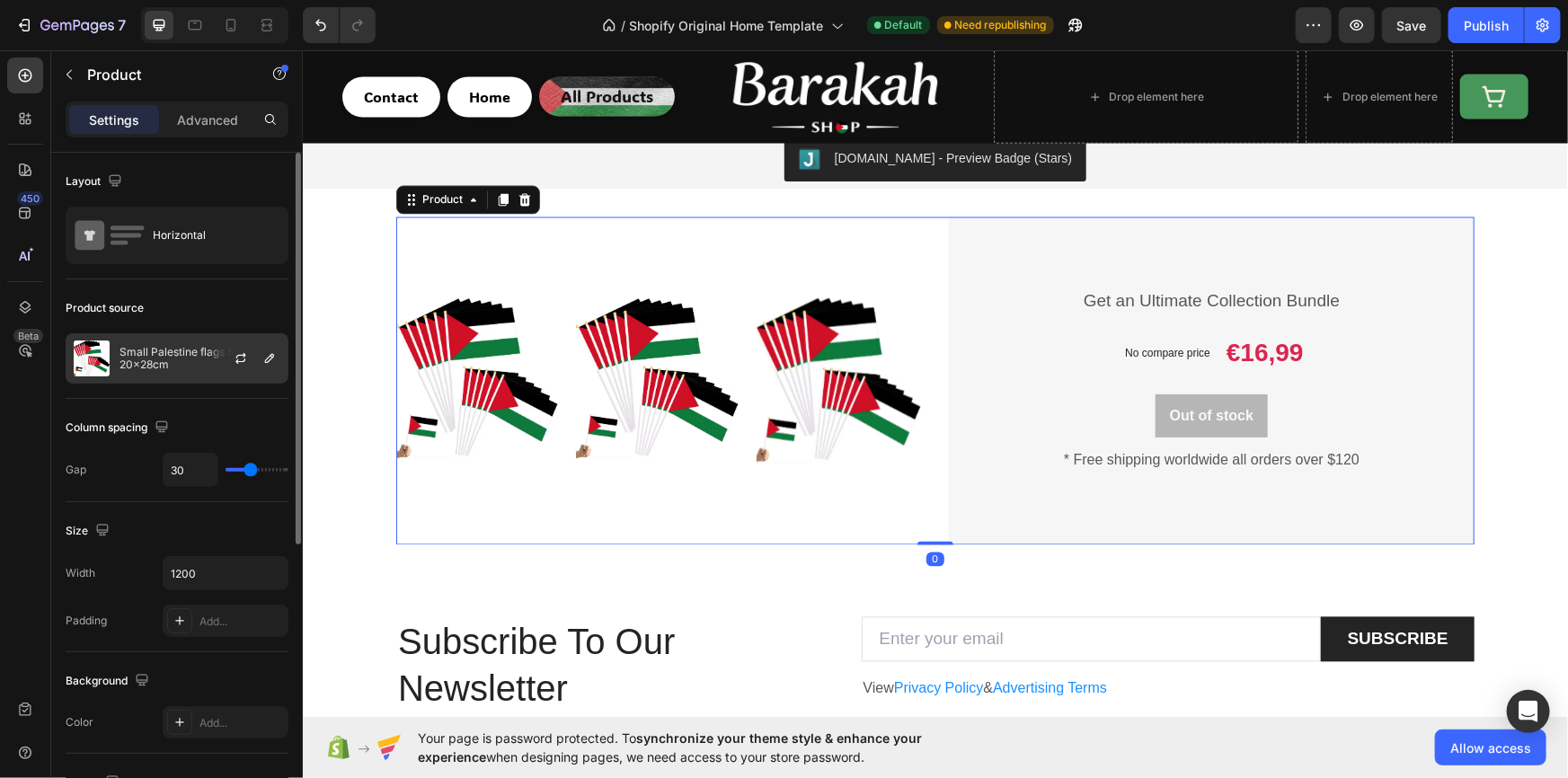
click at [180, 371] on div "Small Palestine flags 5X 20x28cm" at bounding box center [177, 359] width 223 height 51
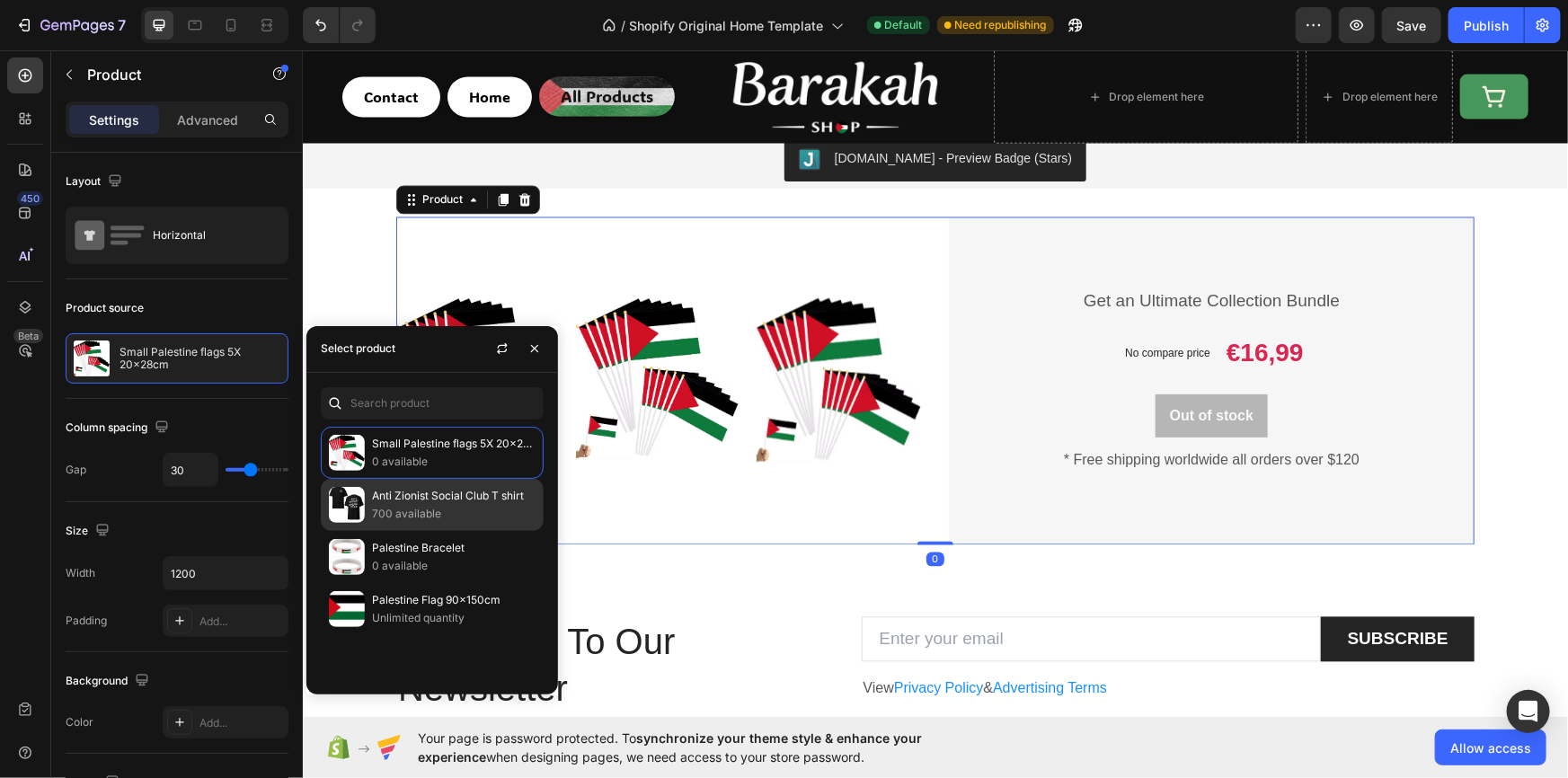
click at [389, 492] on p "Anti Zionist Social Club T shirt" at bounding box center [454, 495] width 163 height 18
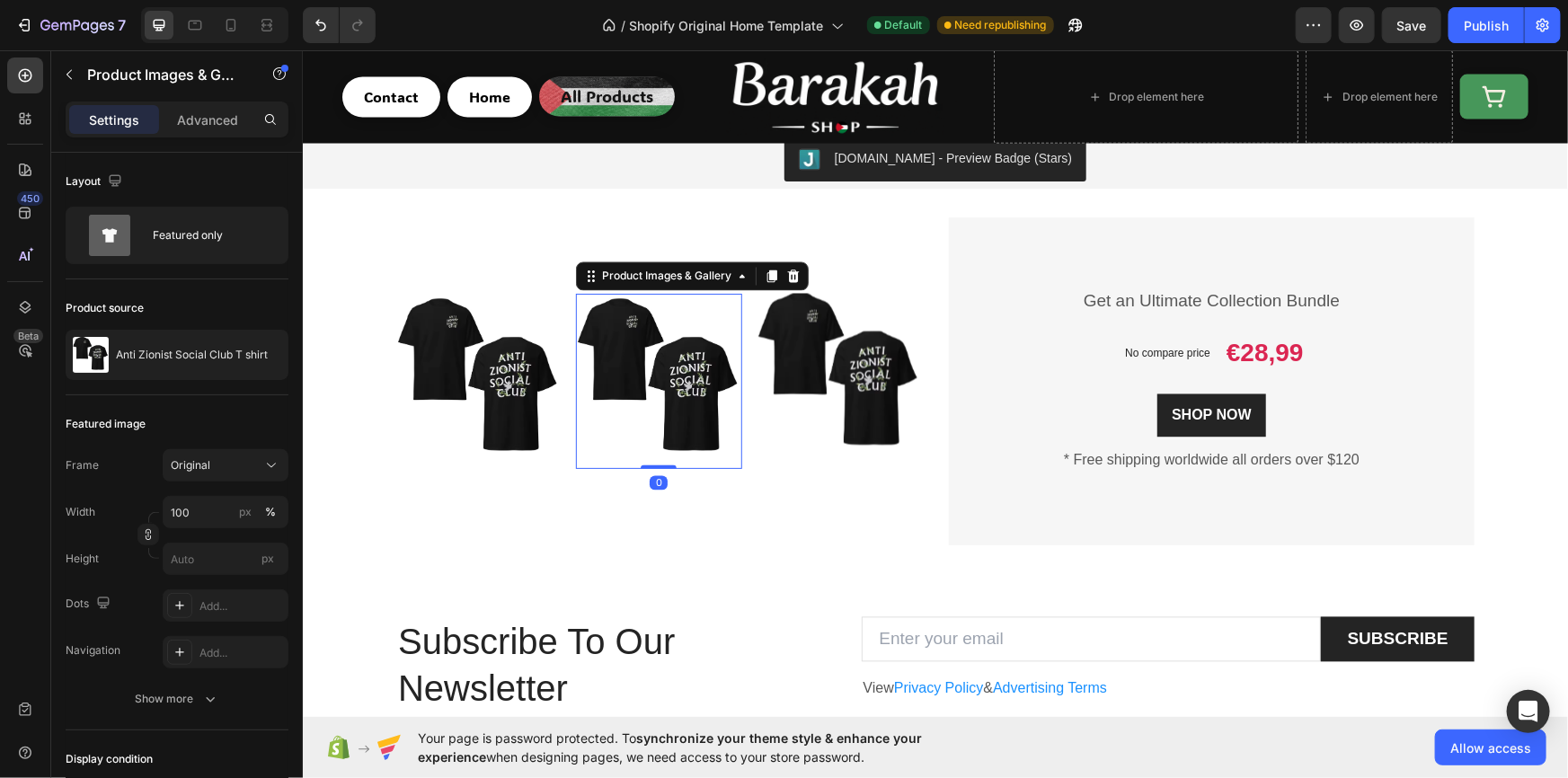
click at [702, 304] on img at bounding box center [657, 381] width 165 height 175
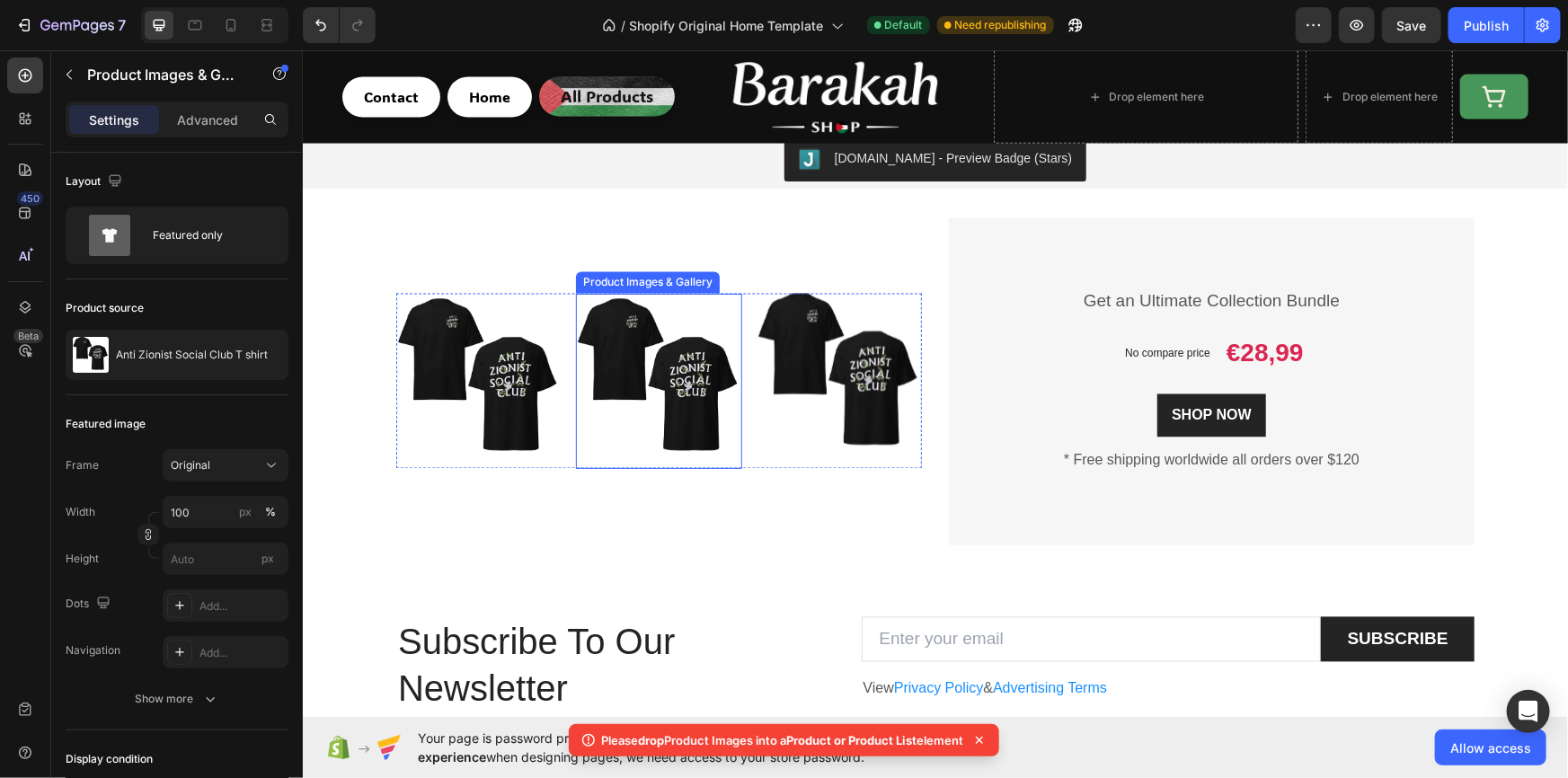
click at [608, 450] on img at bounding box center [657, 381] width 165 height 175
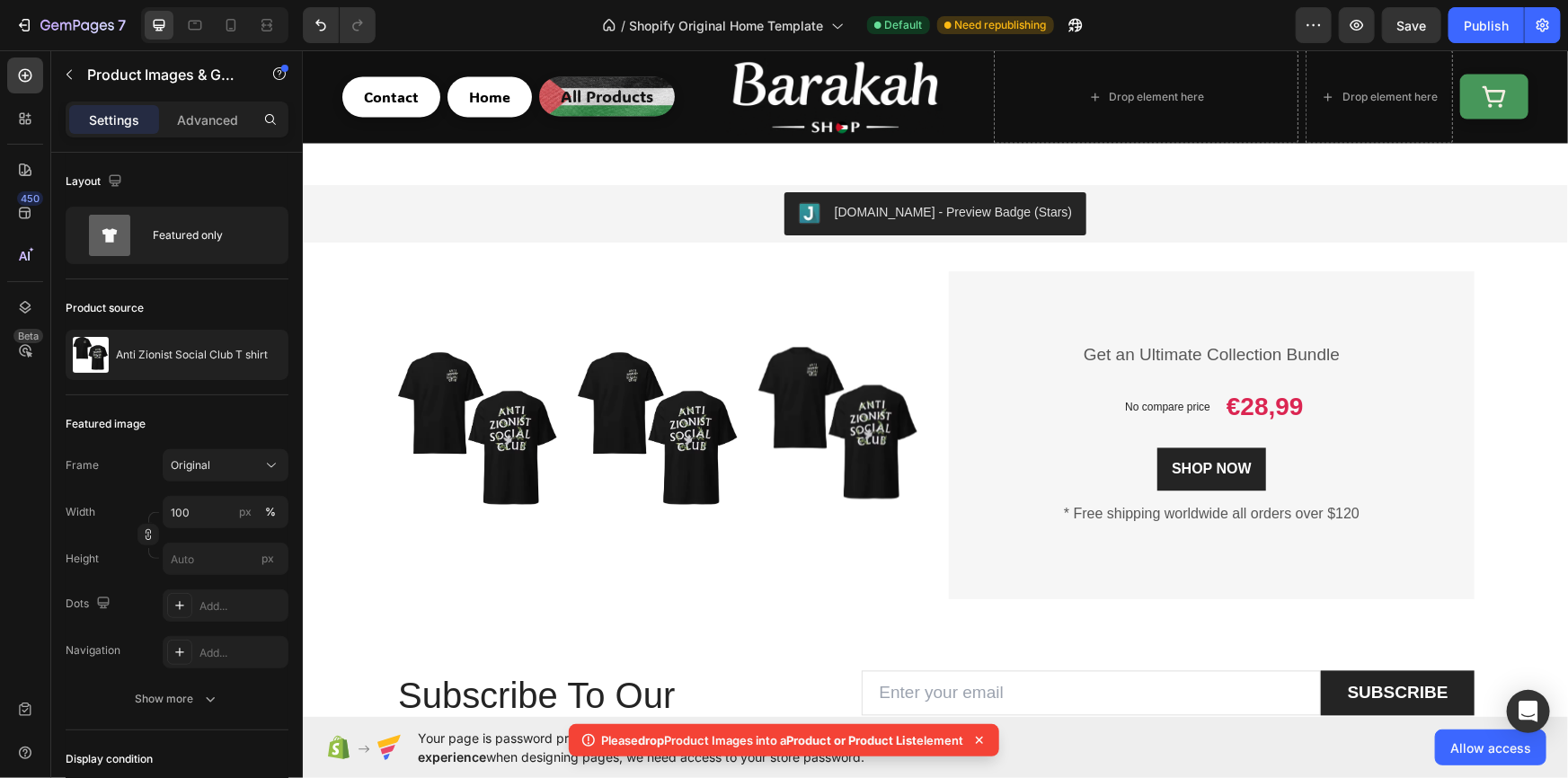
scroll to position [1469, 0]
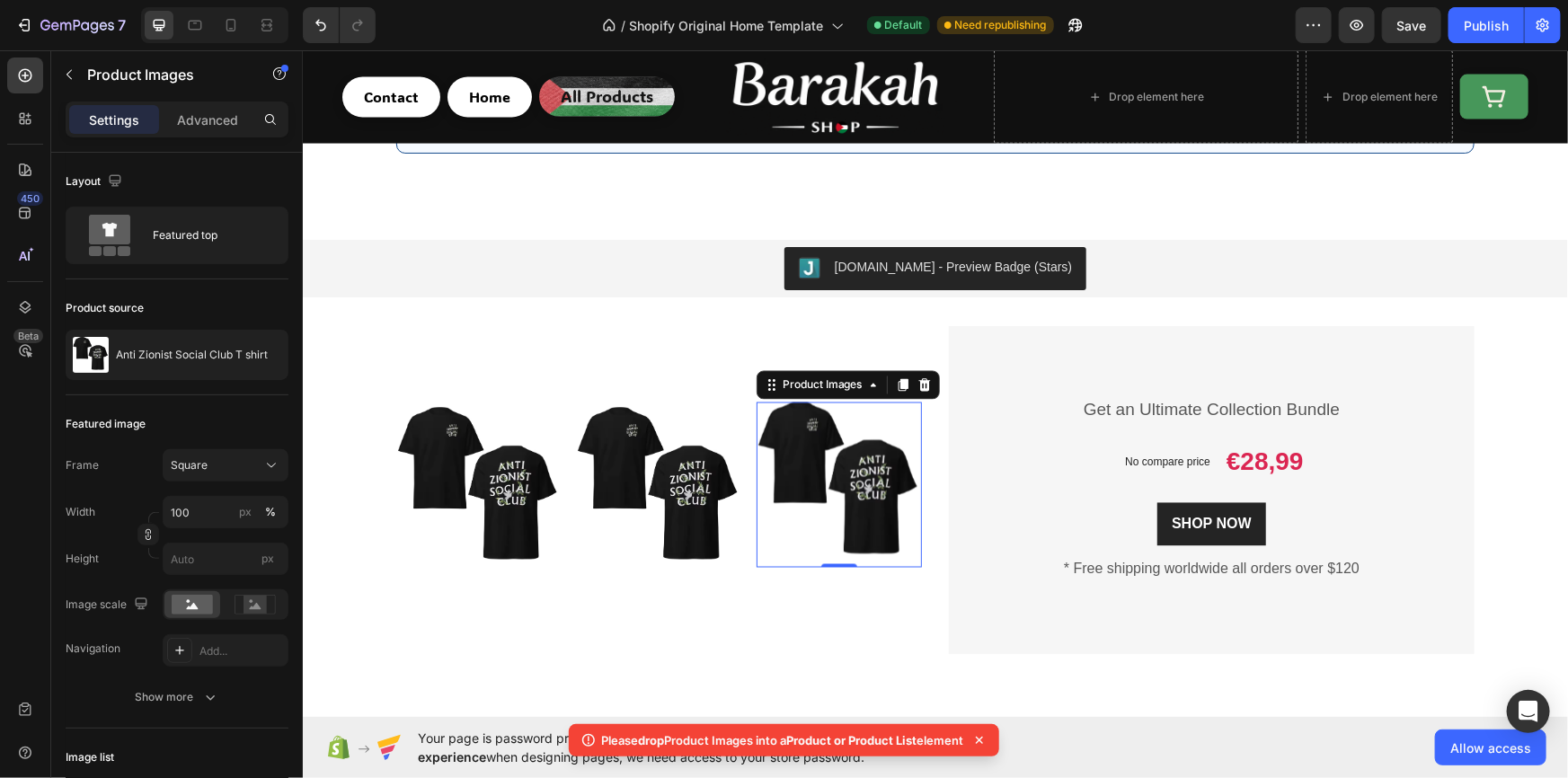
click at [816, 418] on img at bounding box center [838, 484] width 165 height 165
click at [686, 405] on img at bounding box center [657, 489] width 165 height 175
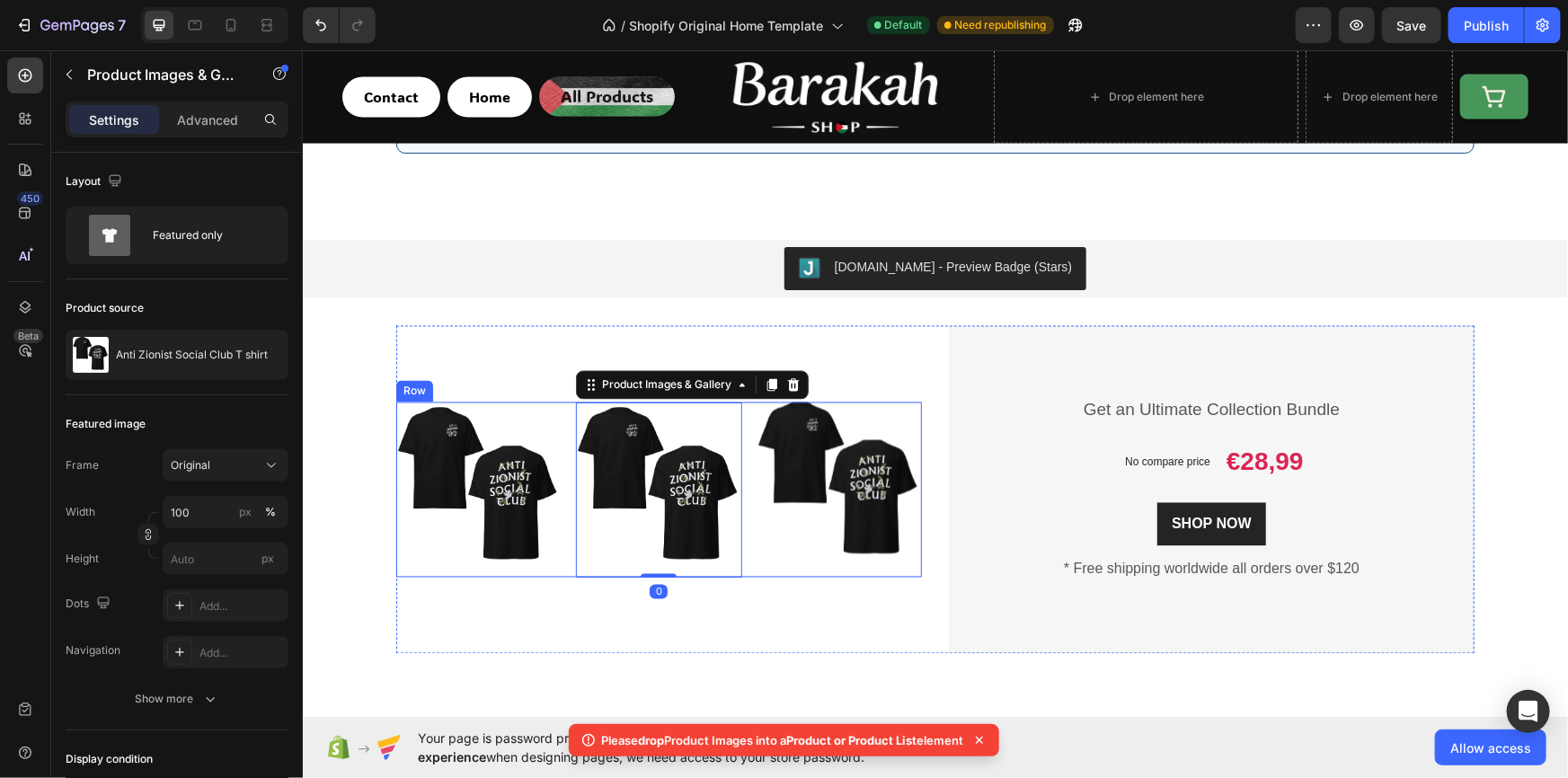
click at [737, 407] on div "Product Images & Gallery Product Images & Gallery 0 Product Images Row" at bounding box center [658, 489] width 525 height 175
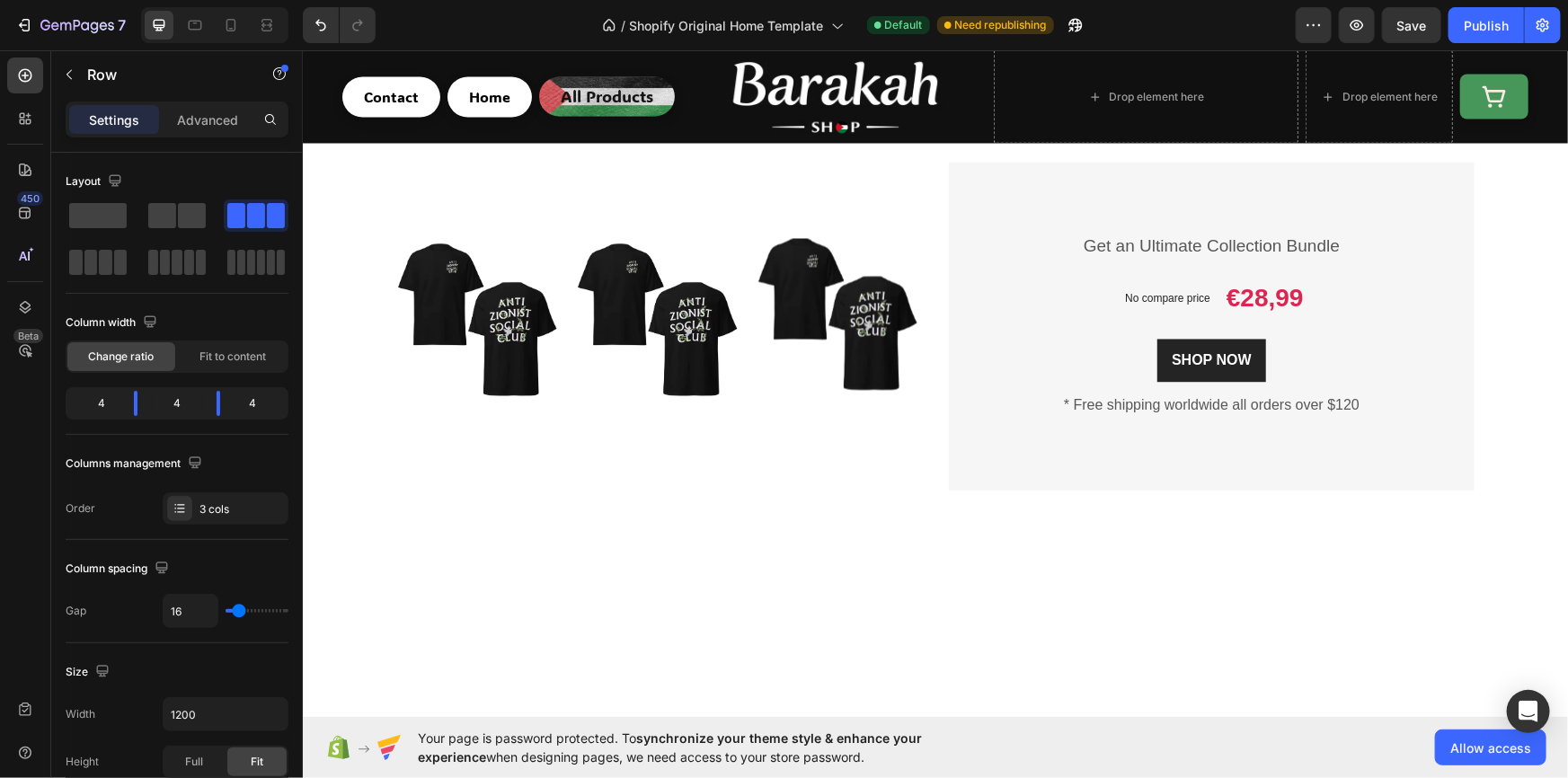
scroll to position [1414, 0]
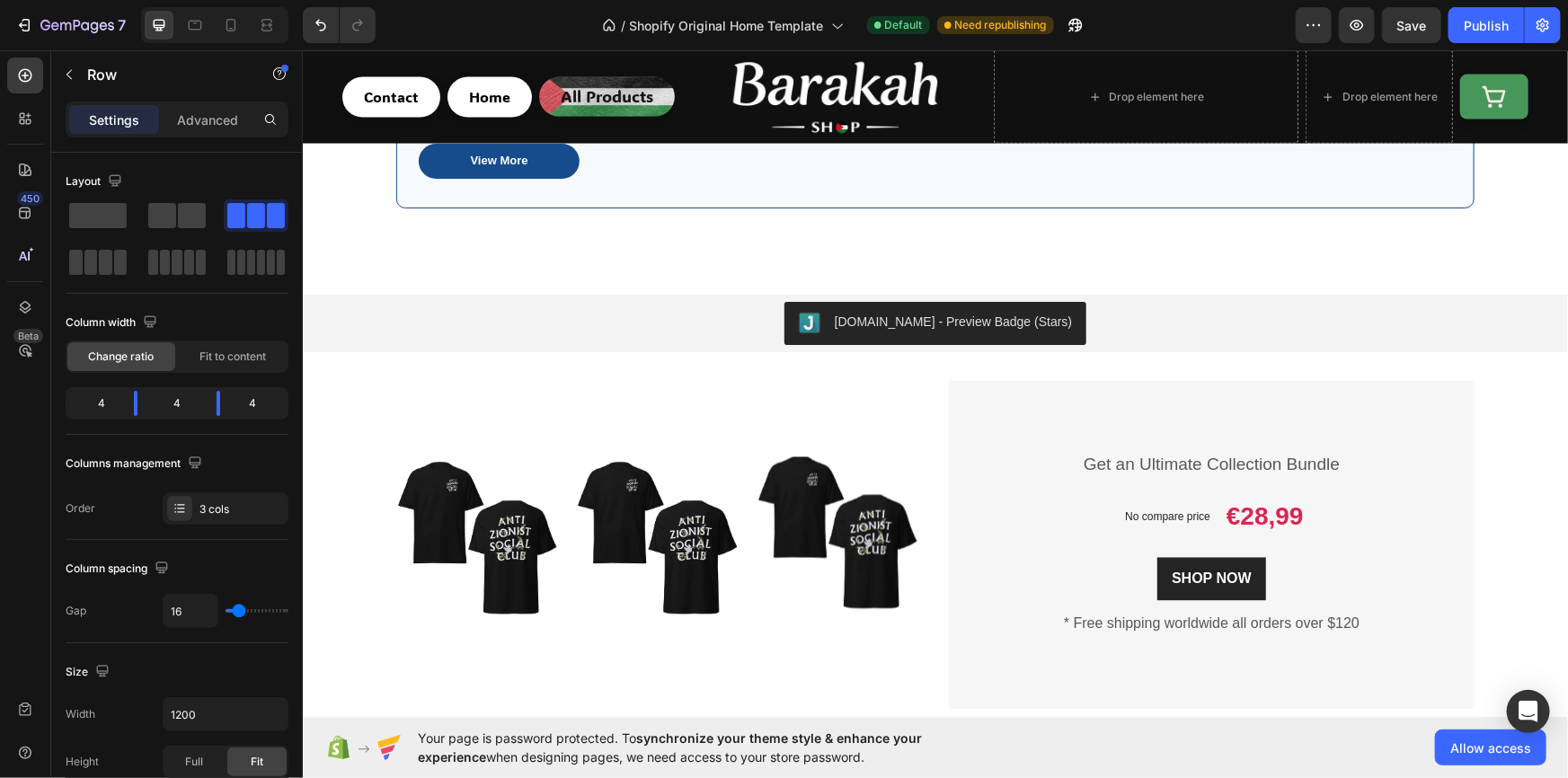
click at [744, 464] on div "Product Images & Gallery Product Images & Gallery Product Images Row" at bounding box center [658, 544] width 525 height 175
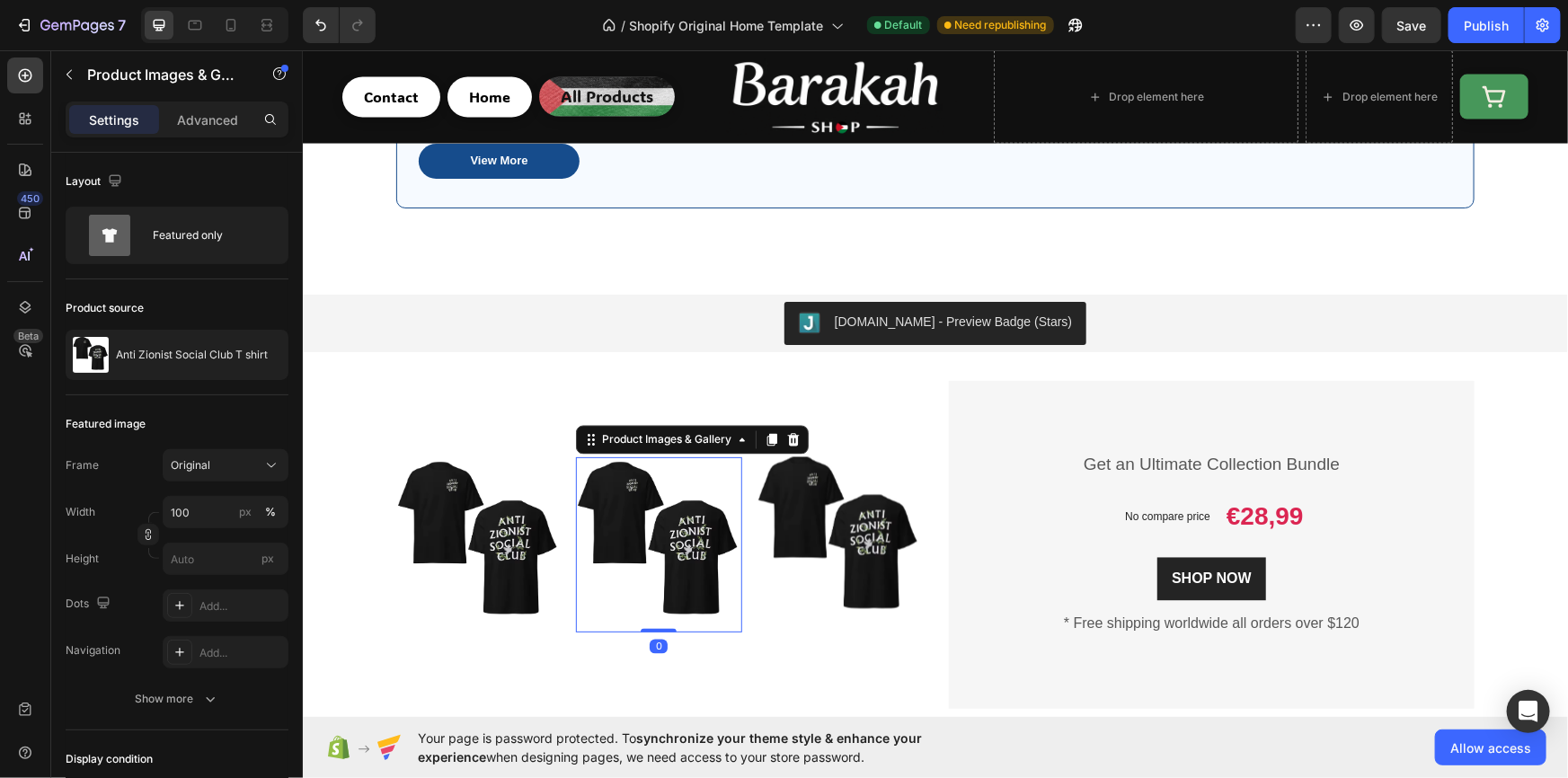
click at [729, 461] on img at bounding box center [657, 544] width 165 height 175
click at [743, 464] on div "Product Images & Gallery Product Images & Gallery 0 Product Images Row" at bounding box center [658, 544] width 525 height 175
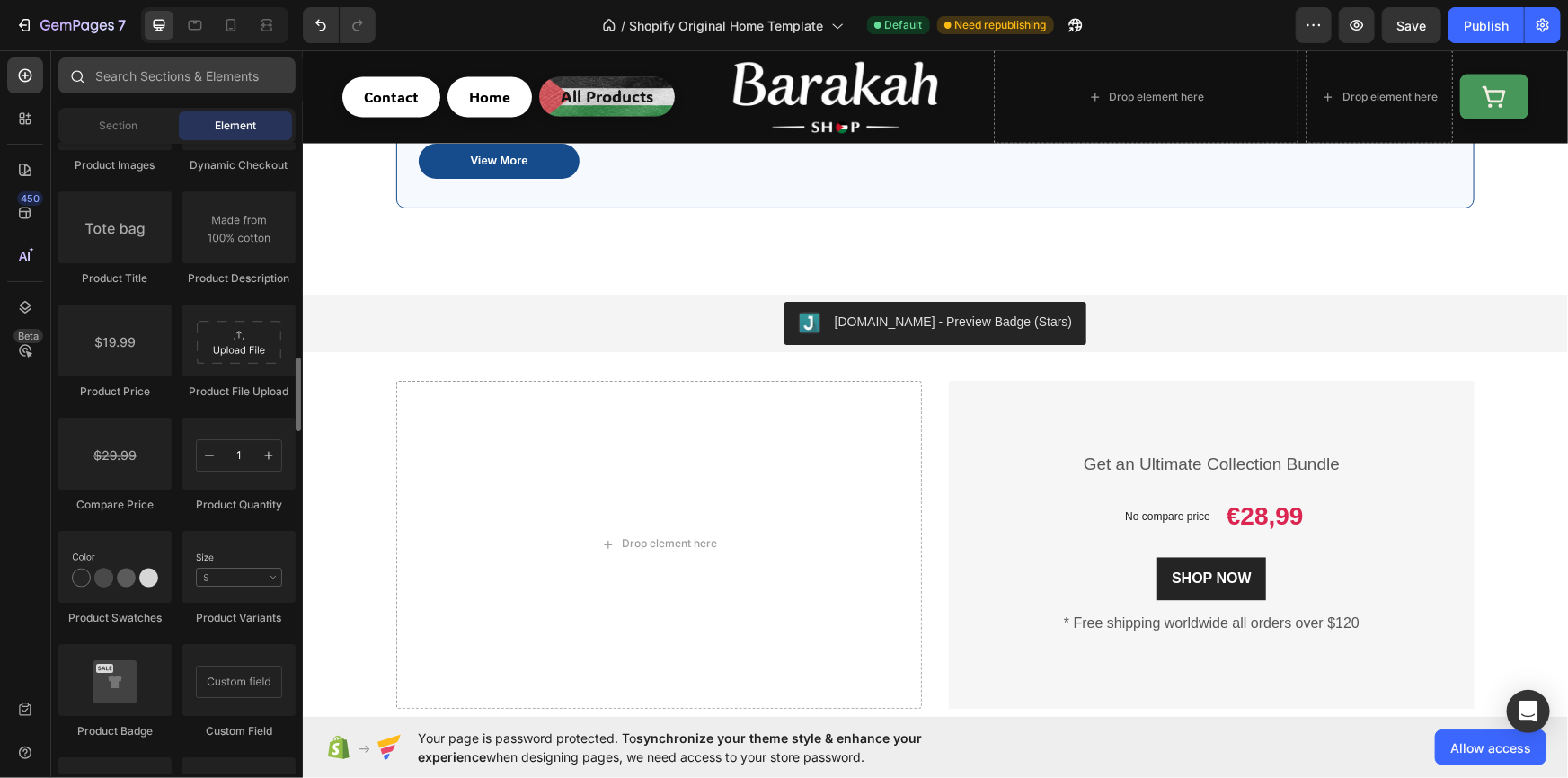
scroll to position [2900, 0]
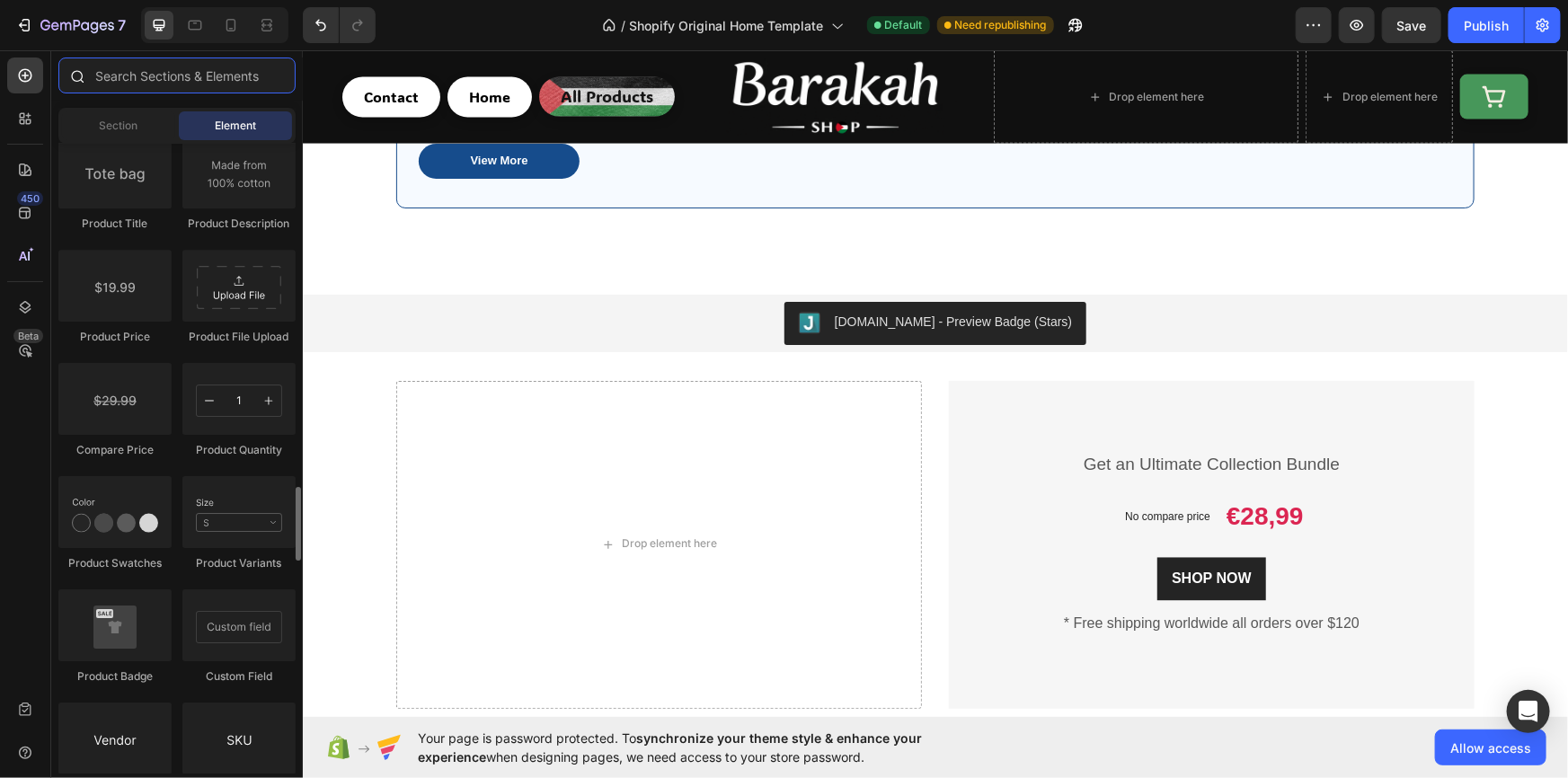
click at [159, 77] on input "text" at bounding box center [176, 75] width 237 height 36
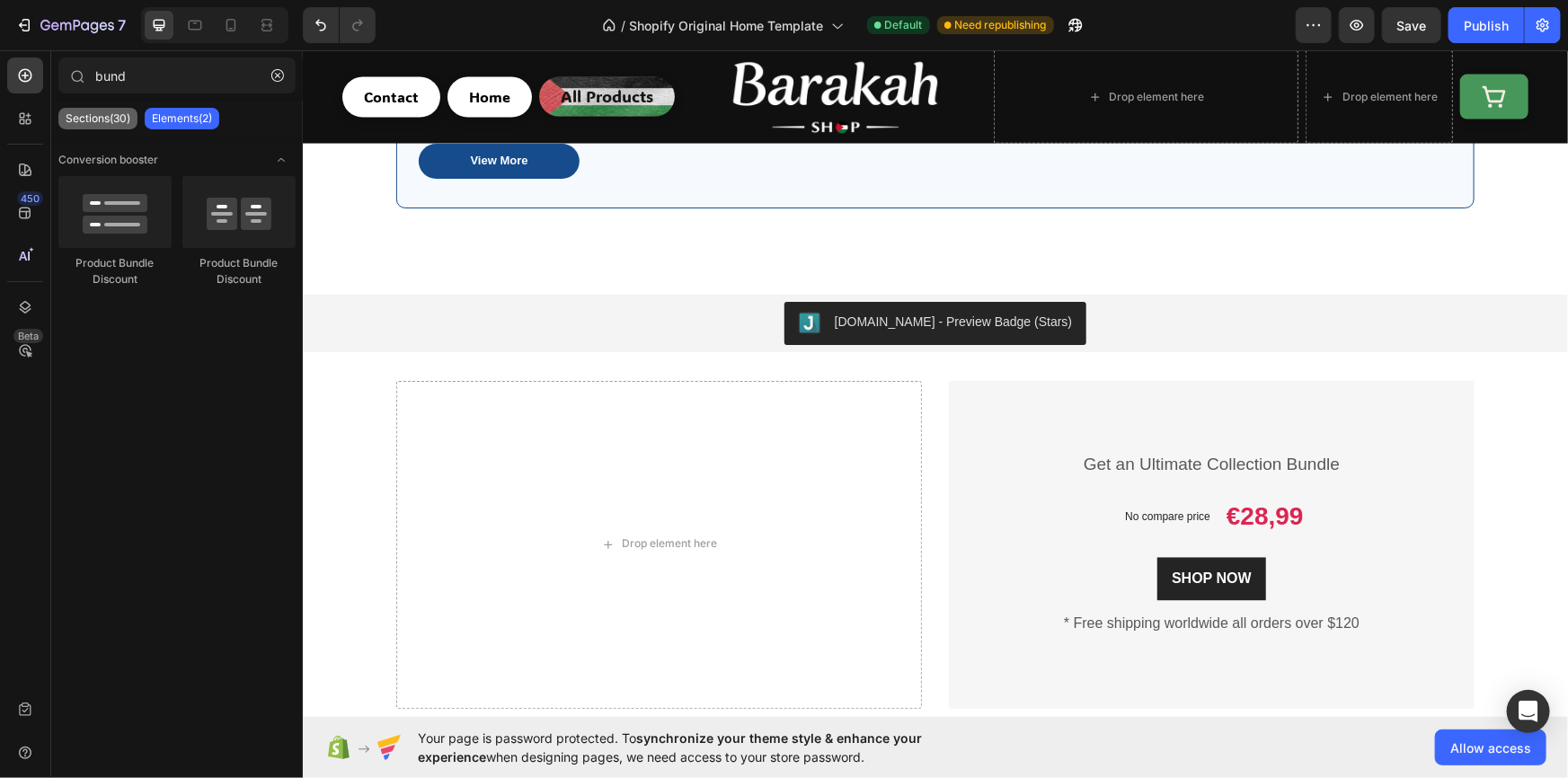
click at [117, 114] on p "Sections(30)" at bounding box center [98, 119] width 65 height 15
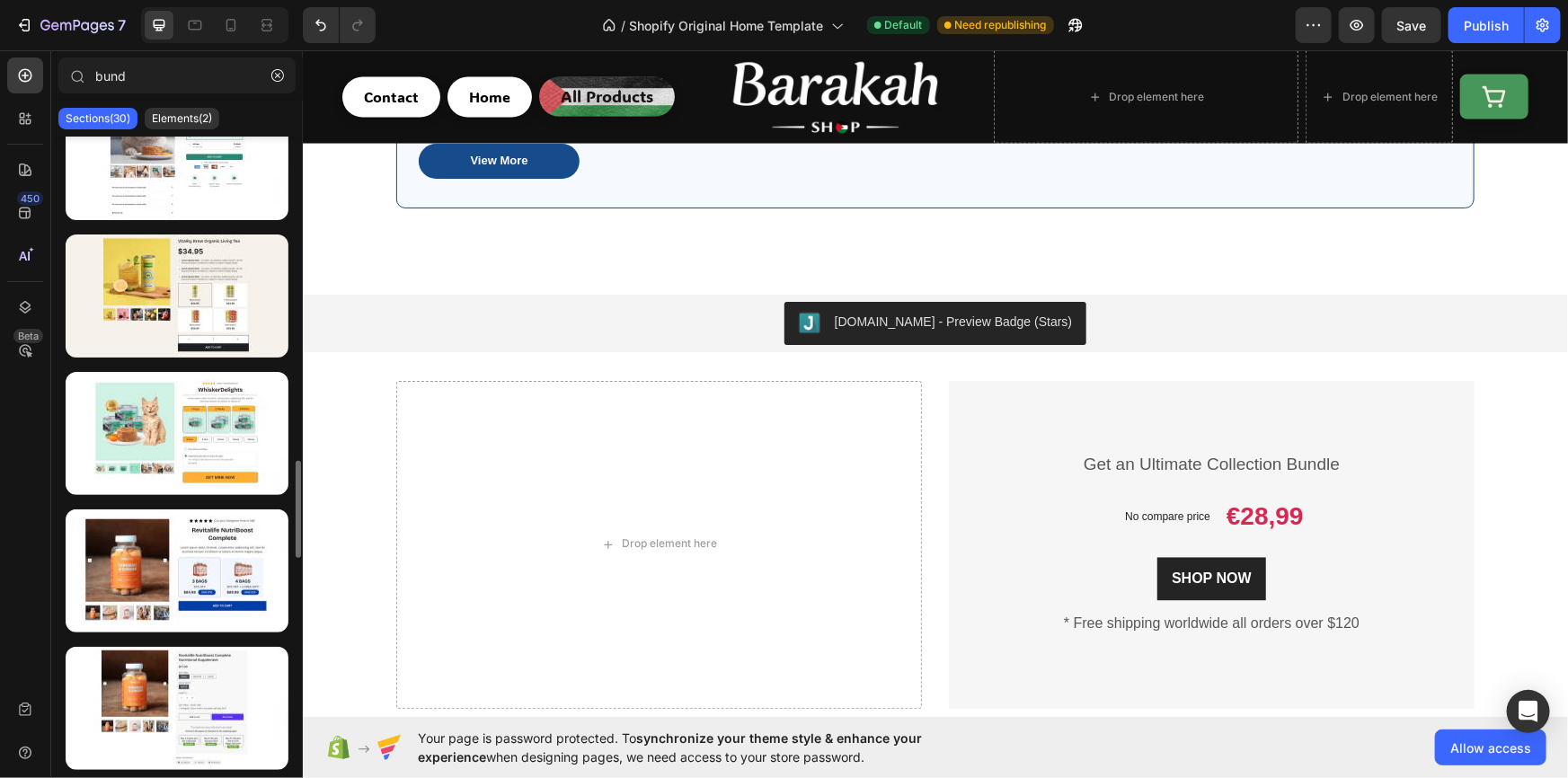
scroll to position [1751, 0]
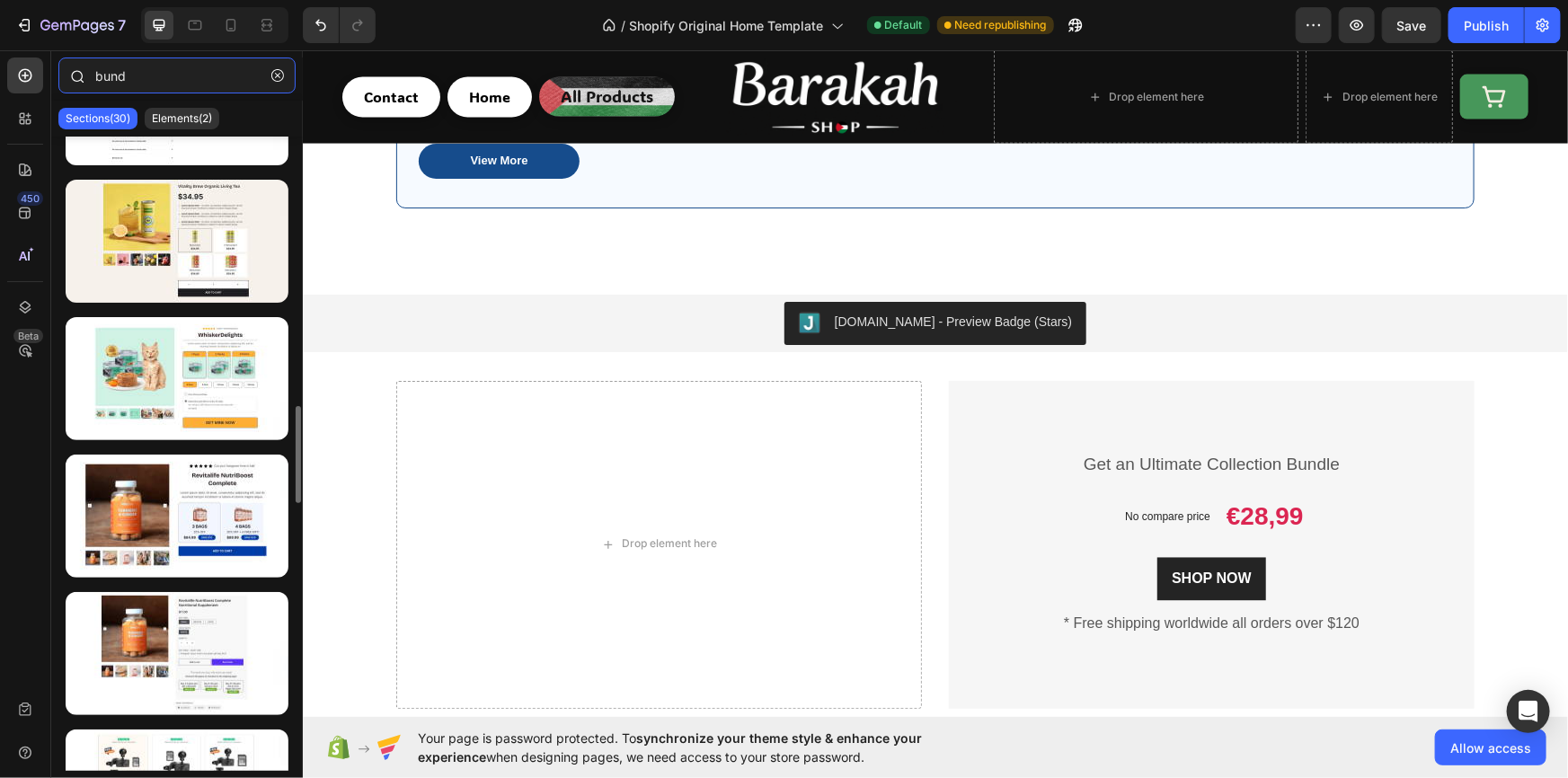
click at [185, 65] on input "bund" at bounding box center [176, 75] width 237 height 36
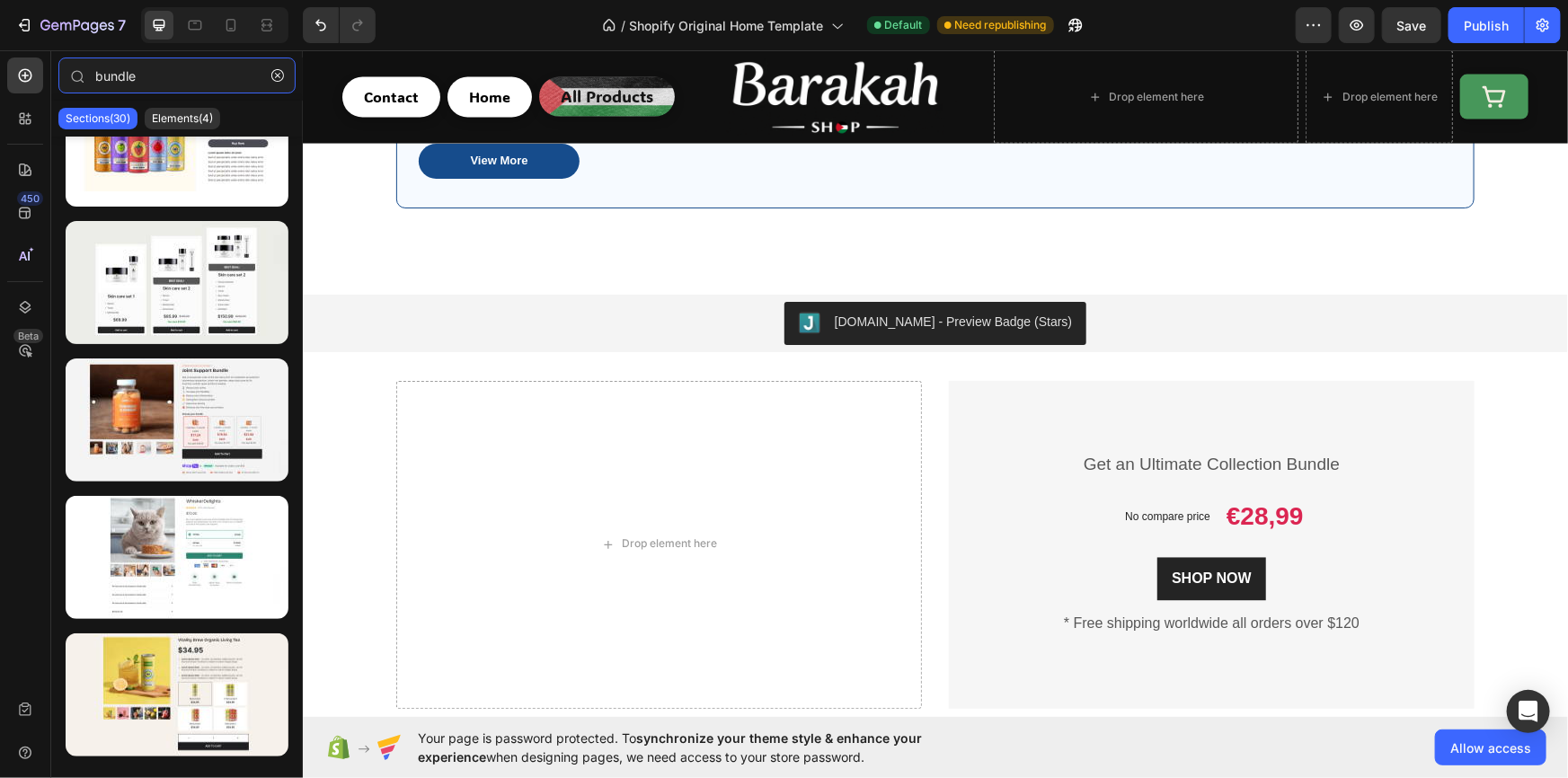
scroll to position [0, 0]
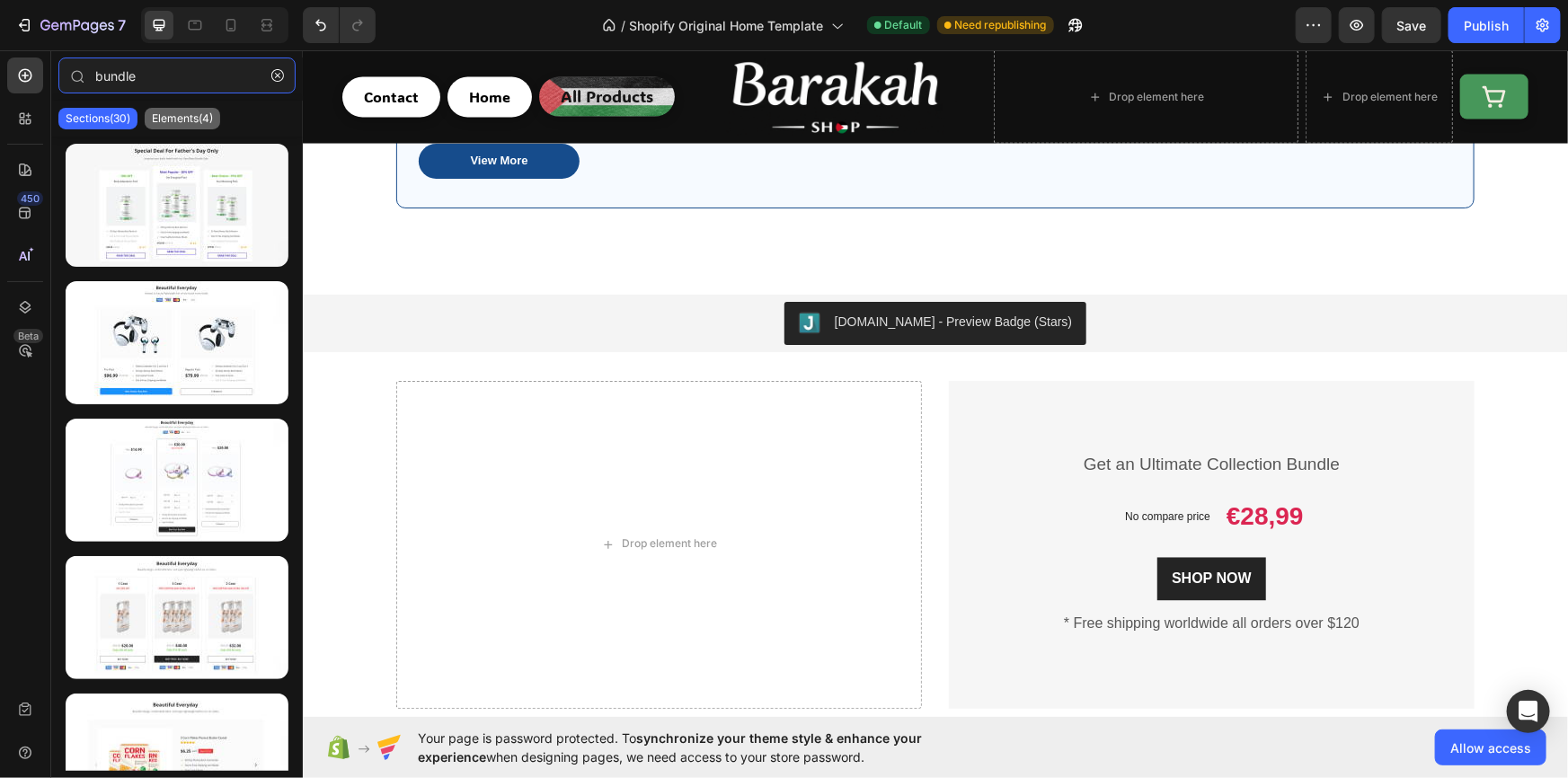
type input "bundle"
click at [178, 117] on p "Elements(4)" at bounding box center [183, 119] width 61 height 15
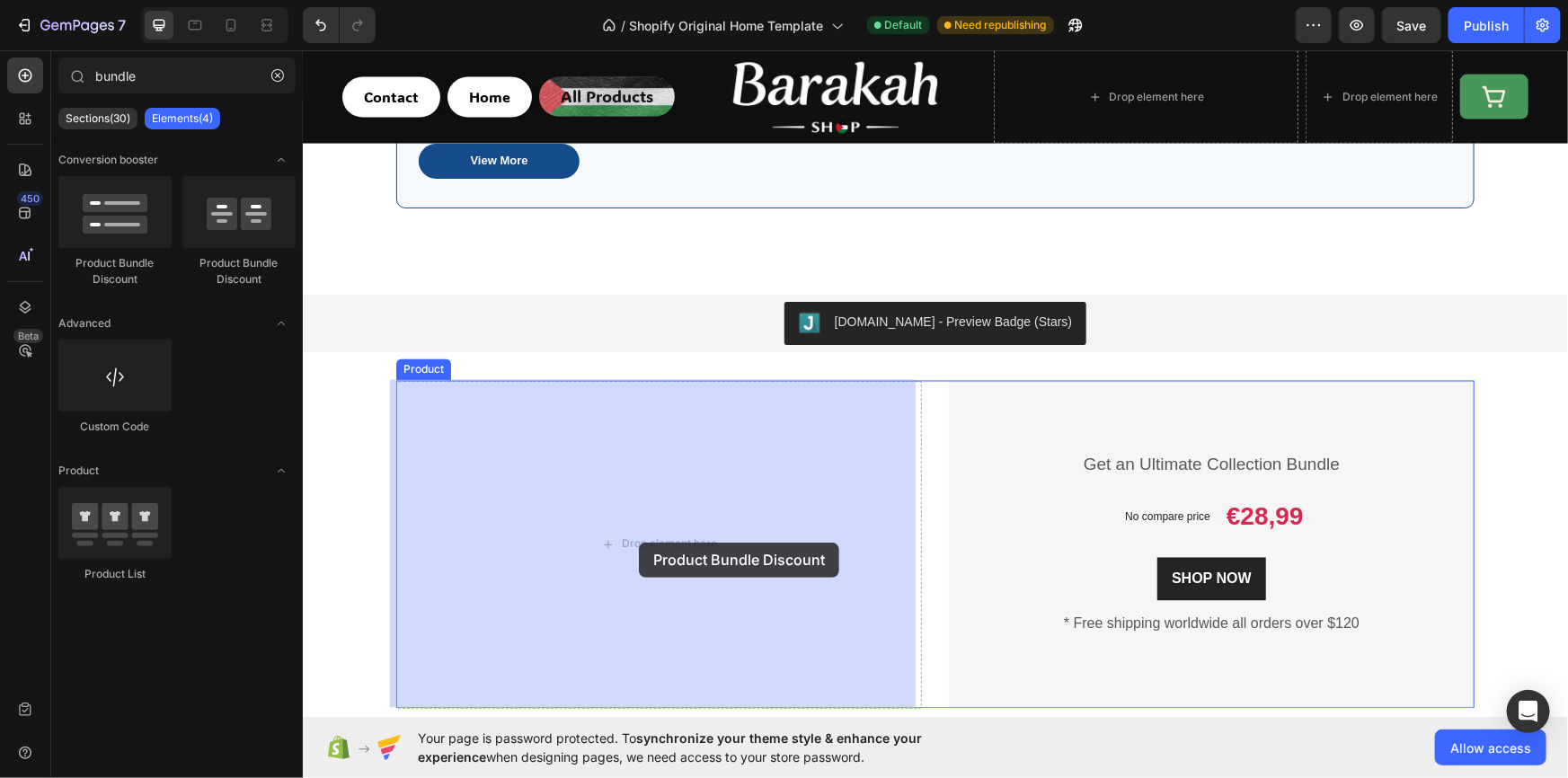
drag, startPoint x: 443, startPoint y: 265, endPoint x: 638, endPoint y: 542, distance: 338.8
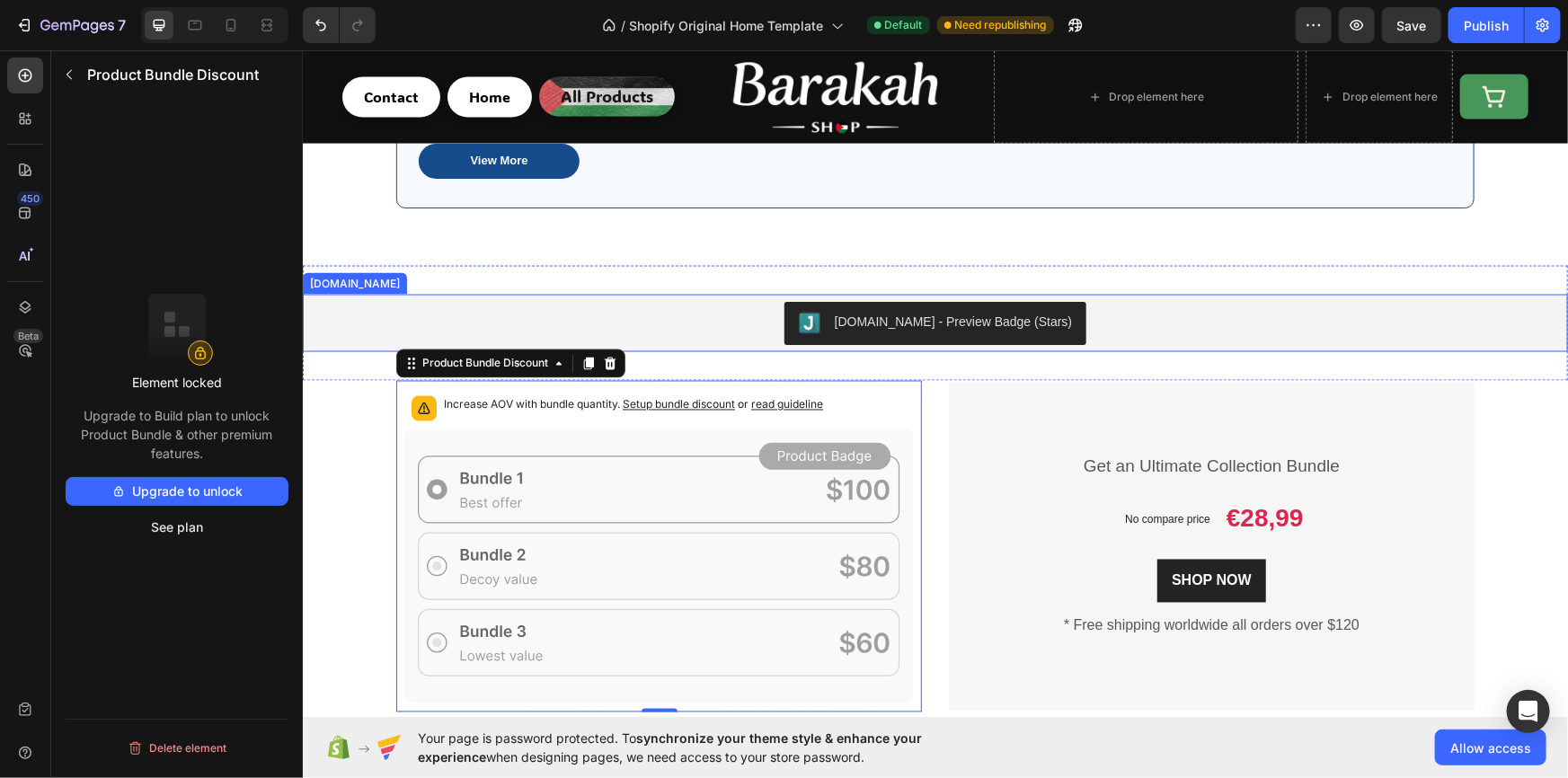
scroll to position [1523, 0]
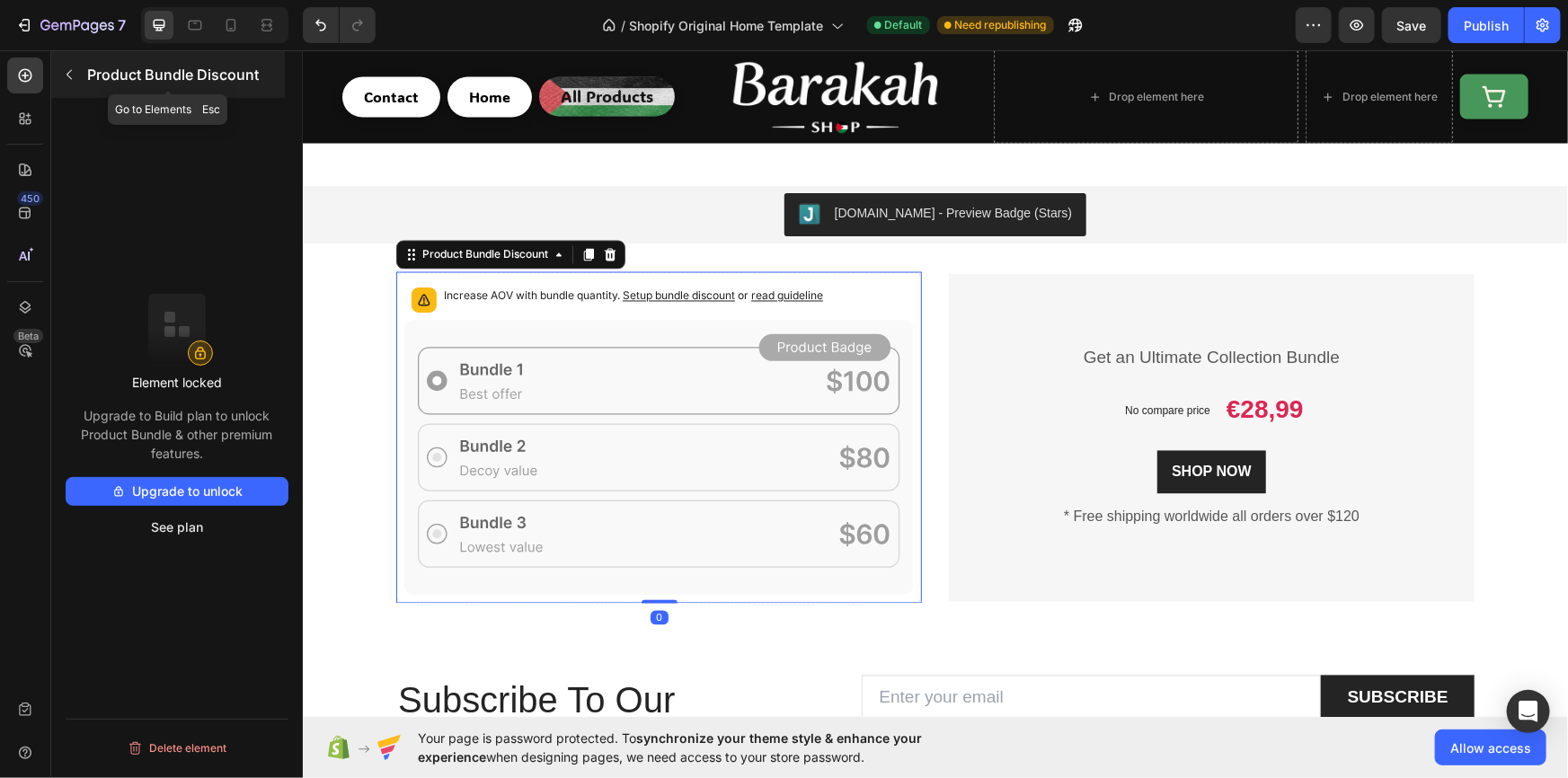
click at [63, 74] on icon "button" at bounding box center [69, 75] width 15 height 15
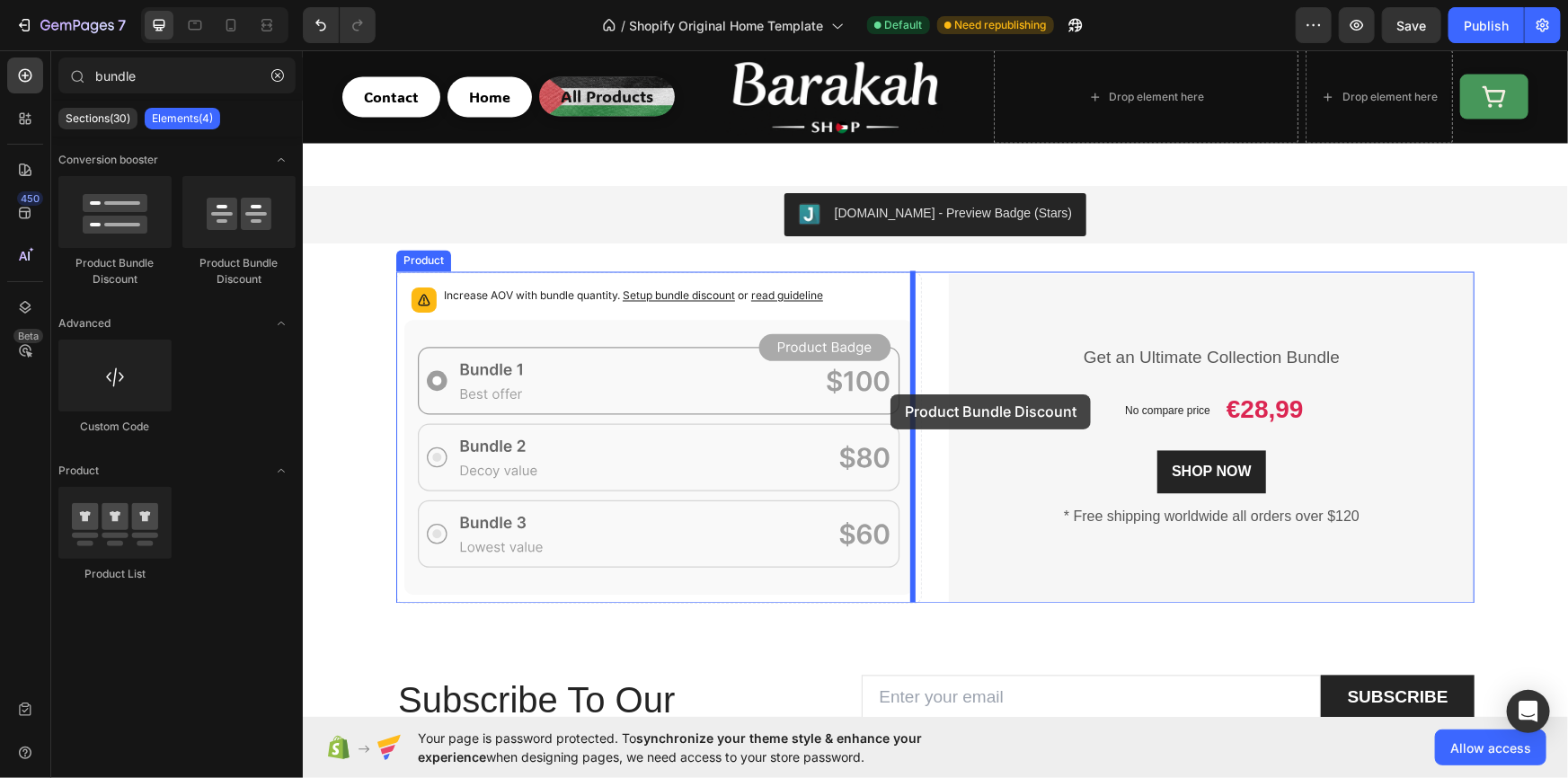
drag, startPoint x: 568, startPoint y: 270, endPoint x: 890, endPoint y: 394, distance: 345.1
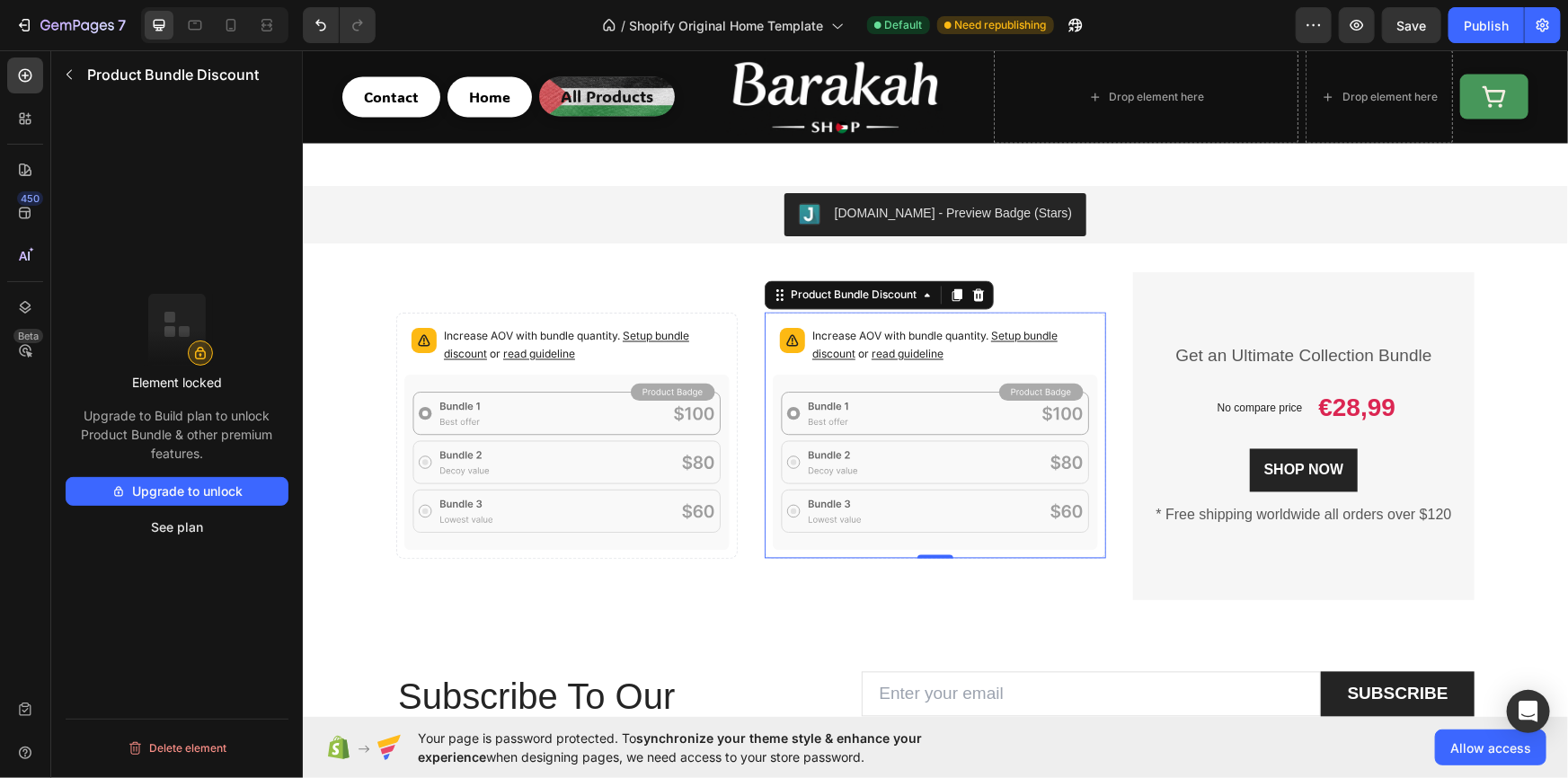
click at [839, 336] on p "Increase AOV with bundle quantity. Setup bundle discount or read guideline" at bounding box center [950, 345] width 278 height 36
click at [159, 489] on button "Upgrade to unlock" at bounding box center [177, 491] width 223 height 29
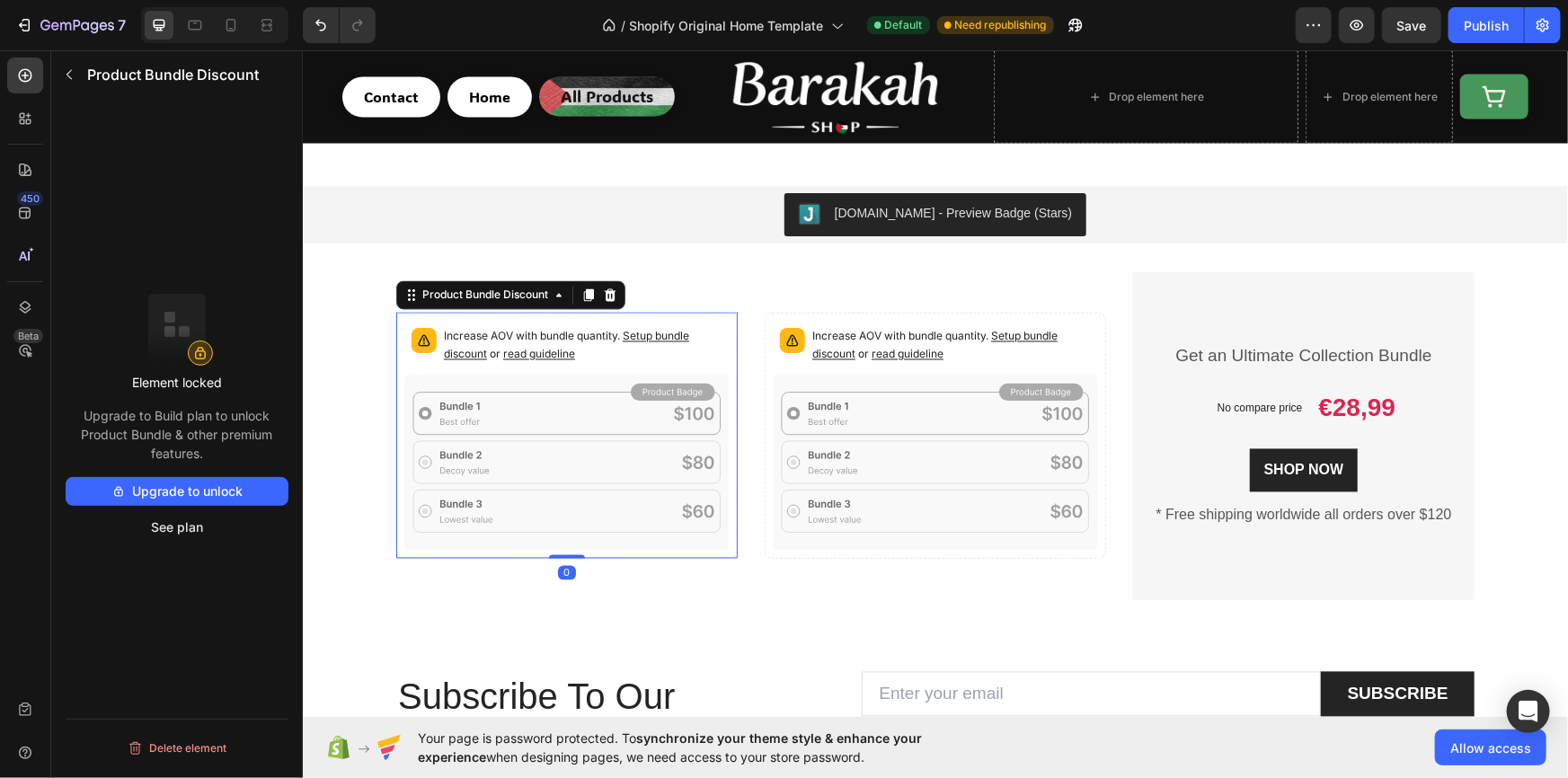
click at [695, 362] on div "Increase AOV with bundle quantity. Setup bundle discount or read guideline" at bounding box center [583, 347] width 278 height 40
click at [184, 527] on button "See plan" at bounding box center [177, 527] width 223 height 29
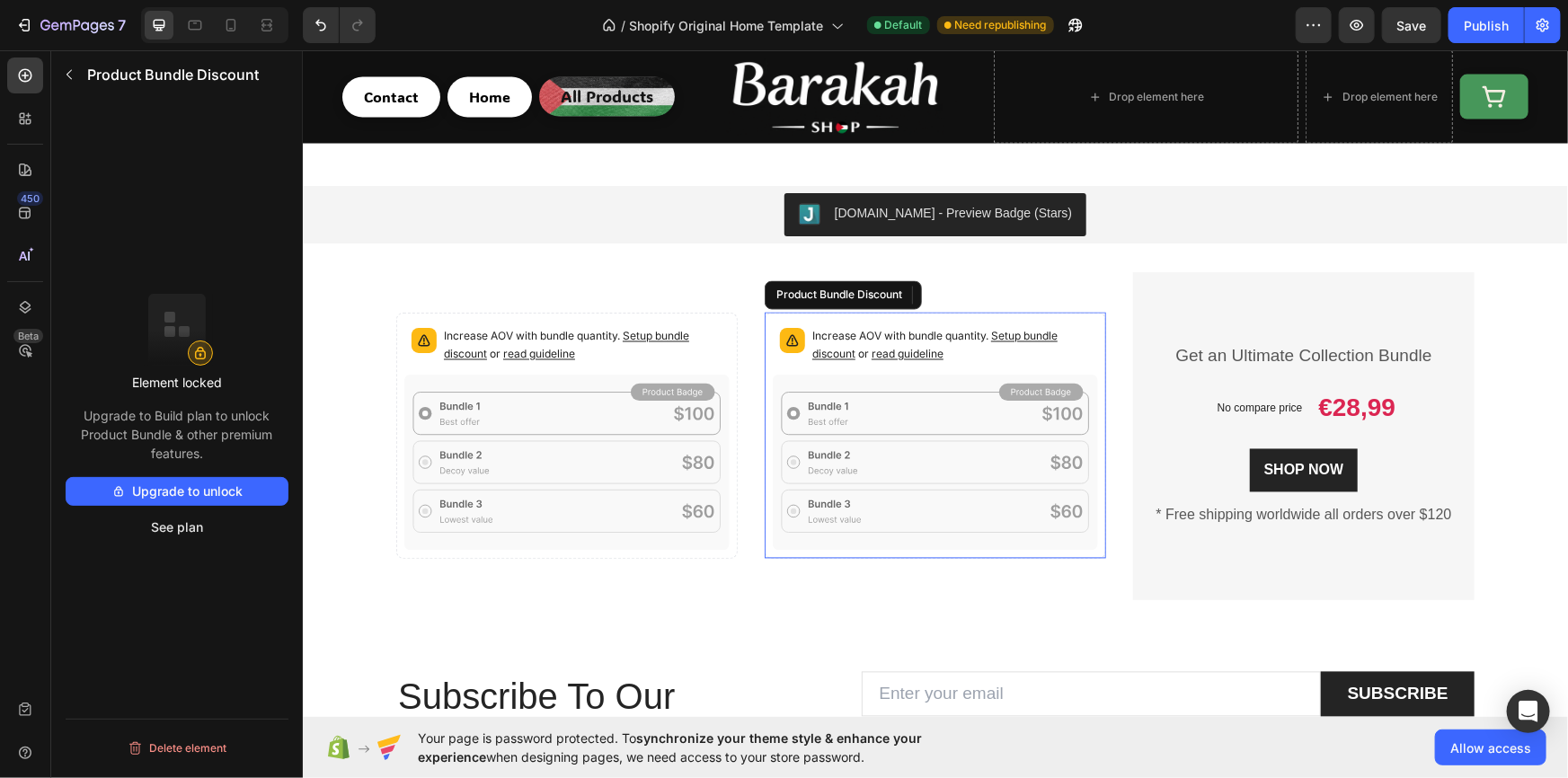
click at [938, 313] on div "Increase AOV with bundle quantity. Setup bundle discount or read guideline" at bounding box center [934, 434] width 341 height 246
click at [983, 295] on div at bounding box center [977, 294] width 21 height 21
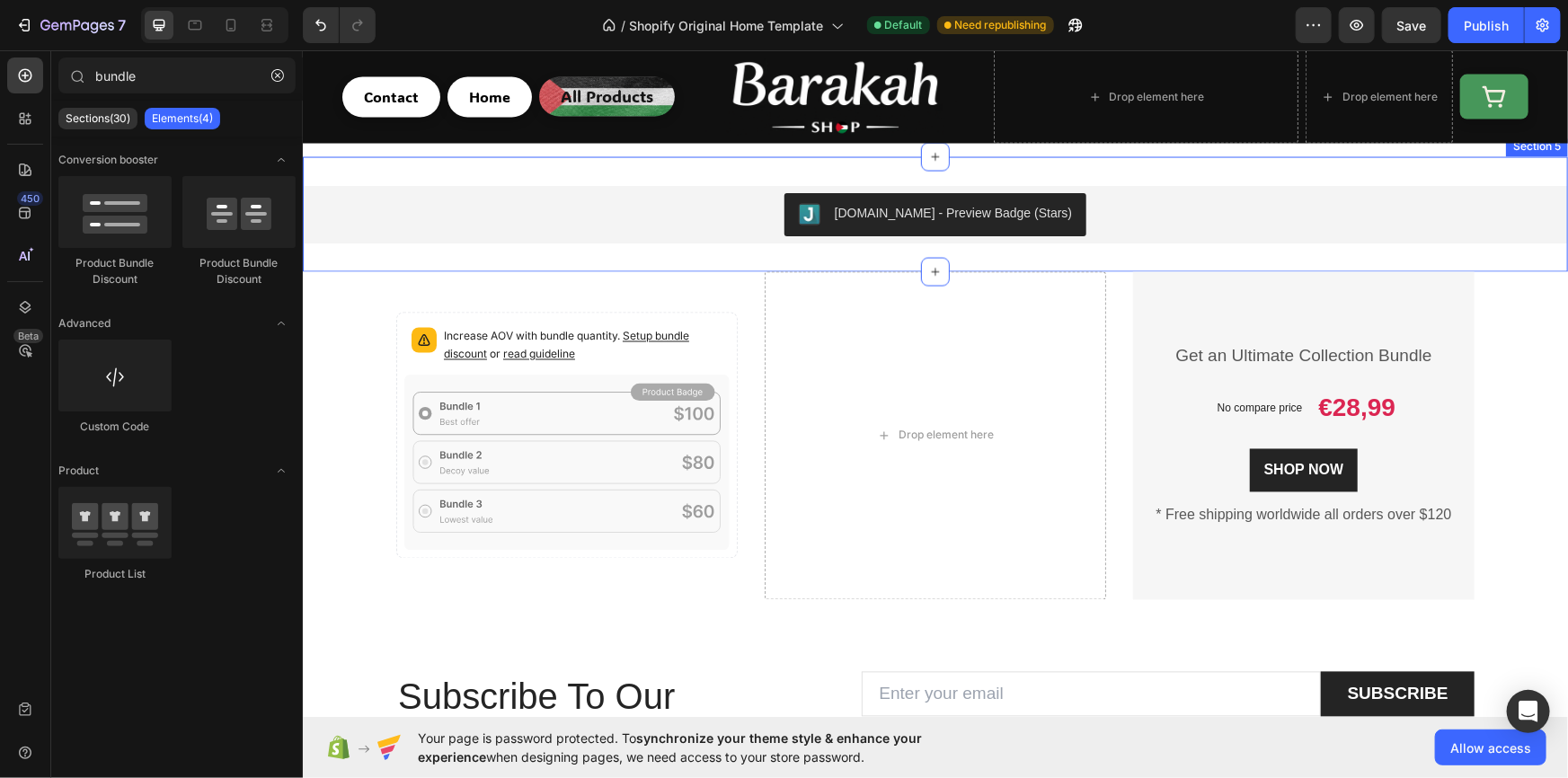
click at [678, 262] on div "Judge.me - Preview Badge (Stars) Judge.me Section 5" at bounding box center [934, 214] width 1265 height 115
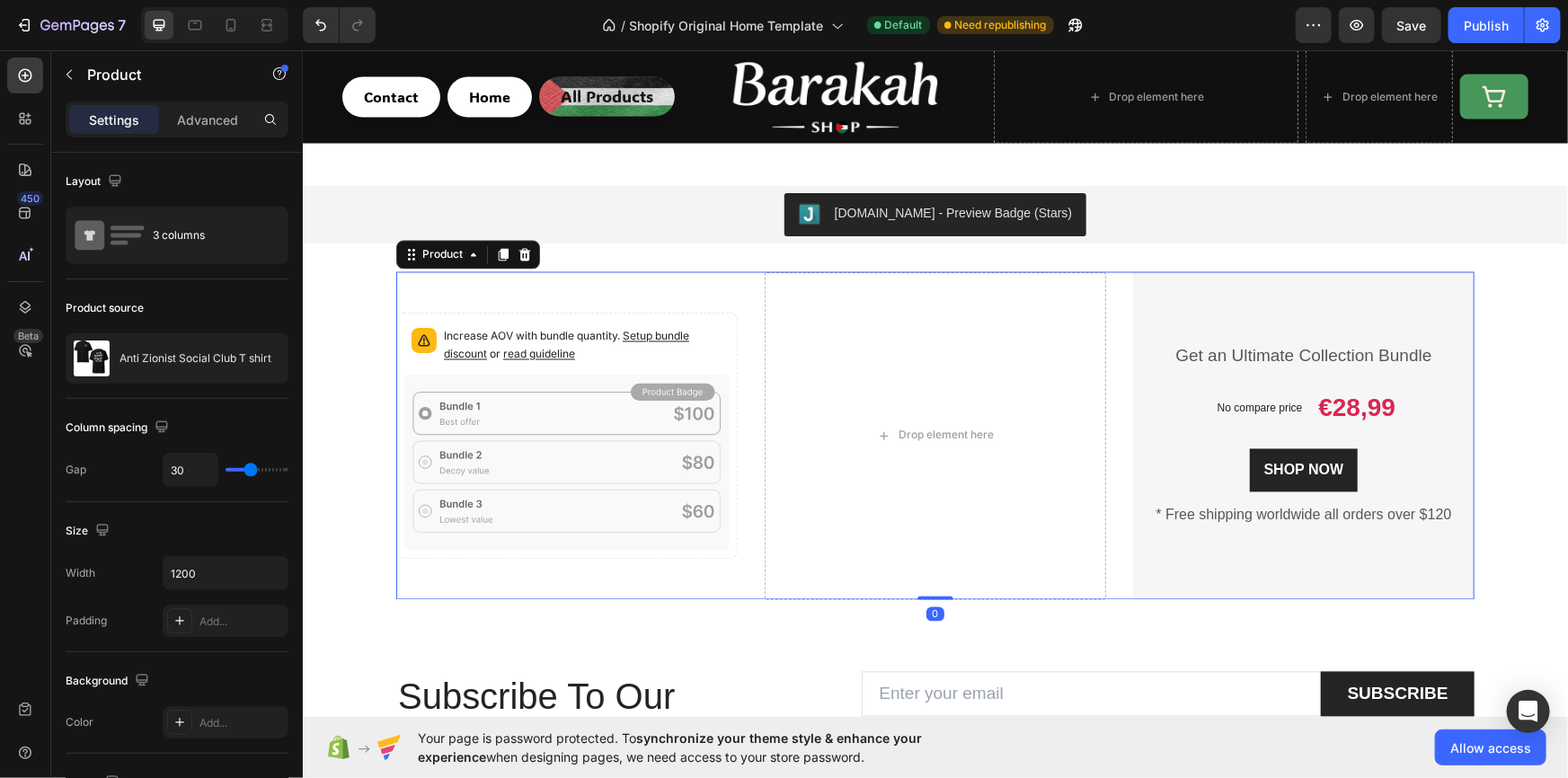
click at [625, 289] on div "Increase AOV with bundle quantity. Setup bundle discount or read guideline Prod…" at bounding box center [566, 435] width 341 height 328
click at [338, 315] on div "Increase AOV with bundle quantity. Setup bundle discount or read guideline Prod…" at bounding box center [934, 435] width 1238 height 328
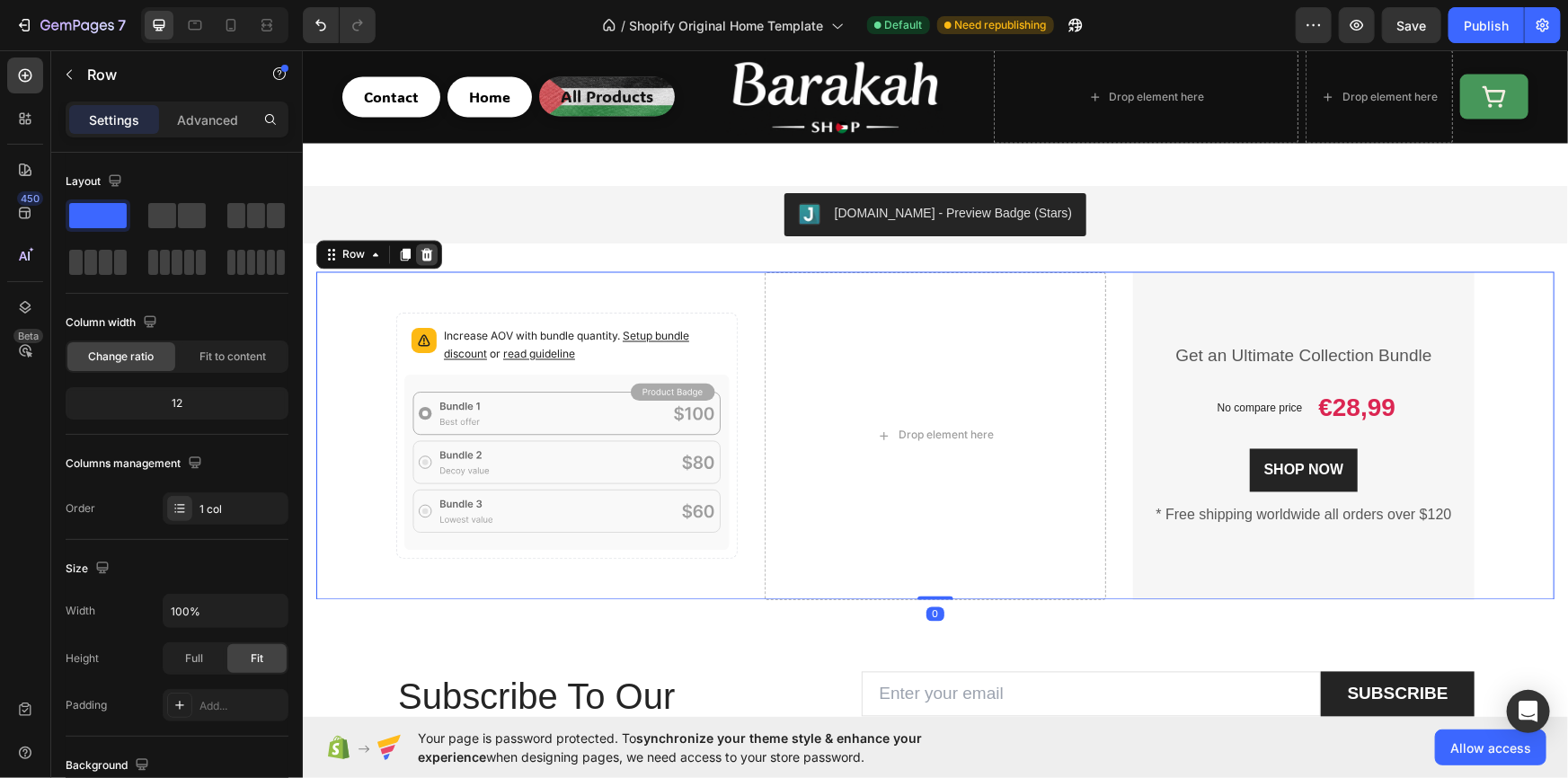
click at [423, 261] on div at bounding box center [425, 253] width 21 height 21
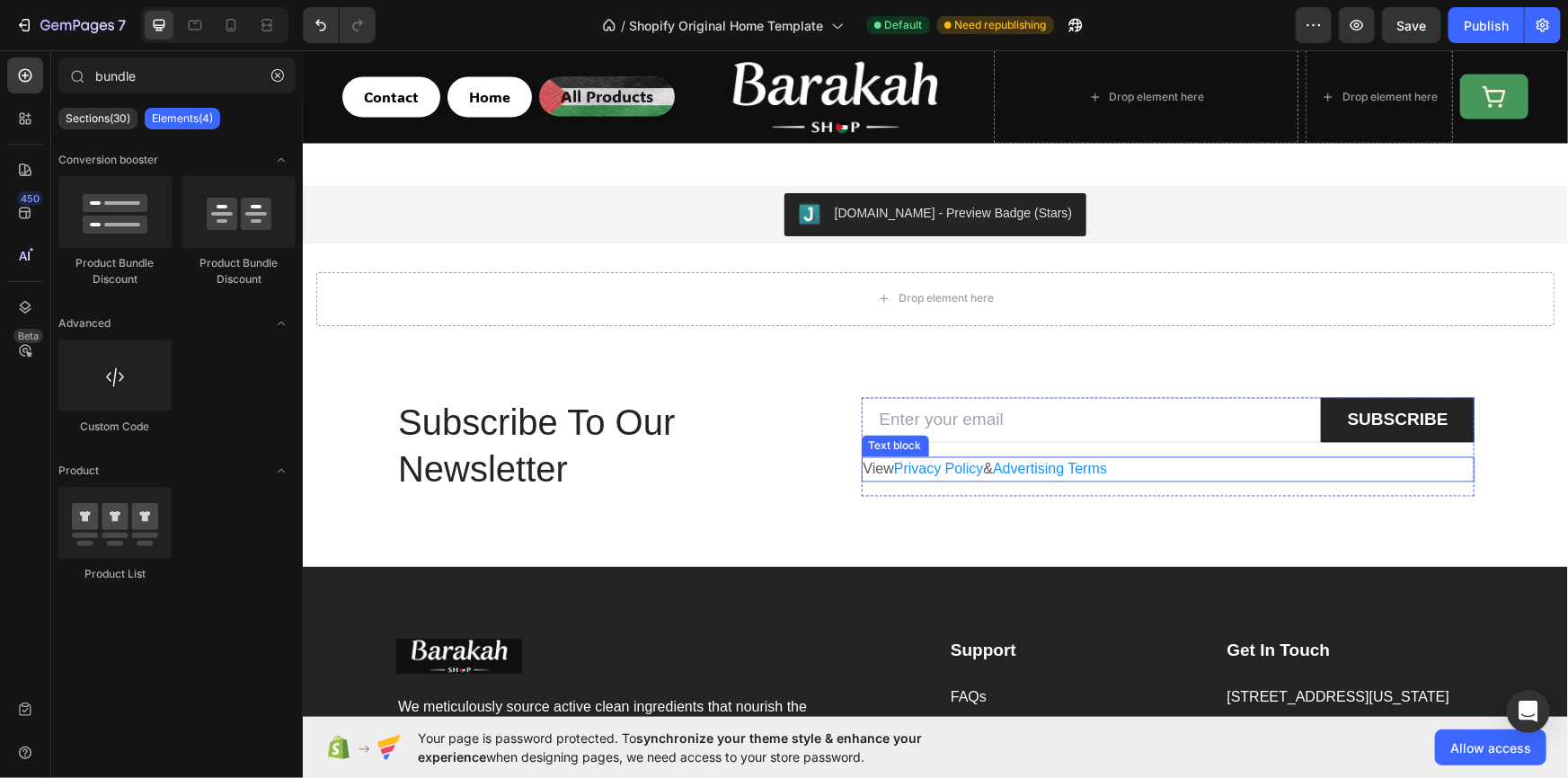
click at [1126, 461] on p "View Privacy Policy & Advertising Terms" at bounding box center [1168, 468] width 610 height 21
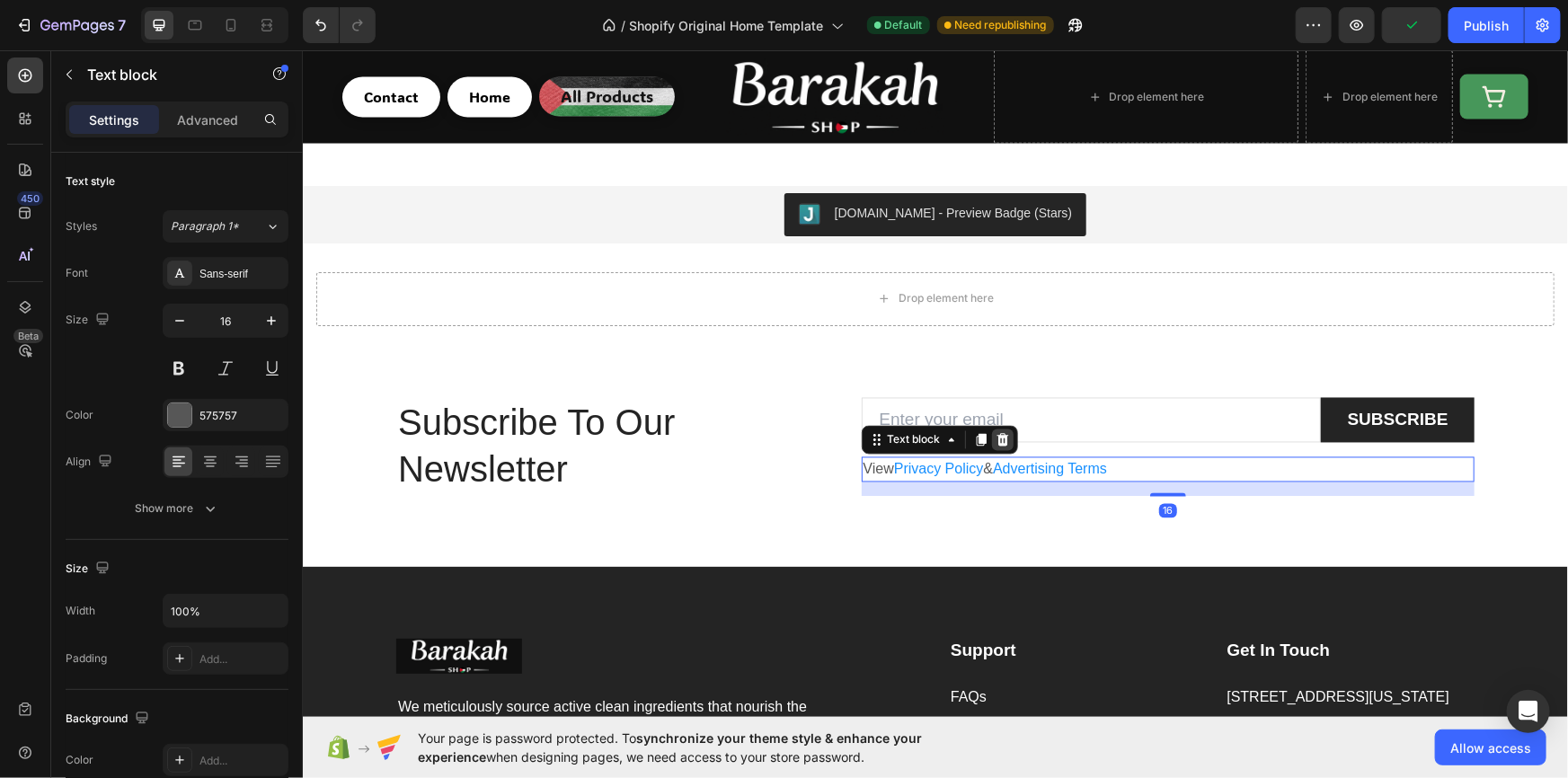
click at [998, 440] on icon at bounding box center [1001, 440] width 12 height 13
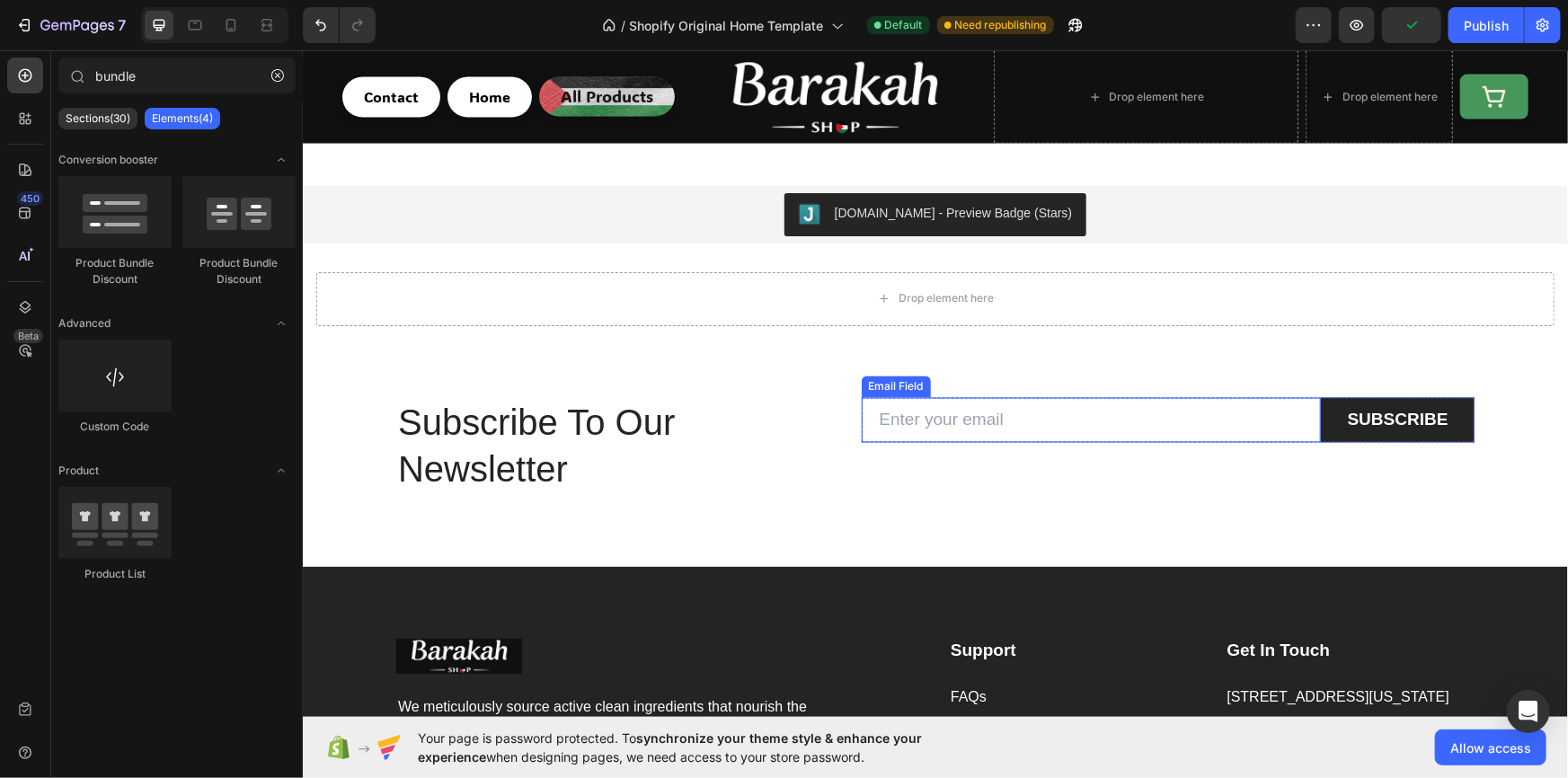
scroll to position [1414, 0]
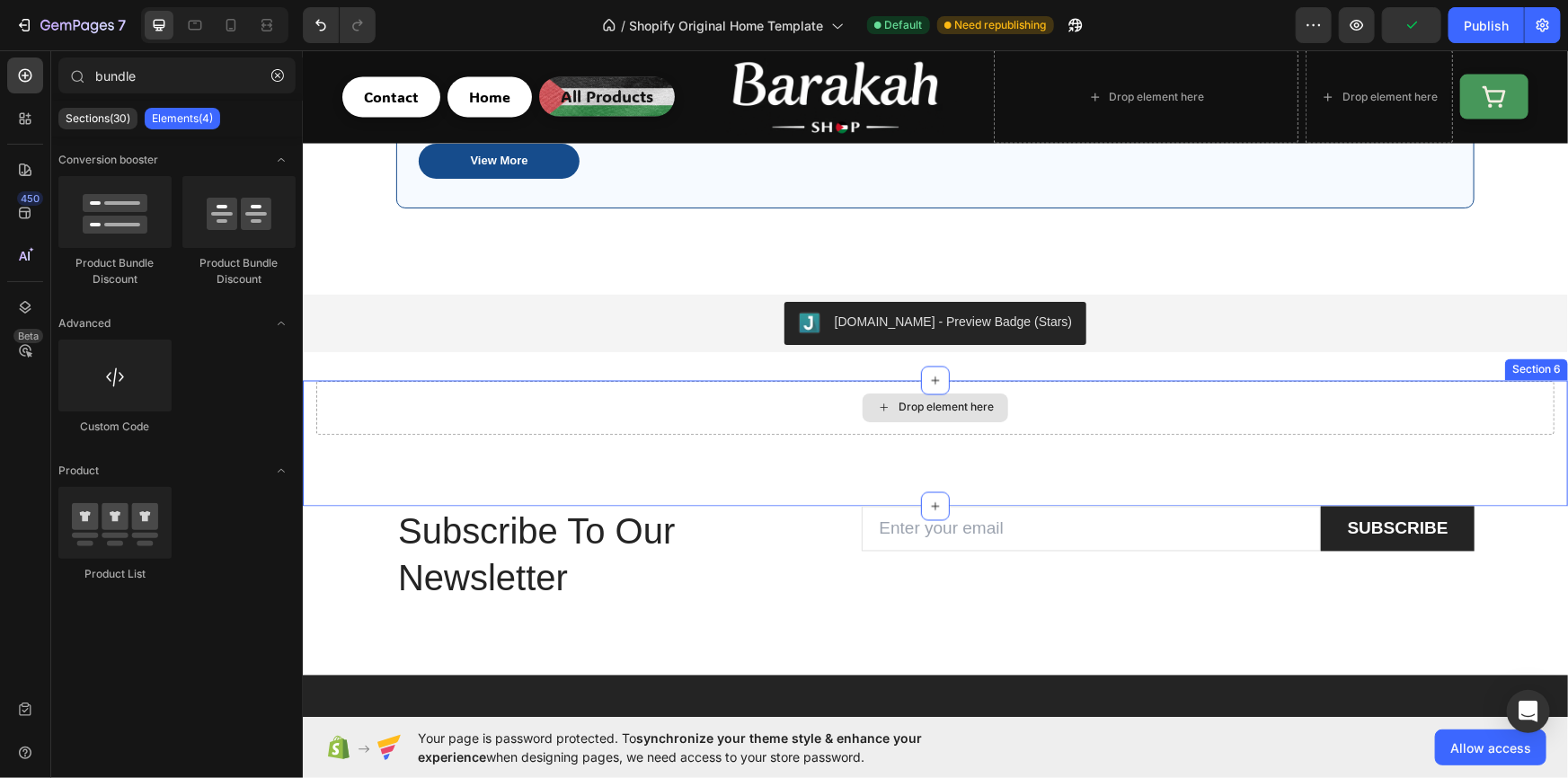
click at [813, 412] on div "Drop element here" at bounding box center [934, 407] width 1238 height 53
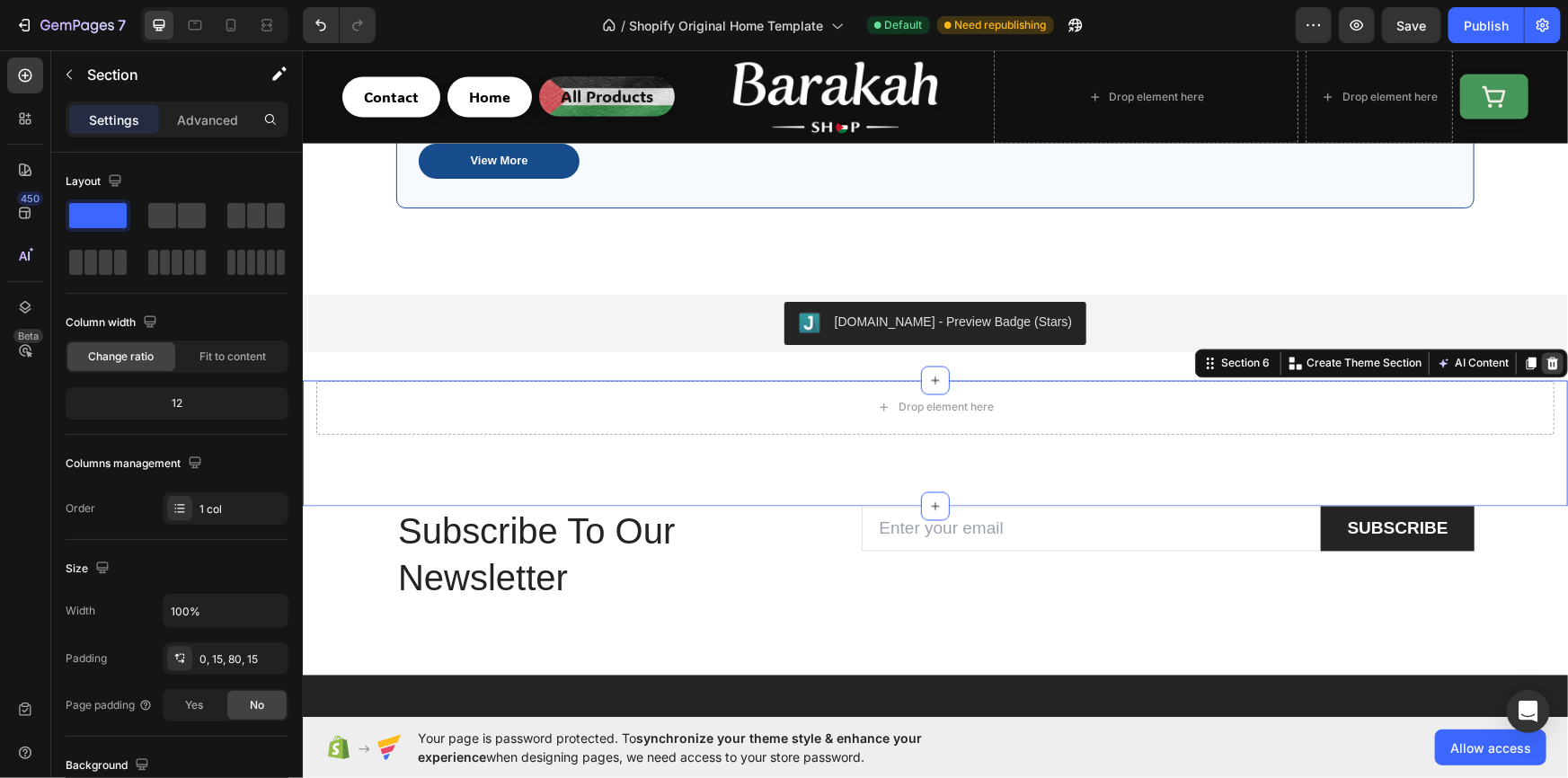
click at [1544, 357] on icon at bounding box center [1551, 363] width 15 height 15
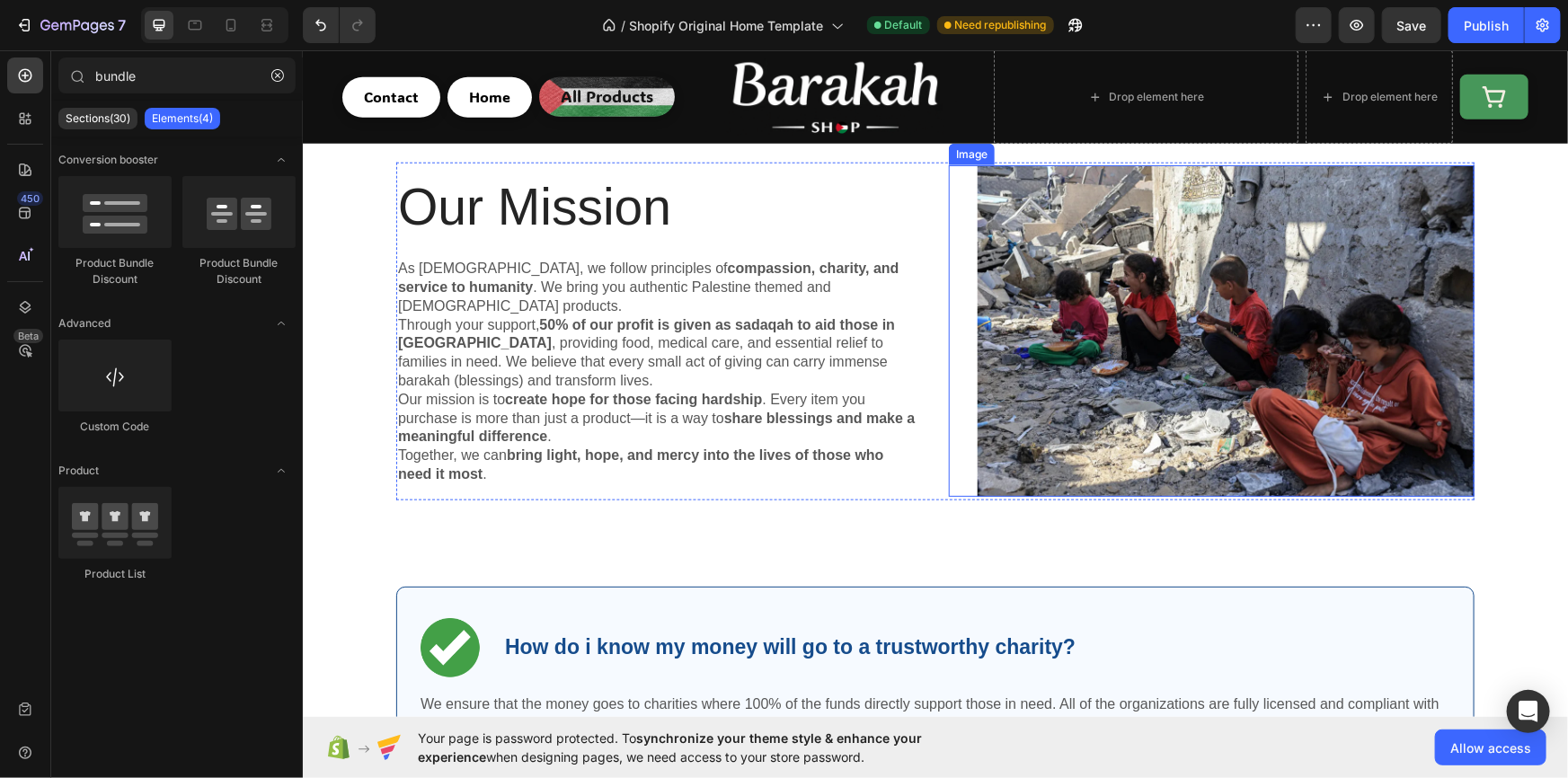
scroll to position [543, 0]
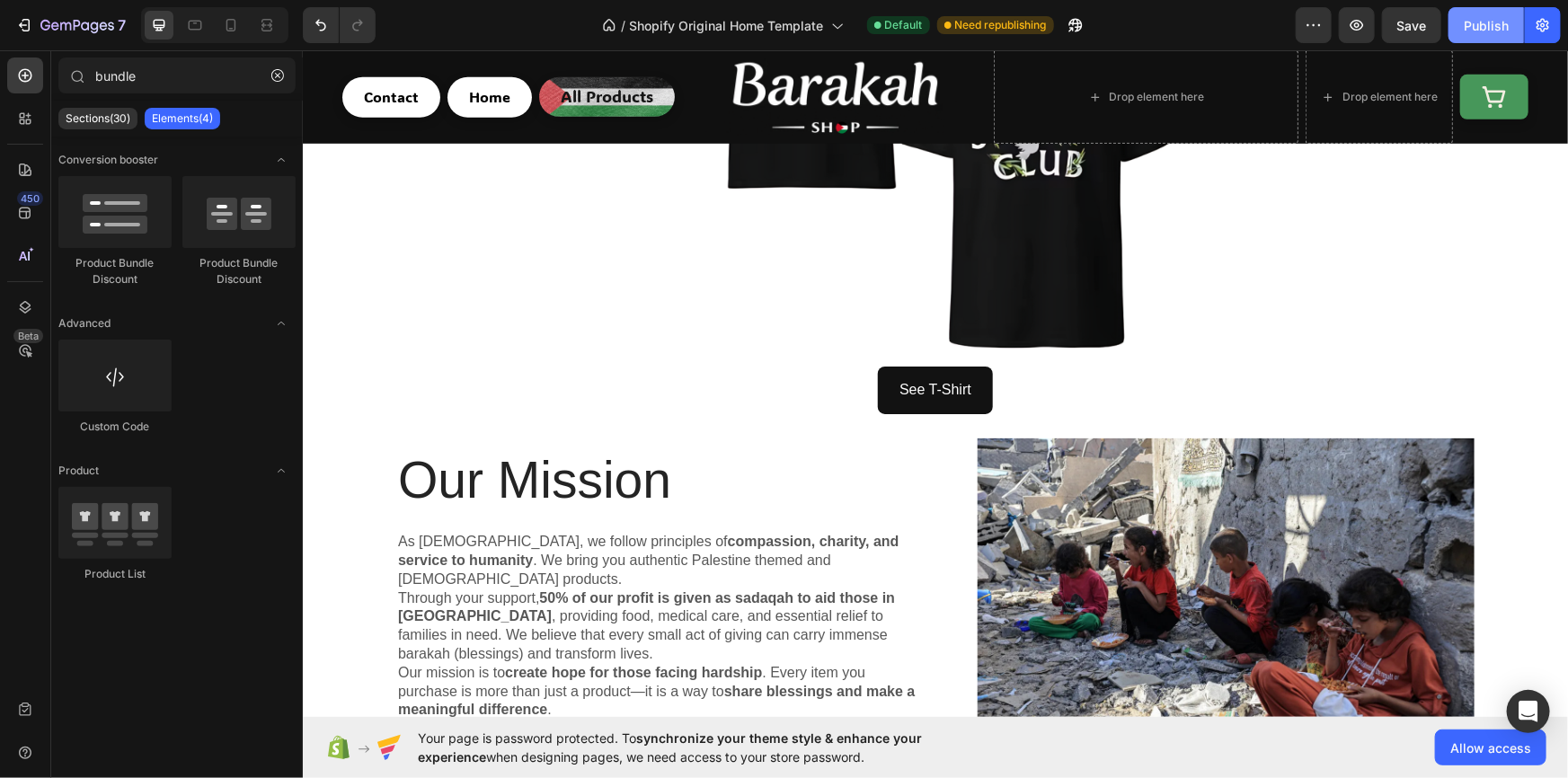
click at [1481, 17] on div "Publish" at bounding box center [1486, 26] width 45 height 18
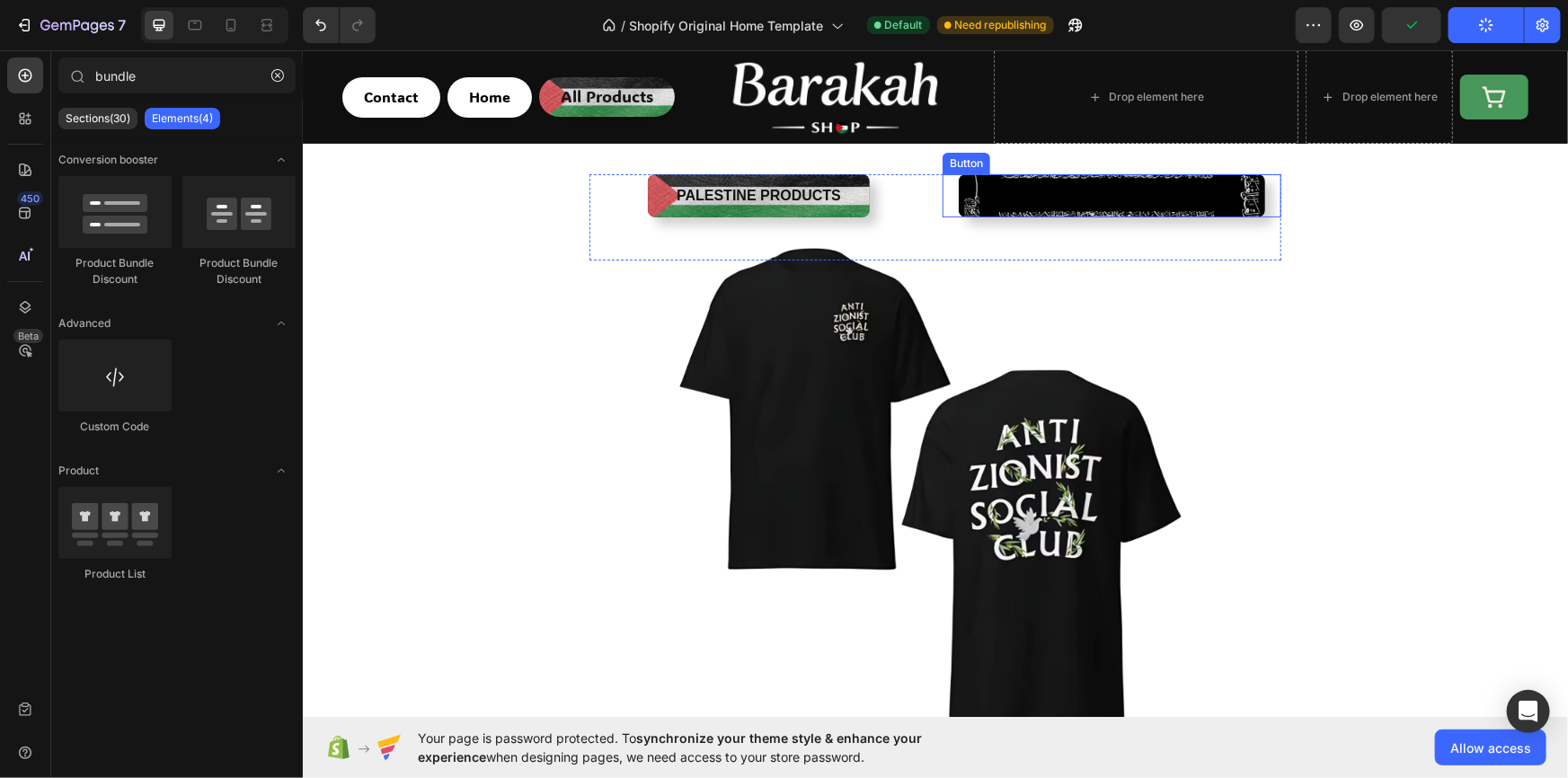
scroll to position [0, 0]
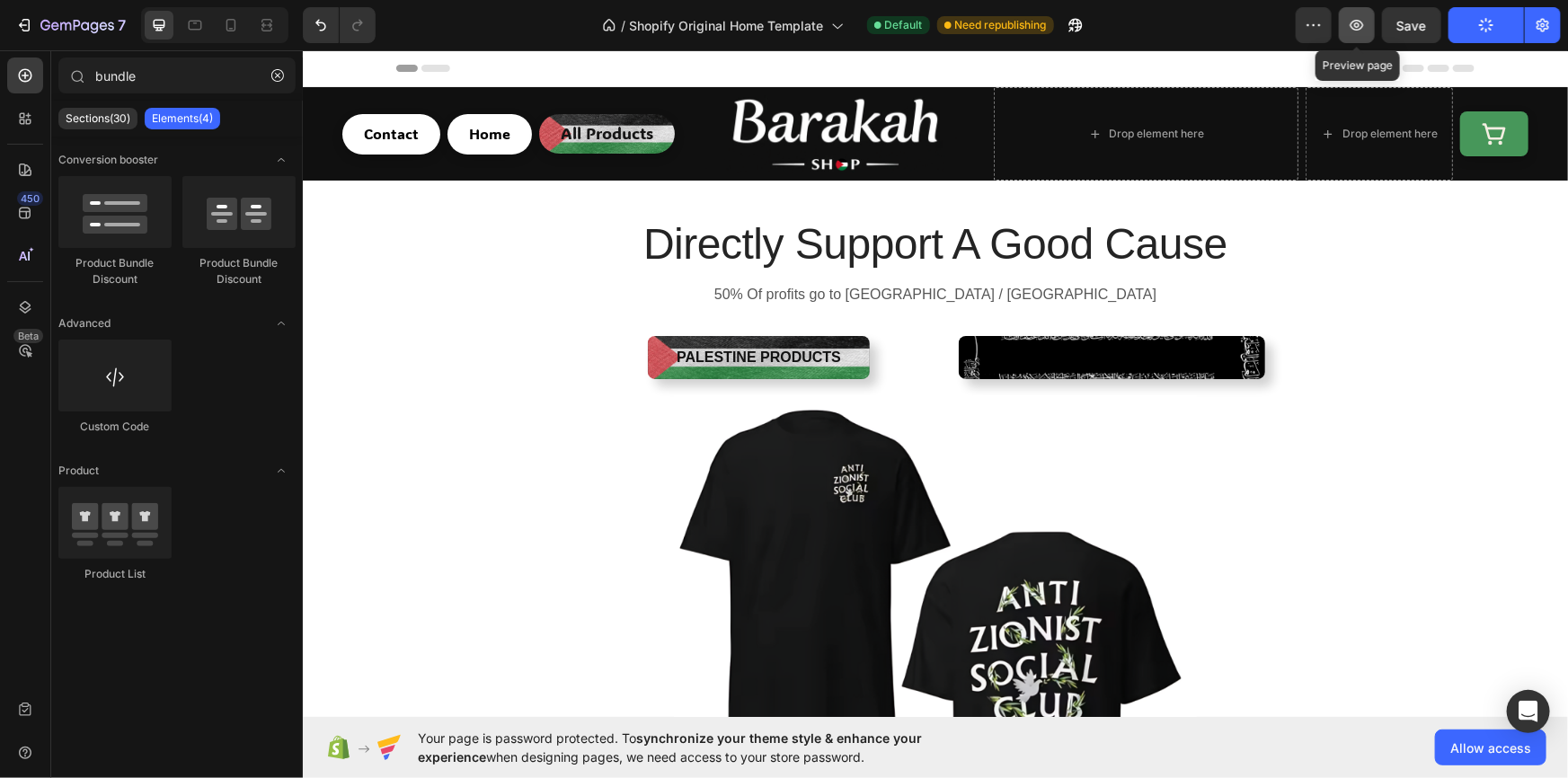
click at [1365, 28] on icon "button" at bounding box center [1356, 25] width 18 height 18
click at [22, 43] on div "7 / Shopify Original Home Template Default Published Preview Save Publish" at bounding box center [784, 26] width 1568 height 52
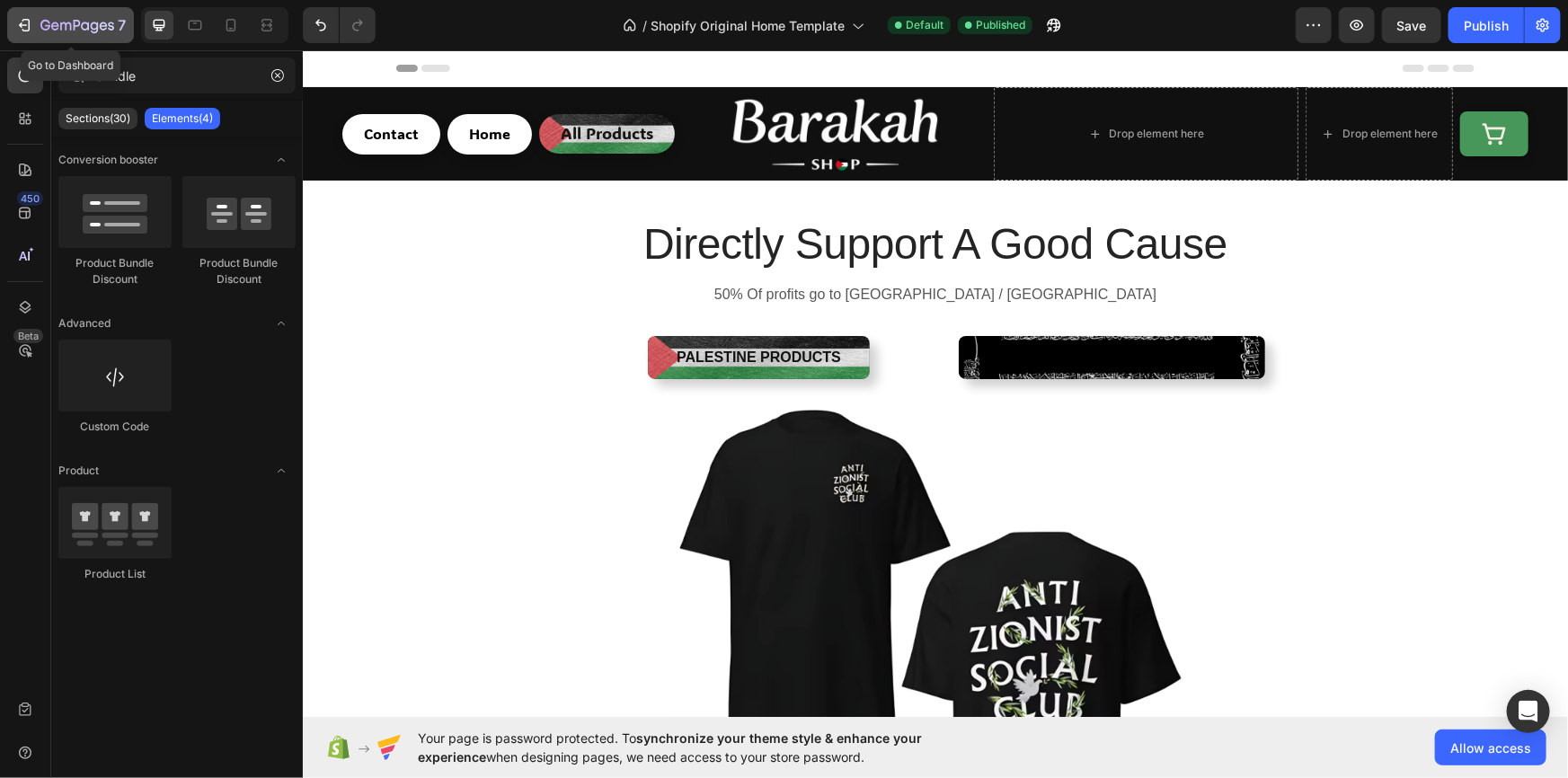
click at [25, 20] on icon "button" at bounding box center [24, 25] width 18 height 18
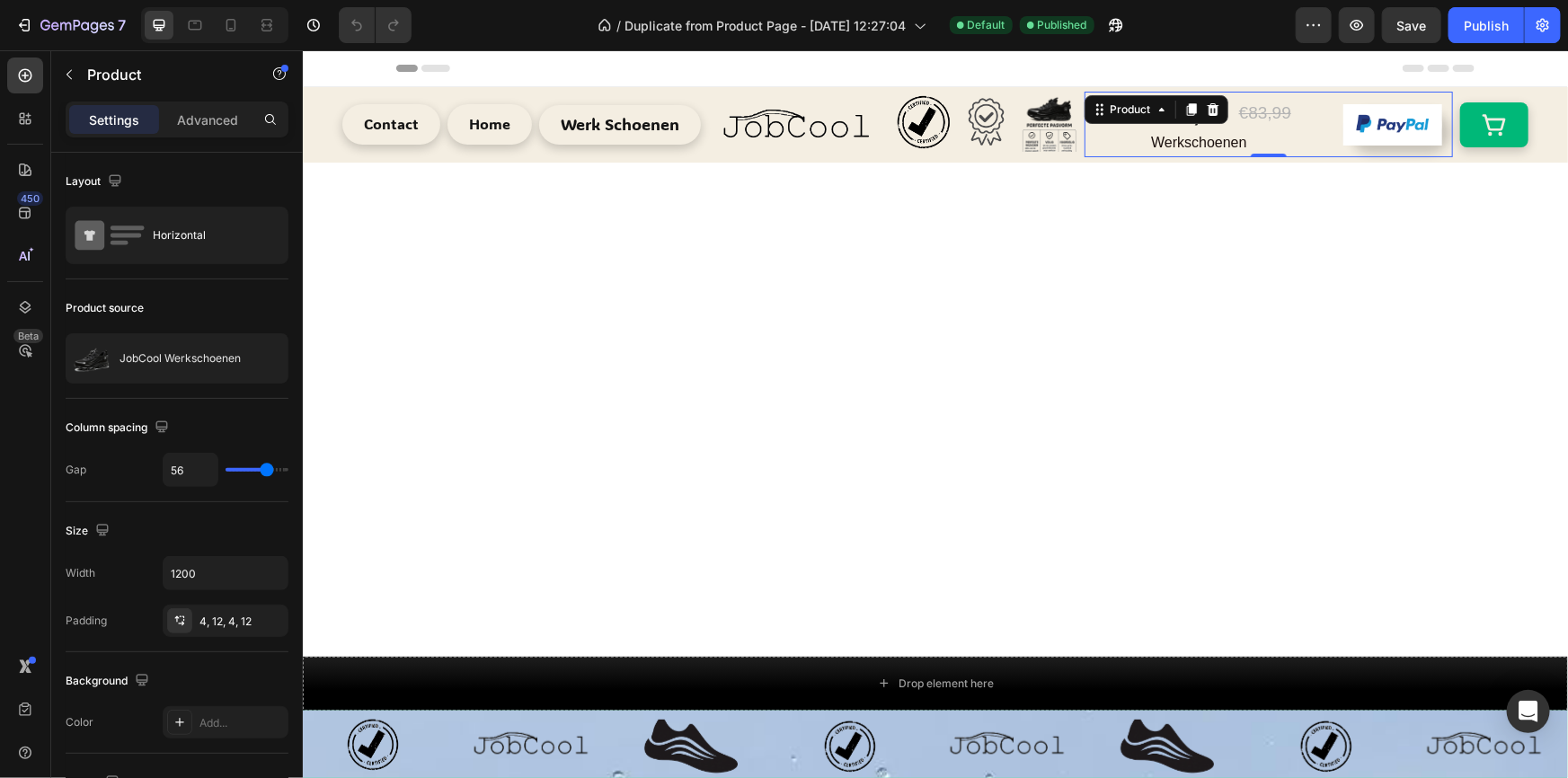
scroll to position [654, 0]
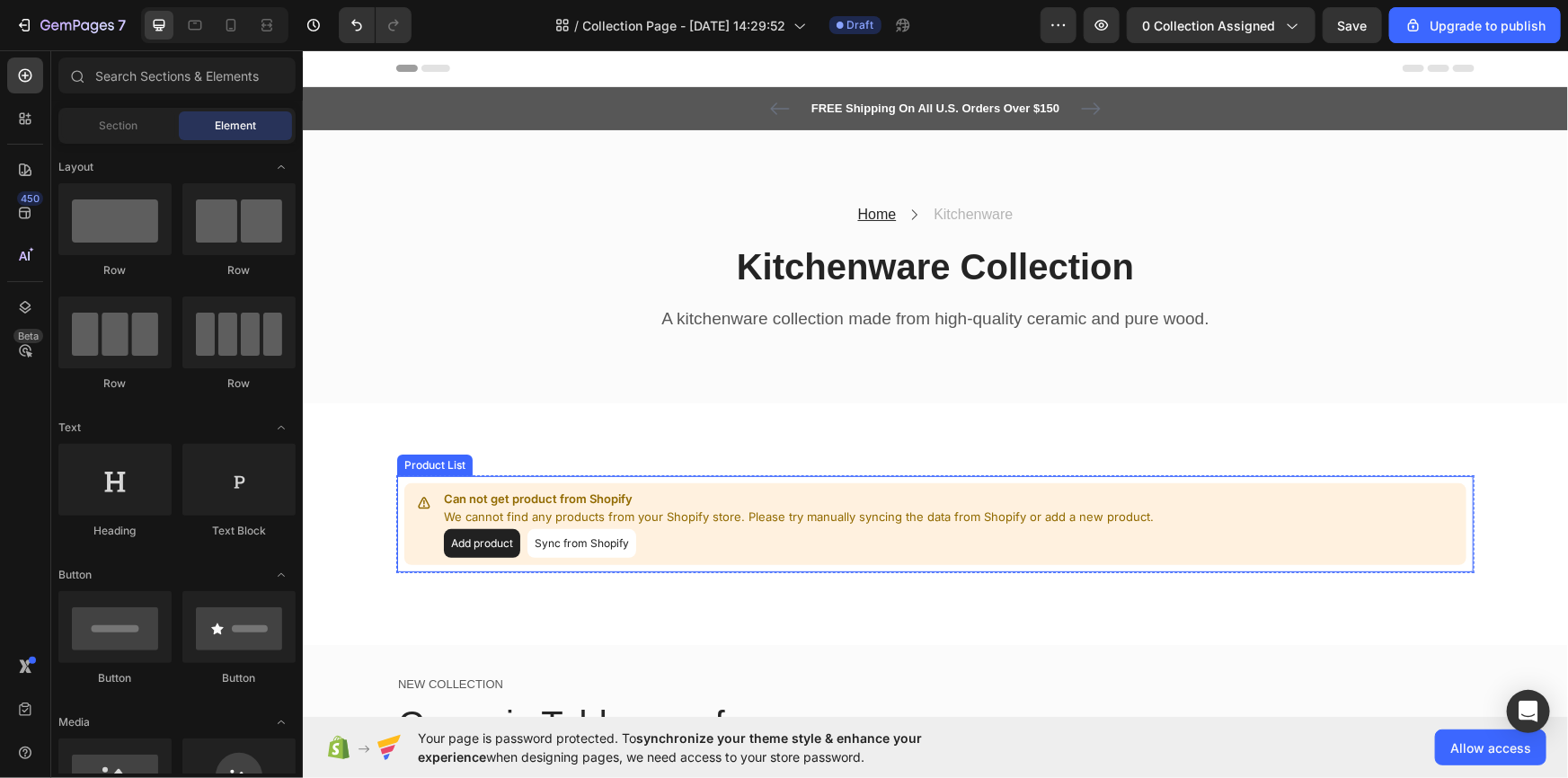
click at [708, 528] on div "Add product Sync from Shopify" at bounding box center [798, 542] width 710 height 29
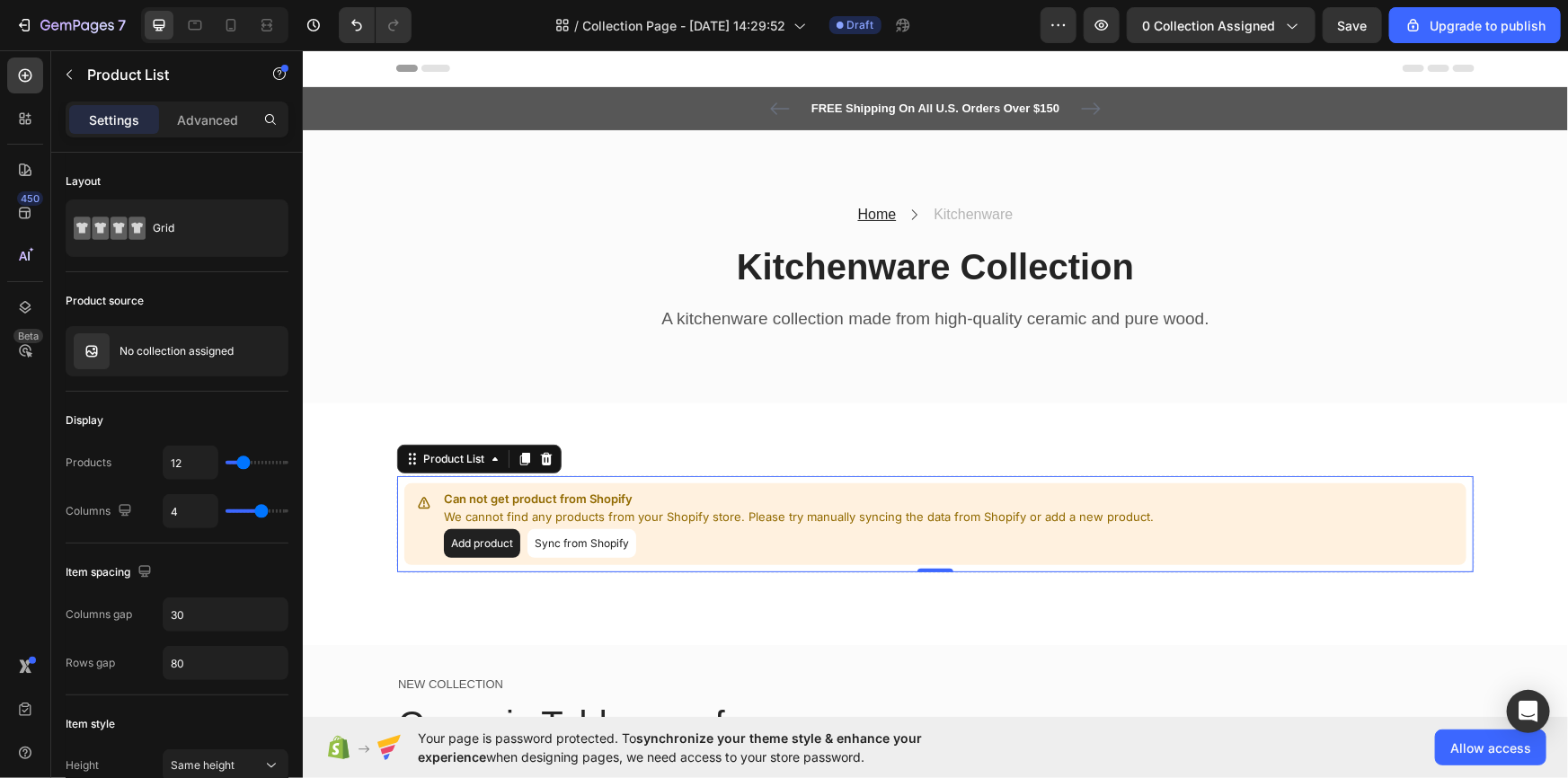
click at [594, 544] on button "Sync from Shopify" at bounding box center [581, 542] width 109 height 29
click at [586, 549] on button "Sync from Shopify" at bounding box center [581, 542] width 109 height 29
click at [568, 536] on button "Sync from Shopify" at bounding box center [581, 542] width 109 height 29
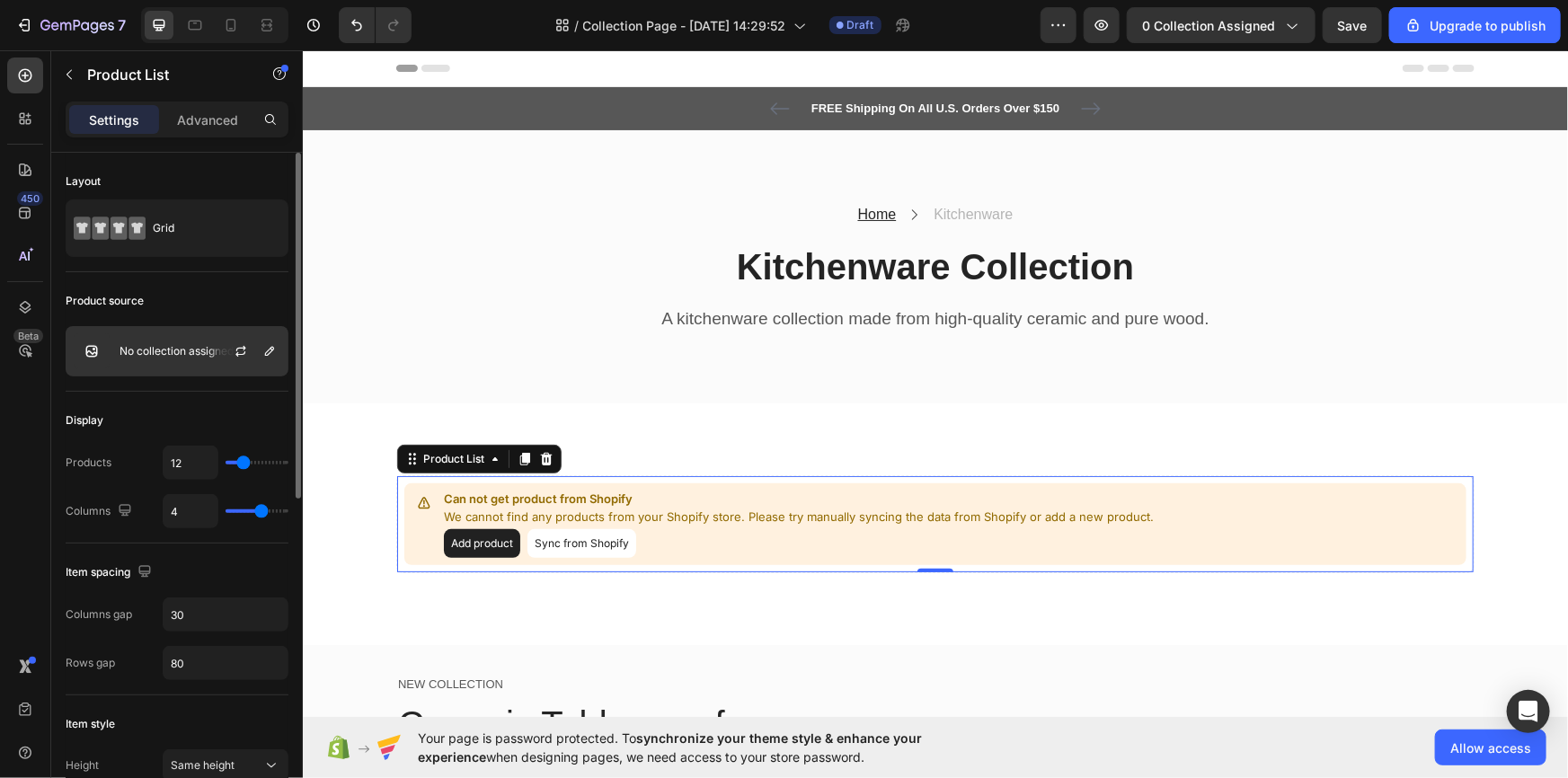
click at [177, 360] on div "No collection assigned" at bounding box center [177, 351] width 223 height 51
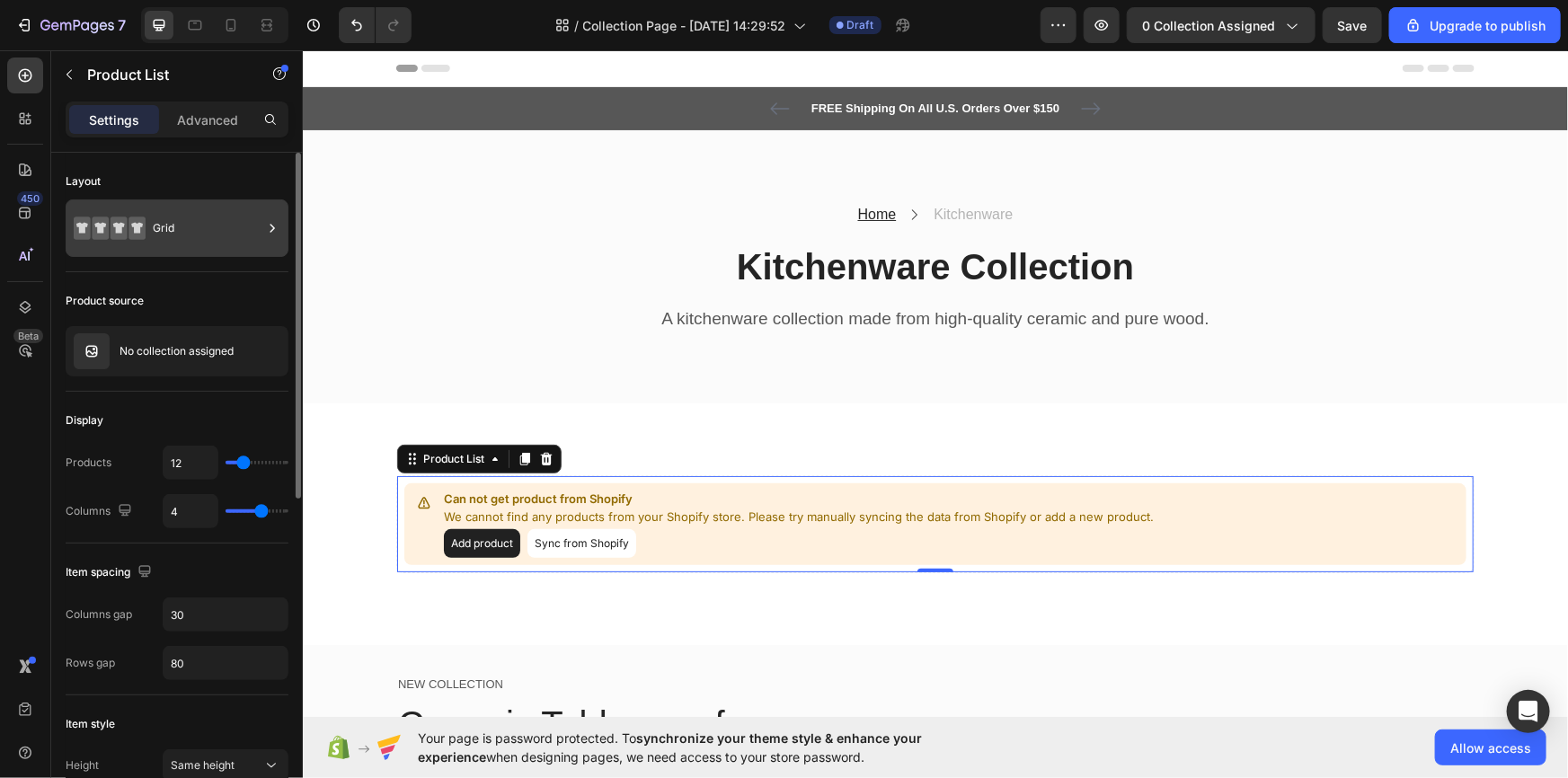
click at [196, 226] on div "Grid" at bounding box center [207, 228] width 110 height 41
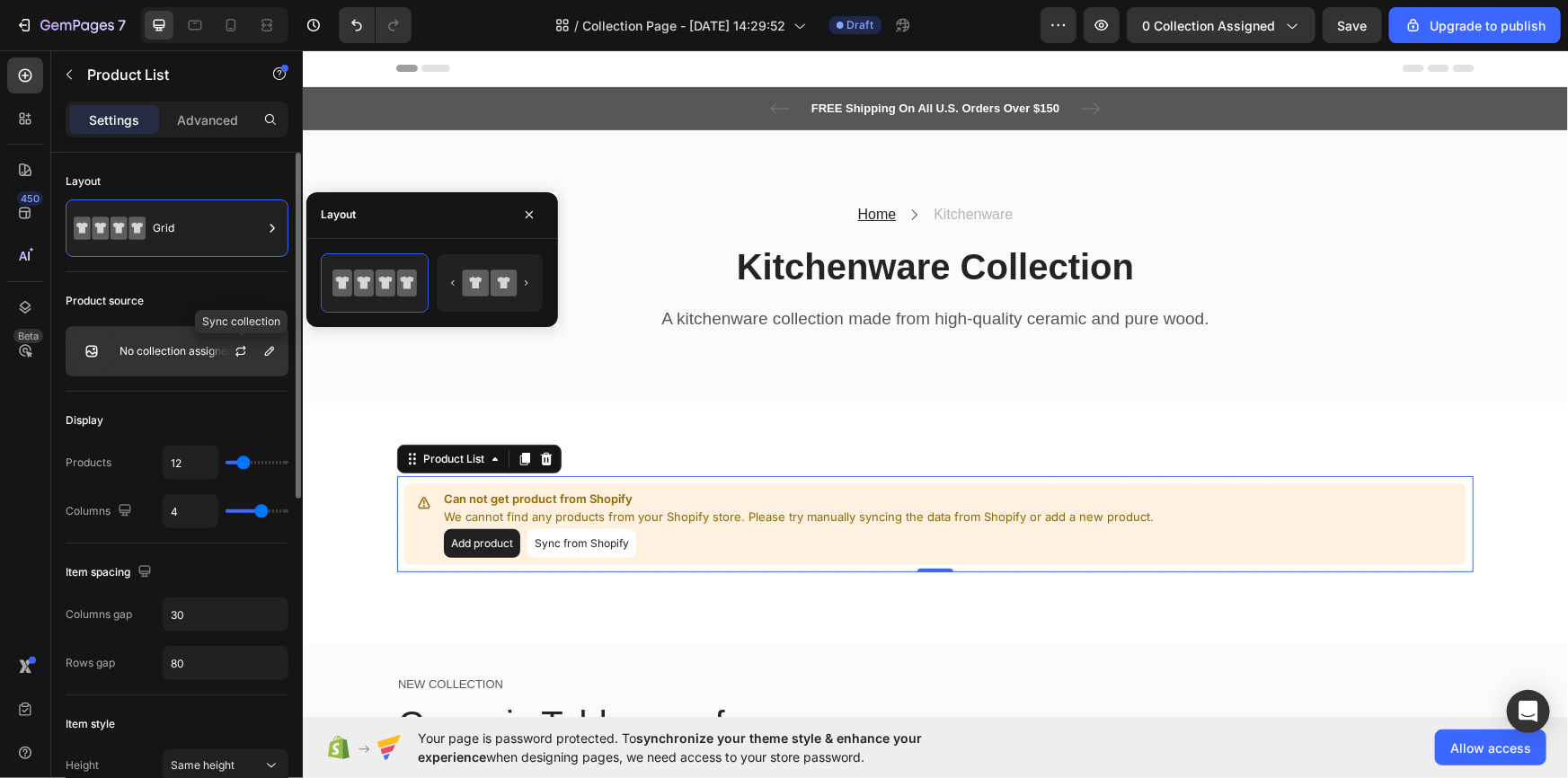
click at [218, 352] on div at bounding box center [248, 351] width 79 height 49
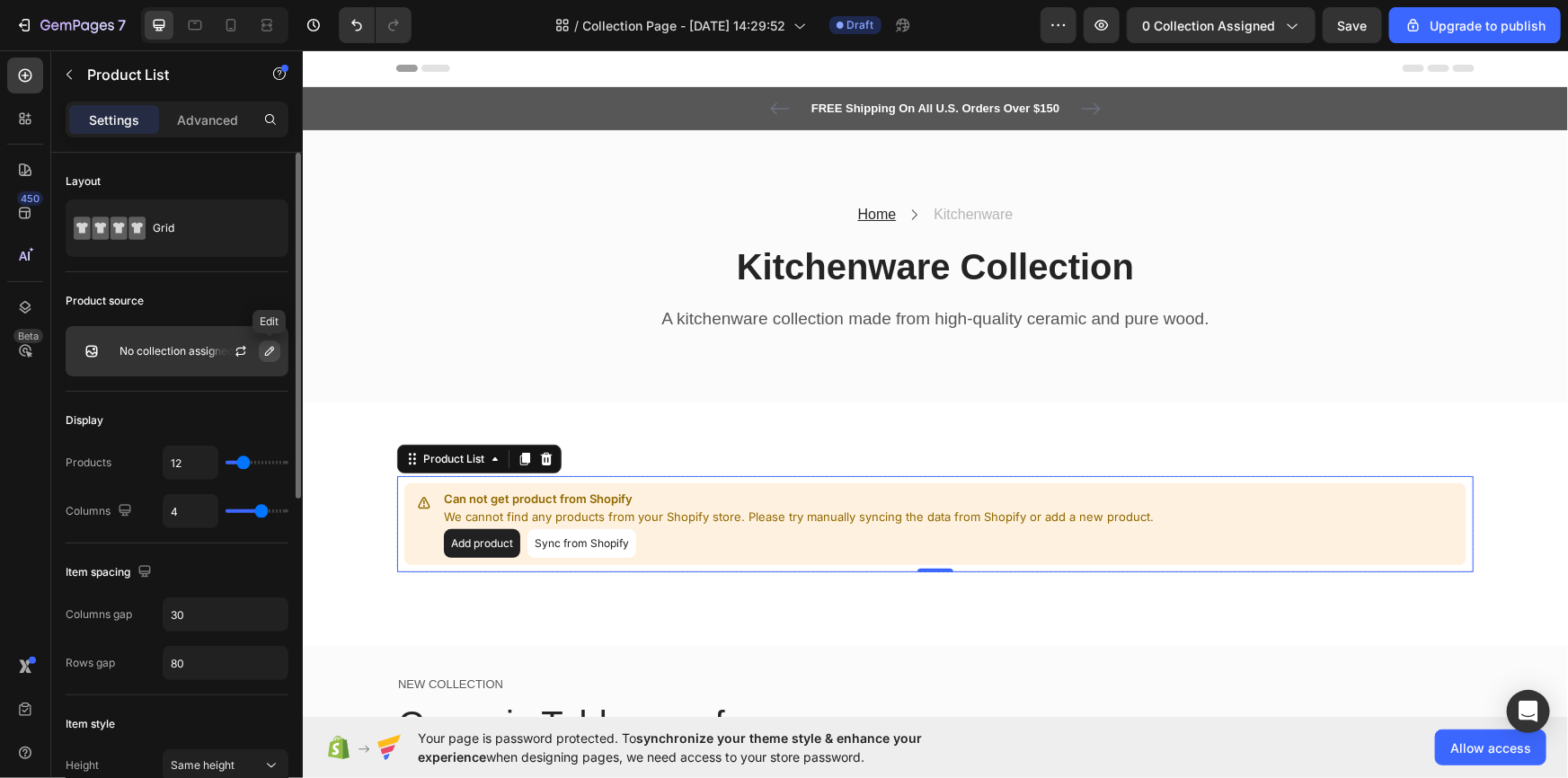
click at [271, 350] on icon "button" at bounding box center [270, 351] width 9 height 9
click at [241, 351] on icon "button" at bounding box center [241, 351] width 15 height 15
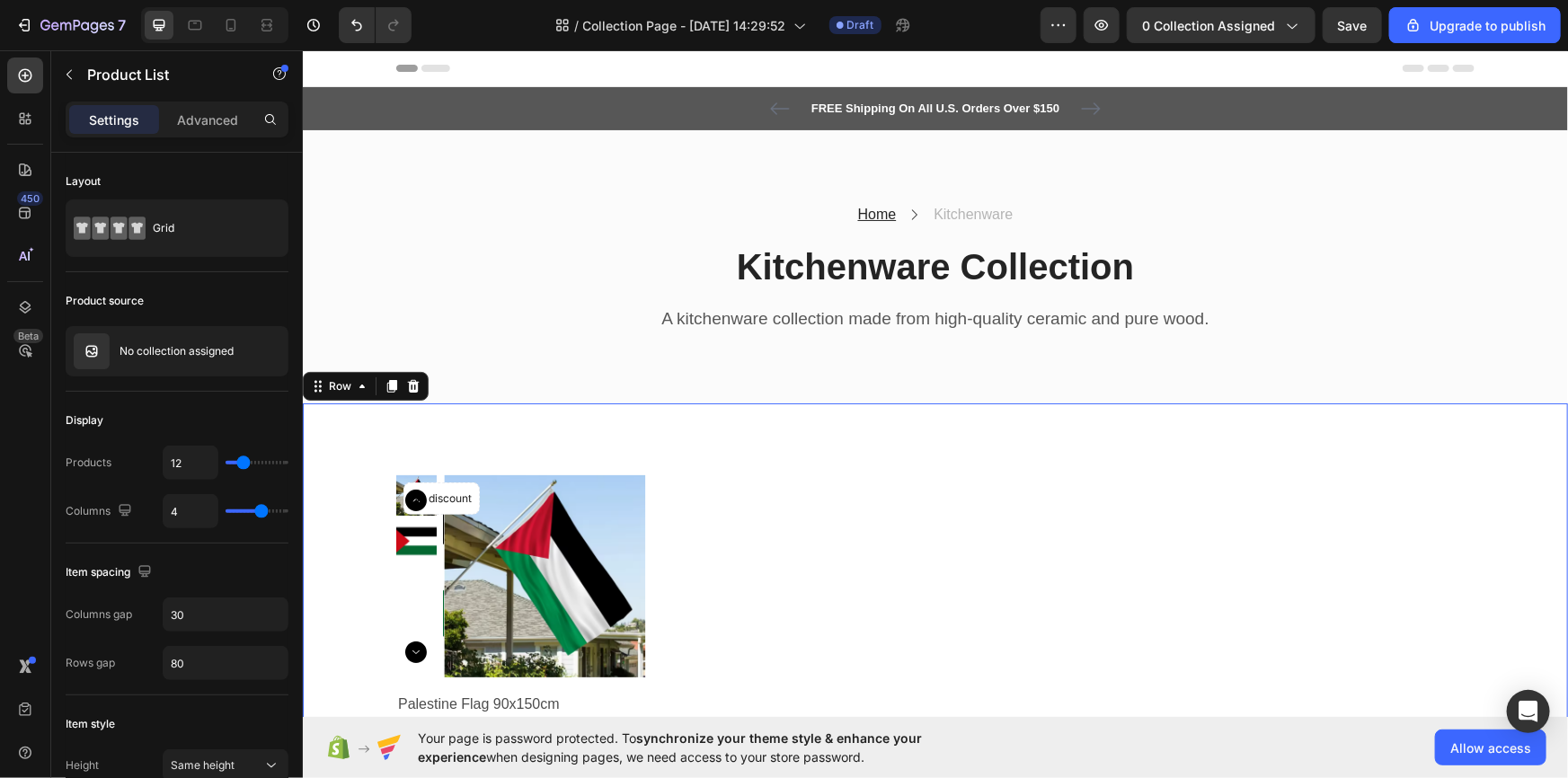
click at [737, 442] on div "Product Images No discount Not be displayed when published Product Badge Row Pa…" at bounding box center [934, 639] width 1265 height 472
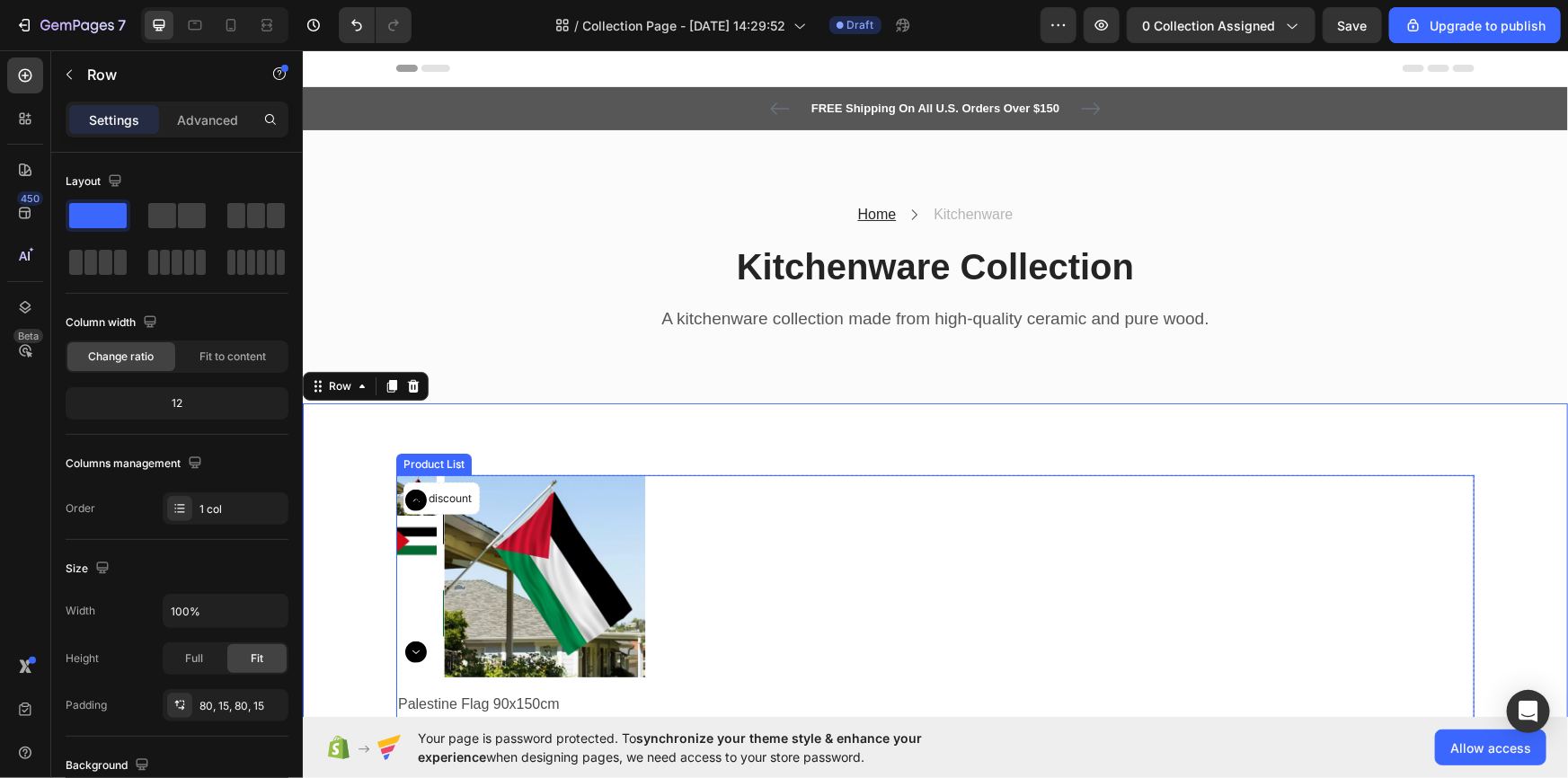
click at [773, 552] on div "Product Images No discount Not be displayed when published Product Badge Row Pa…" at bounding box center [935, 639] width 1079 height 328
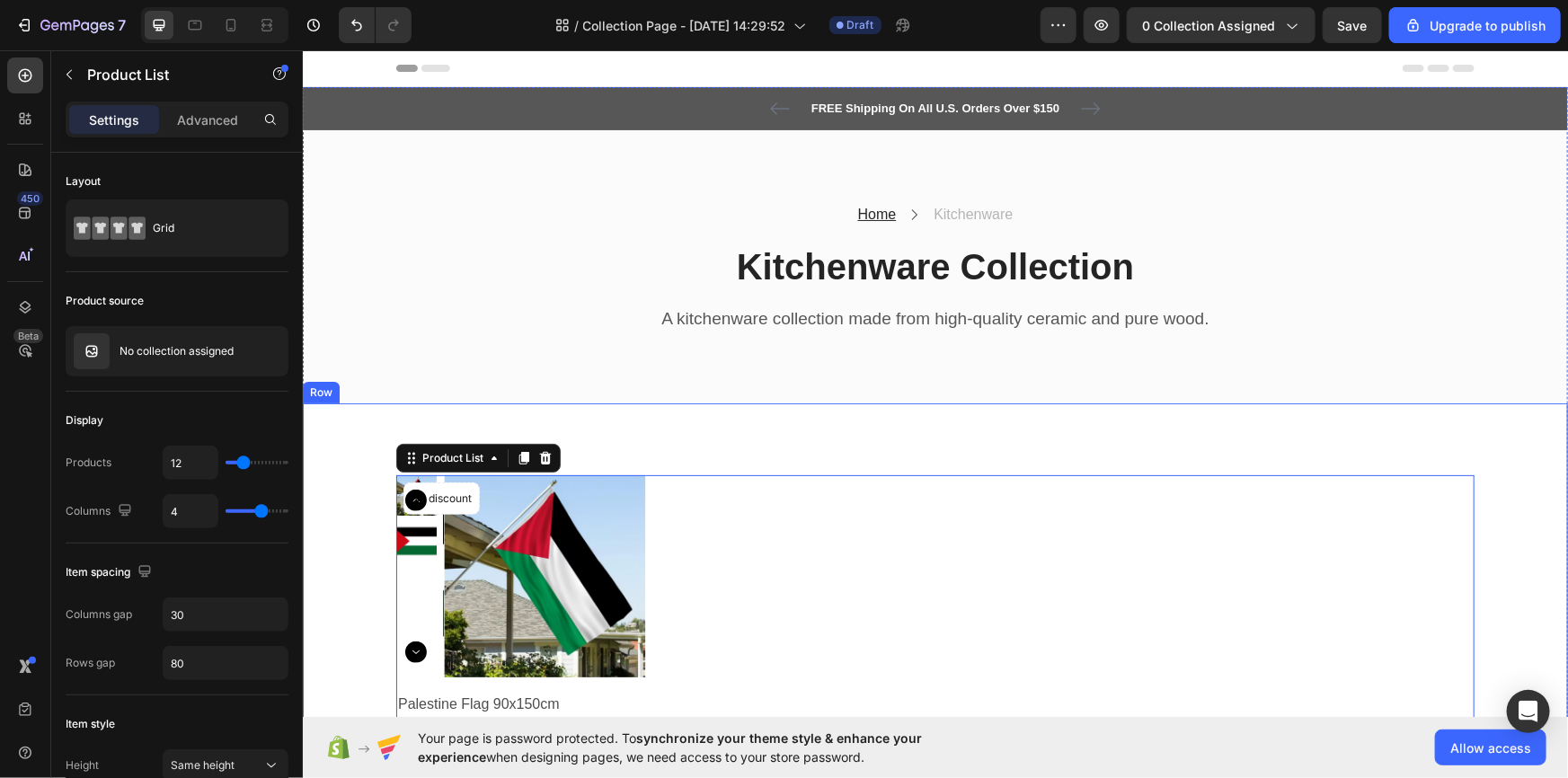
scroll to position [162, 0]
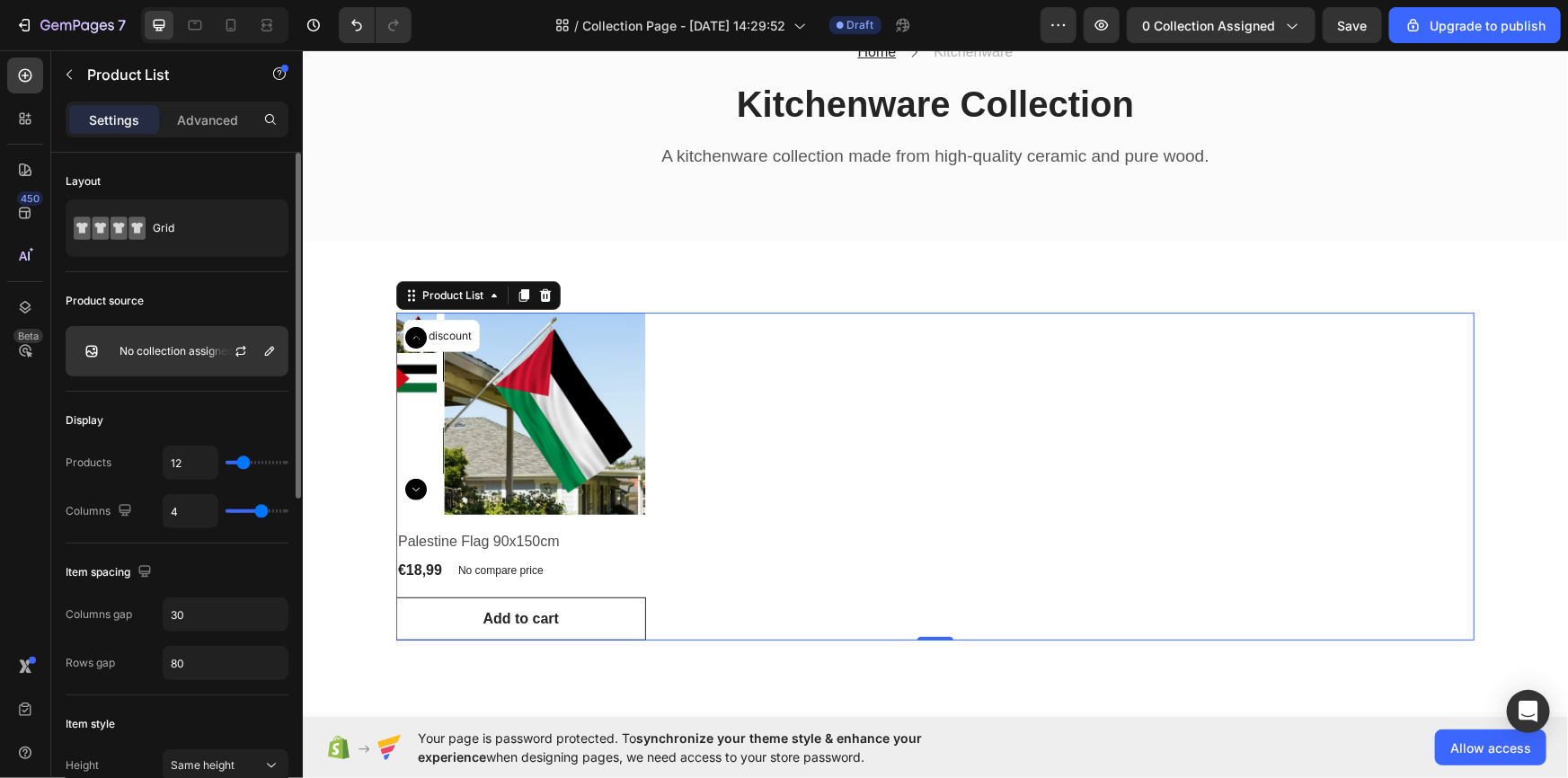
click at [169, 348] on p "No collection assigned" at bounding box center [177, 351] width 114 height 13
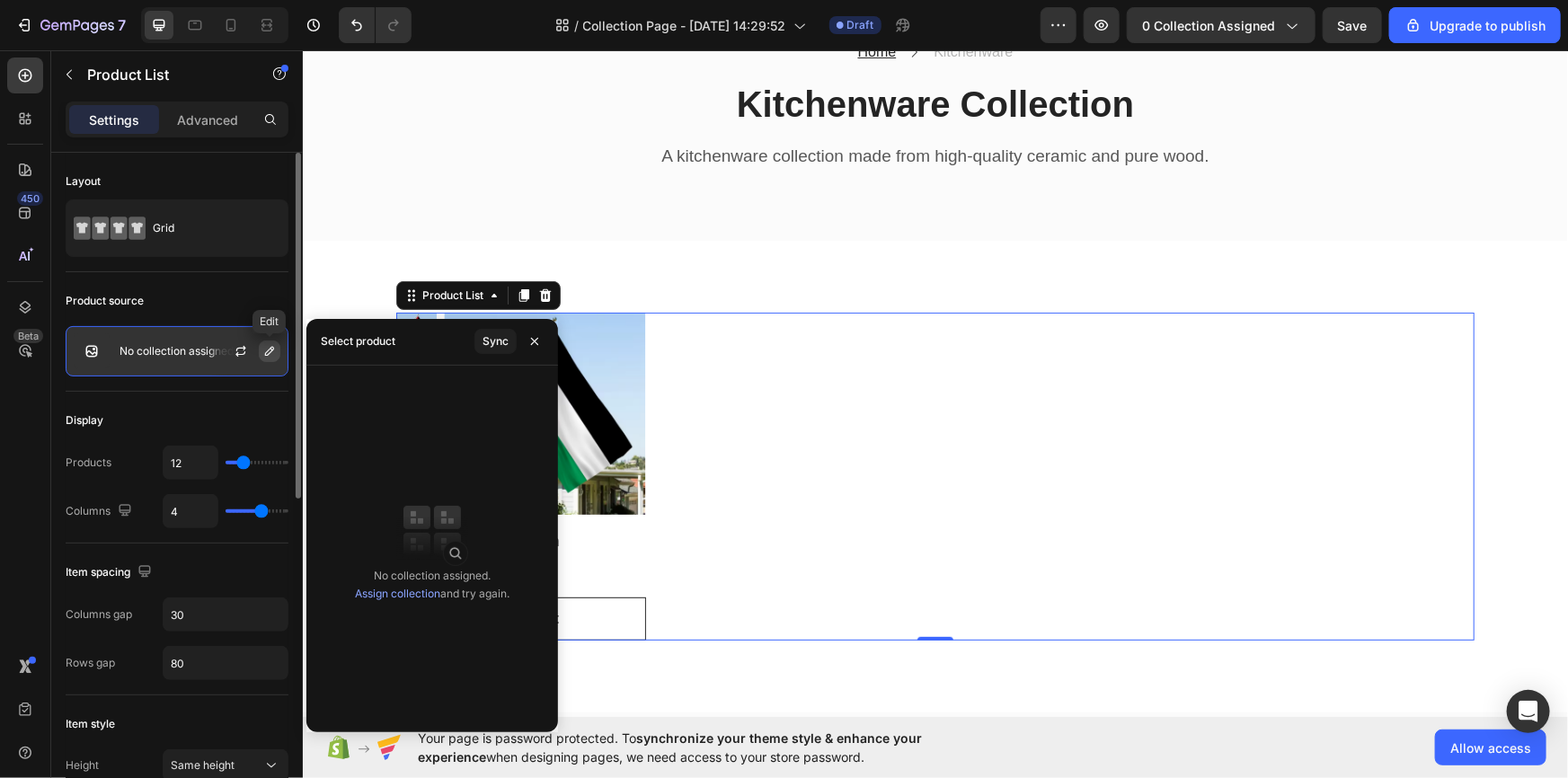
click at [270, 351] on icon "button" at bounding box center [270, 351] width 9 height 9
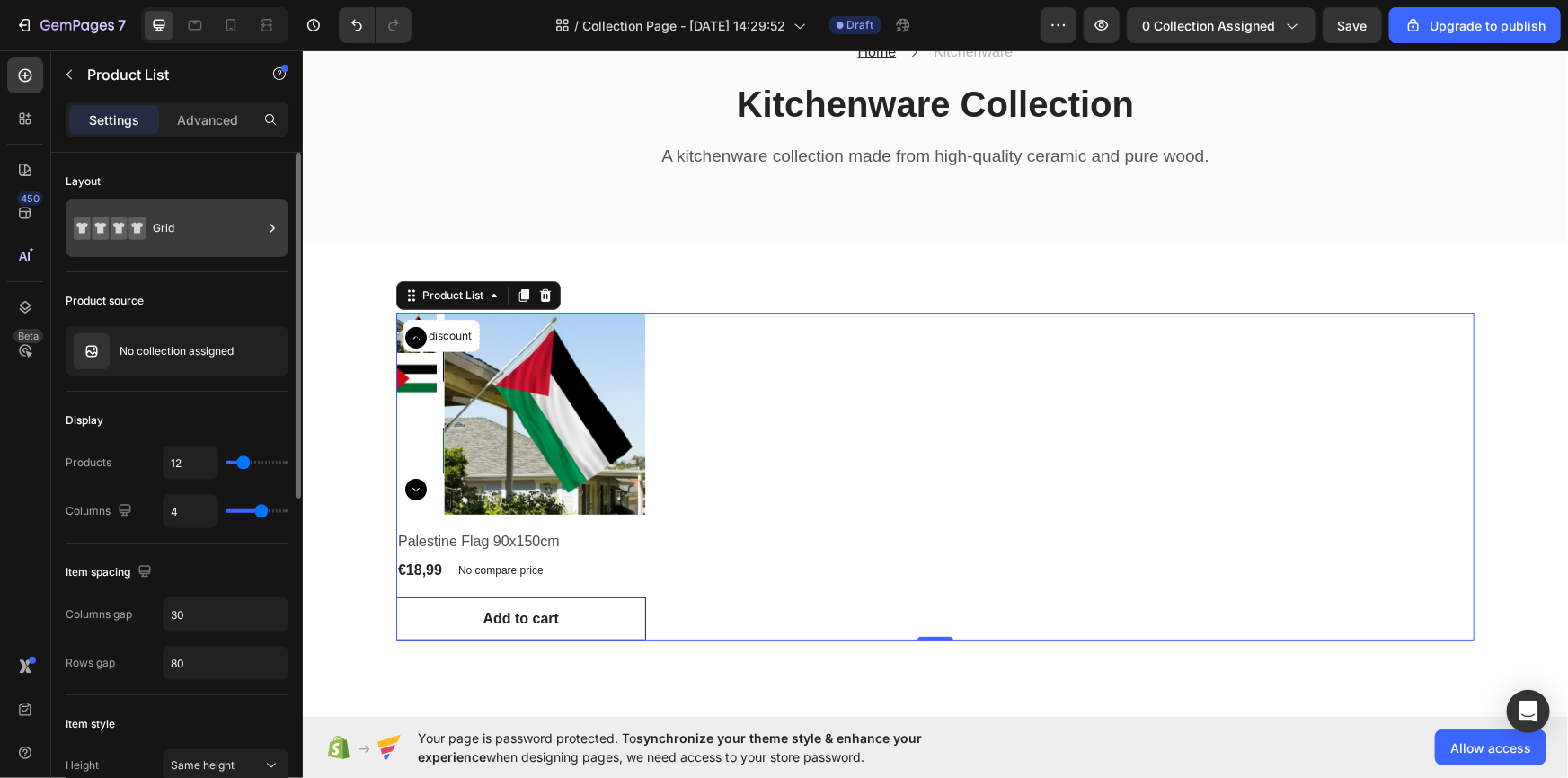
click at [207, 230] on div "Grid" at bounding box center [207, 228] width 110 height 41
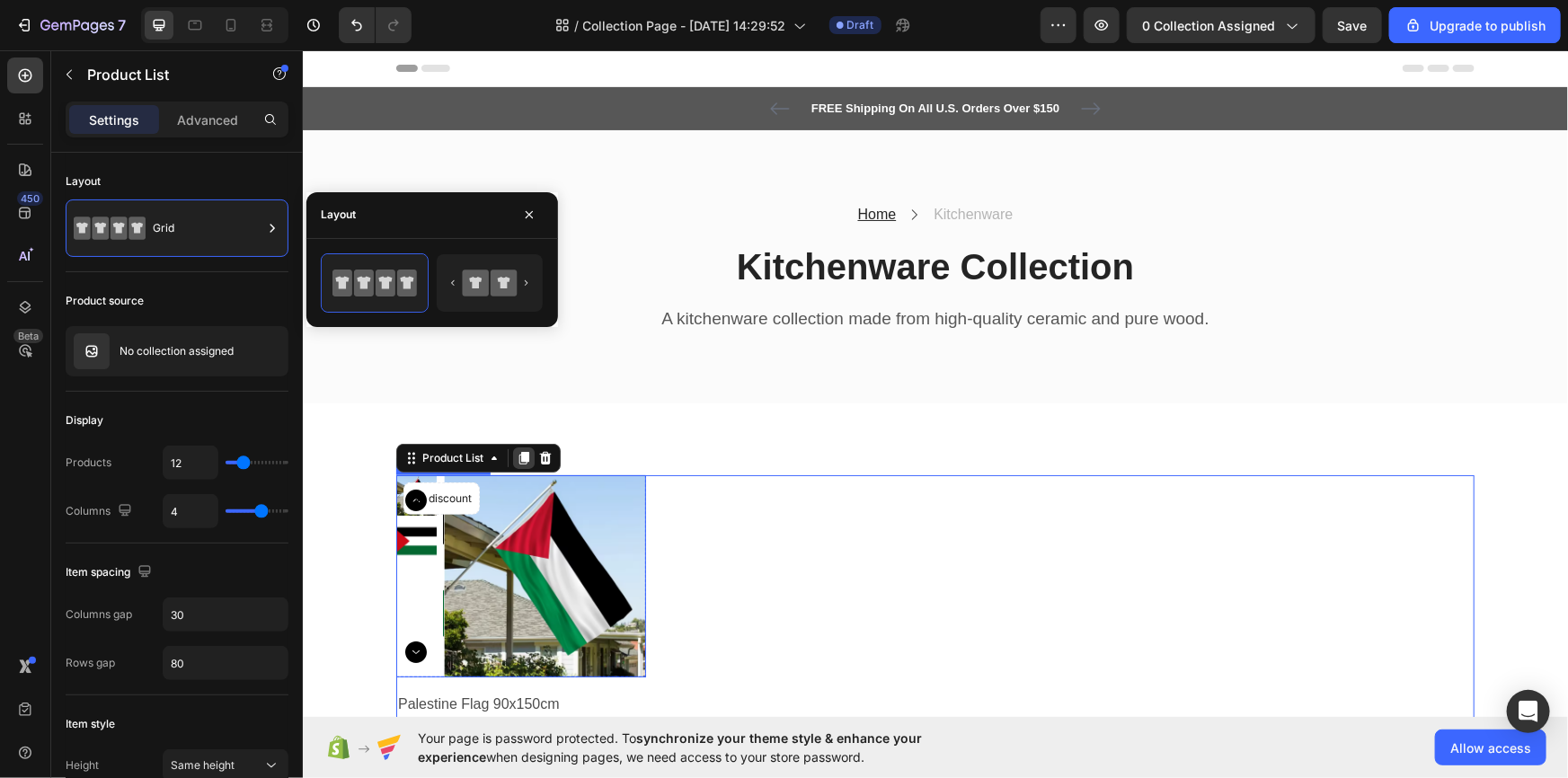
scroll to position [108, 0]
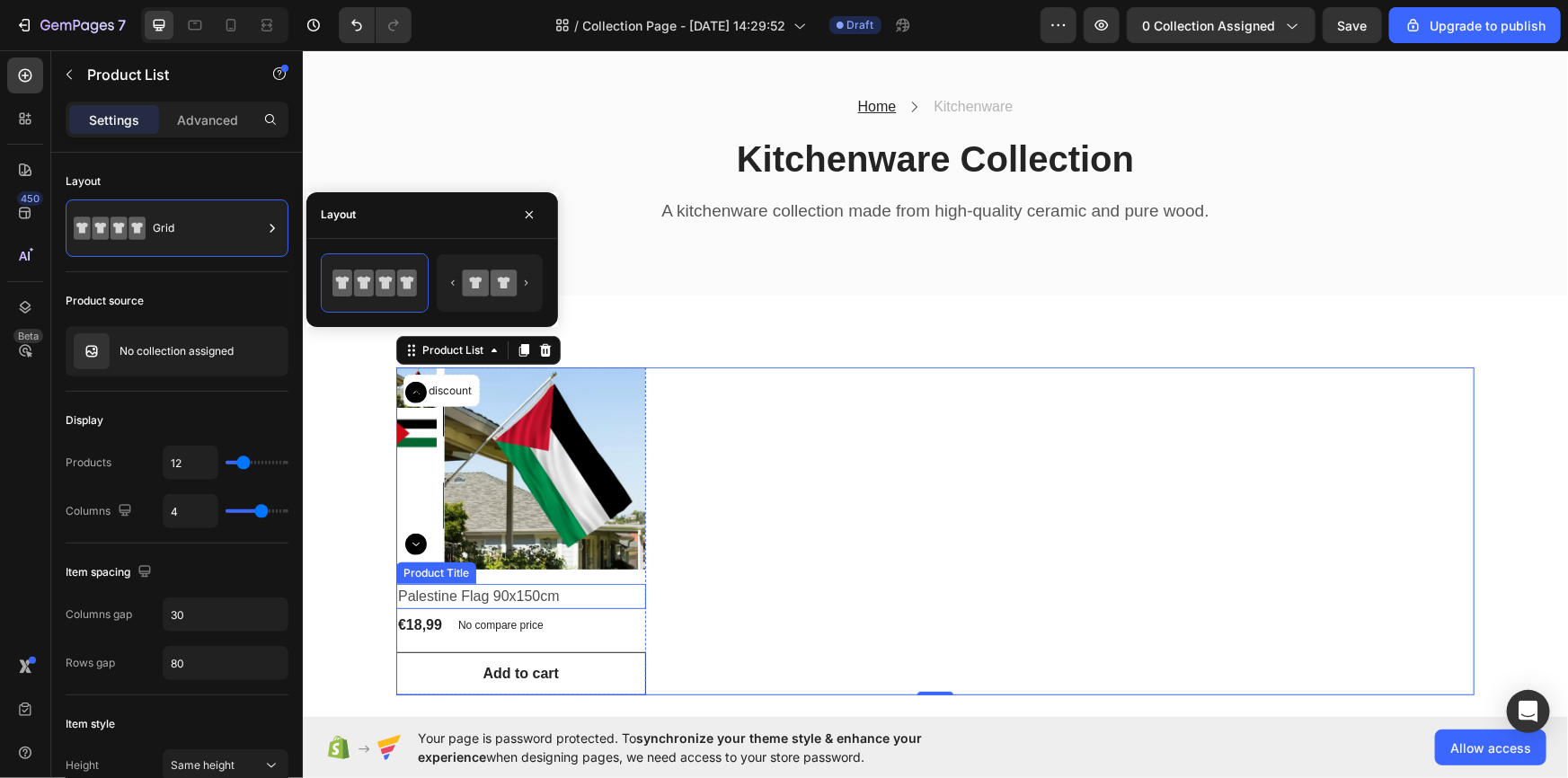
click at [507, 597] on h2 "Palestine Flag 90x150cm" at bounding box center [520, 595] width 250 height 25
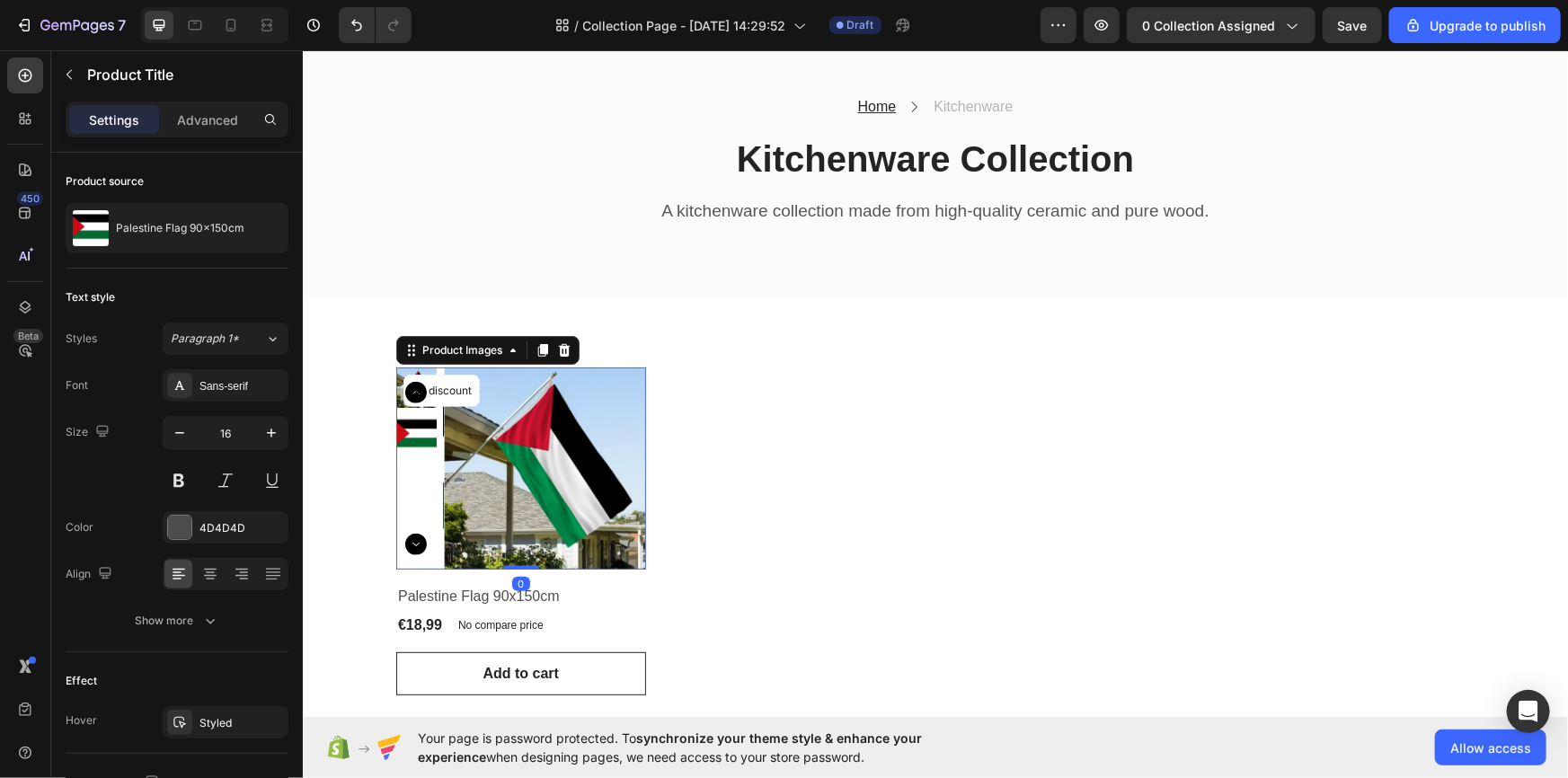
click at [560, 461] on img at bounding box center [544, 467] width 202 height 202
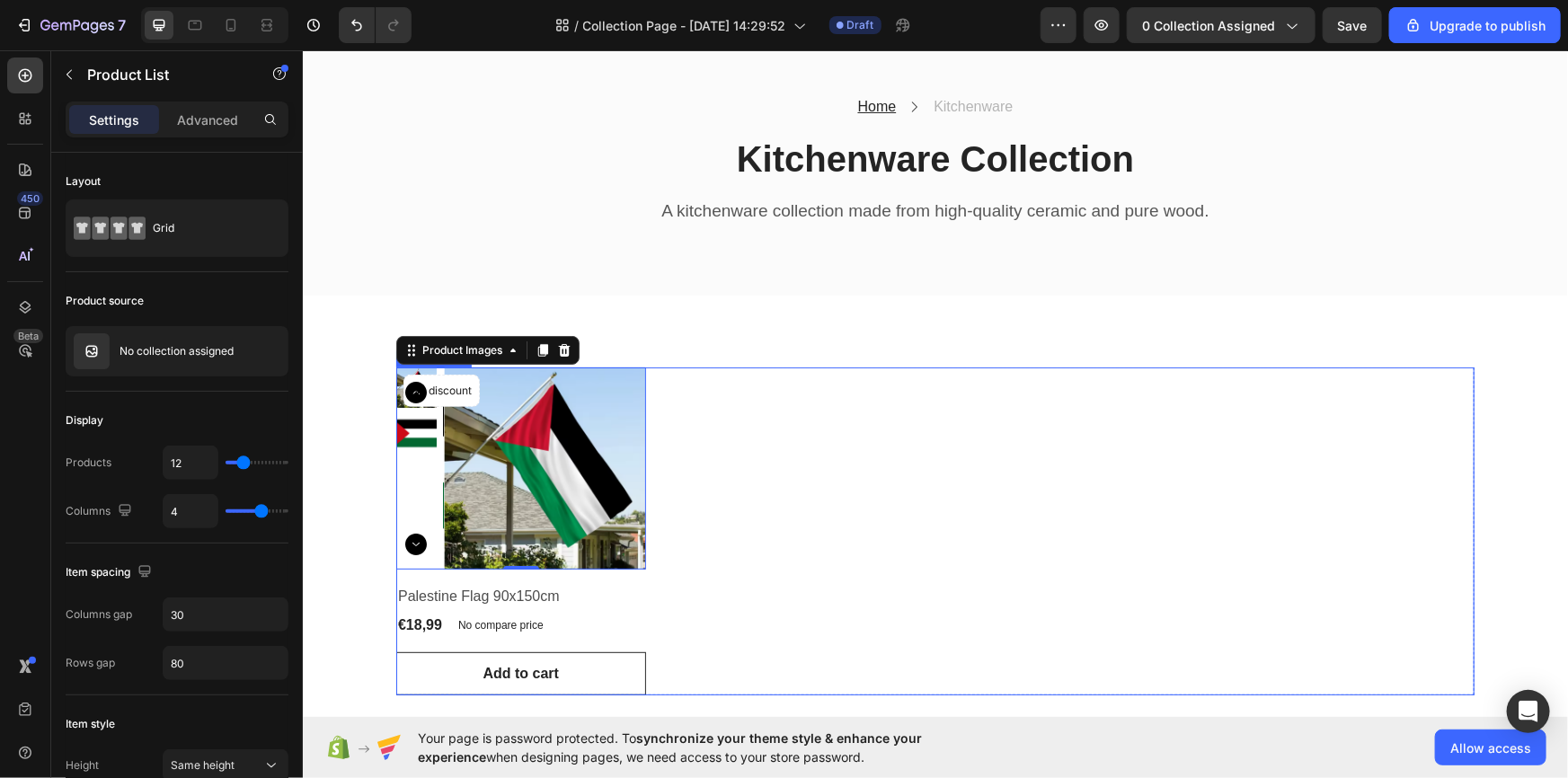
click at [727, 477] on div "Product Images 0 No discount Not be displayed when published Product Badge Row …" at bounding box center [935, 531] width 1079 height 328
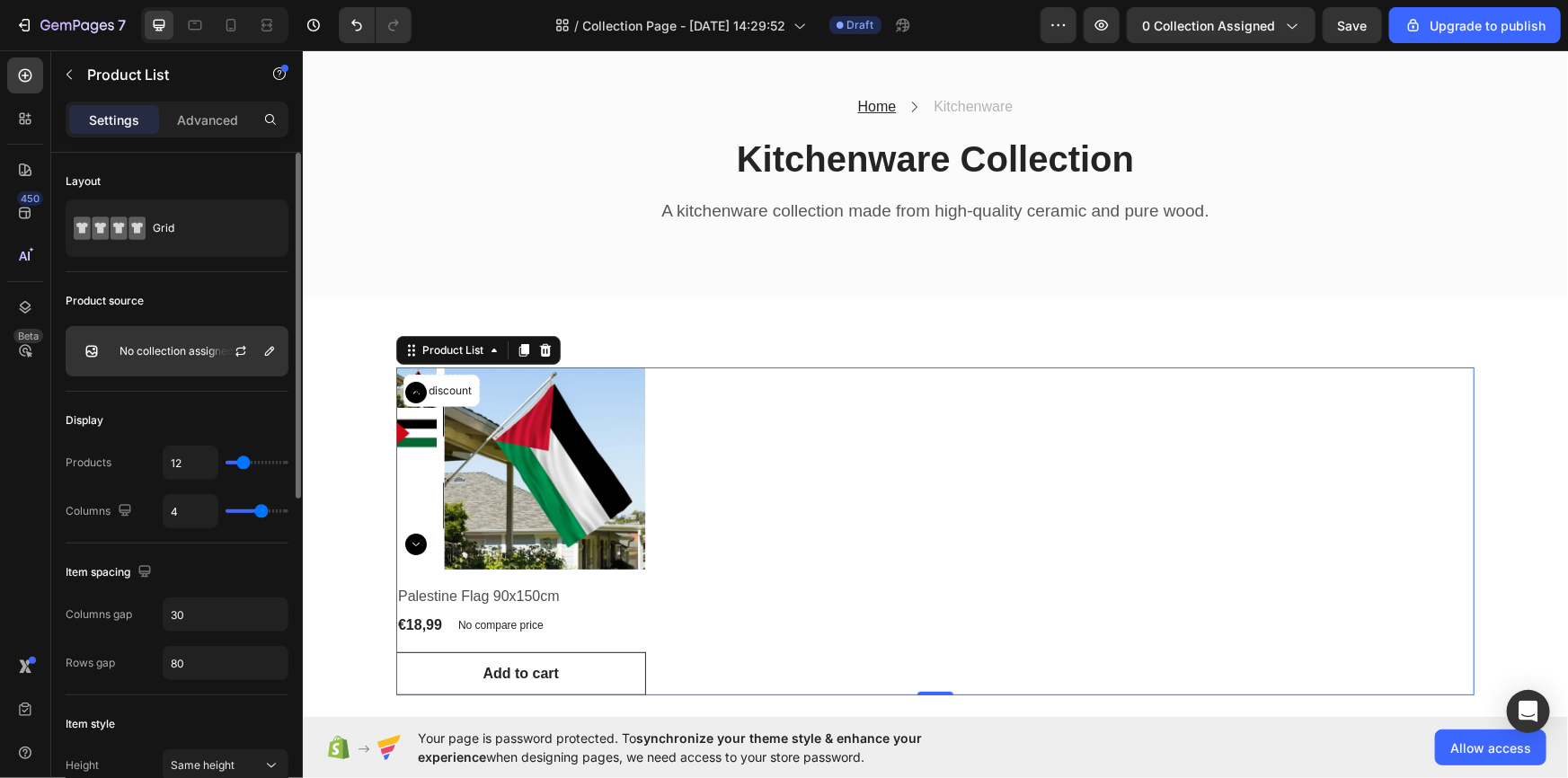
click at [206, 352] on p "No collection assigned" at bounding box center [177, 351] width 114 height 13
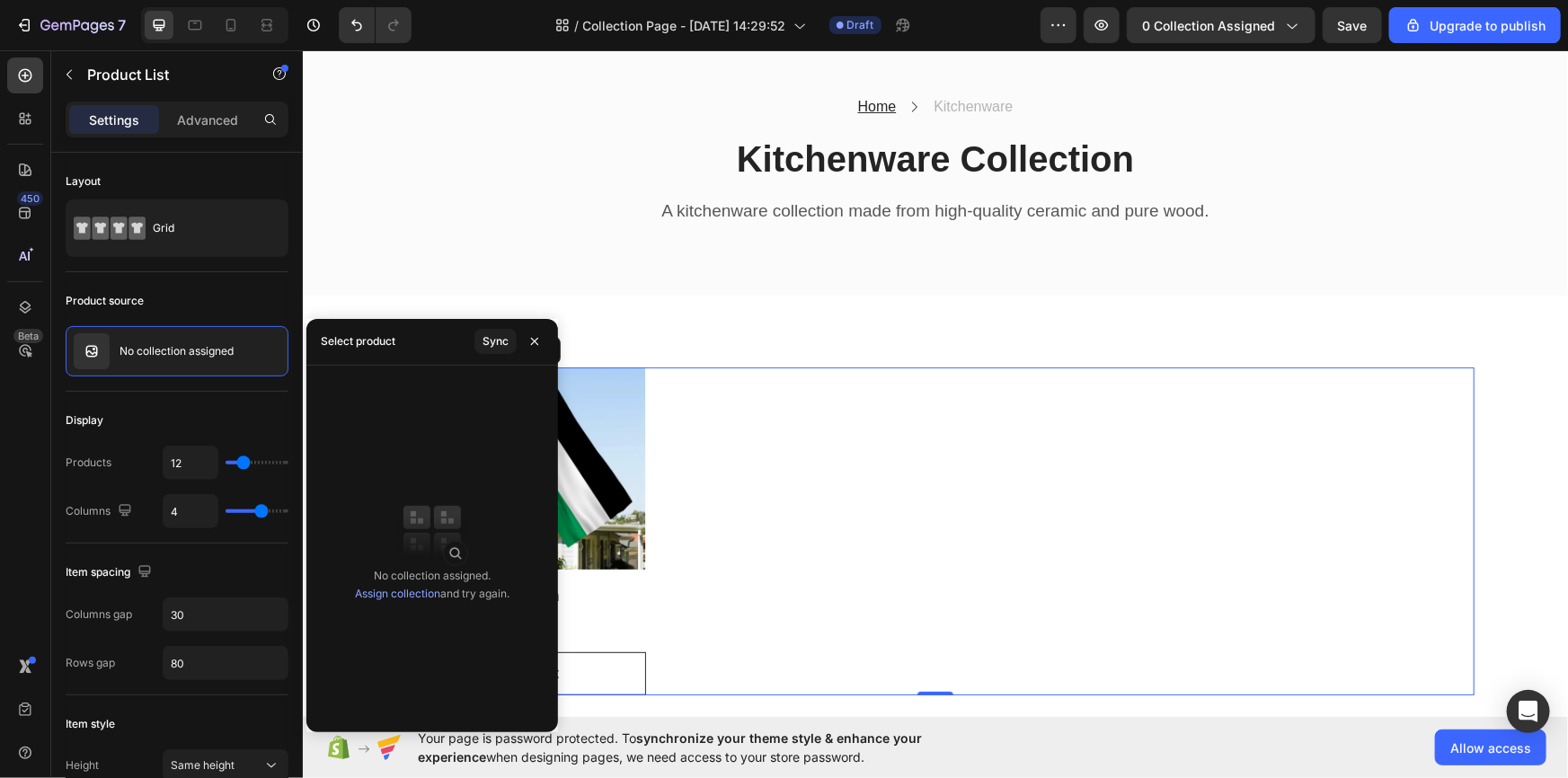
click at [418, 592] on link "Assign collection" at bounding box center [397, 593] width 86 height 14
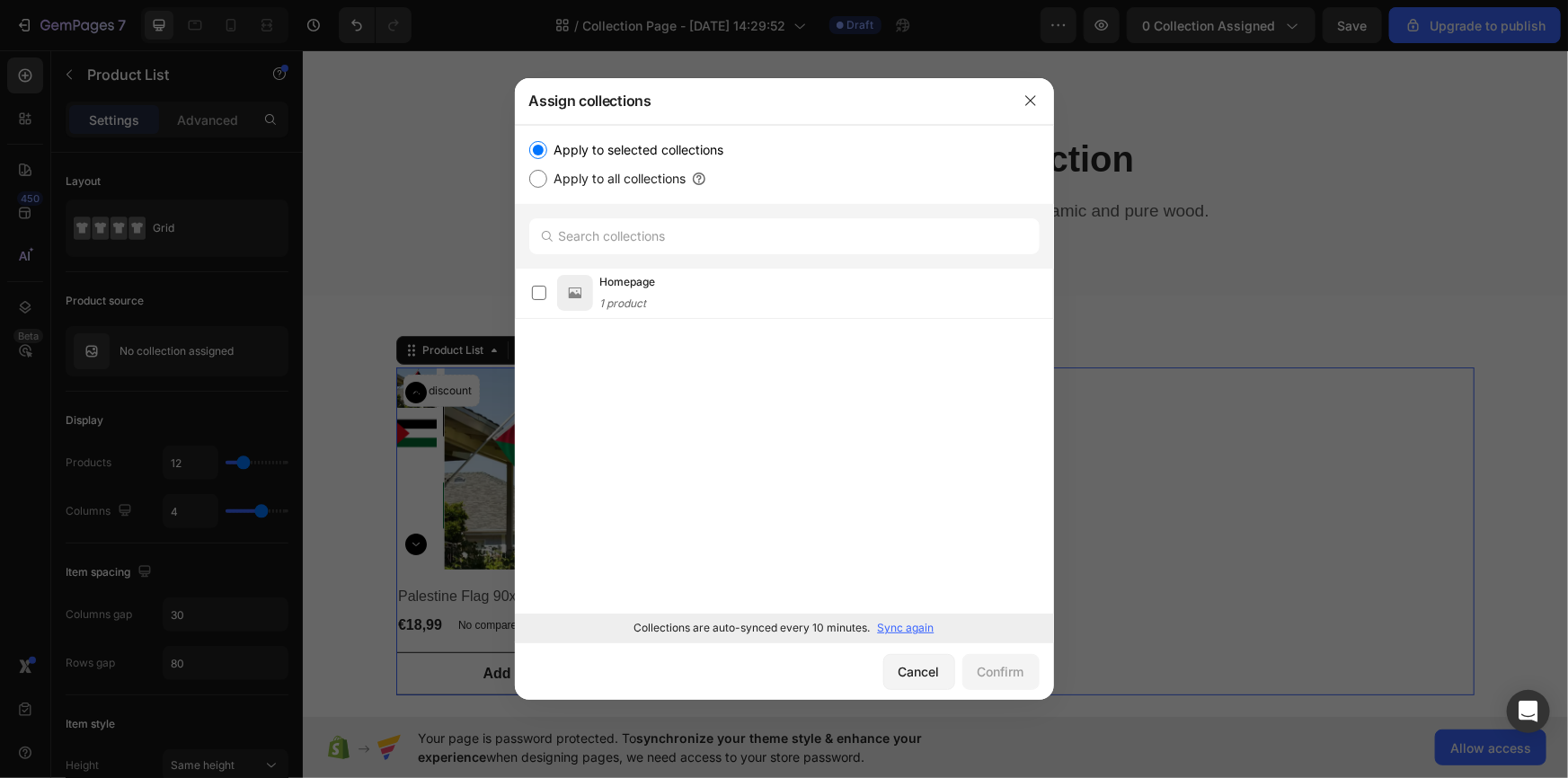
click at [593, 185] on label "Apply to all collections" at bounding box center [617, 178] width 139 height 21
click at [548, 185] on input "Apply to all collections" at bounding box center [537, 178] width 18 height 18
radio input "true"
click at [565, 150] on label "Apply to selected collections" at bounding box center [636, 149] width 177 height 21
click at [548, 150] on input "Apply to selected collections" at bounding box center [537, 149] width 18 height 18
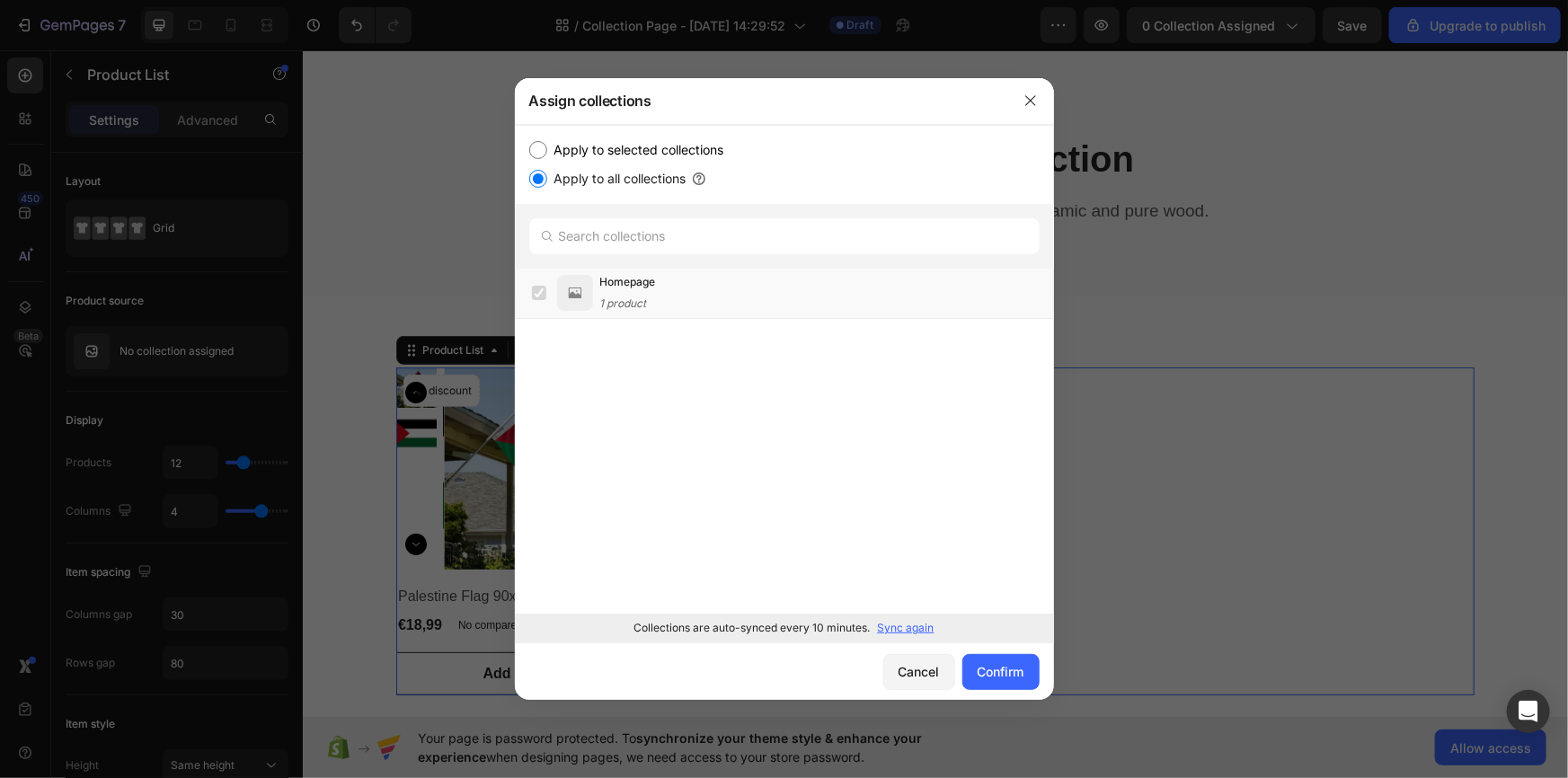
radio input "true"
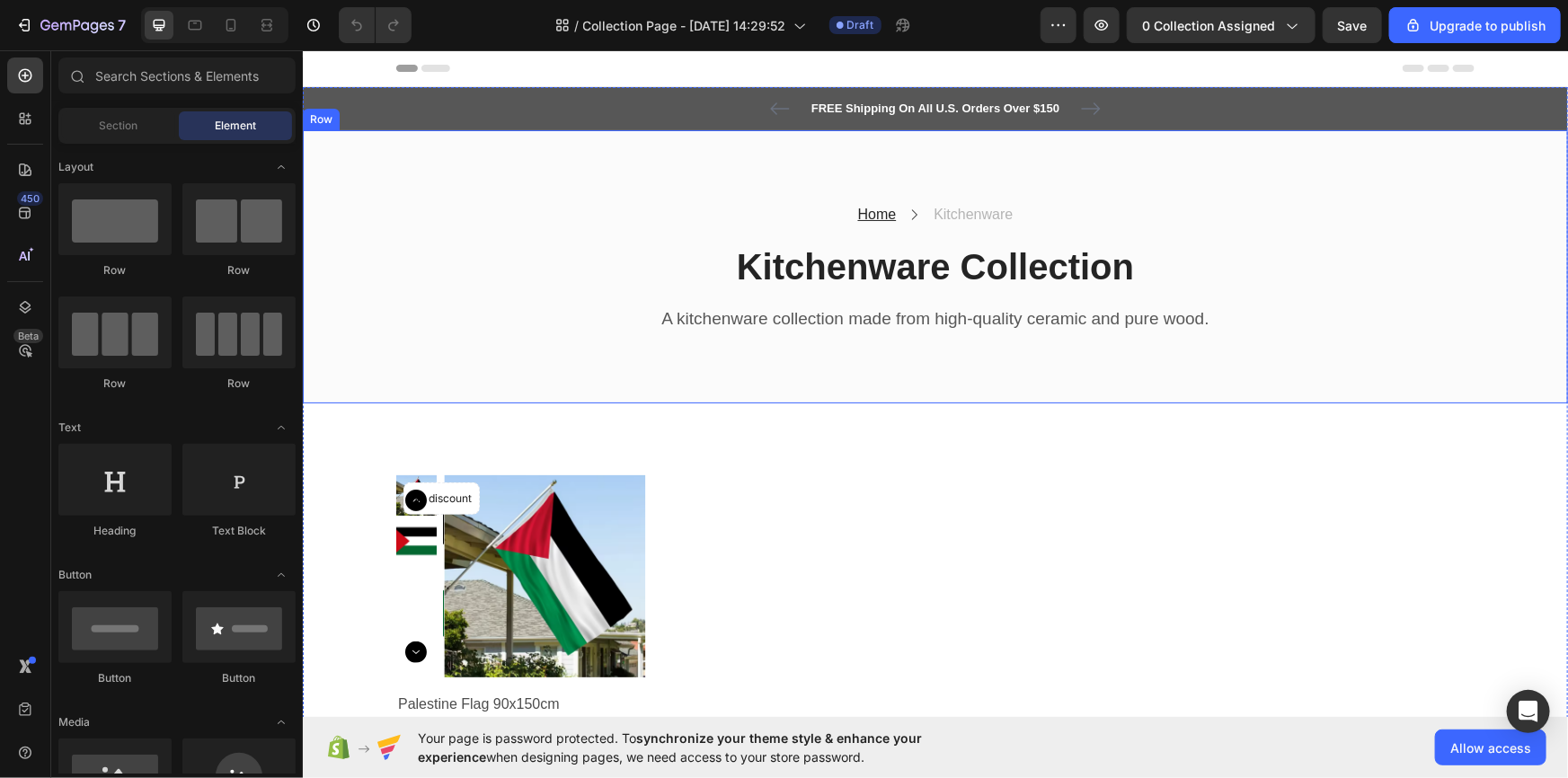
scroll to position [162, 0]
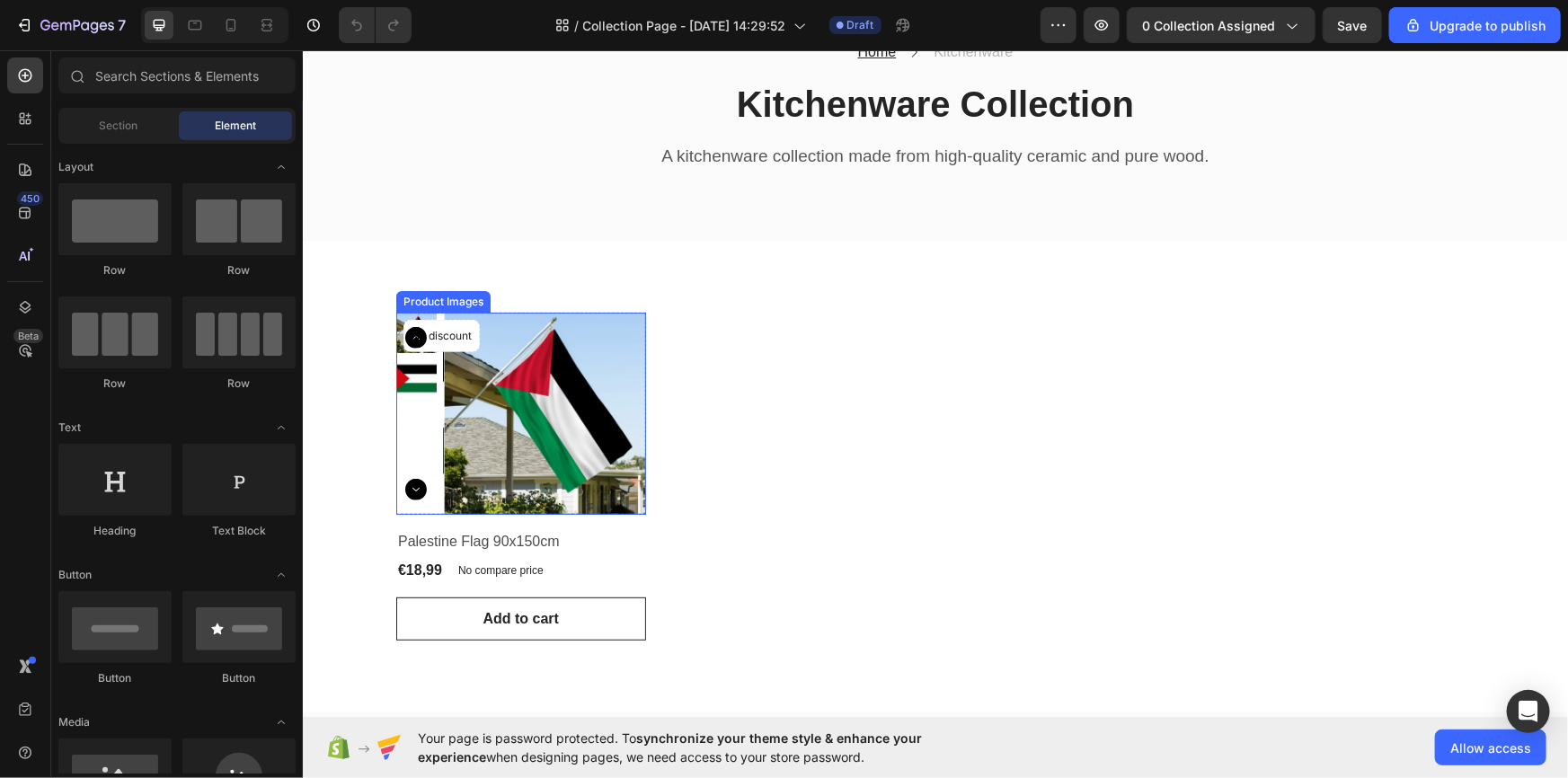
click at [543, 406] on img at bounding box center [544, 412] width 202 height 202
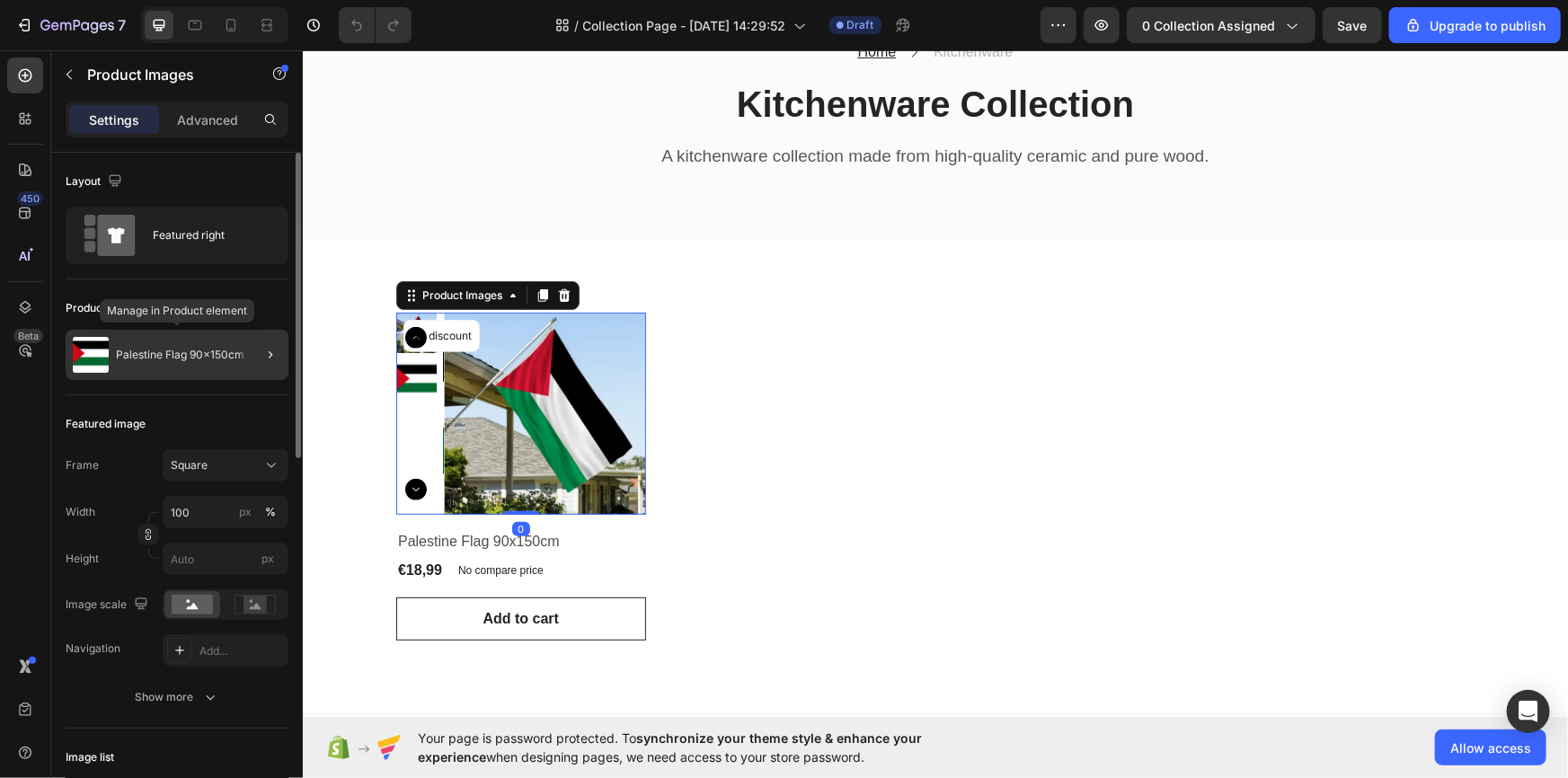
click at [195, 360] on p "Palestine Flag 90x150cm" at bounding box center [180, 355] width 128 height 13
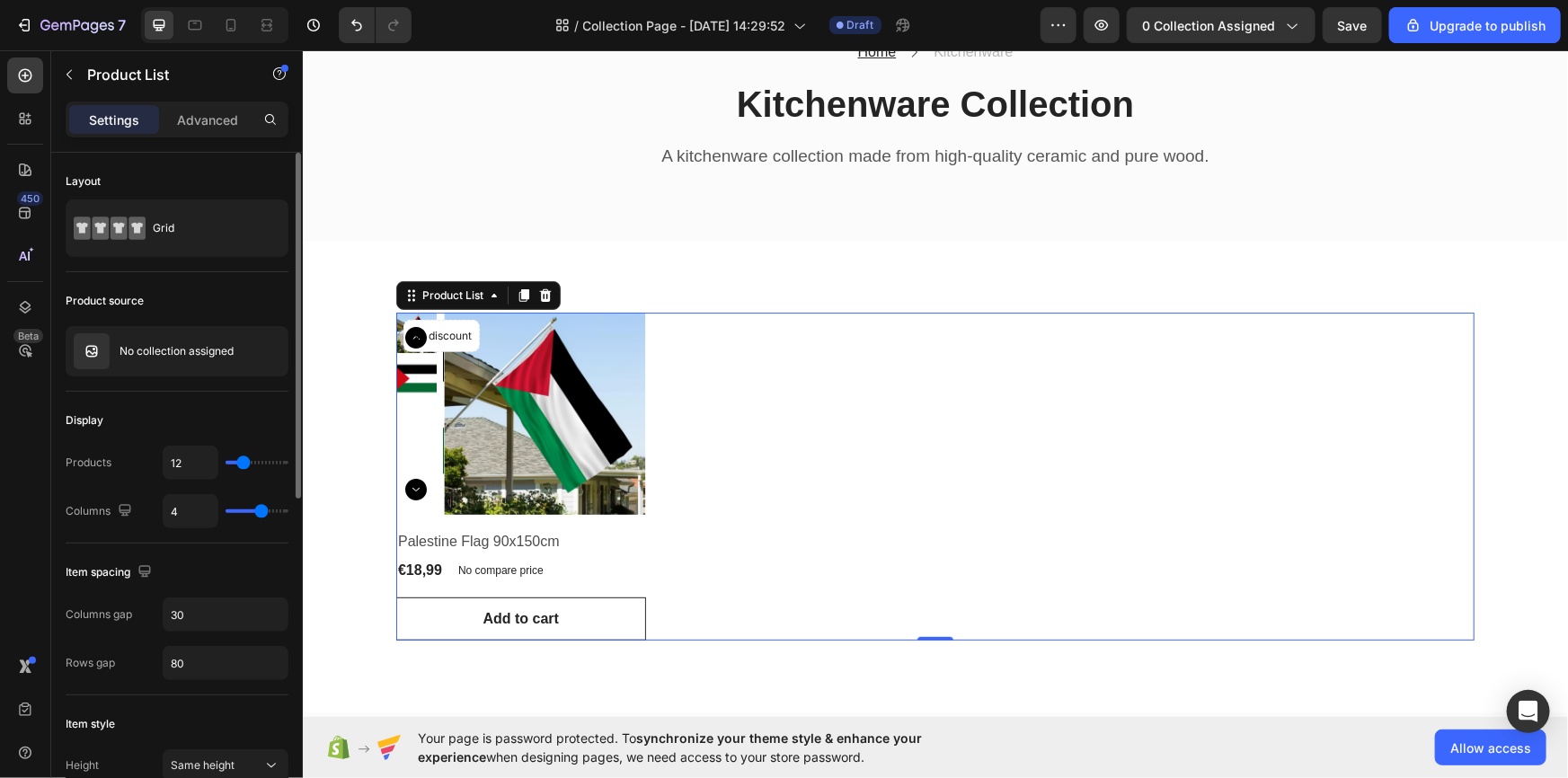
click at [127, 124] on p "Settings" at bounding box center [113, 120] width 51 height 18
click at [84, 79] on div "Product List" at bounding box center [154, 75] width 205 height 47
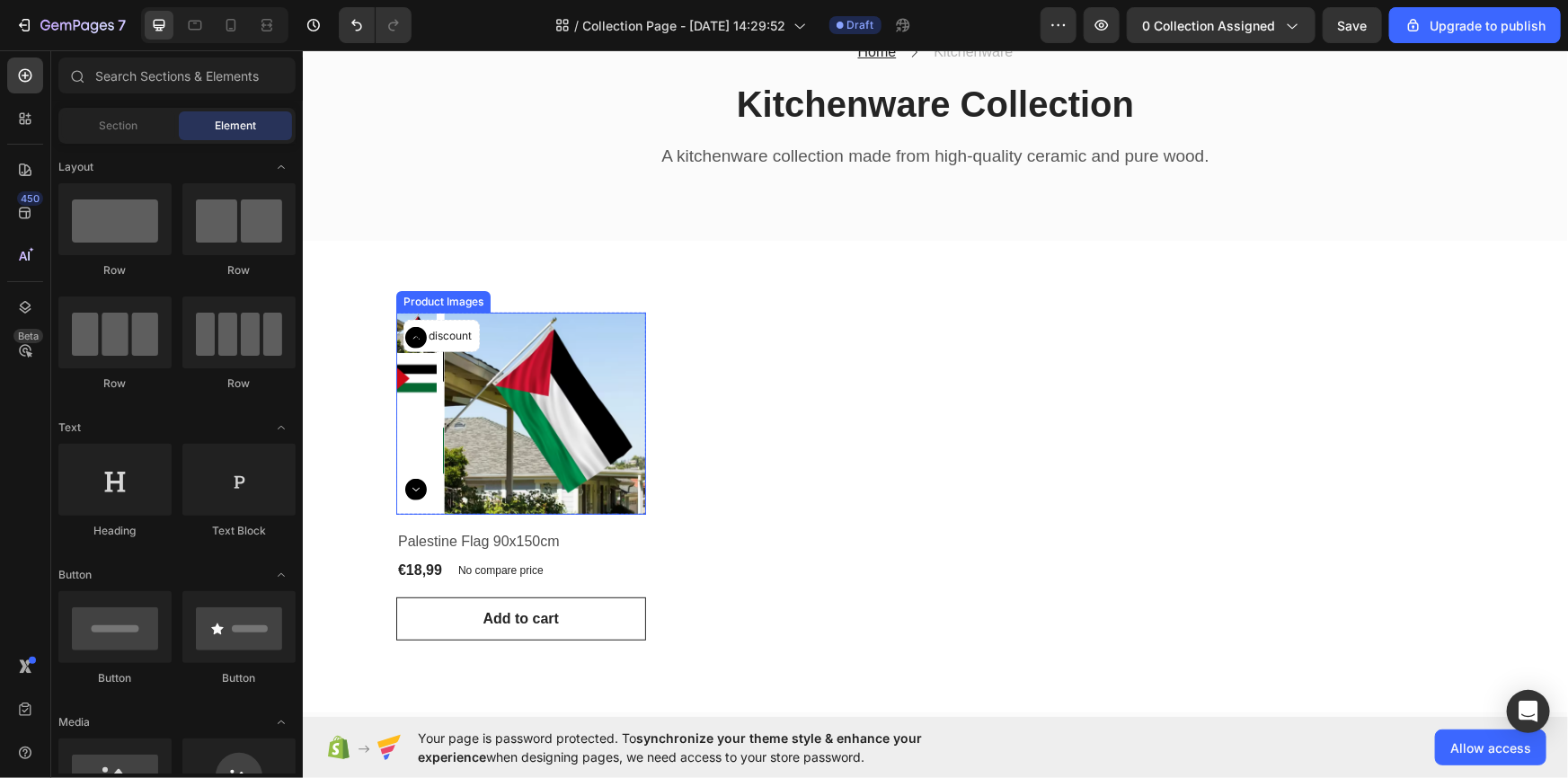
click at [521, 403] on img at bounding box center [544, 412] width 202 height 202
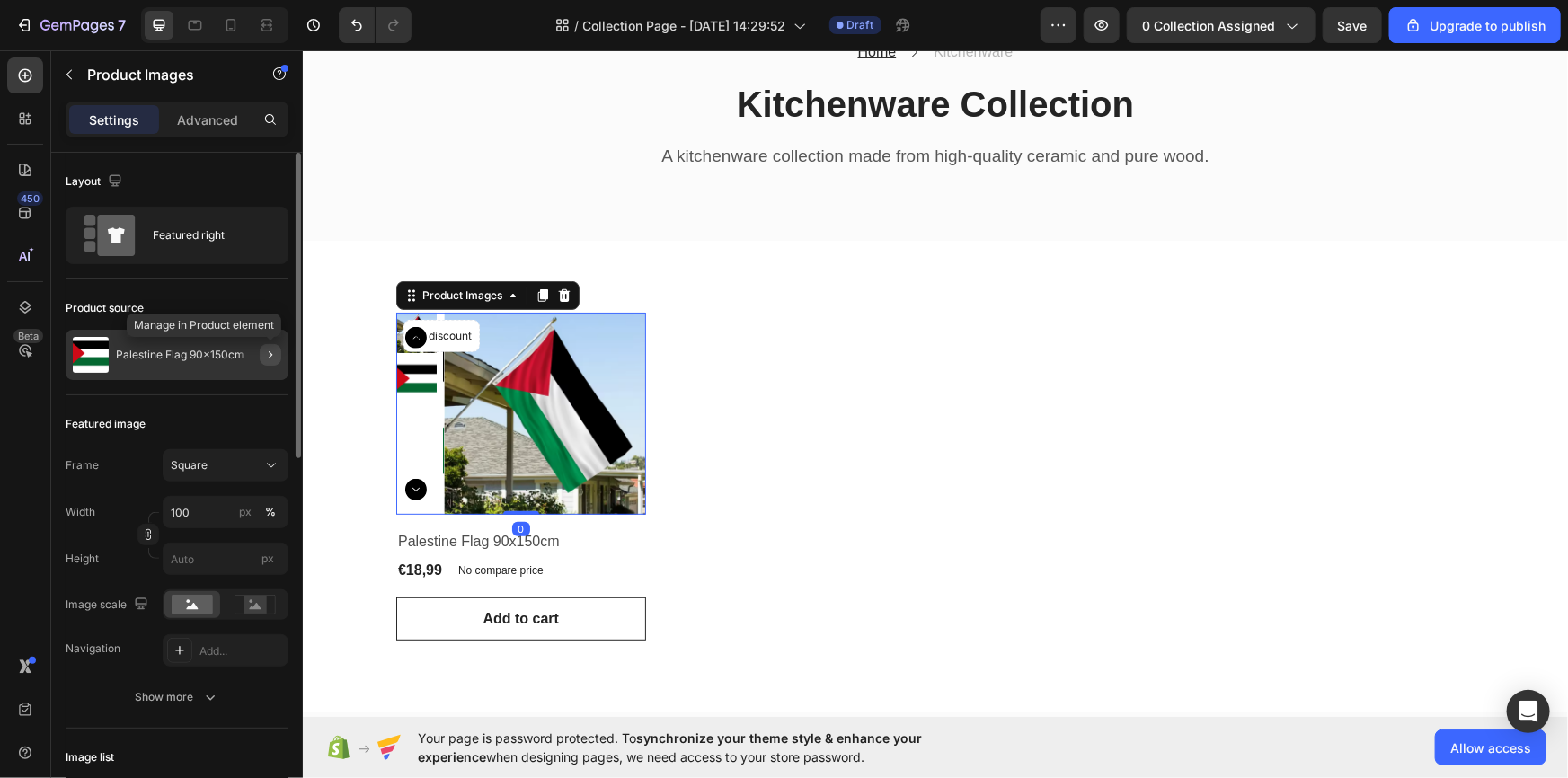
click at [267, 349] on icon "button" at bounding box center [271, 355] width 15 height 15
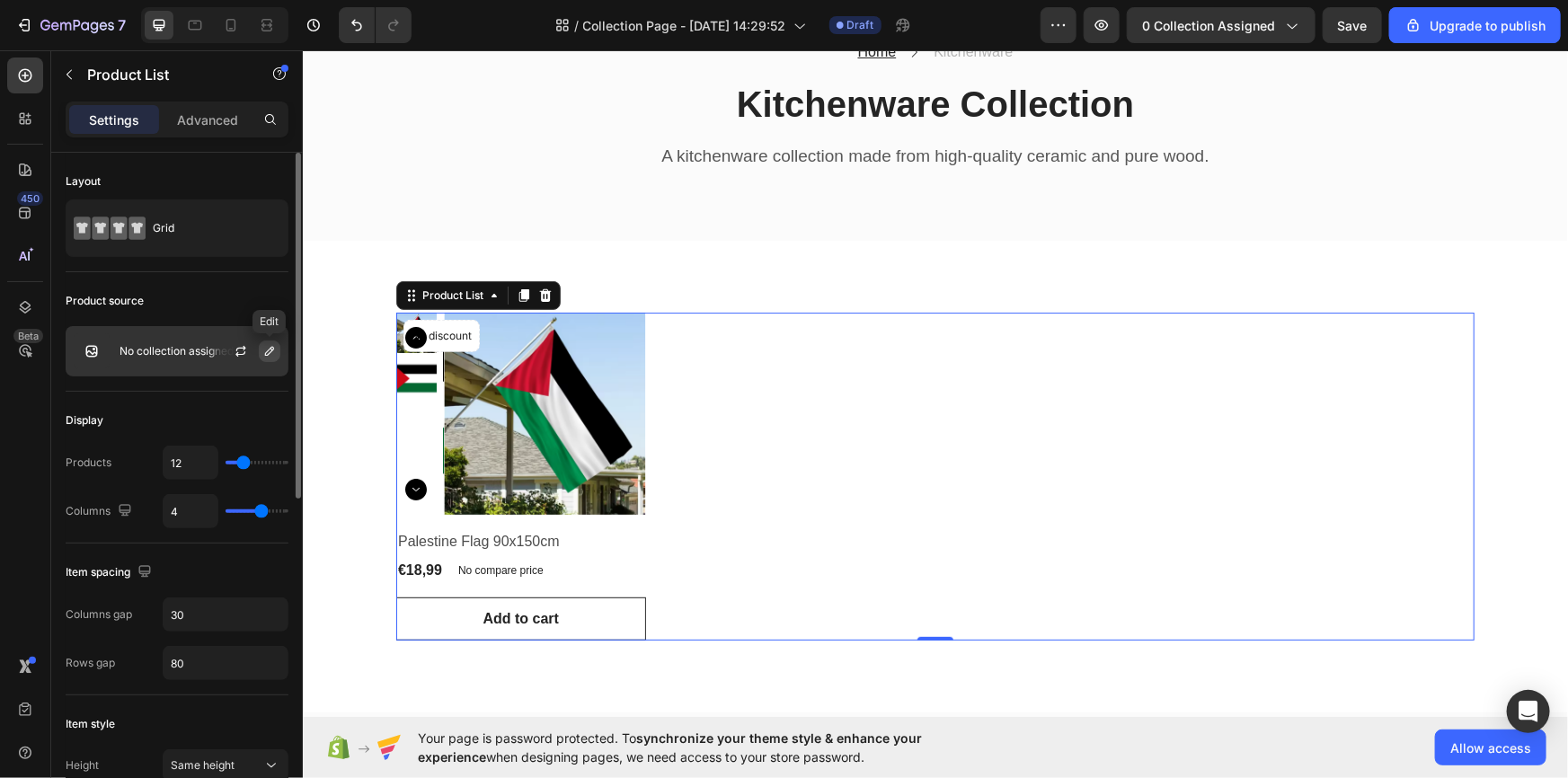
click at [266, 357] on icon "button" at bounding box center [270, 351] width 15 height 15
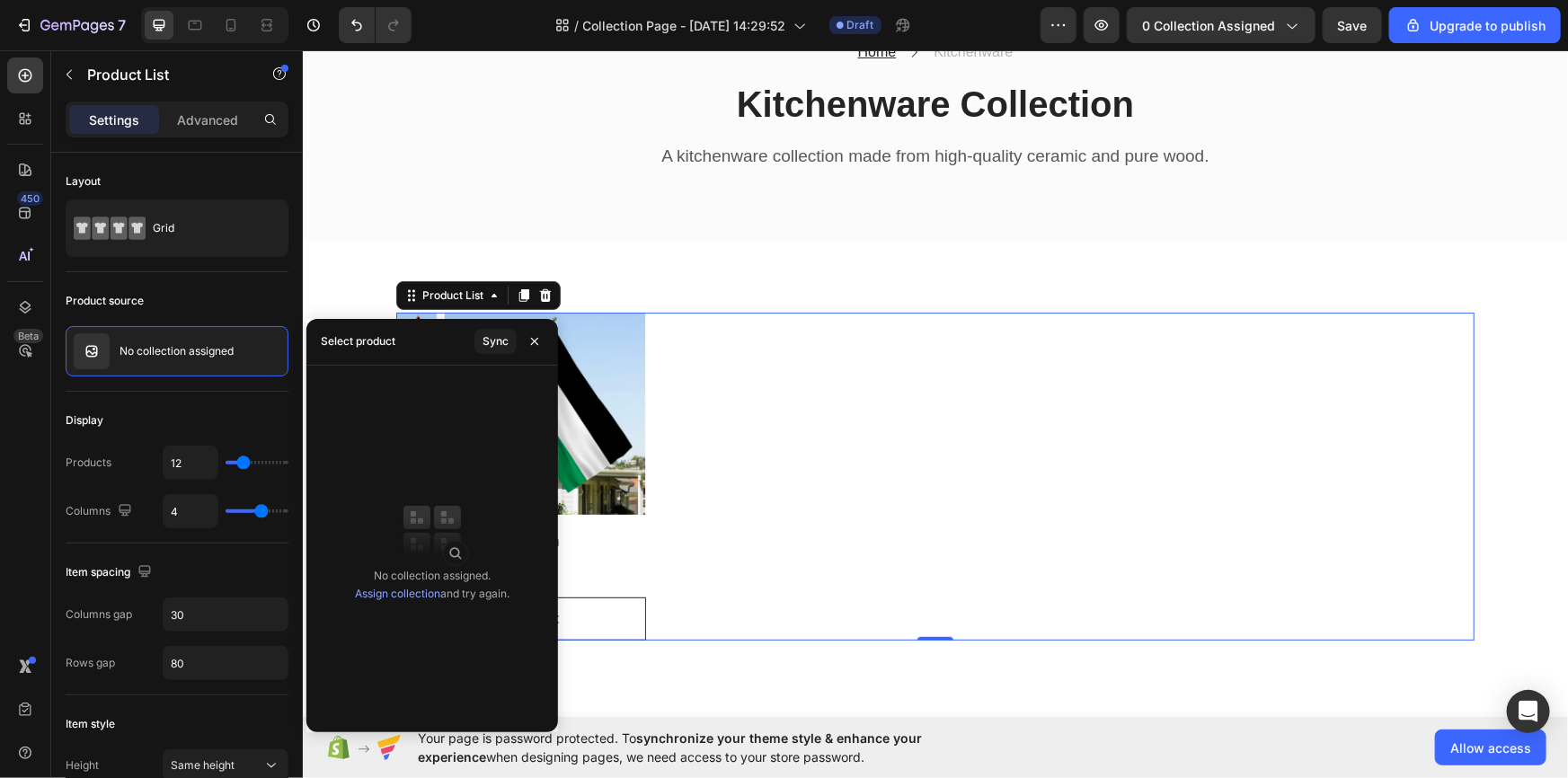
click at [421, 602] on div "No collection assigned. Assign collection and try again." at bounding box center [432, 584] width 155 height 36
click at [414, 595] on link "Assign collection" at bounding box center [397, 593] width 86 height 14
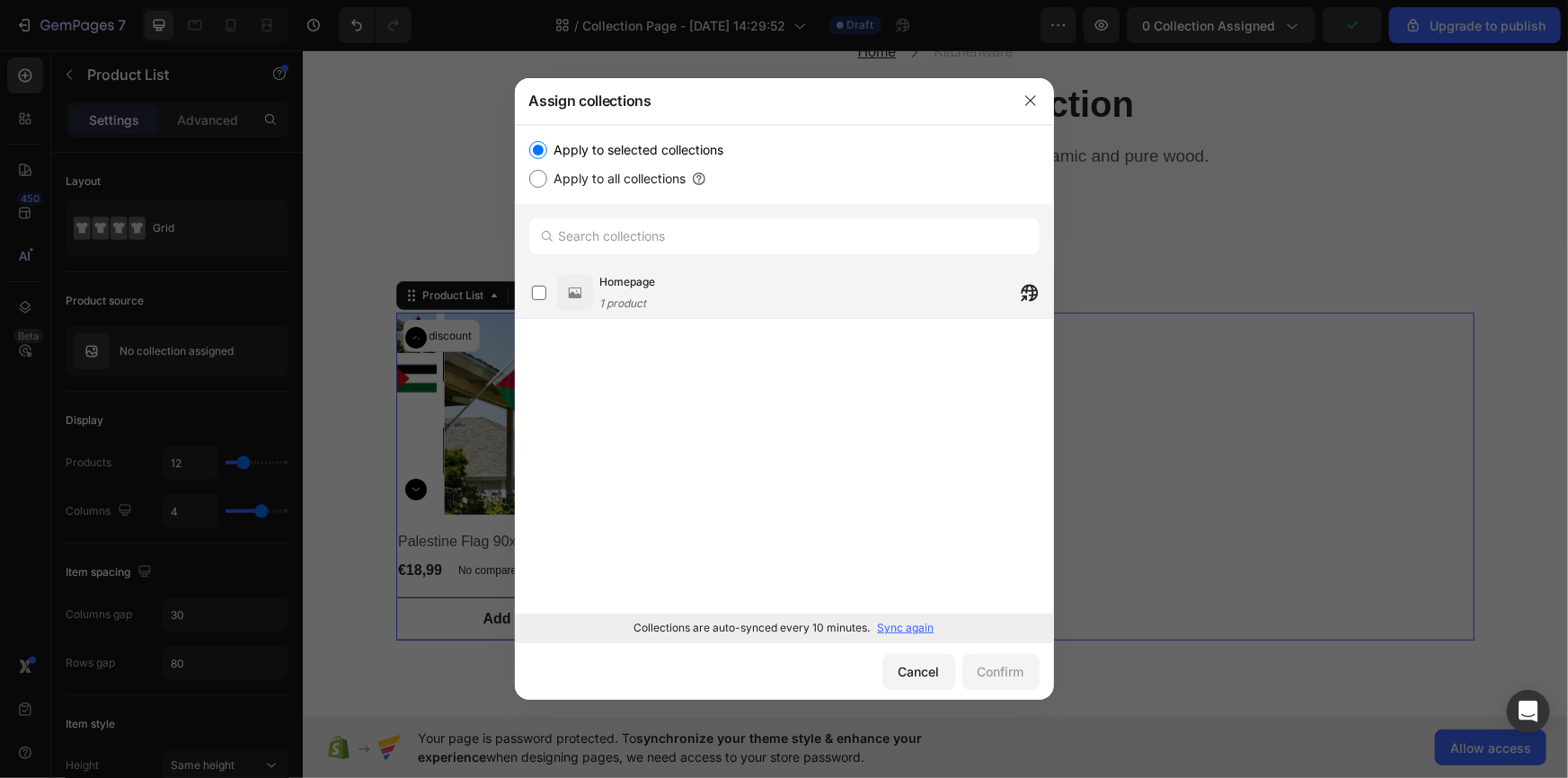
click at [643, 281] on span "Homepage" at bounding box center [628, 281] width 55 height 18
click at [490, 411] on div at bounding box center [784, 389] width 1568 height 778
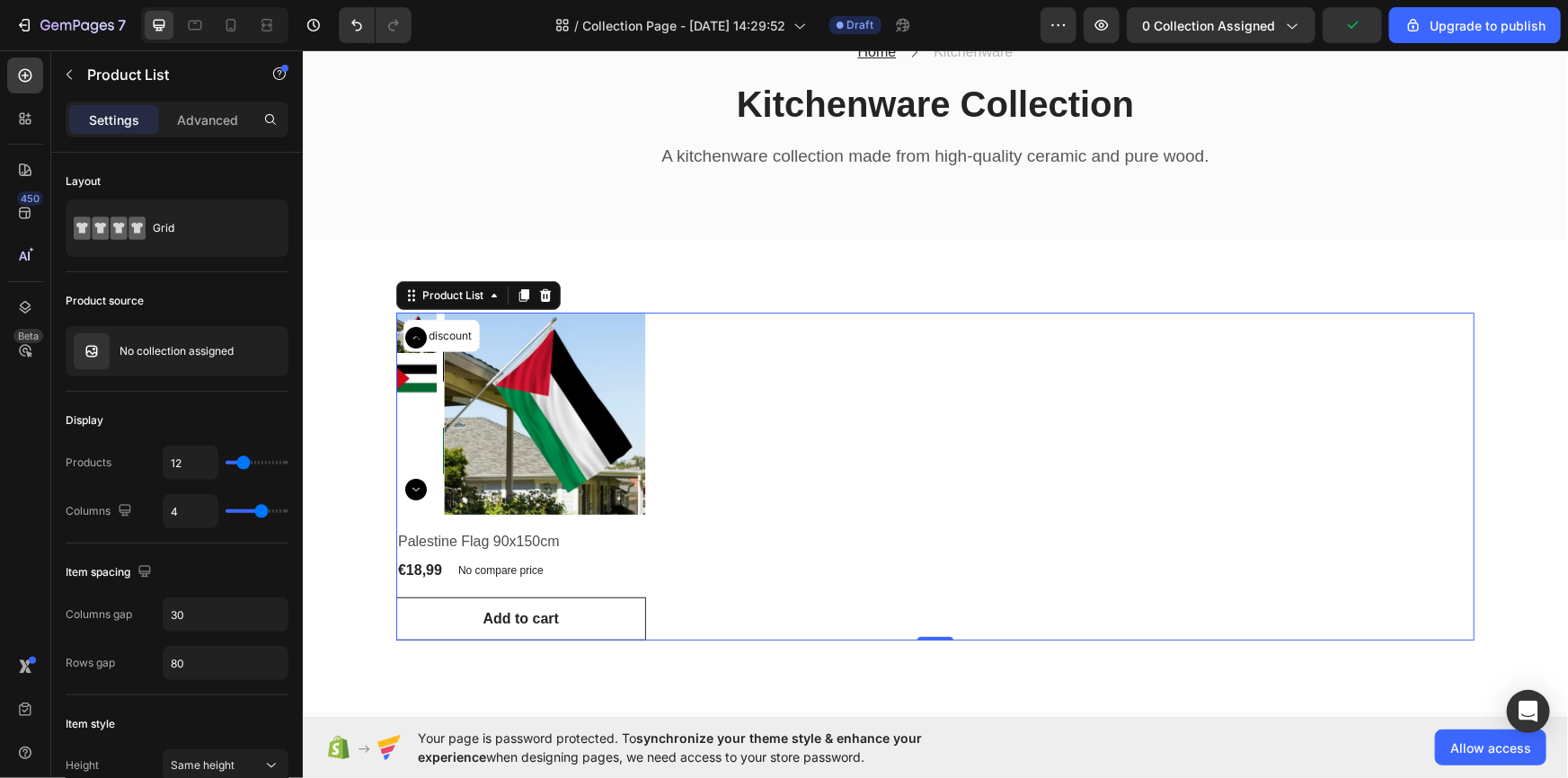
click at [749, 469] on div "Product Images No discount Not be displayed when published Product Badge Row [G…" at bounding box center [935, 476] width 1079 height 328
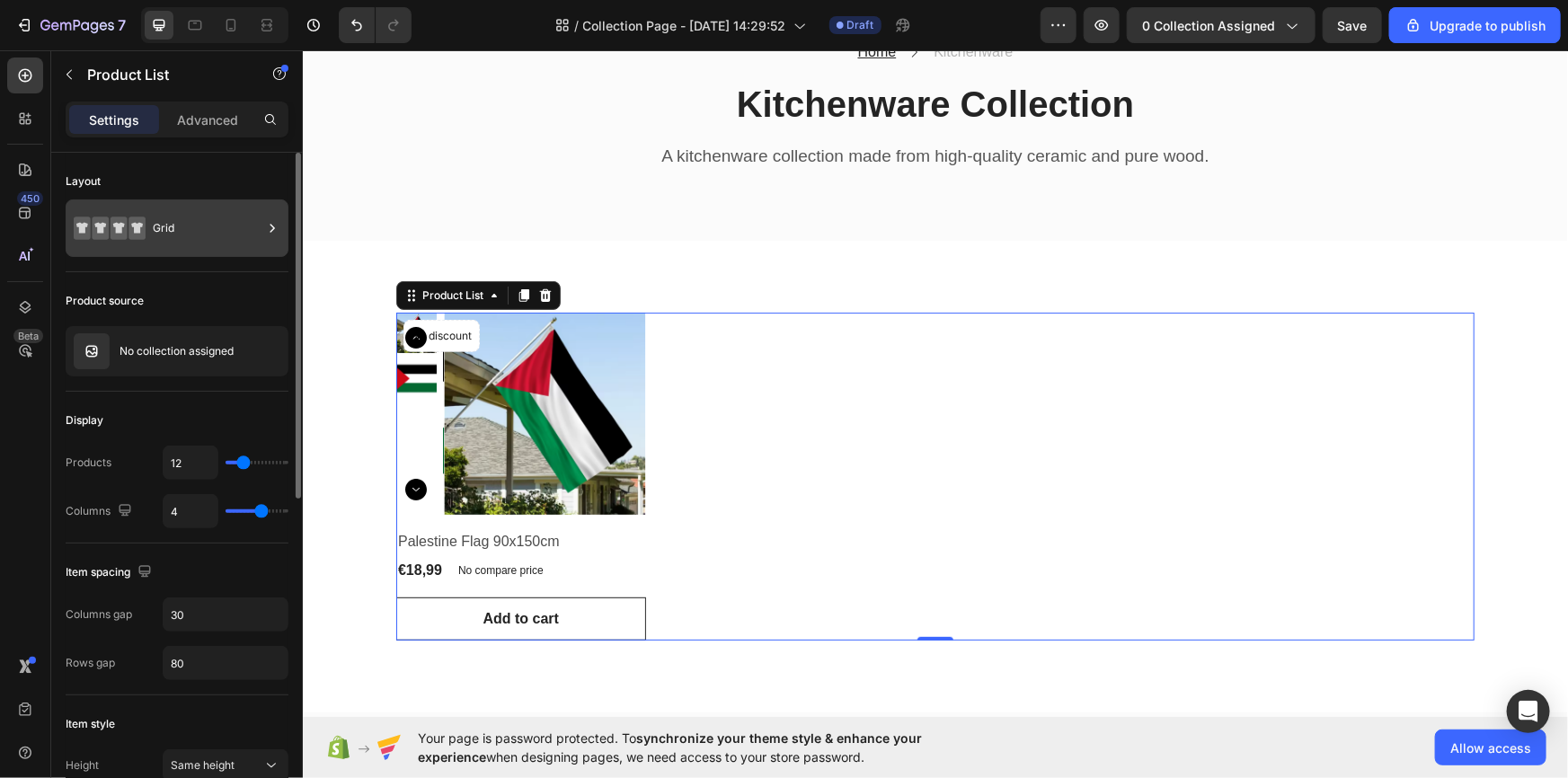
click at [189, 212] on div "Grid" at bounding box center [207, 228] width 110 height 41
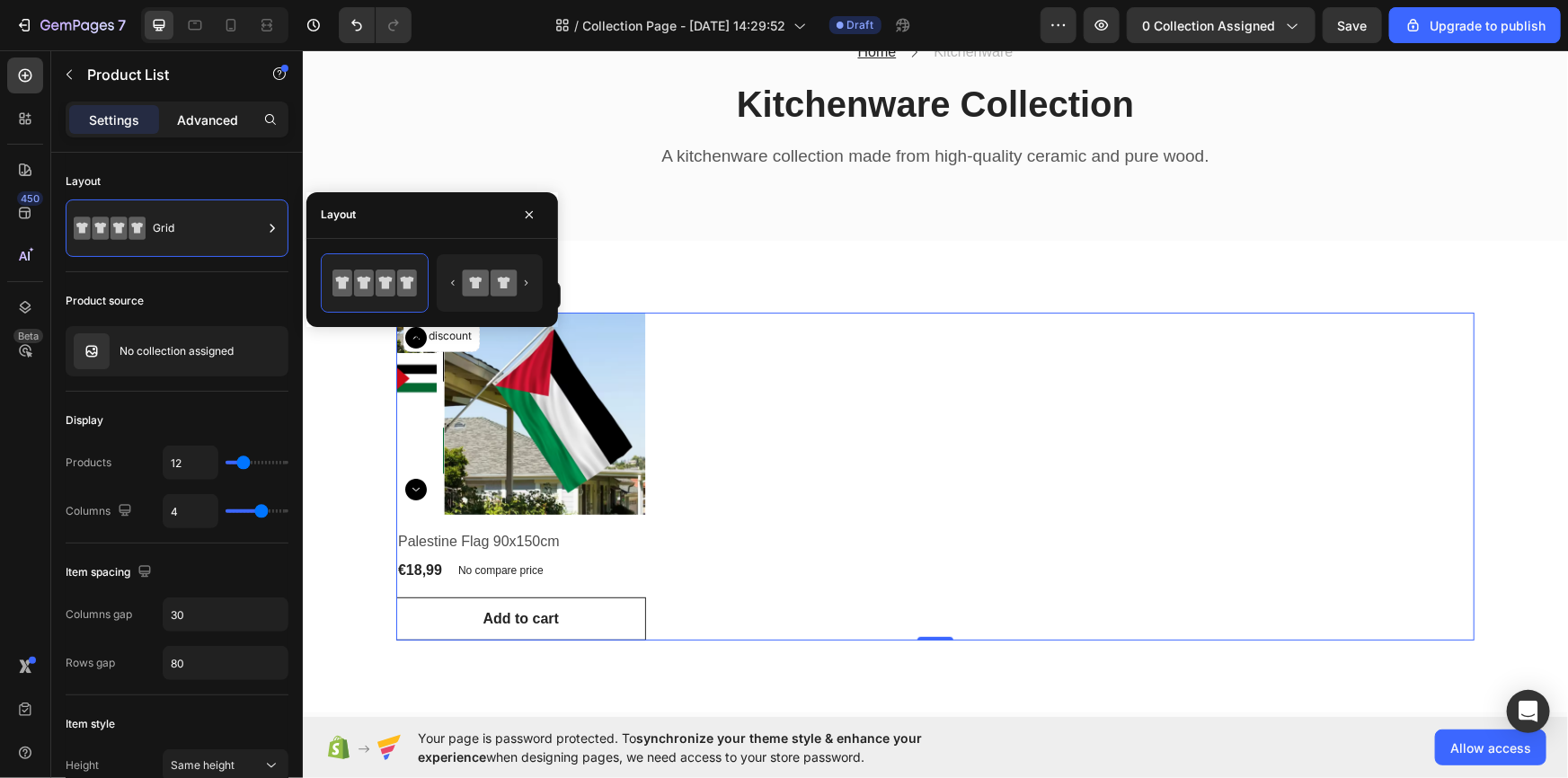
click at [206, 117] on p "Advanced" at bounding box center [207, 120] width 61 height 18
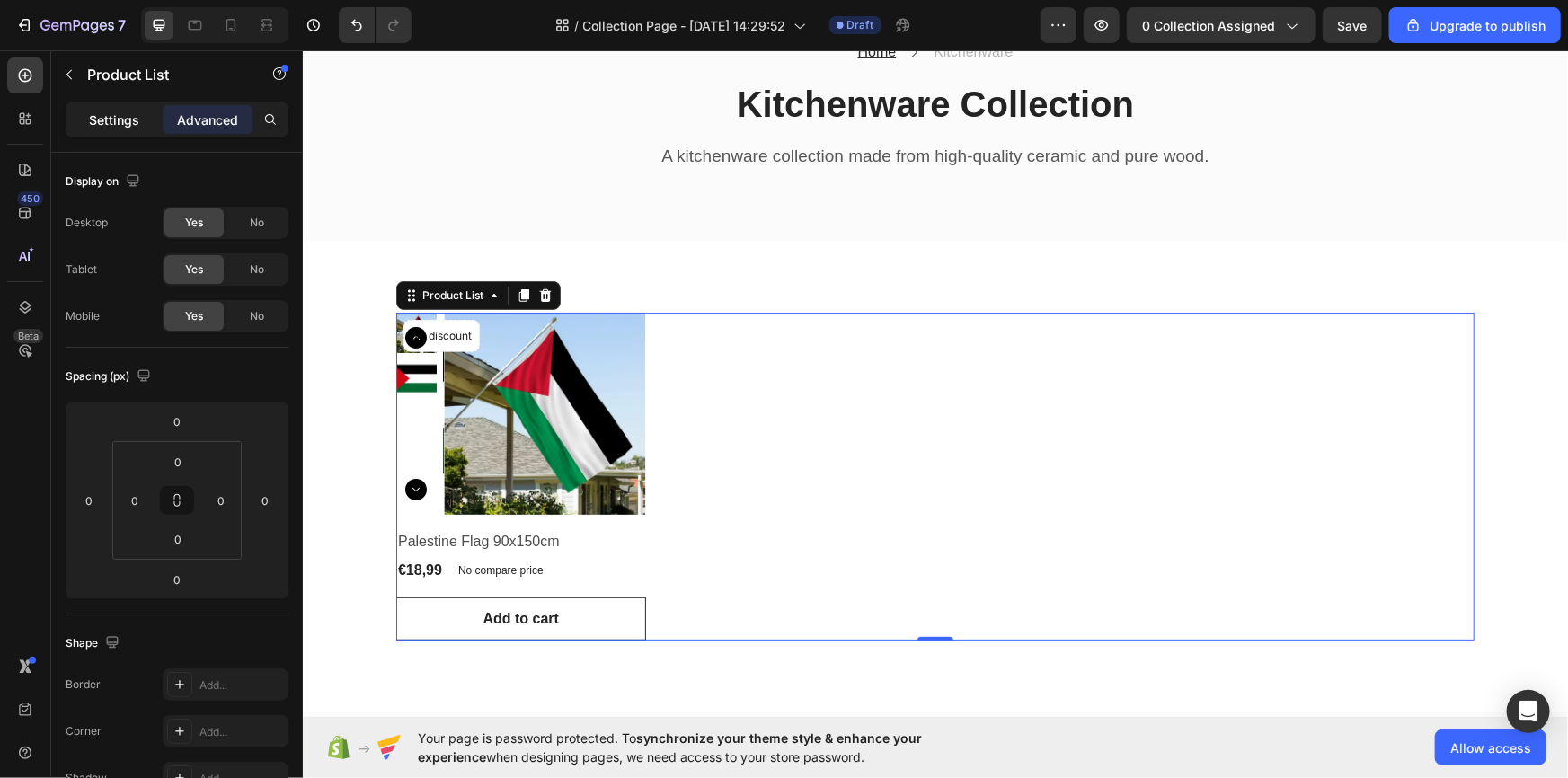
click at [124, 111] on p "Settings" at bounding box center [113, 120] width 51 height 18
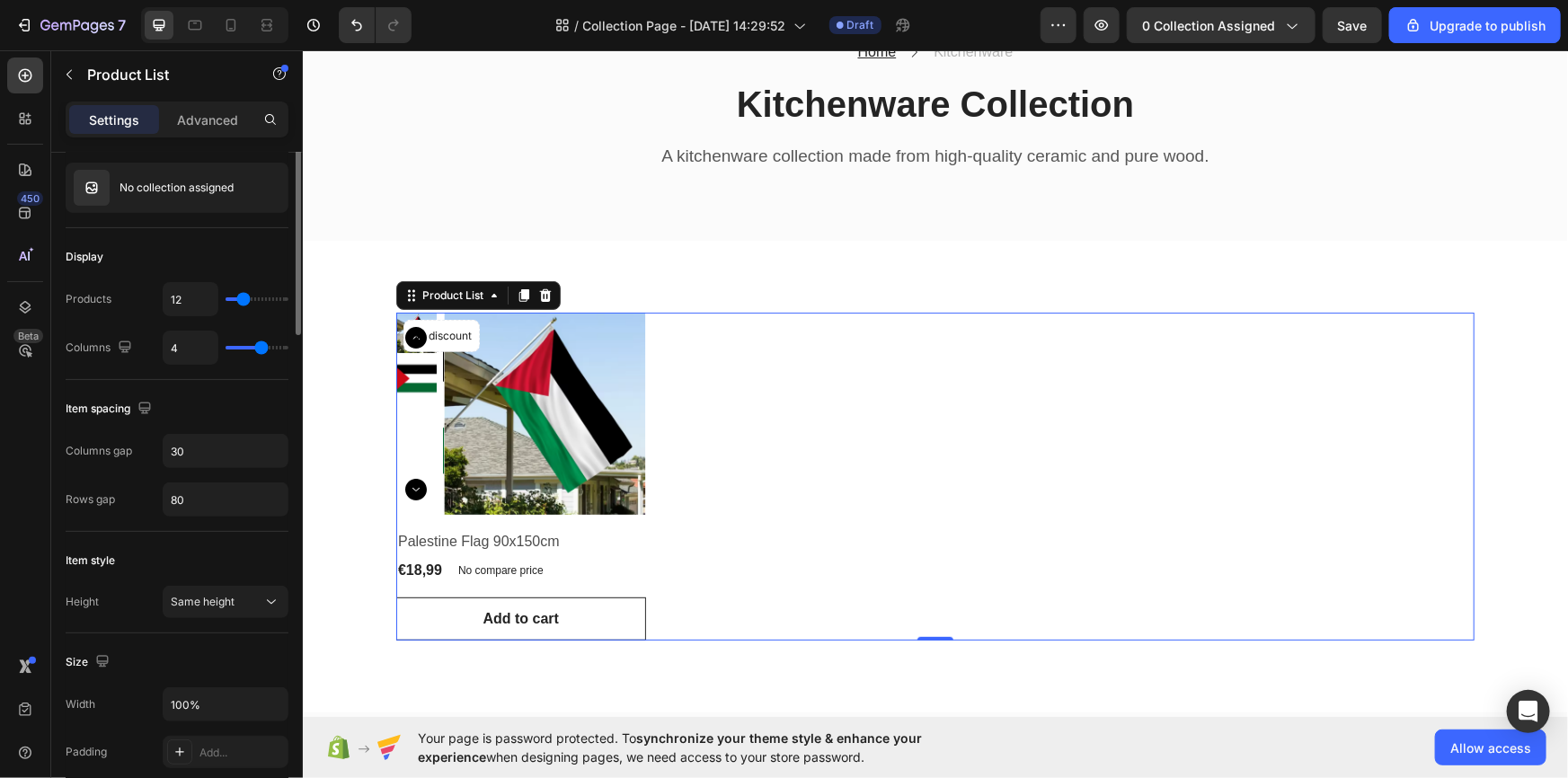
scroll to position [0, 0]
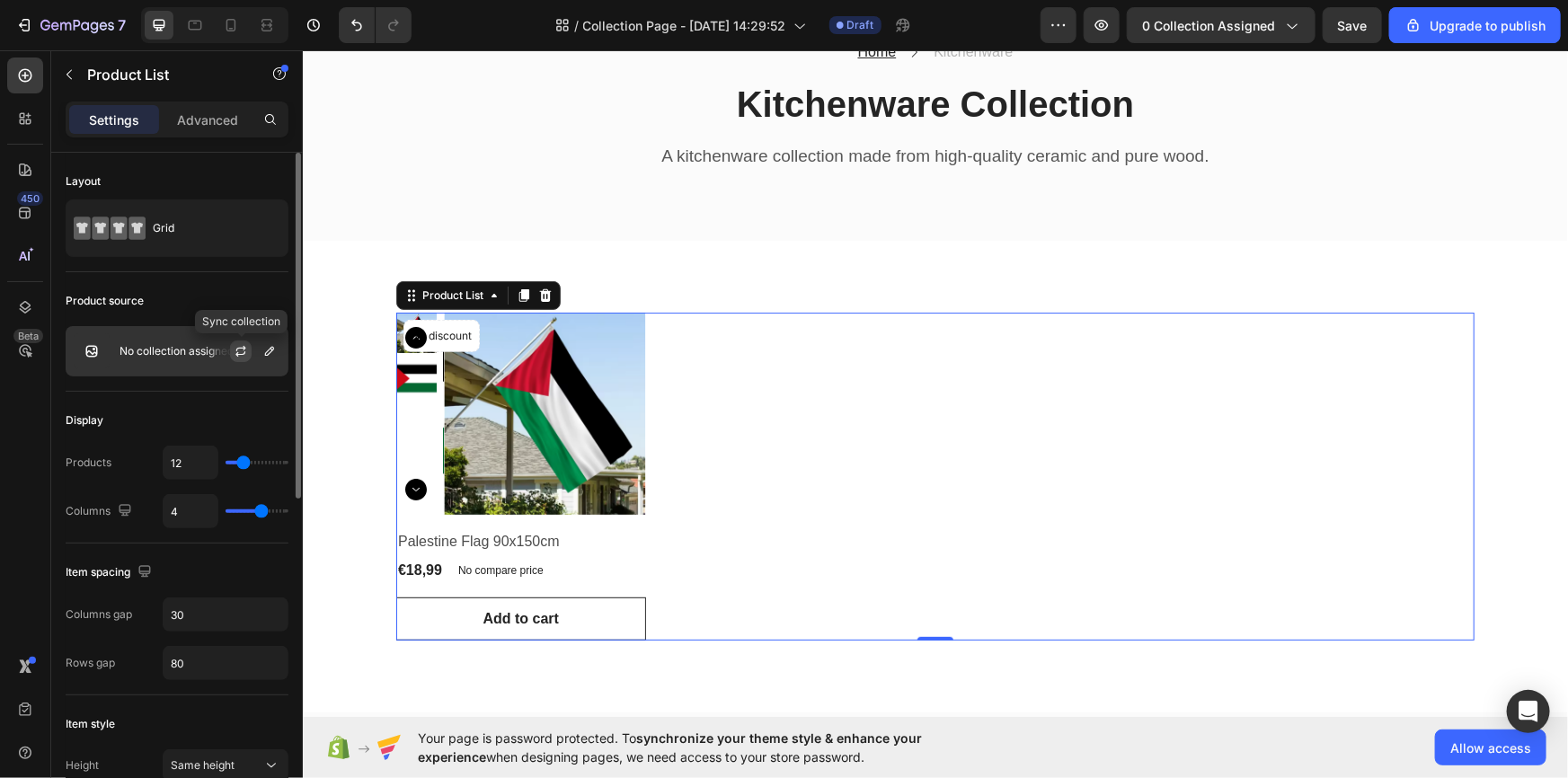
click at [242, 347] on icon "button" at bounding box center [241, 351] width 15 height 15
click at [263, 350] on icon "button" at bounding box center [270, 351] width 15 height 15
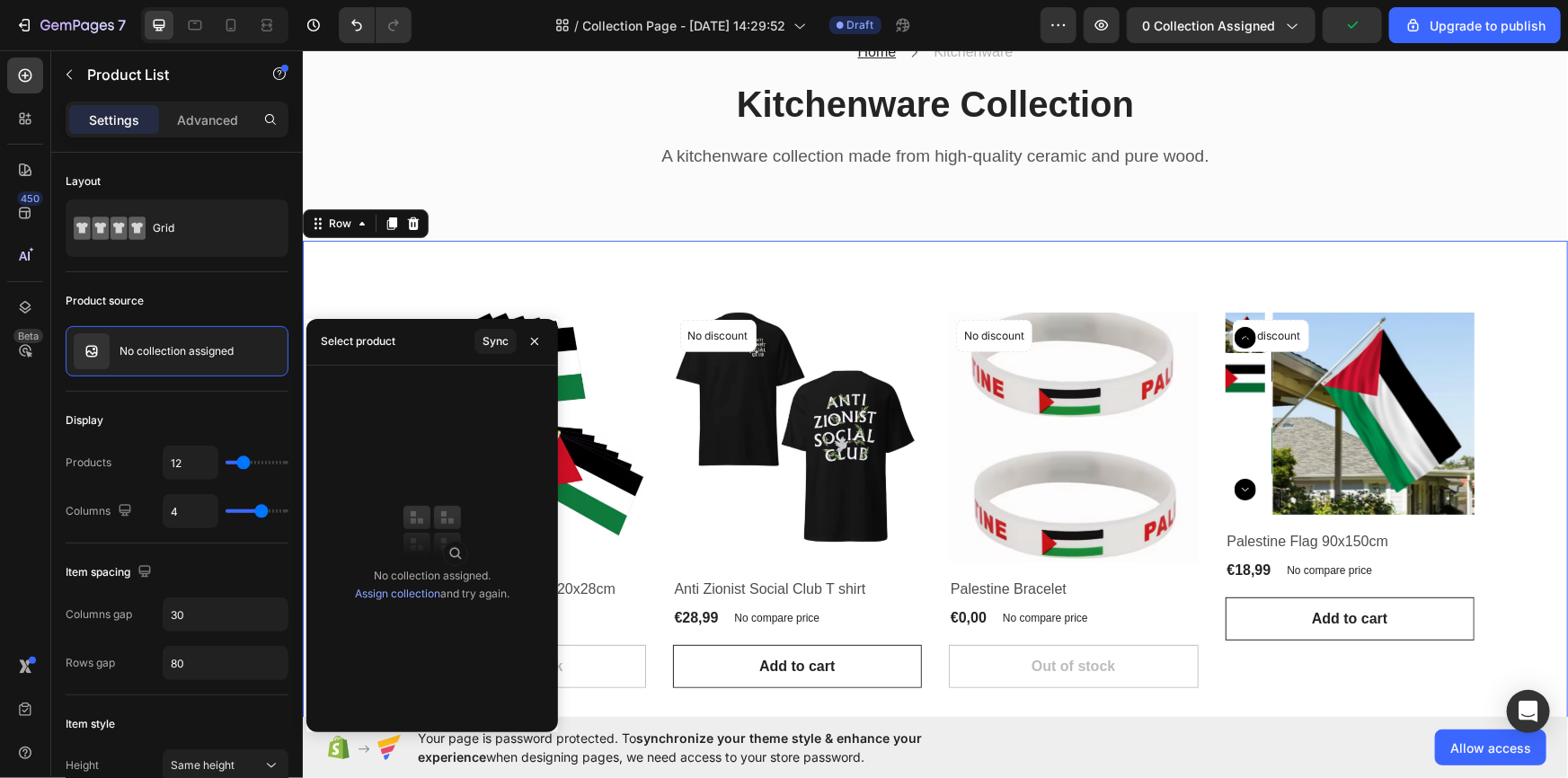
click at [543, 272] on div "Product Images No discount Not be displayed when published Product Badge Row Sm…" at bounding box center [934, 499] width 1265 height 519
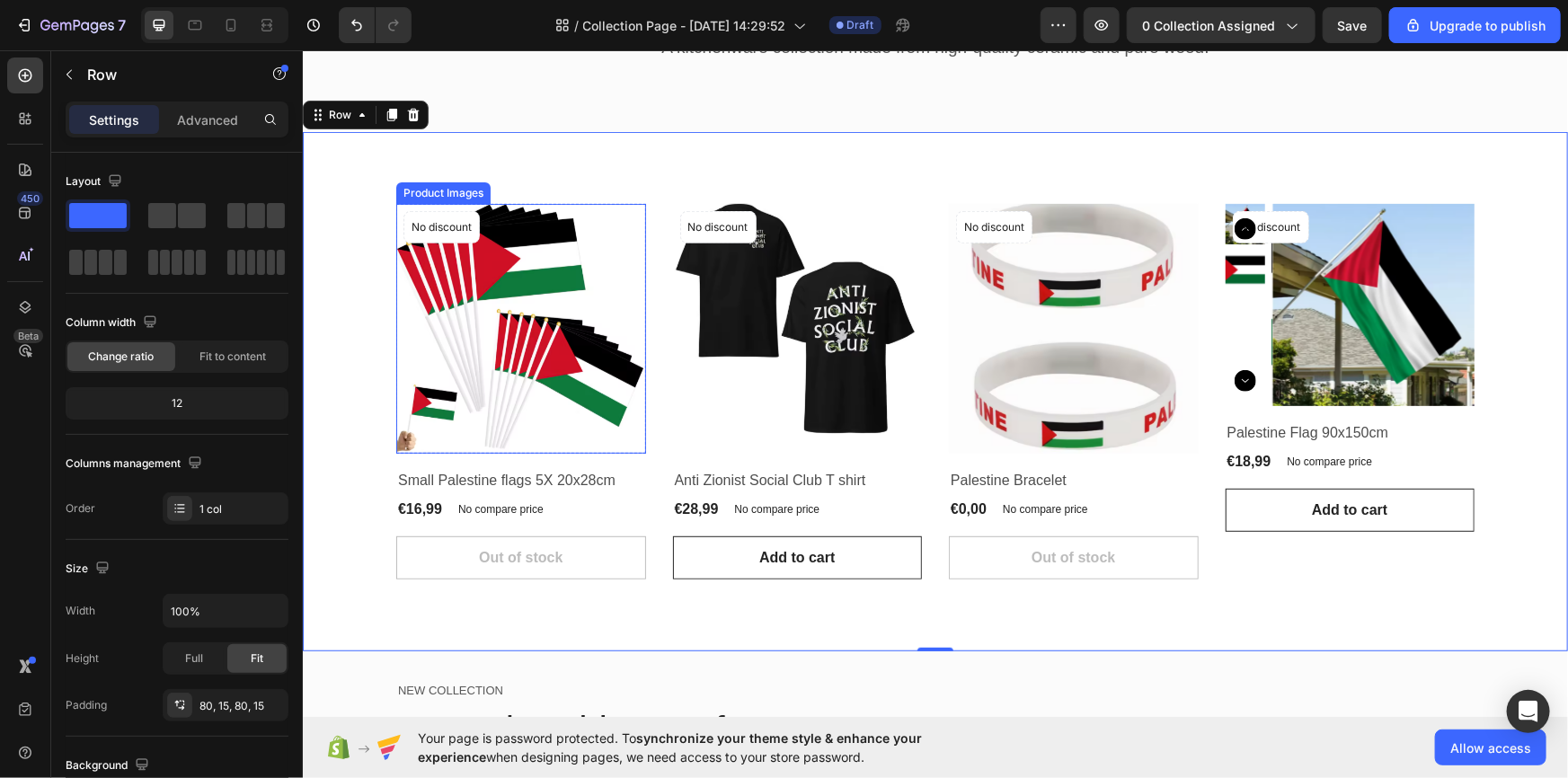
scroll to position [218, 0]
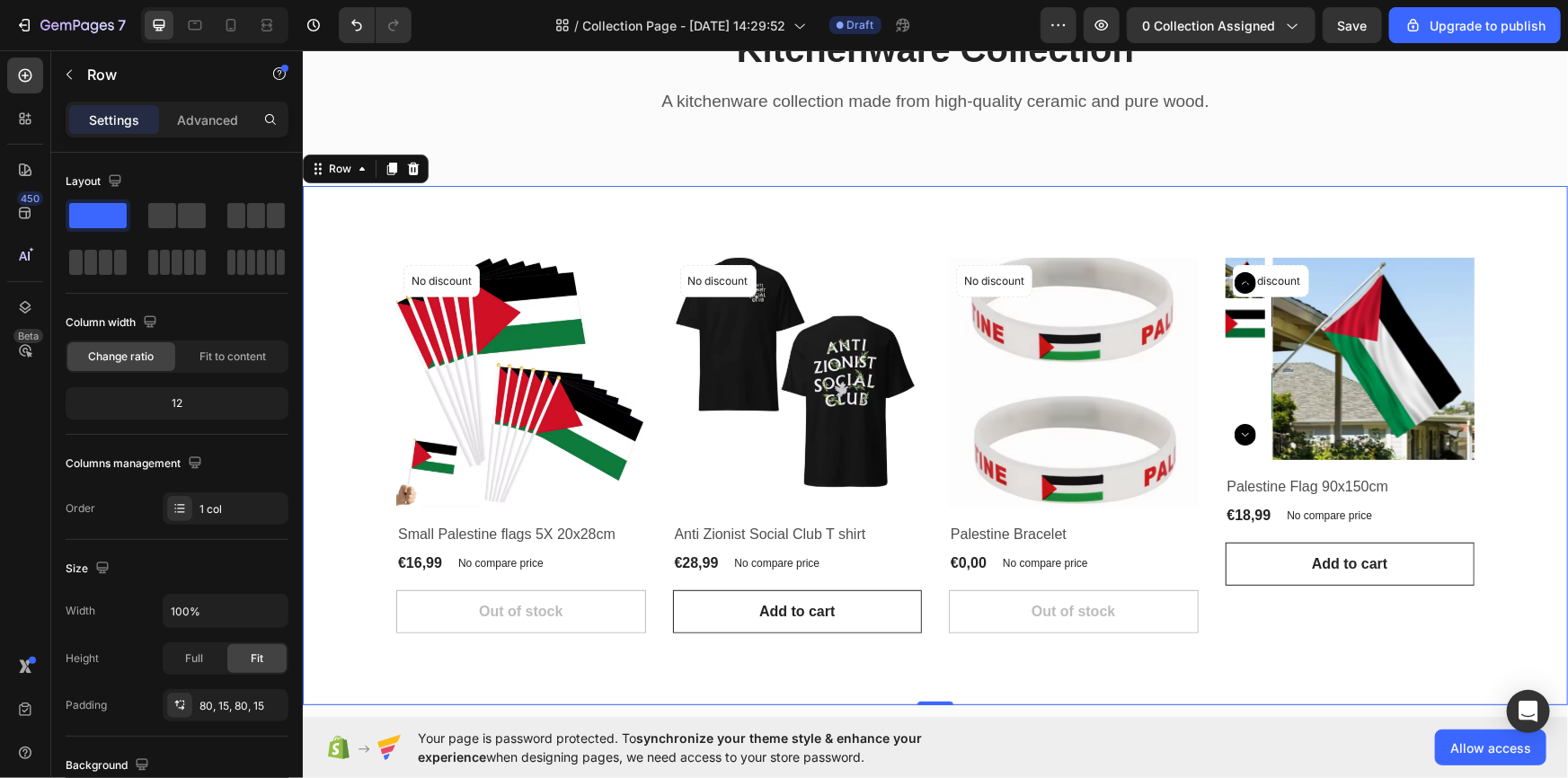
click at [341, 341] on div "Product Images No discount Not be displayed when published Product Badge Row Sm…" at bounding box center [934, 444] width 1238 height 375
click at [247, 363] on span "Fit to content" at bounding box center [232, 357] width 66 height 17
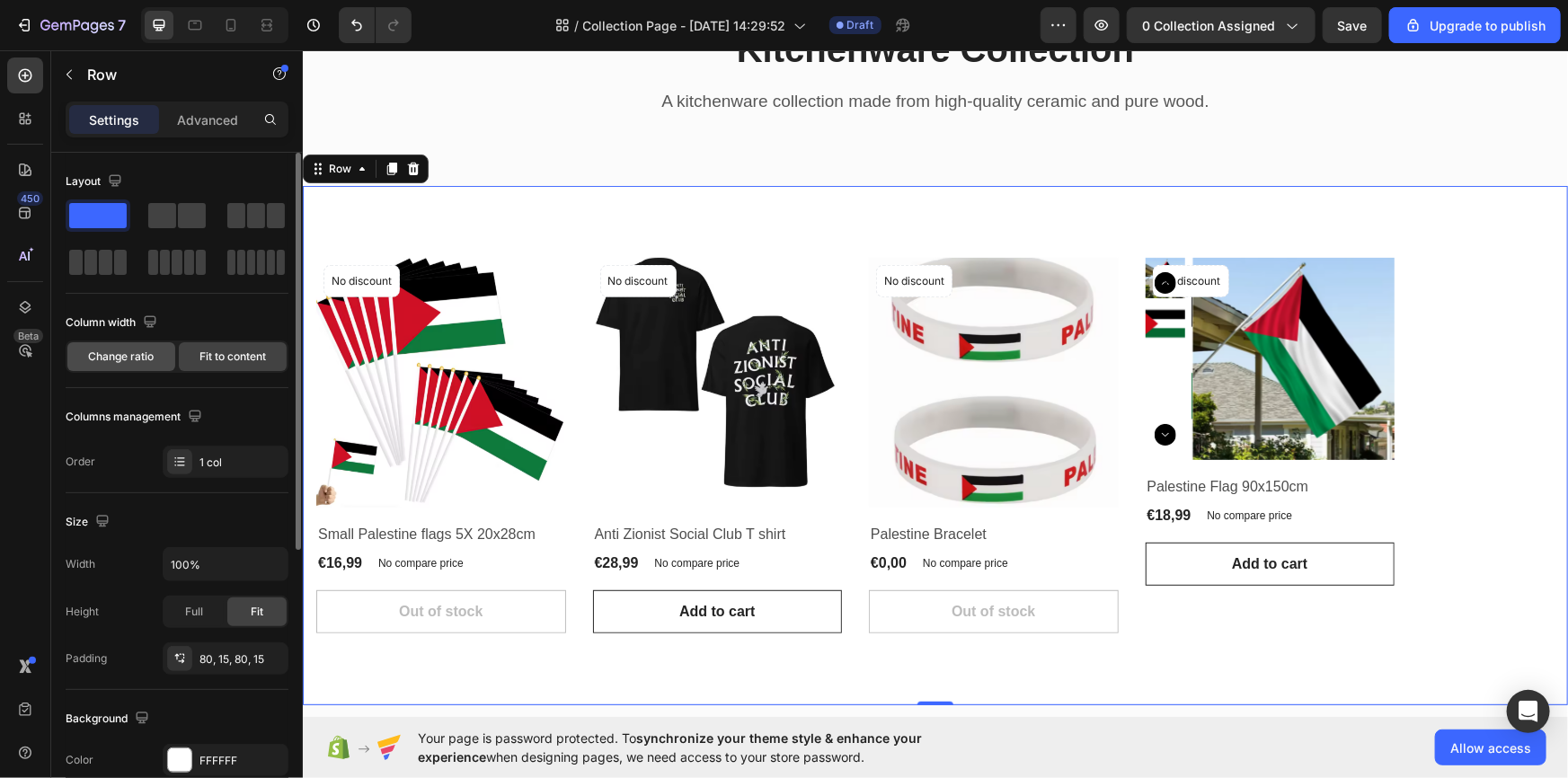
click at [128, 342] on div "Change ratio" at bounding box center [121, 356] width 108 height 29
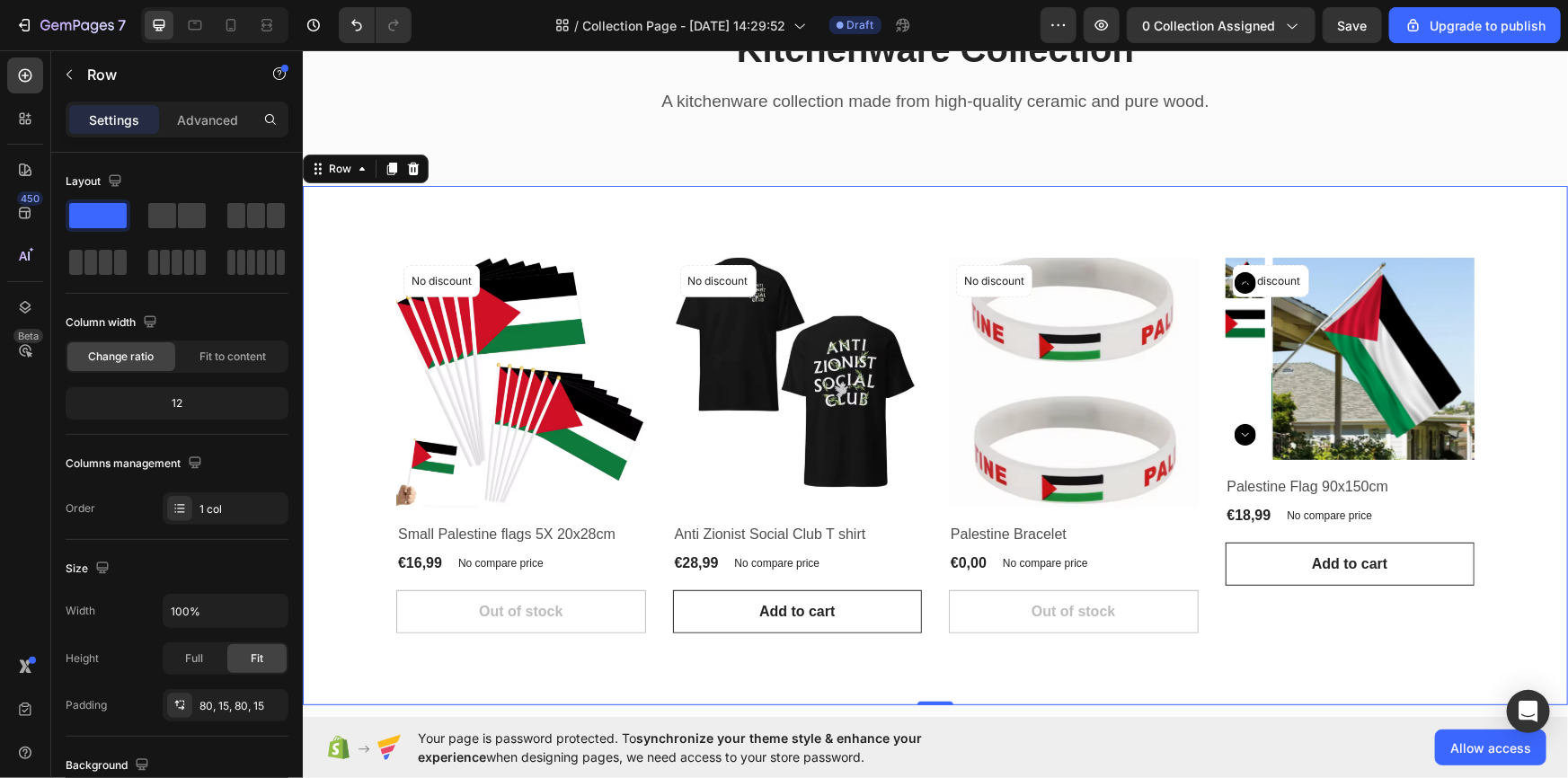
click at [386, 394] on div "Product Images No discount Not be displayed when published Product Badge Row Sm…" at bounding box center [934, 444] width 1238 height 375
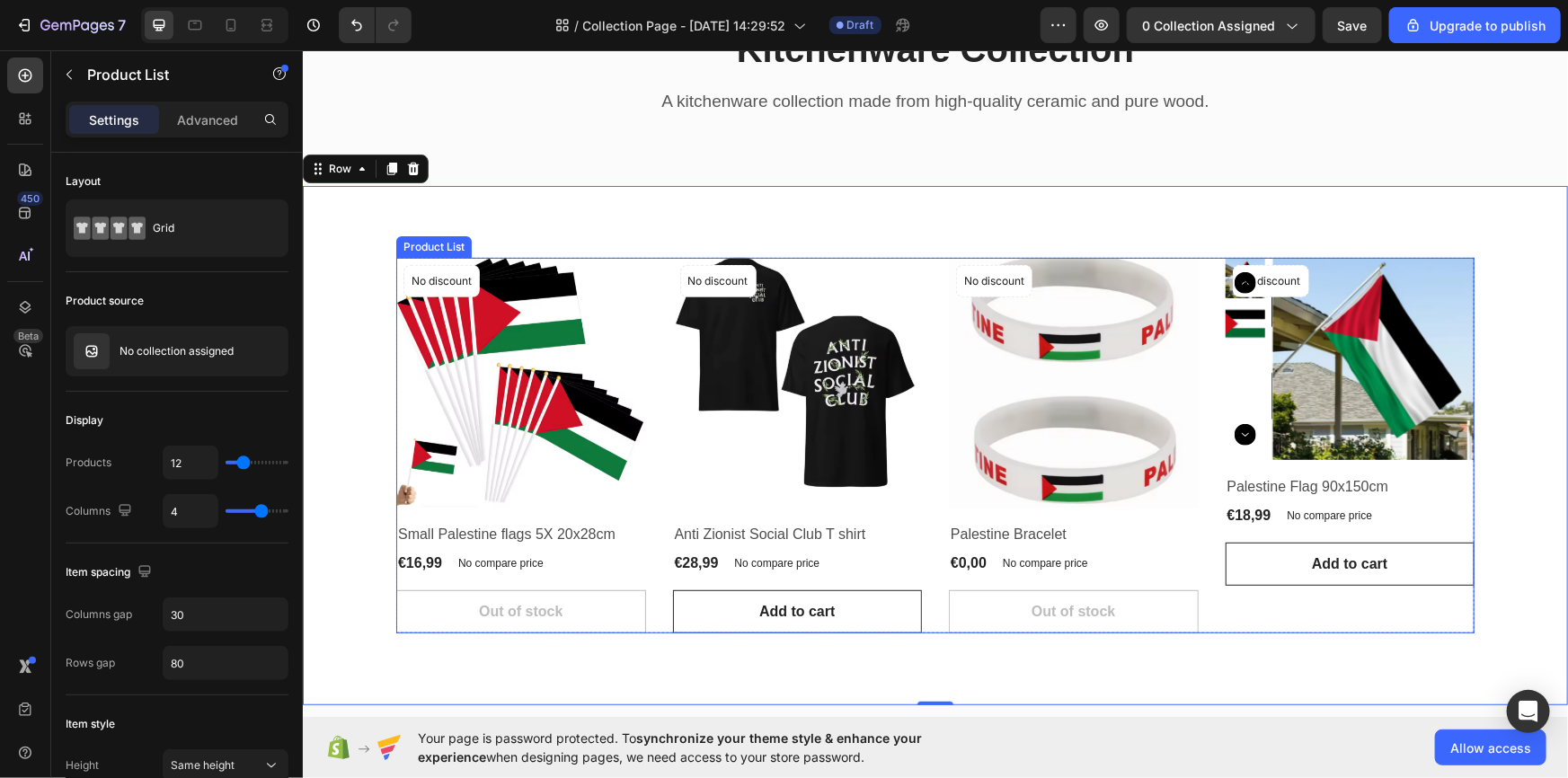
click at [647, 290] on div "Product Images No discount Not be displayed when published Product Badge Row Sm…" at bounding box center [935, 444] width 1079 height 375
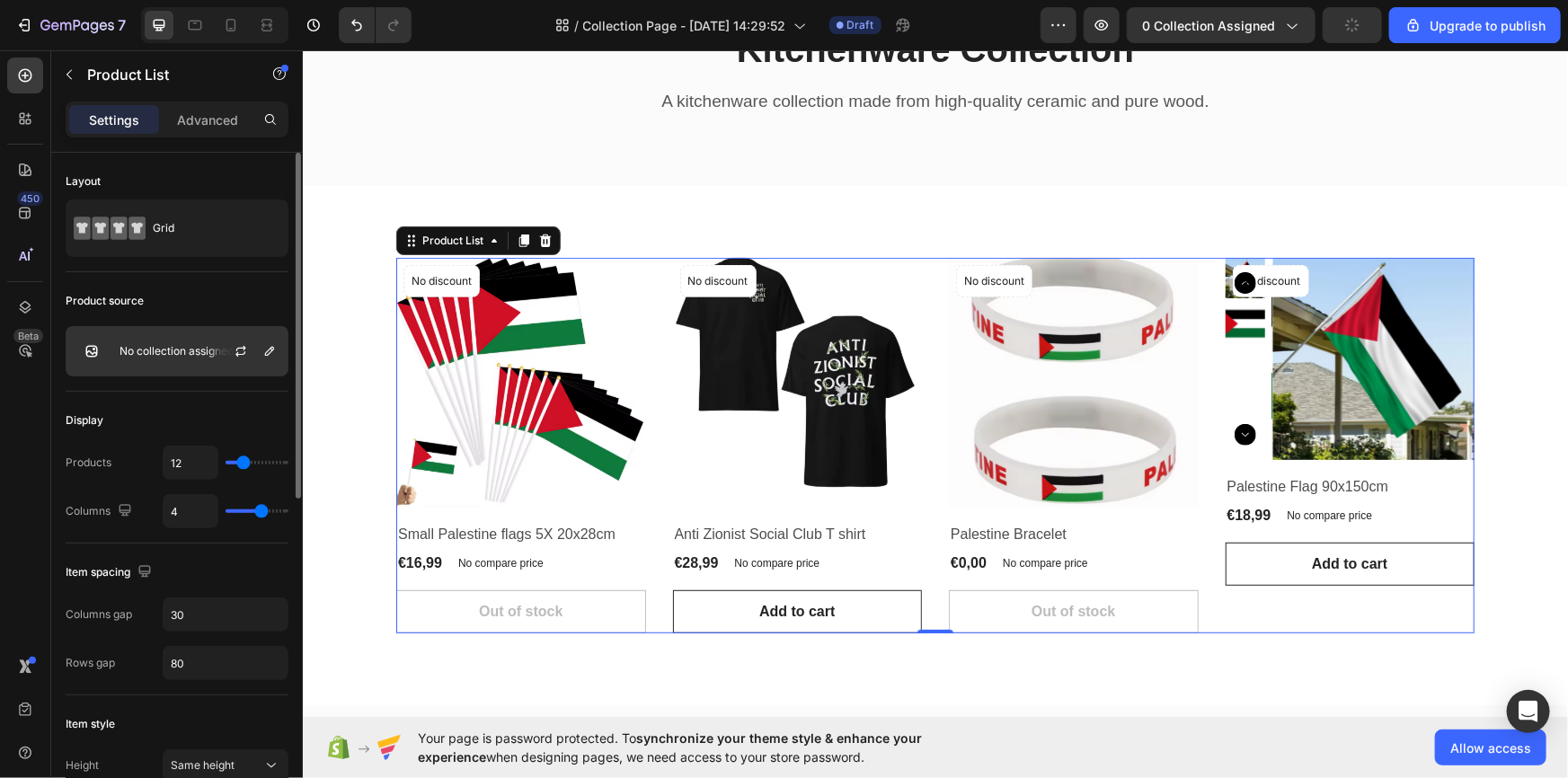
click at [171, 357] on p "No collection assigned" at bounding box center [177, 351] width 114 height 13
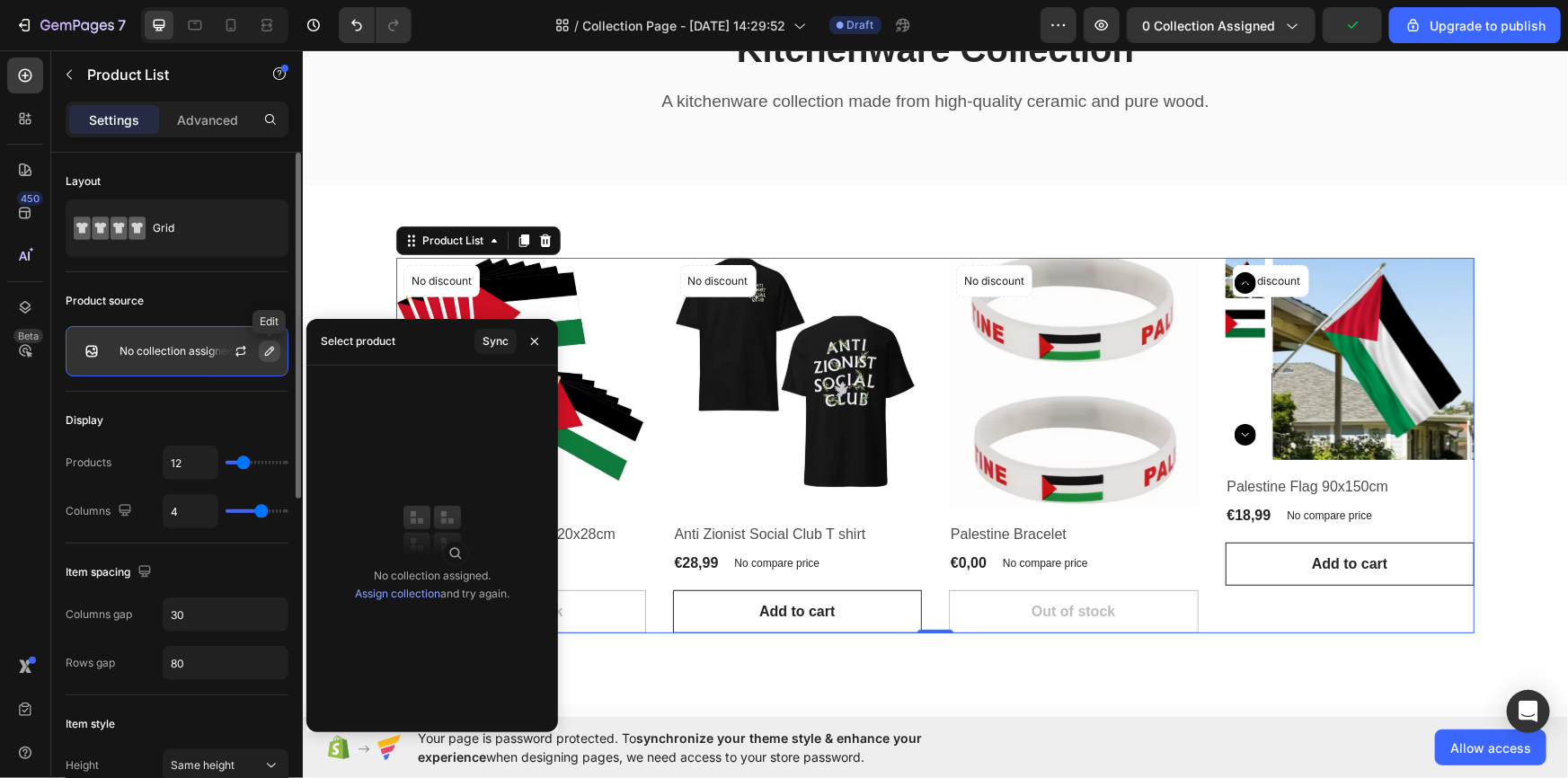
click at [268, 347] on icon "button" at bounding box center [270, 351] width 15 height 15
click at [407, 609] on div "No collection assigned. Assign collection and try again." at bounding box center [431, 548] width 252 height 337
click at [397, 602] on div "No collection assigned. Assign collection and try again." at bounding box center [432, 584] width 155 height 36
click at [385, 592] on link "Assign collection" at bounding box center [397, 593] width 86 height 14
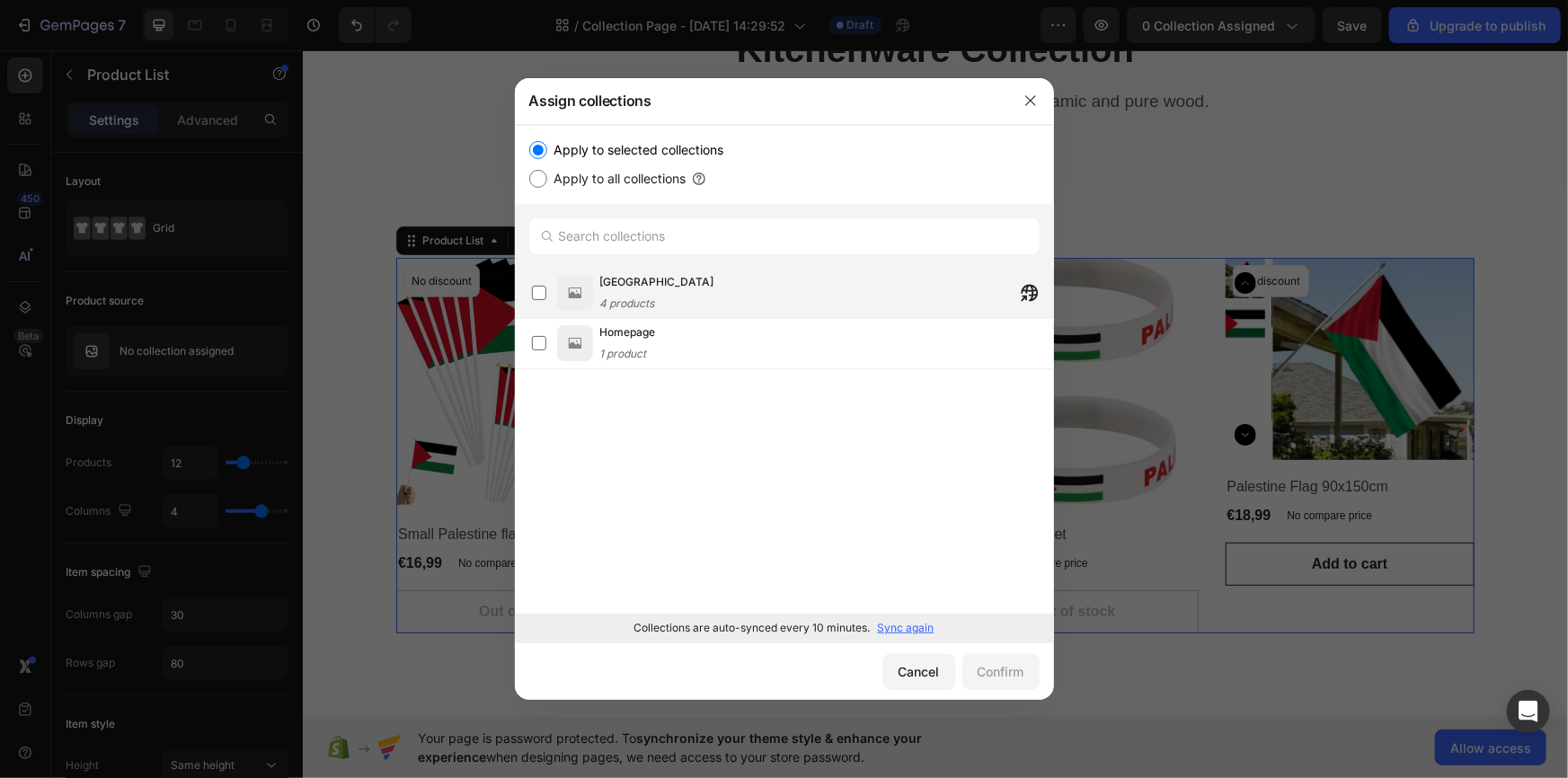
click at [699, 288] on div "Palestine 4 products" at bounding box center [826, 292] width 453 height 40
click at [981, 677] on div "Confirm" at bounding box center [1000, 671] width 47 height 18
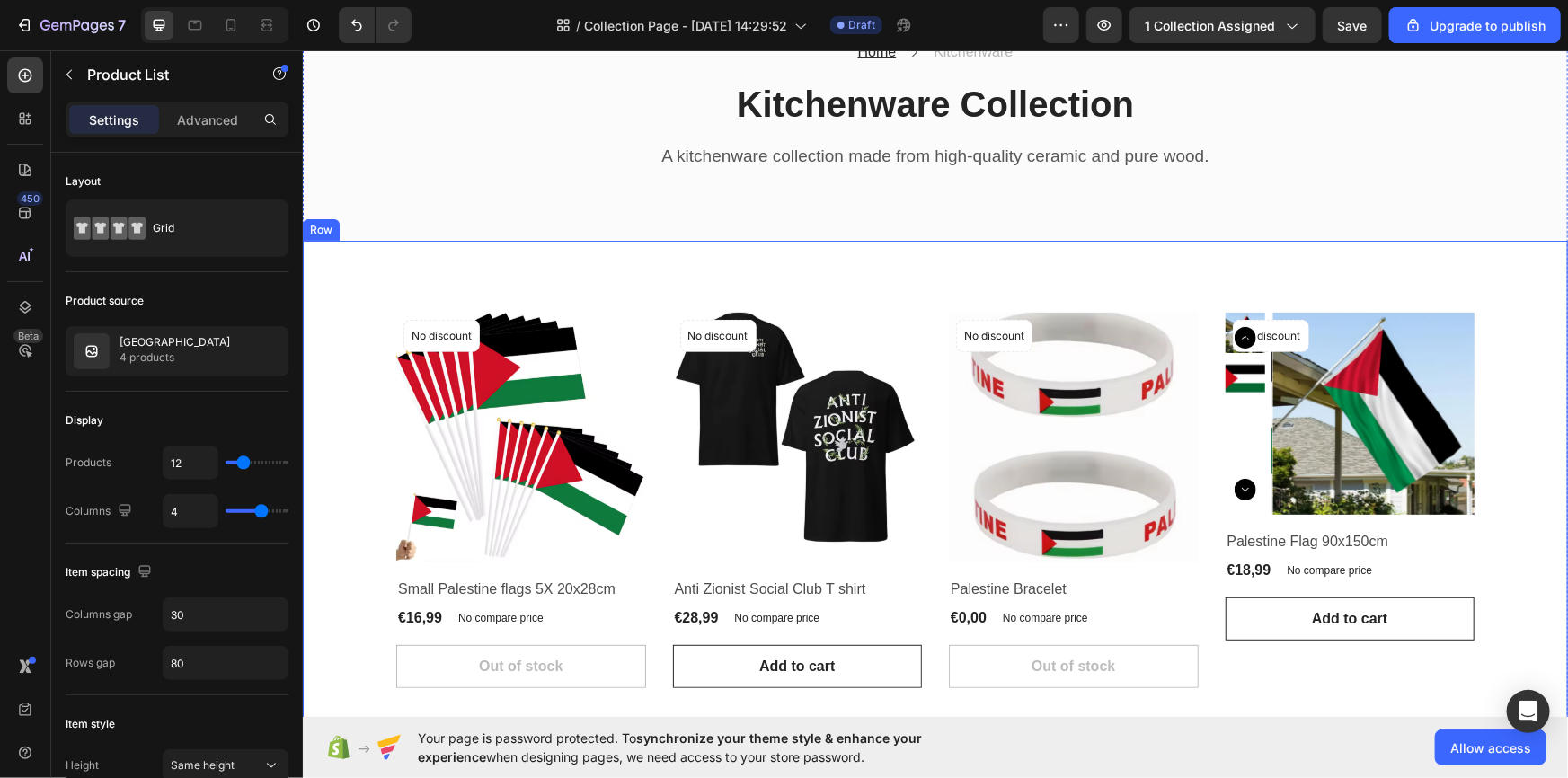
scroll to position [0, 0]
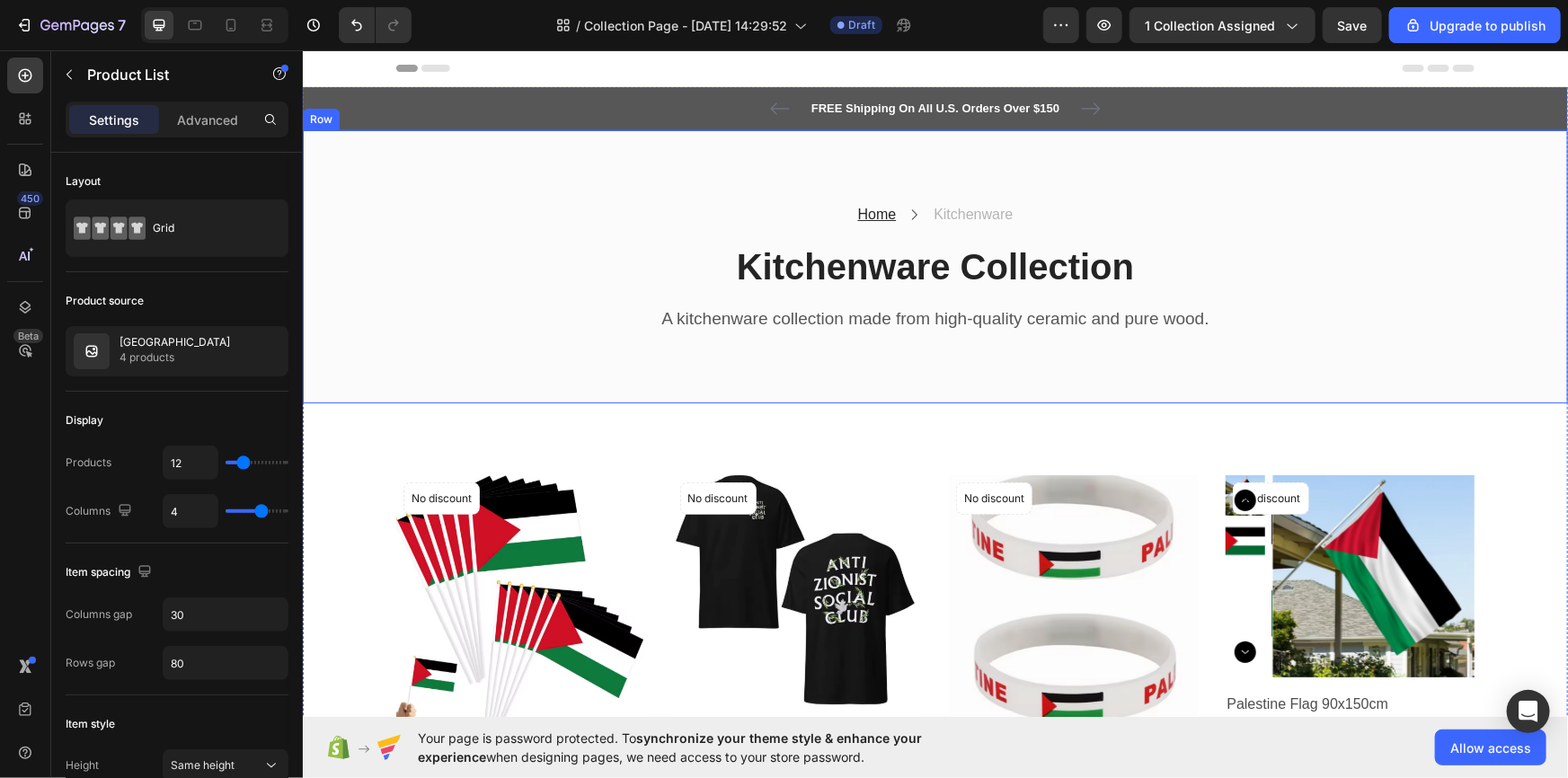
click at [734, 134] on div "Home Text block Icon Kitchenware Text block Row Kitchenware Collection Heading …" at bounding box center [934, 265] width 1265 height 274
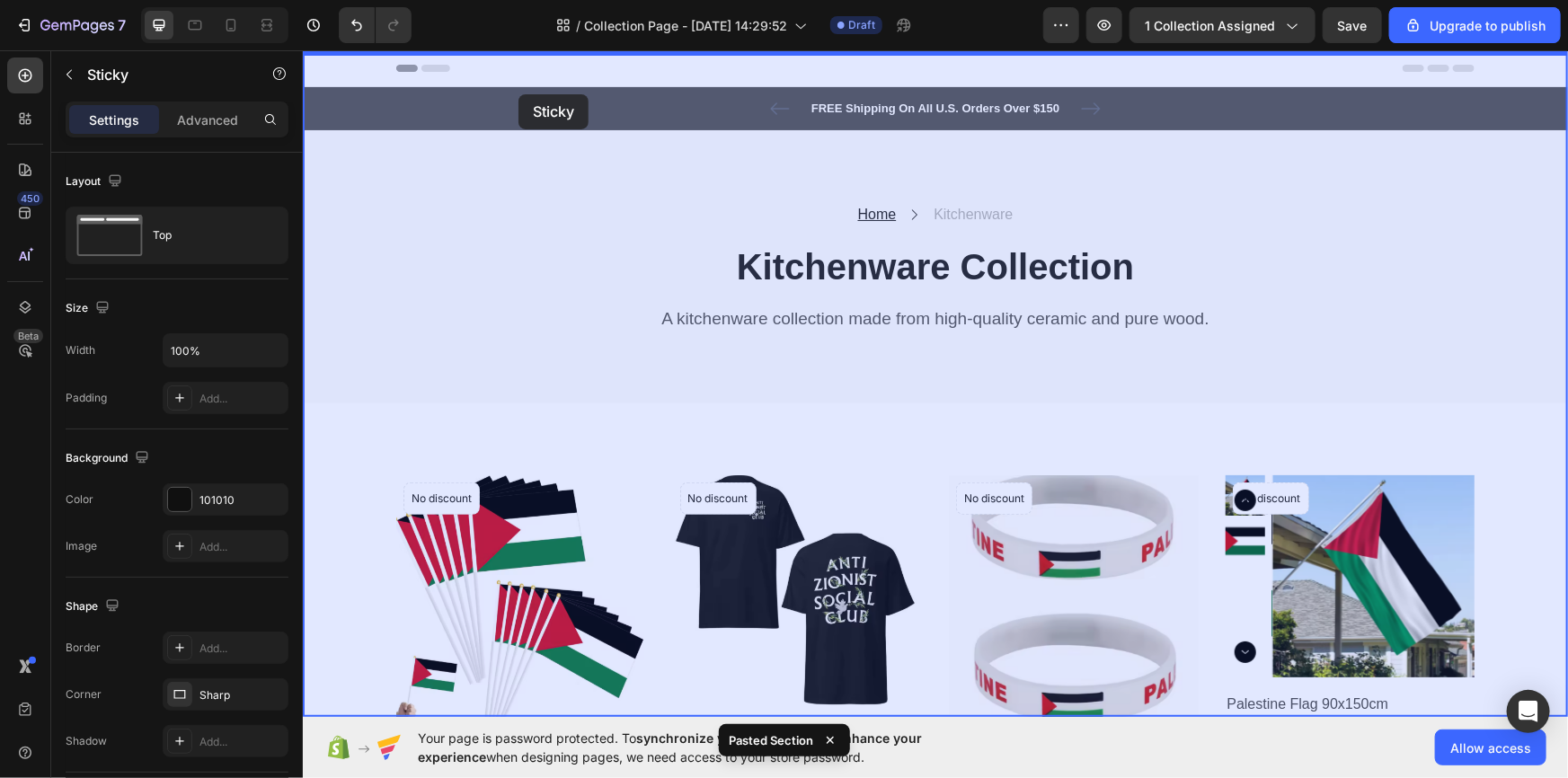
drag, startPoint x: 317, startPoint y: 489, endPoint x: 517, endPoint y: 93, distance: 443.6
drag, startPoint x: 321, startPoint y: 467, endPoint x: 544, endPoint y: 53, distance: 470.2
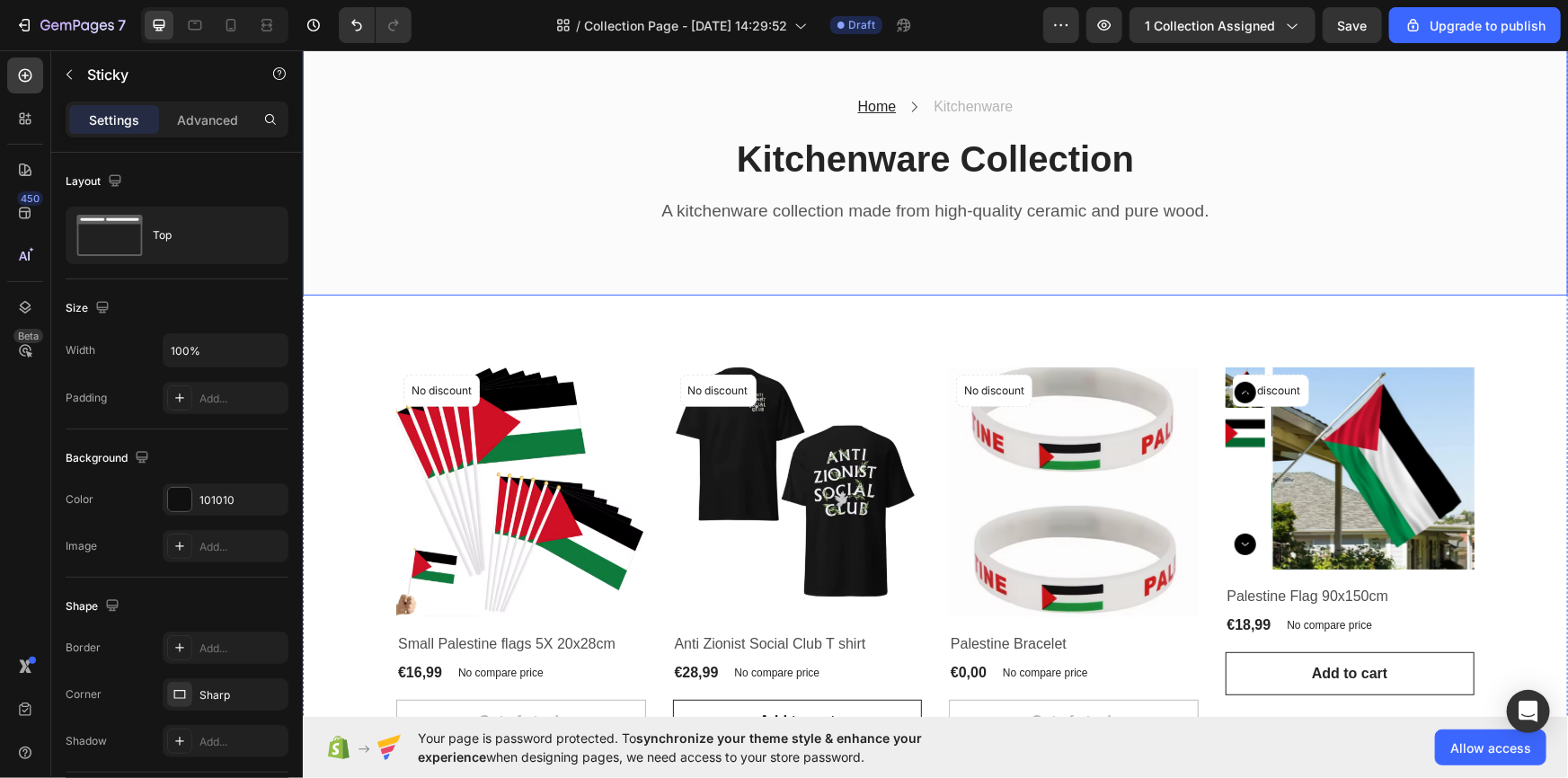
scroll to position [271, 0]
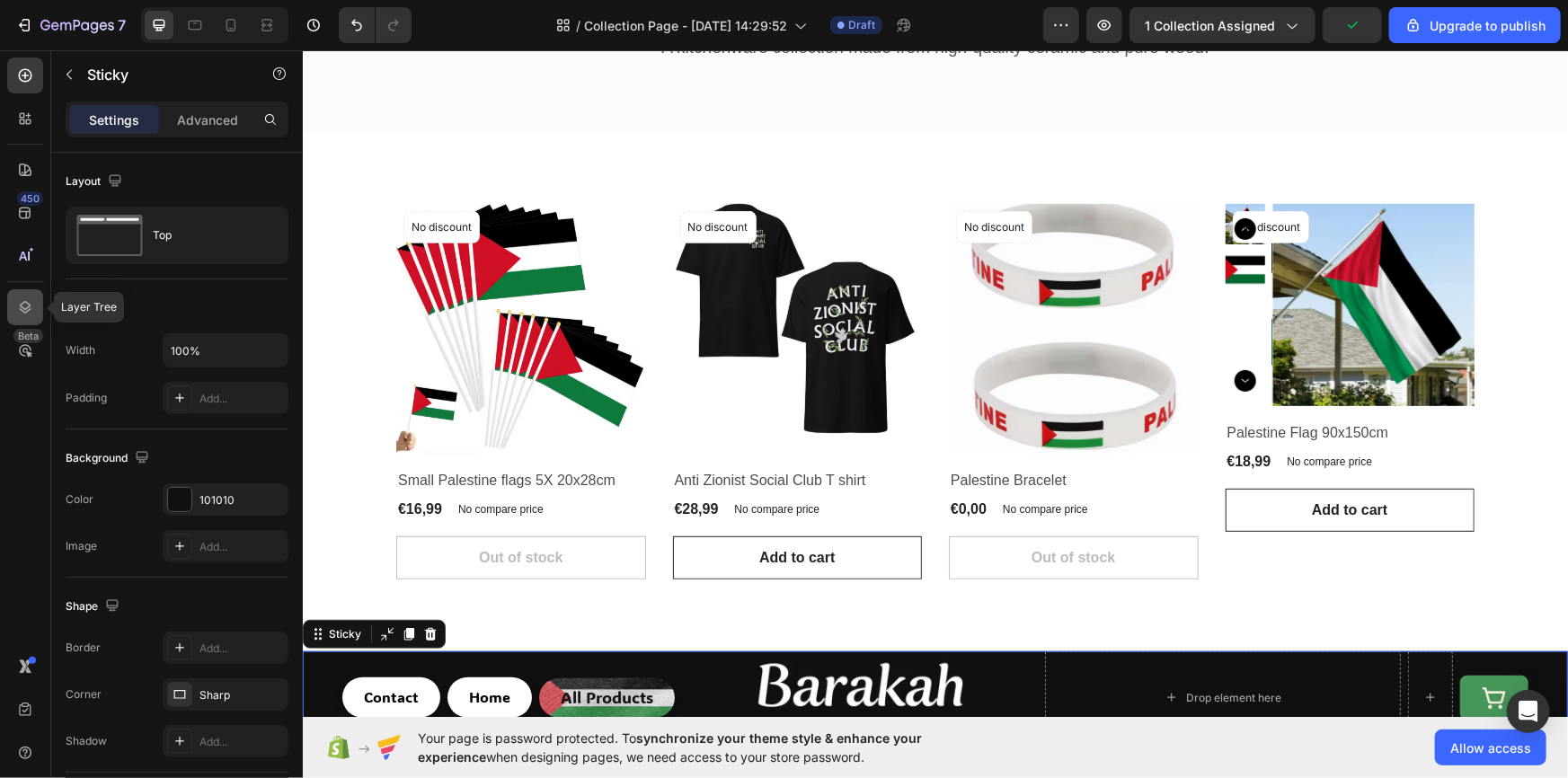
click at [20, 301] on icon at bounding box center [25, 307] width 18 height 18
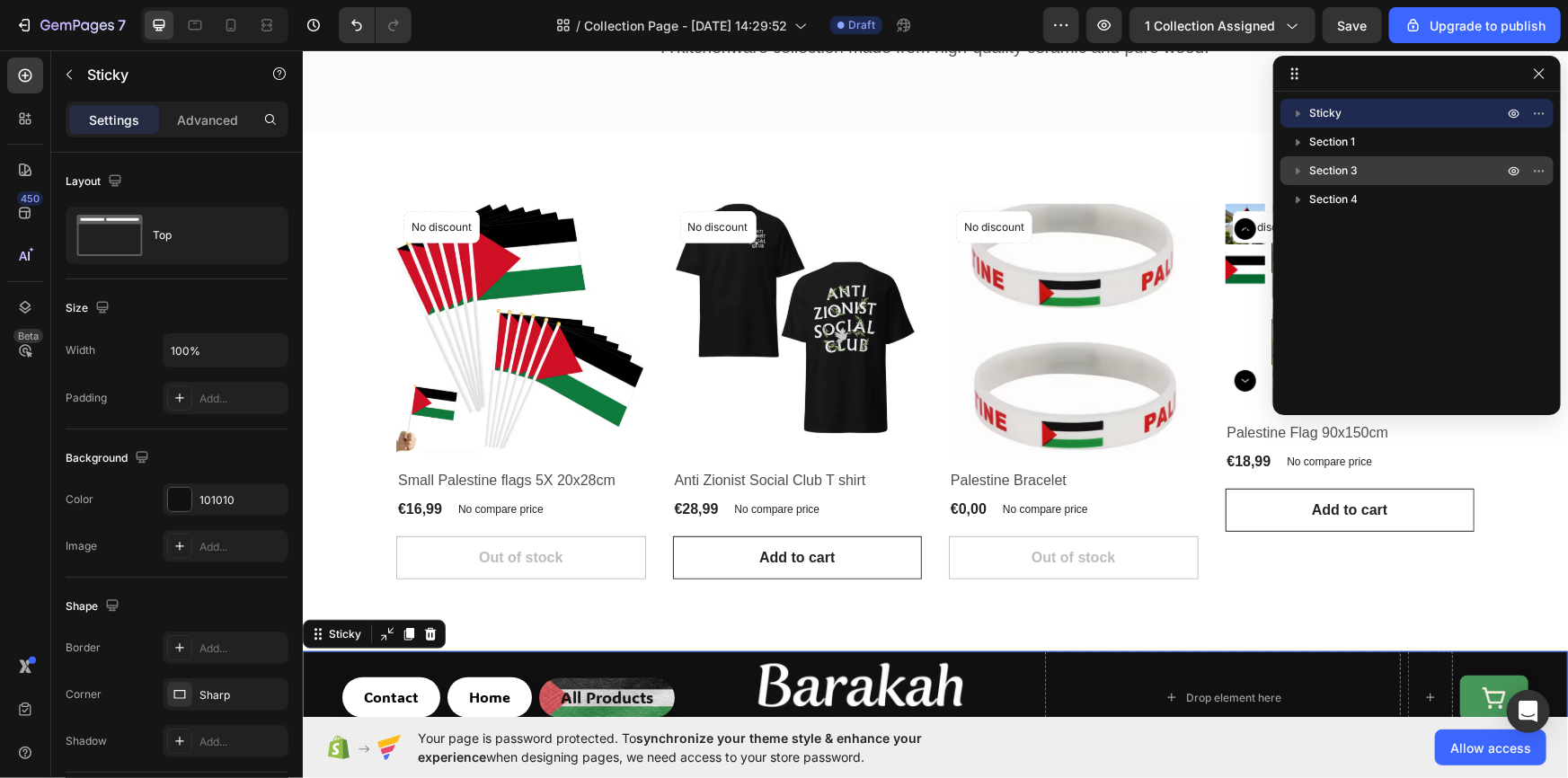
drag, startPoint x: 1338, startPoint y: 116, endPoint x: 1352, endPoint y: 159, distance: 45.2
click at [1352, 159] on div "Sticky Section 1 Section 3 Section 4" at bounding box center [1417, 247] width 288 height 297
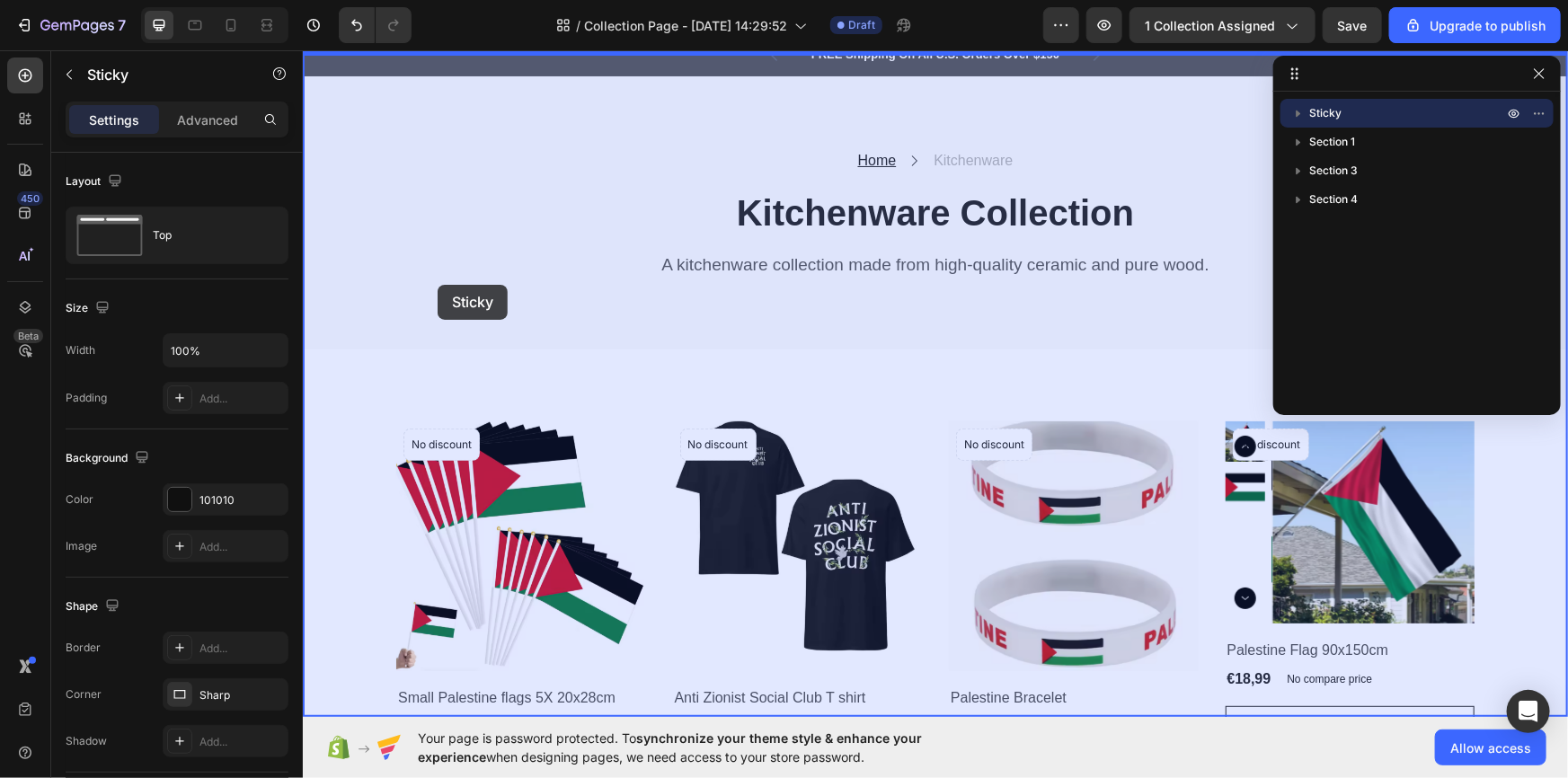
scroll to position [0, 0]
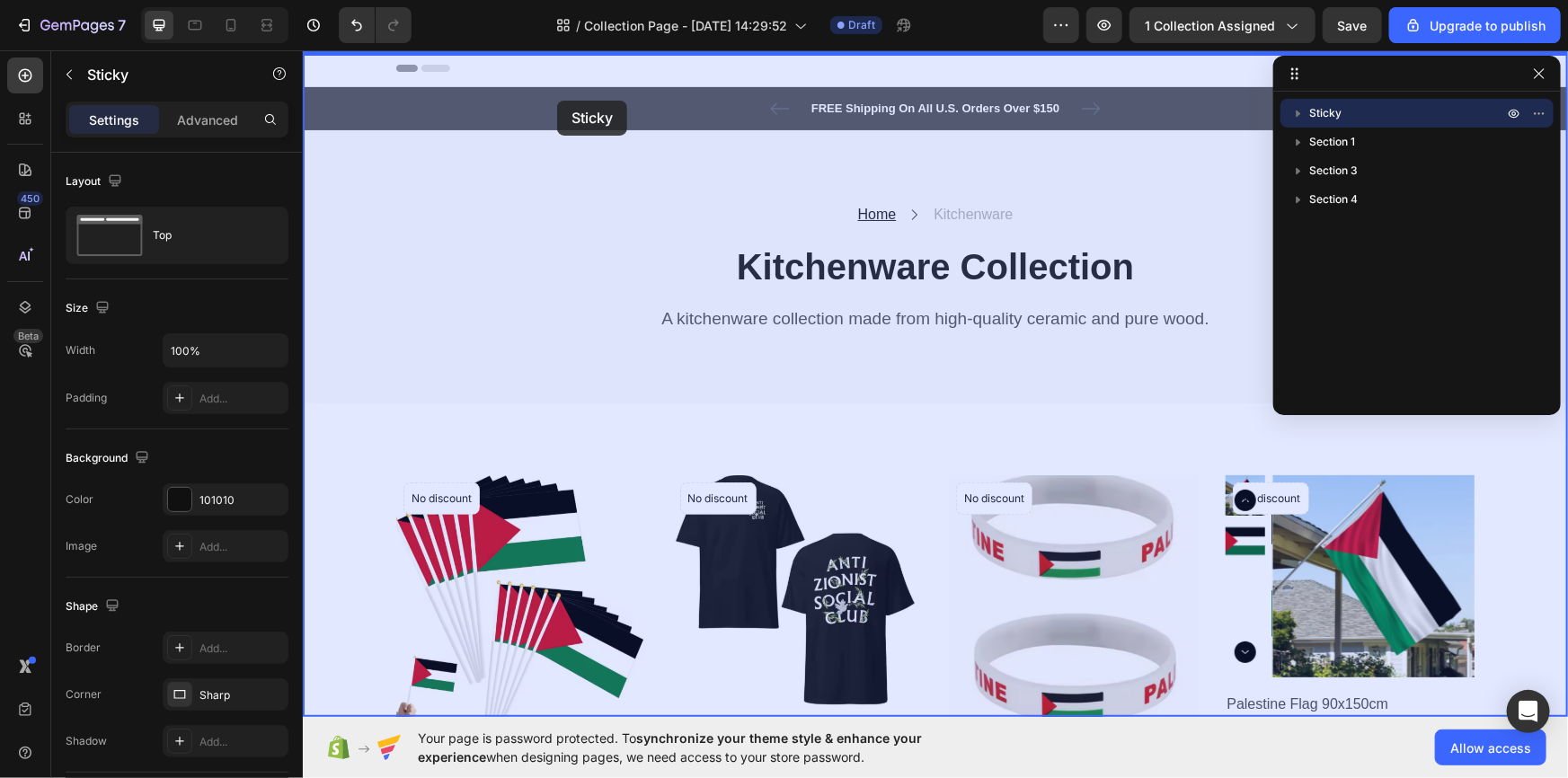
drag, startPoint x: 310, startPoint y: 437, endPoint x: 556, endPoint y: 100, distance: 417.2
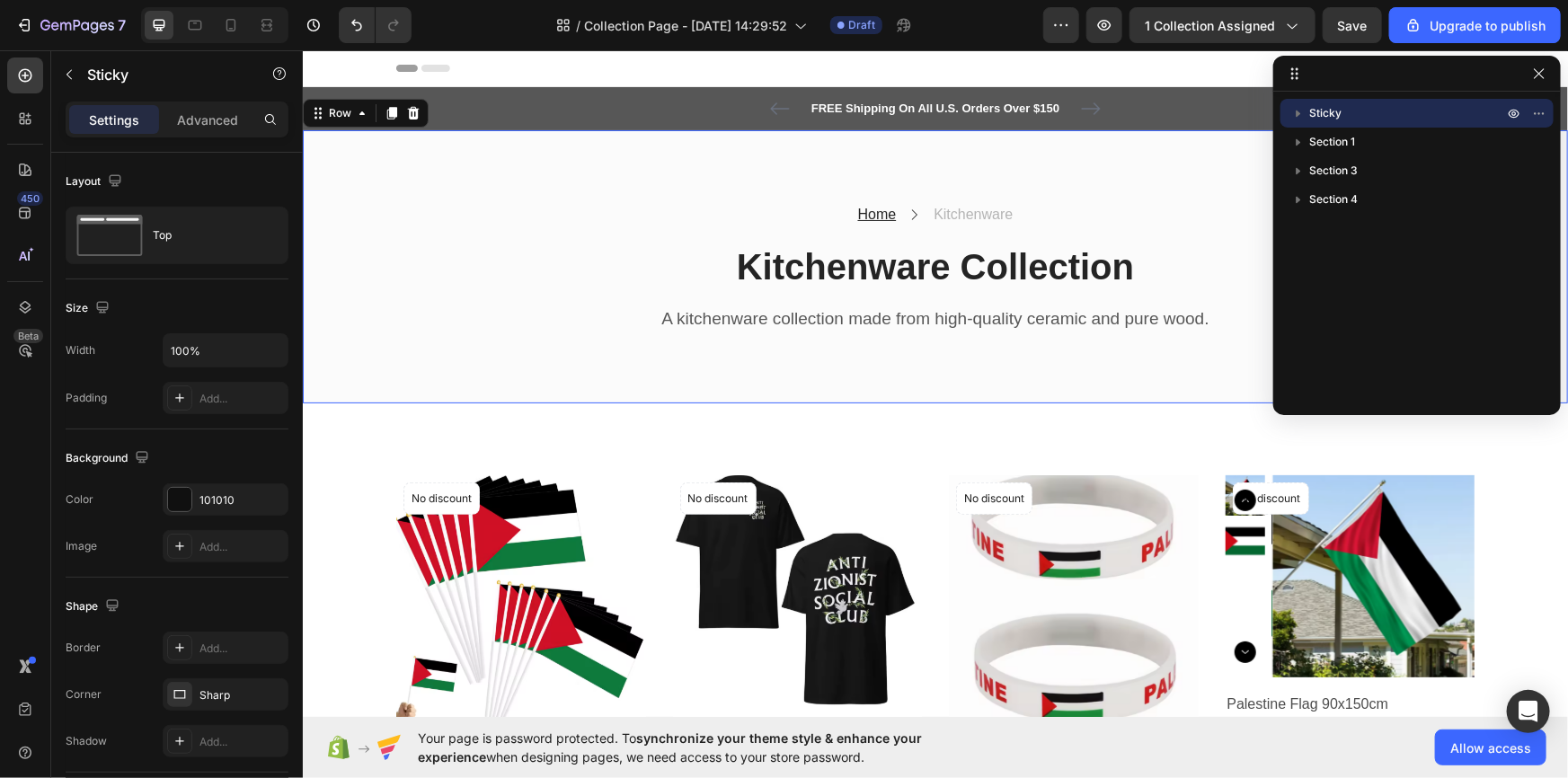
click at [458, 175] on div "Home Text block Icon Kitchenware Text block Row Kitchenware Collection Heading …" at bounding box center [934, 265] width 1265 height 274
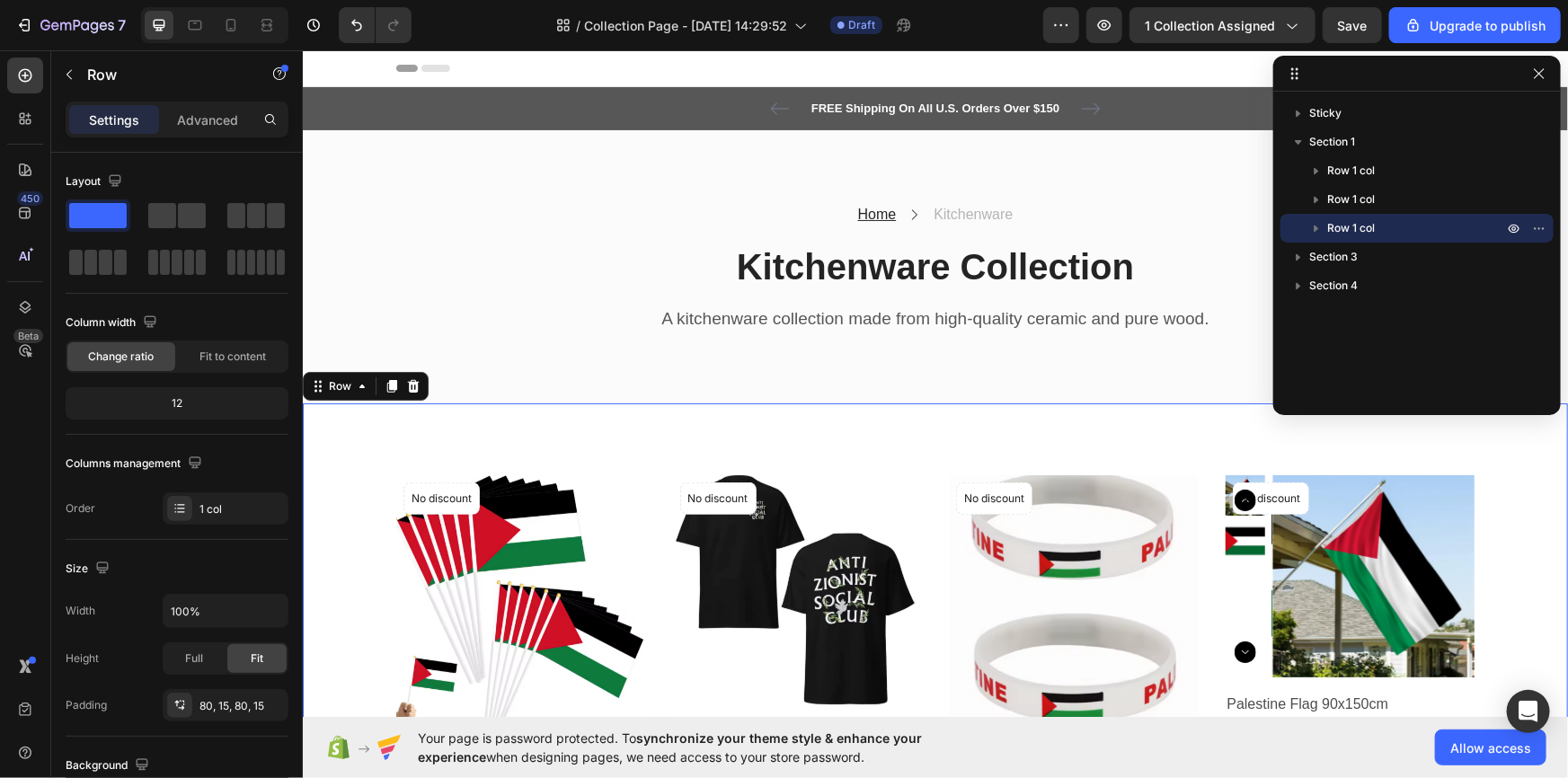
click at [342, 425] on div "Product Images No discount Not be displayed when published Product Badge Row Sm…" at bounding box center [934, 662] width 1265 height 519
click at [487, 275] on p "Kitchenware Collection" at bounding box center [935, 265] width 1075 height 47
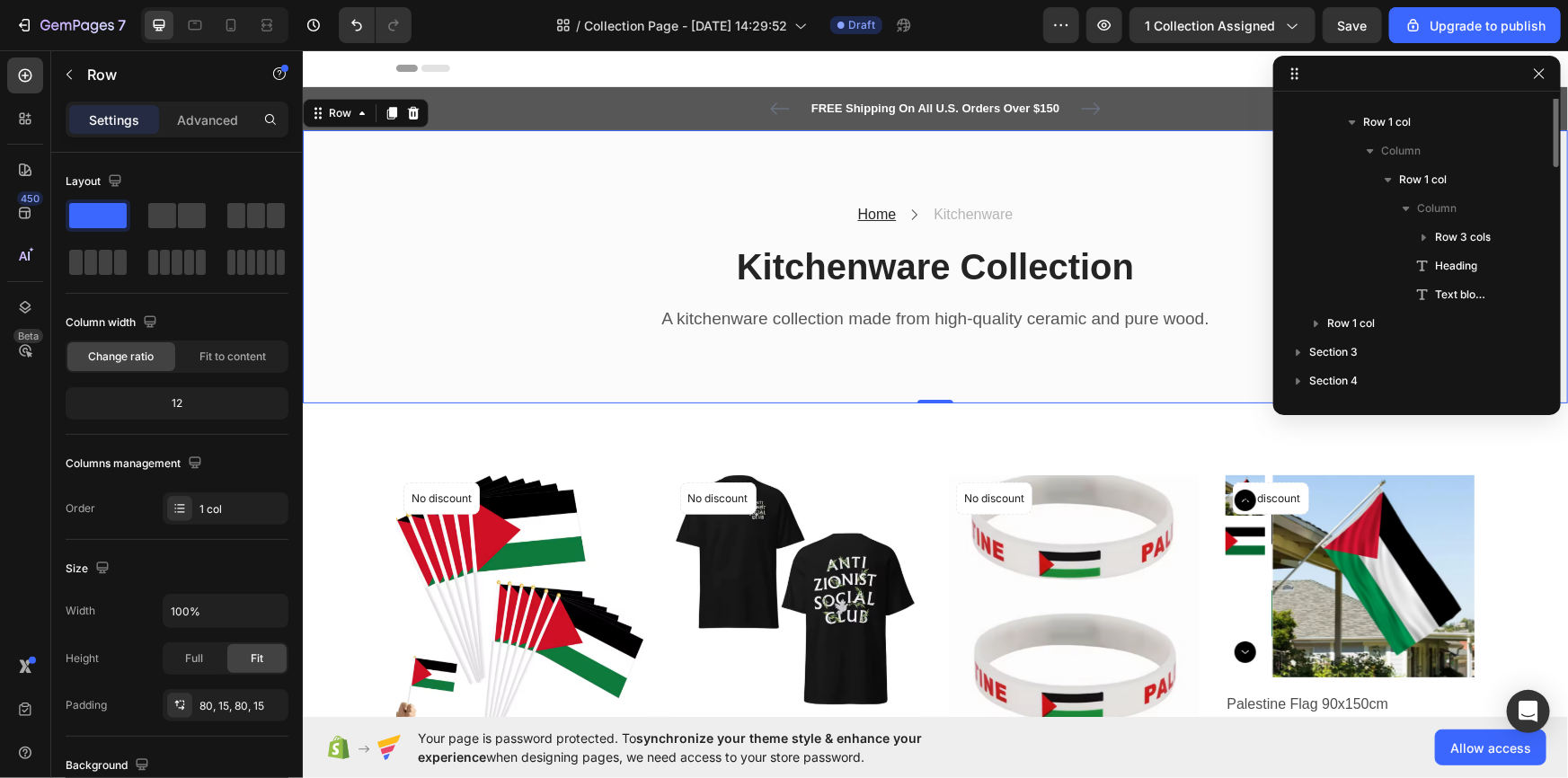
click at [458, 143] on div "Home Text block Icon Kitchenware Text block Row Kitchenware Collection Heading …" at bounding box center [934, 265] width 1265 height 274
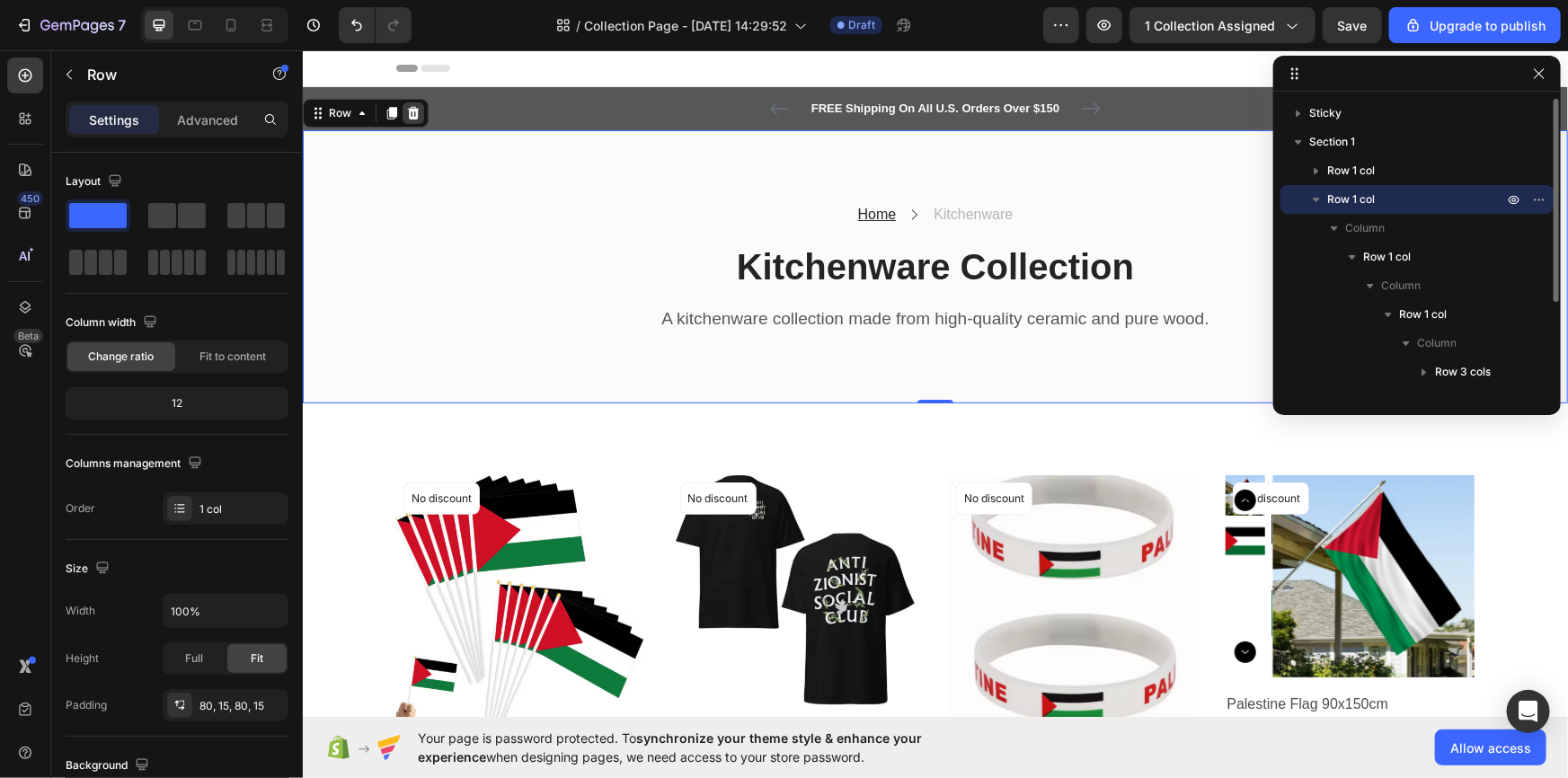
click at [420, 116] on div at bounding box center [412, 112] width 21 height 21
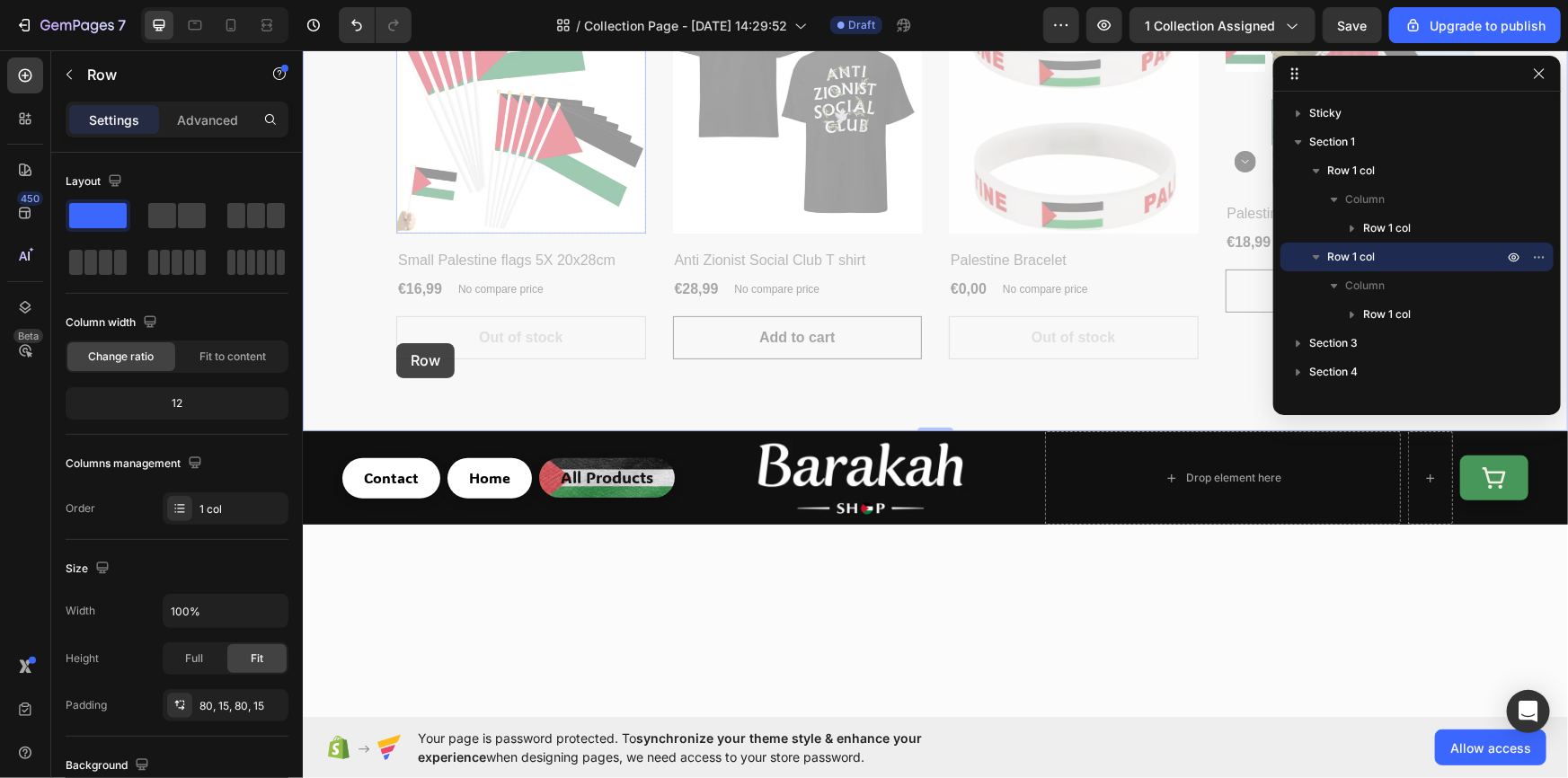
scroll to position [381, 0]
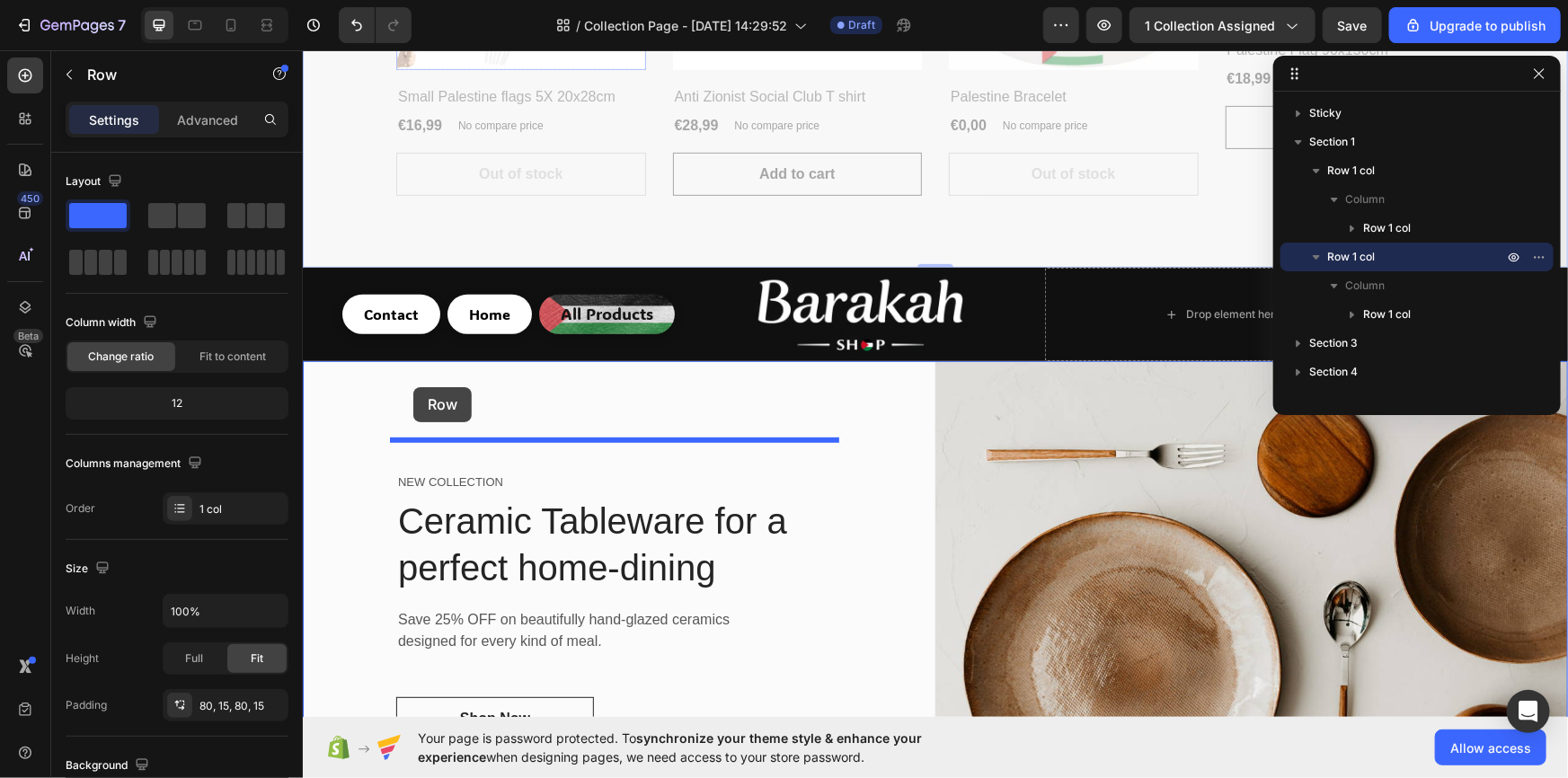
drag, startPoint x: 363, startPoint y: 223, endPoint x: 412, endPoint y: 386, distance: 170.2
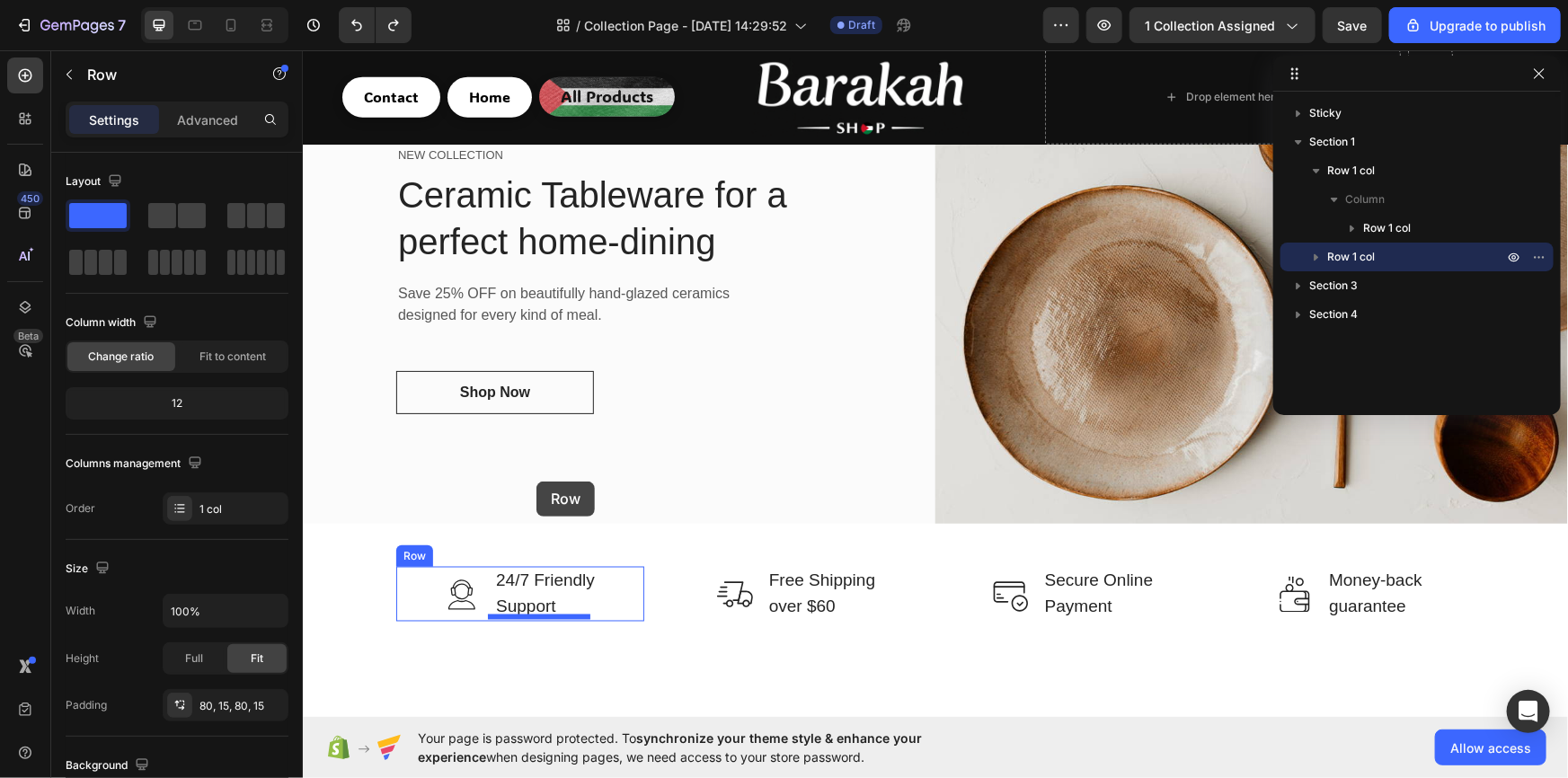
scroll to position [1335, 0]
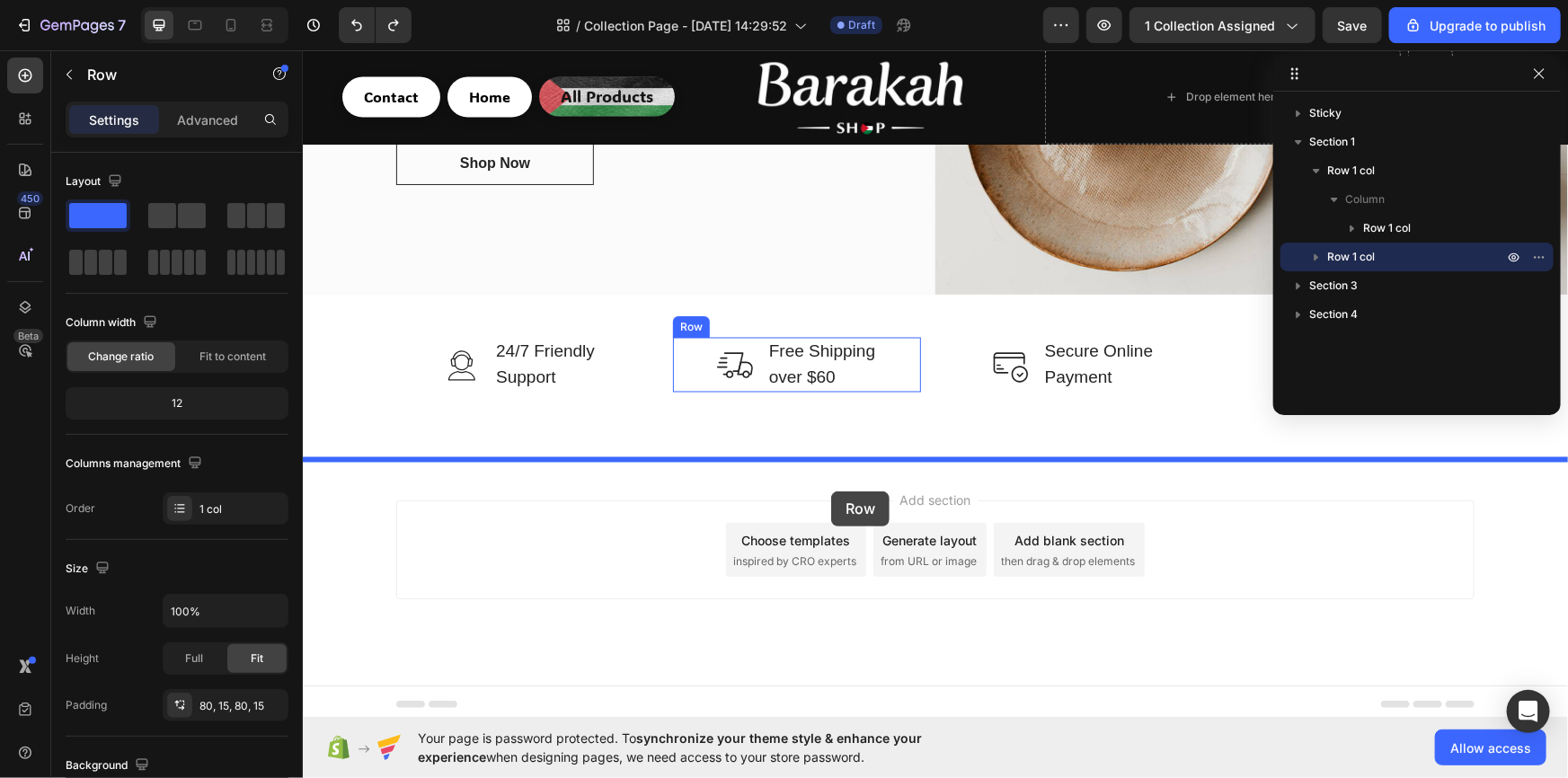
drag, startPoint x: 501, startPoint y: 154, endPoint x: 831, endPoint y: 490, distance: 471.0
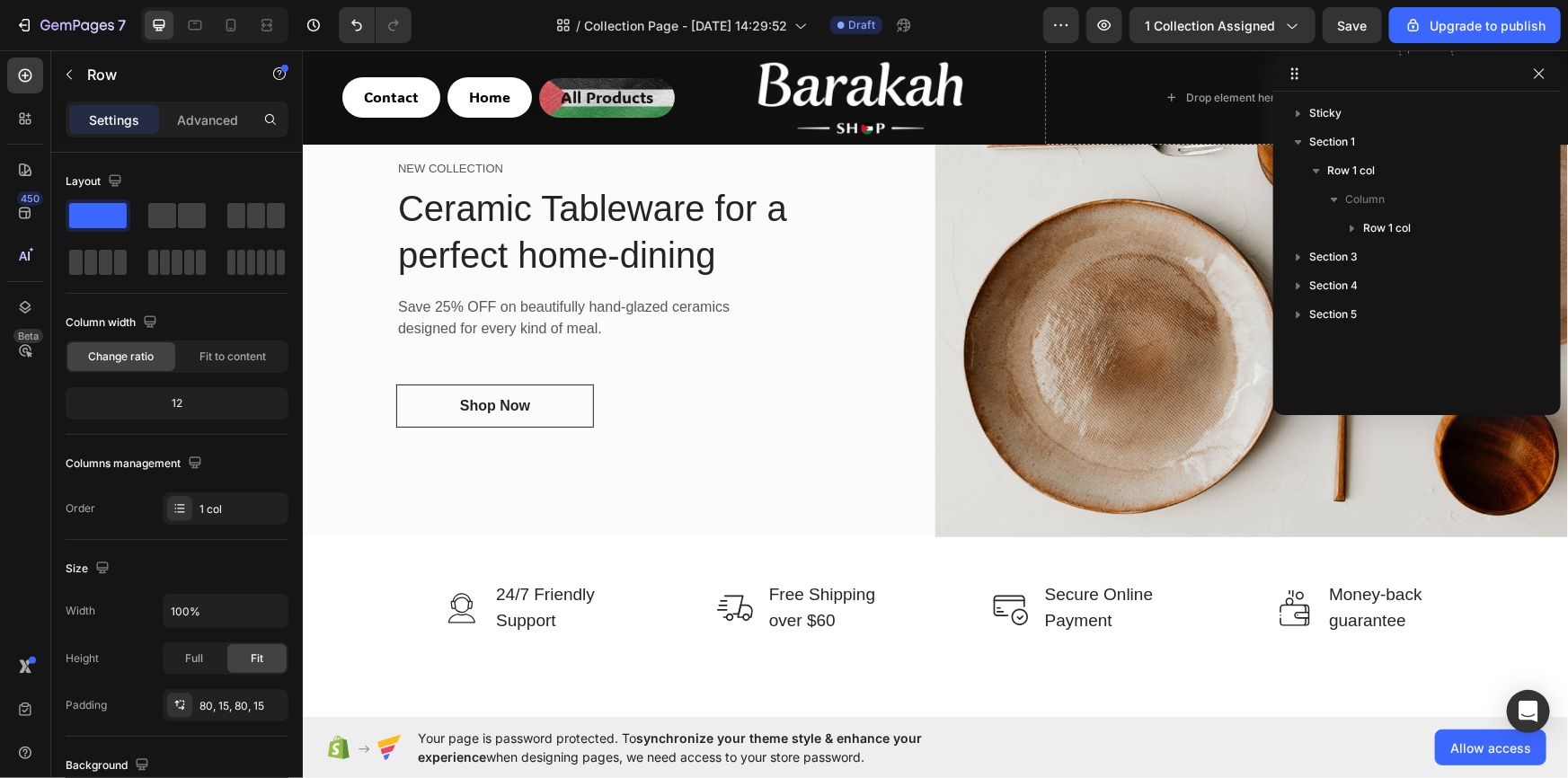
scroll to position [0, 0]
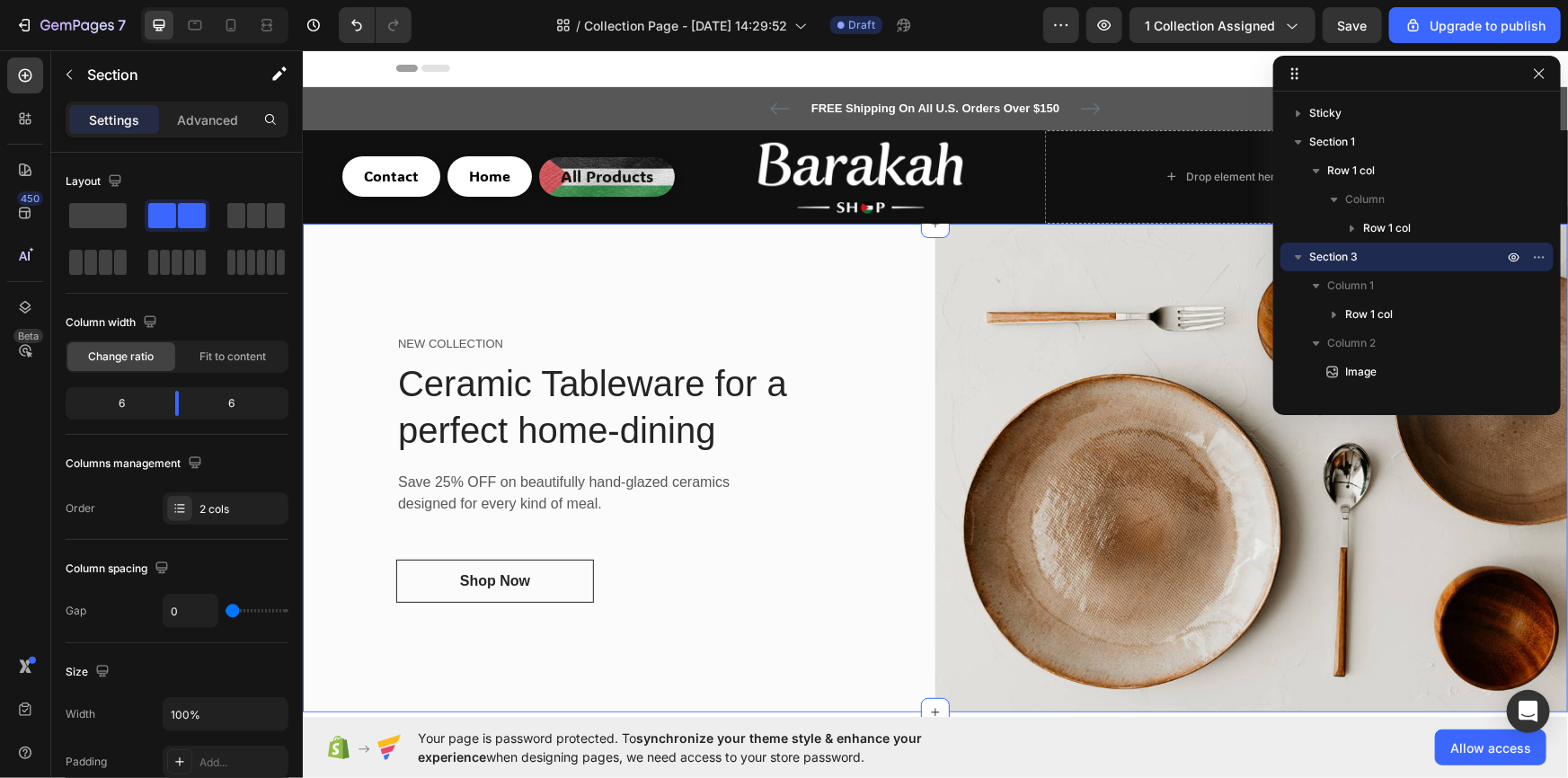
click at [632, 250] on div "NEW COLLECTION Text block Ceramic Tableware for a perfect home-dining Heading S…" at bounding box center [618, 467] width 632 height 489
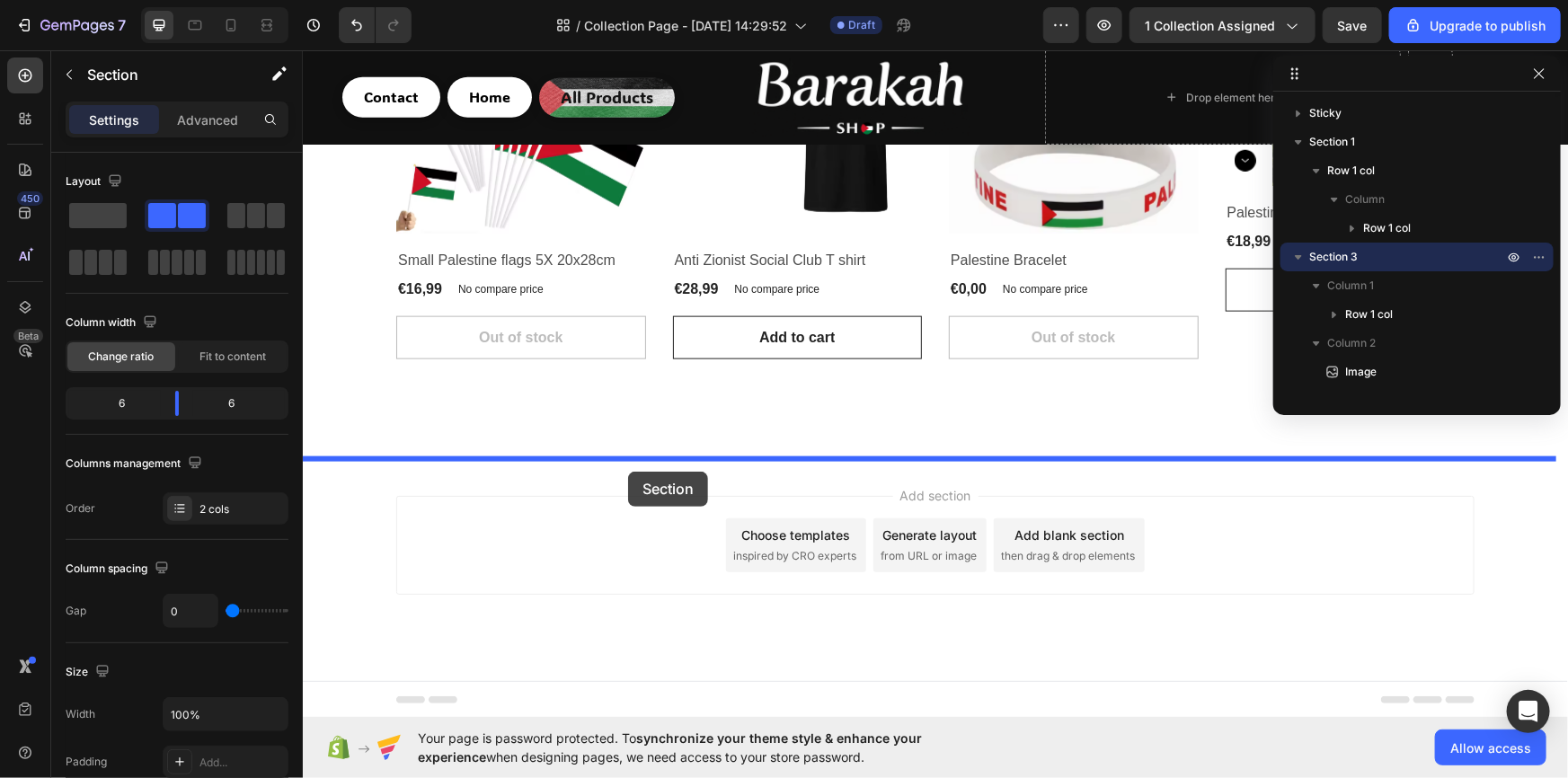
drag, startPoint x: 424, startPoint y: 252, endPoint x: 627, endPoint y: 471, distance: 298.6
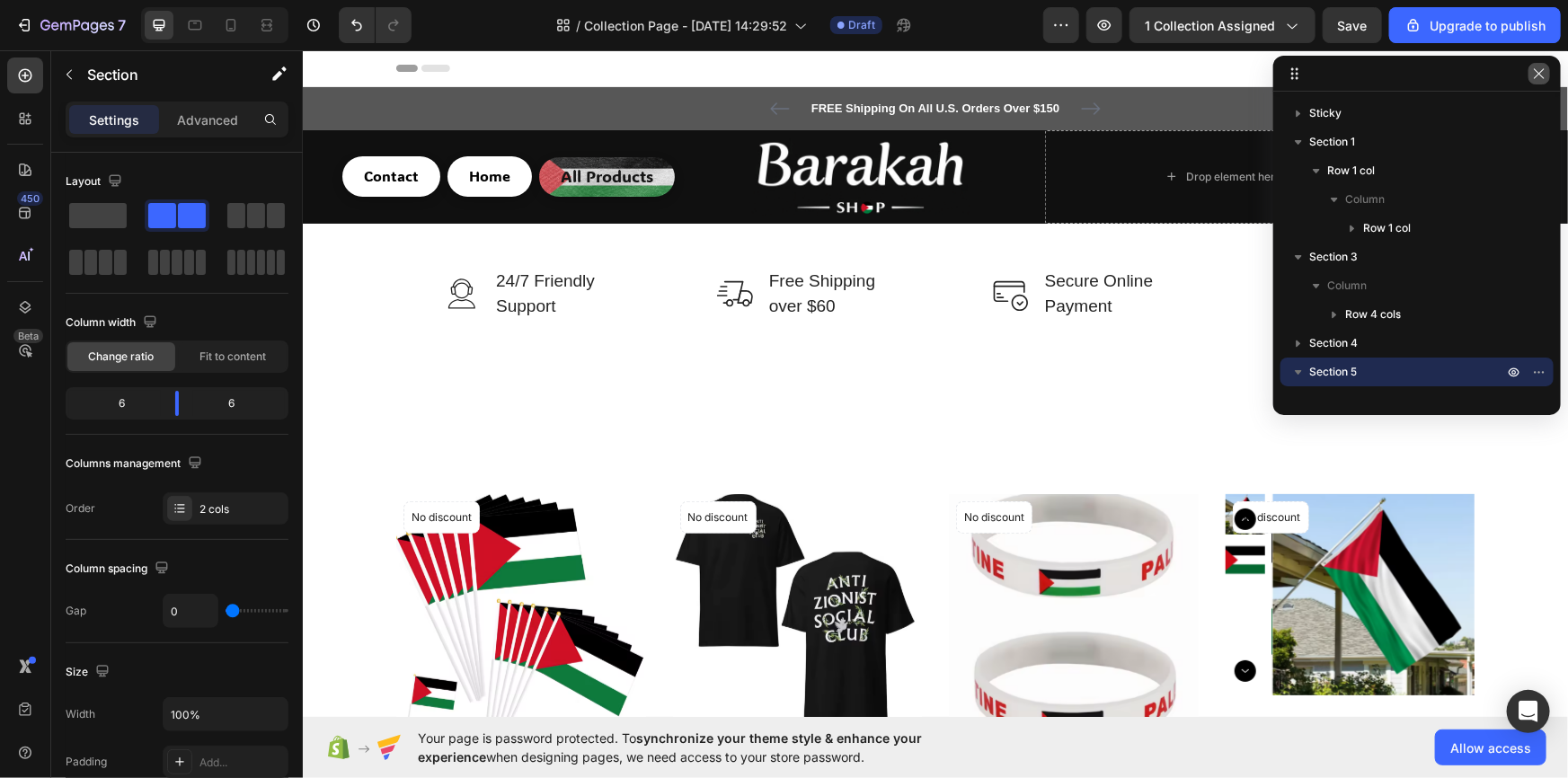
click at [1542, 77] on icon "button" at bounding box center [1539, 73] width 10 height 10
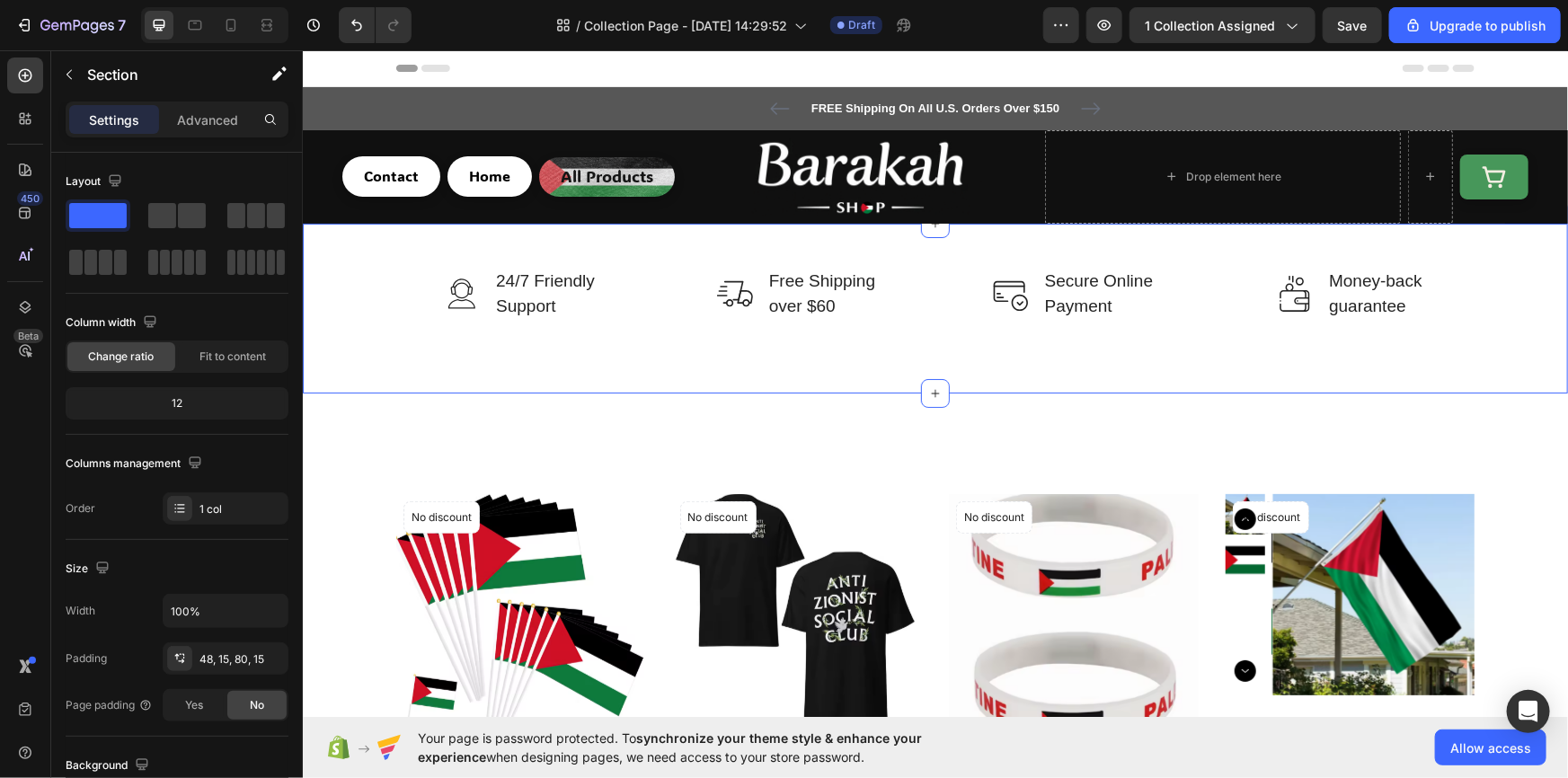
click at [383, 372] on div "Image 24/7 Friendly Support Text block Row Image Free Shipping over $60 Text bl…" at bounding box center [934, 308] width 1265 height 170
click at [180, 125] on p "Advanced" at bounding box center [207, 120] width 61 height 18
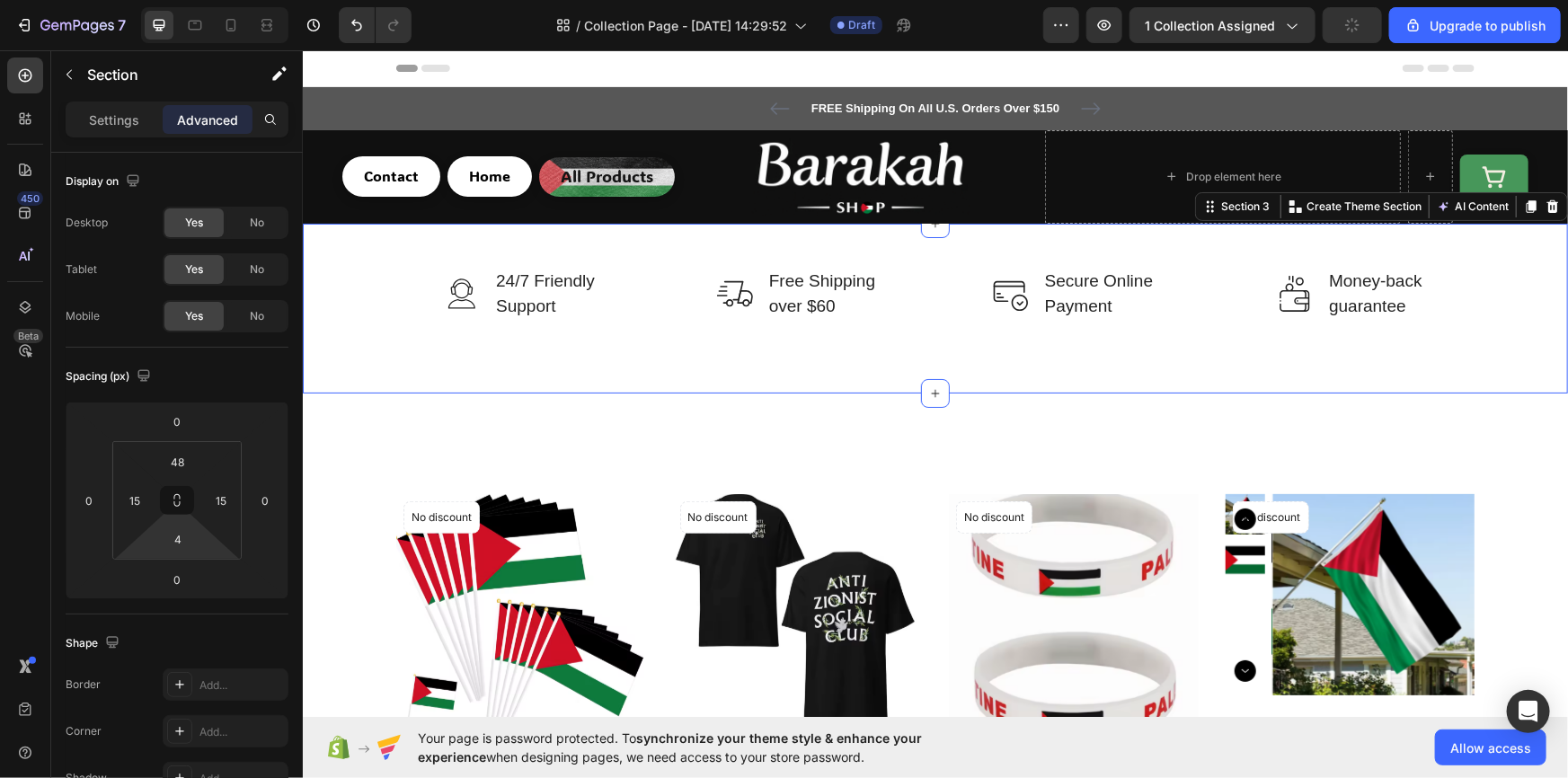
type input "0"
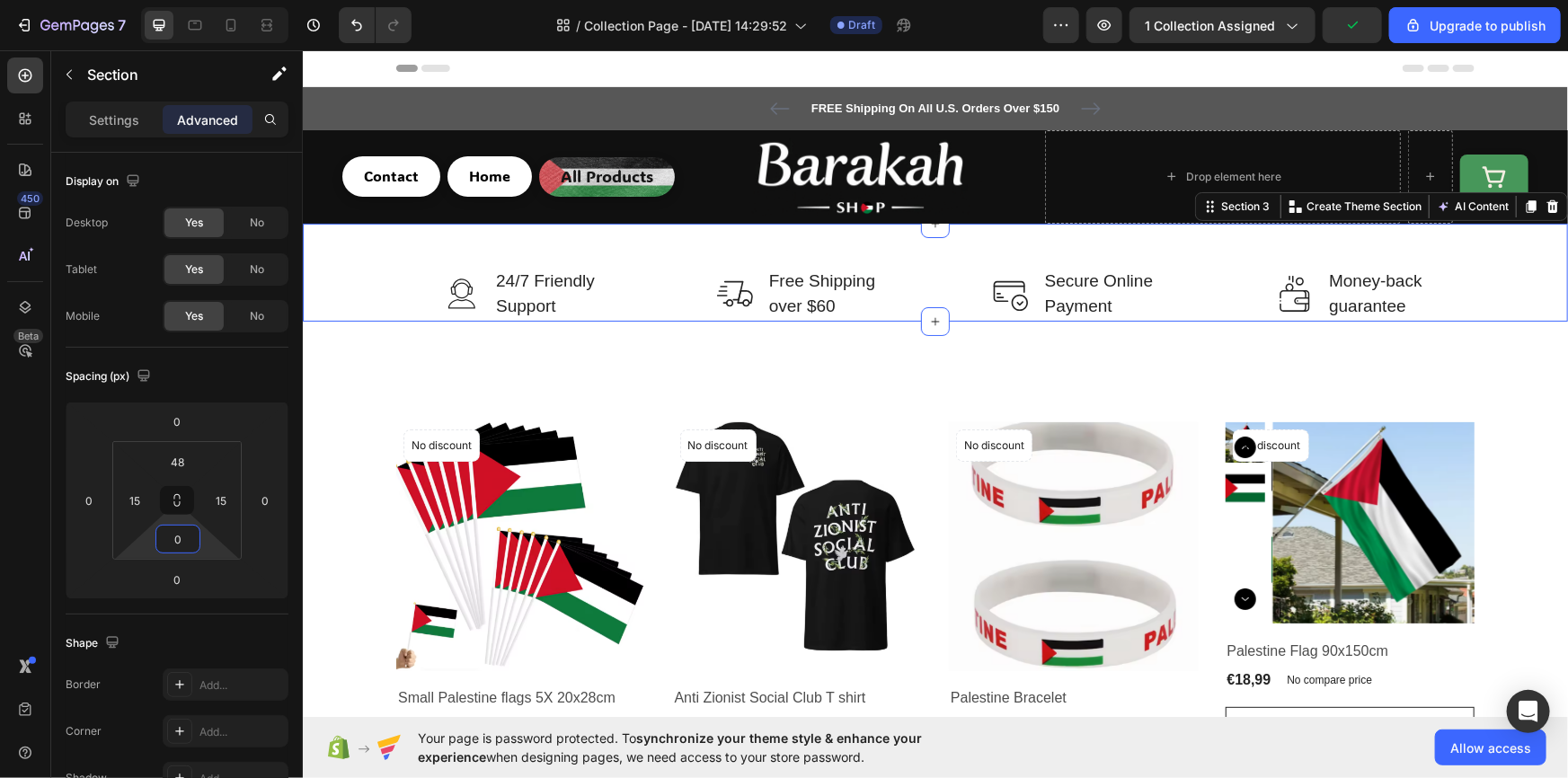
drag, startPoint x: 204, startPoint y: 546, endPoint x: 231, endPoint y: 642, distance: 99.7
click at [231, 0] on html "7 / Collection Page - Aug 28, 14:29:52 Draft Preview 1 collection assigned Upgr…" at bounding box center [784, 0] width 1568 height 0
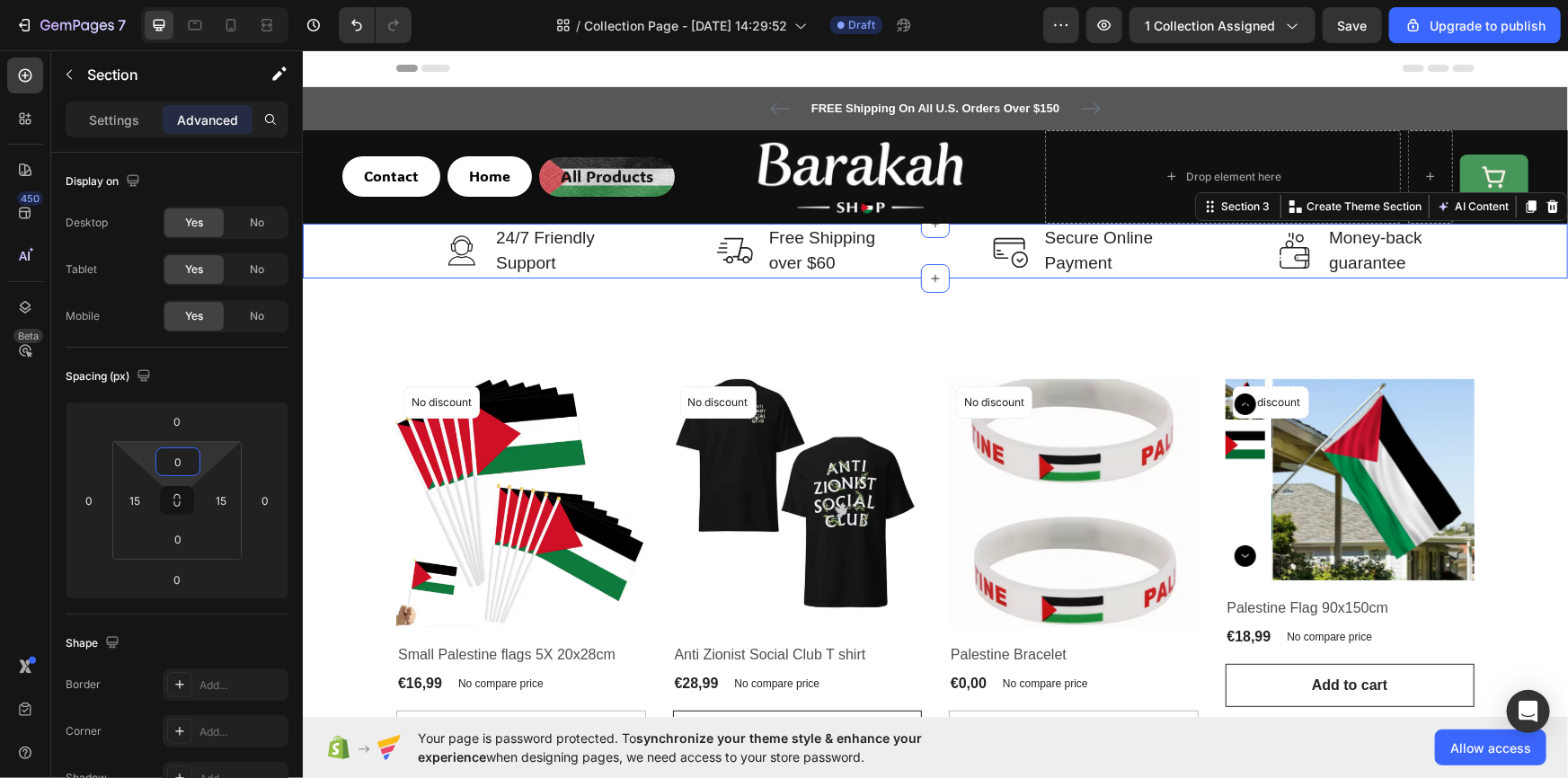
drag, startPoint x: 218, startPoint y: 494, endPoint x: 144, endPoint y: 460, distance: 81.4
click at [144, 0] on html "7 / Collection Page - Aug 28, 14:29:52 Draft Preview 1 collection assigned Save…" at bounding box center [784, 0] width 1568 height 0
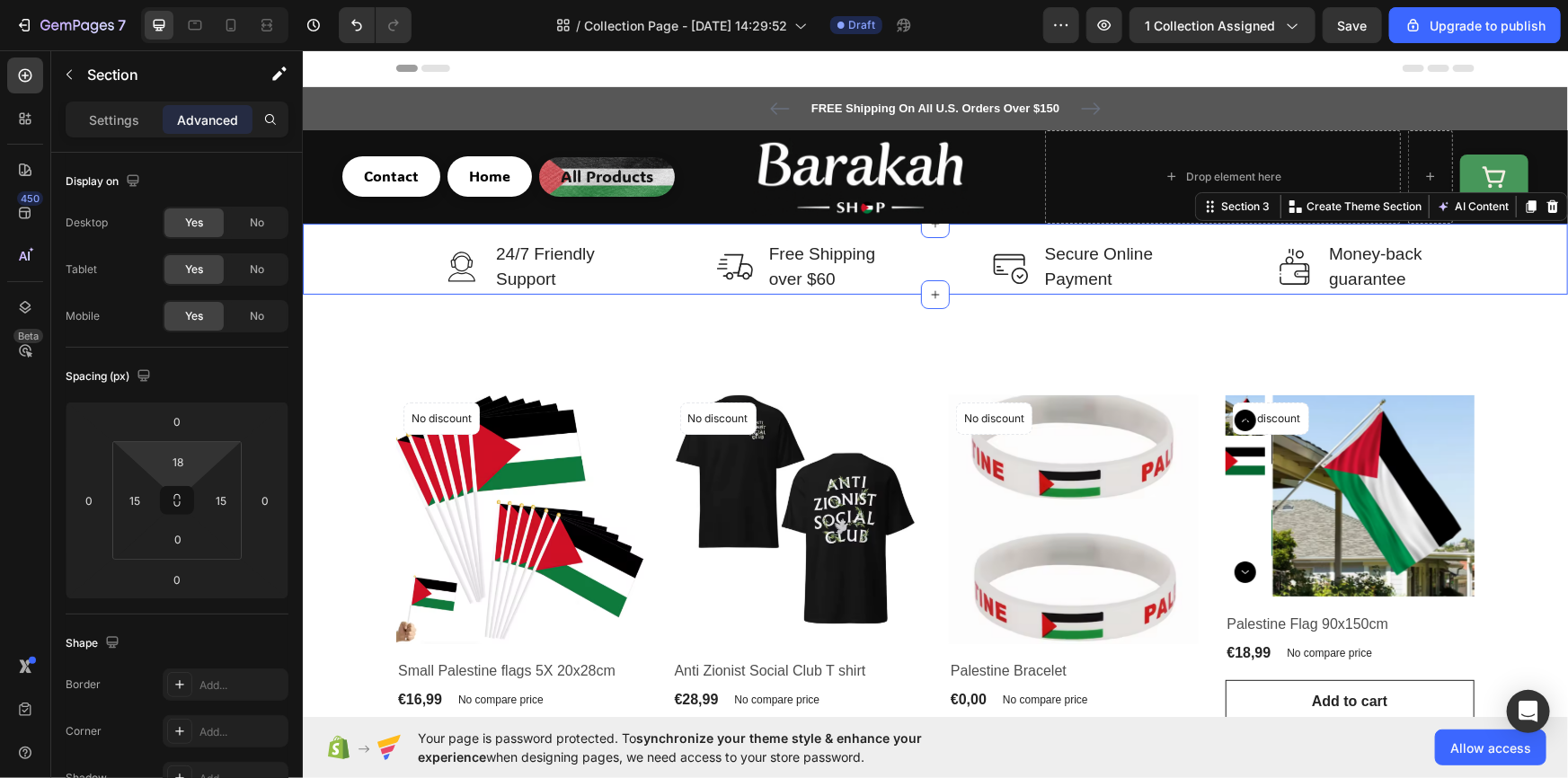
type input "14"
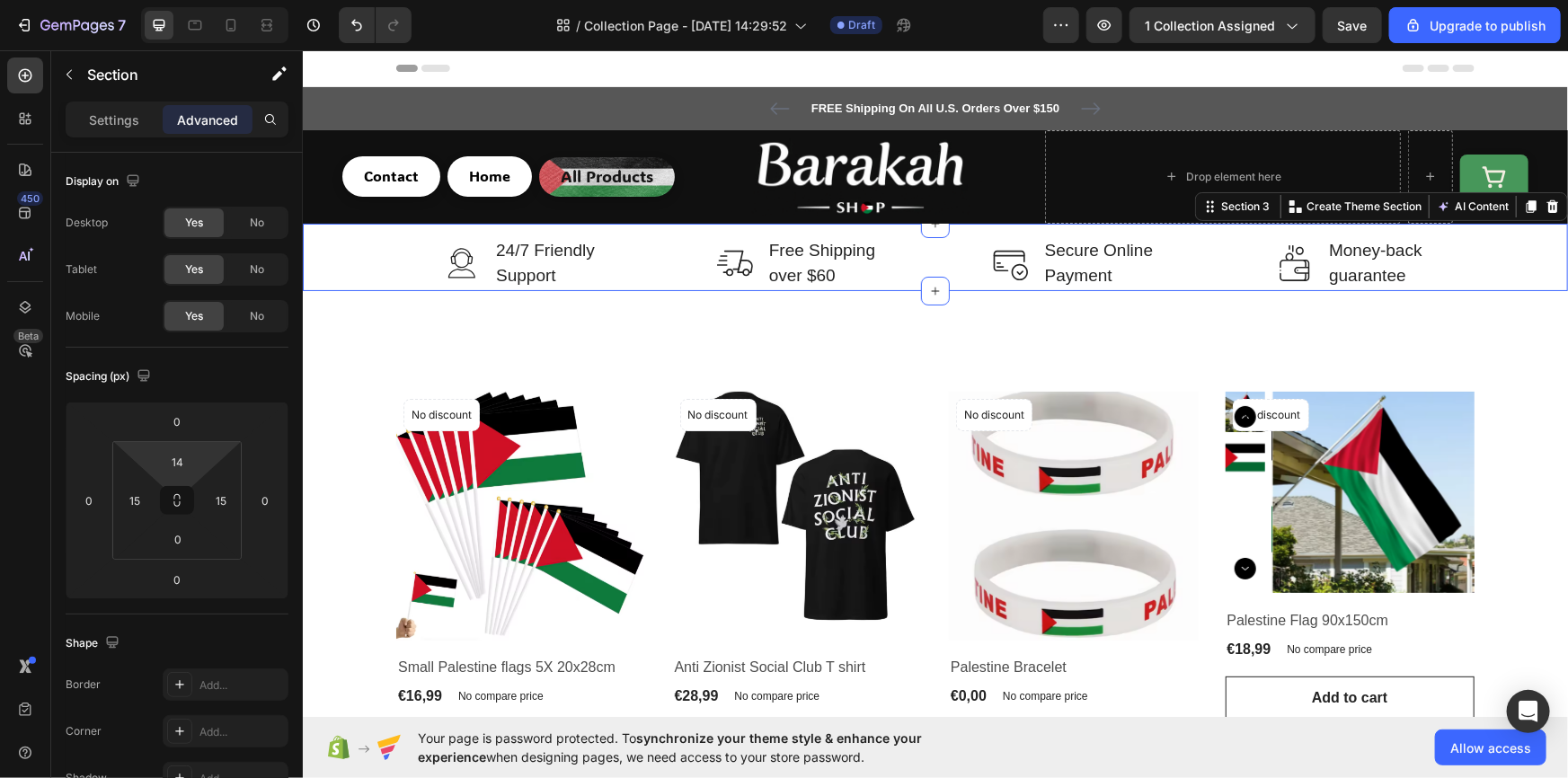
click at [198, 0] on html "7 / Collection Page - Aug 28, 14:29:52 Draft Preview 1 collection assigned Save…" at bounding box center [784, 0] width 1568 height 0
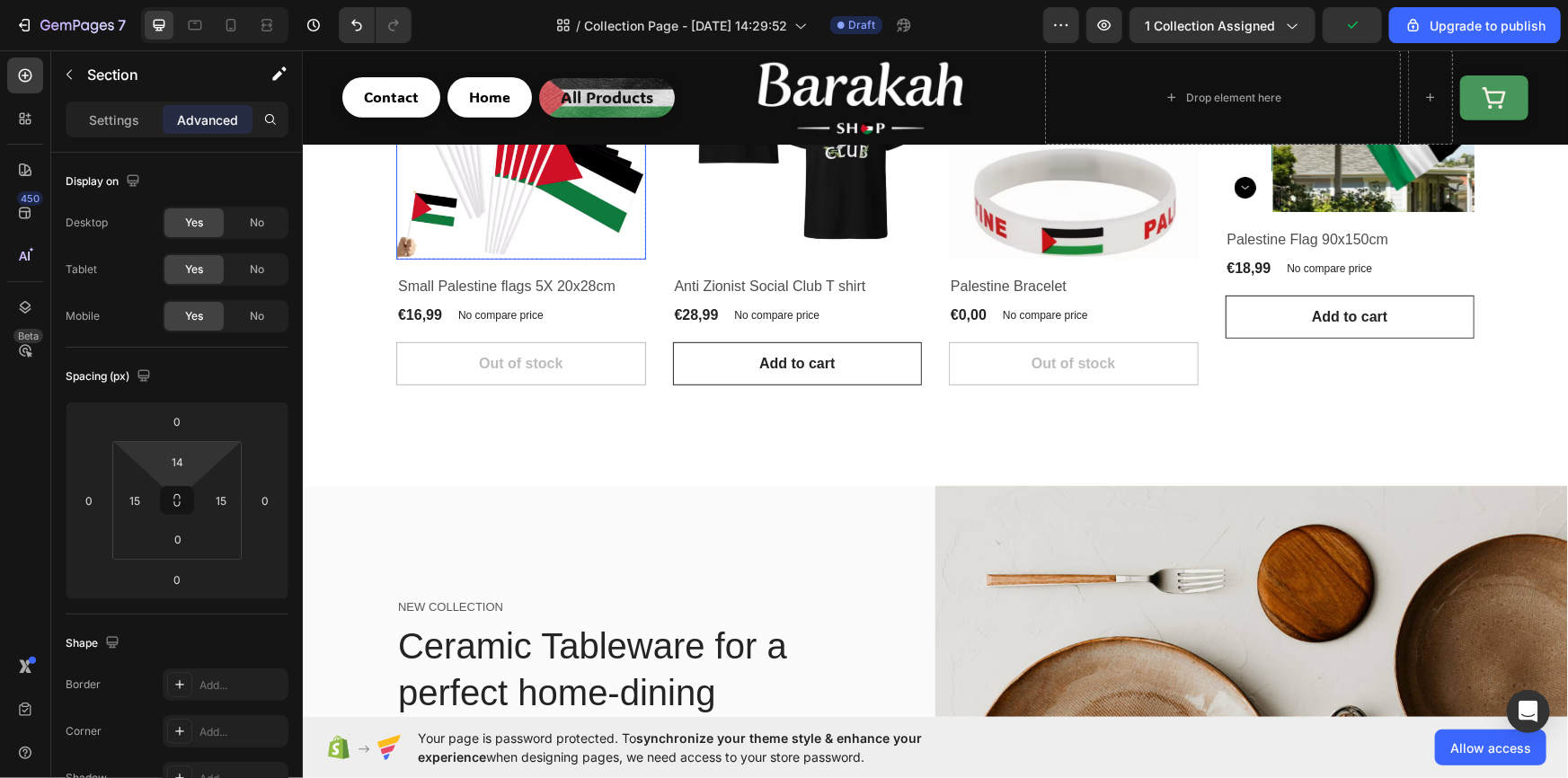
scroll to position [271, 0]
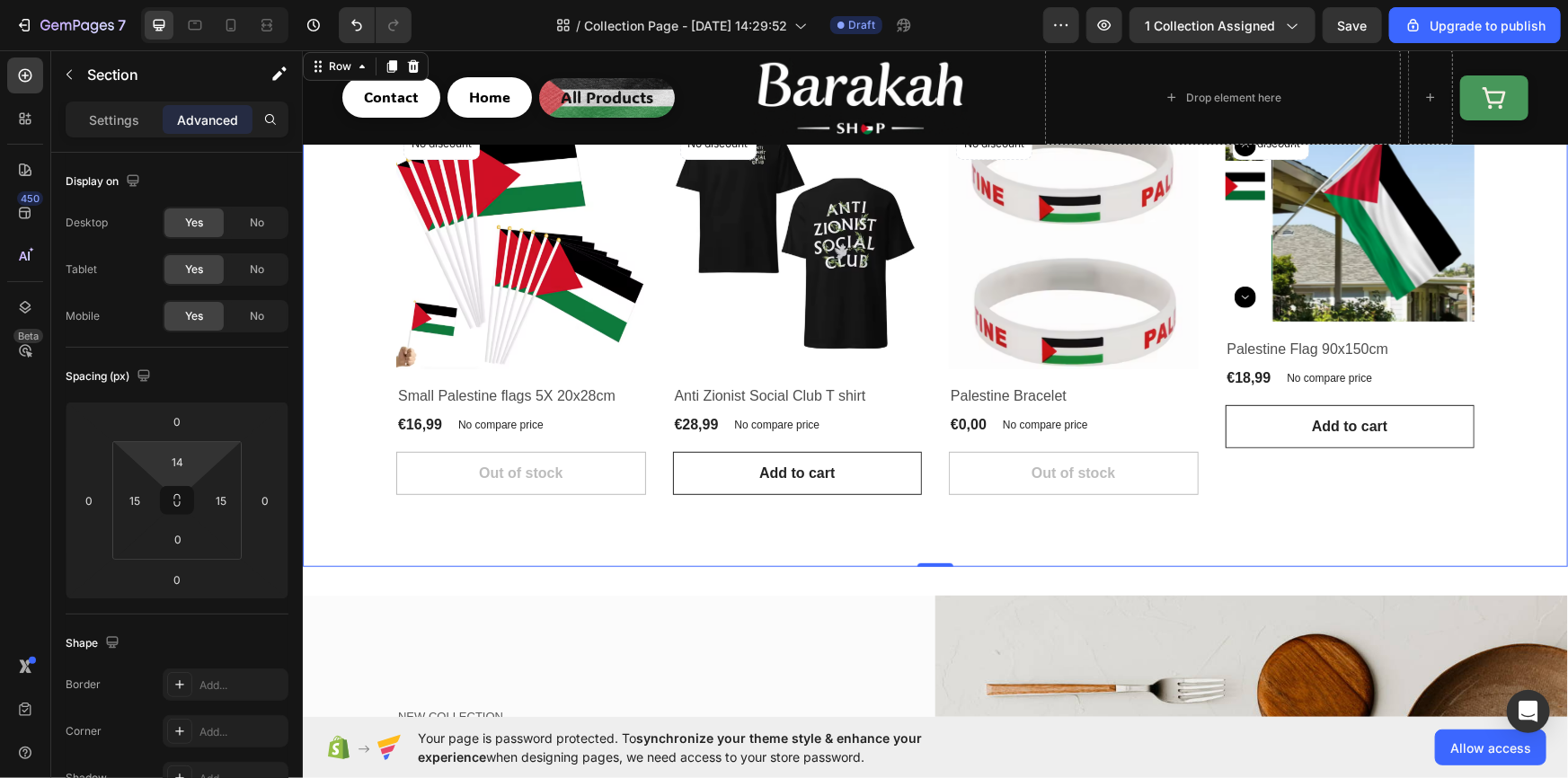
click at [500, 533] on div "Product Images No discount Not be displayed when published Product Badge Row Sm…" at bounding box center [934, 307] width 1265 height 519
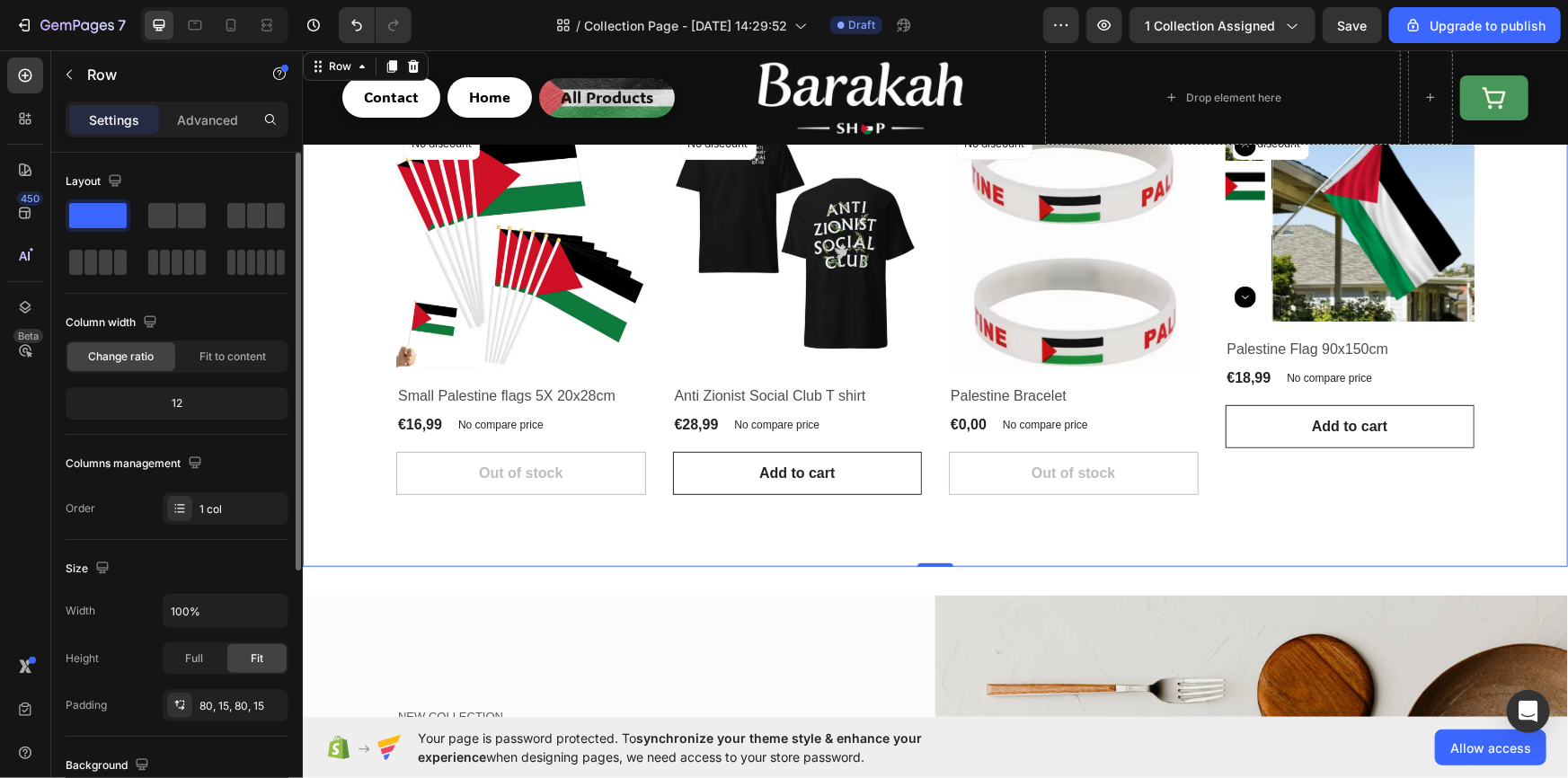
click at [149, 415] on div "12" at bounding box center [177, 403] width 223 height 32
click at [180, 666] on div "Full" at bounding box center [194, 658] width 59 height 29
click at [247, 669] on div "Fit" at bounding box center [257, 658] width 59 height 29
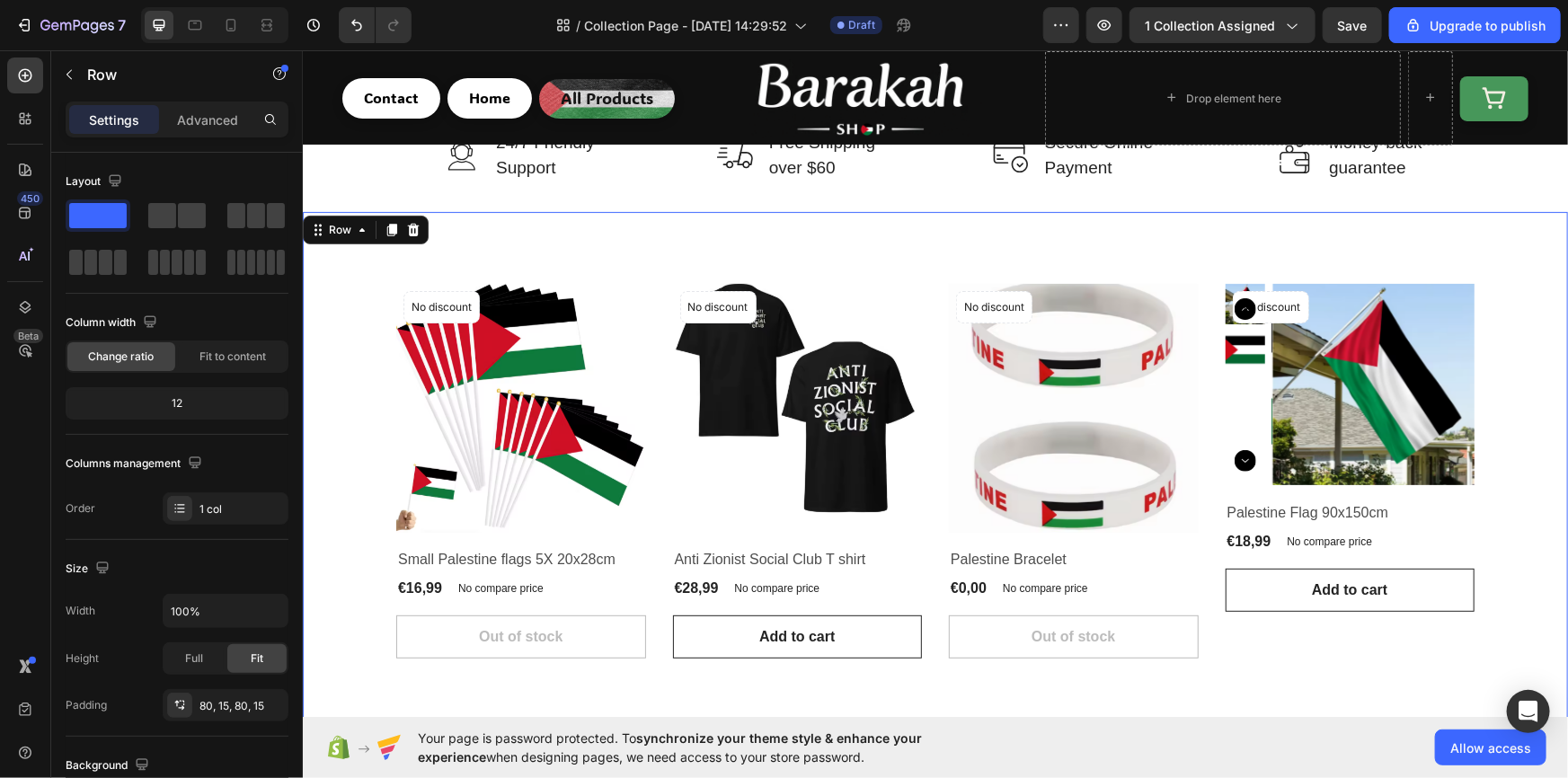
scroll to position [0, 0]
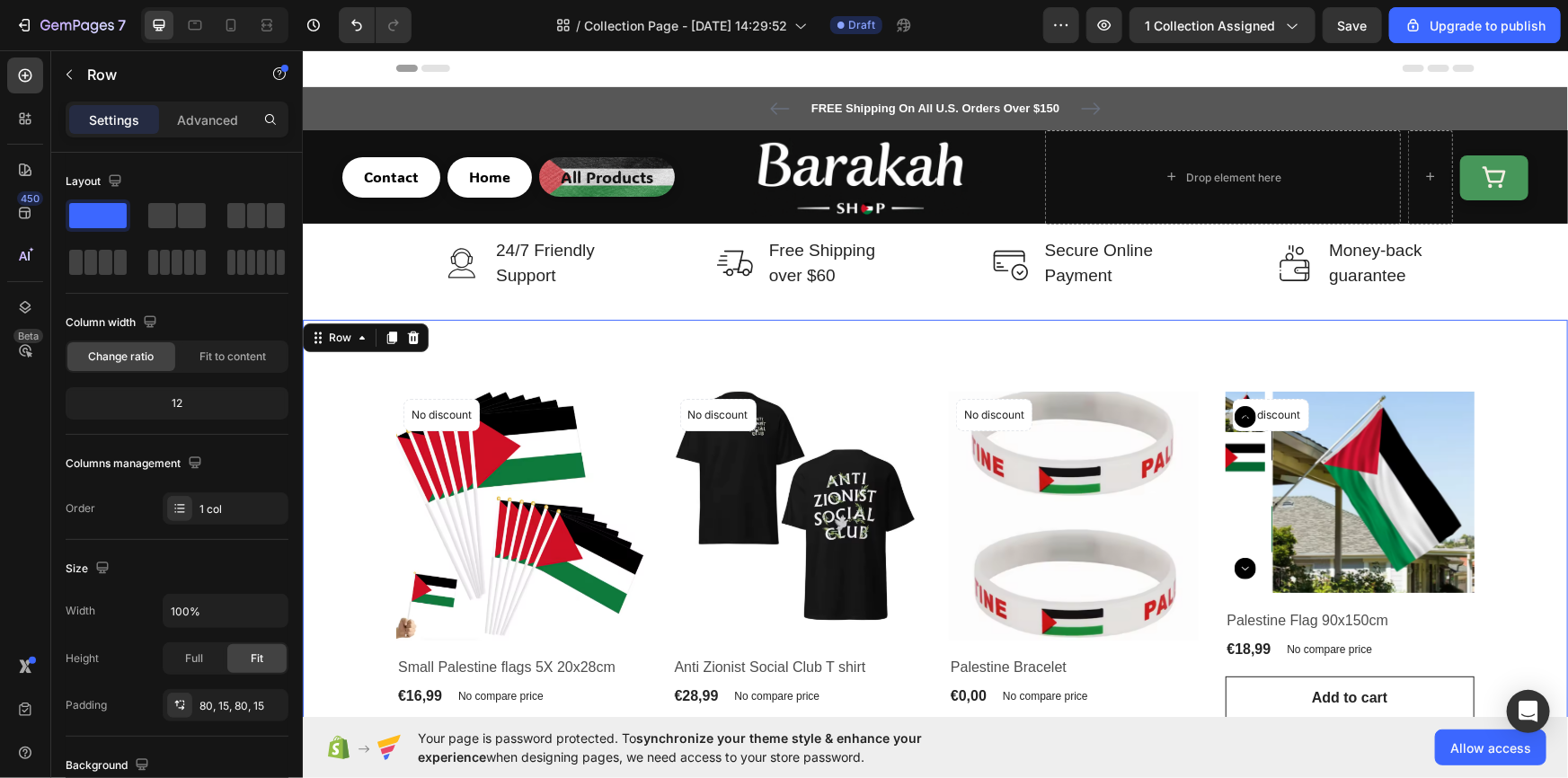
click at [337, 489] on div "Product Images No discount Not be displayed when published Product Badge Row Sm…" at bounding box center [934, 578] width 1238 height 375
click at [154, 404] on div "12" at bounding box center [177, 403] width 216 height 25
click at [243, 343] on div "Fit to content" at bounding box center [232, 356] width 108 height 29
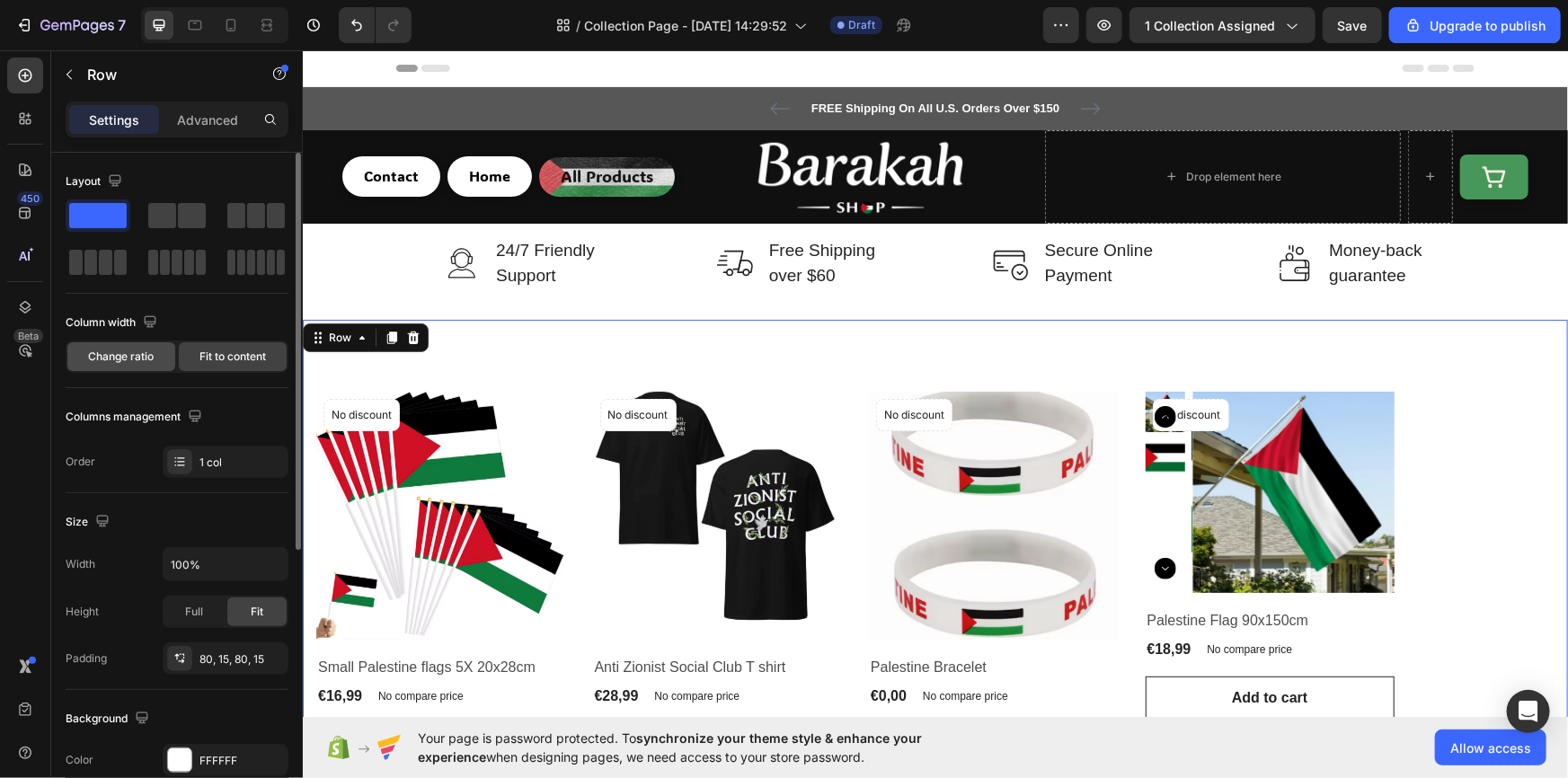
click at [126, 350] on span "Change ratio" at bounding box center [121, 357] width 65 height 17
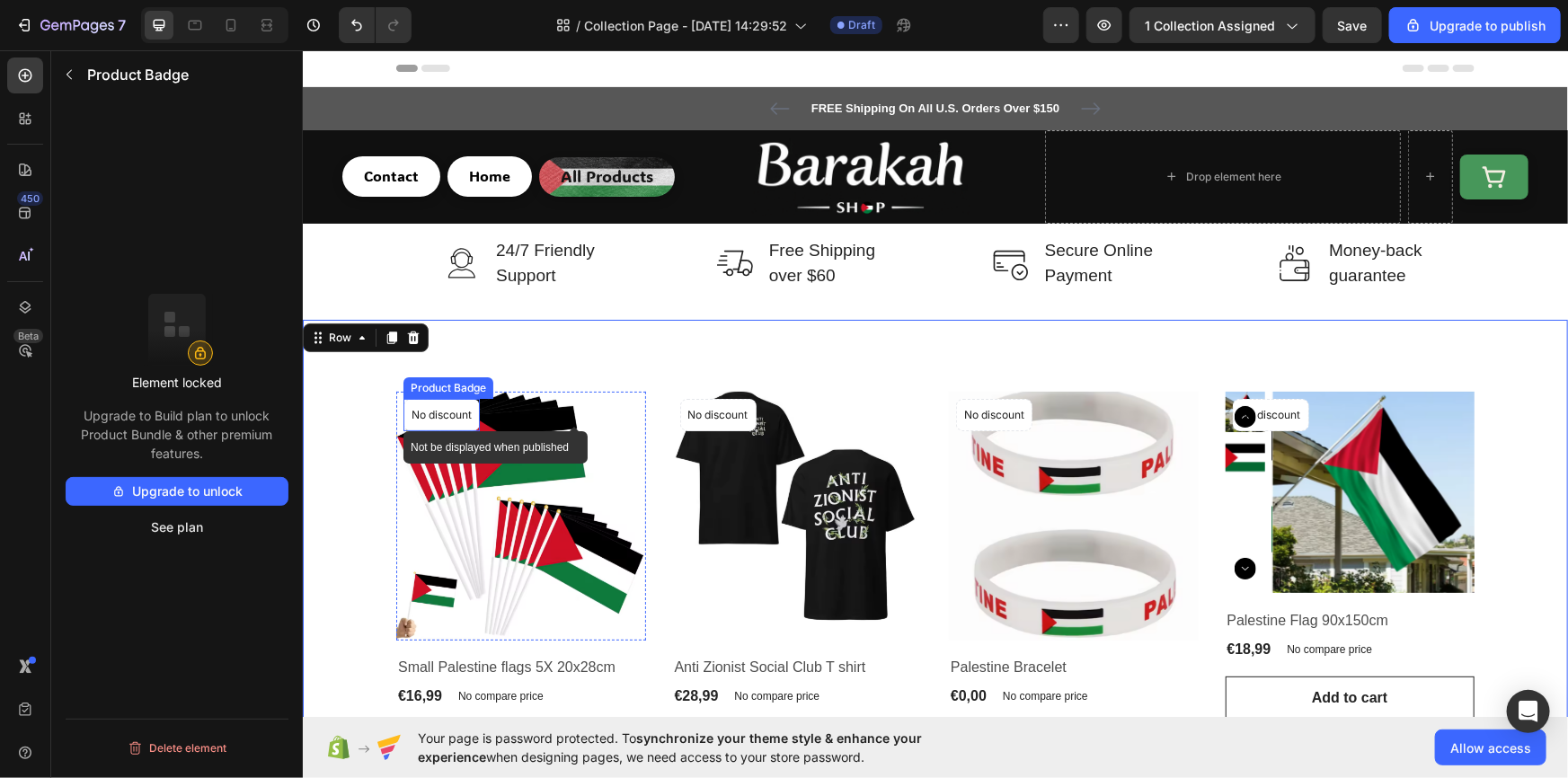
click at [404, 407] on div "No discount" at bounding box center [441, 414] width 75 height 30
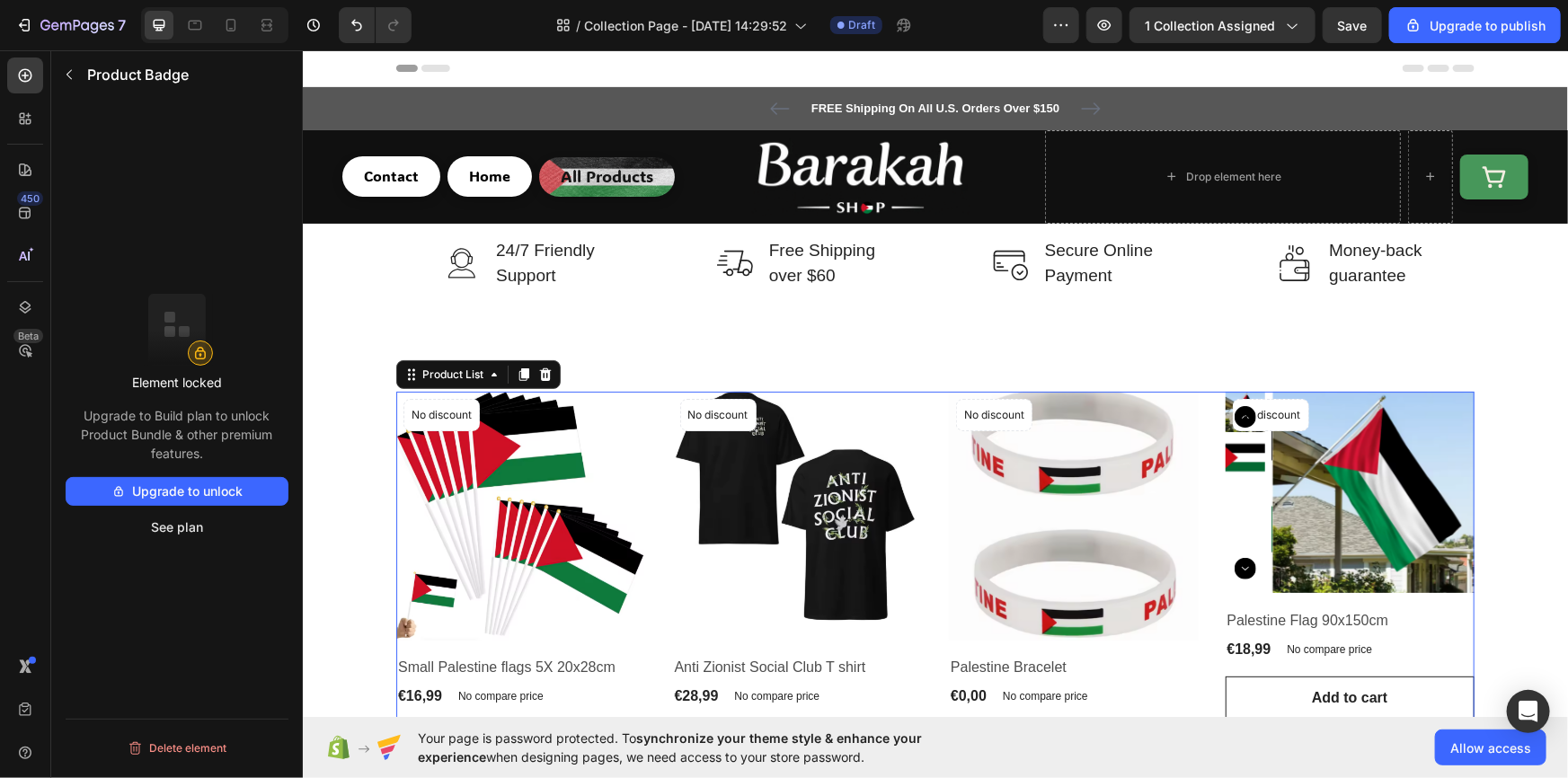
click at [651, 397] on div "Product Images No discount Not be displayed when published Product Badge Row Sm…" at bounding box center [935, 578] width 1079 height 375
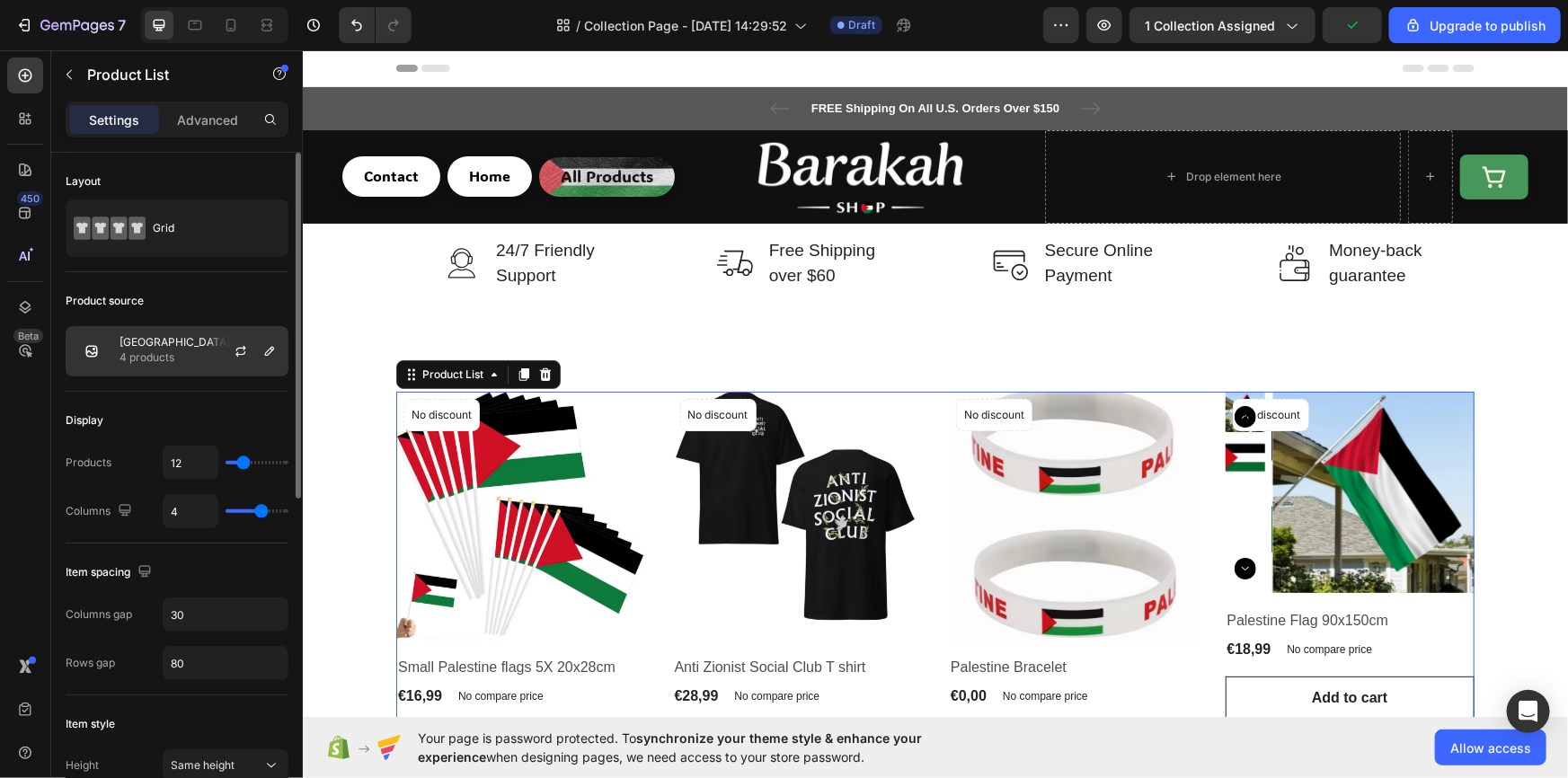
click at [162, 341] on p "[GEOGRAPHIC_DATA]" at bounding box center [175, 343] width 111 height 13
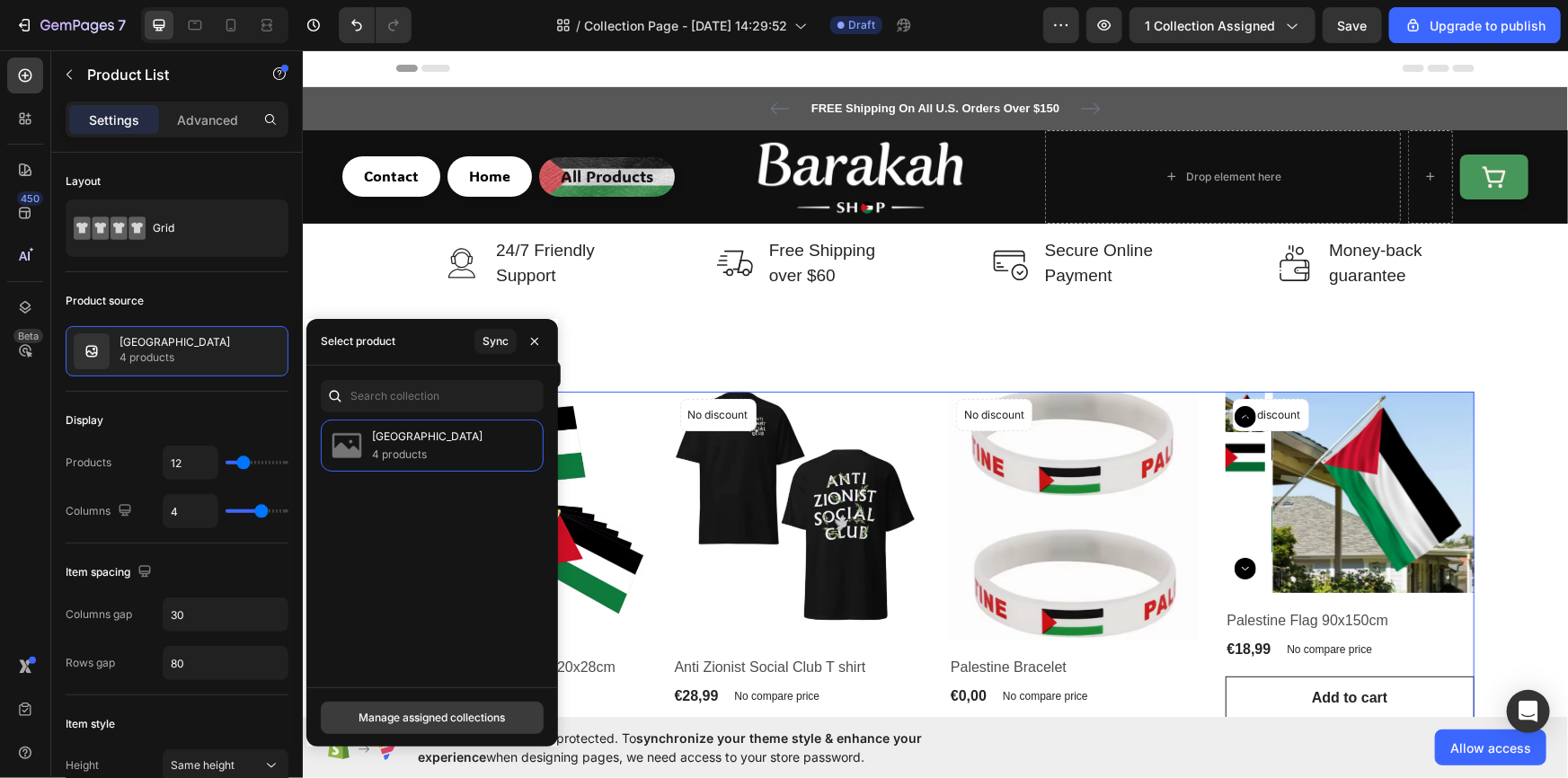
click at [404, 724] on div "Manage assigned collections" at bounding box center [431, 718] width 147 height 17
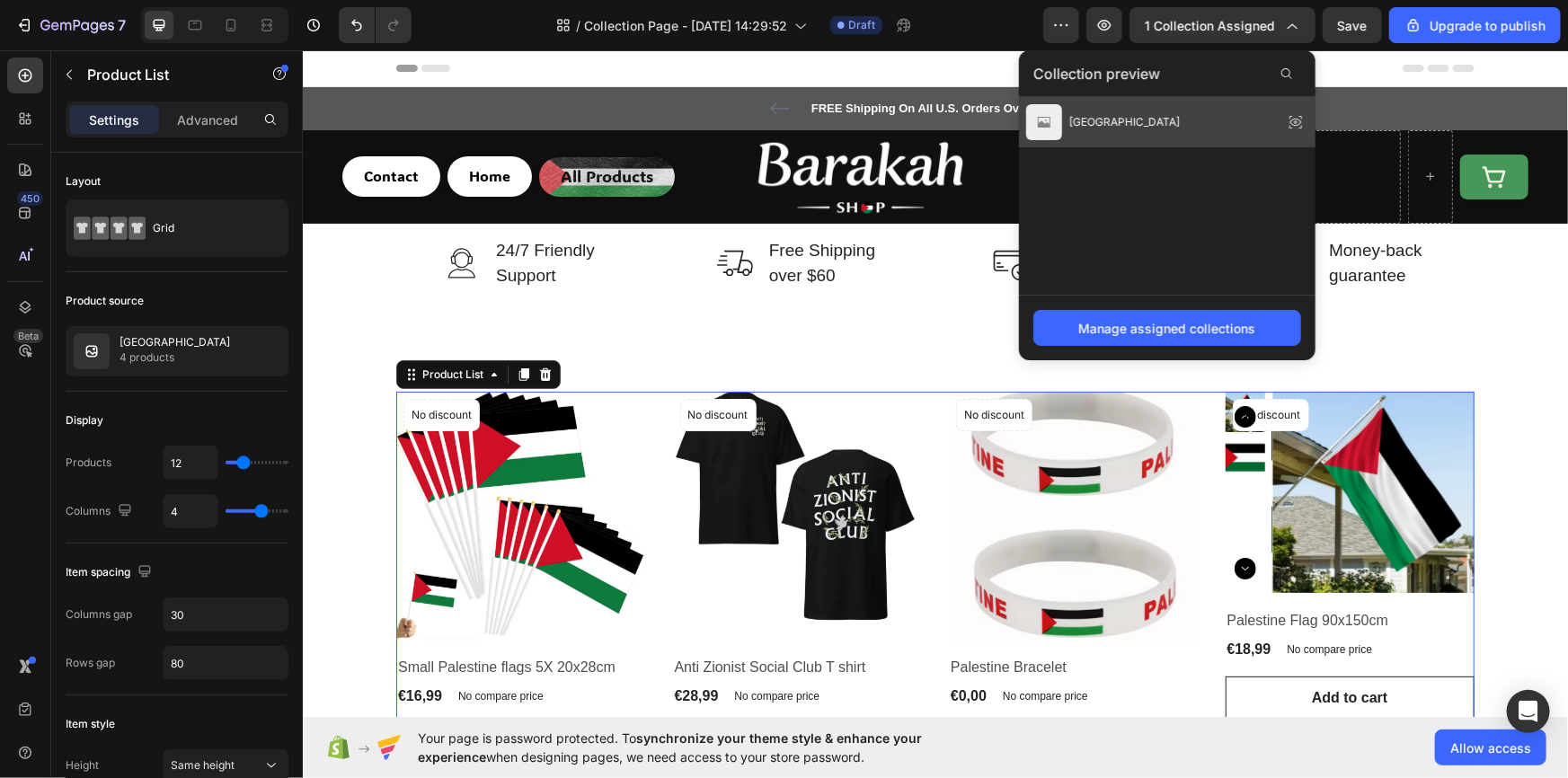
click at [1127, 130] on div "[GEOGRAPHIC_DATA]" at bounding box center [1167, 122] width 297 height 51
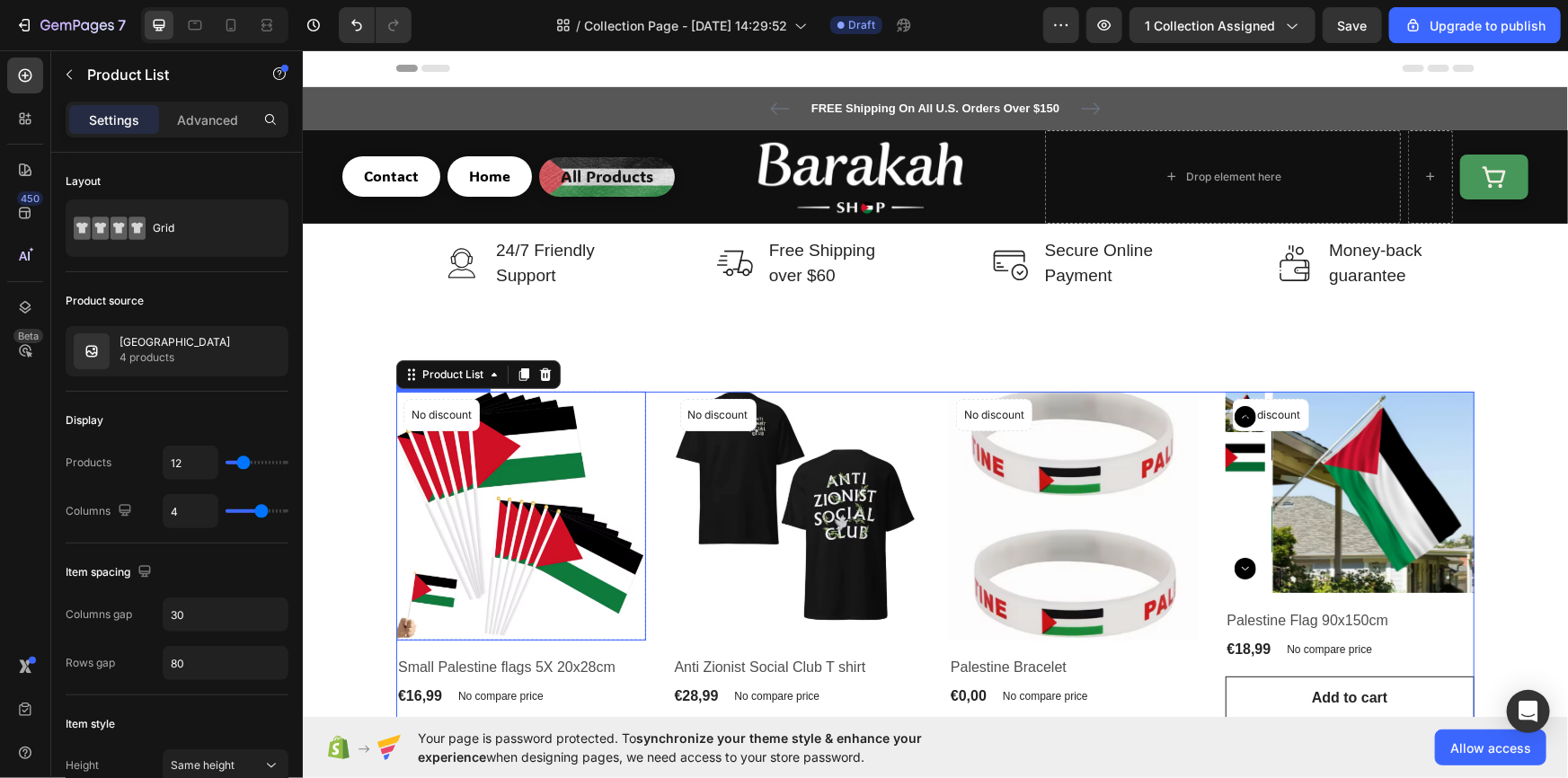
scroll to position [271, 0]
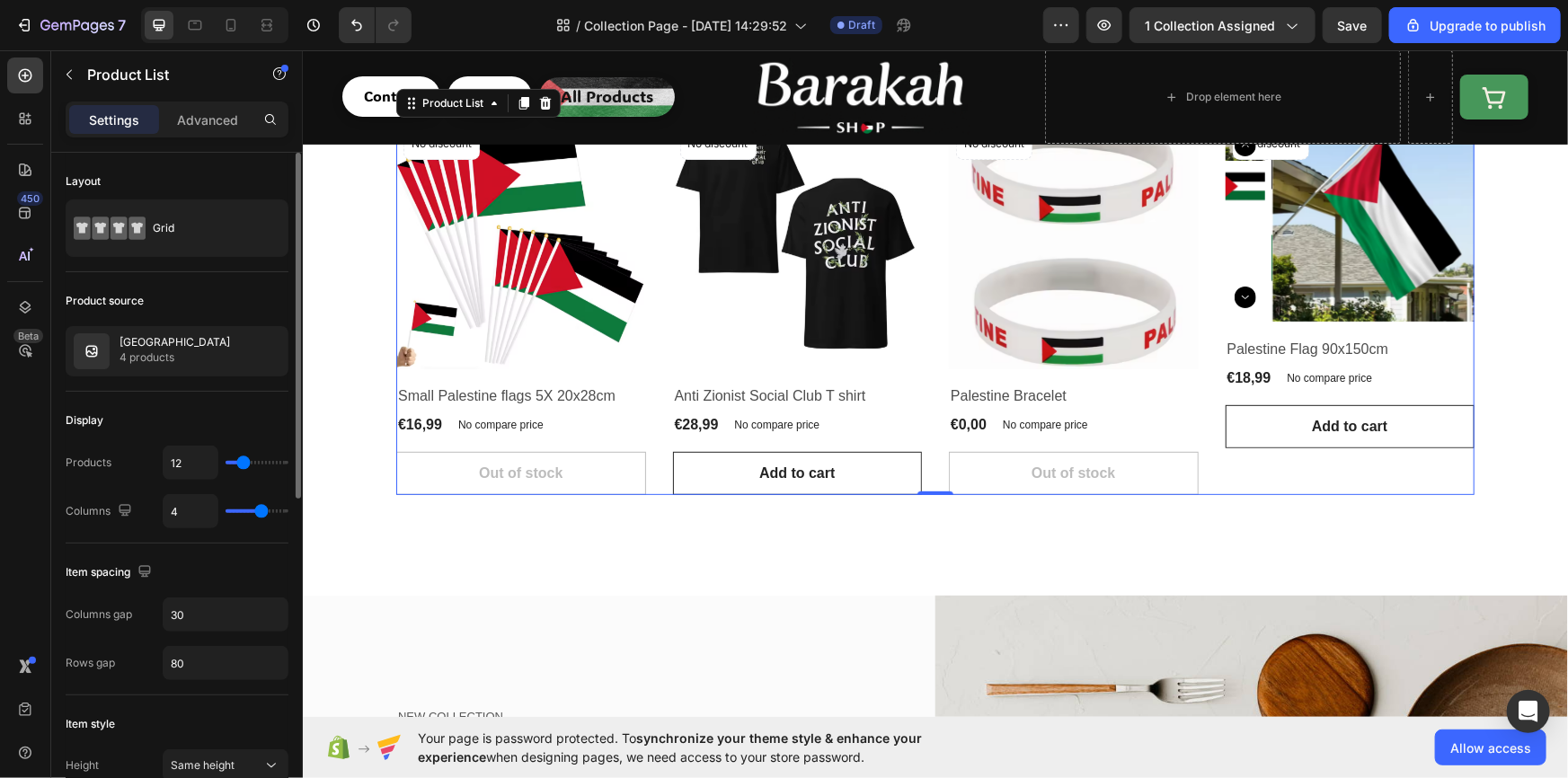
type input "45"
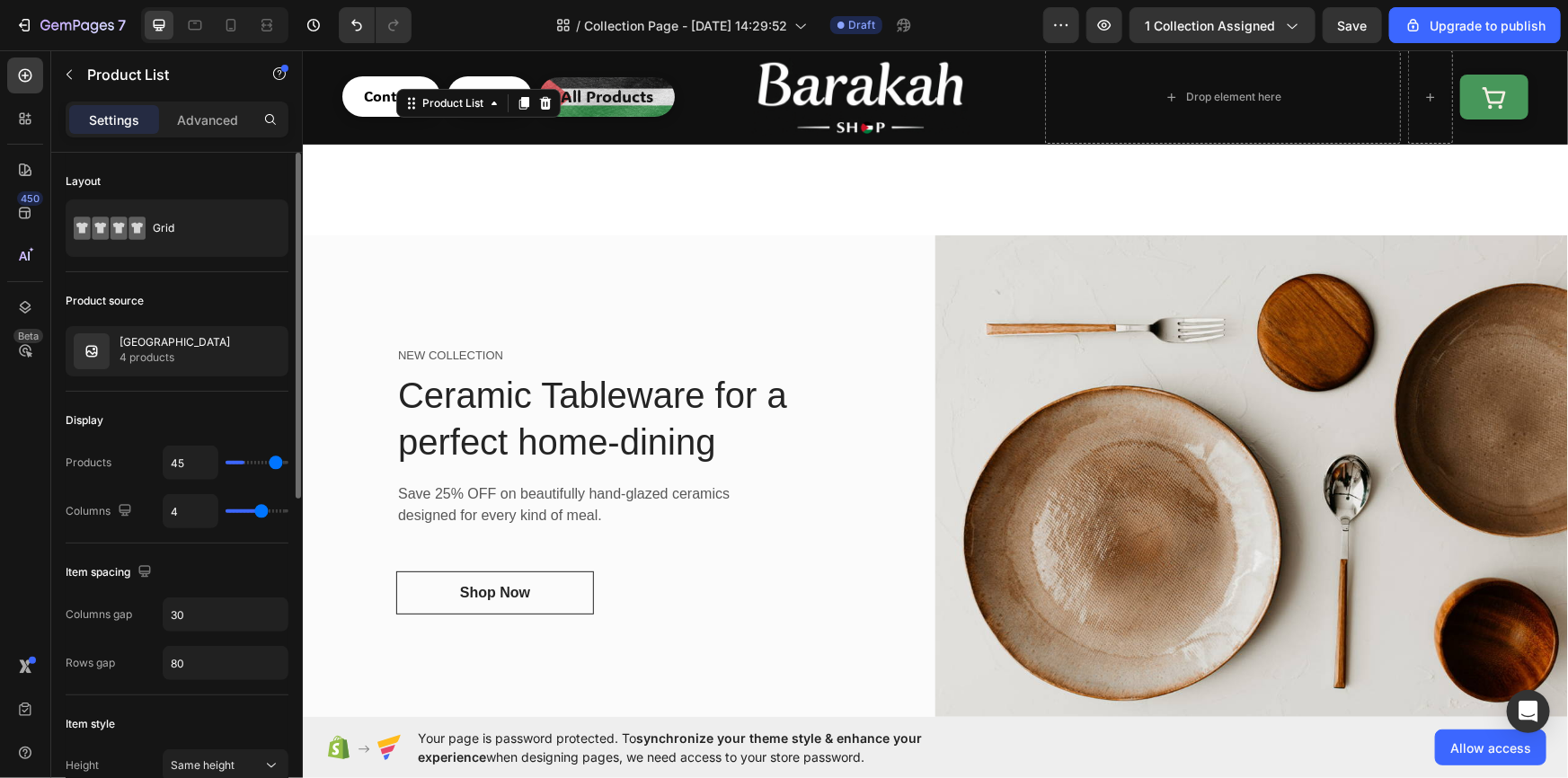
type input "50"
drag, startPoint x: 245, startPoint y: 466, endPoint x: 430, endPoint y: 474, distance: 185.2
type input "50"
click at [289, 465] on input "range" at bounding box center [257, 463] width 63 height 4
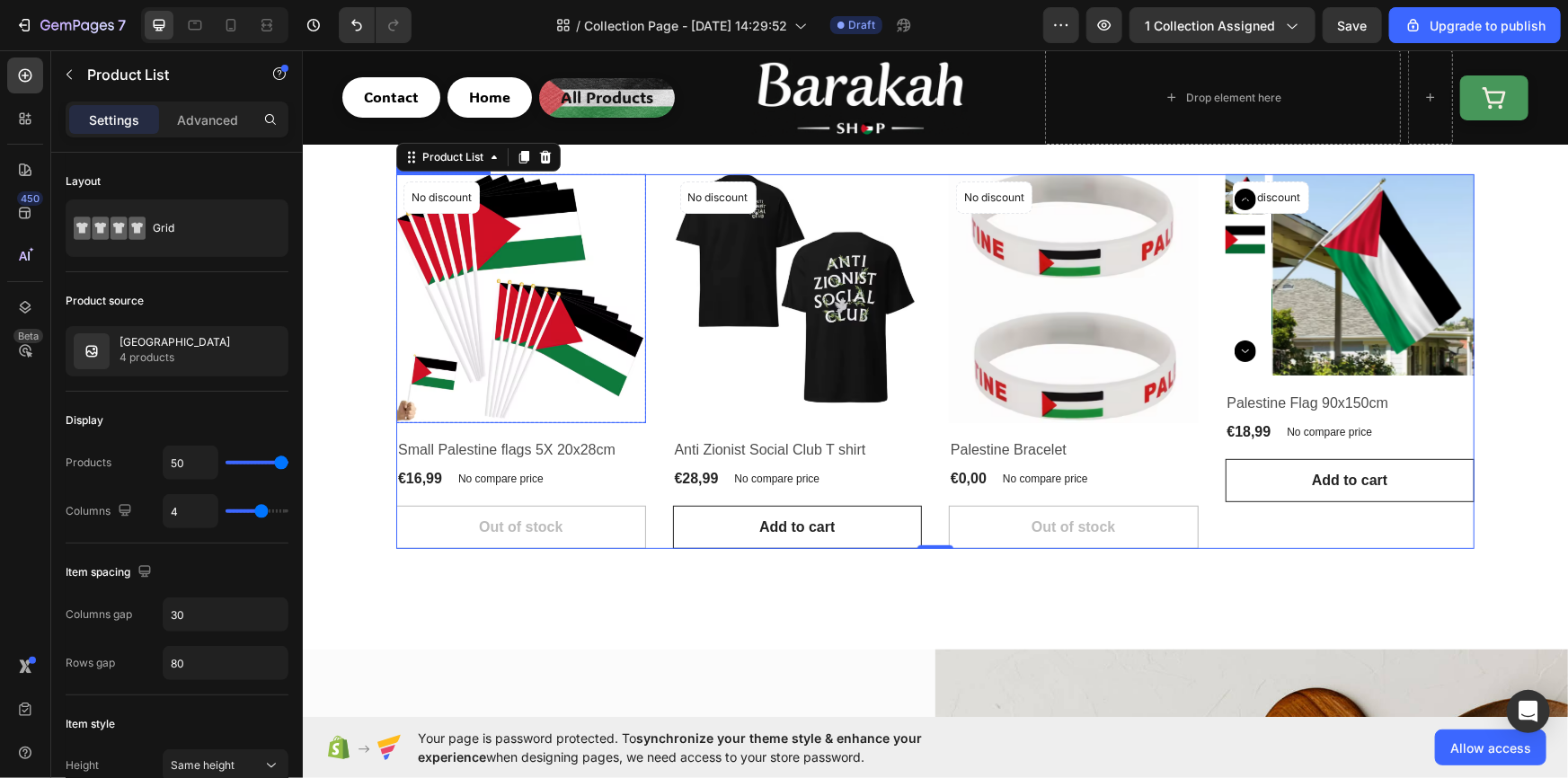
scroll to position [326, 0]
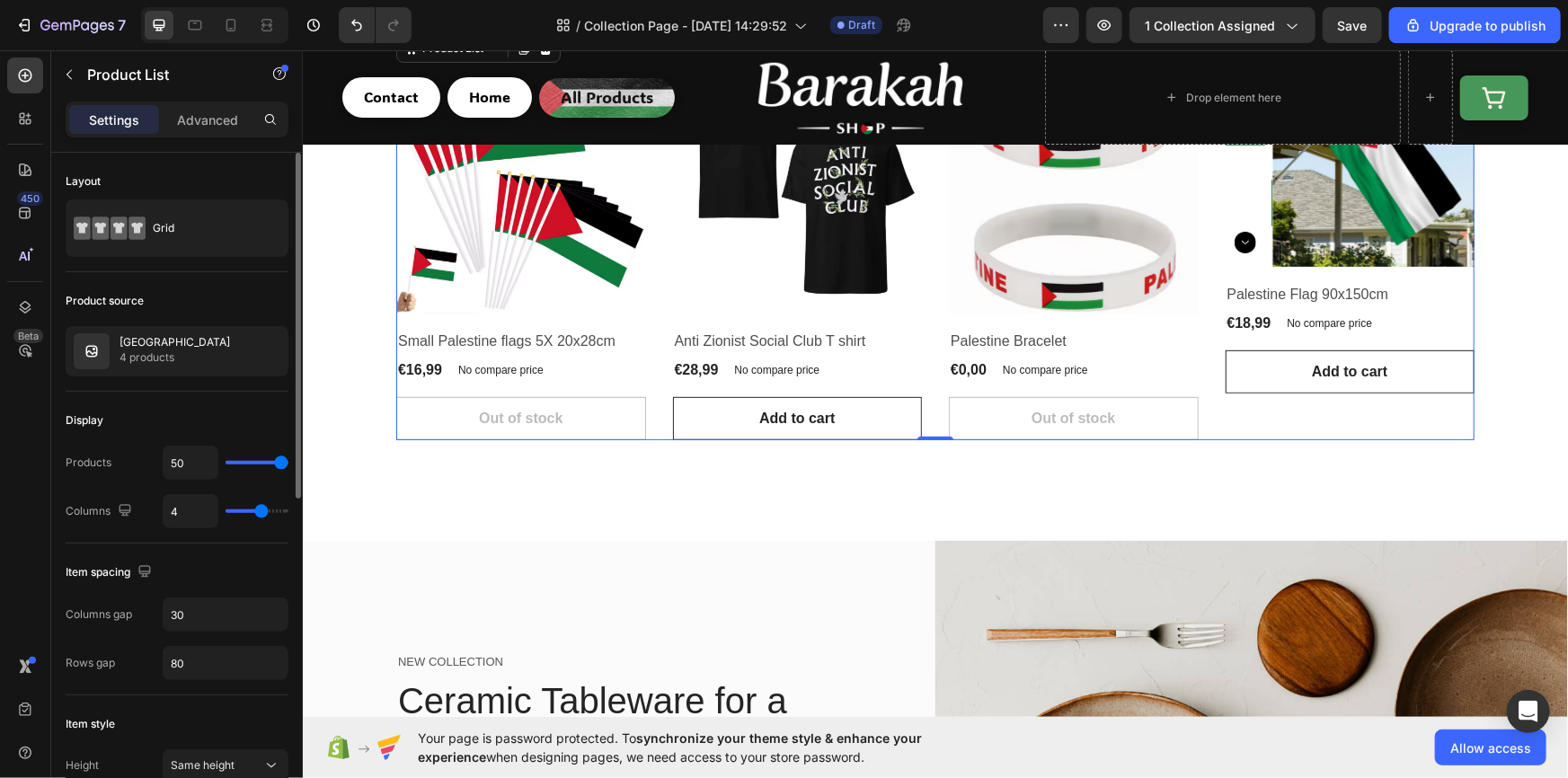
type input "46"
type input "44"
type input "43"
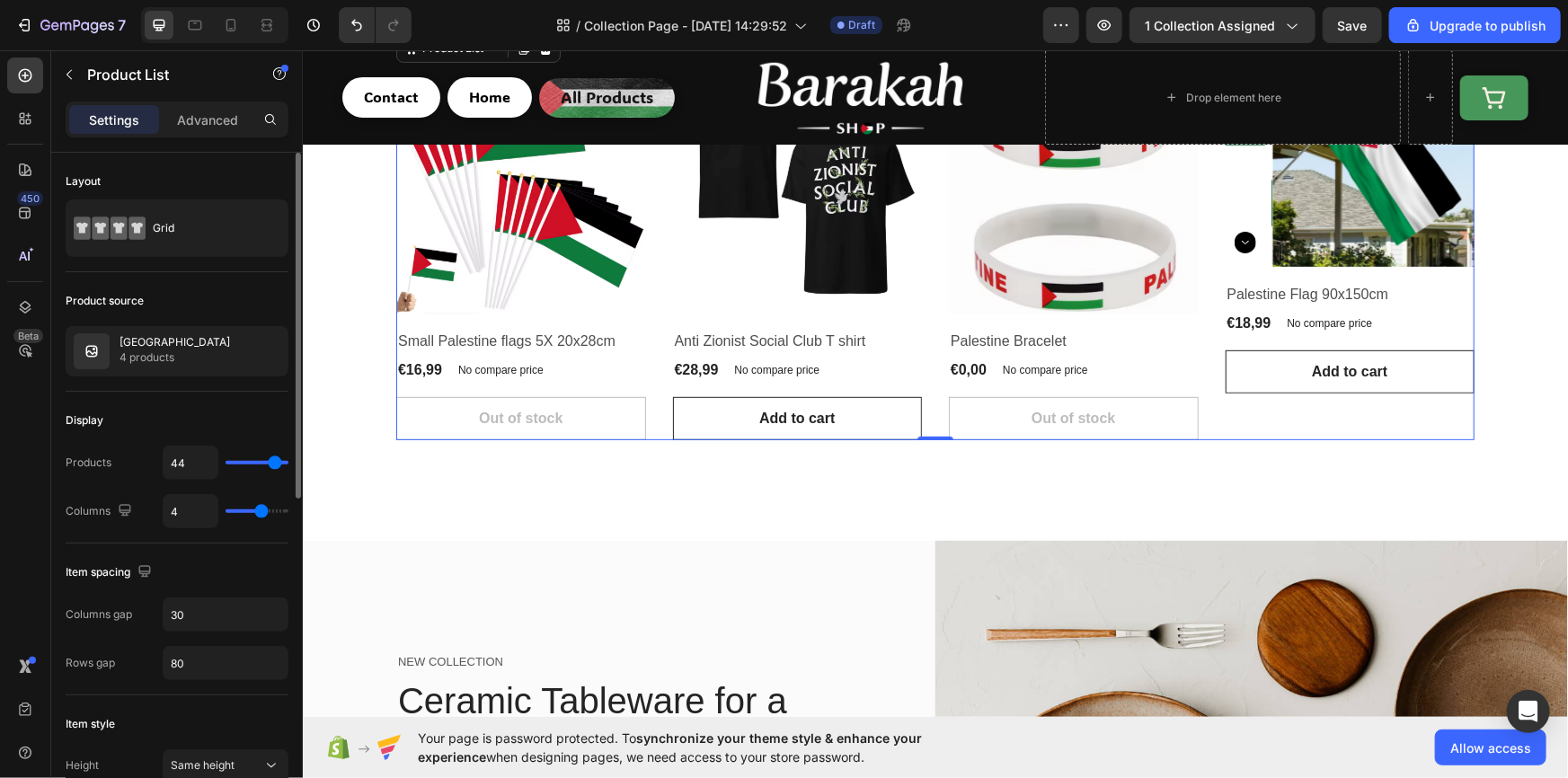
type input "43"
type input "42"
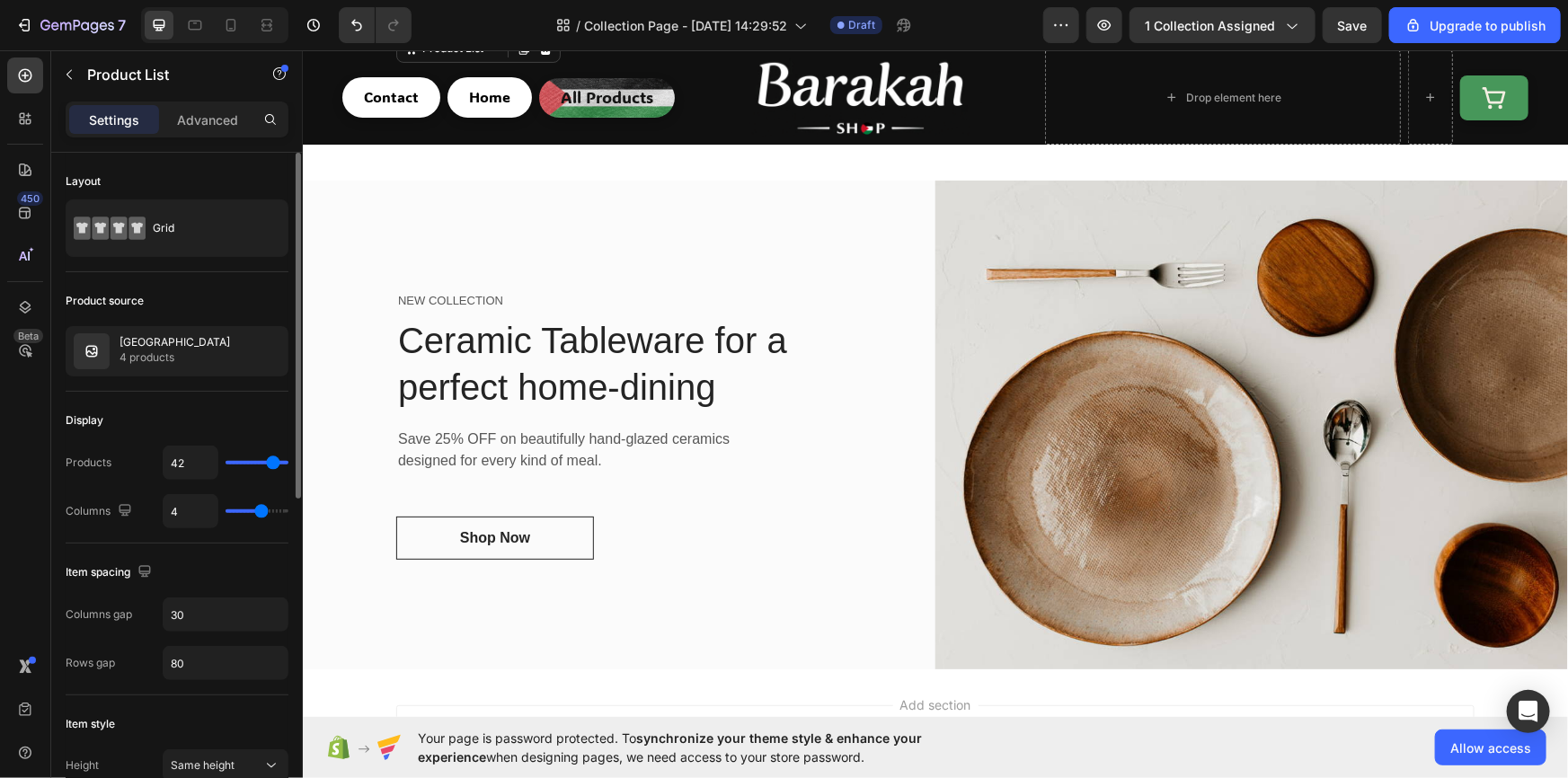
type input "41"
type input "39"
type input "38"
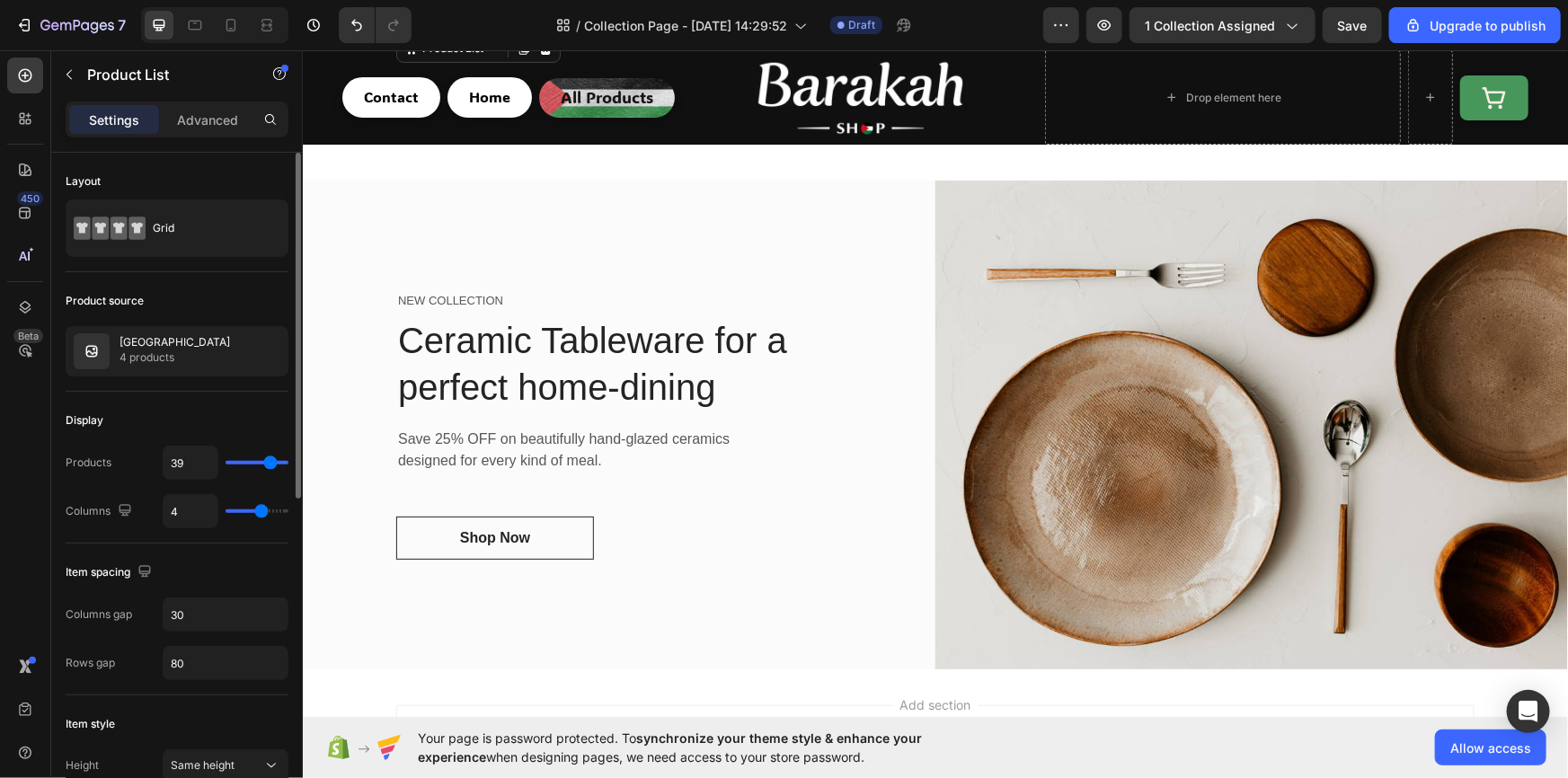
type input "38"
type input "32"
type input "31"
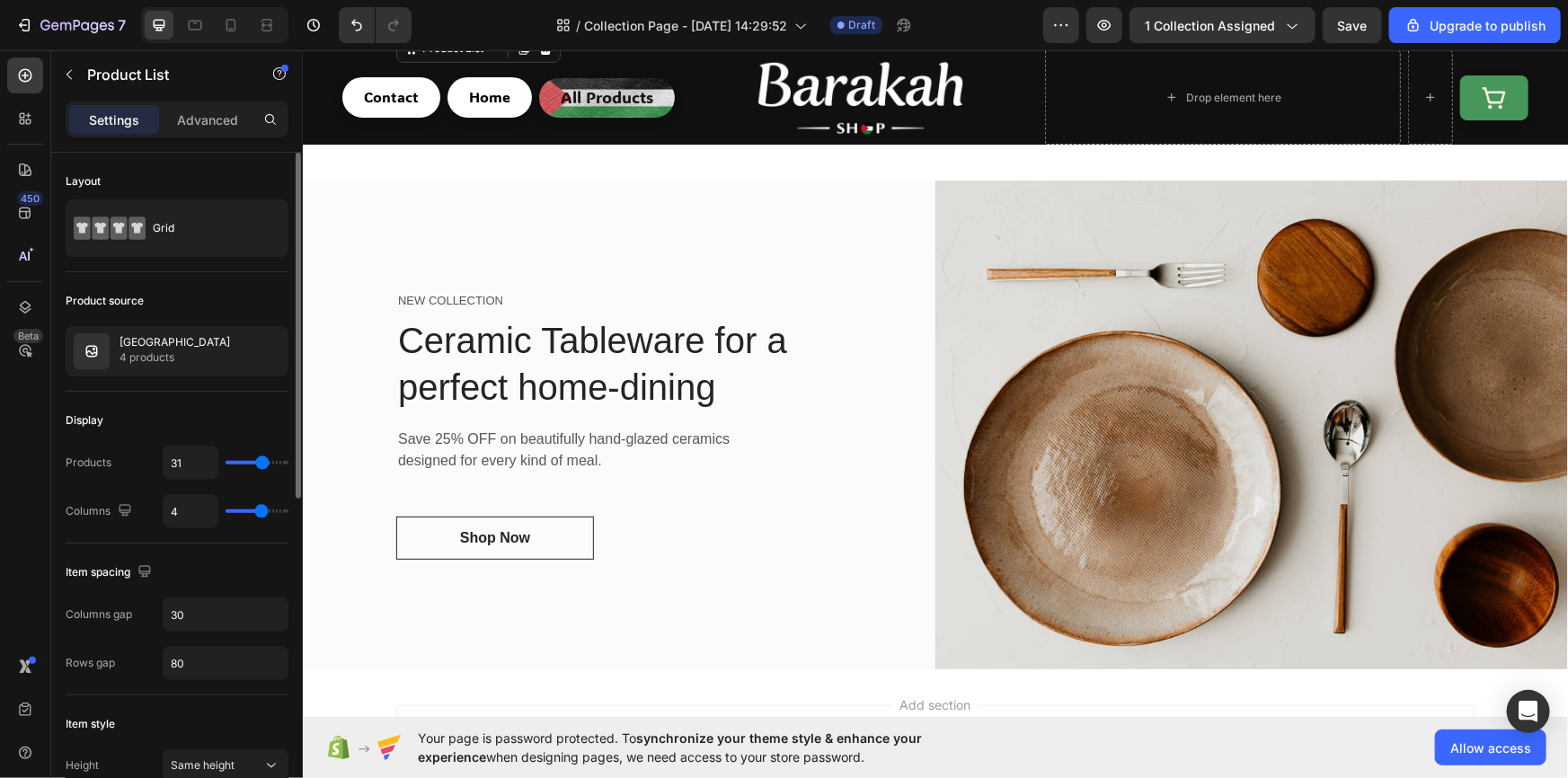
type input "30"
type input "28"
type input "27"
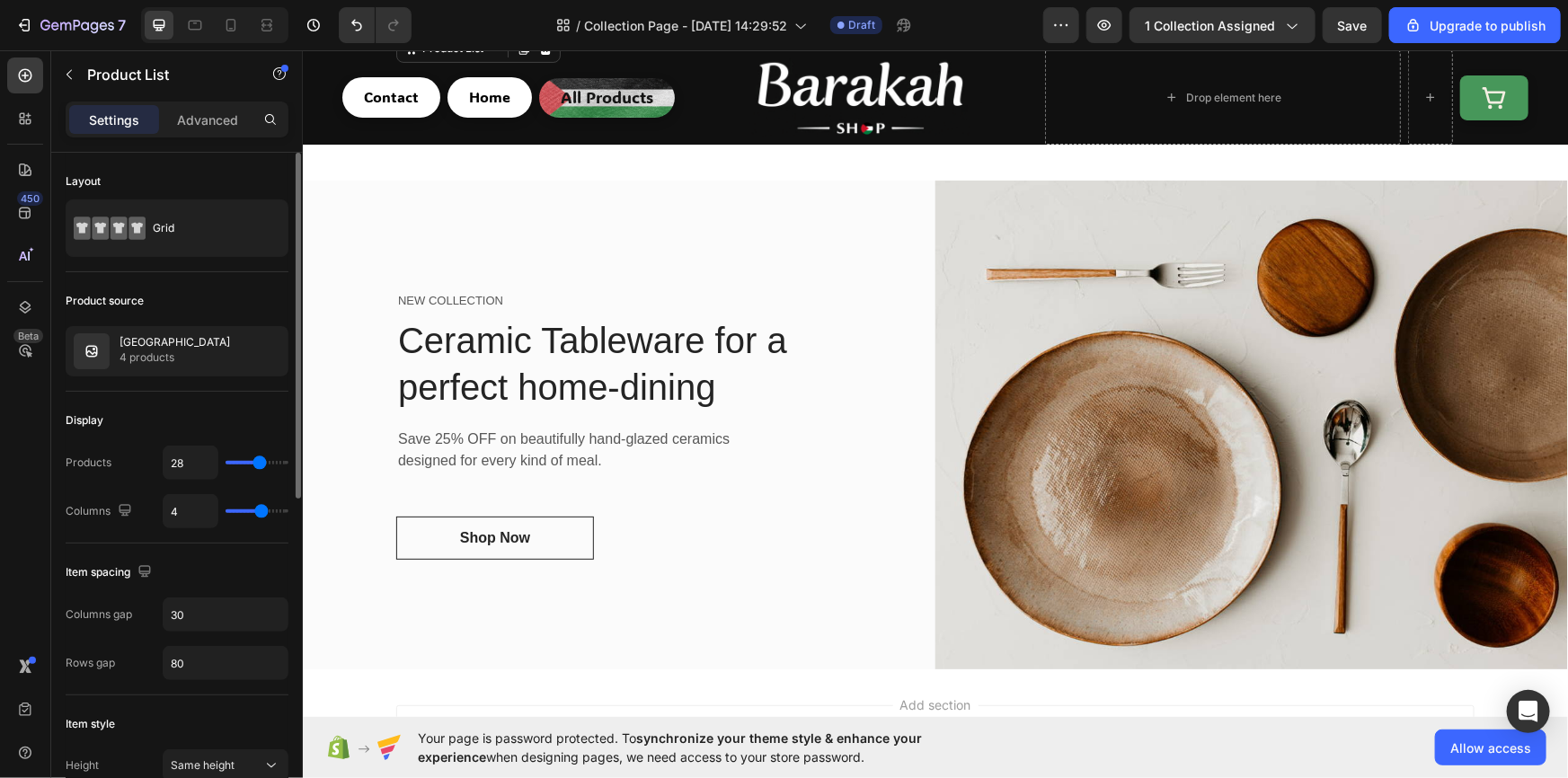
type input "27"
type input "26"
type input "25"
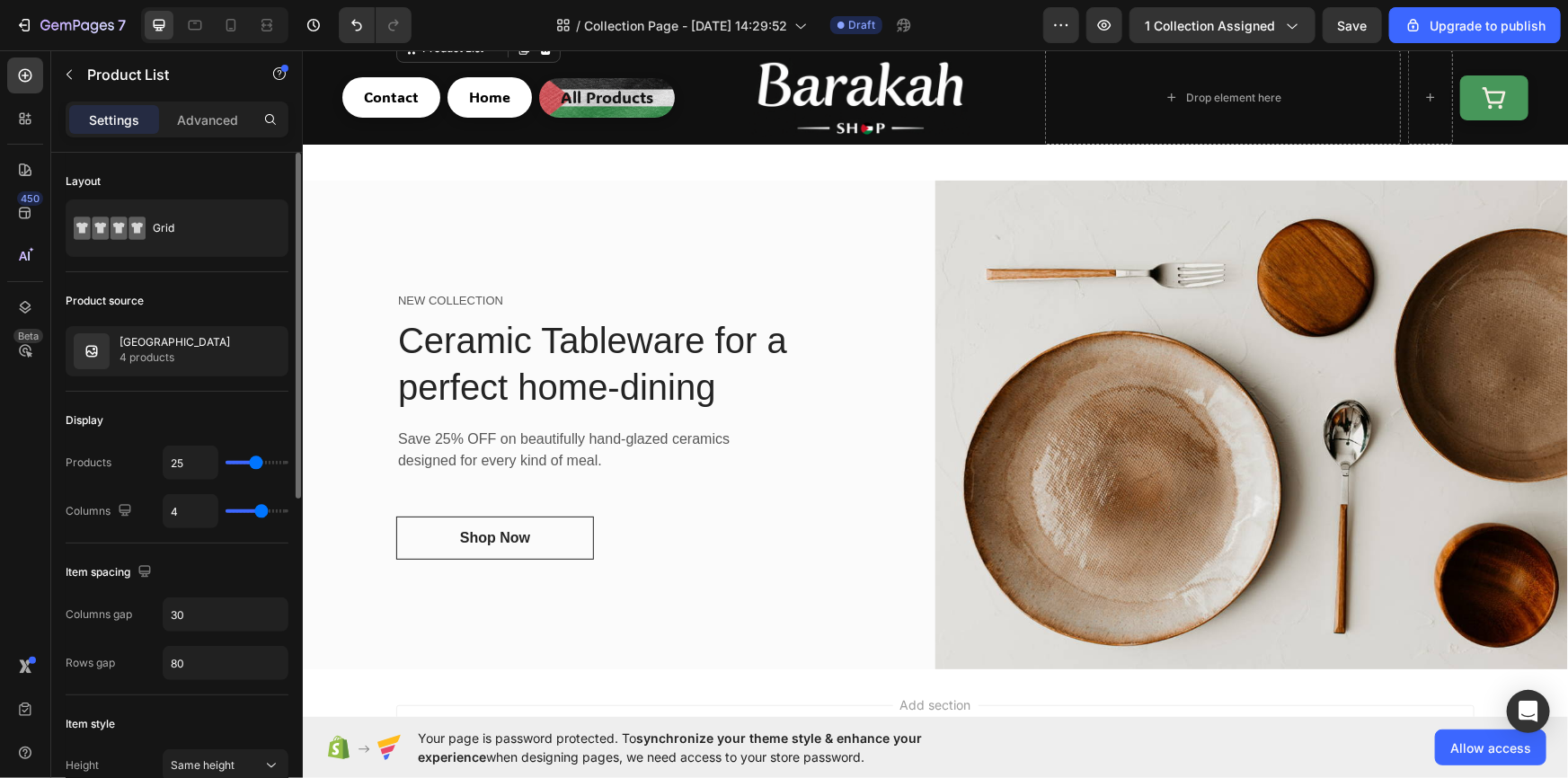
type input "23"
type input "19"
type input "18"
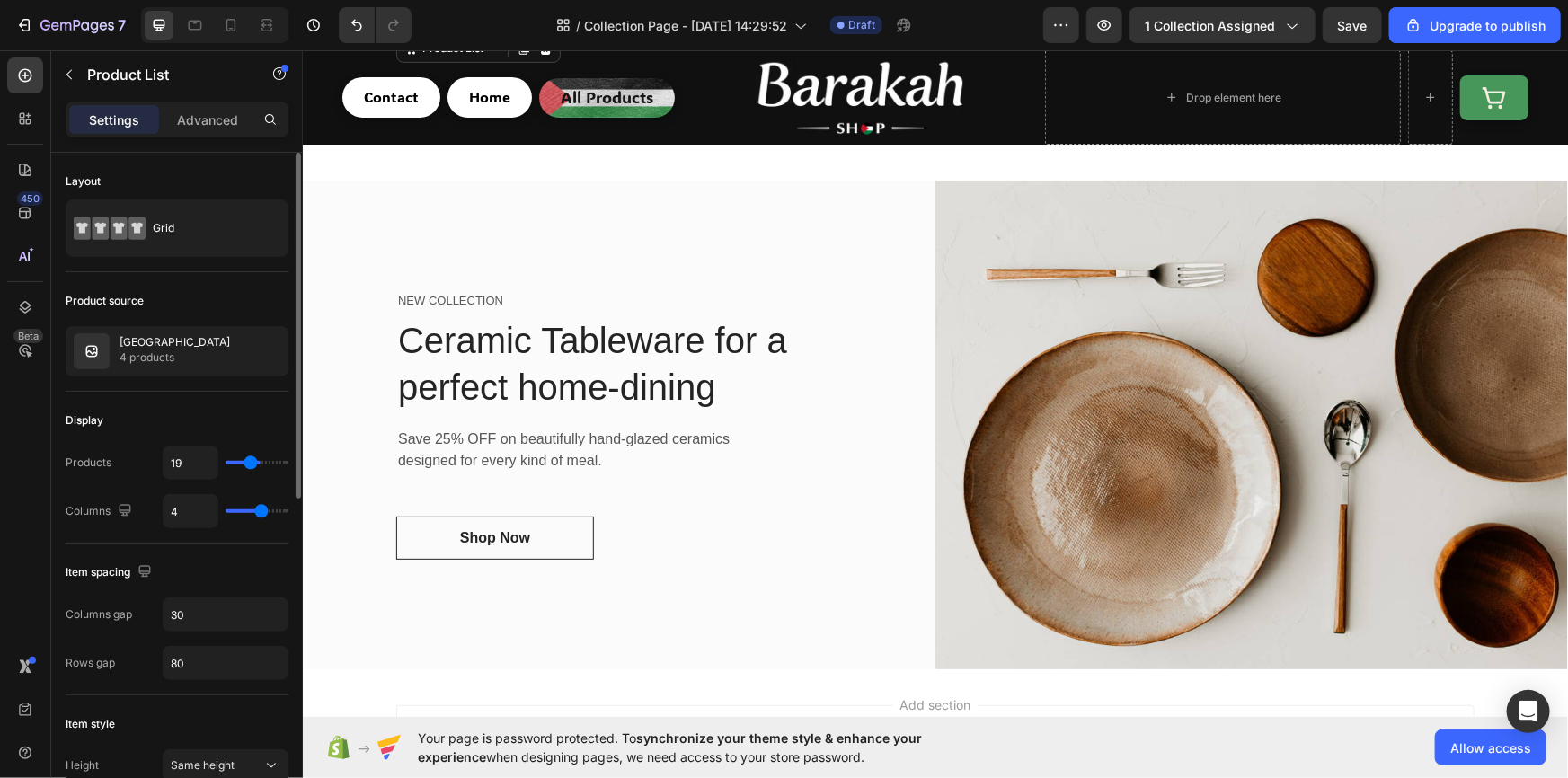
type input "18"
type input "17"
type input "16"
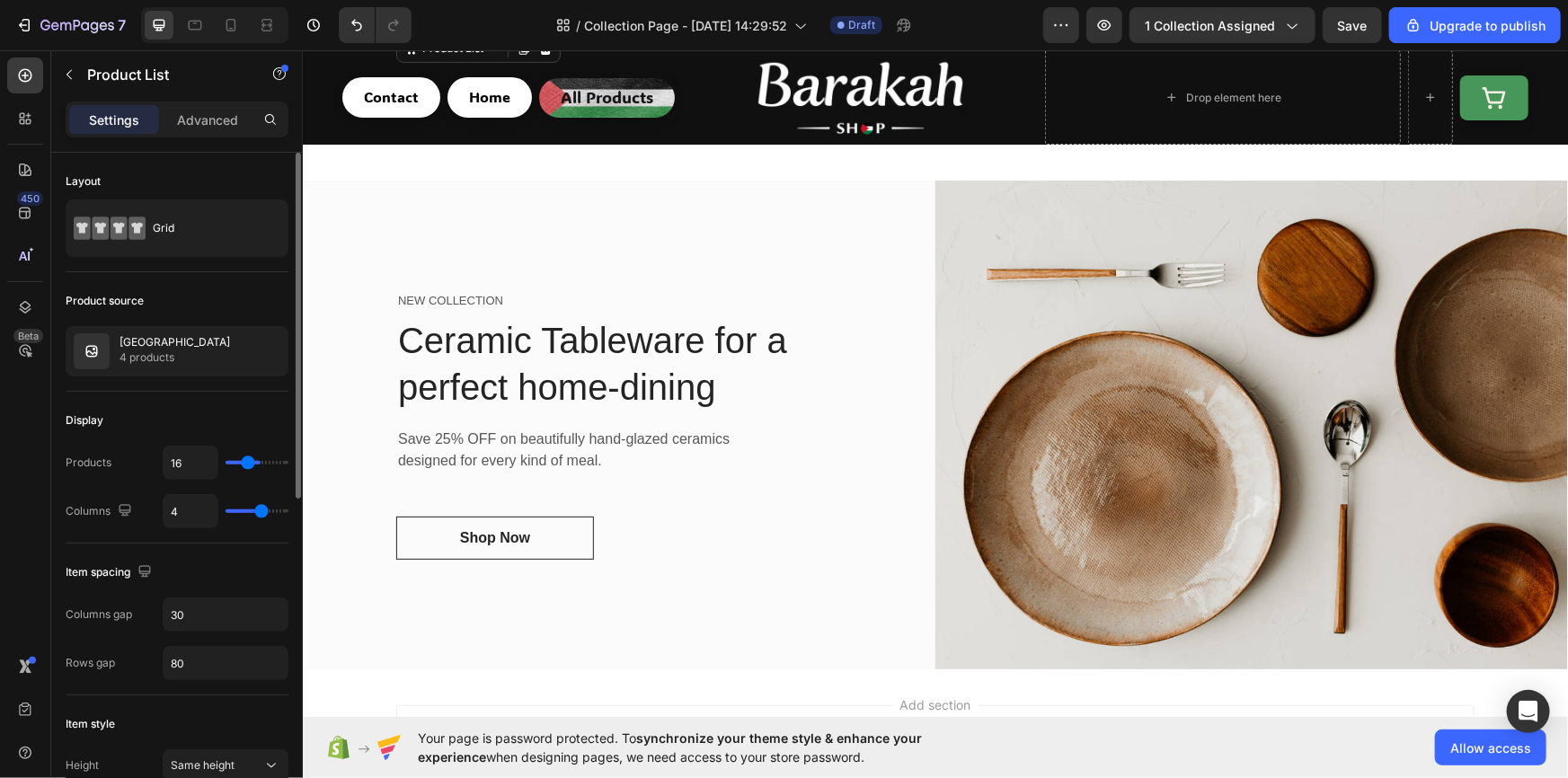
type input "13"
type input "10"
type input "11"
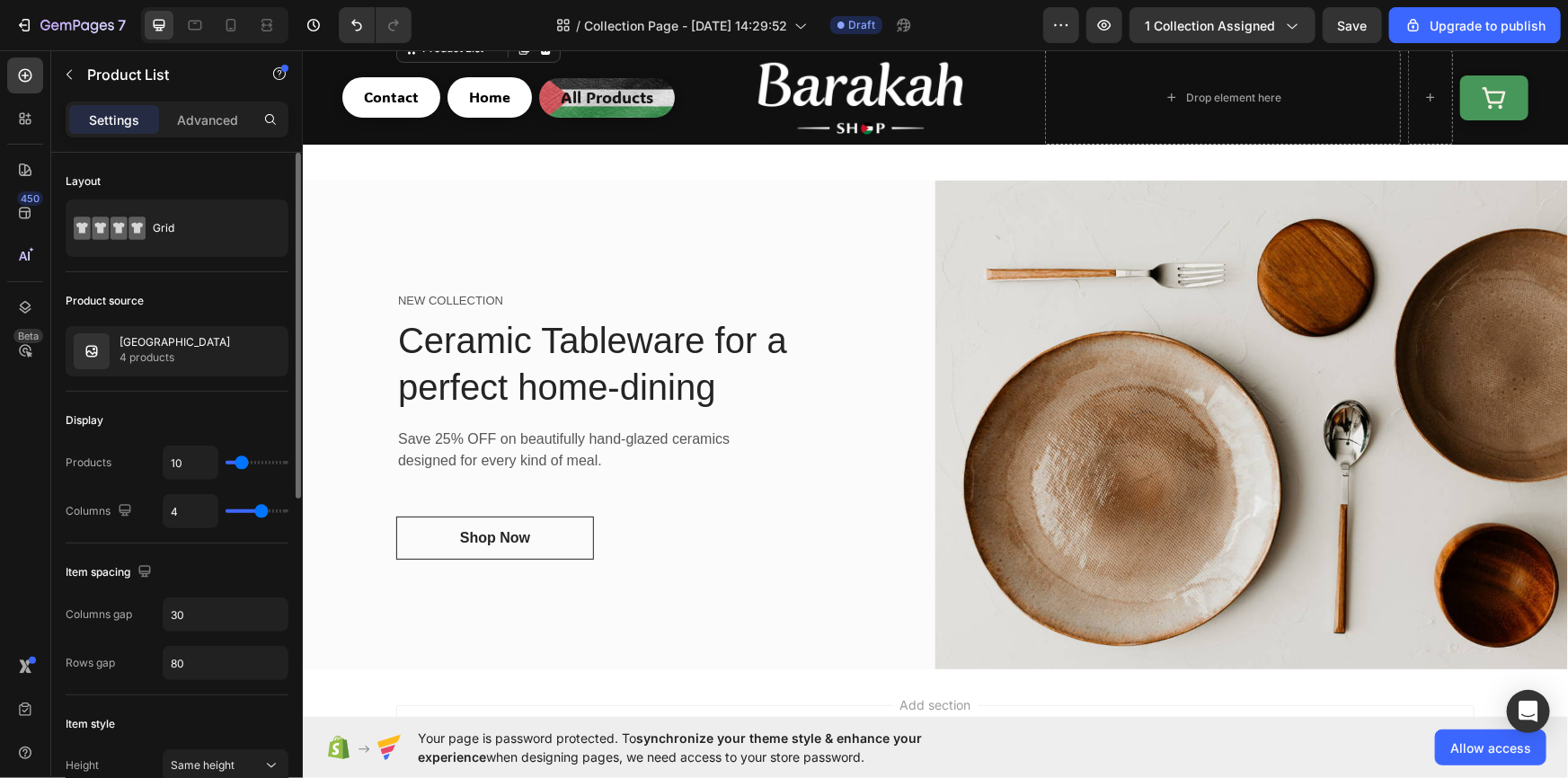
type input "11"
type input "12"
type input "13"
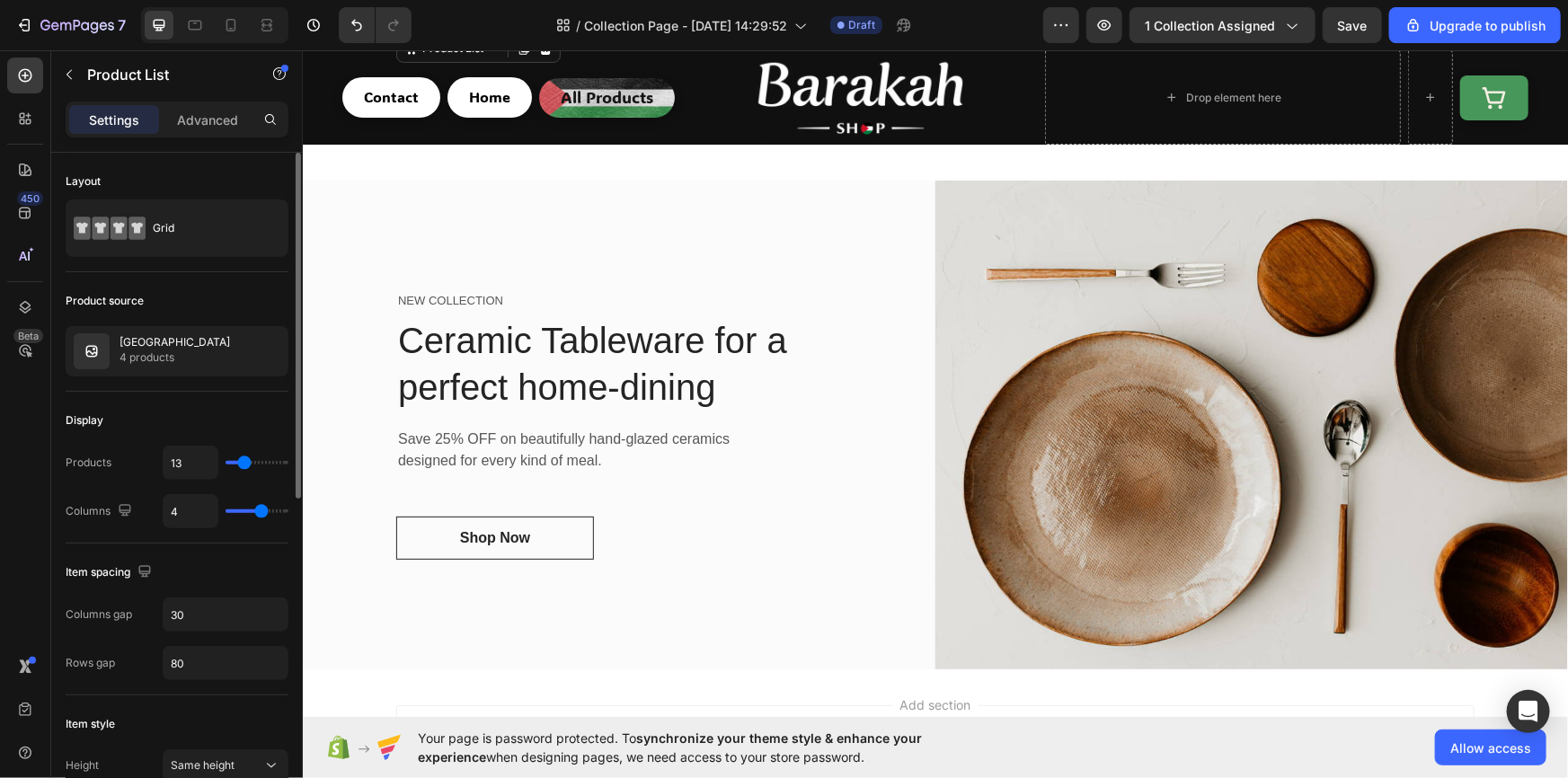
type input "14"
drag, startPoint x: 282, startPoint y: 464, endPoint x: 245, endPoint y: 461, distance: 37.1
type input "14"
click at [245, 461] on input "range" at bounding box center [257, 463] width 63 height 4
type input "13"
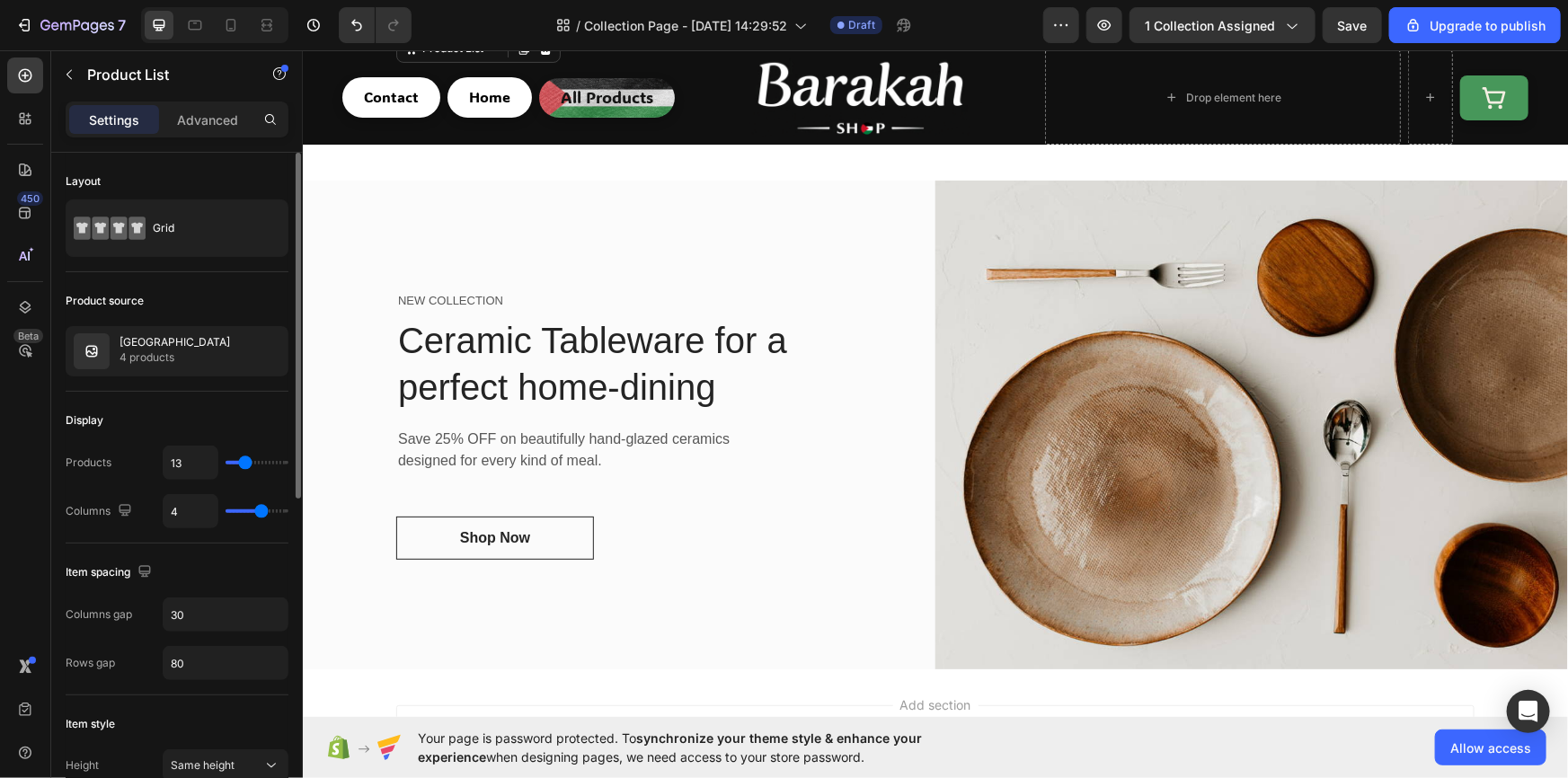
type input "13"
type input "12"
type input "11"
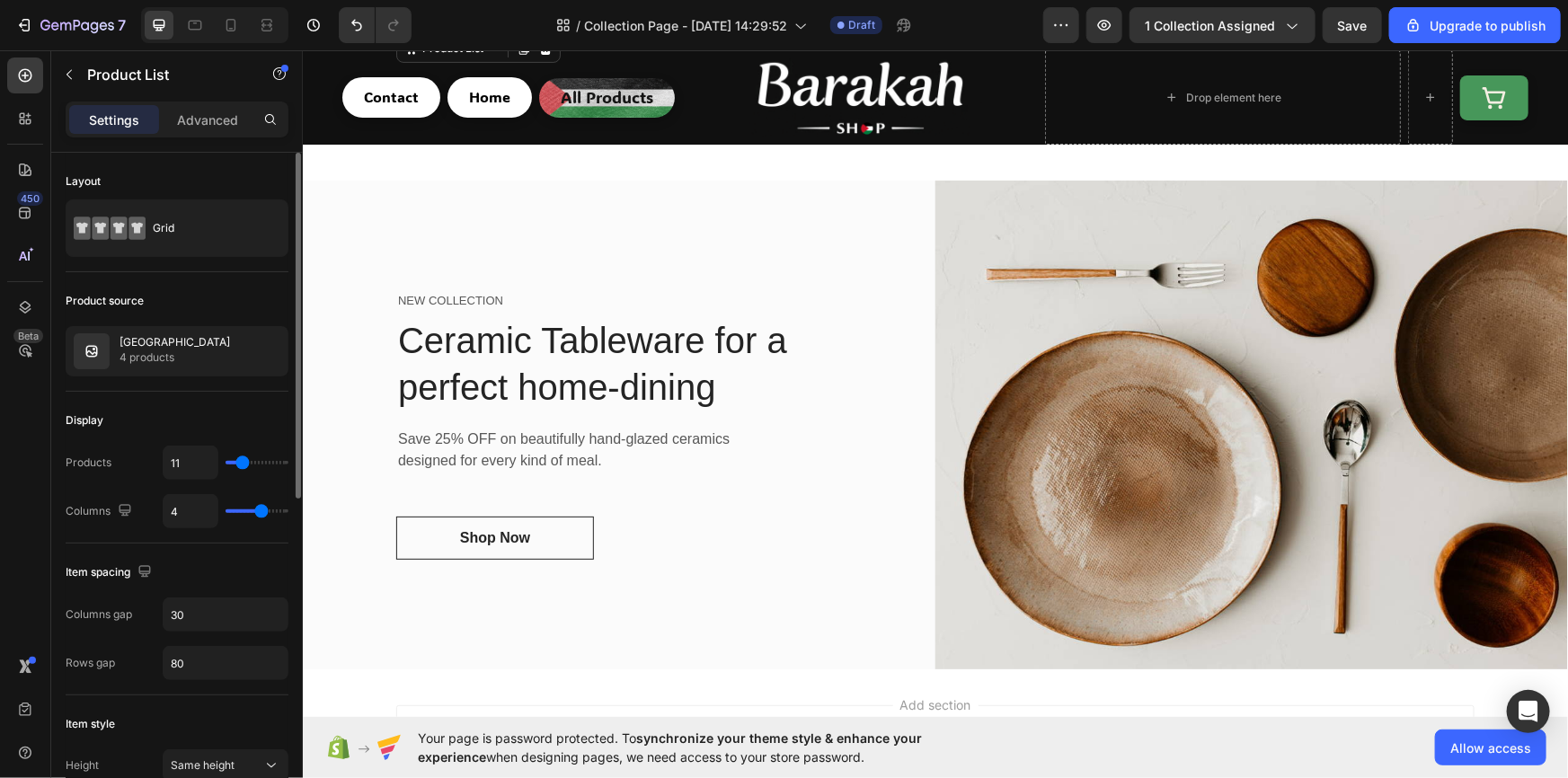
click at [242, 461] on input "range" at bounding box center [257, 463] width 63 height 4
type input "12"
type input "13"
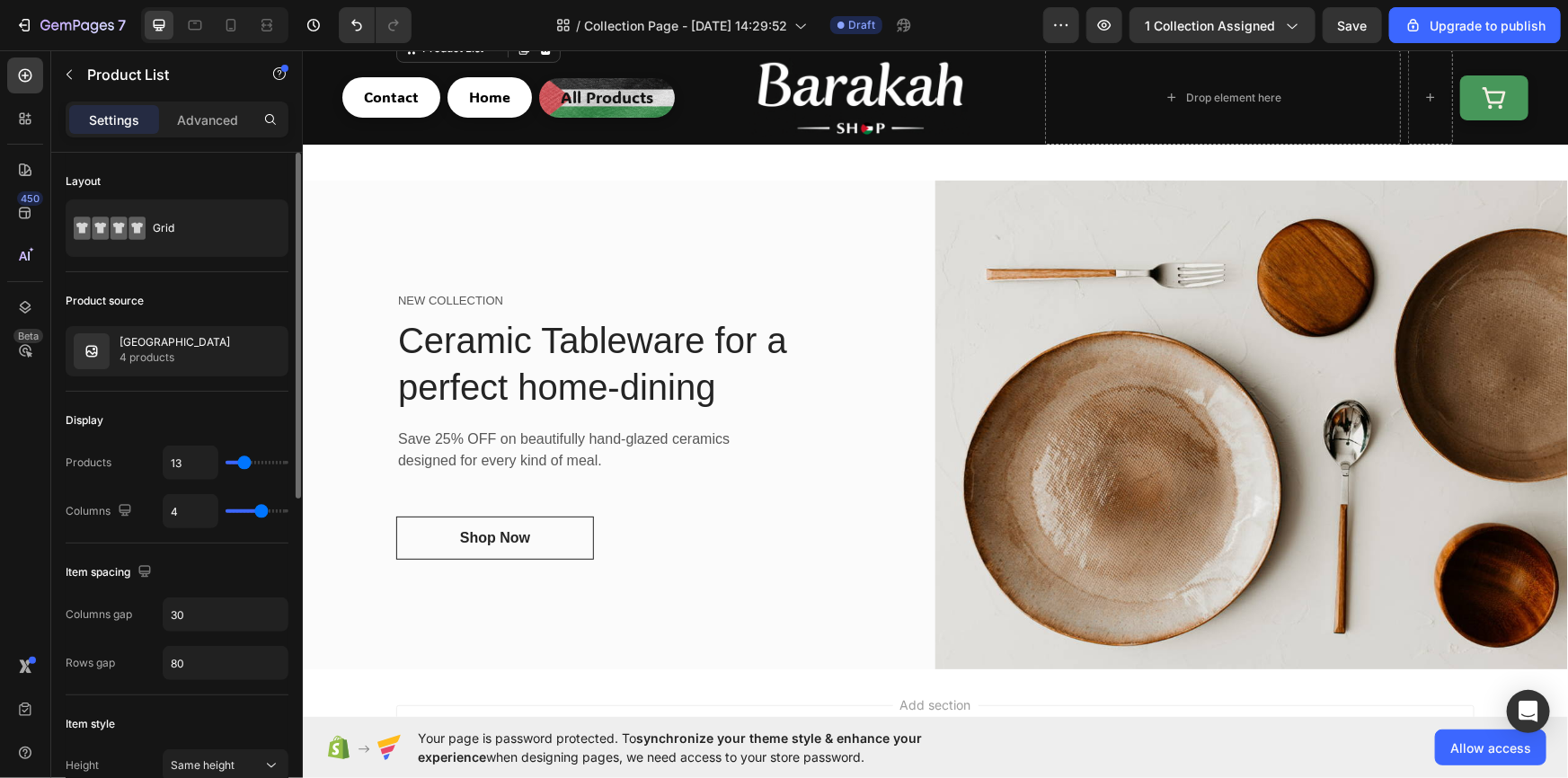
type input "16"
type input "13"
type input "12"
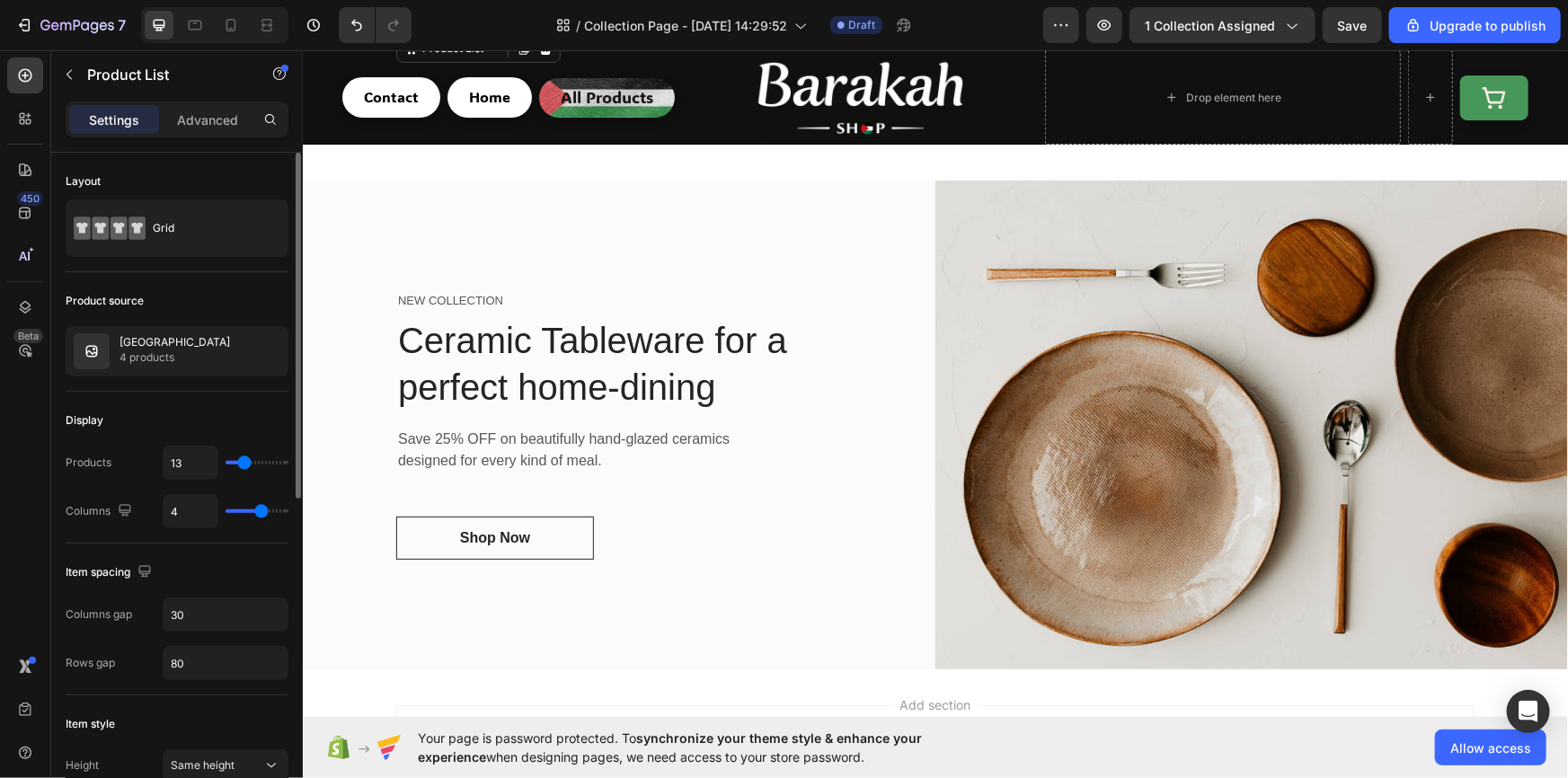
type input "12"
type input "11"
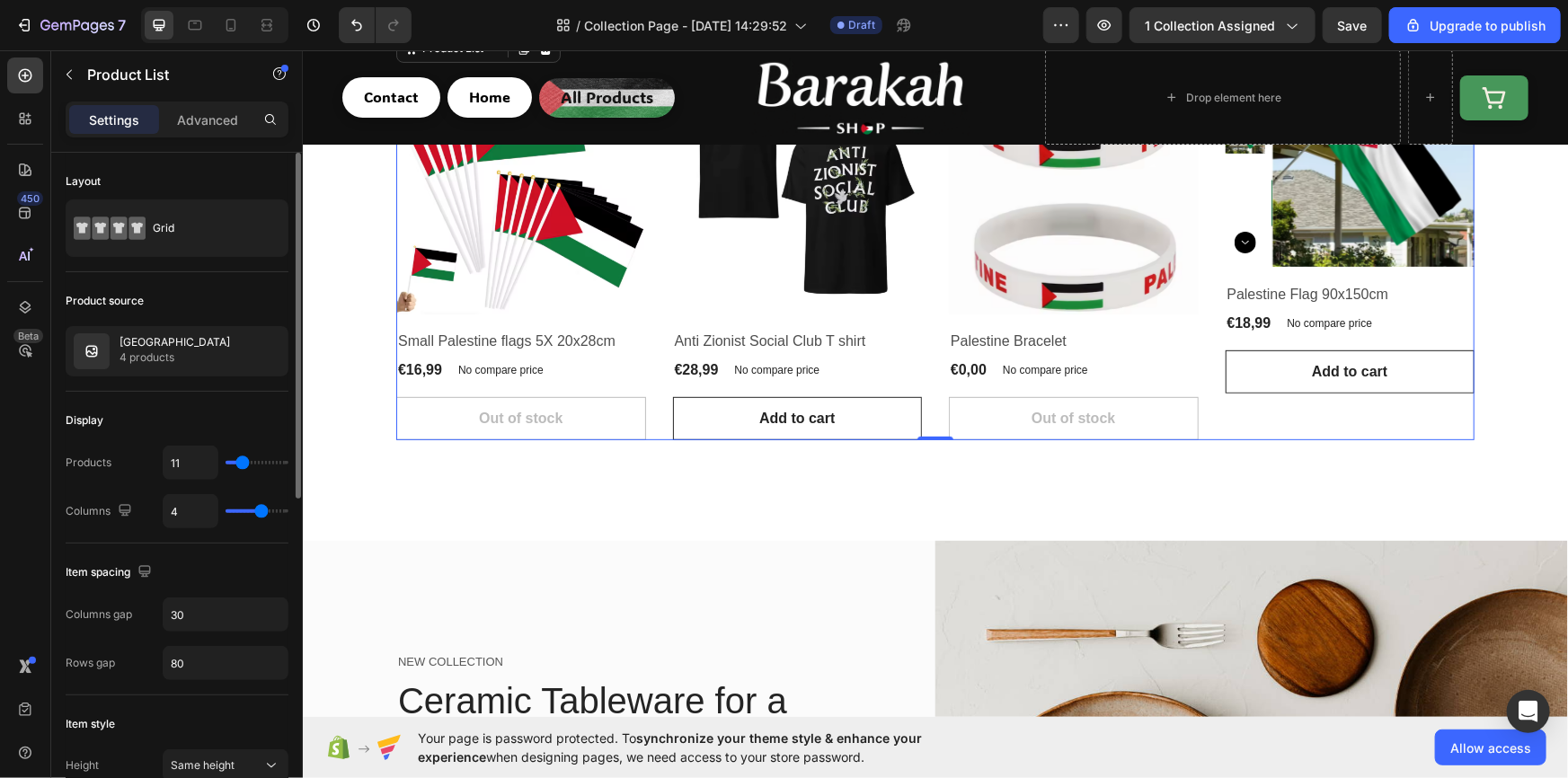
type input "14"
type input "13"
type input "12"
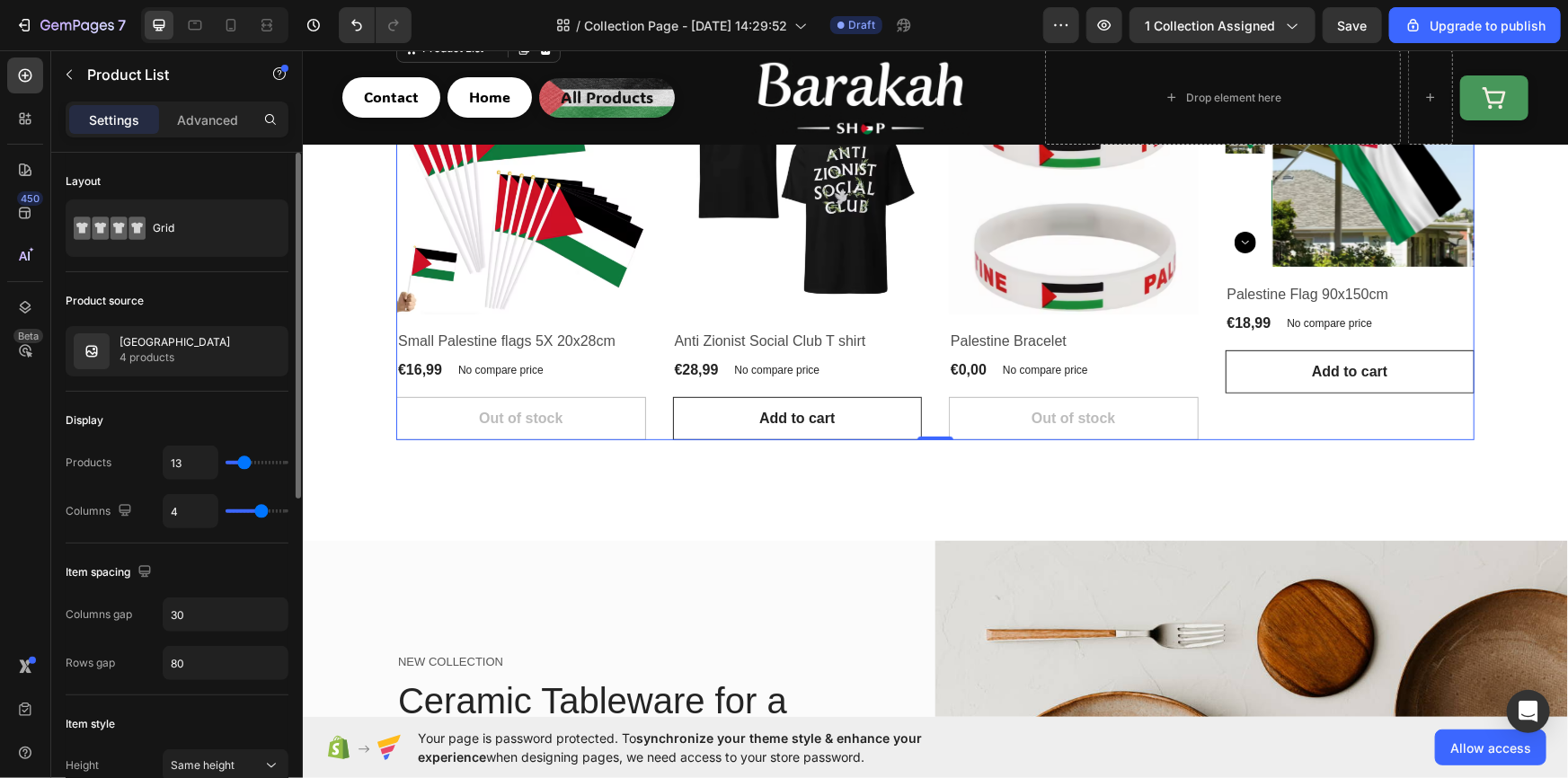
type input "12"
type input "11"
type input "12"
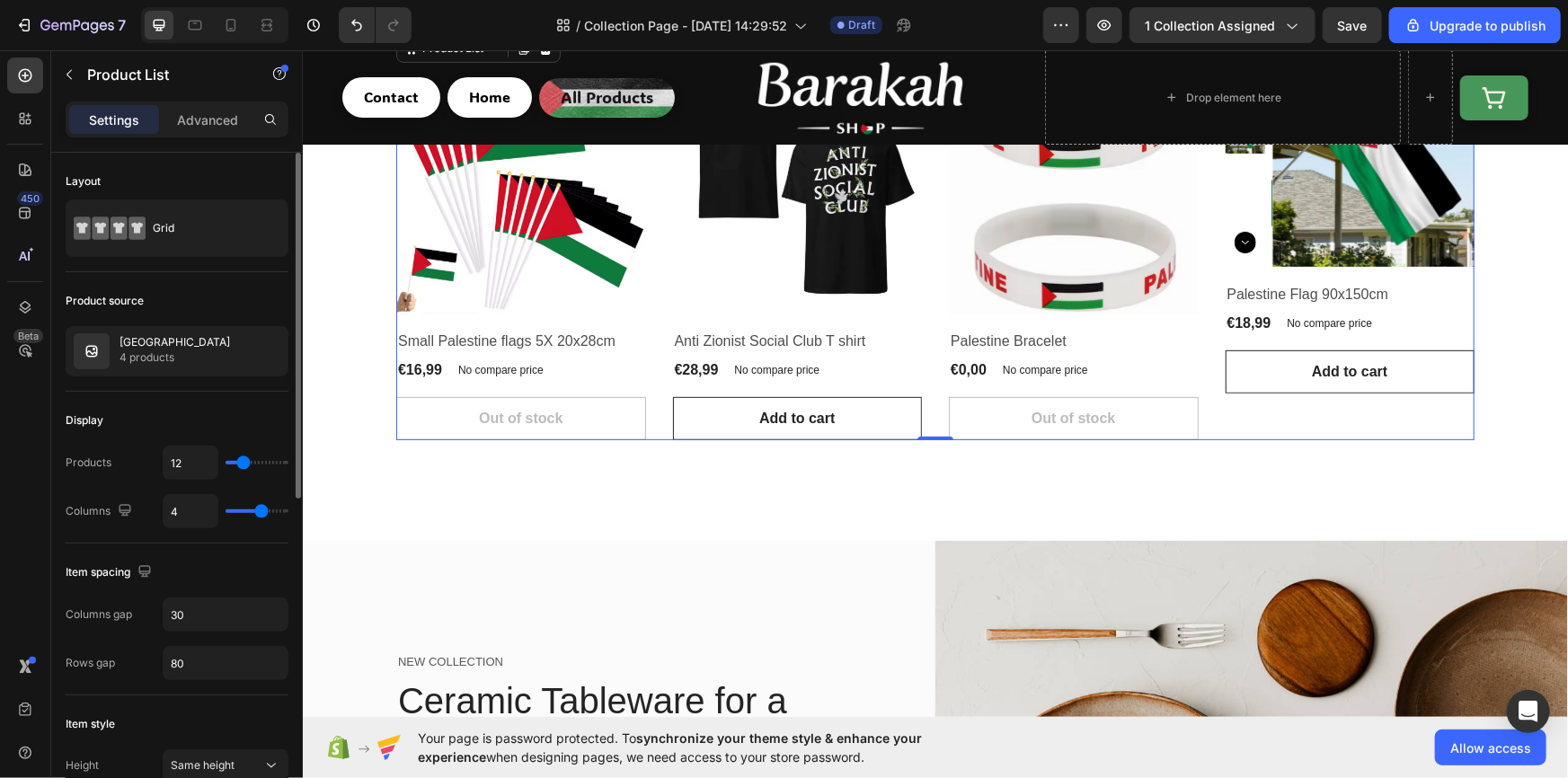
type input "13"
click at [243, 462] on input "range" at bounding box center [257, 463] width 63 height 4
type input "5"
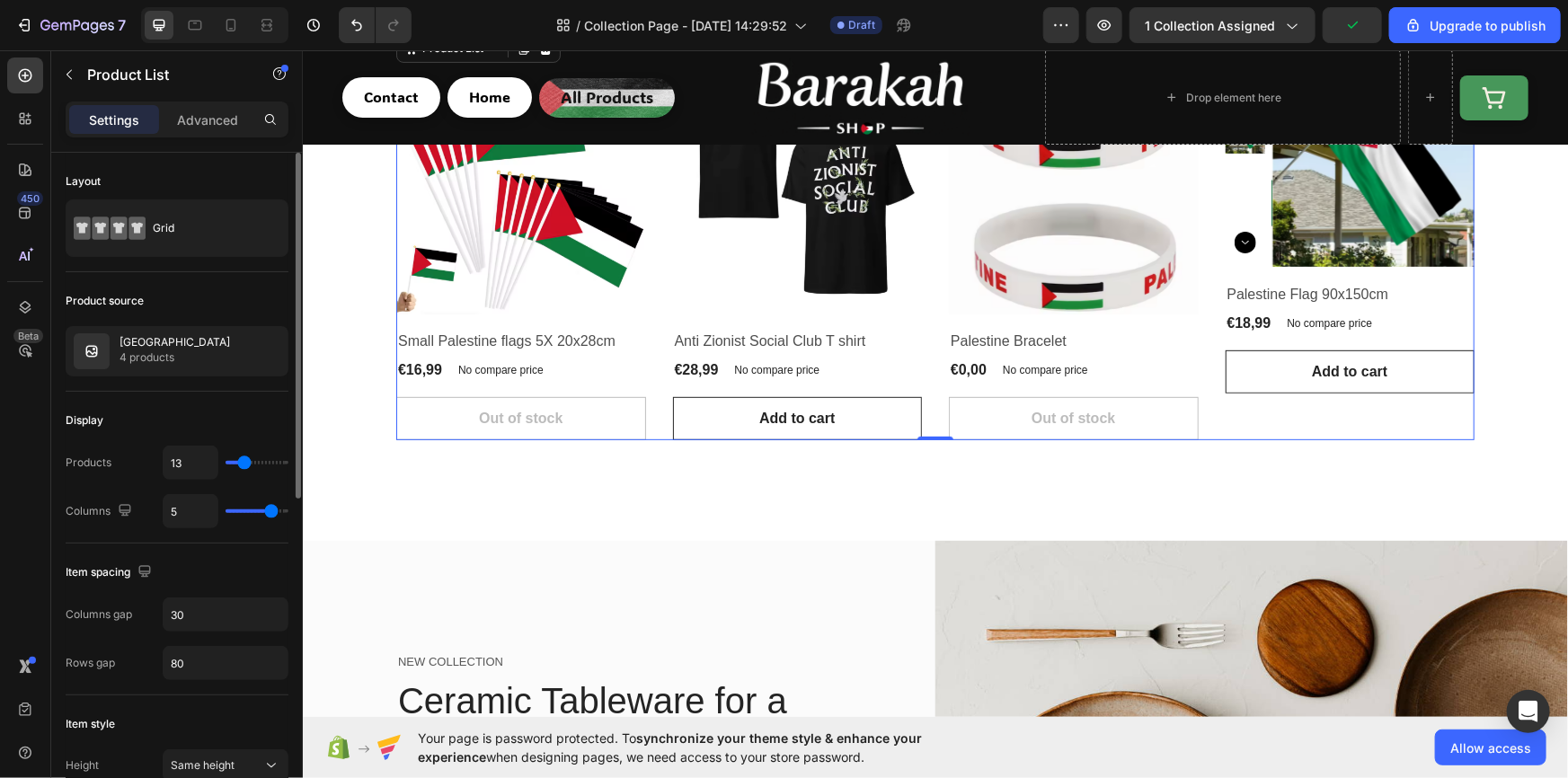
type input "6"
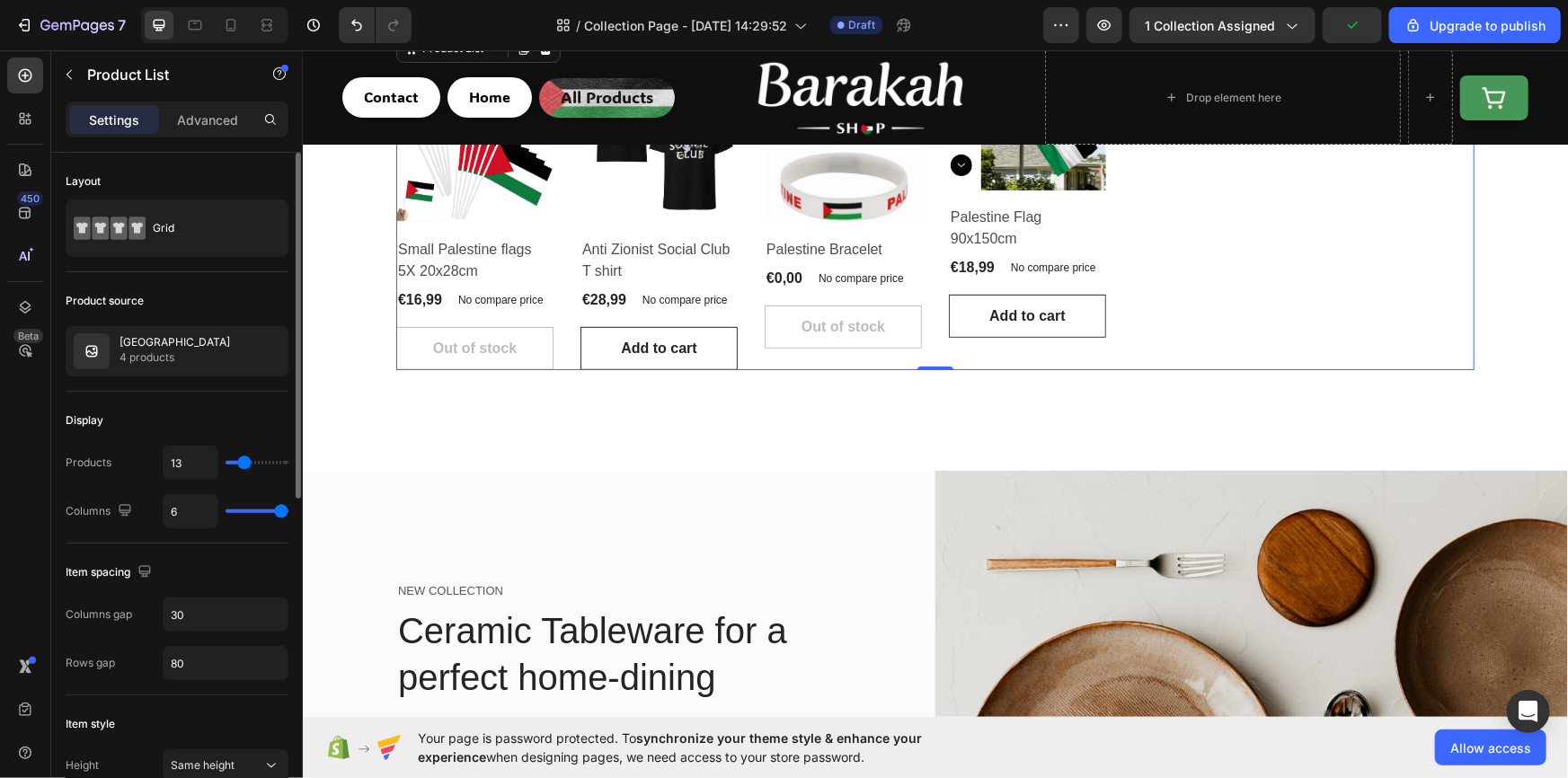
drag, startPoint x: 255, startPoint y: 513, endPoint x: 300, endPoint y: 525, distance: 46.6
type input "6"
click at [289, 513] on input "range" at bounding box center [257, 512] width 63 height 4
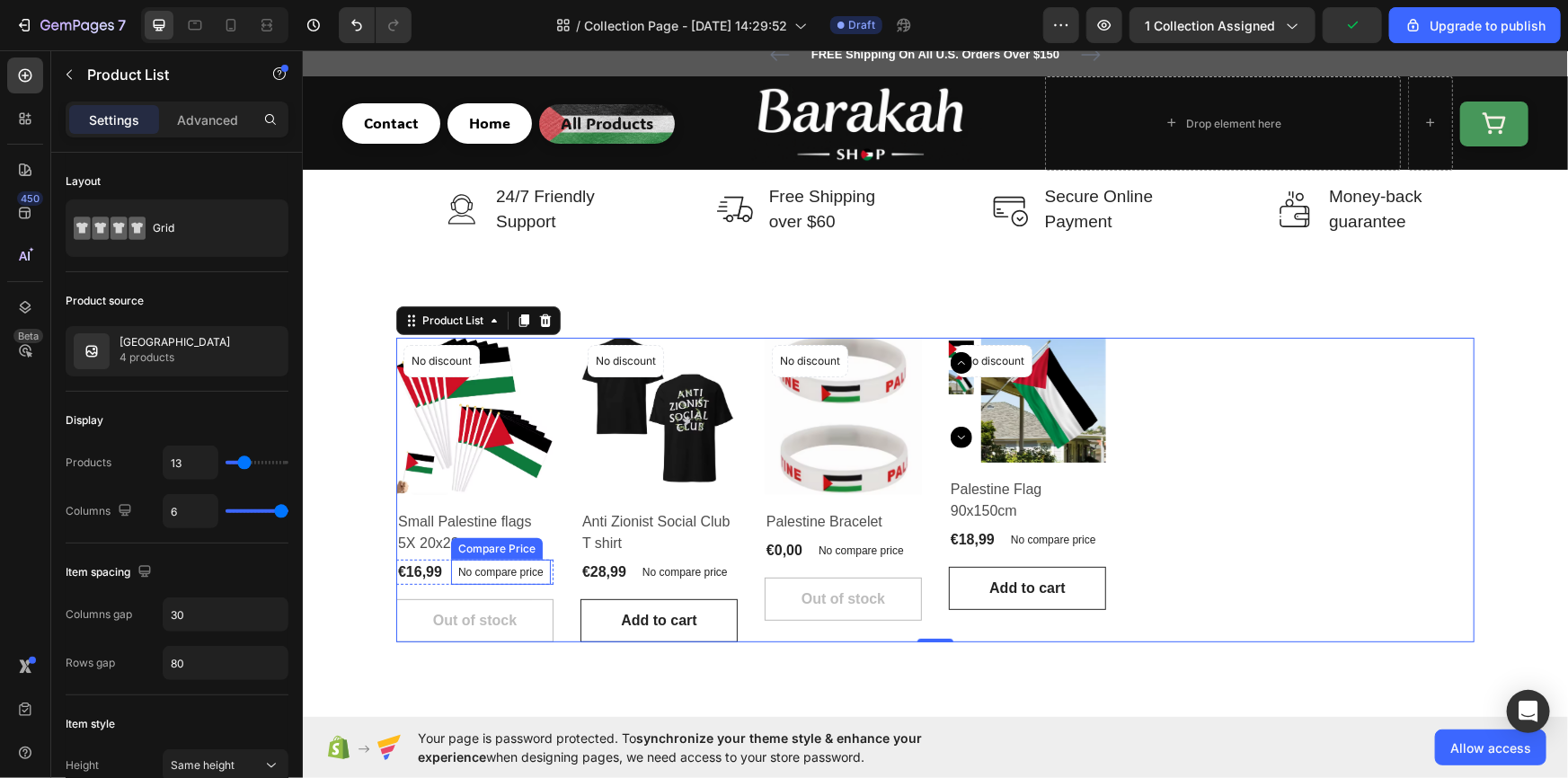
scroll to position [0, 0]
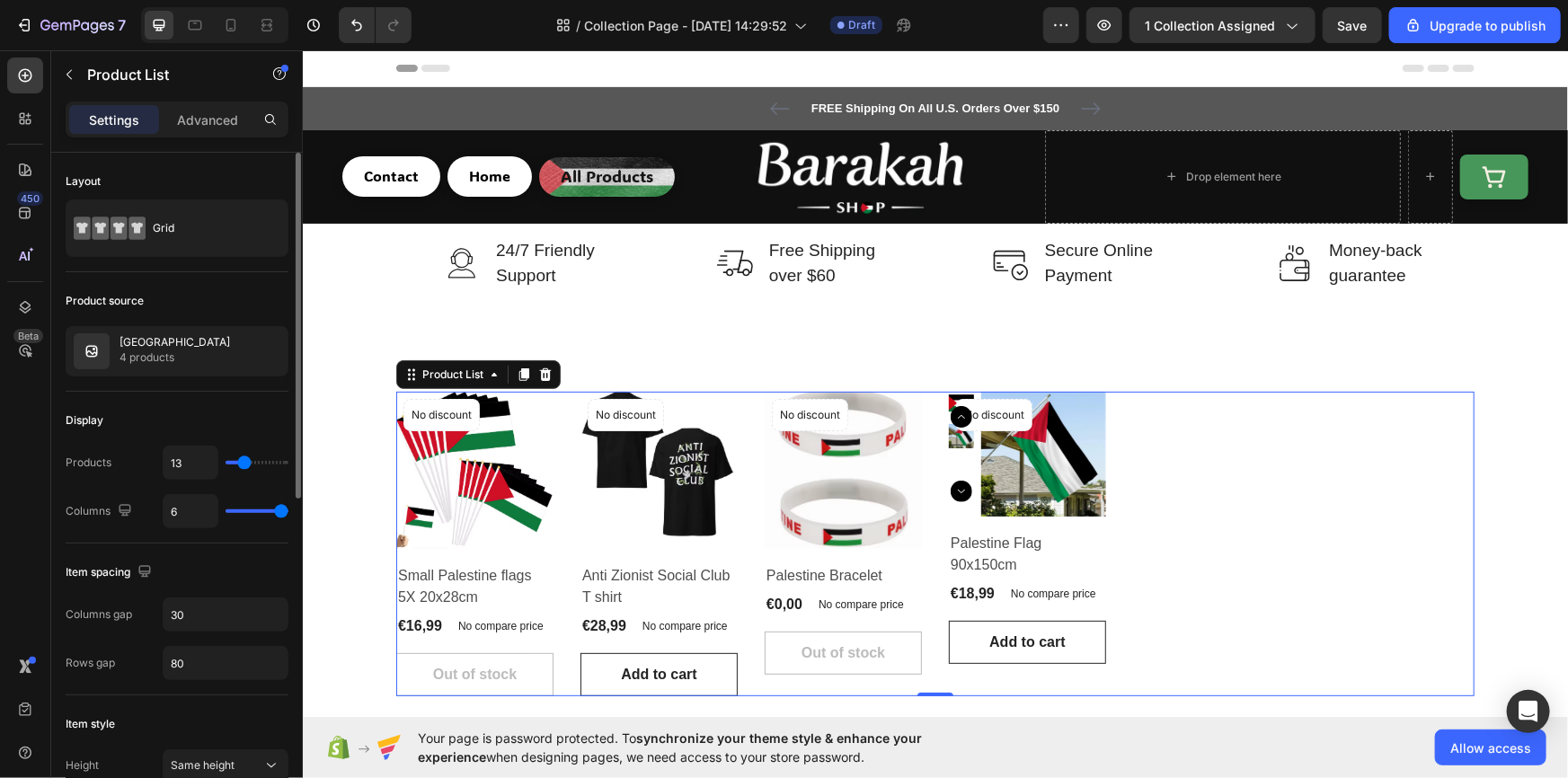
click at [282, 512] on input "range" at bounding box center [257, 512] width 63 height 4
type input "5"
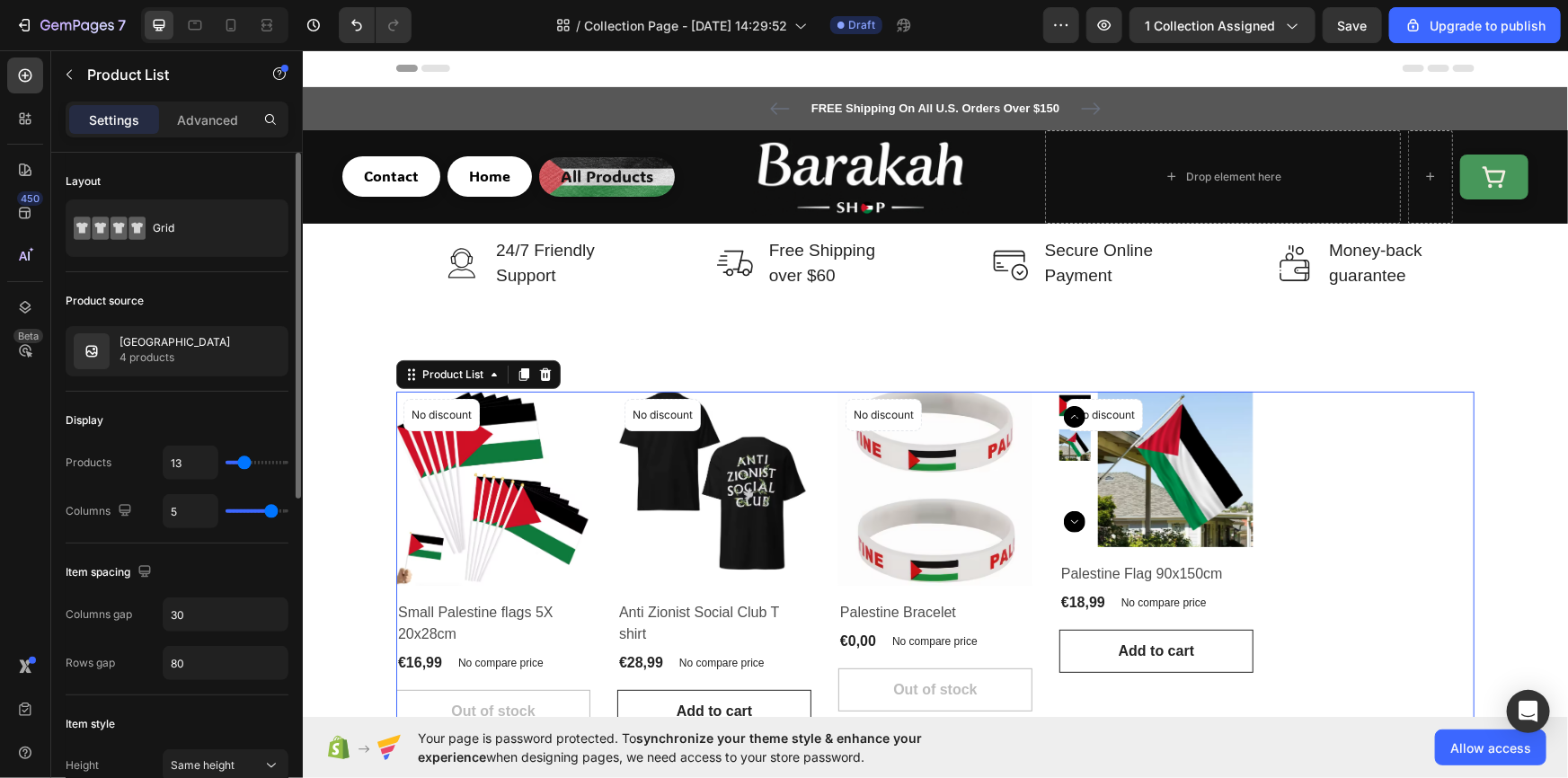
type input "4"
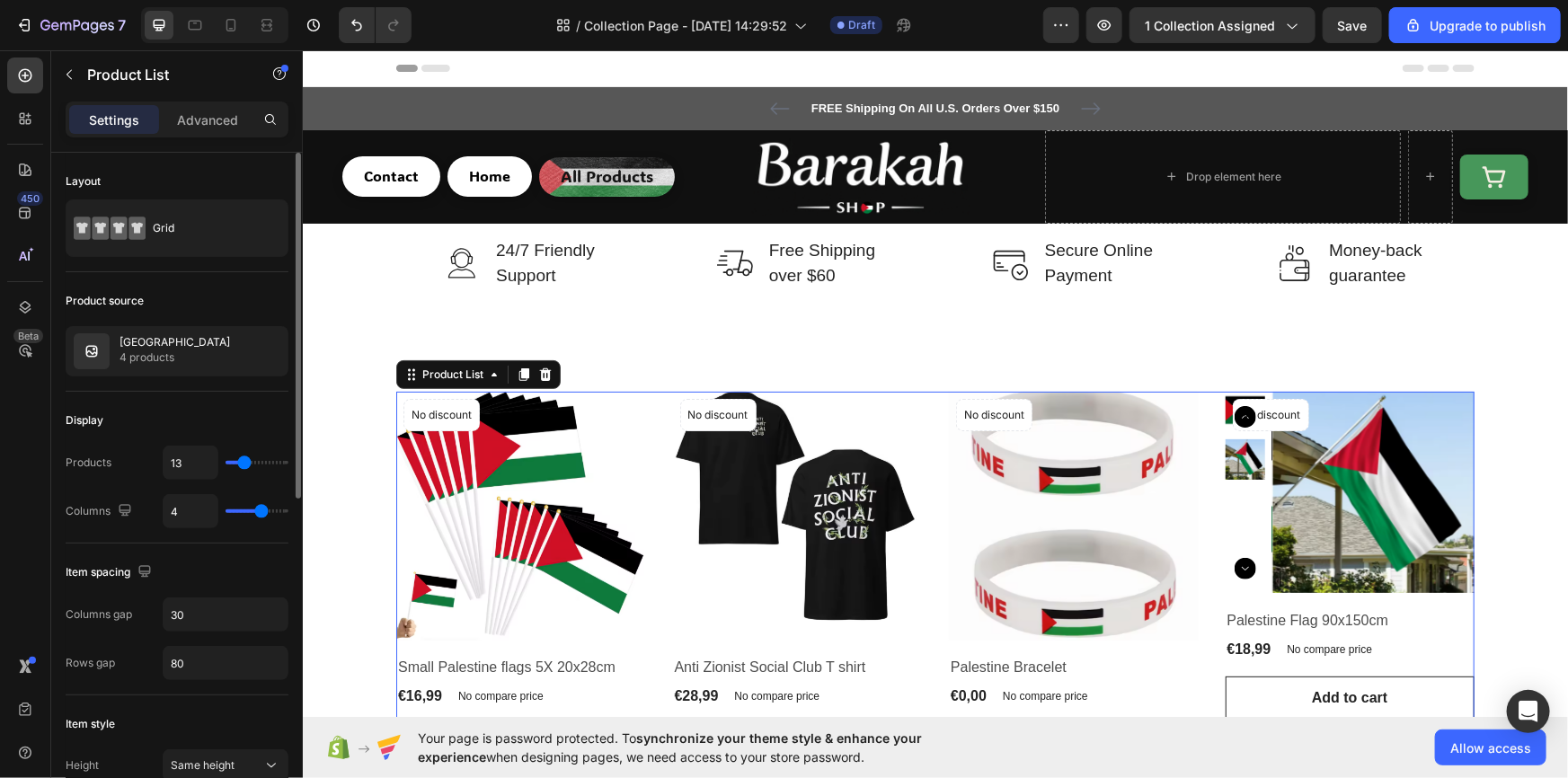
drag, startPoint x: 281, startPoint y: 511, endPoint x: 265, endPoint y: 505, distance: 17.1
type input "4"
click at [265, 510] on input "range" at bounding box center [257, 512] width 63 height 4
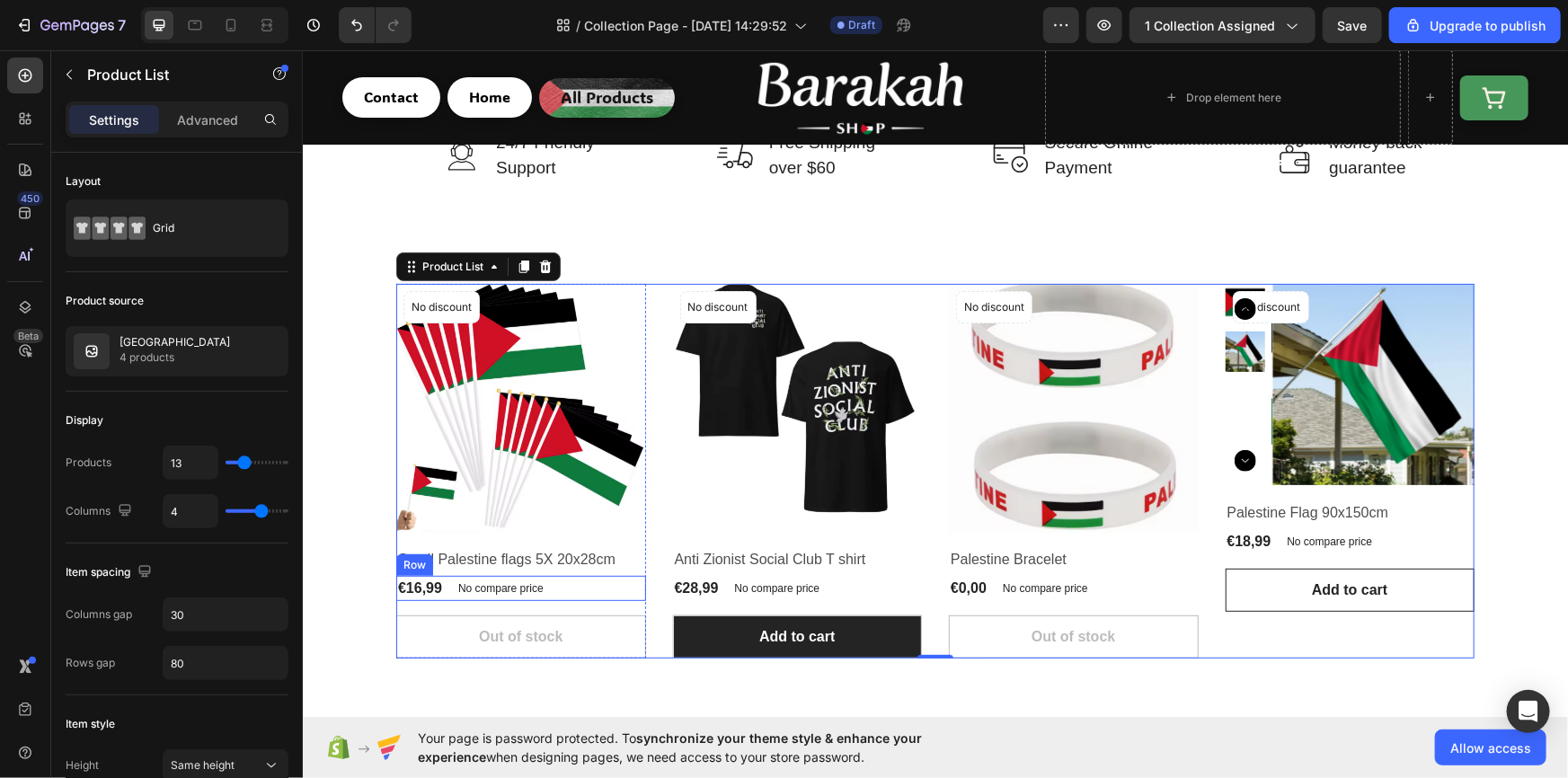
scroll to position [162, 0]
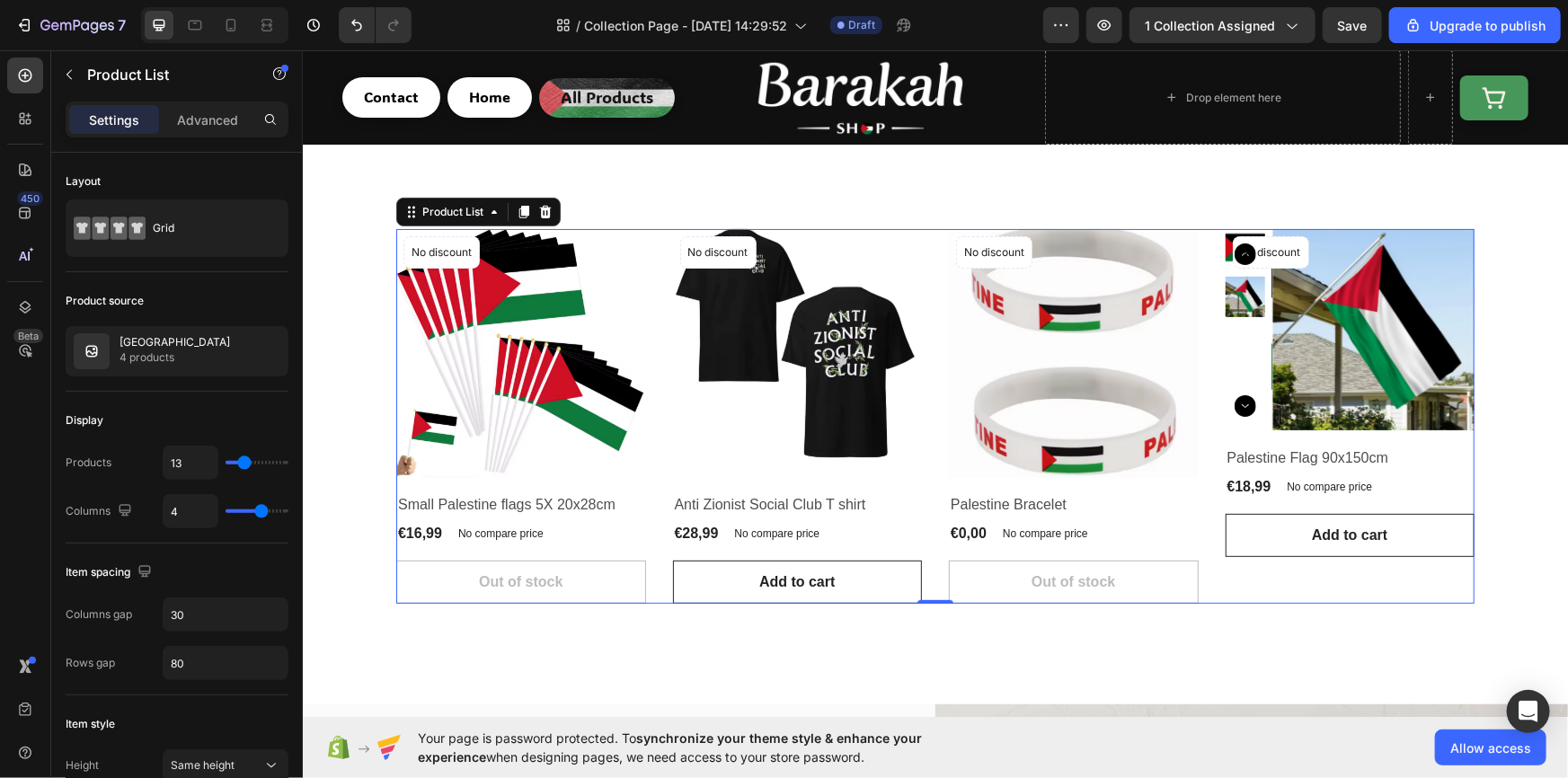
click at [651, 585] on div "Product Images No discount Not be displayed when published Product Badge Row Sm…" at bounding box center [935, 416] width 1079 height 375
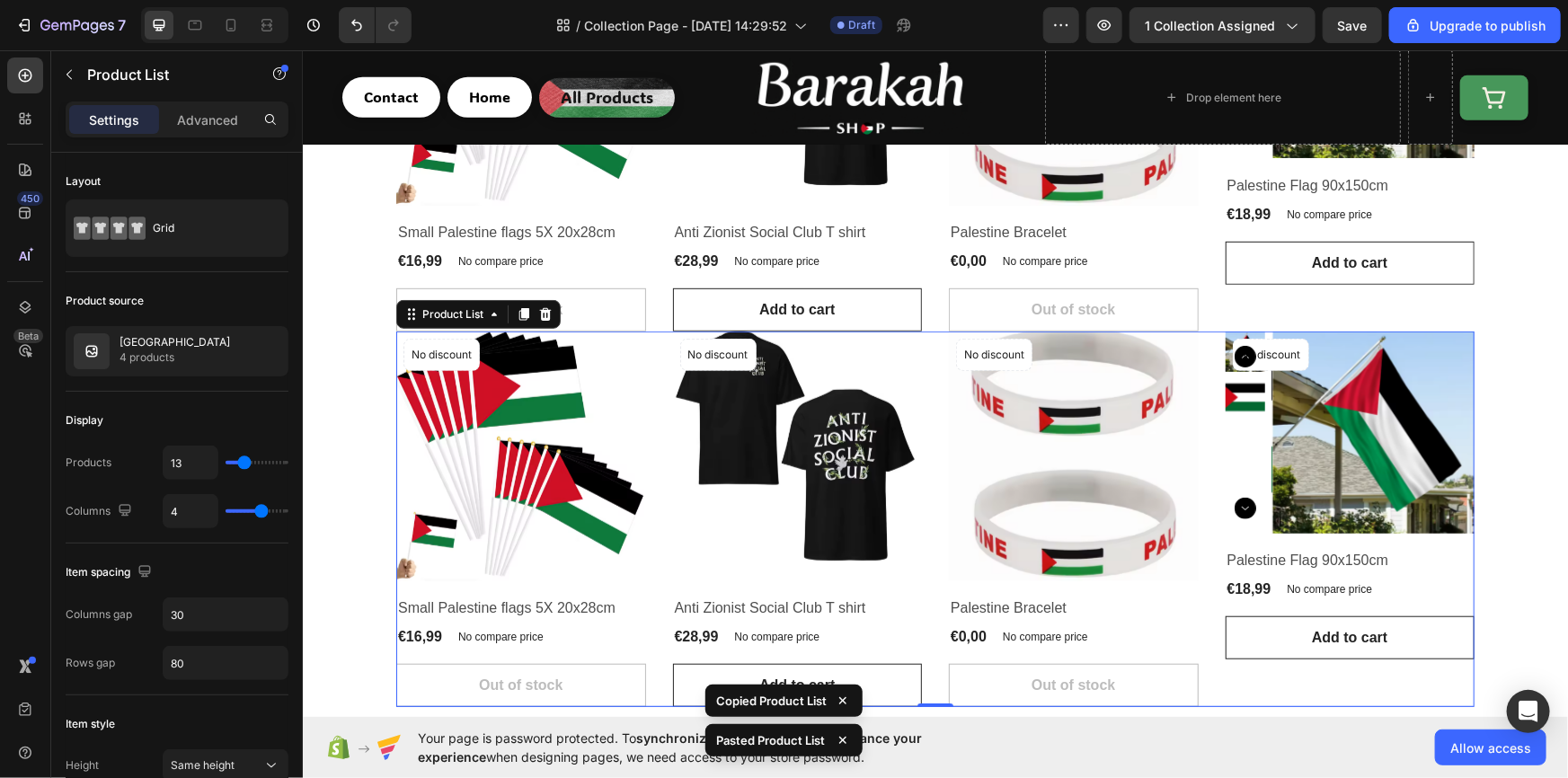
scroll to position [381, 0]
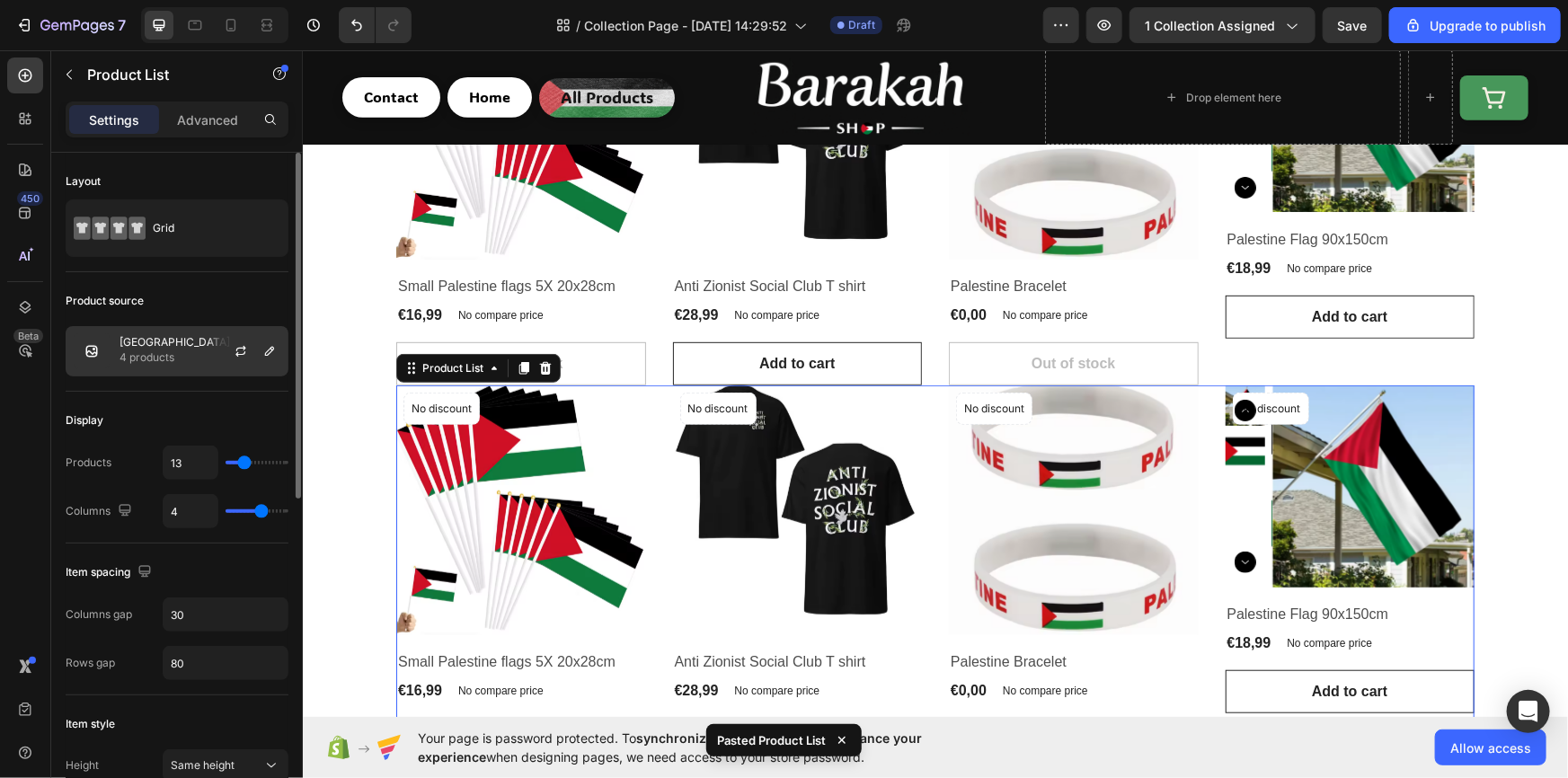
click at [217, 338] on div at bounding box center [248, 351] width 79 height 49
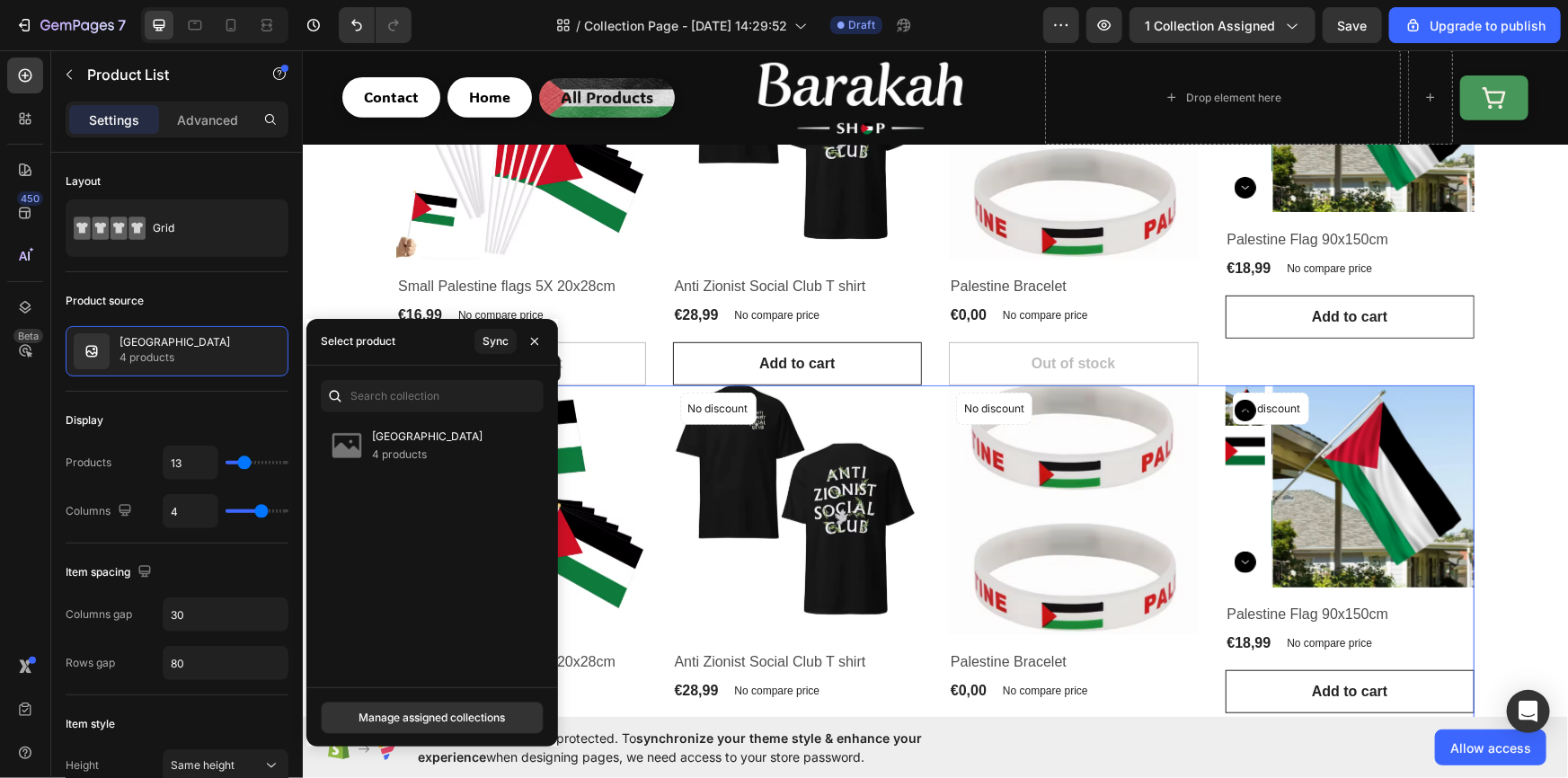
click at [643, 385] on div "Product Images No discount Not be displayed when published Product Badge Row Sm…" at bounding box center [935, 572] width 1079 height 375
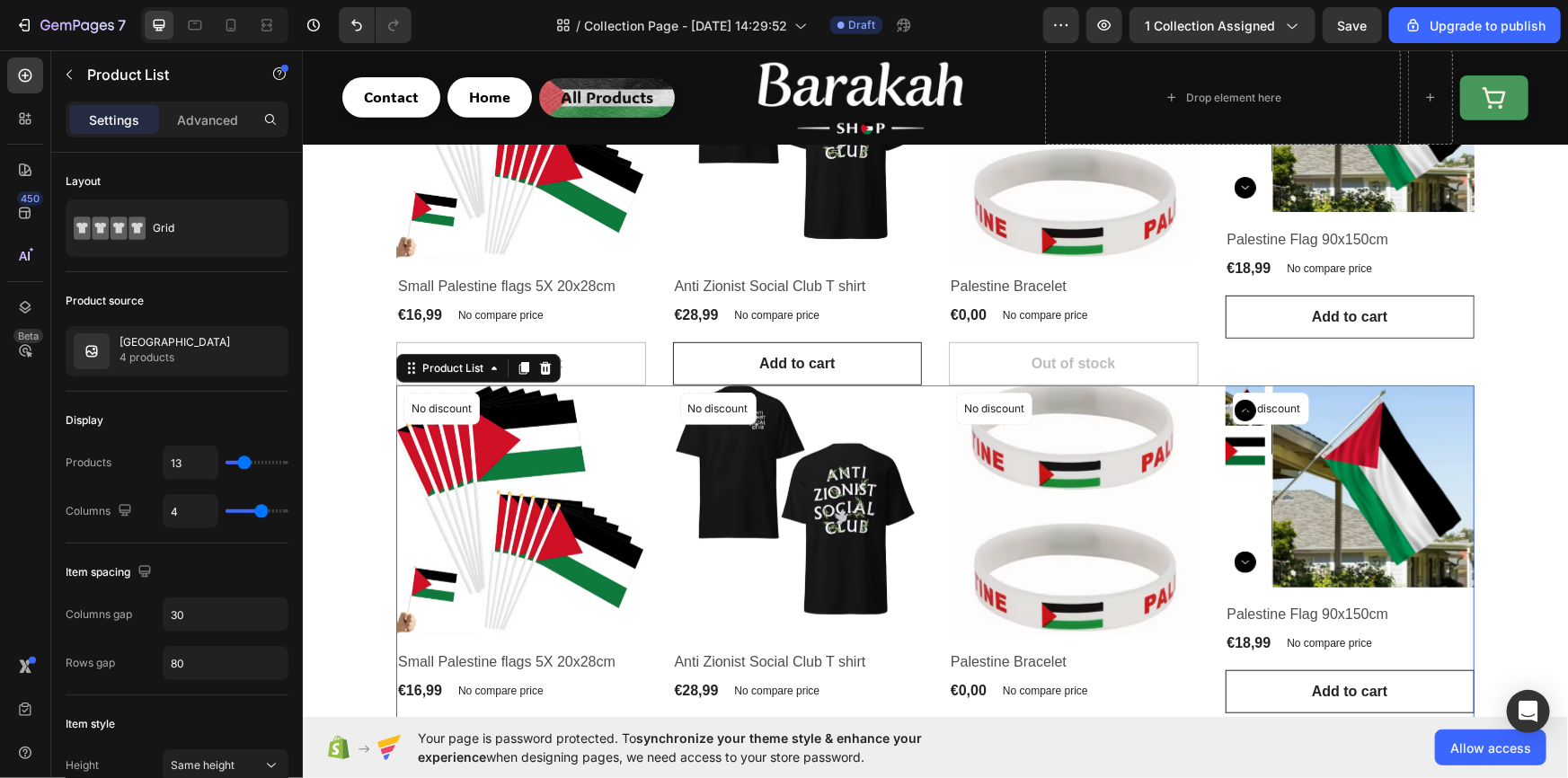
click at [653, 394] on div "Product Images No discount Not be displayed when published Product Badge Row Sm…" at bounding box center [935, 572] width 1079 height 375
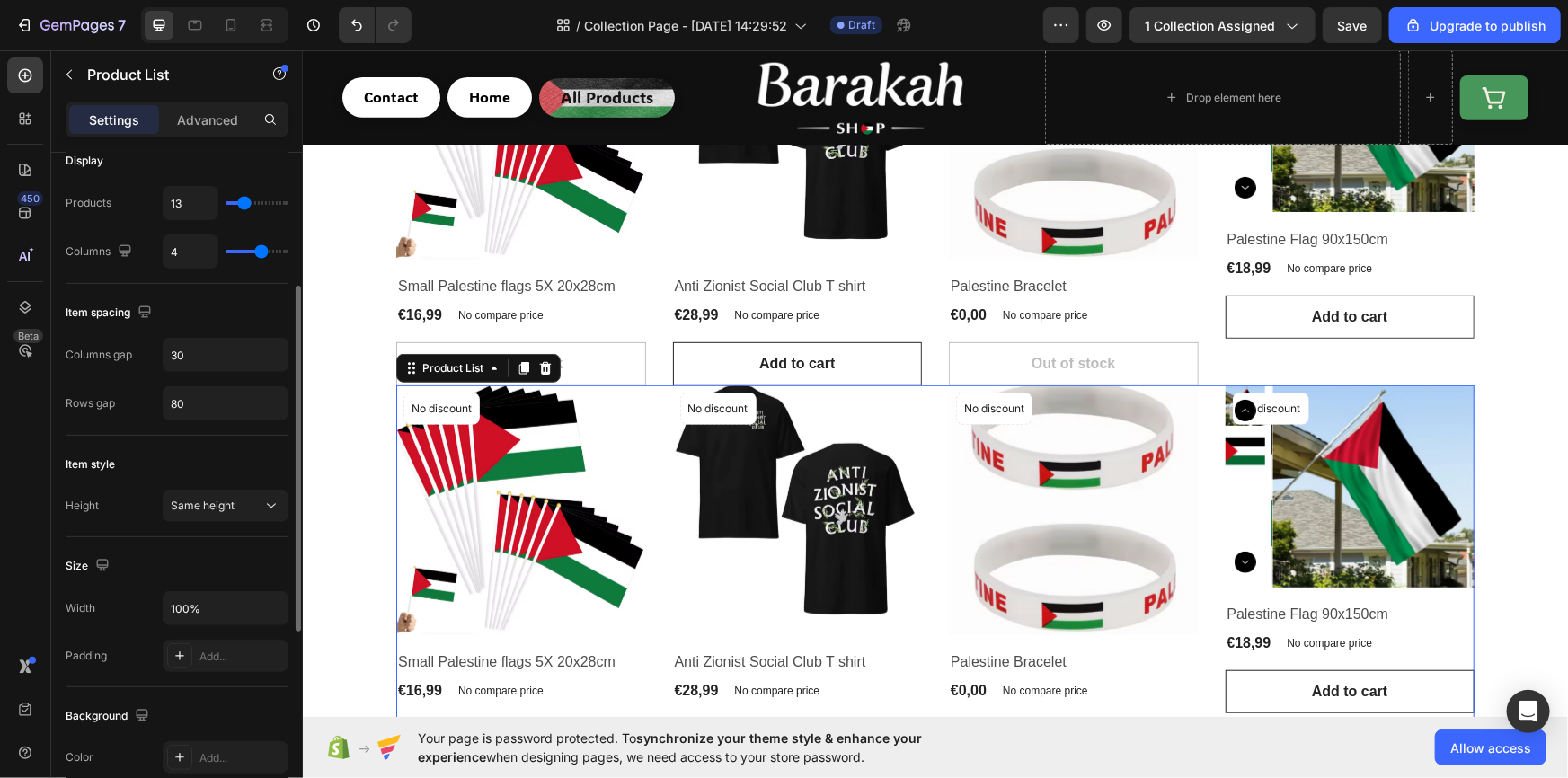
scroll to position [0, 0]
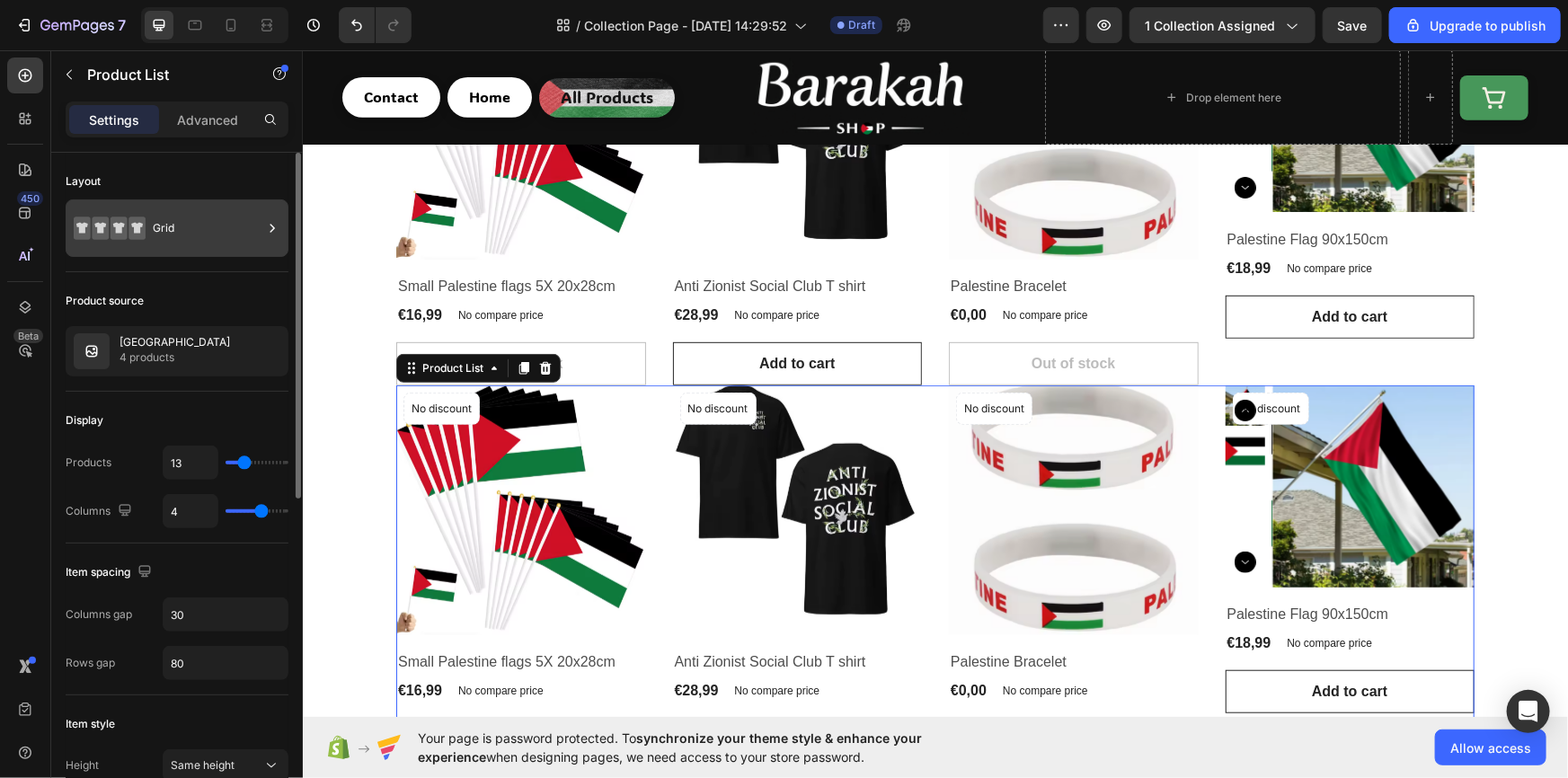
click at [206, 222] on div "Grid" at bounding box center [207, 228] width 110 height 41
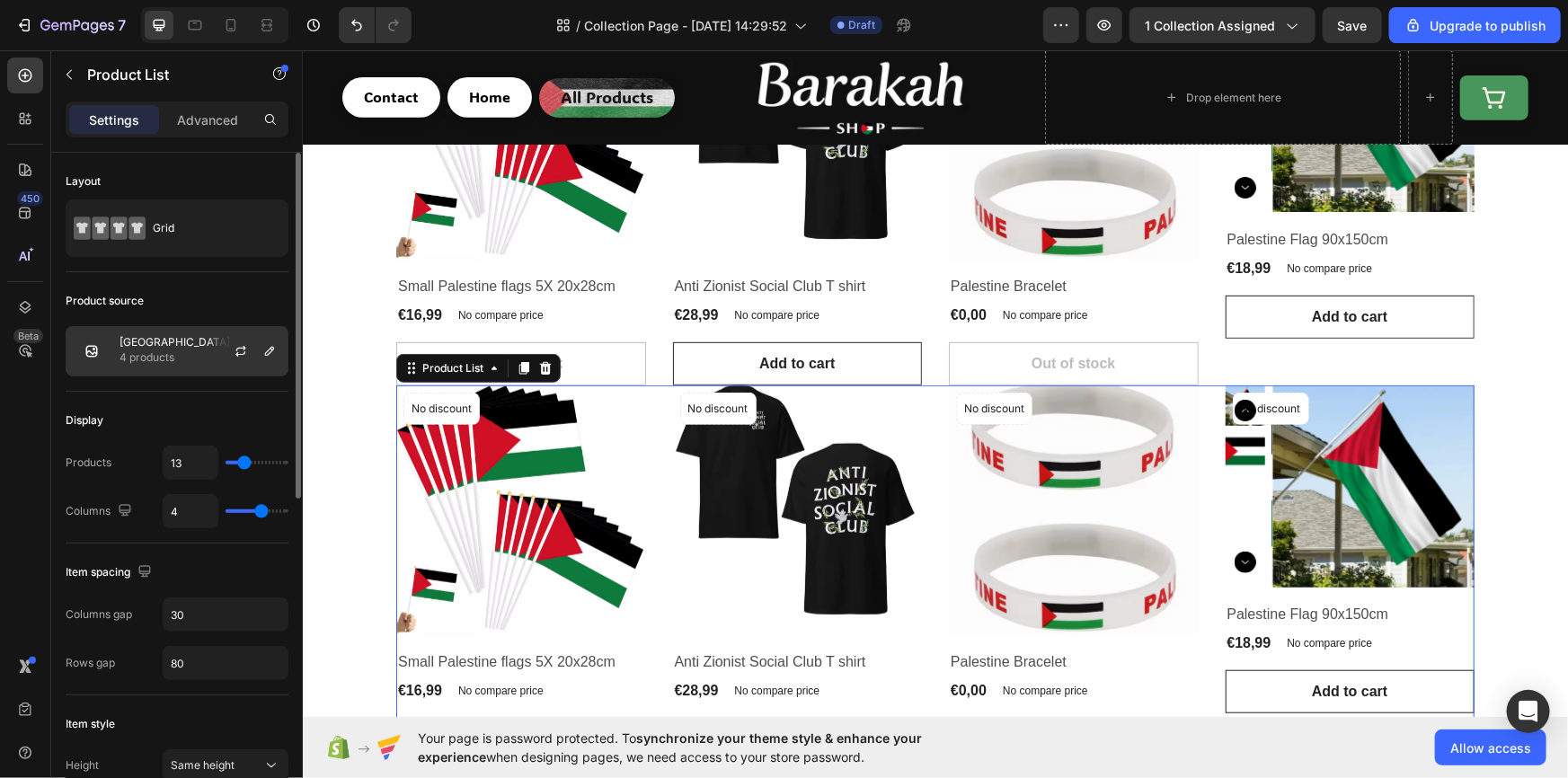
click at [171, 364] on p "4 products" at bounding box center [175, 357] width 111 height 18
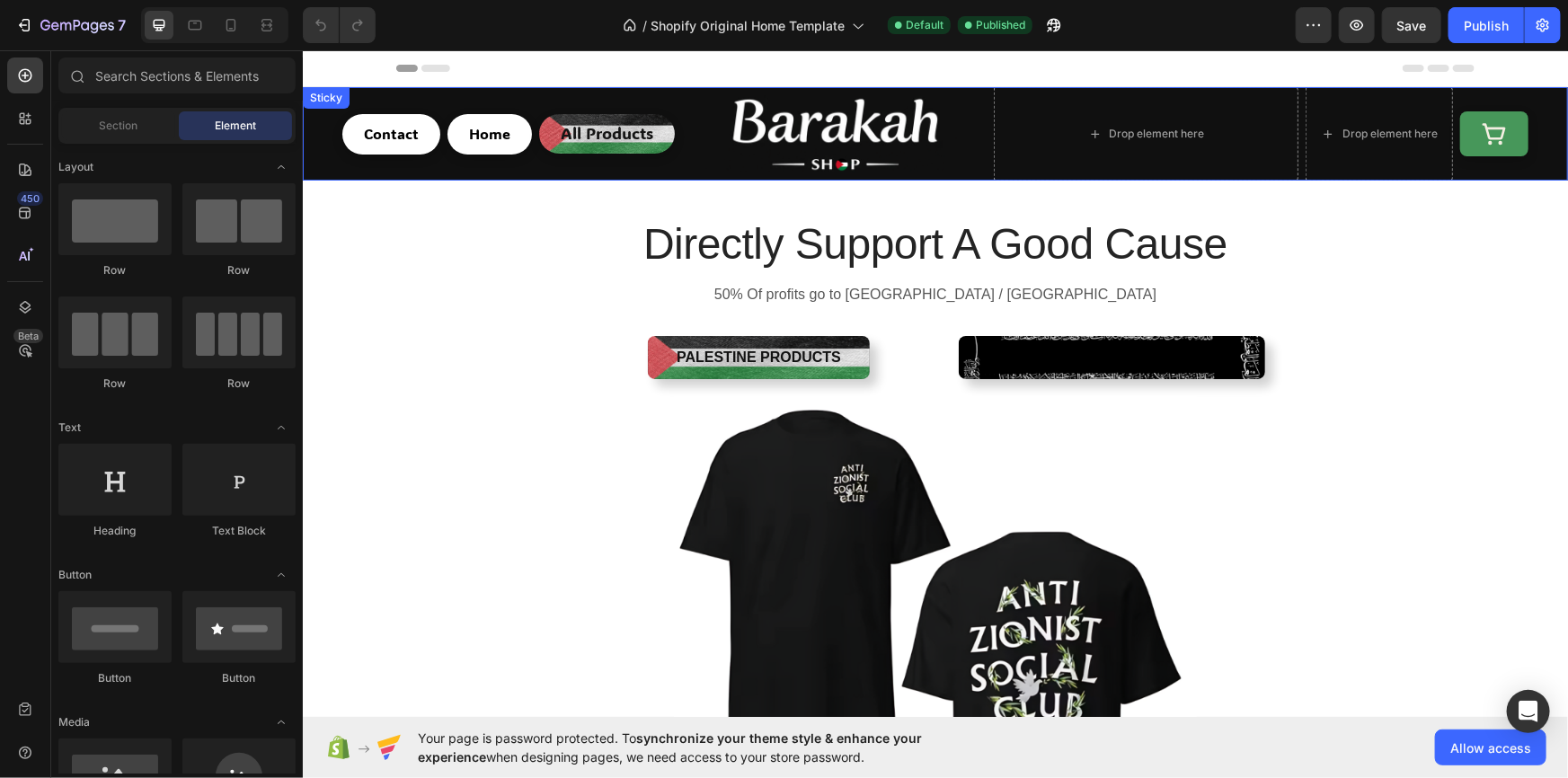
click at [324, 136] on div "Contact Button Home Button All Products Button Image Drop element here Row Drop…" at bounding box center [934, 133] width 1265 height 93
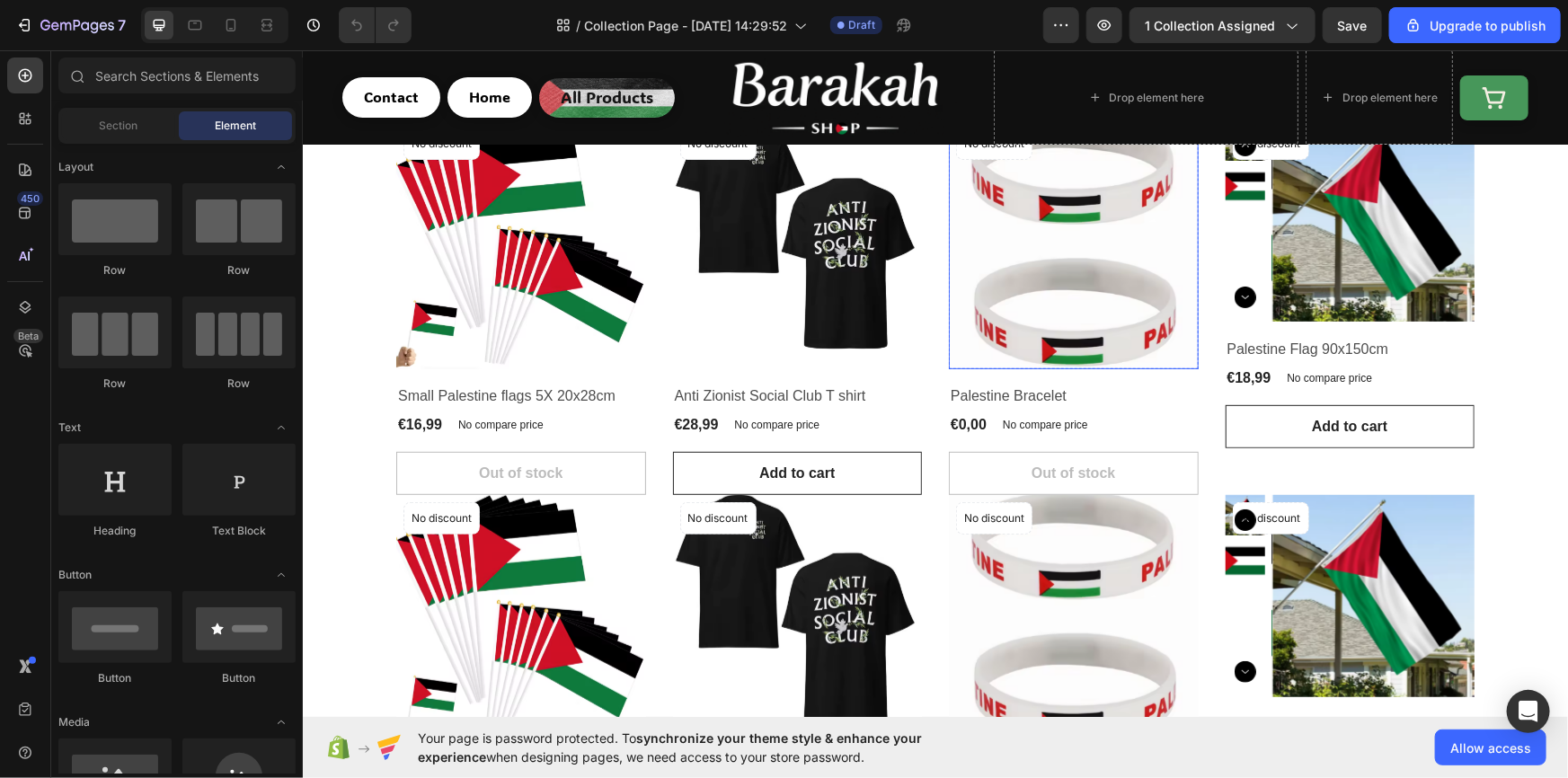
scroll to position [435, 0]
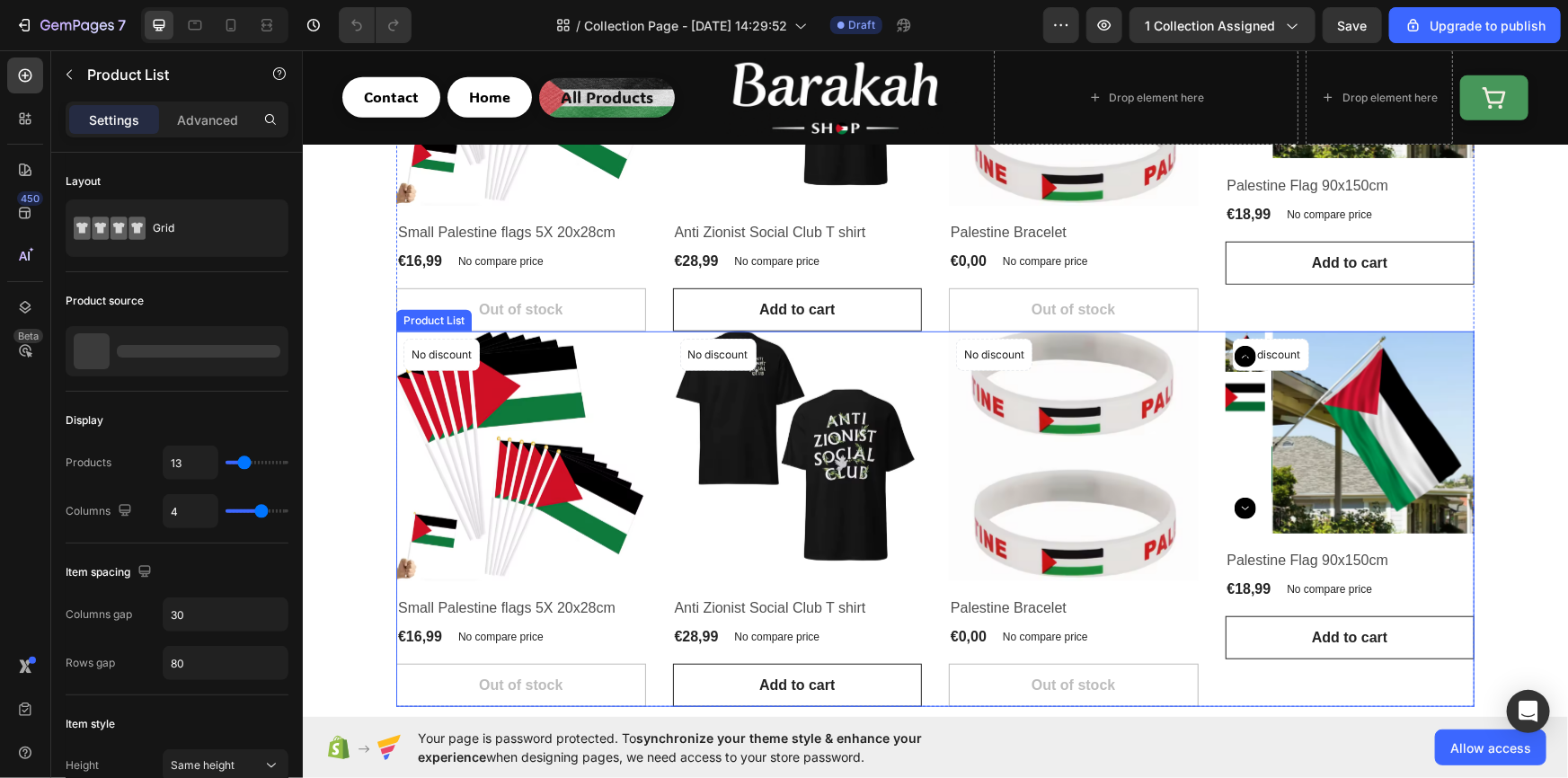
click at [655, 531] on div "Product Images No discount Not be displayed when published Product Badge Row Sm…" at bounding box center [935, 518] width 1079 height 375
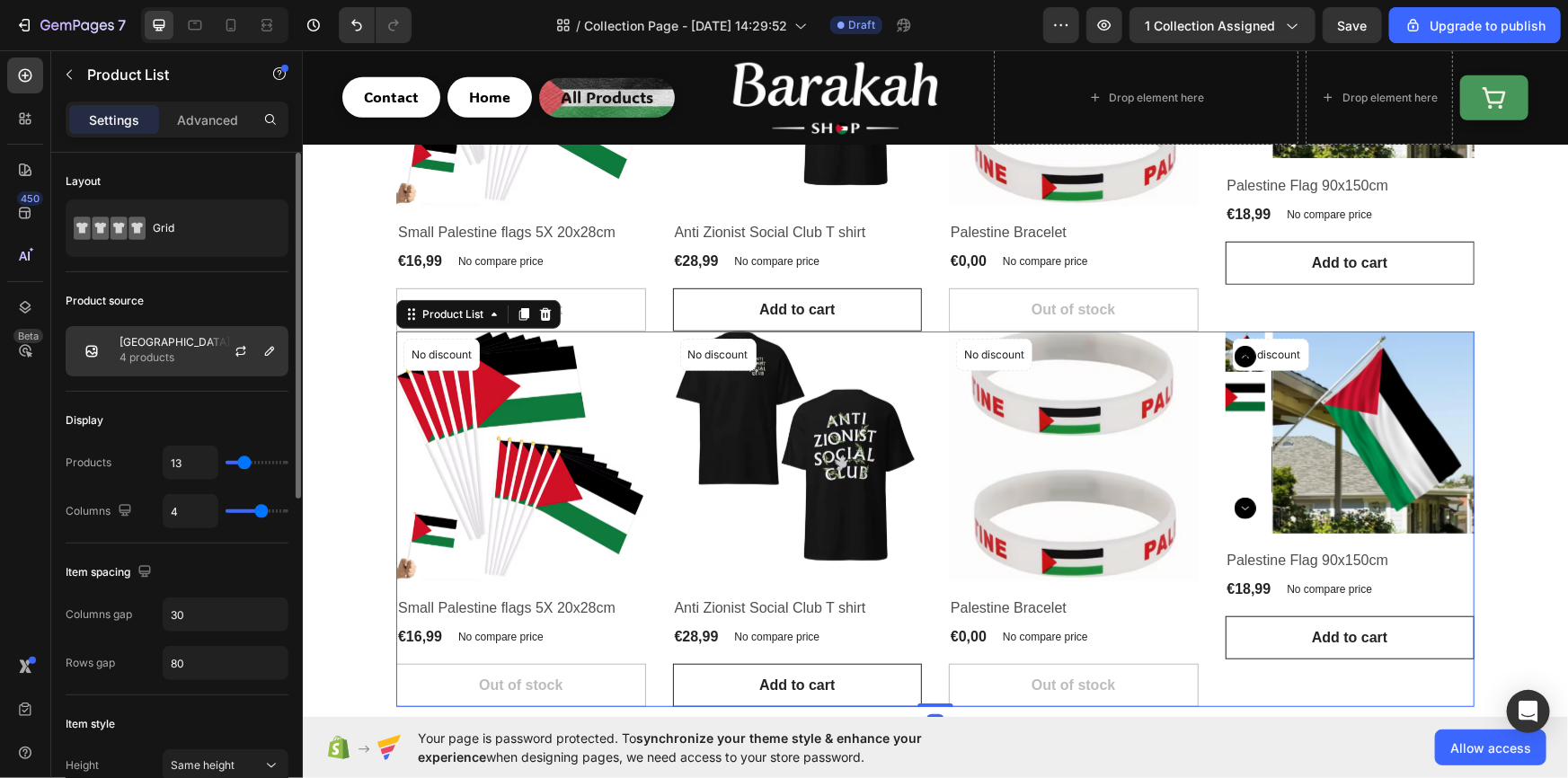
click at [161, 370] on div "Palestine 4 products" at bounding box center [177, 351] width 223 height 51
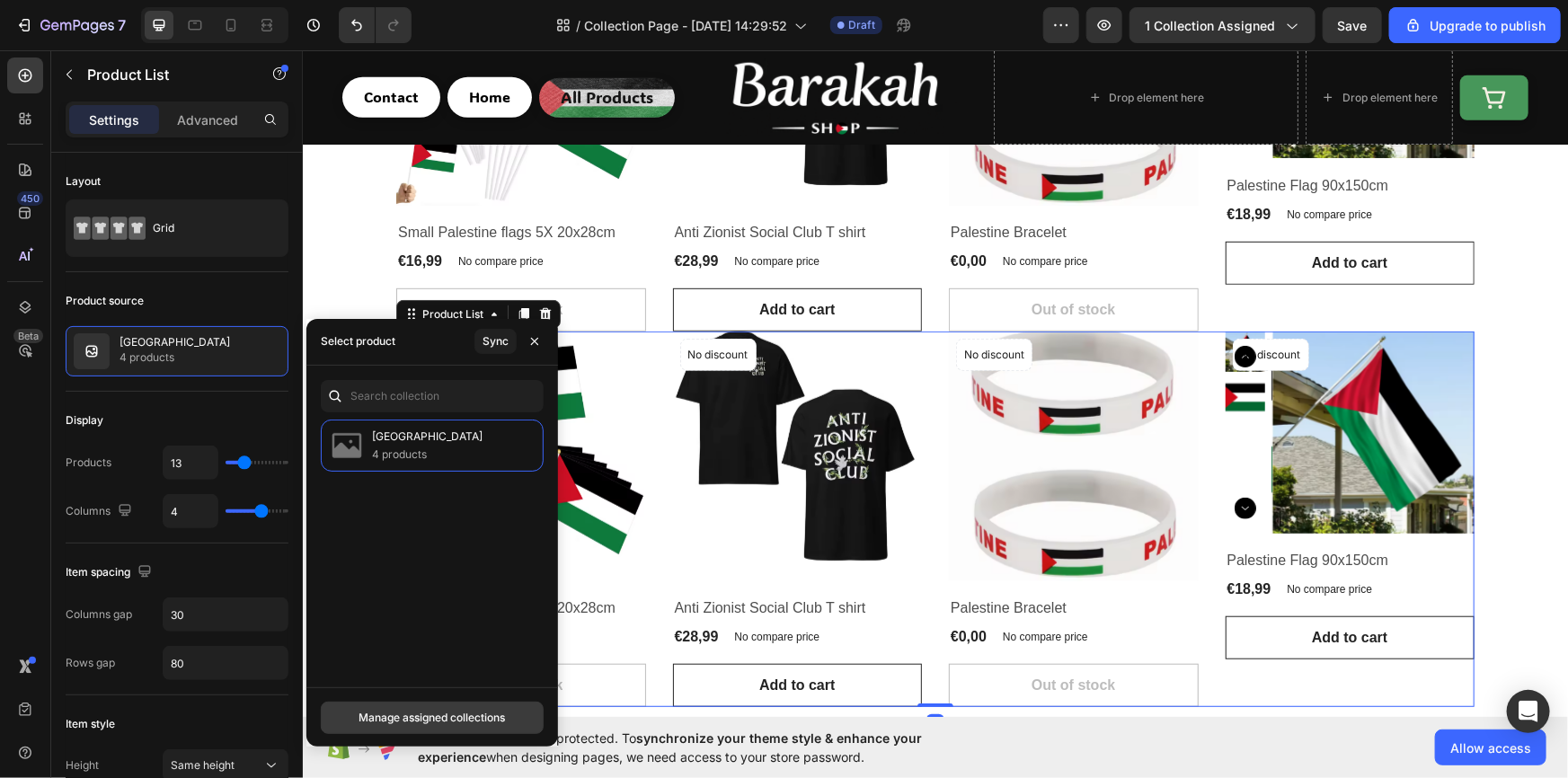
click at [430, 718] on div "Manage assigned collections" at bounding box center [431, 718] width 147 height 17
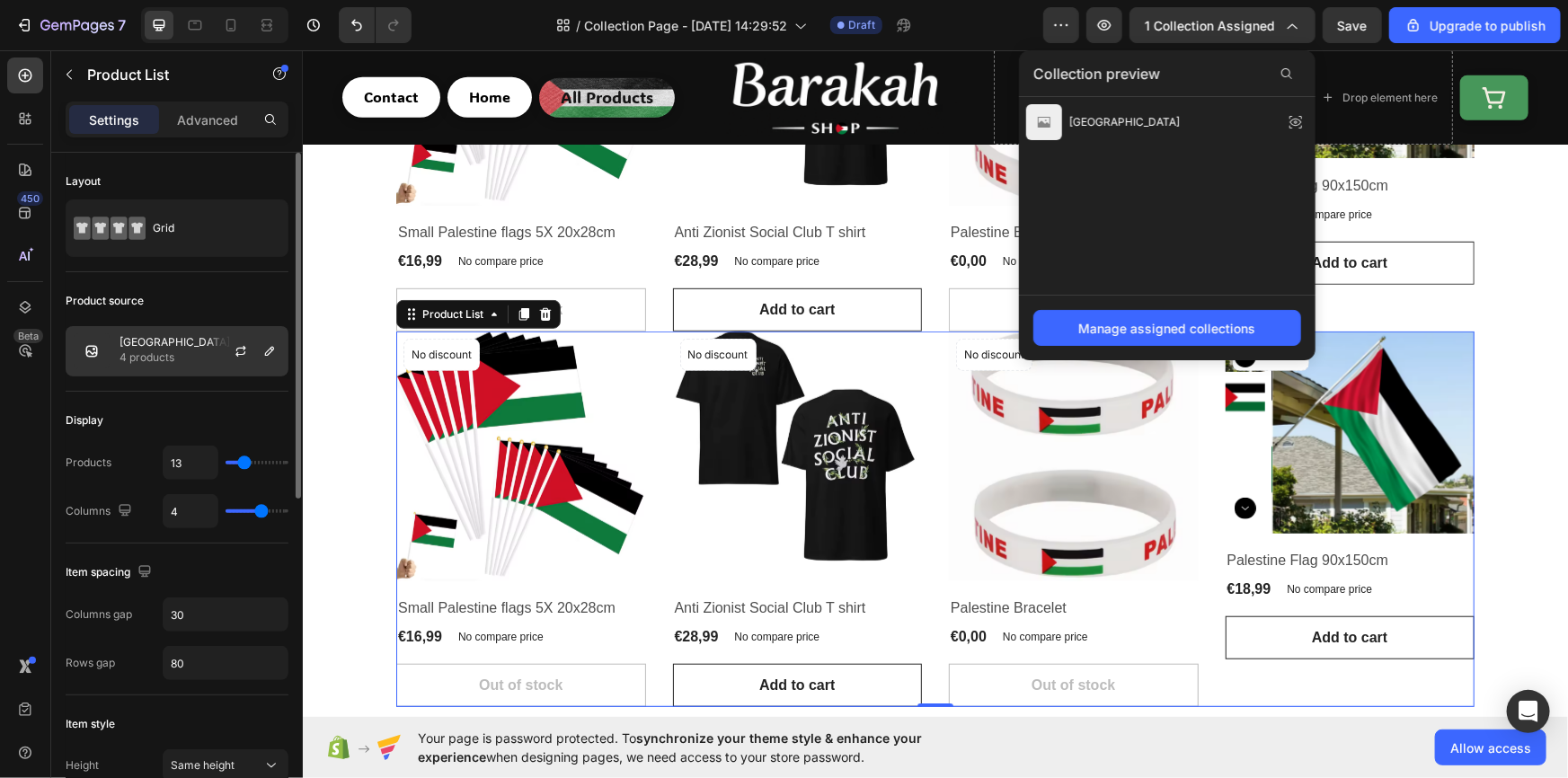
click at [199, 333] on div "Palestine 4 products" at bounding box center [177, 351] width 223 height 51
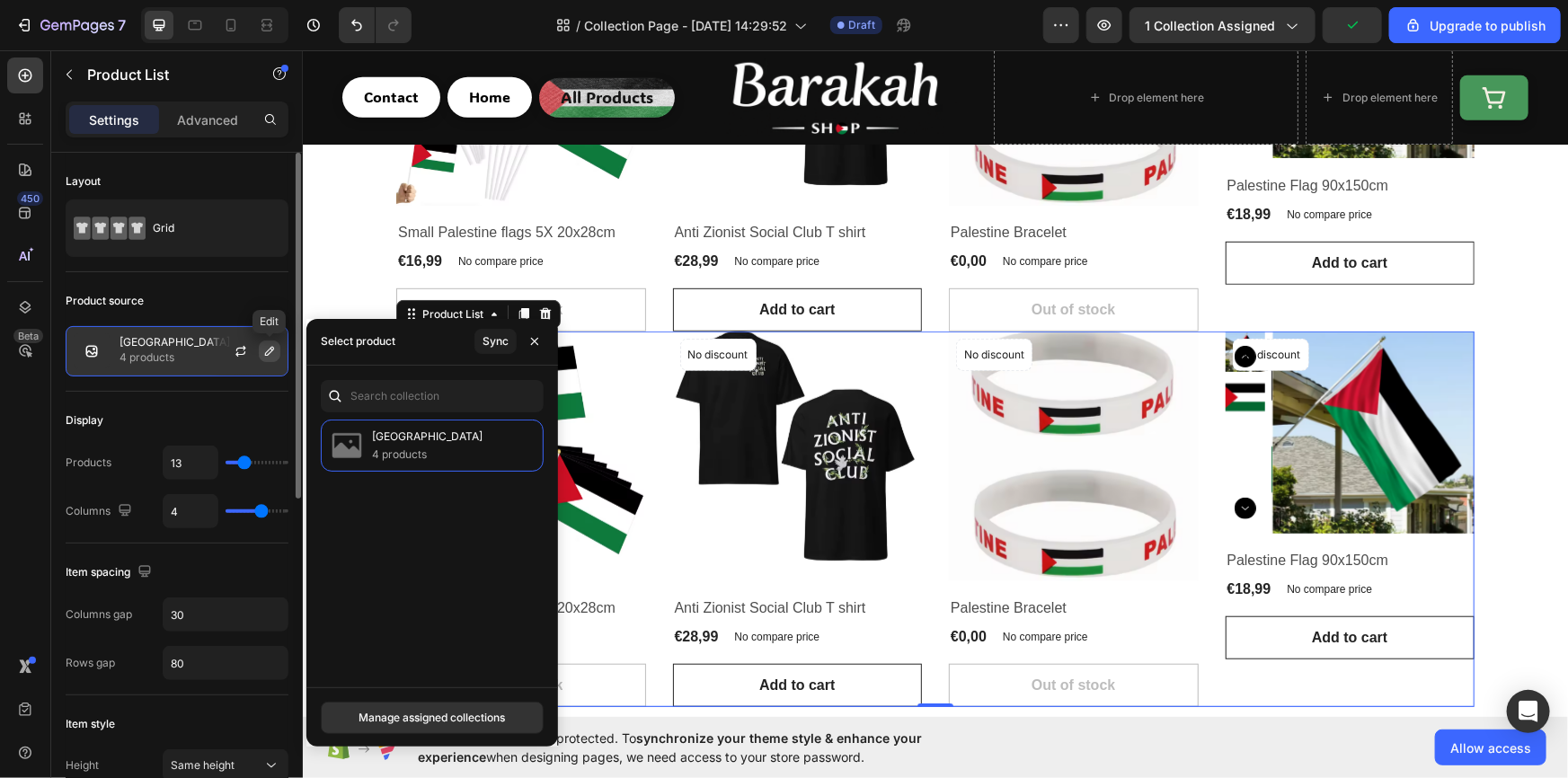
click at [272, 351] on icon "button" at bounding box center [270, 351] width 15 height 15
click at [388, 717] on div "Manage assigned collections" at bounding box center [431, 718] width 147 height 17
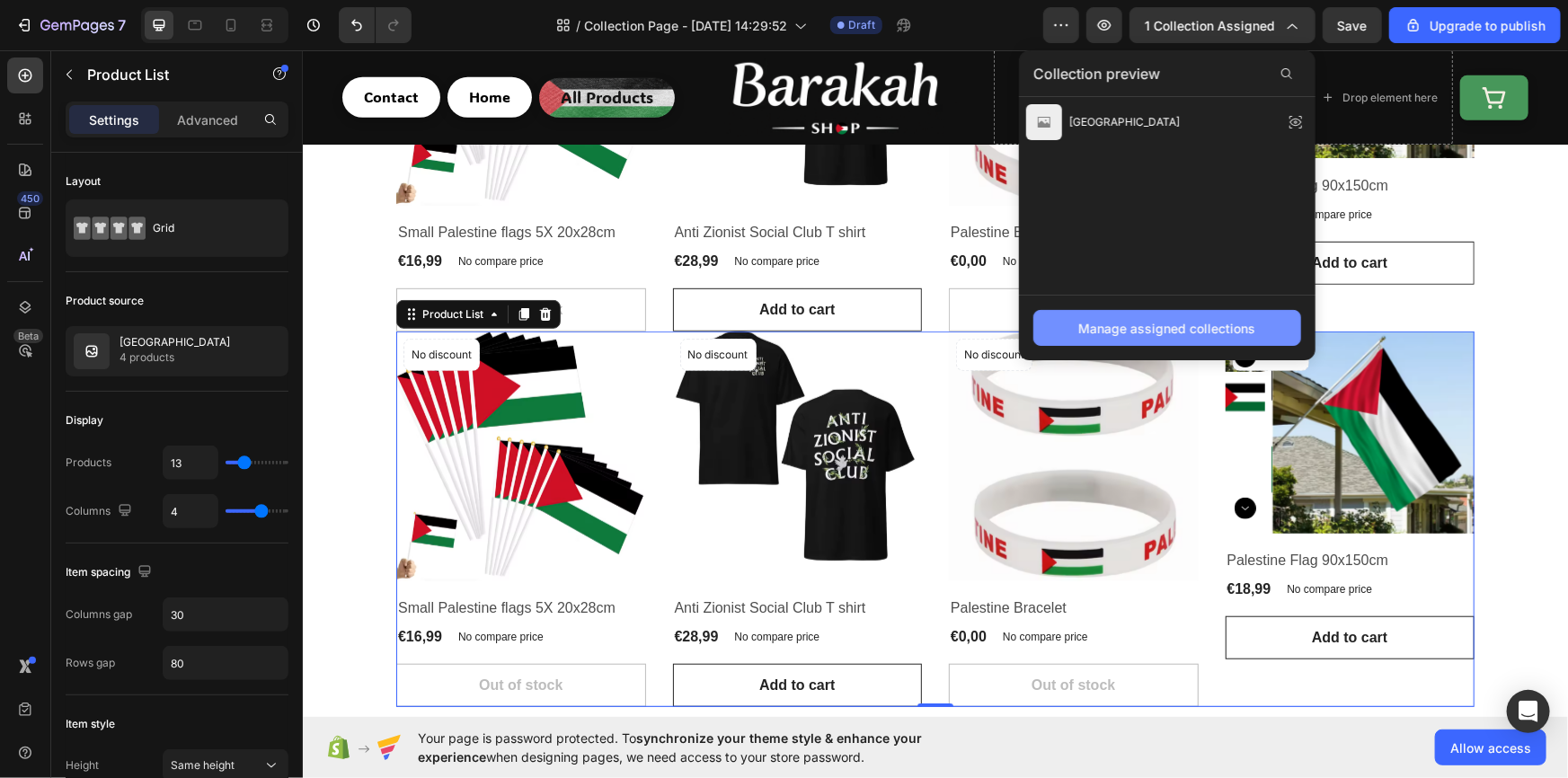
click at [1146, 326] on div "Manage assigned collections" at bounding box center [1168, 328] width 177 height 18
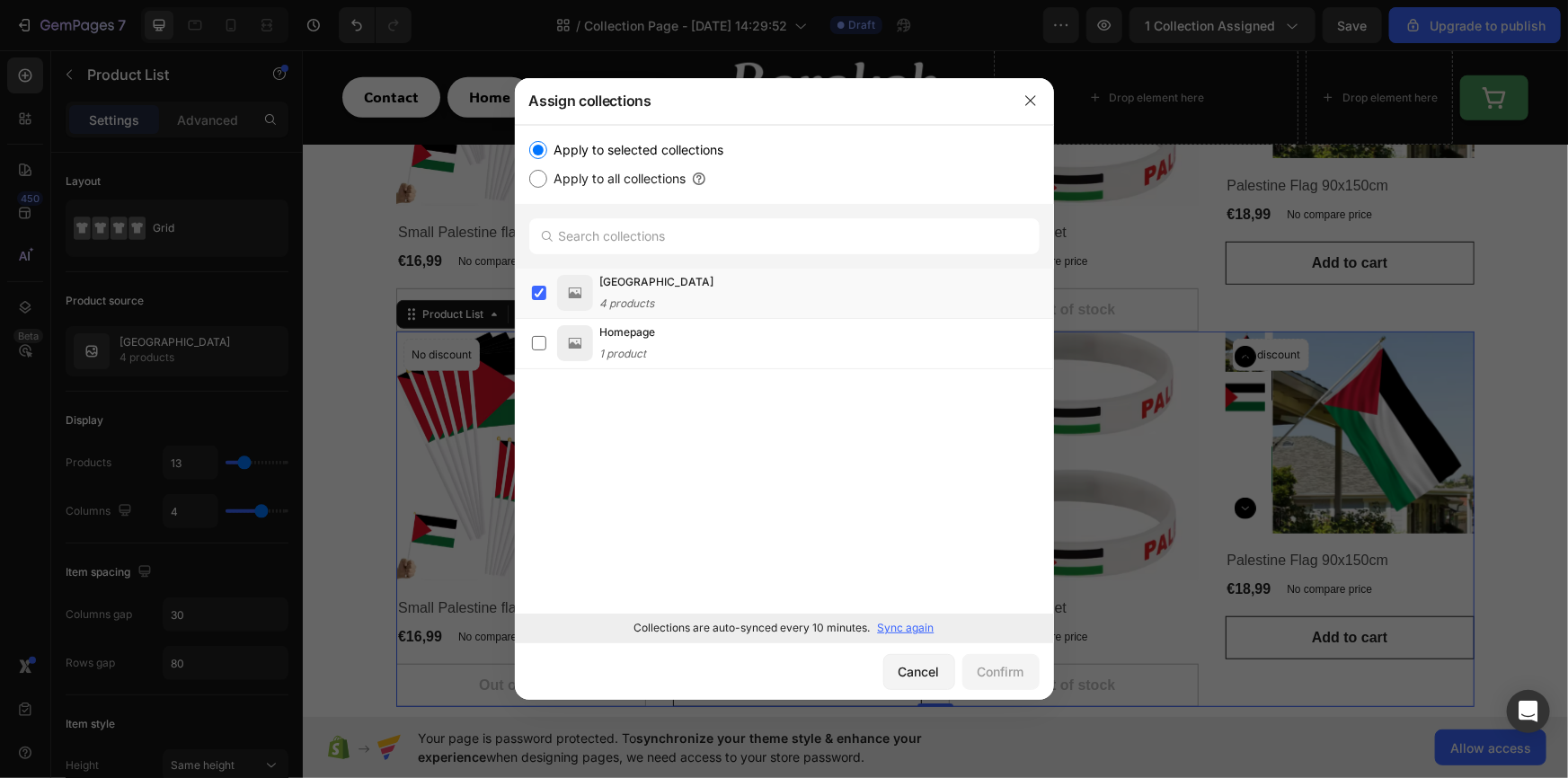
click at [371, 219] on div at bounding box center [784, 389] width 1568 height 778
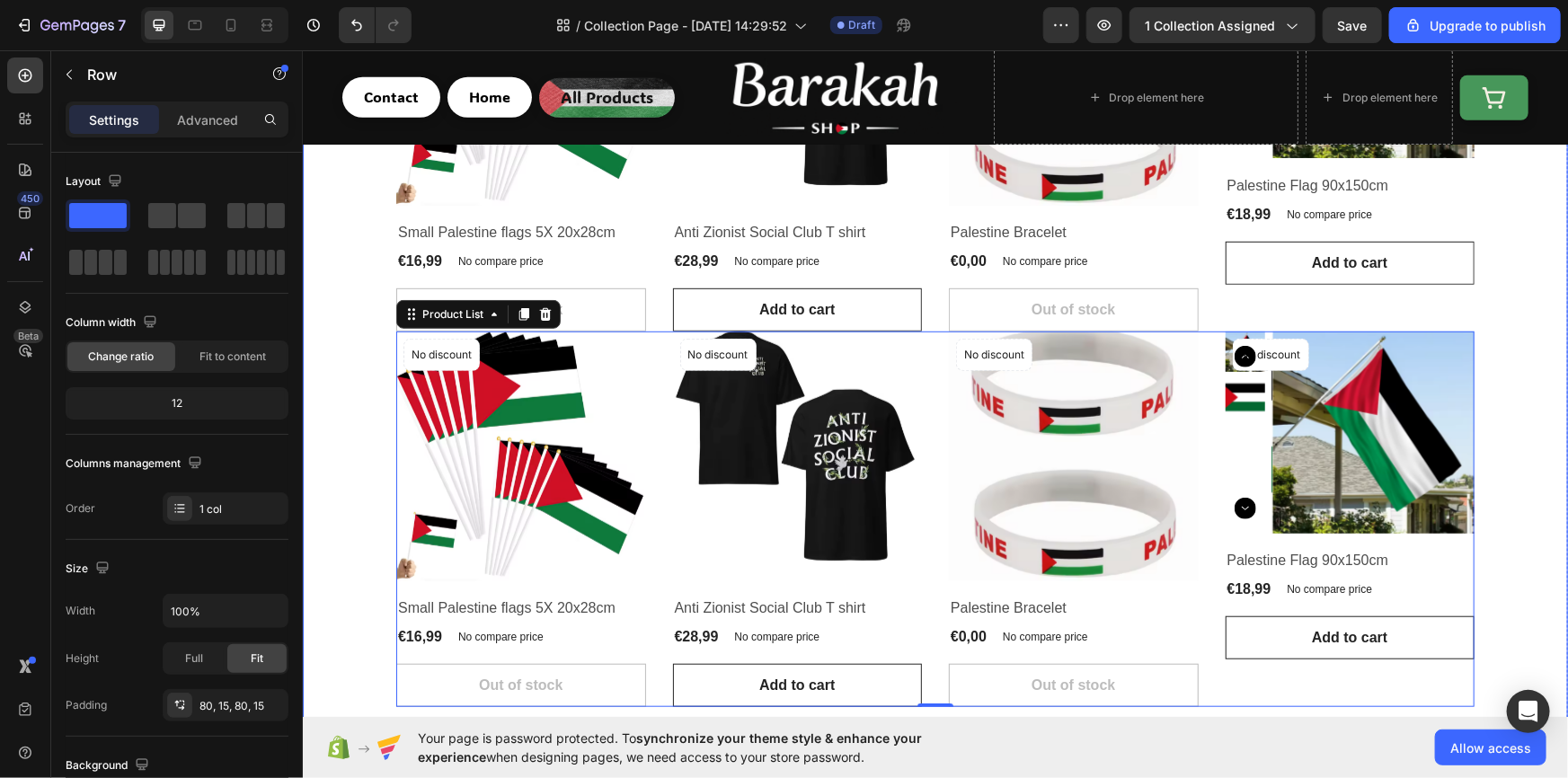
click at [1524, 450] on div "Product Images No discount Not be displayed when published Product Badge Row Sm…" at bounding box center [934, 331] width 1238 height 750
click at [930, 333] on div "Product Images No discount Not be displayed when published Product Badge Row Sm…" at bounding box center [935, 518] width 1079 height 375
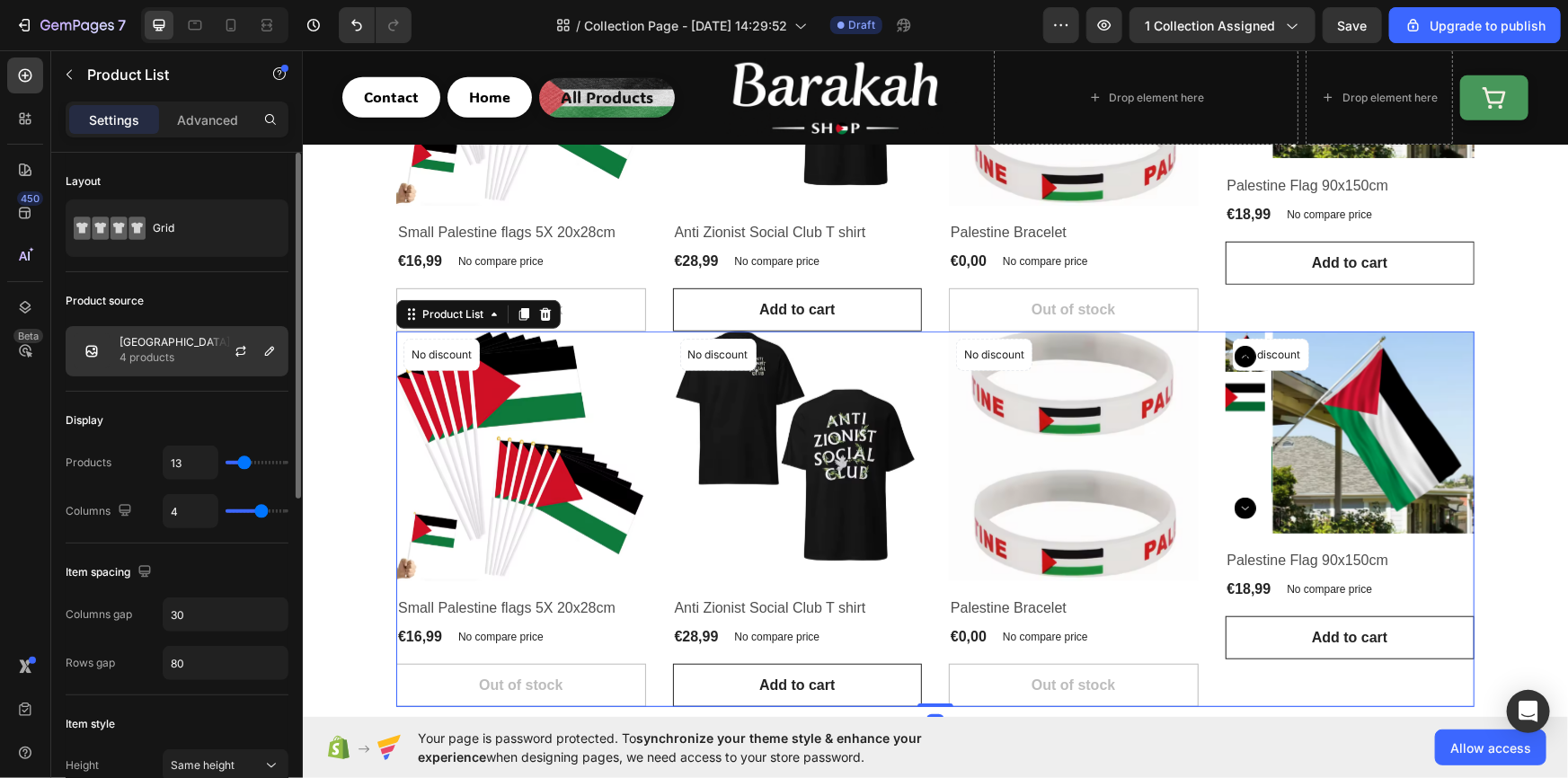
click at [205, 336] on div "Palestine 4 products" at bounding box center [177, 351] width 223 height 51
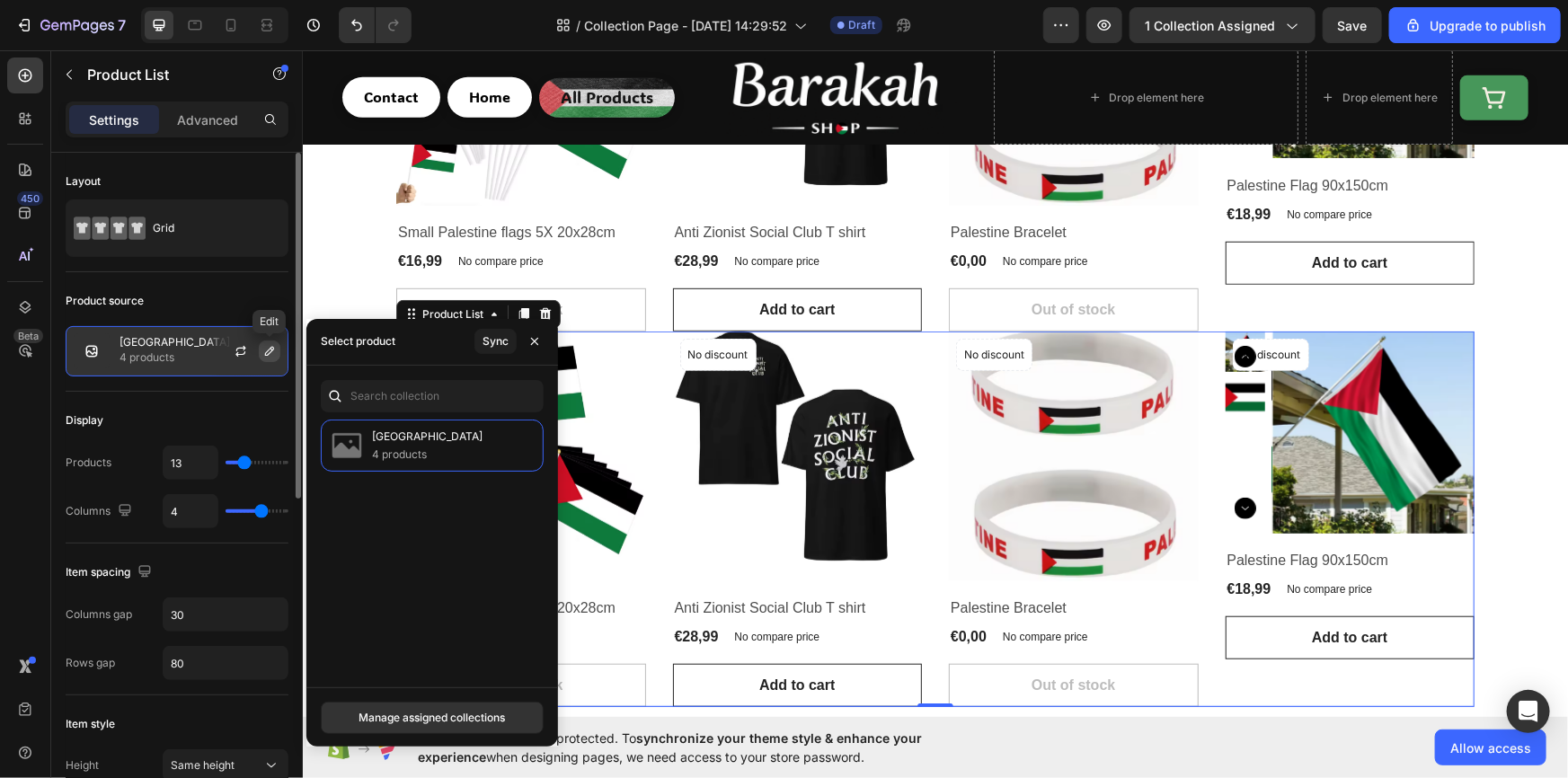
click at [264, 346] on icon "button" at bounding box center [270, 351] width 15 height 15
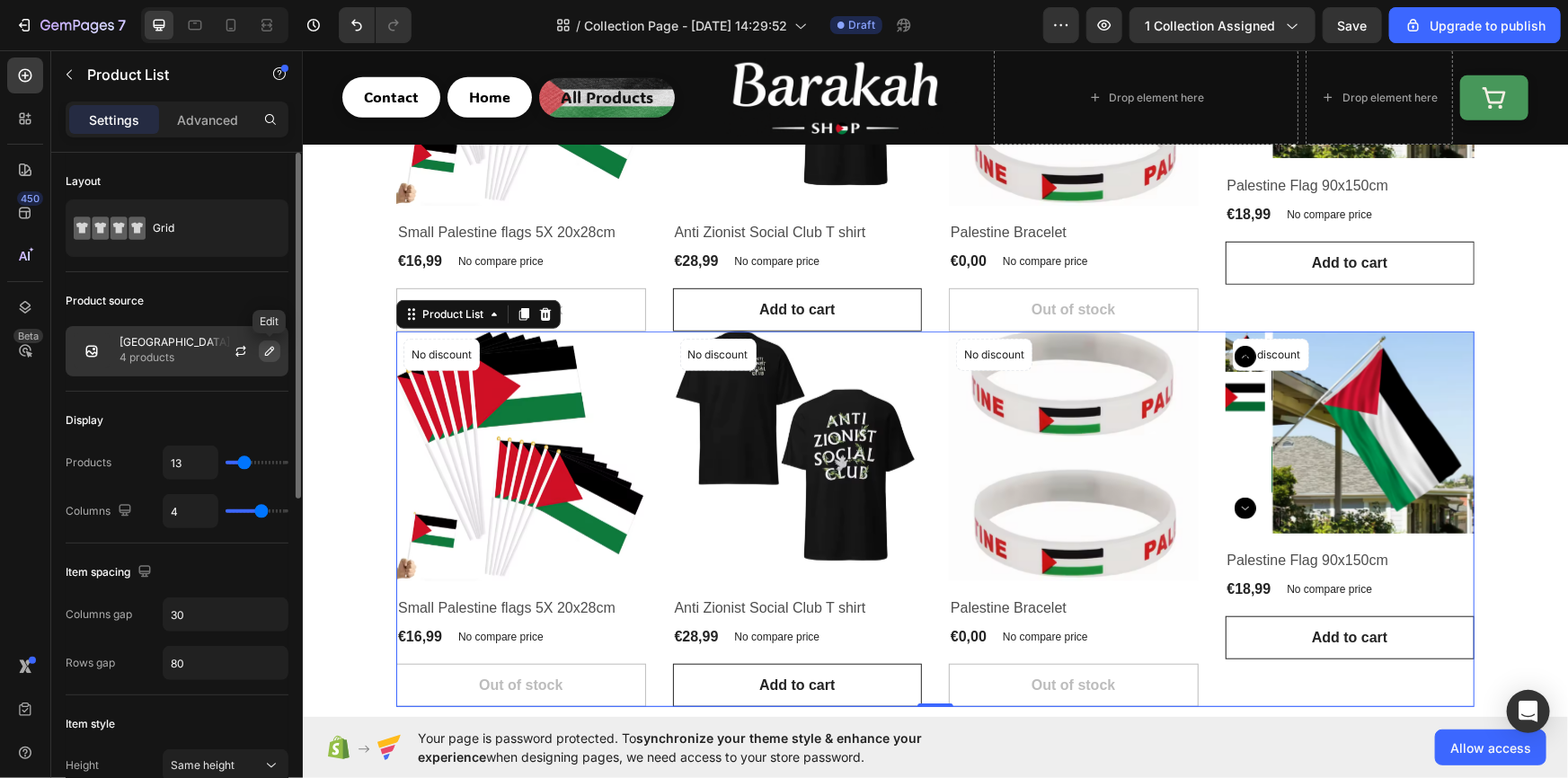
click at [271, 356] on icon "button" at bounding box center [270, 351] width 15 height 15
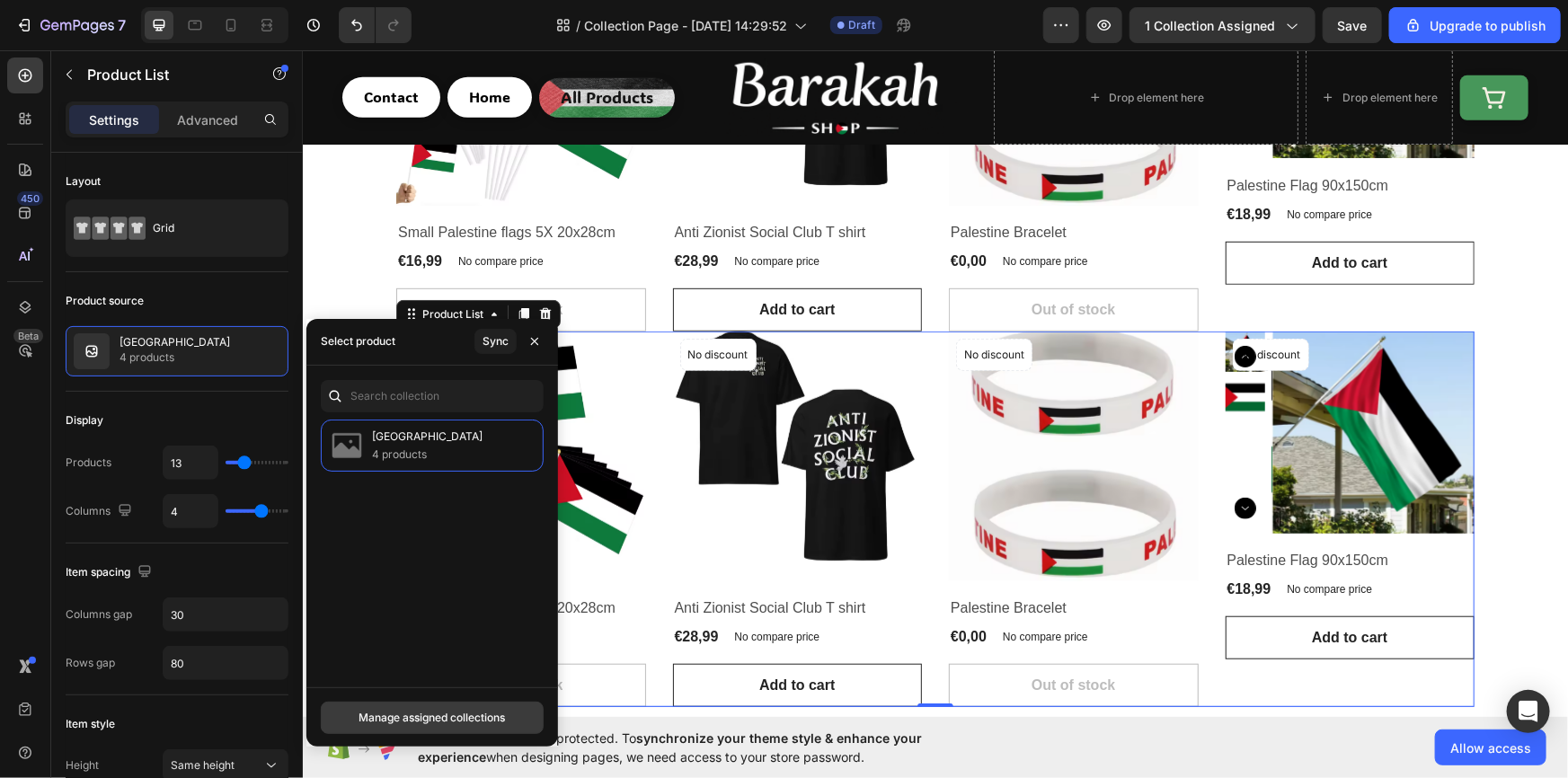
click at [442, 715] on div "Manage assigned collections" at bounding box center [431, 718] width 147 height 17
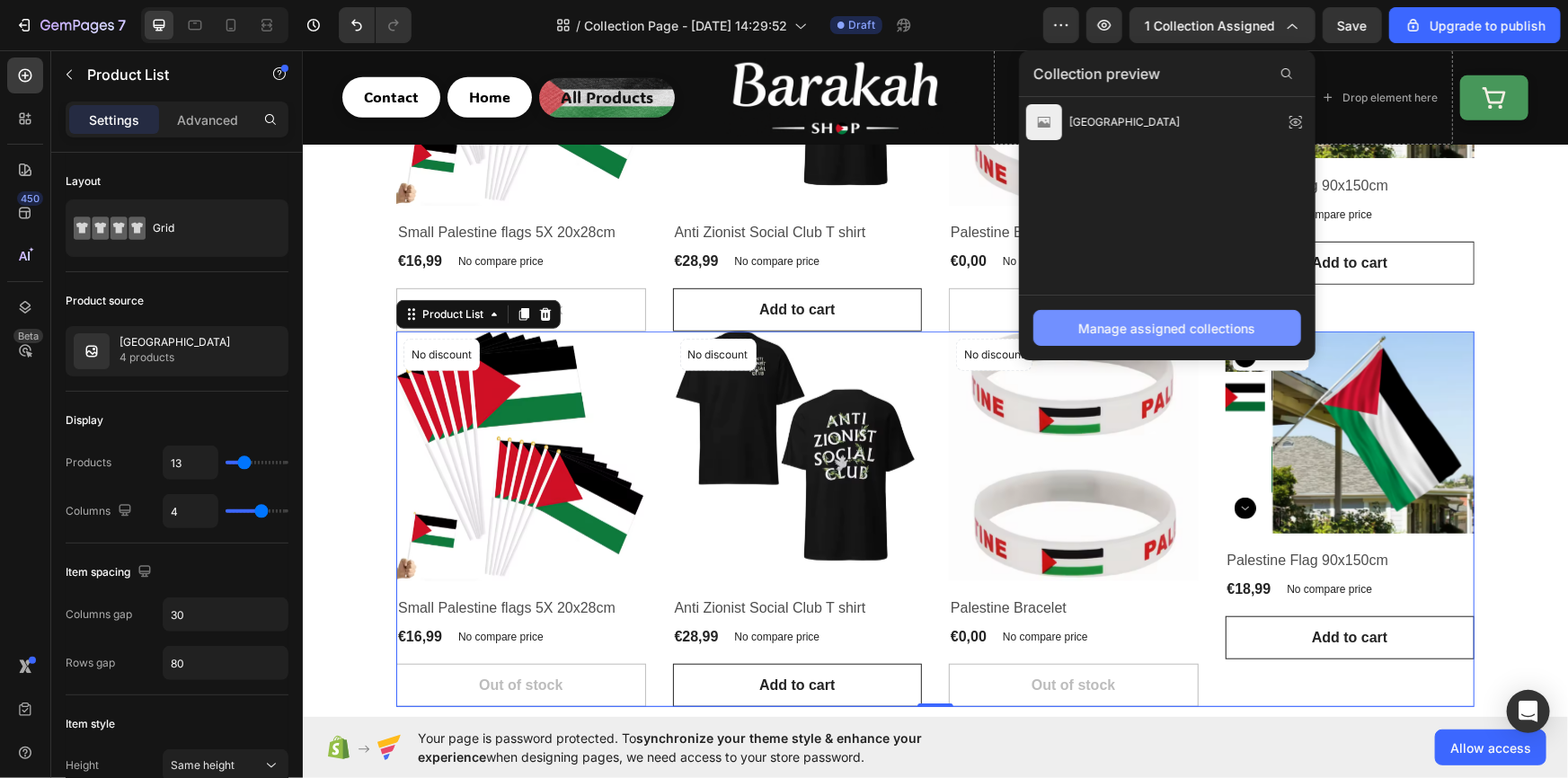
click at [1069, 312] on button "Manage assigned collections" at bounding box center [1167, 327] width 267 height 36
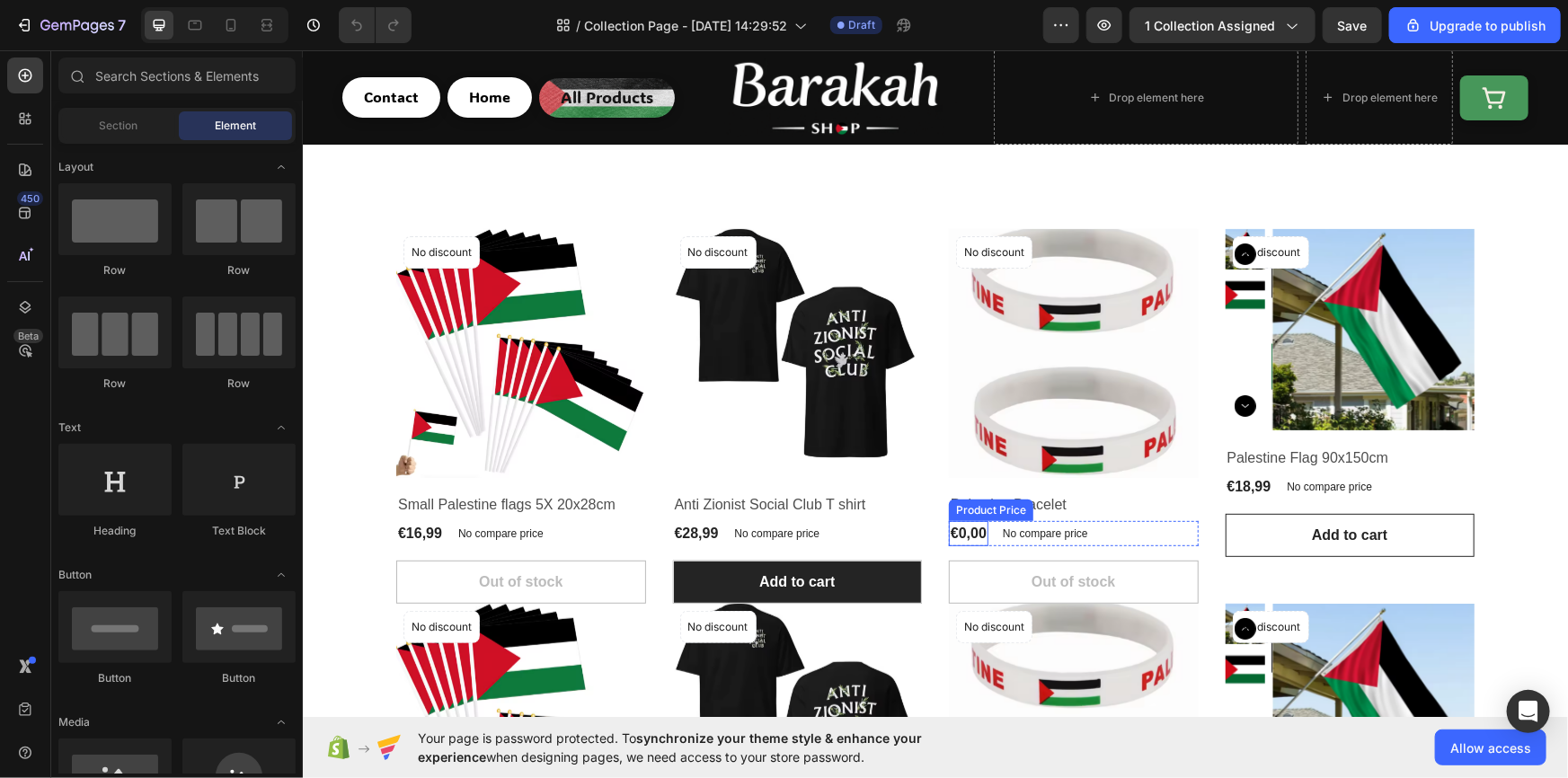
scroll to position [271, 0]
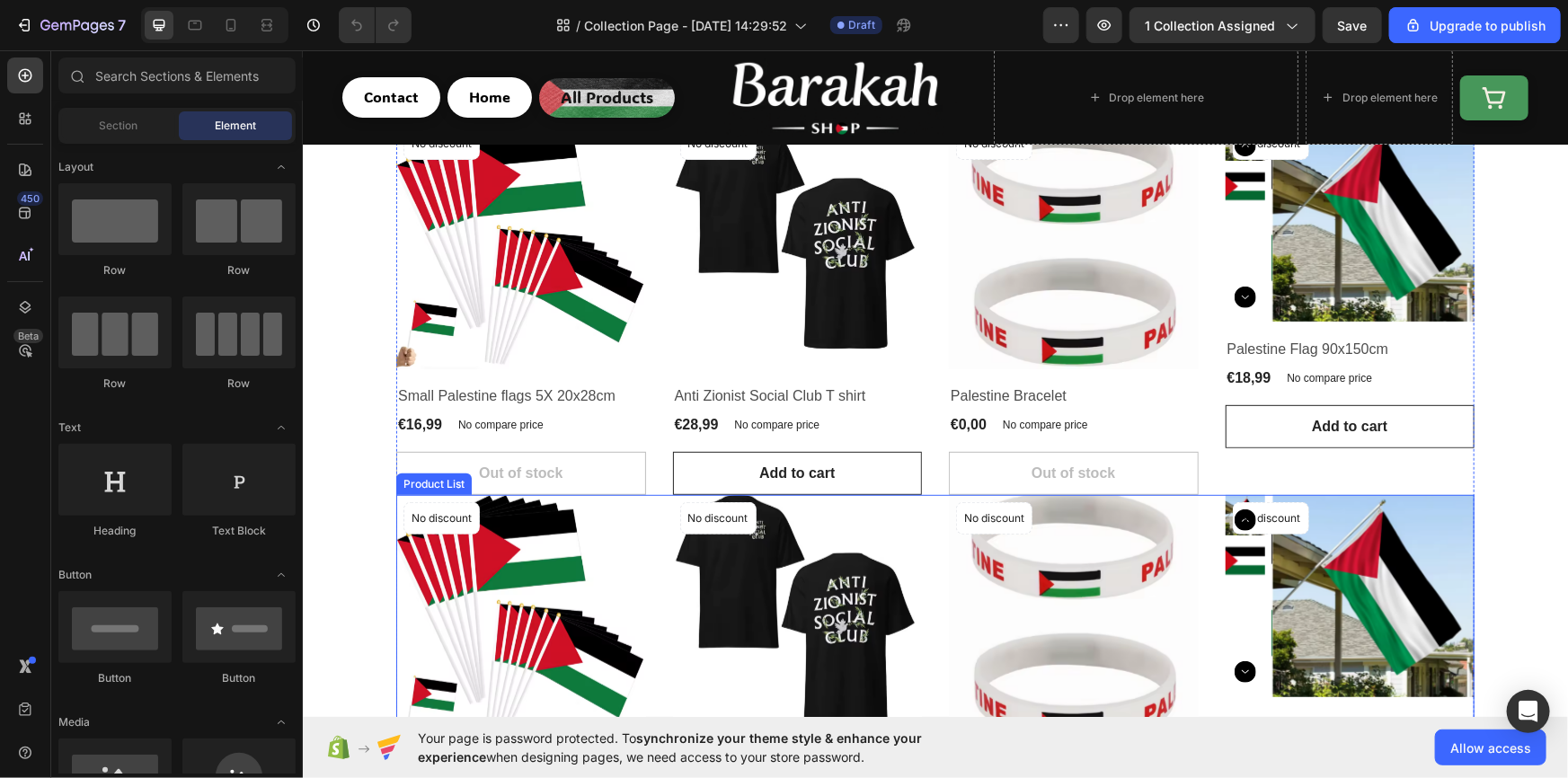
click at [661, 514] on div "Product Images No discount Not be displayed when published Product Badge Row Sm…" at bounding box center [935, 681] width 1079 height 375
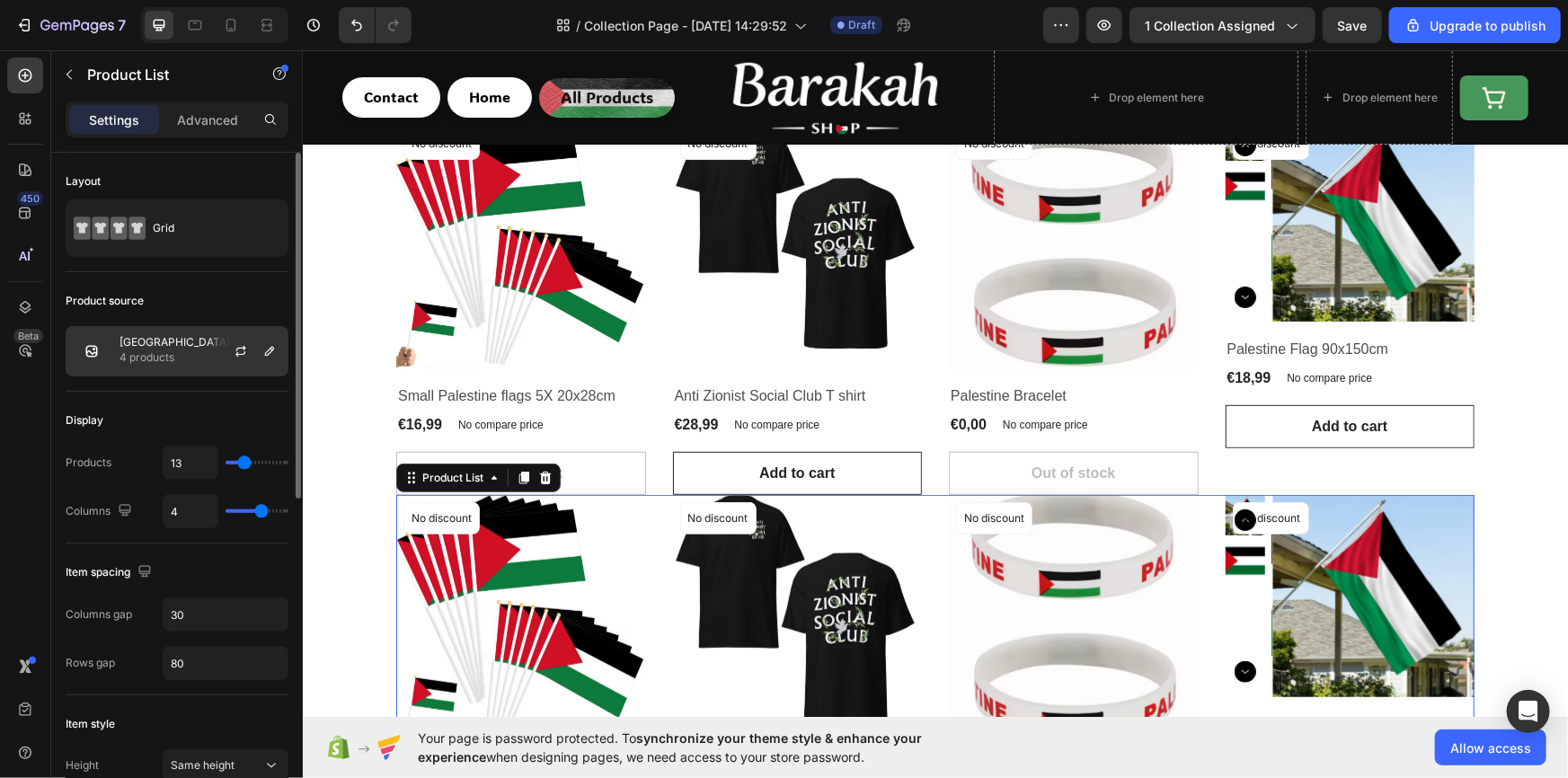
click at [170, 361] on p "4 products" at bounding box center [175, 357] width 111 height 18
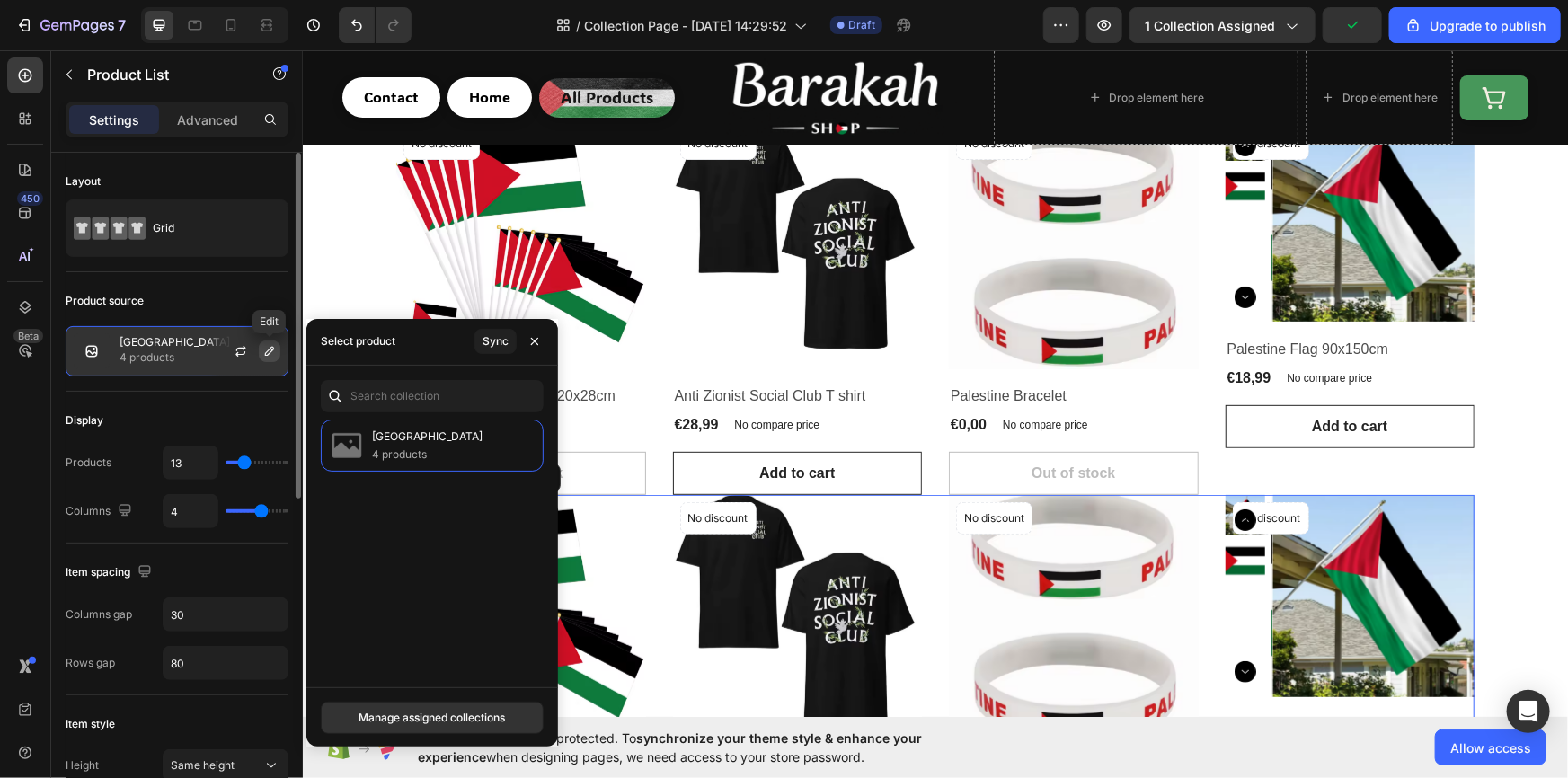
click at [266, 360] on button "button" at bounding box center [269, 350] width 21 height 21
click at [279, 350] on button "button" at bounding box center [269, 350] width 21 height 21
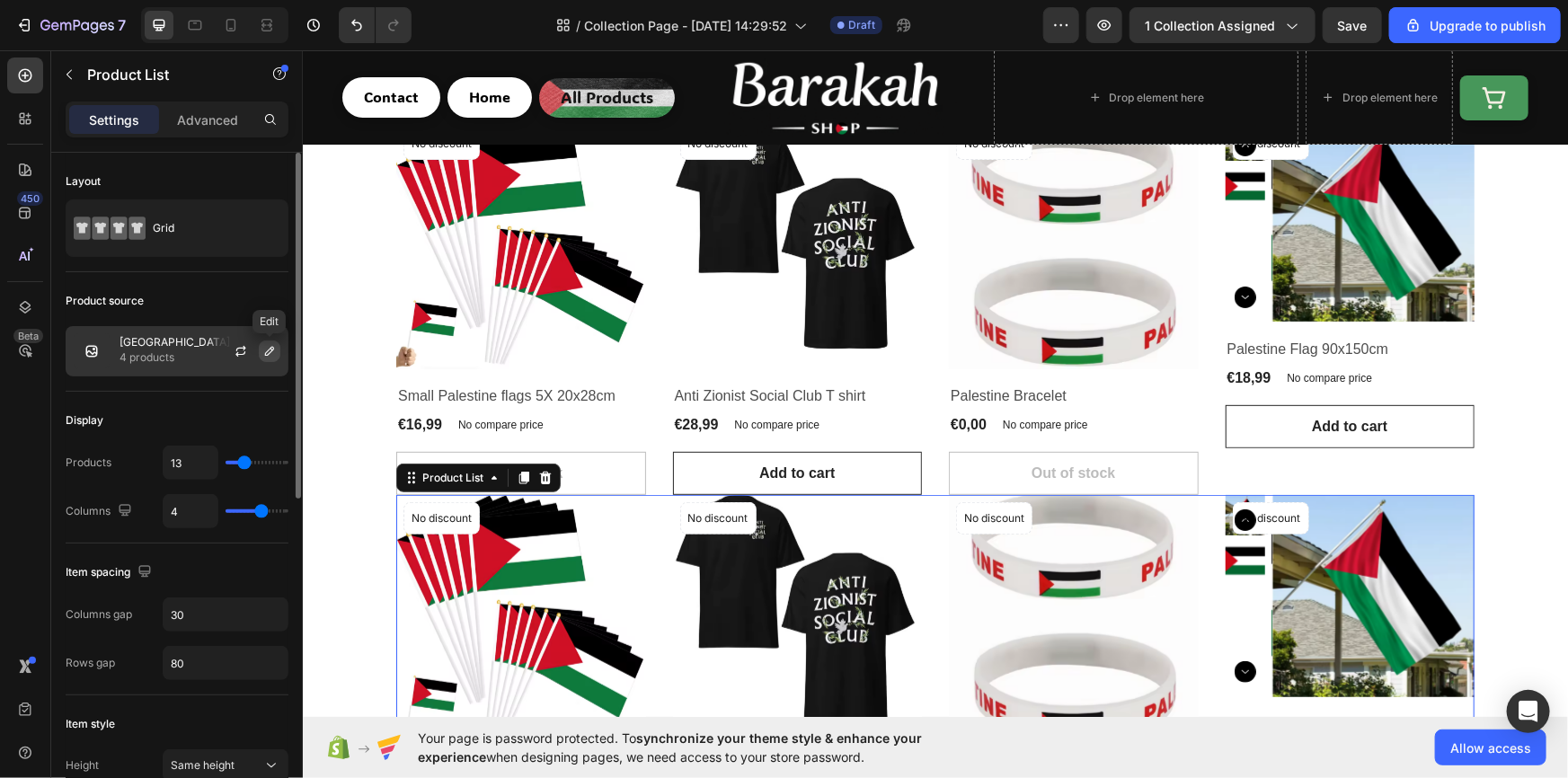
click at [279, 350] on button "button" at bounding box center [269, 350] width 21 height 21
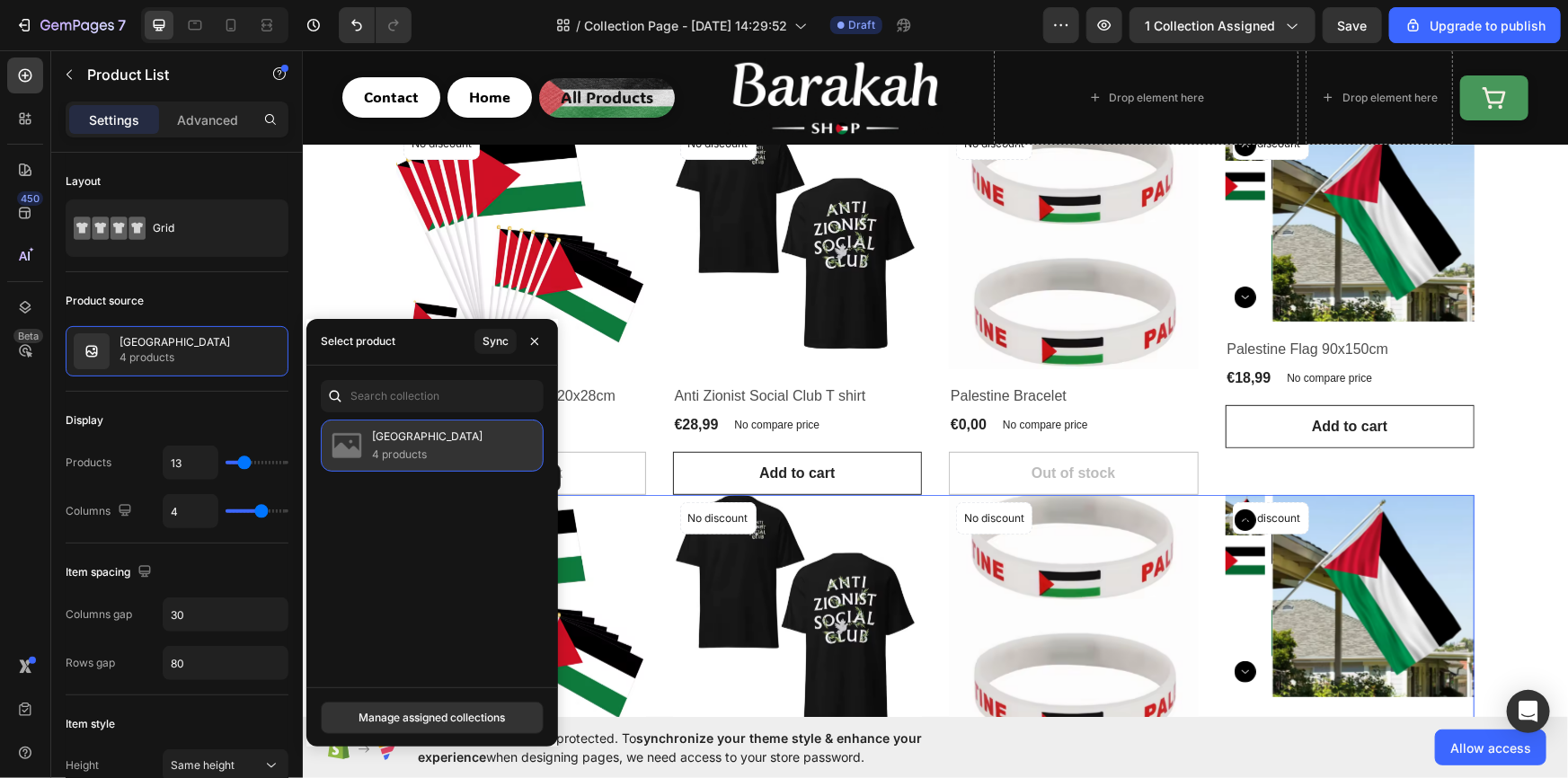
click at [400, 430] on p "[GEOGRAPHIC_DATA]" at bounding box center [428, 436] width 111 height 18
click at [433, 701] on button "Manage assigned collections" at bounding box center [432, 717] width 223 height 32
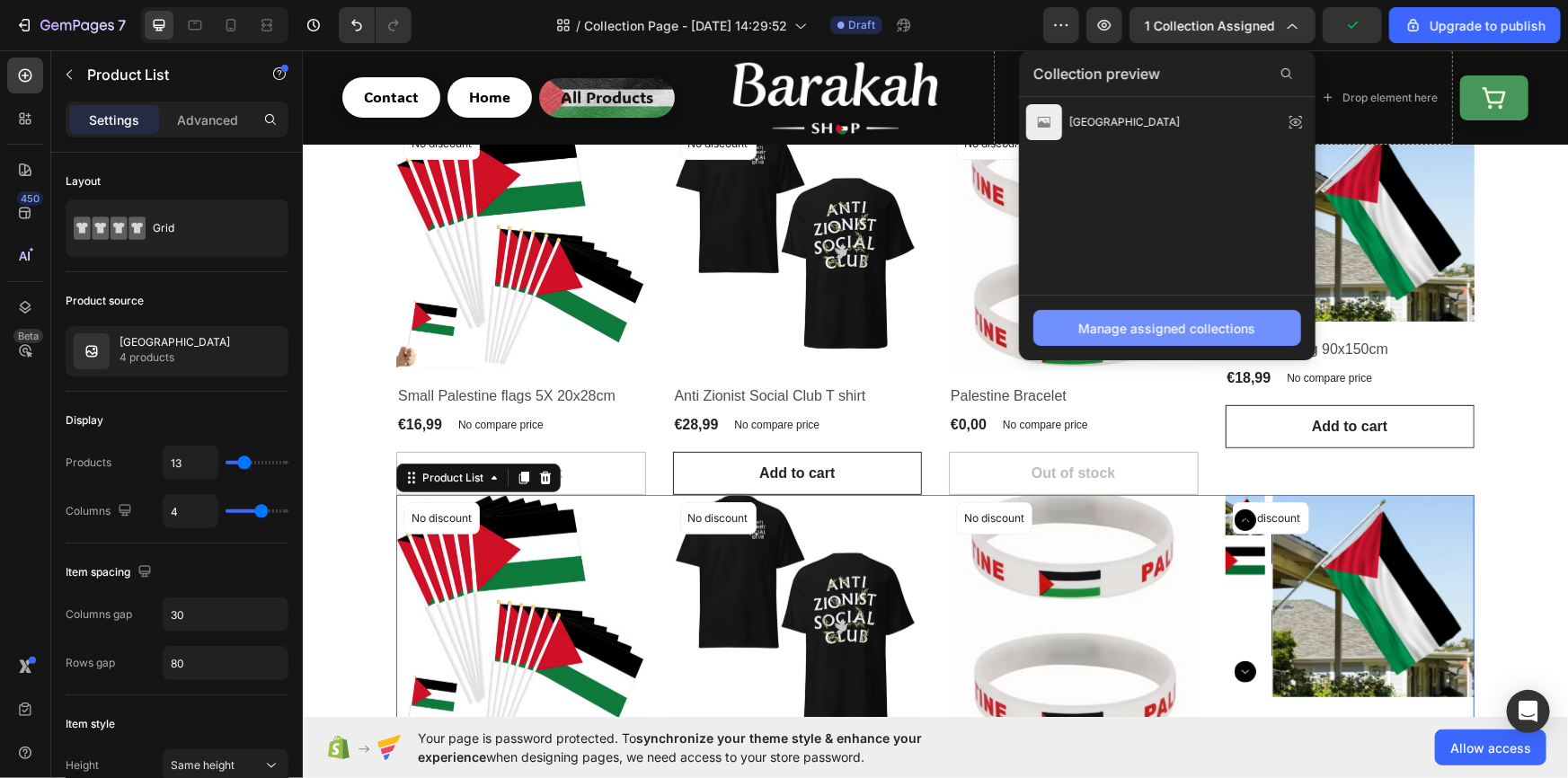
click at [1101, 332] on div "Manage assigned collections" at bounding box center [1168, 328] width 177 height 18
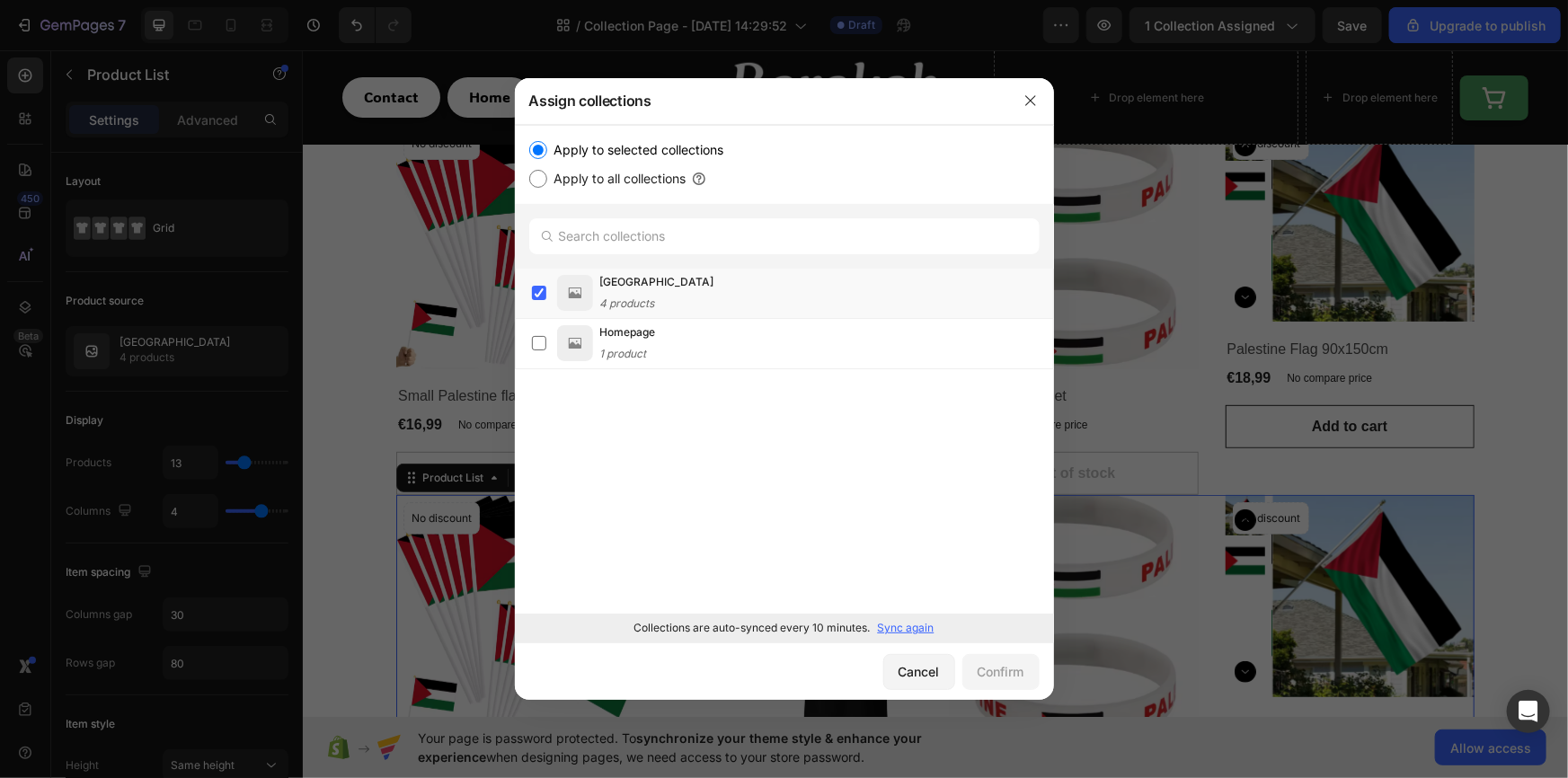
click at [564, 180] on label "Apply to all collections" at bounding box center [617, 178] width 139 height 21
click at [548, 180] on input "Apply to all collections" at bounding box center [537, 178] width 18 height 18
radio input "true"
click at [599, 157] on label "Apply to selected collections" at bounding box center [636, 149] width 177 height 21
click at [548, 157] on input "Apply to selected collections" at bounding box center [537, 149] width 18 height 18
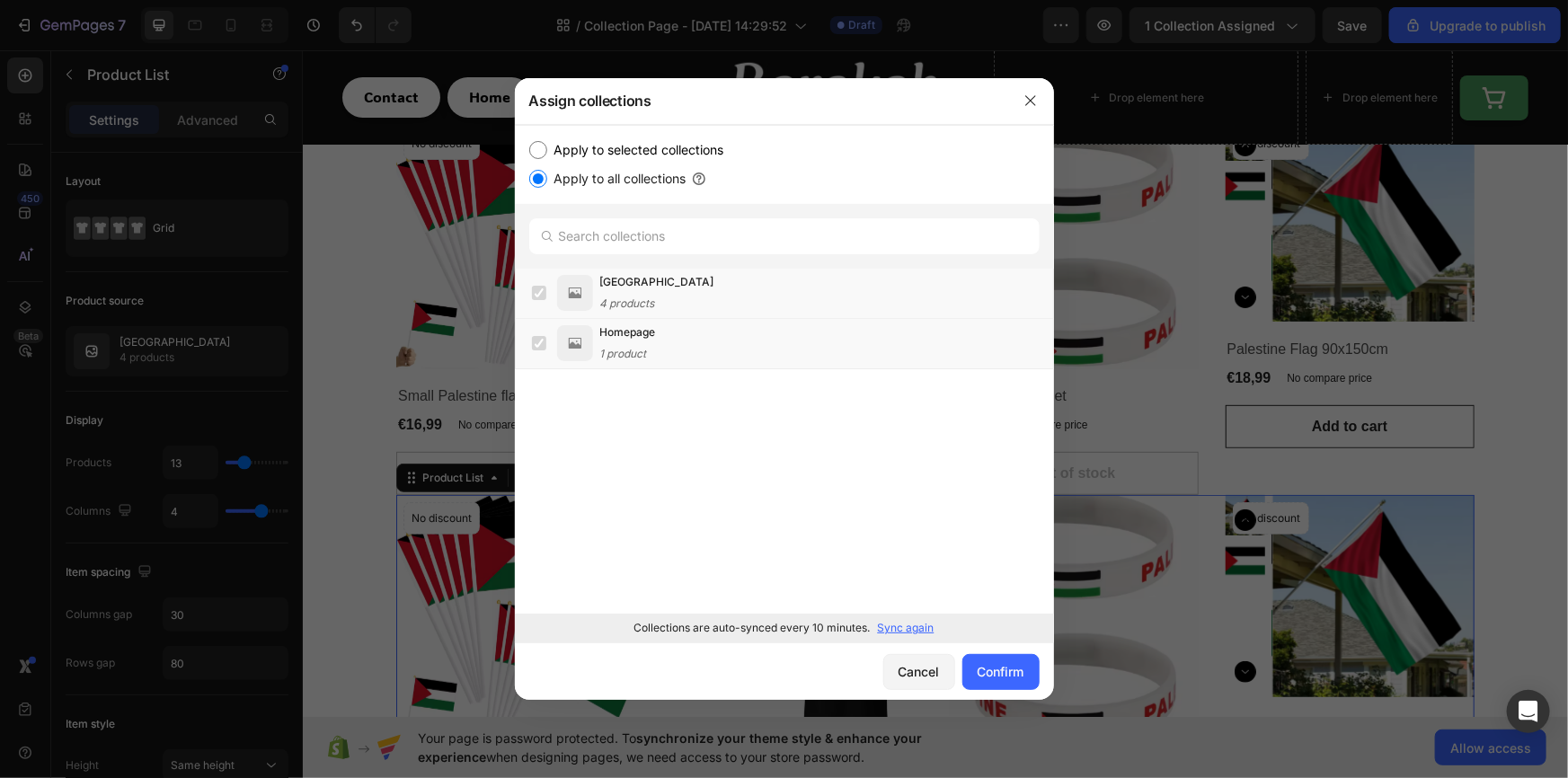
radio input "true"
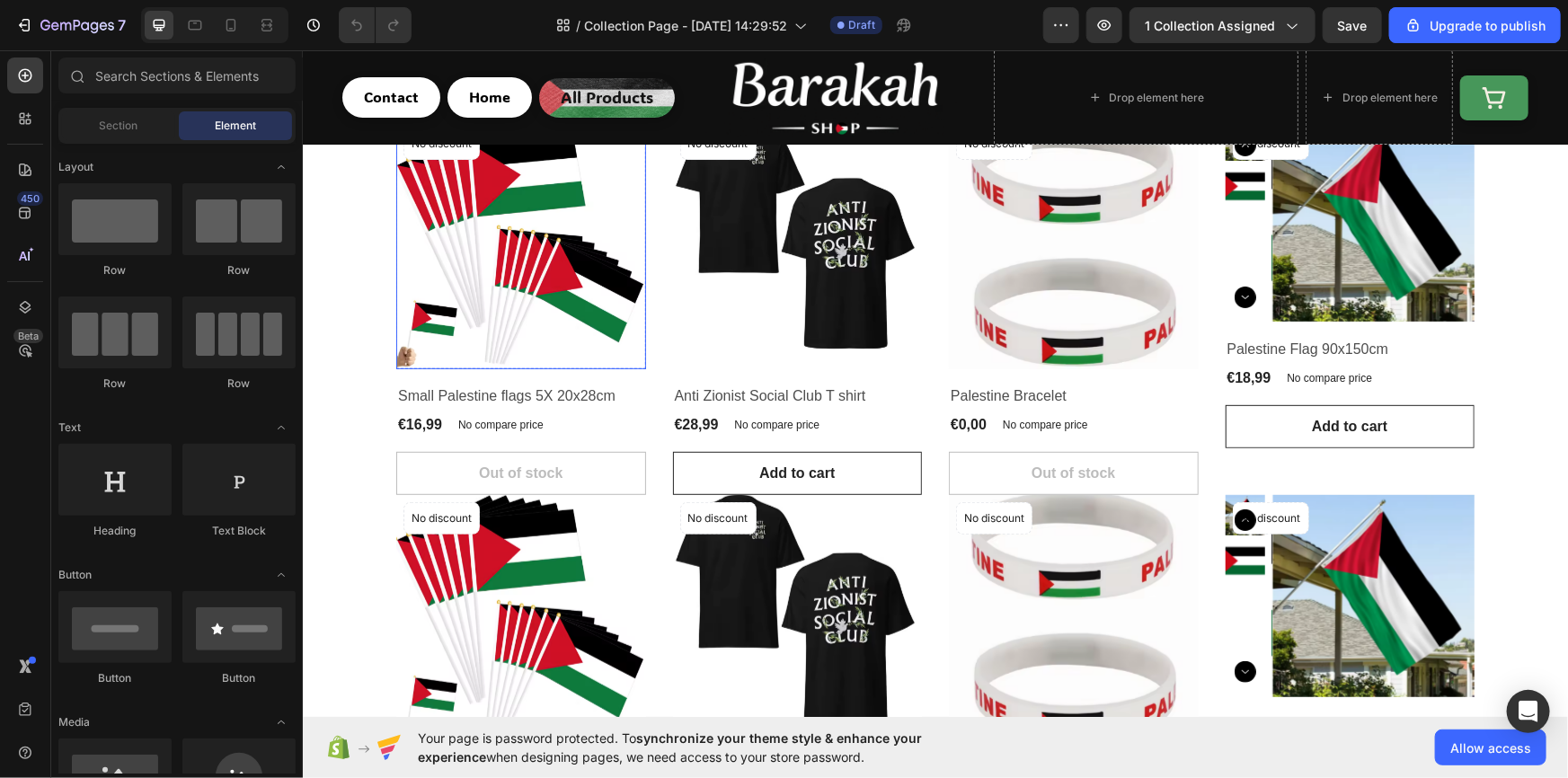
scroll to position [381, 0]
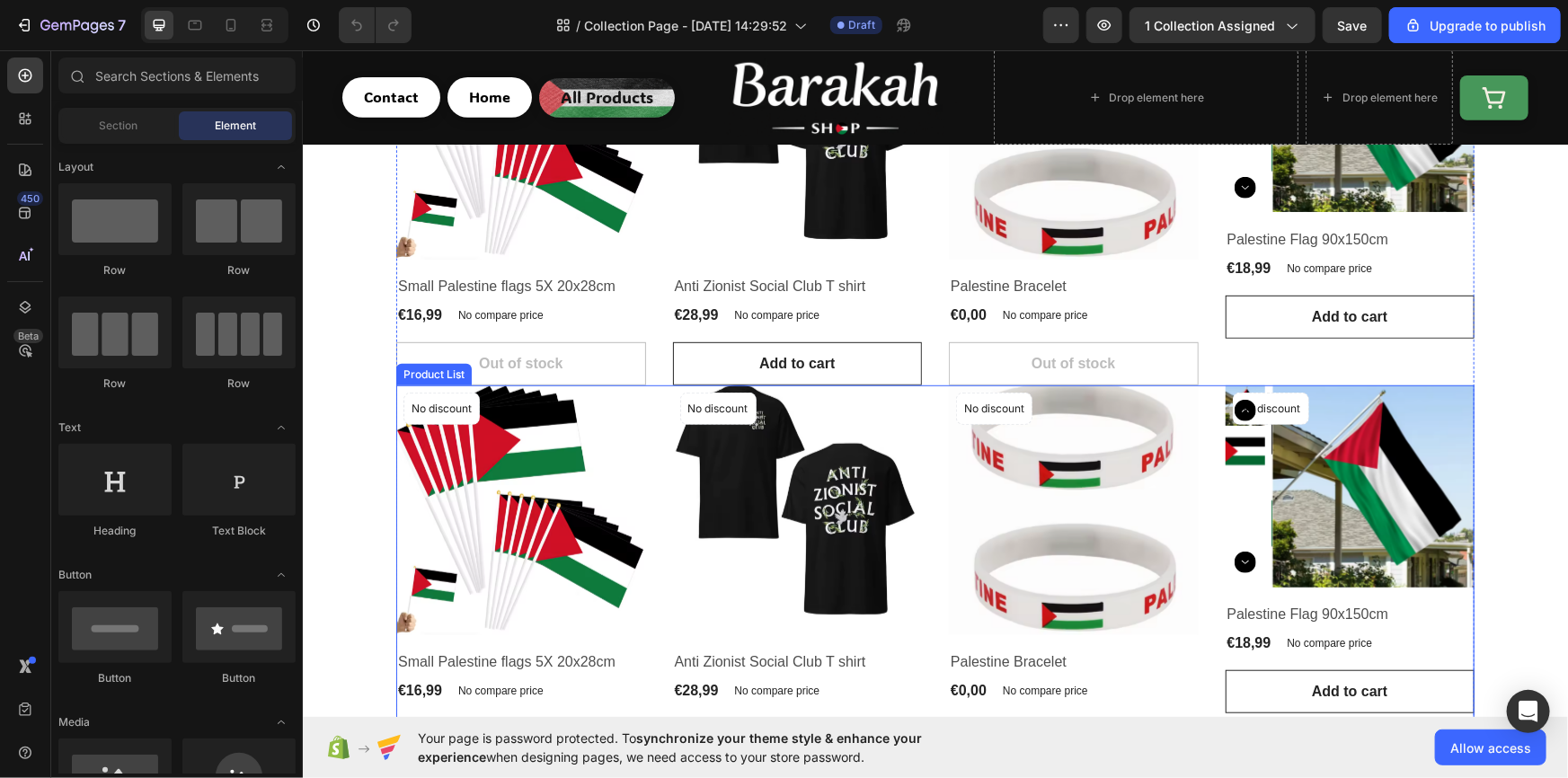
click at [653, 408] on div "Product Images No discount Not be displayed when published Product Badge Row Sm…" at bounding box center [935, 572] width 1079 height 375
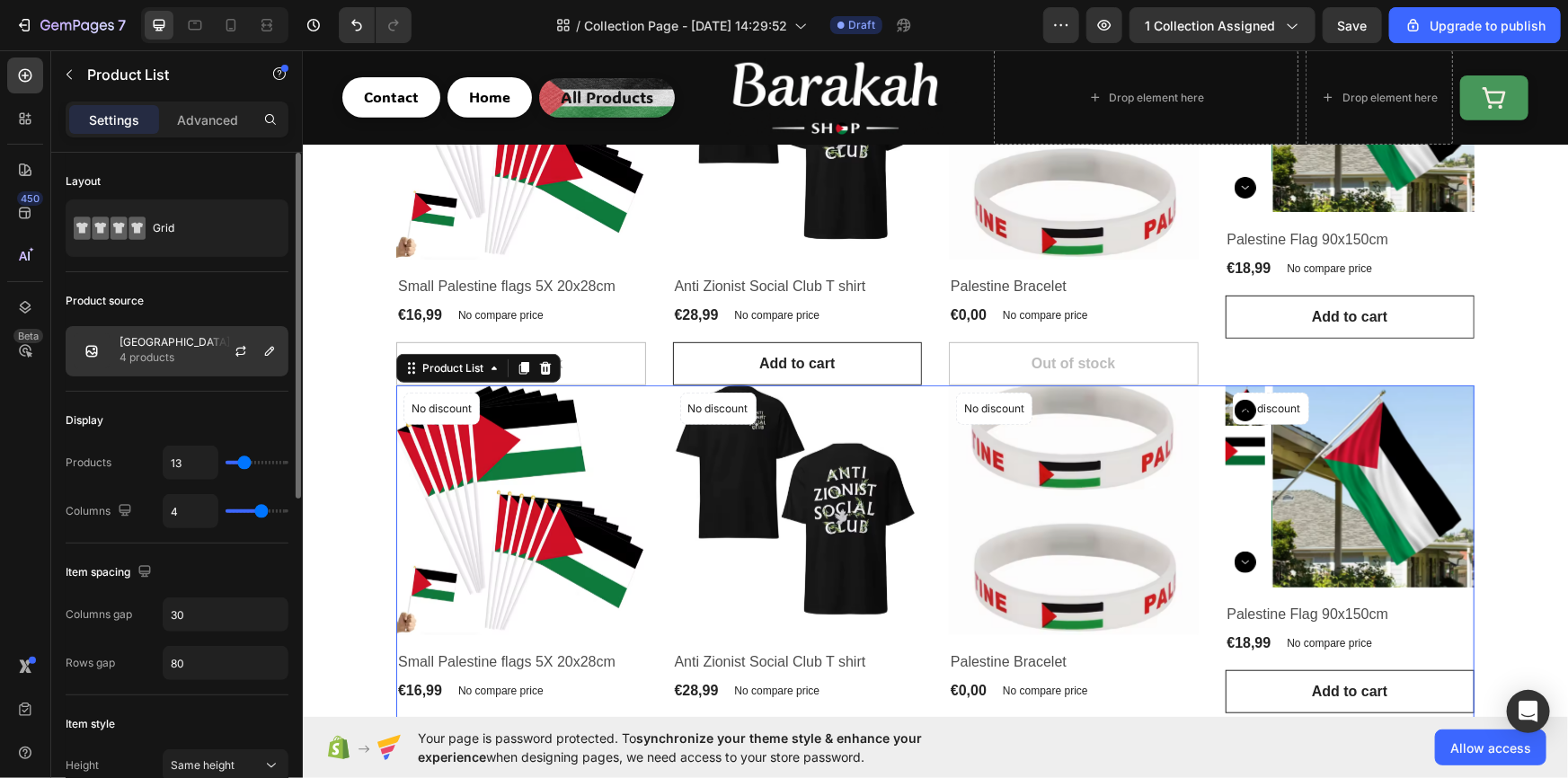
click at [153, 349] on p "4 products" at bounding box center [175, 357] width 111 height 18
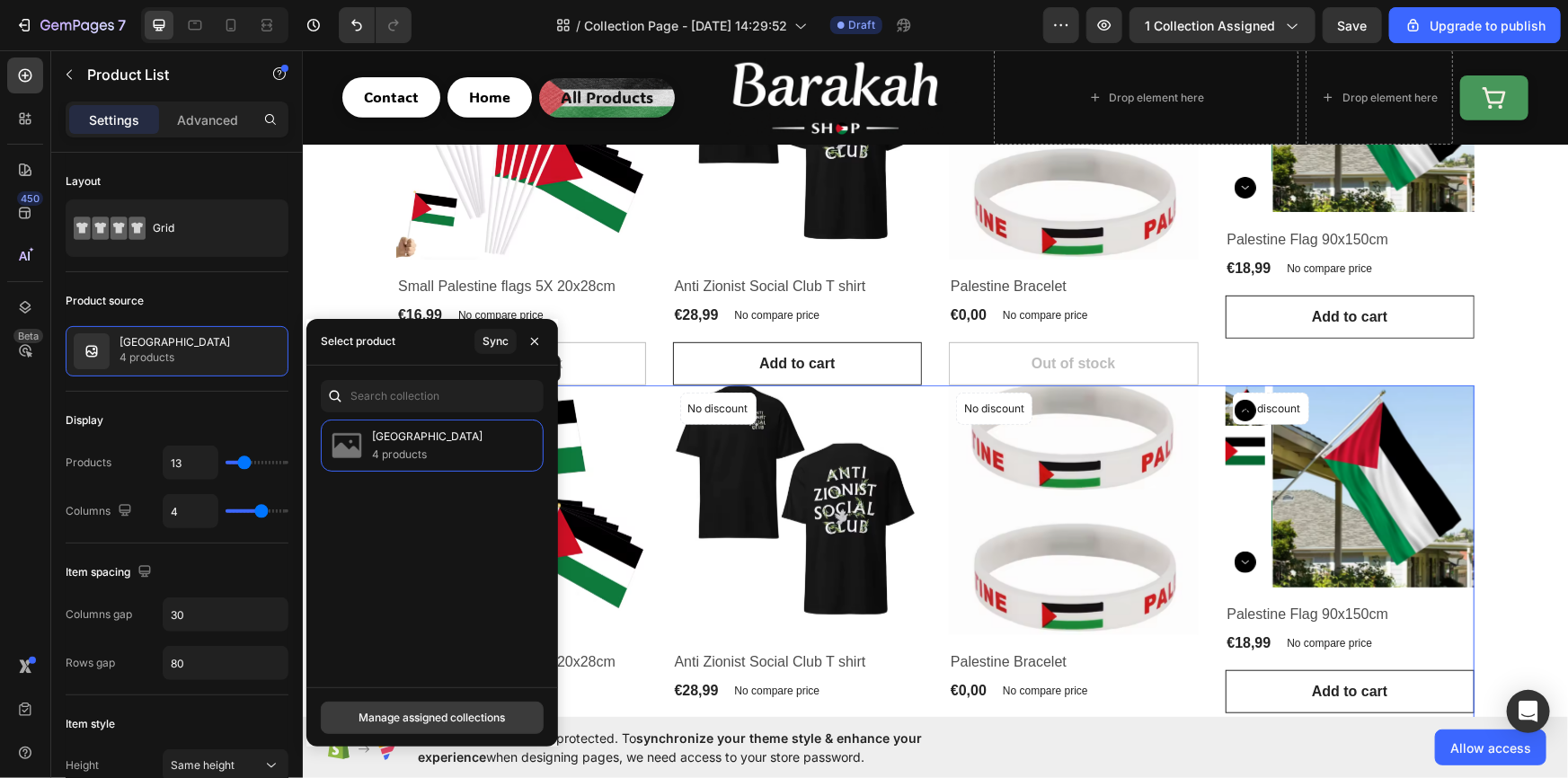
click at [403, 710] on div "Manage assigned collections" at bounding box center [431, 718] width 147 height 17
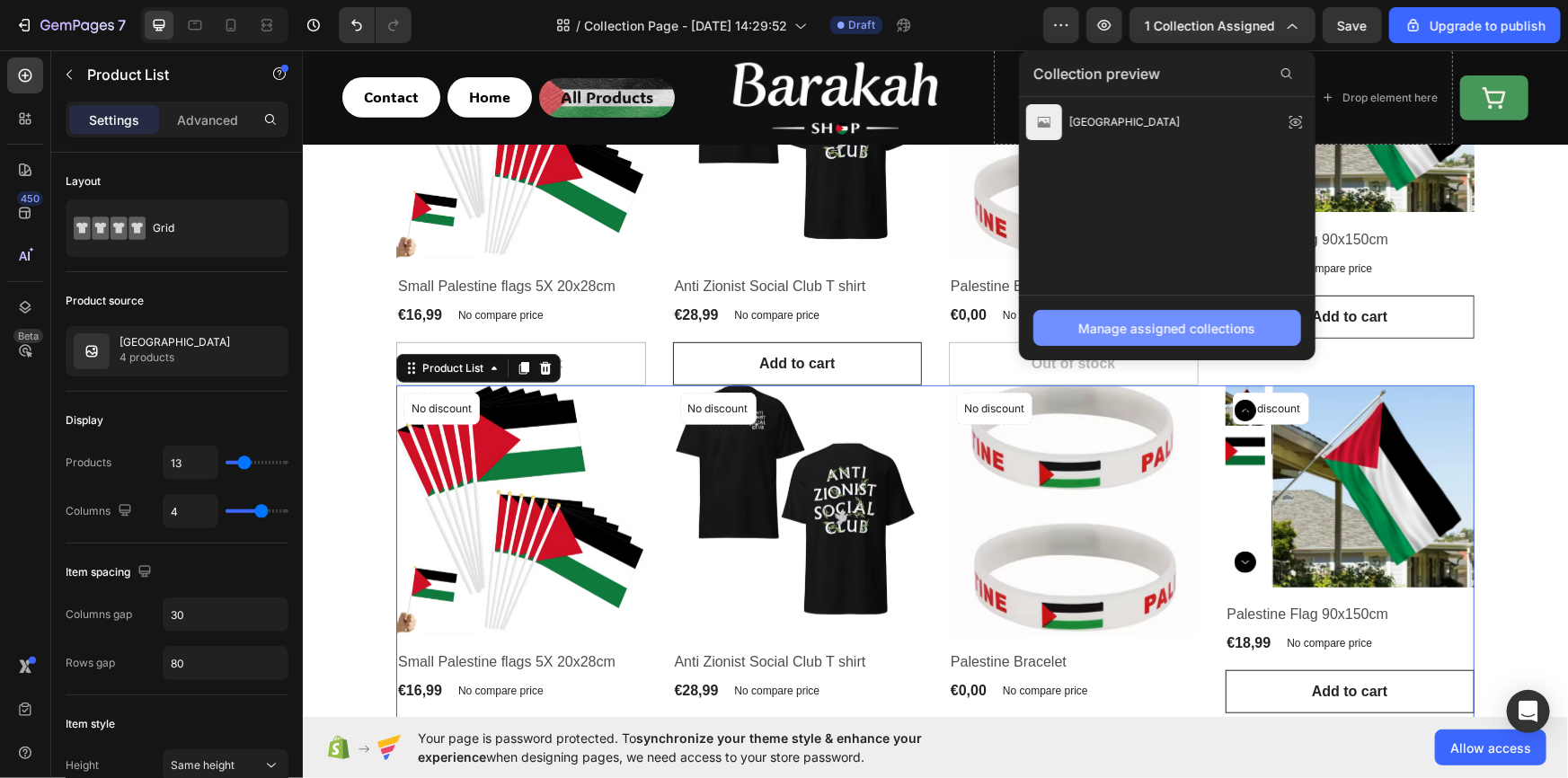
click at [1105, 328] on div "Manage assigned collections" at bounding box center [1168, 328] width 177 height 18
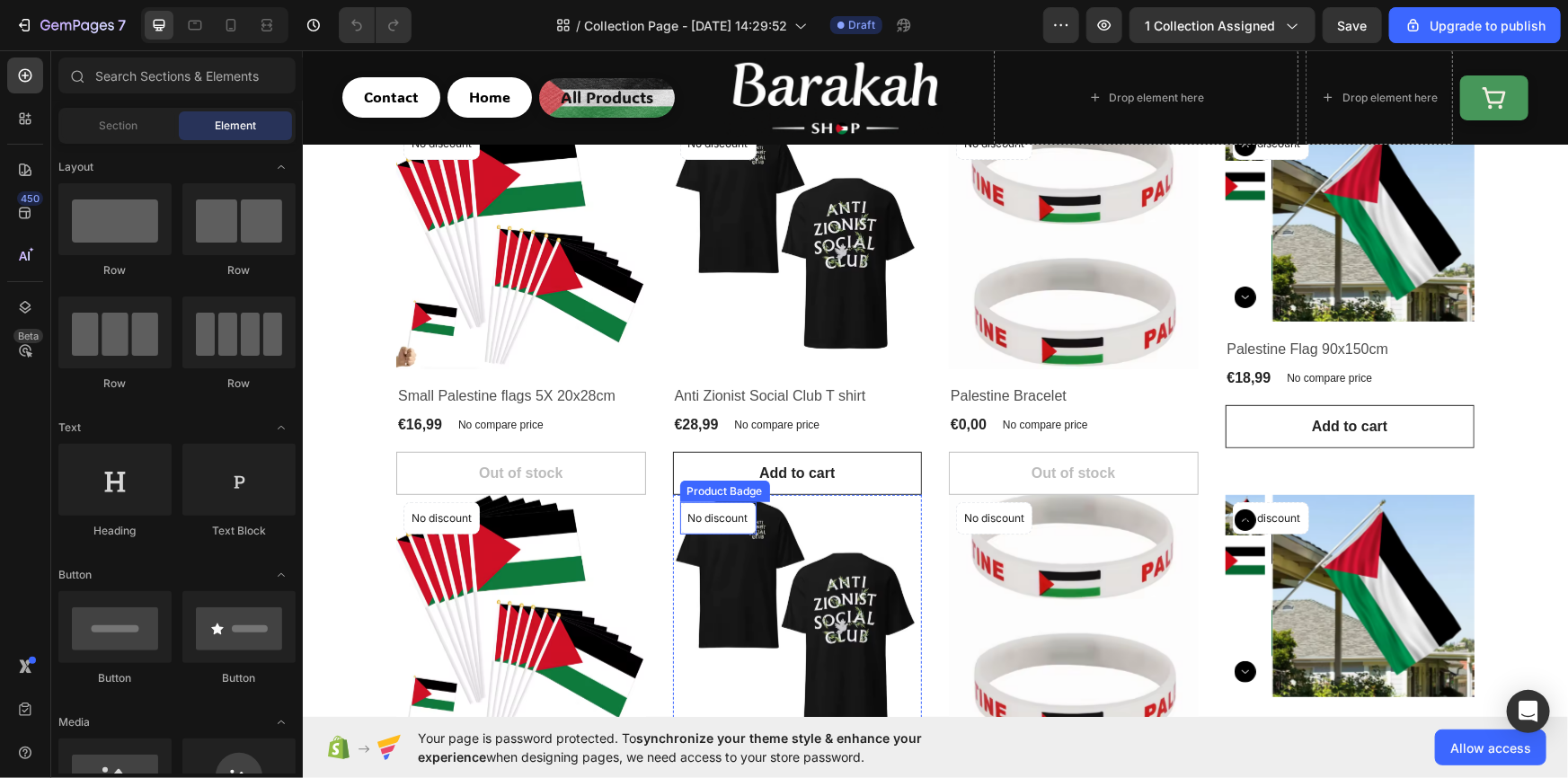
scroll to position [435, 0]
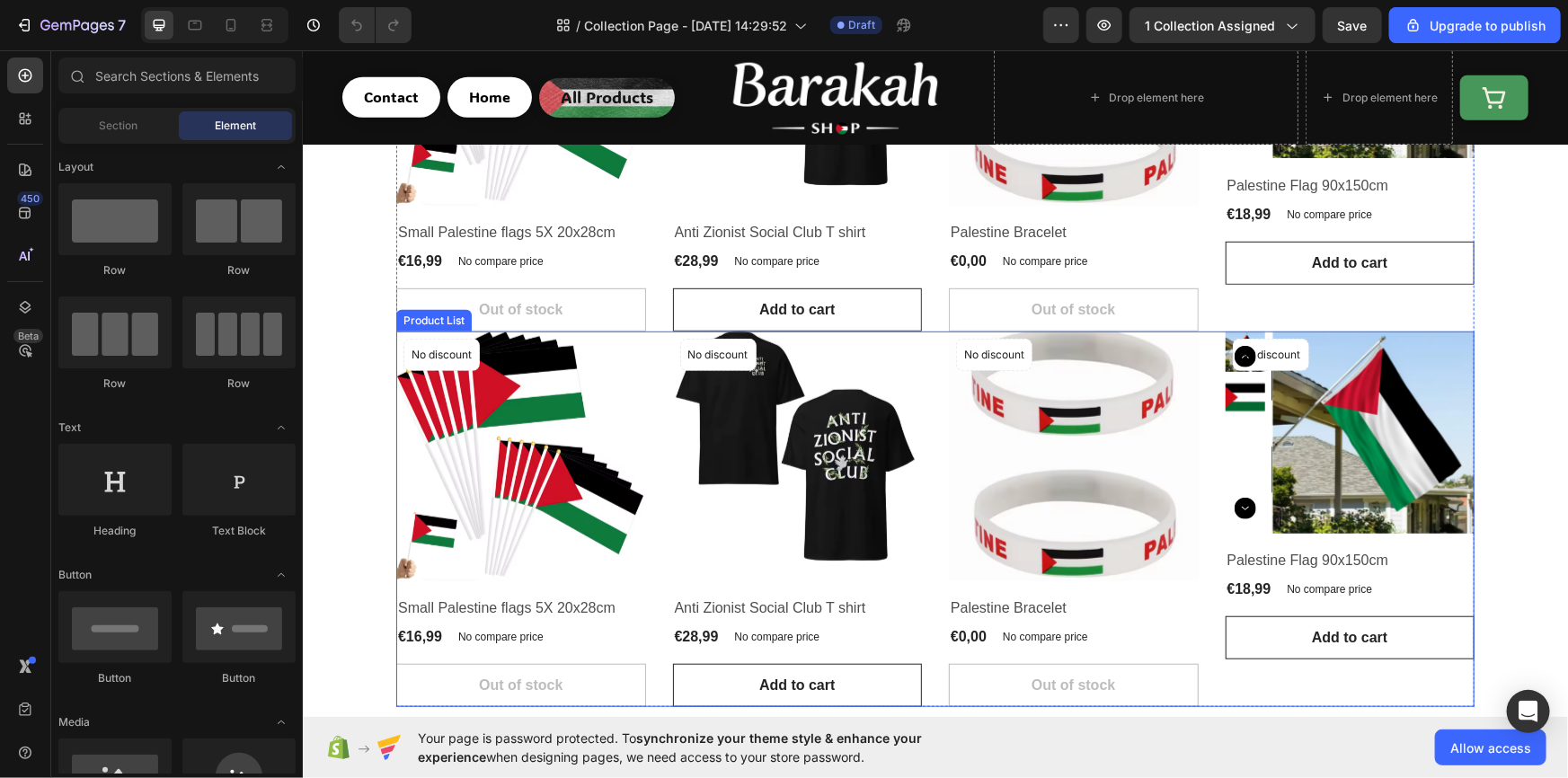
click at [654, 354] on div "Product Images No discount Not be displayed when published Product Badge Row Sm…" at bounding box center [935, 518] width 1079 height 375
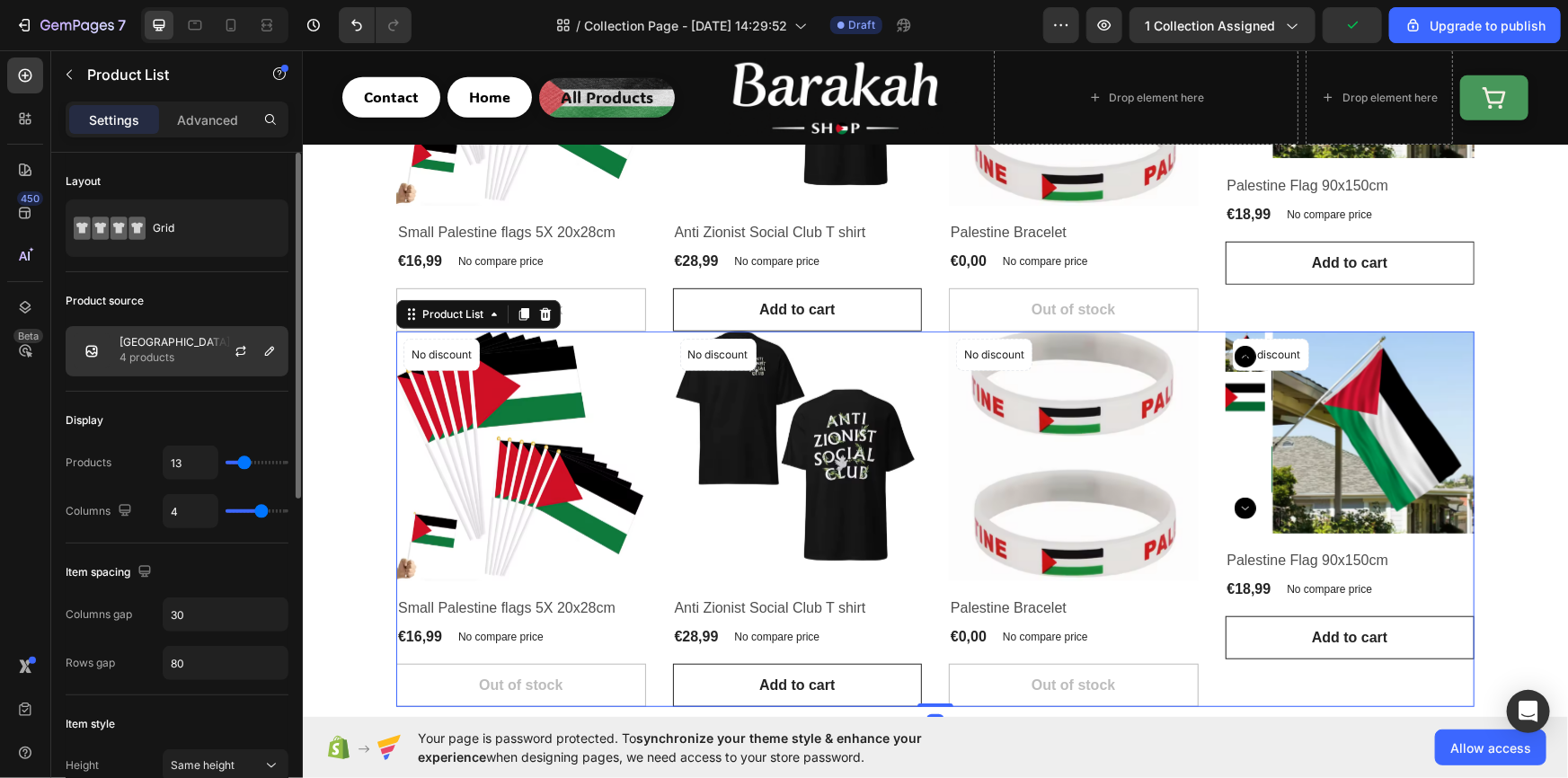
click at [161, 367] on div "Palestine 4 products" at bounding box center [177, 351] width 223 height 51
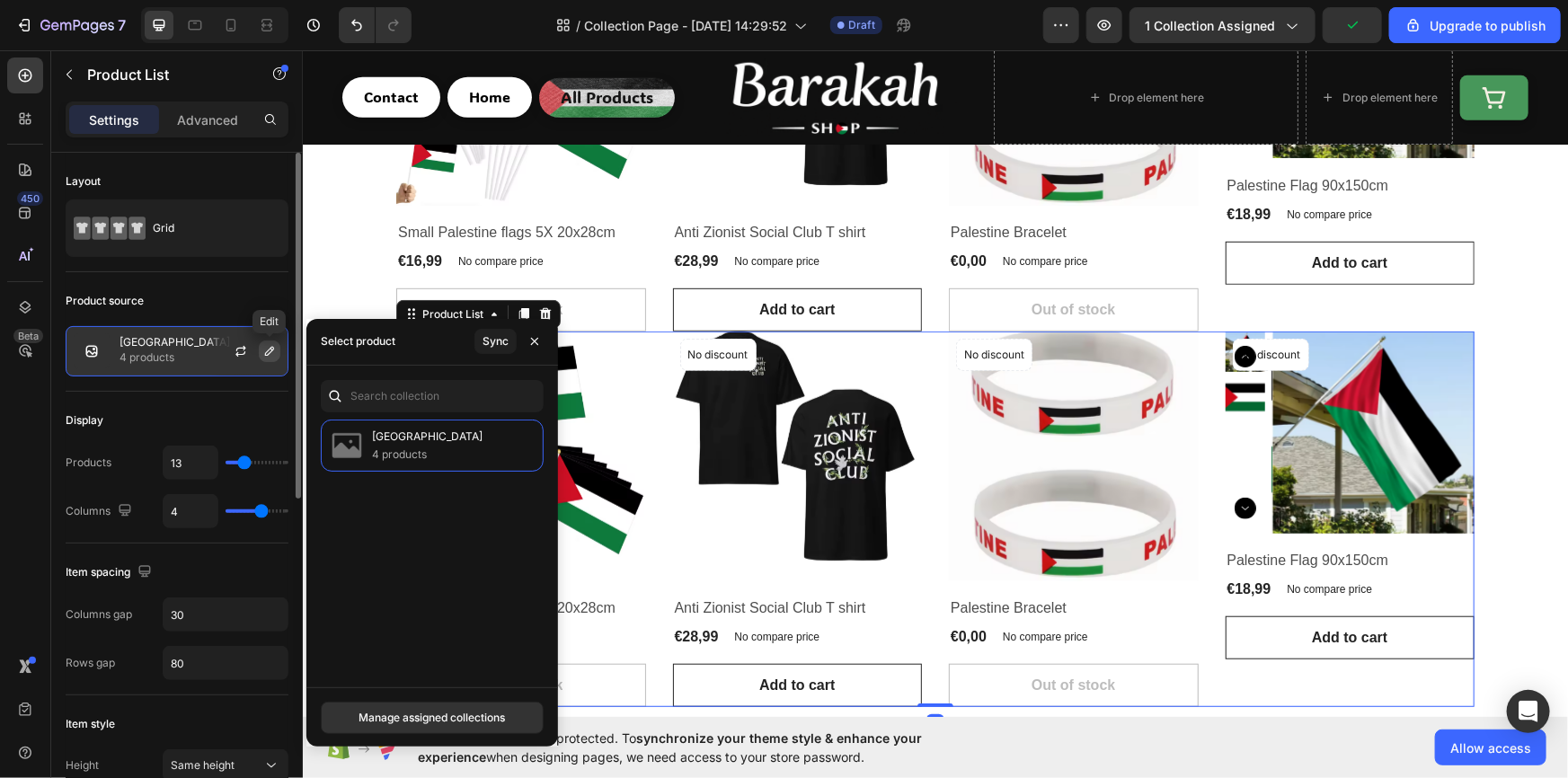
click at [276, 350] on icon "button" at bounding box center [270, 351] width 15 height 15
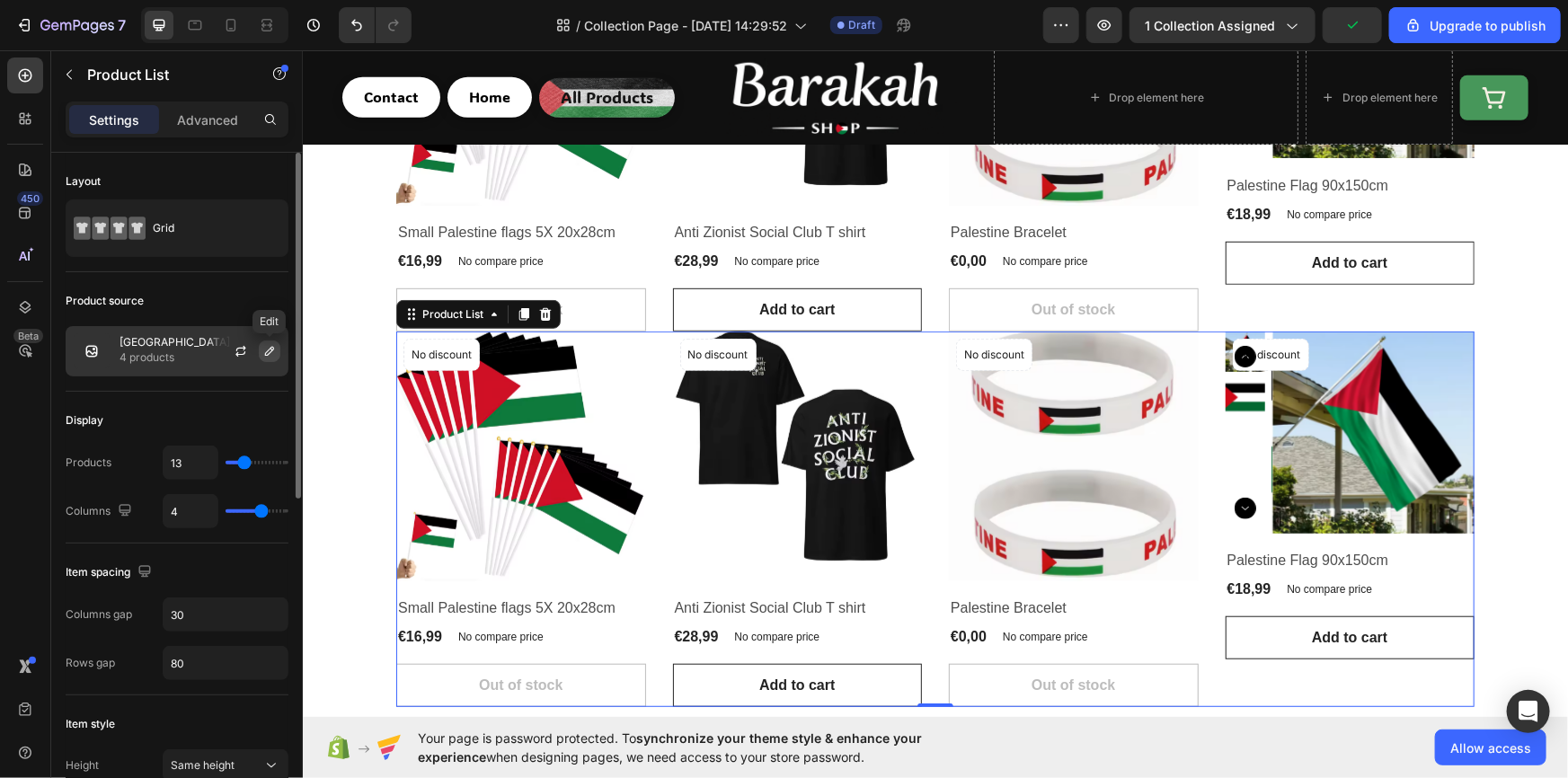
click at [265, 350] on icon "button" at bounding box center [270, 351] width 15 height 15
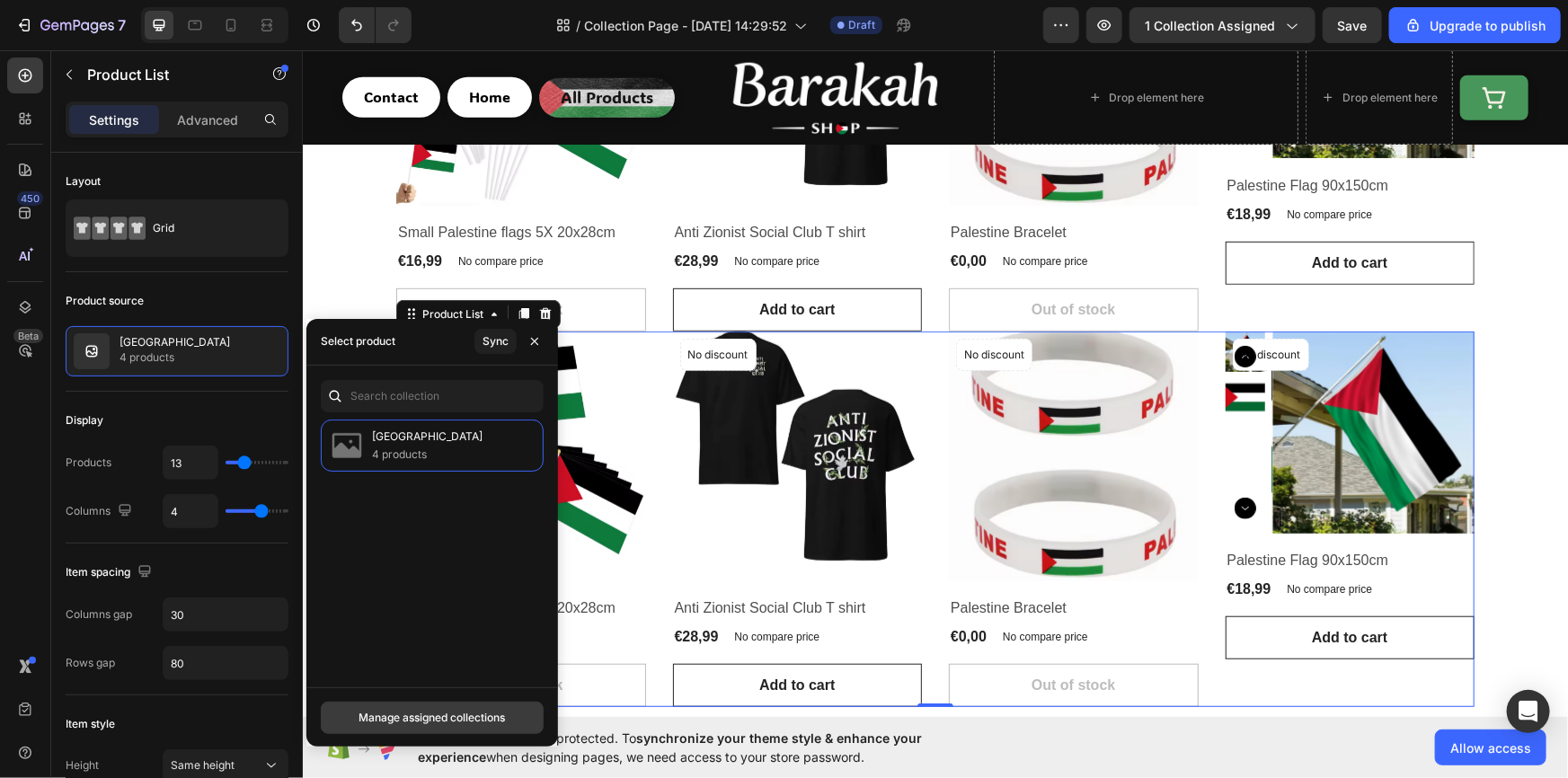
click at [440, 718] on div "Manage assigned collections" at bounding box center [431, 718] width 147 height 17
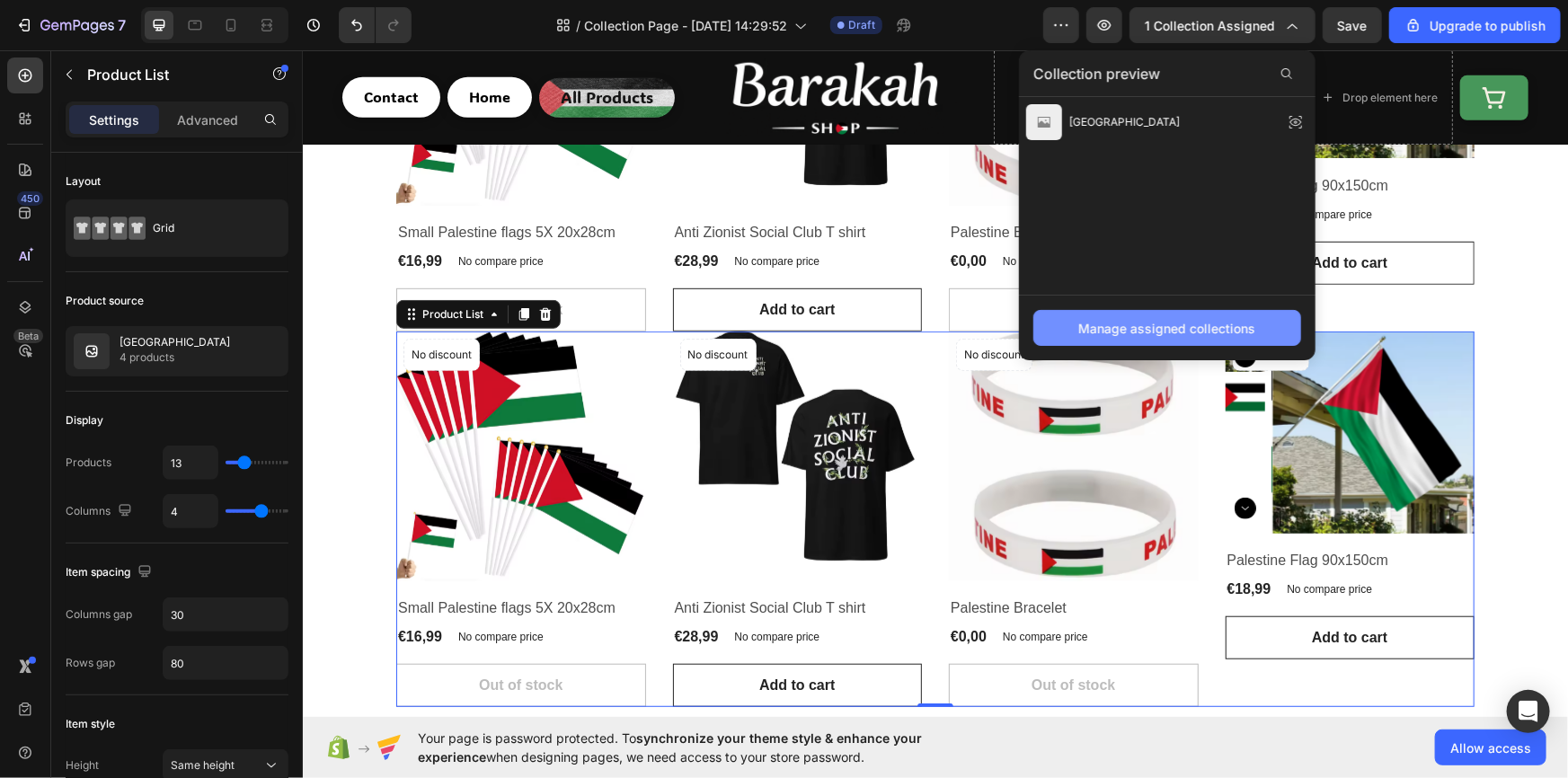
click at [1125, 323] on div "Manage assigned collections" at bounding box center [1168, 328] width 177 height 18
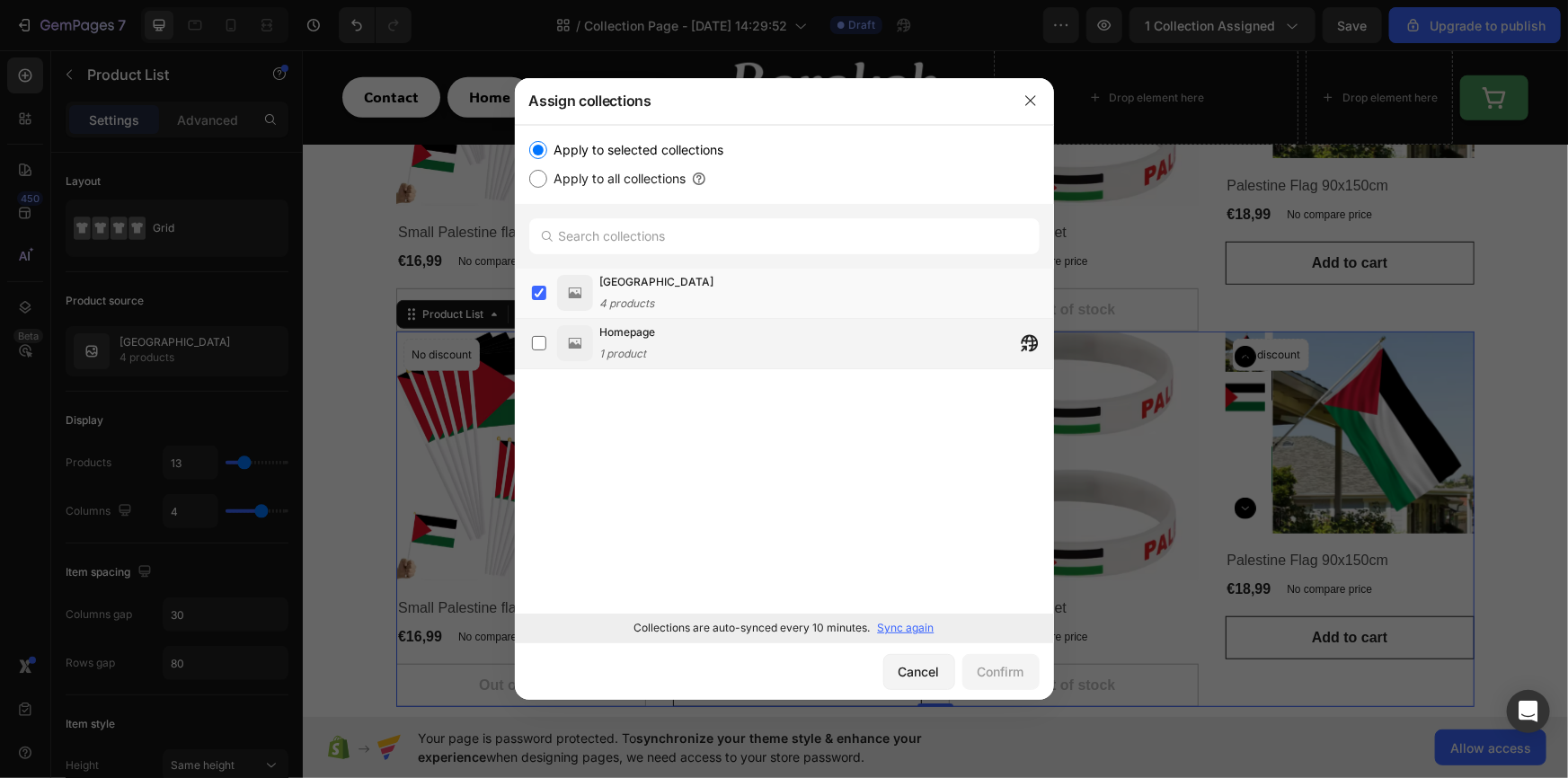
click at [579, 341] on img at bounding box center [574, 343] width 36 height 36
click at [585, 278] on img at bounding box center [574, 292] width 36 height 36
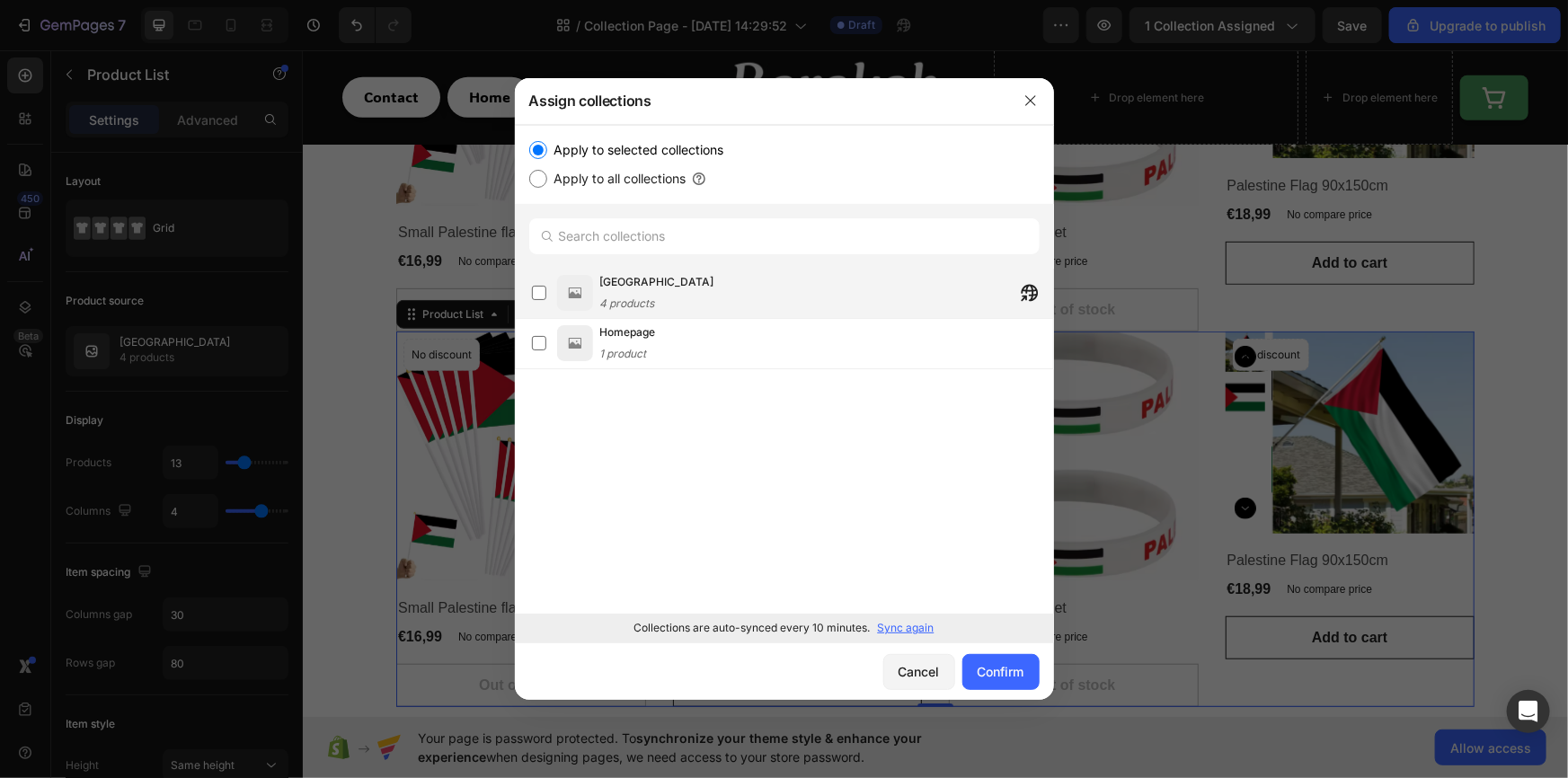
click at [585, 278] on img at bounding box center [574, 292] width 36 height 36
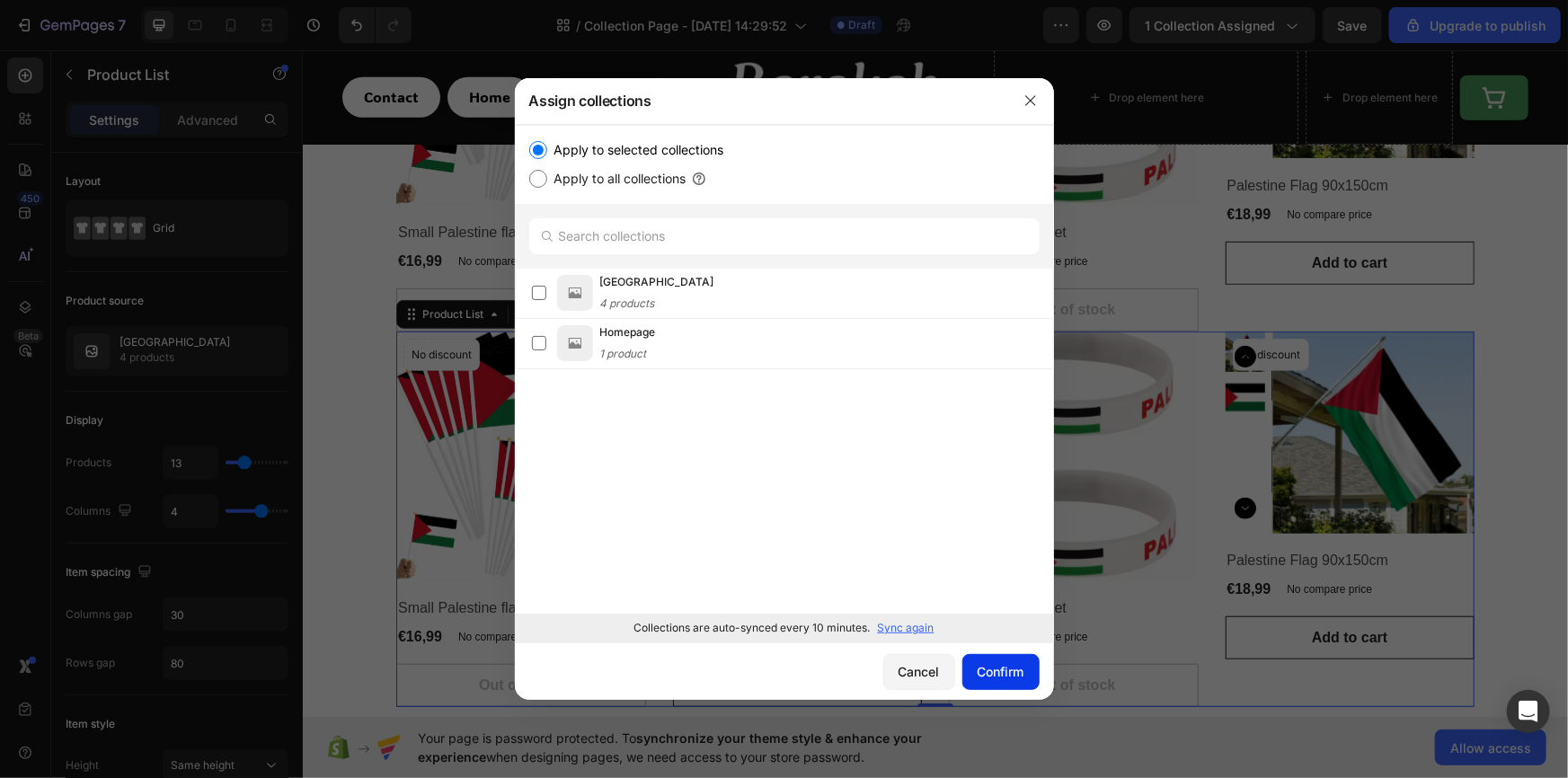
click at [987, 673] on div "Confirm" at bounding box center [1000, 671] width 47 height 18
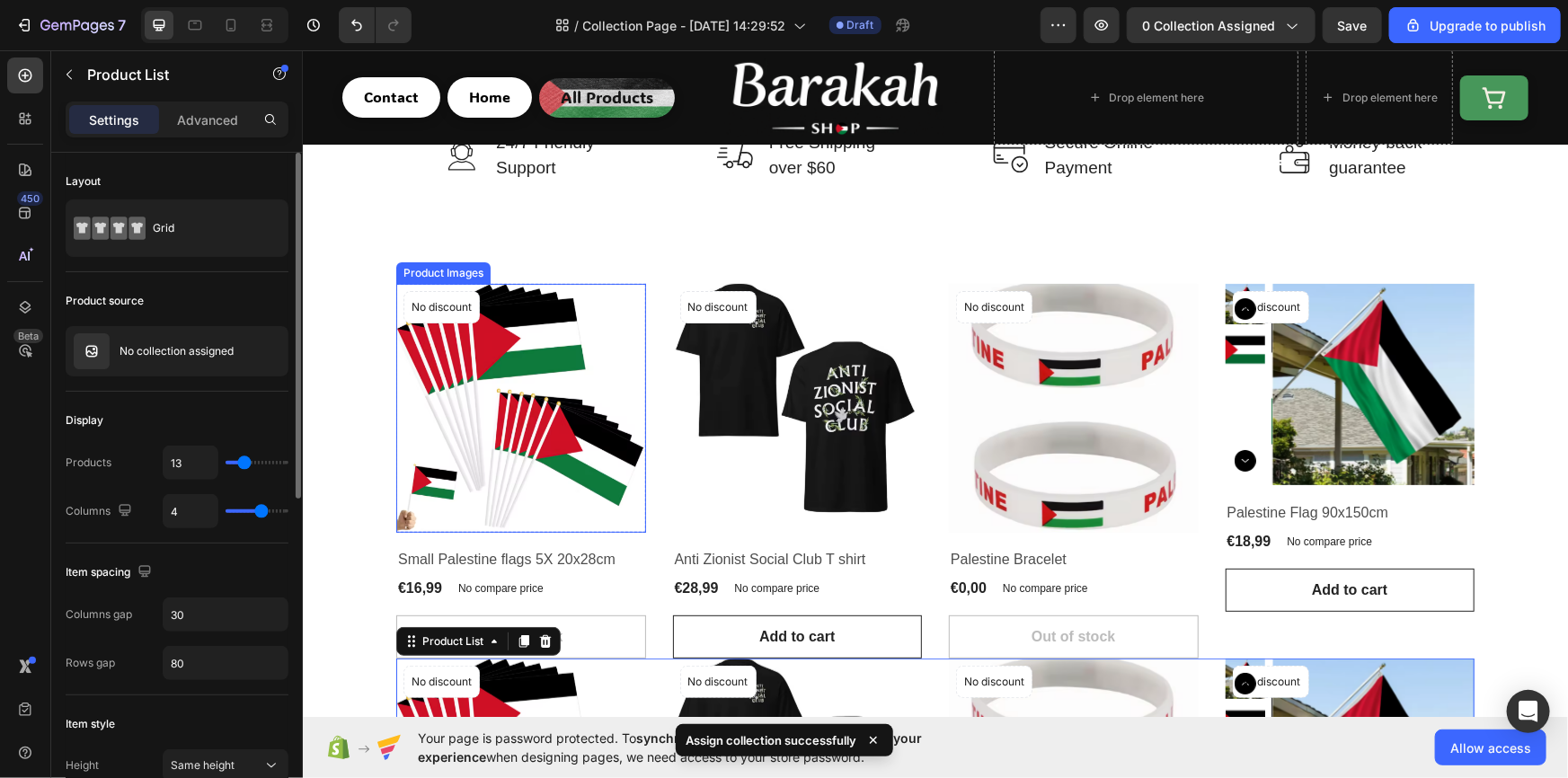
scroll to position [489, 0]
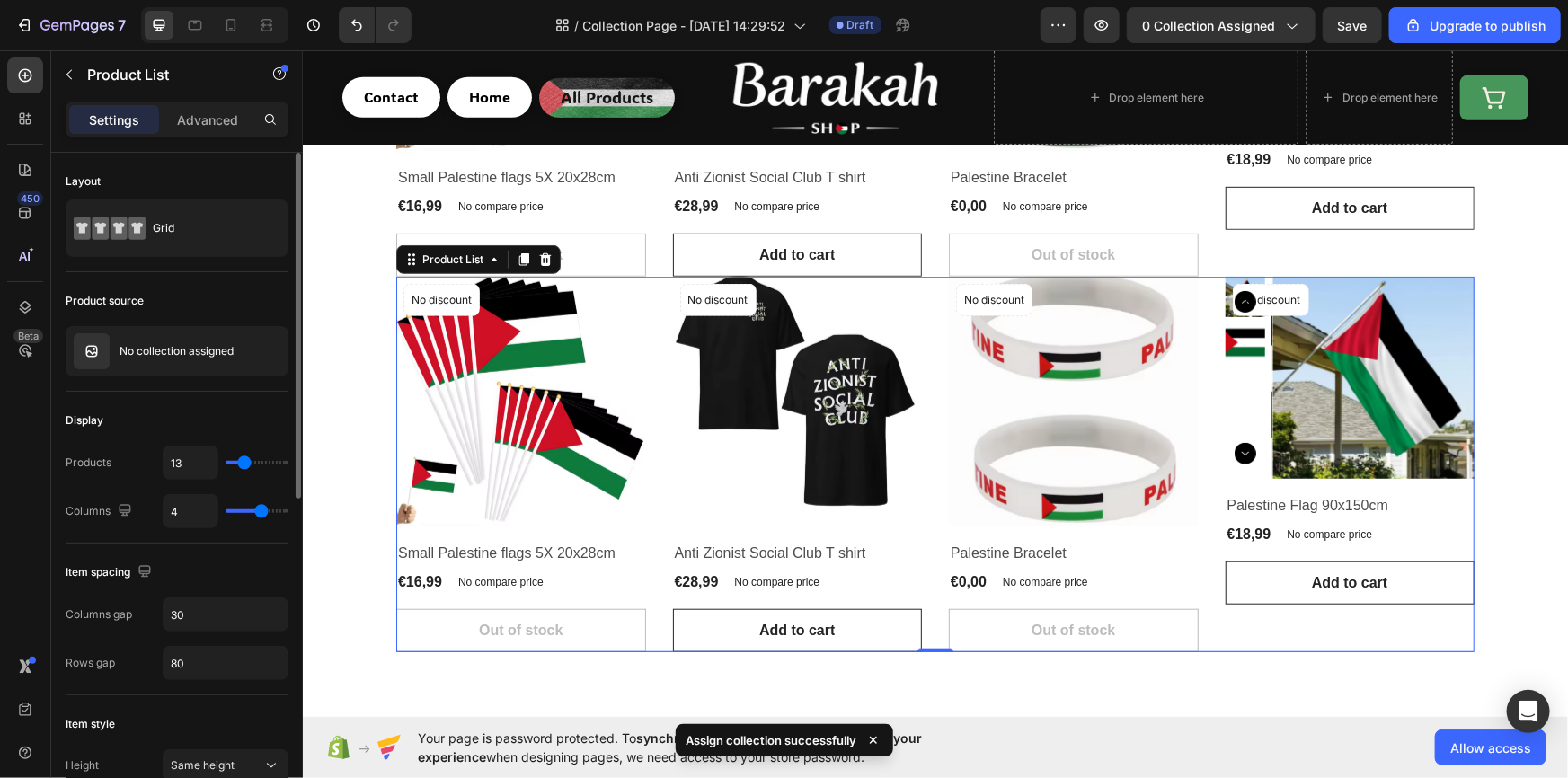
click at [196, 299] on div "Product source" at bounding box center [177, 301] width 223 height 29
click at [180, 360] on div "No collection assigned" at bounding box center [177, 351] width 223 height 51
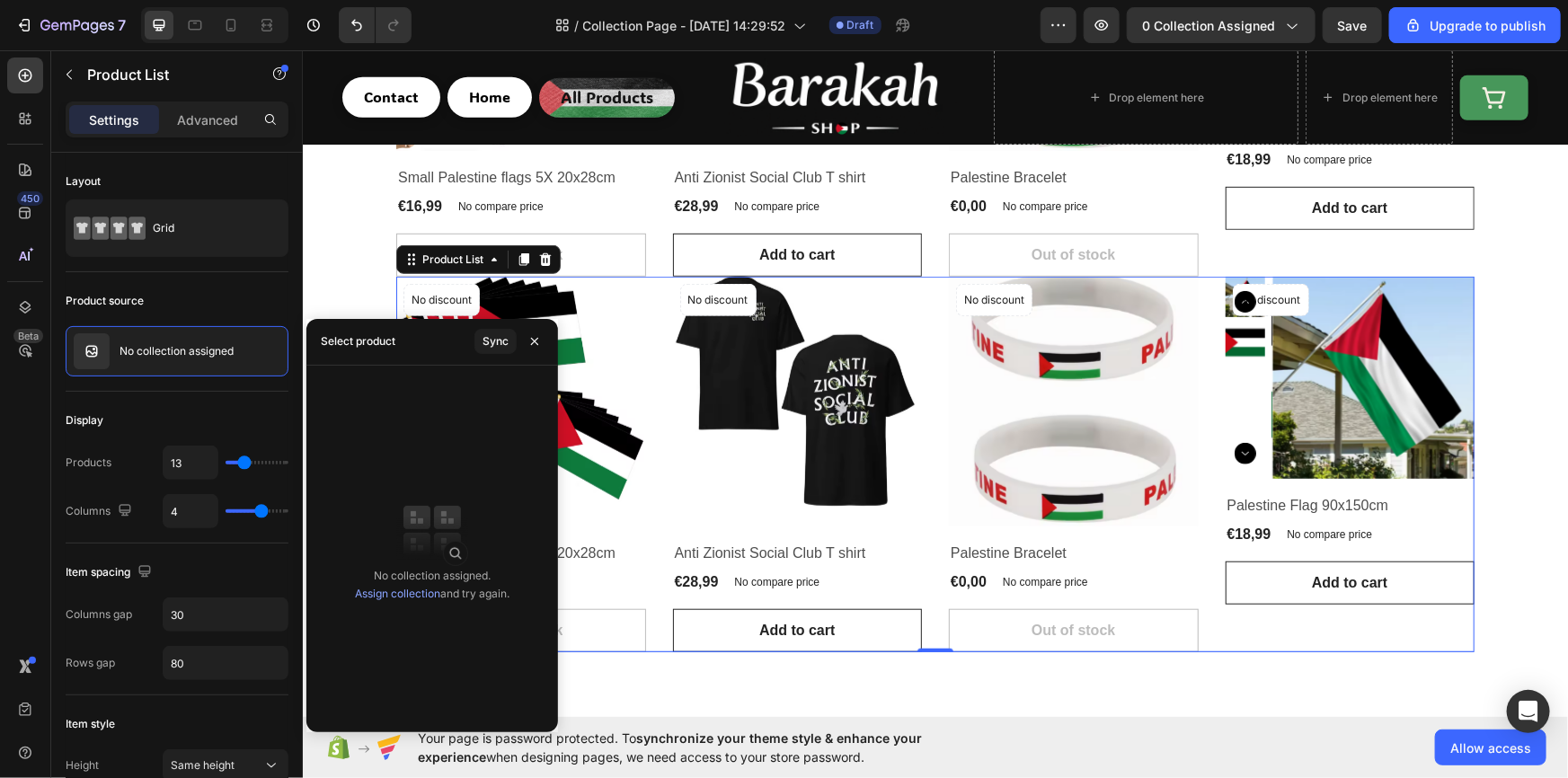
click at [419, 594] on link "Assign collection" at bounding box center [397, 593] width 86 height 14
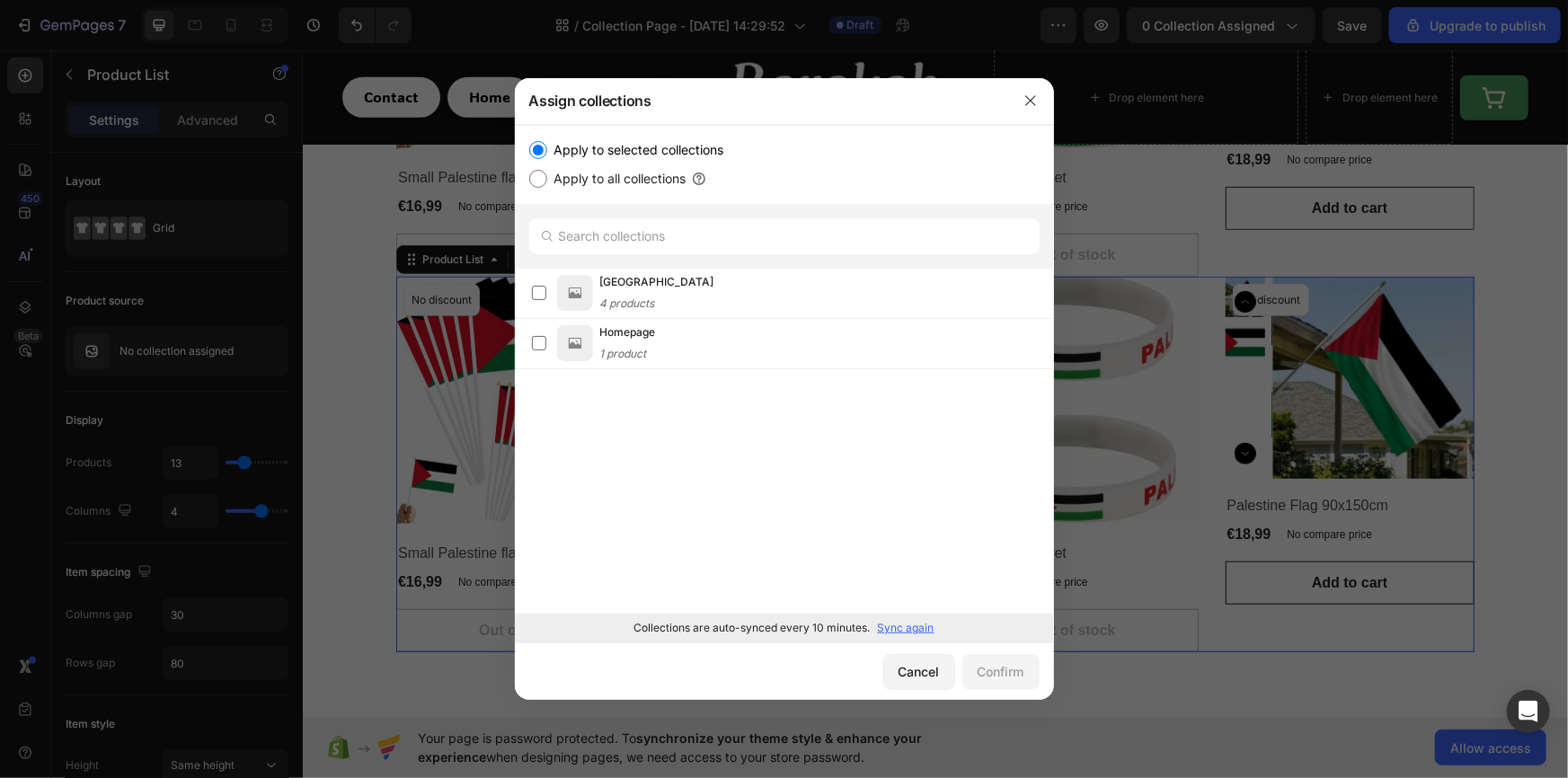
click at [596, 189] on div "Apply to selected collections Apply to all collections" at bounding box center [784, 164] width 539 height 79
click at [588, 183] on label "Apply to all collections" at bounding box center [617, 178] width 139 height 21
click at [548, 183] on input "Apply to all collections" at bounding box center [537, 178] width 18 height 18
radio input "true"
click at [1012, 672] on div "Confirm" at bounding box center [1000, 671] width 47 height 18
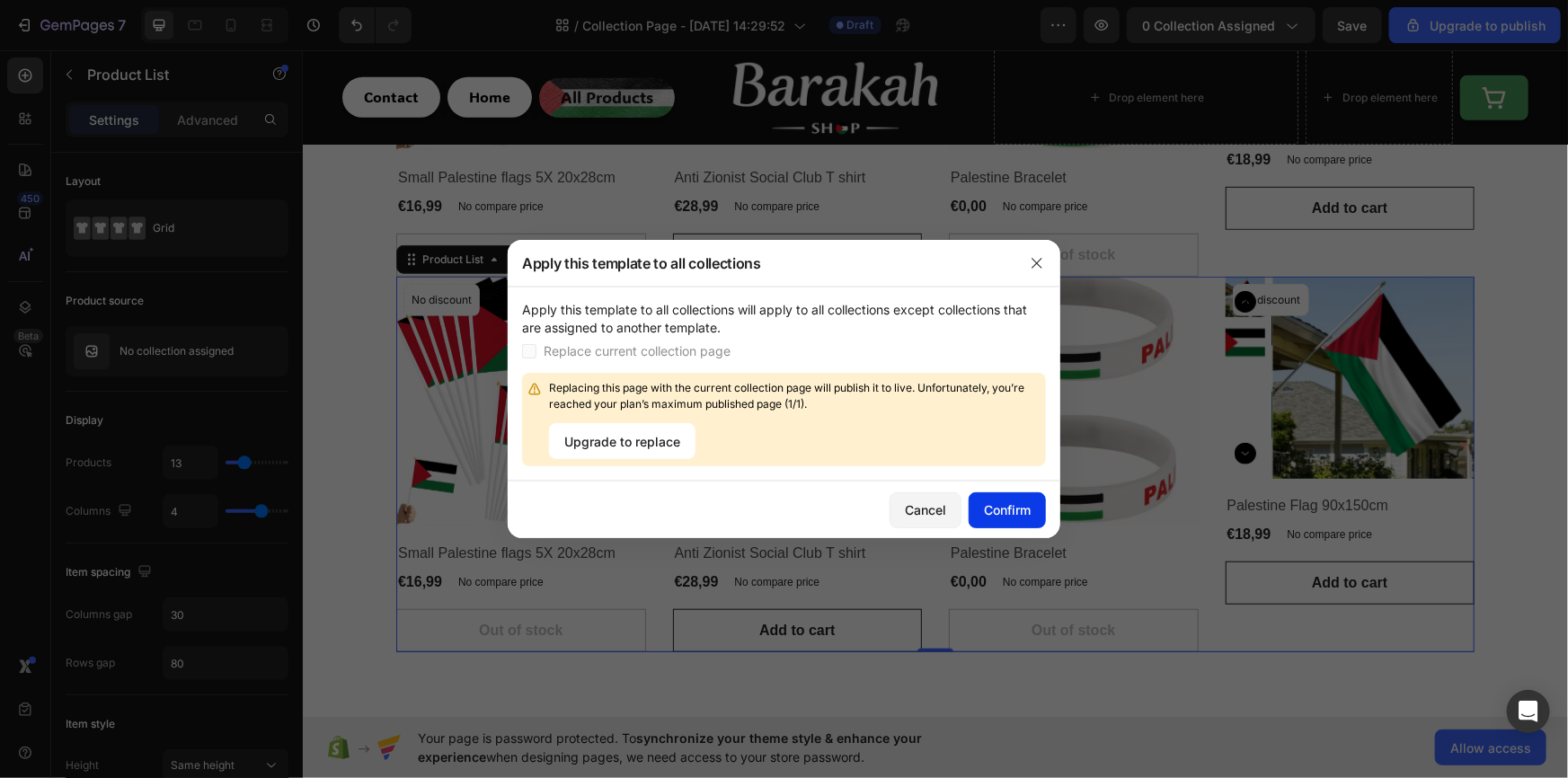
click at [975, 509] on button "Confirm" at bounding box center [1008, 510] width 77 height 36
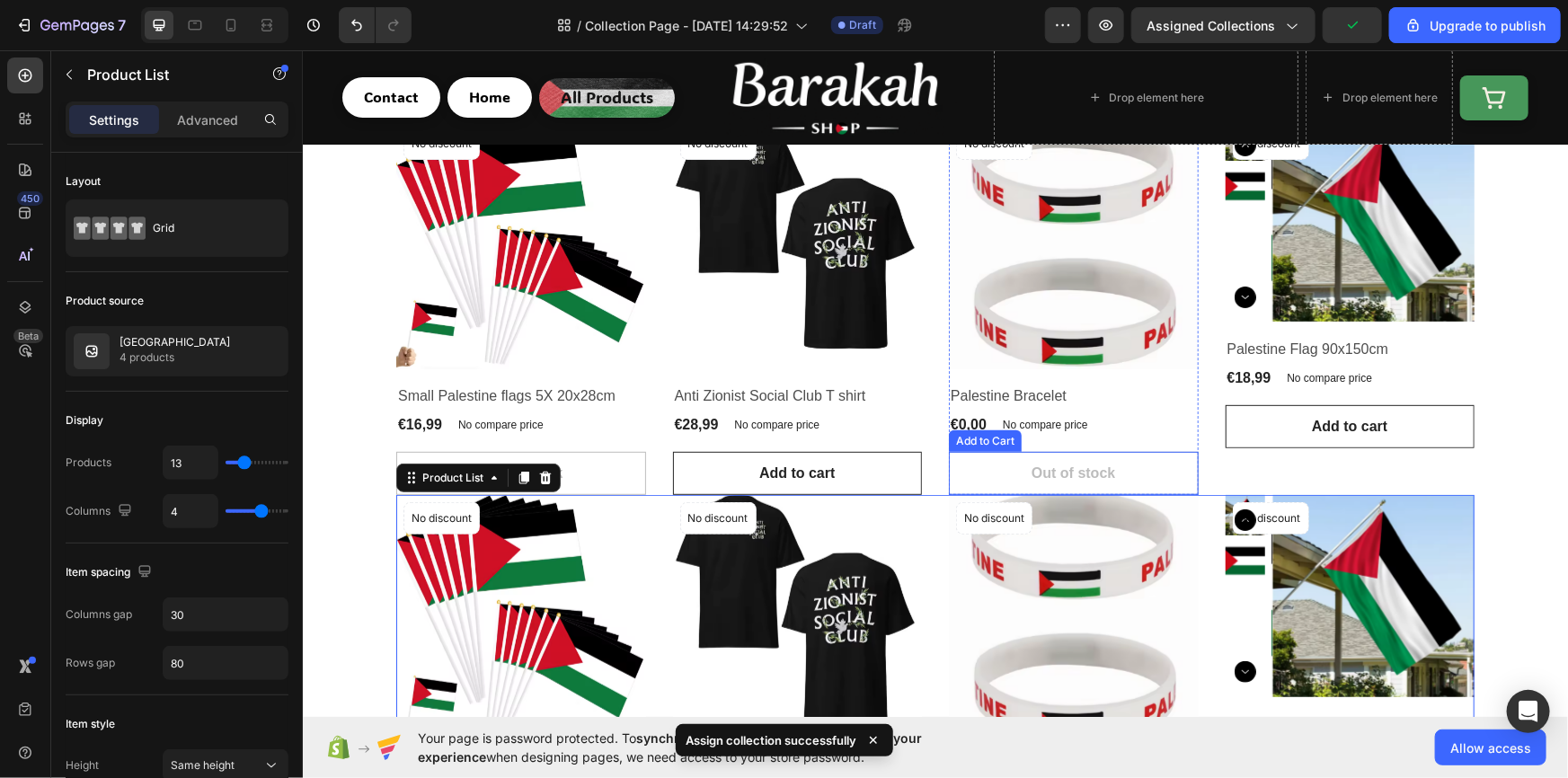
scroll to position [326, 0]
